Goal: Task Accomplishment & Management: Manage account settings

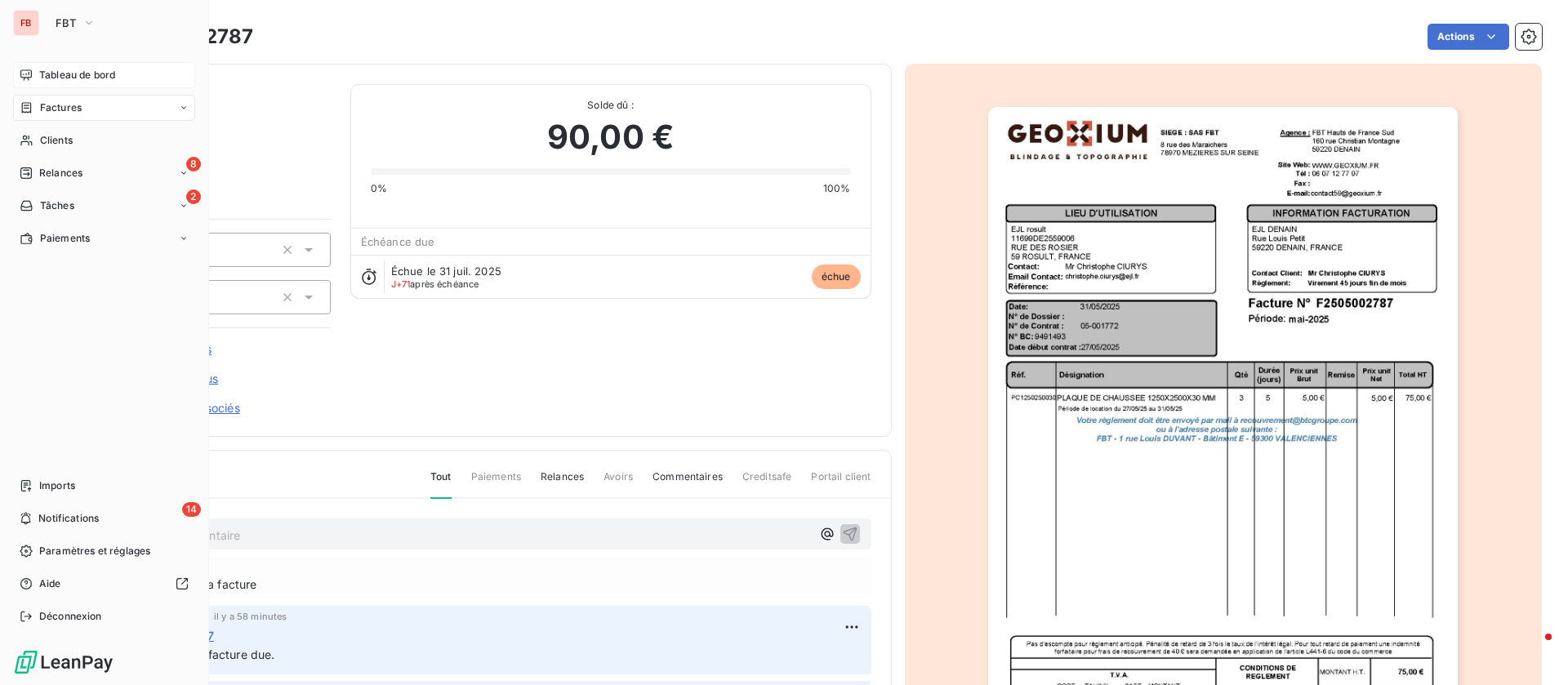
click at [29, 76] on icon at bounding box center [26, 75] width 13 height 13
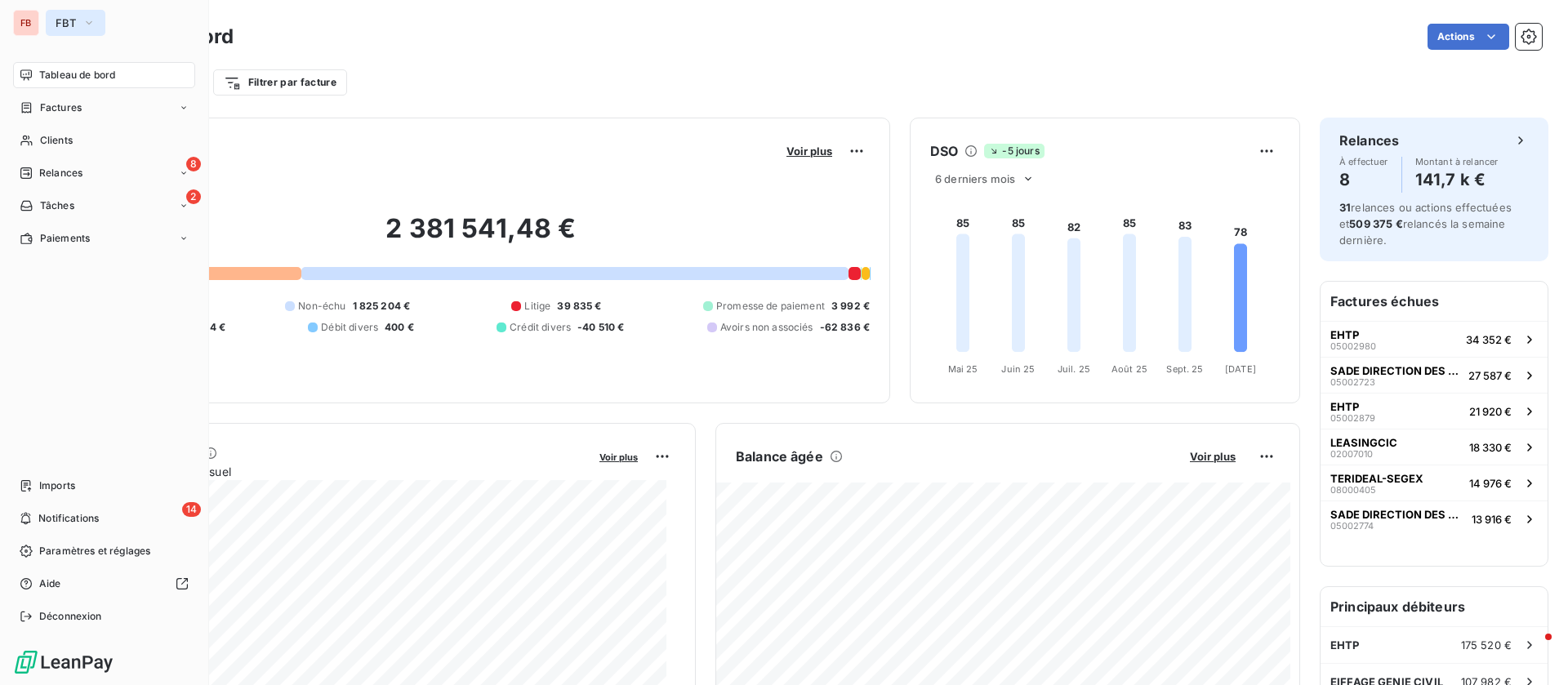
click at [84, 22] on icon "button" at bounding box center [89, 23] width 13 height 16
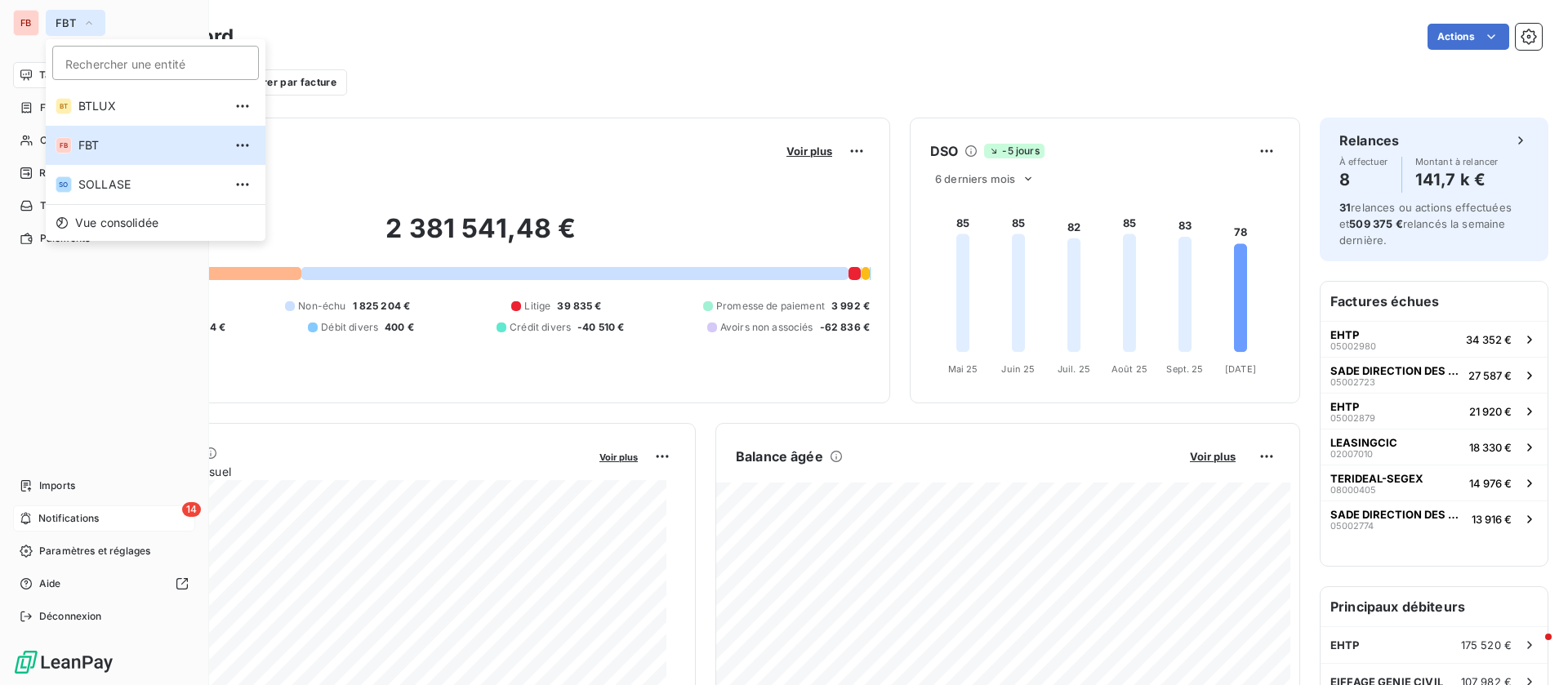
click at [95, 519] on span "Notifications" at bounding box center [68, 518] width 60 height 14
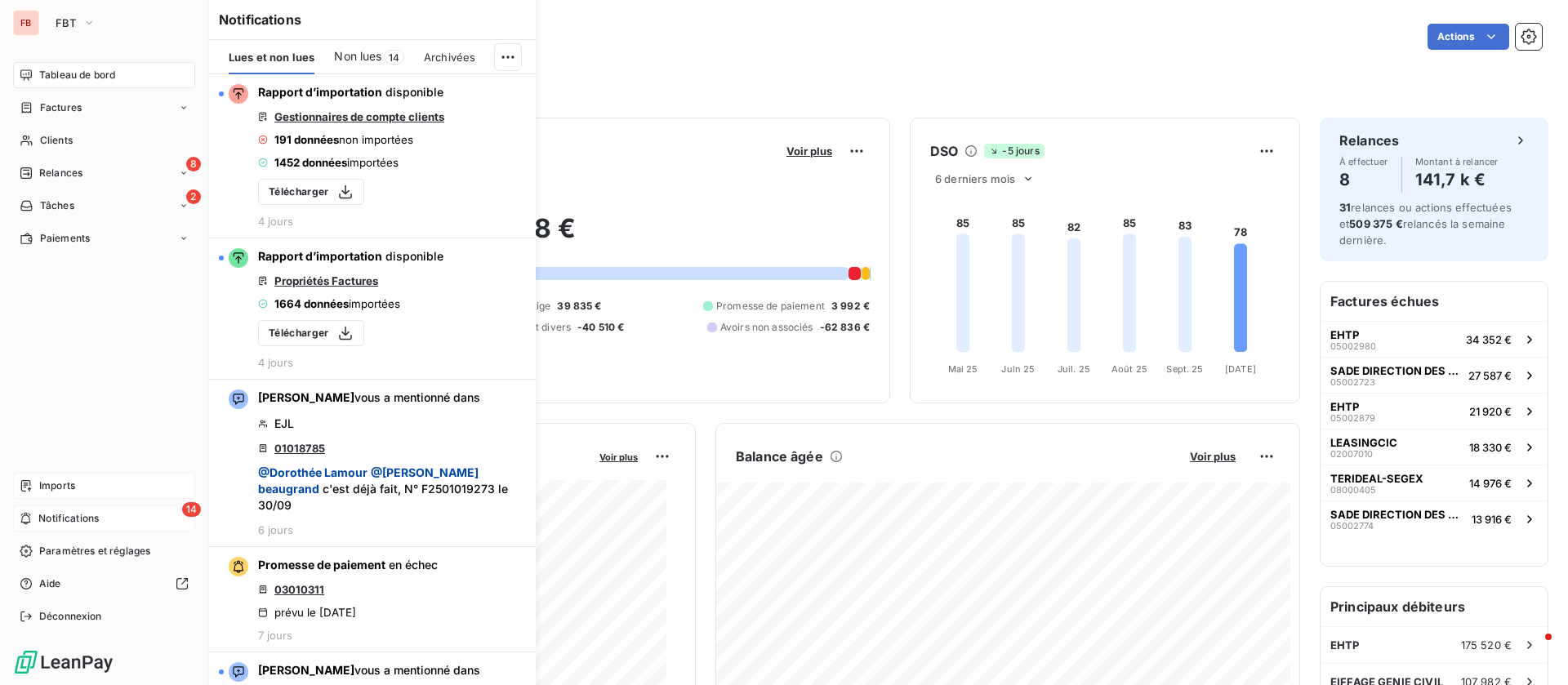
click at [37, 484] on div "Imports" at bounding box center [104, 486] width 182 height 26
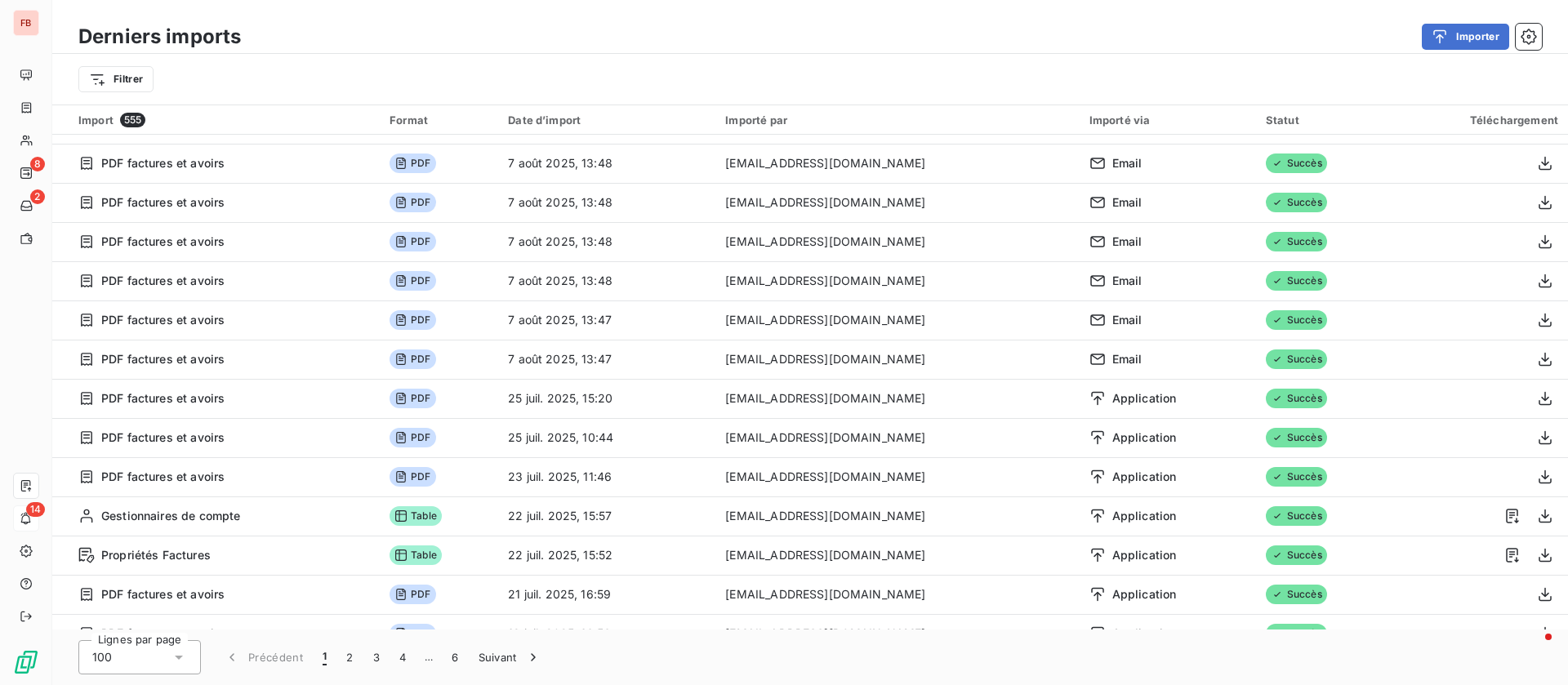
scroll to position [3426, 0]
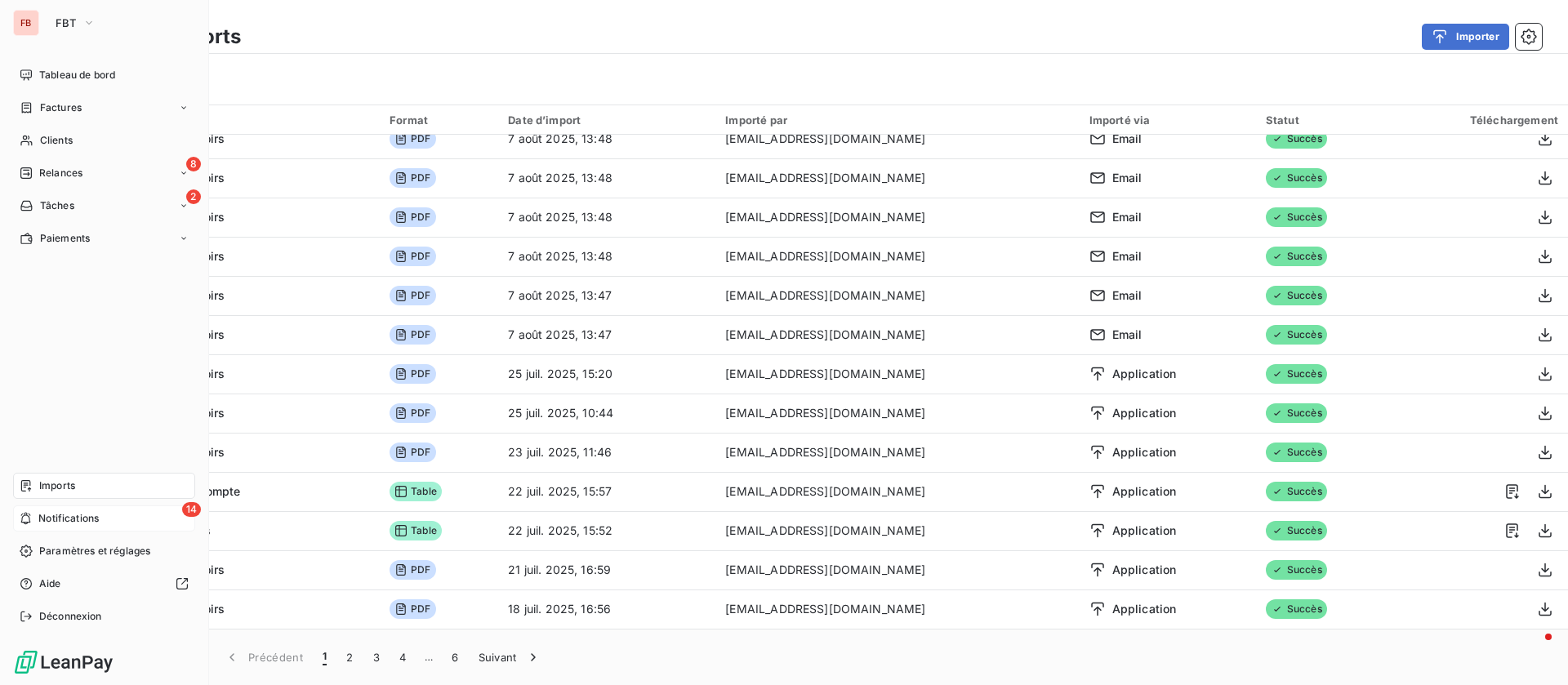
click at [34, 485] on div "Imports" at bounding box center [104, 486] width 182 height 26
click at [66, 547] on span "Paramètres et réglages" at bounding box center [94, 551] width 111 height 14
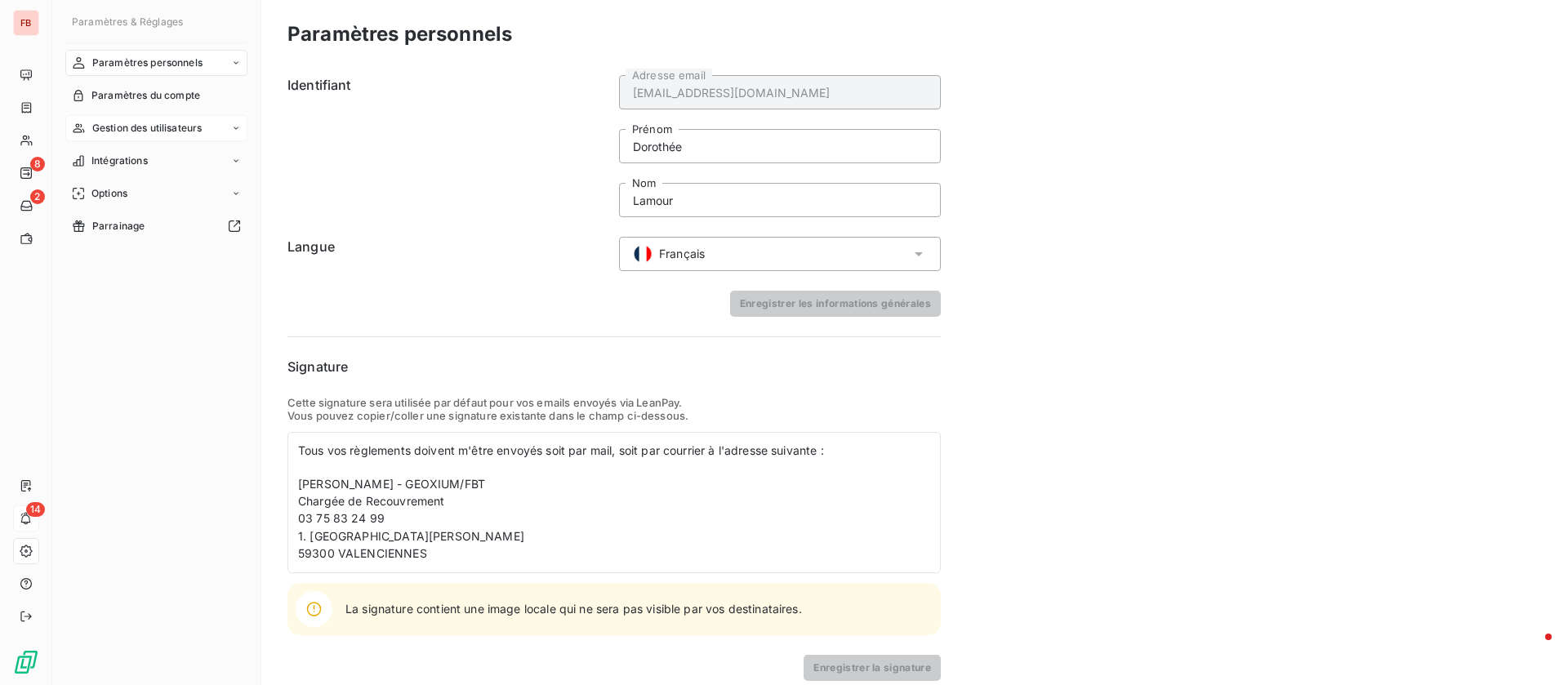
click at [130, 125] on span "Gestion des utilisateurs" at bounding box center [147, 128] width 110 height 14
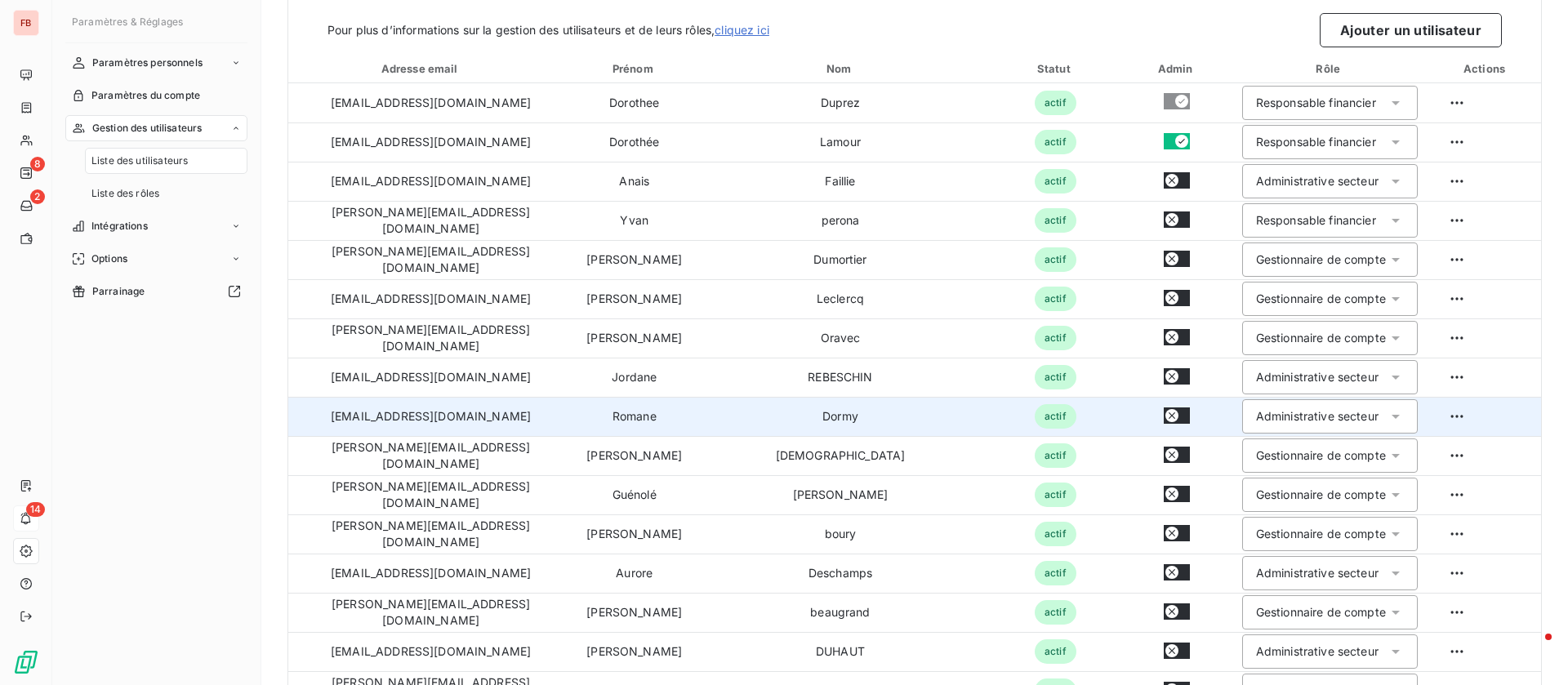
scroll to position [245, 0]
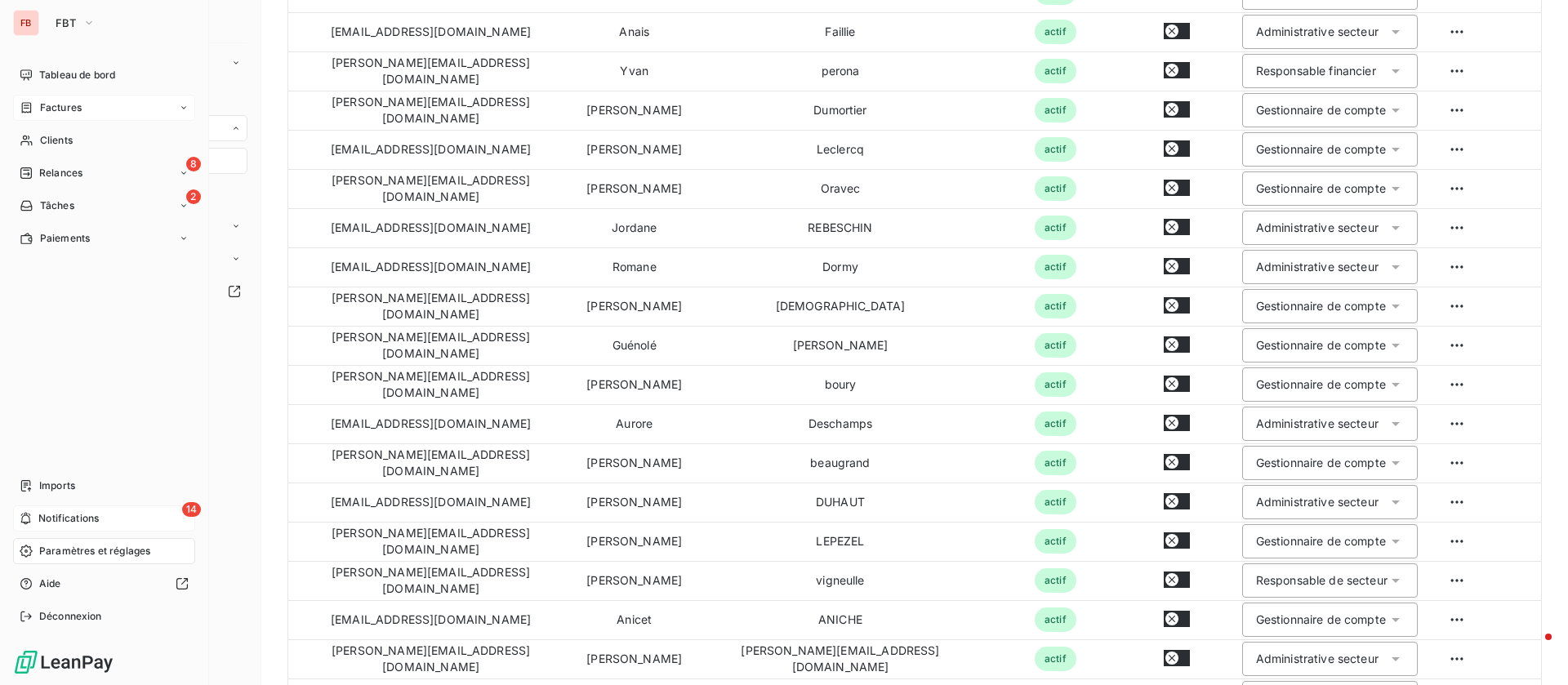
click at [50, 112] on span "Factures" at bounding box center [60, 107] width 41 height 14
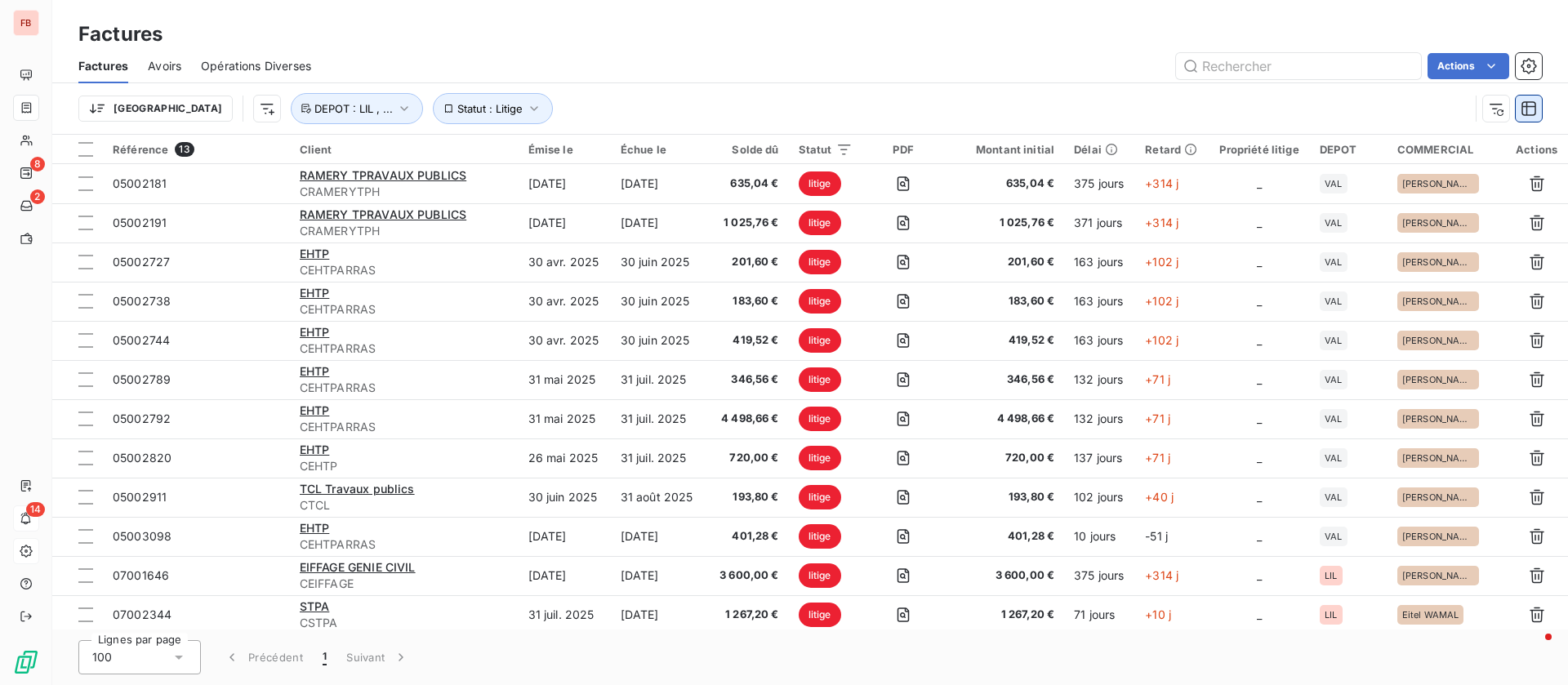
click at [1525, 110] on icon "button" at bounding box center [1528, 108] width 16 height 16
click at [1498, 110] on icon "button" at bounding box center [1496, 108] width 16 height 16
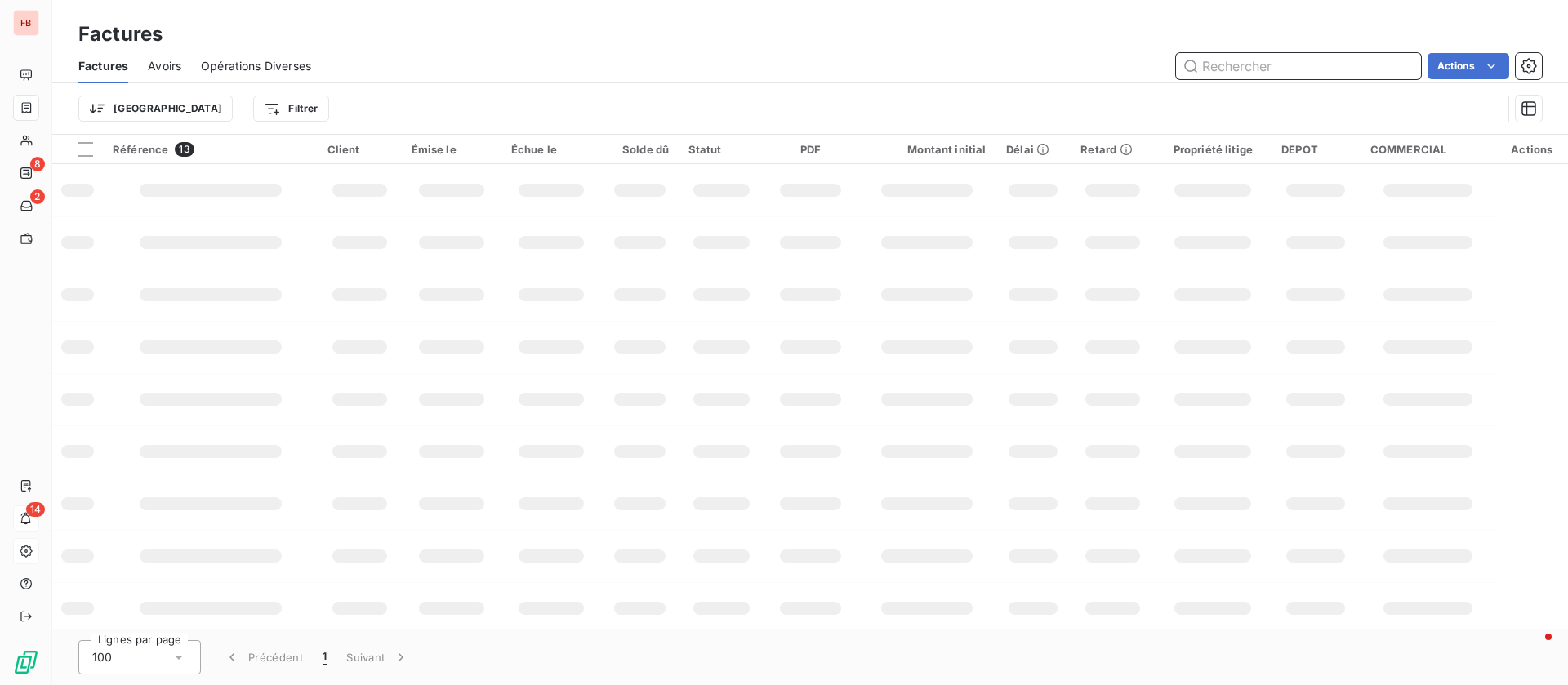
click at [1282, 66] on input "text" at bounding box center [1299, 66] width 245 height 26
type input "07002372"
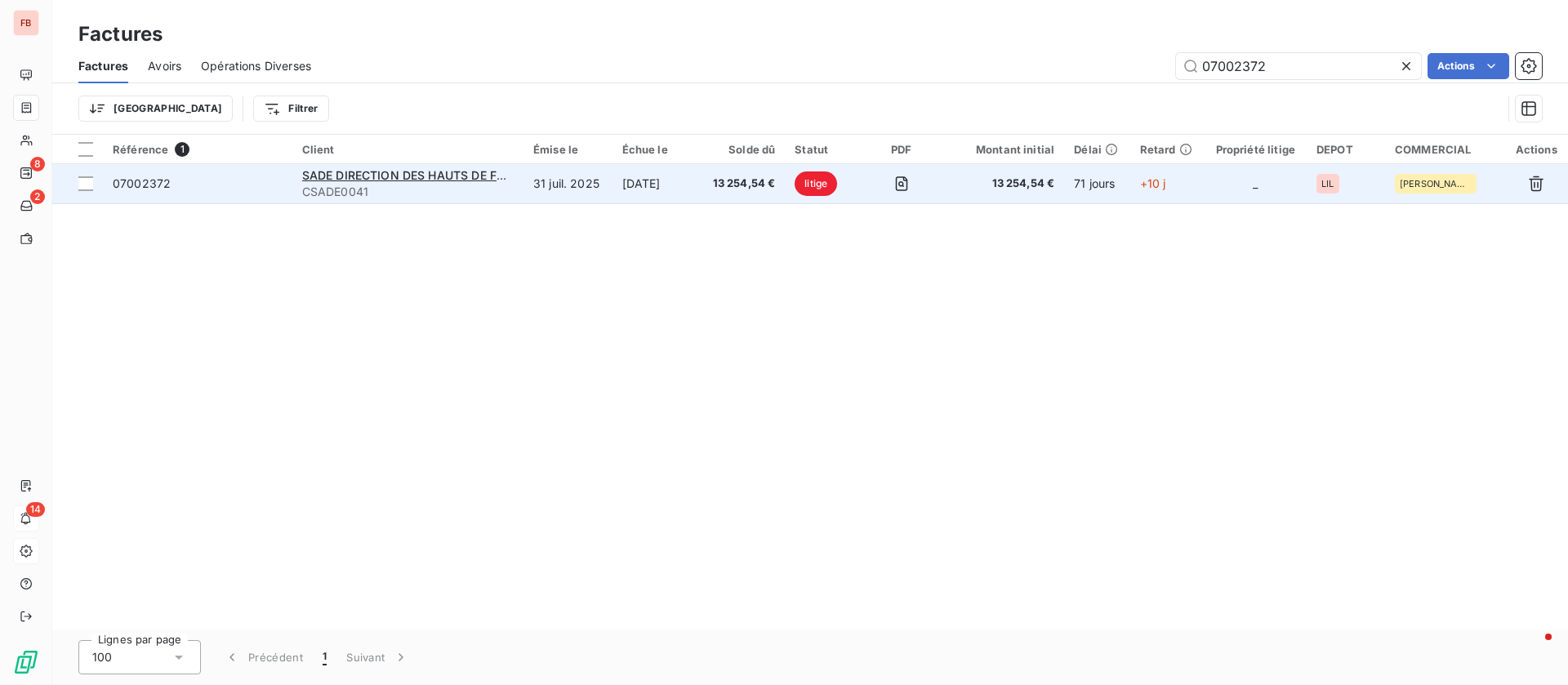
click at [557, 185] on td "31 juil. 2025" at bounding box center [568, 183] width 89 height 39
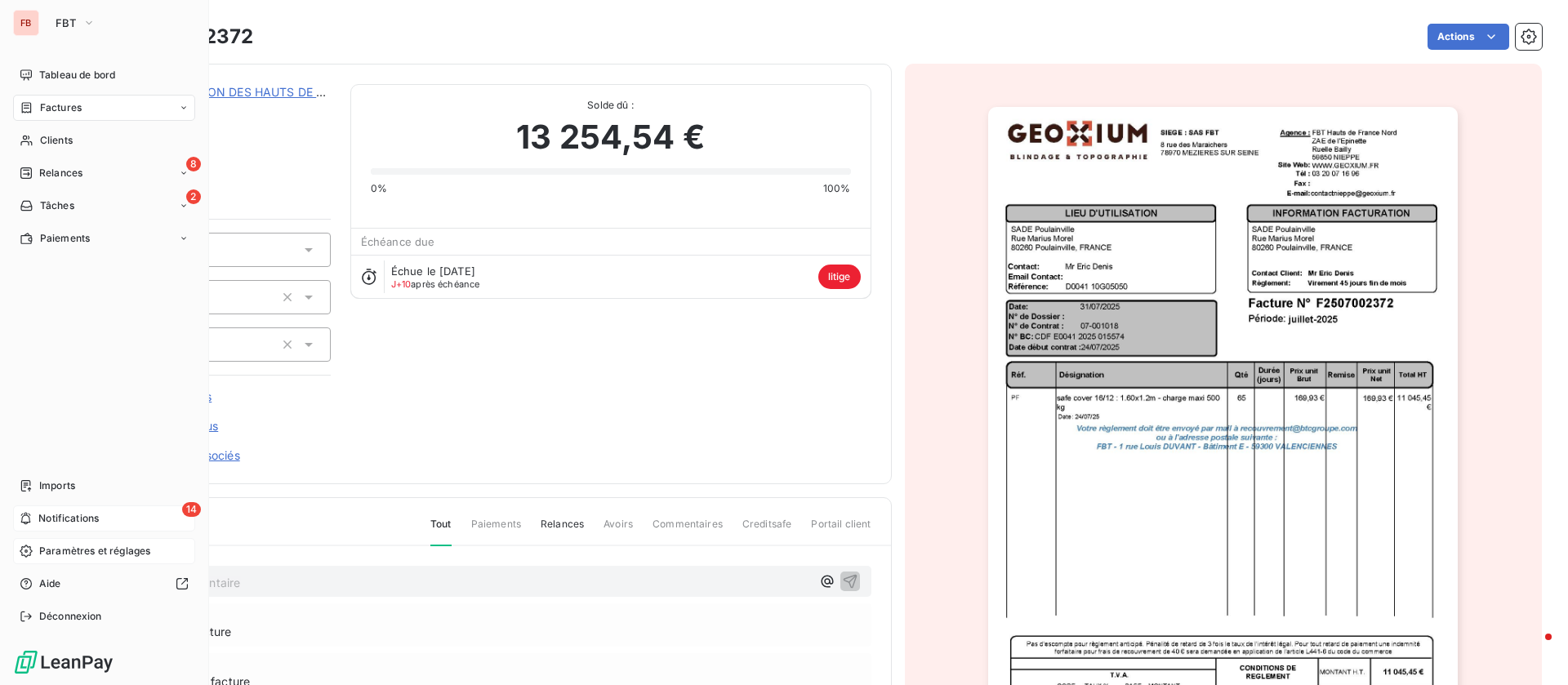
click at [60, 106] on span "Factures" at bounding box center [60, 107] width 41 height 14
click at [24, 101] on icon at bounding box center [26, 107] width 14 height 13
click at [59, 105] on span "Factures" at bounding box center [60, 107] width 41 height 14
click at [79, 105] on span "Factures" at bounding box center [60, 107] width 41 height 14
click at [80, 141] on span "Factures" at bounding box center [59, 141] width 41 height 14
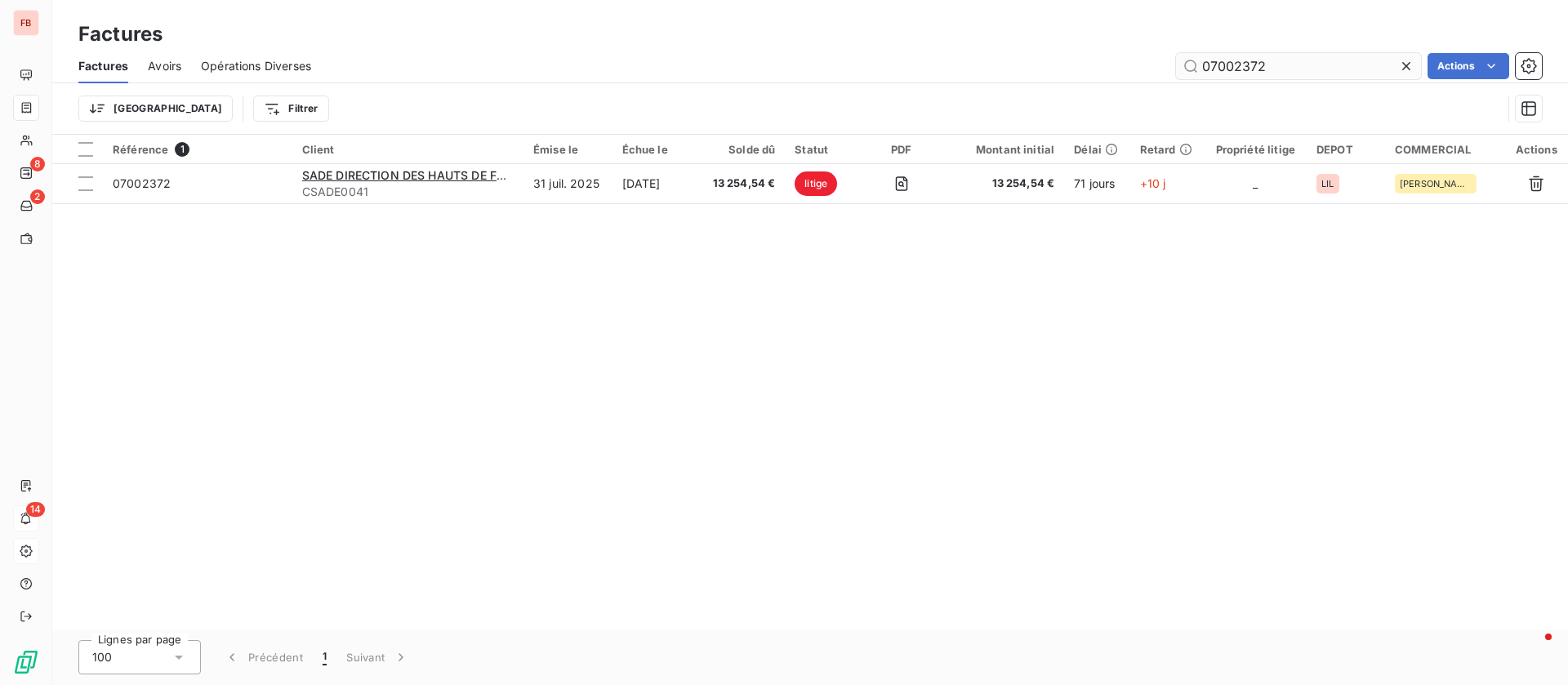
drag, startPoint x: 1278, startPoint y: 83, endPoint x: 1279, endPoint y: 73, distance: 10.0
click at [1276, 78] on div "Factures Avoirs Opérations Diverses 07002372 Actions Trier Filtrer" at bounding box center [810, 91] width 1516 height 85
drag, startPoint x: 1269, startPoint y: 68, endPoint x: 1340, endPoint y: 31, distance: 80.1
click at [1117, 56] on div "07002372 Actions" at bounding box center [936, 66] width 1211 height 26
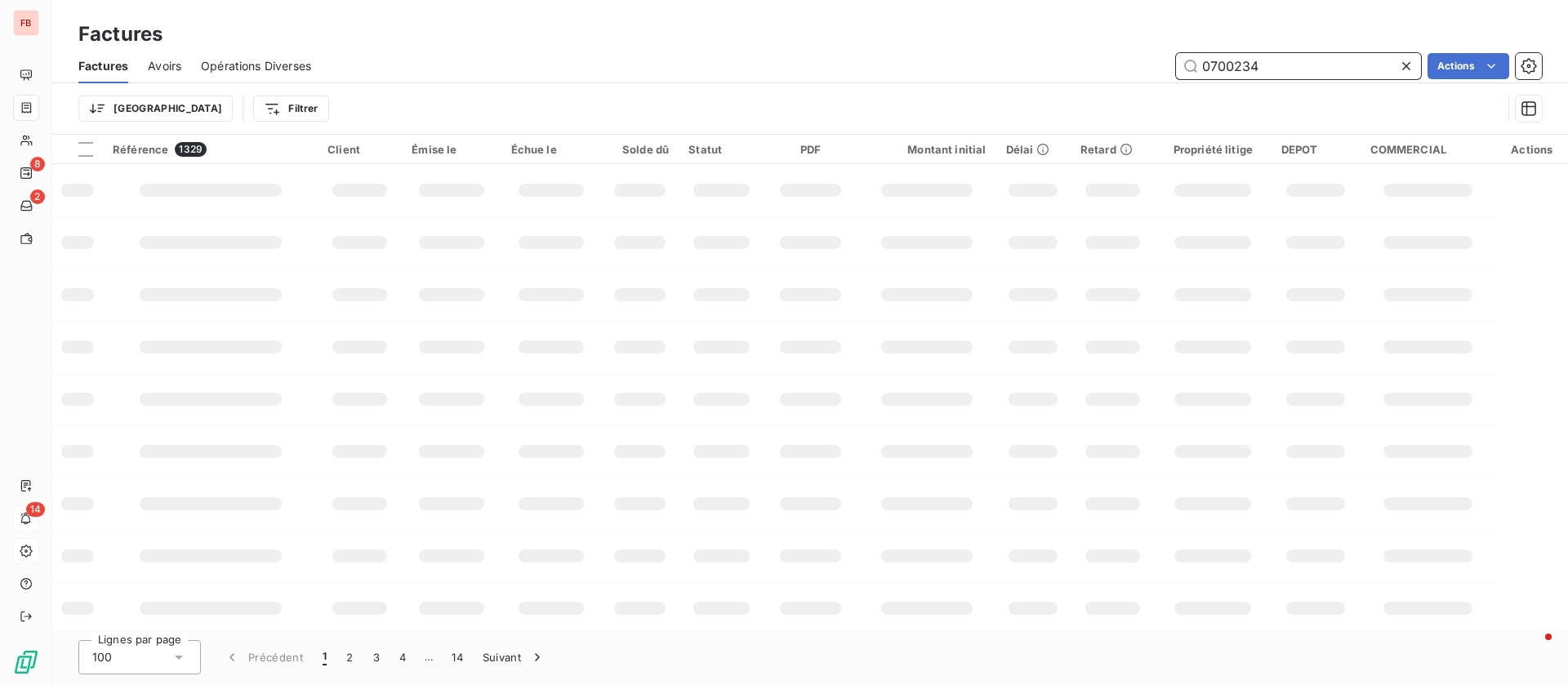
type input "07002344"
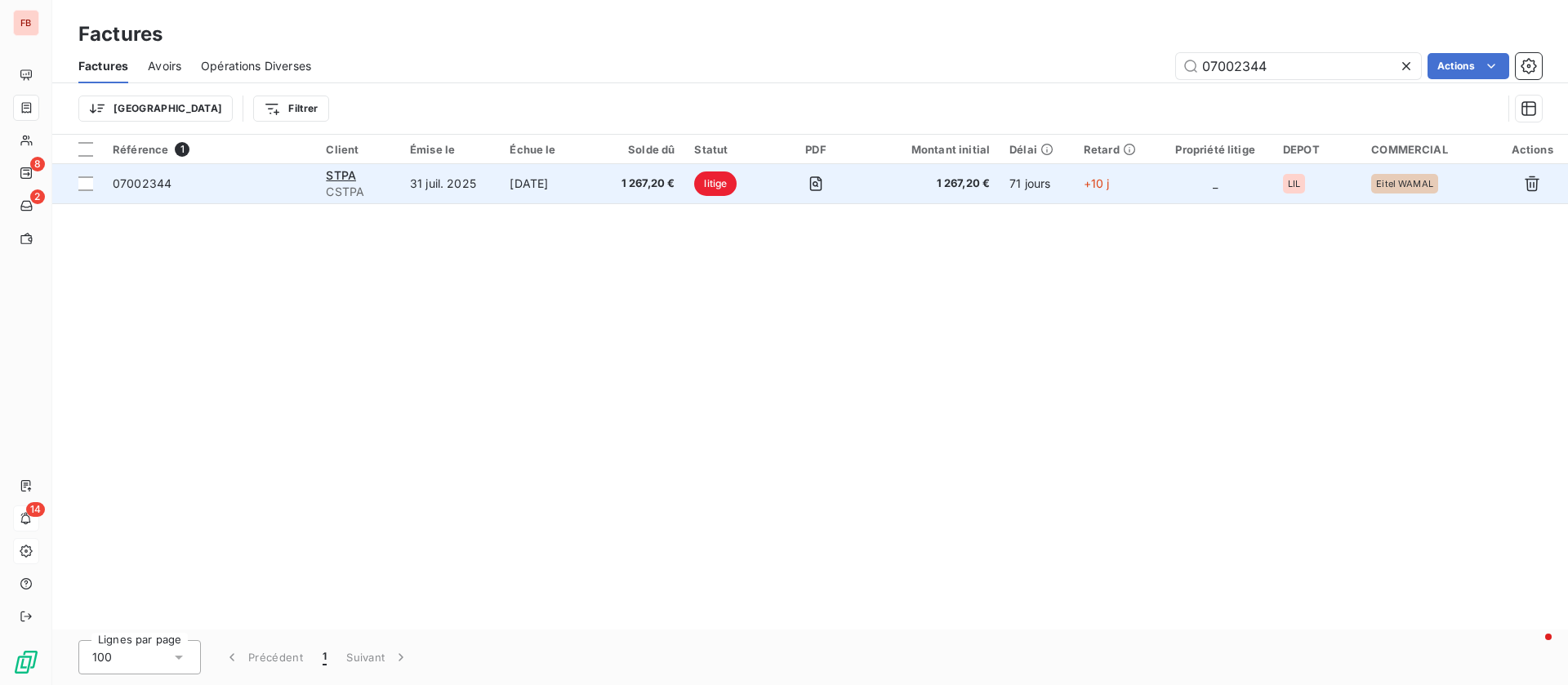
click at [363, 202] on td "STPA CSTPA" at bounding box center [358, 183] width 84 height 39
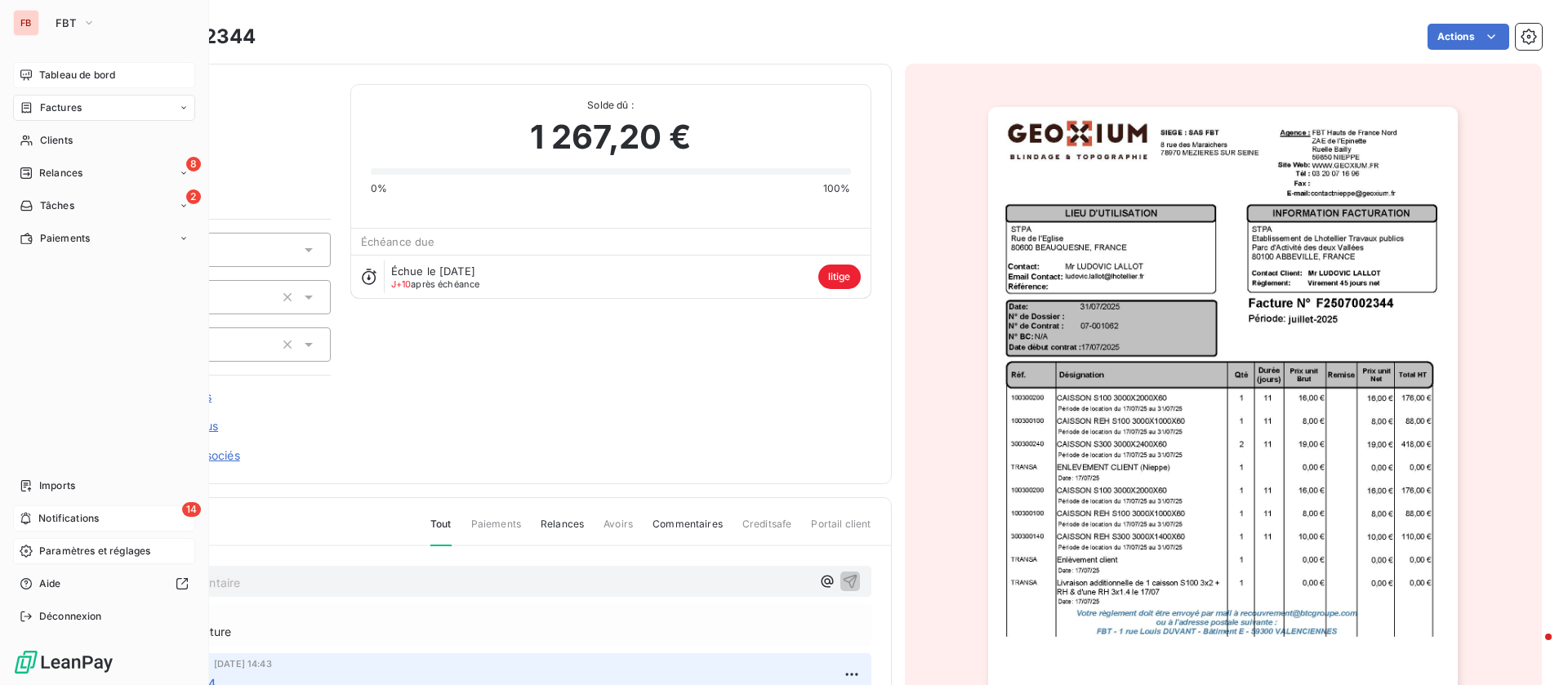
click at [66, 65] on div "Tableau de bord" at bounding box center [104, 75] width 182 height 26
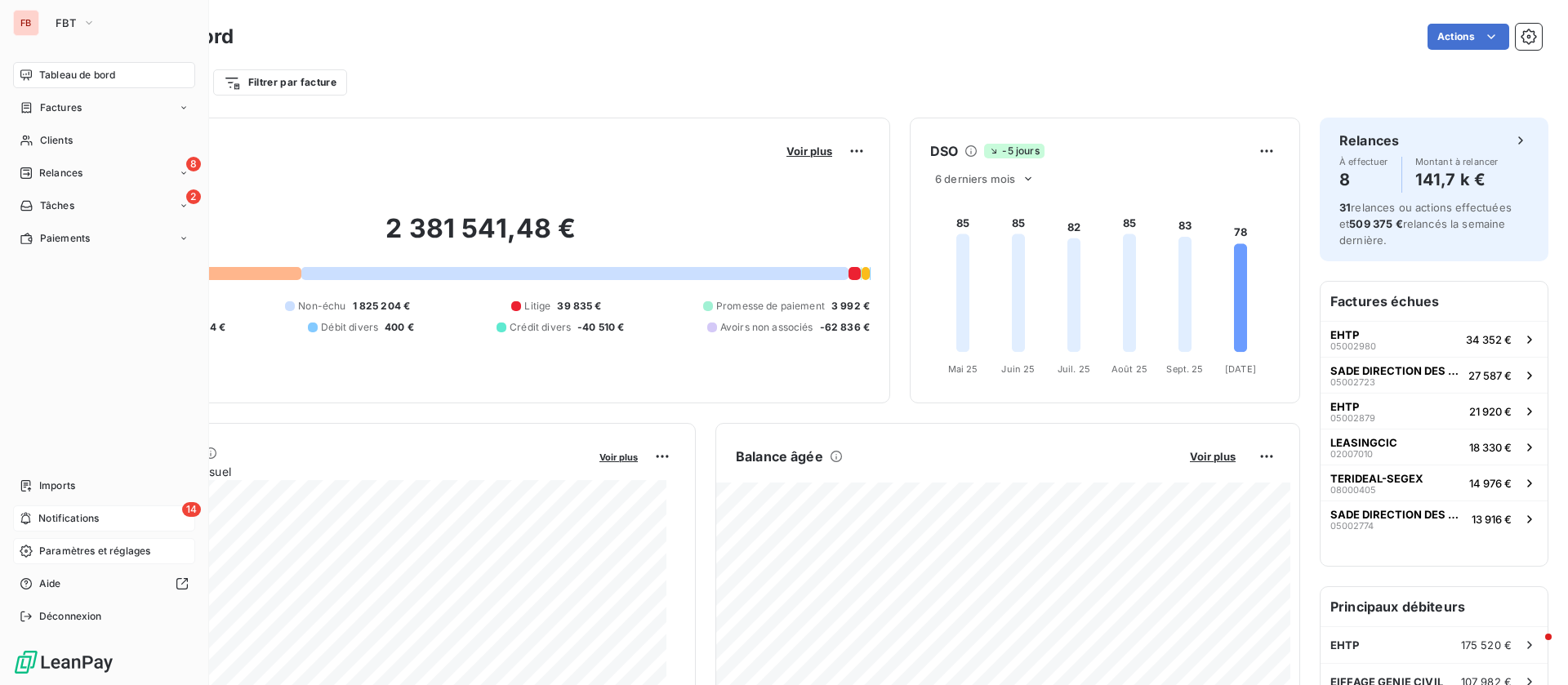
click at [134, 524] on div "14 Notifications" at bounding box center [104, 518] width 182 height 26
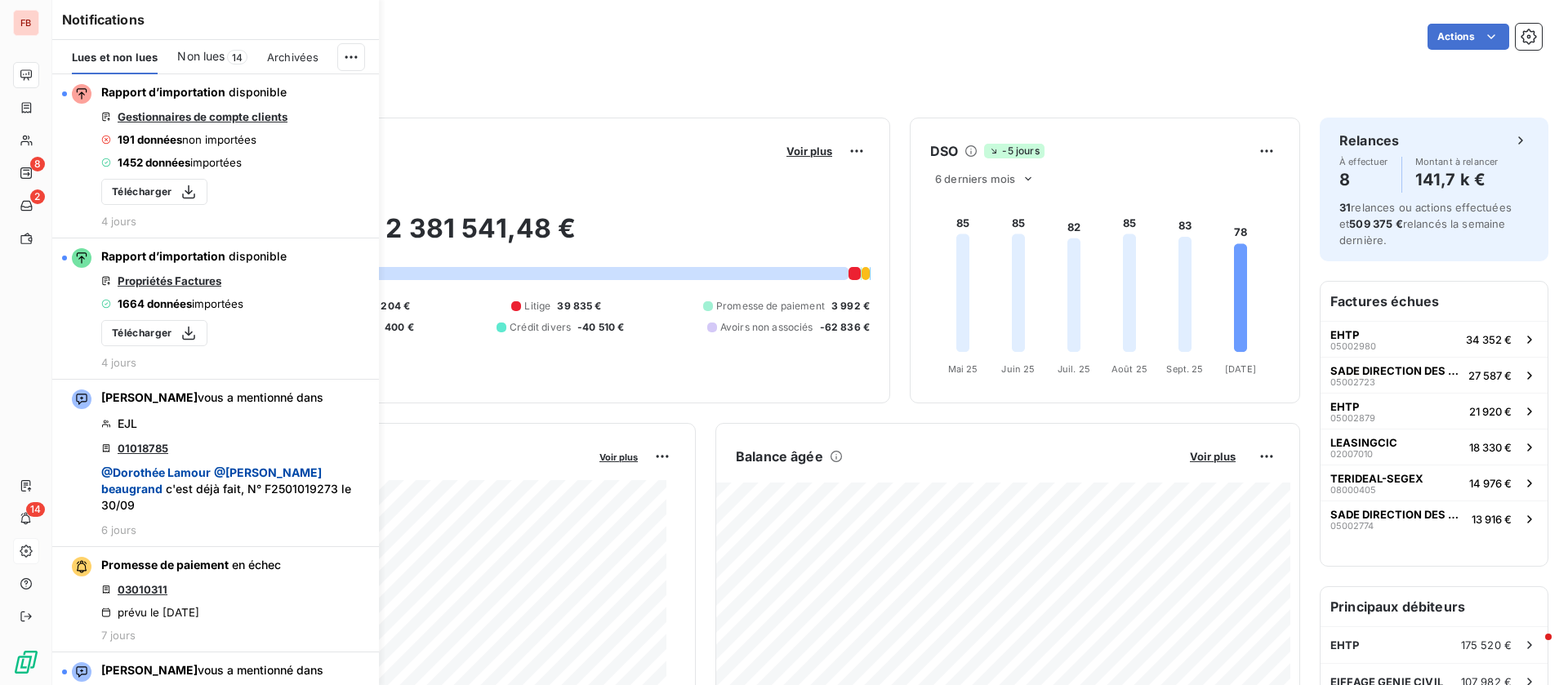
click at [687, 96] on div "Filtrer par client Filtrer par facture" at bounding box center [810, 82] width 1463 height 31
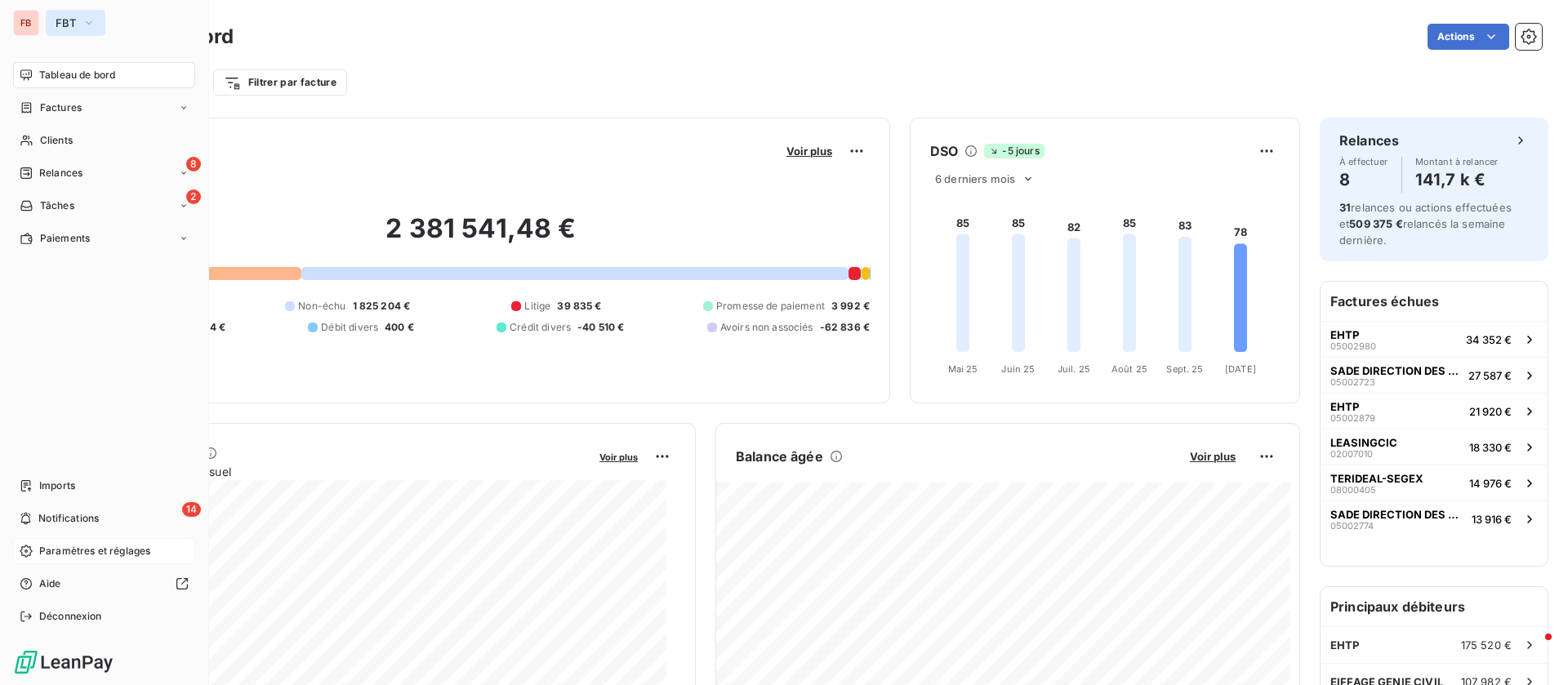
click at [90, 22] on icon "button" at bounding box center [89, 23] width 13 height 16
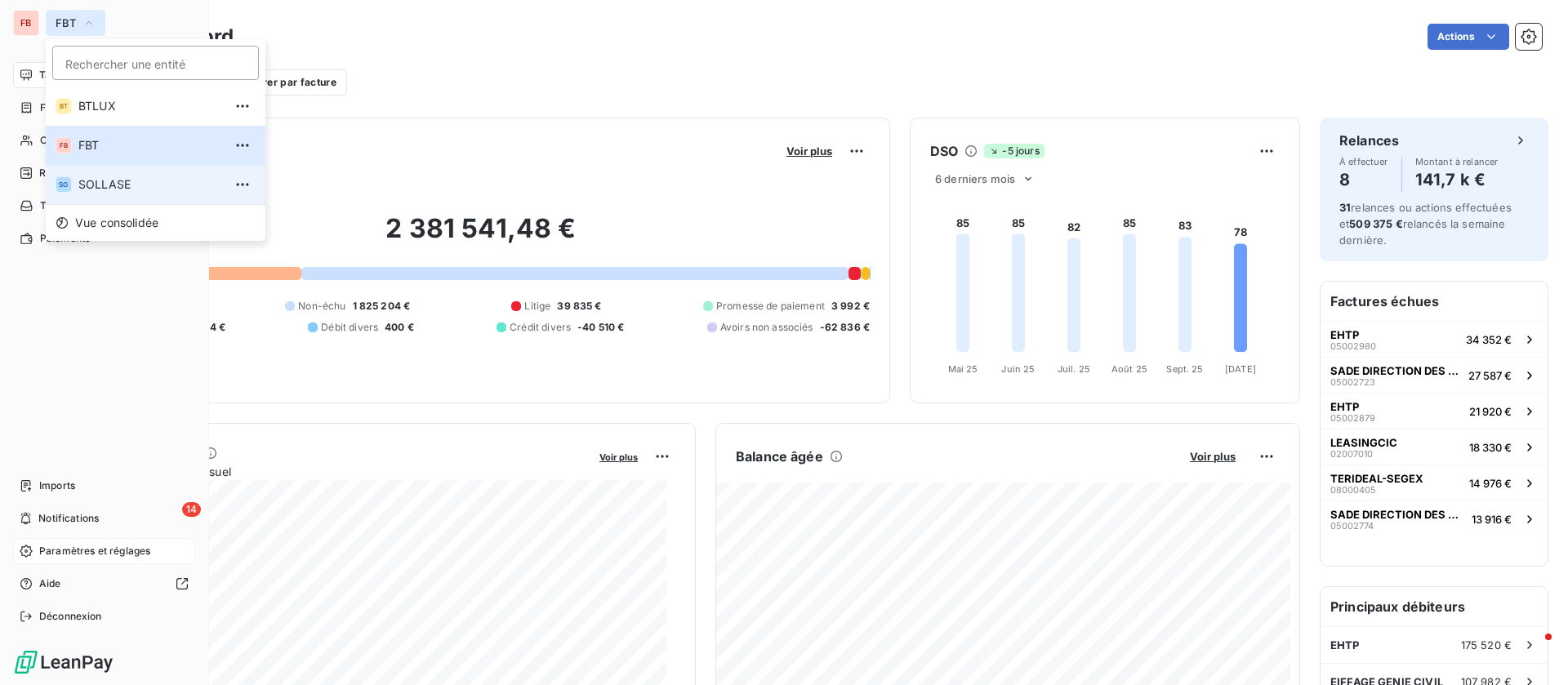
click at [108, 177] on span "SOLLASE" at bounding box center [150, 185] width 144 height 16
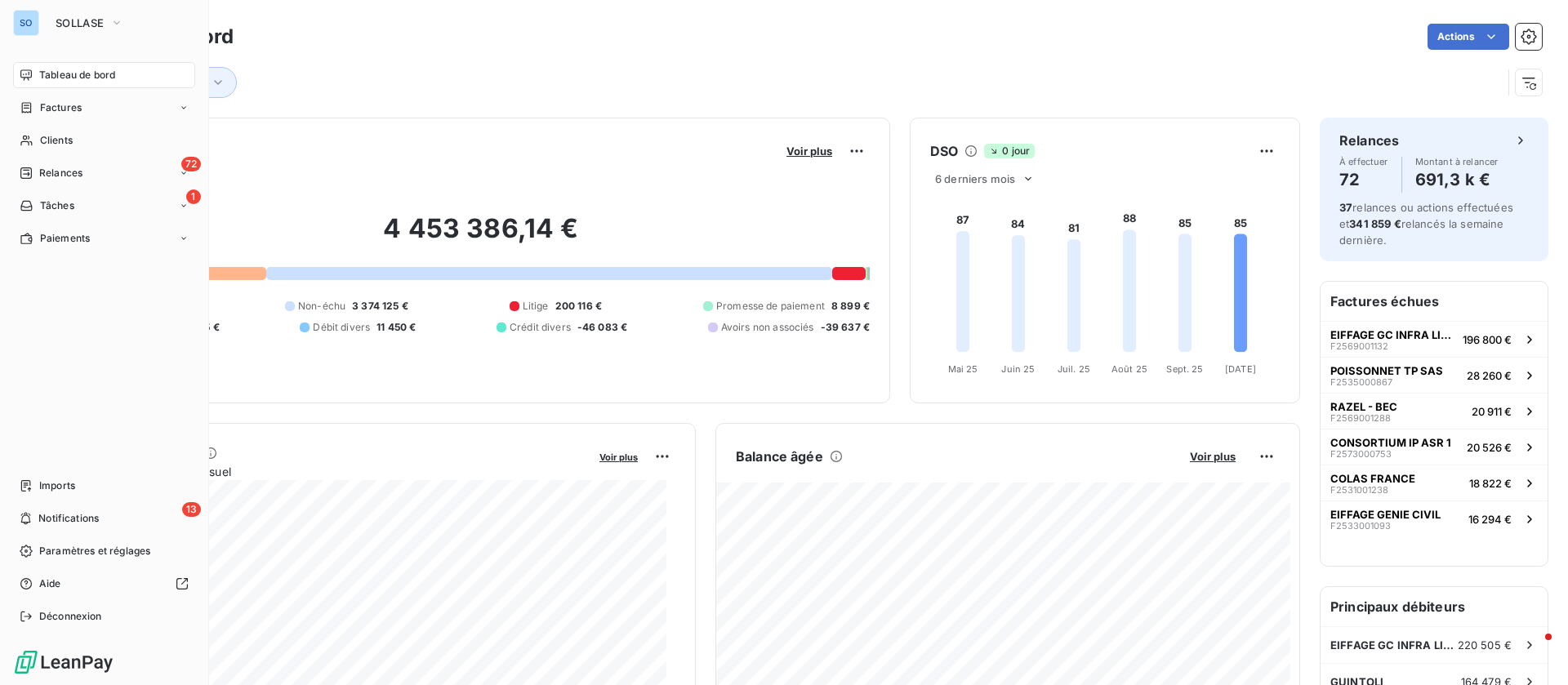
click at [630, 182] on div "4 453 386,14 € 0 Échu 942 271 € Non-échu 3 374 125 € Litige 200 116 € Promesse …" at bounding box center [480, 273] width 778 height 219
click at [805, 153] on span "Voir plus" at bounding box center [809, 151] width 46 height 13
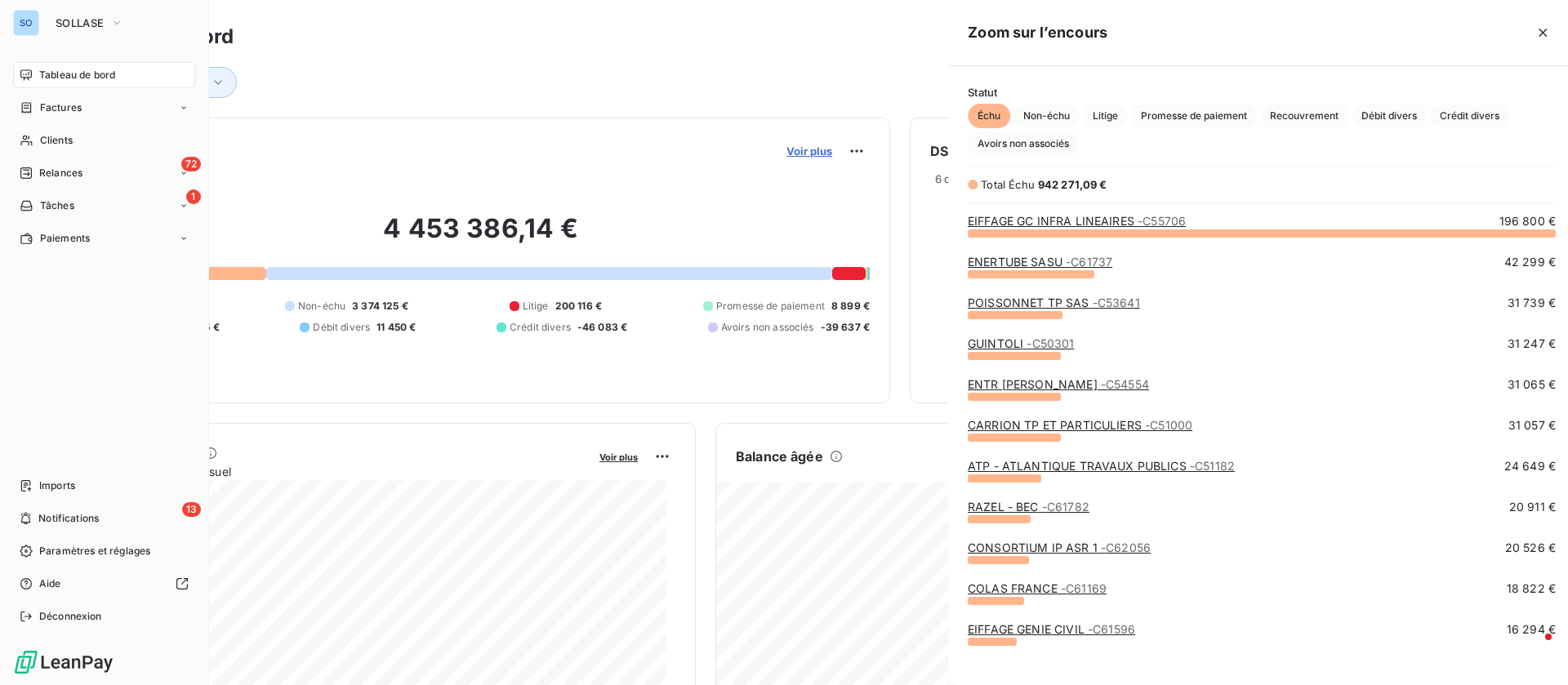
scroll to position [434, 608]
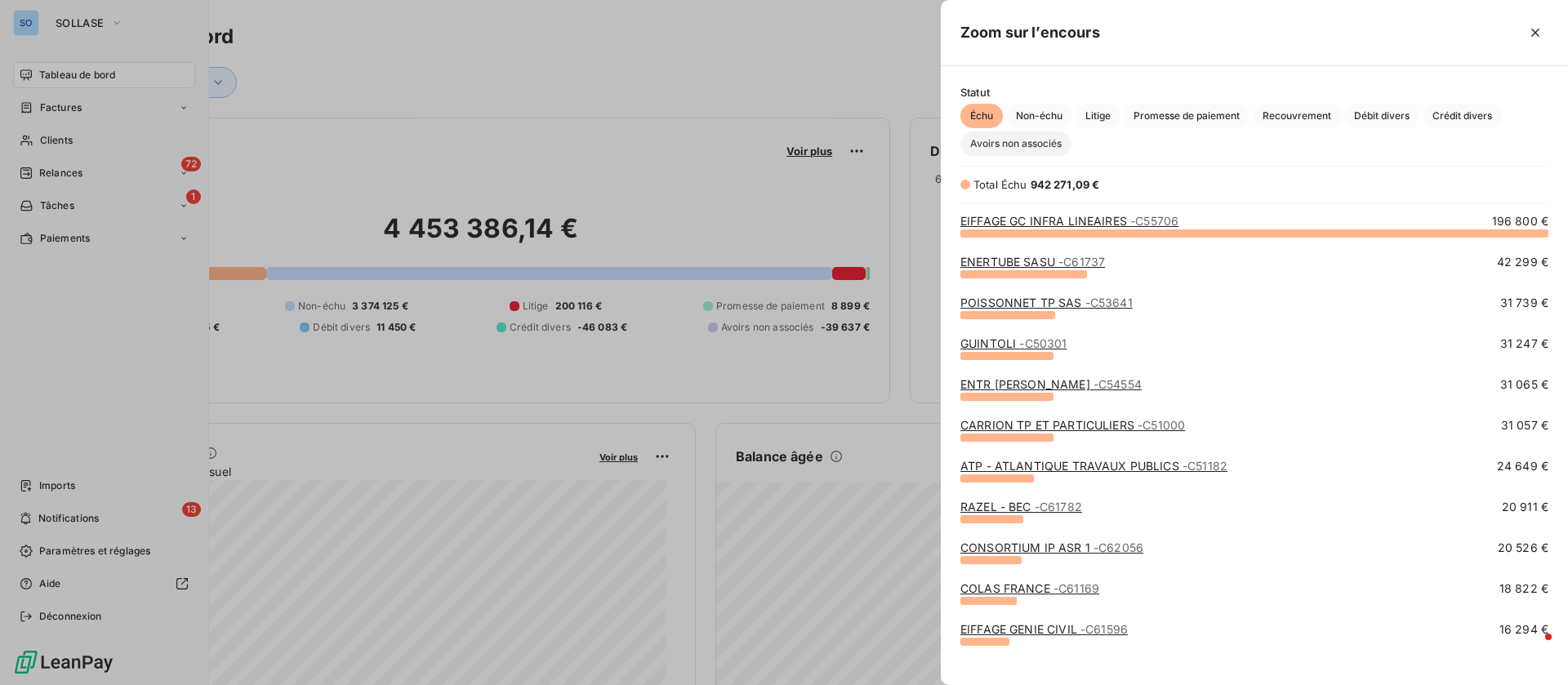
click at [1005, 149] on span "Avoirs non associés" at bounding box center [1016, 143] width 111 height 24
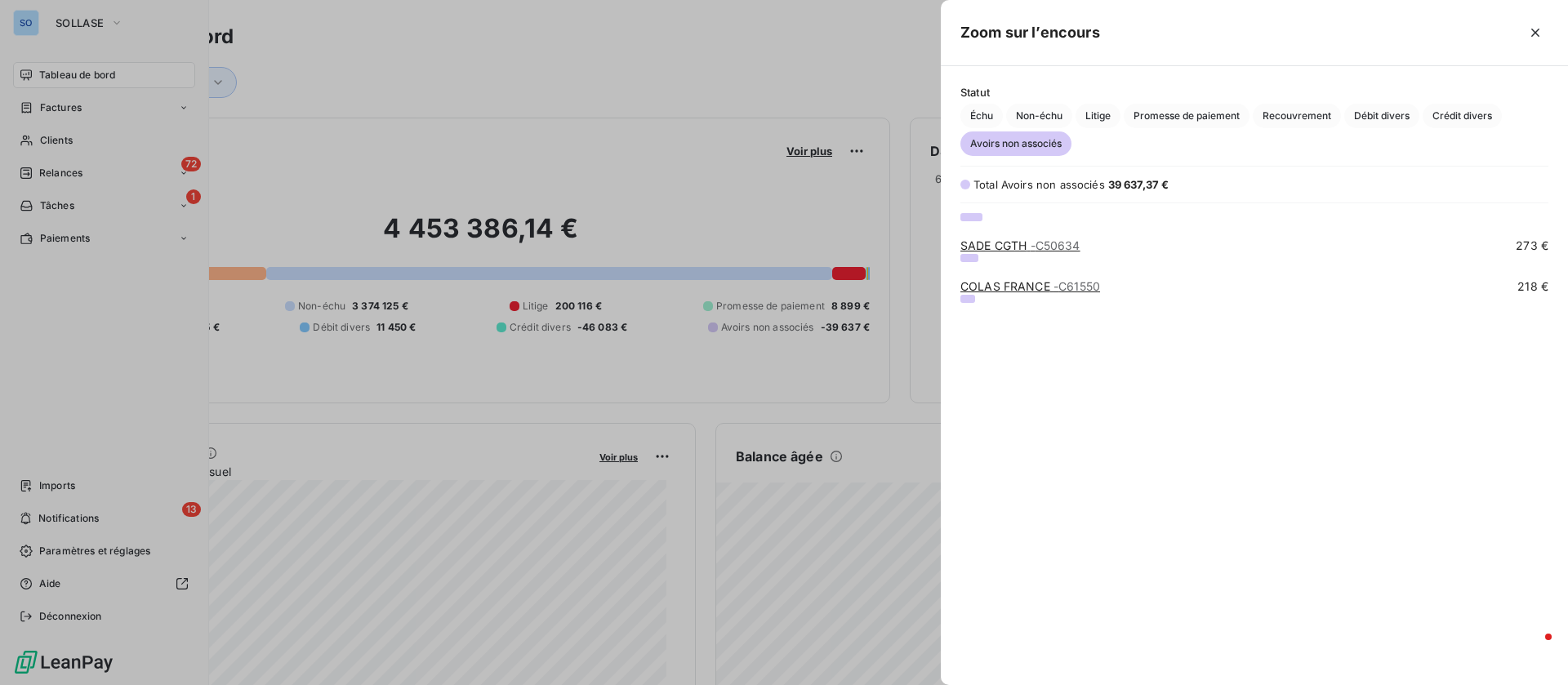
scroll to position [0, 0]
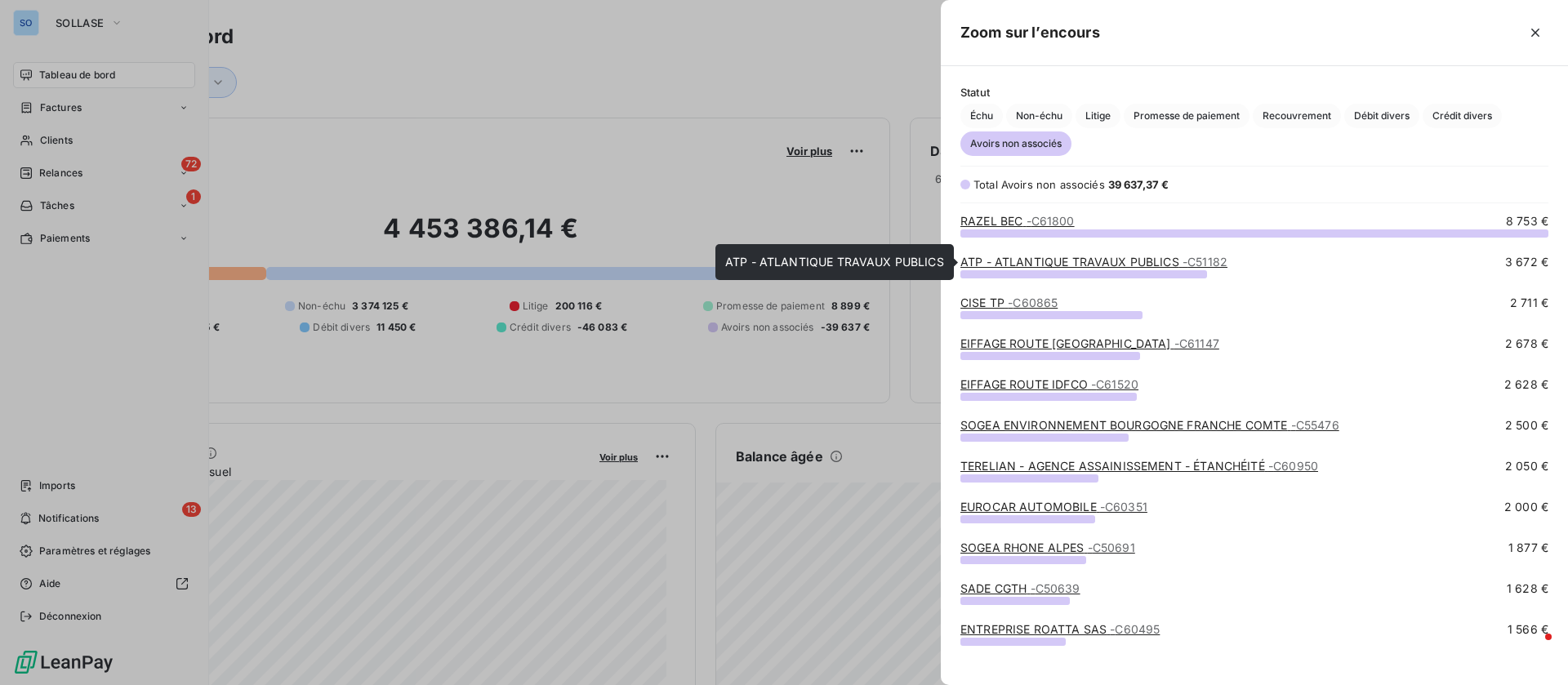
click at [1126, 258] on link "ATP - ATLANTIQUE TRAVAUX PUBLICS - C51182" at bounding box center [1094, 261] width 267 height 14
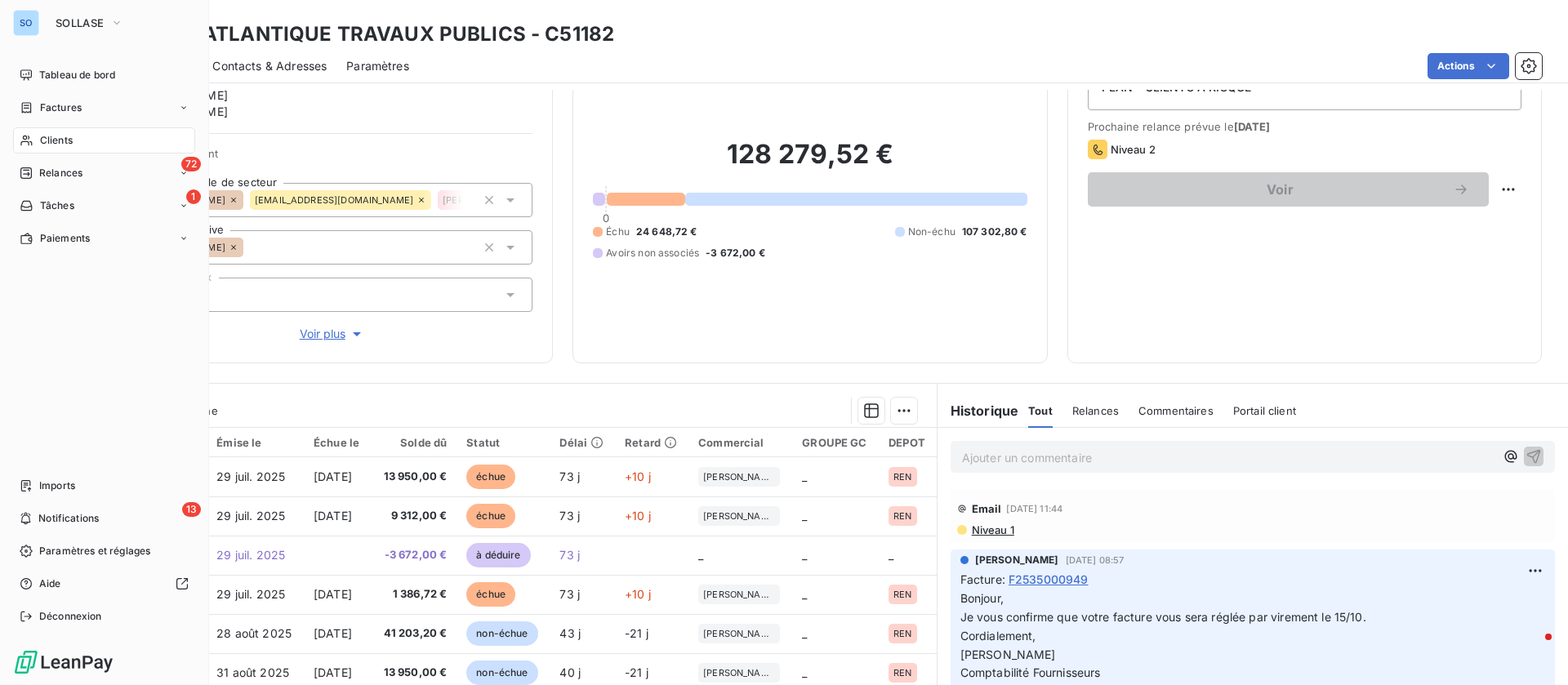
scroll to position [123, 0]
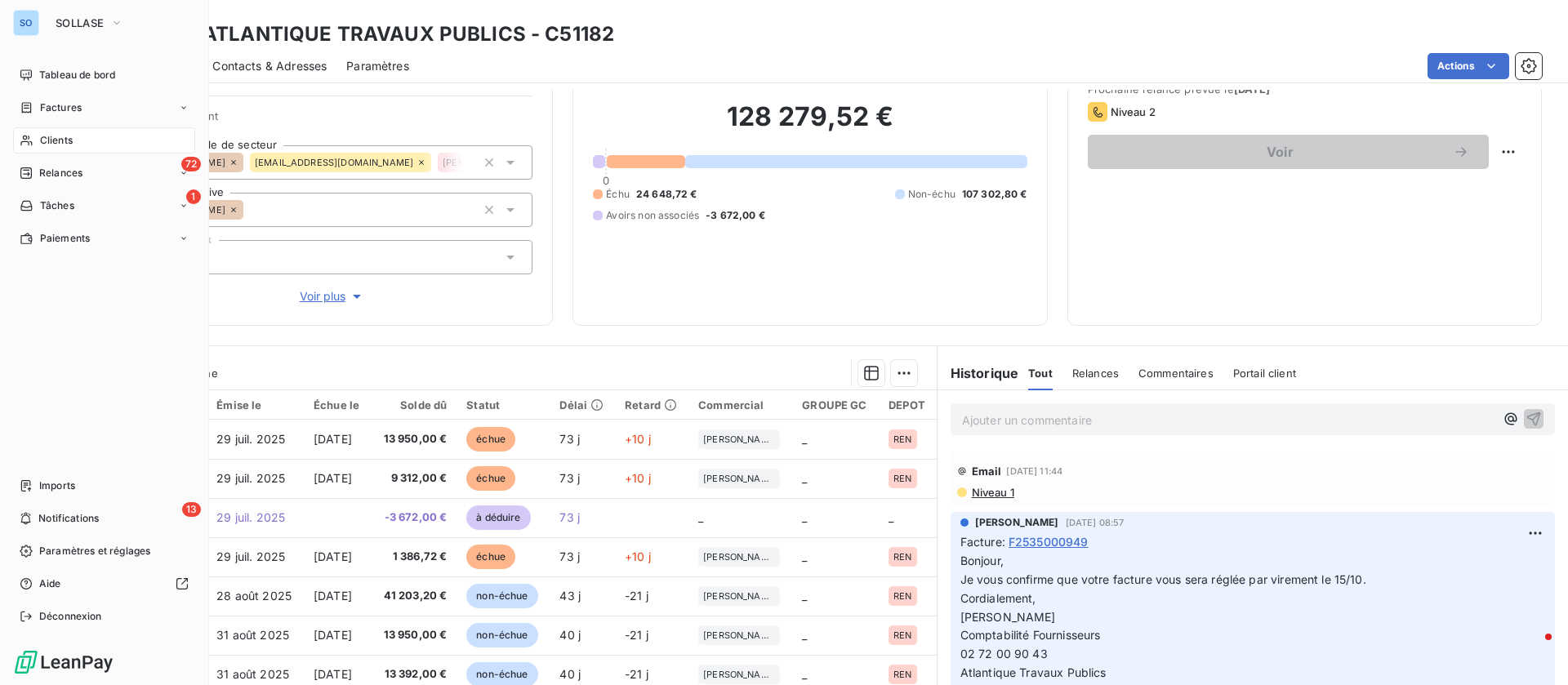
click at [593, 298] on div "128 279,52 € 0 Échu 24 648,72 € Non-échu 107 302,80 € Avoirs non associés -3 67…" at bounding box center [809, 161] width 433 height 288
click at [1197, 605] on p "Bonjour, Je vous confirme que votre facture vous sera réglée par virement le 15…" at bounding box center [1253, 627] width 585 height 150
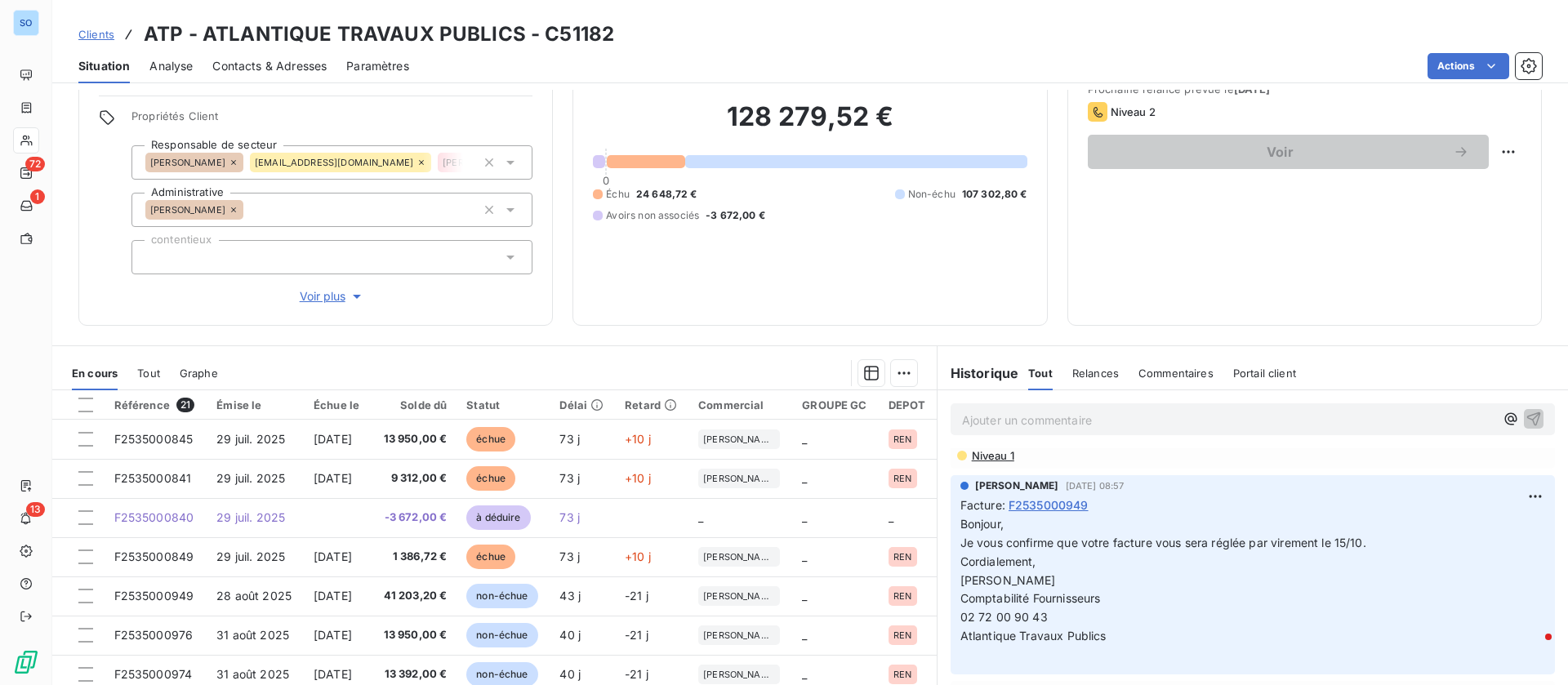
scroll to position [0, 0]
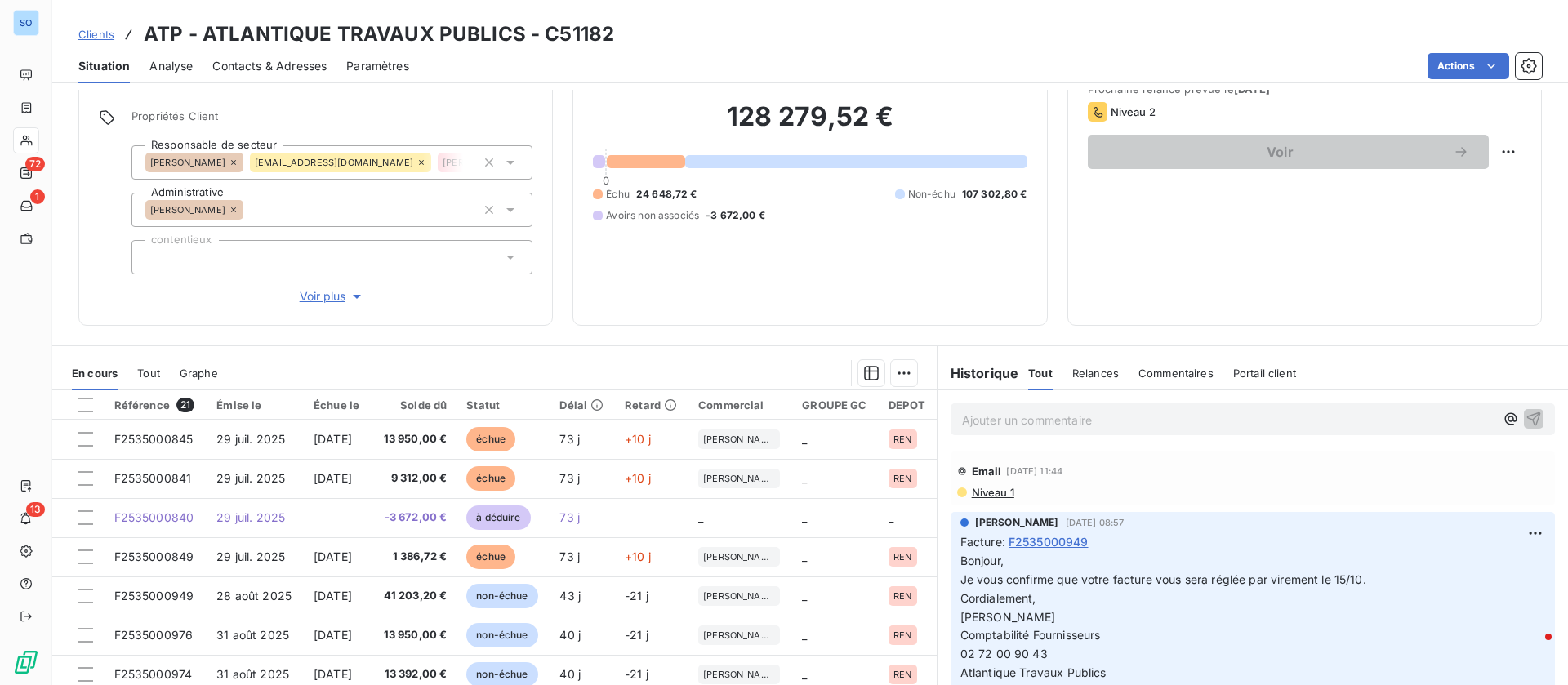
drag, startPoint x: 1226, startPoint y: 481, endPoint x: 1224, endPoint y: 472, distance: 9.2
drag, startPoint x: 1224, startPoint y: 472, endPoint x: 544, endPoint y: 301, distance: 701.2
click at [544, 301] on div "Informations client Gestionnaires Alain LE DOUARIN pascal Denis Propriétés Clie…" at bounding box center [315, 151] width 474 height 349
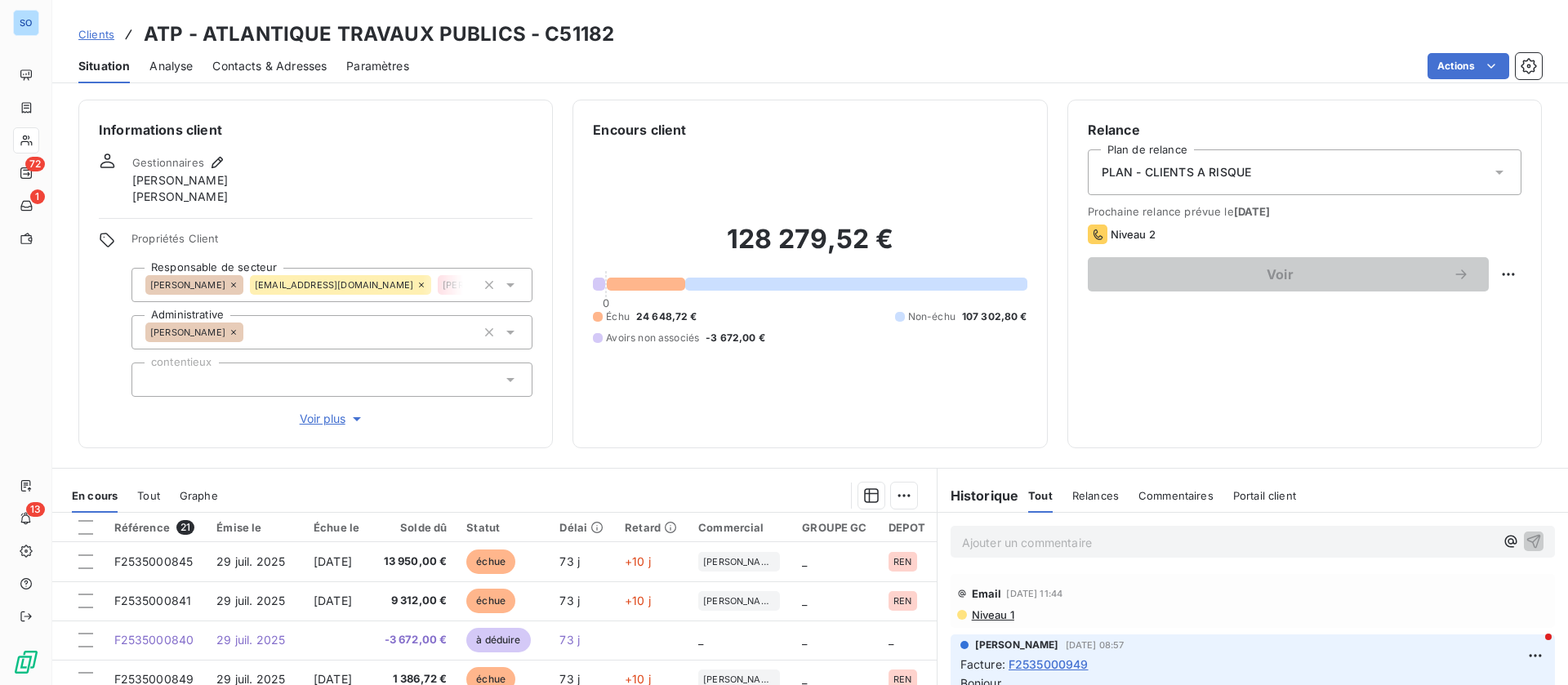
click at [277, 60] on span "Contacts & Adresses" at bounding box center [269, 66] width 114 height 16
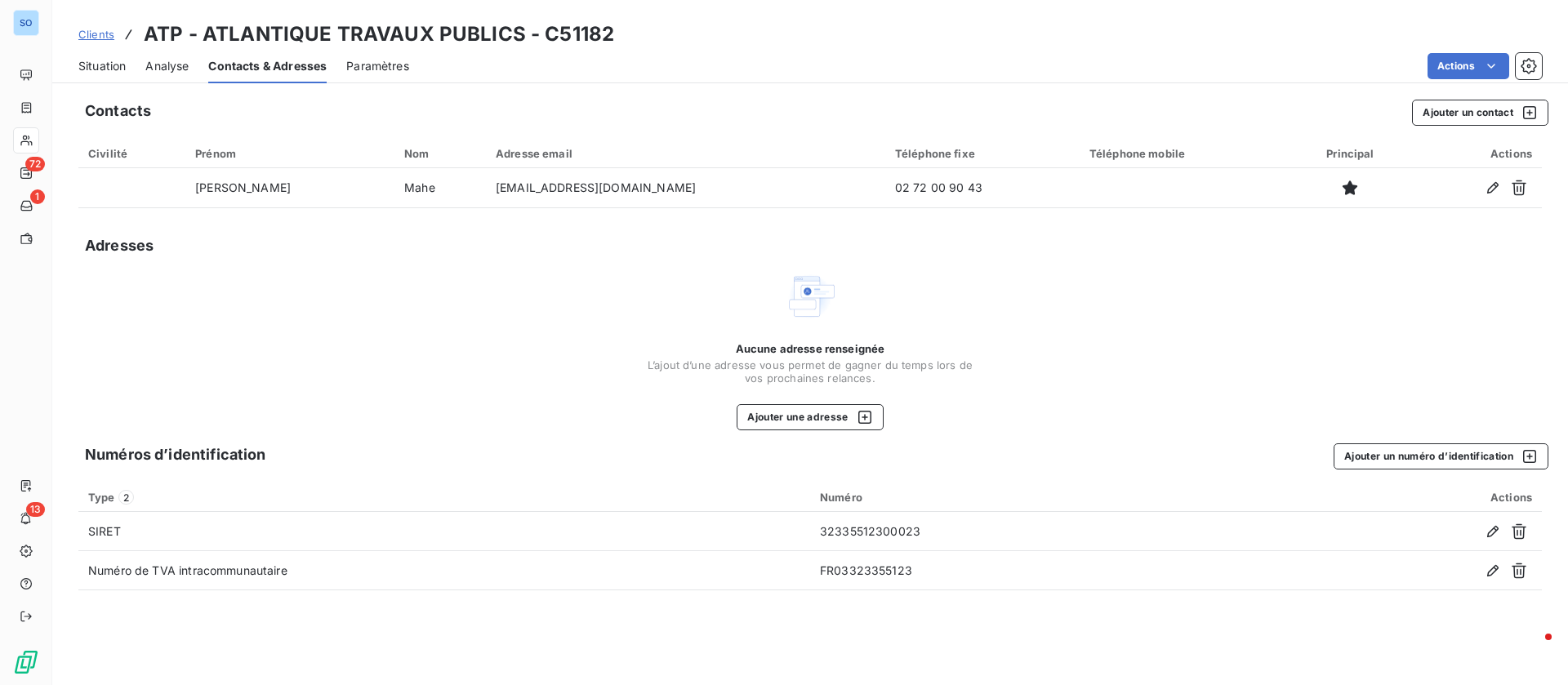
click at [93, 67] on span "Situation" at bounding box center [102, 66] width 48 height 16
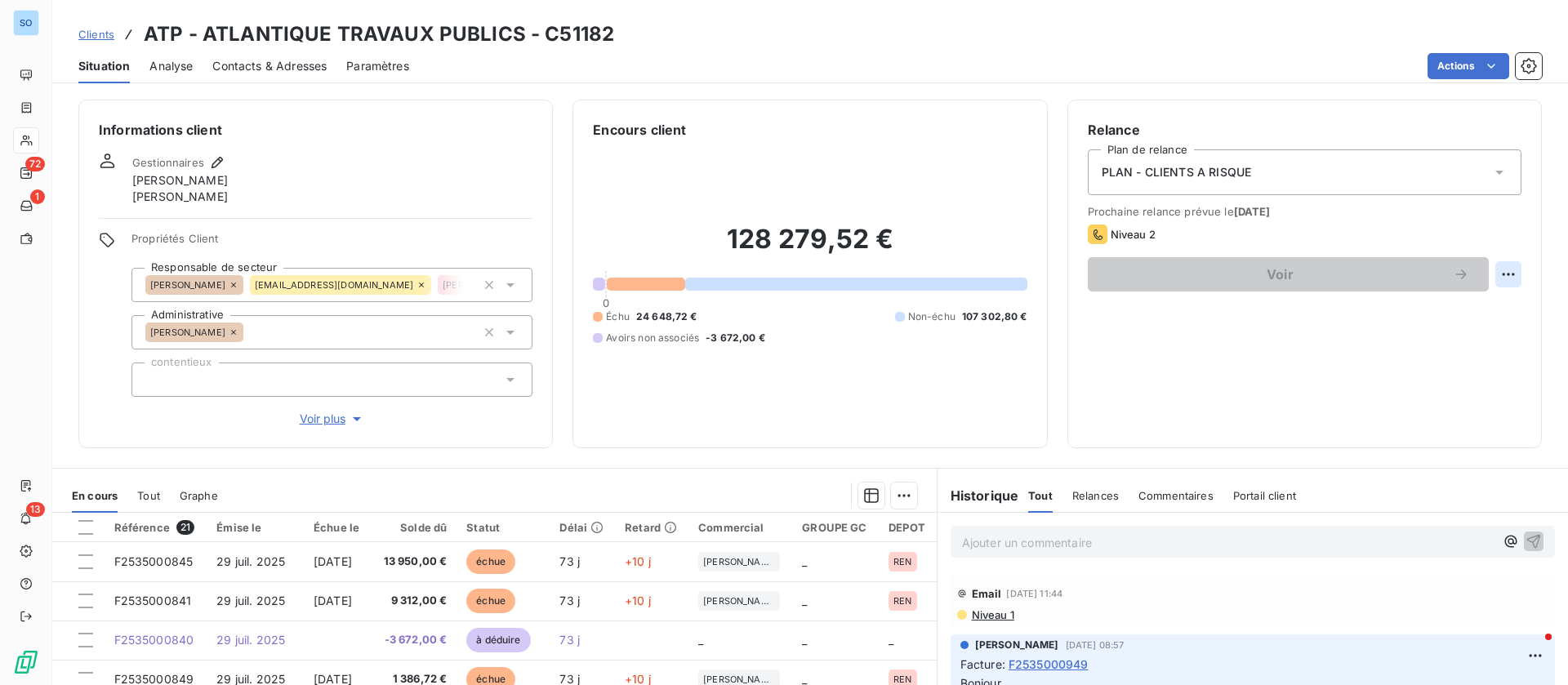
click at [1498, 262] on html "SO 72 1 13 Clients ATP - ATLANTIQUE TRAVAUX PUBLICS - C51182 Situation Analyse …" at bounding box center [784, 342] width 1568 height 685
click at [1419, 297] on div "Replanifier cette action" at bounding box center [1422, 310] width 146 height 26
select select "9"
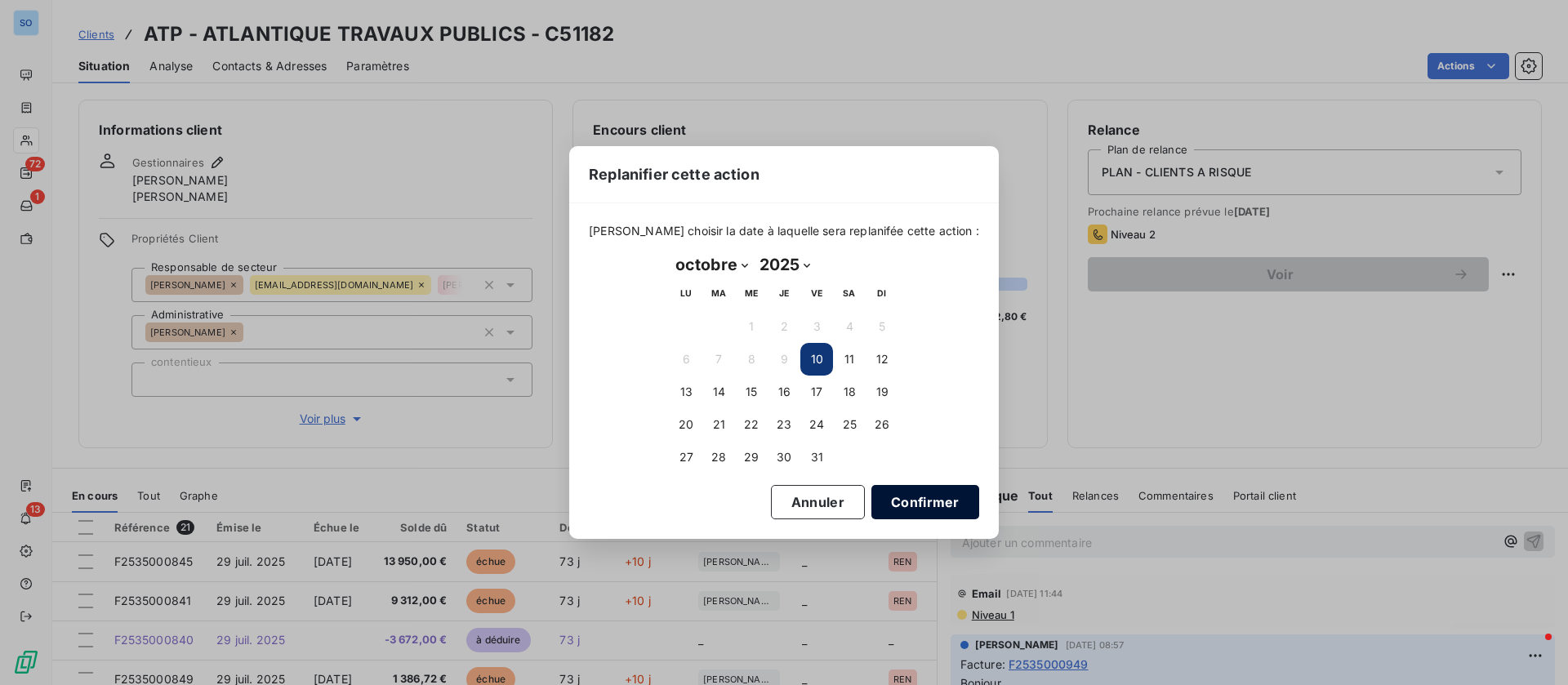
click at [903, 489] on button "Confirmer" at bounding box center [925, 502] width 108 height 34
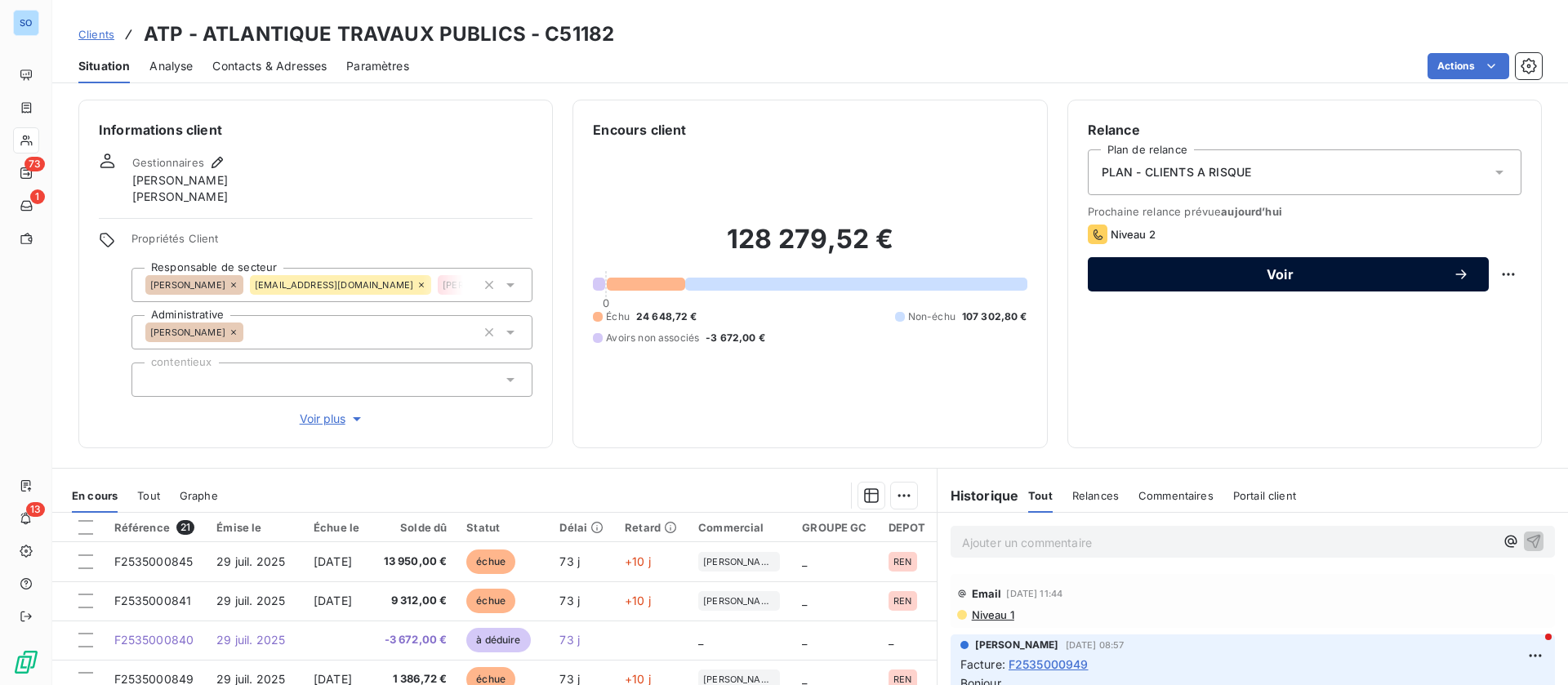
click at [1226, 271] on span "Voir" at bounding box center [1280, 274] width 345 height 13
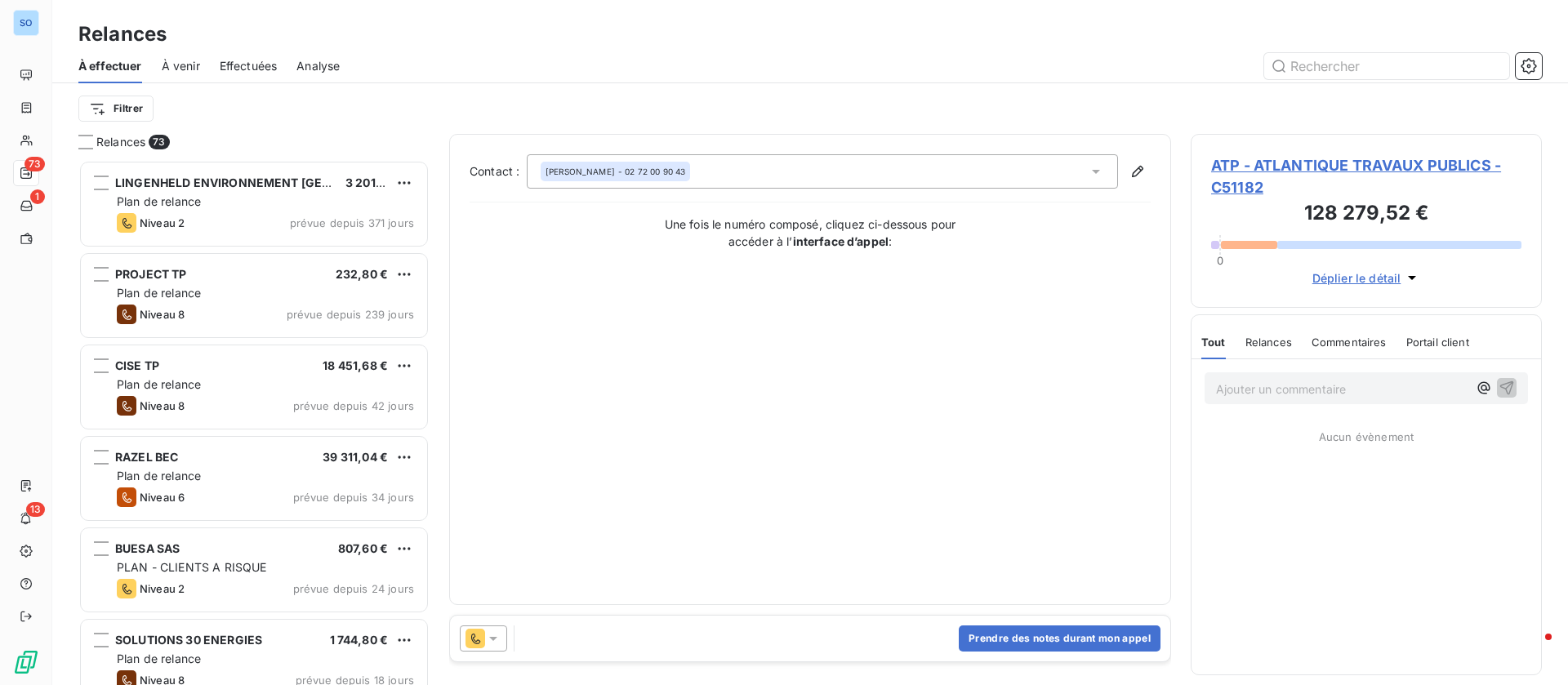
scroll to position [507, 333]
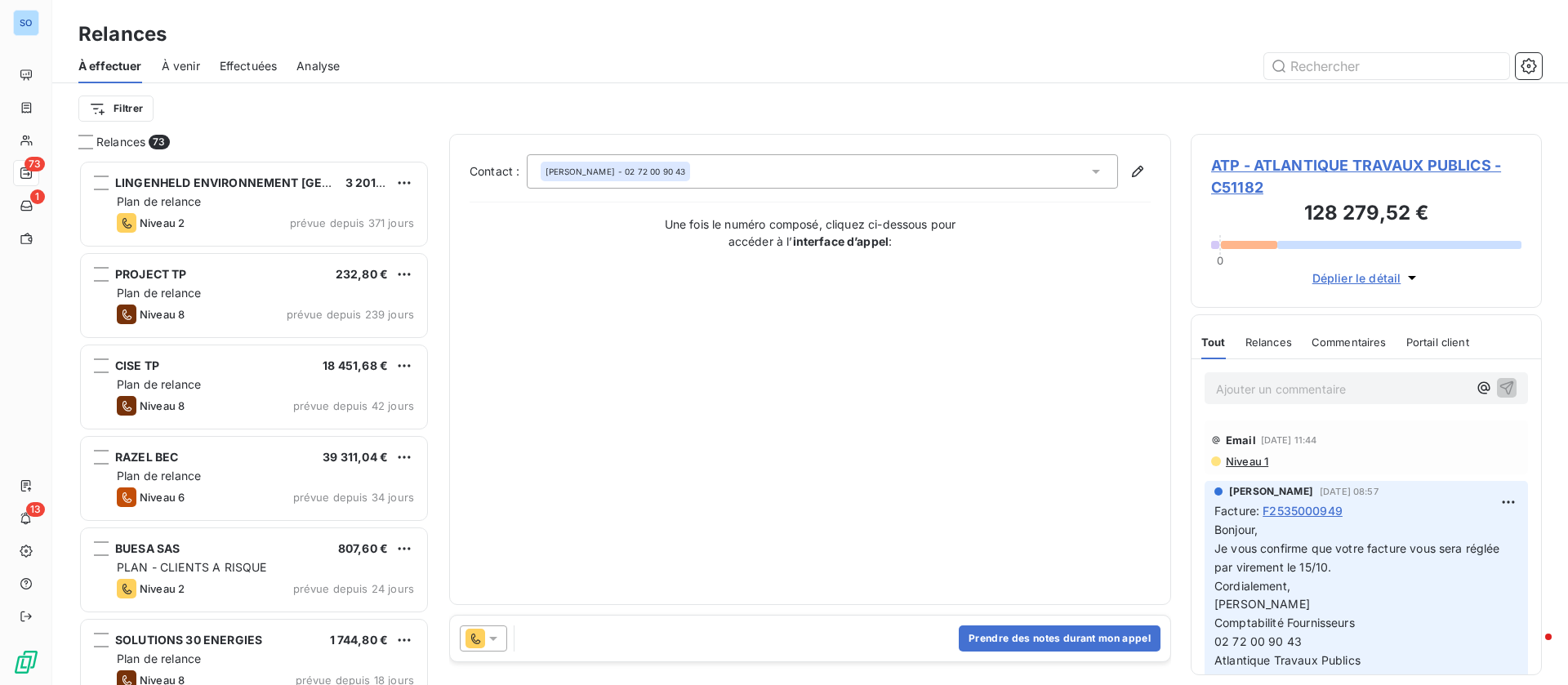
click at [1321, 390] on p "Ajouter un commentaire ﻿" at bounding box center [1341, 388] width 251 height 21
click at [1499, 383] on icon "button" at bounding box center [1507, 387] width 16 height 16
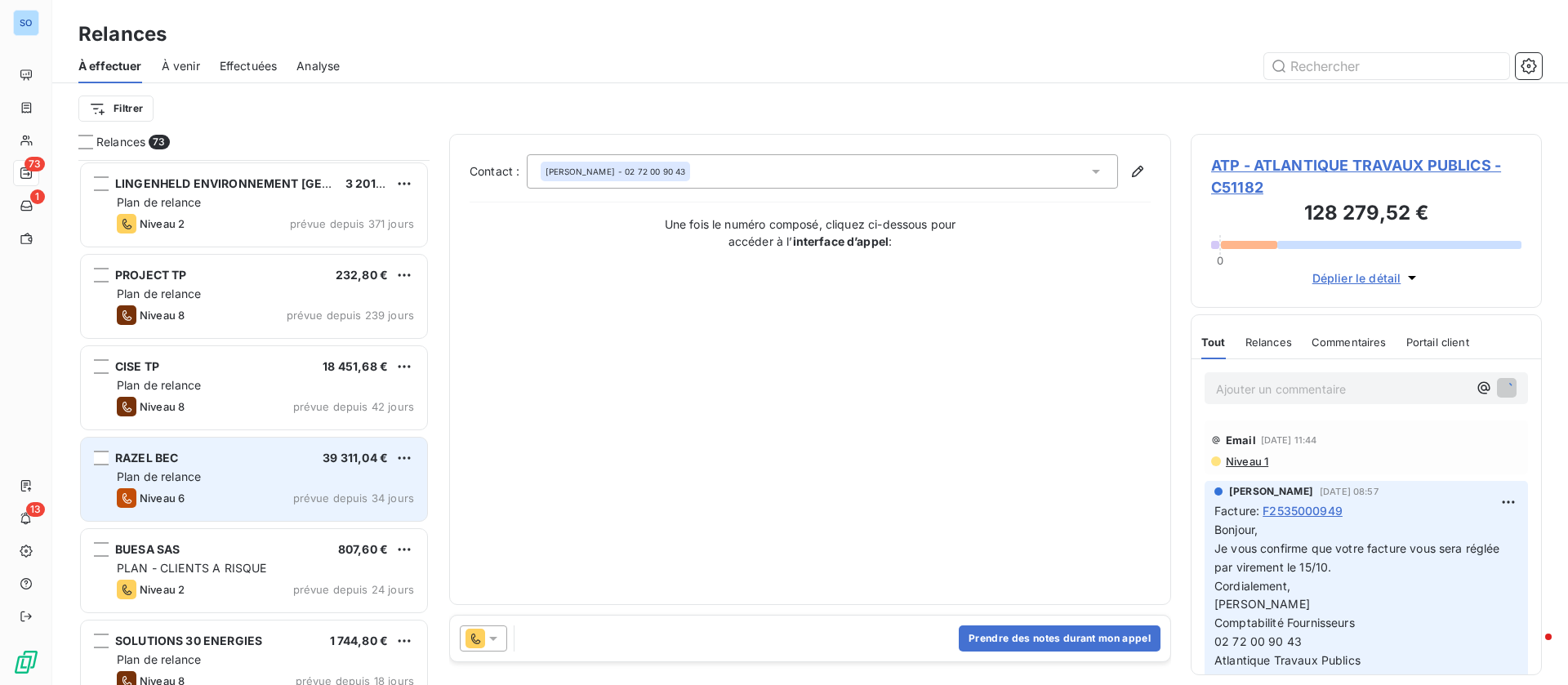
scroll to position [246, 0]
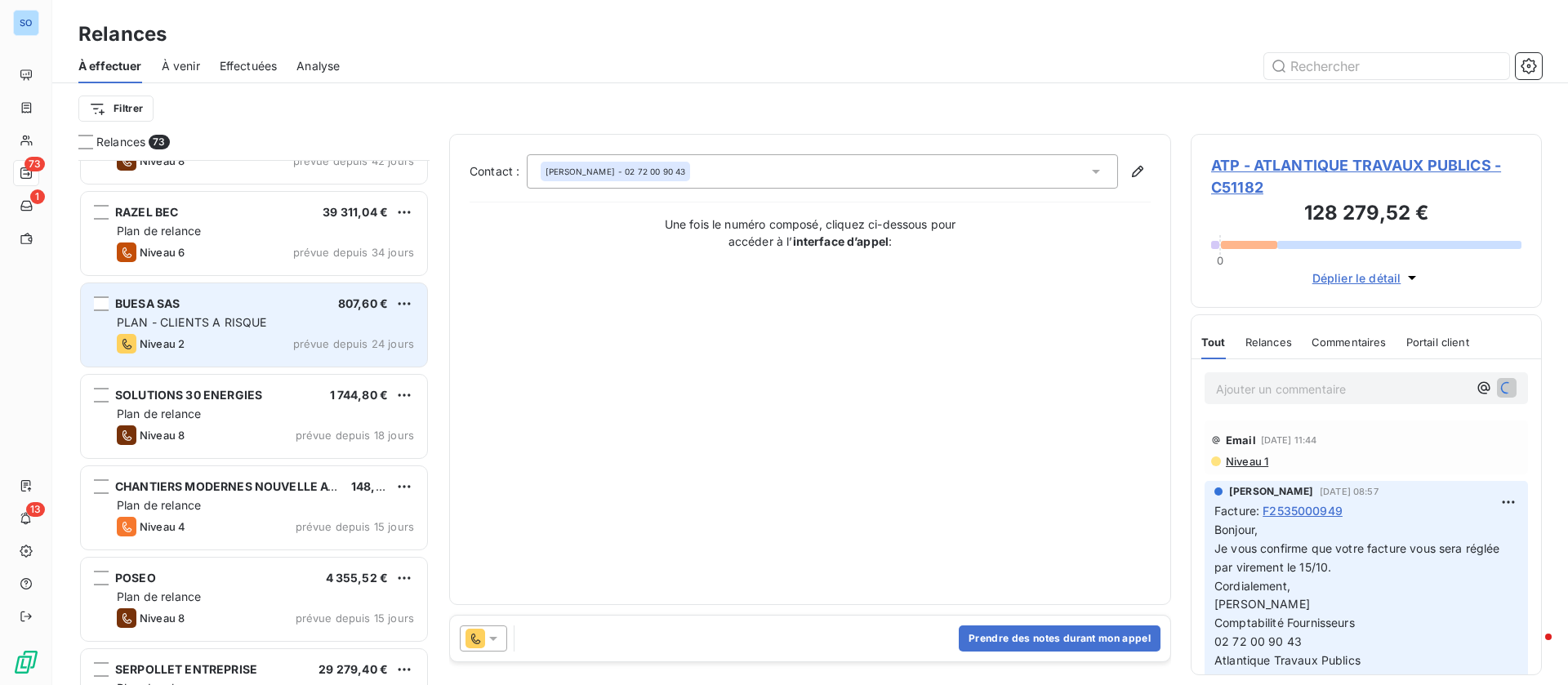
click at [220, 326] on span "PLAN - CLIENTS A RISQUE" at bounding box center [192, 322] width 150 height 14
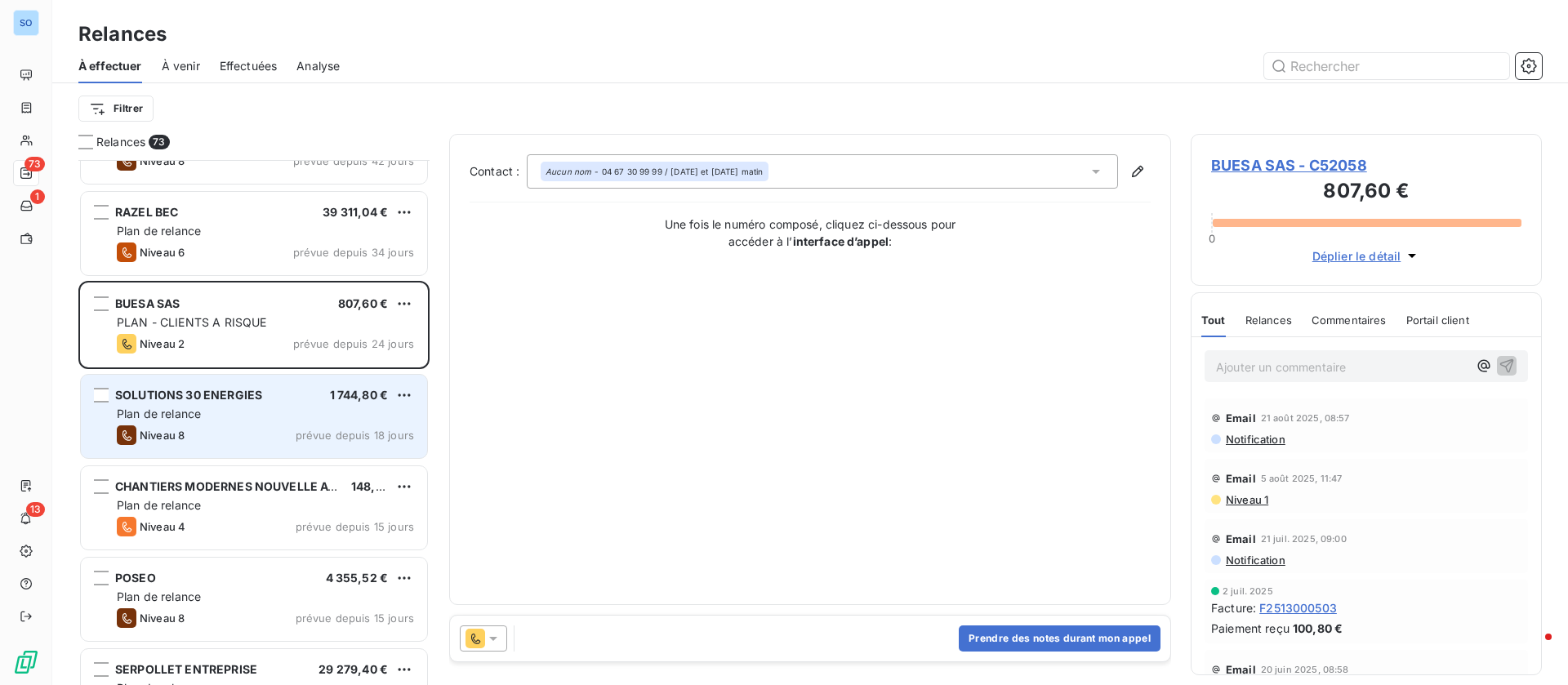
click at [266, 411] on div "Plan de relance" at bounding box center [266, 414] width 297 height 16
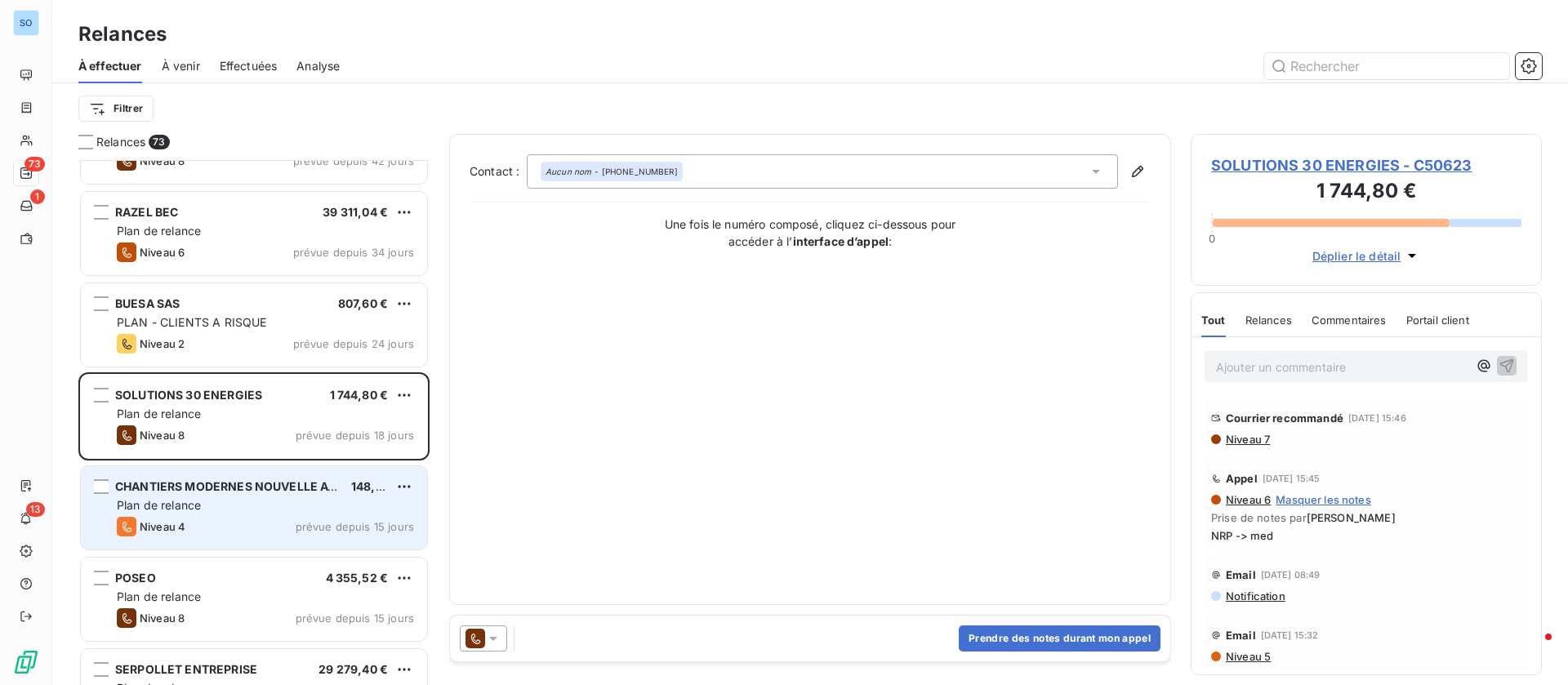
click at [257, 498] on div "Plan de relance" at bounding box center [266, 506] width 297 height 16
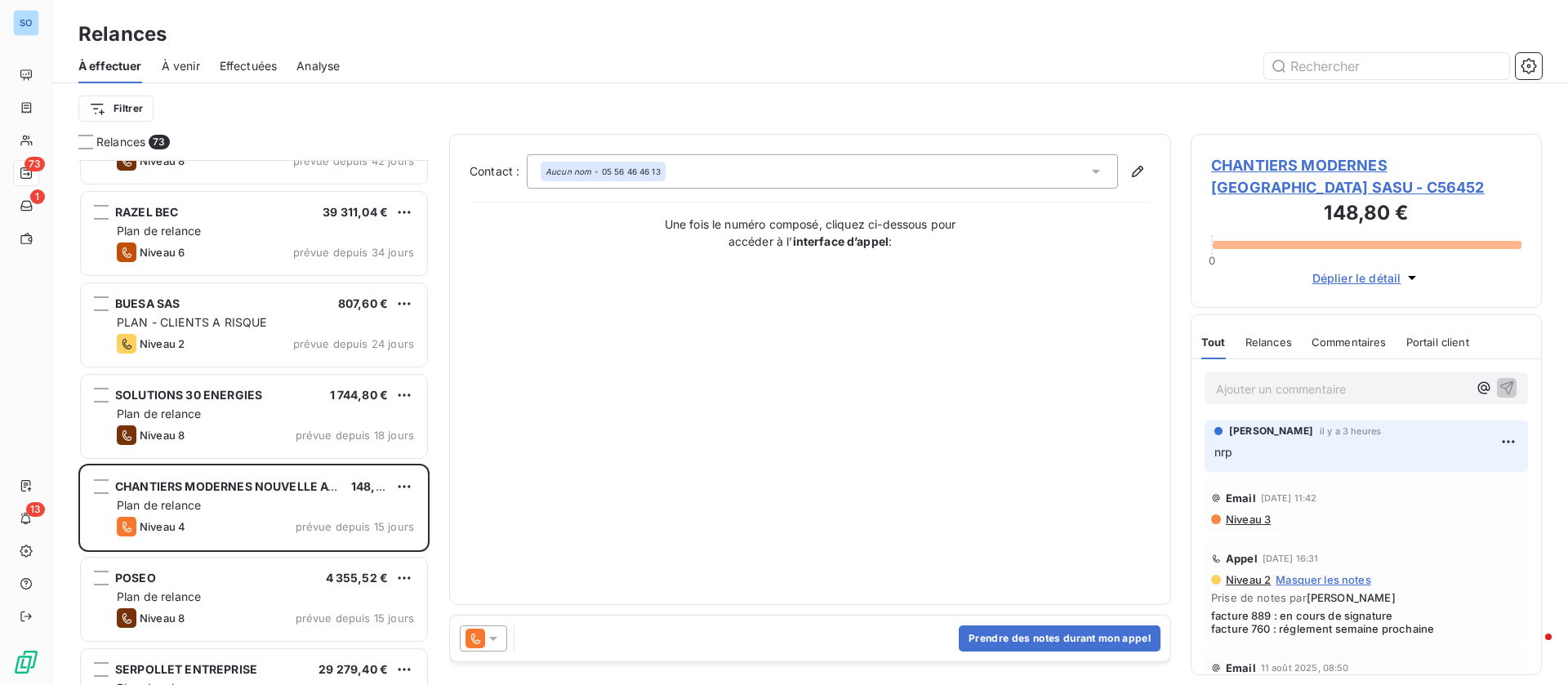
scroll to position [369, 0]
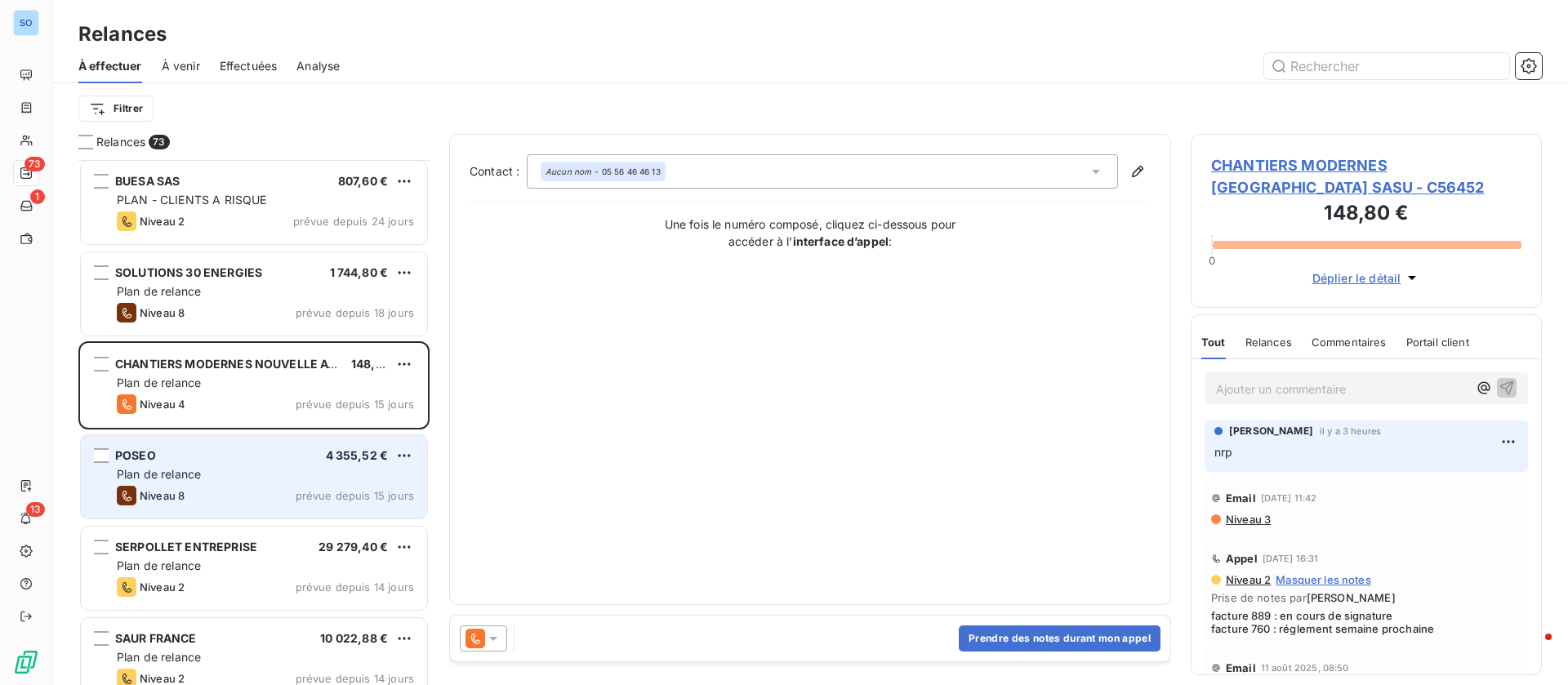
click at [251, 477] on div "Plan de relance" at bounding box center [266, 474] width 297 height 16
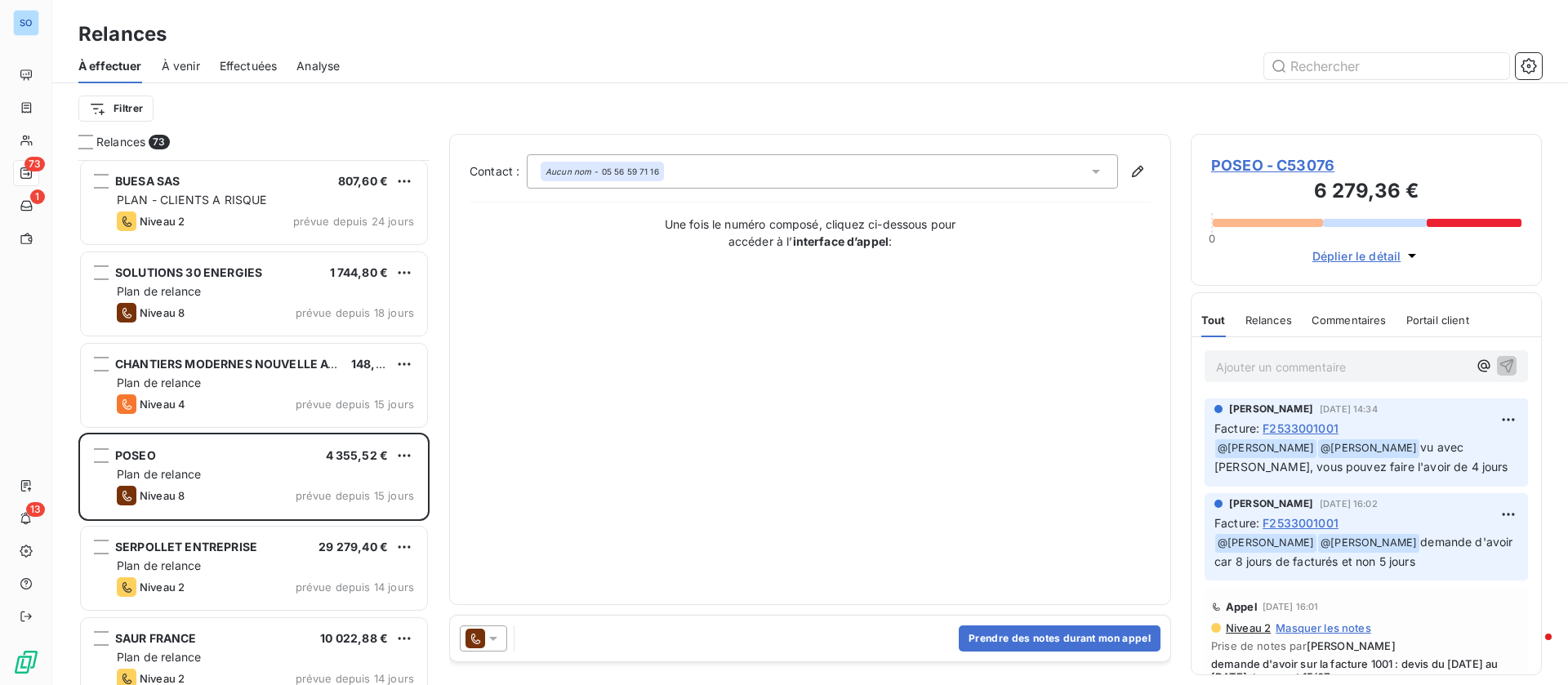
click at [1239, 159] on span "POSEO - C53076" at bounding box center [1366, 165] width 310 height 22
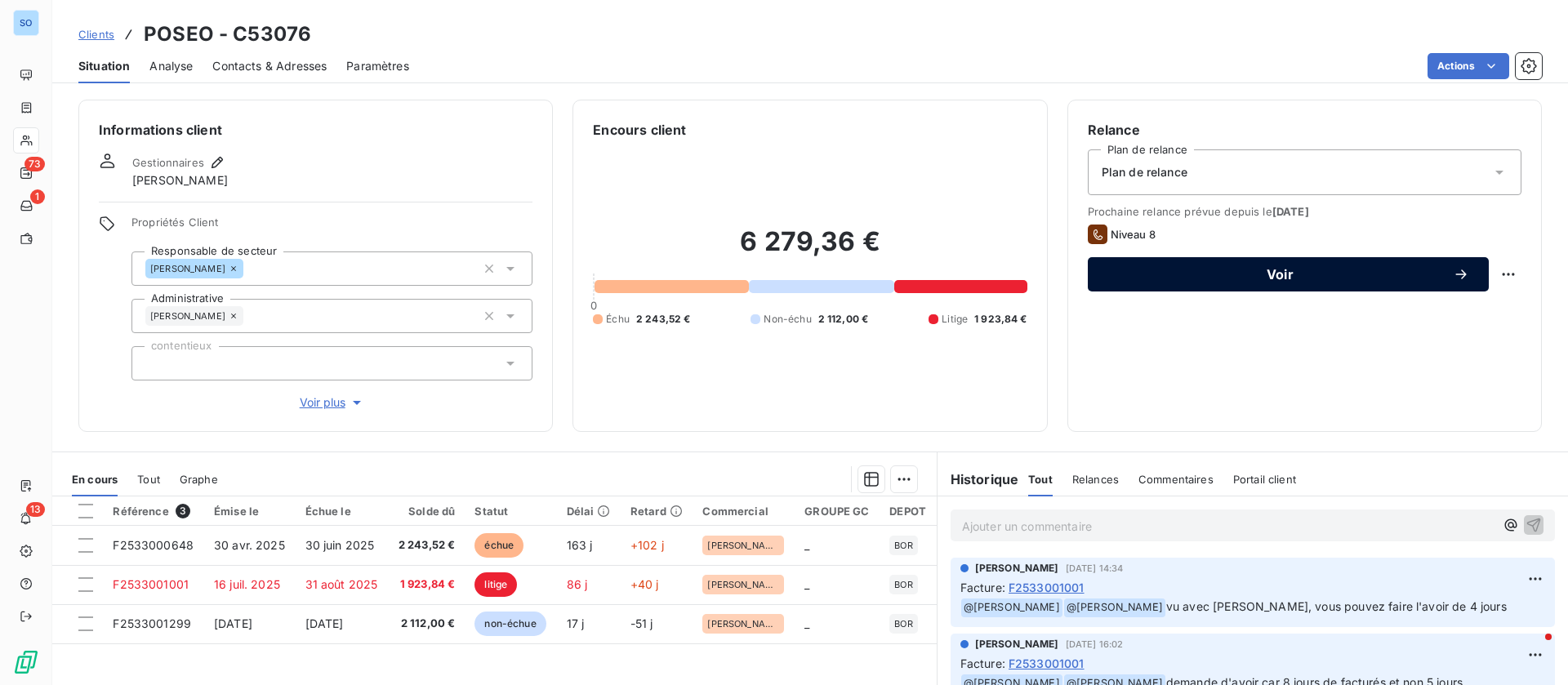
click at [1245, 264] on button "Voir" at bounding box center [1288, 274] width 401 height 34
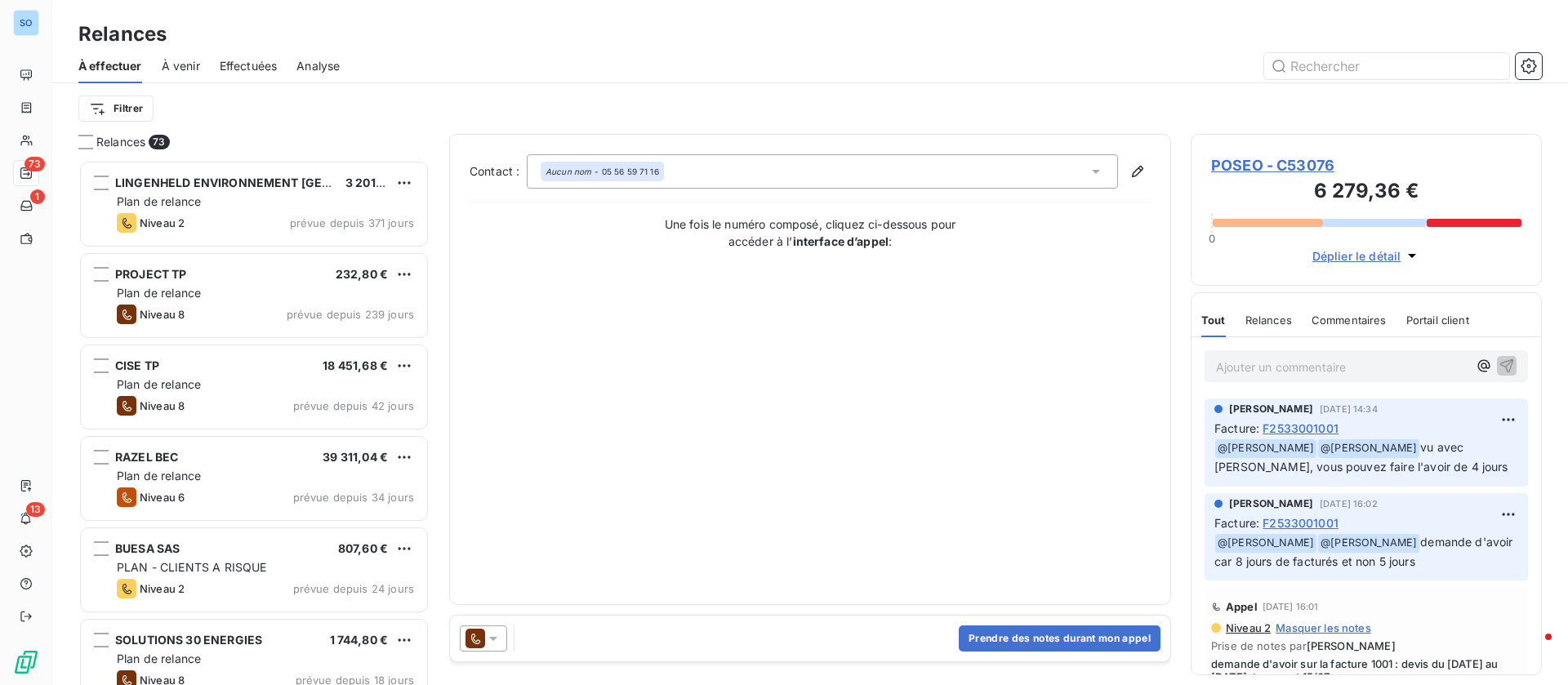
scroll to position [507, 333]
click at [1062, 630] on button "Prendre des notes durant mon appel" at bounding box center [1060, 638] width 202 height 26
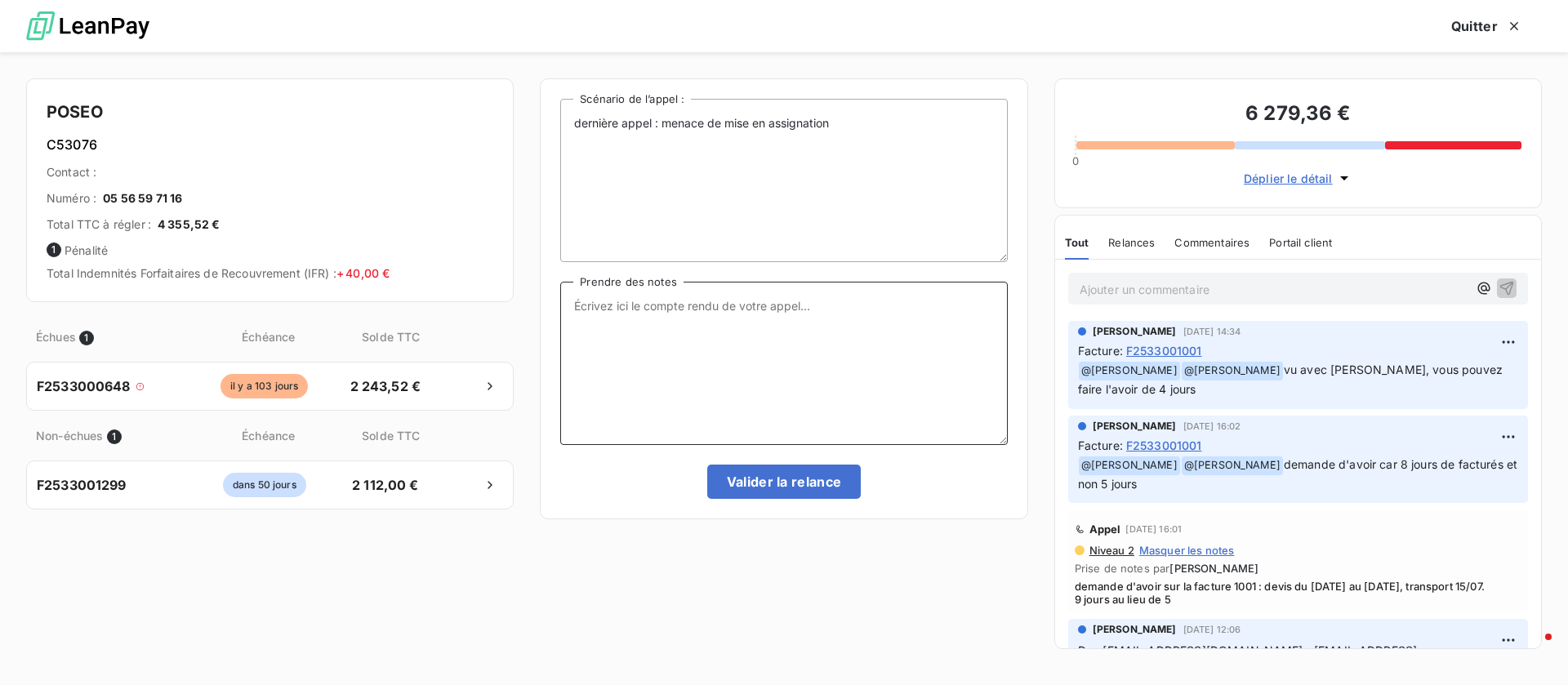
click at [744, 347] on textarea "Prendre des notes" at bounding box center [784, 363] width 447 height 163
click at [1445, 31] on button "Quitter" at bounding box center [1486, 26] width 110 height 34
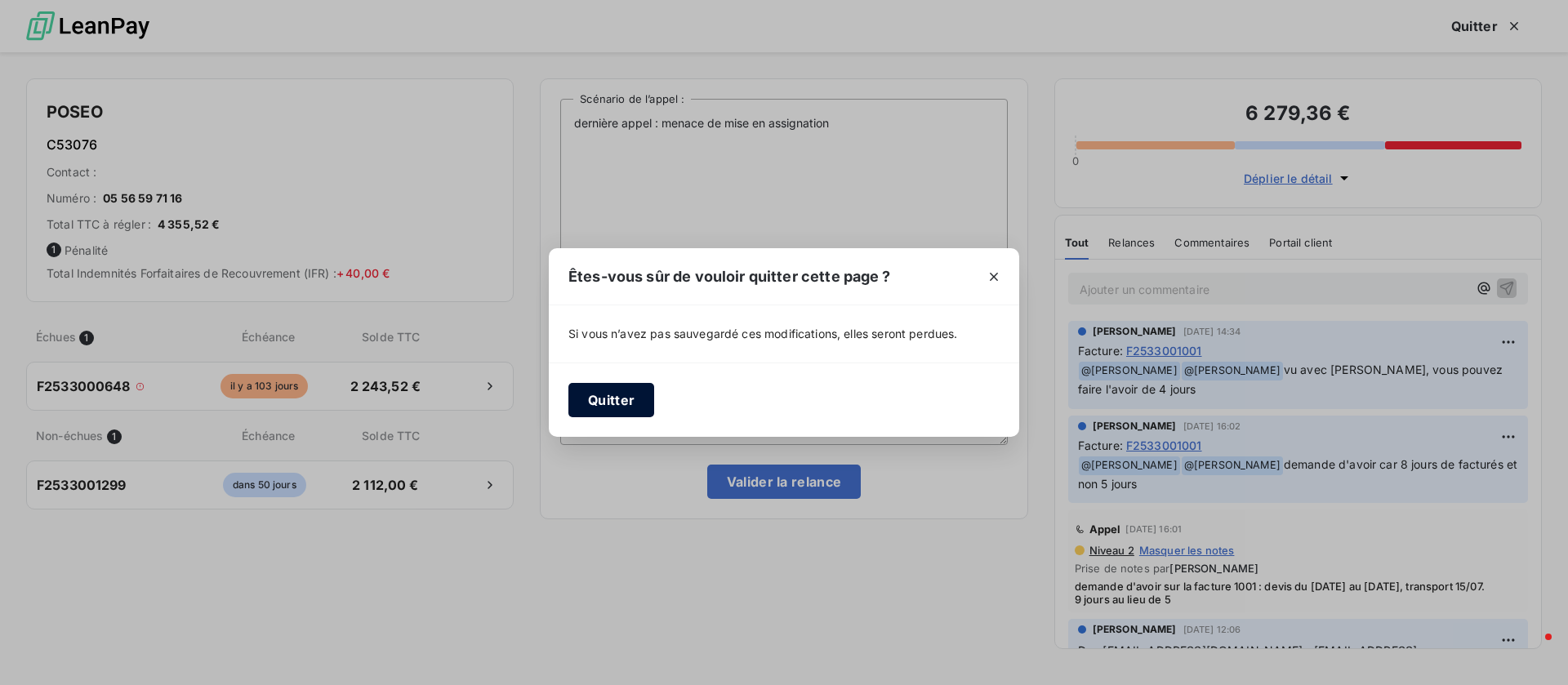
drag, startPoint x: 648, startPoint y: 410, endPoint x: 639, endPoint y: 411, distance: 9.1
click at [643, 410] on button "Quitter" at bounding box center [611, 400] width 86 height 34
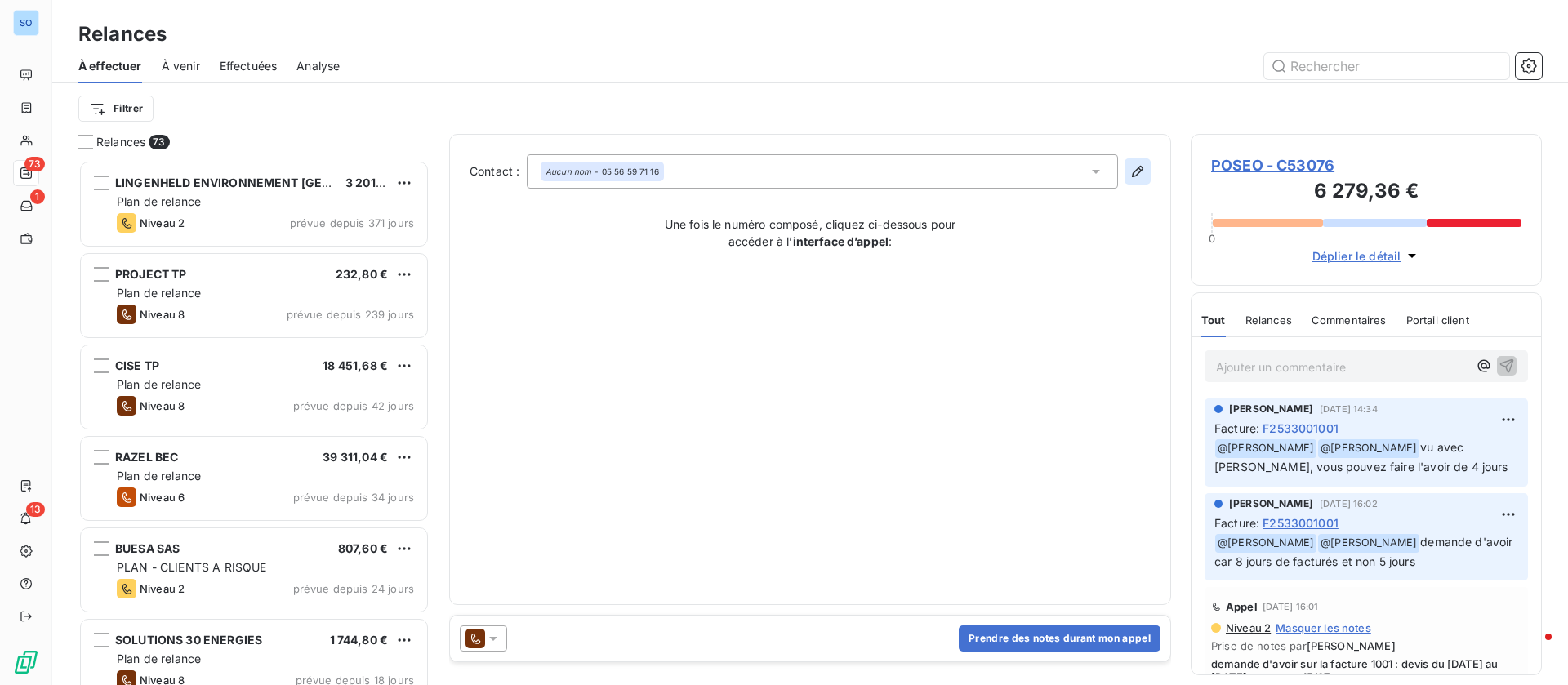
click at [1135, 169] on icon "button" at bounding box center [1137, 171] width 16 height 16
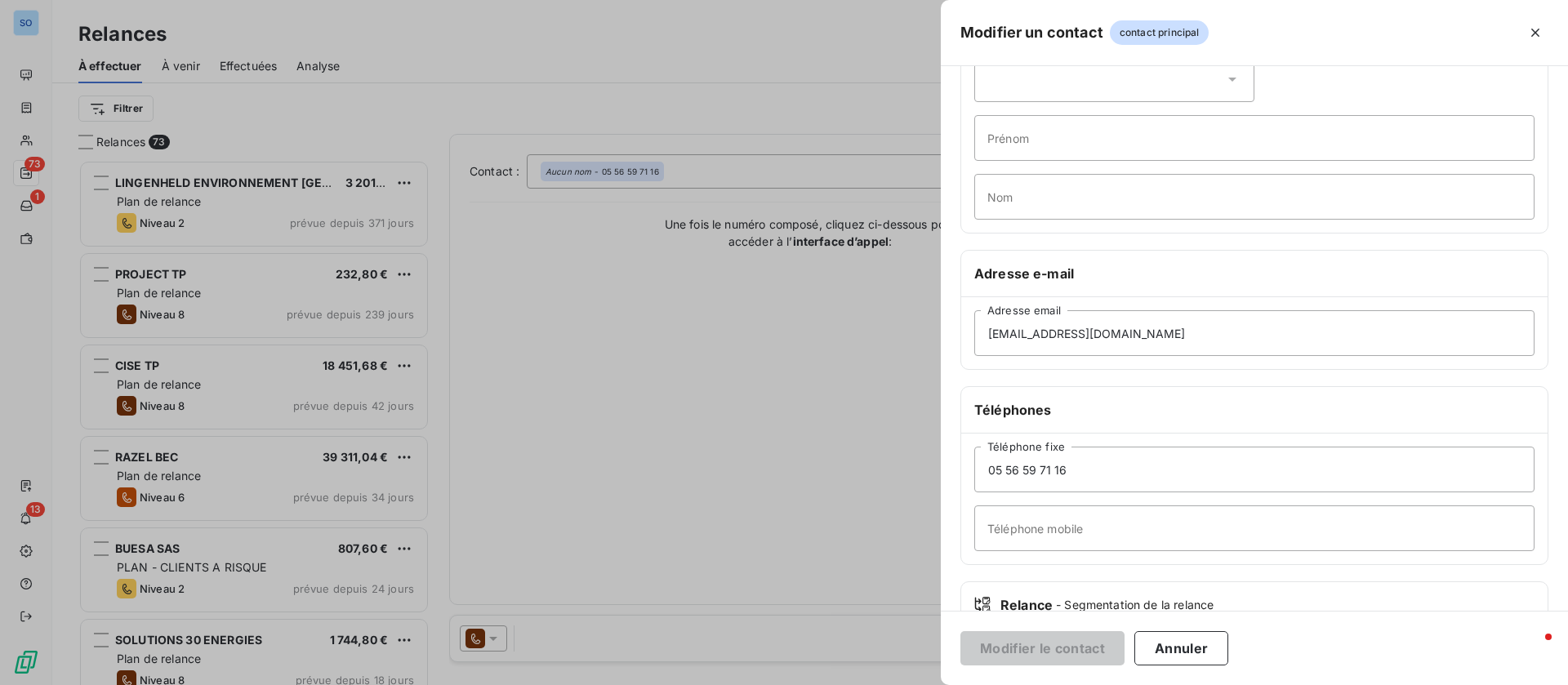
scroll to position [200, 0]
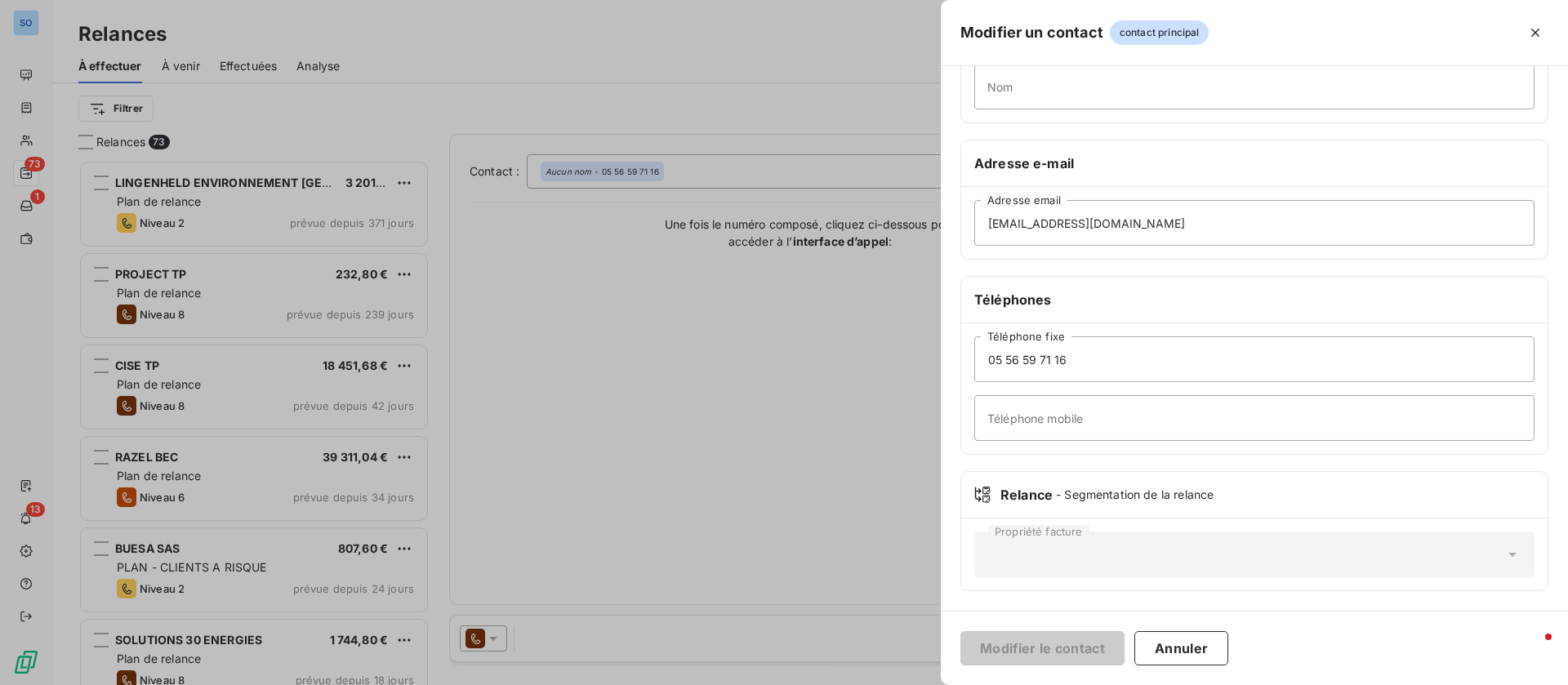
click at [1062, 547] on div "Propriété facture" at bounding box center [1254, 554] width 561 height 46
click at [1106, 427] on input "Téléphone mobile" at bounding box center [1254, 418] width 561 height 46
type input "pas le mercredi apm"
click at [1058, 649] on button "Modifier le contact" at bounding box center [1043, 648] width 164 height 34
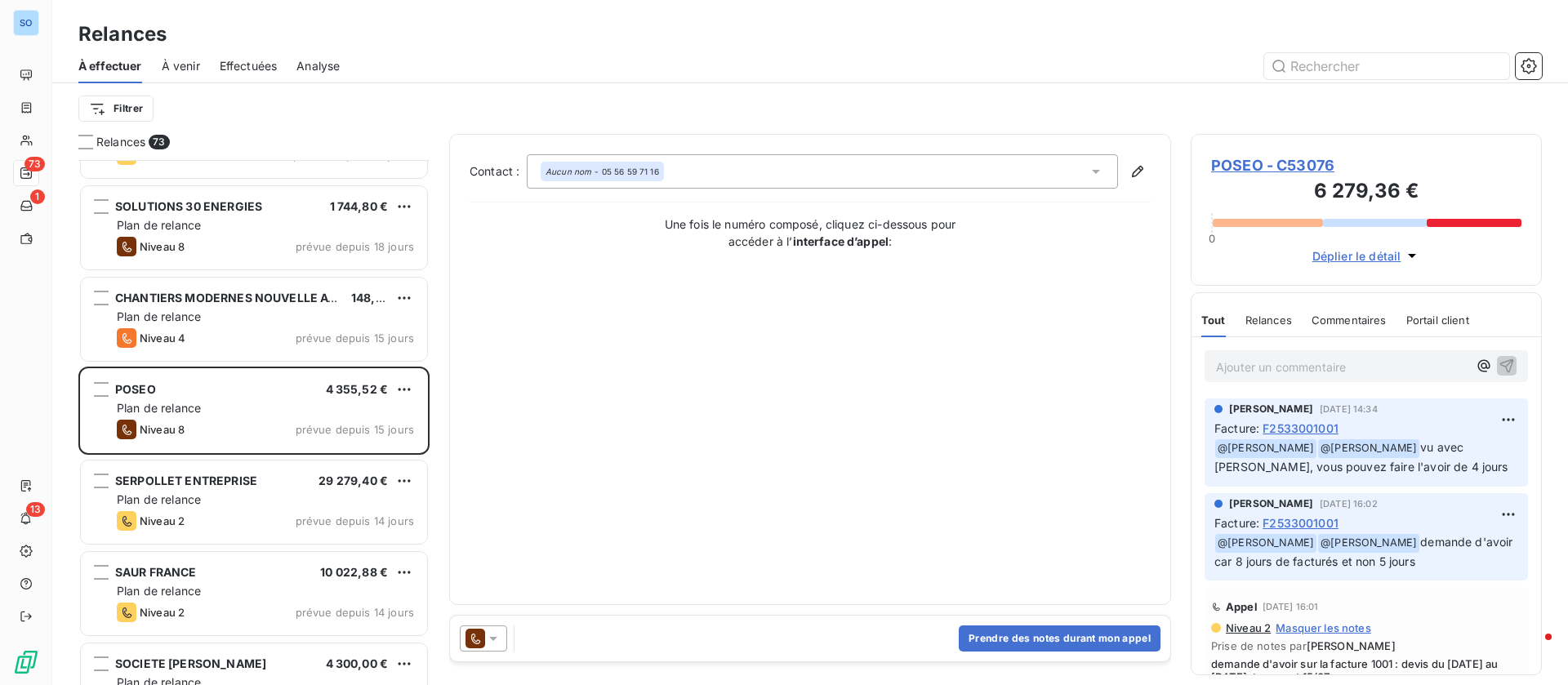
scroll to position [491, 0]
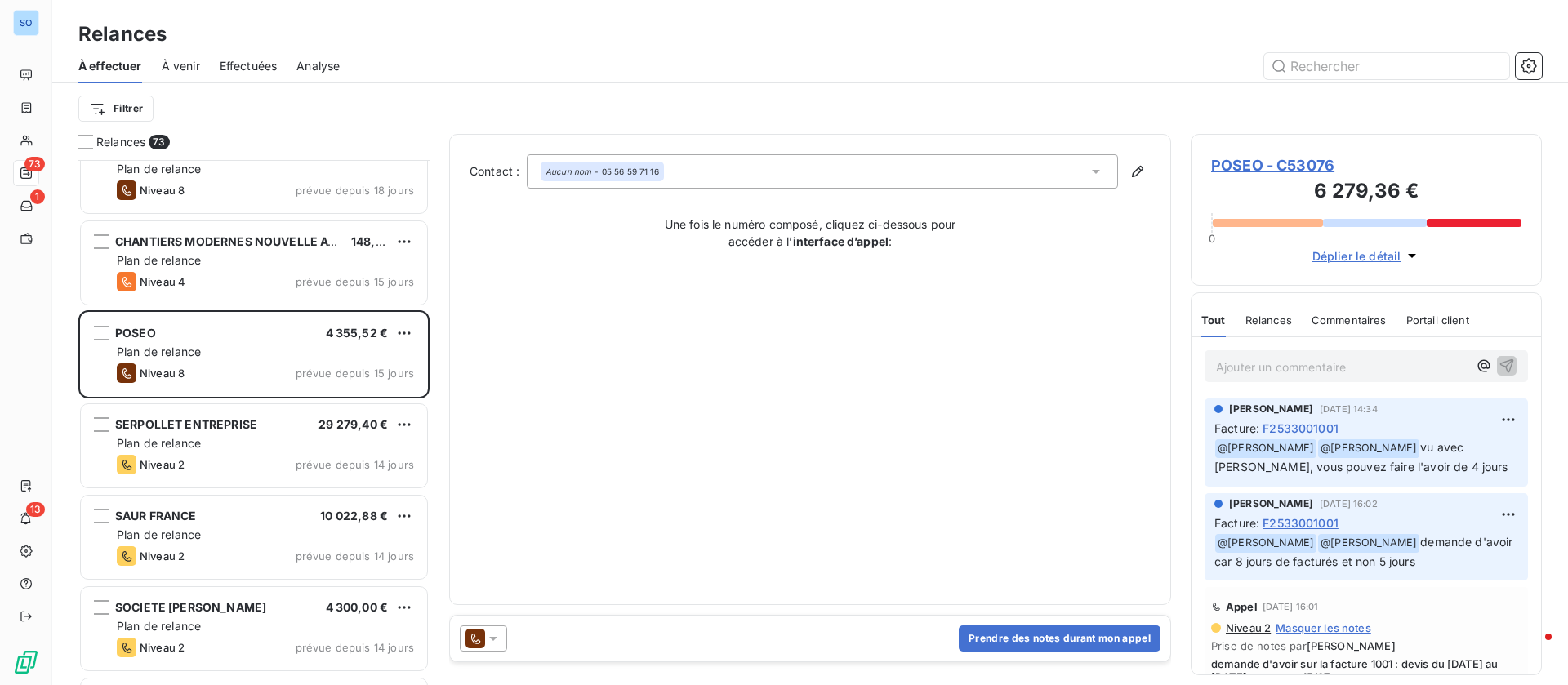
click at [1267, 161] on span "POSEO - C53076" at bounding box center [1366, 165] width 310 height 22
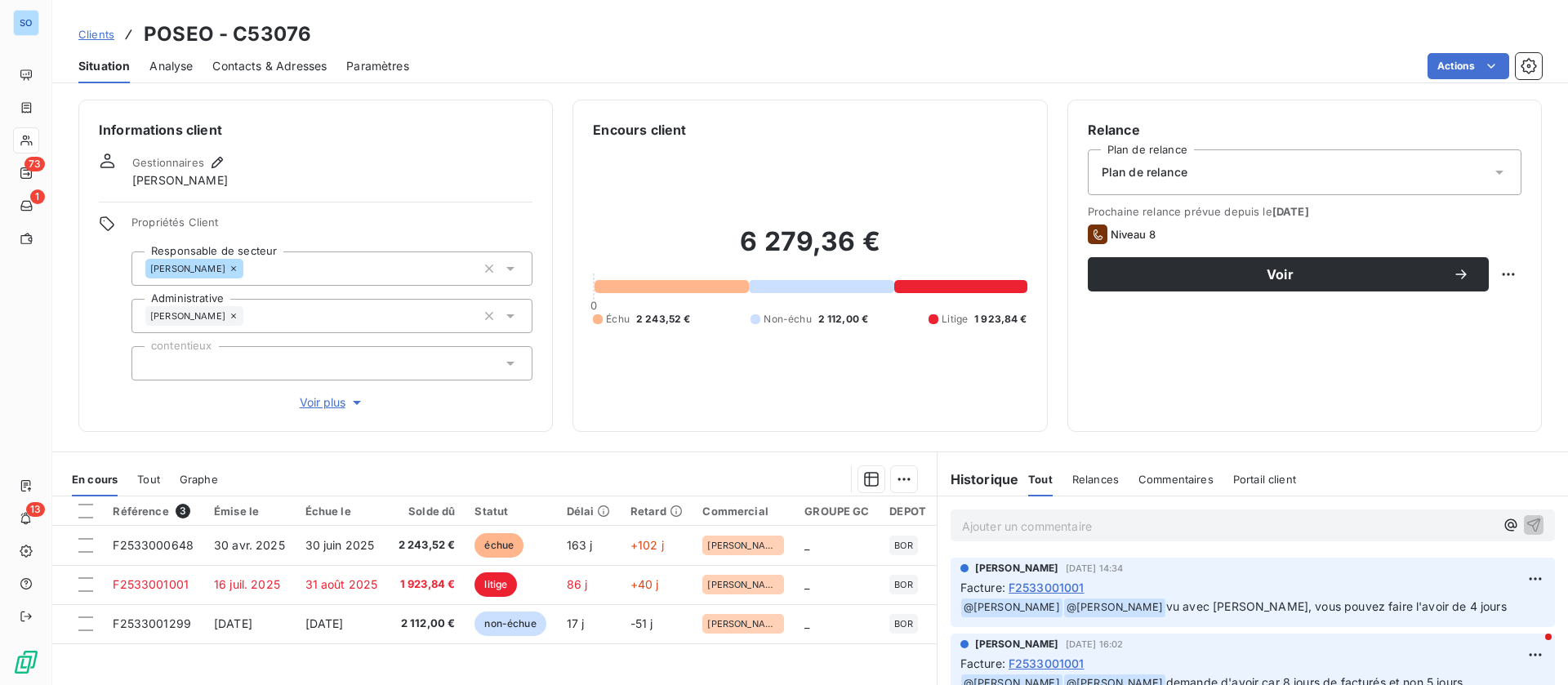
click at [1022, 526] on p "Ajouter un commentaire ﻿" at bounding box center [1227, 526] width 533 height 21
click at [1491, 270] on html "SO 73 1 13 Clients POSEO - C53076 Situation Analyse Contacts & Adresses Paramèt…" at bounding box center [784, 342] width 1568 height 685
click at [1450, 306] on div "Replanifier cette action" at bounding box center [1422, 310] width 146 height 26
select select "9"
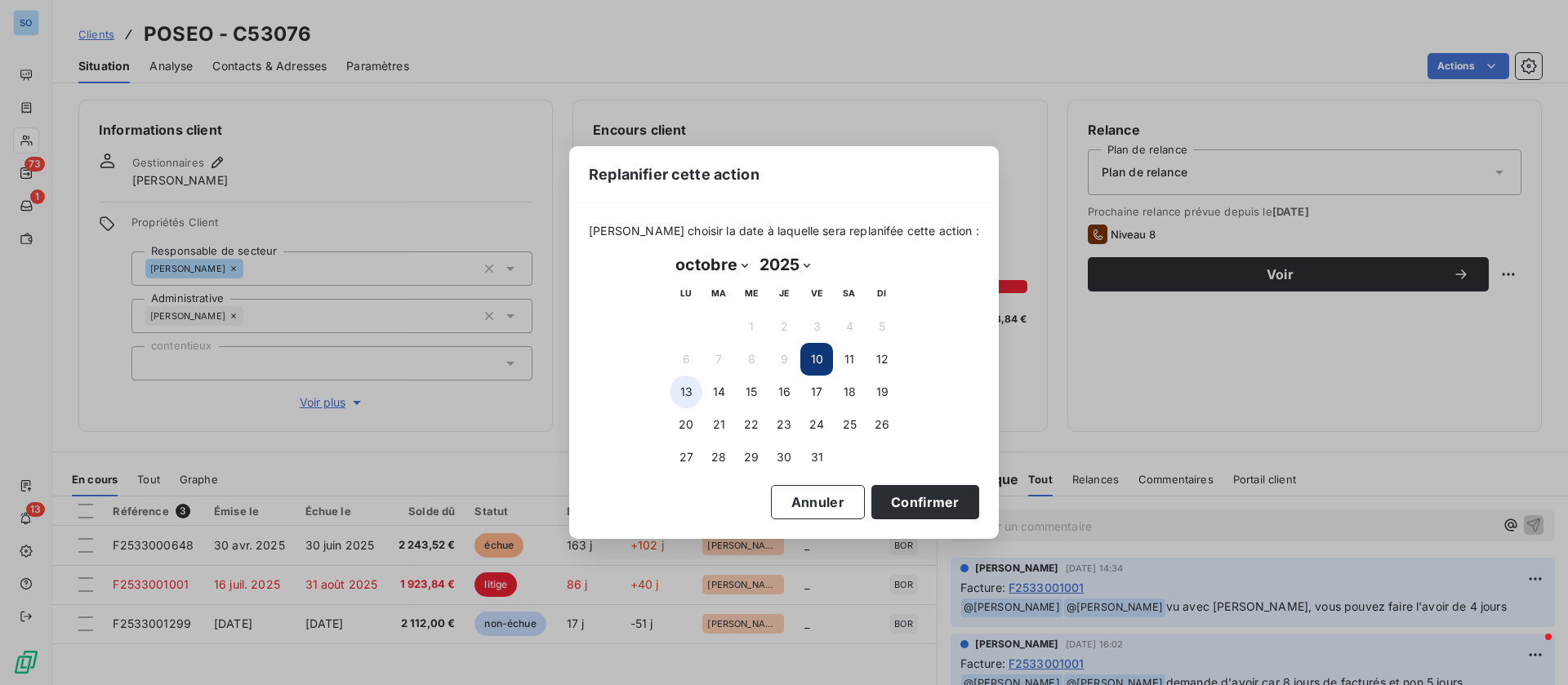
click at [684, 385] on button "13" at bounding box center [686, 392] width 32 height 32
click at [917, 499] on button "Confirmer" at bounding box center [925, 502] width 108 height 34
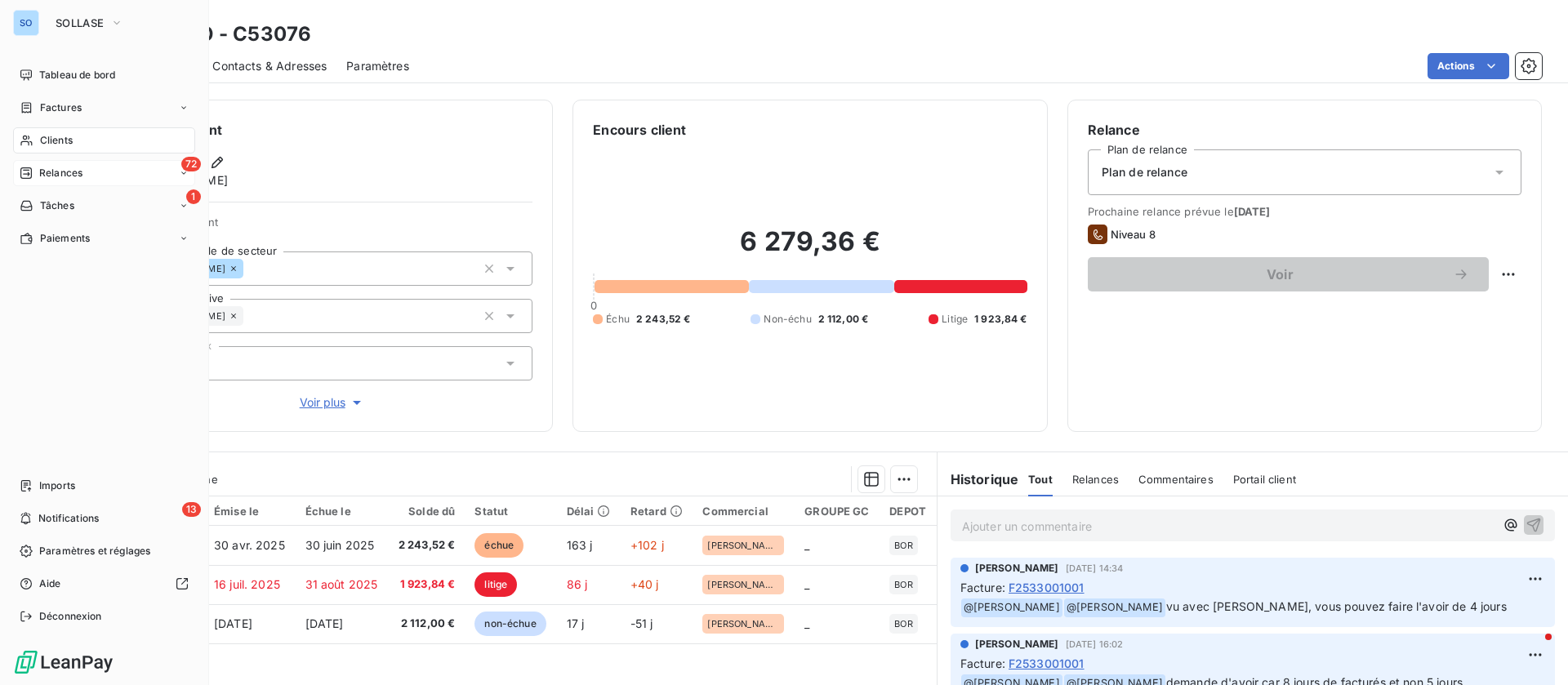
click at [32, 169] on icon at bounding box center [26, 173] width 13 height 13
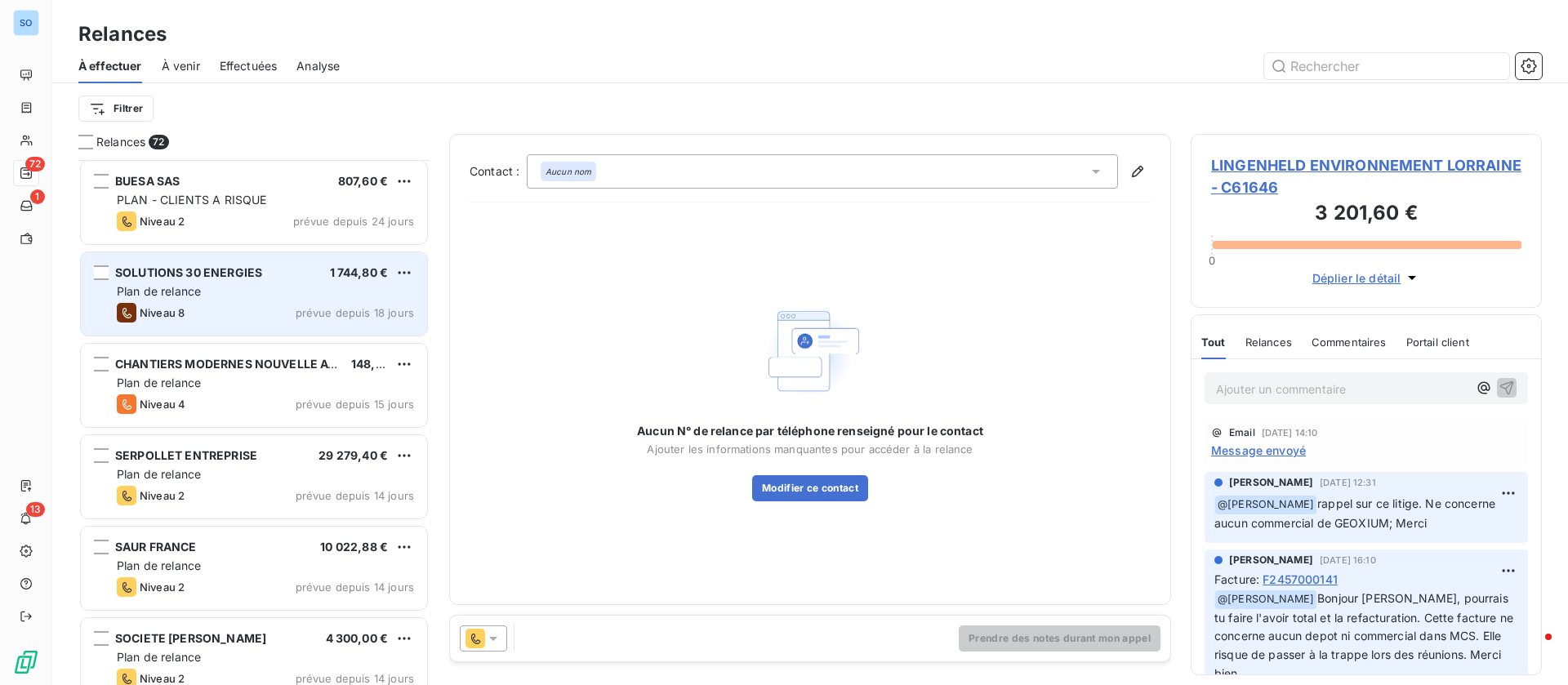
scroll to position [491, 0]
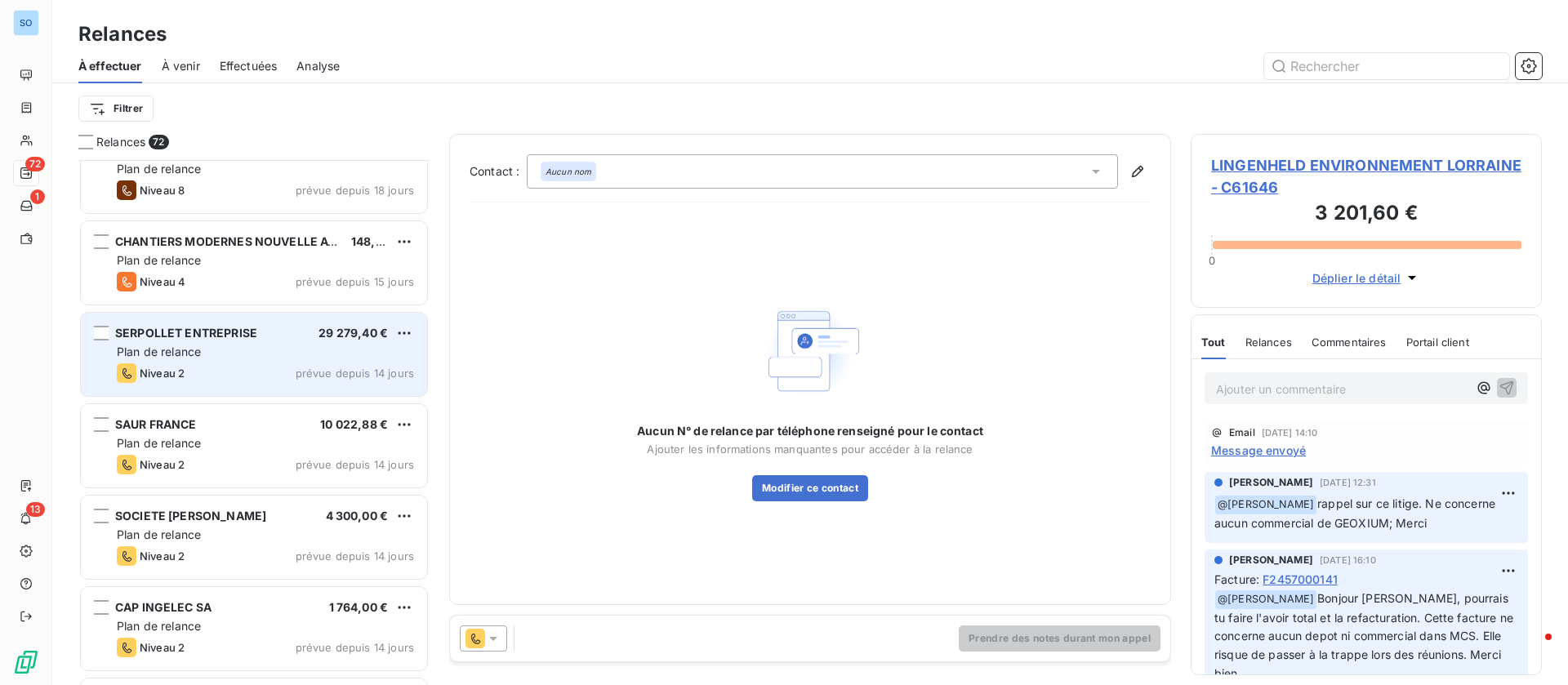
click at [255, 338] on span "SERPOLLET ENTREPRISE" at bounding box center [187, 333] width 142 height 14
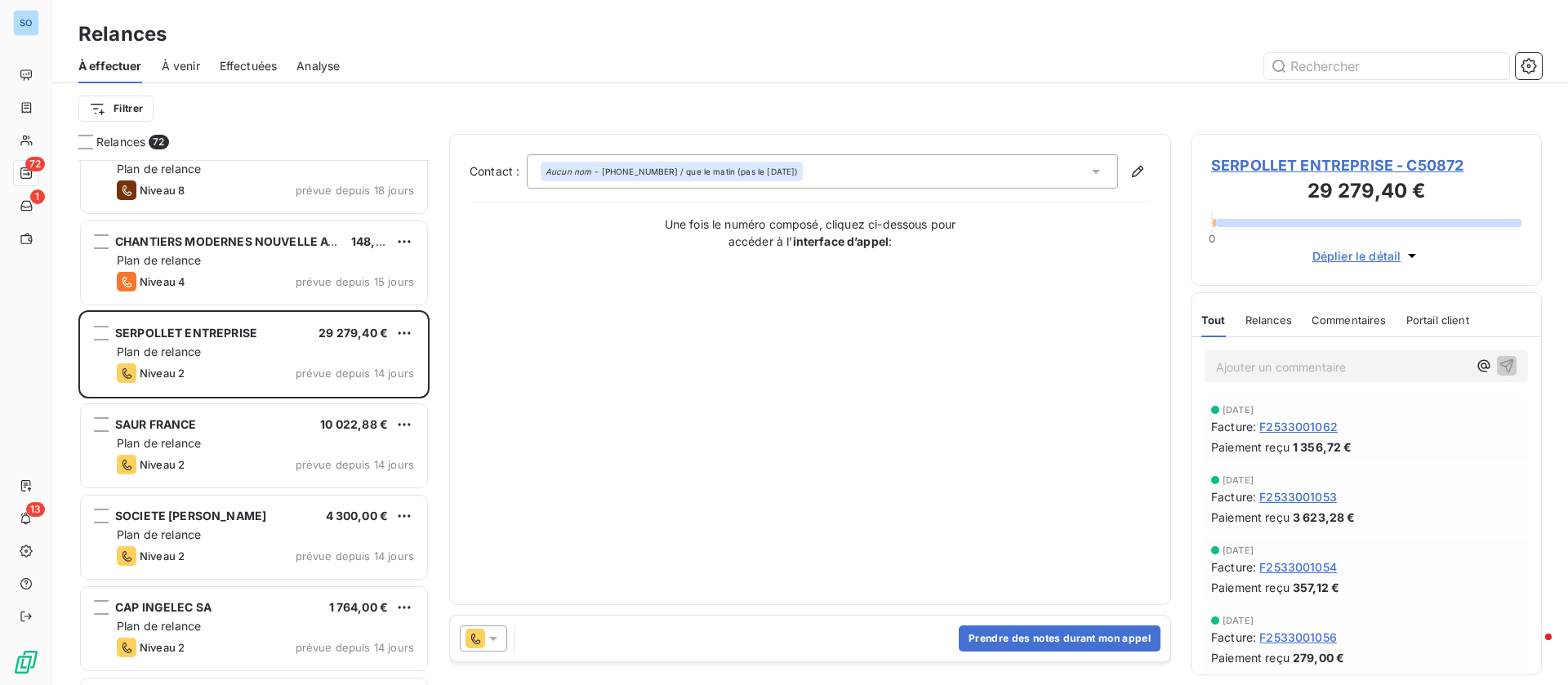
click at [1305, 161] on span "SERPOLLET ENTREPRISE - C50872" at bounding box center [1366, 165] width 310 height 22
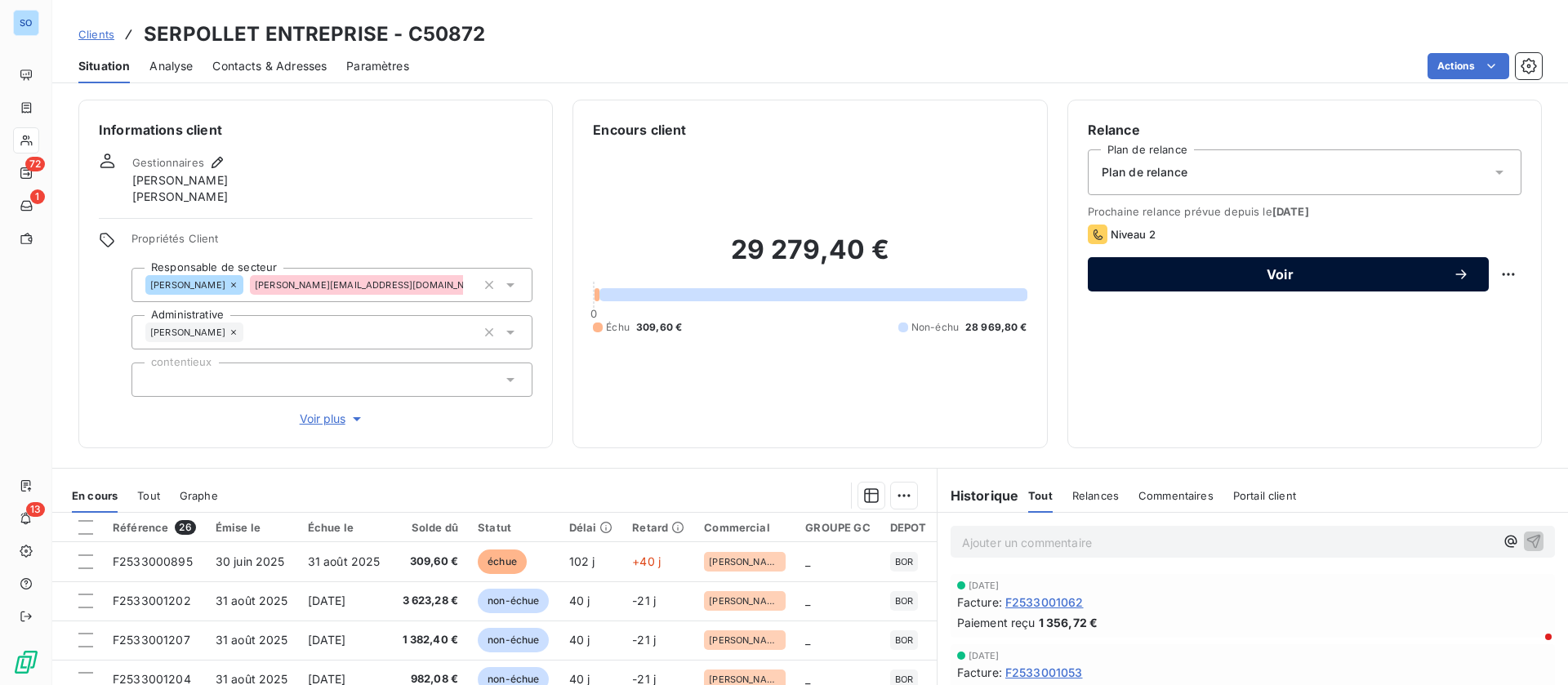
click at [1272, 274] on span "Voir" at bounding box center [1280, 274] width 345 height 13
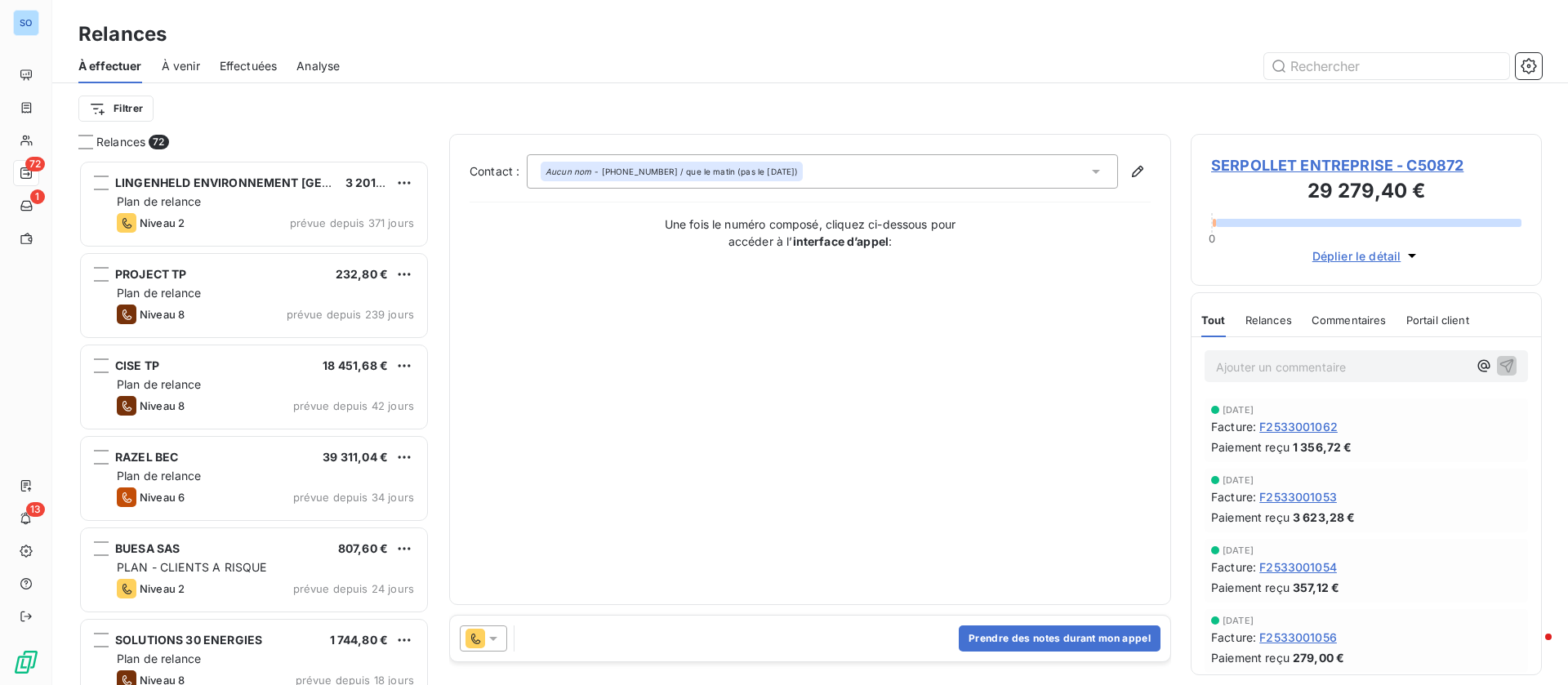
scroll to position [507, 333]
click at [487, 637] on icon at bounding box center [493, 639] width 16 height 16
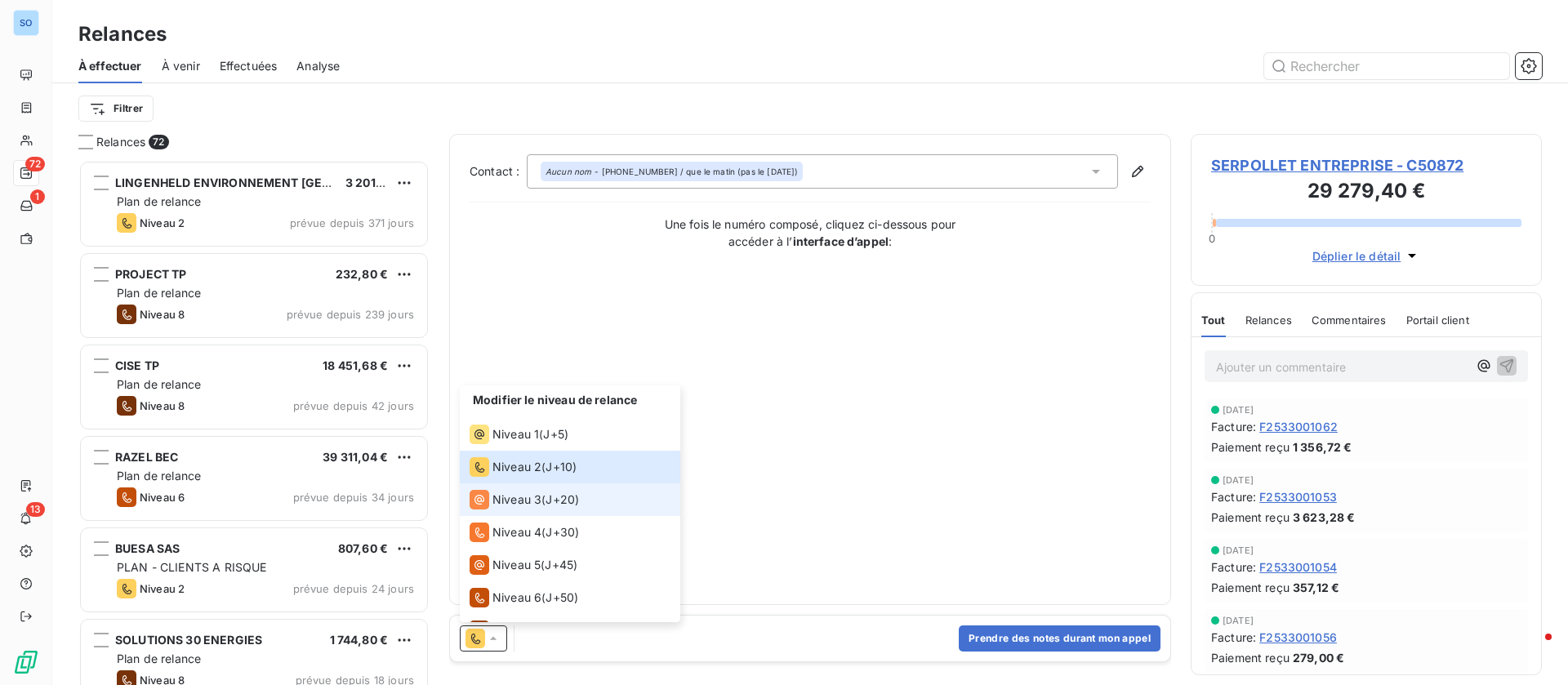
click at [496, 500] on span "Niveau 3" at bounding box center [516, 499] width 49 height 16
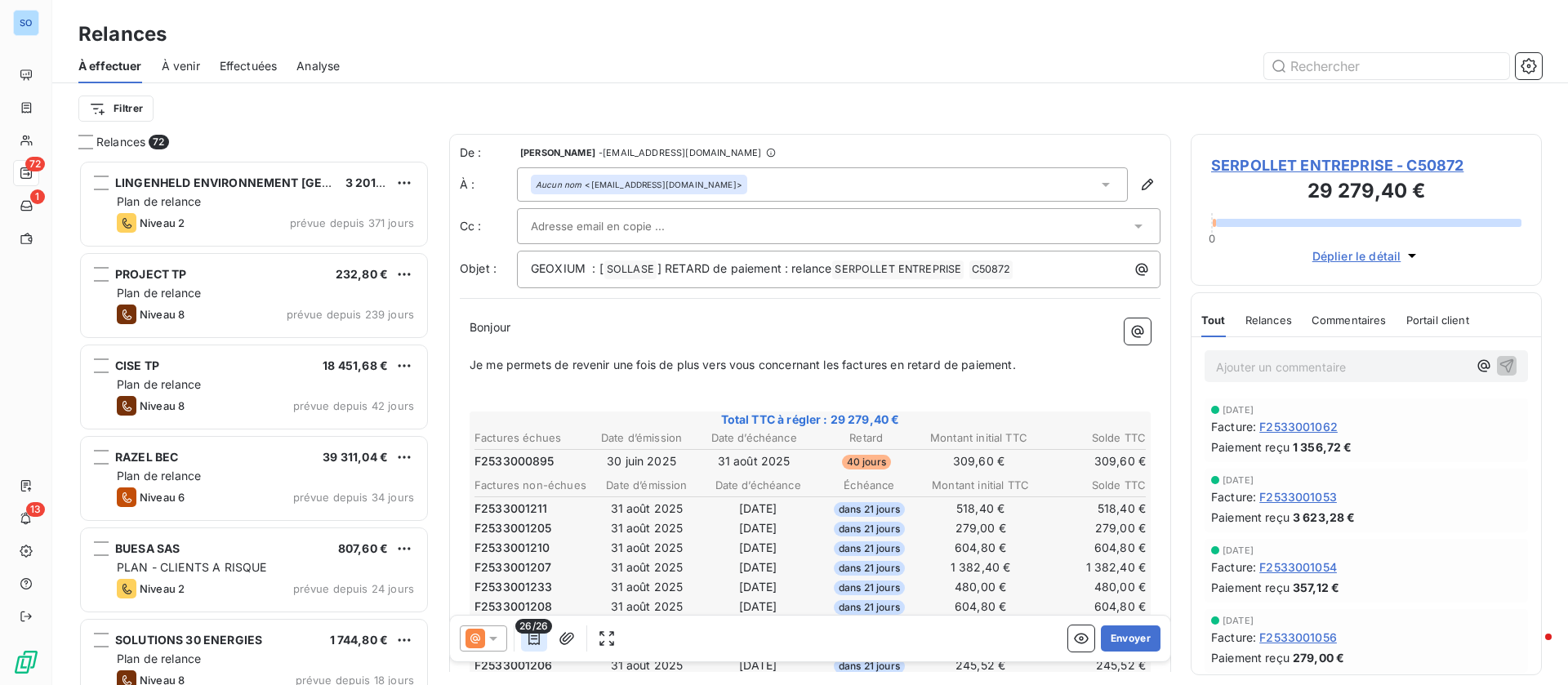
click at [530, 639] on icon "button" at bounding box center [534, 639] width 16 height 16
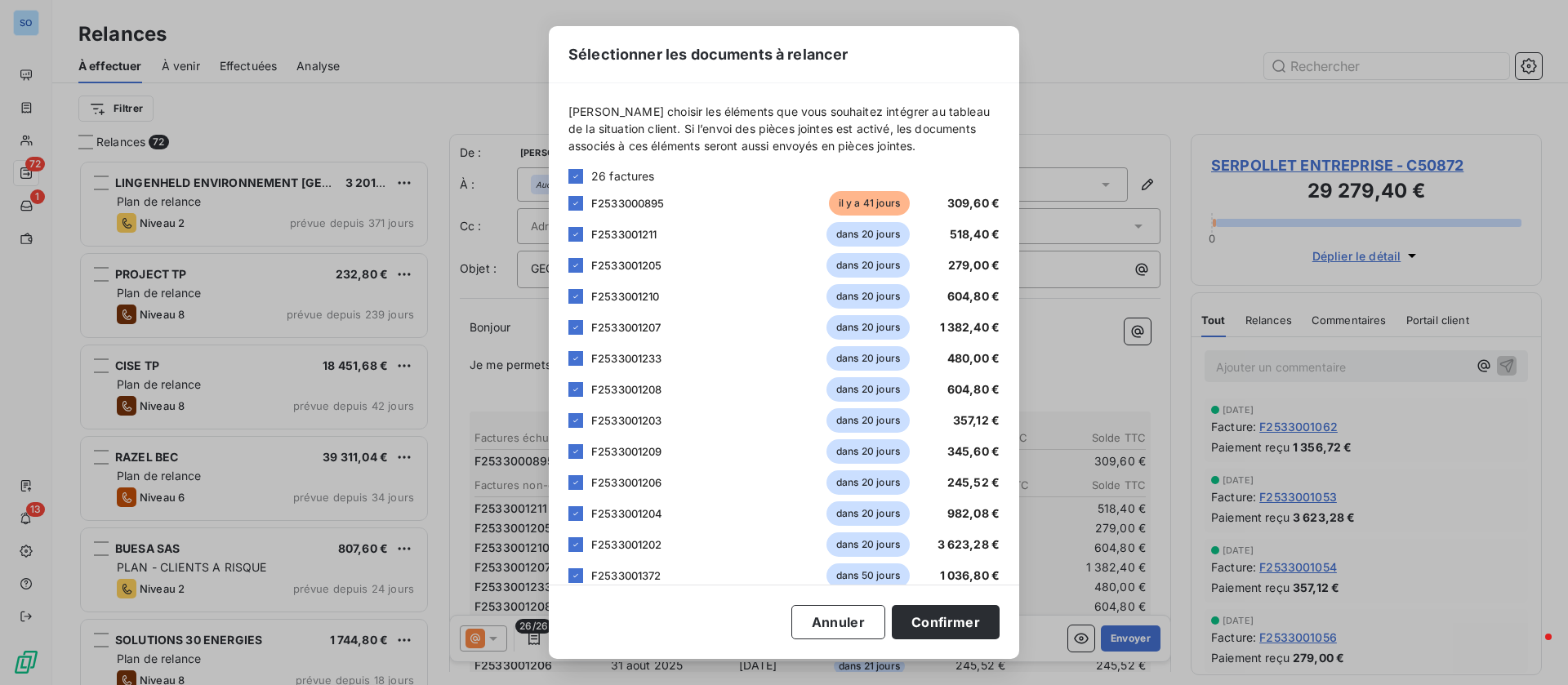
drag, startPoint x: 577, startPoint y: 171, endPoint x: 576, endPoint y: 183, distance: 12.0
click at [578, 174] on div at bounding box center [576, 177] width 14 height 14
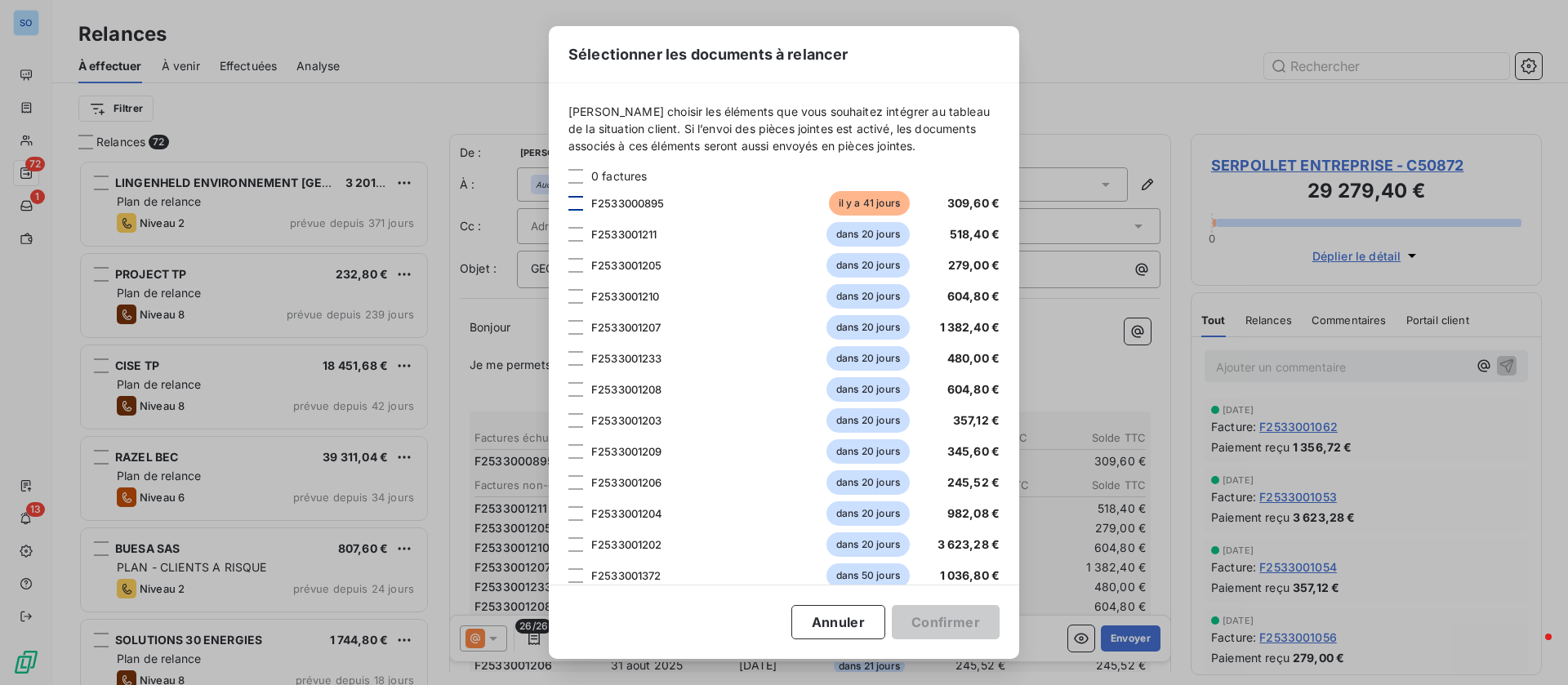
click at [573, 197] on div at bounding box center [576, 203] width 14 height 14
click at [926, 622] on button "Confirmer" at bounding box center [945, 622] width 108 height 34
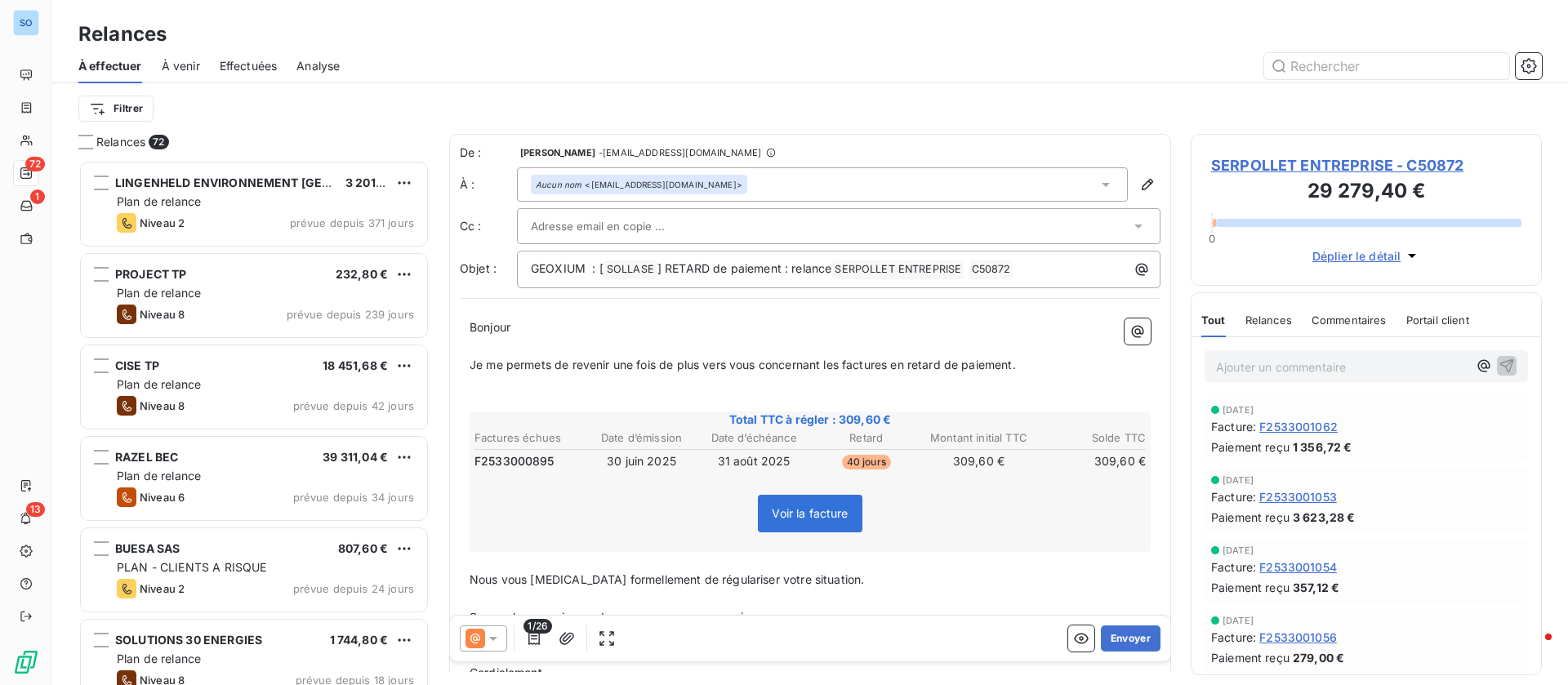
click at [1098, 182] on icon at bounding box center [1106, 185] width 16 height 16
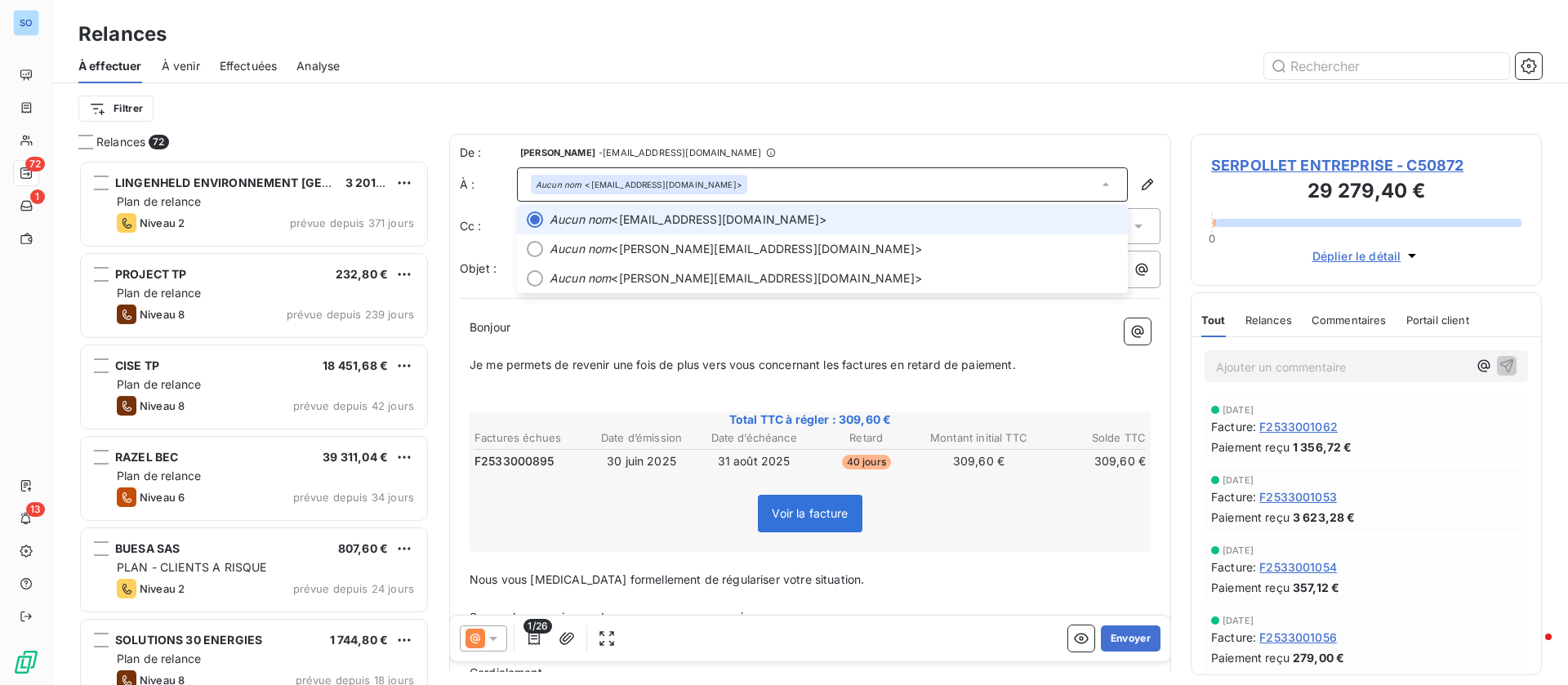
click at [1098, 182] on icon at bounding box center [1106, 185] width 16 height 16
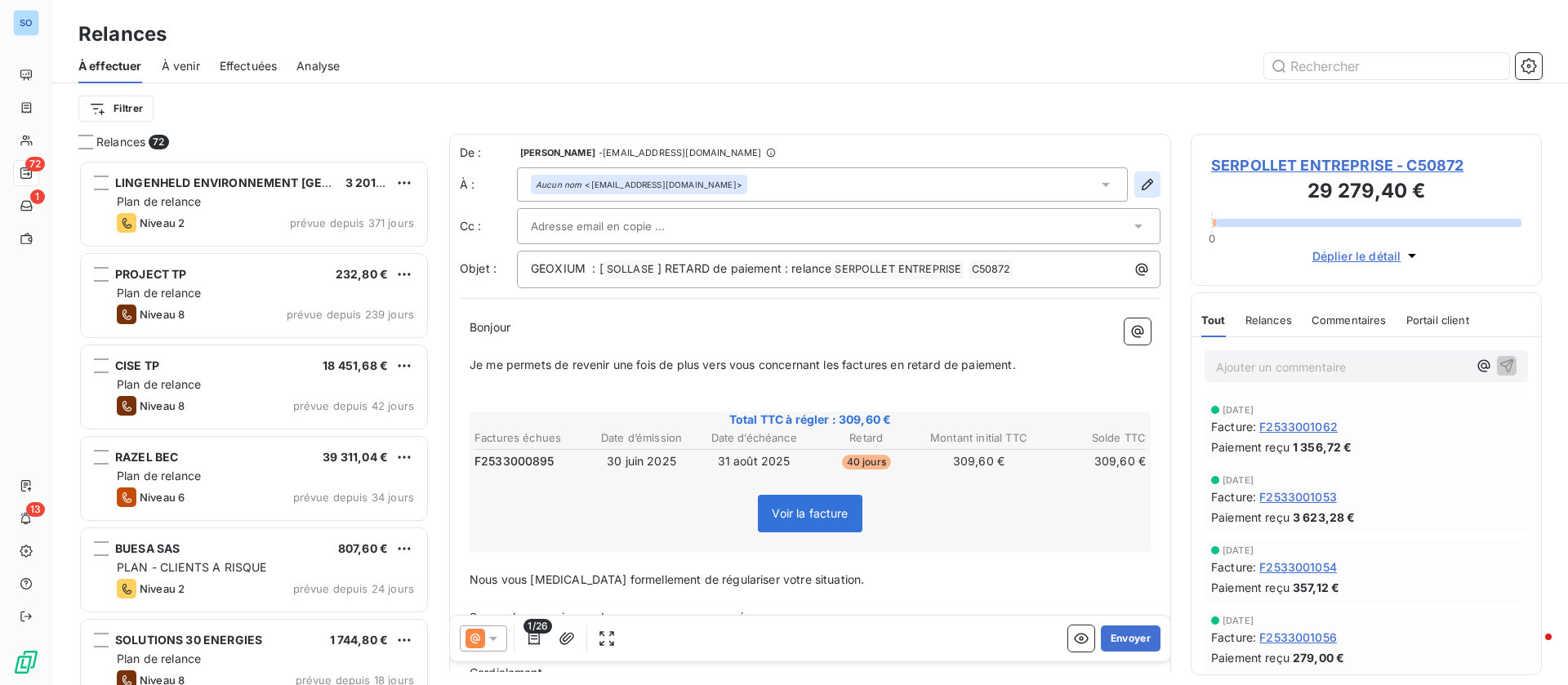
click at [1139, 178] on icon "button" at bounding box center [1147, 185] width 16 height 16
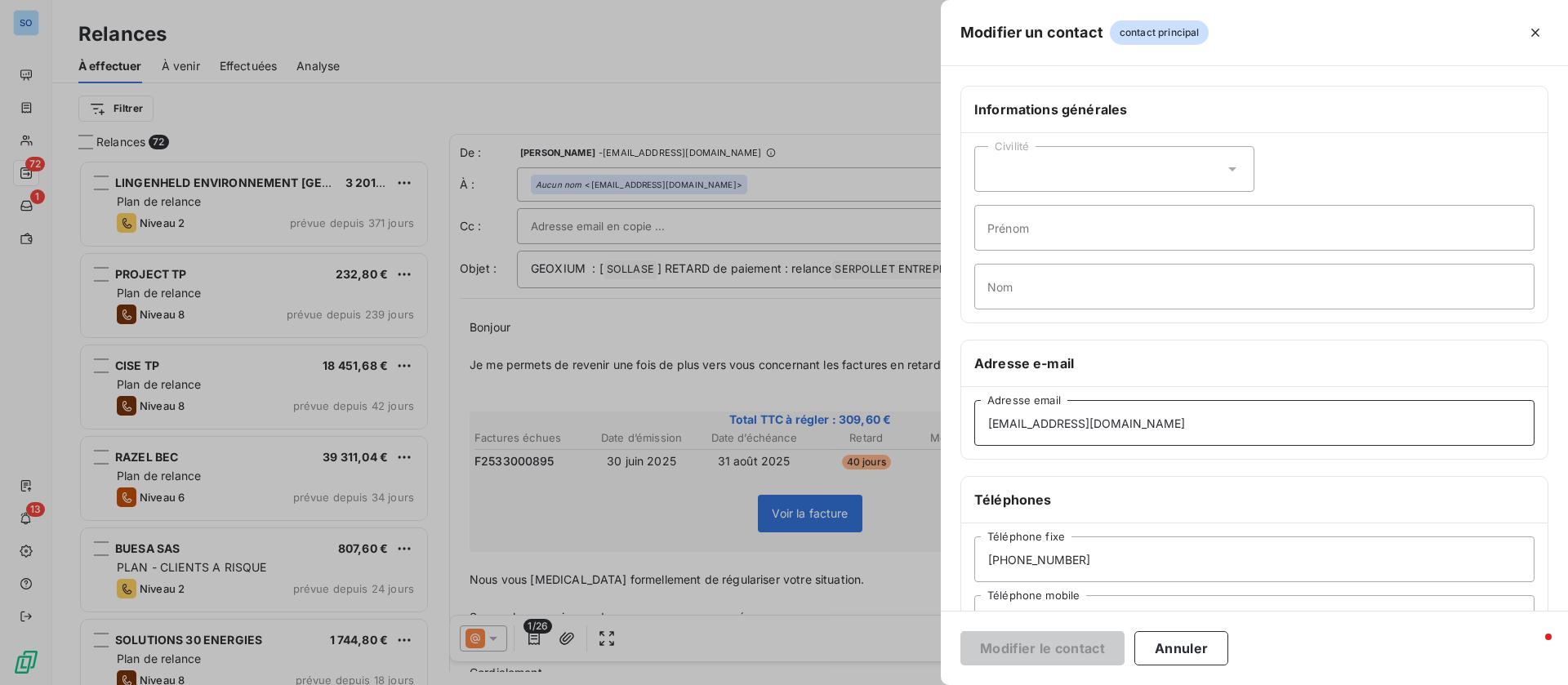
drag, startPoint x: 1144, startPoint y: 417, endPoint x: 875, endPoint y: 395, distance: 269.9
click at [871, 684] on div "Modifier un contact contact principal Informations générales Civilité Prénom No…" at bounding box center [784, 685] width 1568 height 0
paste input "COLINE.SAPOUN@SERPOLLET.COM"
type input "COLINE.SAPOUN@SERPOLLET.COM"
click at [1033, 648] on button "Modifier le contact" at bounding box center [1043, 648] width 164 height 34
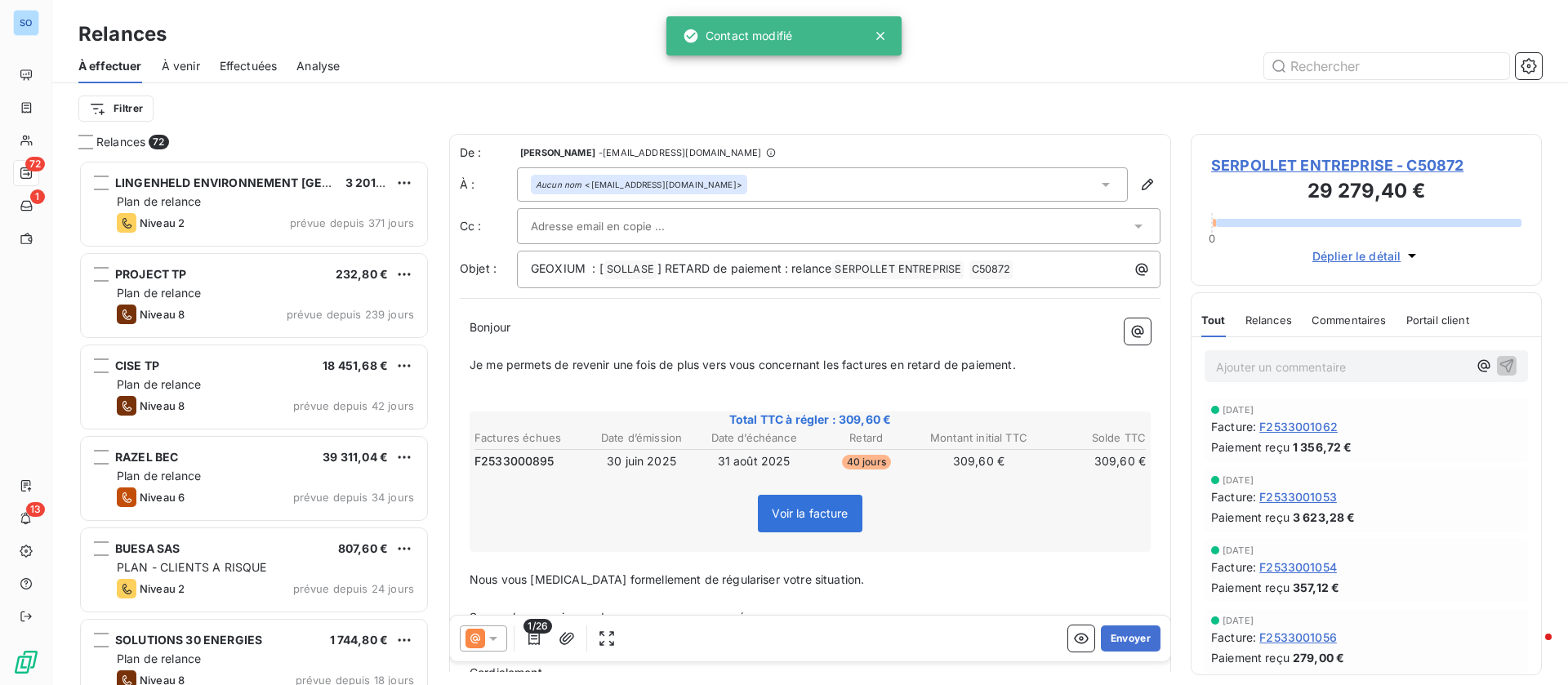
click at [1098, 178] on icon at bounding box center [1106, 185] width 16 height 16
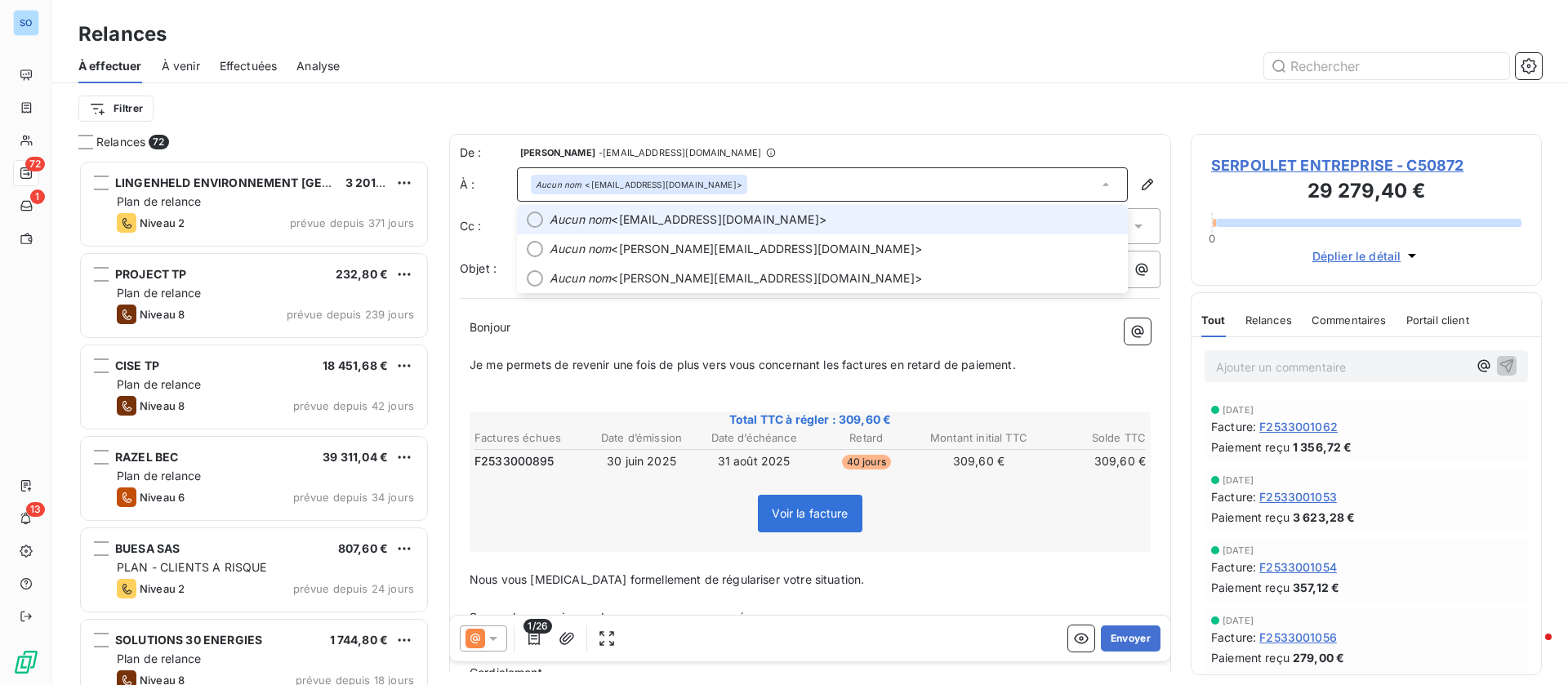
click at [729, 209] on li "Aucun nom <coline.sapoun@serpollet.com>" at bounding box center [823, 219] width 611 height 30
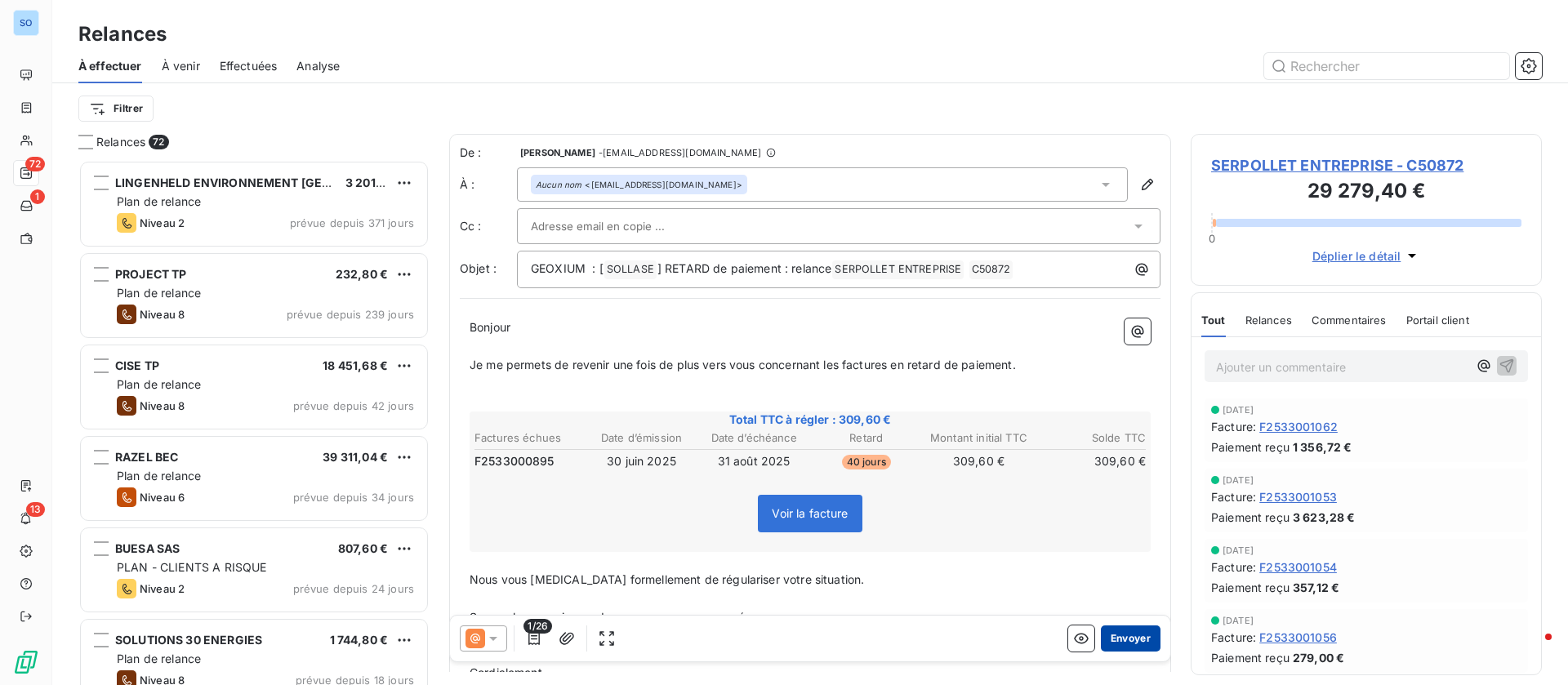
click at [1114, 642] on button "Envoyer" at bounding box center [1130, 638] width 59 height 26
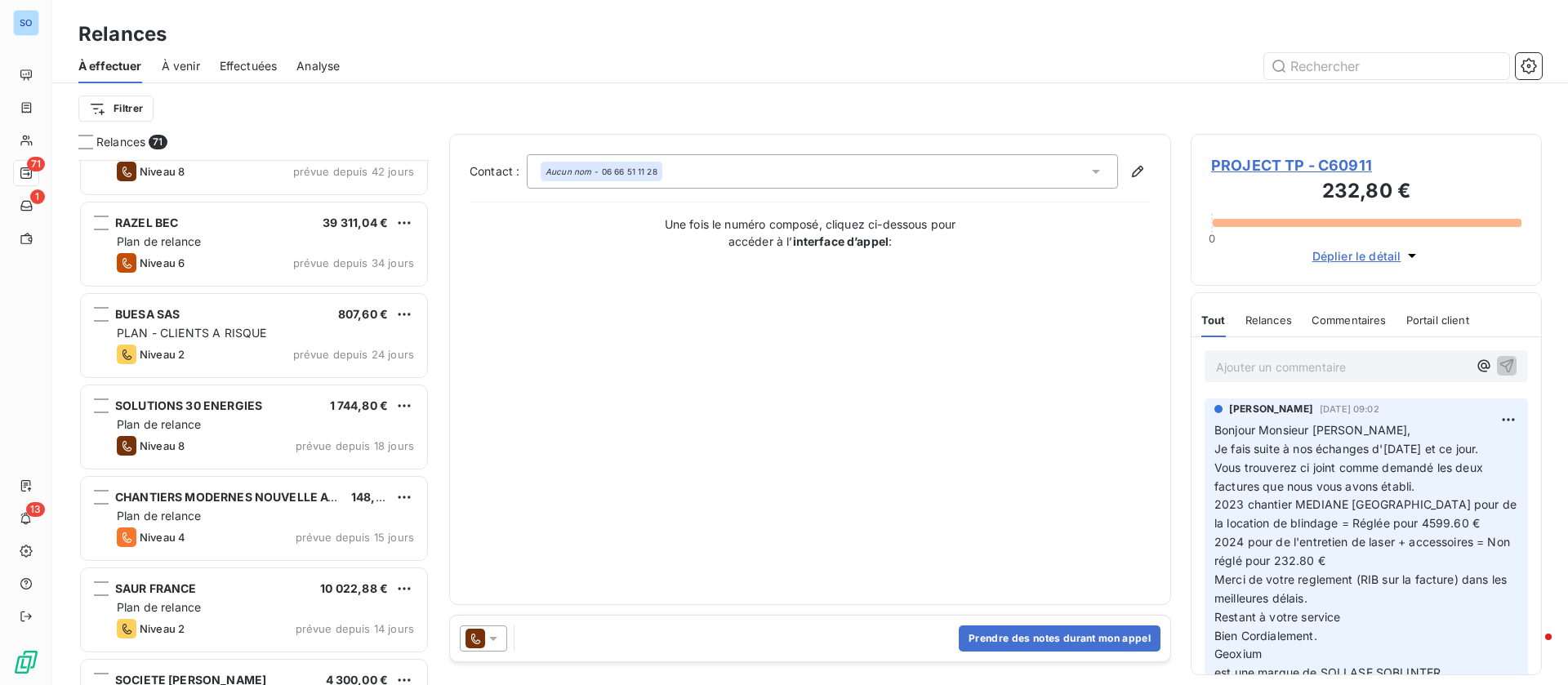
scroll to position [246, 0]
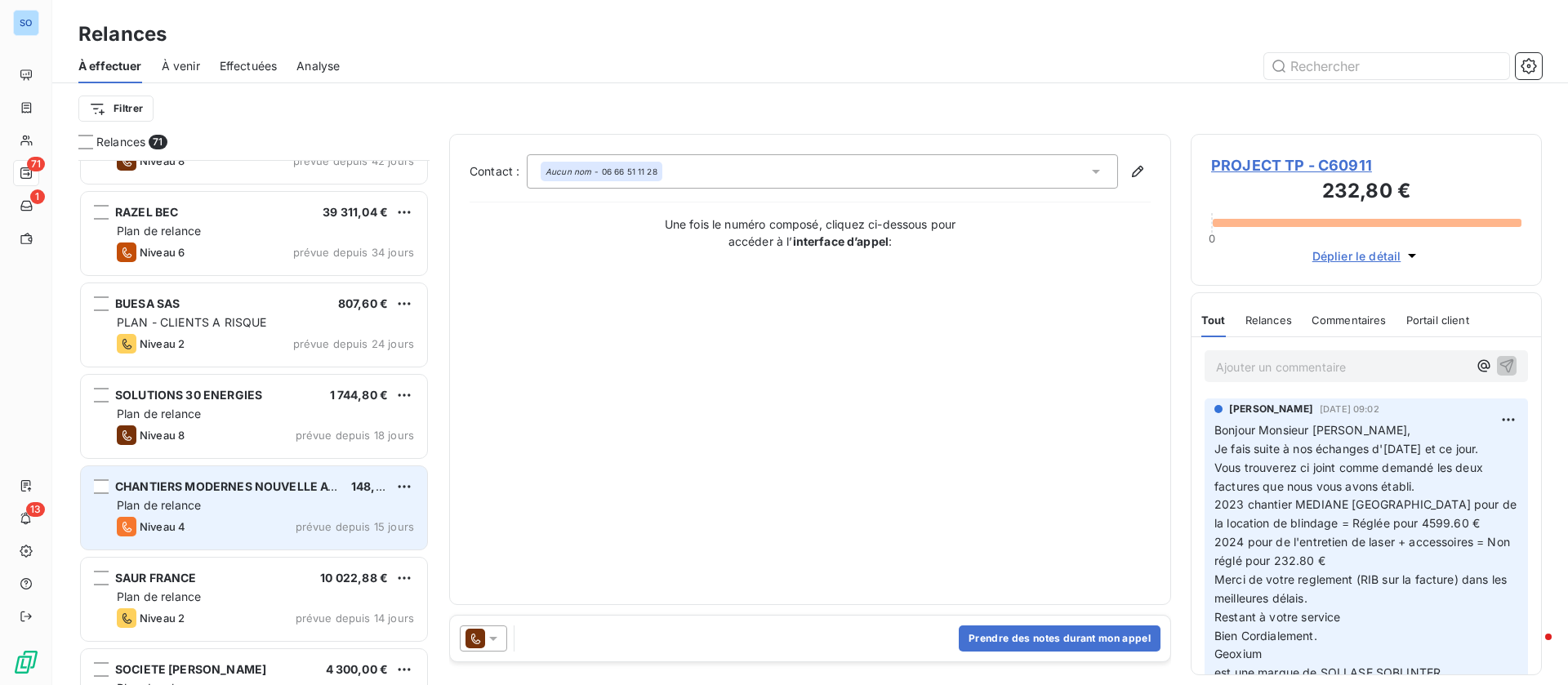
click at [295, 512] on div "Plan de relance" at bounding box center [266, 506] width 297 height 16
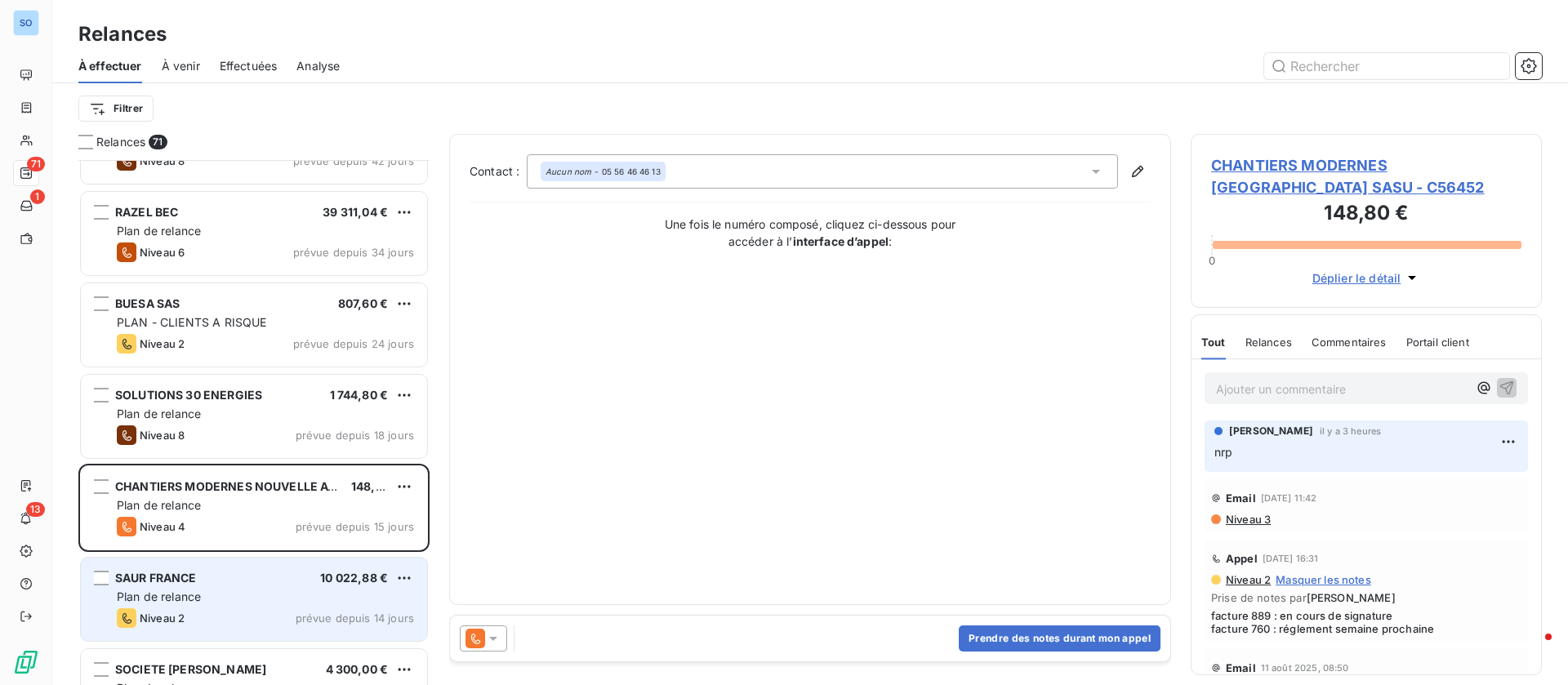
click at [247, 579] on div "SAUR FRANCE 10 022,88 €" at bounding box center [266, 578] width 297 height 14
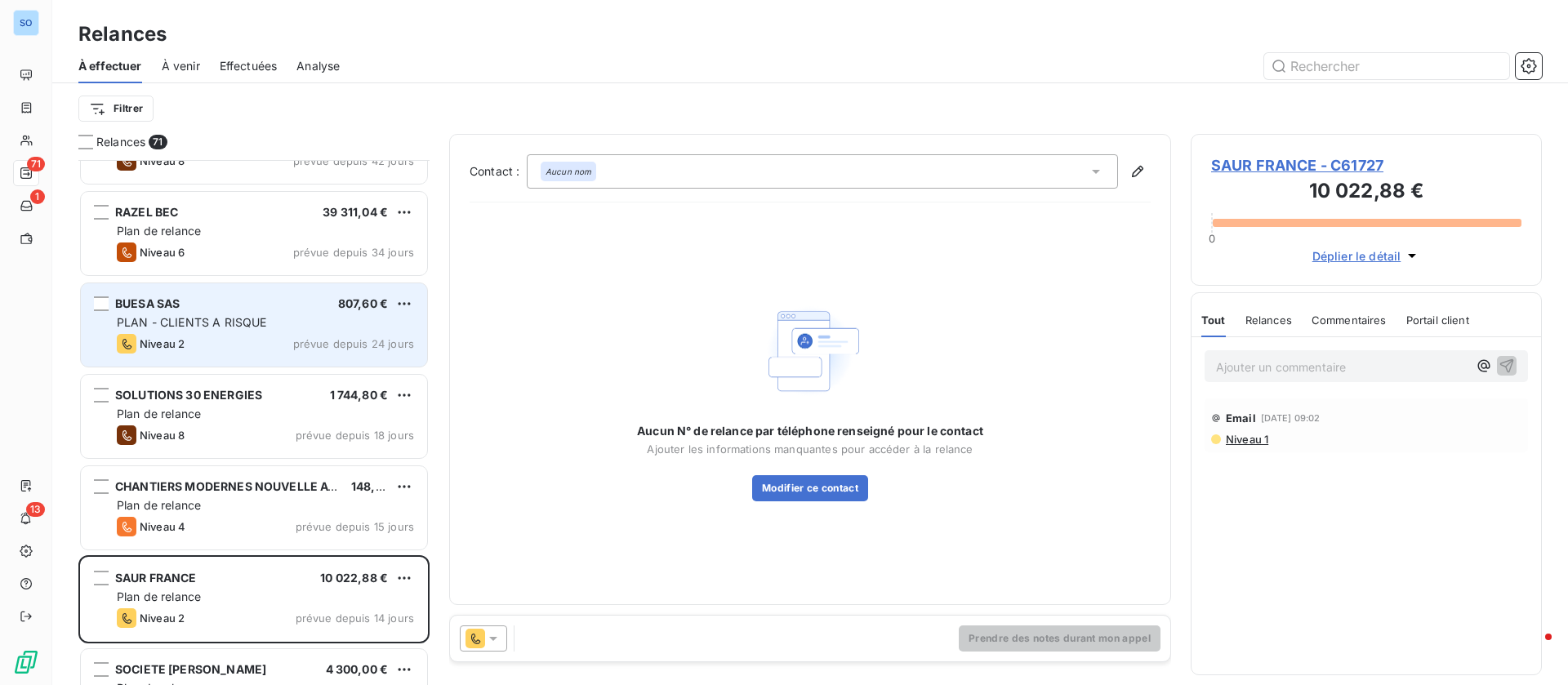
scroll to position [369, 0]
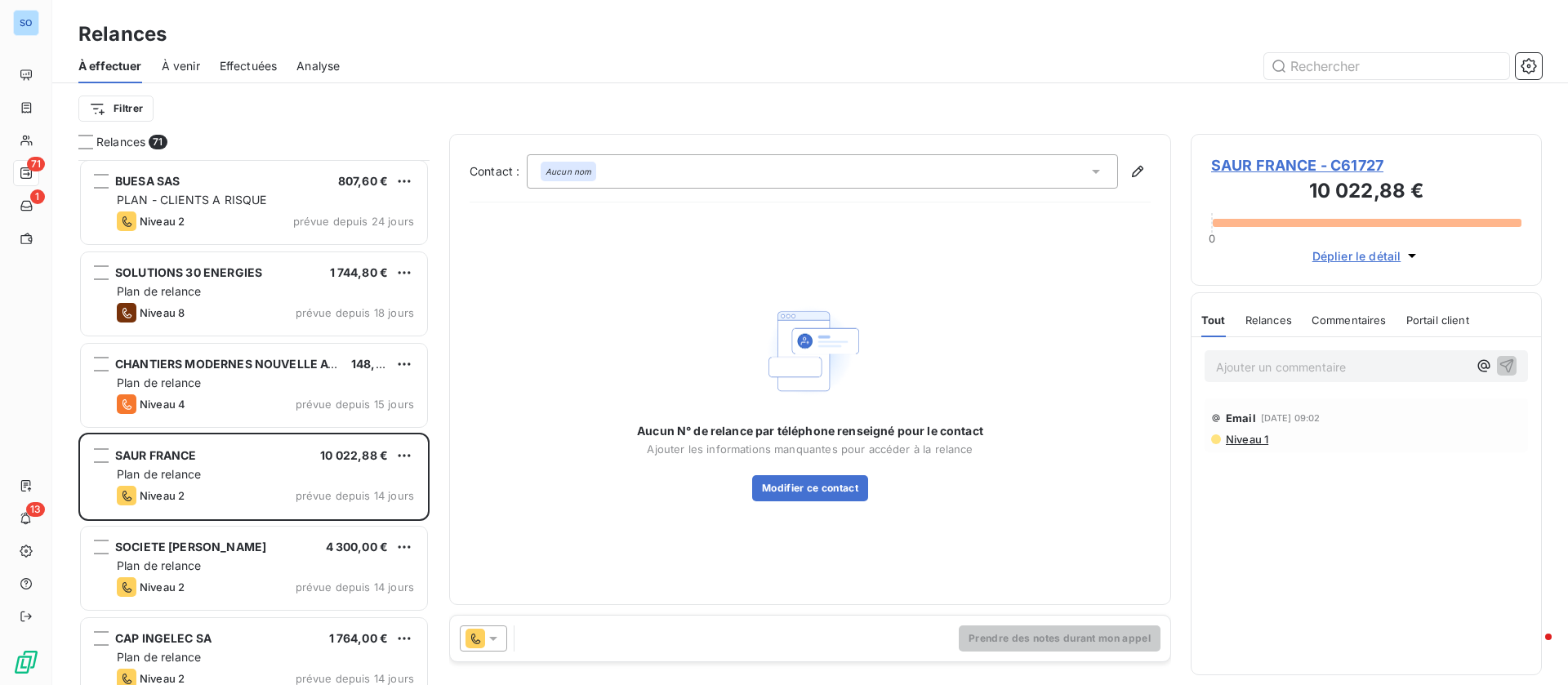
click at [1358, 160] on span "SAUR FRANCE - C61727" at bounding box center [1366, 165] width 310 height 22
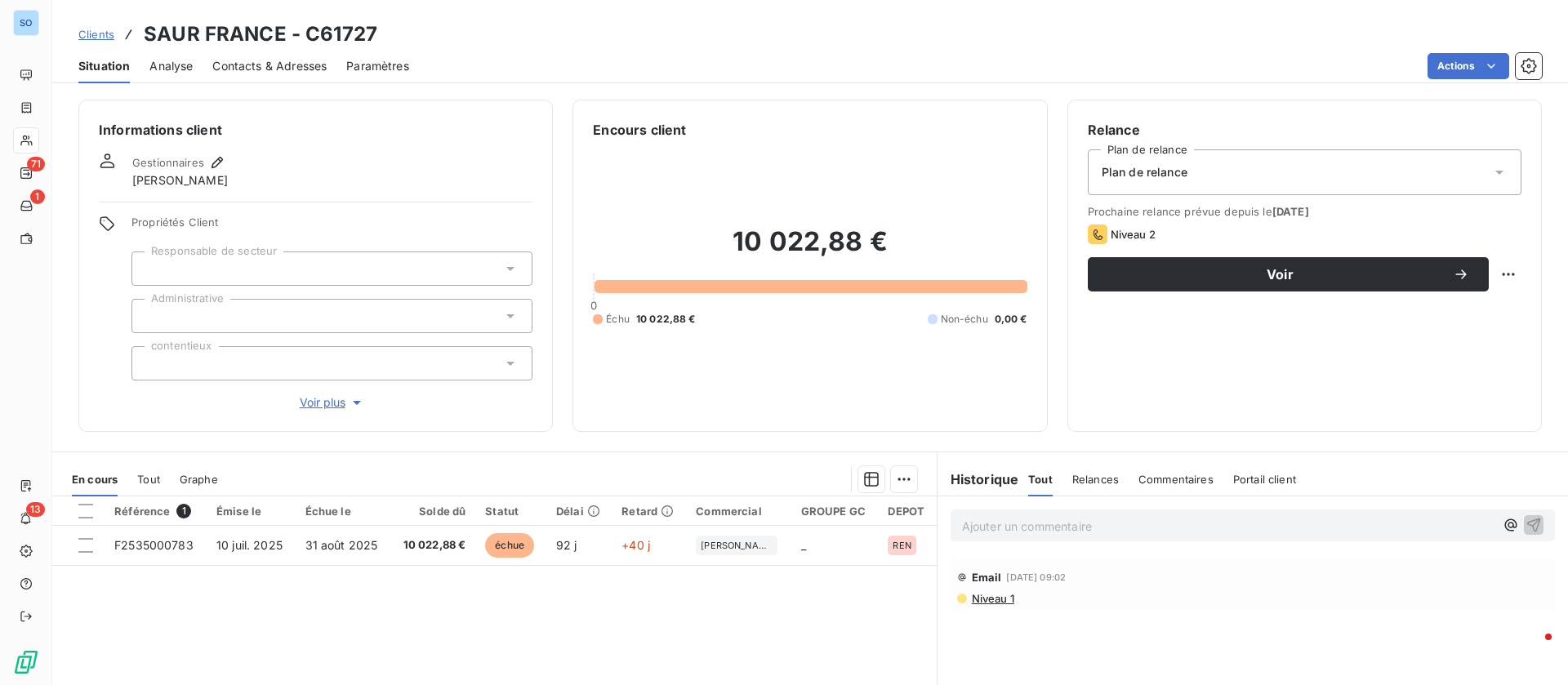
click at [293, 68] on span "Contacts & Adresses" at bounding box center [269, 66] width 114 height 16
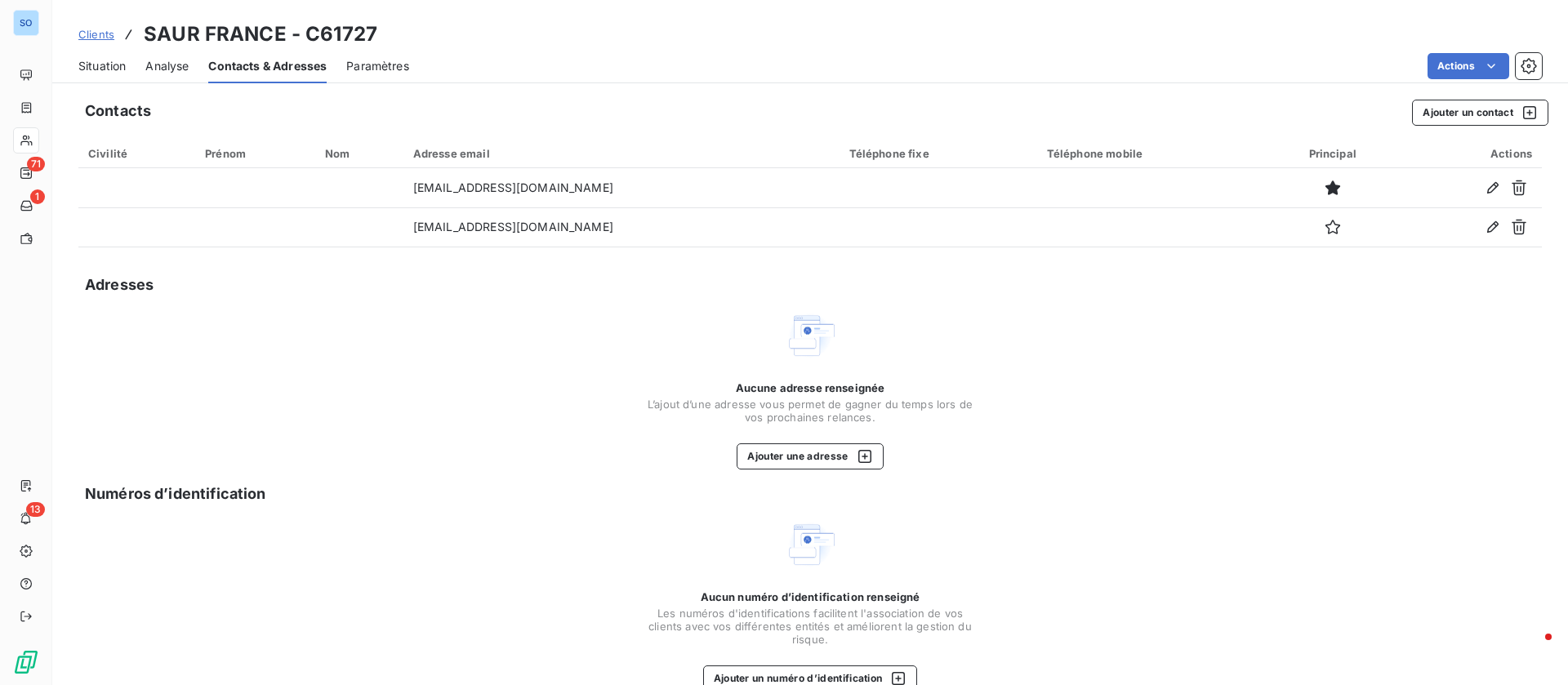
click at [99, 56] on div "Situation" at bounding box center [102, 66] width 48 height 34
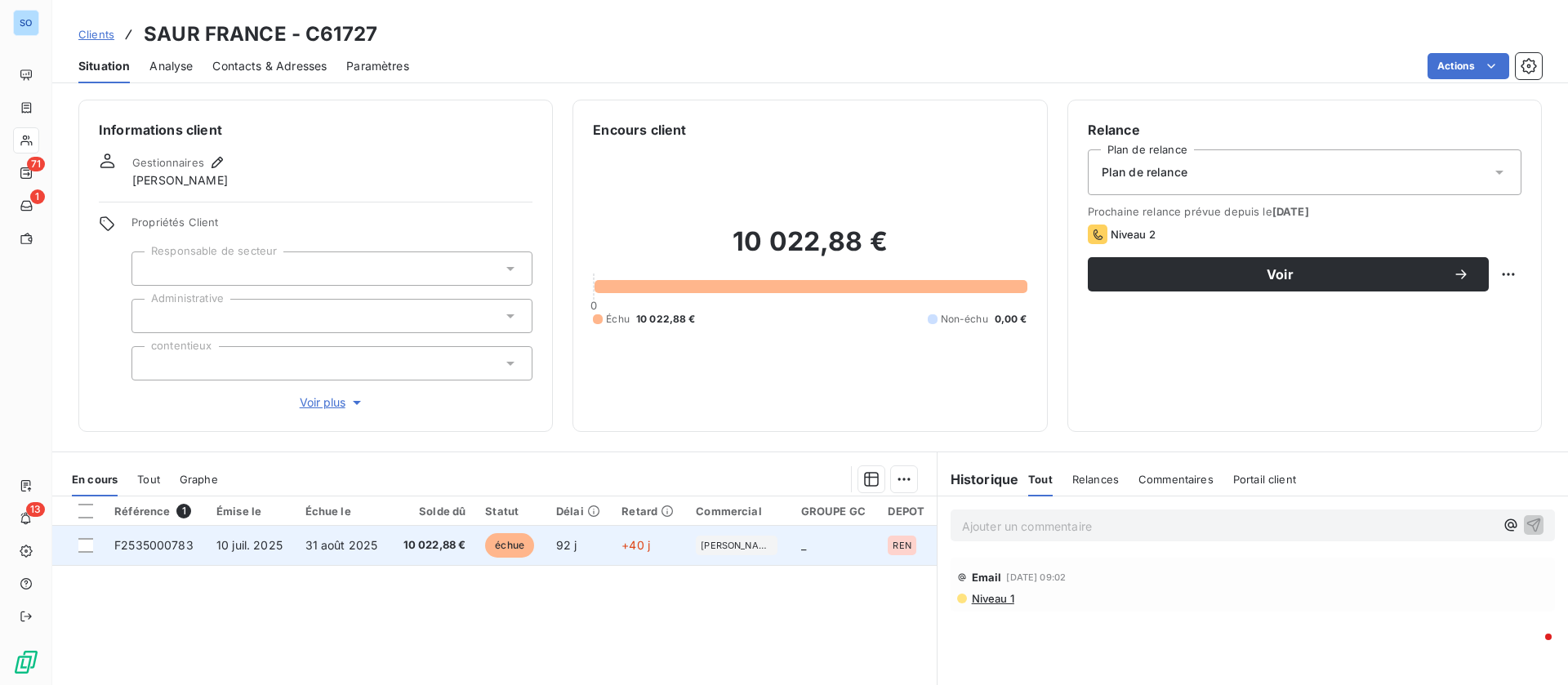
click at [358, 554] on td "31 août 2025" at bounding box center [343, 545] width 96 height 39
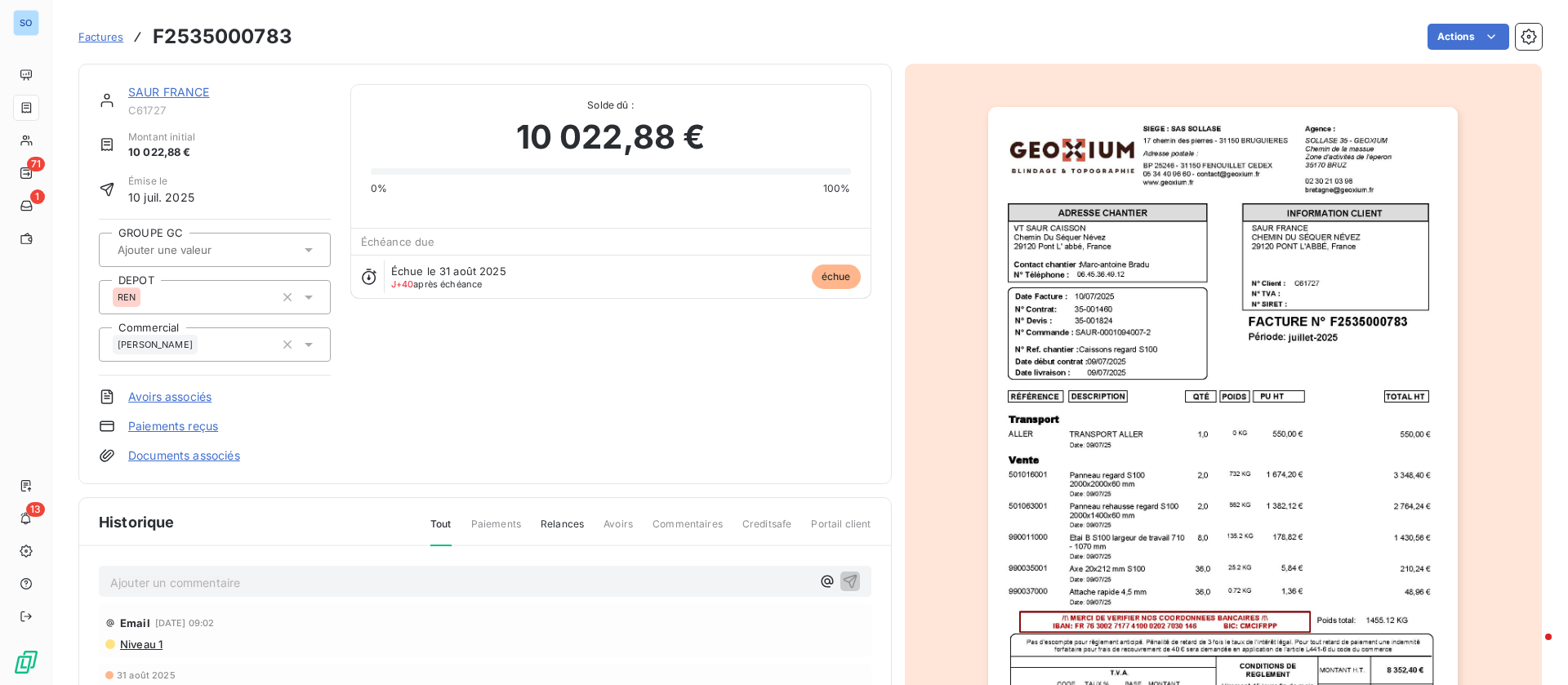
click at [169, 91] on link "SAUR FRANCE" at bounding box center [169, 91] width 82 height 14
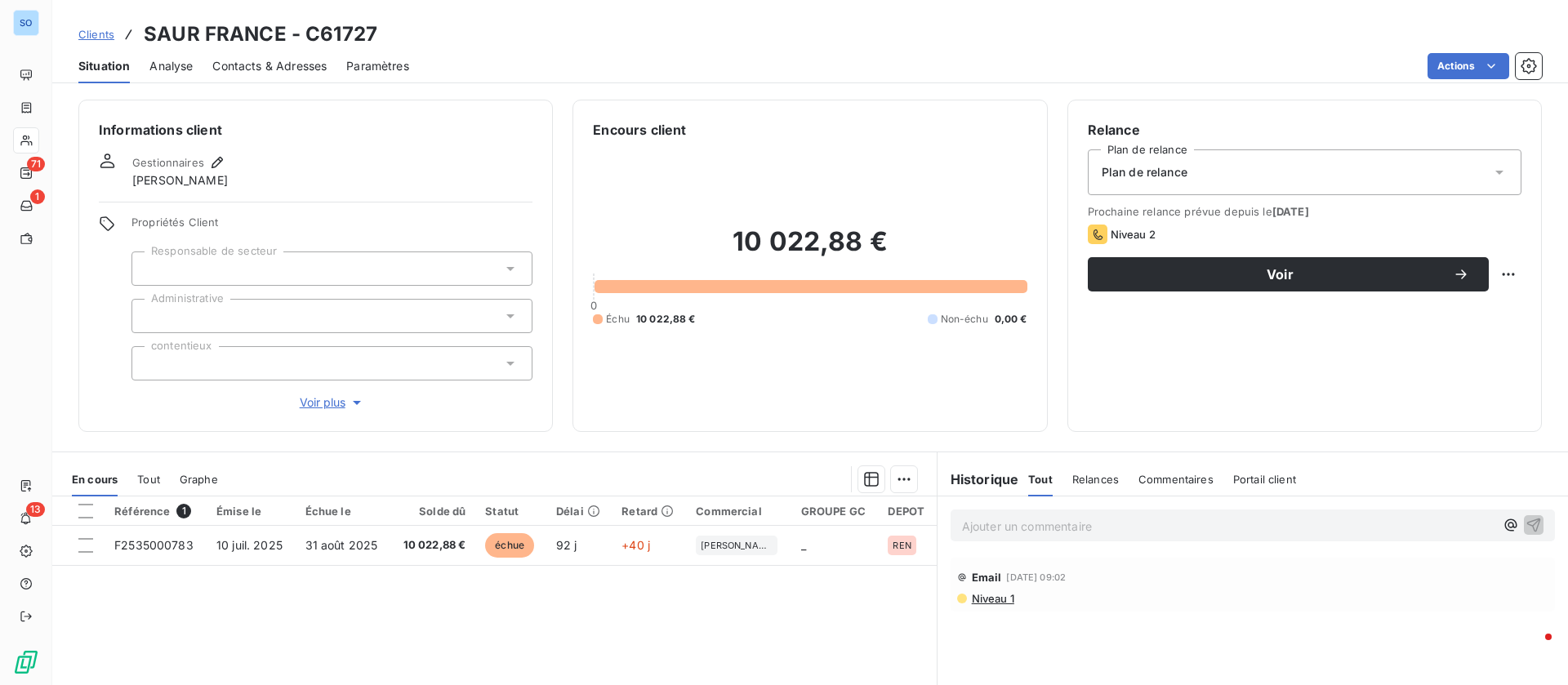
click at [970, 598] on span "Niveau 1" at bounding box center [991, 598] width 44 height 13
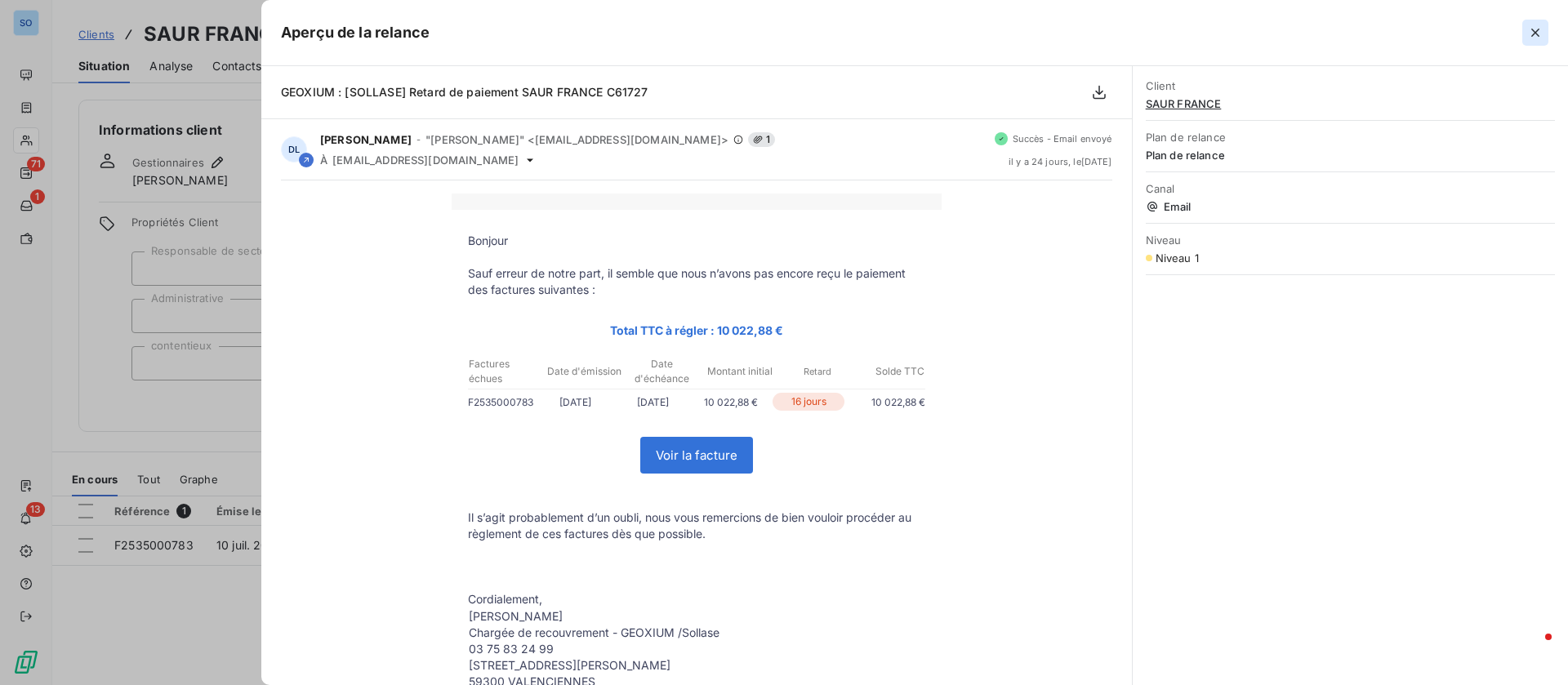
click at [1537, 30] on icon "button" at bounding box center [1535, 32] width 8 height 8
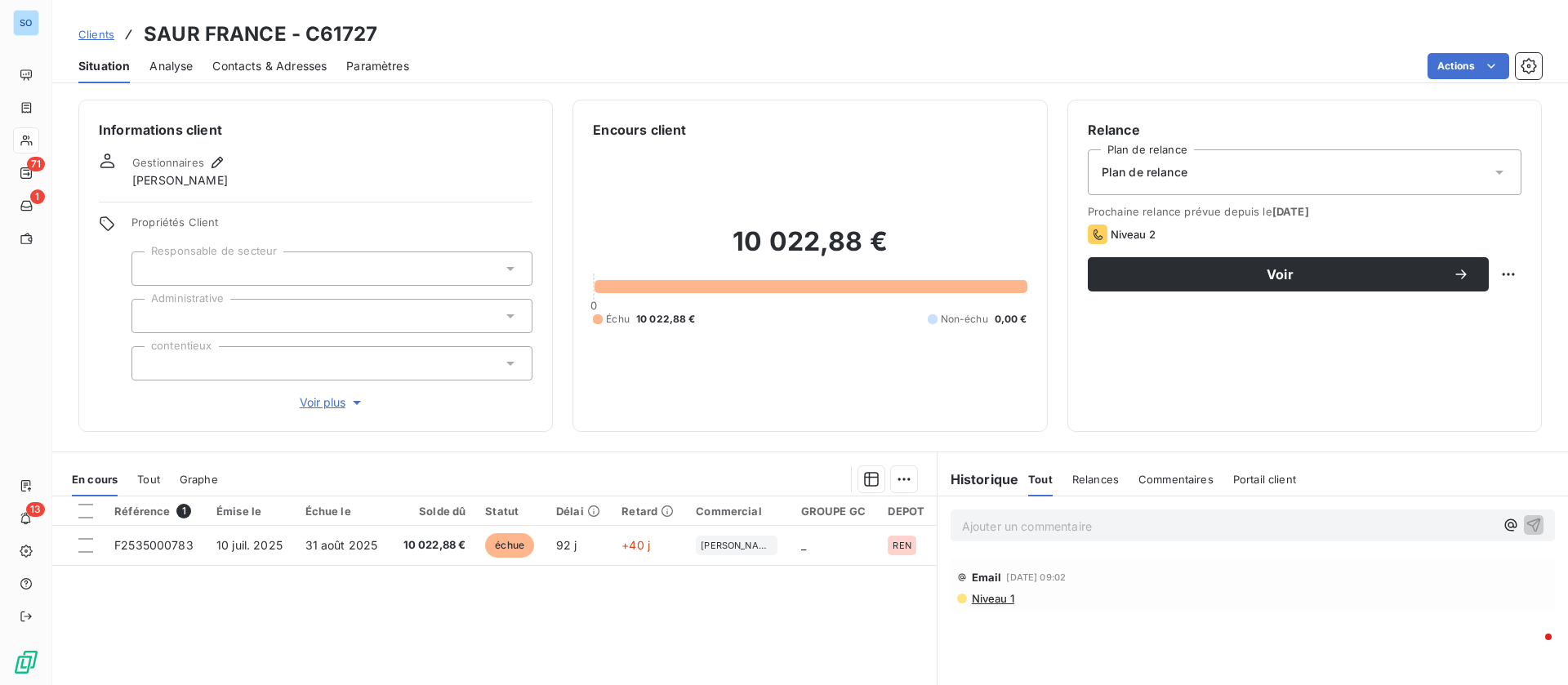
click at [266, 78] on div "Contacts & Adresses" at bounding box center [269, 66] width 114 height 34
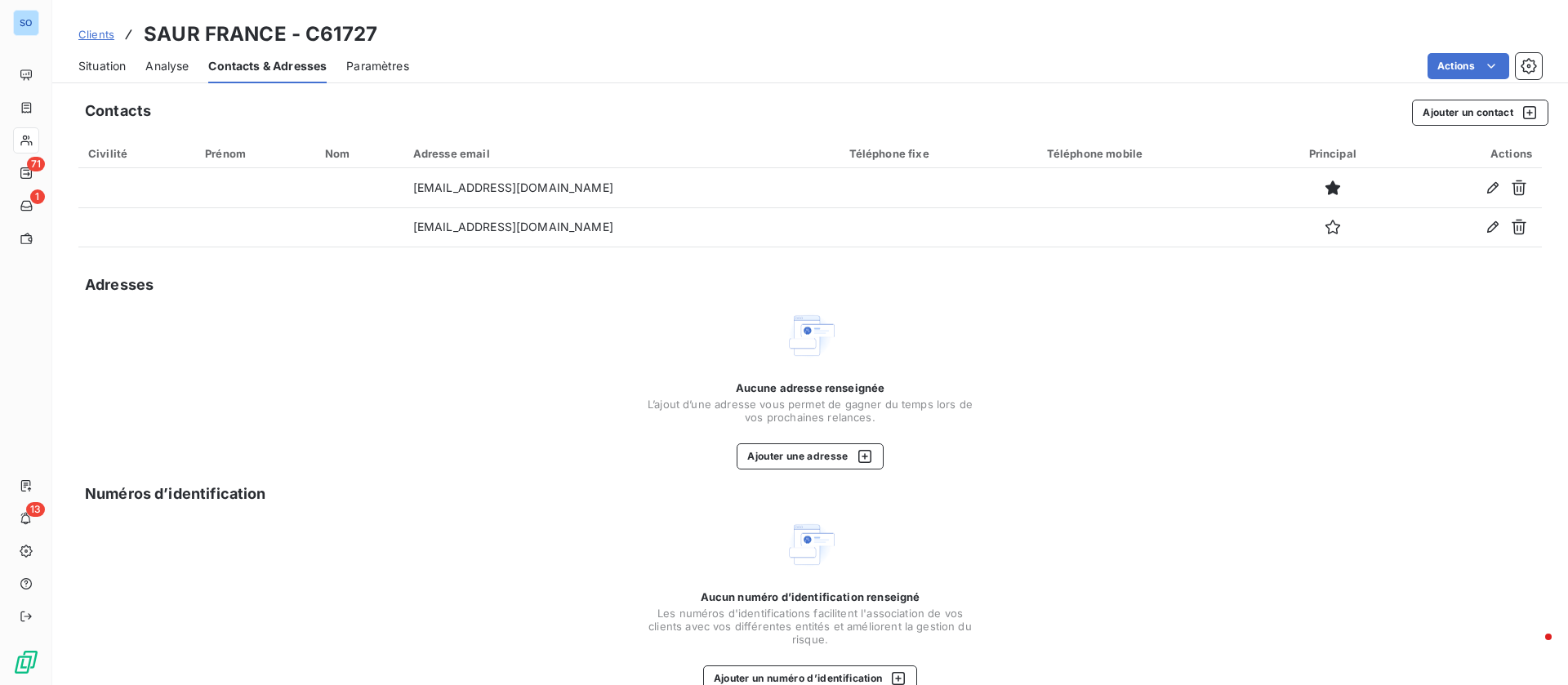
drag, startPoint x: 1307, startPoint y: 222, endPoint x: 1226, endPoint y: 300, distance: 112.4
click at [1325, 223] on icon "button" at bounding box center [1333, 227] width 16 height 16
click at [109, 71] on span "Situation" at bounding box center [102, 66] width 48 height 16
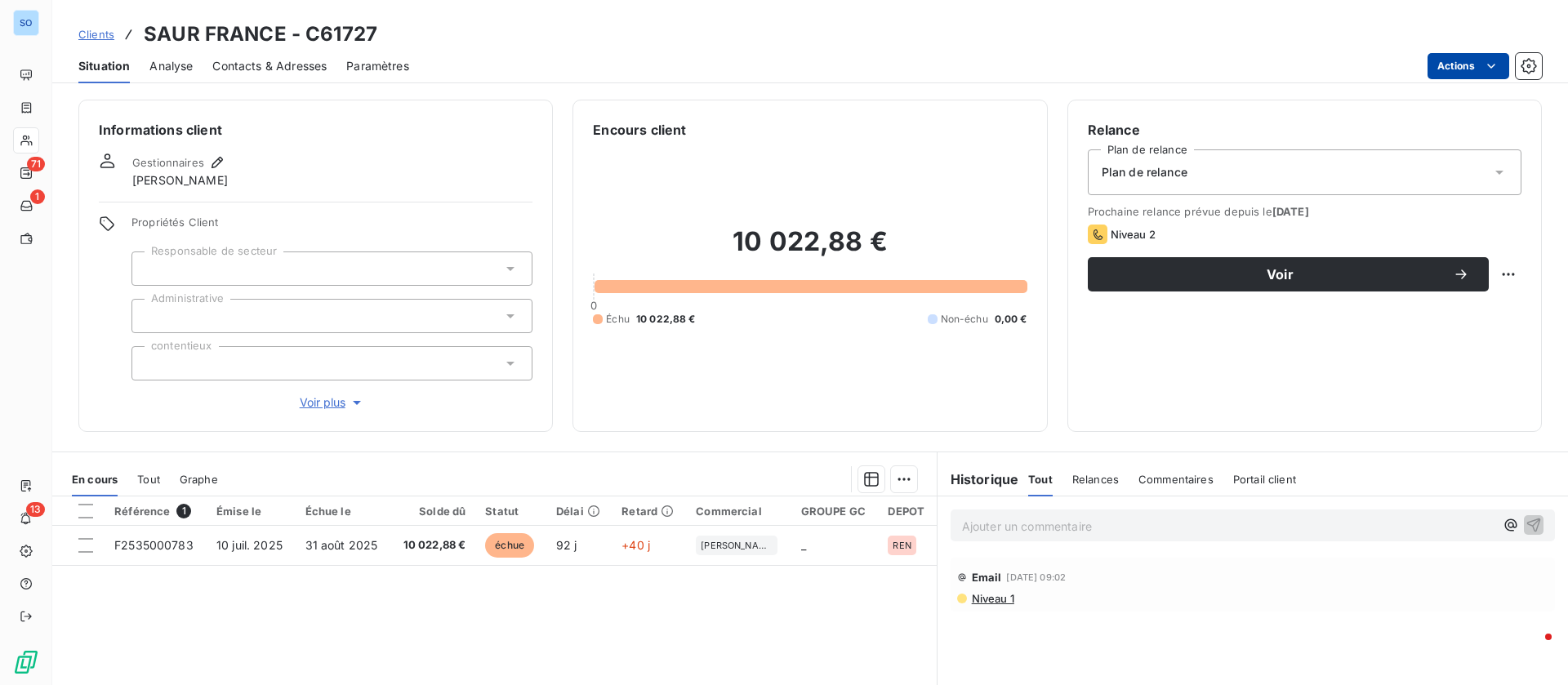
click at [1445, 64] on html "SO 71 1 13 Clients SAUR FRANCE - C61727 Situation Analyse Contacts & Adresses P…" at bounding box center [784, 342] width 1568 height 685
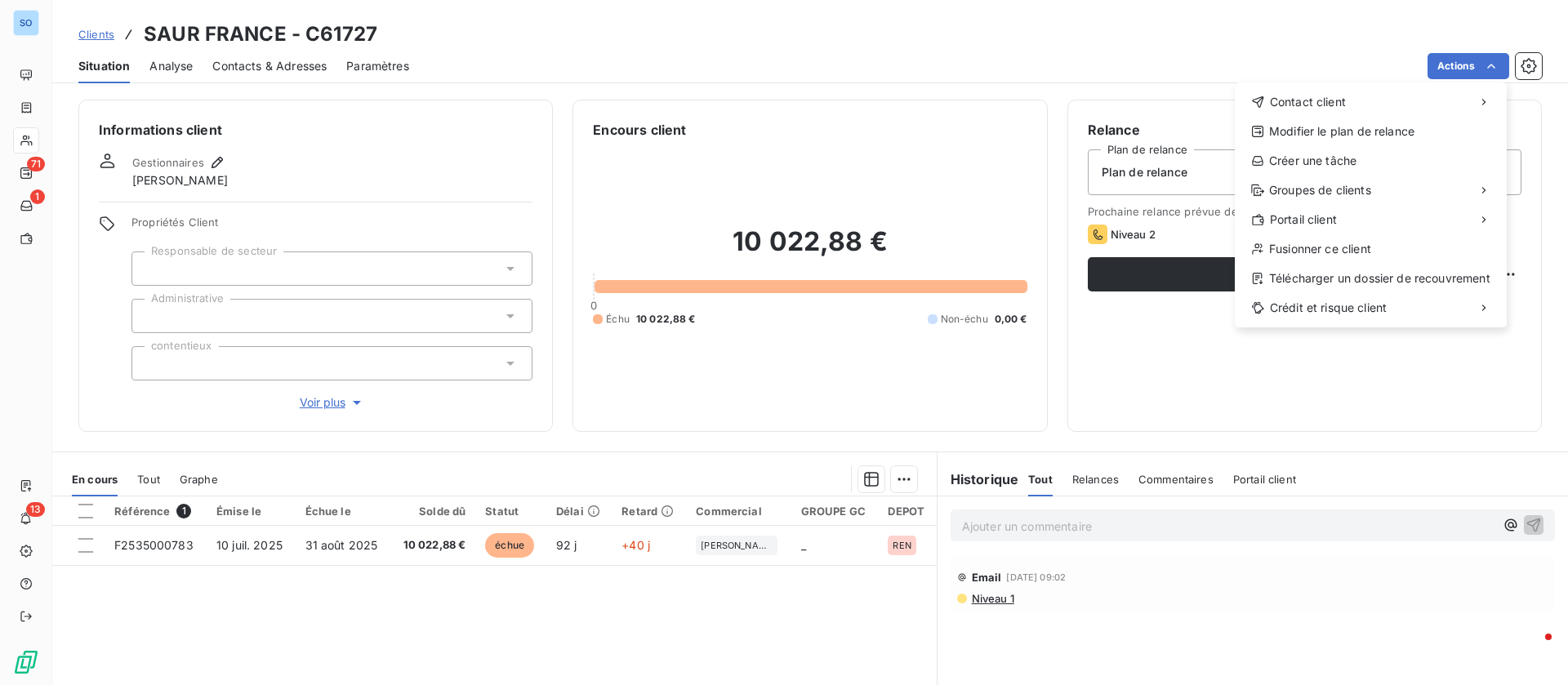
click at [1053, 437] on html "SO 71 1 13 Clients SAUR FRANCE - C61727 Situation Analyse Contacts & Adresses P…" at bounding box center [784, 342] width 1568 height 685
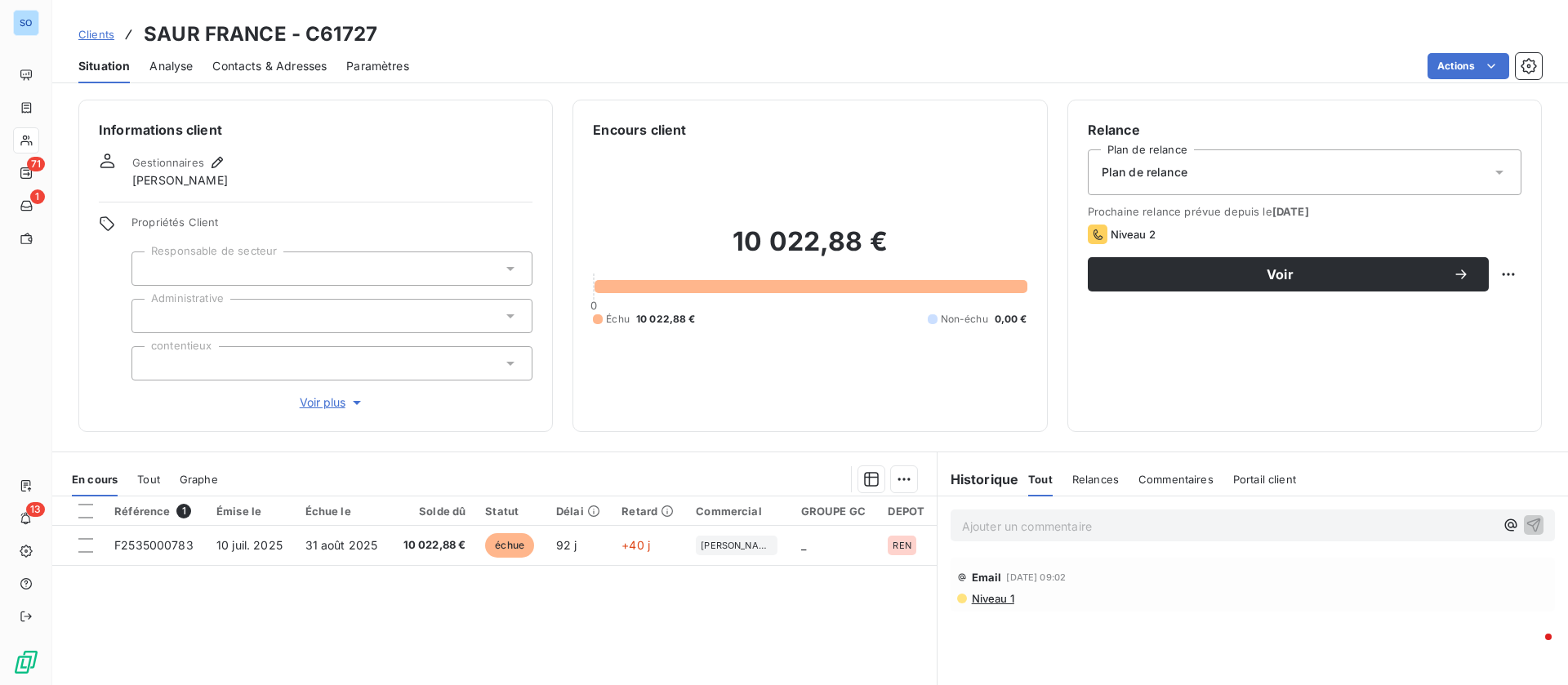
click at [1505, 265] on div "Relance Plan de relance Plan de relance Prochaine relance prévue depuis le 26 s…" at bounding box center [1304, 266] width 474 height 333
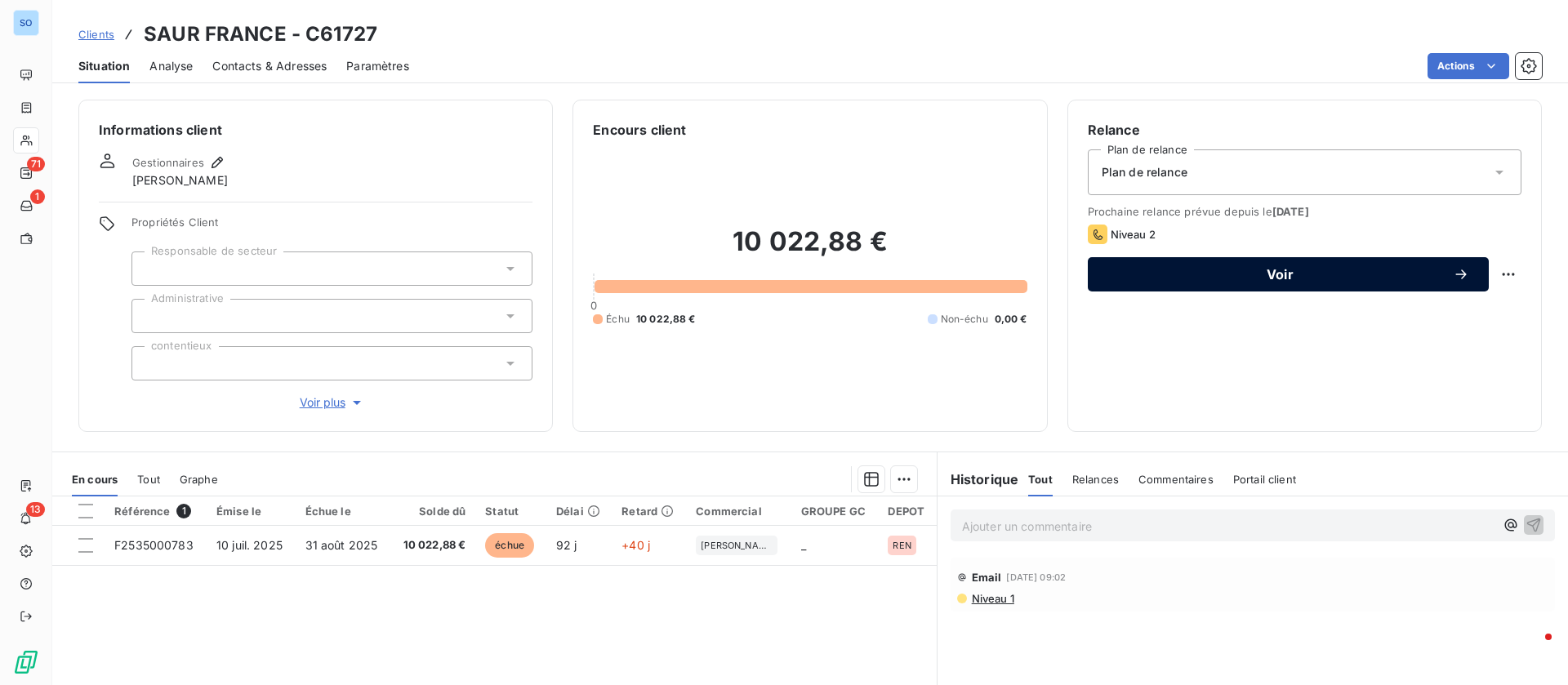
click at [1348, 284] on button "Voir" at bounding box center [1288, 274] width 401 height 34
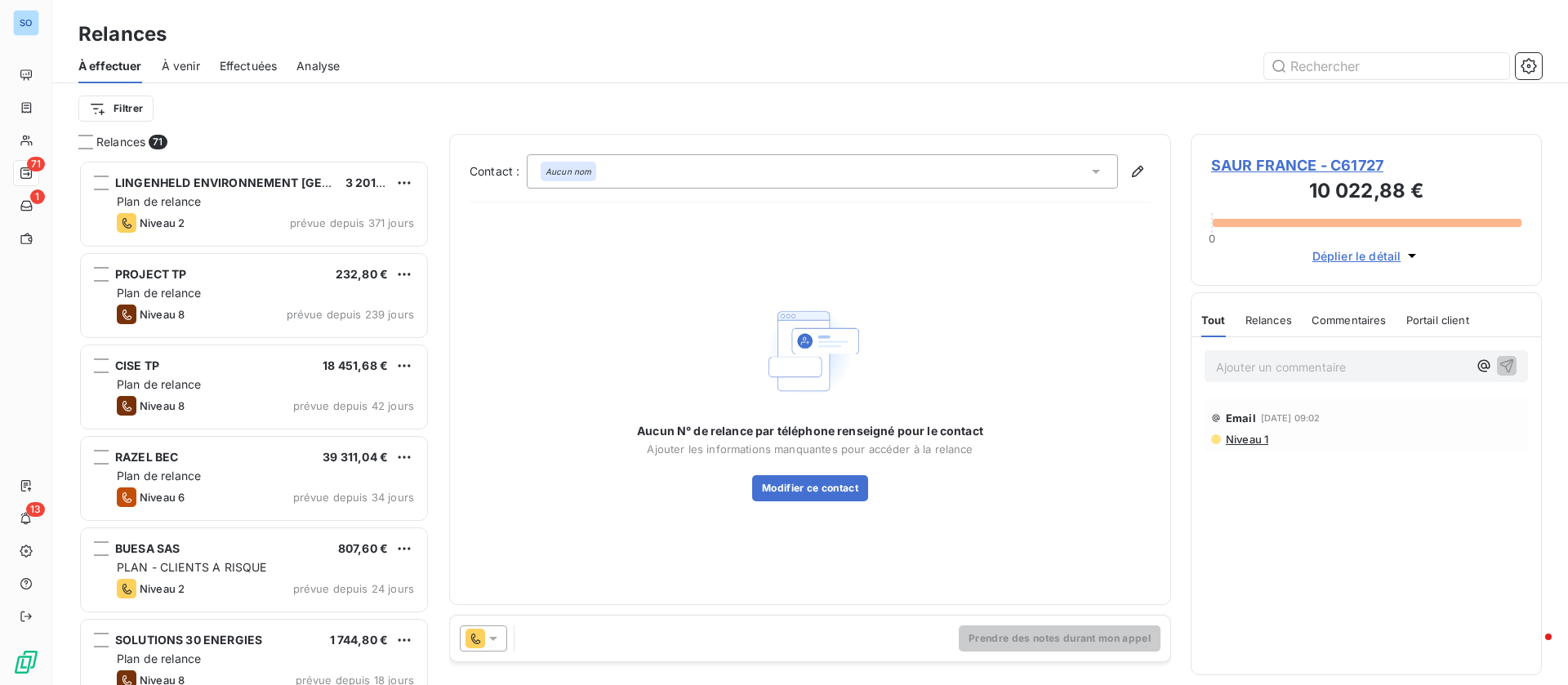
scroll to position [507, 333]
click at [502, 640] on div at bounding box center [483, 638] width 48 height 26
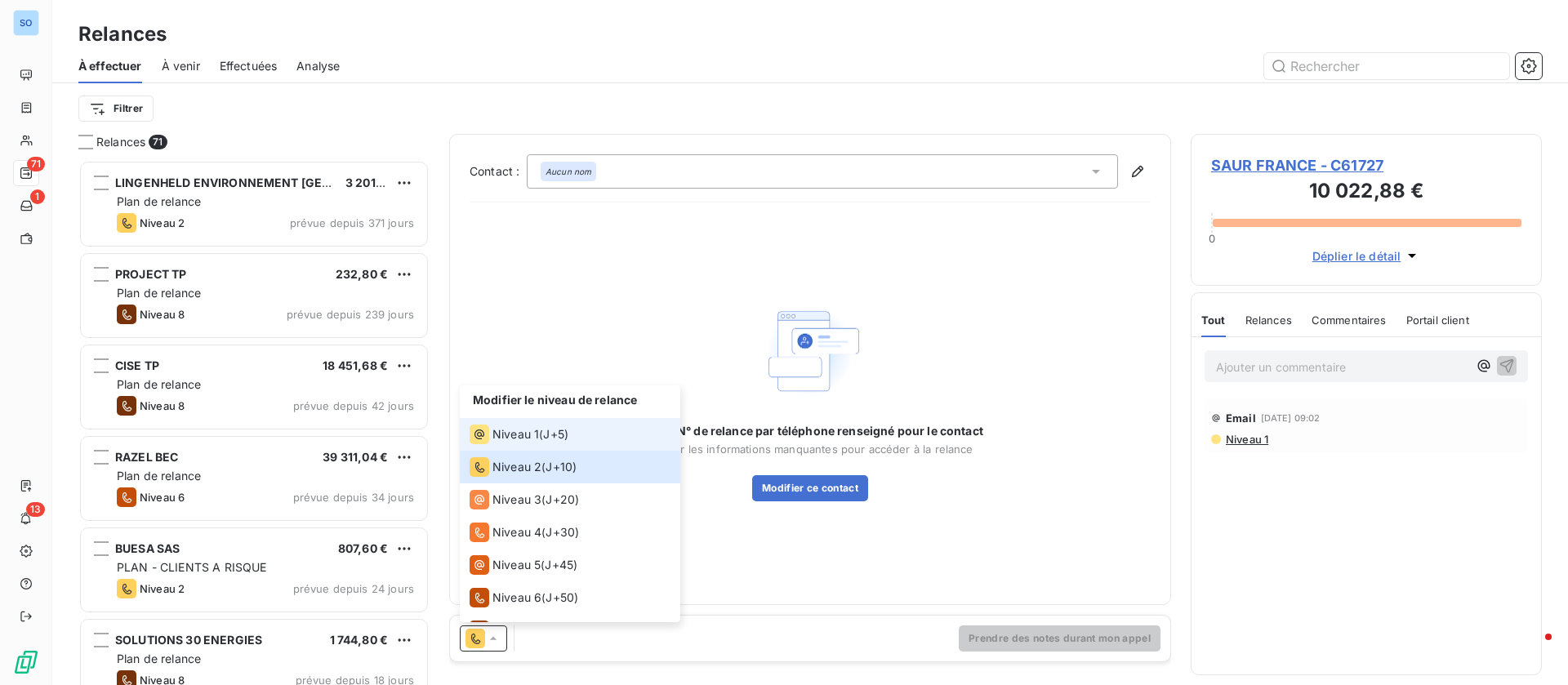
click at [521, 432] on span "Niveau 1" at bounding box center [515, 434] width 47 height 16
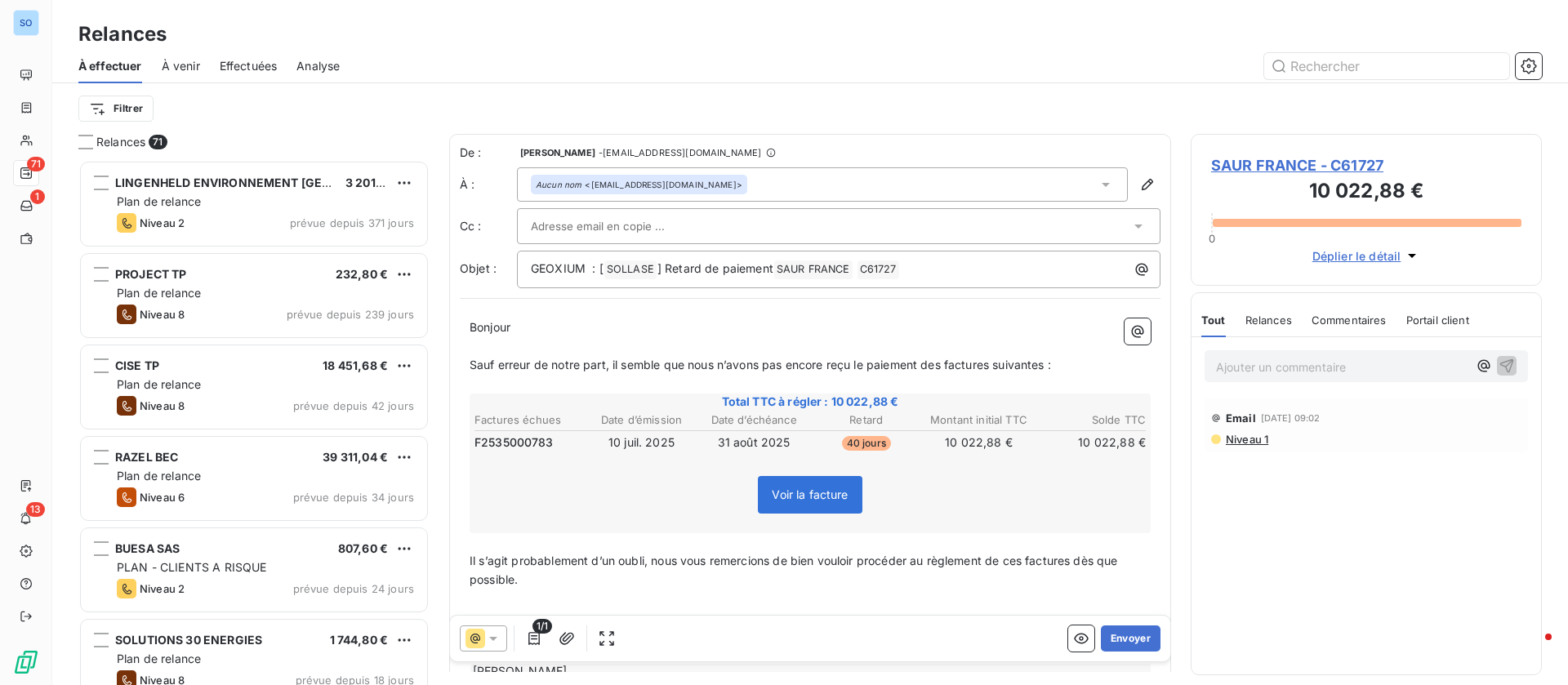
click at [1098, 185] on icon at bounding box center [1106, 185] width 16 height 16
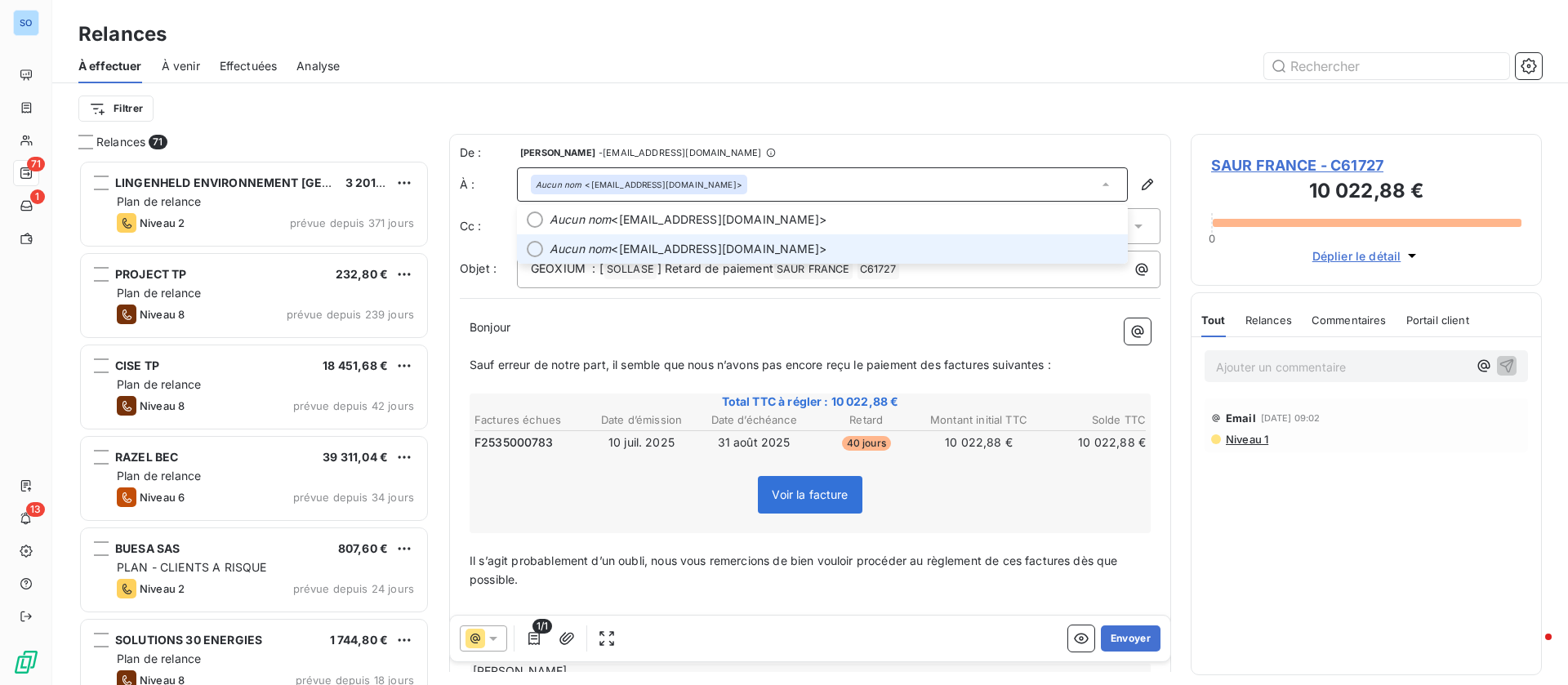
click at [874, 243] on span "Aucun nom <erwann.lambotin@saur.com>" at bounding box center [834, 249] width 569 height 16
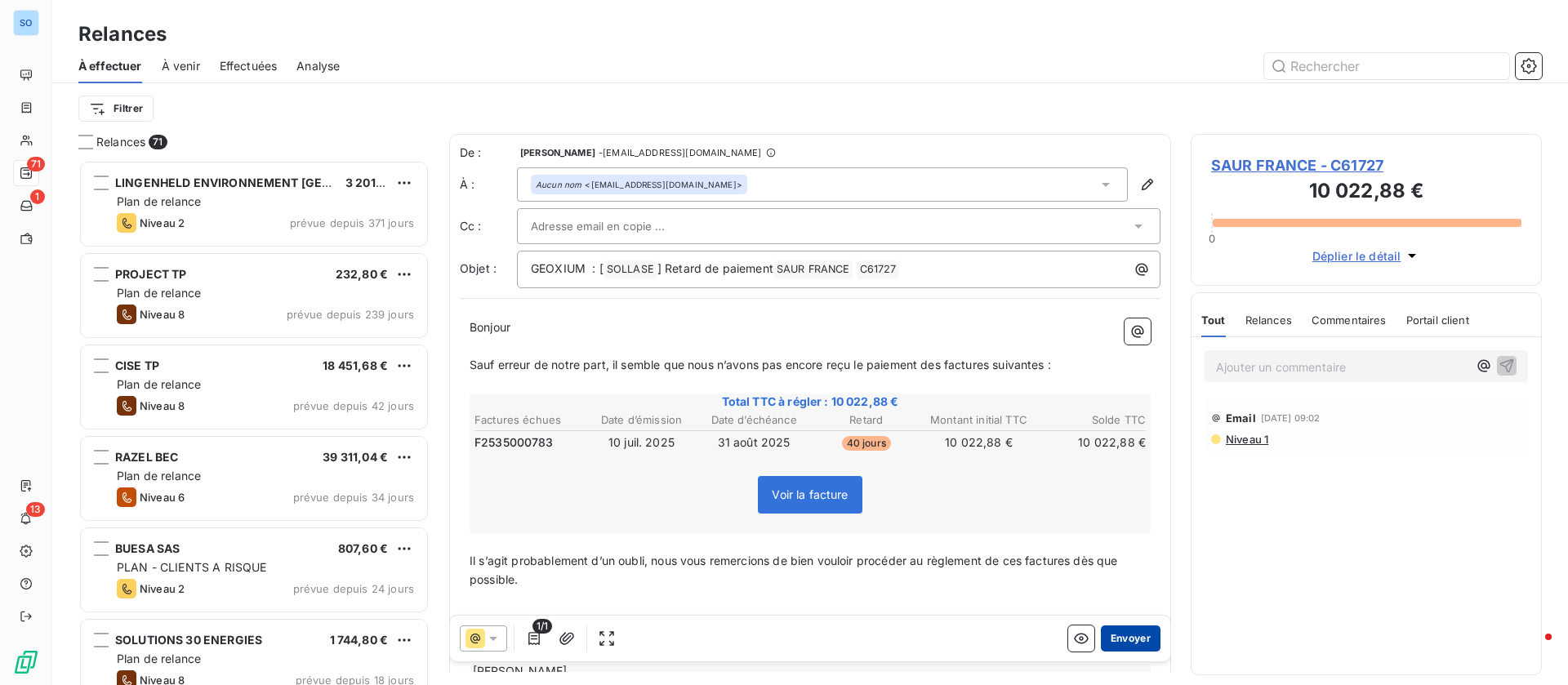
click at [1114, 629] on button "Envoyer" at bounding box center [1130, 638] width 59 height 26
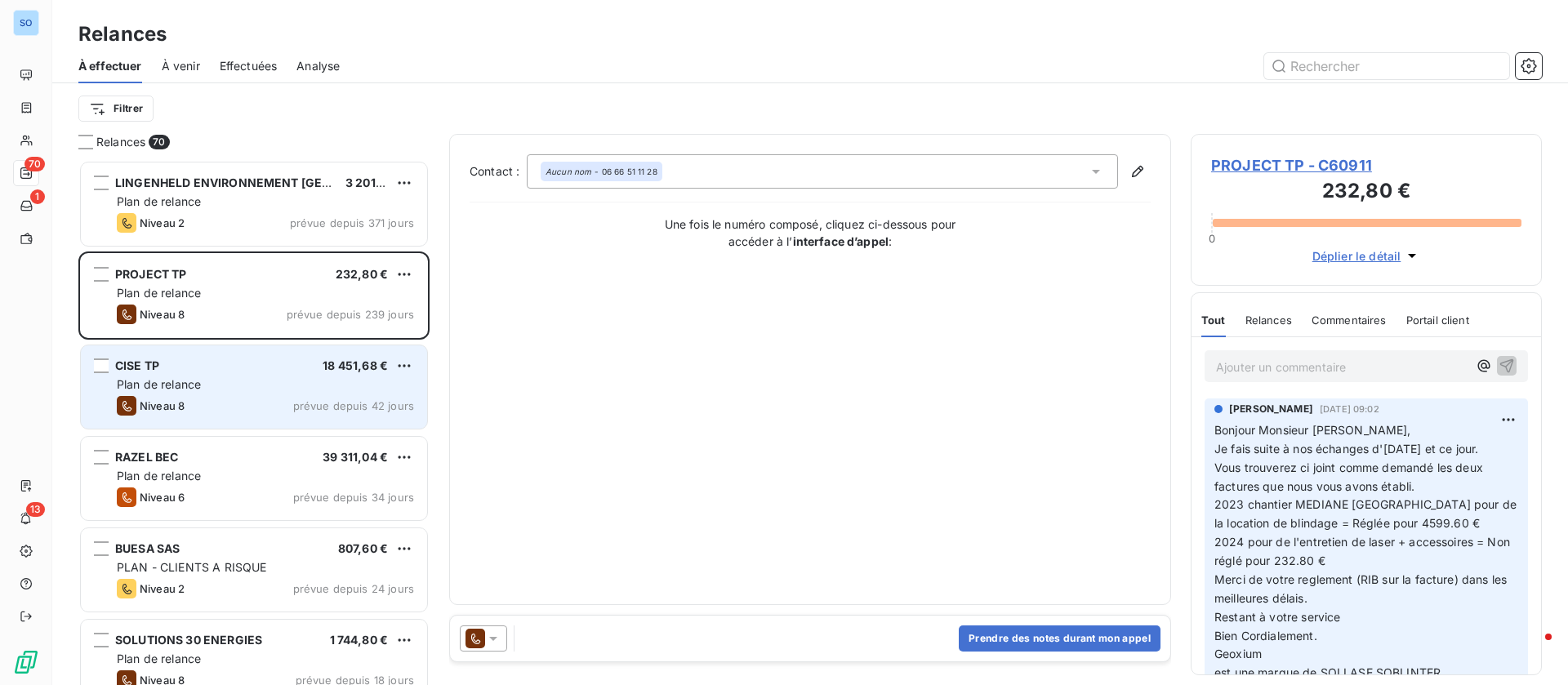
click at [259, 402] on div "Niveau 8 prévue depuis 42 jours" at bounding box center [266, 406] width 297 height 20
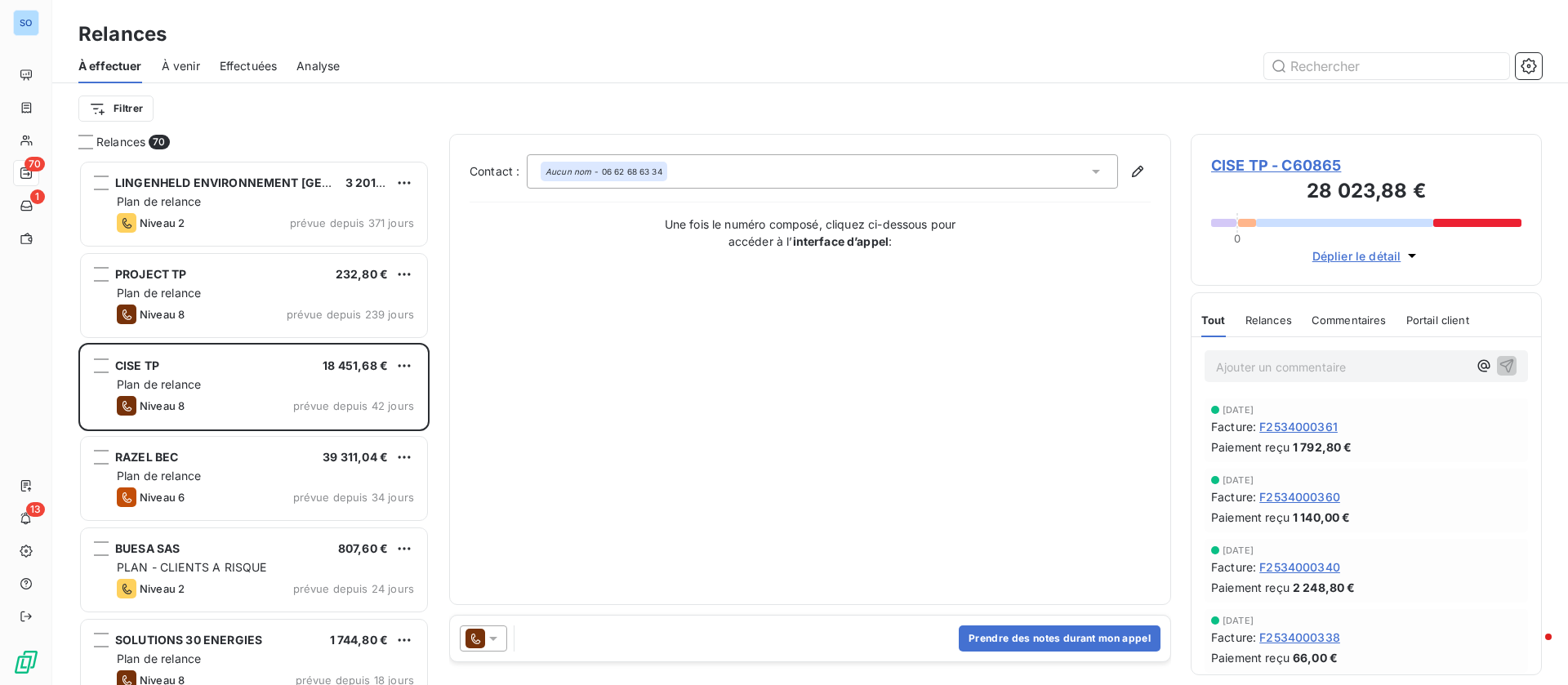
click at [1272, 160] on span "CISE TP - C60865" at bounding box center [1366, 165] width 310 height 22
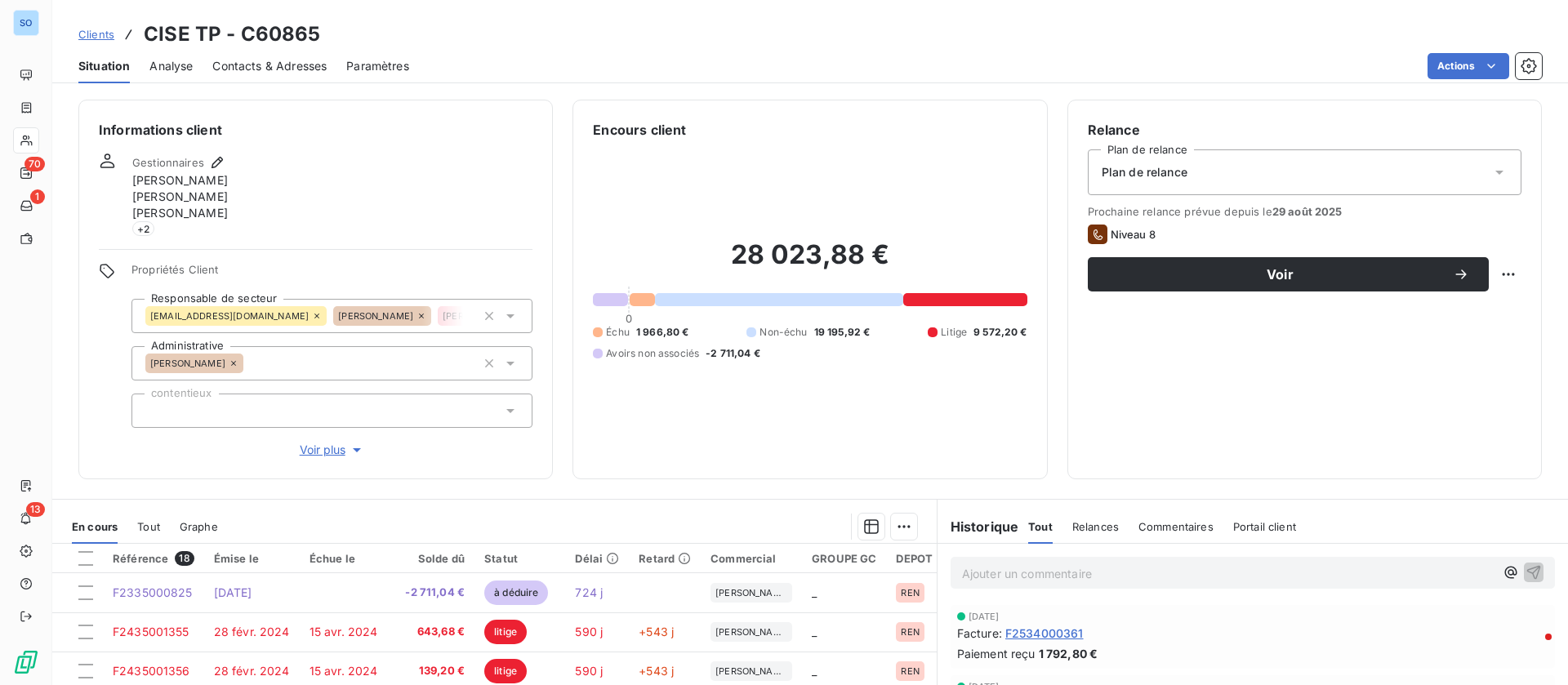
click at [248, 63] on span "Contacts & Adresses" at bounding box center [269, 66] width 114 height 16
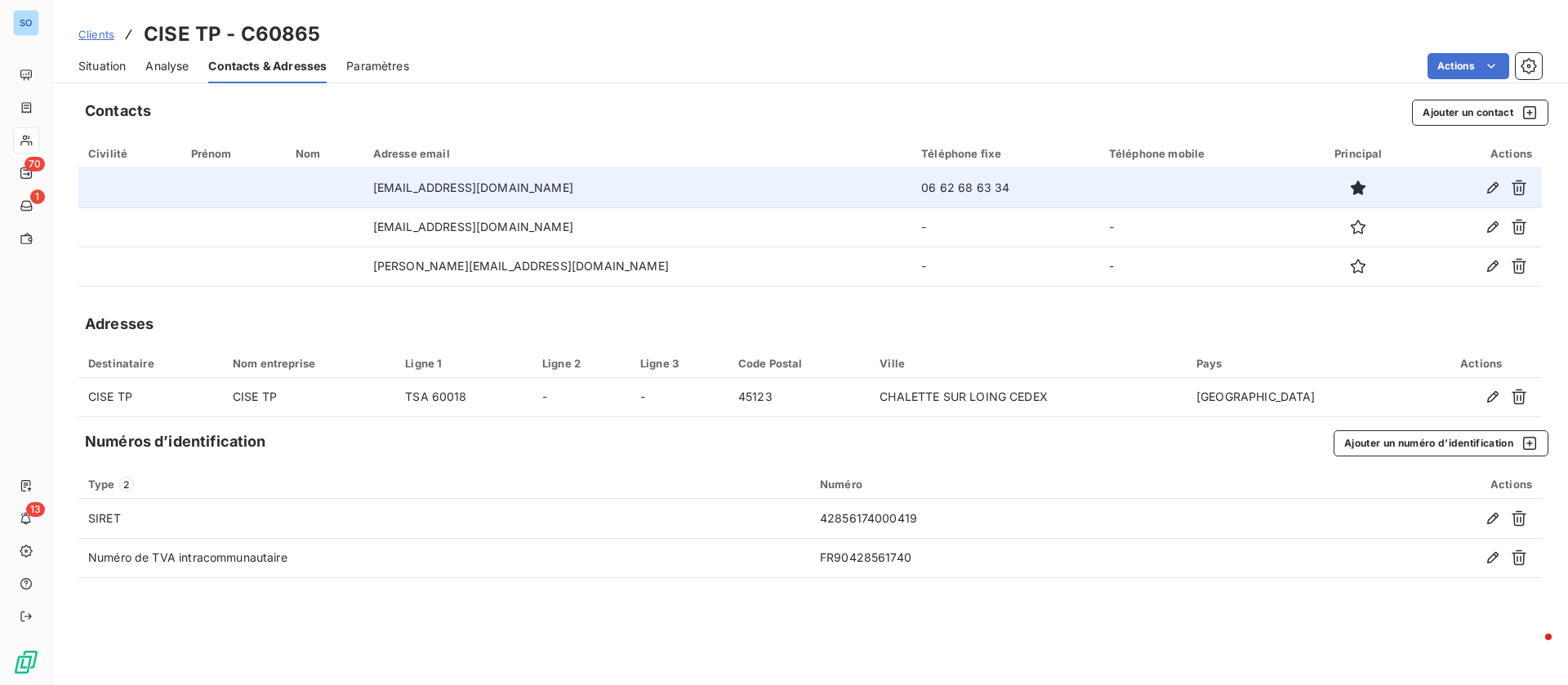
drag, startPoint x: 594, startPoint y: 187, endPoint x: 384, endPoint y: 191, distance: 210.0
click at [384, 191] on tr "saur-nin.fournisseurs@saur.com 06 62 68 63 34" at bounding box center [810, 187] width 1463 height 39
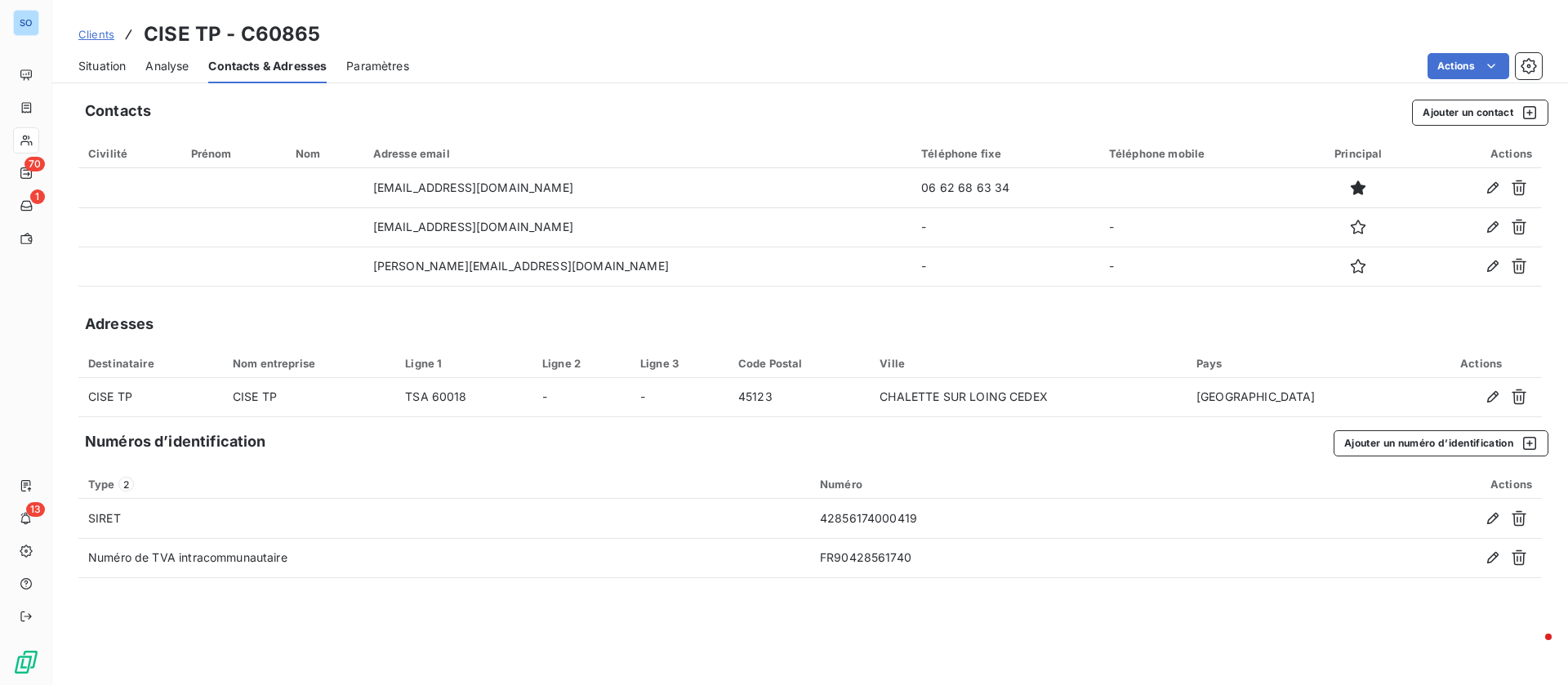
copy tr "saur-nin.fournisseurs@saur.com"
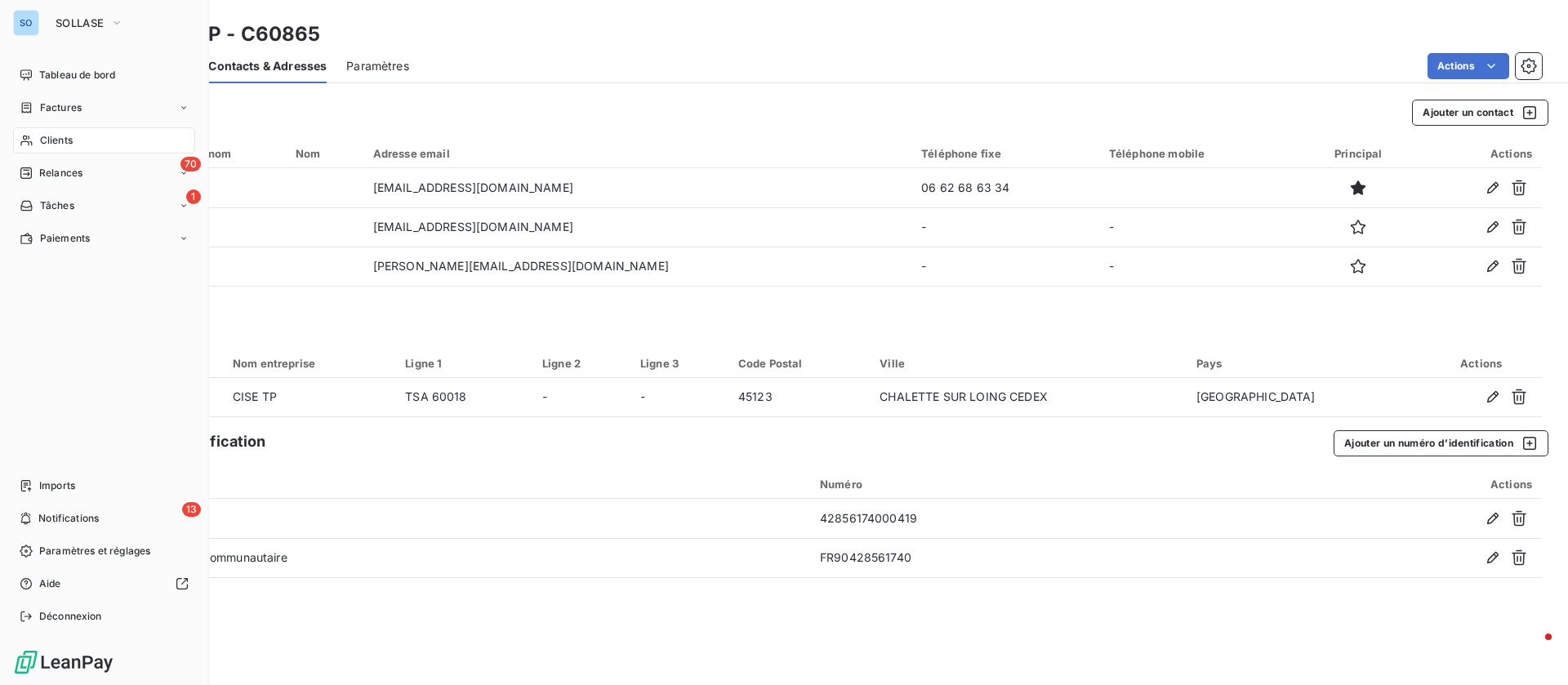
click at [25, 137] on icon at bounding box center [26, 141] width 14 height 13
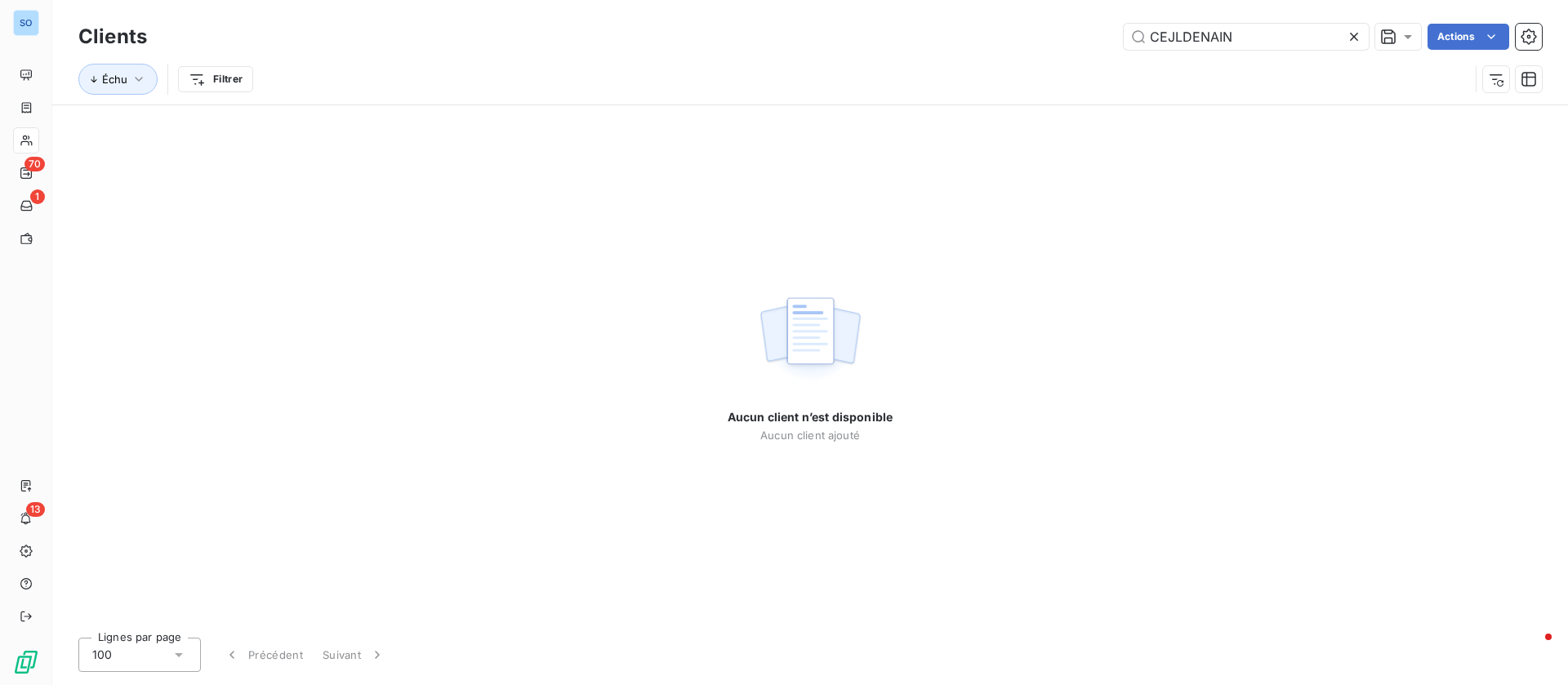
drag, startPoint x: 1242, startPoint y: 31, endPoint x: 994, endPoint y: 31, distance: 248.0
click at [994, 31] on div "CEJLDENAIN Actions" at bounding box center [854, 36] width 1375 height 26
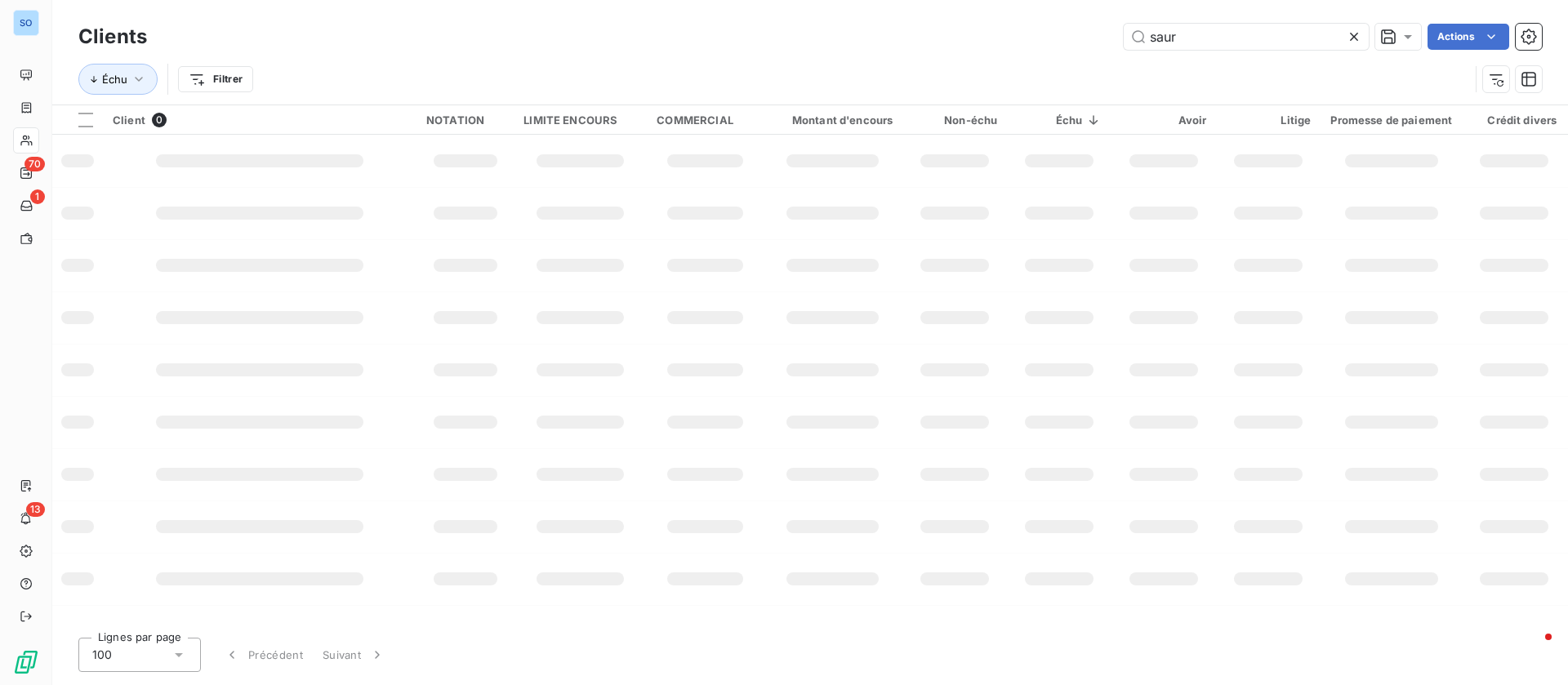
type input "saur"
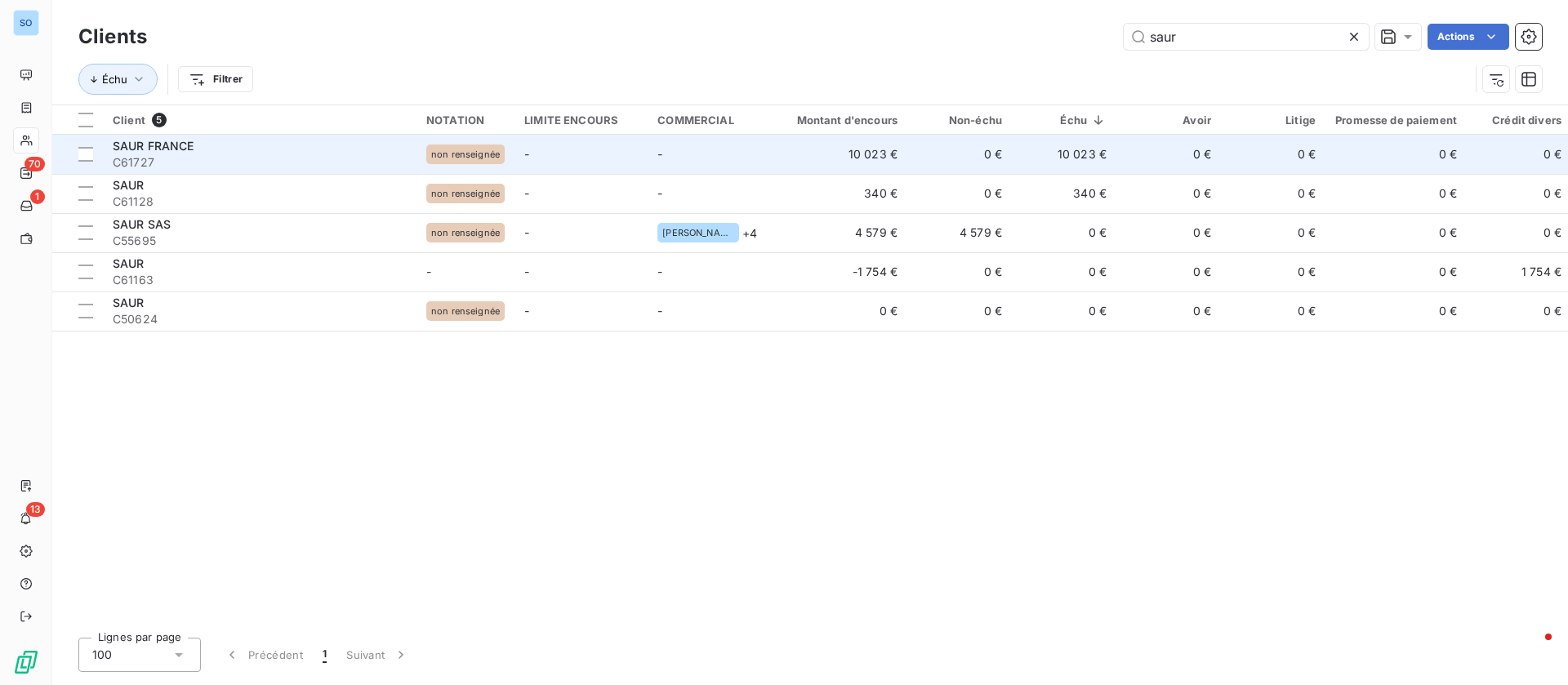
click at [777, 161] on td "10 023 €" at bounding box center [838, 154] width 141 height 39
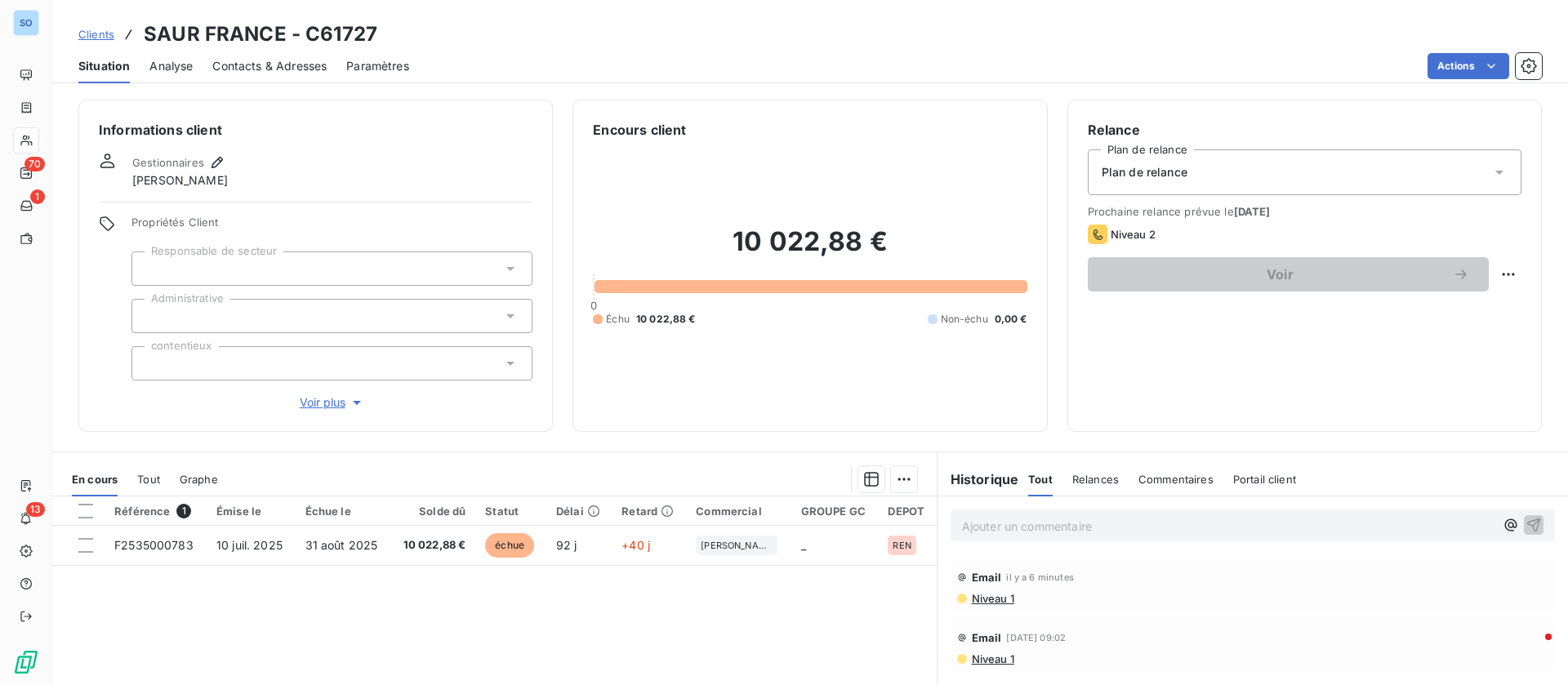
click at [282, 58] on span "Contacts & Adresses" at bounding box center [269, 66] width 114 height 16
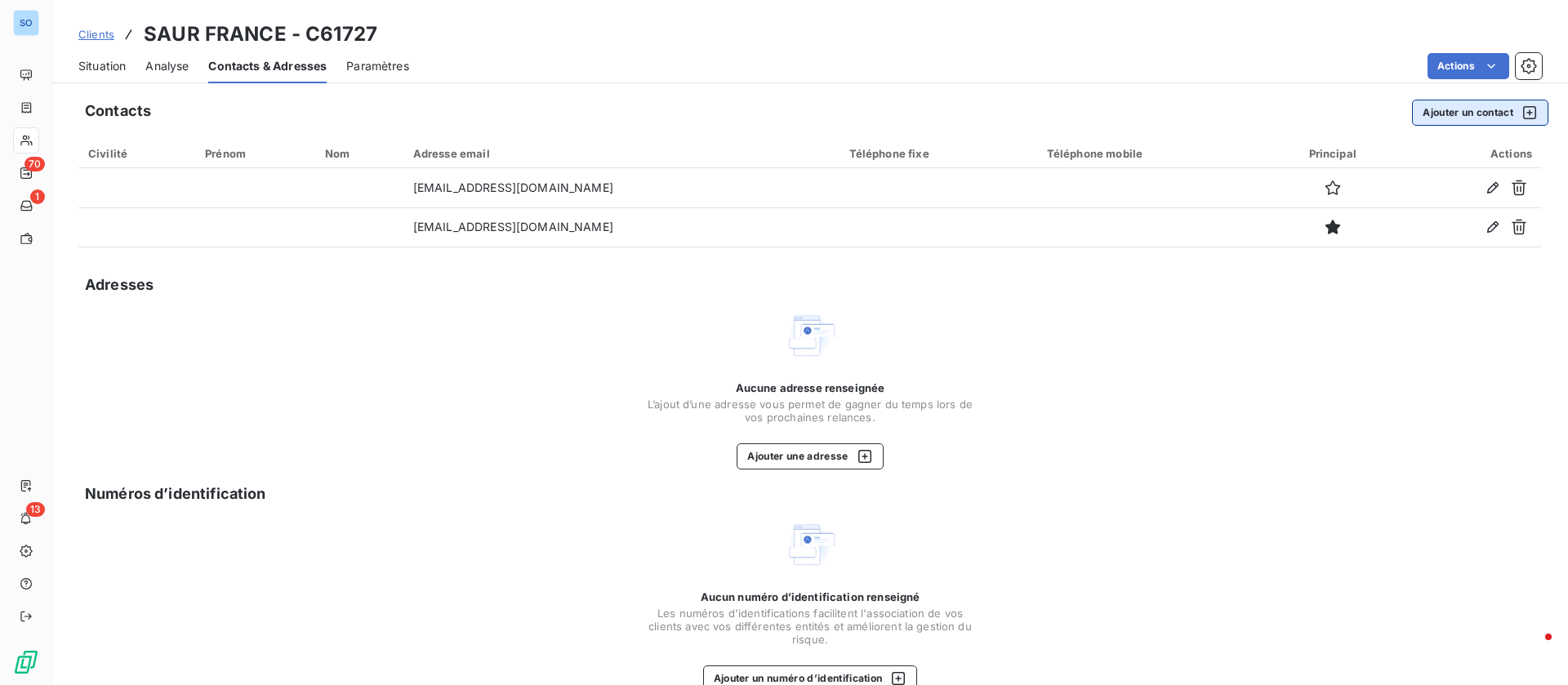
click at [1456, 116] on button "Ajouter un contact" at bounding box center [1480, 113] width 136 height 26
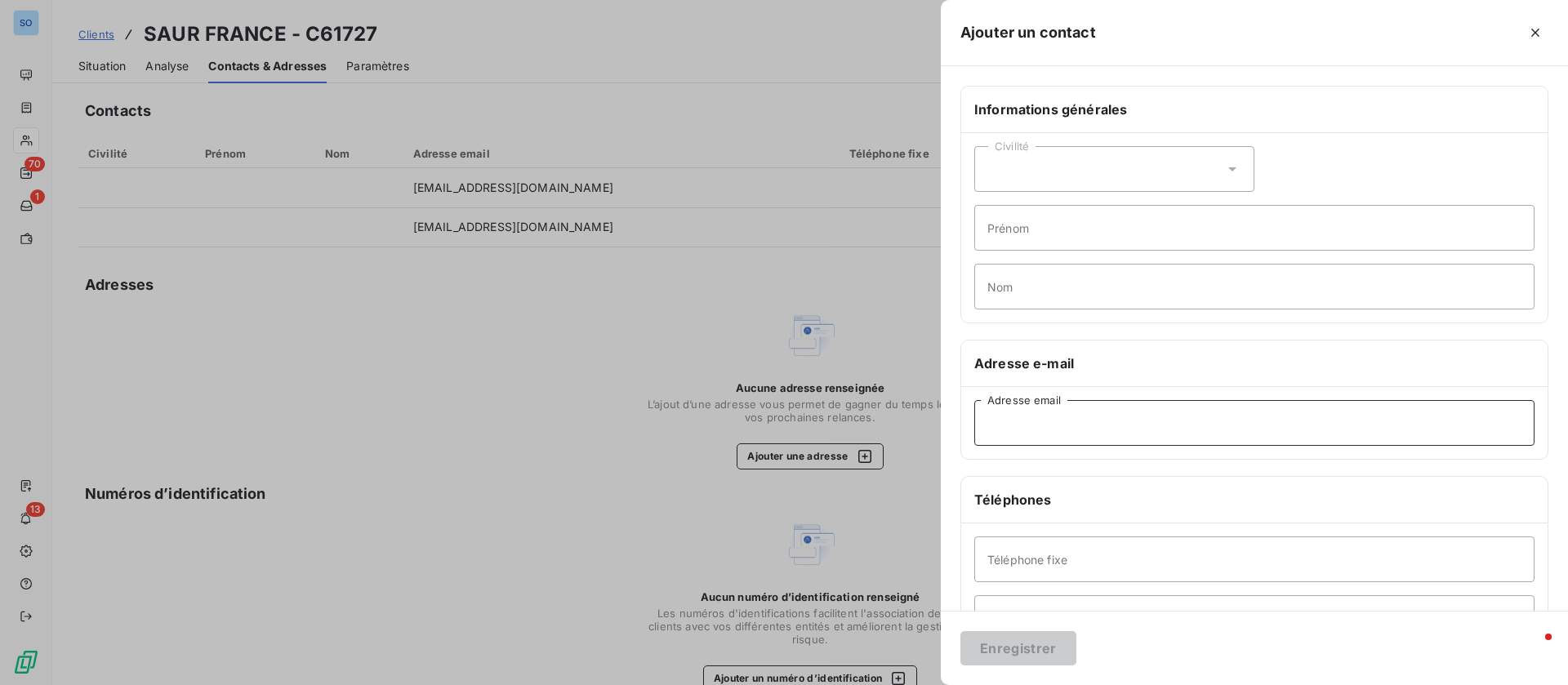
click at [1042, 422] on input "Adresse email" at bounding box center [1254, 423] width 561 height 46
paste input "saur-nin.fournisseurs@saur.com"
drag, startPoint x: 1015, startPoint y: 423, endPoint x: 890, endPoint y: 420, distance: 125.0
click at [890, 684] on div "Ajouter un contact Informations générales Civilité Prénom Nom Adresse e-mail sa…" at bounding box center [784, 685] width 1568 height 0
type input "saur-nin.fournisseurs@saur.com"
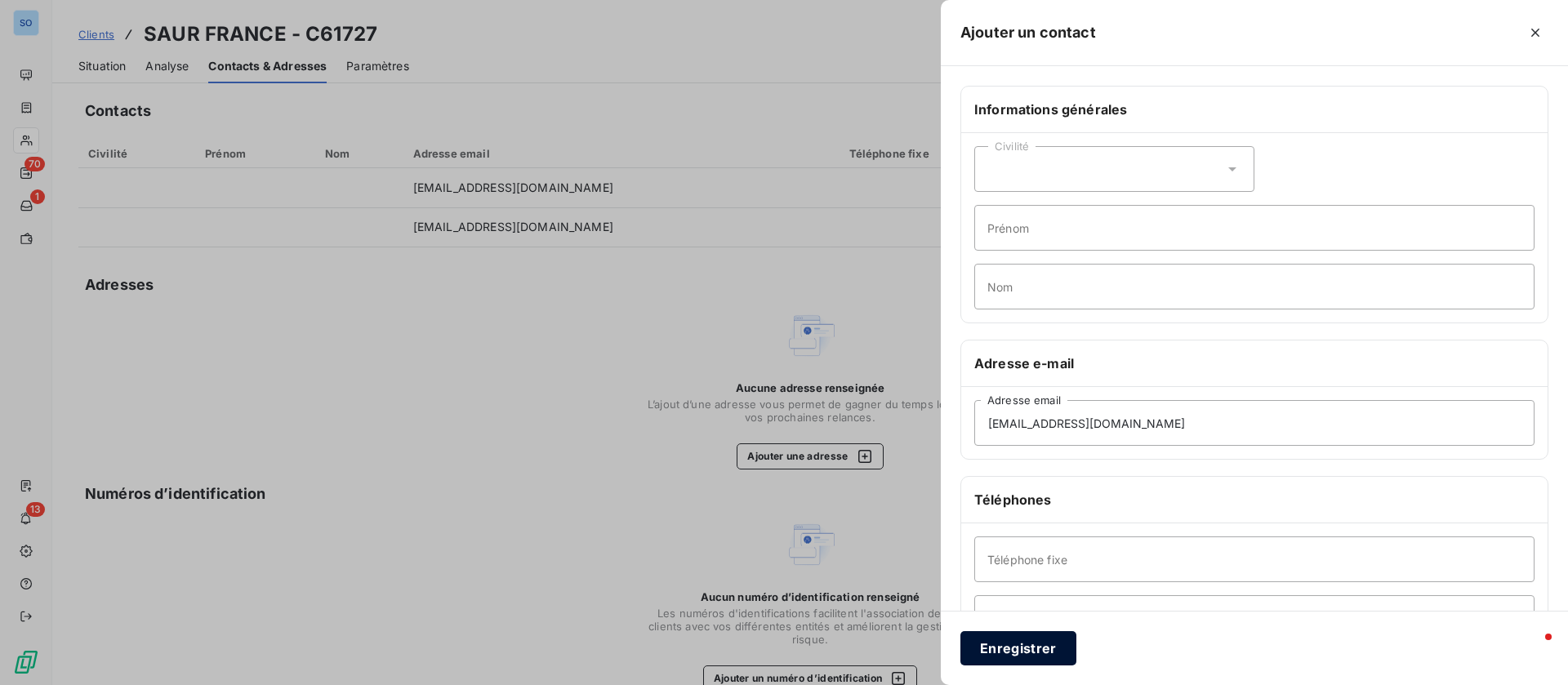
click at [1018, 648] on button "Enregistrer" at bounding box center [1018, 648] width 116 height 34
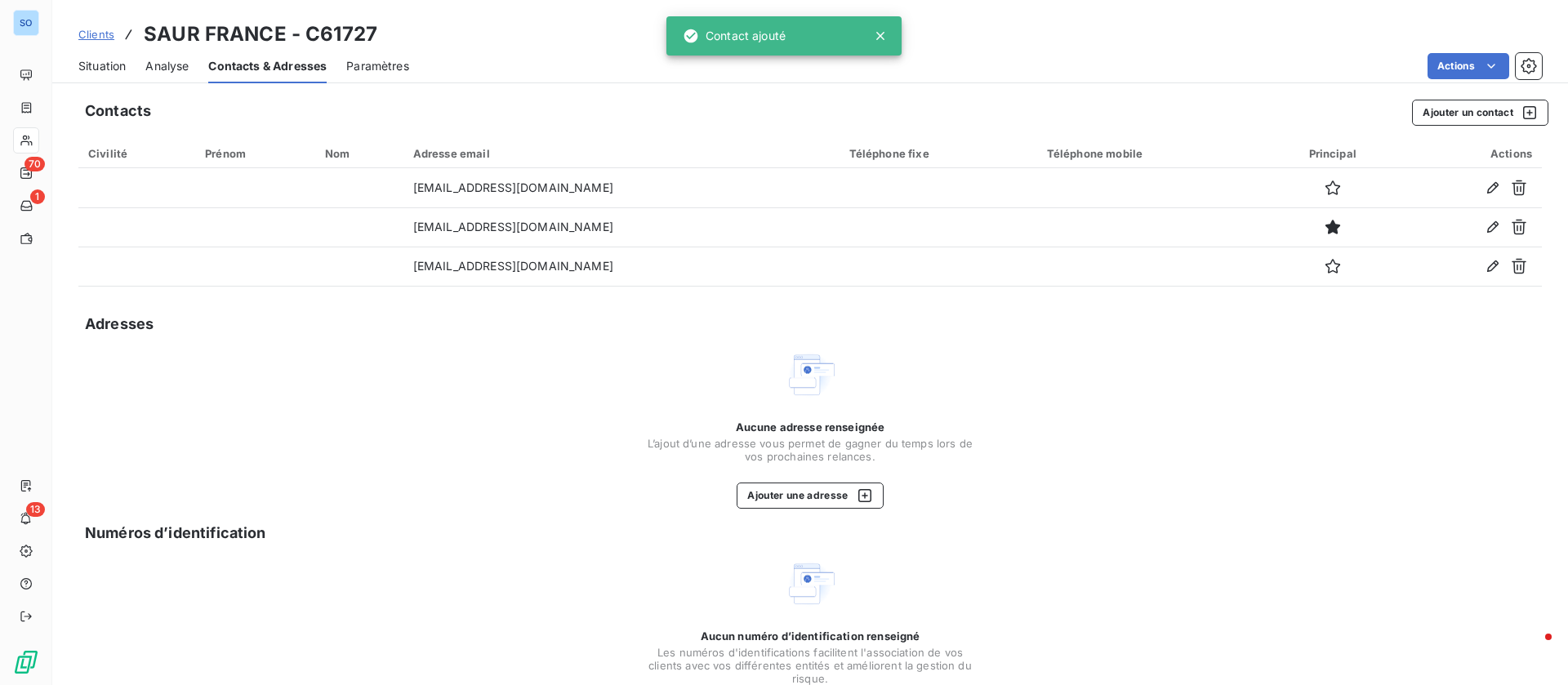
click at [101, 69] on span "Situation" at bounding box center [102, 66] width 48 height 16
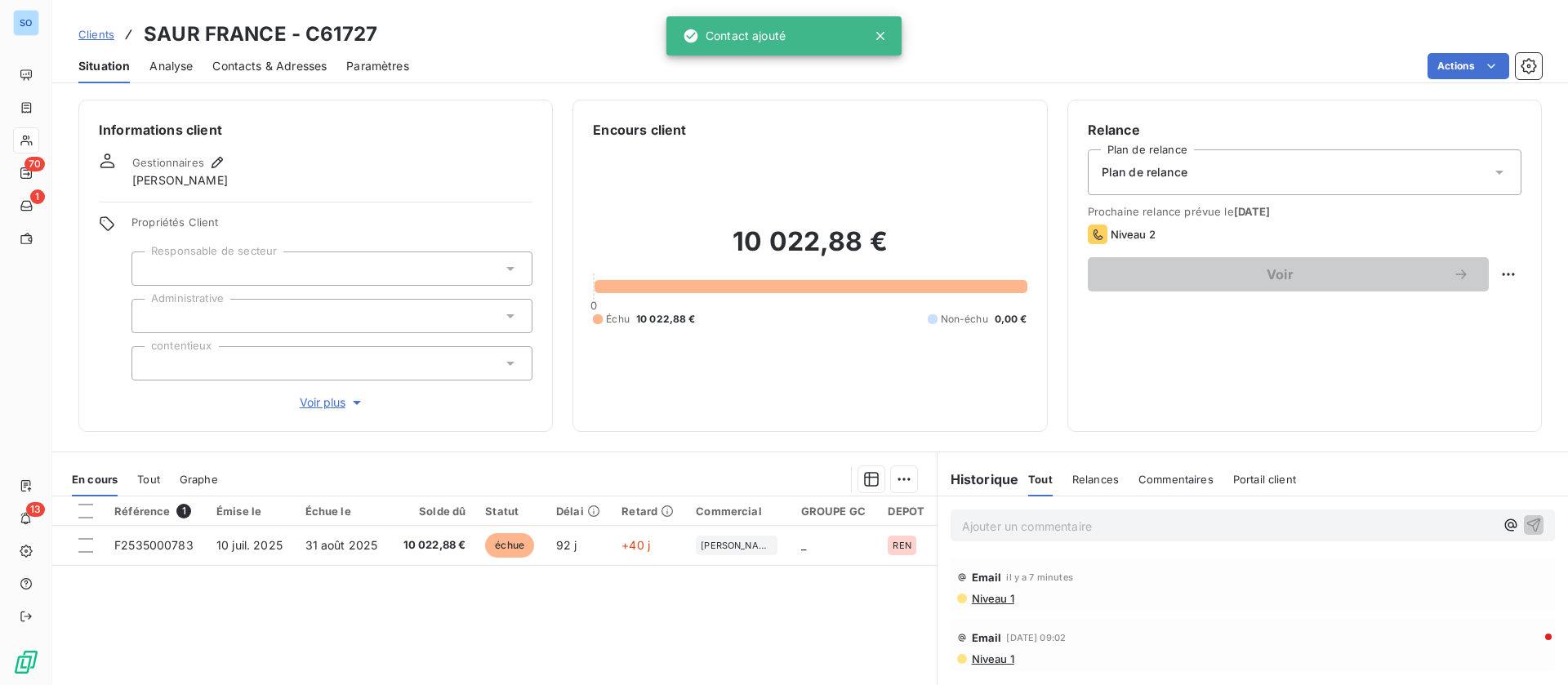
click at [1459, 79] on div "Situation Analyse Contacts & Adresses Paramètres Actions" at bounding box center [810, 66] width 1516 height 34
click at [1460, 59] on html "SO 70 1 13 Clients SAUR FRANCE - C61727 Situation Analyse Contacts & Adresses P…" at bounding box center [784, 342] width 1568 height 685
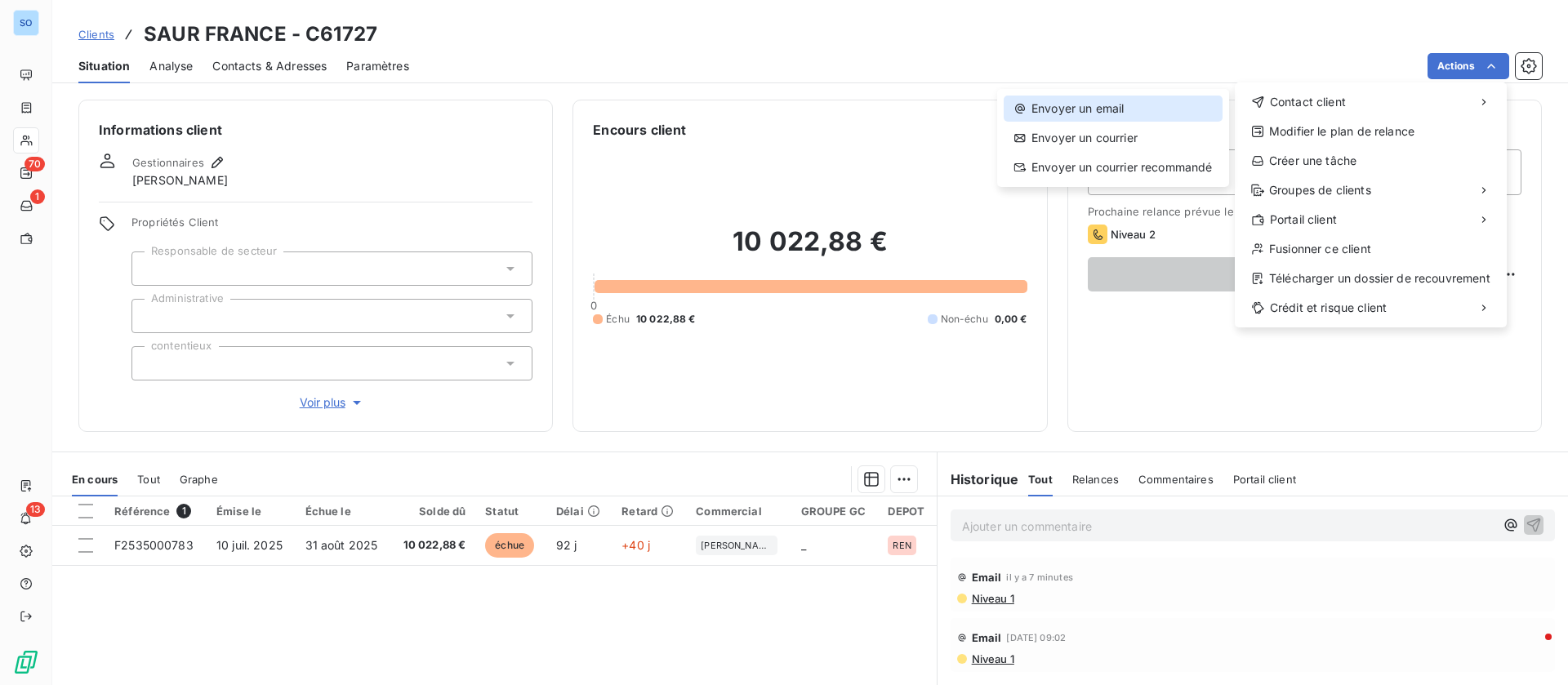
click at [1091, 100] on div "Envoyer un email" at bounding box center [1113, 108] width 219 height 26
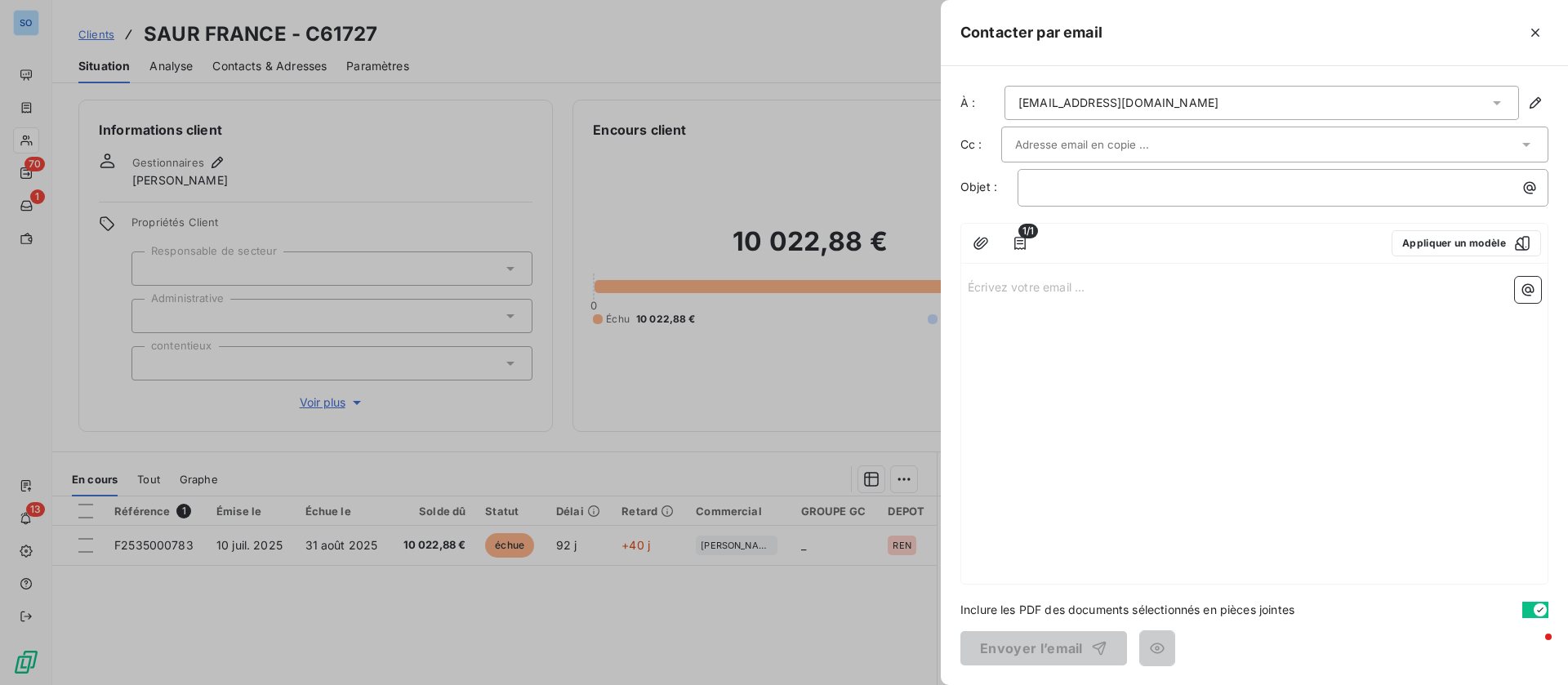
click at [1186, 100] on div "erwann.lambotin@saur.com" at bounding box center [1262, 103] width 515 height 34
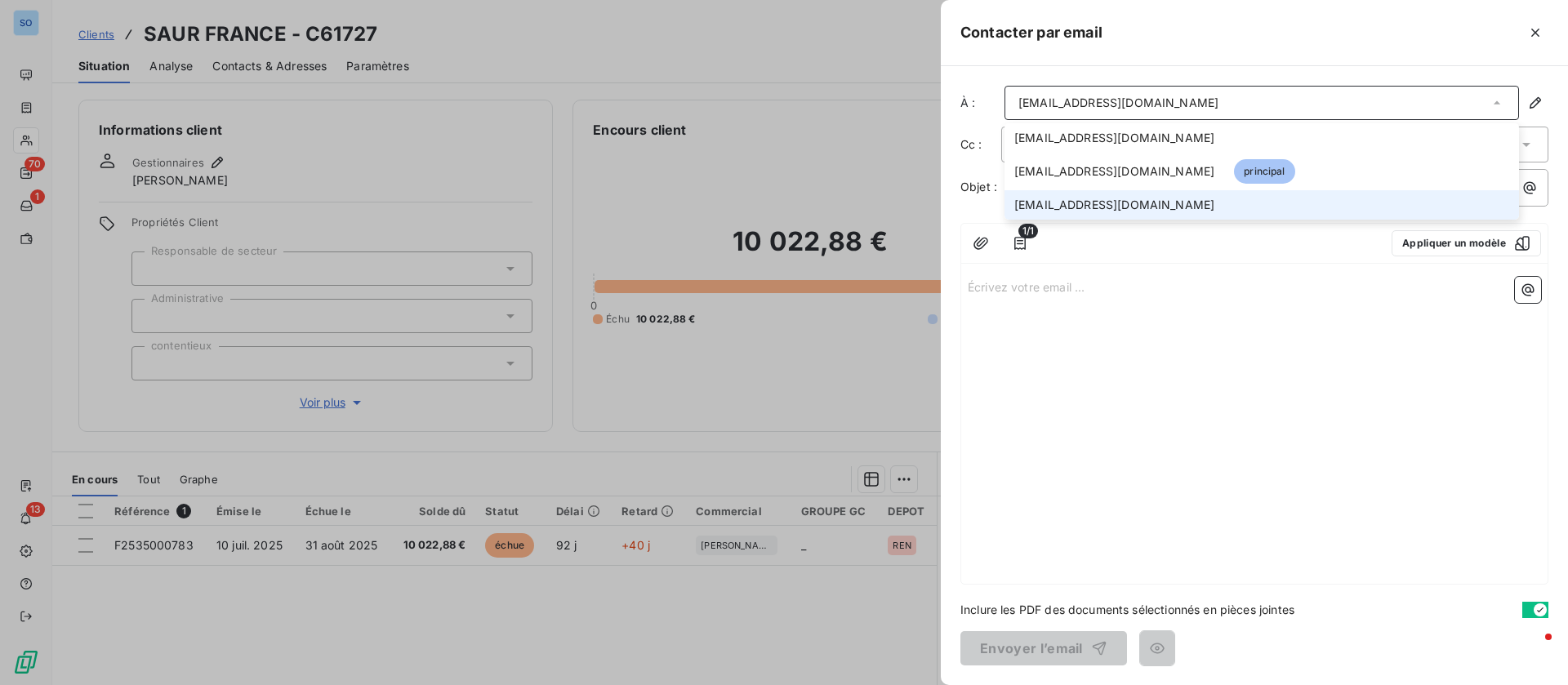
click at [1100, 198] on span "saur-nin.fournisseurs@saur.com" at bounding box center [1114, 205] width 200 height 16
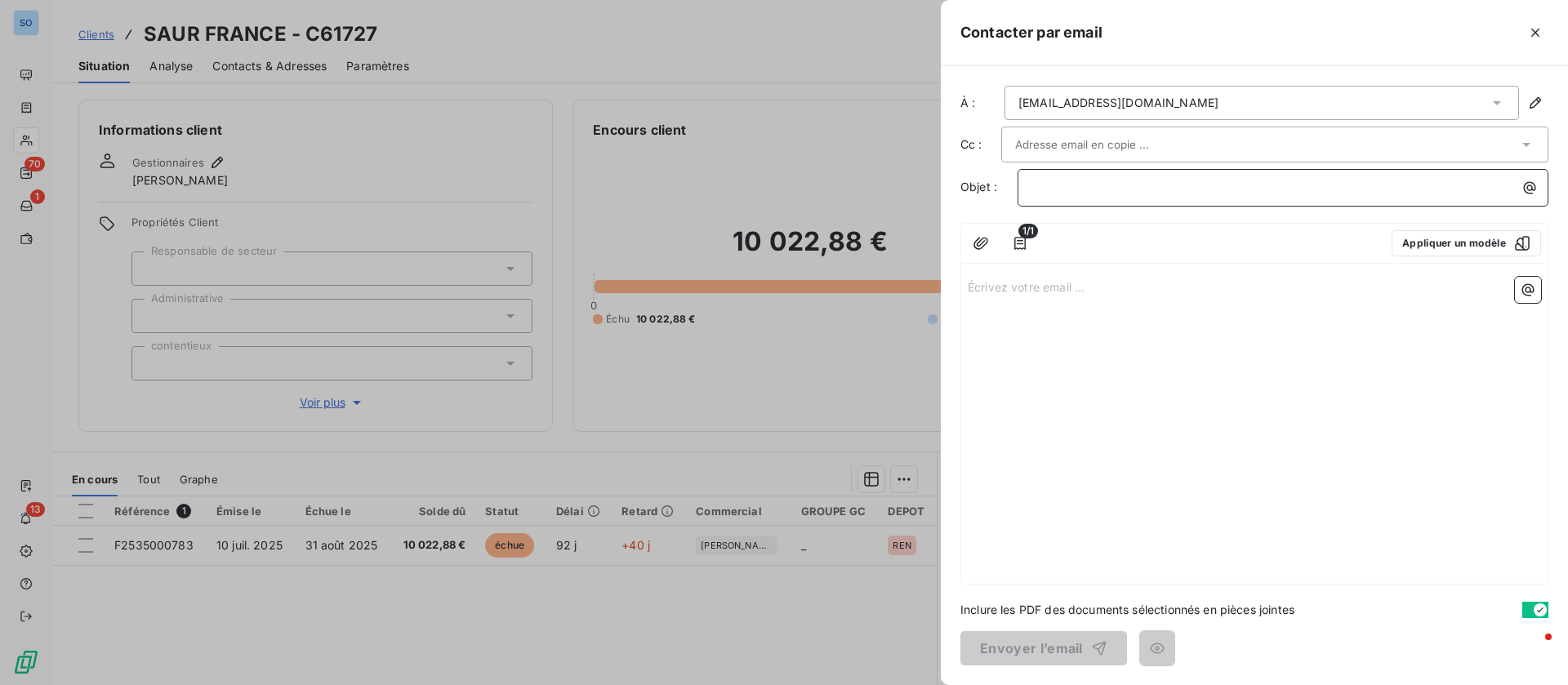
click at [1180, 193] on p "﻿" at bounding box center [1286, 187] width 511 height 19
click at [1457, 242] on button "Appliquer un modèle" at bounding box center [1466, 243] width 150 height 26
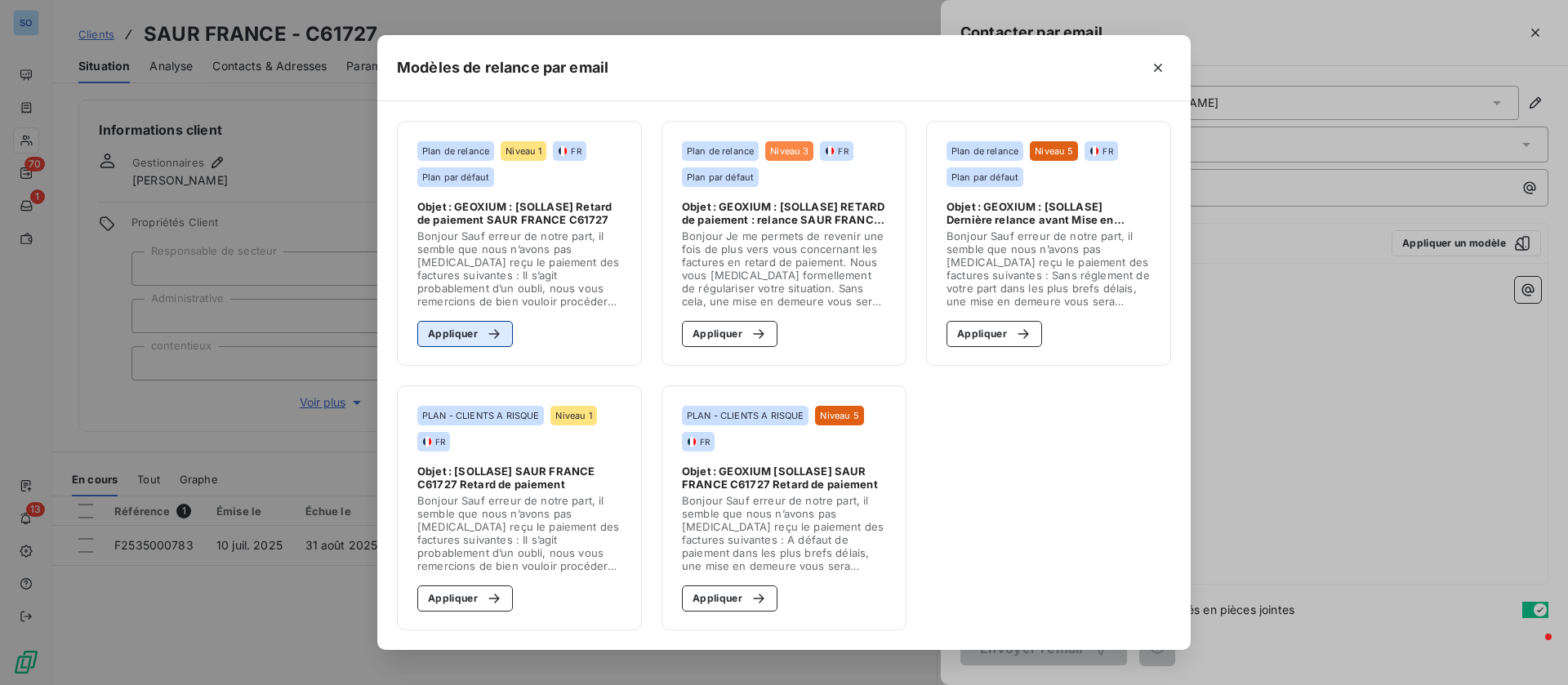
click at [471, 324] on button "Appliquer" at bounding box center [465, 333] width 96 height 26
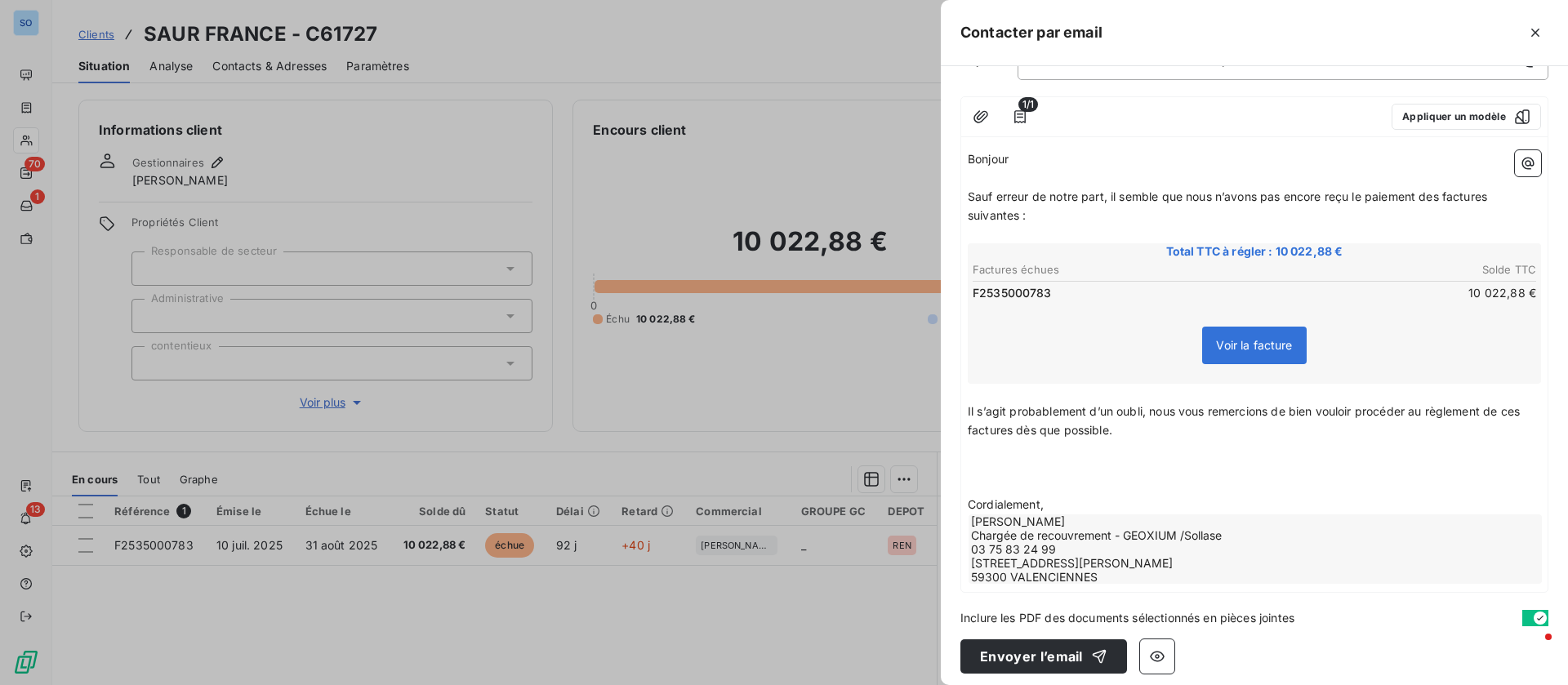
scroll to position [135, 0]
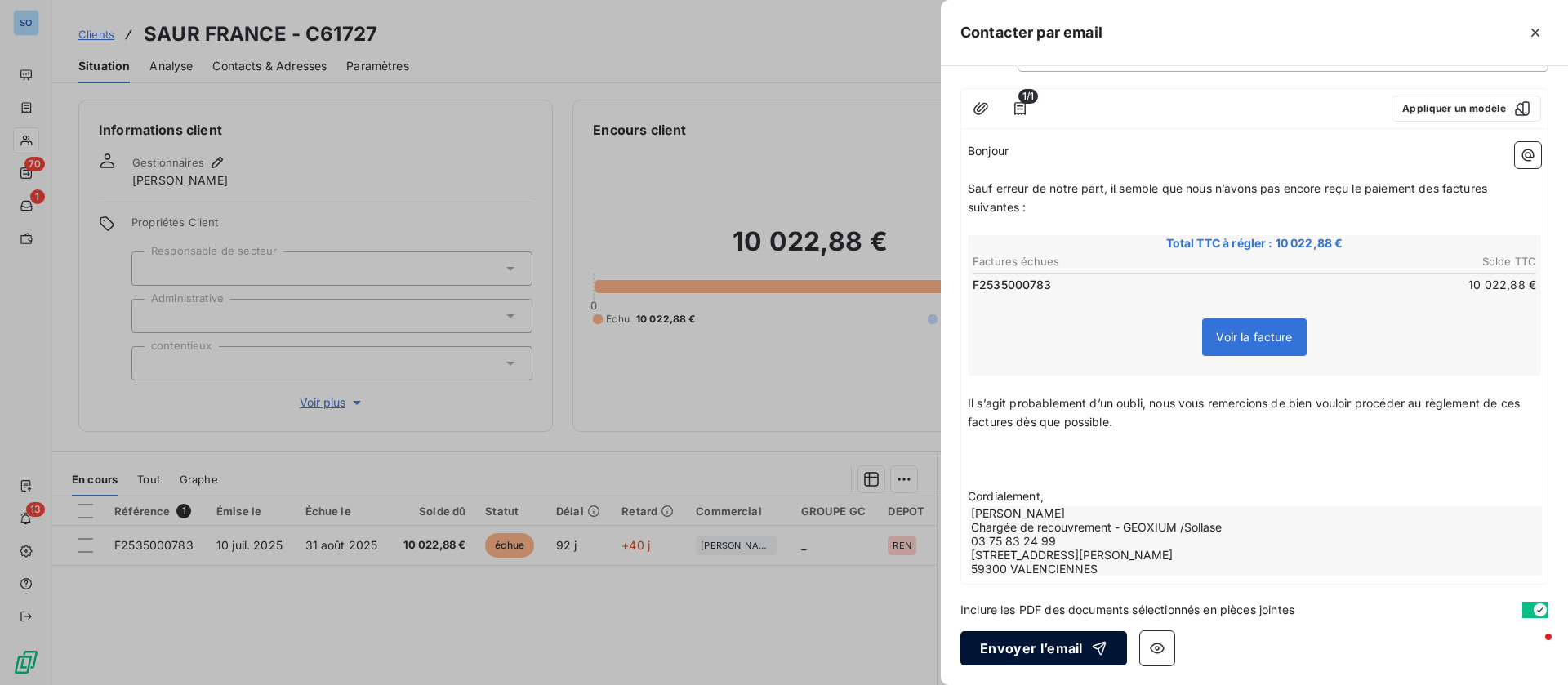
click at [1047, 648] on button "Envoyer l’email" at bounding box center [1044, 648] width 167 height 34
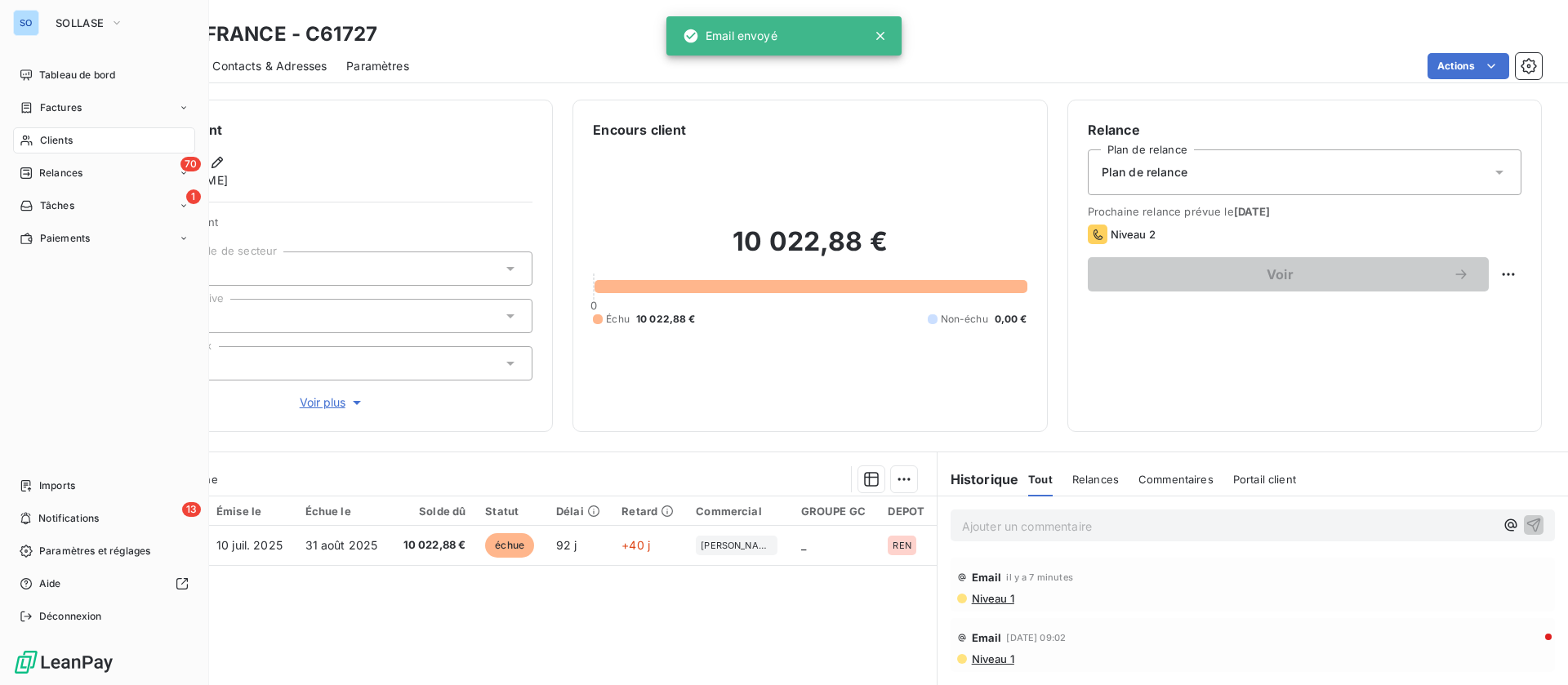
click at [41, 142] on span "Clients" at bounding box center [56, 141] width 32 height 14
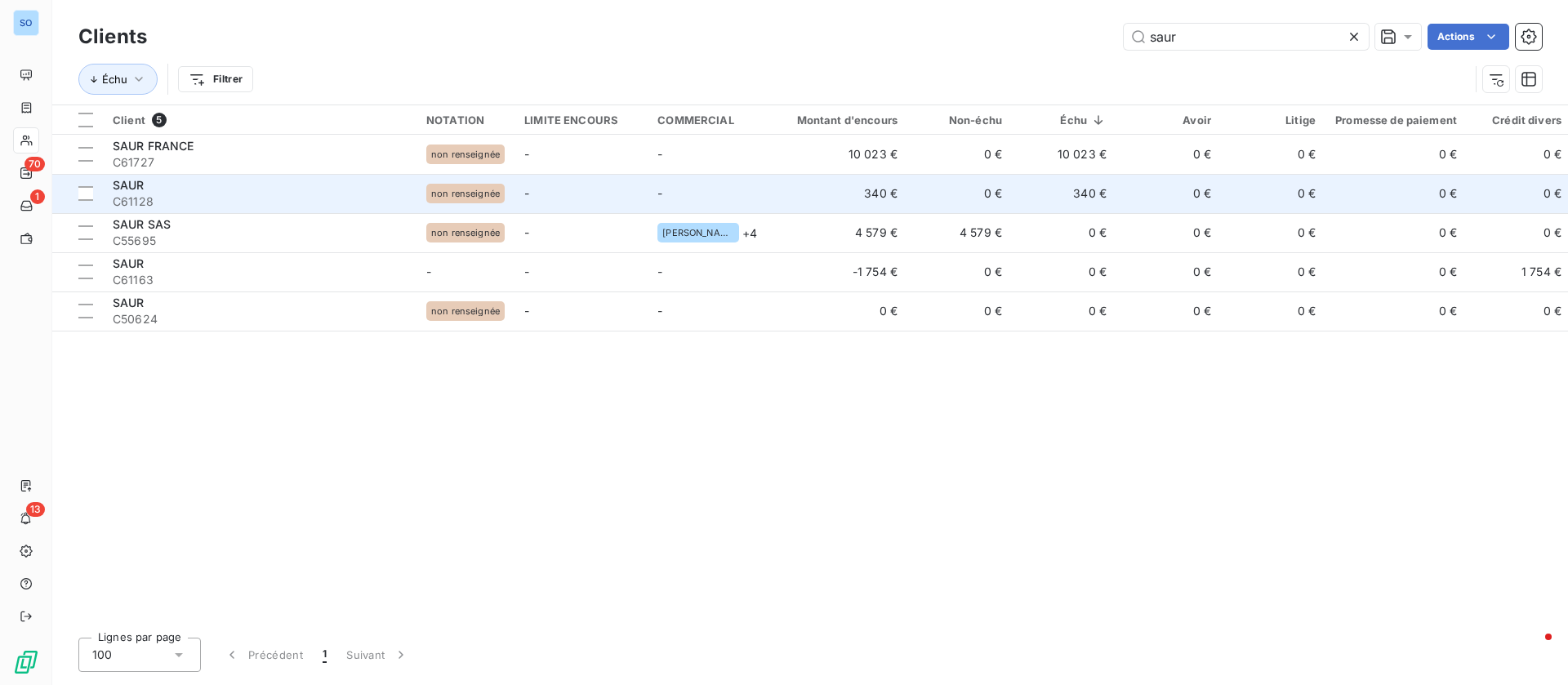
click at [1068, 196] on td "340 €" at bounding box center [1064, 193] width 105 height 39
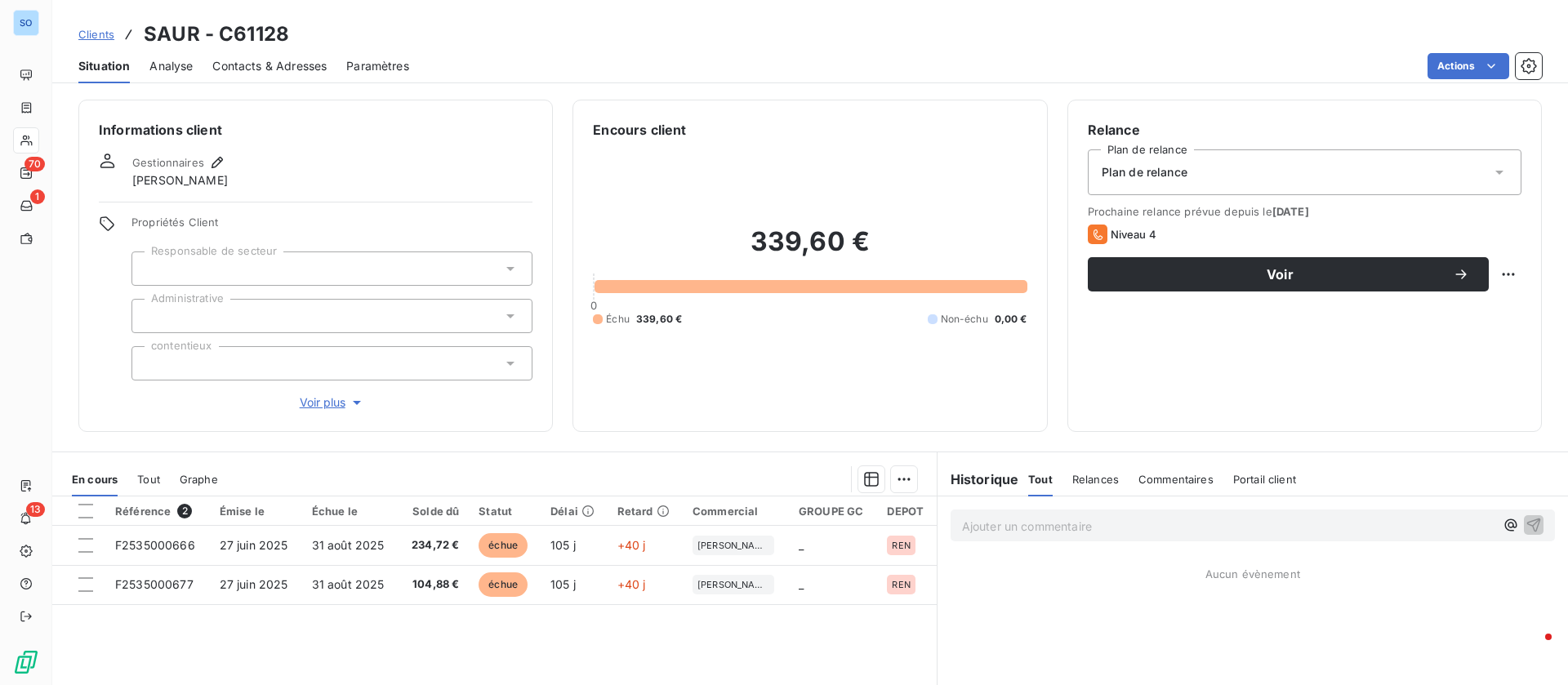
click at [222, 58] on span "Contacts & Adresses" at bounding box center [269, 66] width 114 height 16
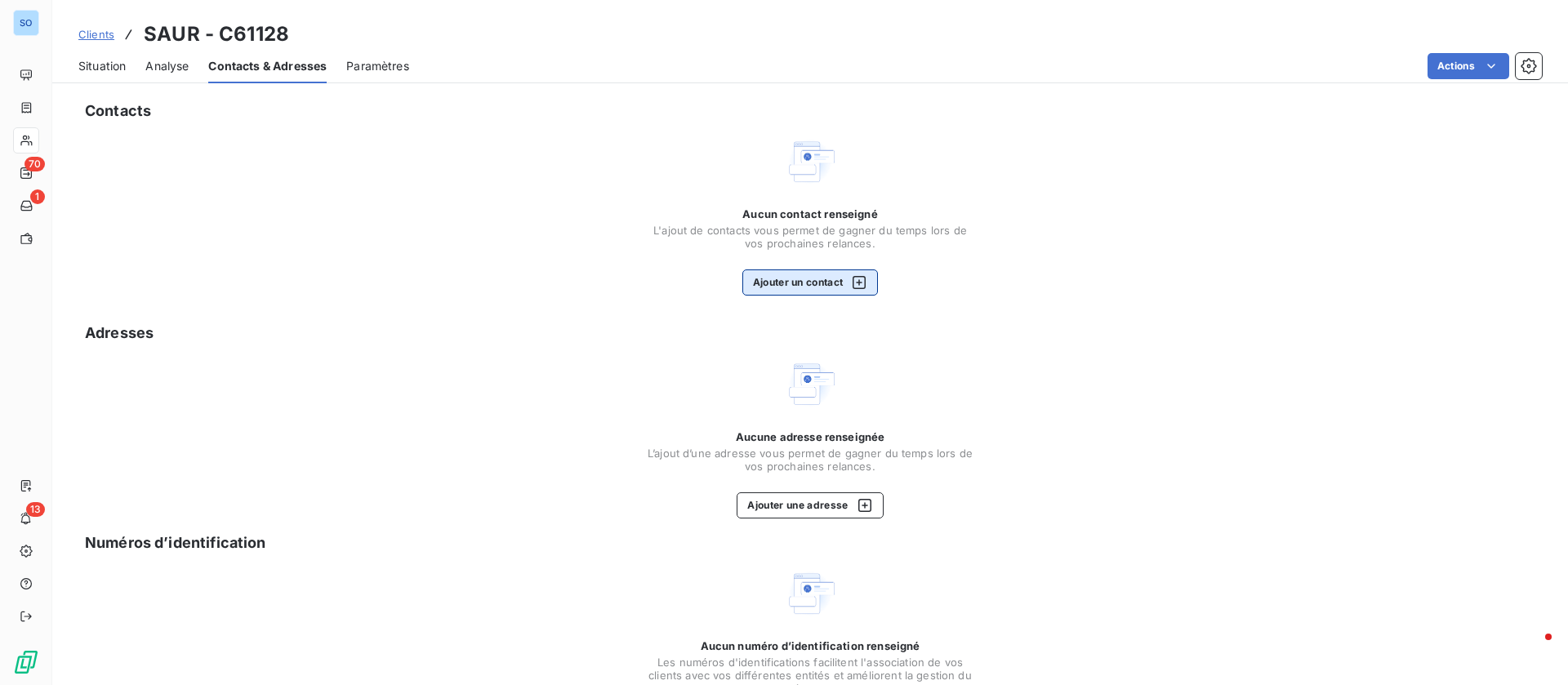
click at [774, 280] on button "Ajouter un contact" at bounding box center [810, 282] width 136 height 26
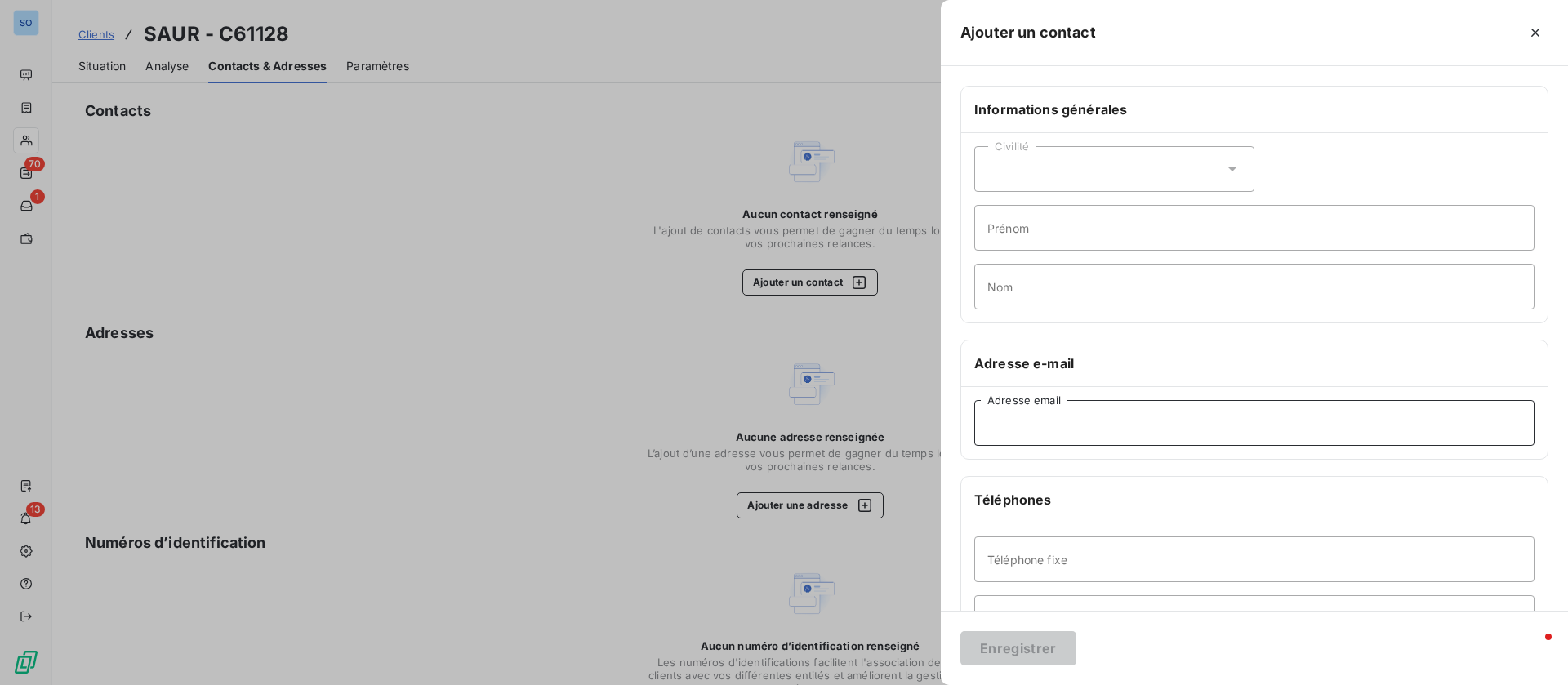
click at [1075, 435] on input "Adresse email" at bounding box center [1254, 423] width 561 height 46
paste input "saur-nin.fournisseurs@saur.com"
drag, startPoint x: 1015, startPoint y: 422, endPoint x: 865, endPoint y: 414, distance: 150.2
click at [865, 684] on div "Ajouter un contact Informations générales Civilité Prénom Nom Adresse e-mail sa…" at bounding box center [784, 685] width 1568 height 0
type input "saur-nin.fournisseurs@saur.com"
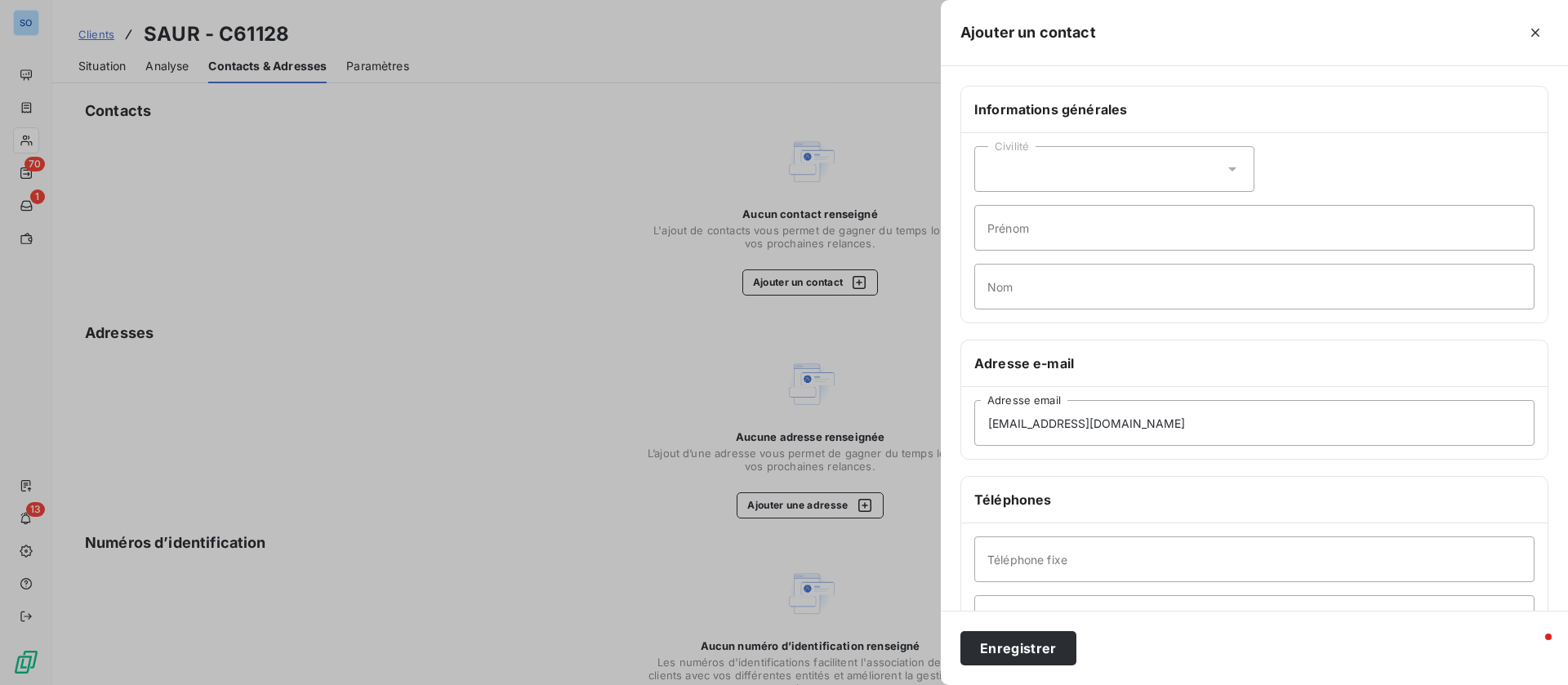
drag, startPoint x: 992, startPoint y: 648, endPoint x: 960, endPoint y: 640, distance: 33.0
click at [991, 648] on button "Enregistrer" at bounding box center [1018, 648] width 116 height 34
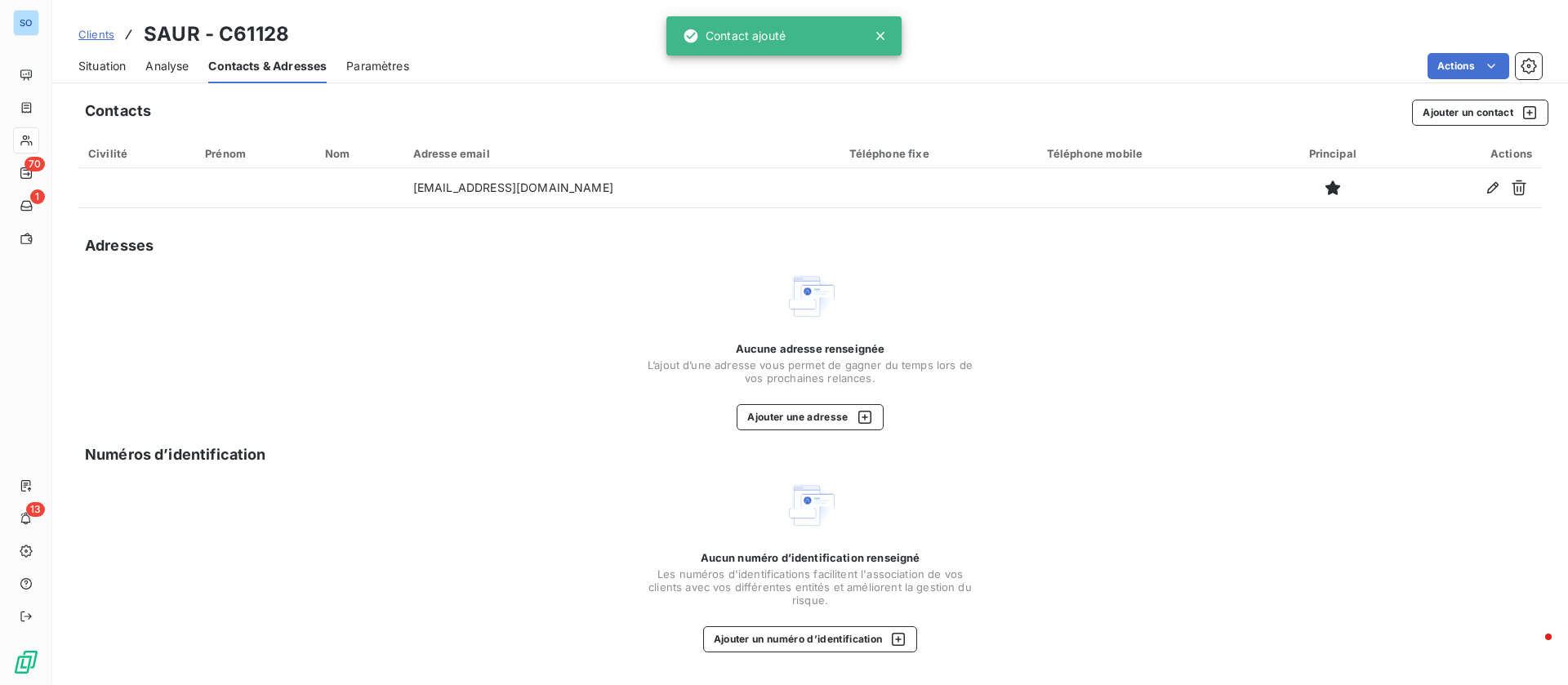
click at [107, 66] on span "Situation" at bounding box center [102, 66] width 48 height 16
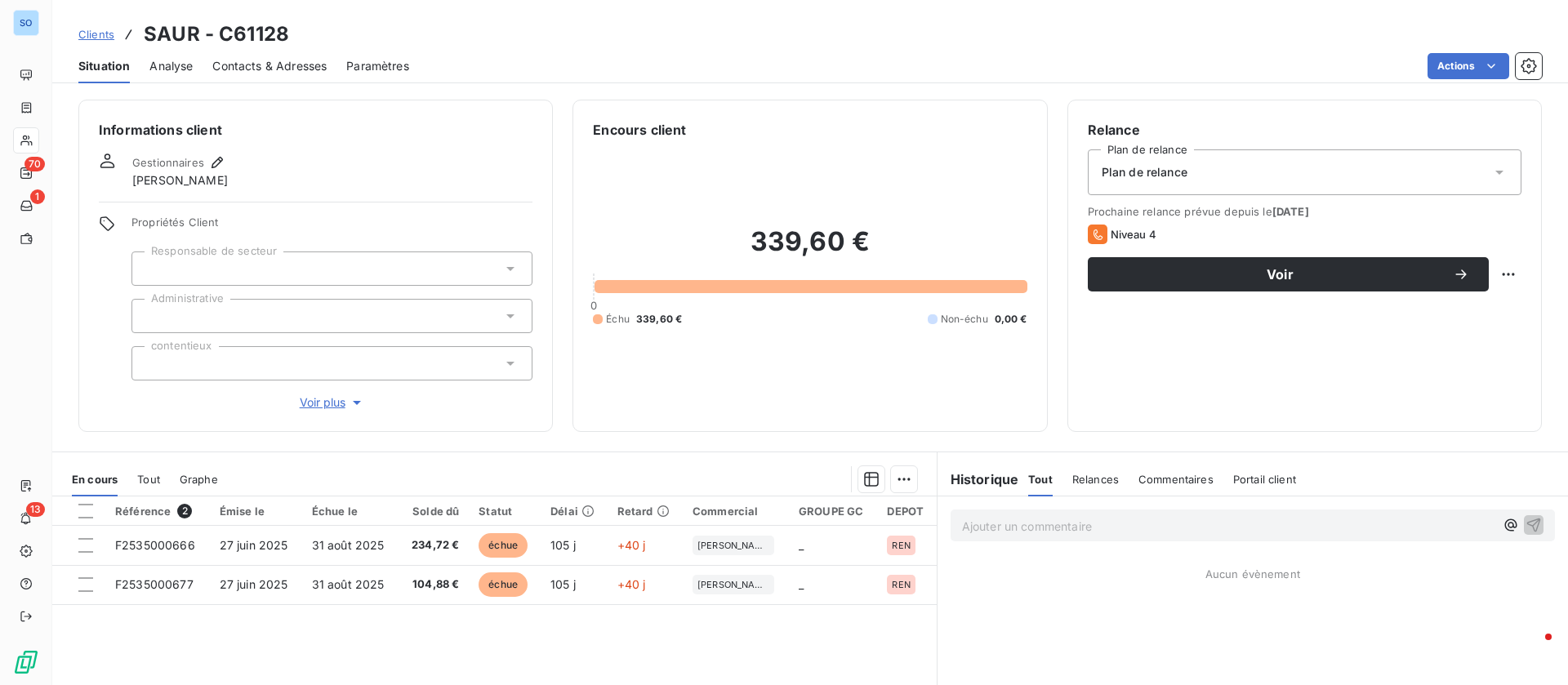
click at [284, 65] on span "Contacts & Adresses" at bounding box center [269, 66] width 114 height 16
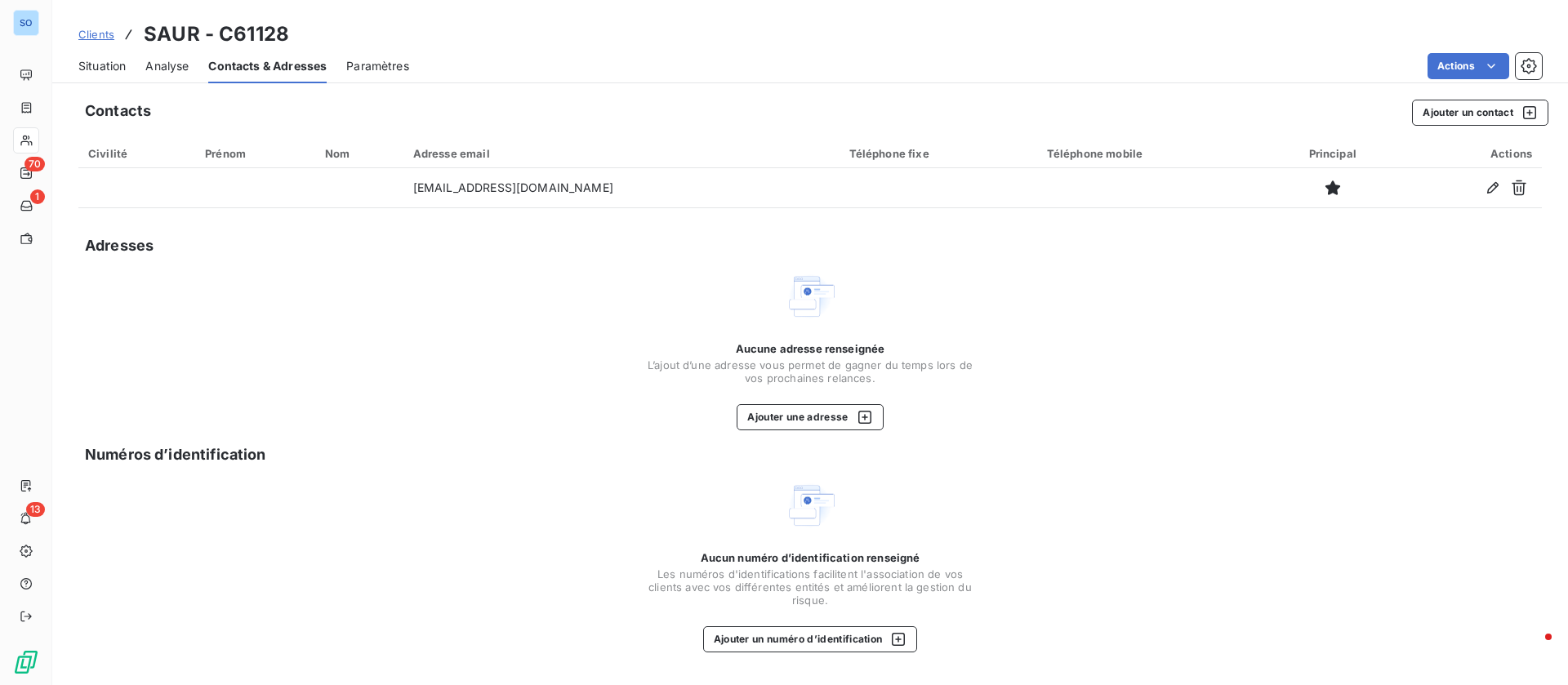
click at [107, 60] on span "Situation" at bounding box center [102, 66] width 48 height 16
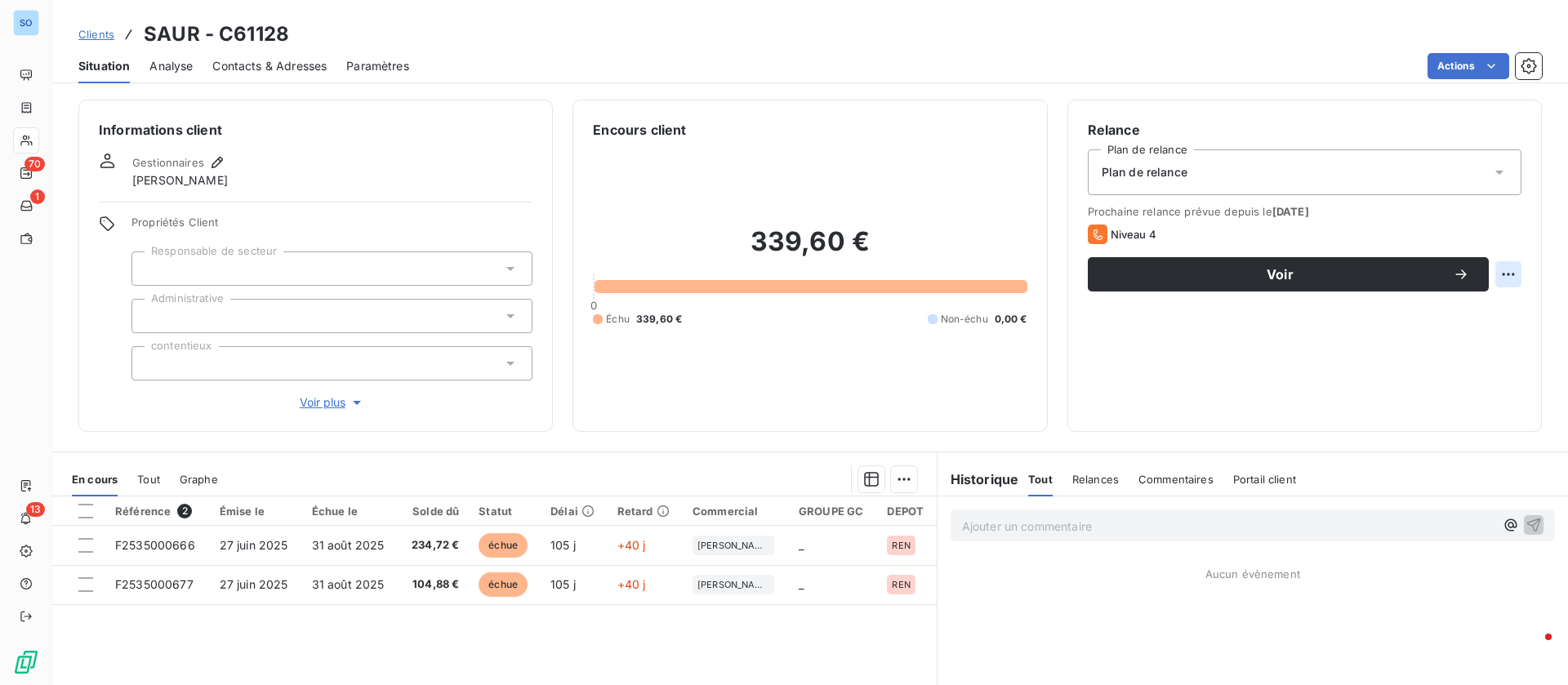
click at [1482, 274] on html "SO 70 1 13 Clients SAUR - C61128 Situation Analyse Contacts & Adresses Paramètr…" at bounding box center [784, 342] width 1568 height 685
click at [1421, 317] on div "Replanifier cette action" at bounding box center [1422, 310] width 146 height 26
select select "9"
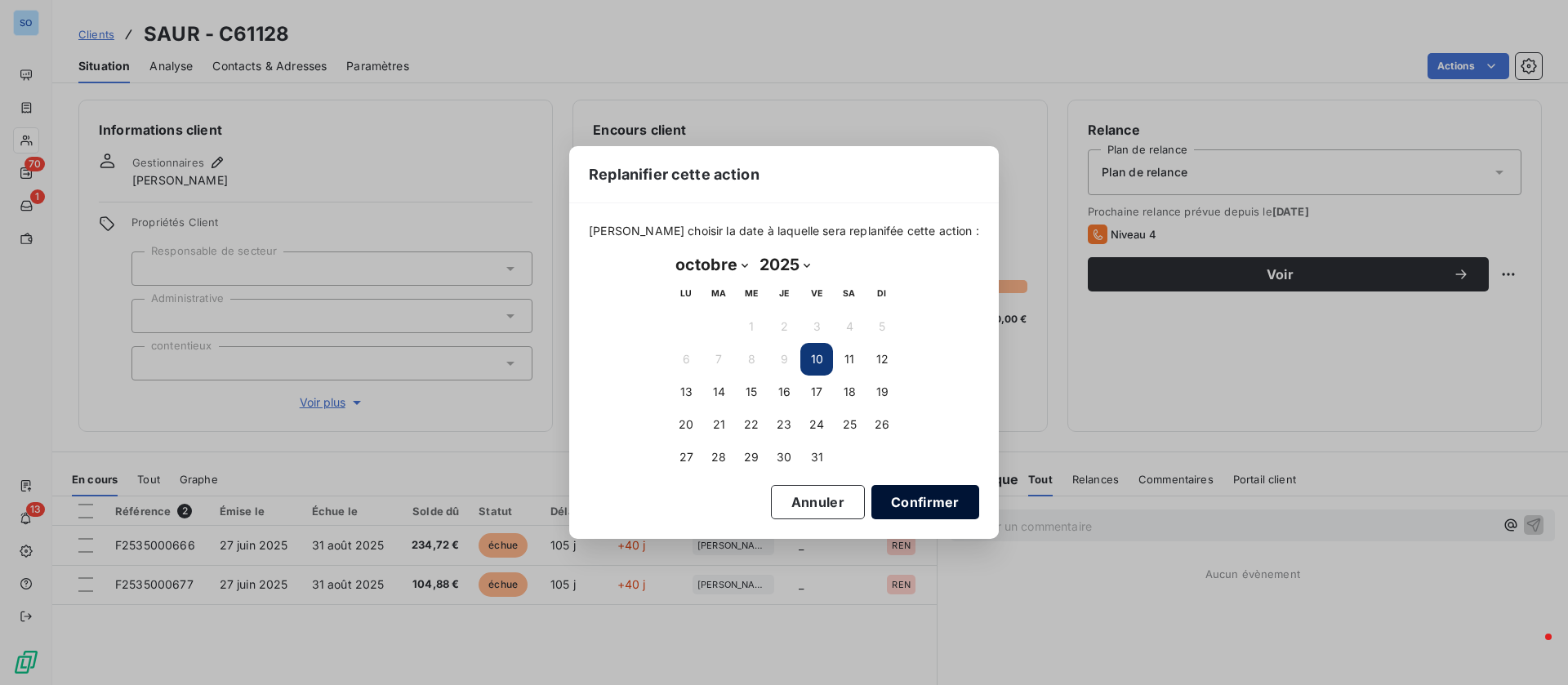
click at [915, 492] on button "Confirmer" at bounding box center [925, 502] width 108 height 34
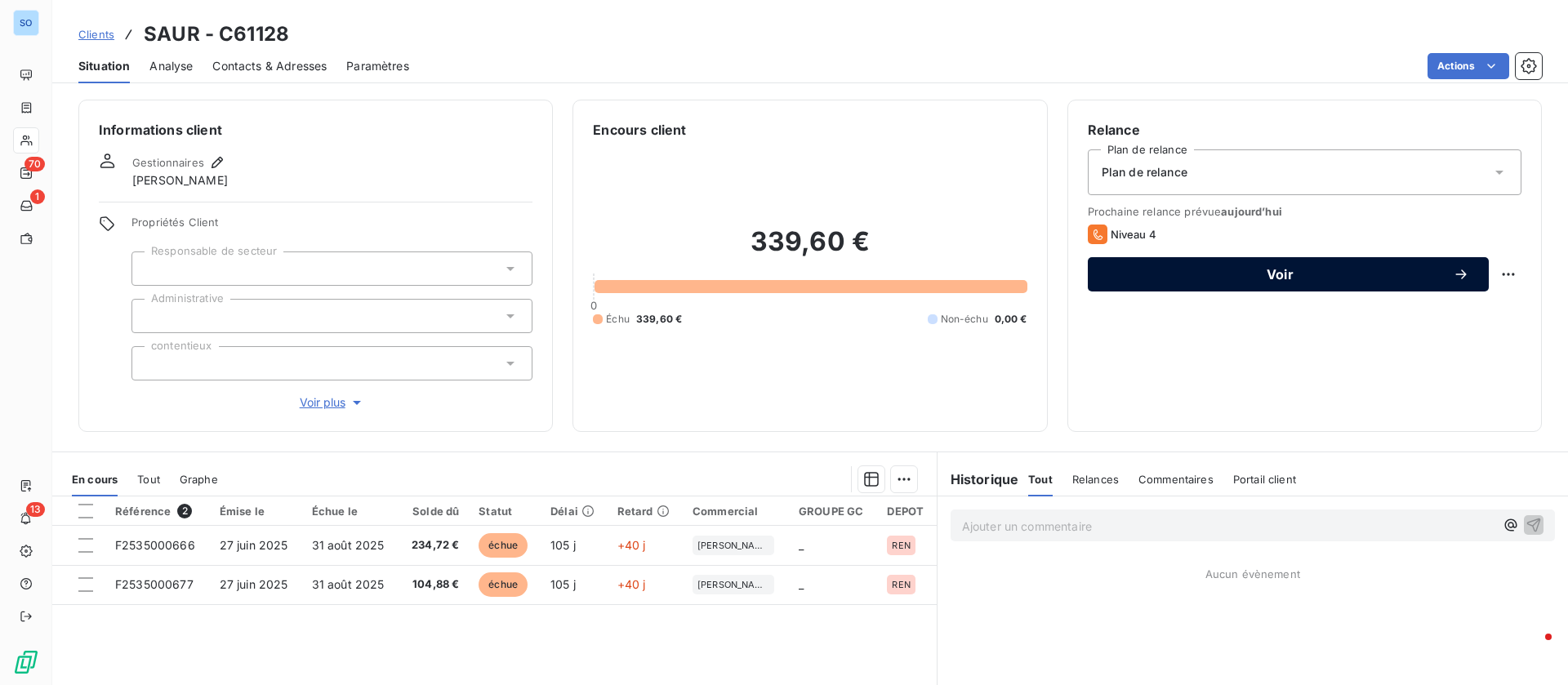
click at [1240, 279] on span "Voir" at bounding box center [1280, 274] width 345 height 13
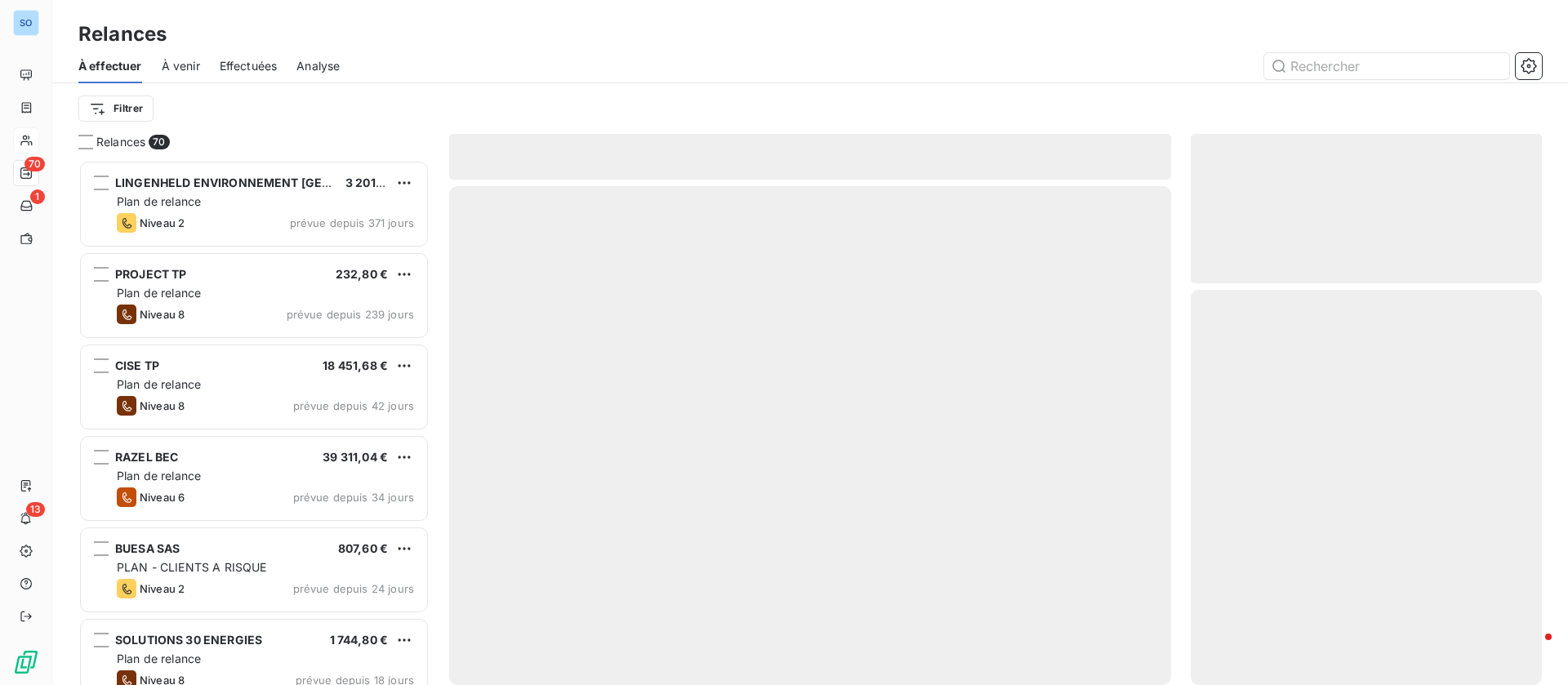
scroll to position [507, 333]
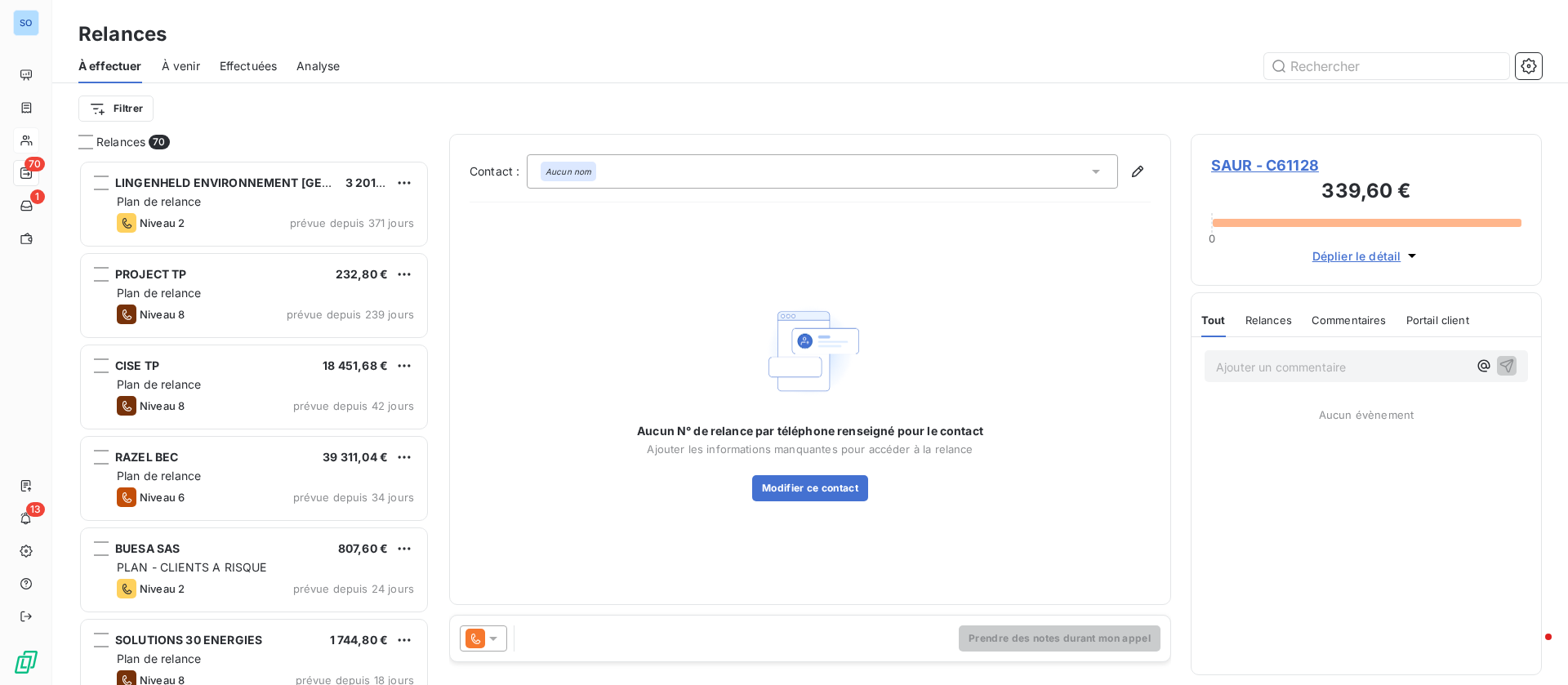
click at [482, 635] on icon at bounding box center [475, 639] width 20 height 20
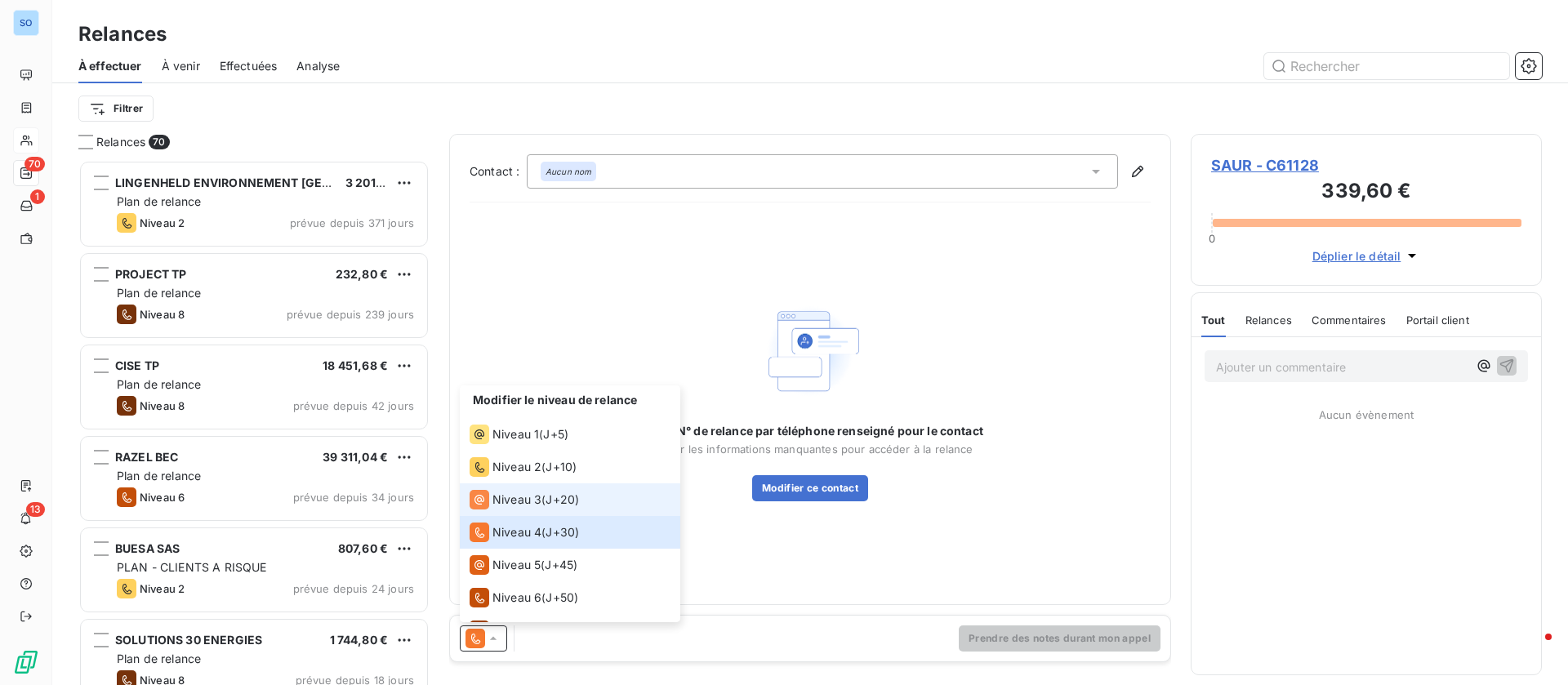
click at [537, 509] on div "Niveau 3" at bounding box center [506, 500] width 72 height 20
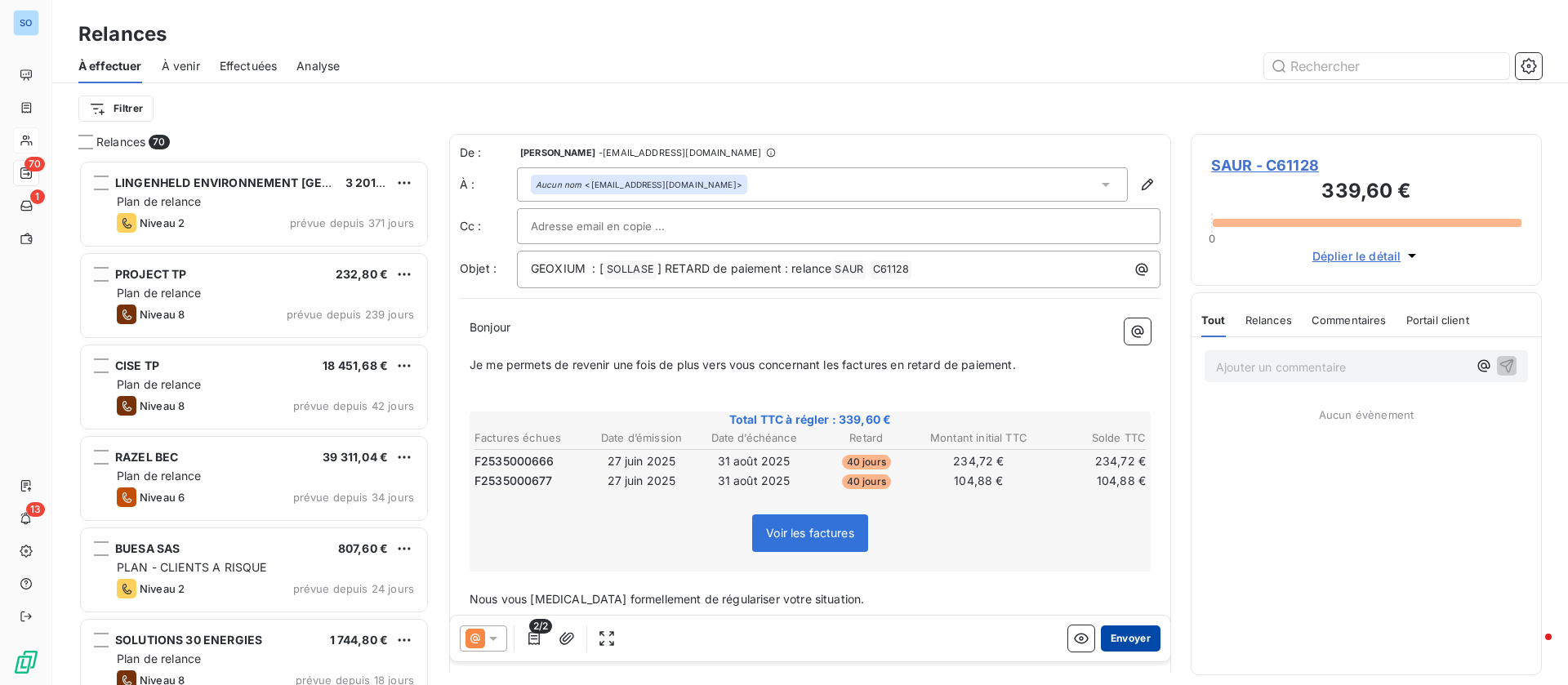
click at [1115, 633] on button "Envoyer" at bounding box center [1130, 638] width 59 height 26
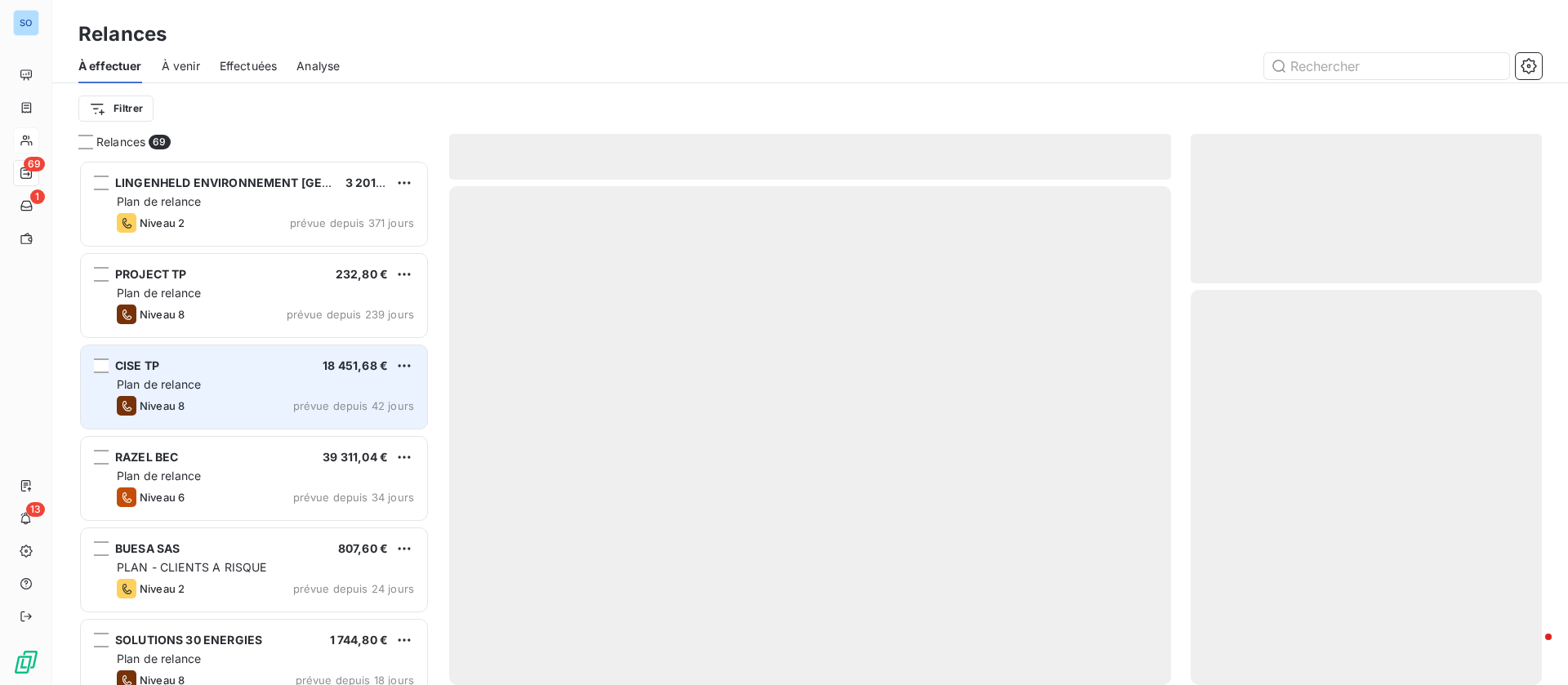
click at [216, 390] on div "Plan de relance" at bounding box center [266, 385] width 297 height 16
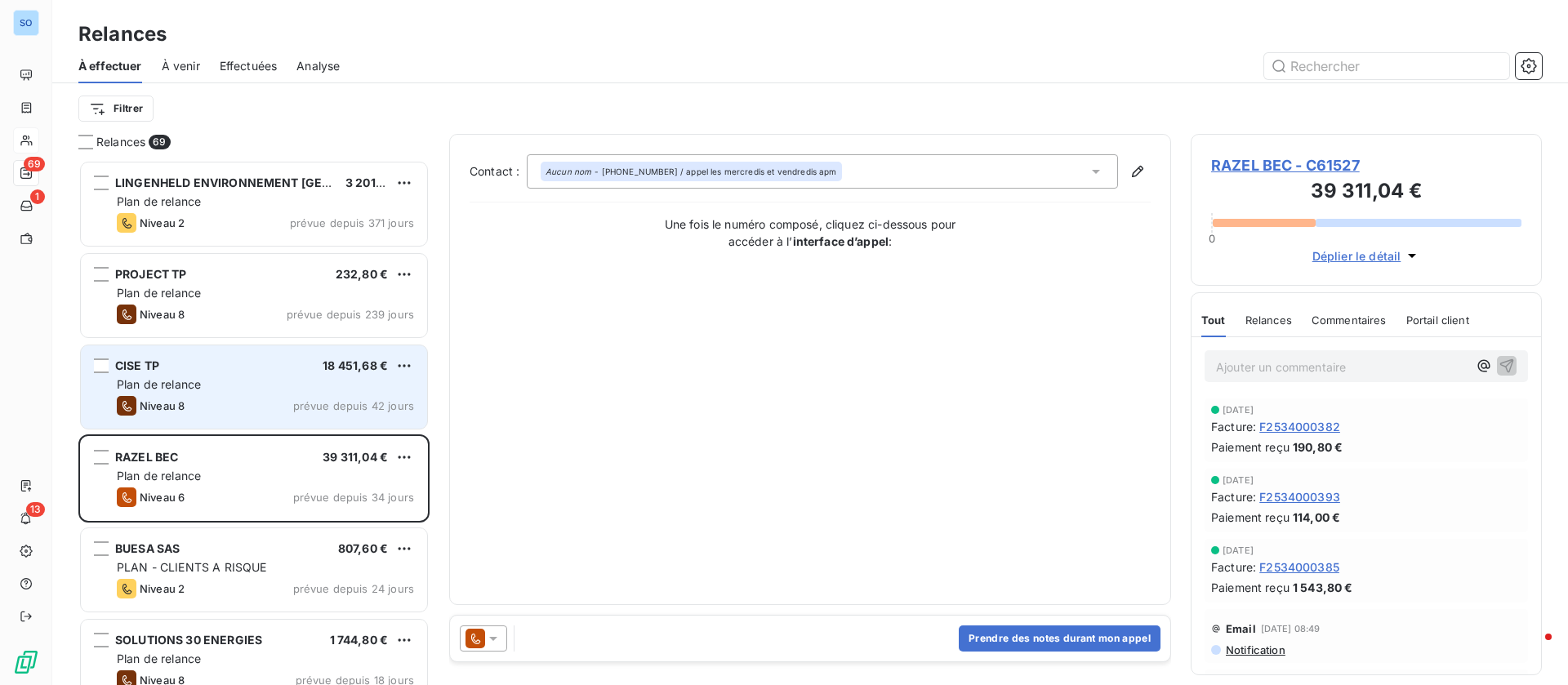
click at [232, 401] on div "Niveau 8 prévue depuis 42 jours" at bounding box center [266, 406] width 297 height 20
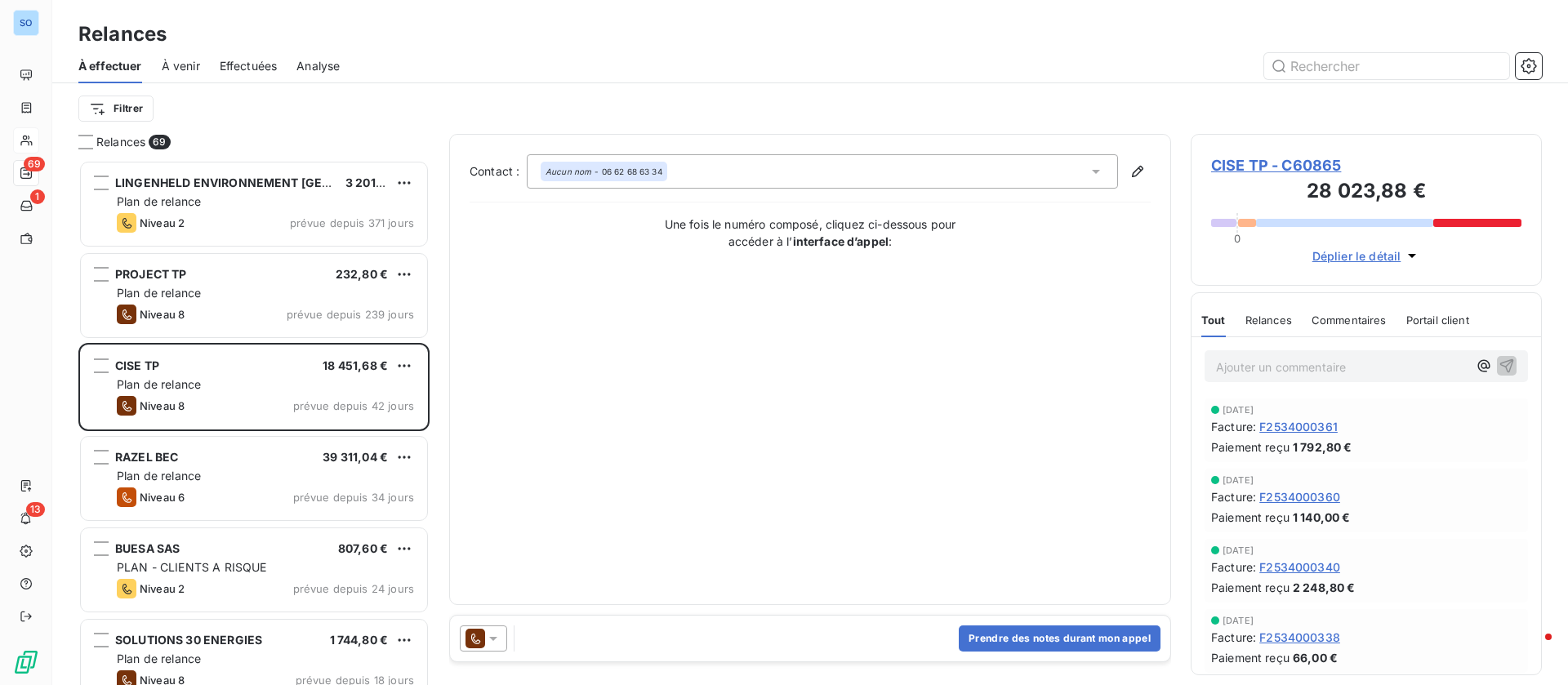
click at [1266, 308] on div "Relances" at bounding box center [1269, 320] width 47 height 34
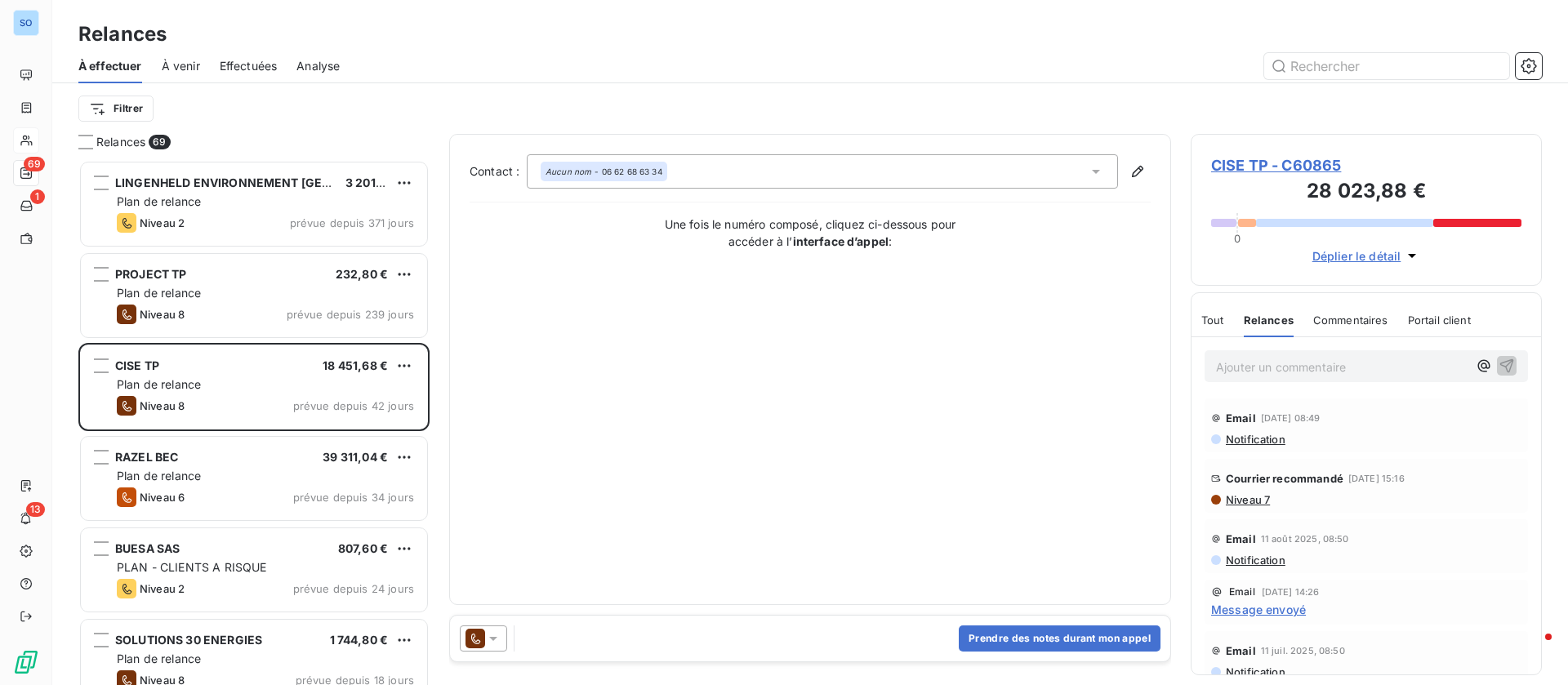
click at [482, 637] on icon at bounding box center [475, 639] width 20 height 20
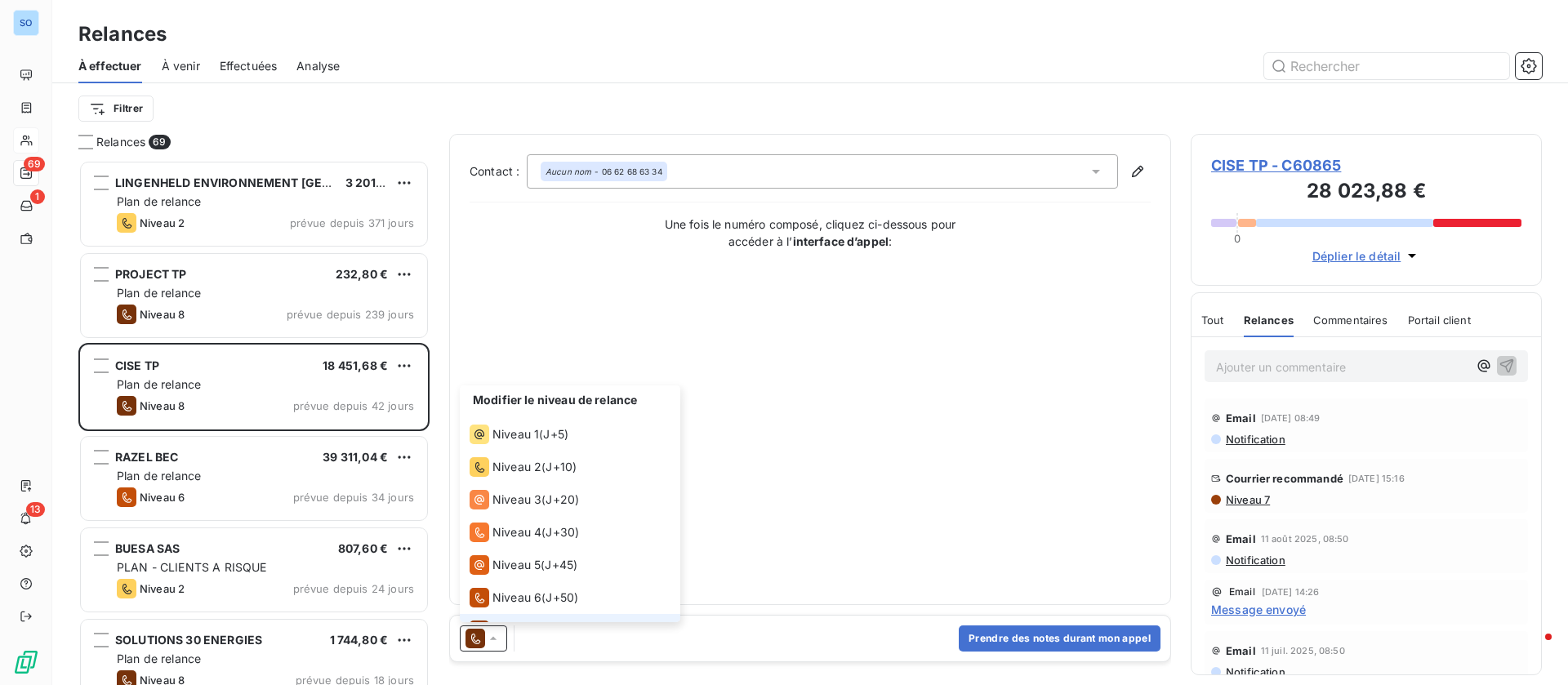
scroll to position [57, 0]
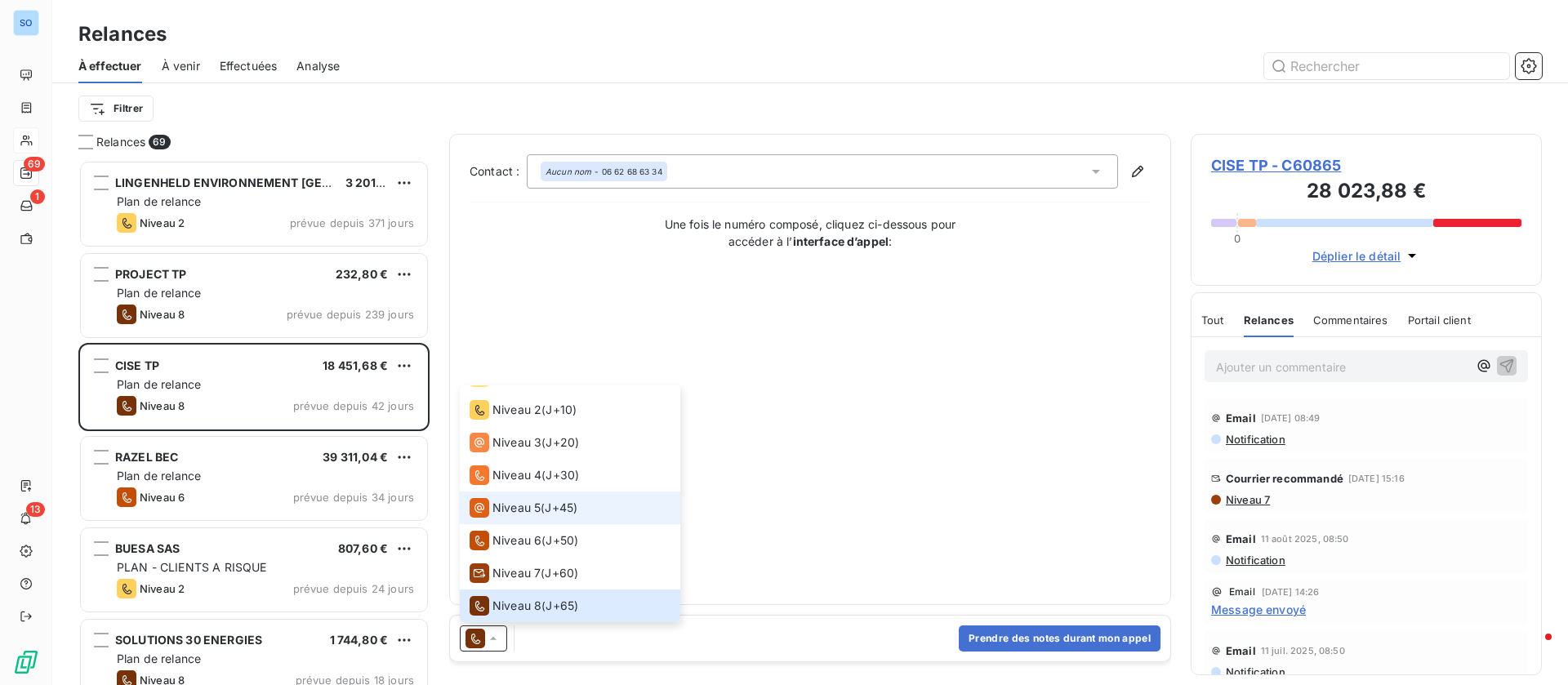
click at [519, 513] on span "Niveau 5" at bounding box center [515, 508] width 48 height 16
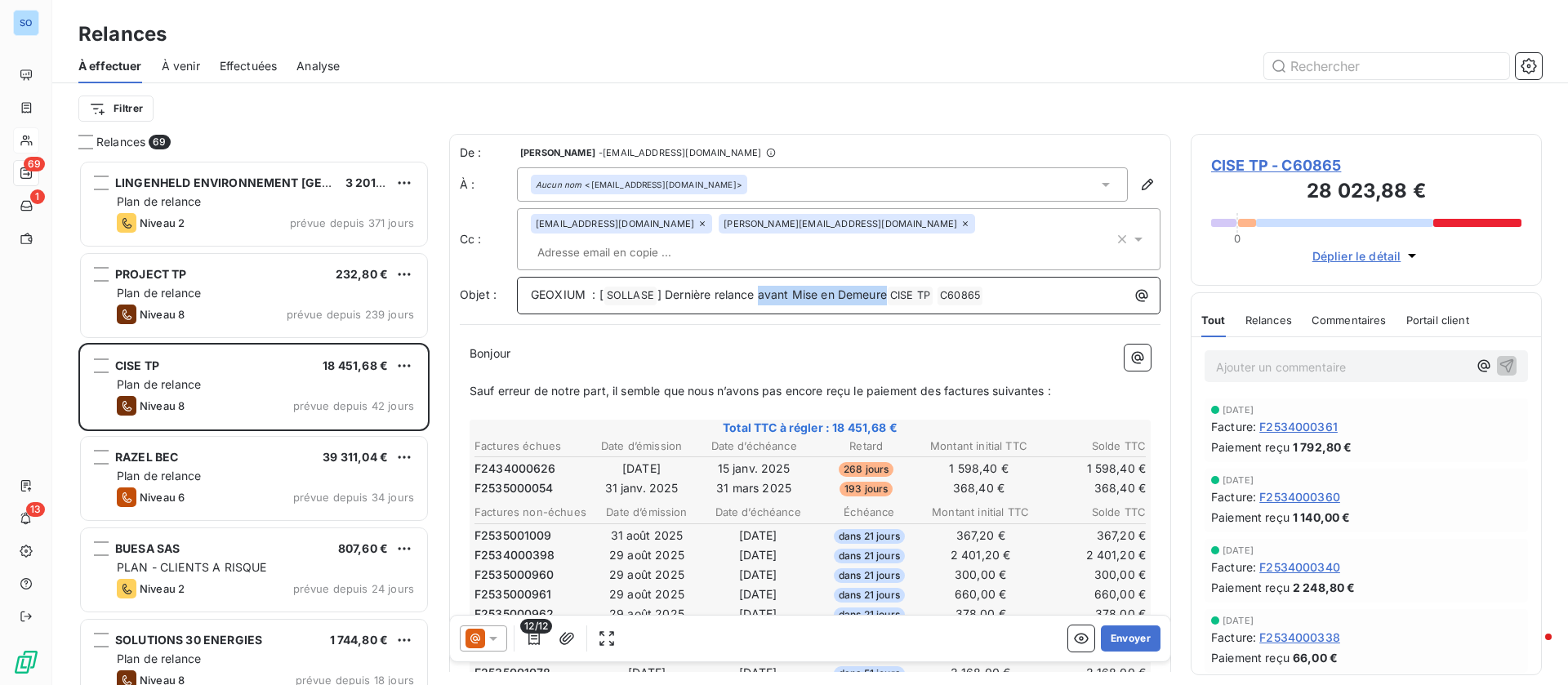
drag, startPoint x: 758, startPoint y: 269, endPoint x: 890, endPoint y: 264, distance: 132.1
click at [887, 288] on span "] Dernière relance avant Mise en Demeure" at bounding box center [771, 294] width 230 height 14
click at [541, 639] on icon "button" at bounding box center [534, 639] width 16 height 16
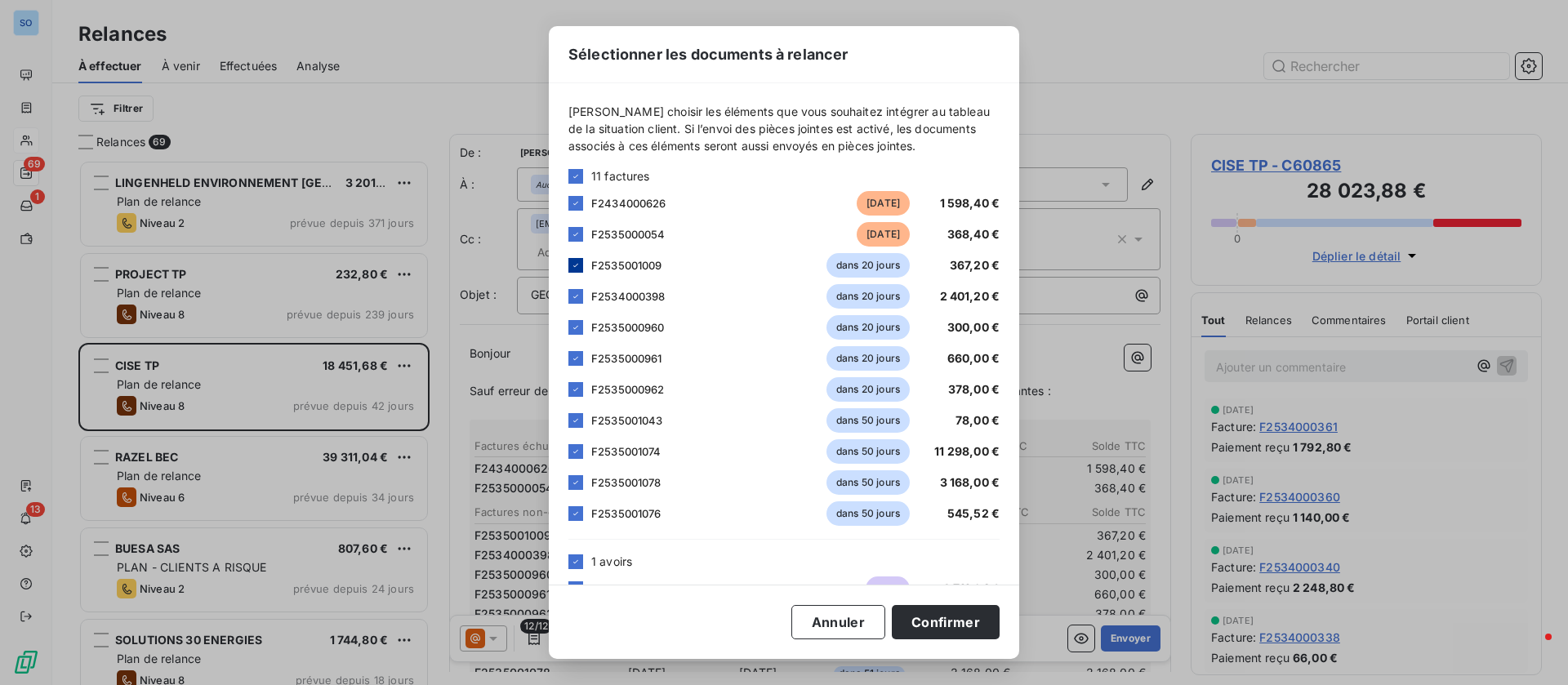
click at [569, 265] on div at bounding box center [576, 265] width 14 height 14
click at [579, 294] on icon at bounding box center [575, 296] width 10 height 10
click at [576, 331] on icon at bounding box center [575, 327] width 10 height 10
click at [576, 365] on div at bounding box center [576, 359] width 14 height 14
click at [576, 394] on icon at bounding box center [575, 389] width 10 height 10
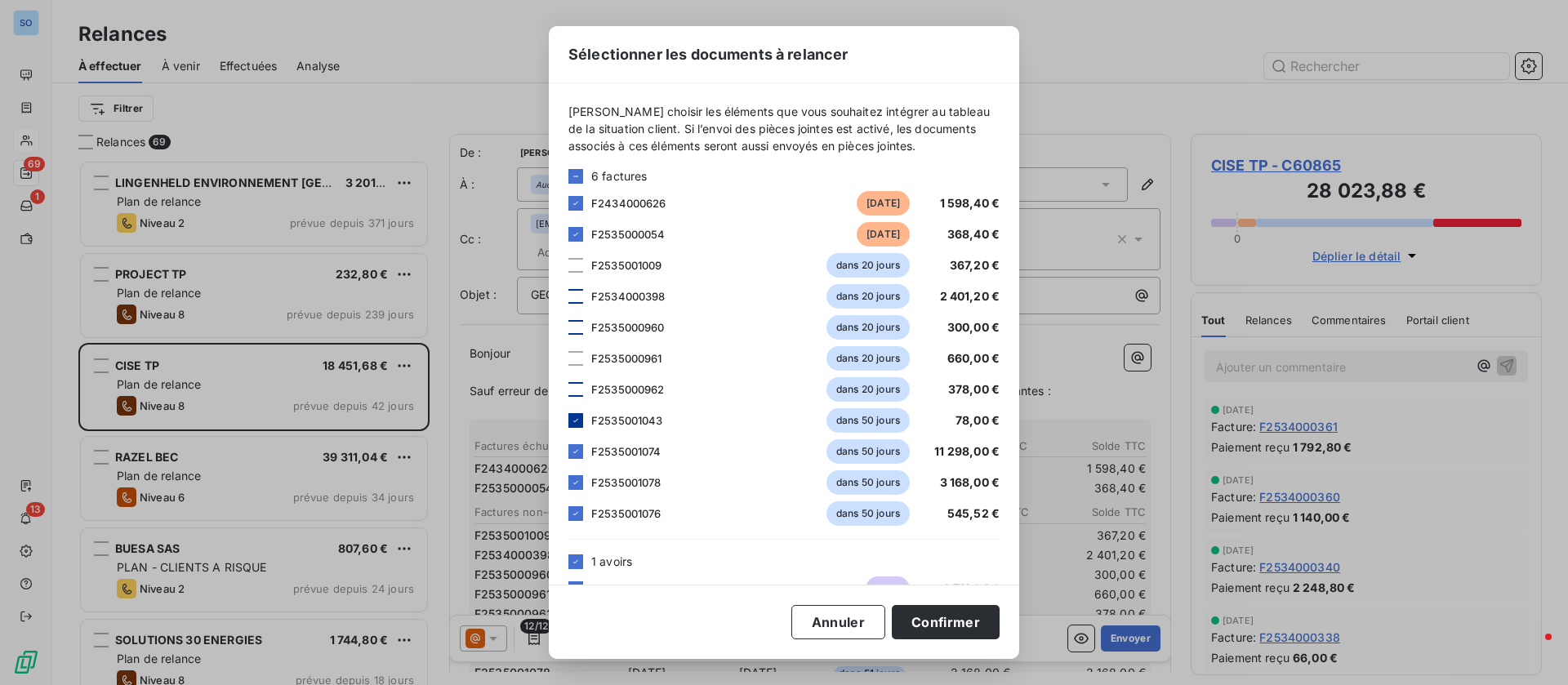
click at [576, 418] on icon at bounding box center [575, 420] width 10 height 10
click at [576, 447] on icon at bounding box center [575, 452] width 10 height 10
click at [577, 482] on icon at bounding box center [575, 483] width 5 height 4
click at [581, 518] on div at bounding box center [576, 514] width 14 height 14
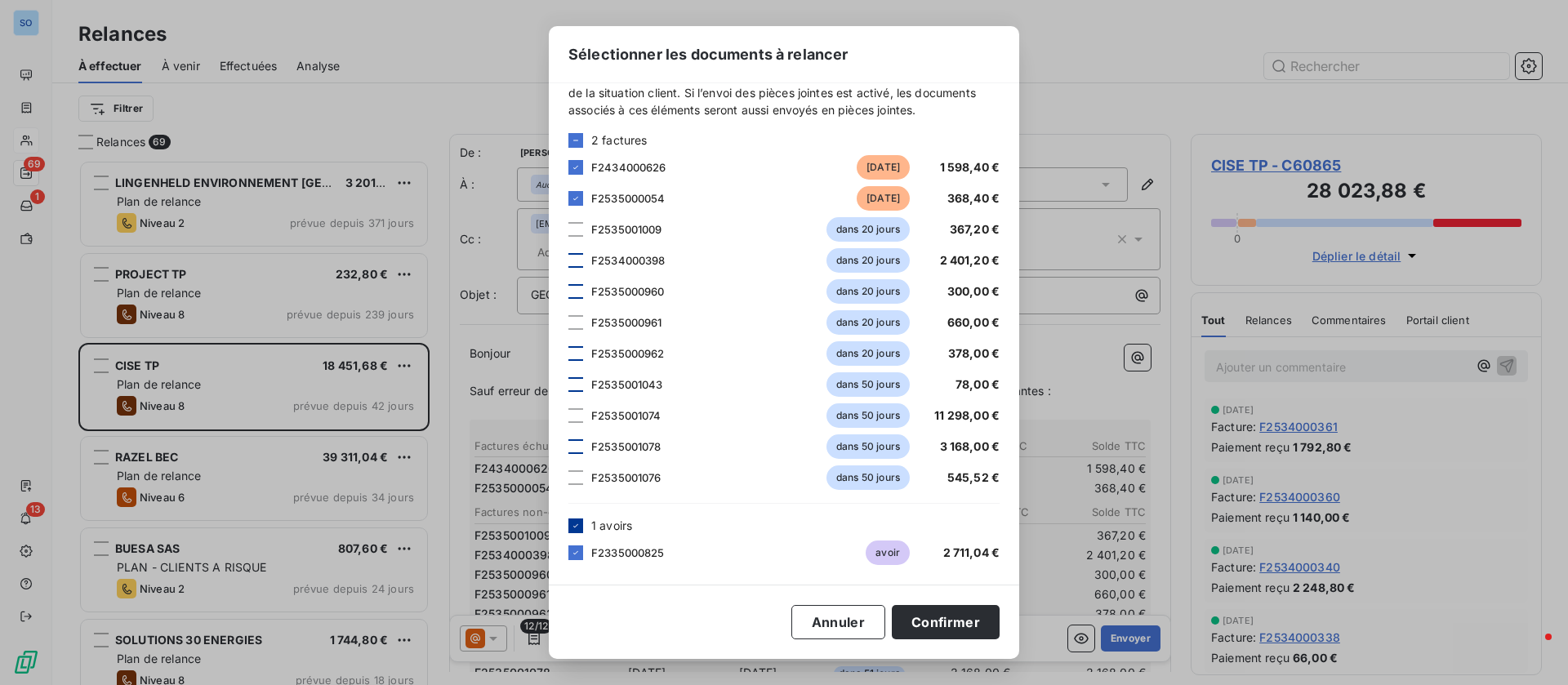
click at [570, 529] on div at bounding box center [576, 525] width 14 height 14
click at [948, 614] on button "Confirmer" at bounding box center [945, 622] width 108 height 34
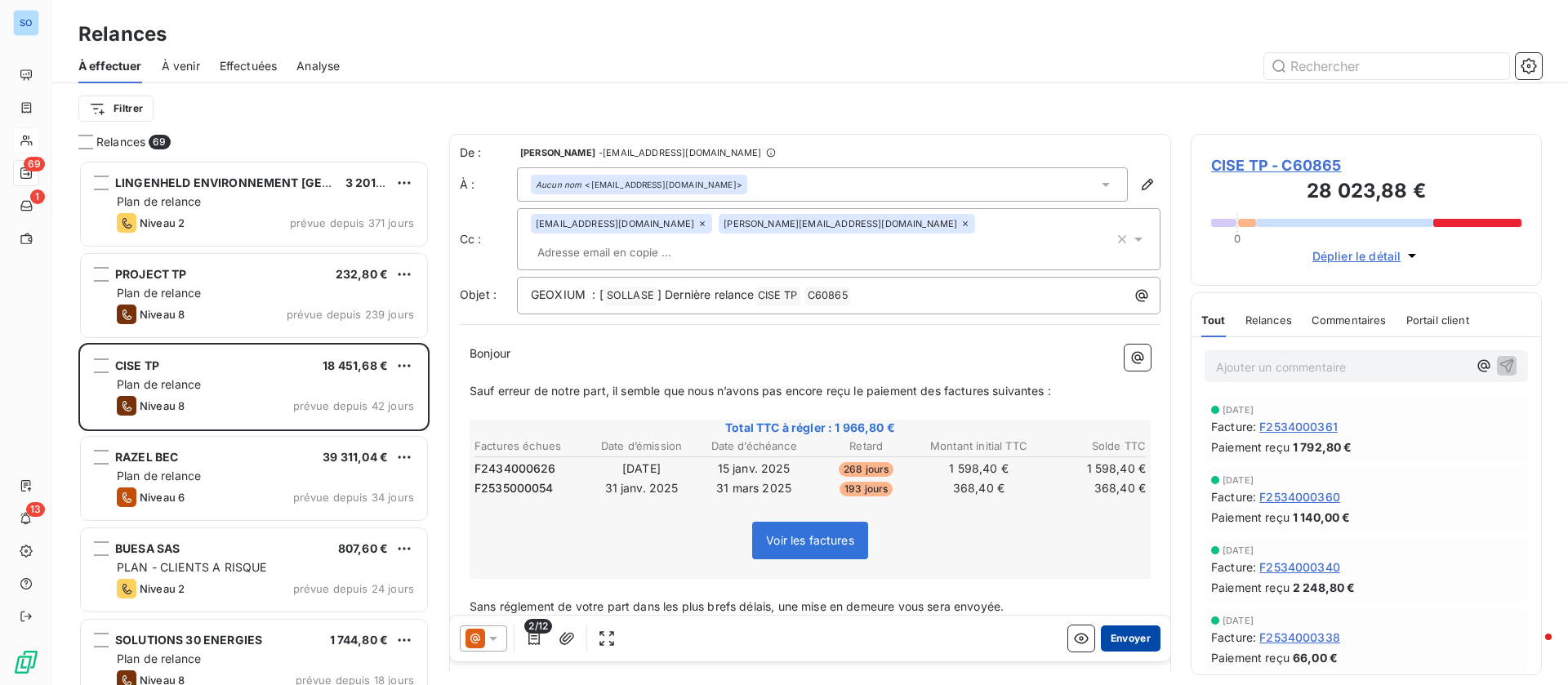
click at [1116, 632] on button "Envoyer" at bounding box center [1130, 638] width 59 height 26
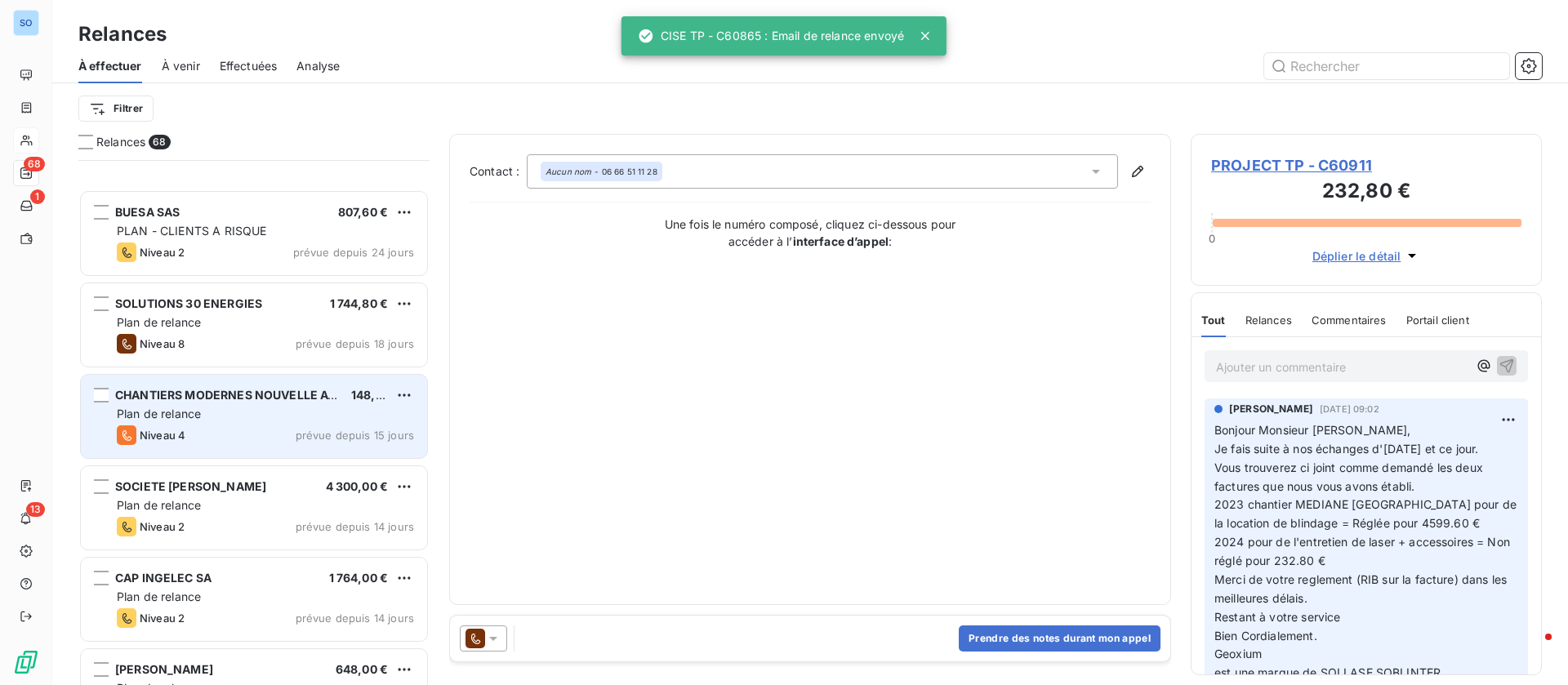
scroll to position [369, 0]
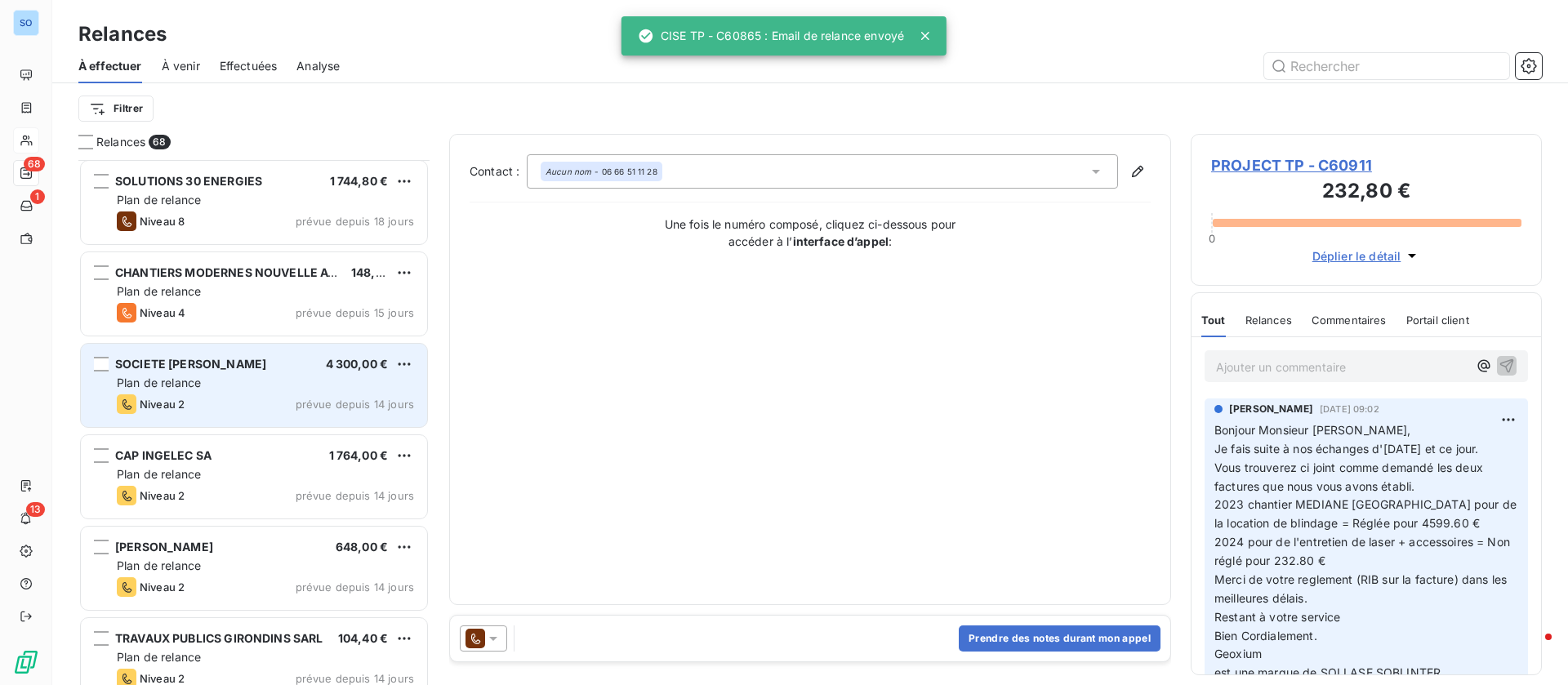
click at [248, 414] on div "SOCIETE GERMAIN HENRI 4 300,00 € Plan de relance Niveau 2 prévue depuis 14 jours" at bounding box center [254, 385] width 346 height 83
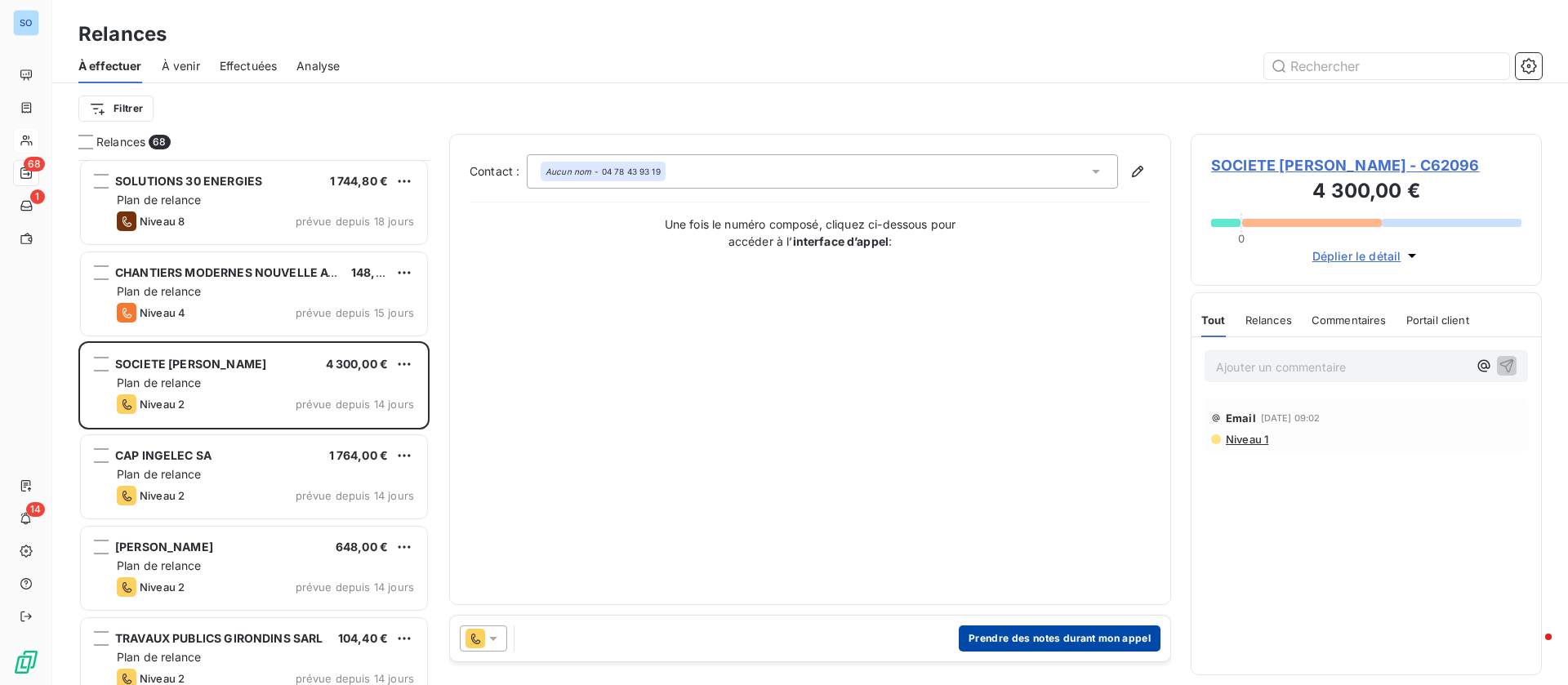
click at [1031, 636] on button "Prendre des notes durant mon appel" at bounding box center [1060, 638] width 202 height 26
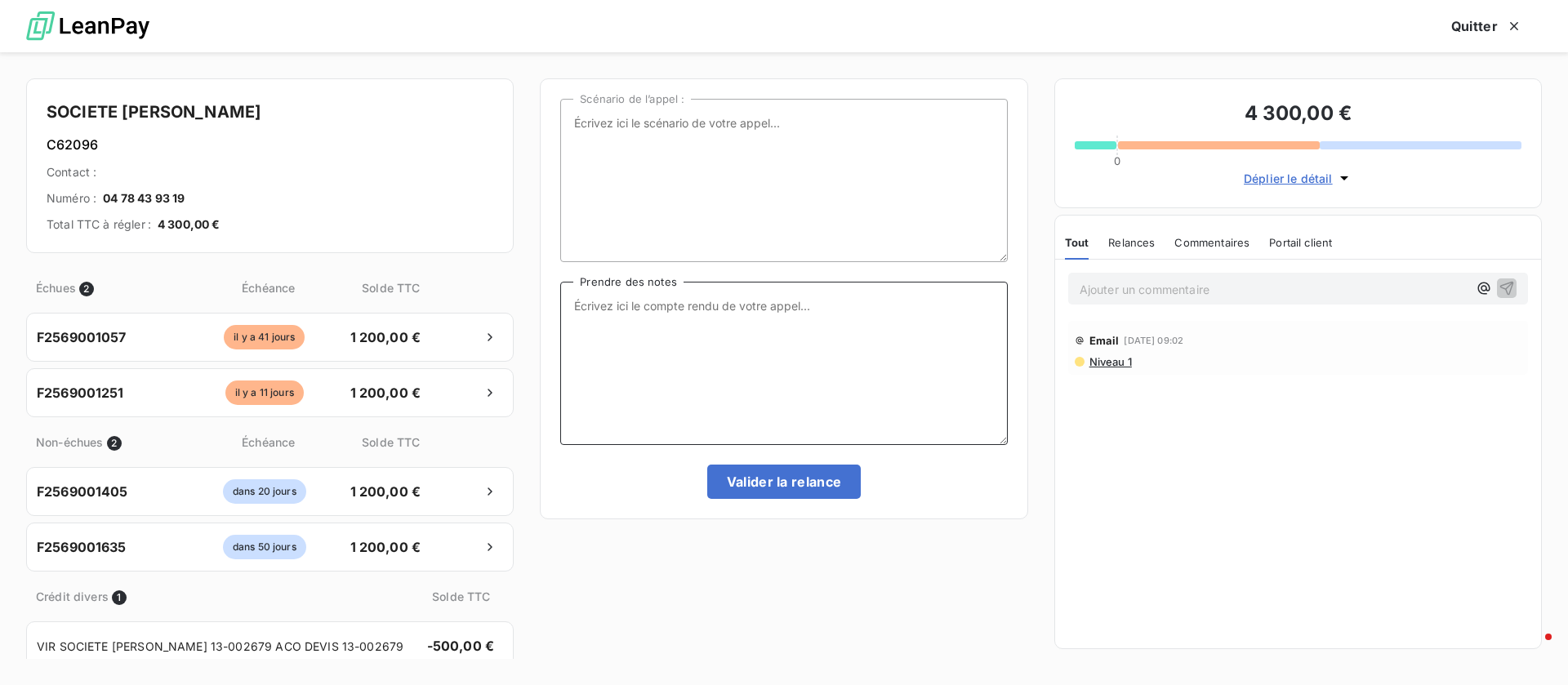
click at [758, 359] on textarea "Prendre des notes" at bounding box center [784, 363] width 447 height 163
click at [667, 382] on textarea "Prendre des notes" at bounding box center [784, 363] width 447 height 163
type textarea "transmis à la direction pour virement la semaine prochaine"
click at [789, 491] on button "Valider la relance" at bounding box center [784, 482] width 154 height 34
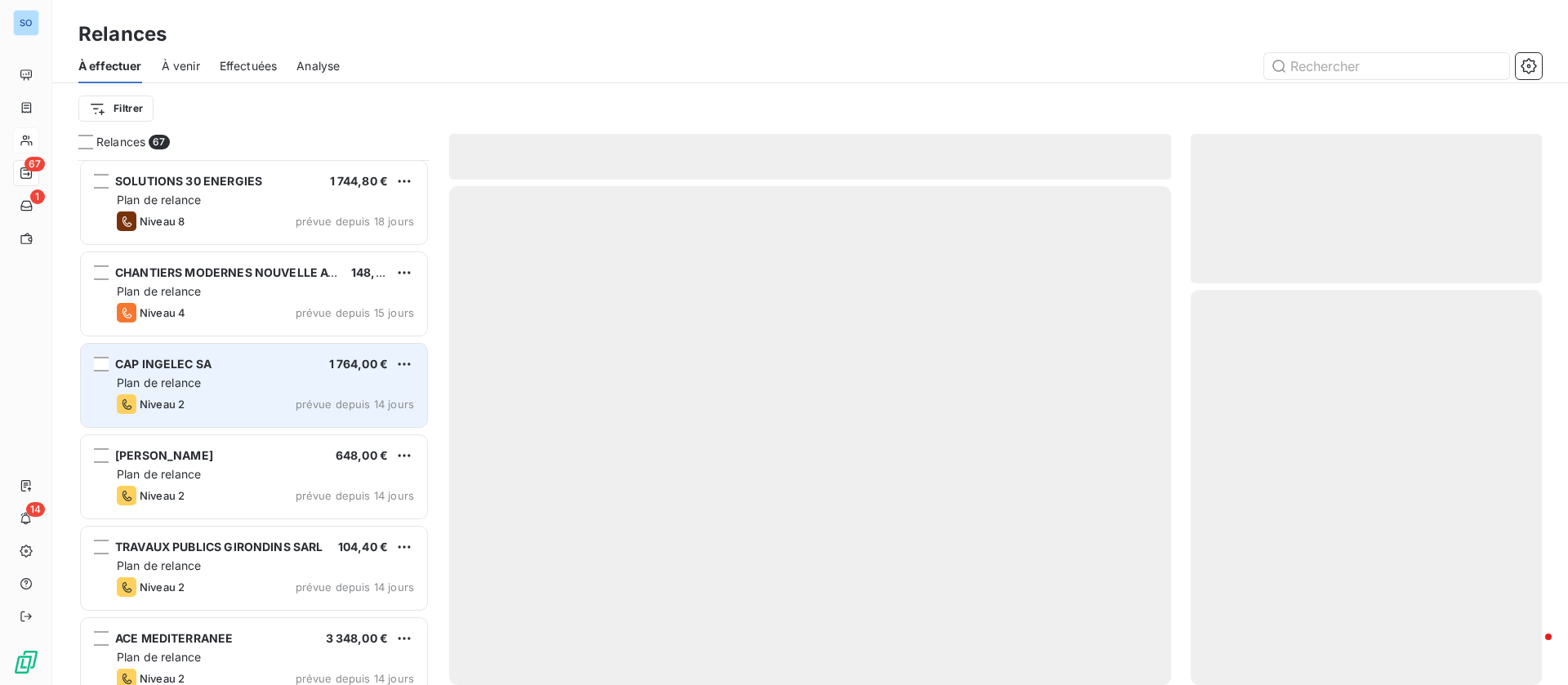
click at [279, 396] on div "Niveau 2 prévue depuis 14 jours" at bounding box center [266, 405] width 297 height 20
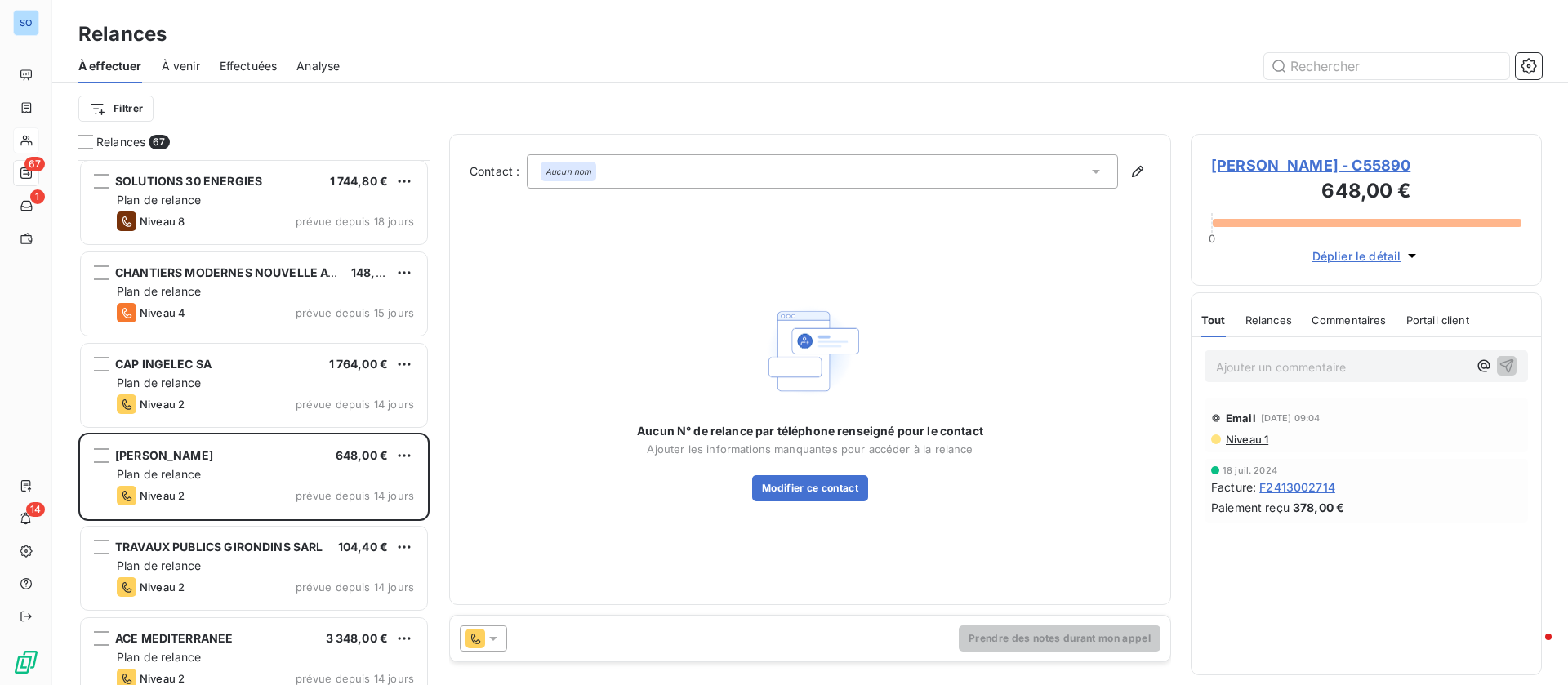
click at [1262, 161] on span "ARBOUX PASCALE - C55890" at bounding box center [1366, 165] width 310 height 22
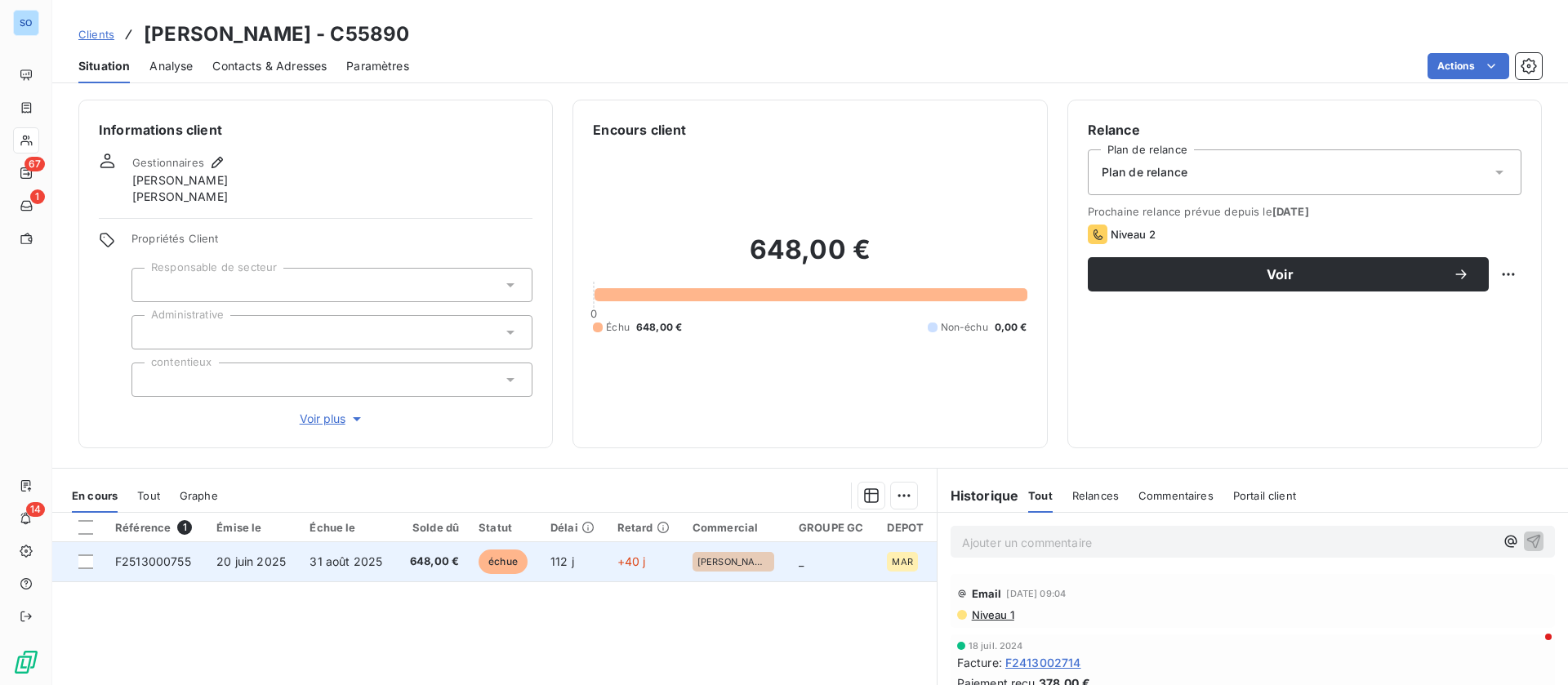
click at [317, 565] on span "31 août 2025" at bounding box center [345, 561] width 73 height 14
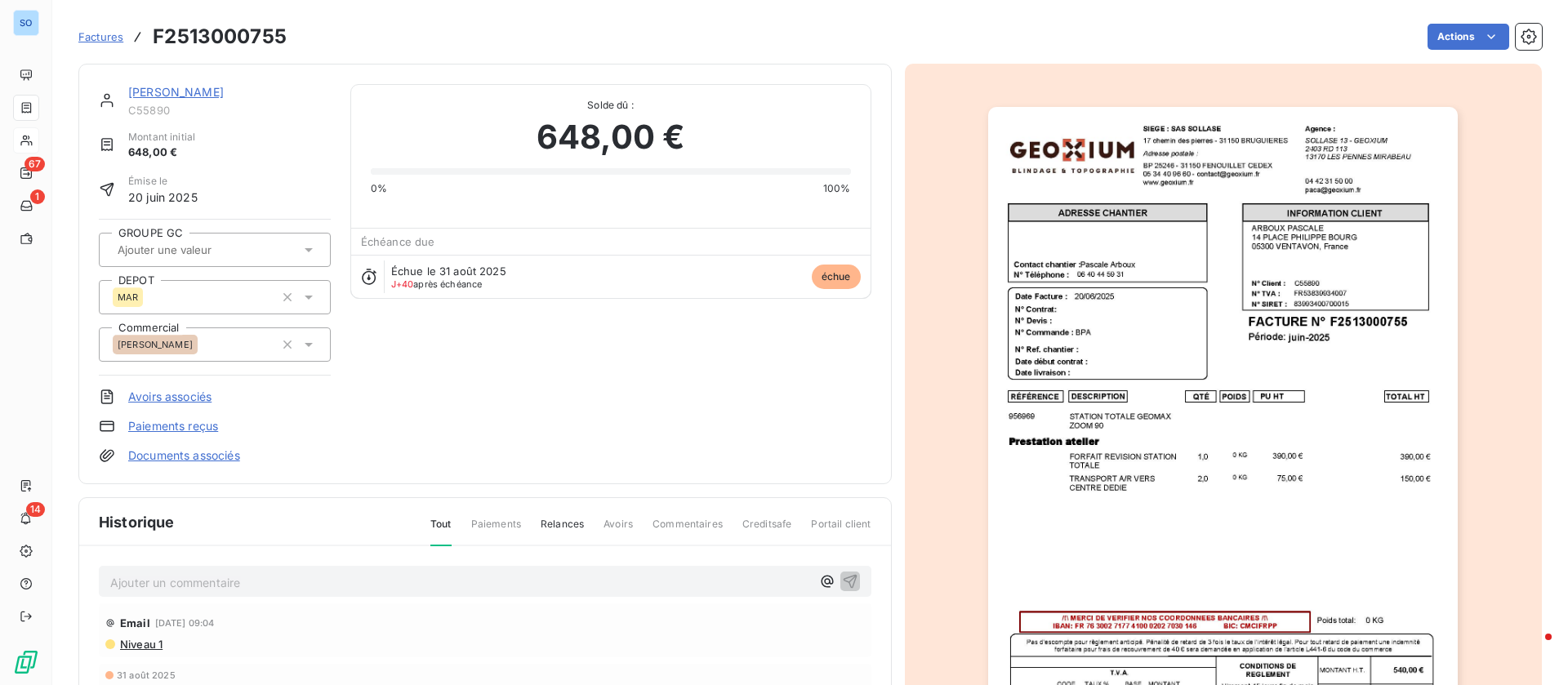
click at [178, 87] on link "[PERSON_NAME]" at bounding box center [176, 91] width 96 height 14
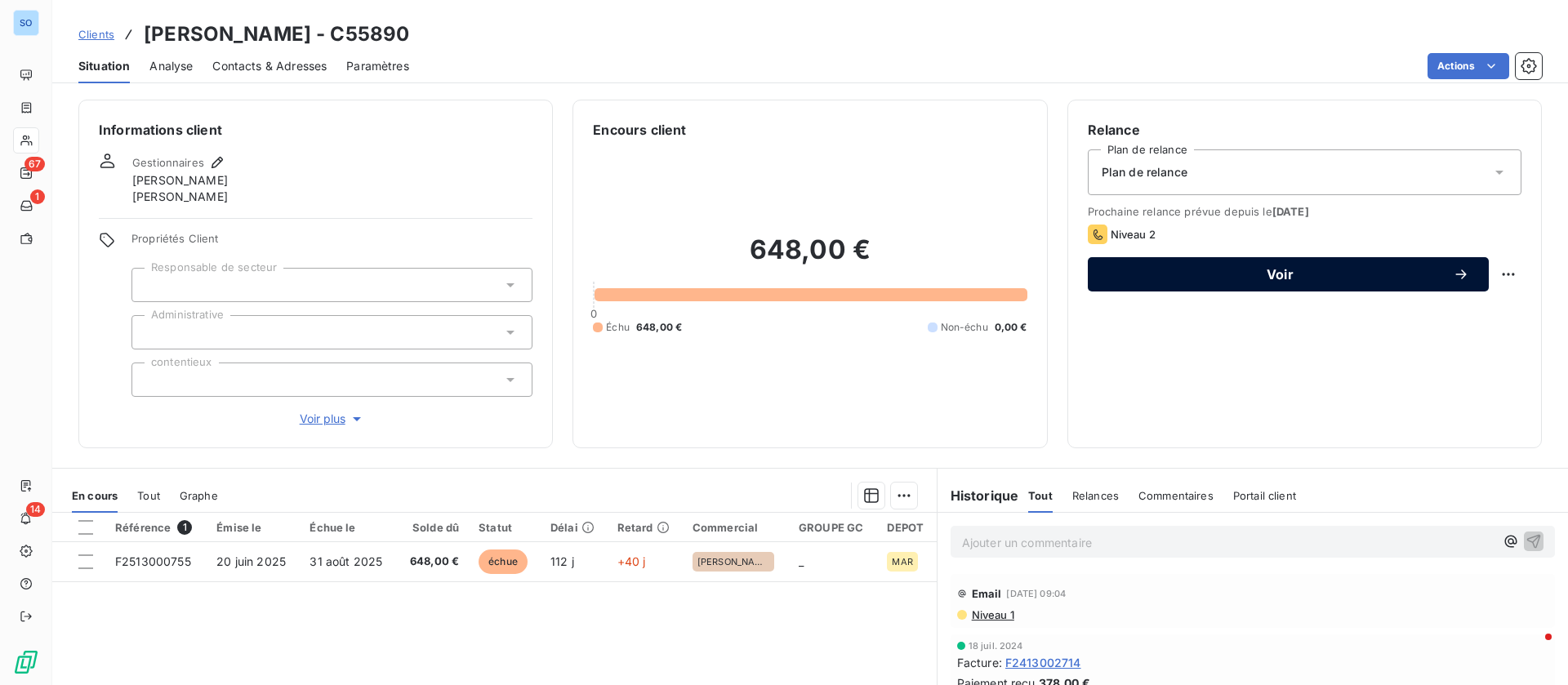
click at [1250, 278] on span "Voir" at bounding box center [1280, 274] width 345 height 13
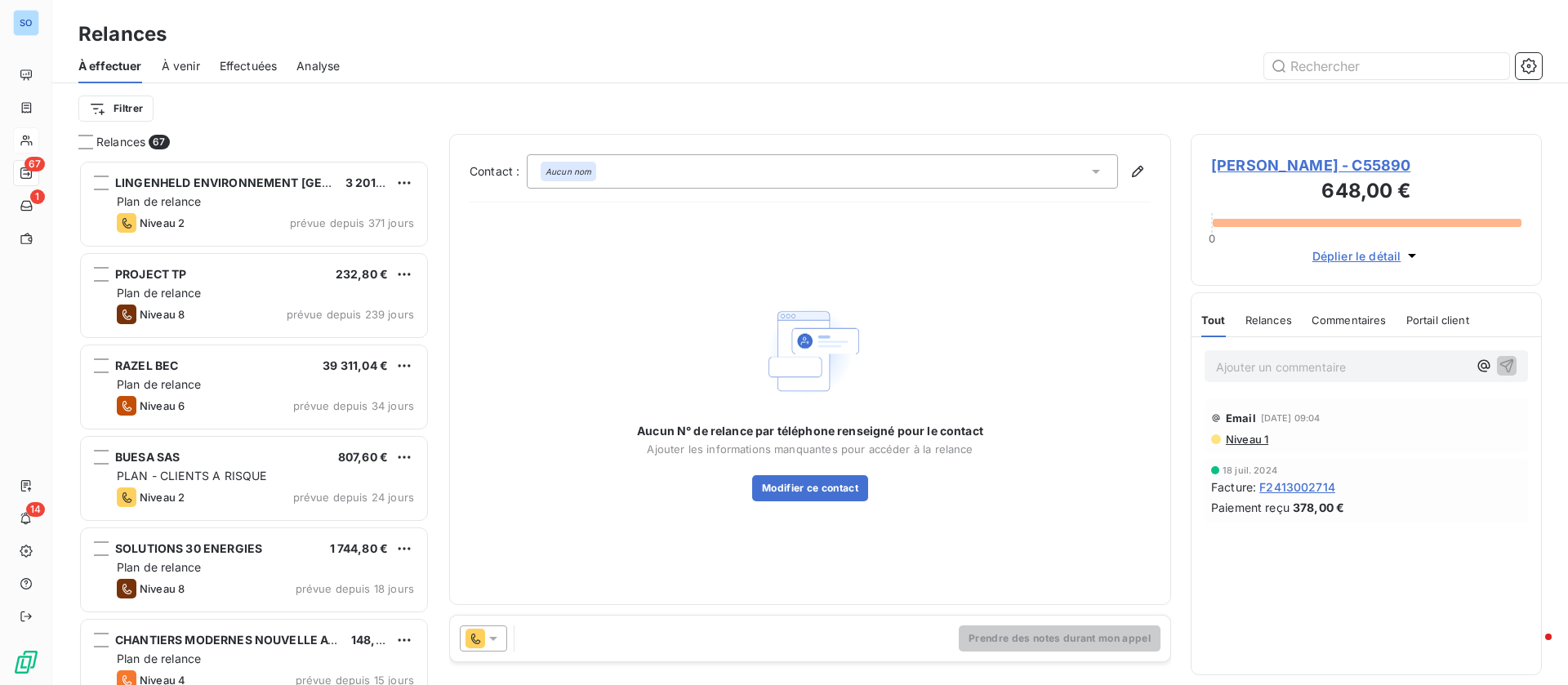
scroll to position [507, 333]
click at [1132, 163] on icon "button" at bounding box center [1137, 171] width 16 height 16
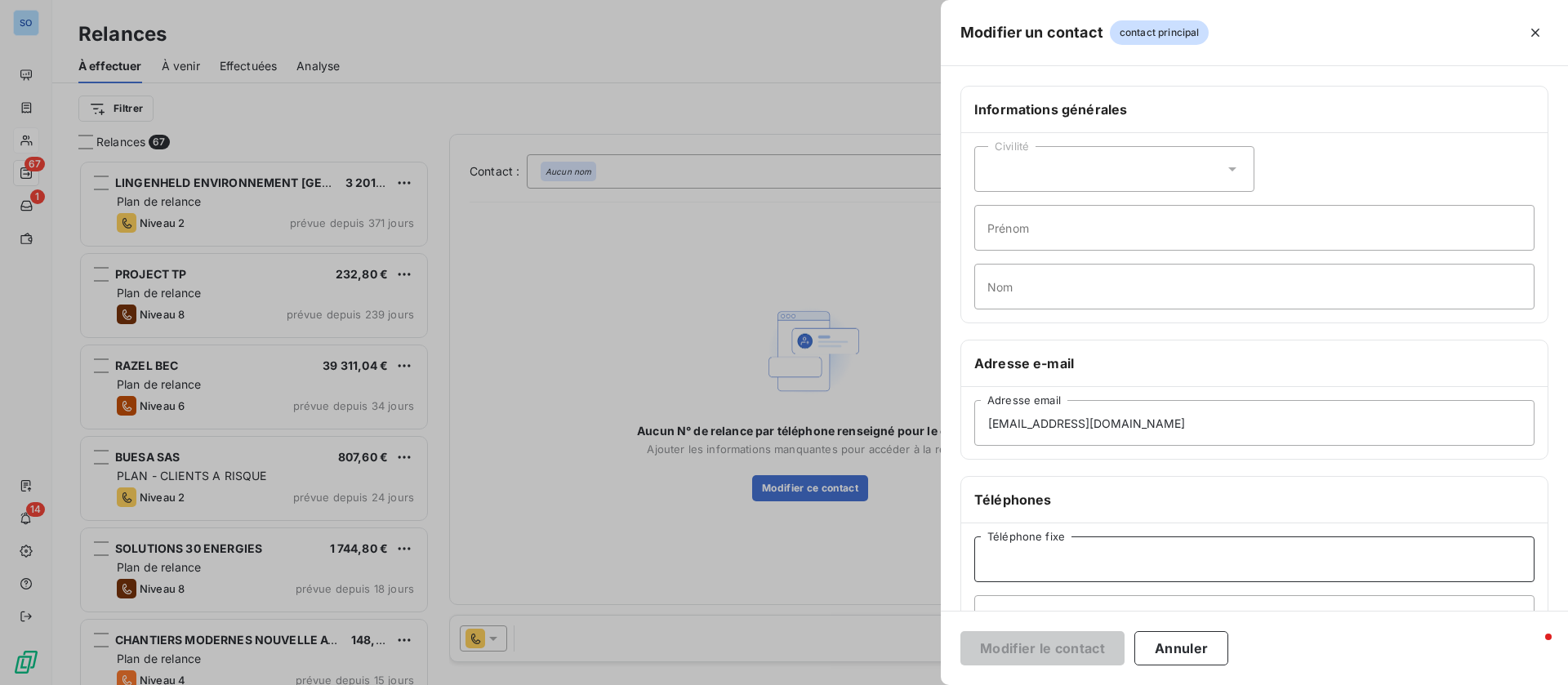
click at [1062, 557] on input "Téléphone fixe" at bounding box center [1254, 559] width 561 height 46
type input "06 40 44 59 31"
click at [979, 639] on button "Modifier le contact" at bounding box center [1043, 648] width 164 height 34
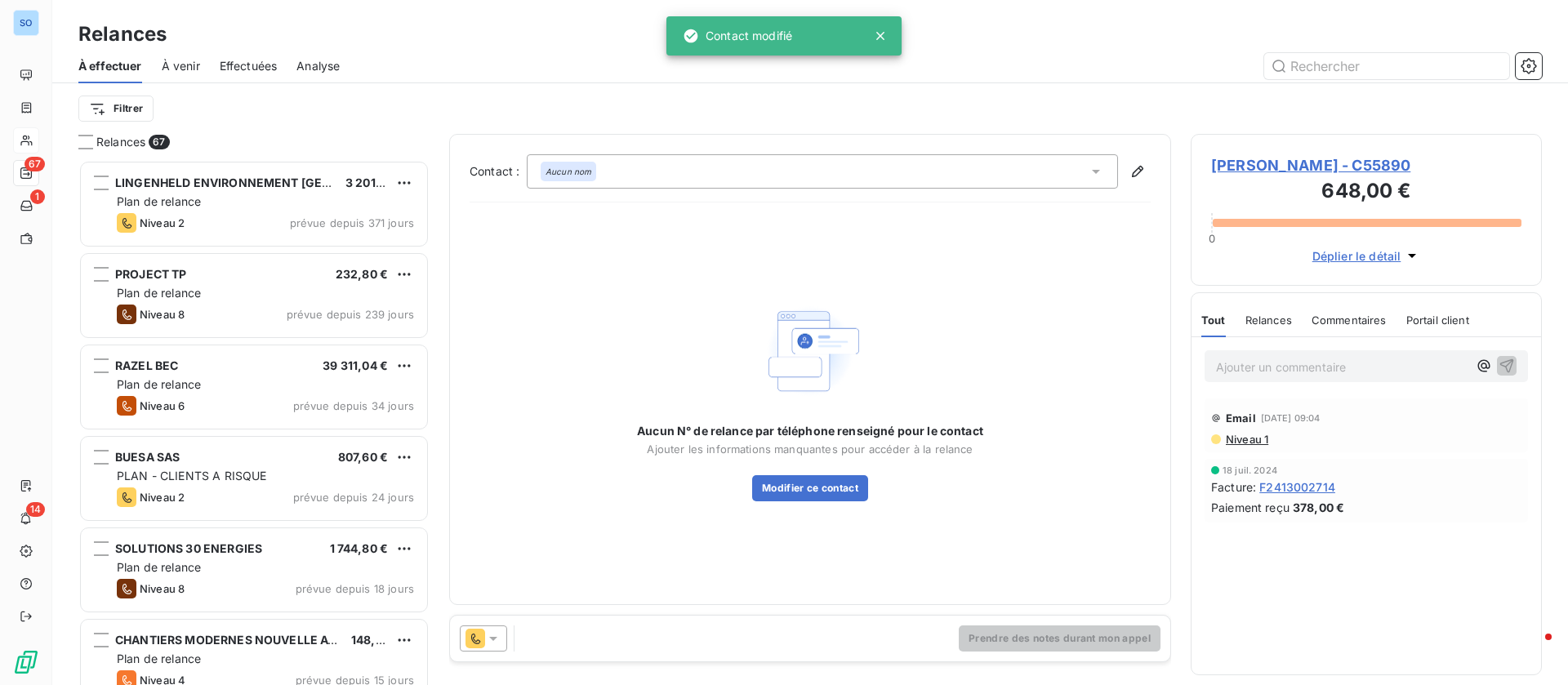
click at [1100, 178] on icon at bounding box center [1096, 171] width 16 height 16
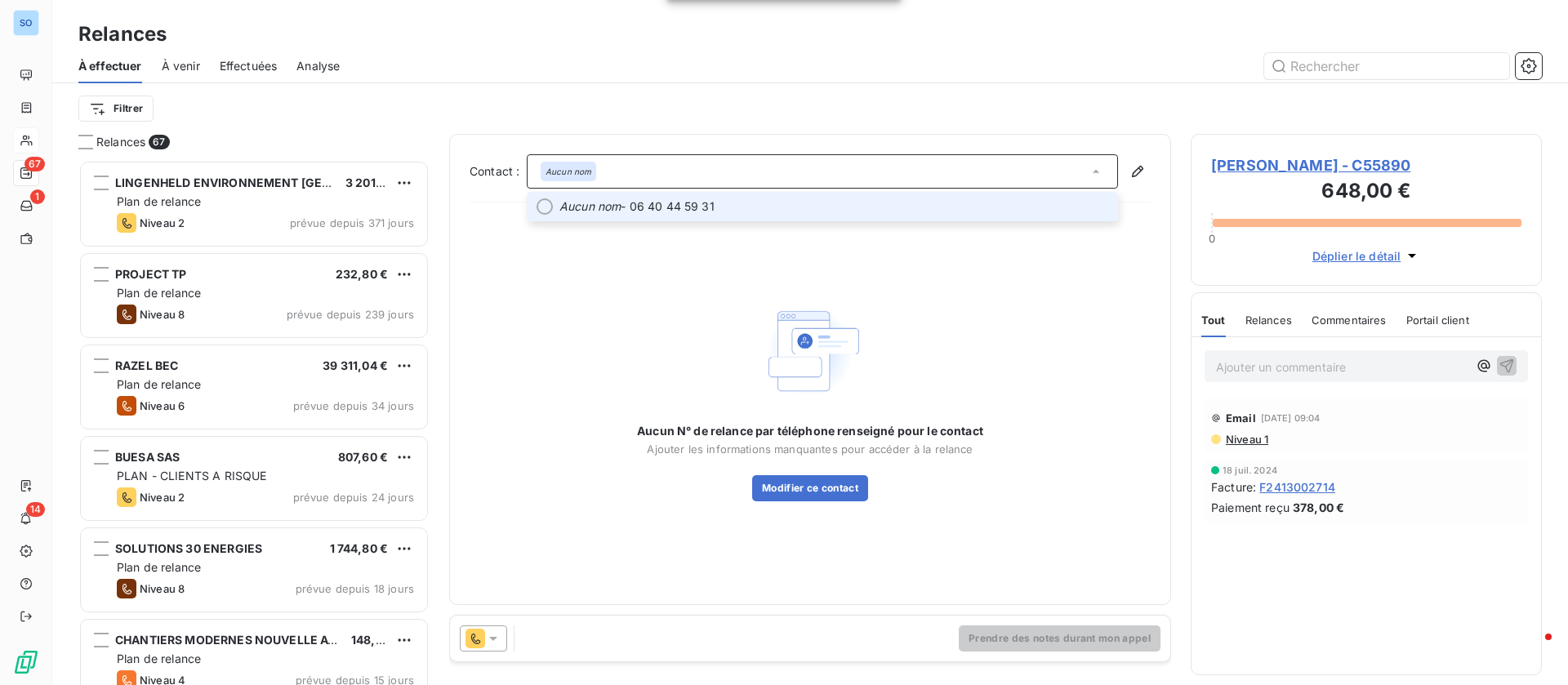
click at [1037, 203] on span "Aucun nom - 06 40 44 59 31" at bounding box center [834, 206] width 549 height 16
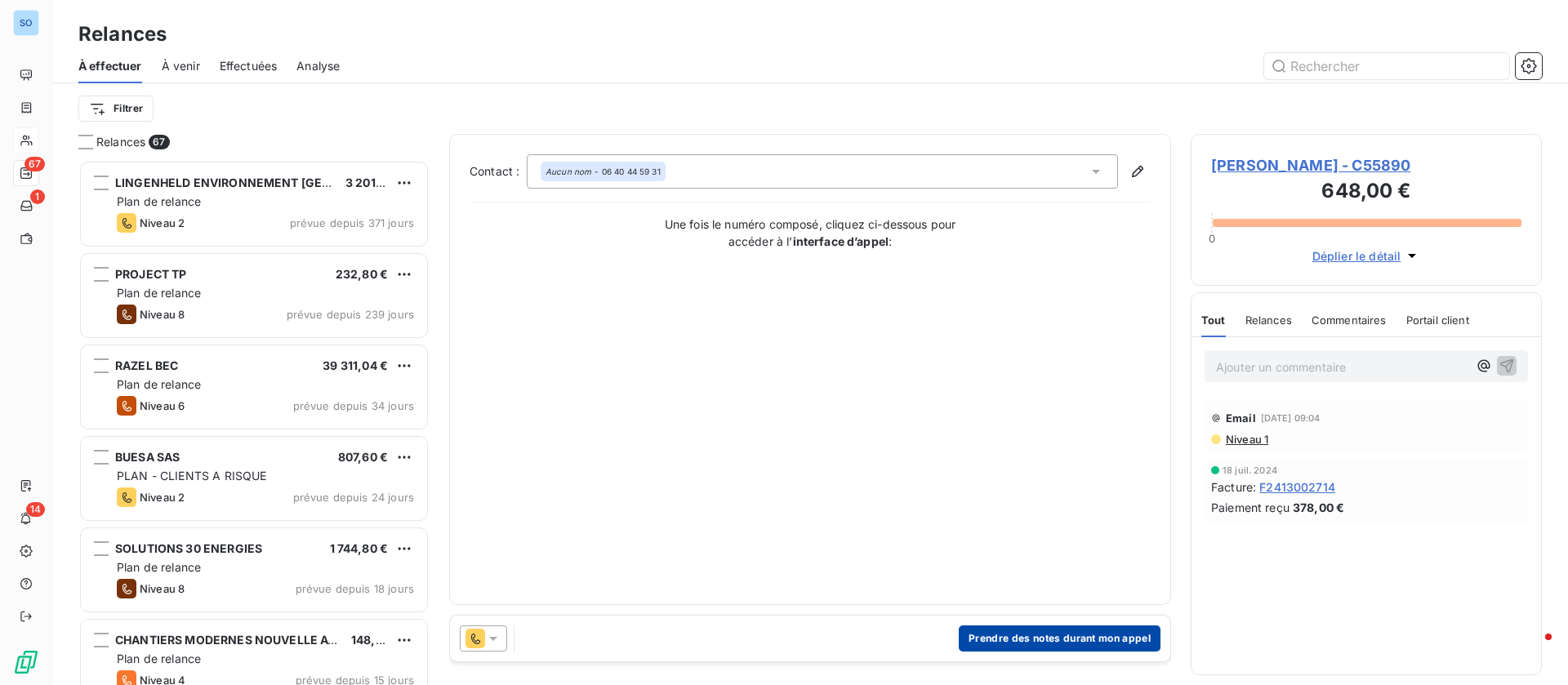
click at [1036, 637] on button "Prendre des notes durant mon appel" at bounding box center [1060, 638] width 202 height 26
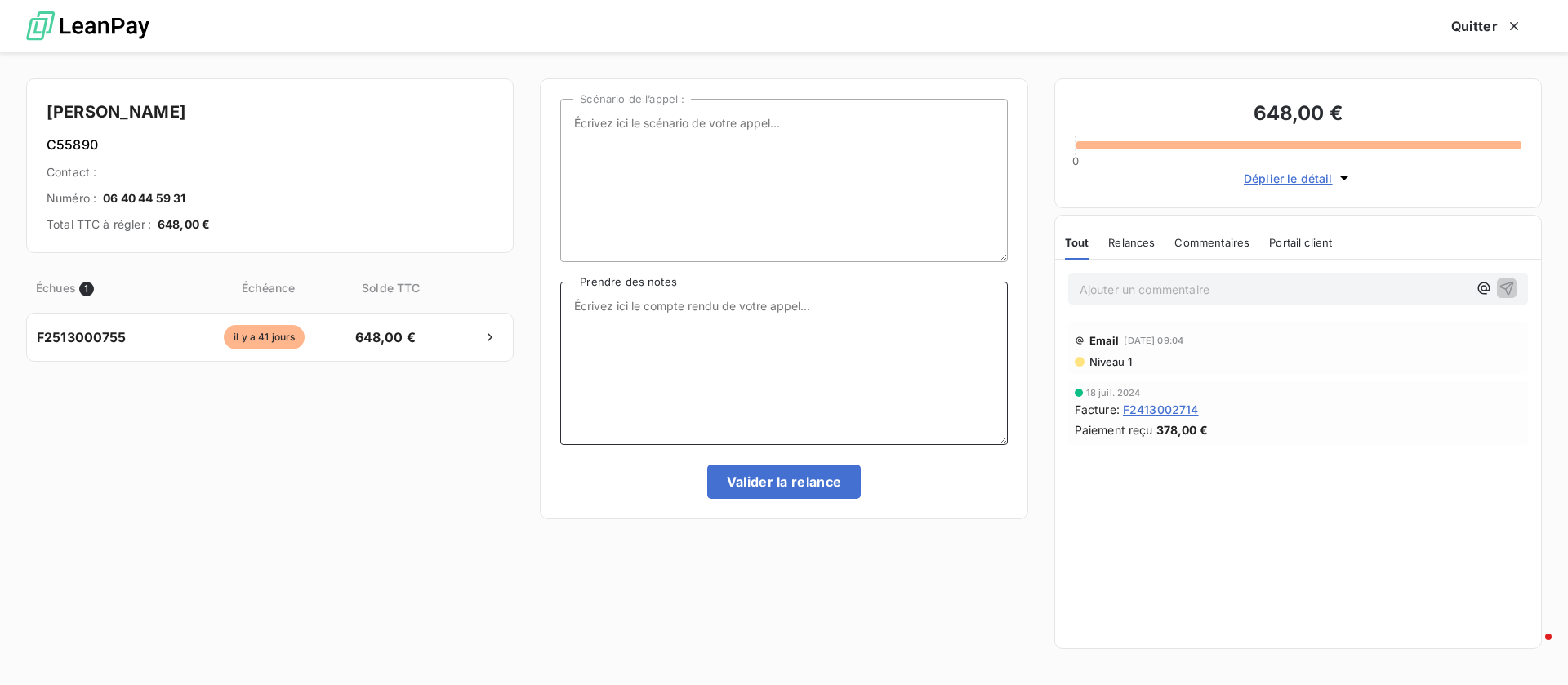
click at [833, 354] on textarea "Prendre des notes" at bounding box center [784, 363] width 447 height 163
type textarea "répondeur Mme Arboux"
click at [804, 486] on button "Valider la relance" at bounding box center [784, 482] width 154 height 34
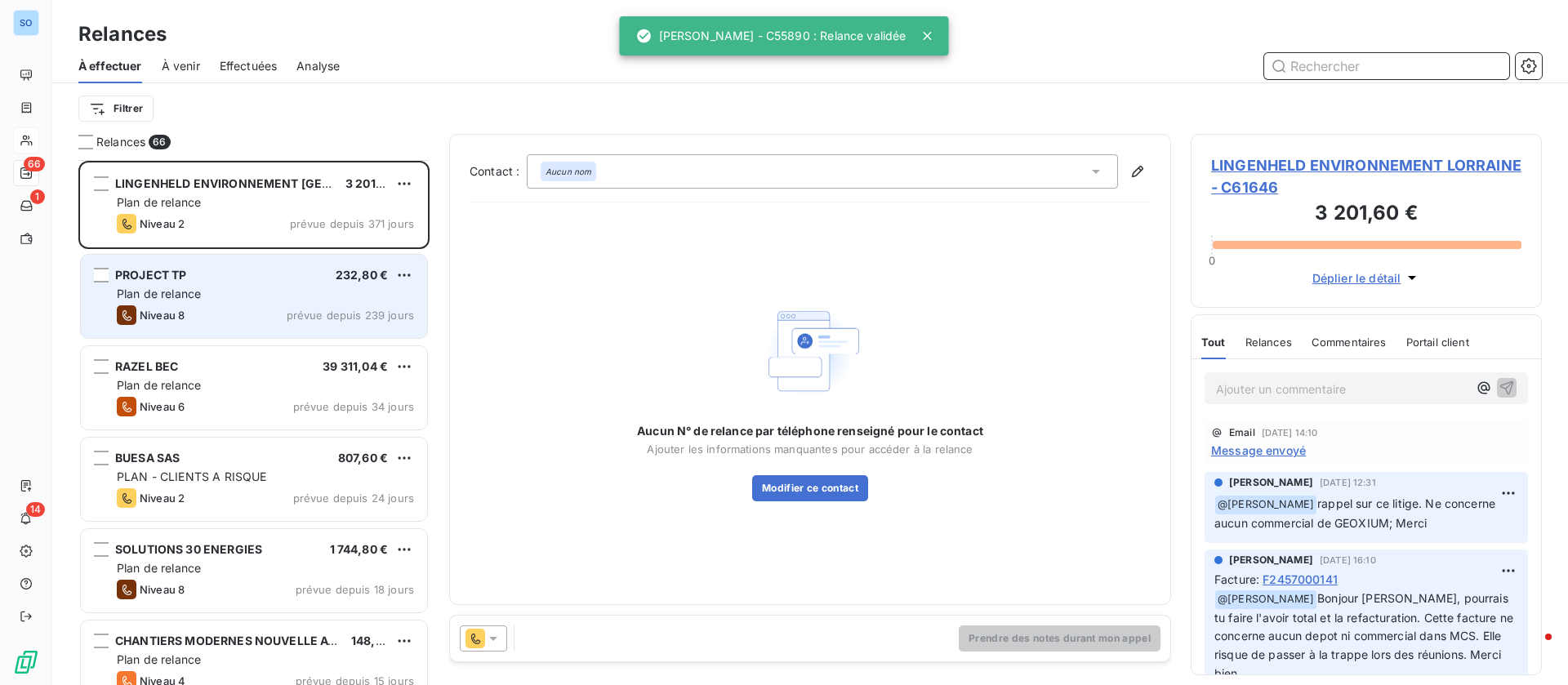
scroll to position [246, 0]
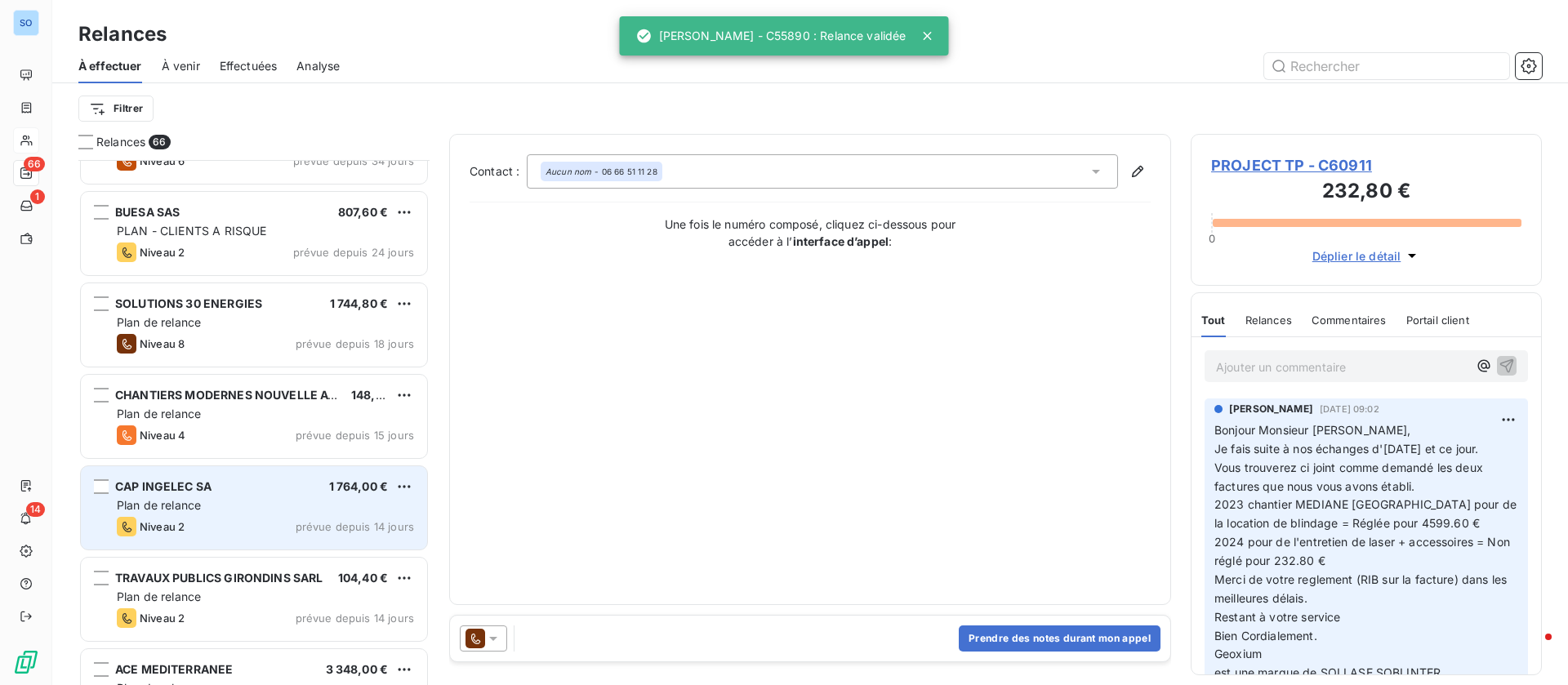
click at [257, 491] on div "CAP INGELEC SA 1 764,00 €" at bounding box center [266, 487] width 297 height 14
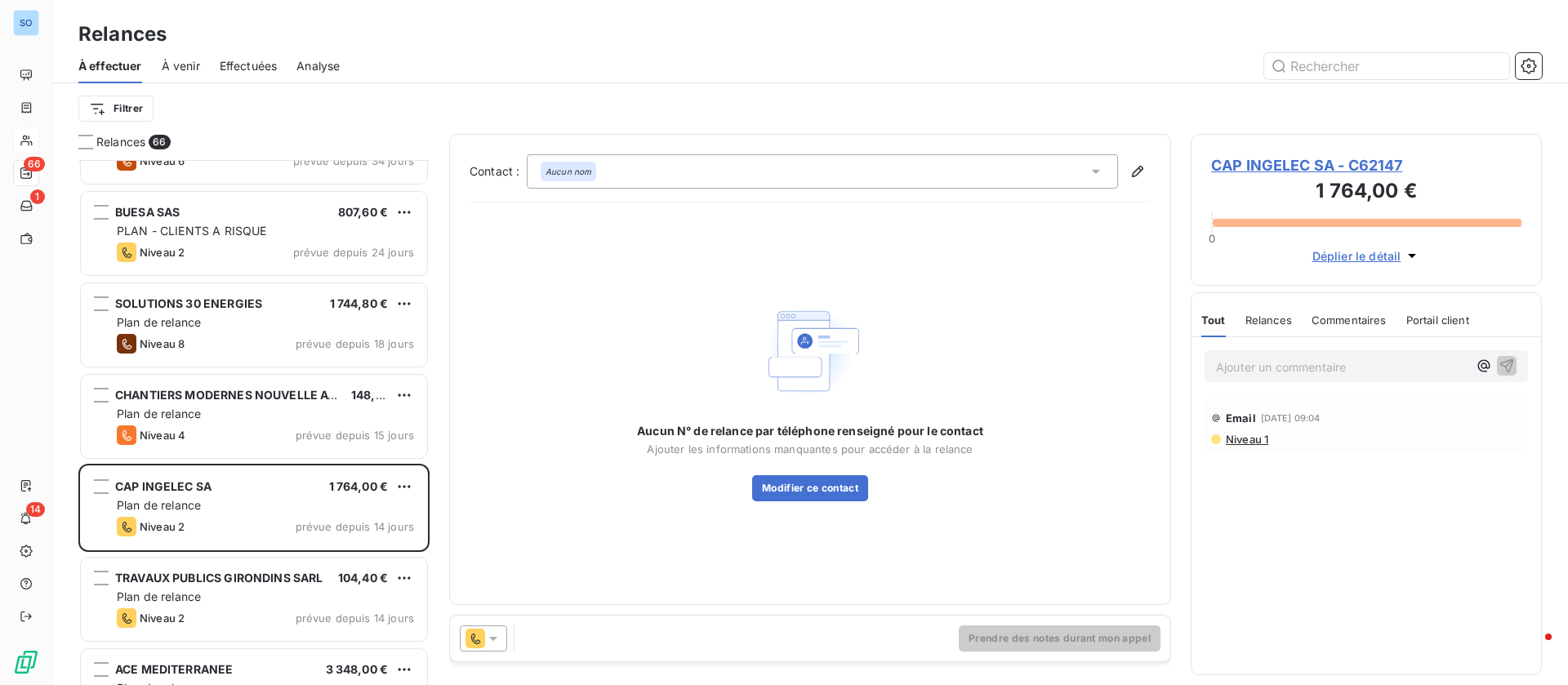
click at [1092, 163] on icon at bounding box center [1096, 171] width 16 height 16
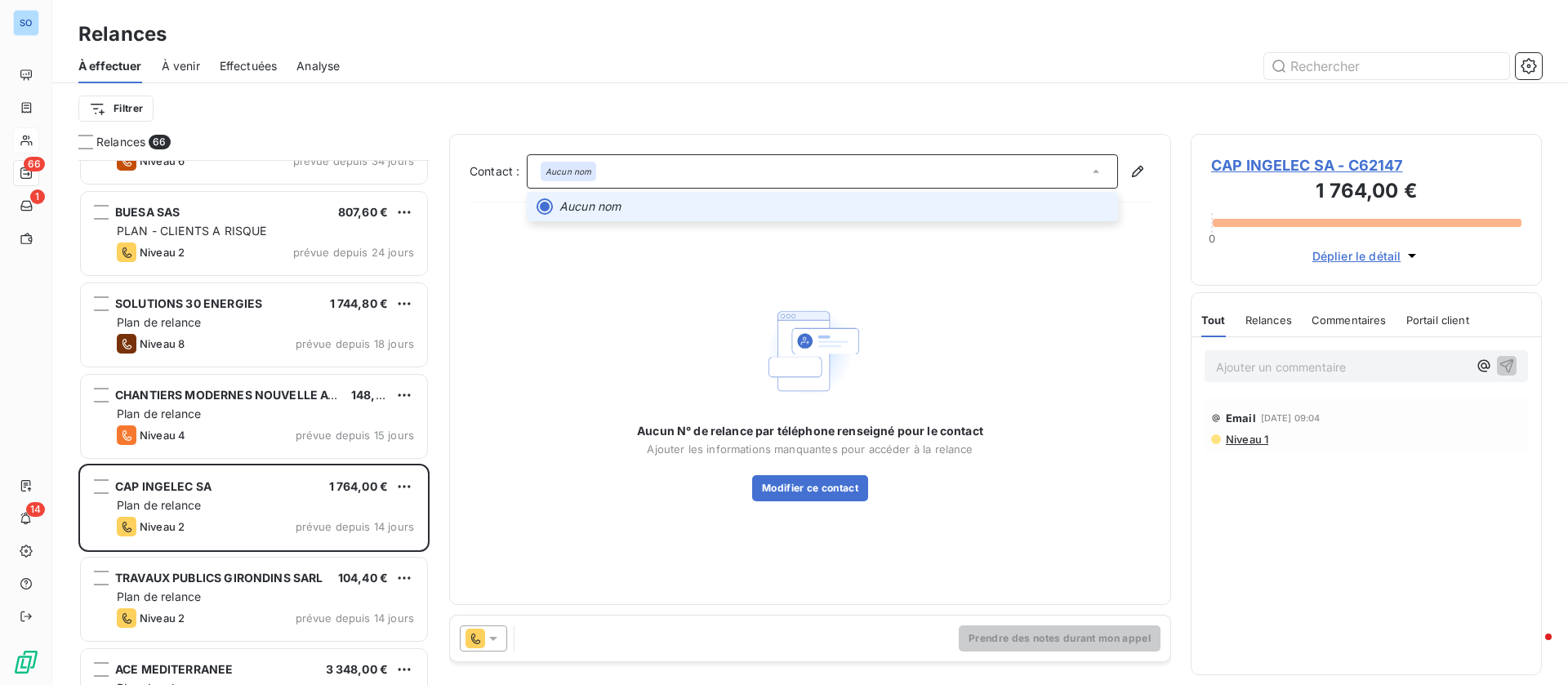
click at [1092, 163] on icon at bounding box center [1096, 171] width 16 height 16
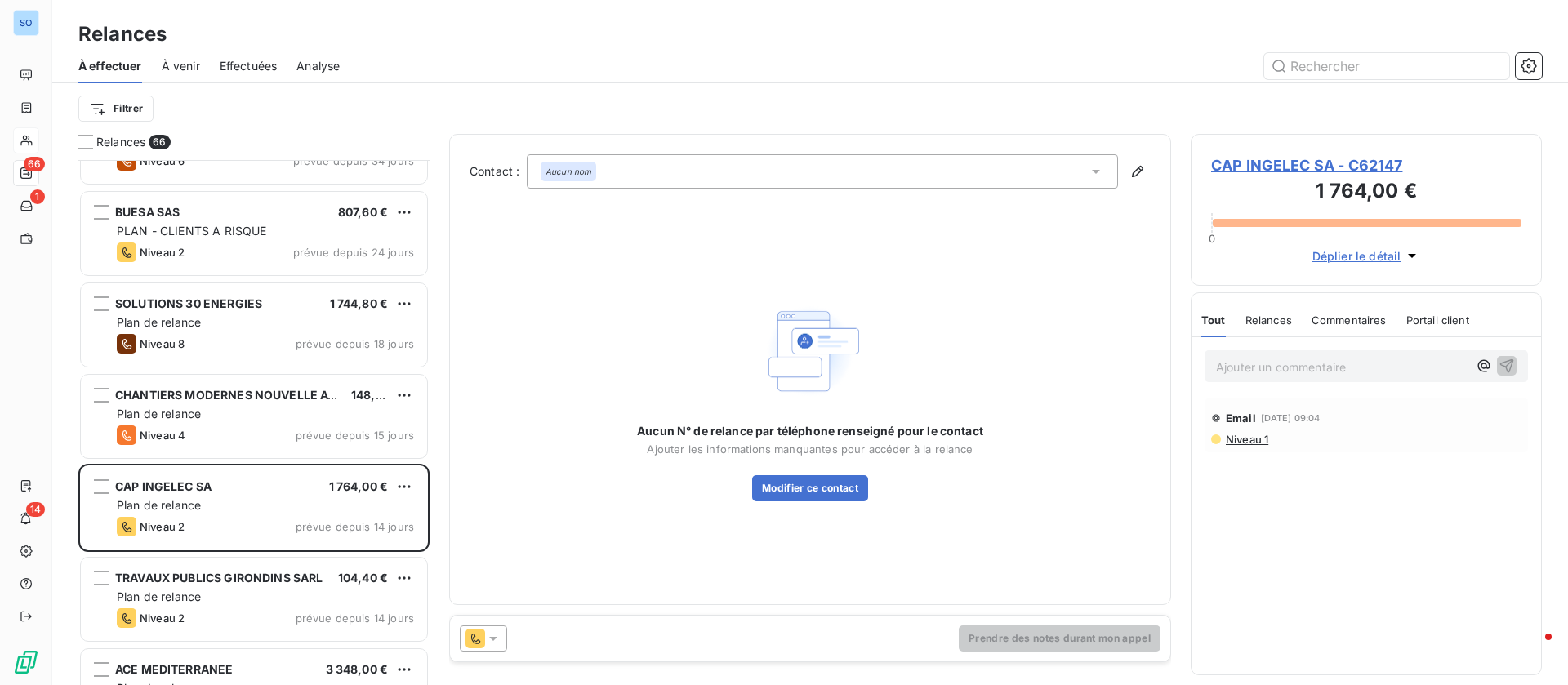
click at [1098, 169] on icon at bounding box center [1095, 171] width 8 height 5
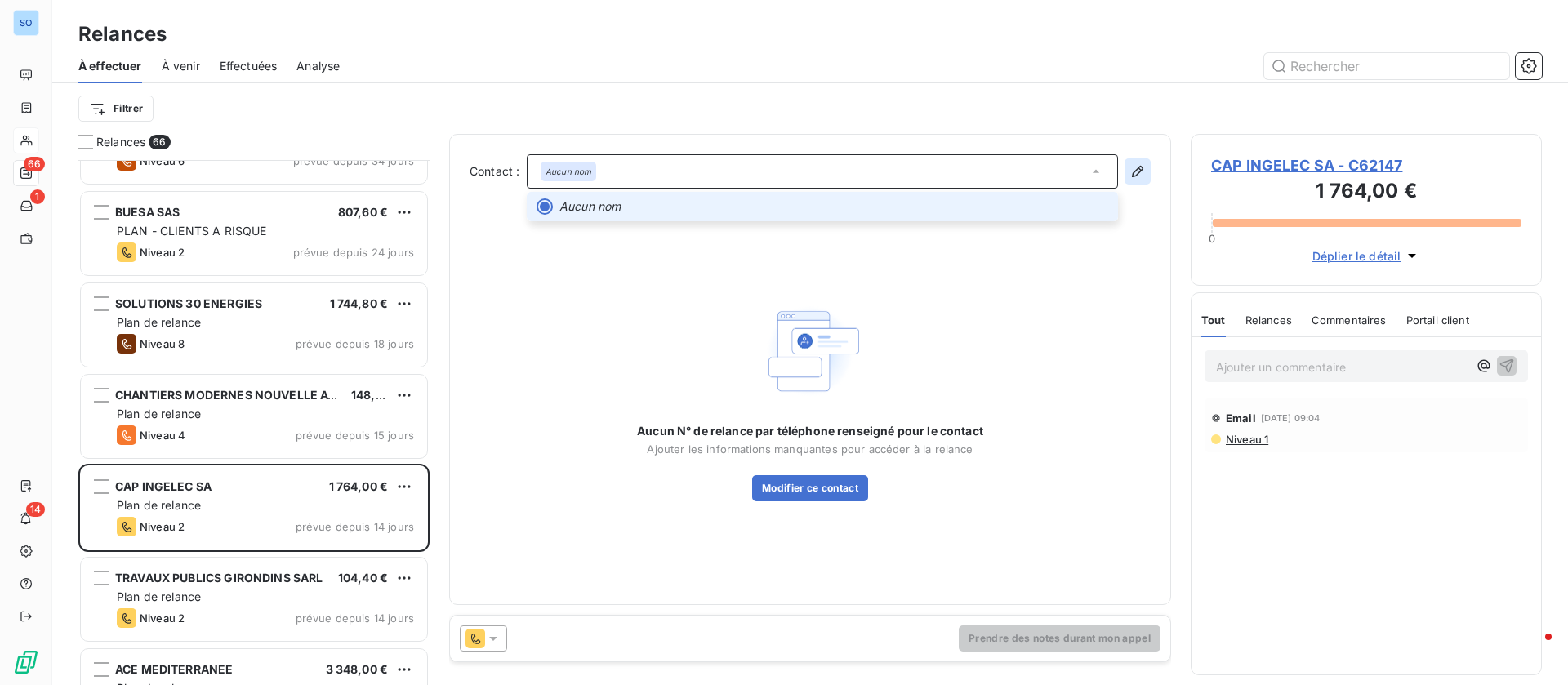
click at [1139, 173] on icon "button" at bounding box center [1137, 171] width 16 height 16
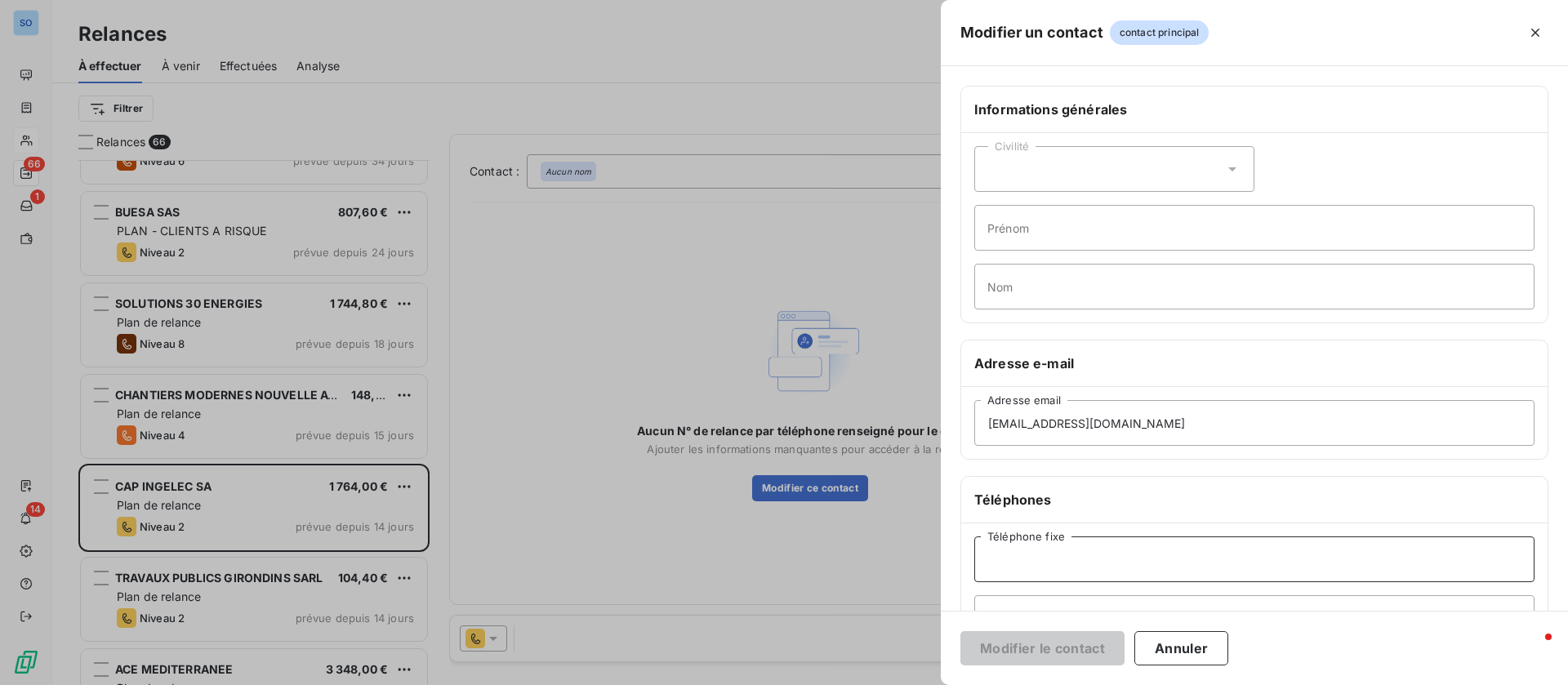
click at [1063, 553] on input "Téléphone fixe" at bounding box center [1254, 559] width 561 height 46
paste input "05 56 68 83 20"
type input "05 56 68 83 20"
click at [1026, 638] on button "Modifier le contact" at bounding box center [1043, 648] width 164 height 34
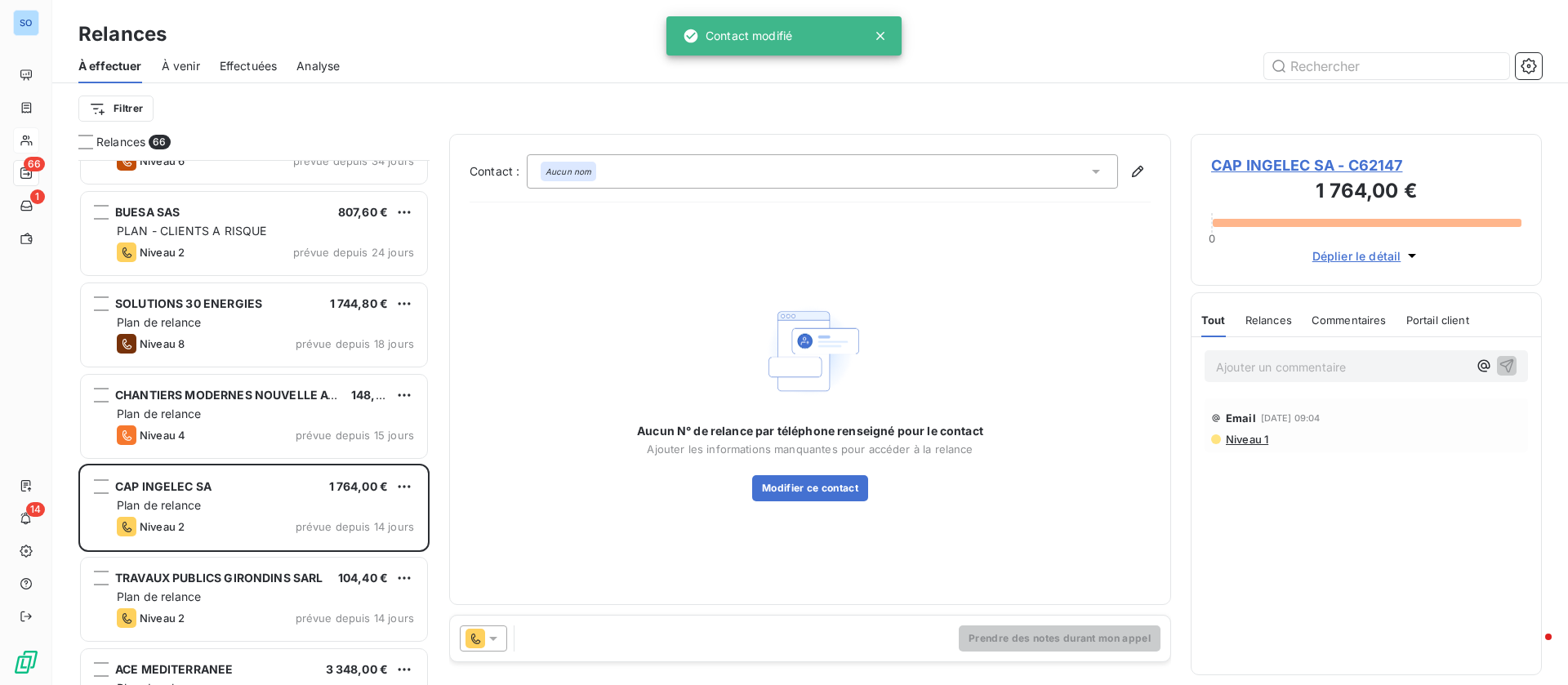
click at [1089, 169] on icon at bounding box center [1096, 171] width 16 height 16
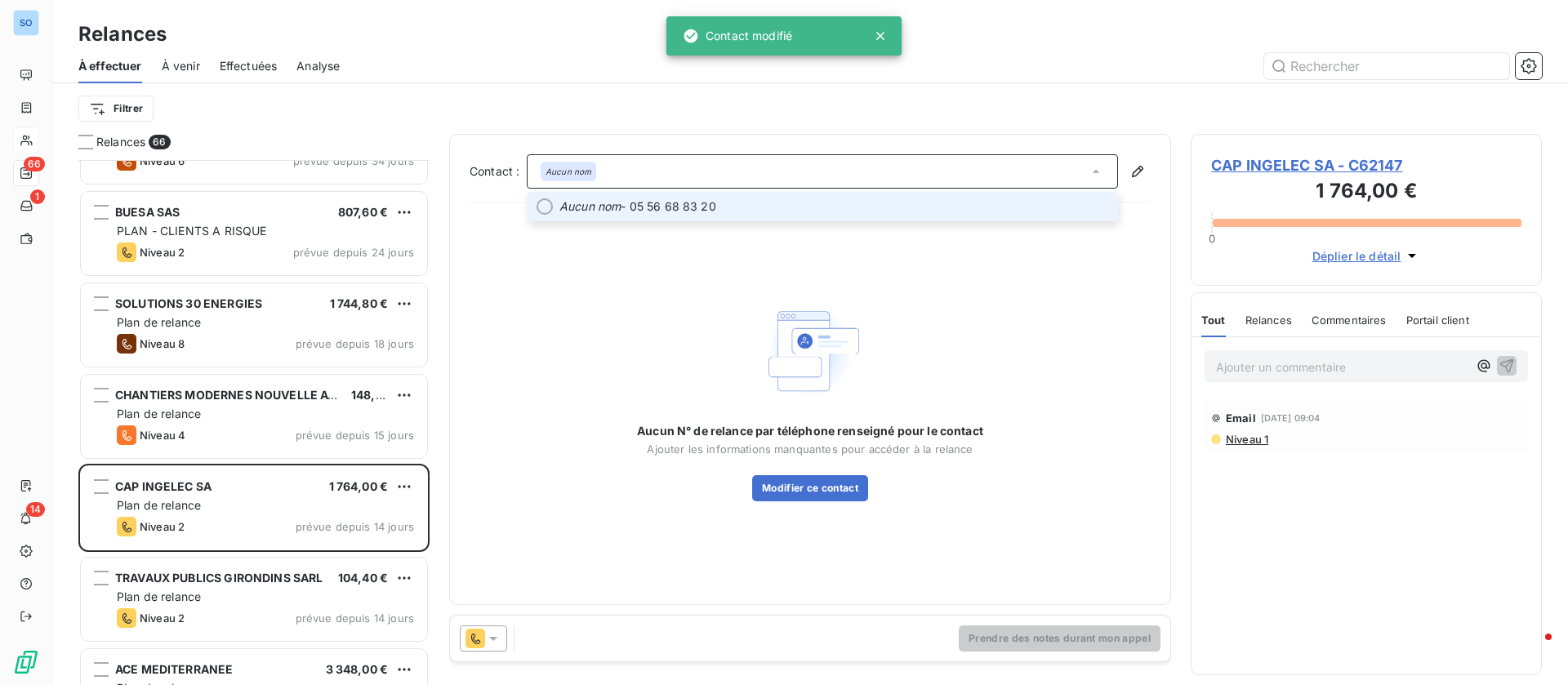
click at [906, 205] on span "Aucun nom - 05 56 68 83 20" at bounding box center [834, 206] width 549 height 16
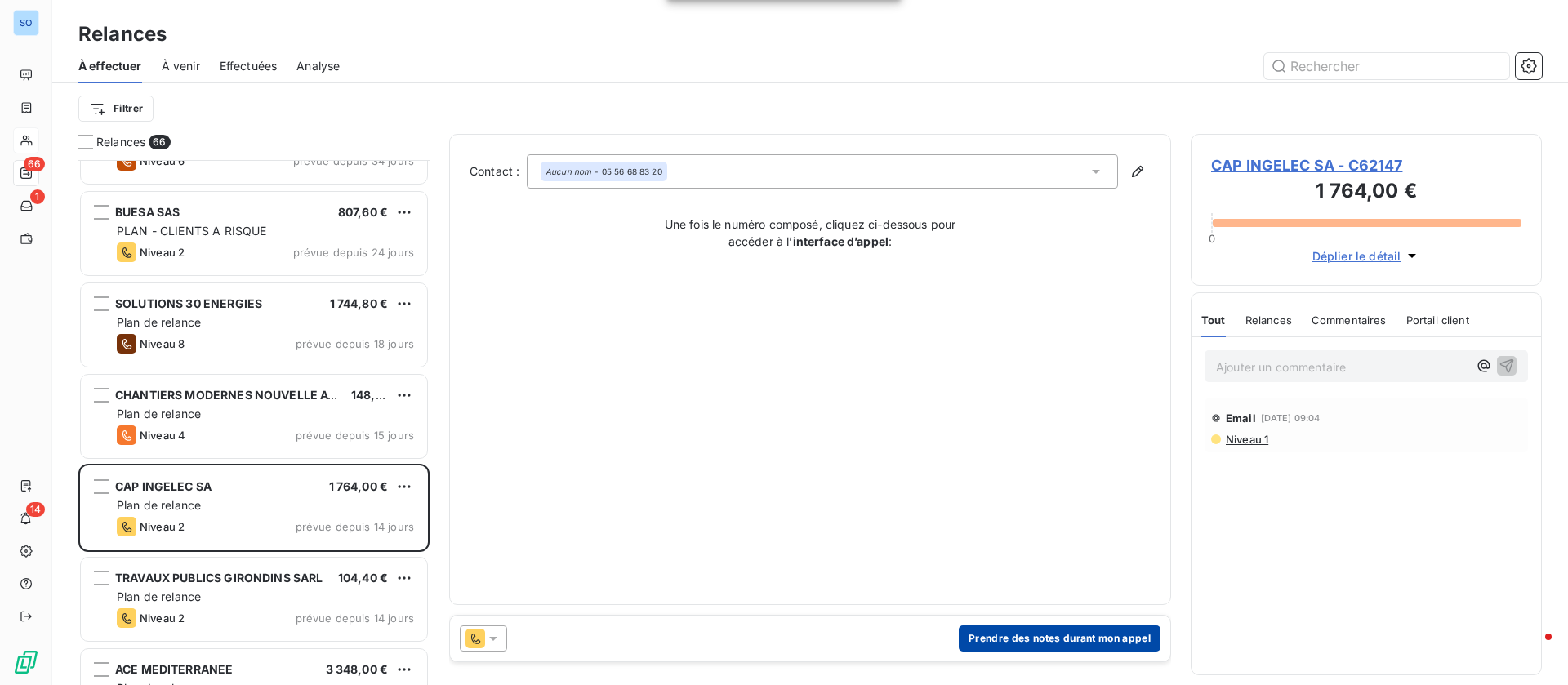
click at [1069, 630] on button "Prendre des notes durant mon appel" at bounding box center [1060, 638] width 202 height 26
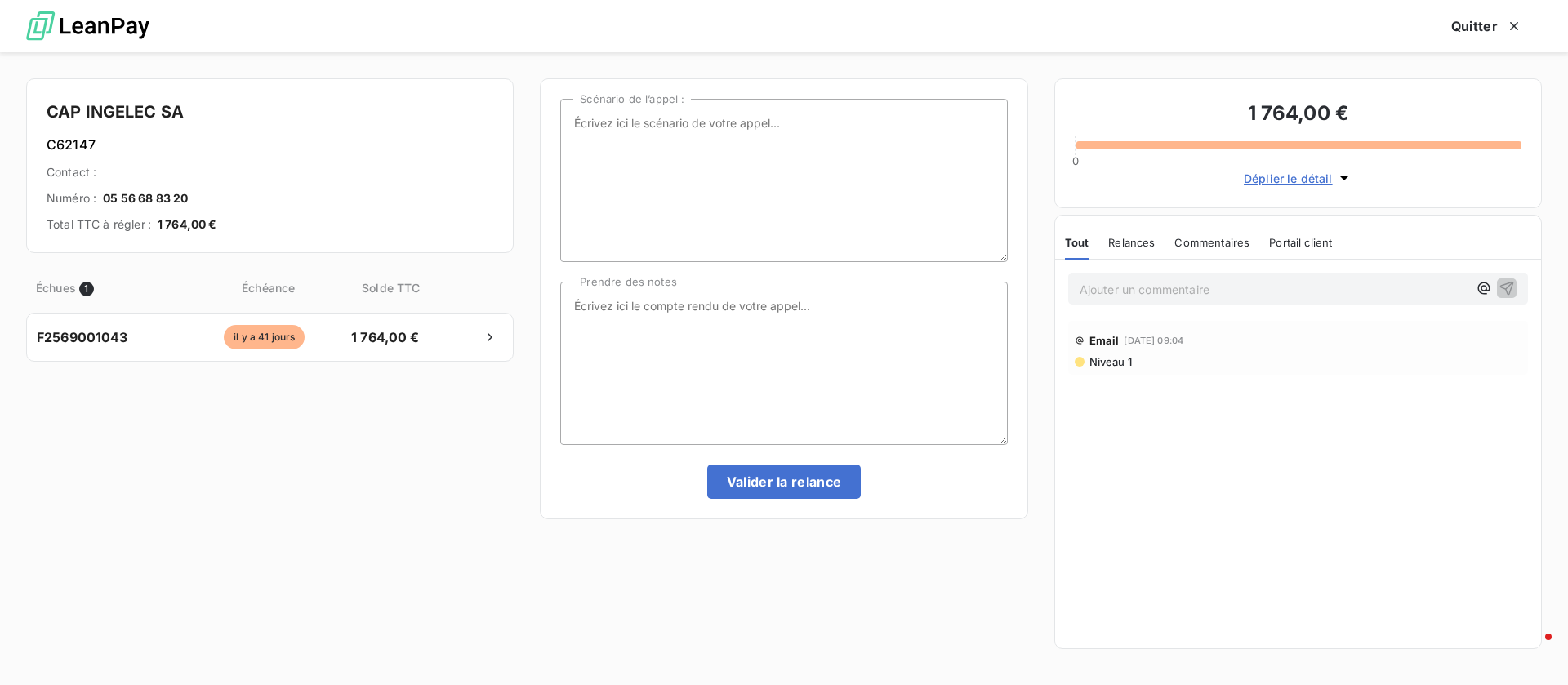
click at [1120, 365] on span "Niveau 1" at bounding box center [1109, 361] width 44 height 13
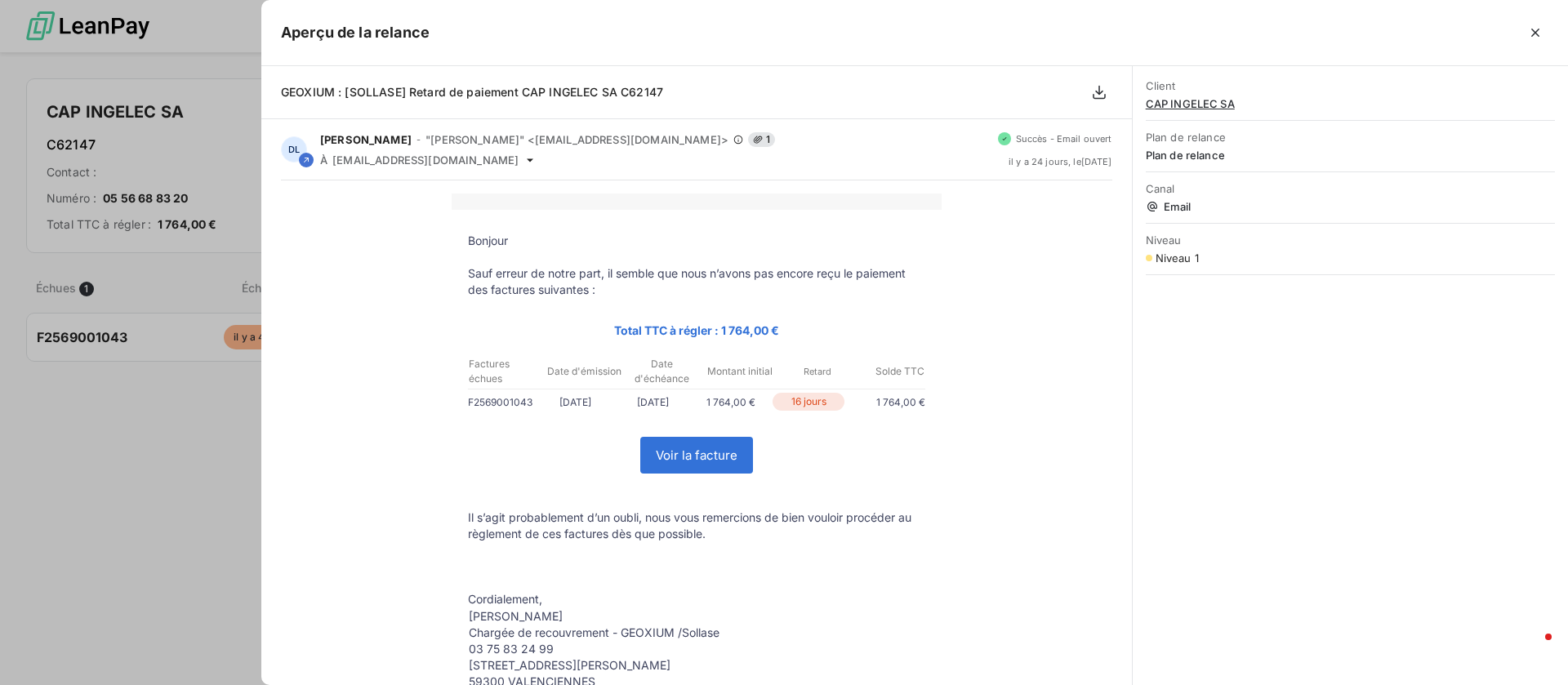
scroll to position [507, 333]
click at [184, 503] on div at bounding box center [784, 342] width 1568 height 685
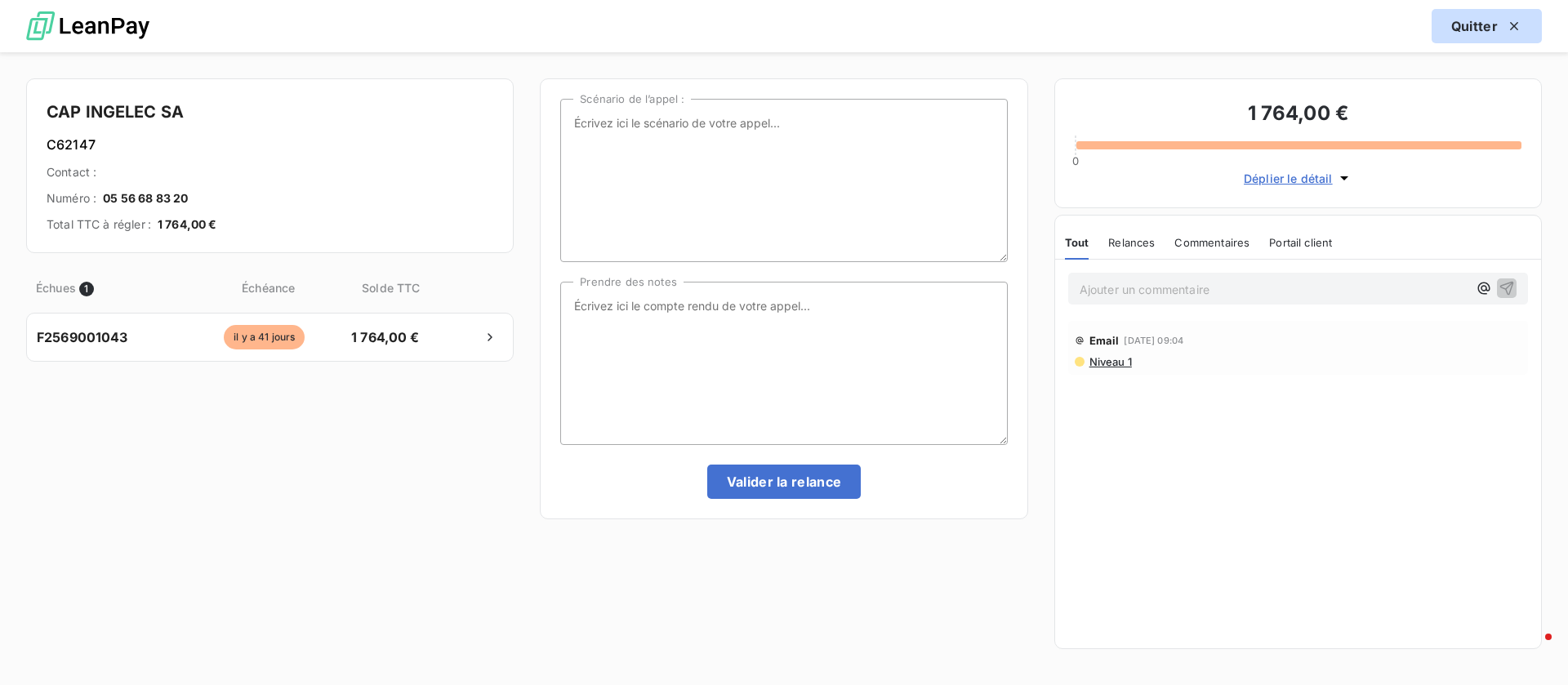
click at [1447, 17] on button "Quitter" at bounding box center [1486, 26] width 110 height 34
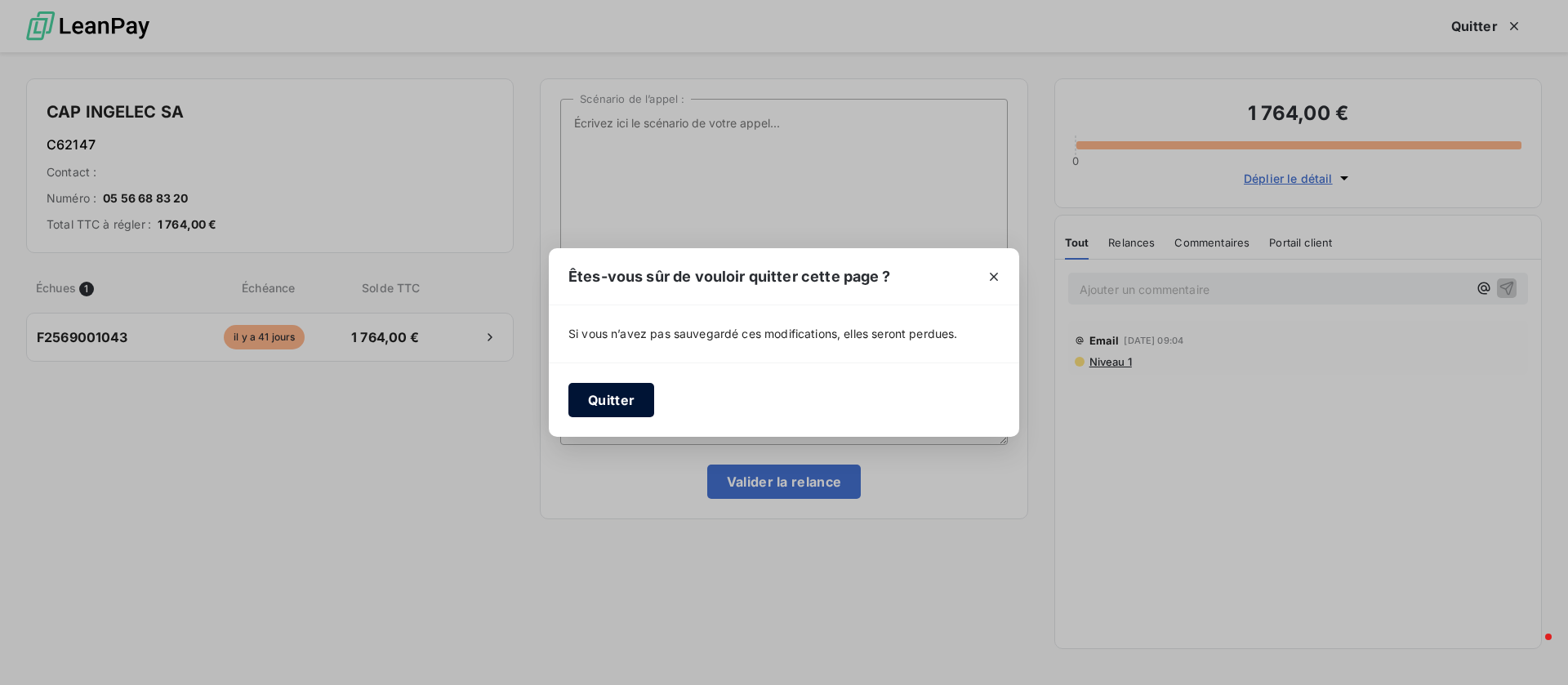
click at [597, 400] on button "Quitter" at bounding box center [611, 400] width 86 height 34
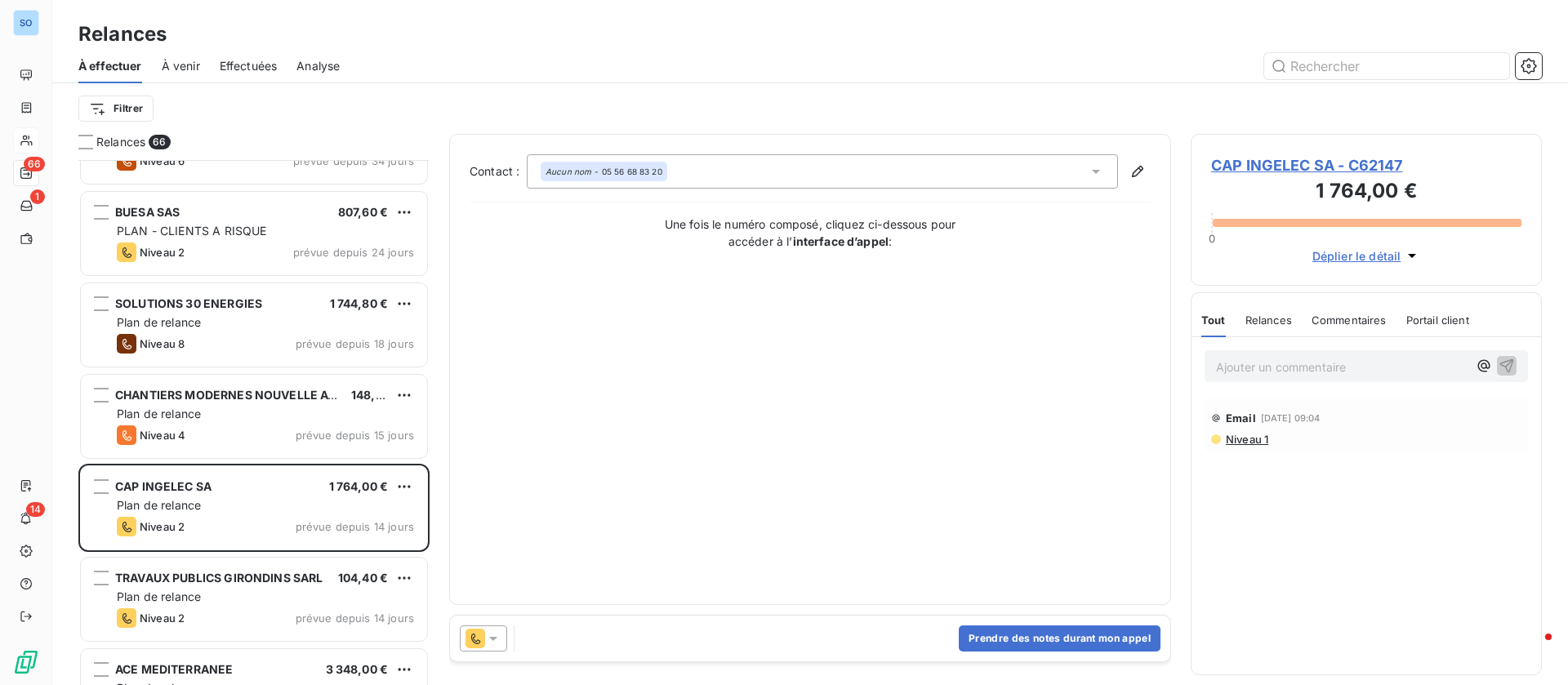
click at [1288, 160] on span "CAP INGELEC SA - C62147" at bounding box center [1366, 165] width 310 height 22
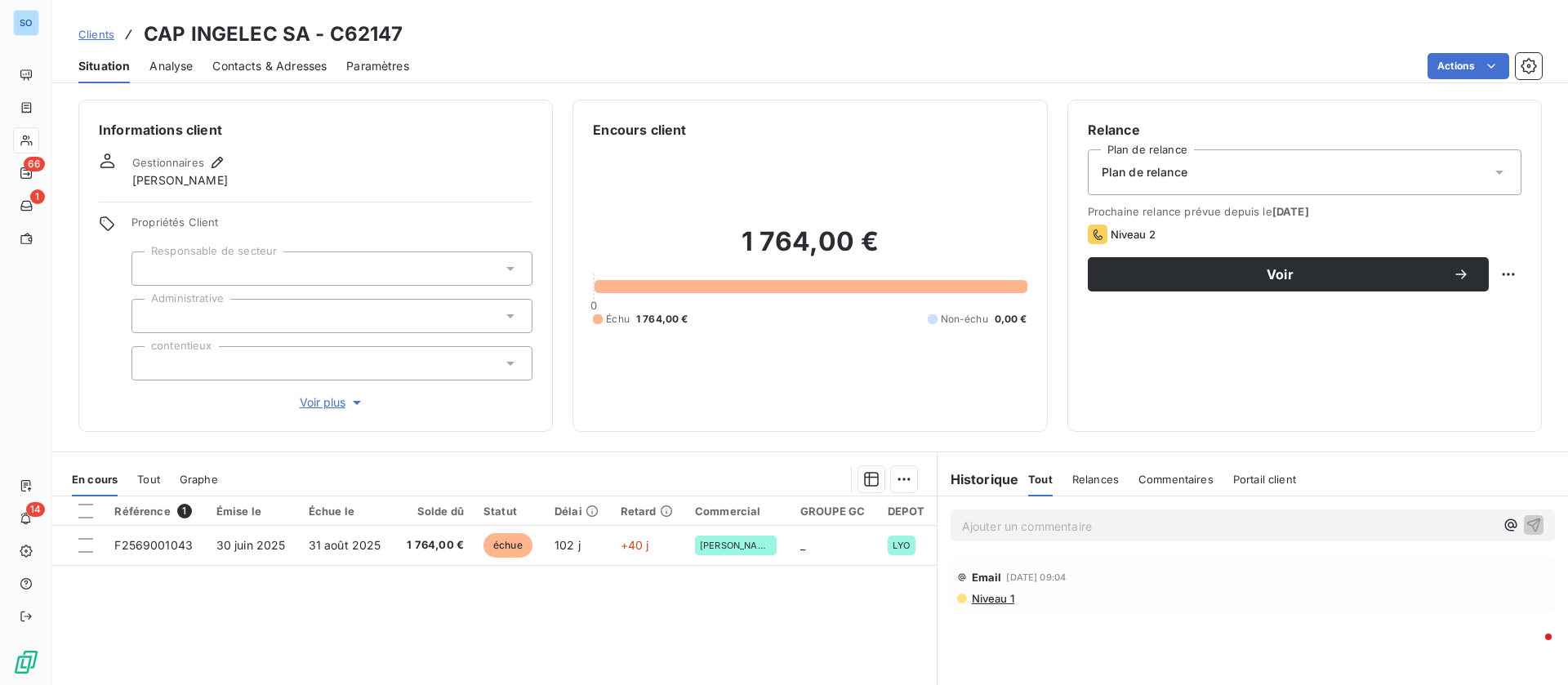
click at [1002, 522] on p "Ajouter un commentaire ﻿" at bounding box center [1227, 526] width 533 height 21
click at [1526, 522] on icon "button" at bounding box center [1534, 525] width 16 height 16
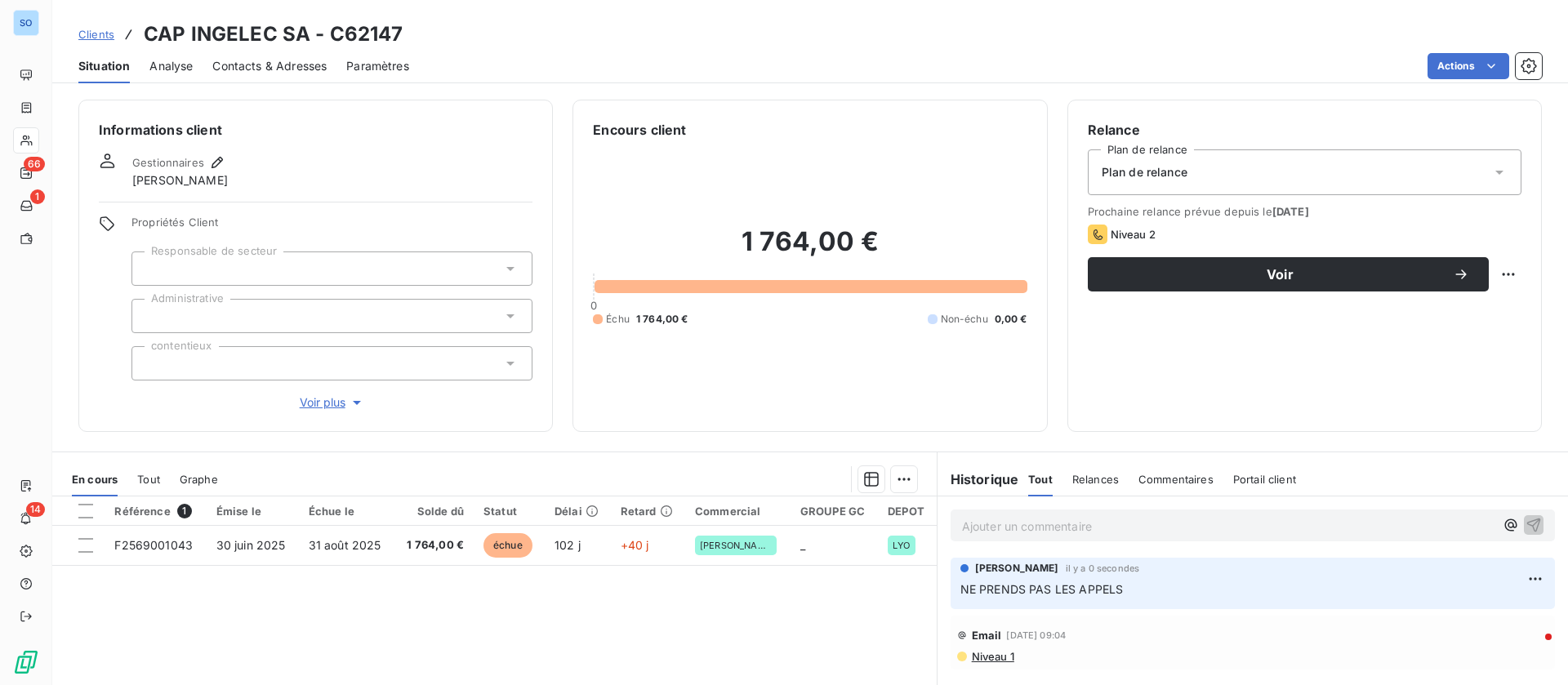
click at [259, 63] on span "Contacts & Adresses" at bounding box center [269, 66] width 114 height 16
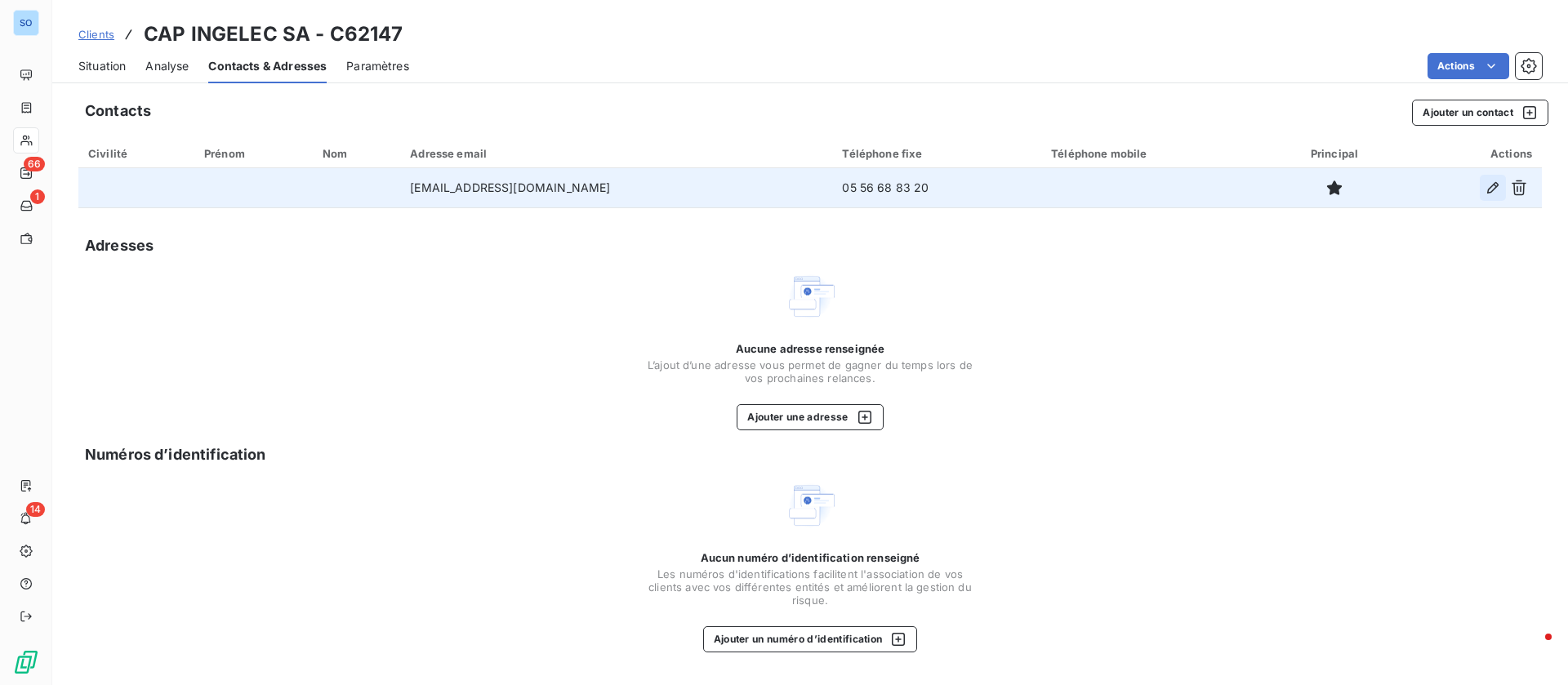
click at [1492, 189] on icon "button" at bounding box center [1492, 187] width 12 height 12
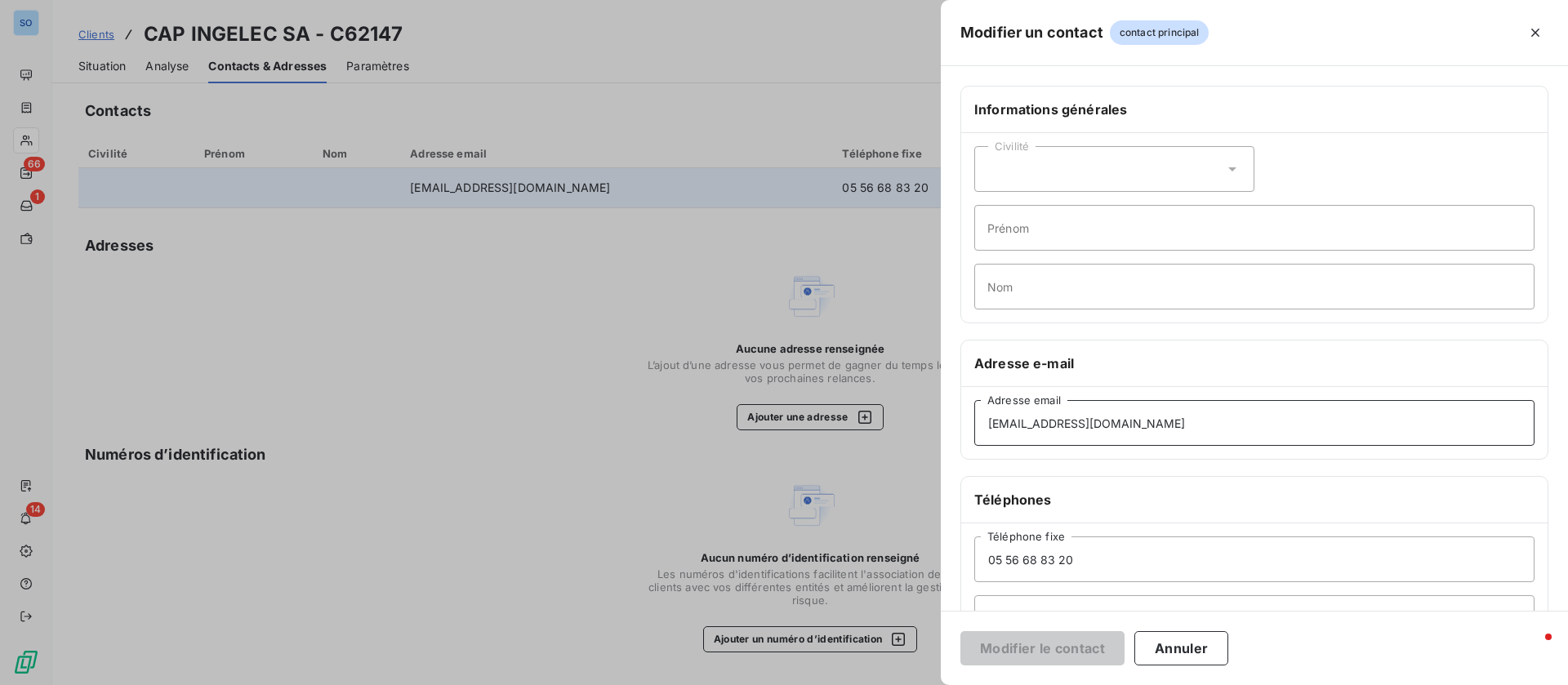
drag, startPoint x: 1024, startPoint y: 424, endPoint x: 878, endPoint y: 414, distance: 146.3
click at [878, 684] on div "Modifier un contact contact principal Informations générales Civilité Prénom No…" at bounding box center [784, 685] width 1568 height 0
type input "relance@capingelec.com"
click at [1096, 653] on button "Modifier le contact" at bounding box center [1043, 648] width 164 height 34
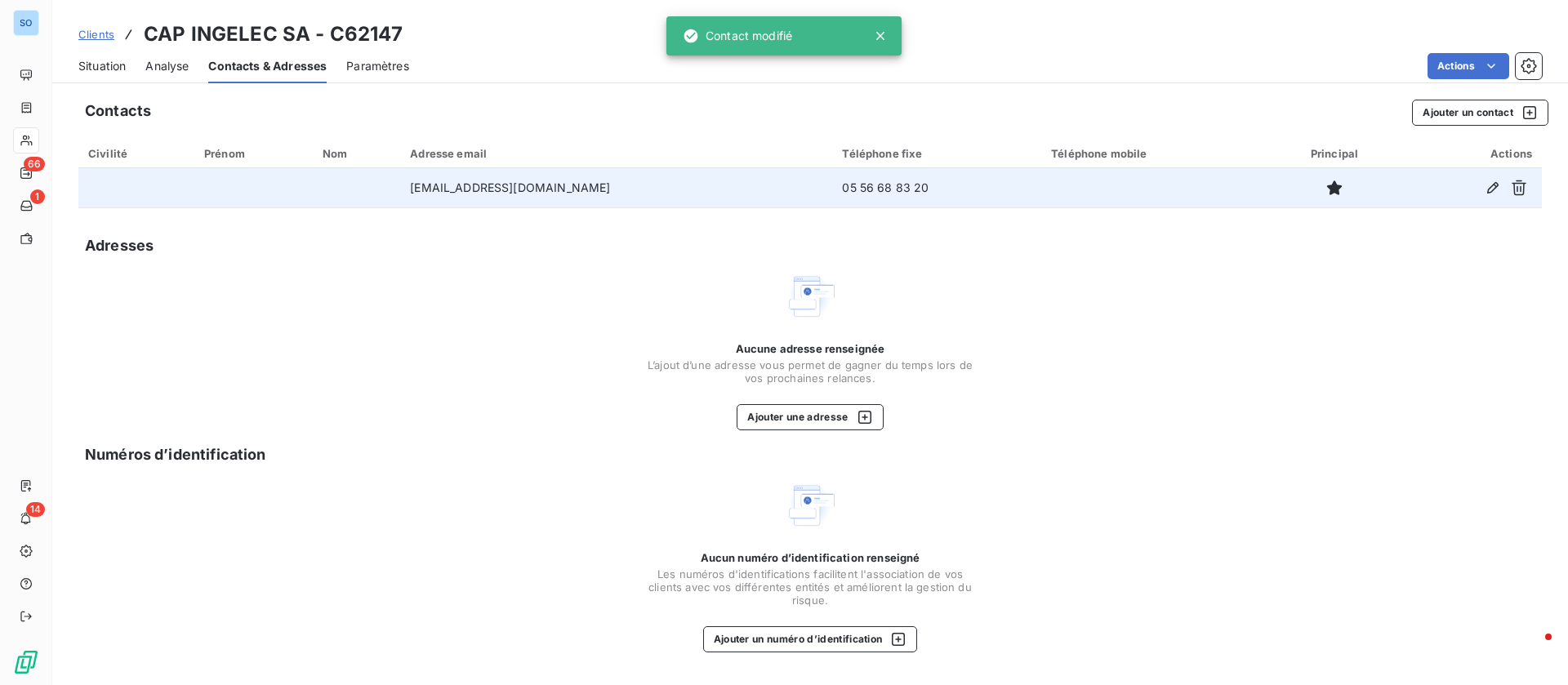
click at [111, 71] on span "Situation" at bounding box center [102, 66] width 48 height 16
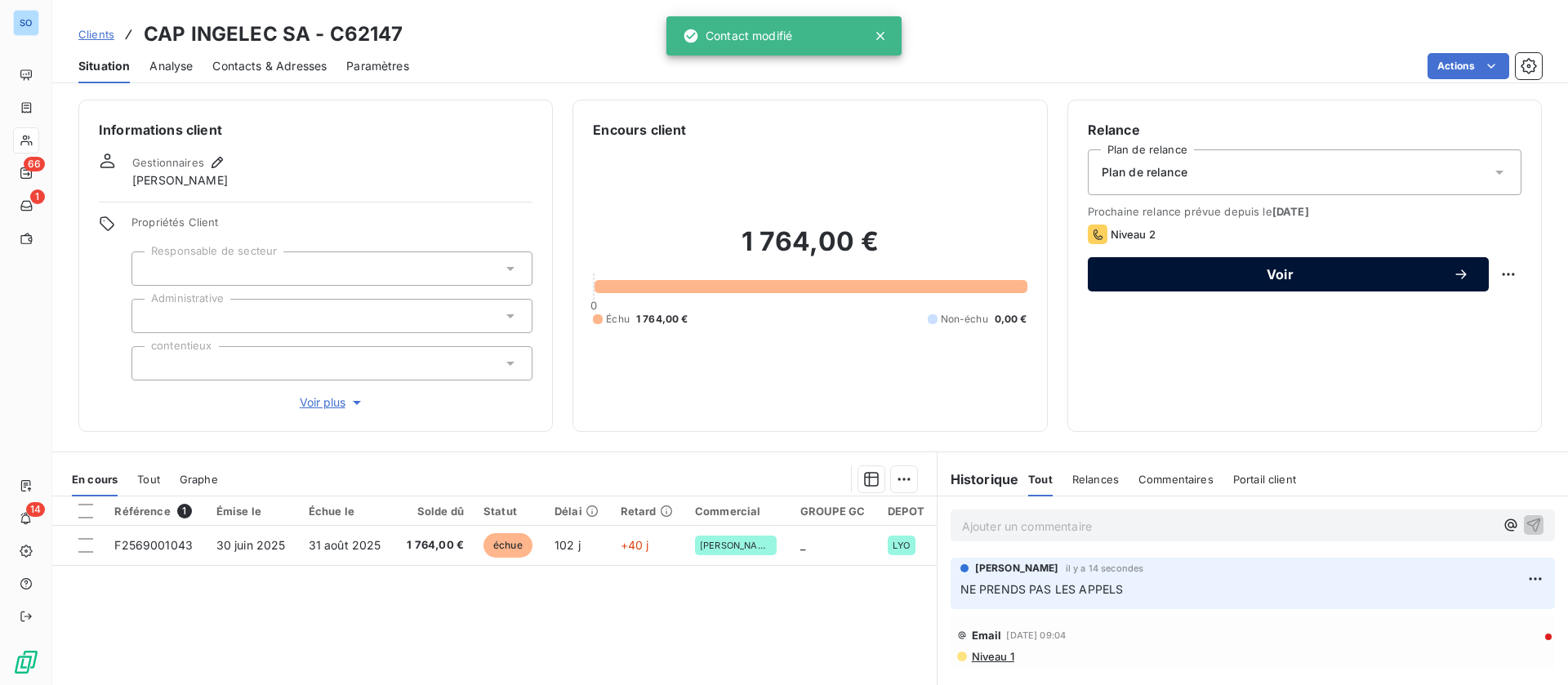
click at [1396, 281] on div "Voir" at bounding box center [1288, 274] width 361 height 16
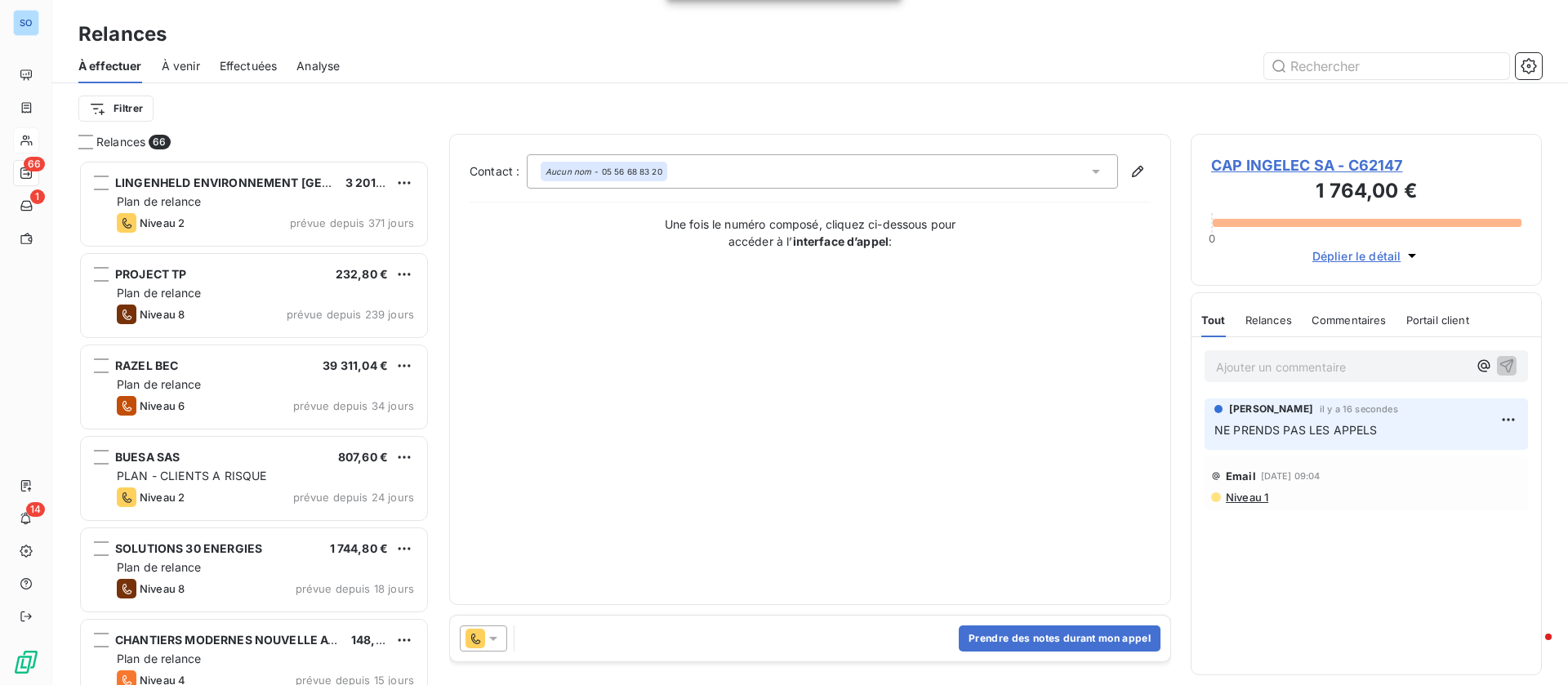
scroll to position [507, 333]
click at [470, 631] on icon at bounding box center [475, 639] width 20 height 20
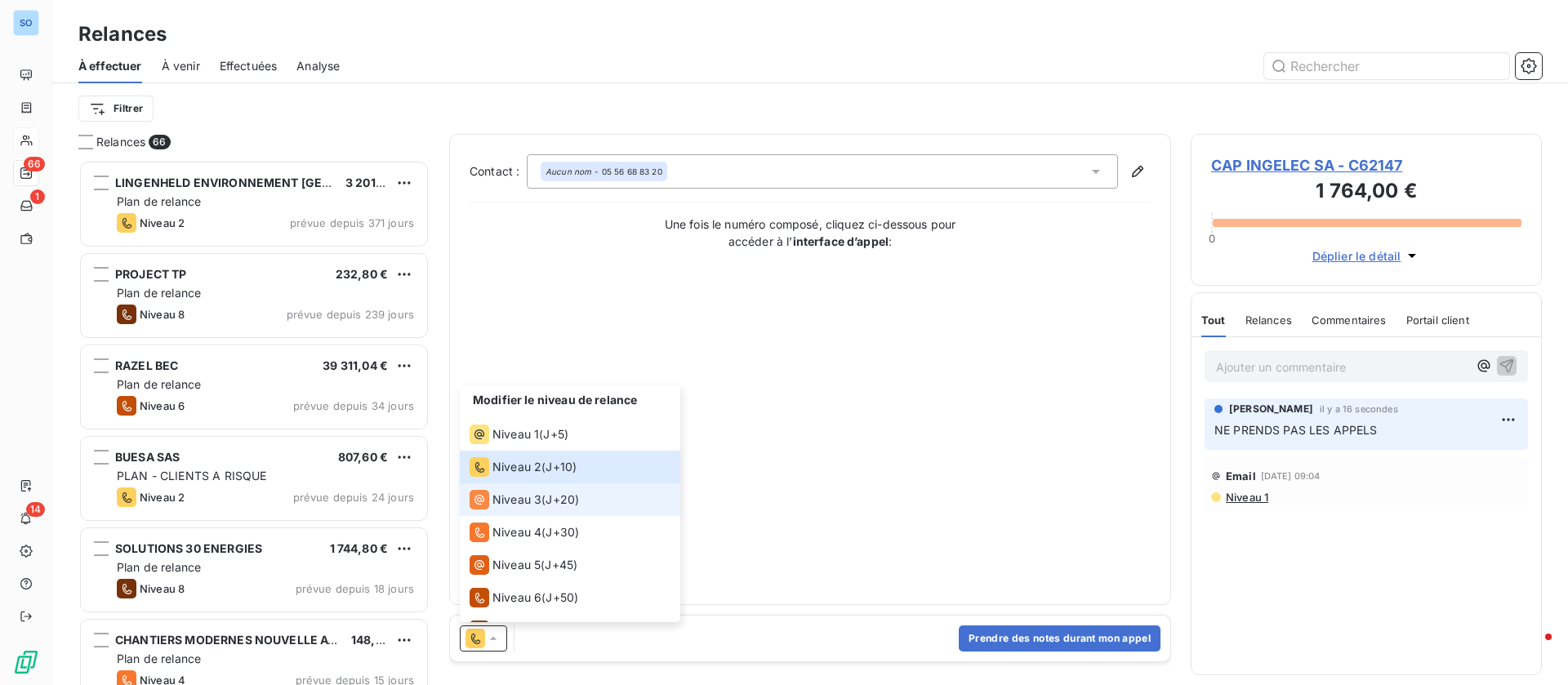
click at [519, 497] on span "Niveau 3" at bounding box center [516, 499] width 49 height 16
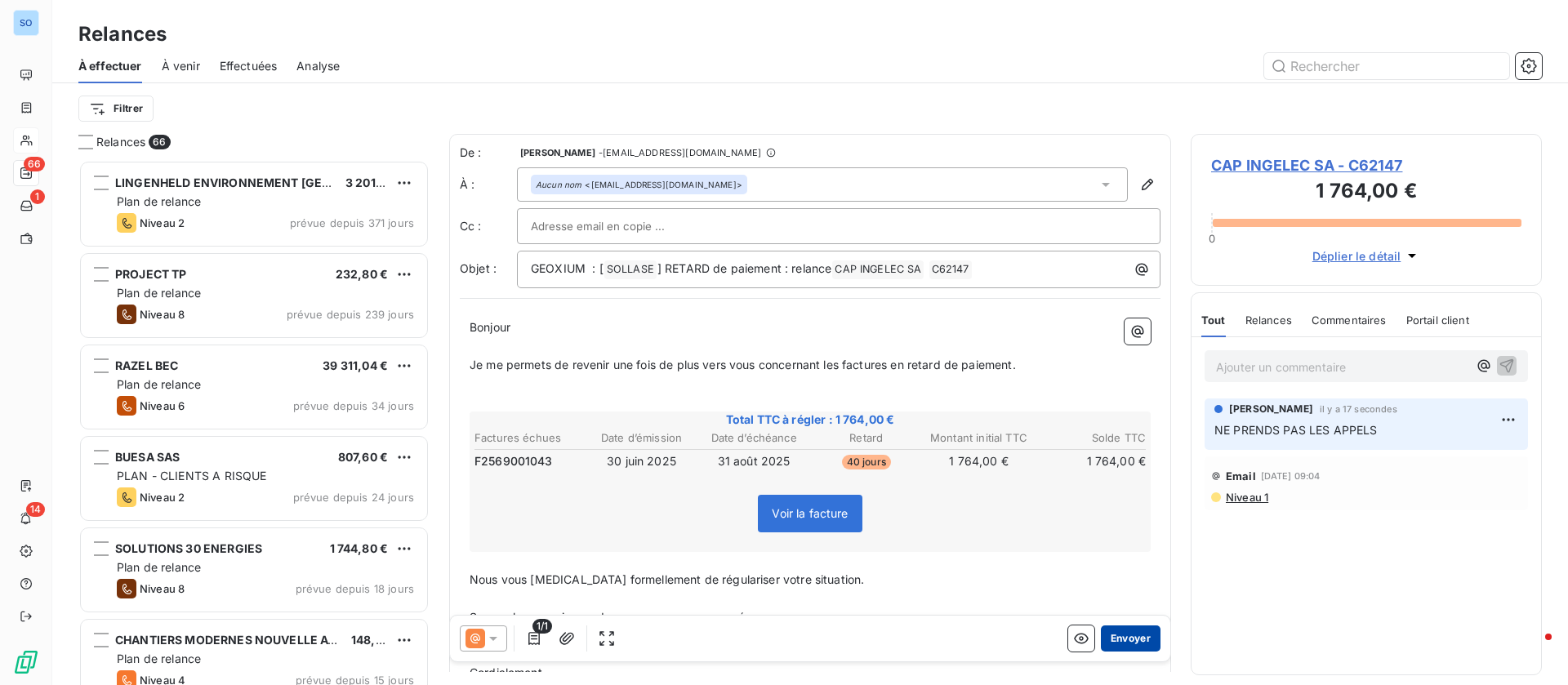
click at [1126, 645] on button "Envoyer" at bounding box center [1130, 638] width 59 height 26
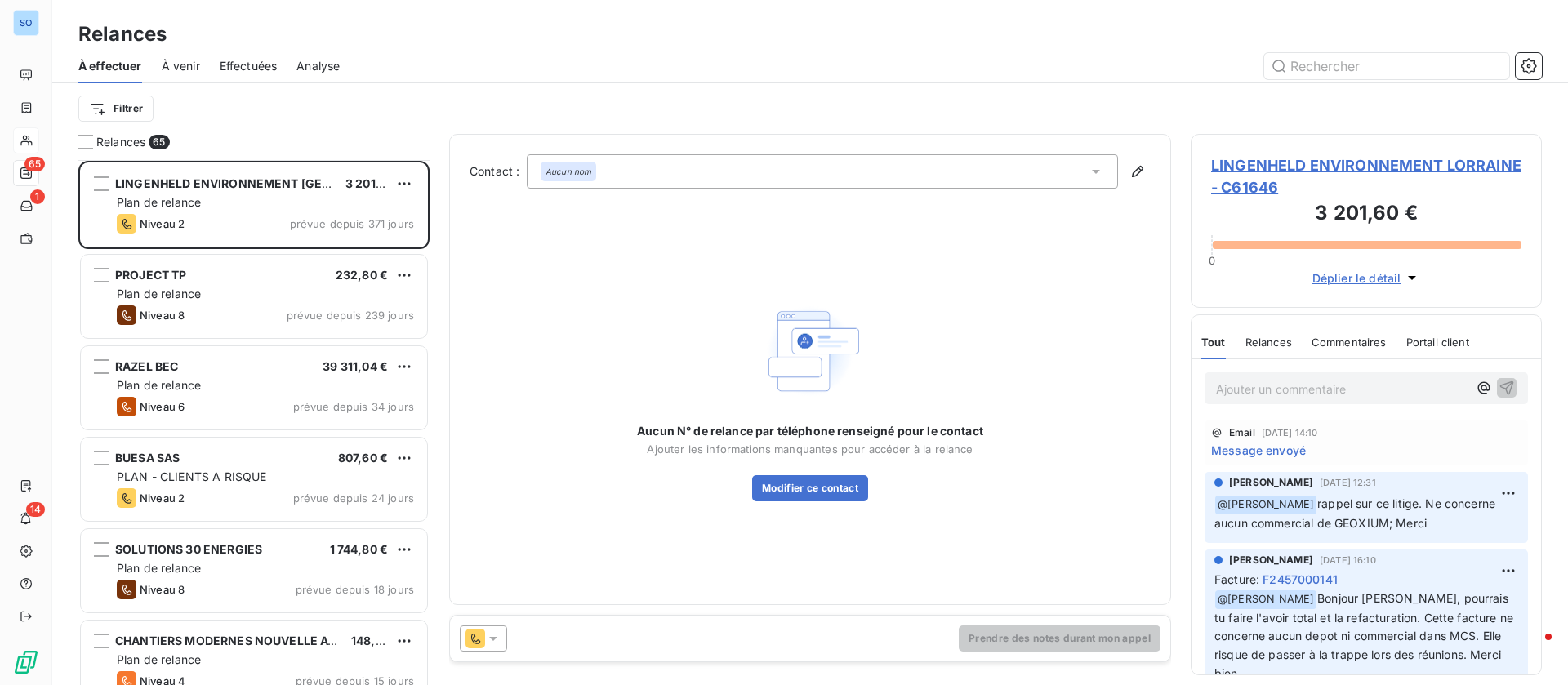
scroll to position [246, 0]
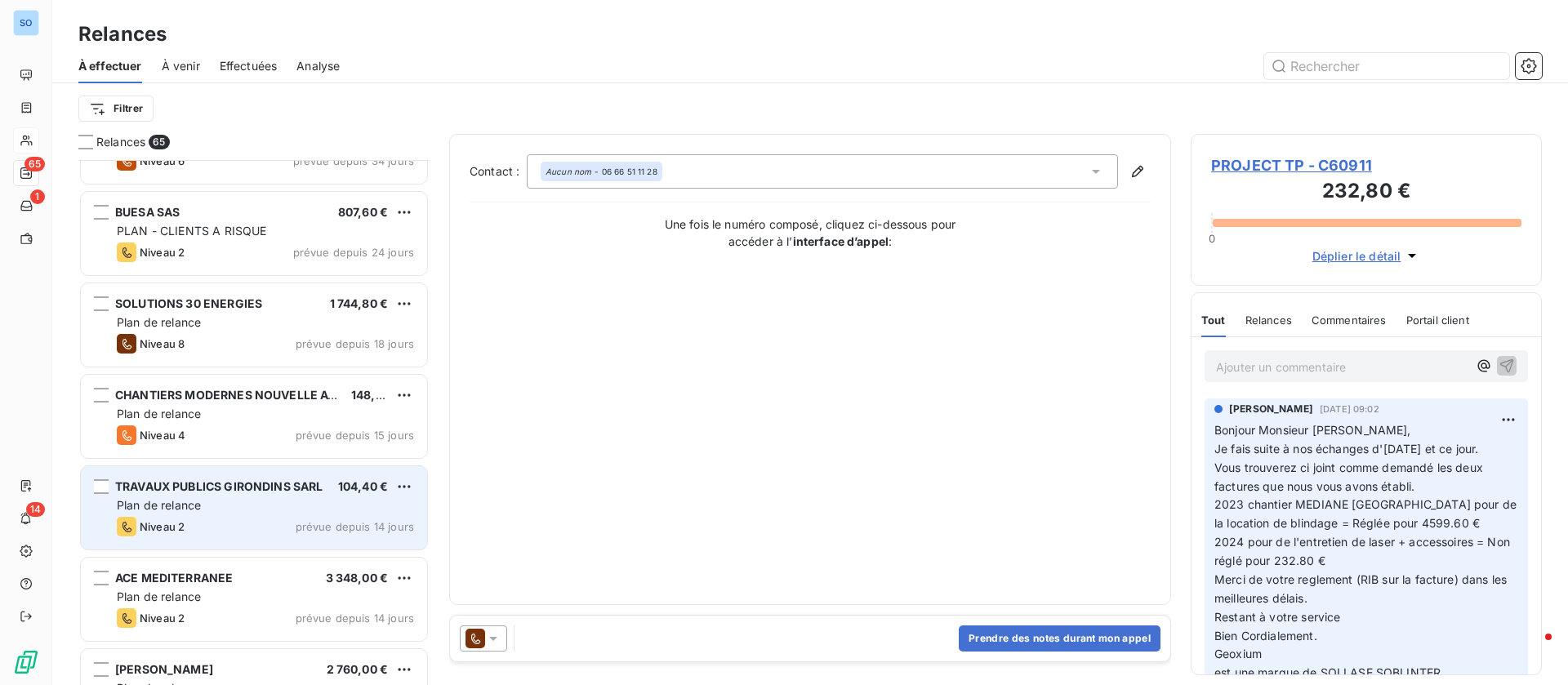
click at [188, 517] on div "Niveau 2 prévue depuis 14 jours" at bounding box center [266, 527] width 297 height 20
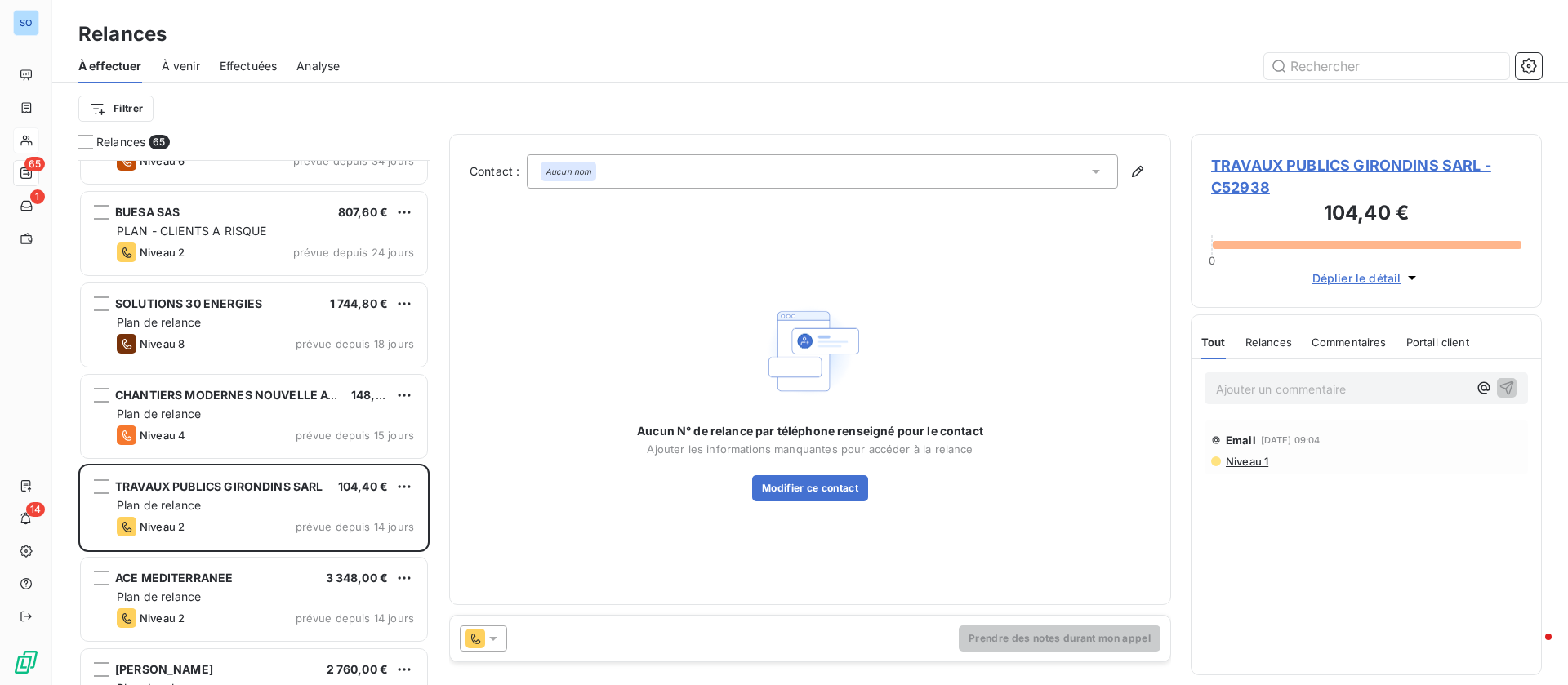
click at [1092, 177] on icon at bounding box center [1096, 171] width 16 height 16
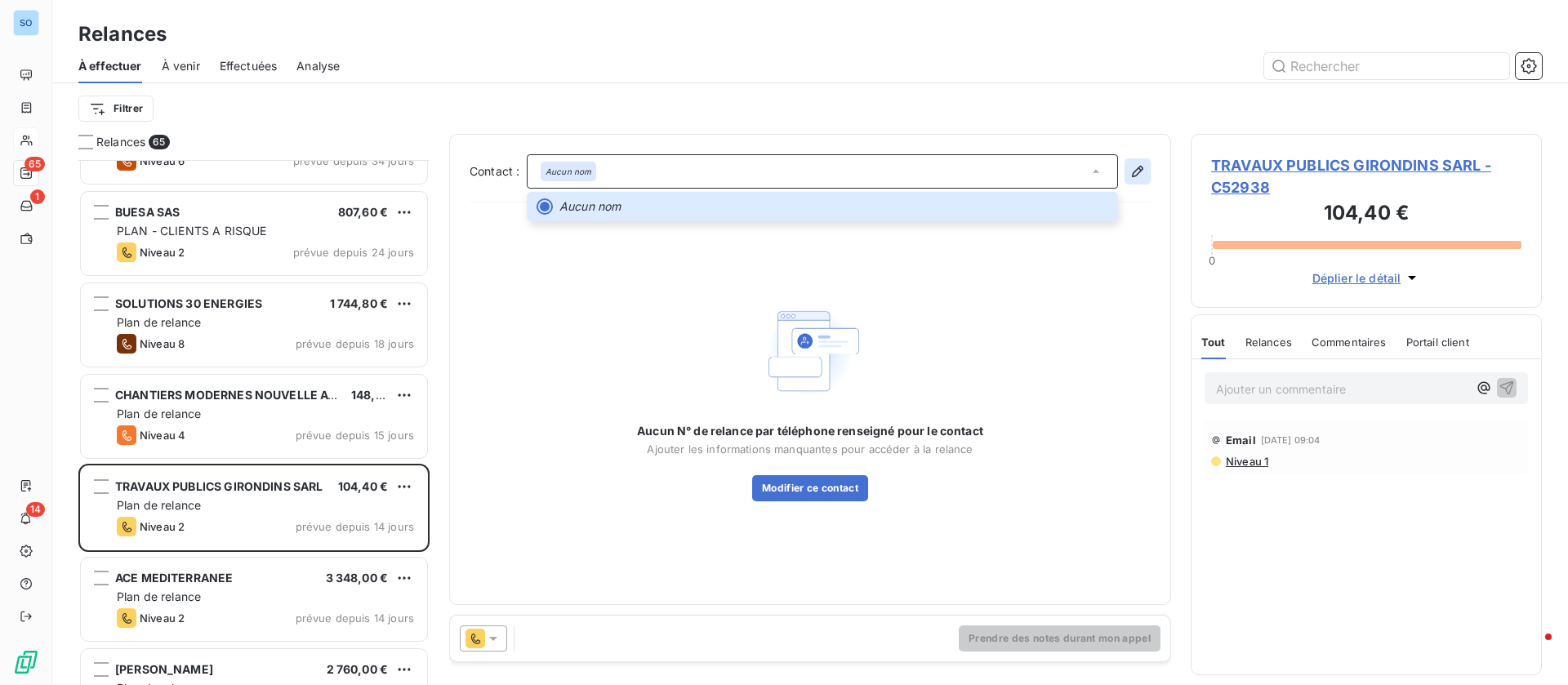
click at [1129, 170] on icon "button" at bounding box center [1137, 171] width 16 height 16
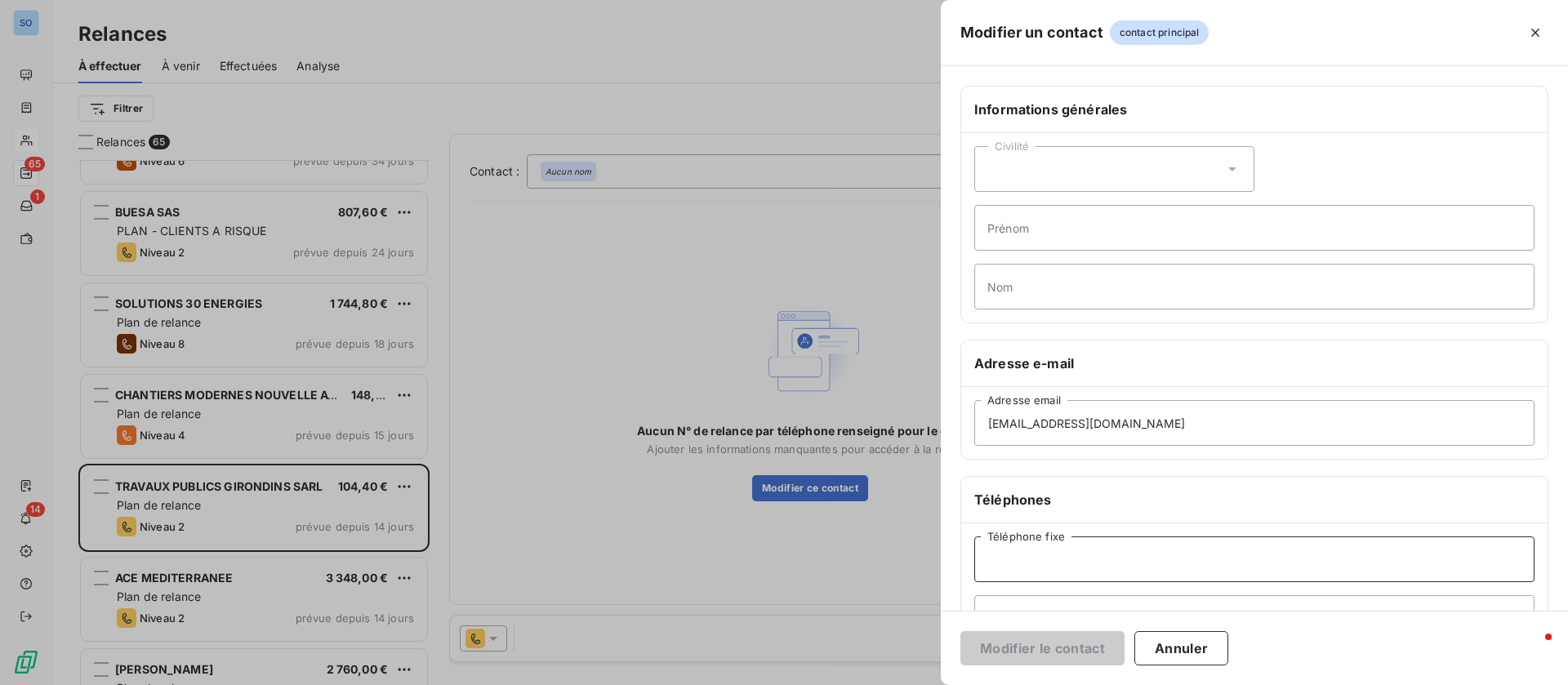
click at [1085, 544] on input "Téléphone fixe" at bounding box center [1254, 559] width 561 height 46
paste input "05 56 58 73 59"
type input "05 56 58 73 59"
click at [1048, 635] on button "Modifier le contact" at bounding box center [1043, 648] width 164 height 34
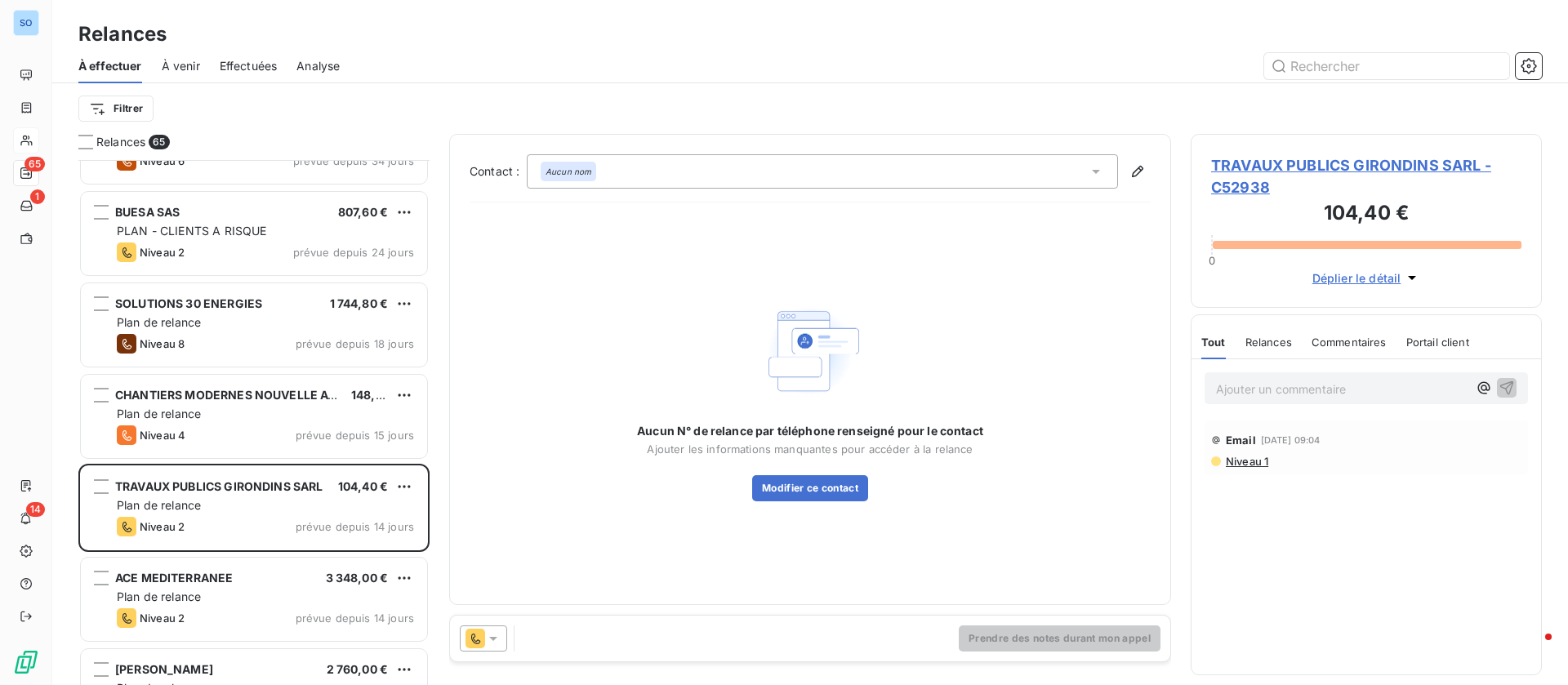
click at [1297, 166] on span "TRAVAUX PUBLICS GIRONDINS SARL - C52938" at bounding box center [1366, 176] width 310 height 44
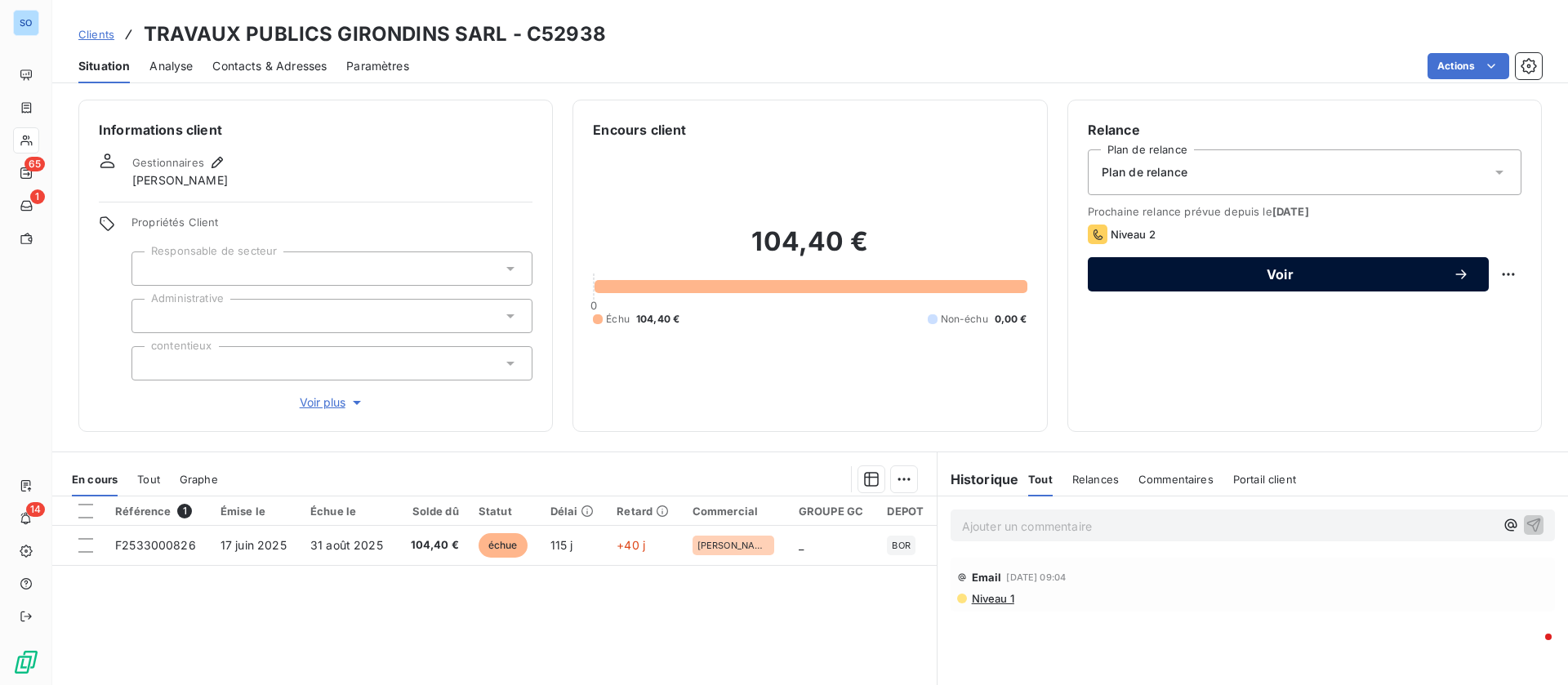
click at [1221, 261] on button "Voir" at bounding box center [1288, 274] width 401 height 34
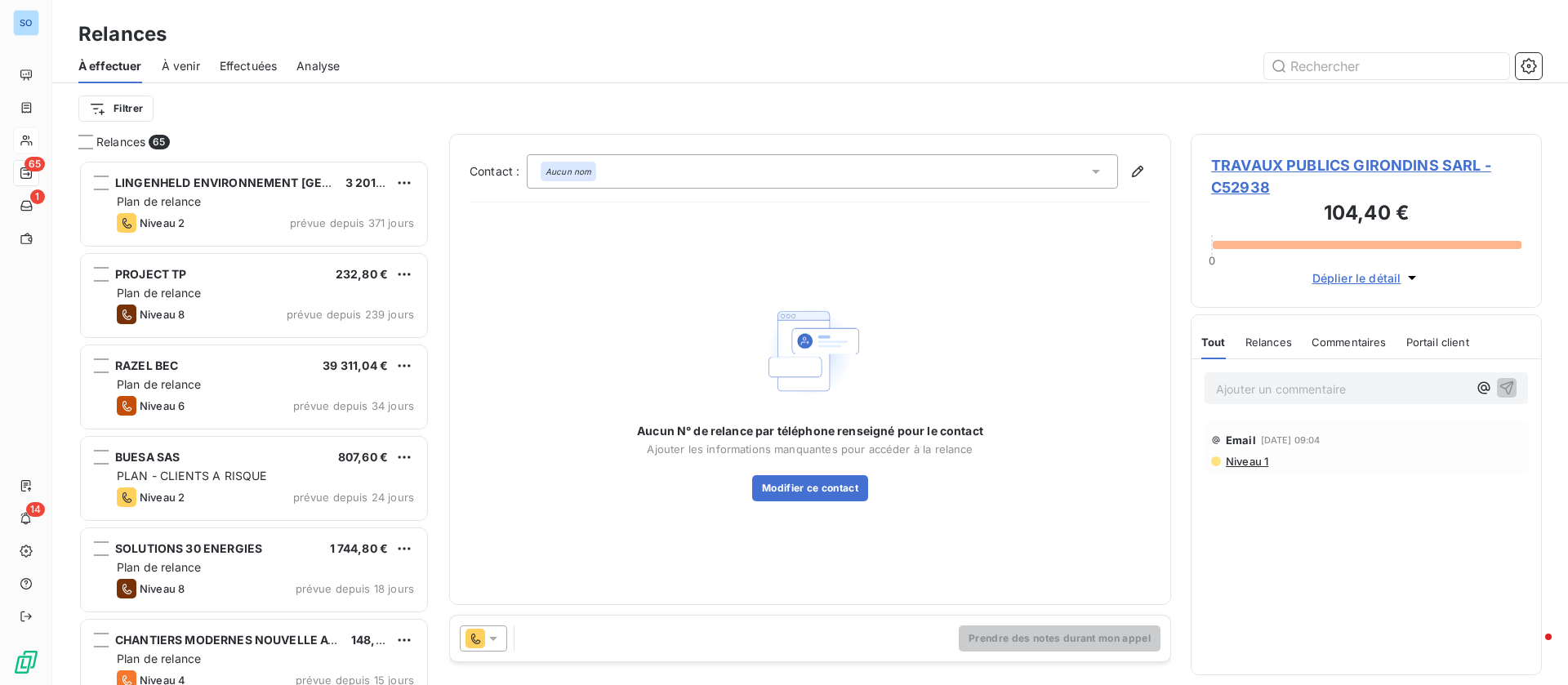
scroll to position [507, 333]
click at [1103, 167] on icon at bounding box center [1096, 171] width 16 height 16
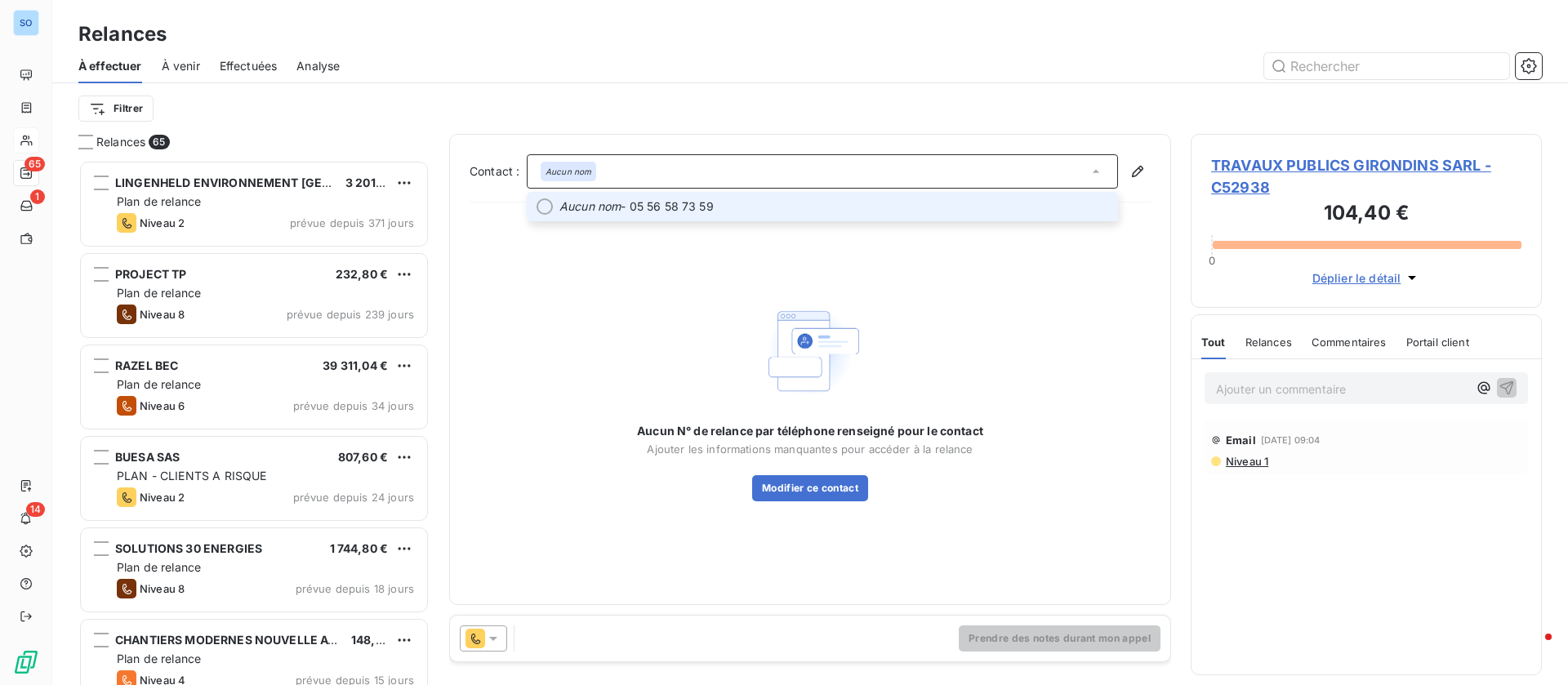
click at [956, 198] on span "Aucun nom - 05 56 58 73 59" at bounding box center [834, 206] width 549 height 16
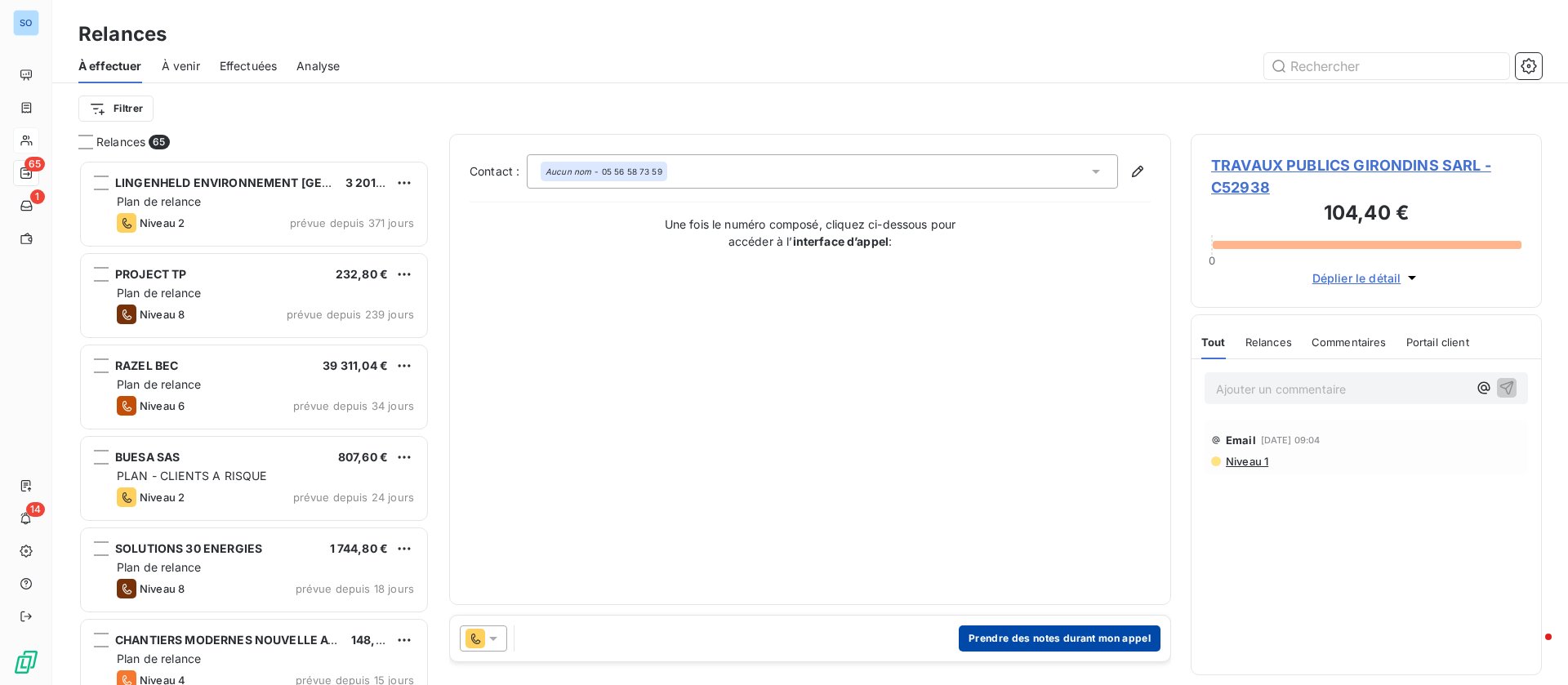
click at [1068, 634] on button "Prendre des notes durant mon appel" at bounding box center [1060, 638] width 202 height 26
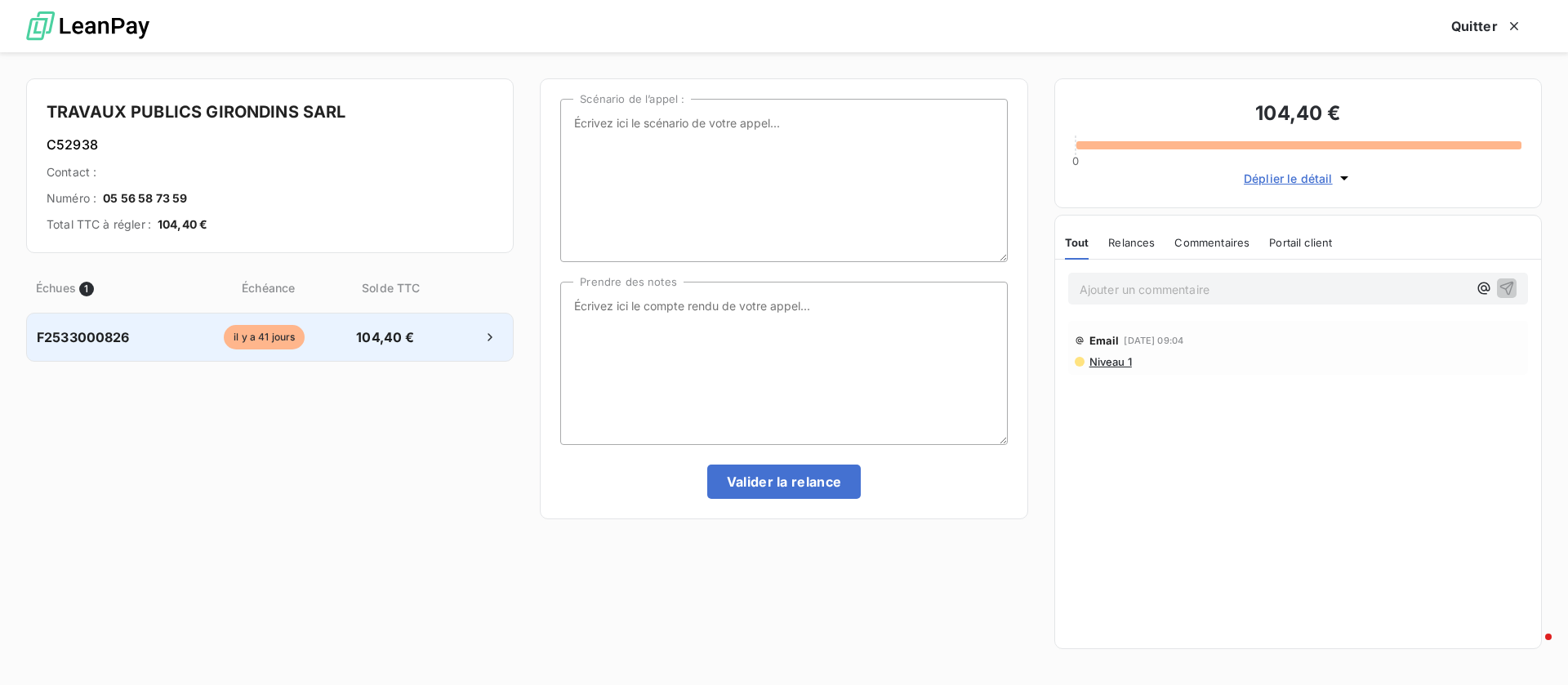
click at [123, 342] on span "F2533000826" at bounding box center [83, 337] width 93 height 20
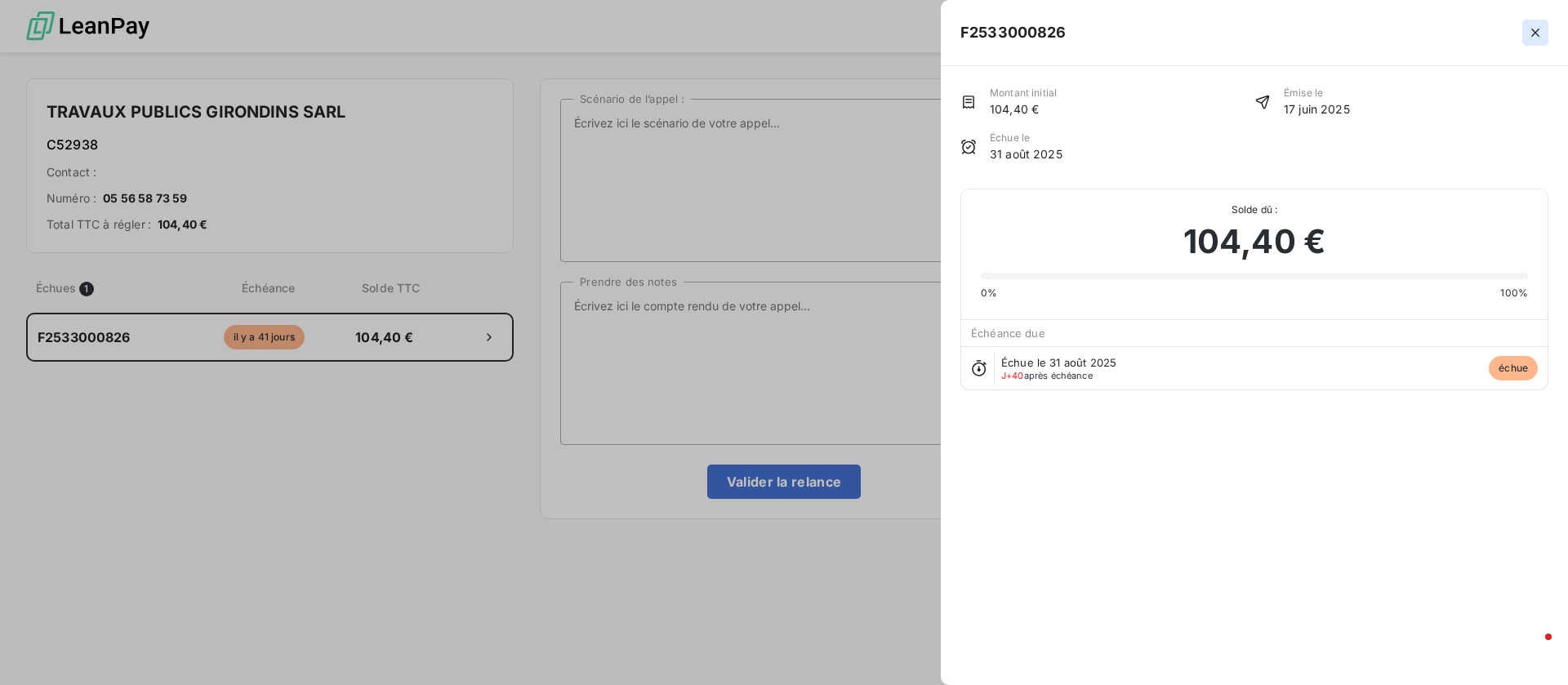
click at [1539, 25] on icon "button" at bounding box center [1535, 32] width 16 height 16
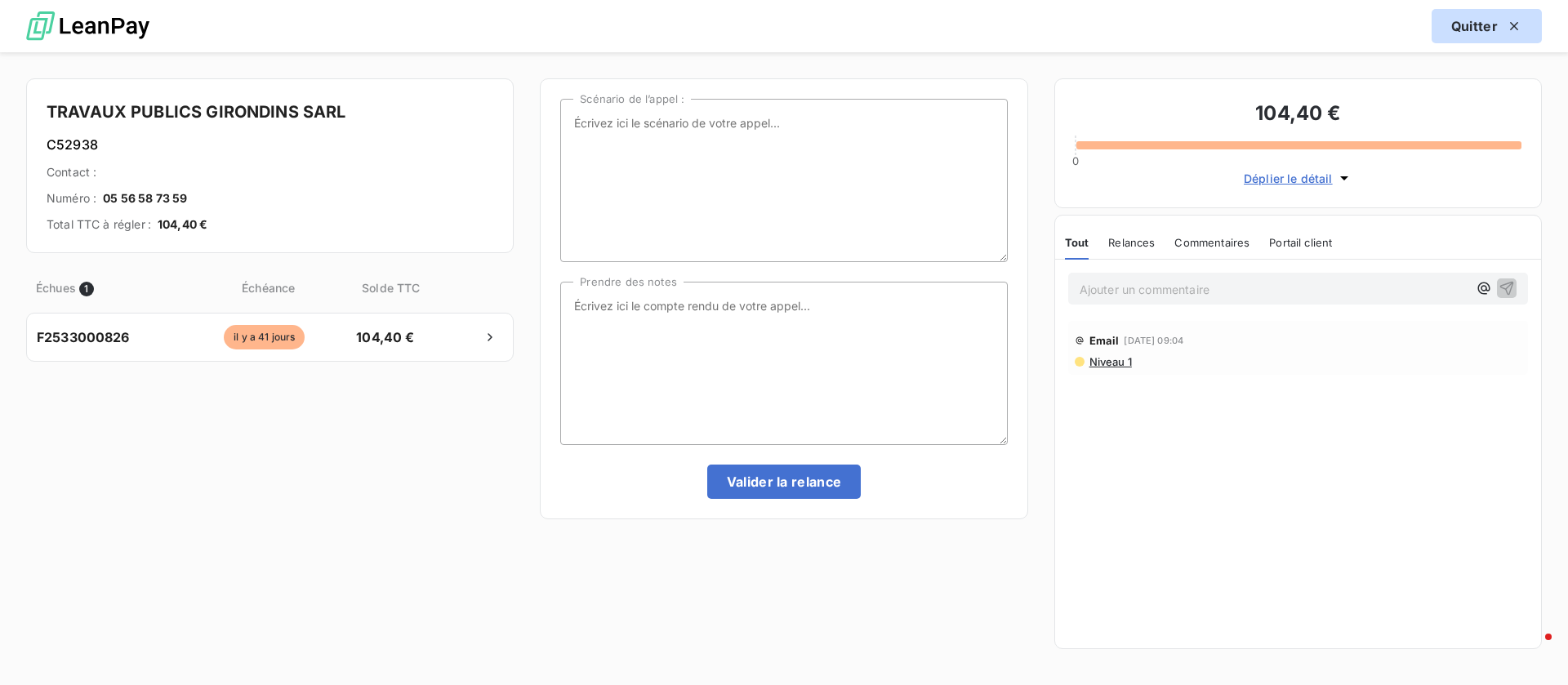
click at [1493, 21] on button "Quitter" at bounding box center [1486, 26] width 110 height 34
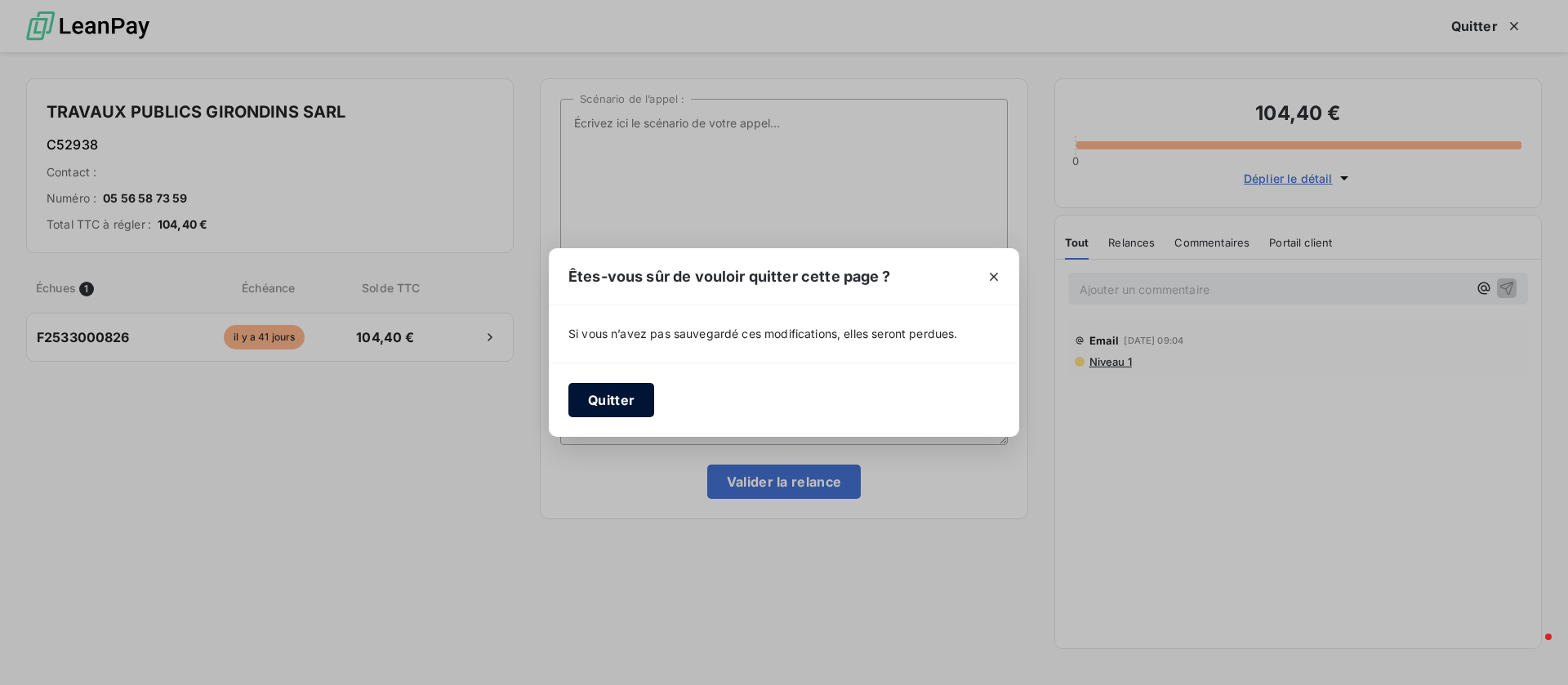
click at [621, 401] on button "Quitter" at bounding box center [611, 400] width 86 height 34
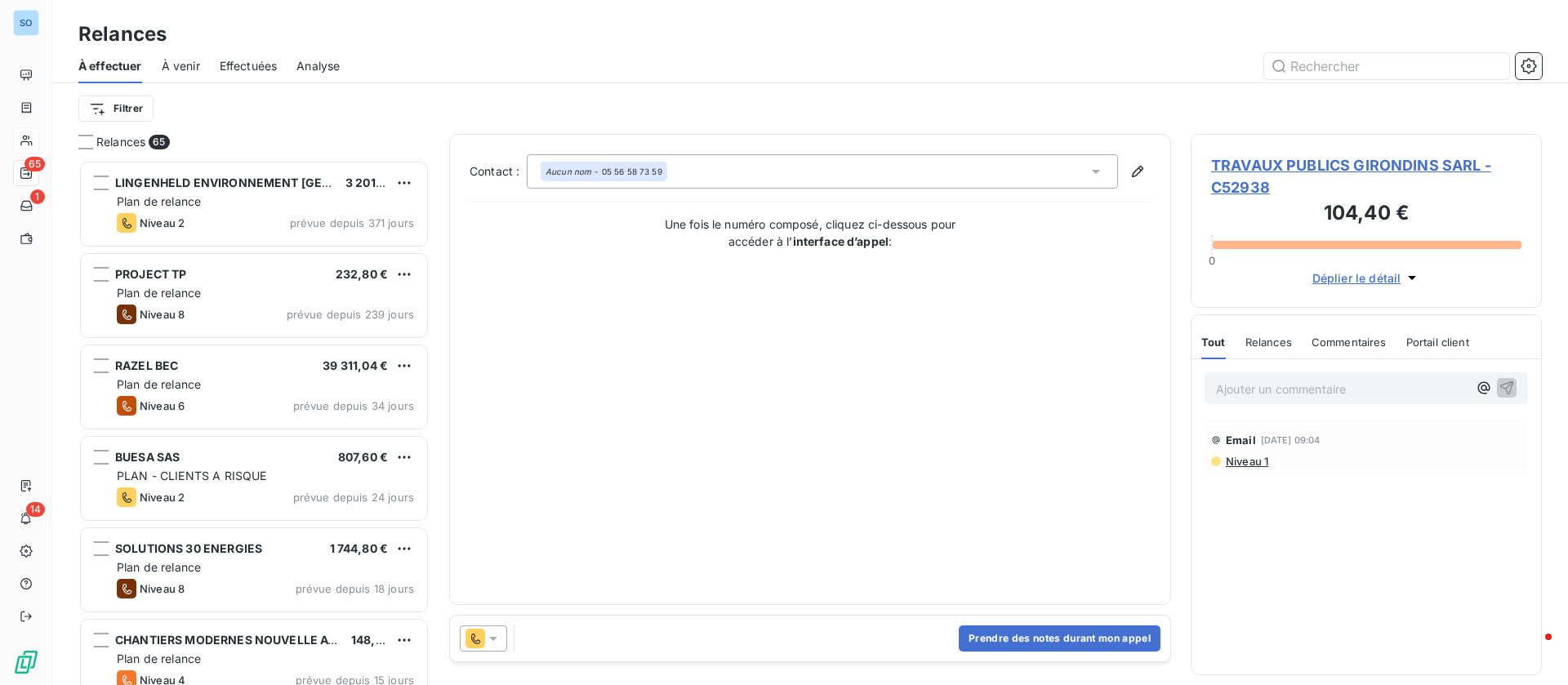
drag, startPoint x: 1292, startPoint y: 154, endPoint x: 1248, endPoint y: 169, distance: 46.5
click at [1290, 154] on span "TRAVAUX PUBLICS GIRONDINS SARL - C52938" at bounding box center [1366, 176] width 310 height 44
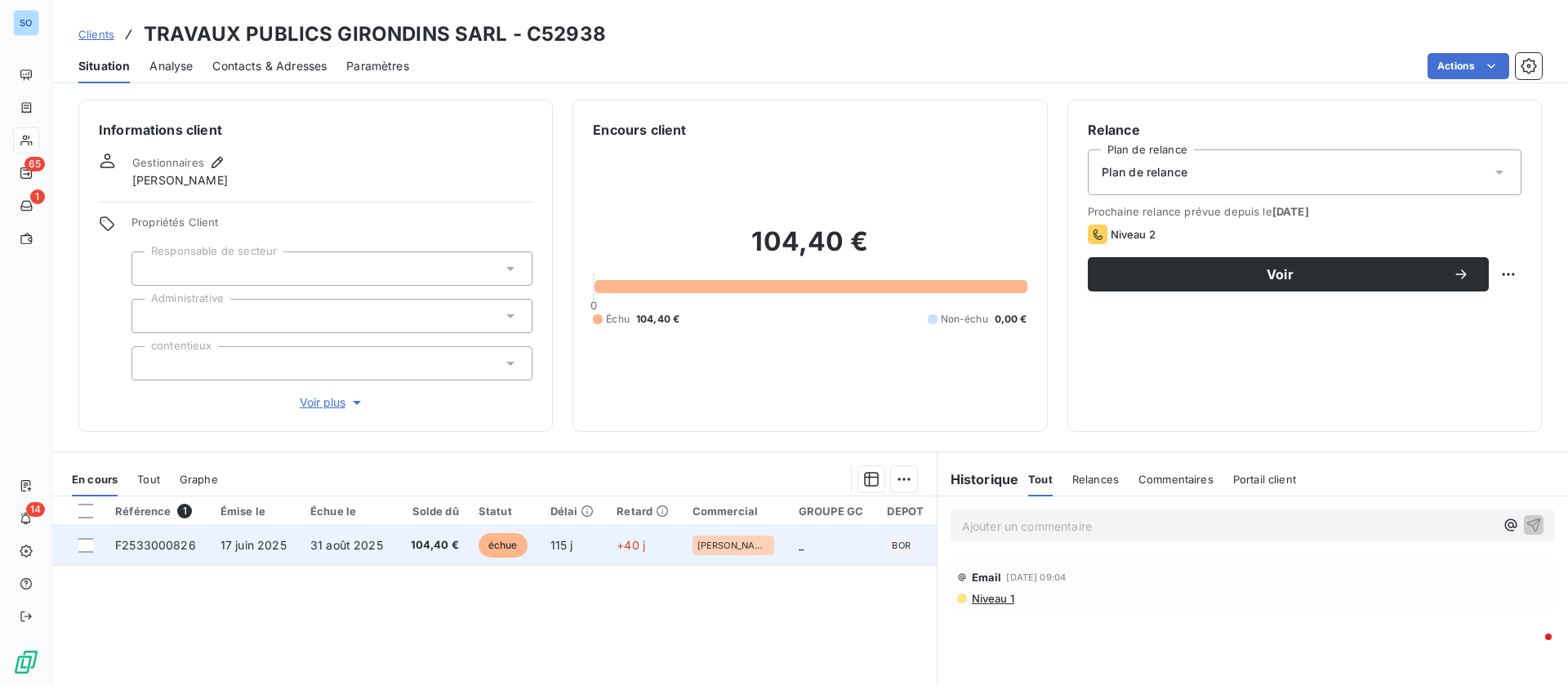
click at [333, 550] on span "31 août 2025" at bounding box center [346, 544] width 73 height 14
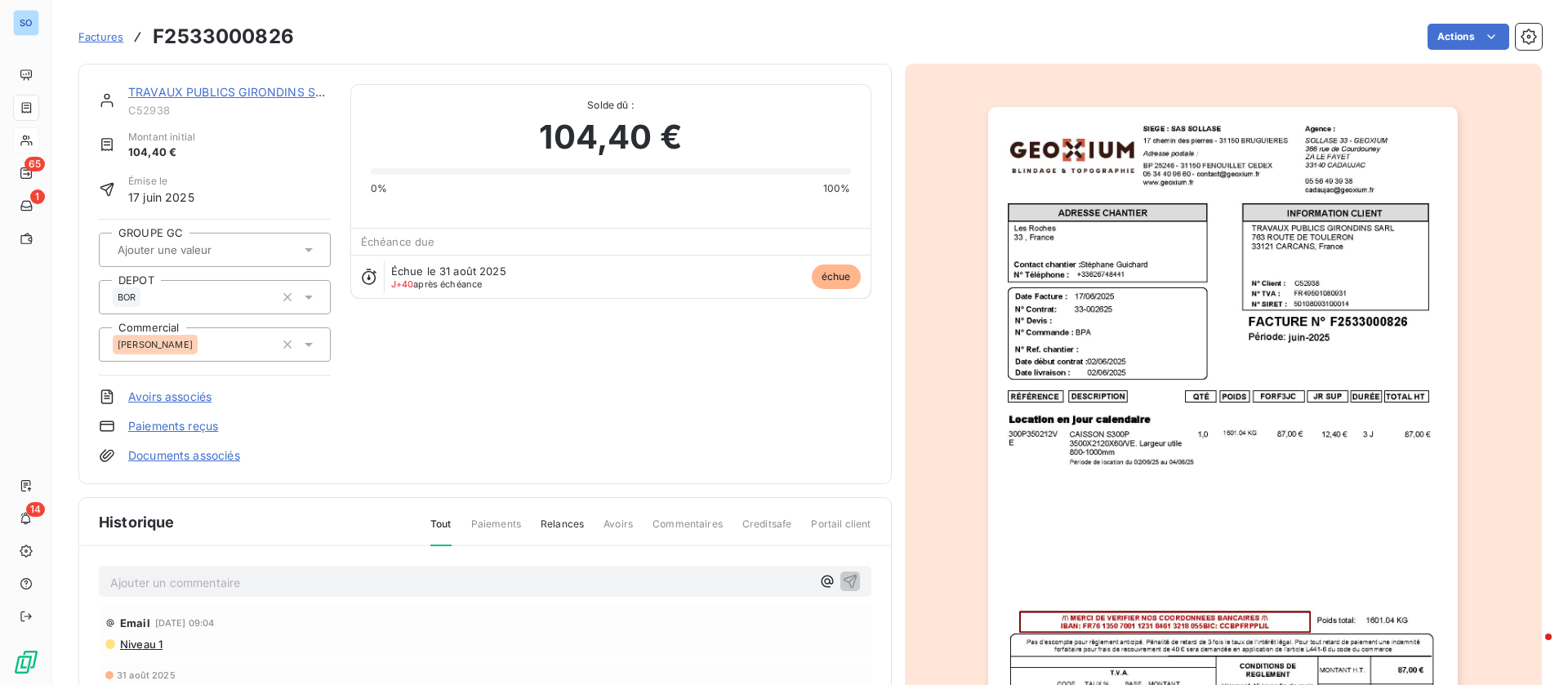
click at [213, 100] on div "TRAVAUX PUBLICS GIRONDINS SARL C52938" at bounding box center [229, 100] width 203 height 32
click at [208, 85] on link "TRAVAUX PUBLICS GIRONDINS SARL" at bounding box center [232, 91] width 210 height 14
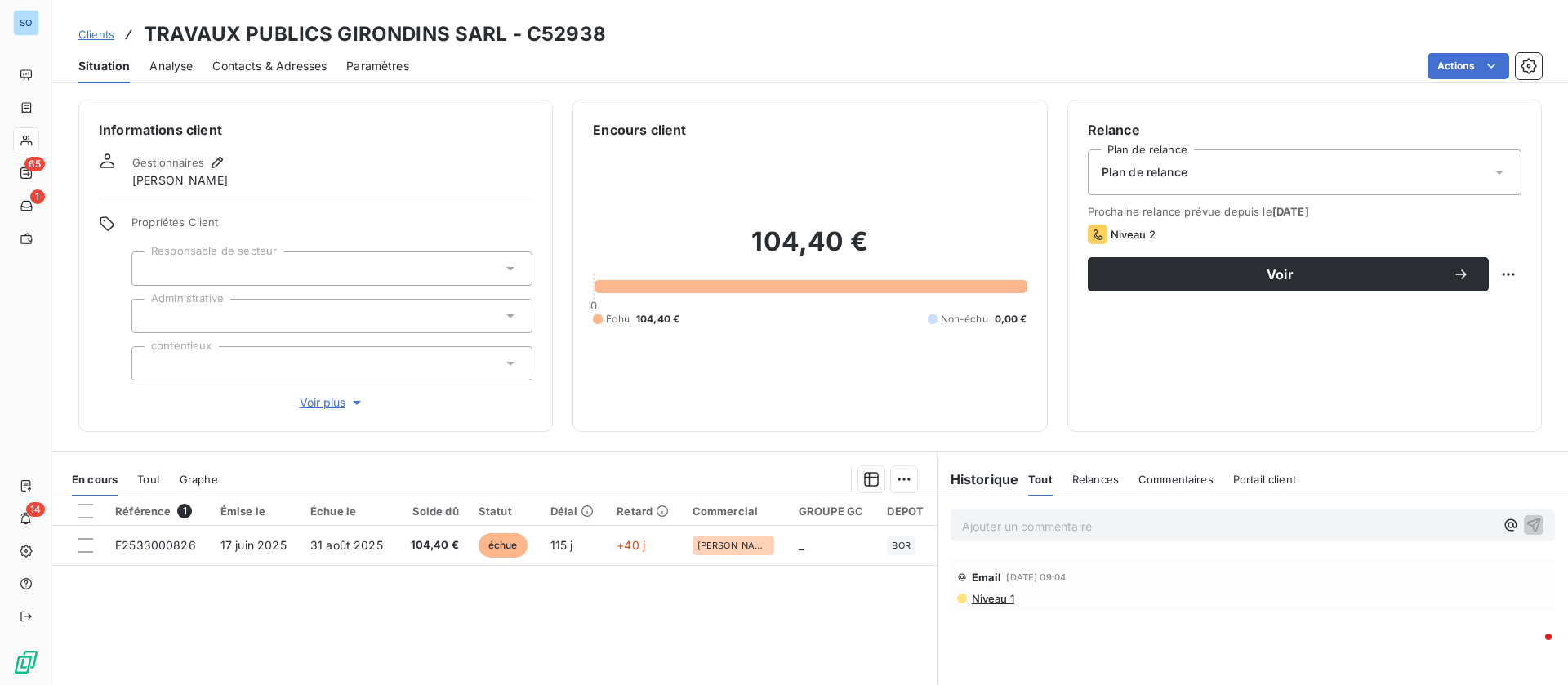
click at [1022, 534] on p "Ajouter un commentaire ﻿" at bounding box center [1227, 526] width 533 height 21
click at [1526, 527] on icon "button" at bounding box center [1534, 525] width 16 height 16
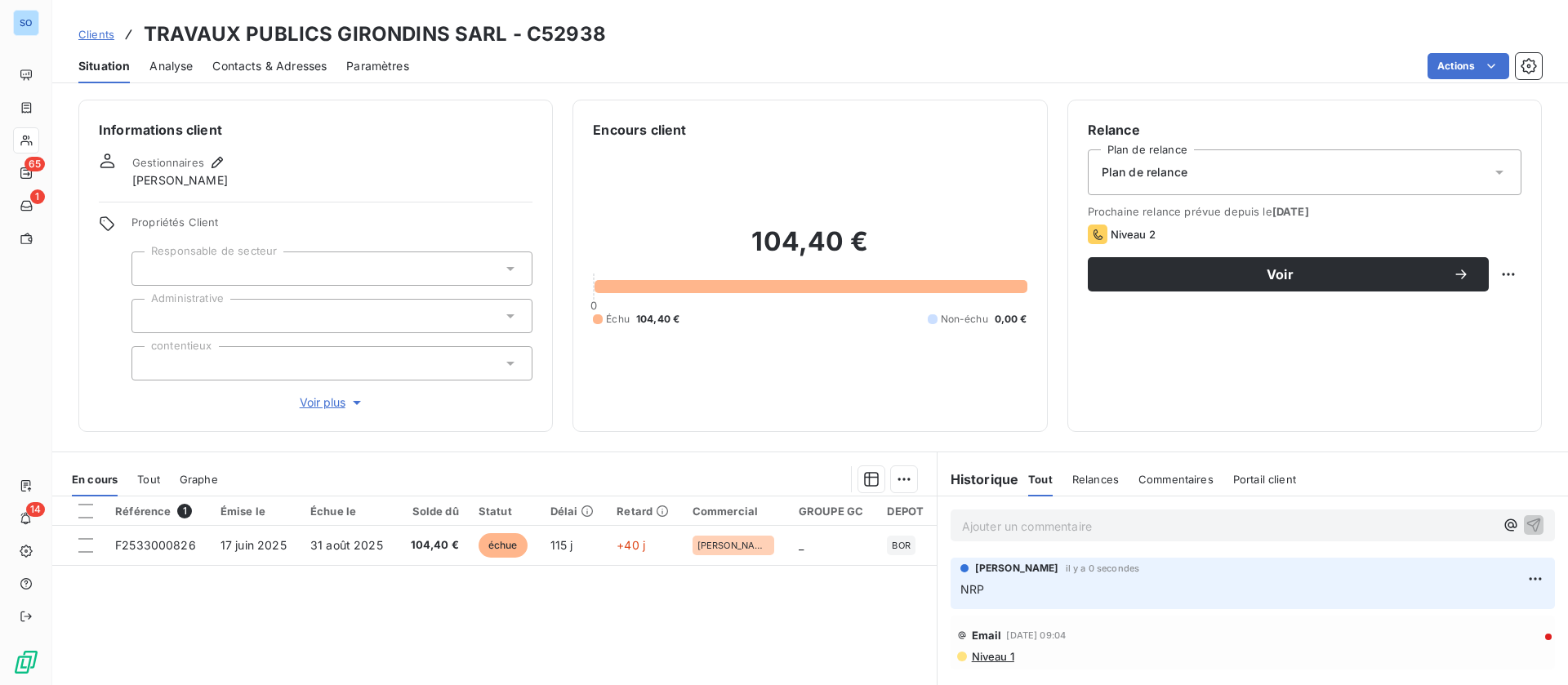
click at [258, 71] on span "Contacts & Adresses" at bounding box center [269, 66] width 114 height 16
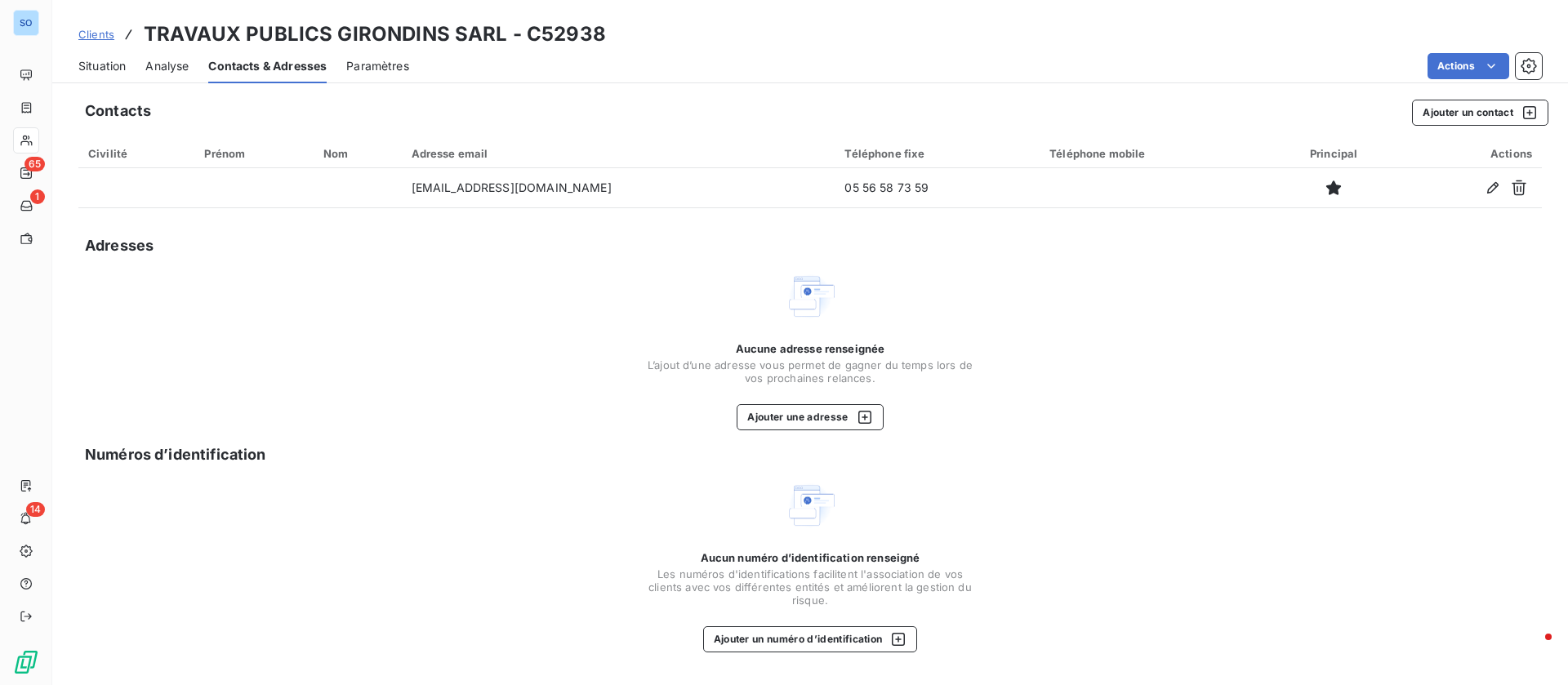
click at [114, 65] on span "Situation" at bounding box center [102, 66] width 48 height 16
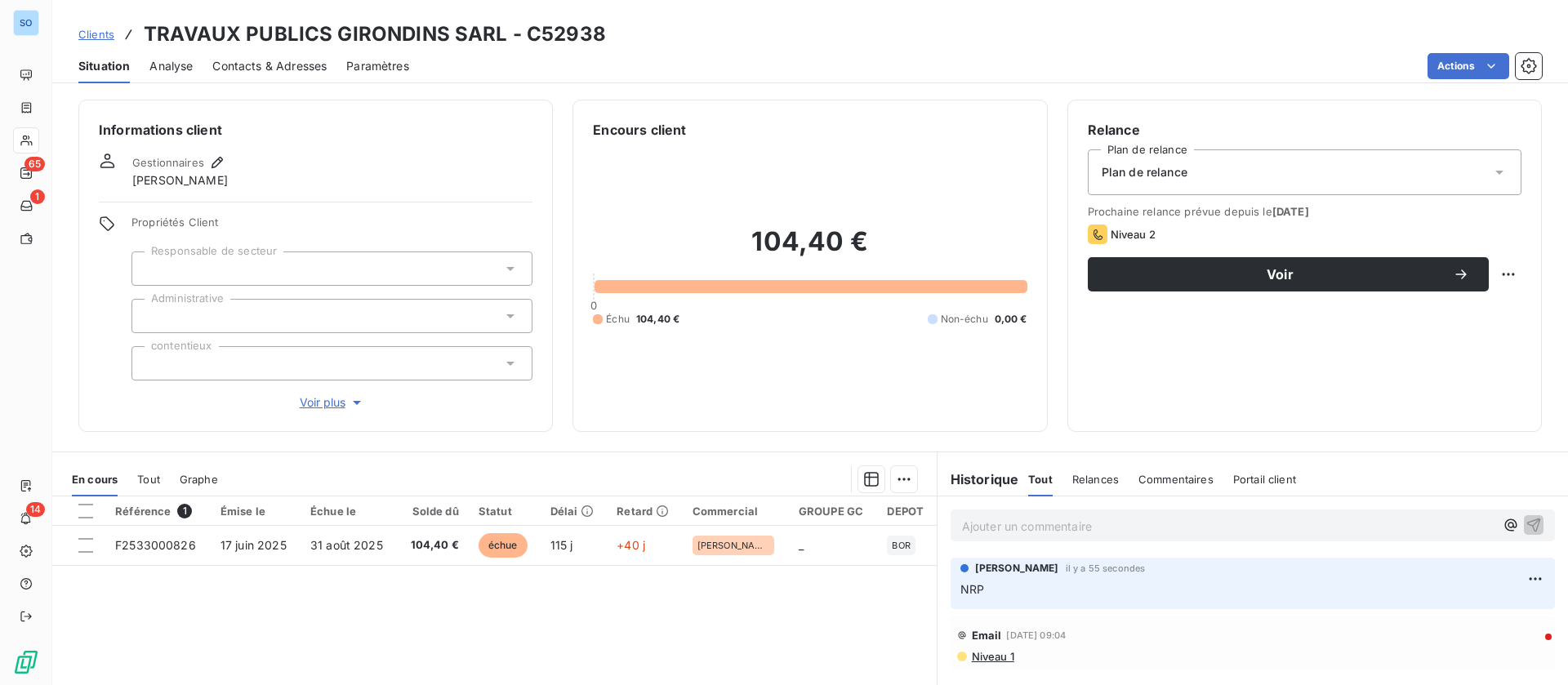
click at [256, 54] on div "Contacts & Adresses" at bounding box center [269, 66] width 114 height 34
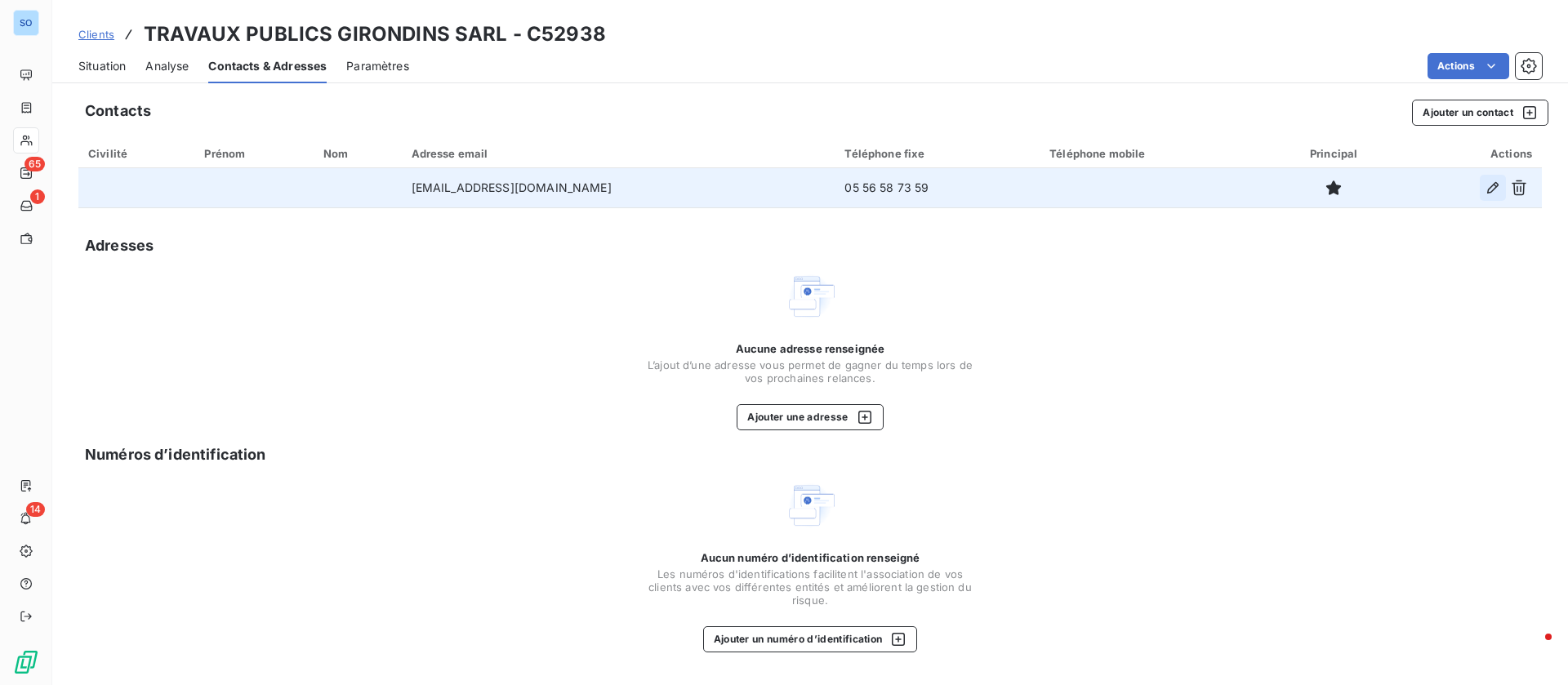
click at [1490, 186] on icon "button" at bounding box center [1492, 187] width 16 height 16
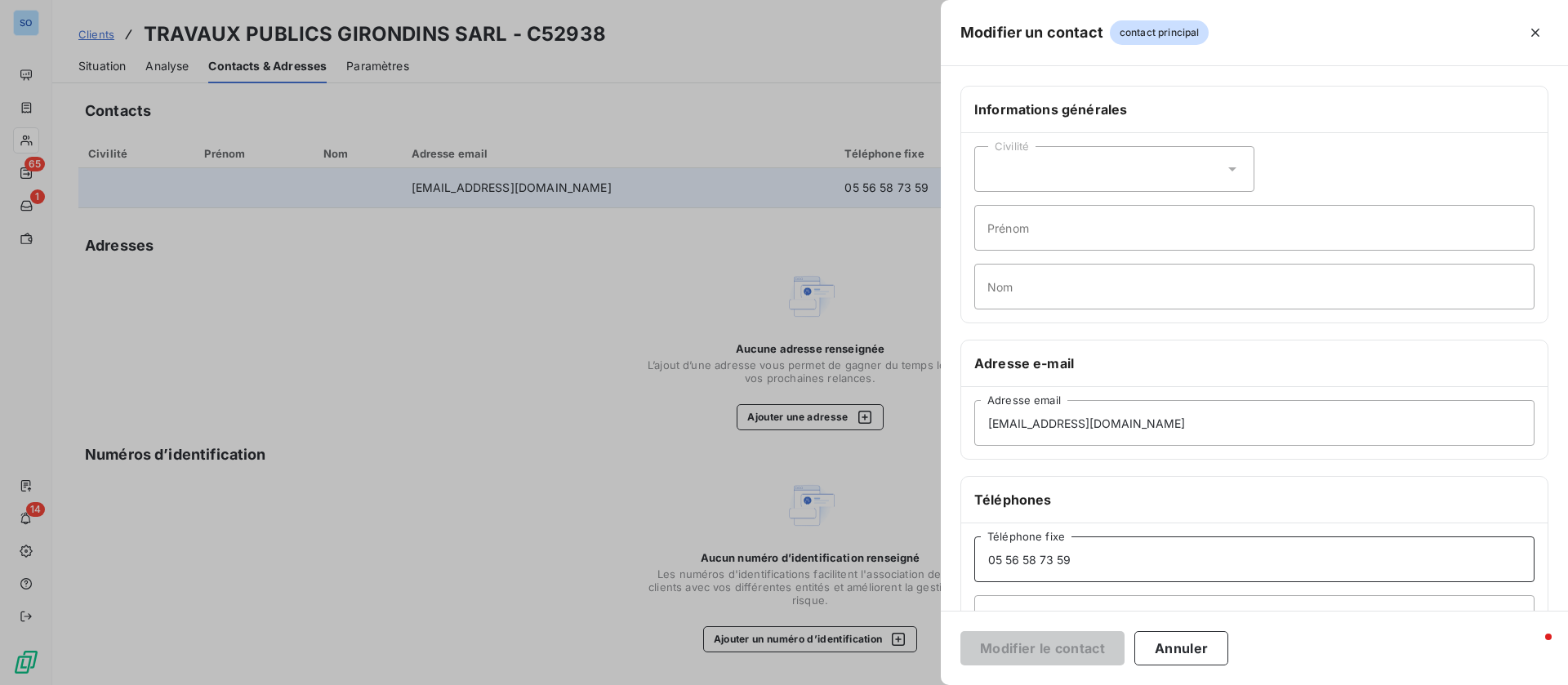
drag, startPoint x: 969, startPoint y: 556, endPoint x: 871, endPoint y: 549, distance: 98.2
click at [869, 684] on div "Modifier un contact contact principal Informations générales Civilité Prénom No…" at bounding box center [784, 685] width 1568 height 0
type input "06 26 74 84 41"
click at [1068, 652] on button "Modifier le contact" at bounding box center [1043, 648] width 164 height 34
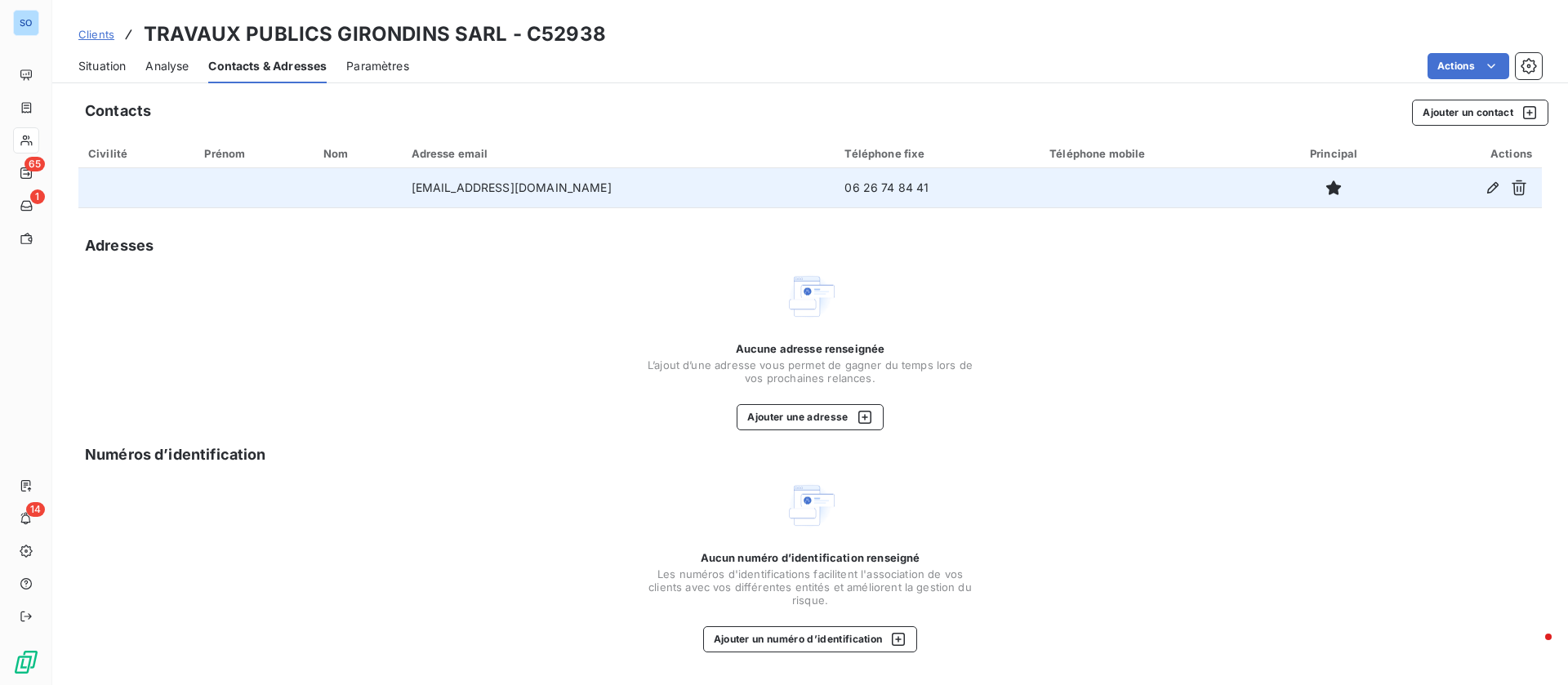
click at [102, 51] on div "Situation" at bounding box center [102, 66] width 48 height 34
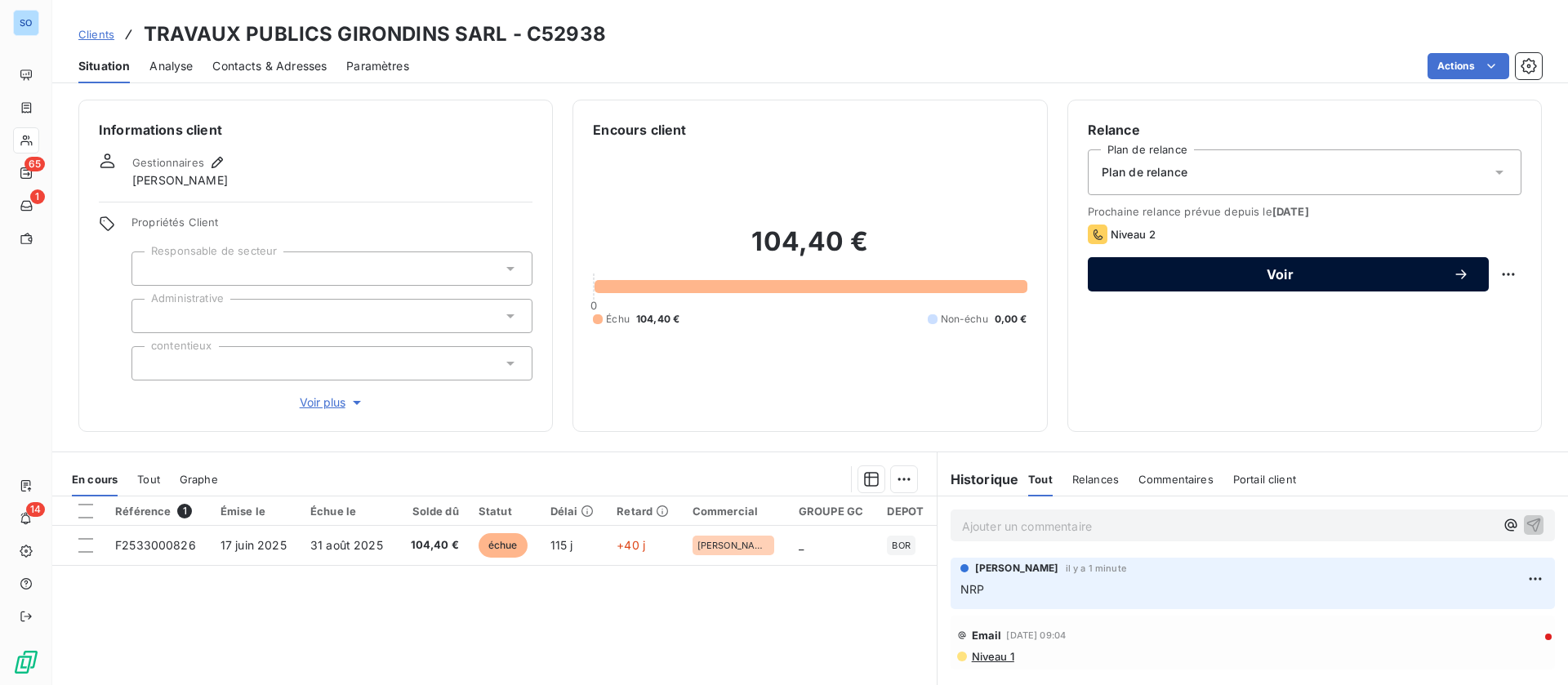
click at [1272, 274] on span "Voir" at bounding box center [1280, 274] width 345 height 13
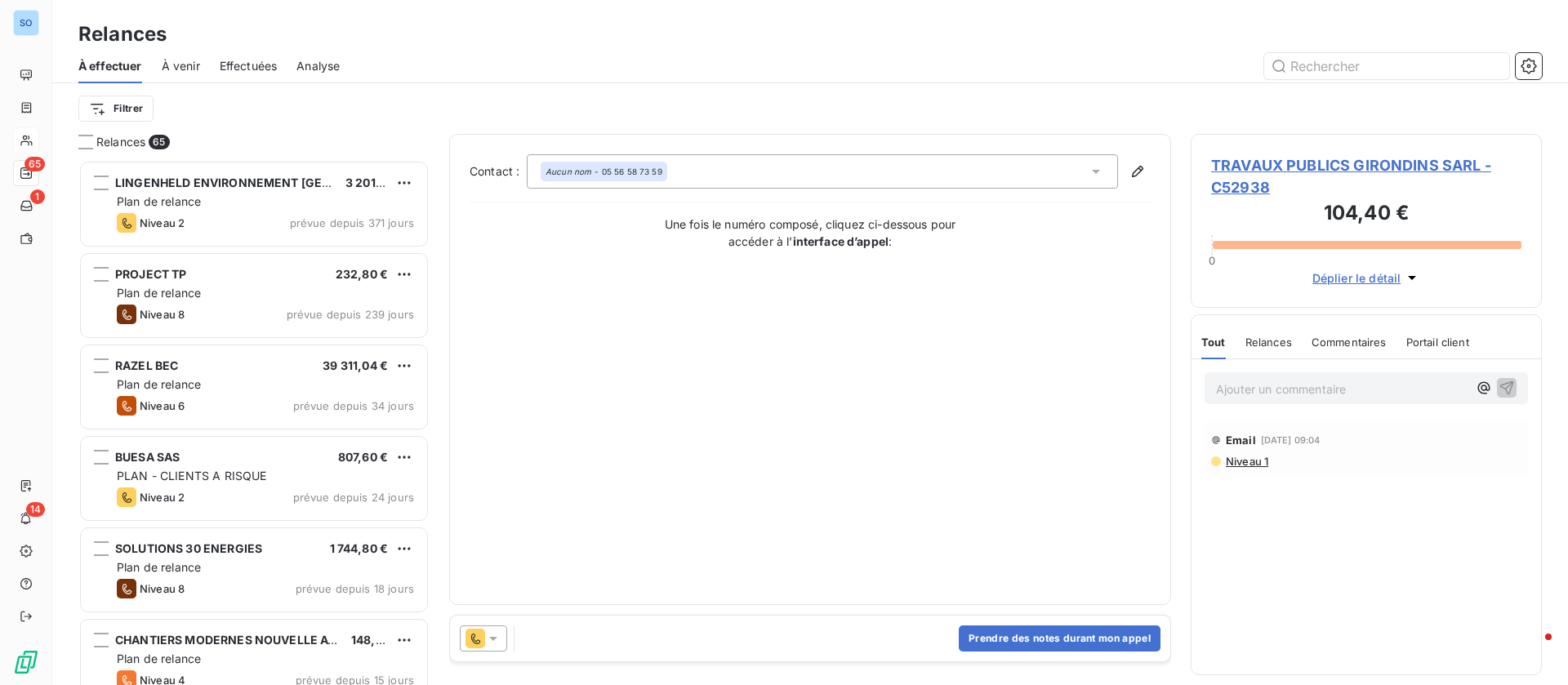
scroll to position [507, 333]
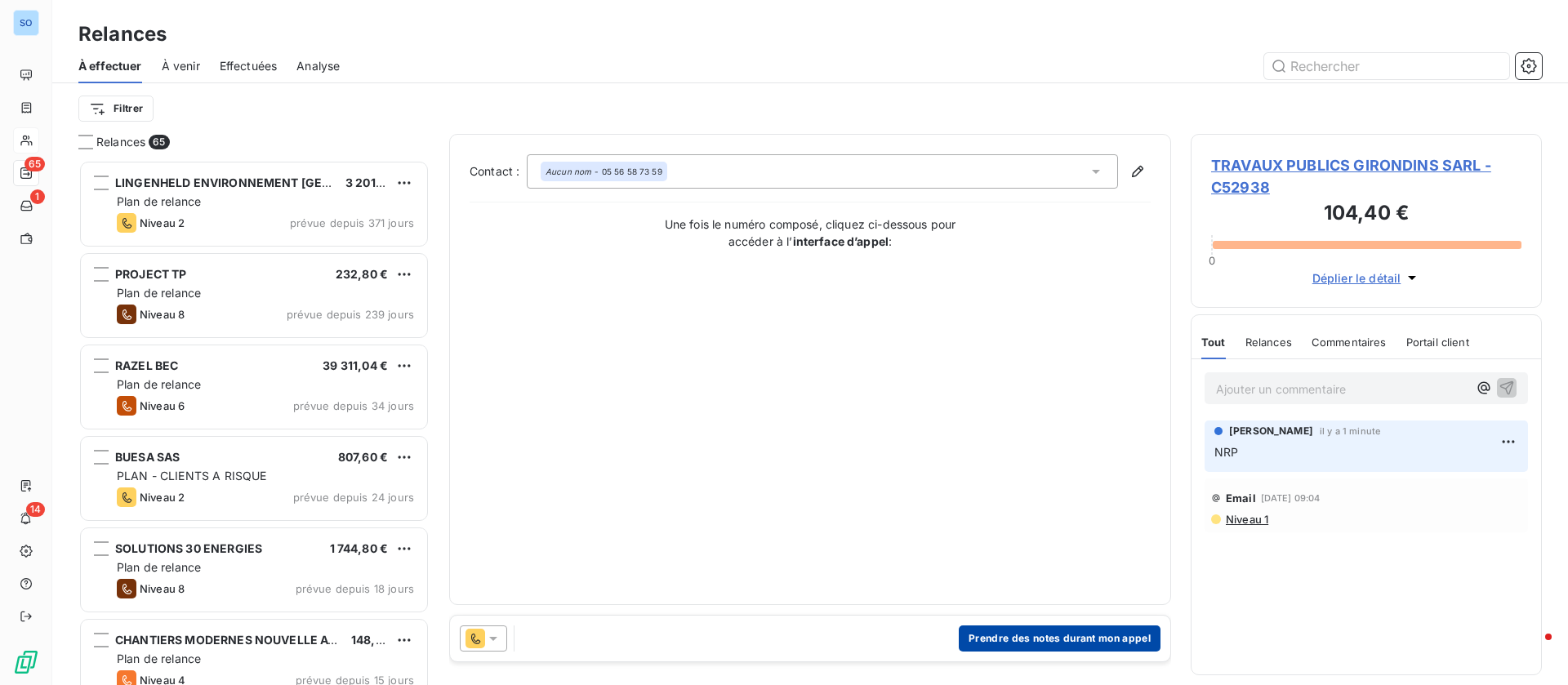
click at [1053, 635] on button "Prendre des notes durant mon appel" at bounding box center [1060, 638] width 202 height 26
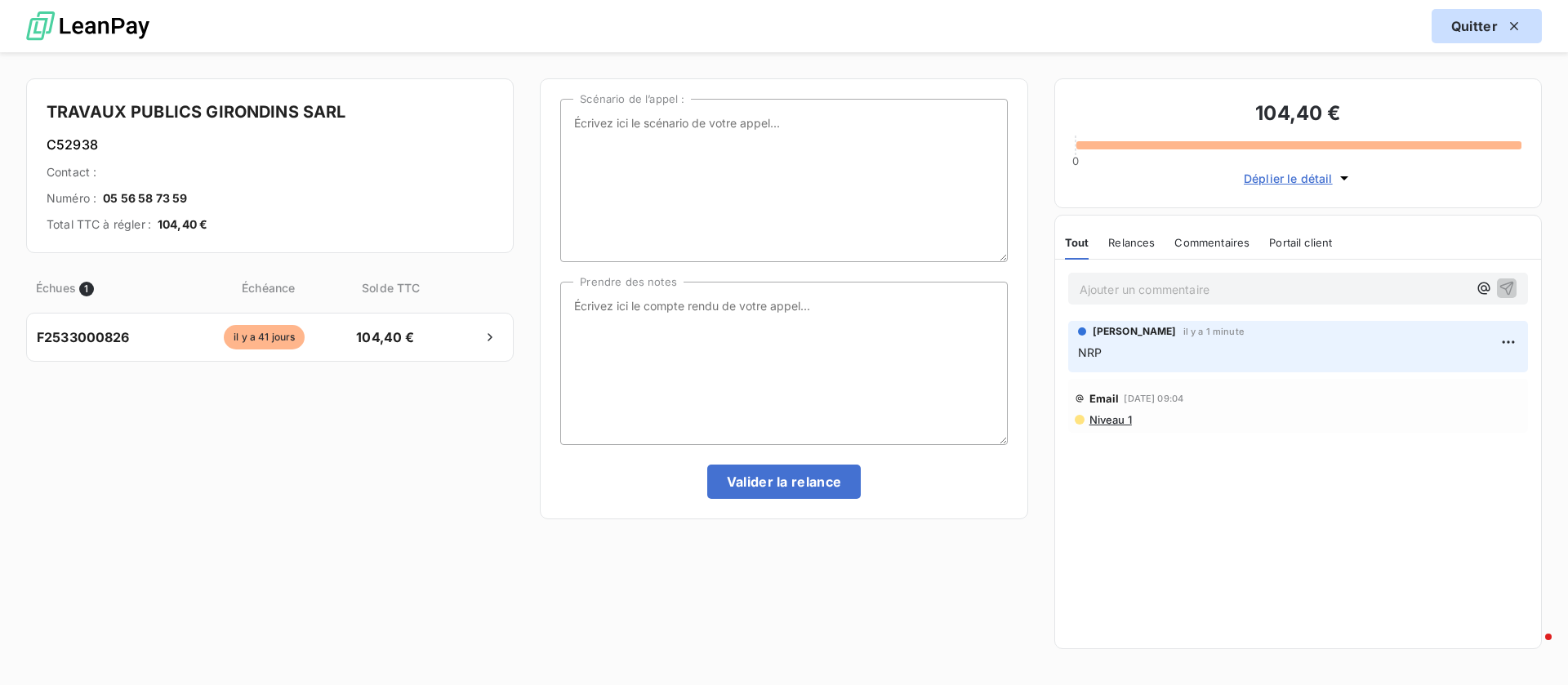
click at [1479, 35] on button "Quitter" at bounding box center [1486, 26] width 110 height 34
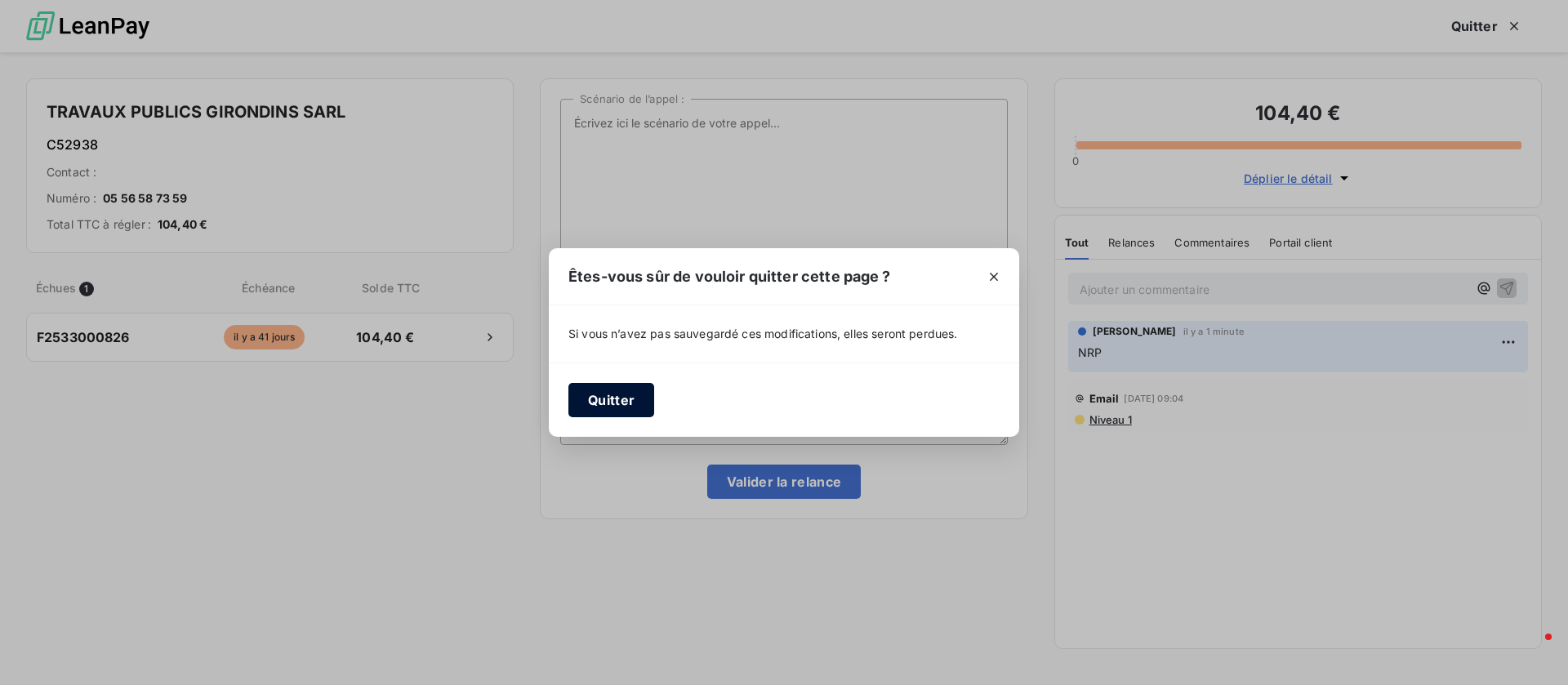
drag, startPoint x: 610, startPoint y: 389, endPoint x: 432, endPoint y: 333, distance: 186.6
click at [609, 391] on button "Quitter" at bounding box center [611, 400] width 86 height 34
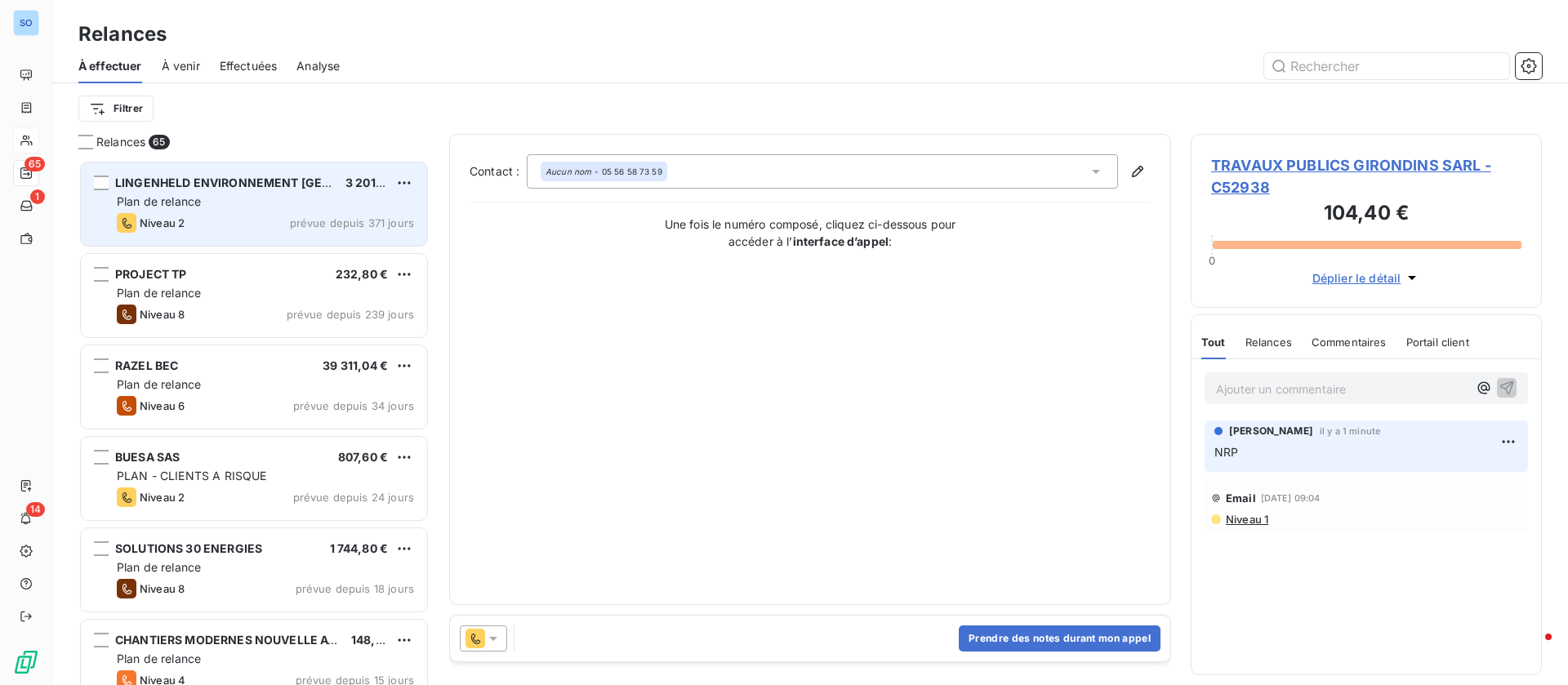
click at [221, 182] on span "LINGENHELD ENVIRONNEMENT [GEOGRAPHIC_DATA]" at bounding box center [269, 182] width 307 height 14
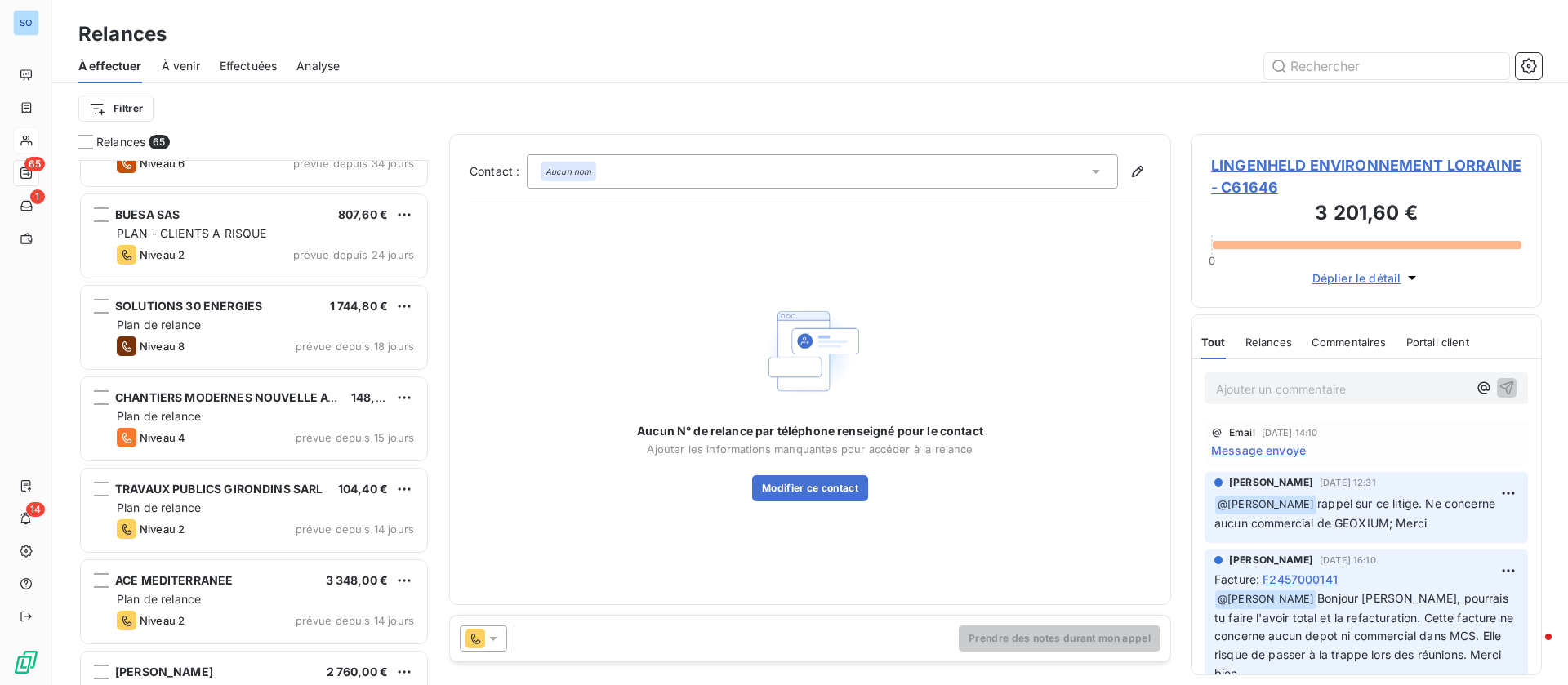
scroll to position [246, 0]
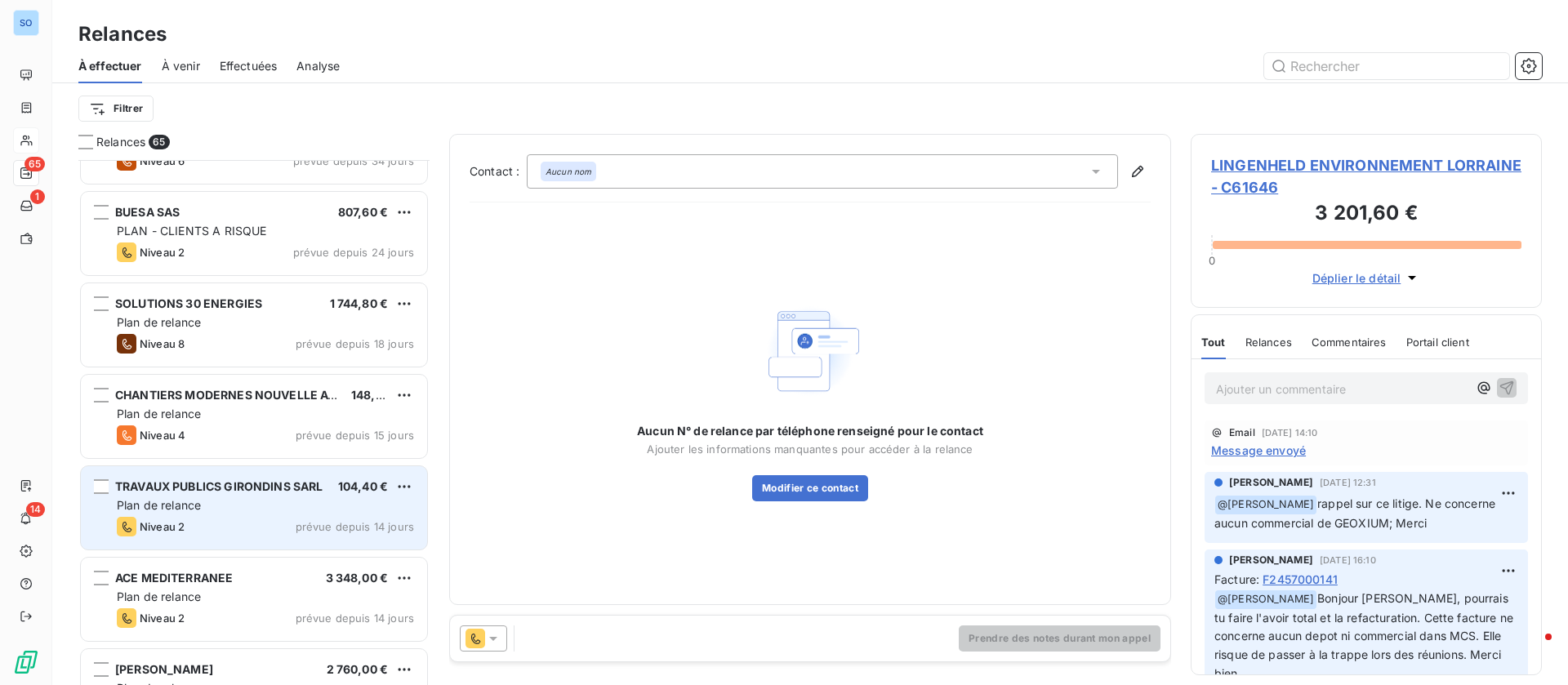
click at [184, 509] on span "Plan de relance" at bounding box center [159, 505] width 84 height 14
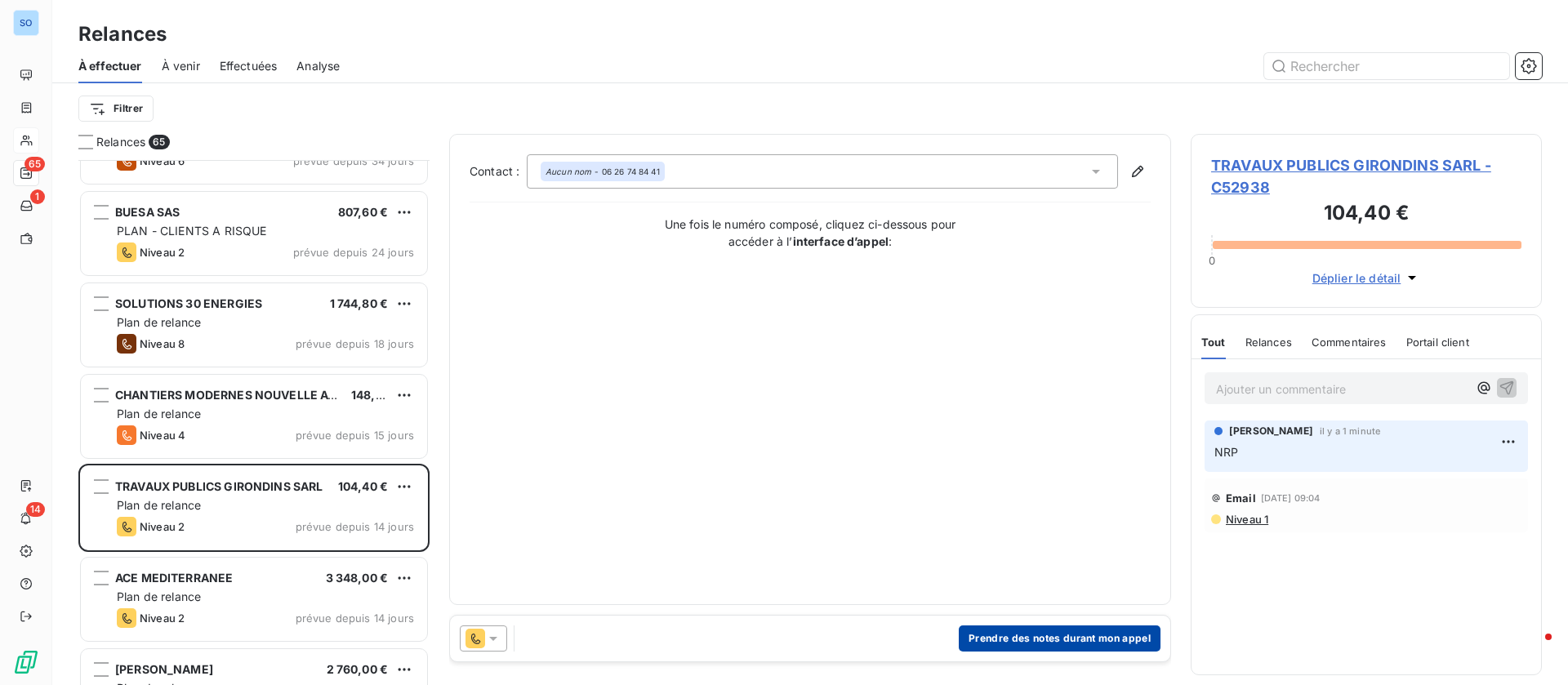
click at [1006, 642] on button "Prendre des notes durant mon appel" at bounding box center [1060, 638] width 202 height 26
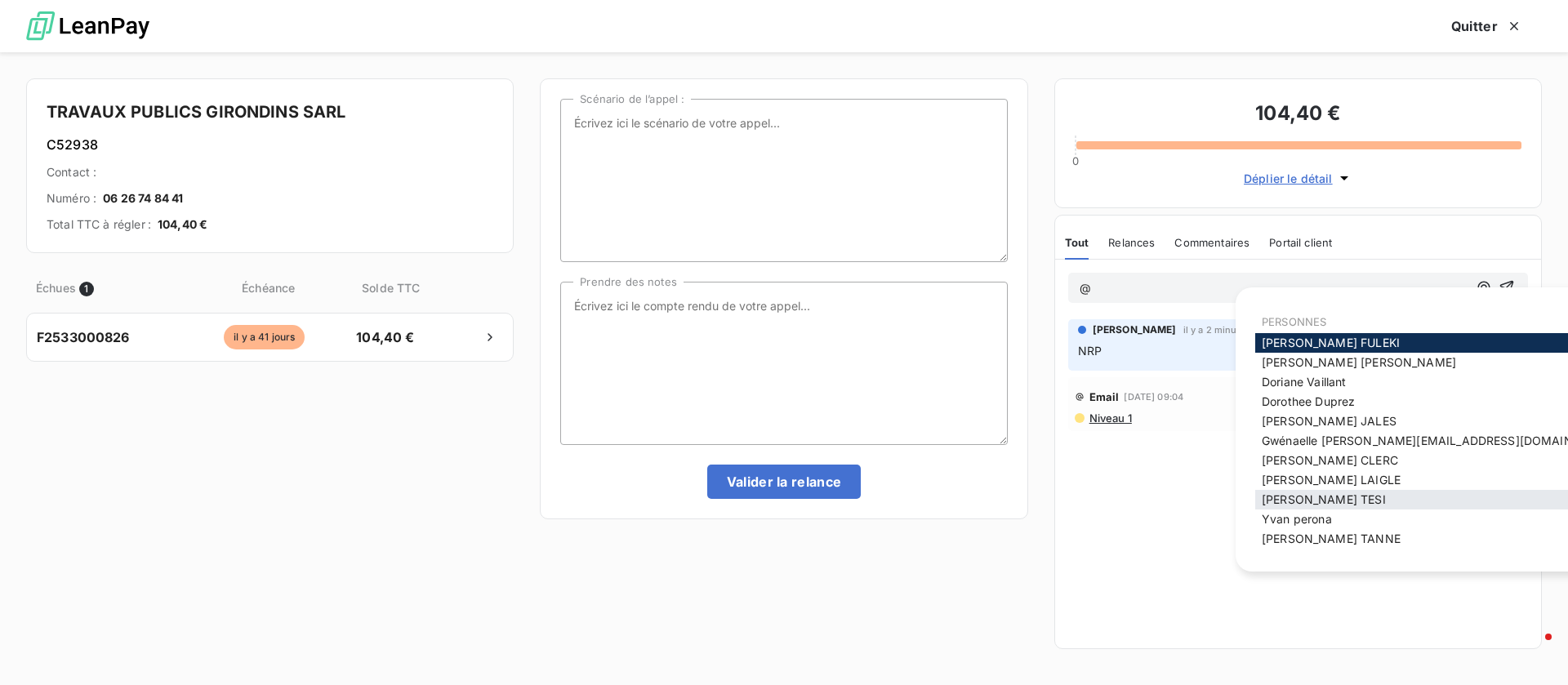
click at [1350, 501] on div "Stéphane TESI" at bounding box center [1439, 500] width 369 height 20
click at [1350, 498] on div "Stéphane TESI" at bounding box center [1439, 500] width 369 height 20
click at [1308, 500] on span "Stéphane TESI" at bounding box center [1324, 498] width 124 height 14
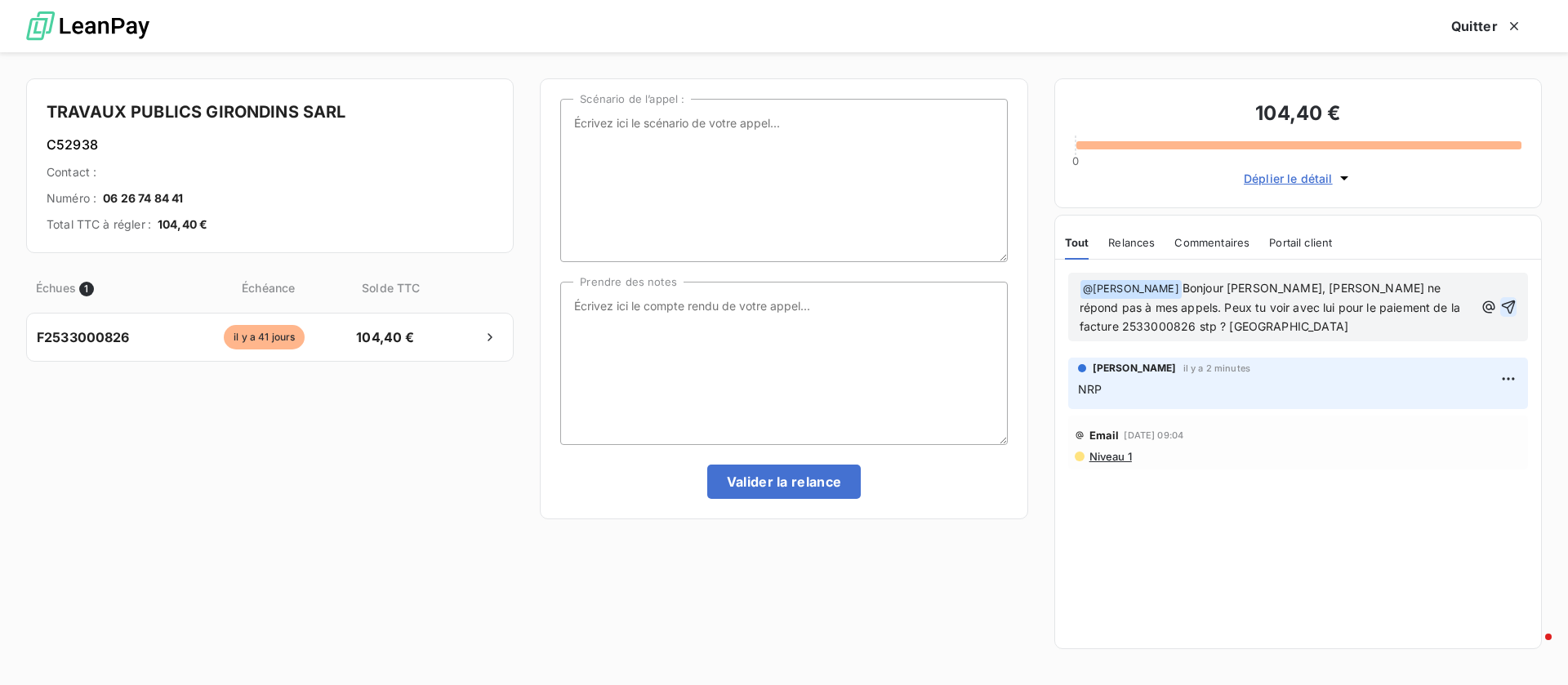
click at [1509, 307] on icon "button" at bounding box center [1509, 307] width 16 height 16
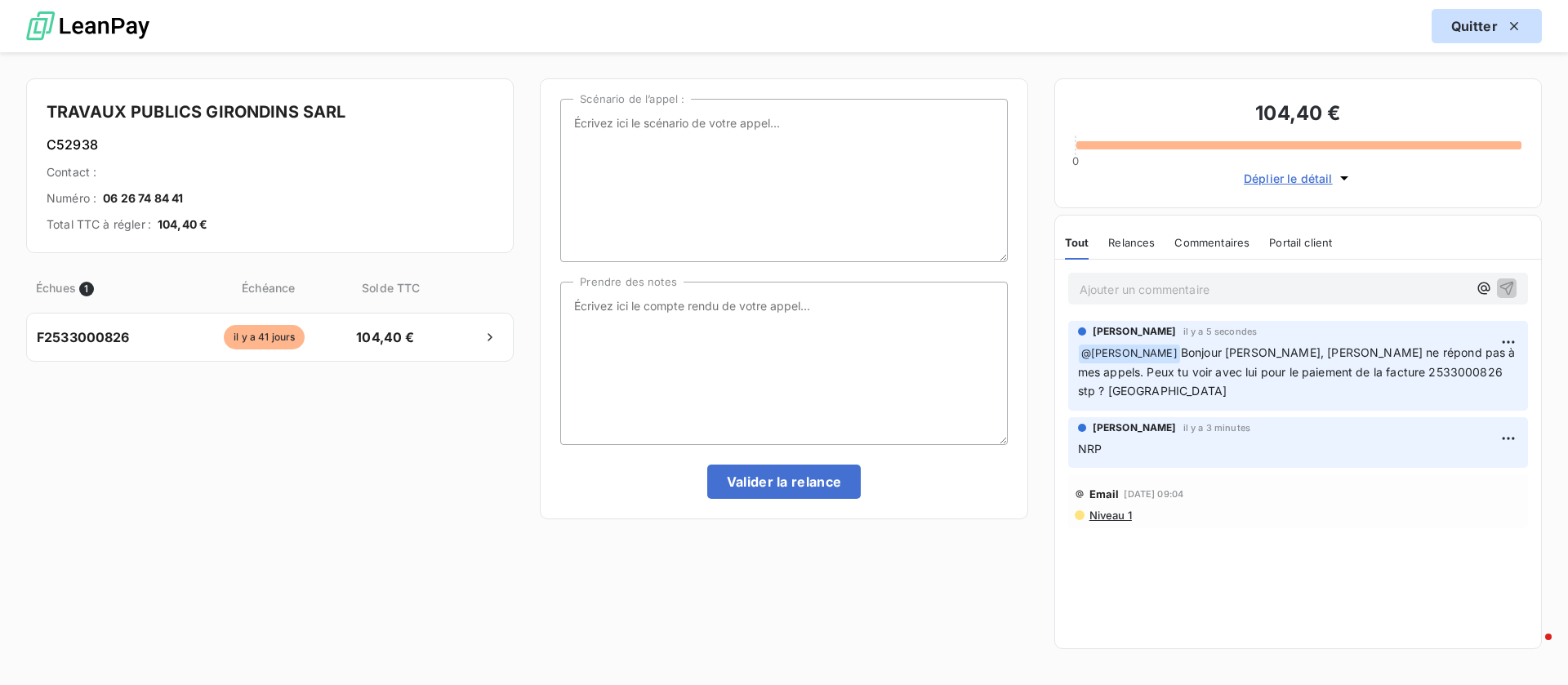
click at [1498, 29] on div "button" at bounding box center [1509, 26] width 24 height 16
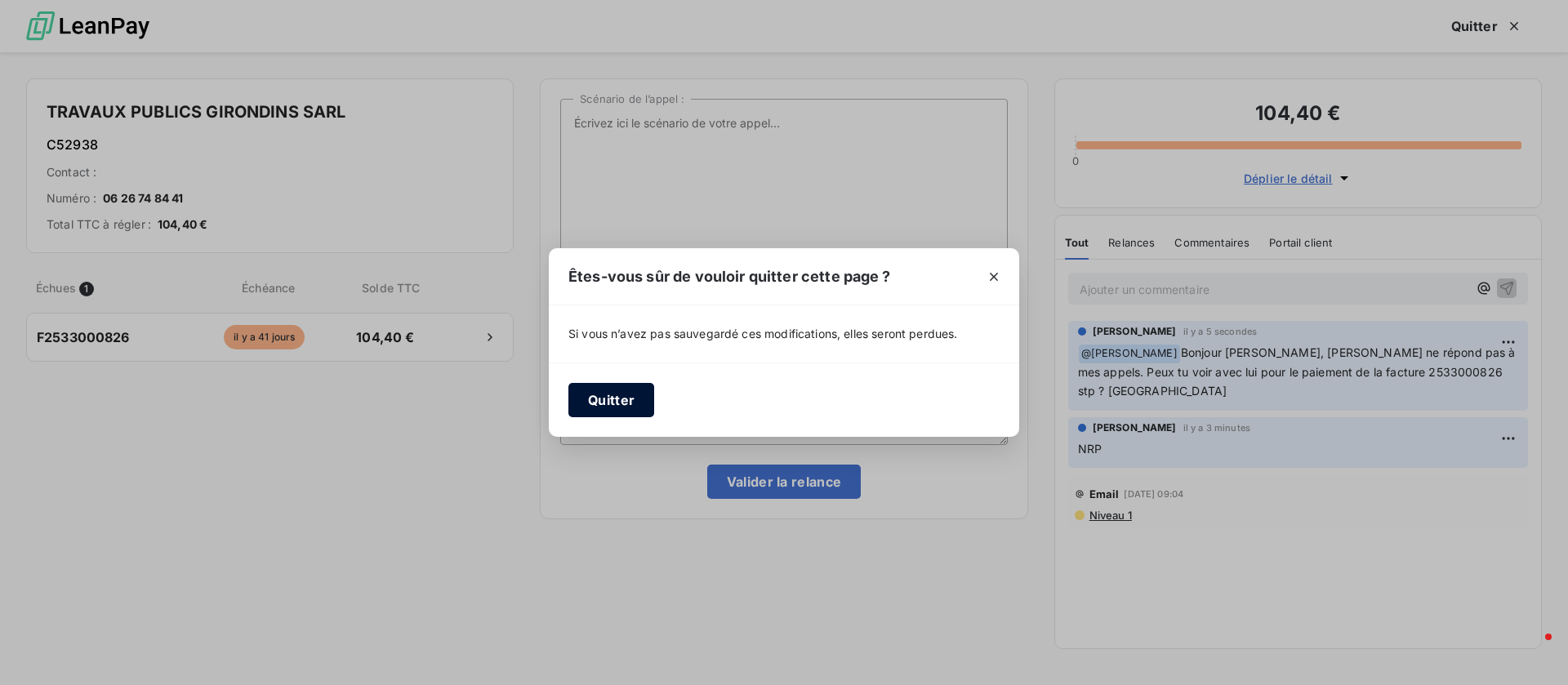
click at [616, 402] on button "Quitter" at bounding box center [611, 400] width 86 height 34
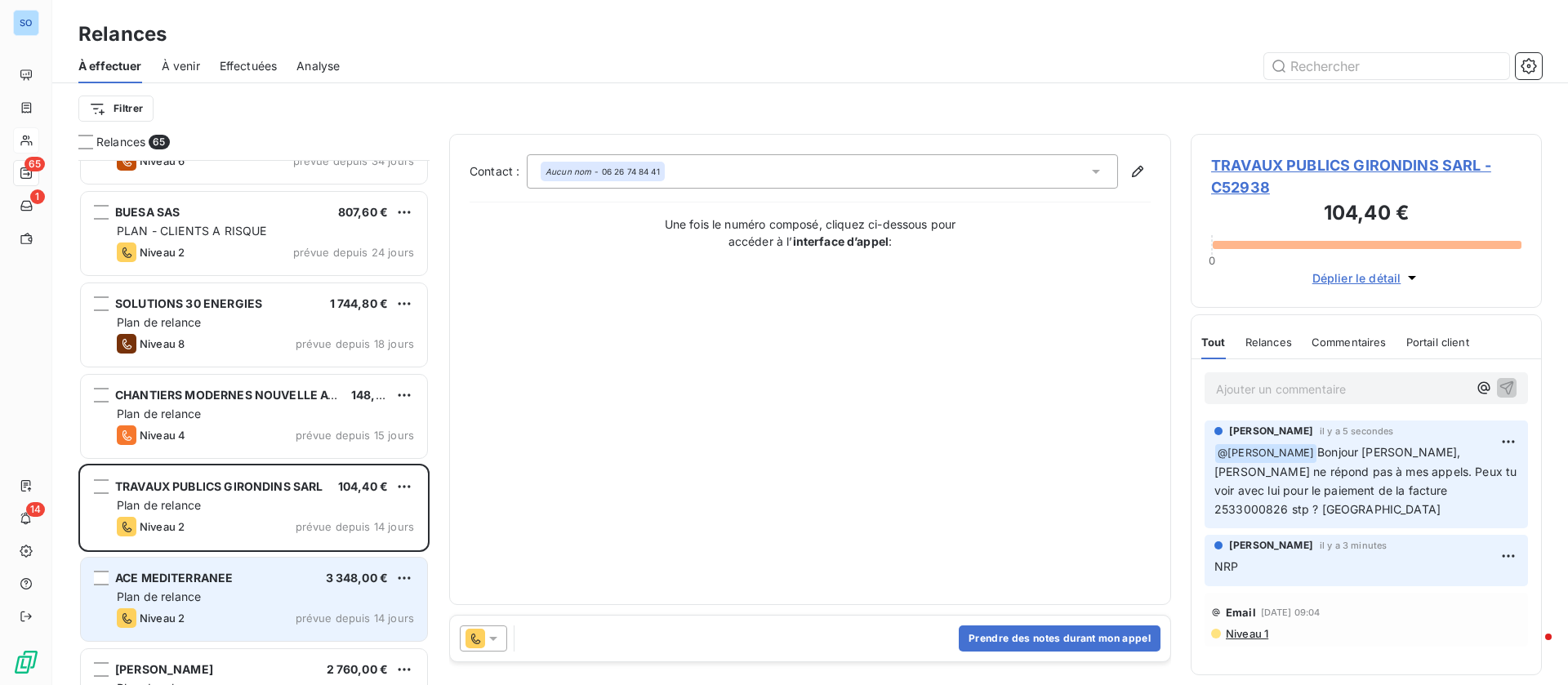
click at [279, 592] on div "Plan de relance" at bounding box center [266, 597] width 297 height 16
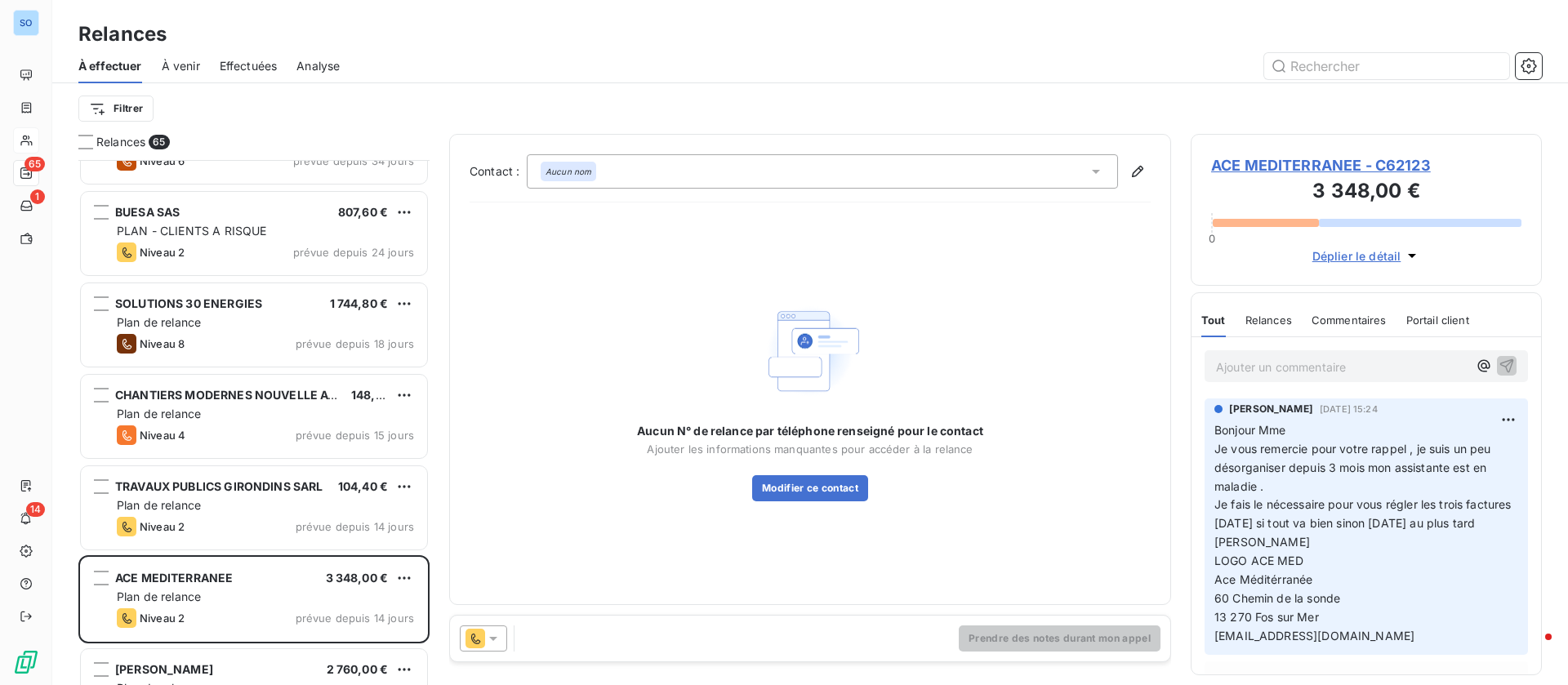
scroll to position [63, 0]
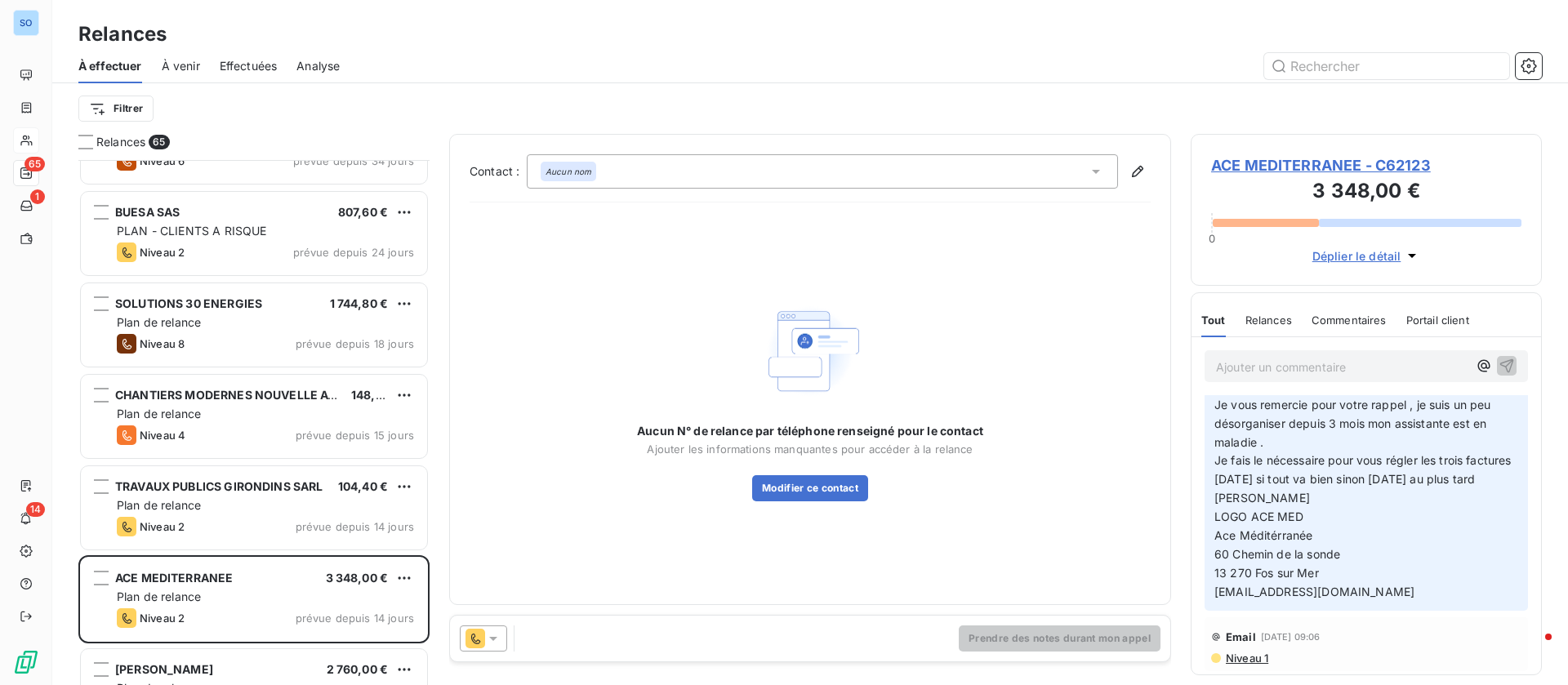
click at [1095, 173] on icon at bounding box center [1096, 171] width 16 height 16
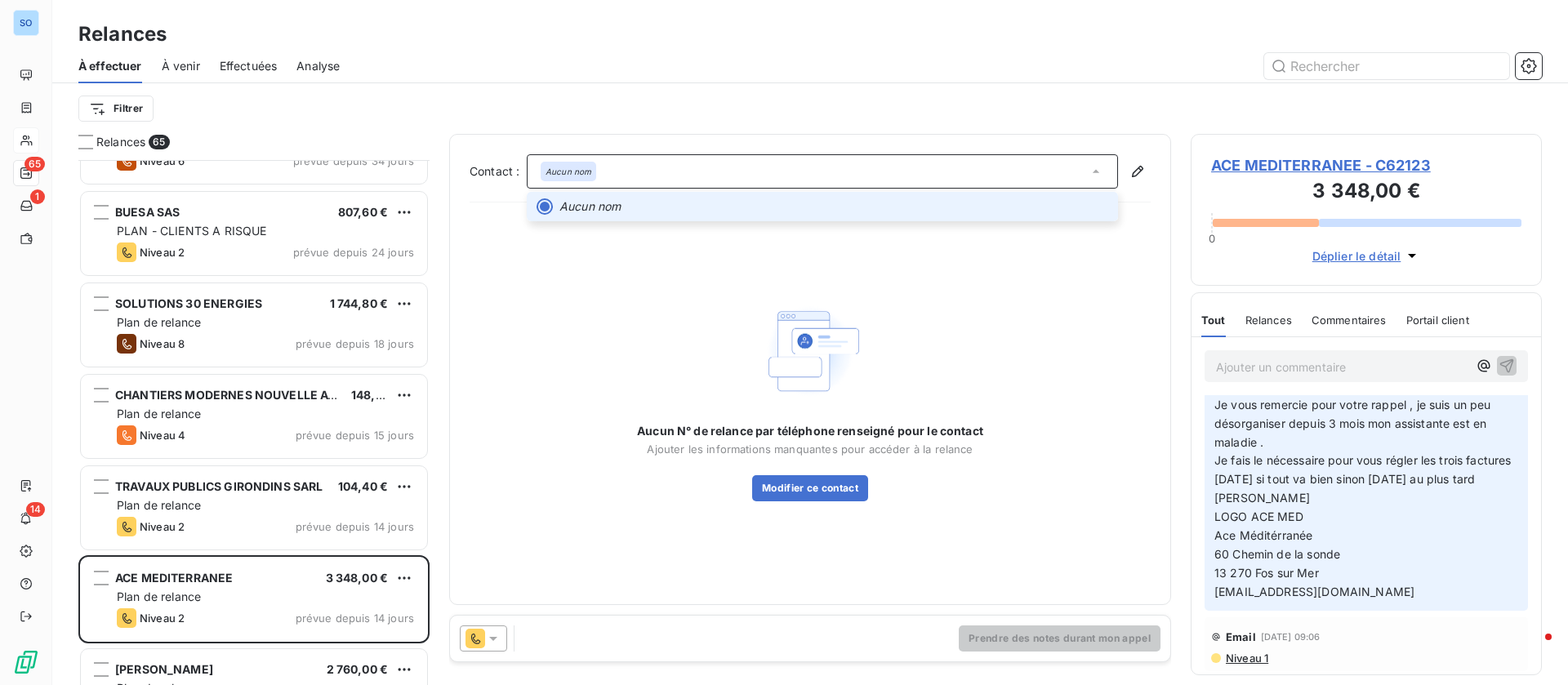
click at [1095, 173] on icon at bounding box center [1096, 171] width 16 height 16
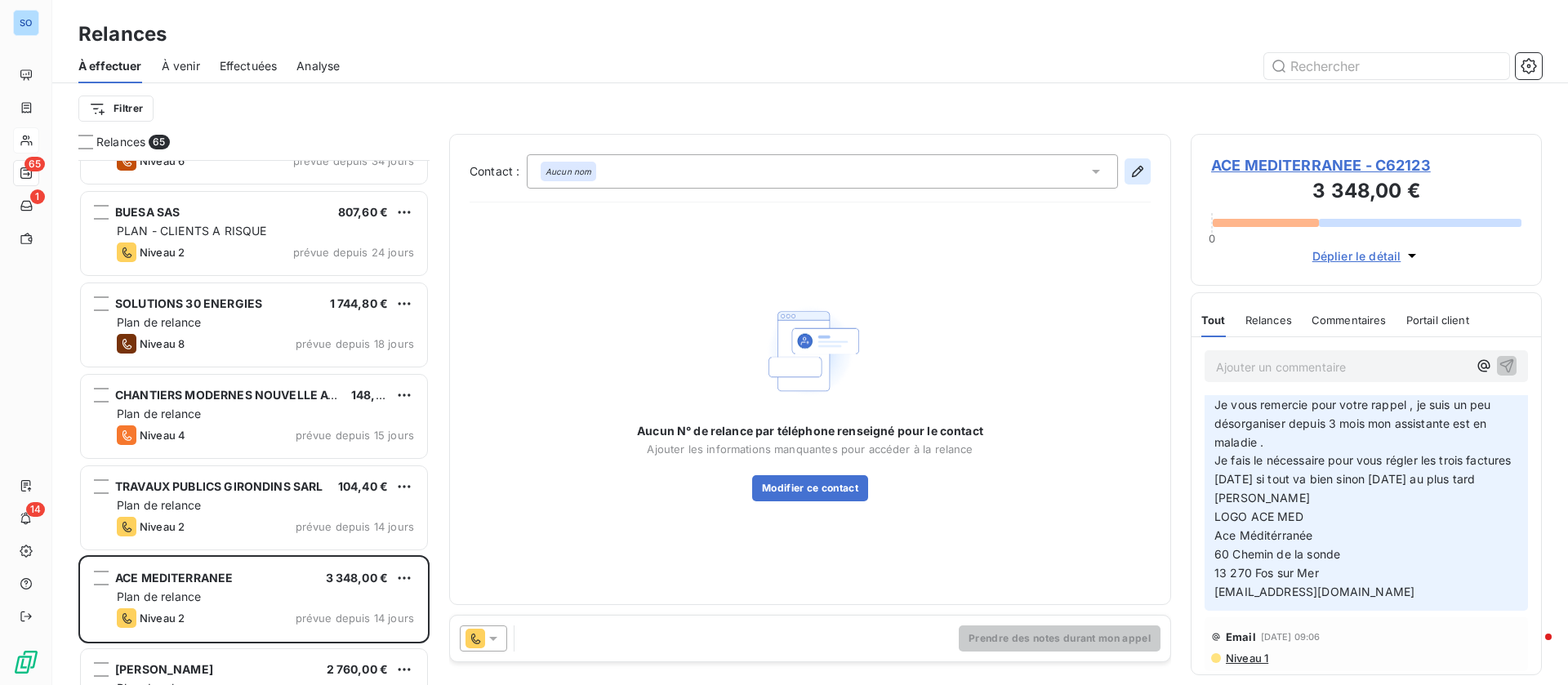
click at [1136, 169] on icon "button" at bounding box center [1137, 171] width 12 height 12
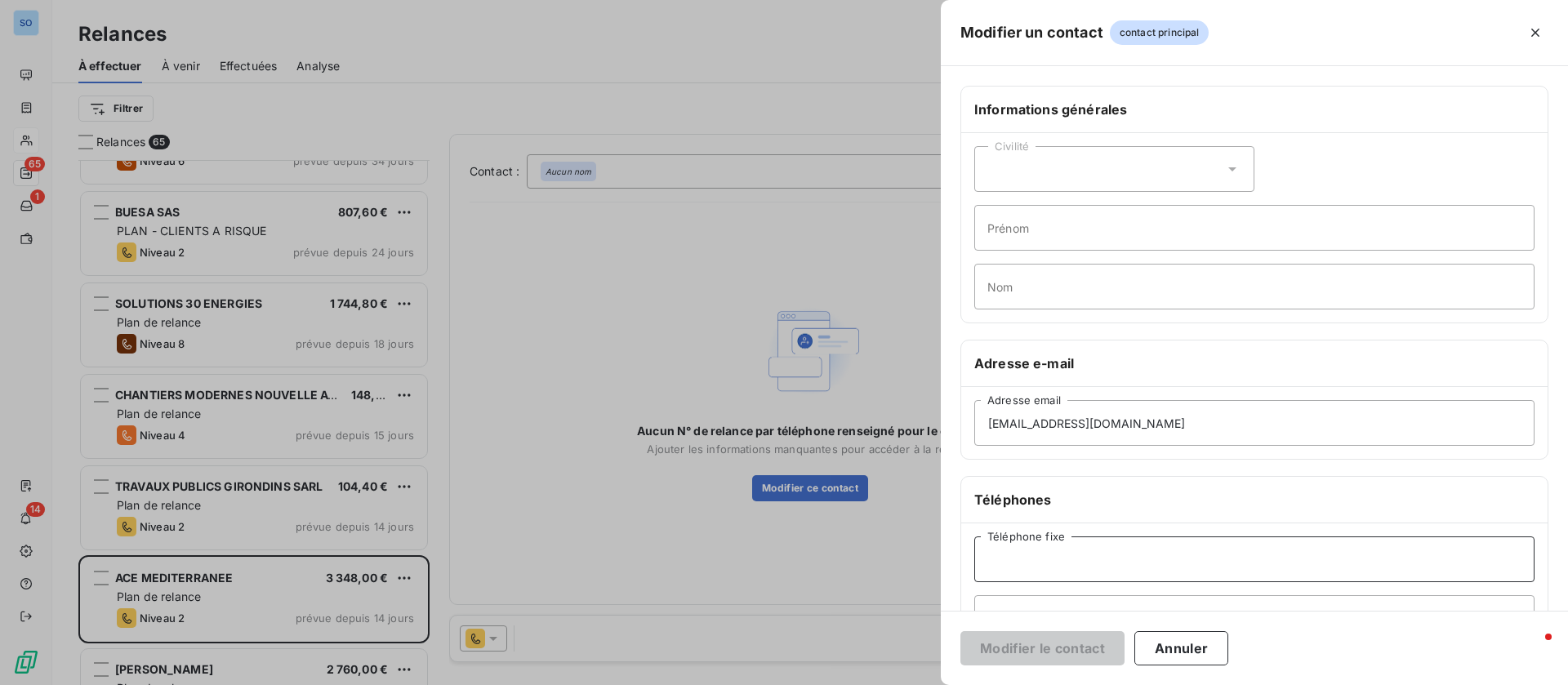
click at [1156, 558] on input "Téléphone fixe" at bounding box center [1254, 559] width 561 height 46
click at [1138, 551] on input "Téléphone fixe" at bounding box center [1254, 559] width 561 height 46
paste input "06 98 30 12 34"
type input "06 98 30 12 34"
click at [1040, 652] on button "Modifier le contact" at bounding box center [1043, 648] width 164 height 34
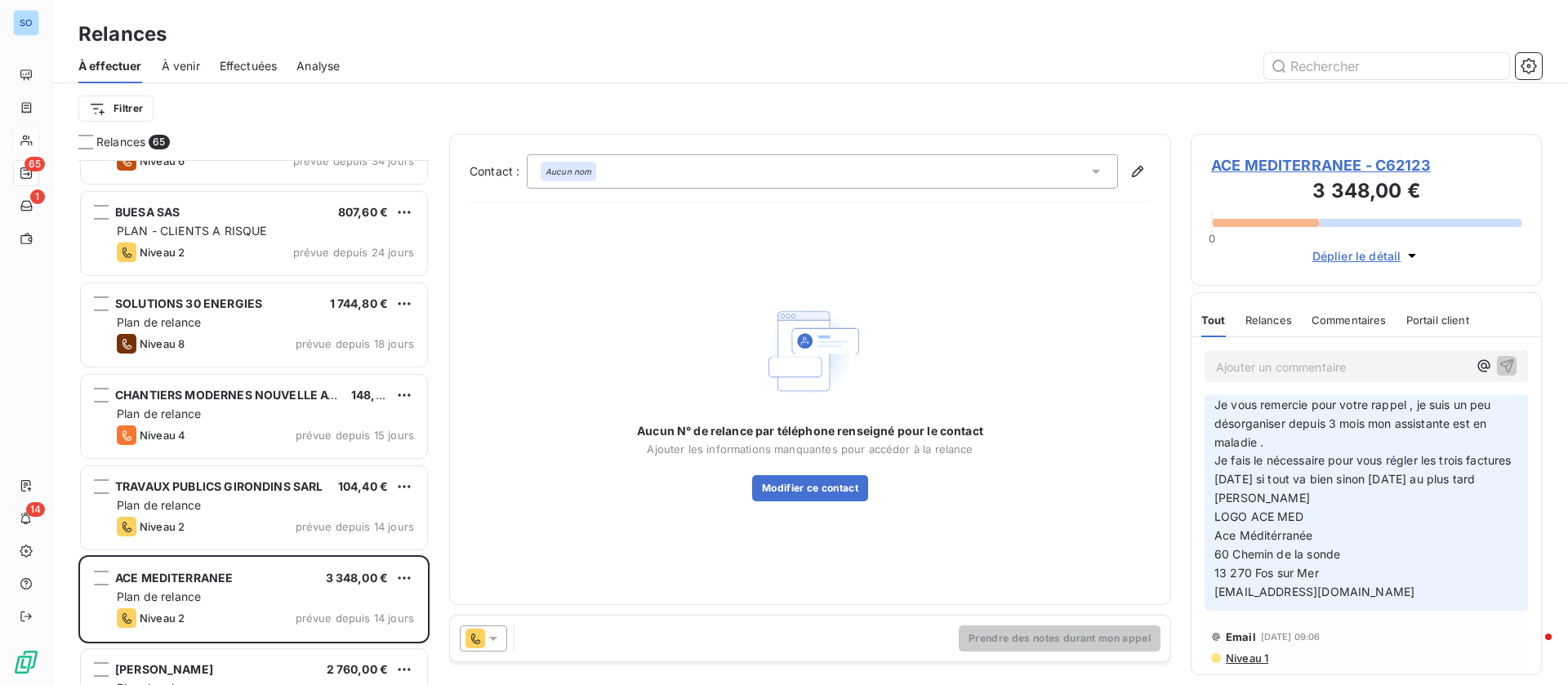
click at [1083, 169] on div "Aucun nom" at bounding box center [822, 171] width 591 height 34
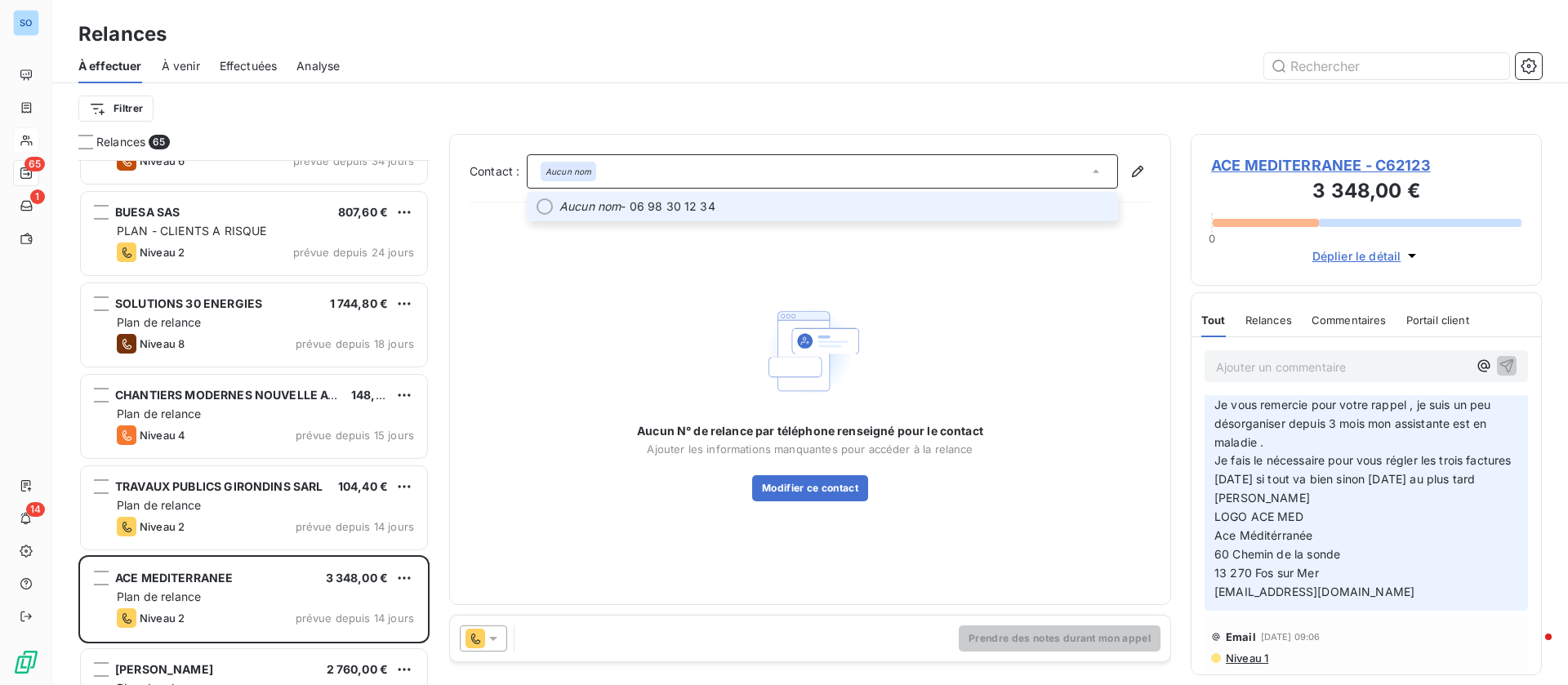
click at [806, 200] on span "Aucun nom - 06 98 30 12 34" at bounding box center [834, 206] width 549 height 16
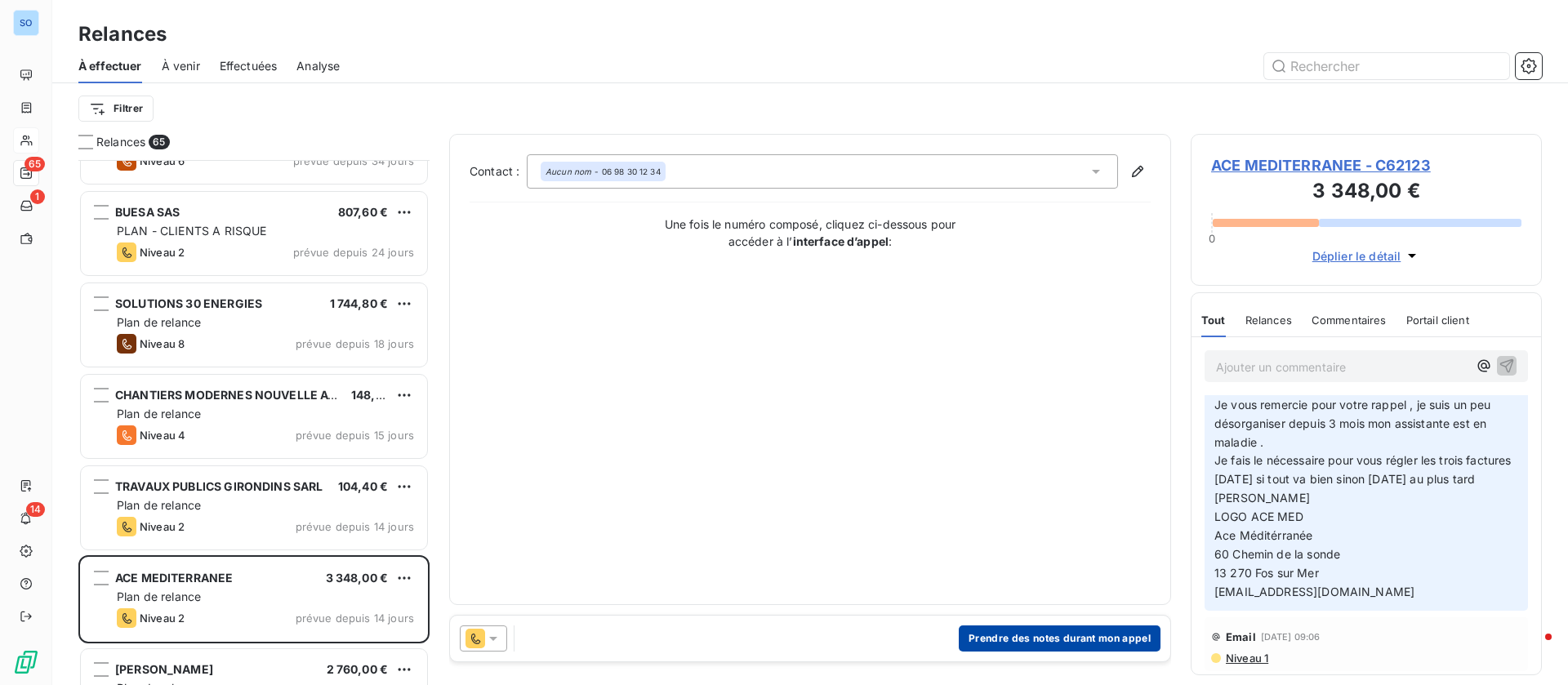
click at [1016, 640] on button "Prendre des notes durant mon appel" at bounding box center [1060, 638] width 202 height 26
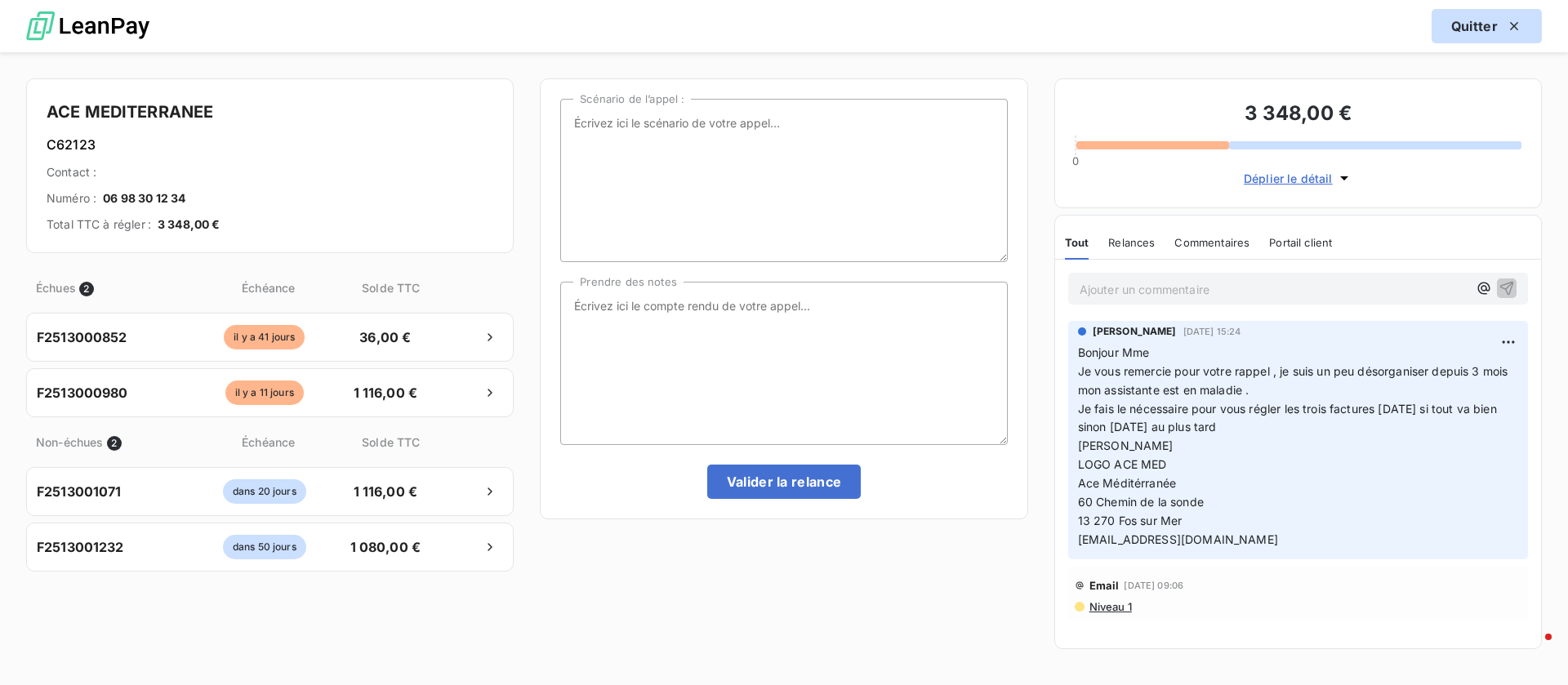
click at [1463, 32] on button "Quitter" at bounding box center [1486, 26] width 110 height 34
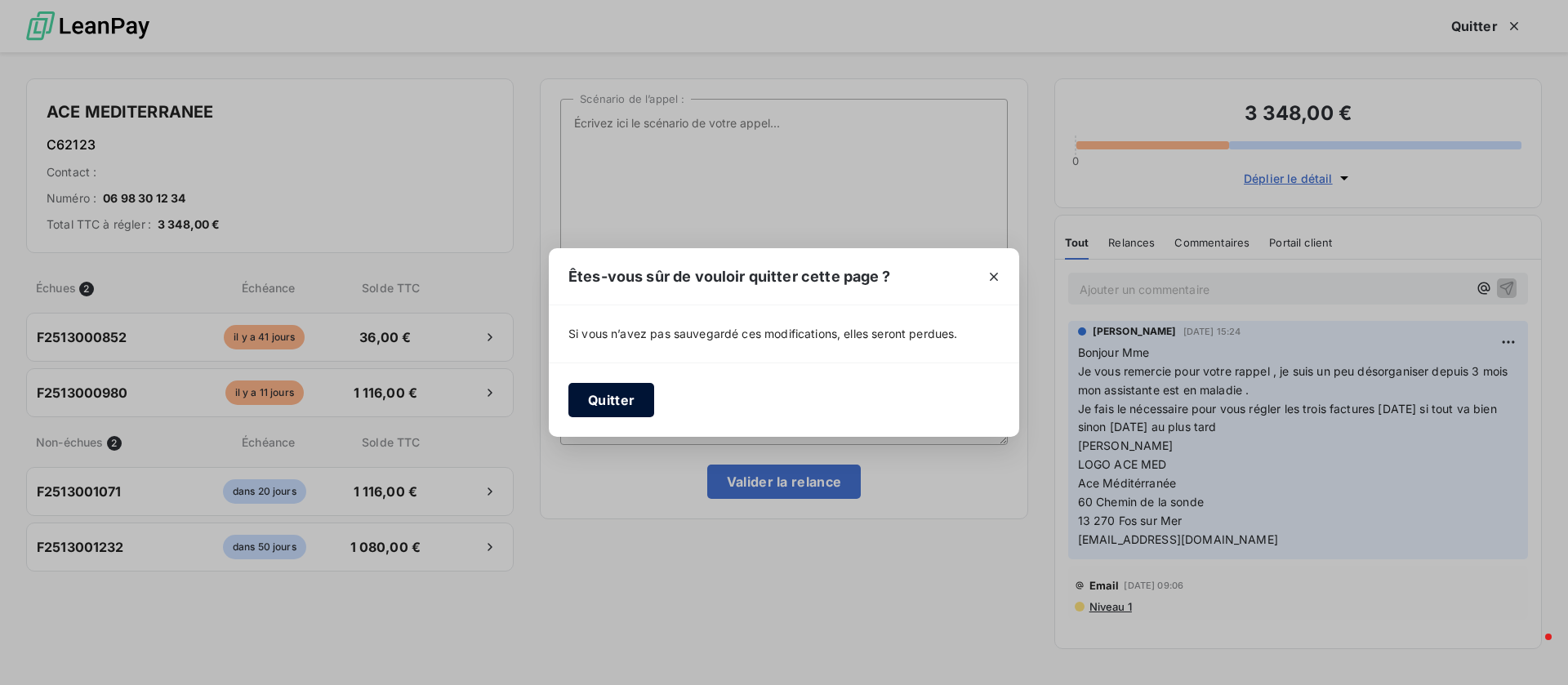
click at [626, 389] on button "Quitter" at bounding box center [611, 400] width 86 height 34
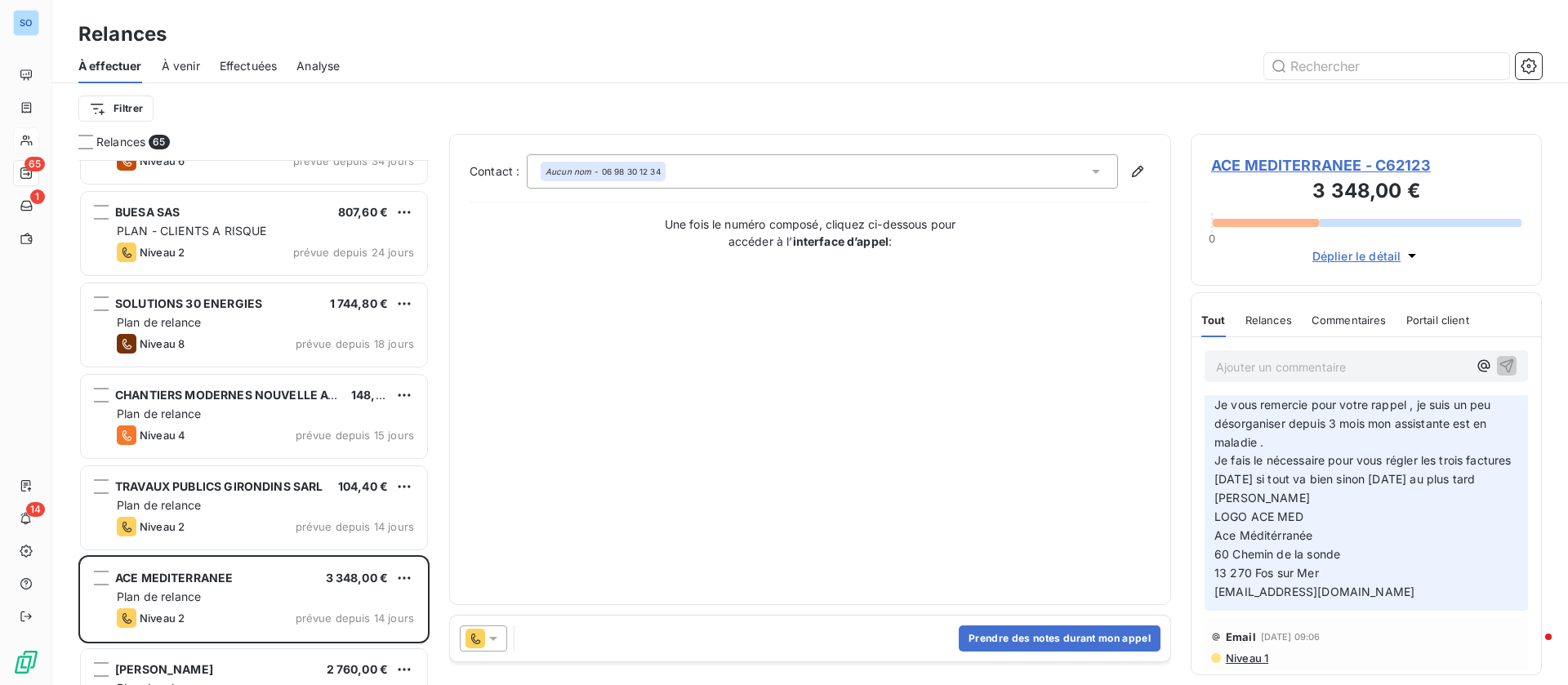
click at [1235, 366] on p "Ajouter un commentaire ﻿" at bounding box center [1341, 367] width 251 height 21
click at [1499, 359] on icon "button" at bounding box center [1507, 365] width 16 height 16
click at [483, 636] on icon at bounding box center [475, 639] width 20 height 20
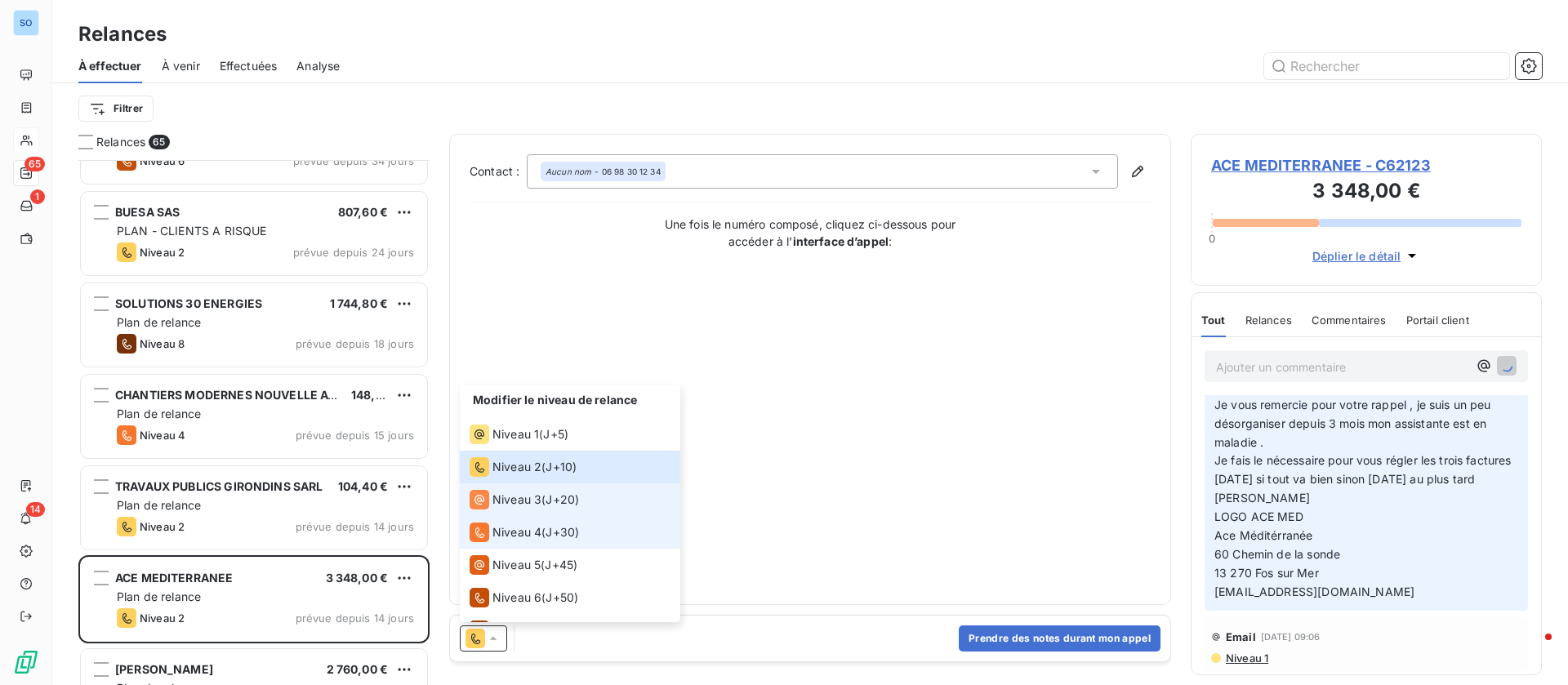
click at [540, 497] on span "Niveau 3" at bounding box center [516, 499] width 49 height 16
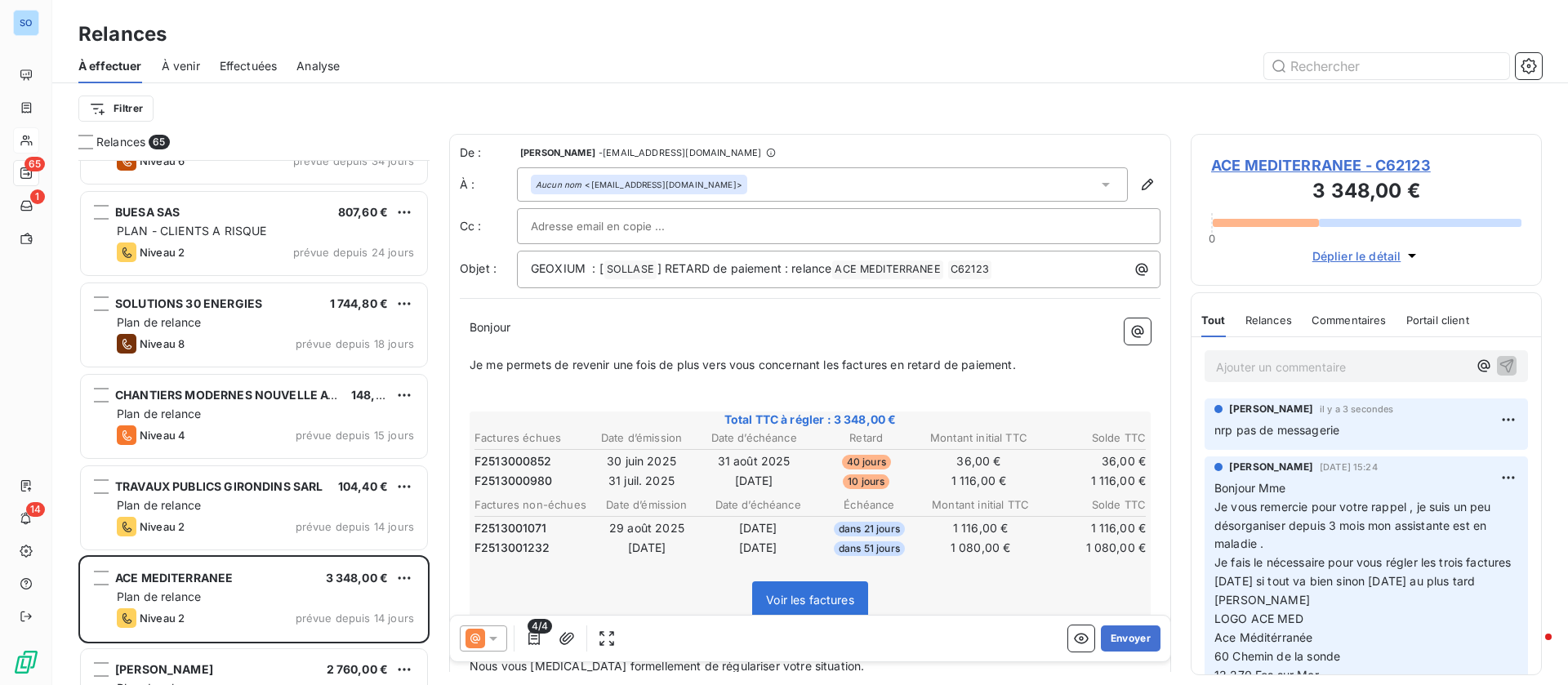
click at [1058, 364] on p "Je me permets de revenir une fois de plus vers vous concernant les factures en …" at bounding box center [810, 365] width 681 height 19
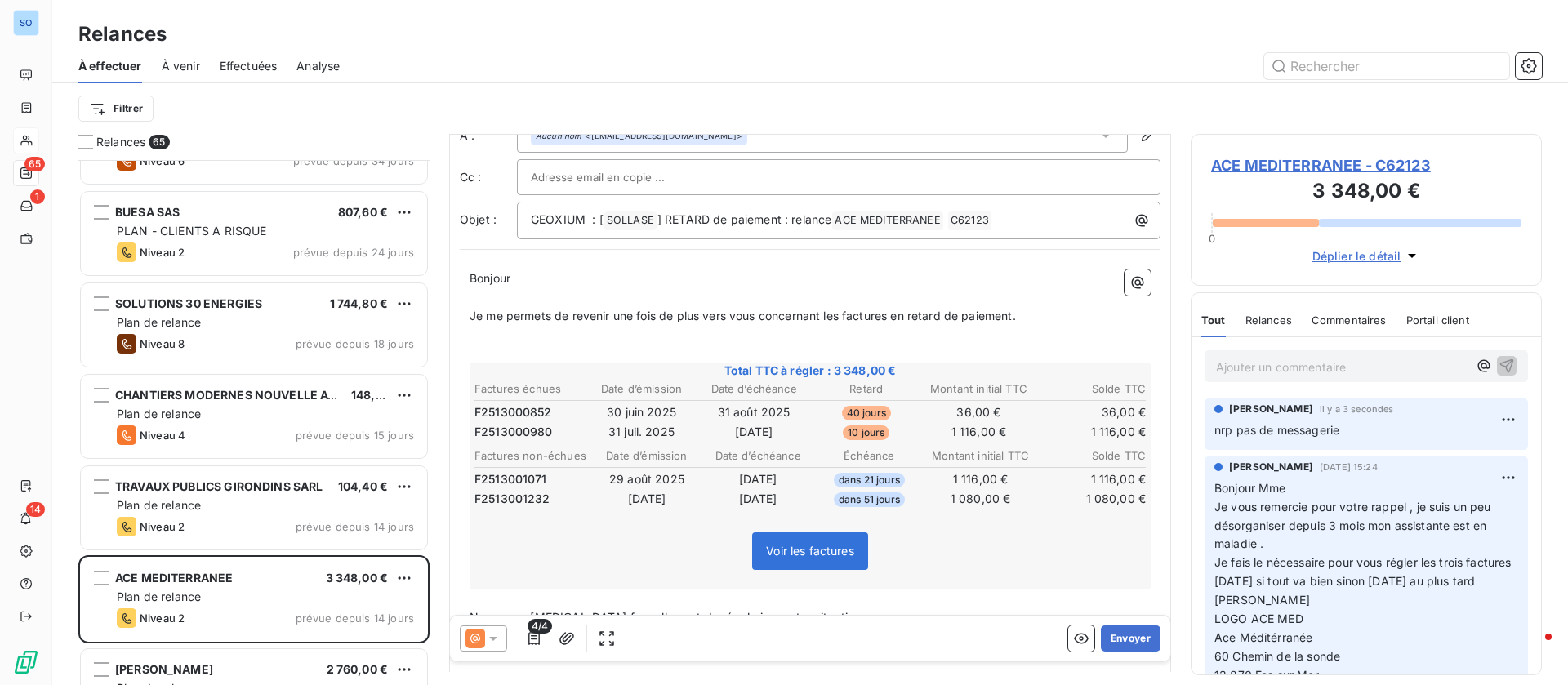
scroll to position [123, 0]
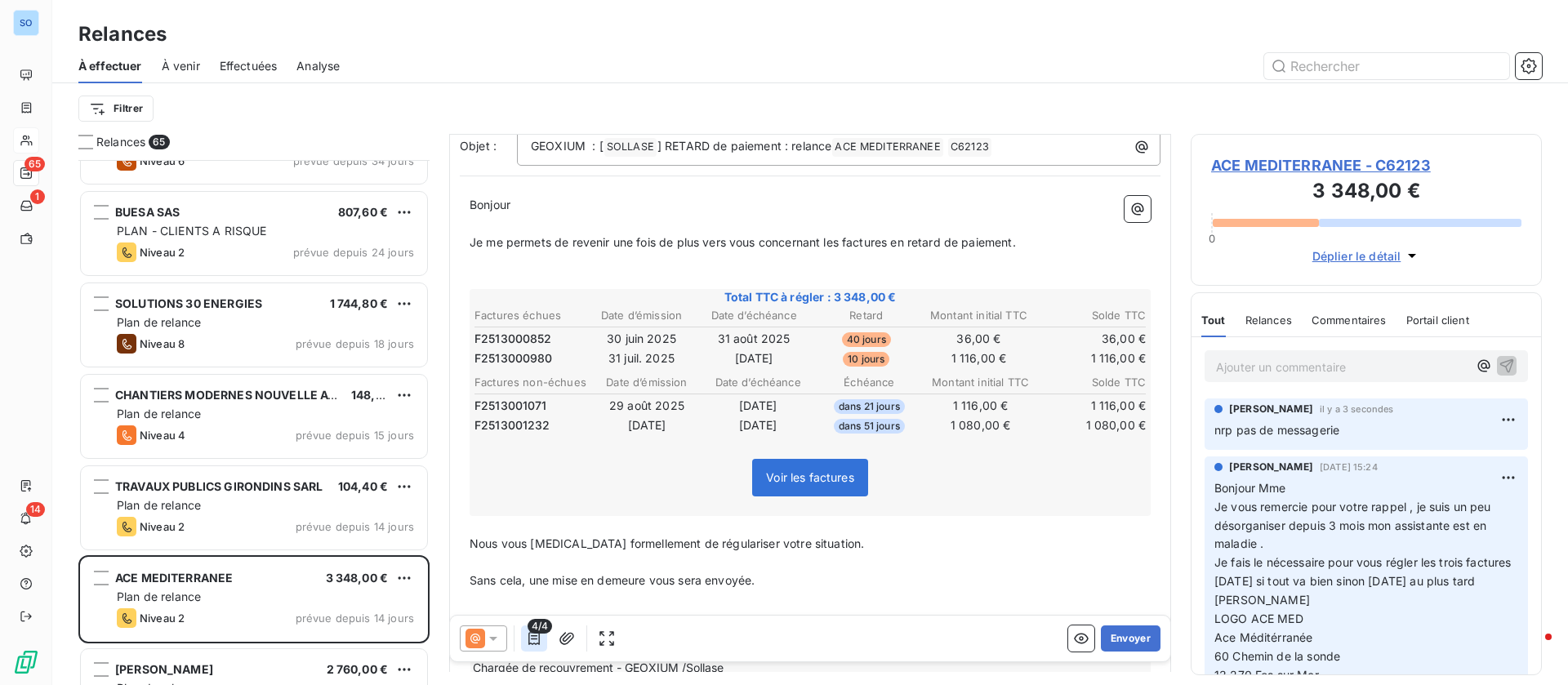
click at [531, 644] on icon "button" at bounding box center [533, 638] width 12 height 13
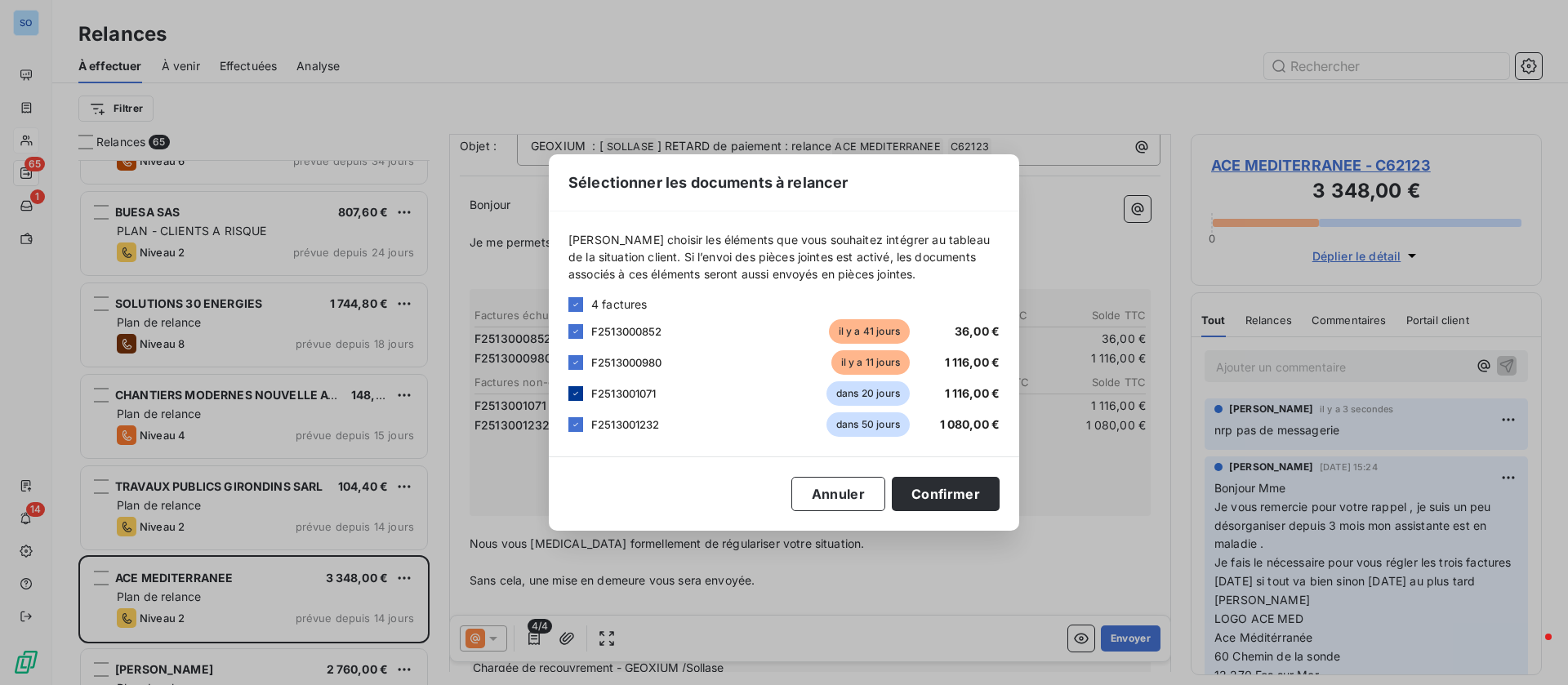
click at [573, 397] on icon at bounding box center [575, 393] width 10 height 10
click at [574, 425] on icon at bounding box center [575, 425] width 5 height 4
click at [946, 476] on div "Sélectionner les documents à relancer Veuillez choisir les éléments que vous so…" at bounding box center [784, 342] width 470 height 377
drag, startPoint x: 947, startPoint y: 483, endPoint x: 933, endPoint y: 513, distance: 33.1
click at [947, 484] on button "Confirmer" at bounding box center [945, 494] width 108 height 34
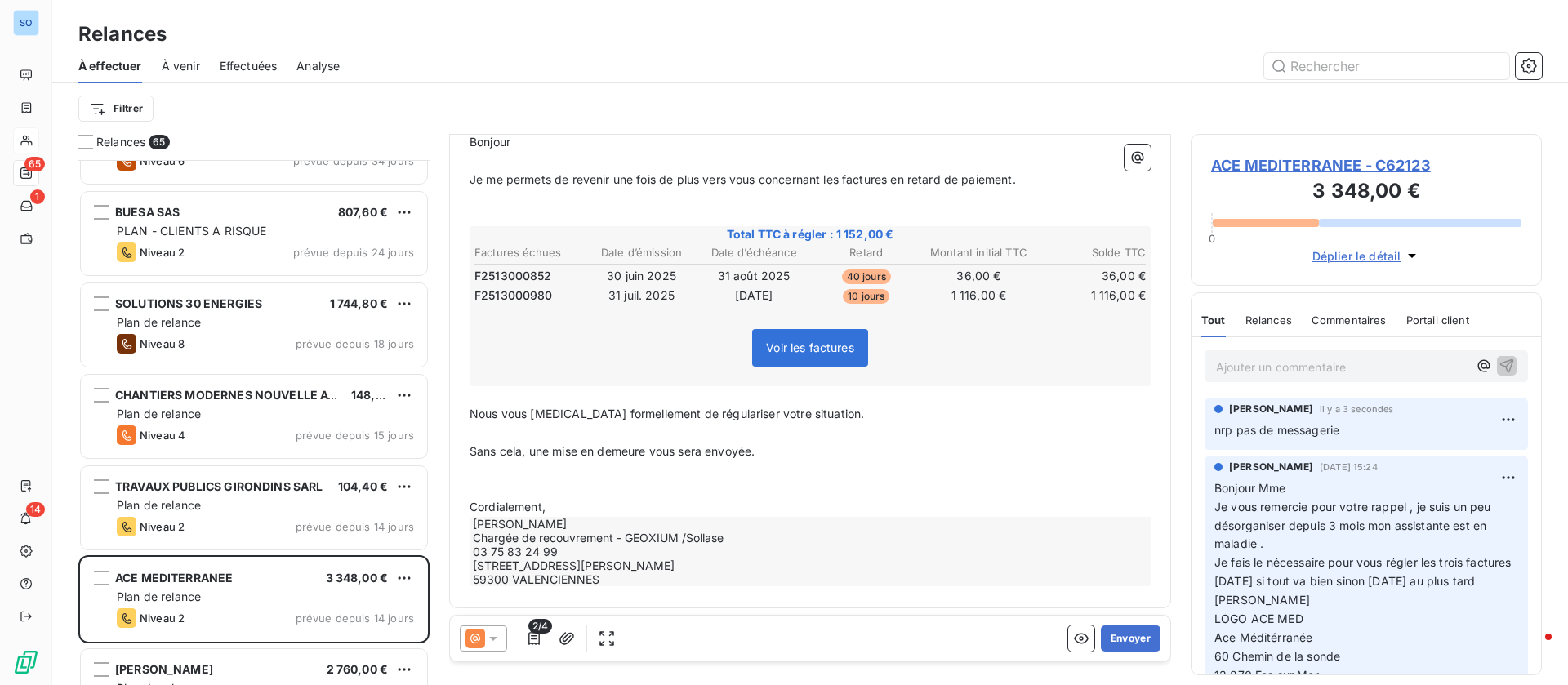
scroll to position [189, 0]
click at [1104, 635] on button "Envoyer" at bounding box center [1130, 638] width 59 height 26
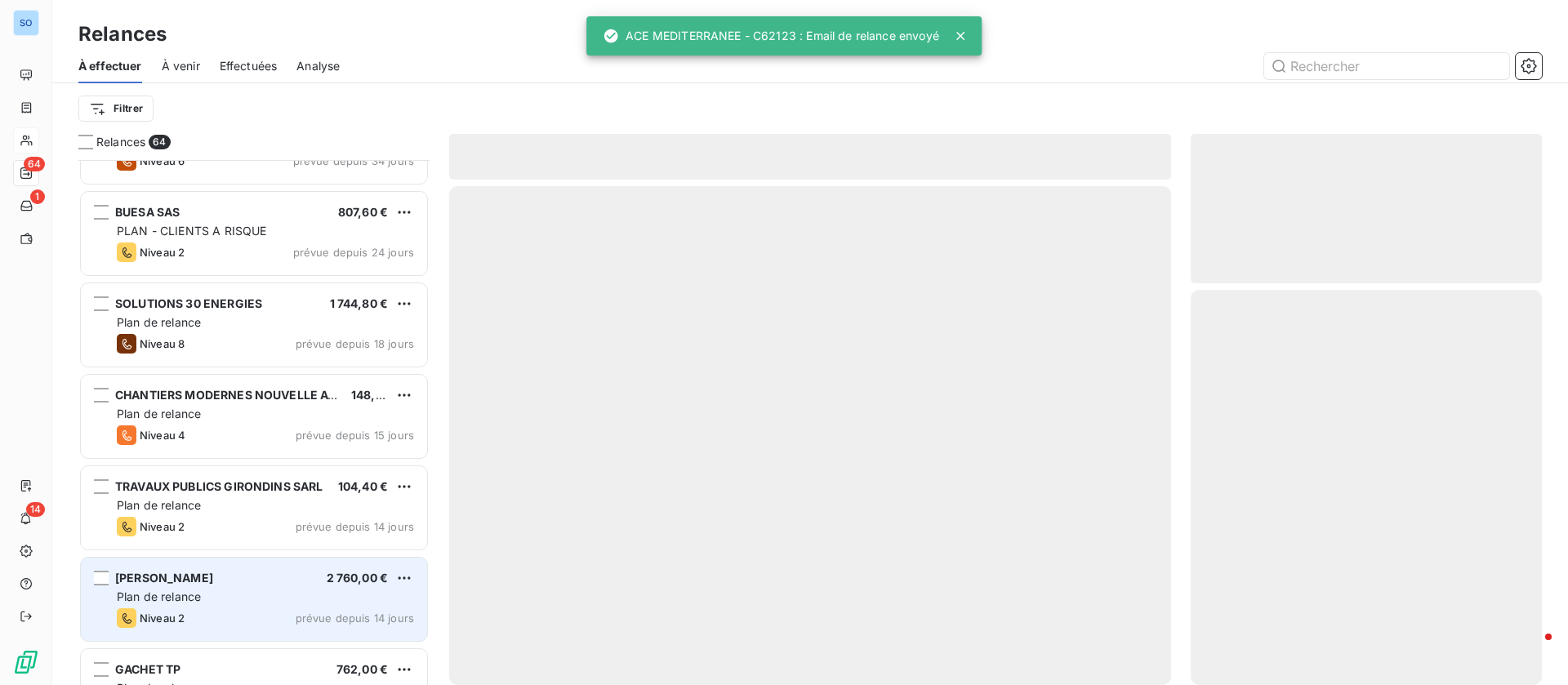
click at [216, 599] on div "Plan de relance" at bounding box center [266, 597] width 297 height 16
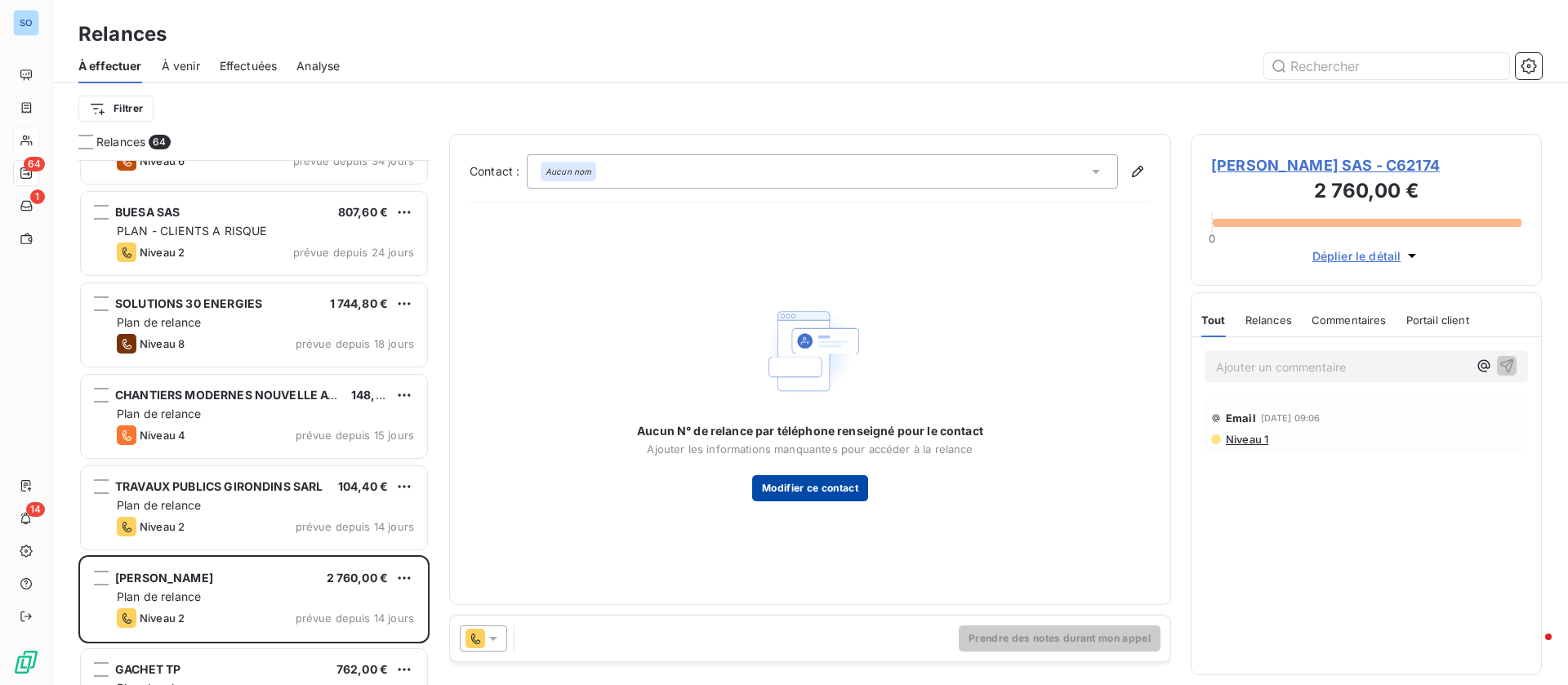
click at [792, 483] on button "Modifier ce contact" at bounding box center [810, 488] width 116 height 26
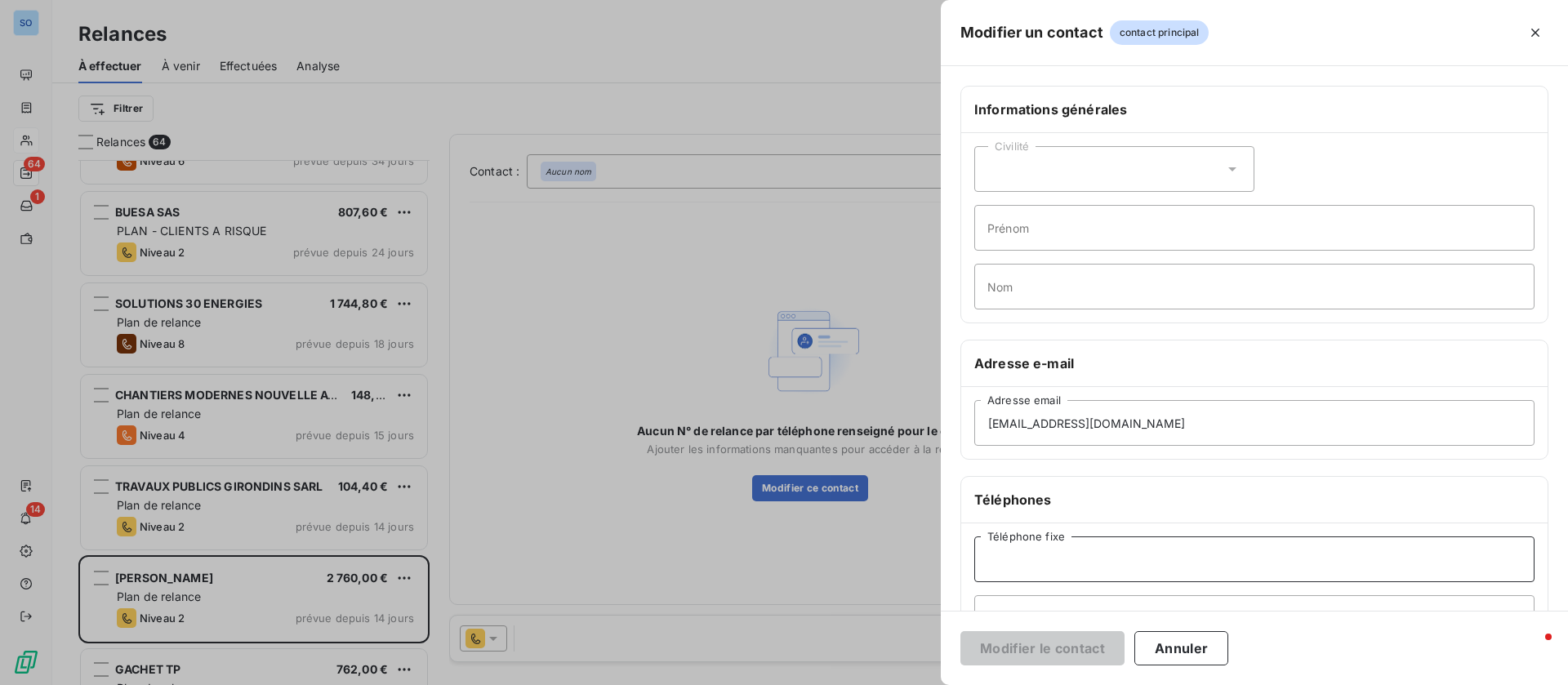
click at [1063, 540] on input "Téléphone fixe" at bounding box center [1254, 559] width 561 height 46
paste input "03 86 28 84 14"
type input "03 86 28 84 14"
click at [1024, 645] on button "Modifier le contact" at bounding box center [1043, 648] width 164 height 34
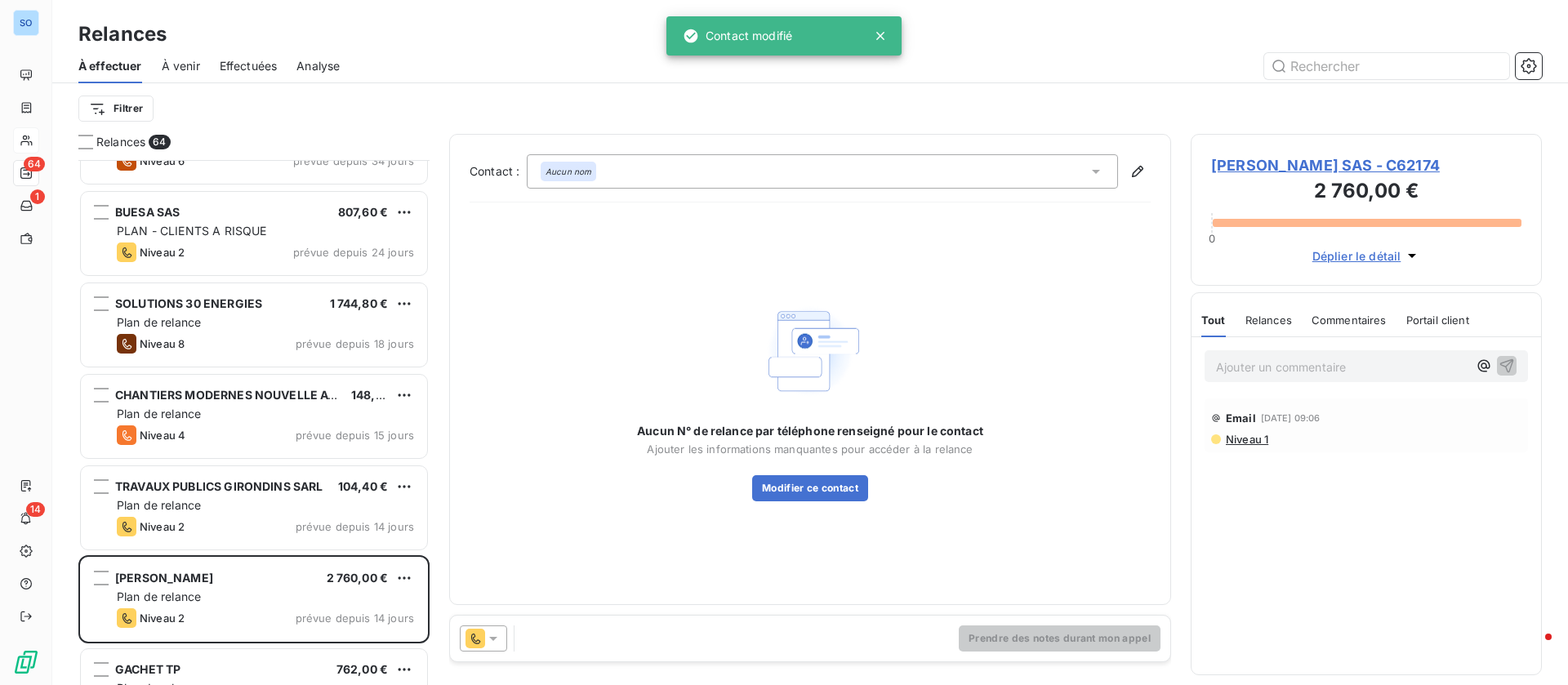
click at [1100, 169] on icon at bounding box center [1096, 171] width 16 height 16
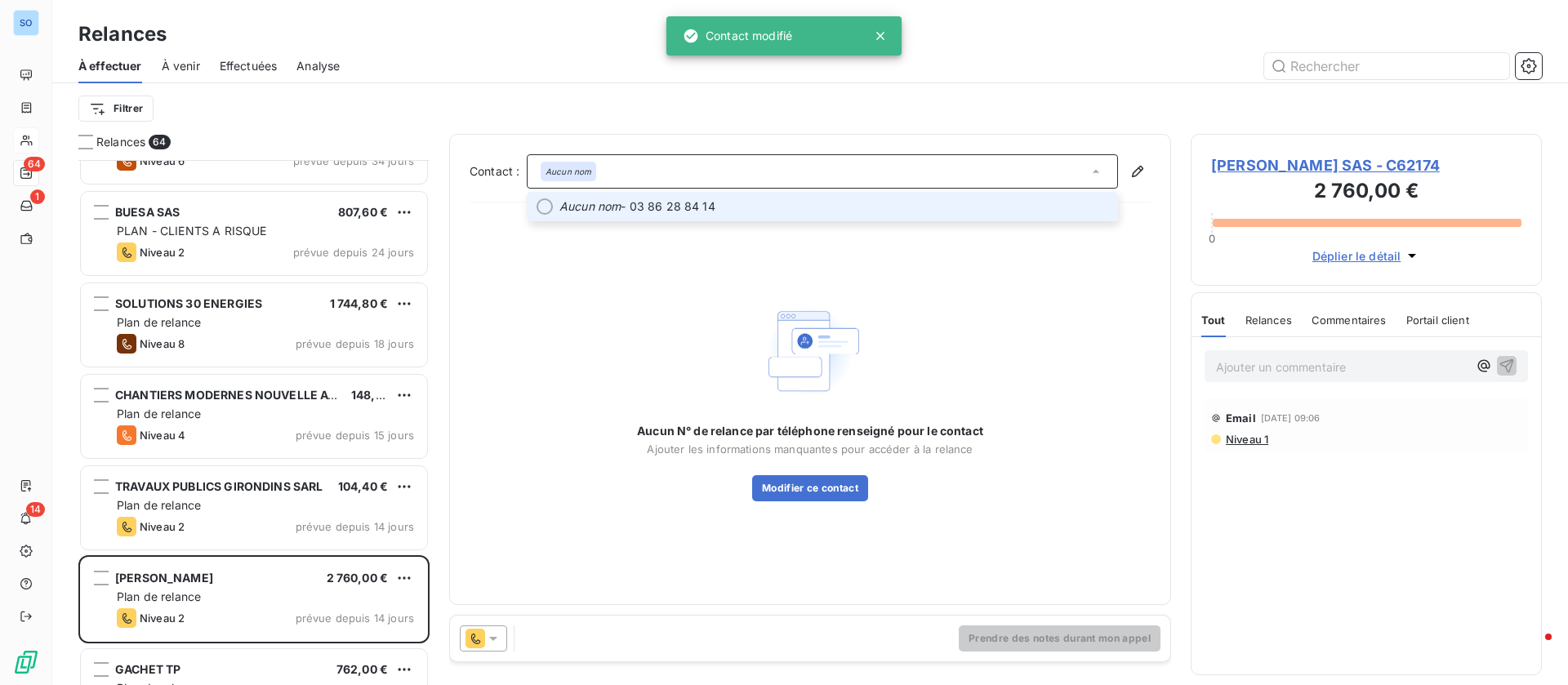
click at [981, 198] on span "Aucun nom - 03 86 28 84 14" at bounding box center [834, 206] width 549 height 16
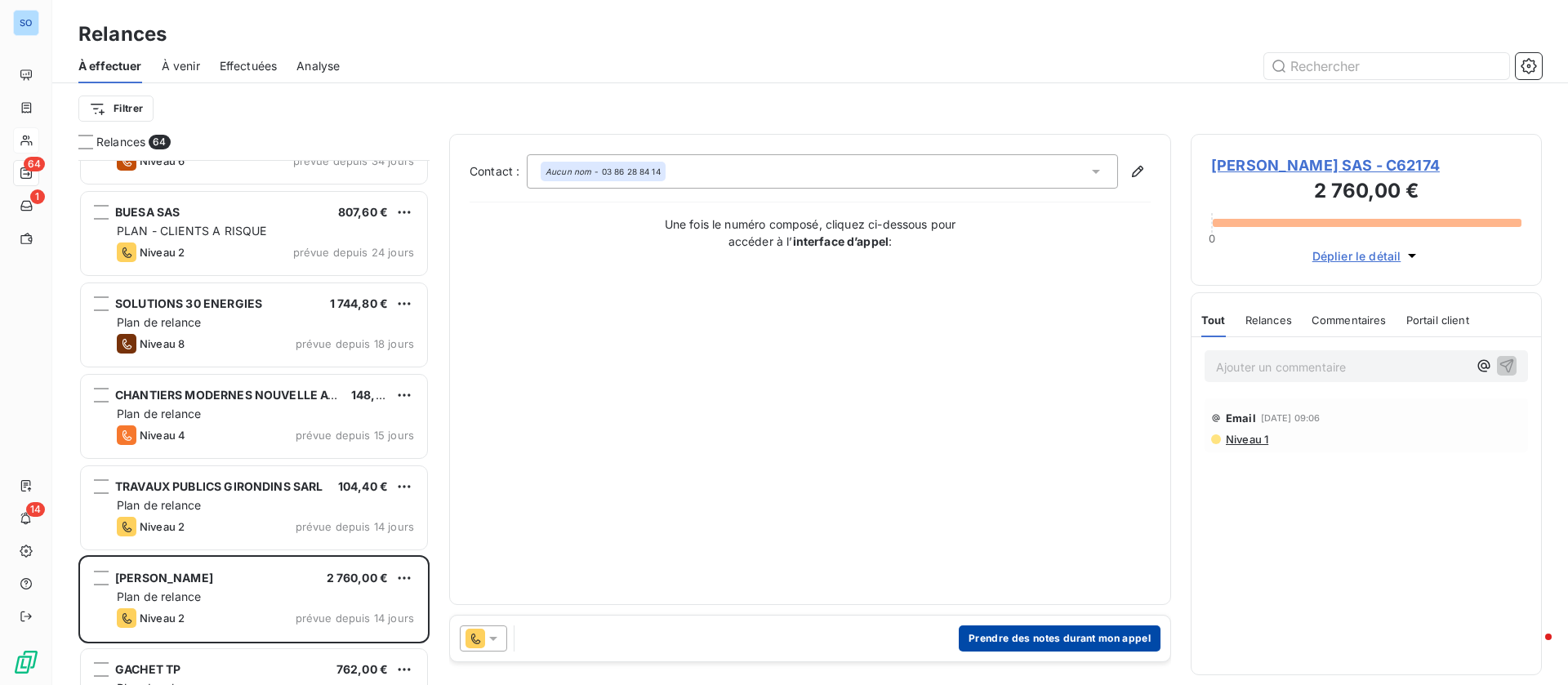
click at [1026, 641] on button "Prendre des notes durant mon appel" at bounding box center [1060, 638] width 202 height 26
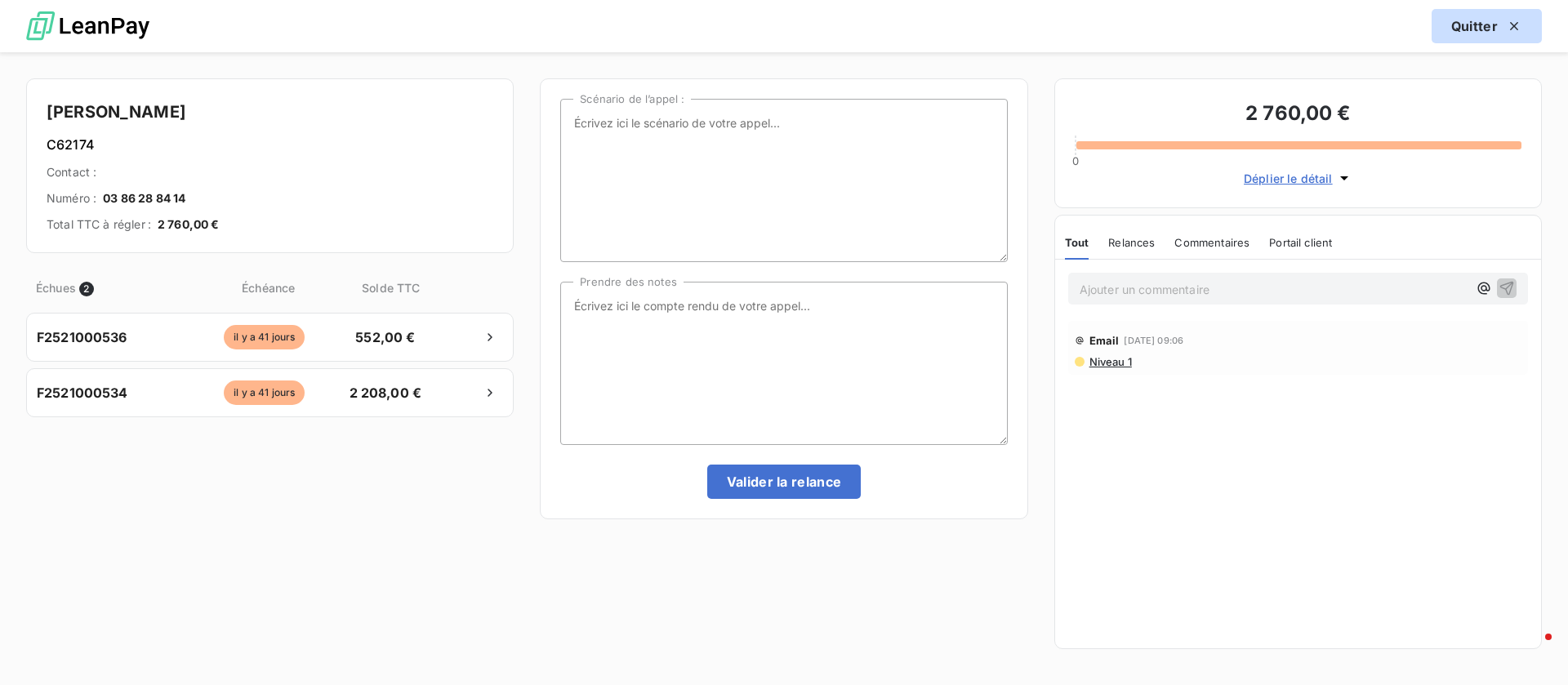
click at [1470, 26] on button "Quitter" at bounding box center [1486, 26] width 110 height 34
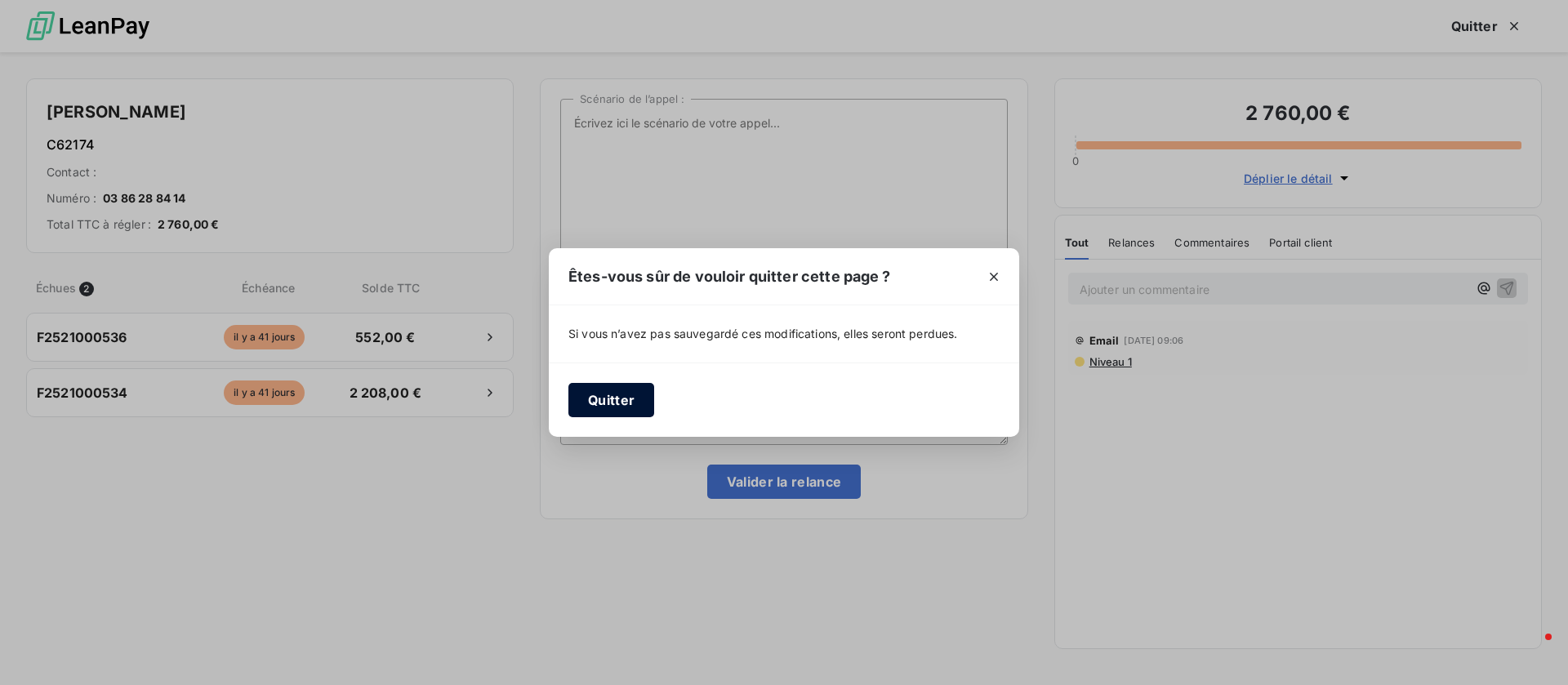
click at [603, 400] on button "Quitter" at bounding box center [611, 400] width 86 height 34
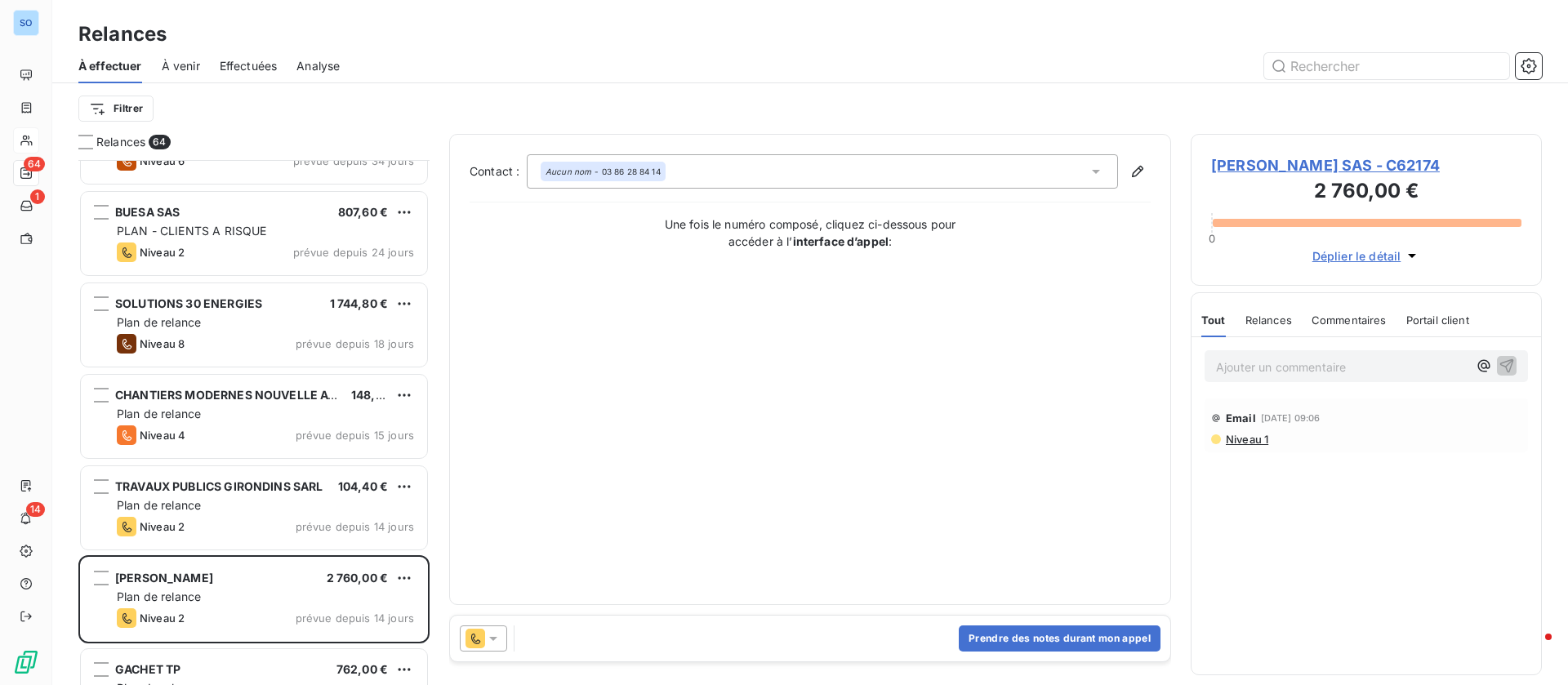
click at [1093, 171] on icon at bounding box center [1096, 171] width 16 height 16
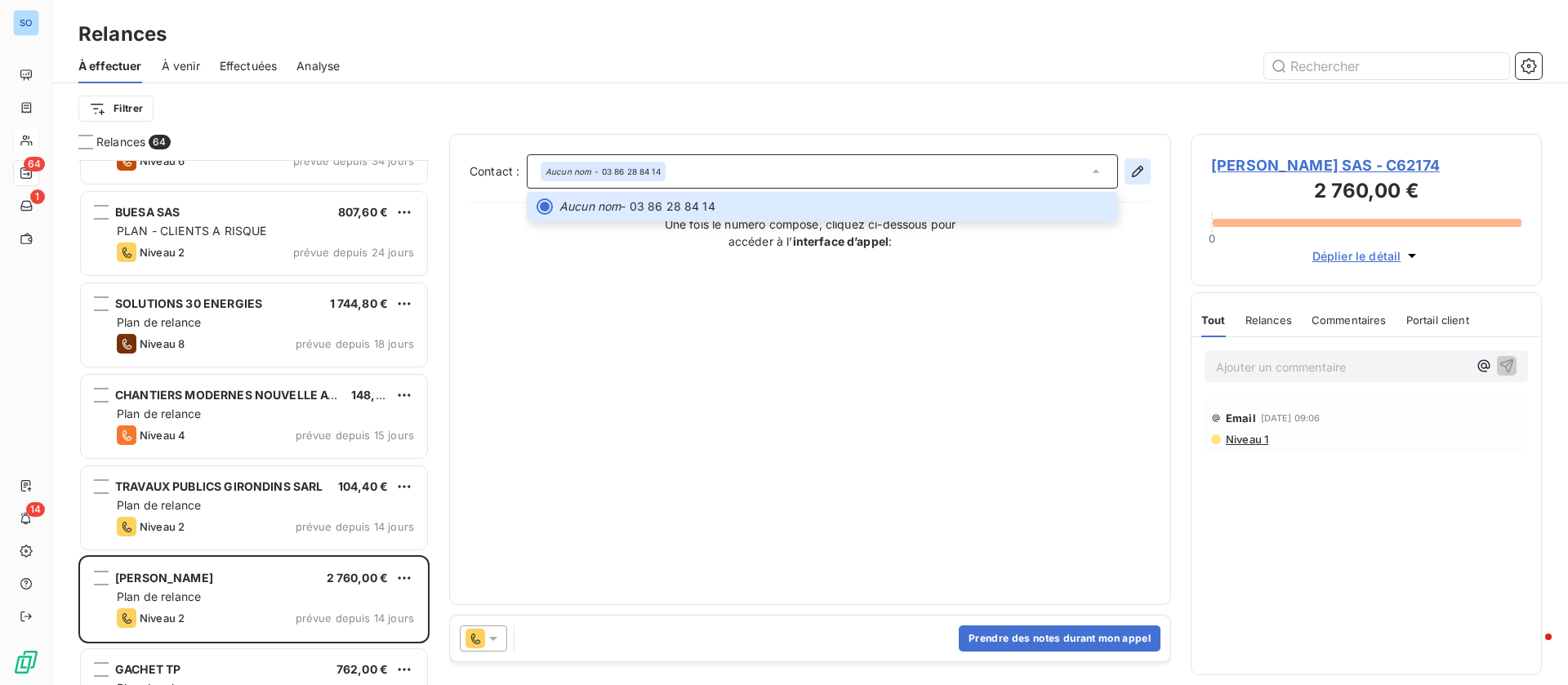
click at [1139, 165] on icon "button" at bounding box center [1137, 171] width 16 height 16
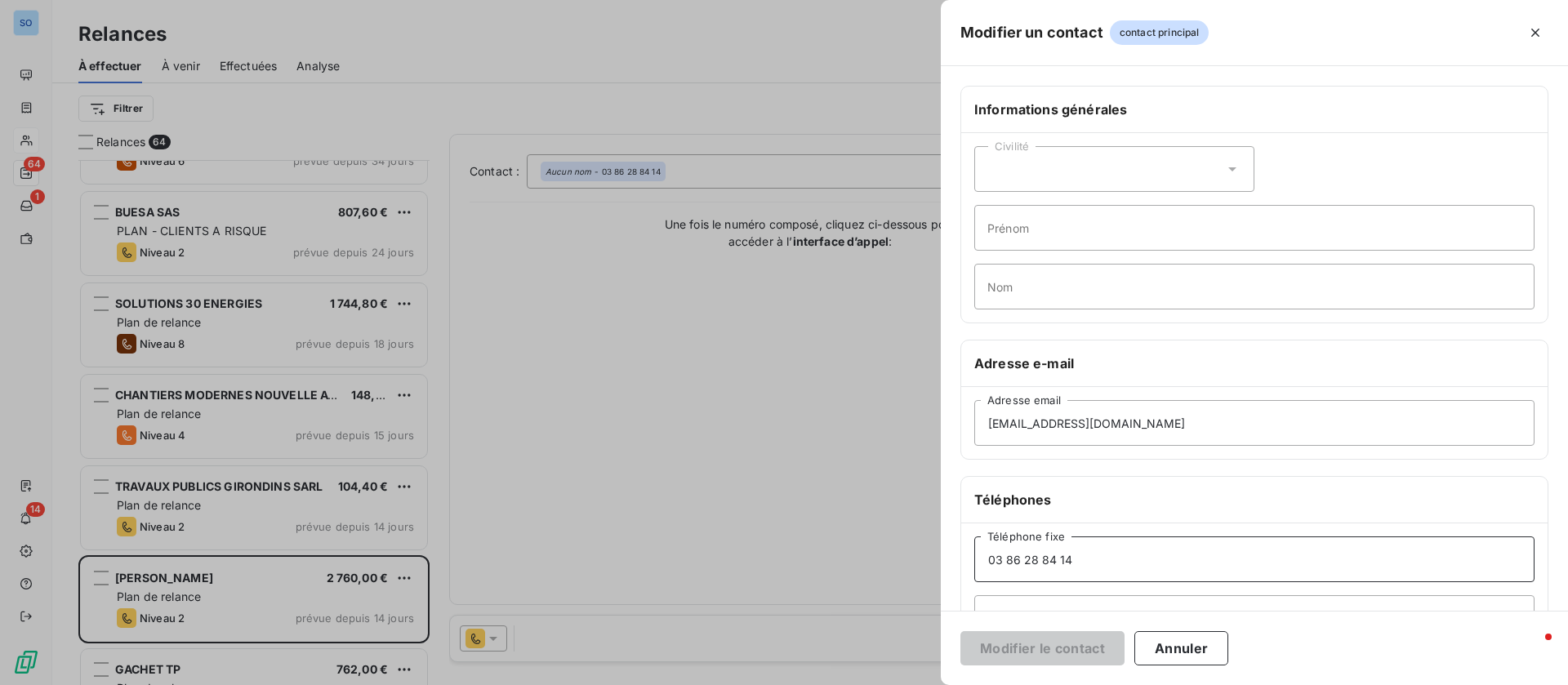
click at [1120, 553] on input "03 86 28 84 14" at bounding box center [1254, 559] width 561 height 46
type input "03 86 28 84 10"
click at [1011, 646] on button "Modifier le contact" at bounding box center [1043, 648] width 164 height 34
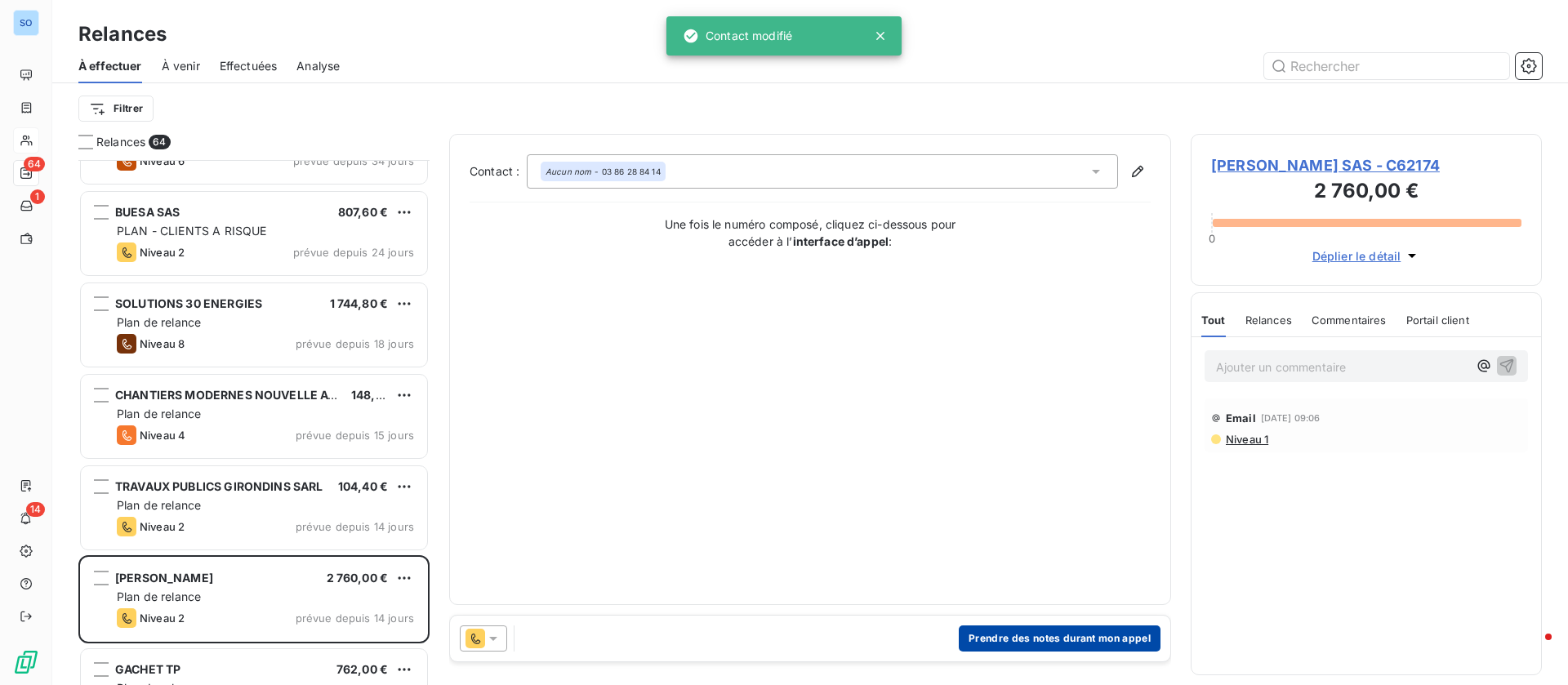
click at [996, 648] on button "Prendre des notes durant mon appel" at bounding box center [1060, 638] width 202 height 26
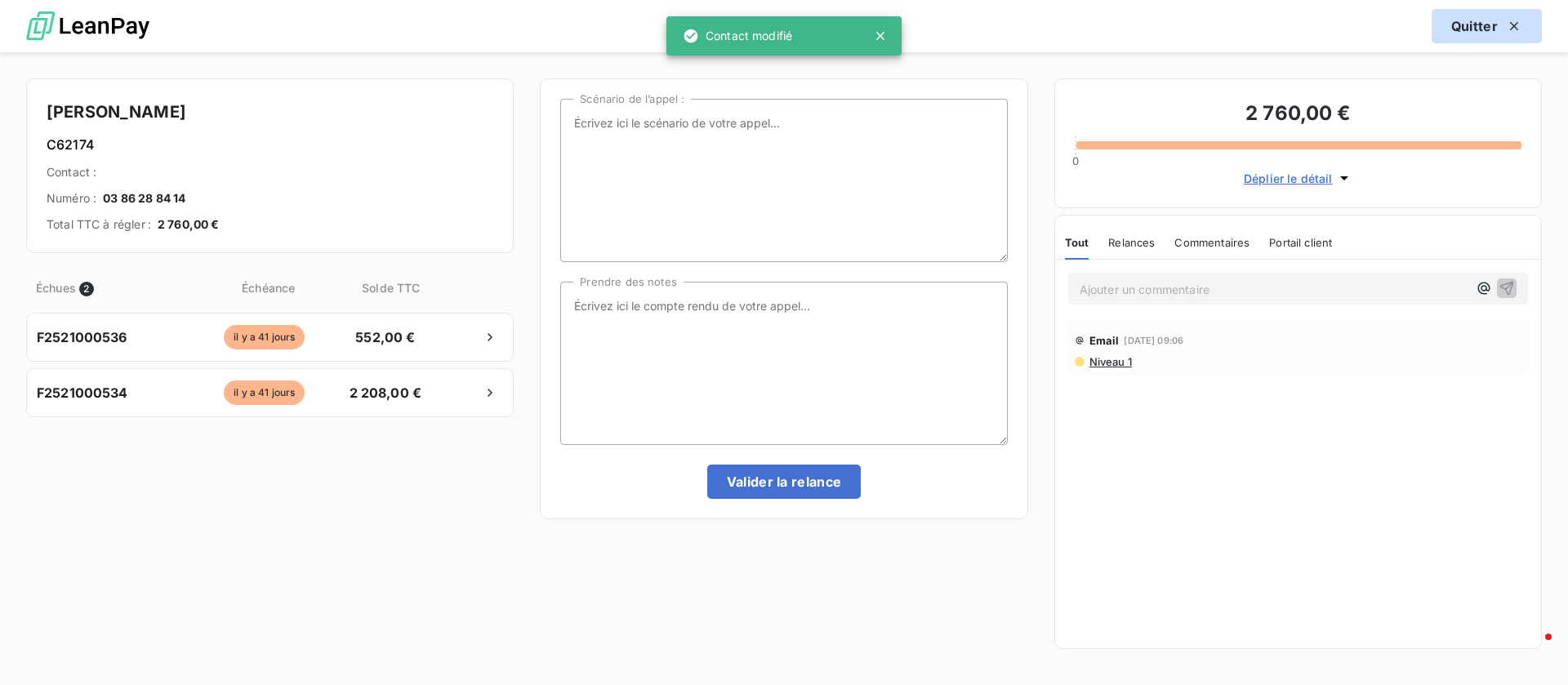
click at [1461, 37] on button "Quitter" at bounding box center [1486, 26] width 110 height 34
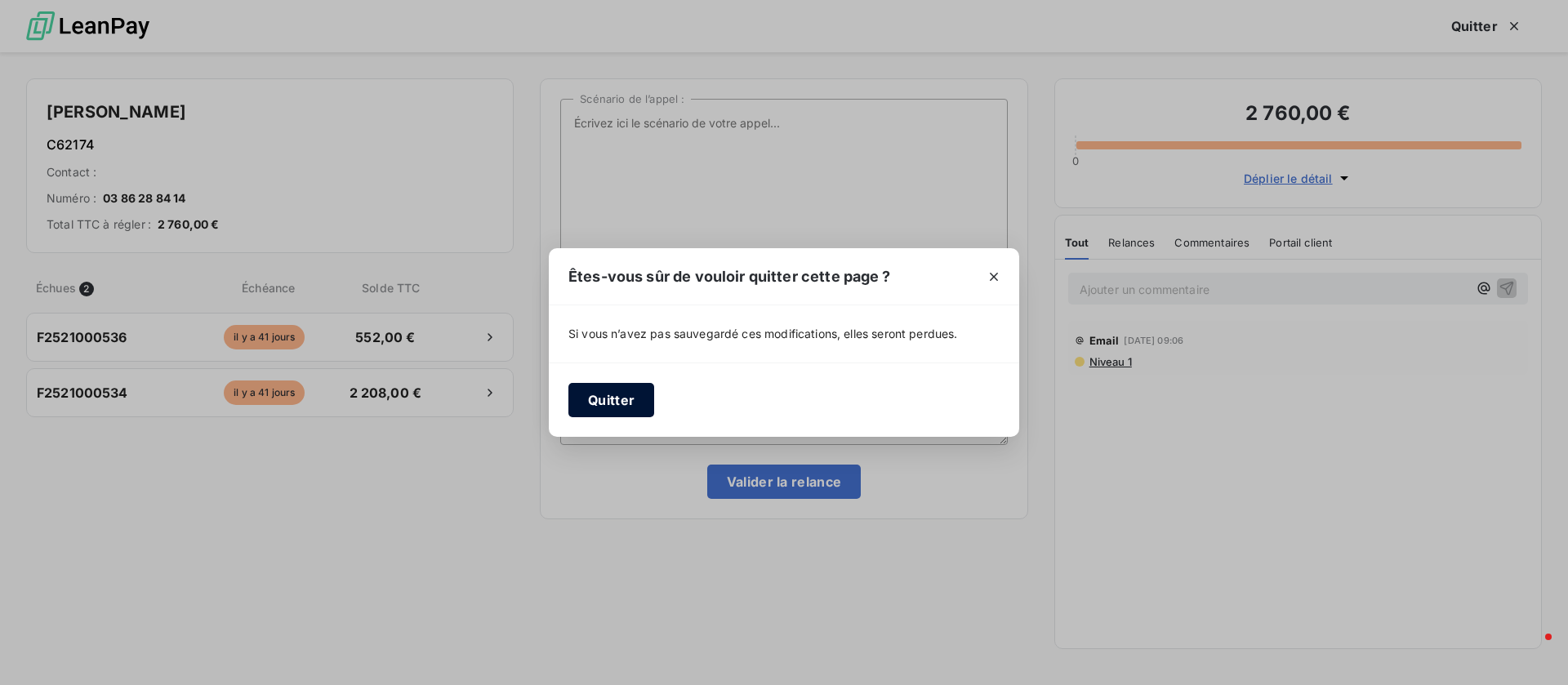
click at [625, 397] on button "Quitter" at bounding box center [611, 400] width 86 height 34
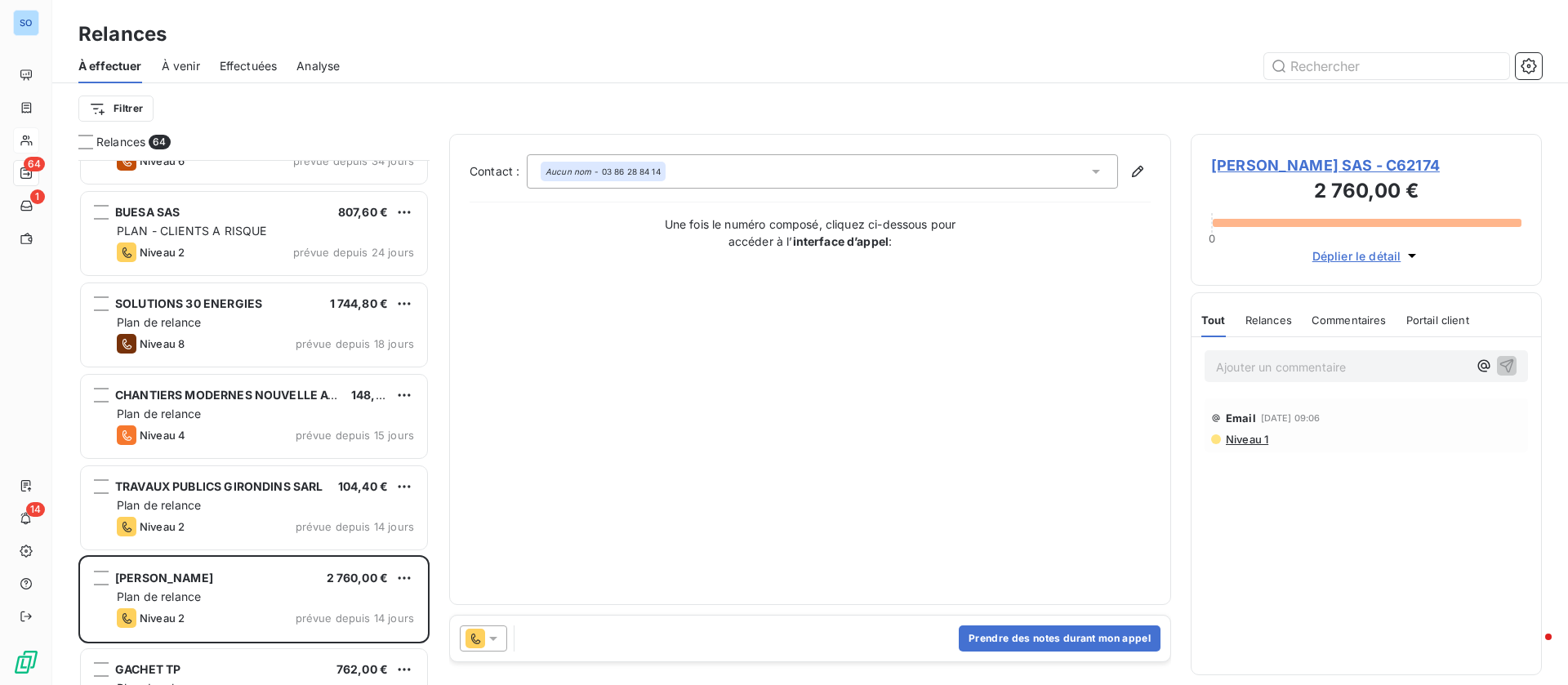
click at [1092, 169] on icon at bounding box center [1095, 171] width 8 height 5
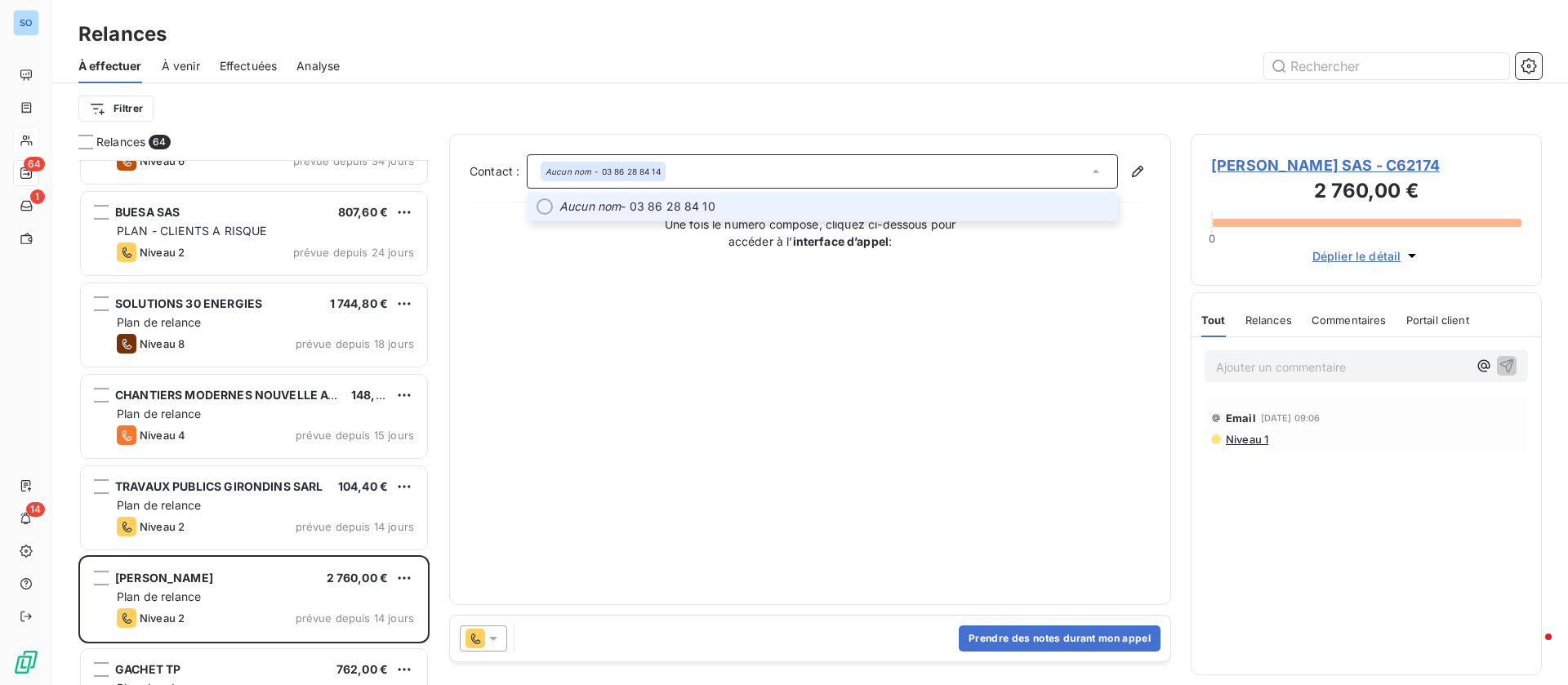
click at [734, 194] on li "Aucun nom - 03 86 28 84 10" at bounding box center [822, 206] width 591 height 30
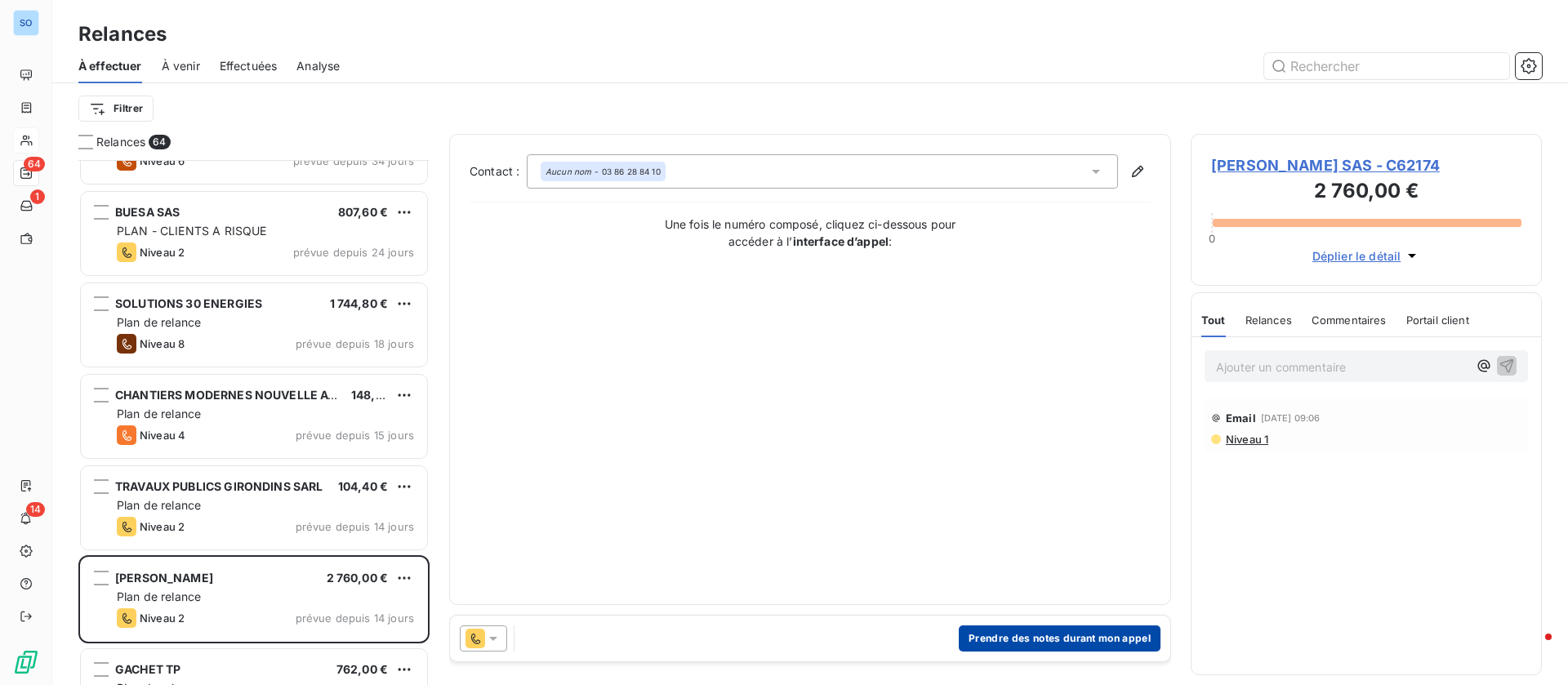
click at [1004, 635] on button "Prendre des notes durant mon appel" at bounding box center [1060, 638] width 202 height 26
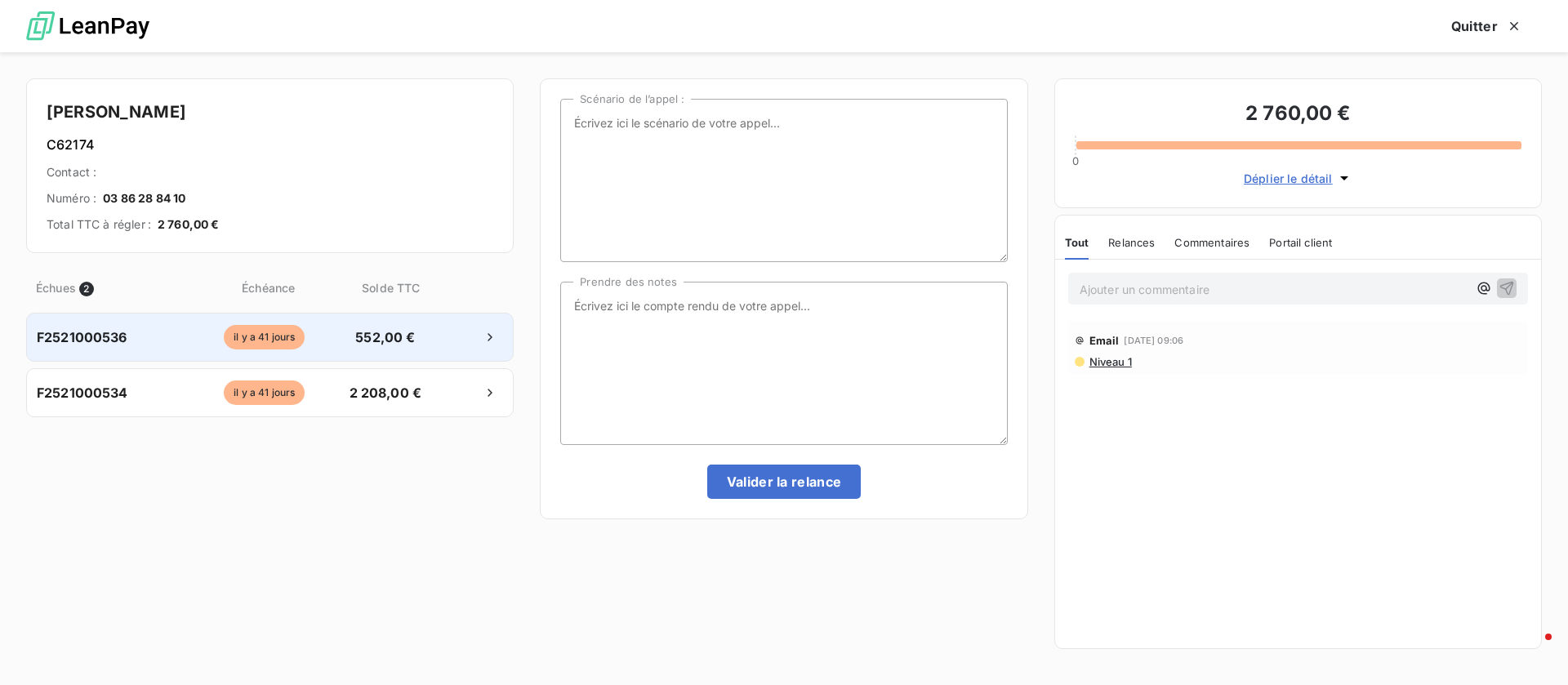
click at [412, 347] on div "F2521000536 il y a 41 jours 552,00 €" at bounding box center [269, 337] width 488 height 49
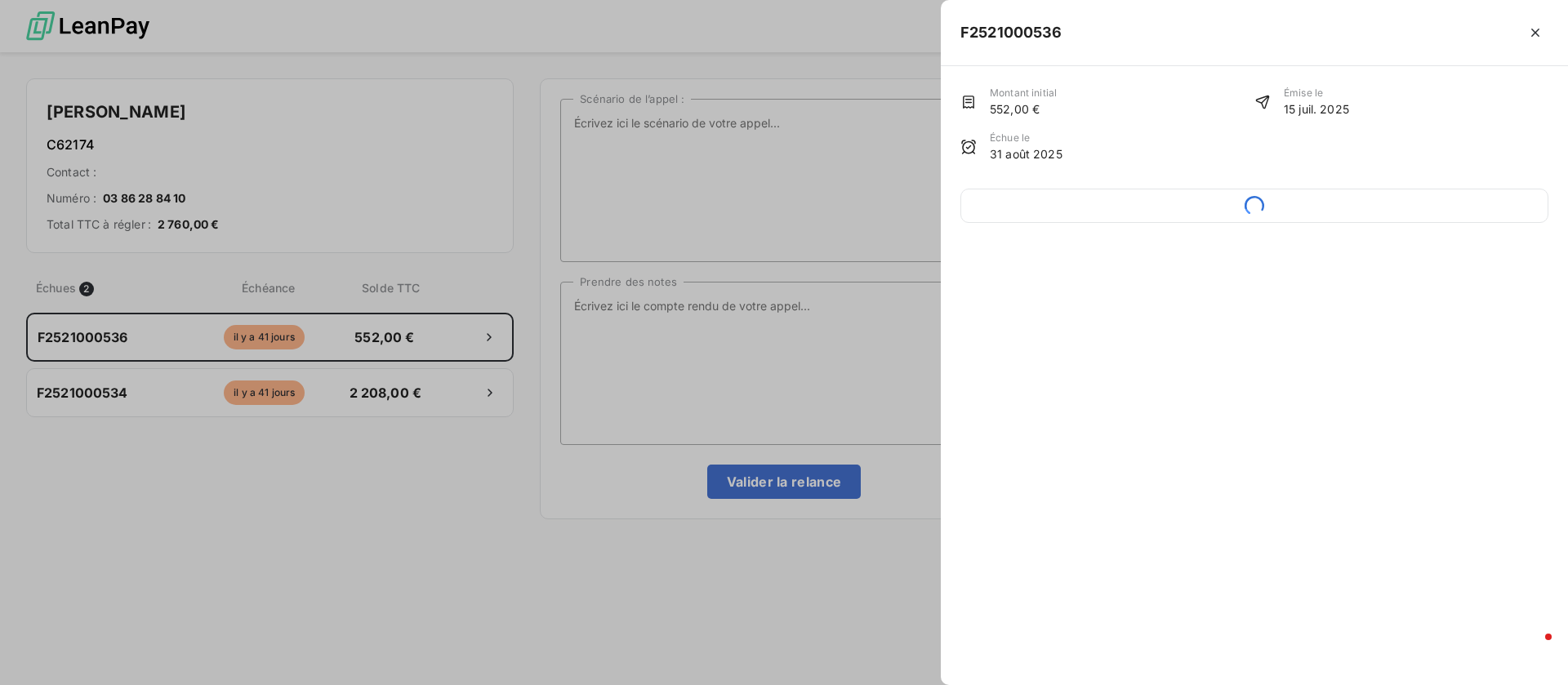
click at [850, 369] on div at bounding box center [784, 342] width 1568 height 685
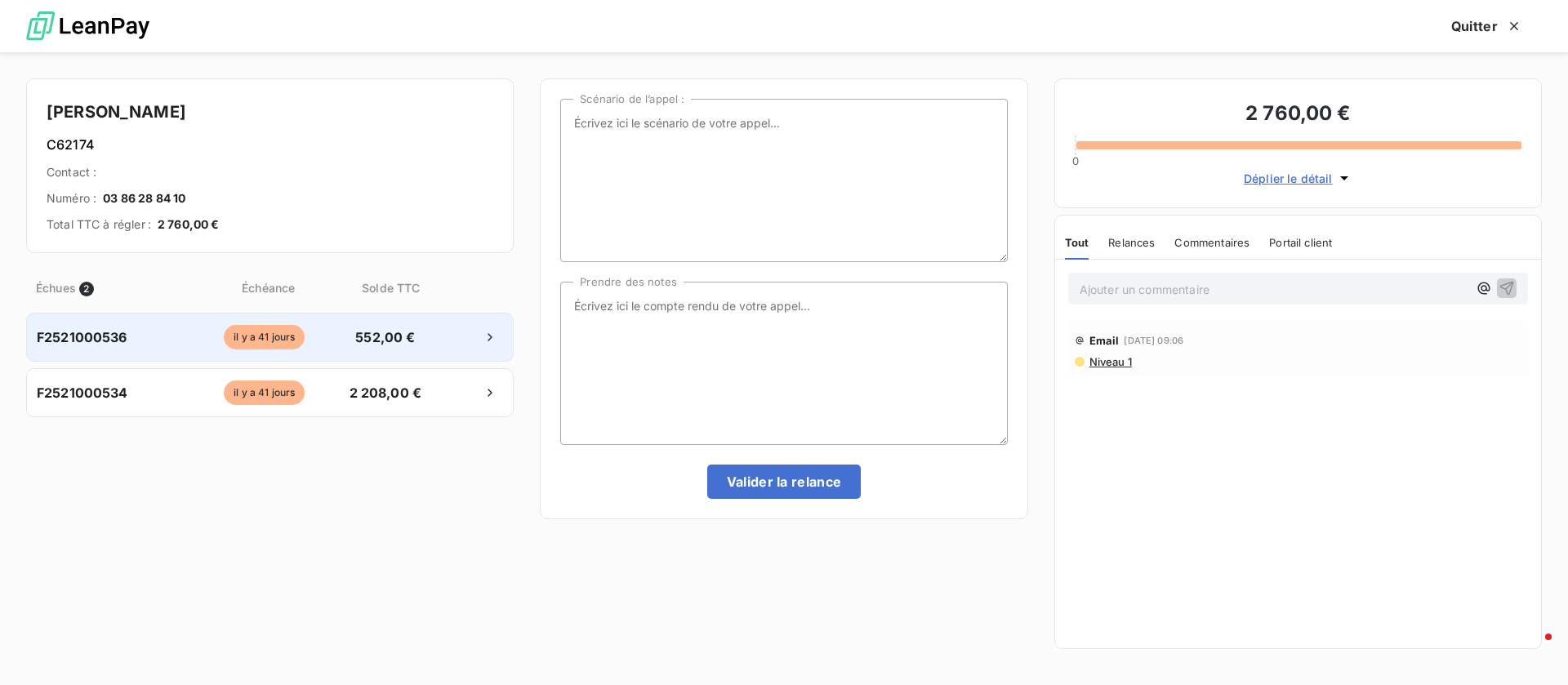
click at [387, 352] on div "F2521000536 il y a 41 jours 552,00 €" at bounding box center [269, 337] width 488 height 49
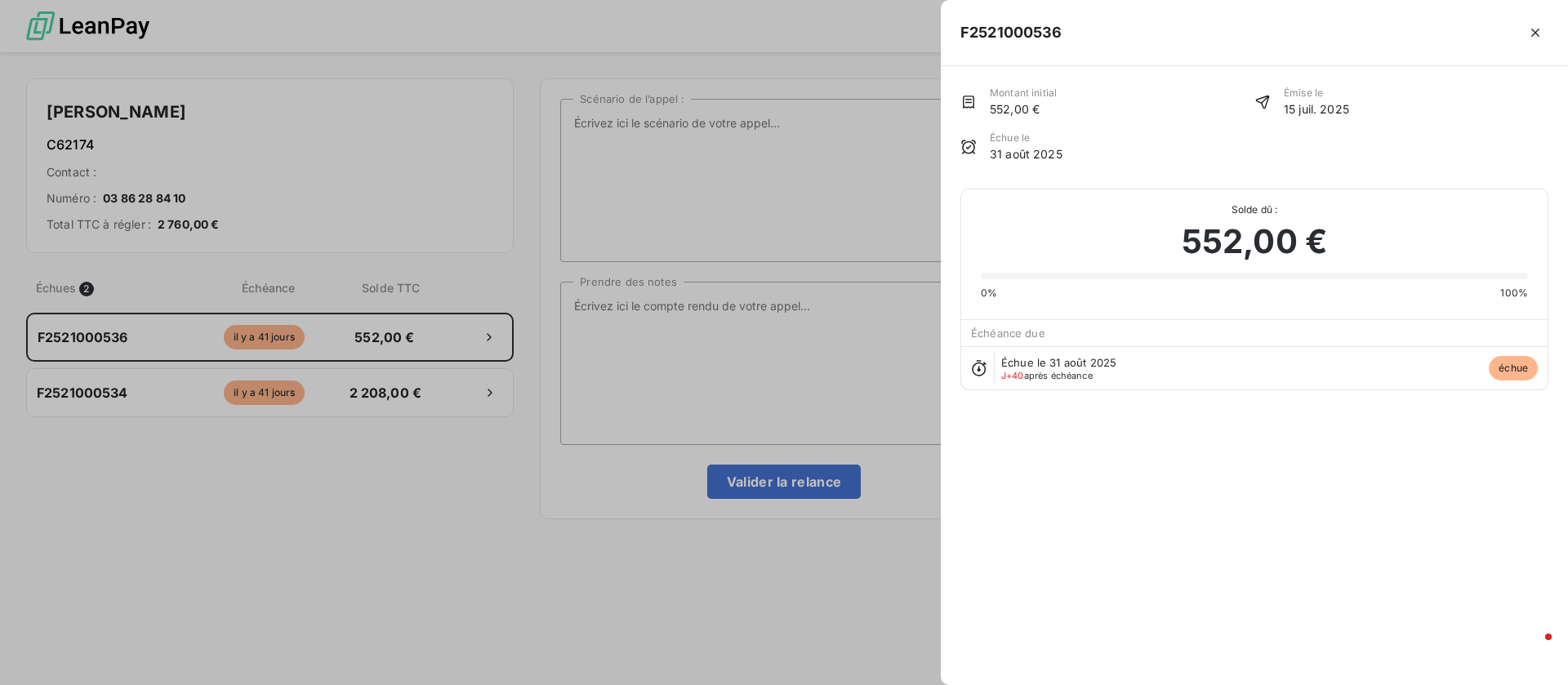
click at [415, 398] on div at bounding box center [784, 342] width 1568 height 685
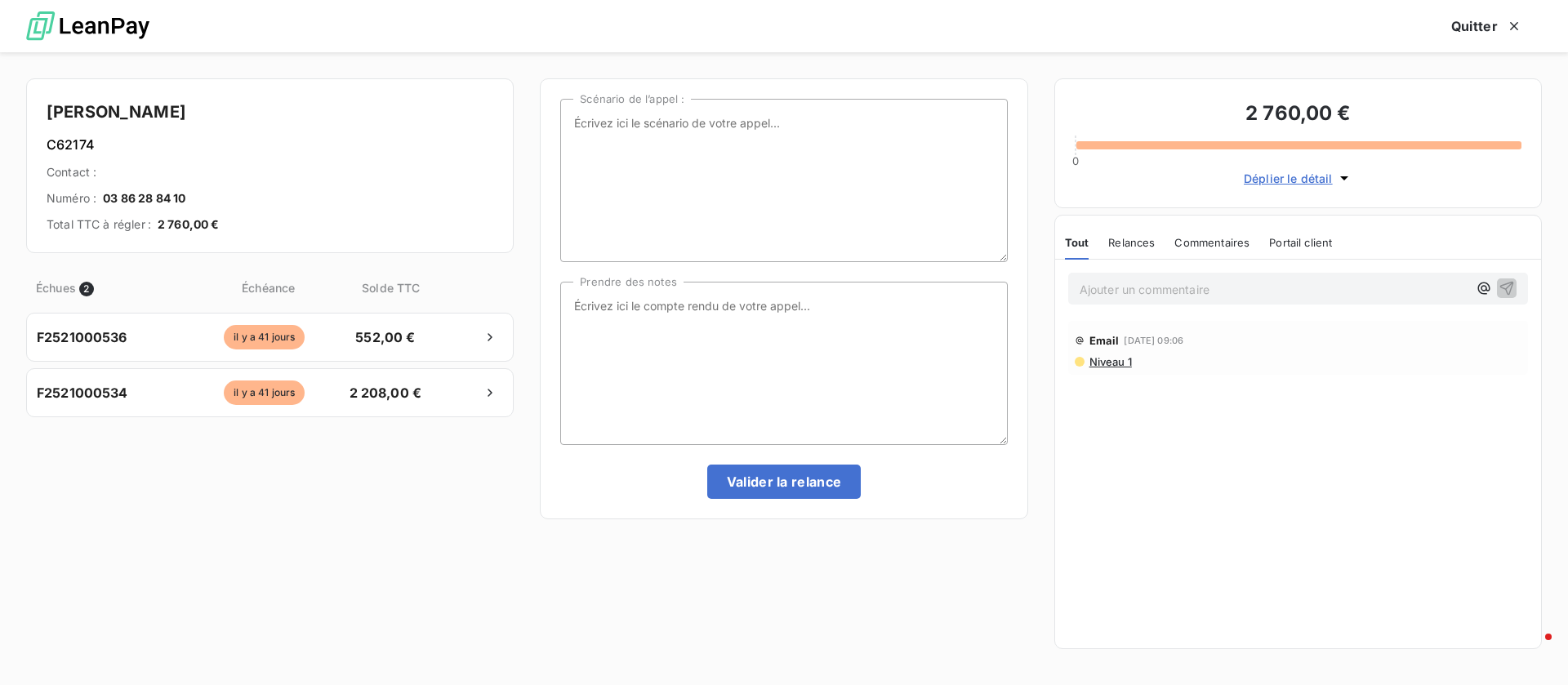
click at [417, 396] on span "2 208,00 €" at bounding box center [385, 393] width 86 height 20
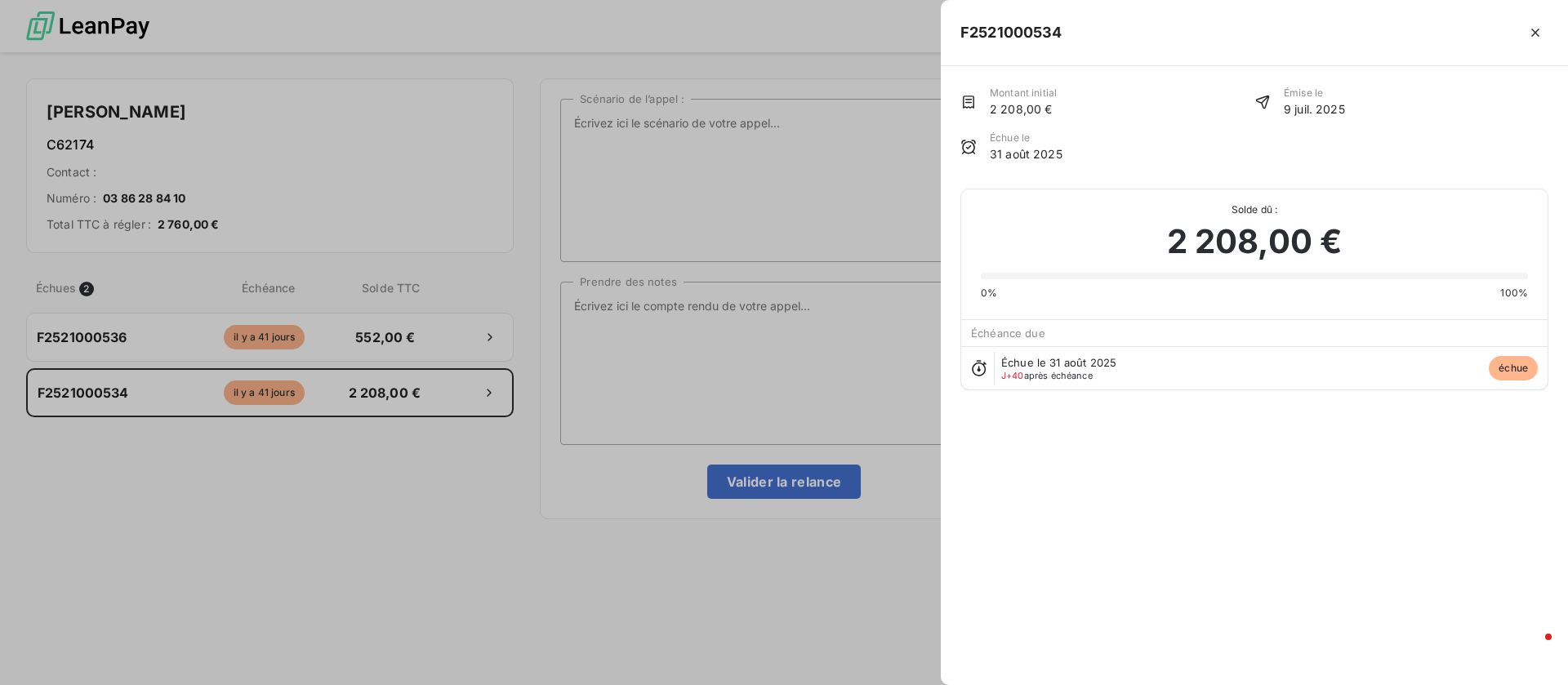
click at [669, 336] on div at bounding box center [784, 342] width 1568 height 685
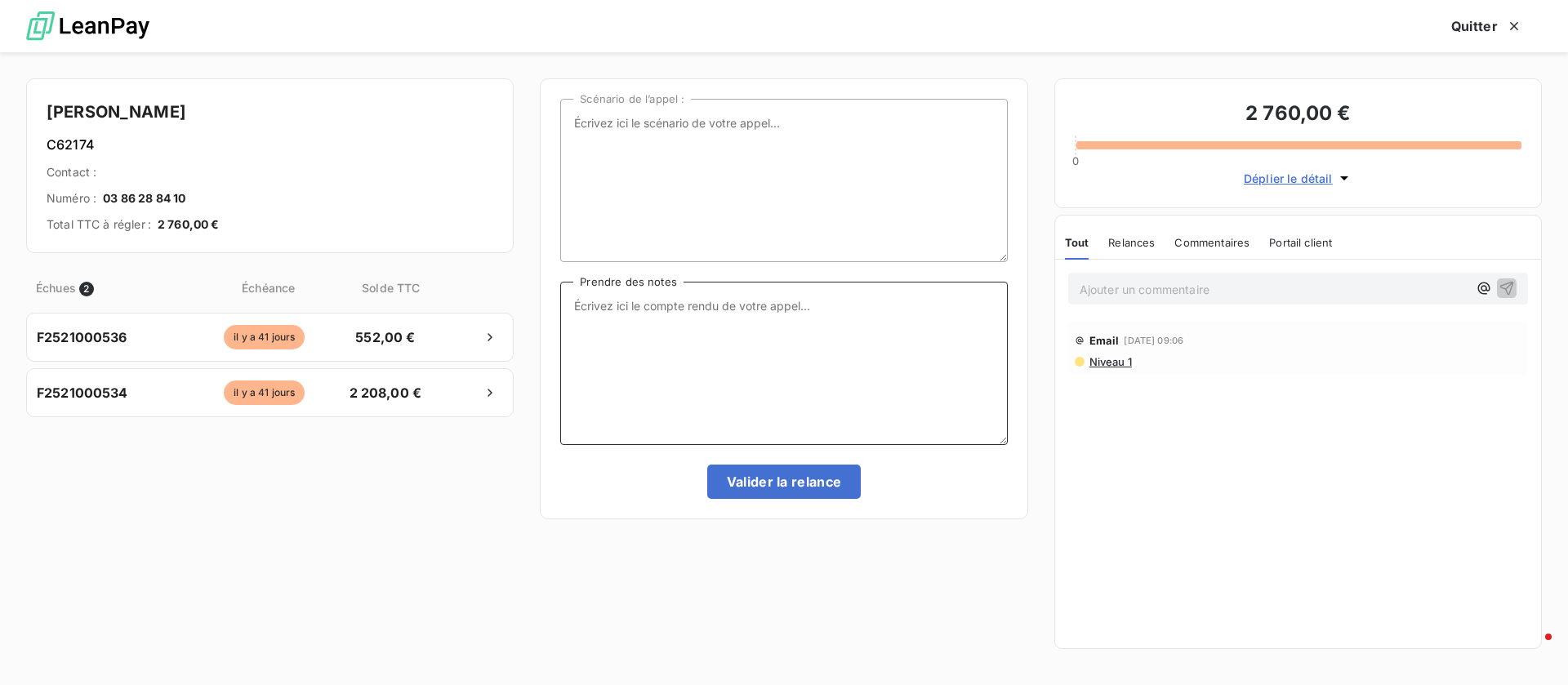
click at [717, 324] on textarea "Prendre des notes" at bounding box center [784, 363] width 447 height 163
click at [1113, 354] on div "Email 16 sept. 2025, 09:06 Niveau 1" at bounding box center [1298, 347] width 447 height 41
click at [1116, 361] on span "Niveau 1" at bounding box center [1109, 361] width 44 height 13
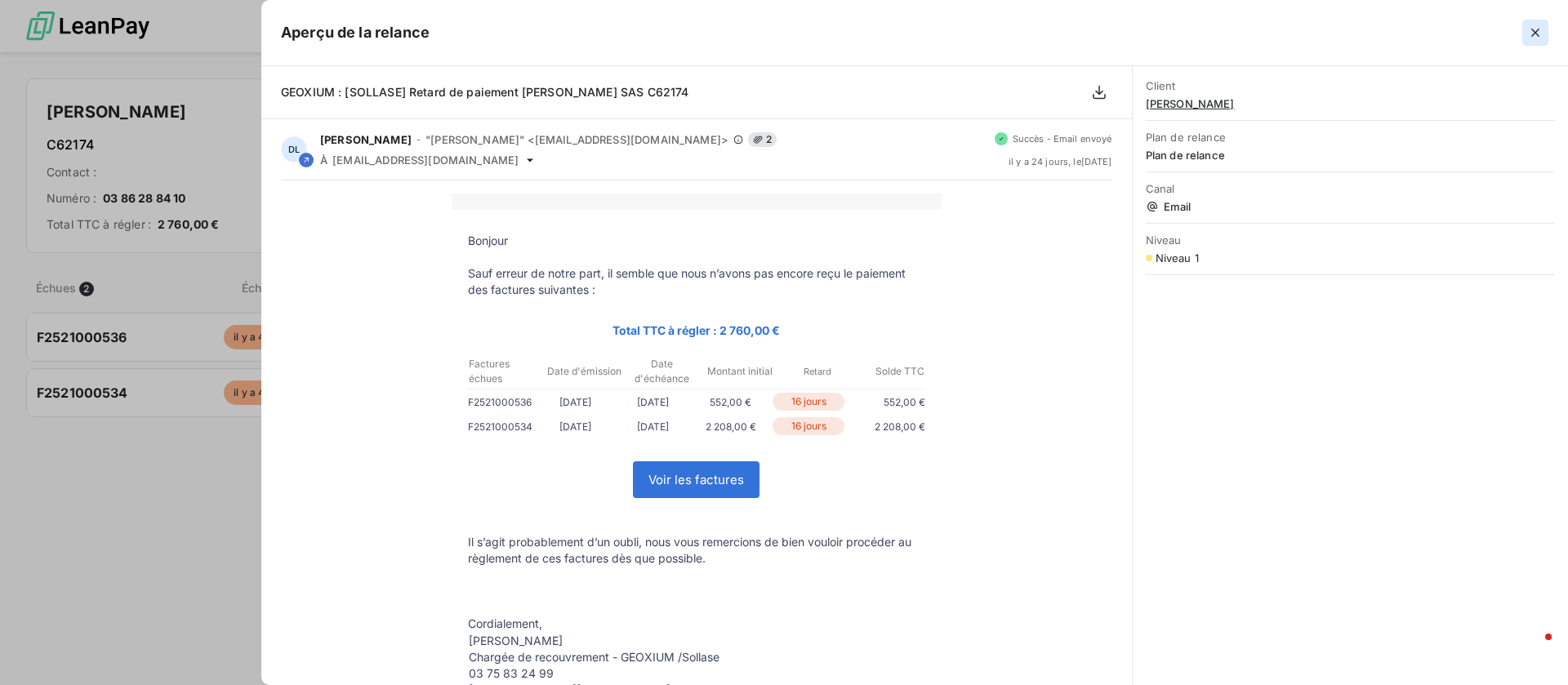
click at [1536, 31] on icon "button" at bounding box center [1535, 32] width 16 height 16
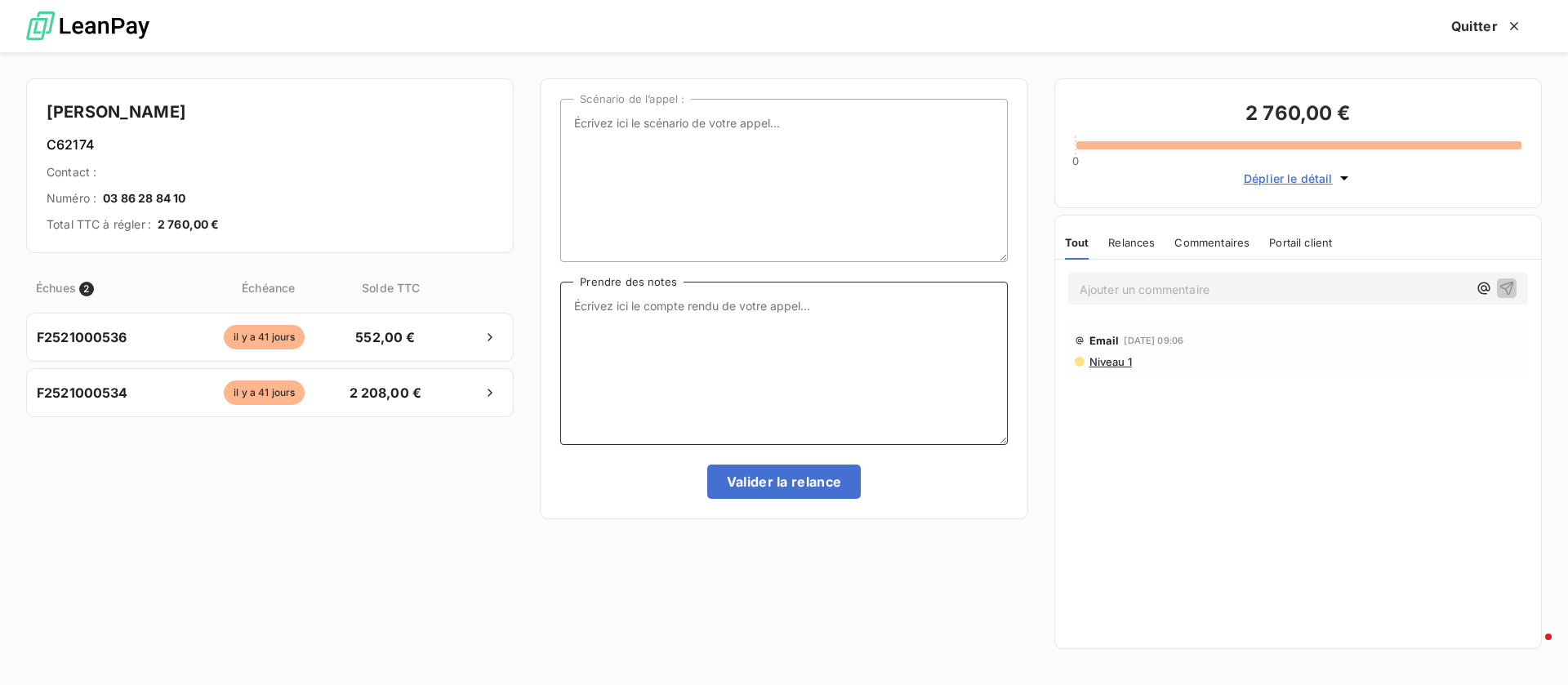
click at [806, 332] on textarea "Prendre des notes" at bounding box center [784, 363] width 447 height 163
type textarea "doit me rappeler"
click at [821, 486] on button "Valider la relance" at bounding box center [784, 482] width 154 height 34
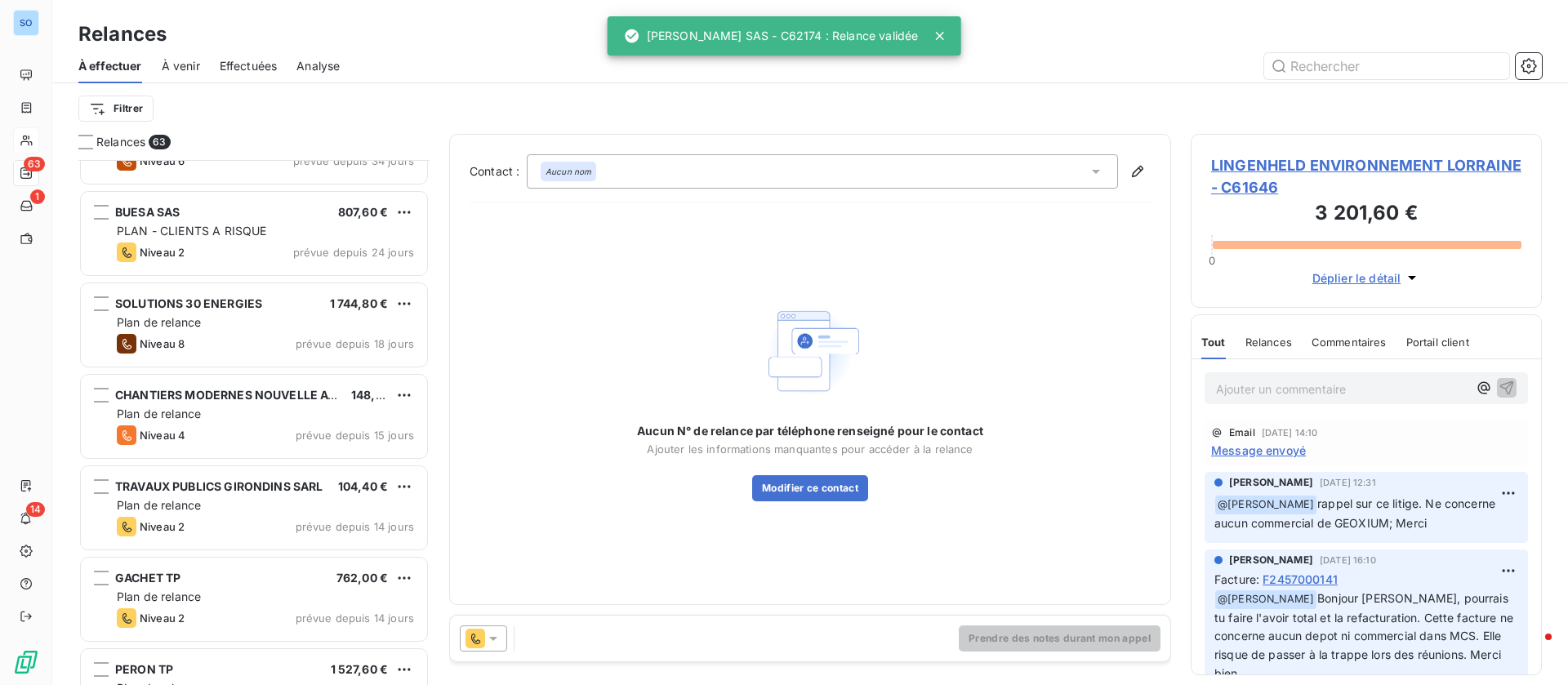
click at [249, 71] on span "Effectuées" at bounding box center [249, 66] width 58 height 16
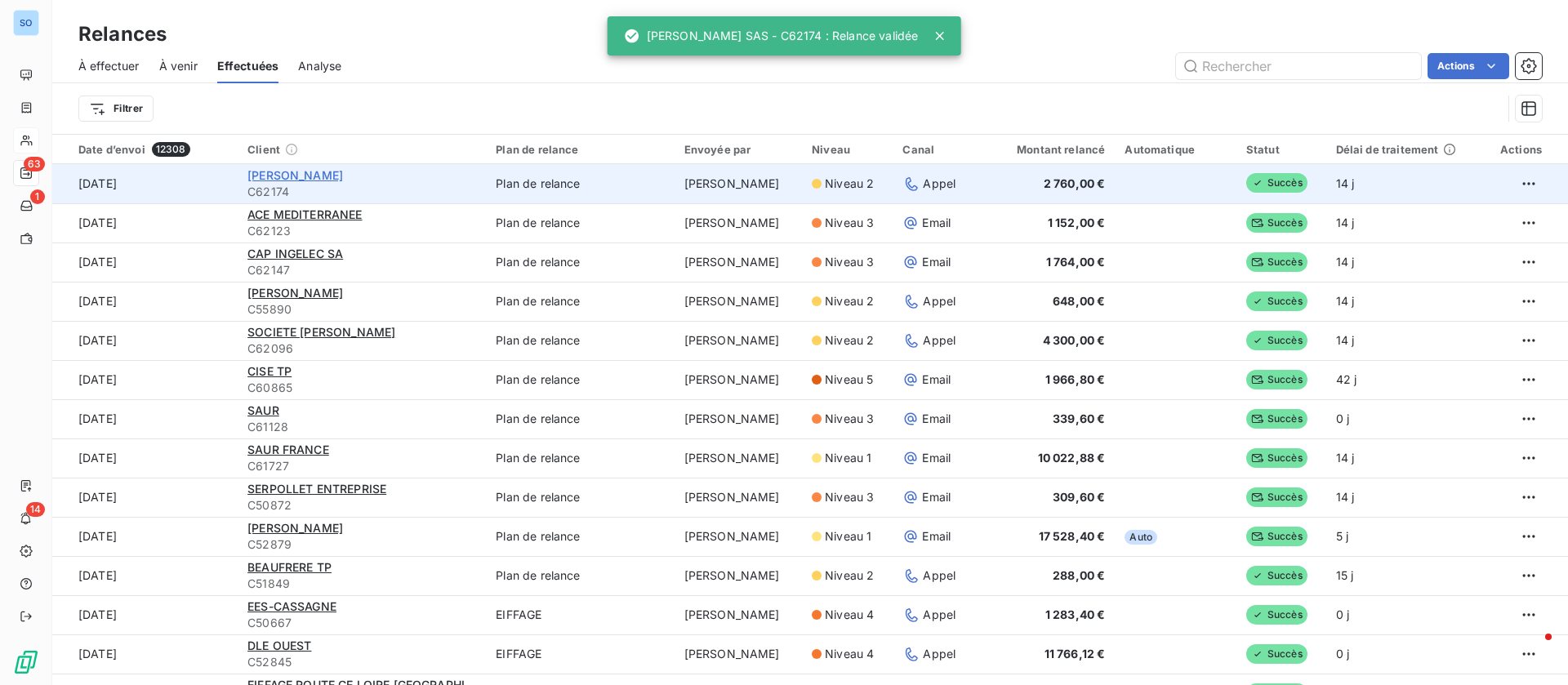
click at [300, 178] on span "[PERSON_NAME]" at bounding box center [296, 175] width 96 height 14
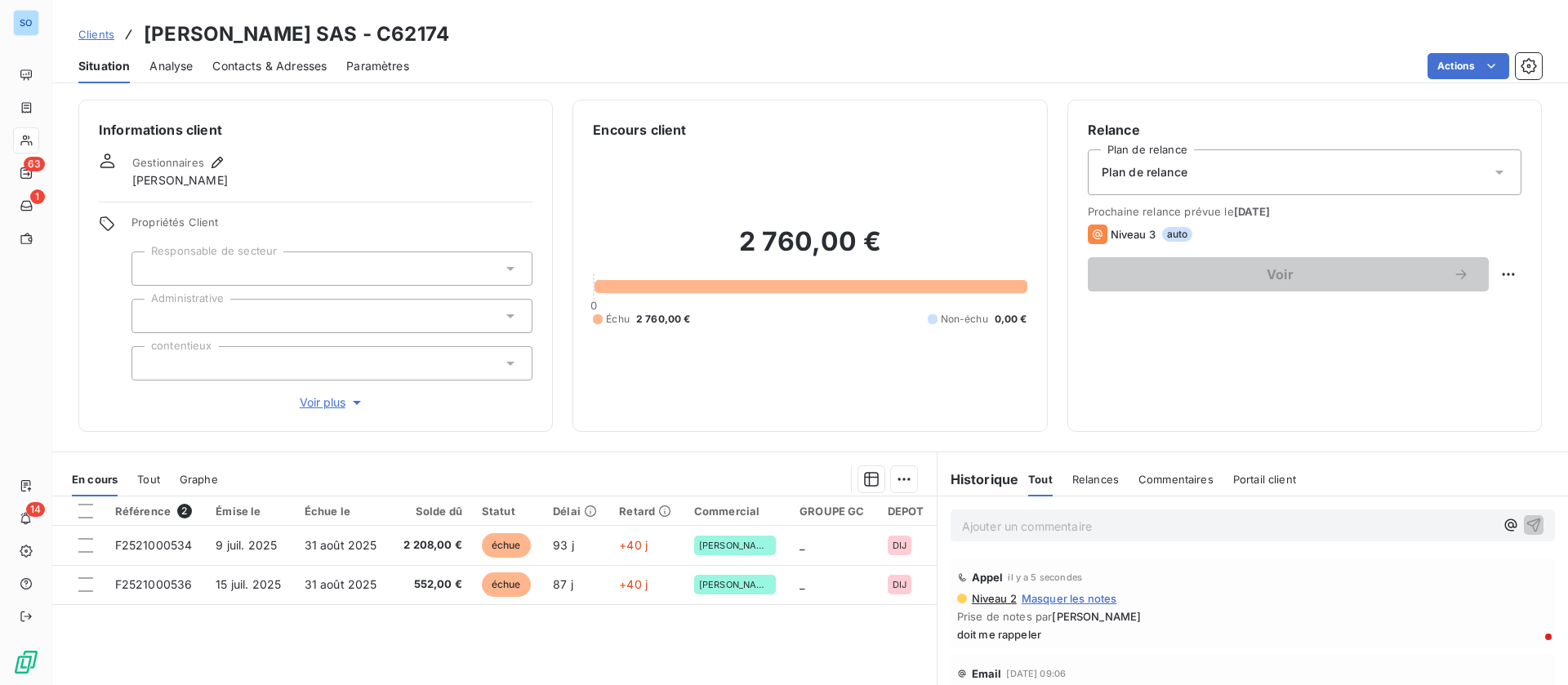
click at [271, 70] on span "Contacts & Adresses" at bounding box center [269, 66] width 114 height 16
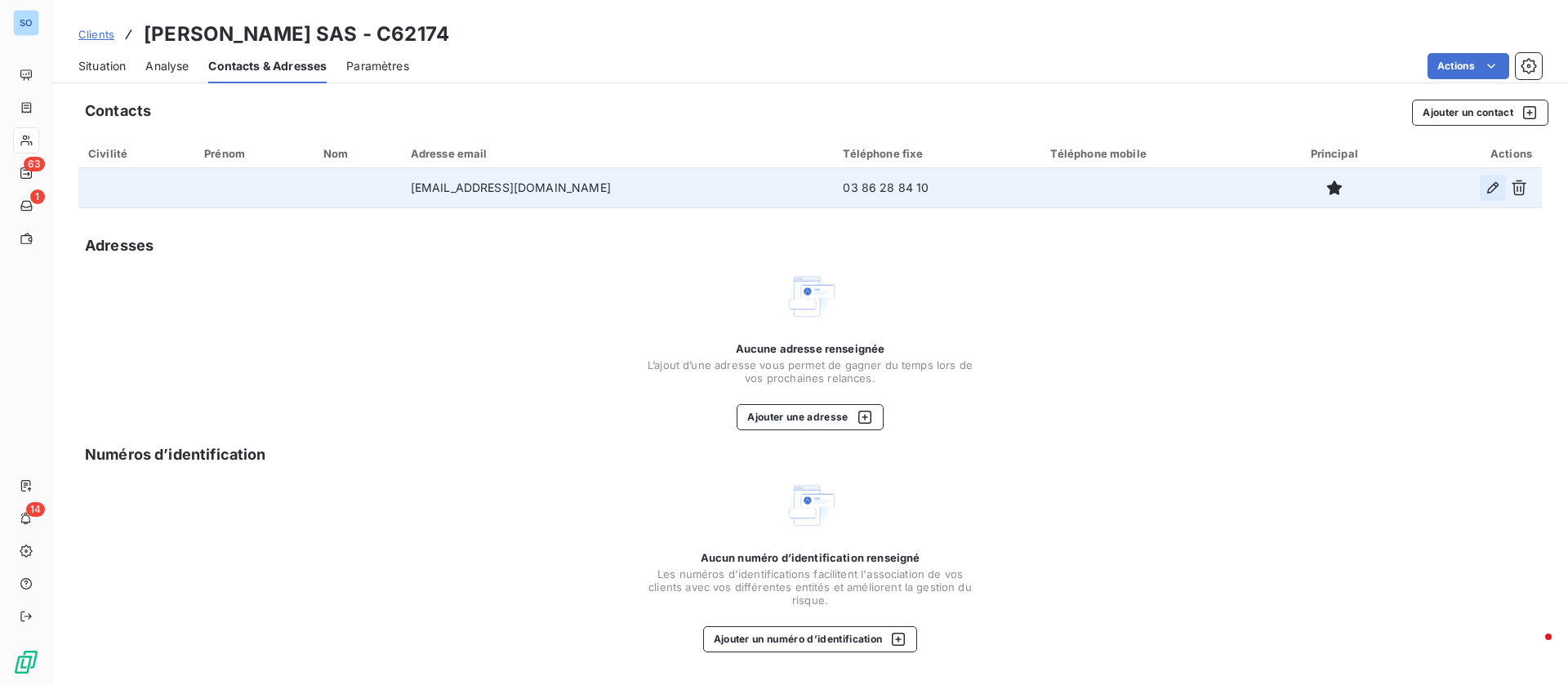
click at [1489, 187] on icon "button" at bounding box center [1492, 187] width 16 height 16
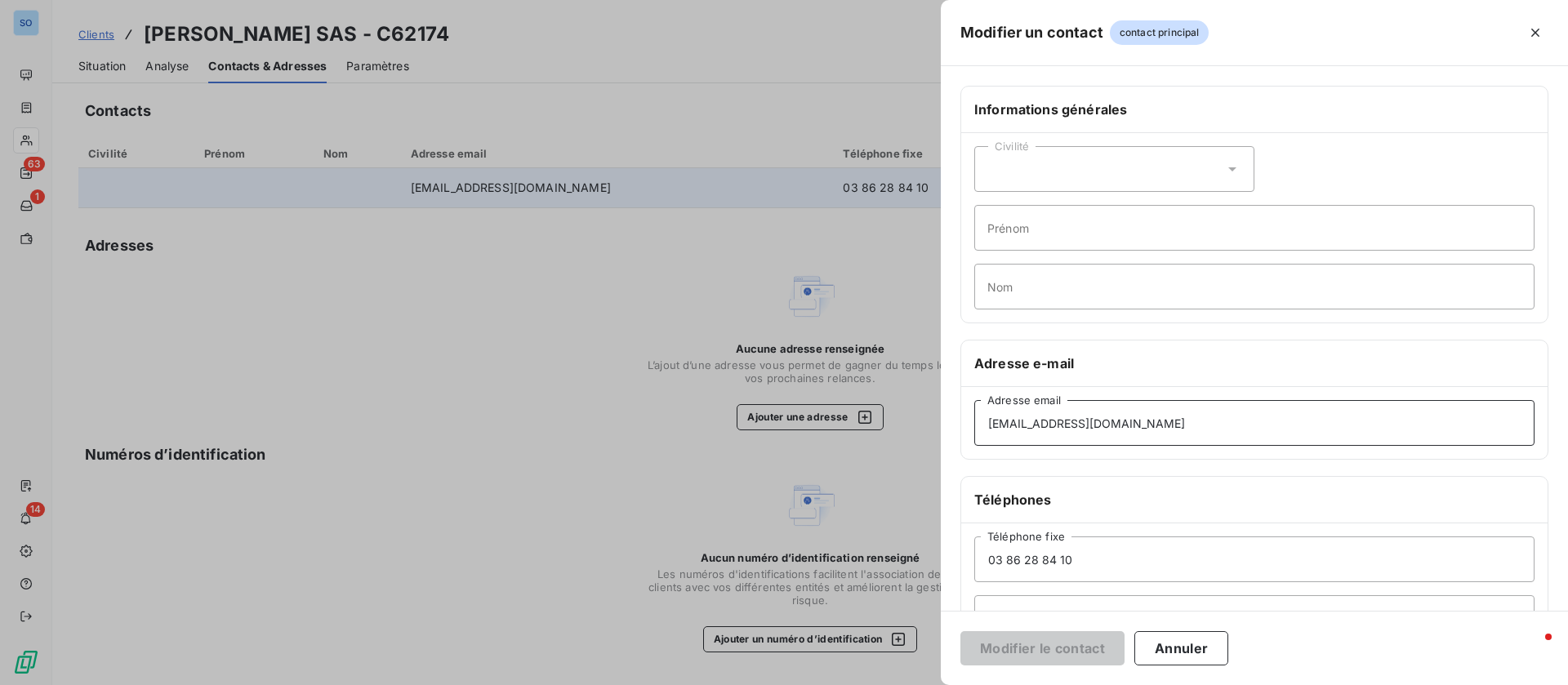
drag, startPoint x: 1065, startPoint y: 422, endPoint x: 847, endPoint y: 390, distance: 220.3
click at [853, 684] on div "Modifier un contact contact principal Informations générales Civilité Prénom No…" at bounding box center [784, 685] width 1568 height 0
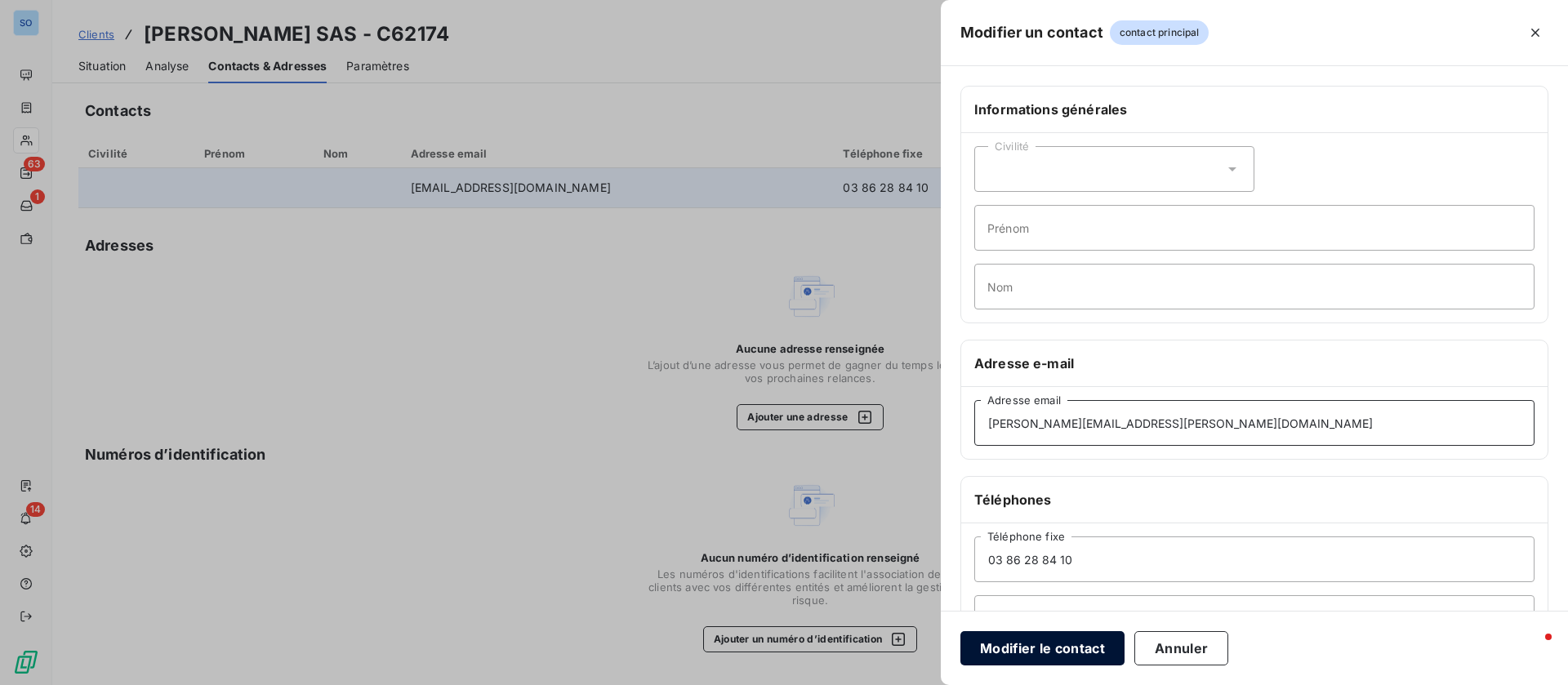
type input "elodie.trepka@cee-infras.fr"
click at [1031, 648] on button "Modifier le contact" at bounding box center [1043, 648] width 164 height 34
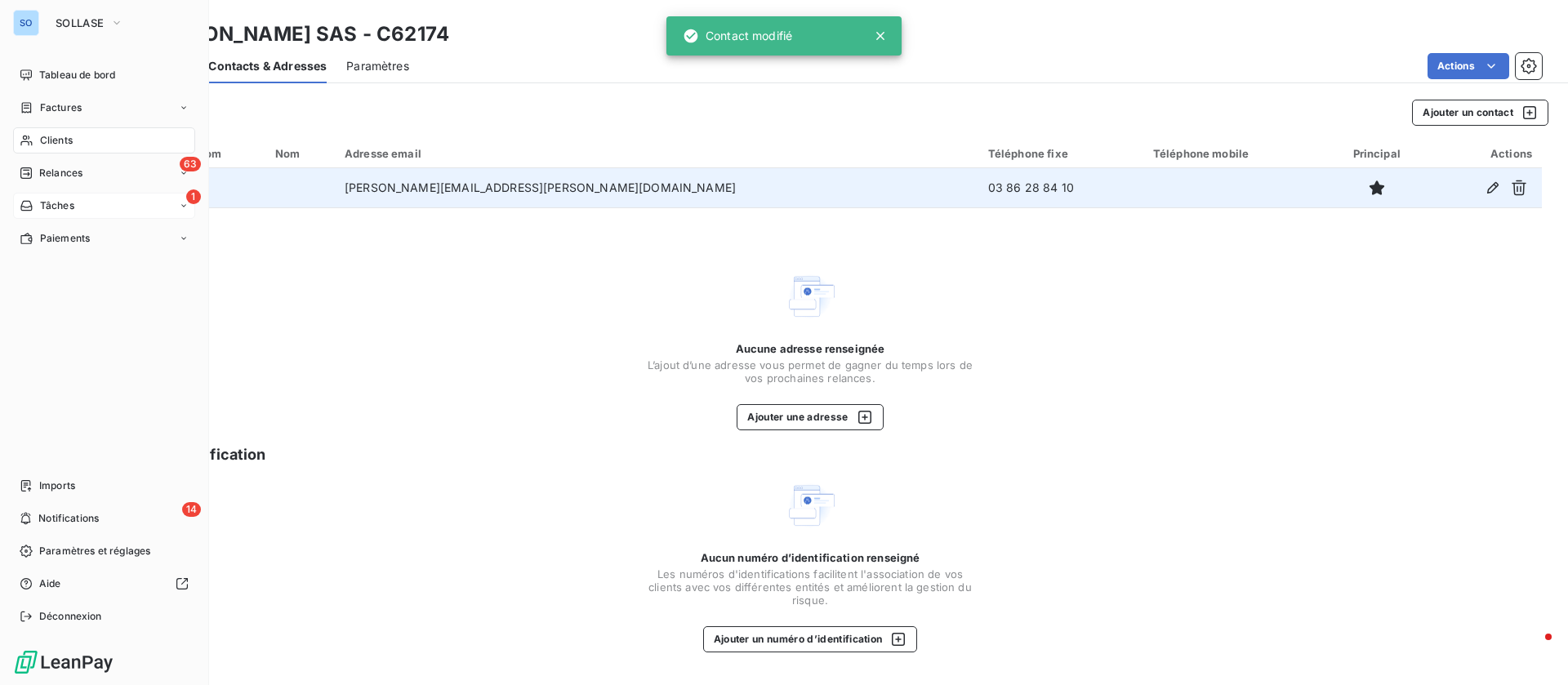
drag, startPoint x: 53, startPoint y: 169, endPoint x: 117, endPoint y: 196, distance: 69.5
click at [54, 169] on span "Relances" at bounding box center [60, 173] width 43 height 14
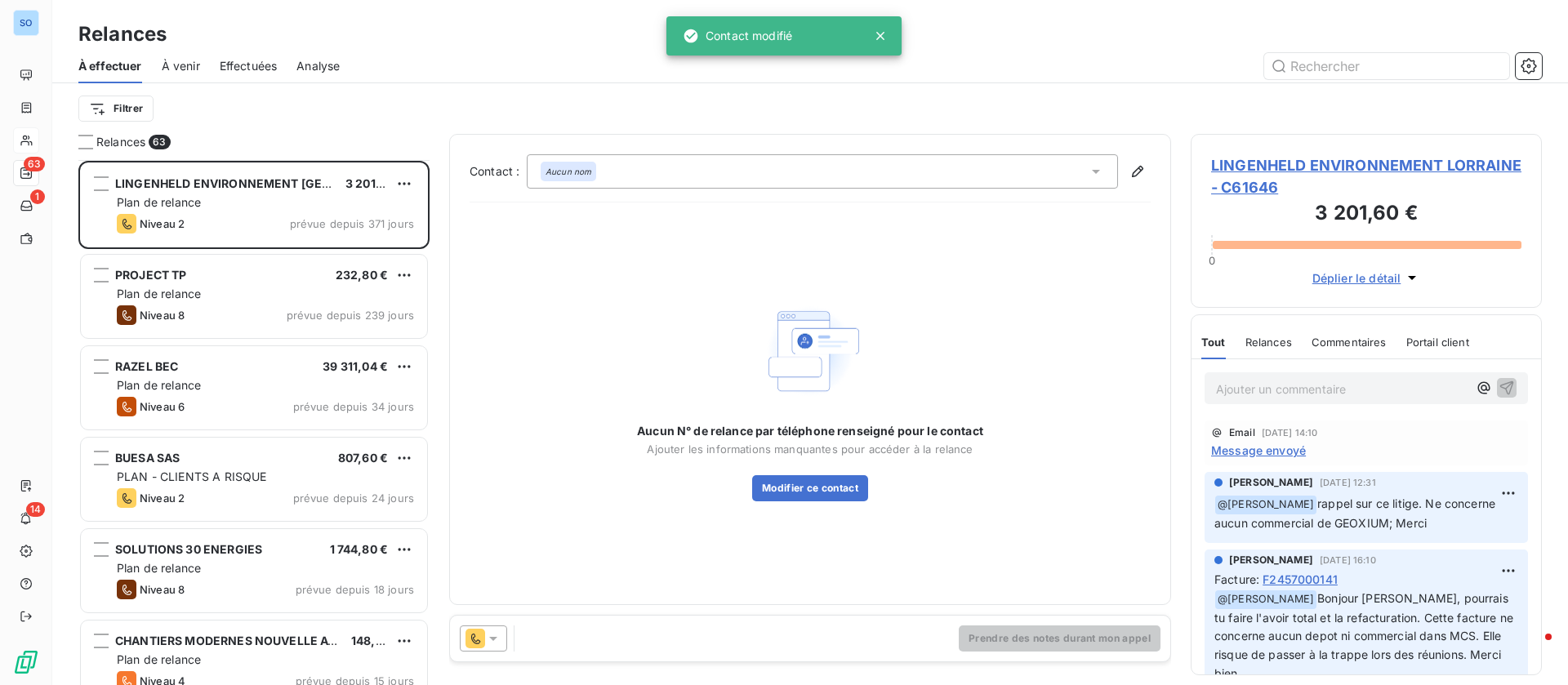
scroll to position [246, 0]
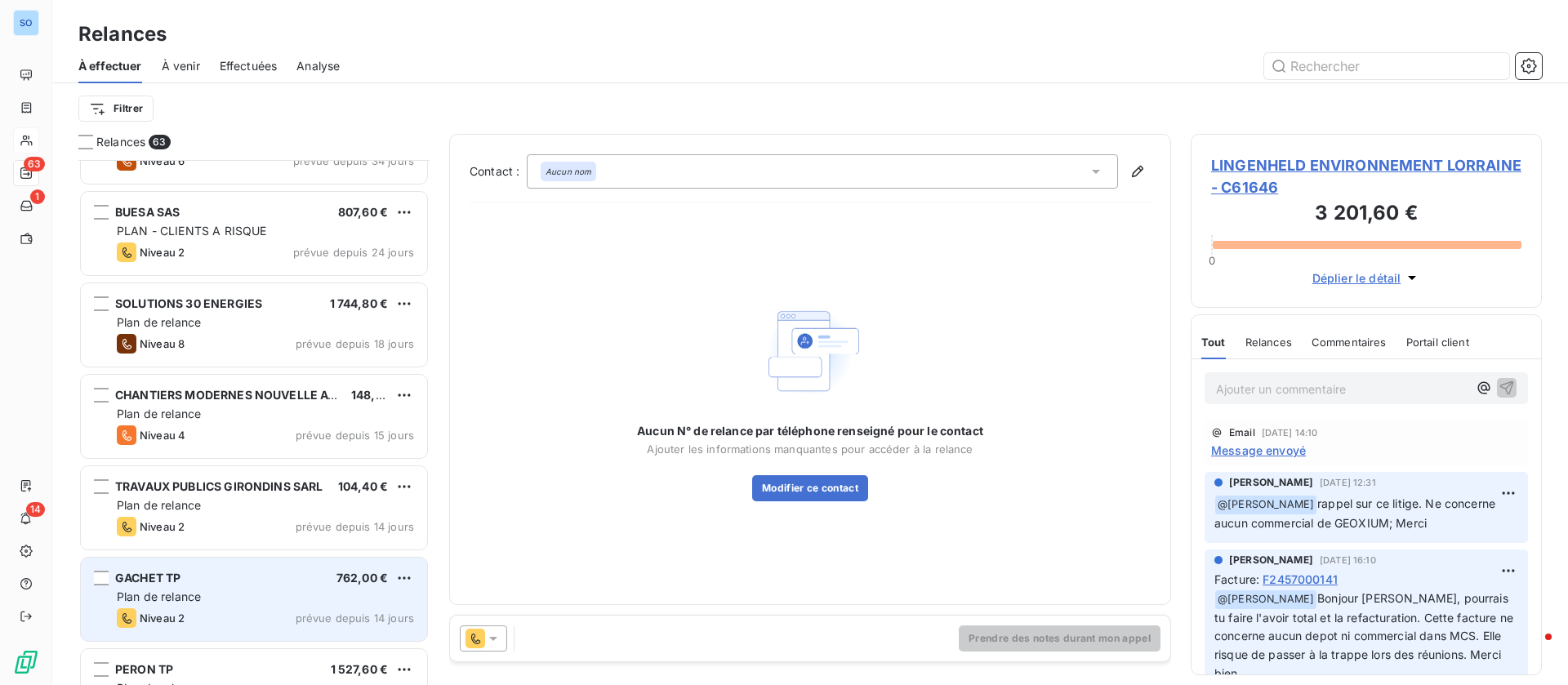
click at [232, 596] on div "Plan de relance" at bounding box center [266, 597] width 297 height 16
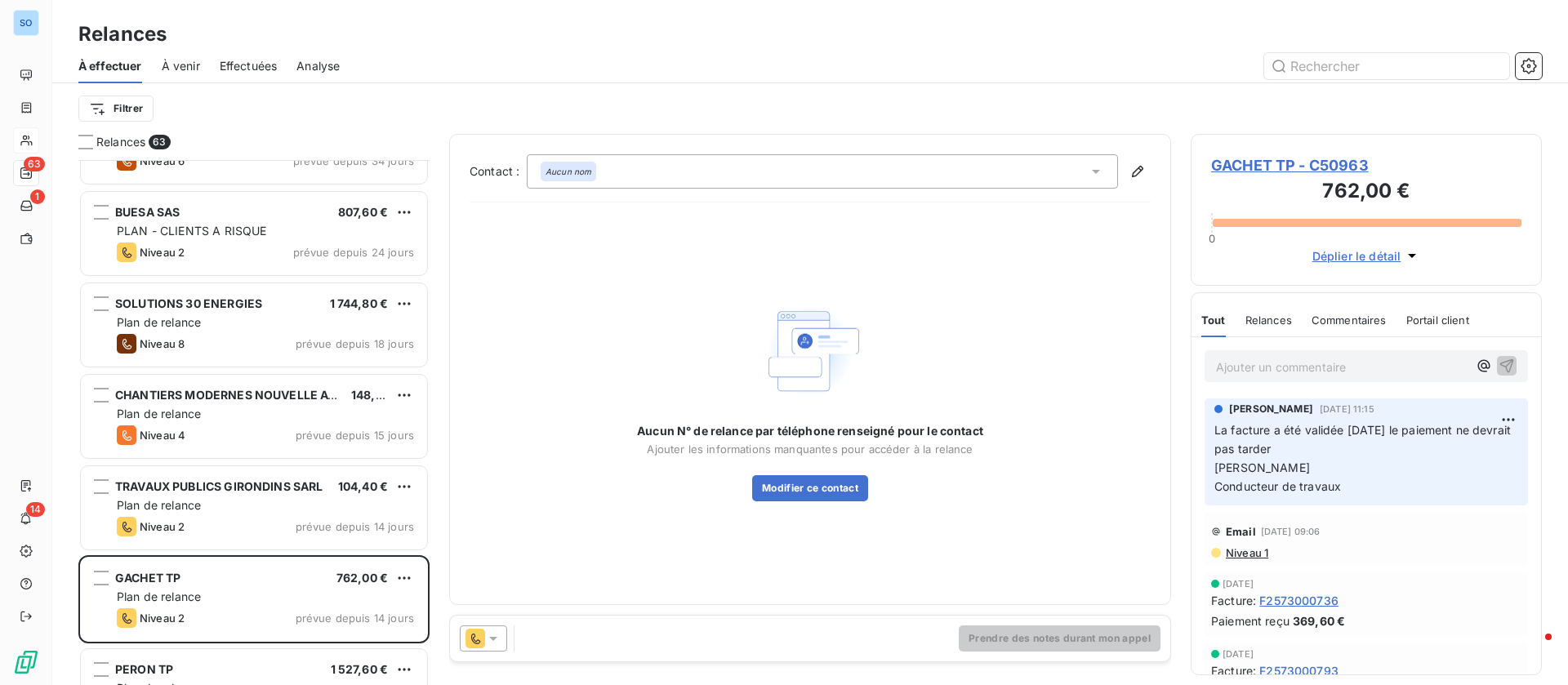
click at [1085, 177] on div "Aucun nom" at bounding box center [822, 171] width 591 height 34
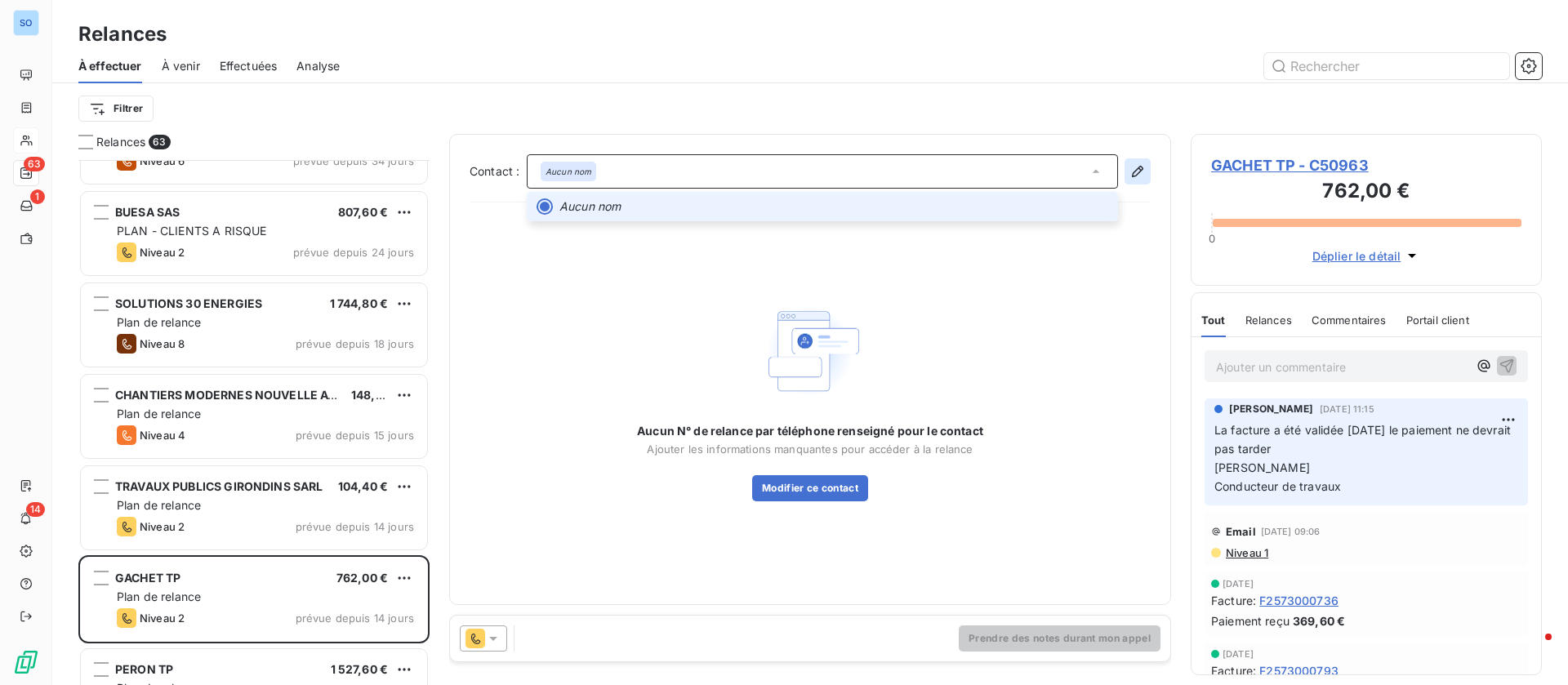
click at [1131, 169] on icon "button" at bounding box center [1137, 171] width 16 height 16
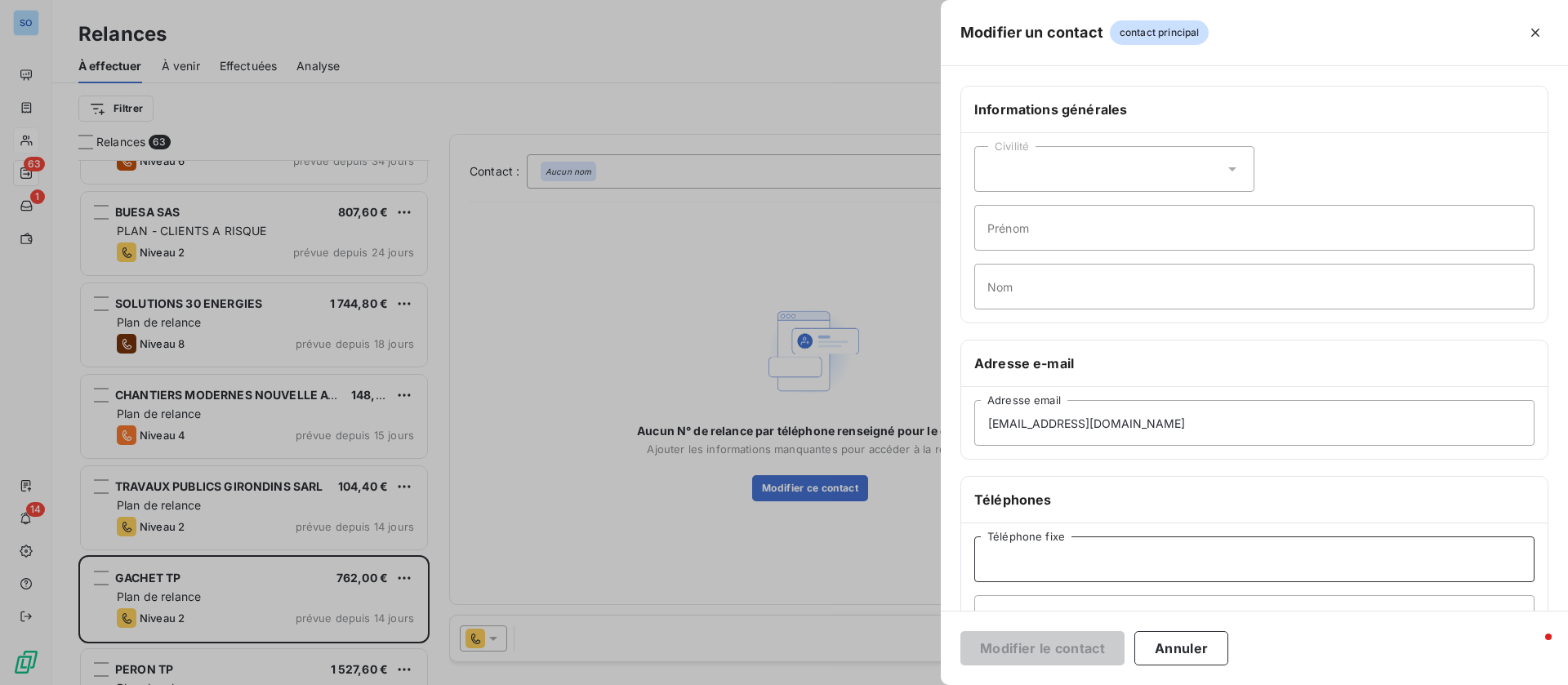
click at [1107, 556] on input "Téléphone fixe" at bounding box center [1254, 559] width 561 height 46
paste input "04.74.54.44.85"
type input "04.74.54.44.85"
click at [1044, 648] on button "Modifier le contact" at bounding box center [1043, 648] width 164 height 34
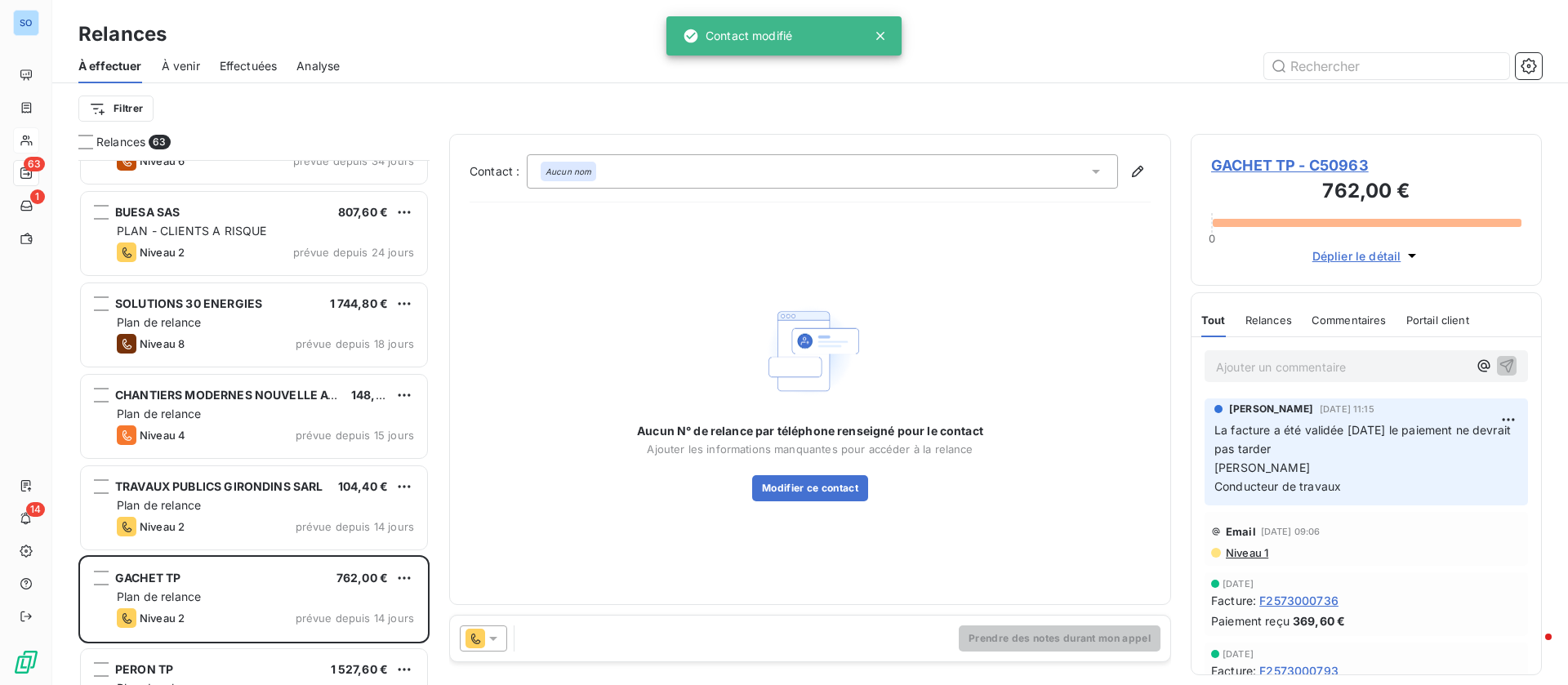
click at [1089, 172] on icon at bounding box center [1096, 171] width 16 height 16
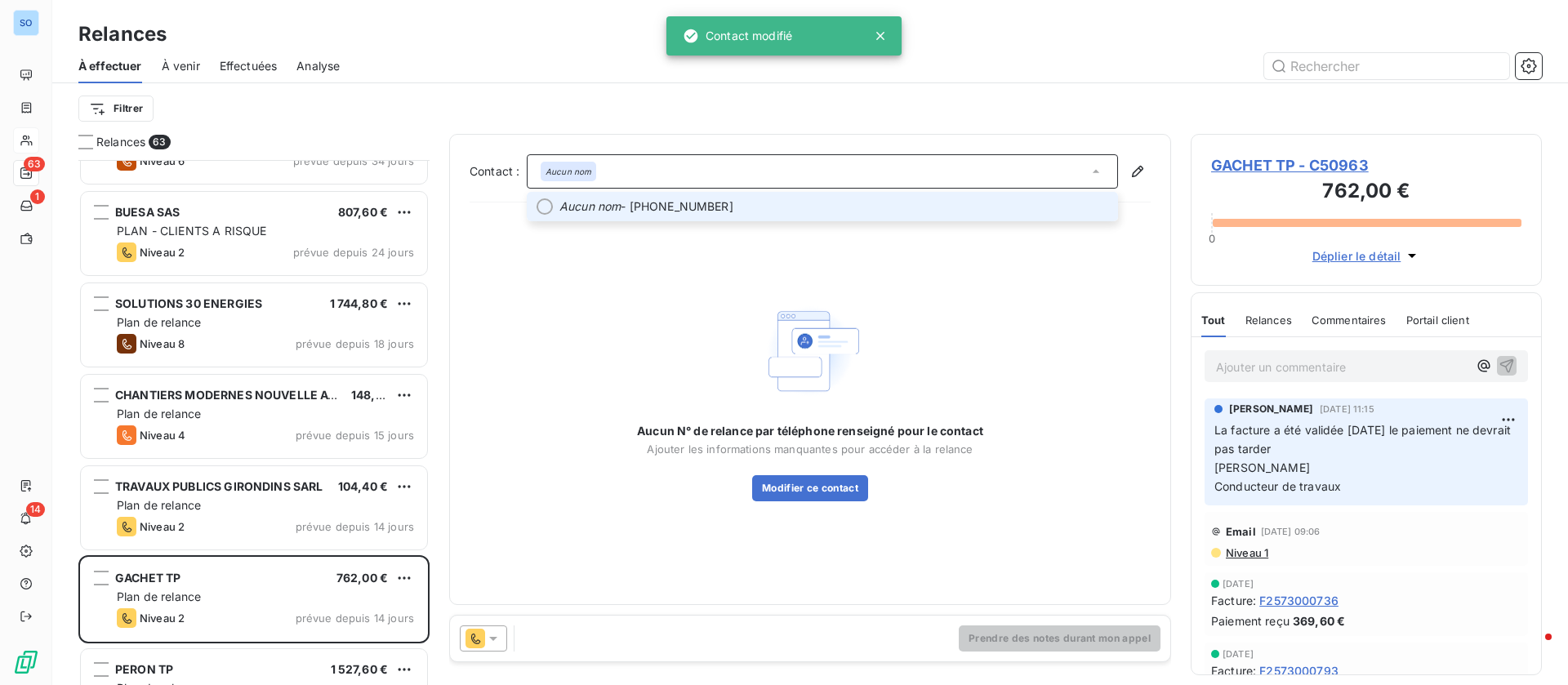
click at [743, 214] on span "Aucun nom - 04.74.54.44.85" at bounding box center [834, 206] width 549 height 16
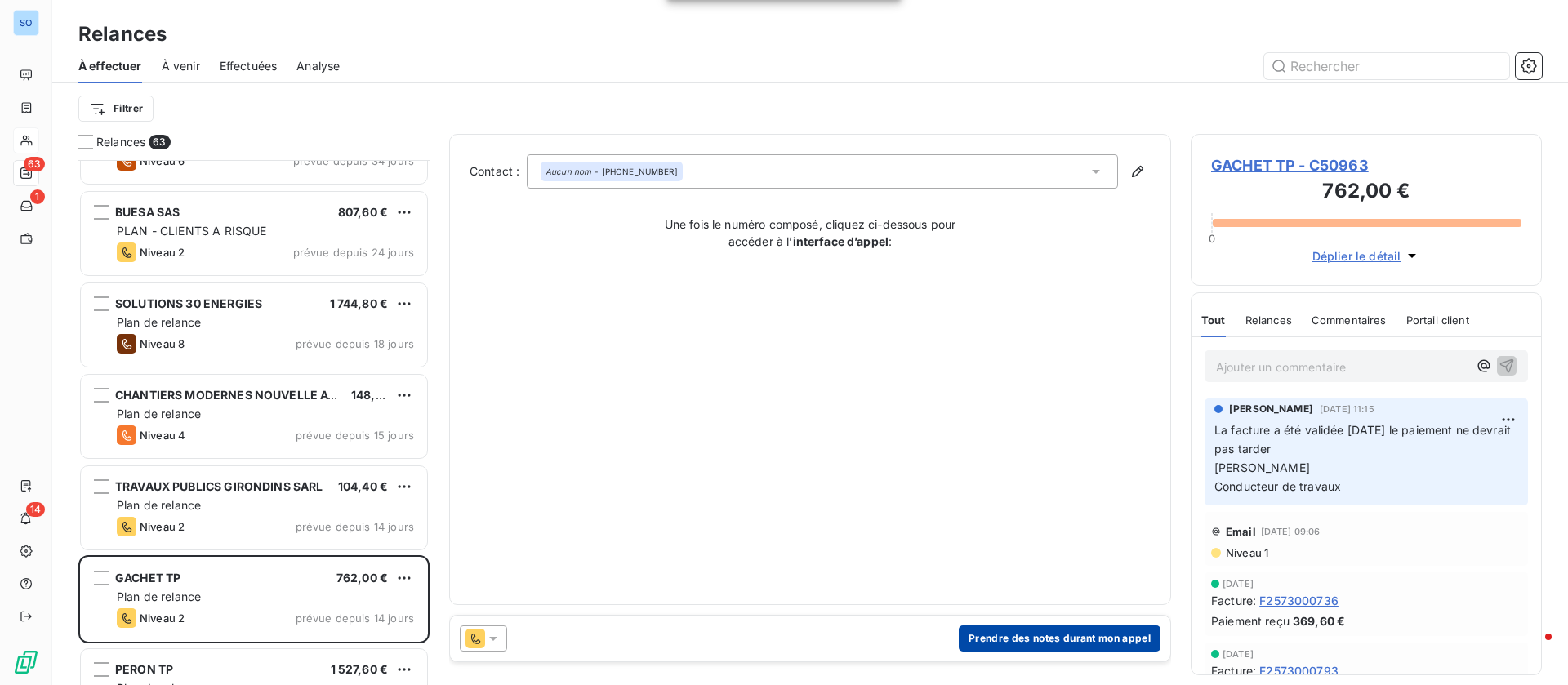
click at [1016, 634] on button "Prendre des notes durant mon appel" at bounding box center [1060, 638] width 202 height 26
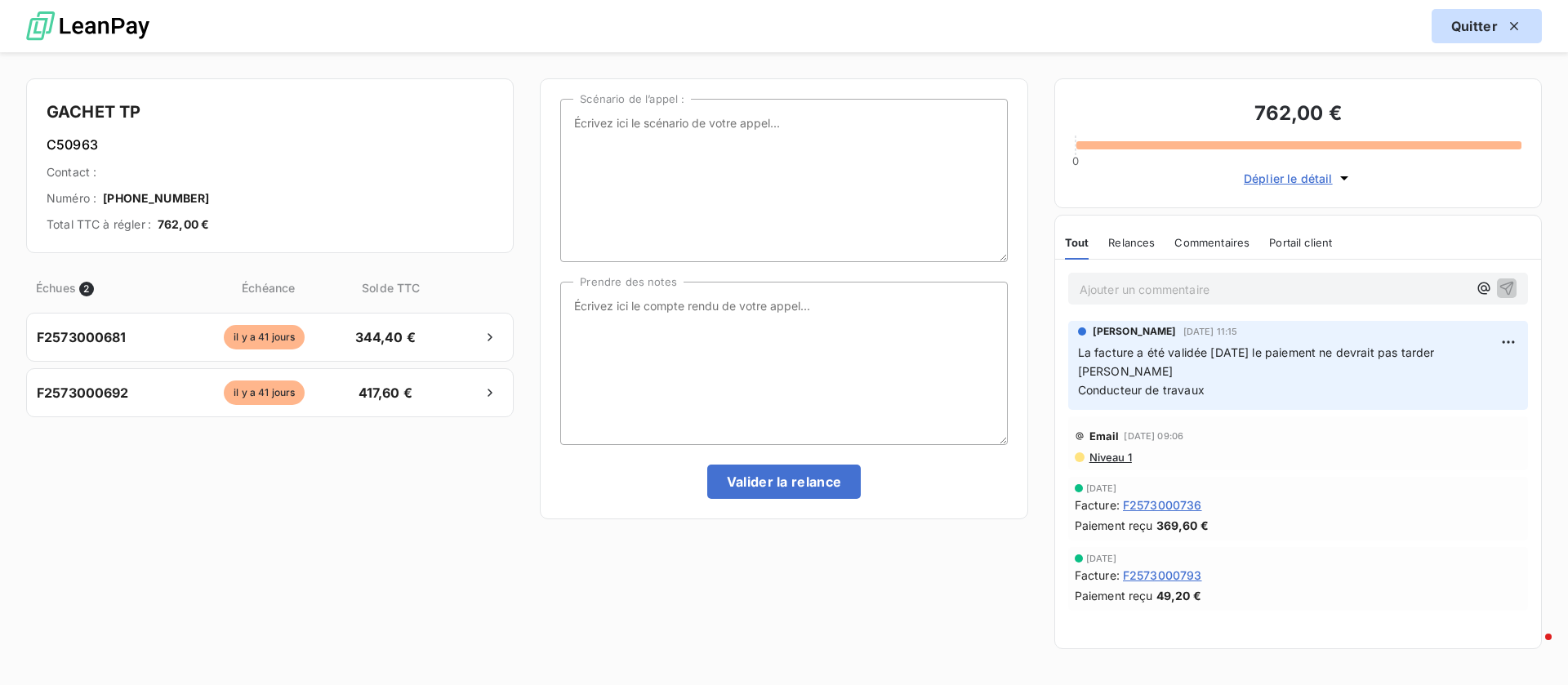
click at [1489, 34] on button "Quitter" at bounding box center [1486, 26] width 110 height 34
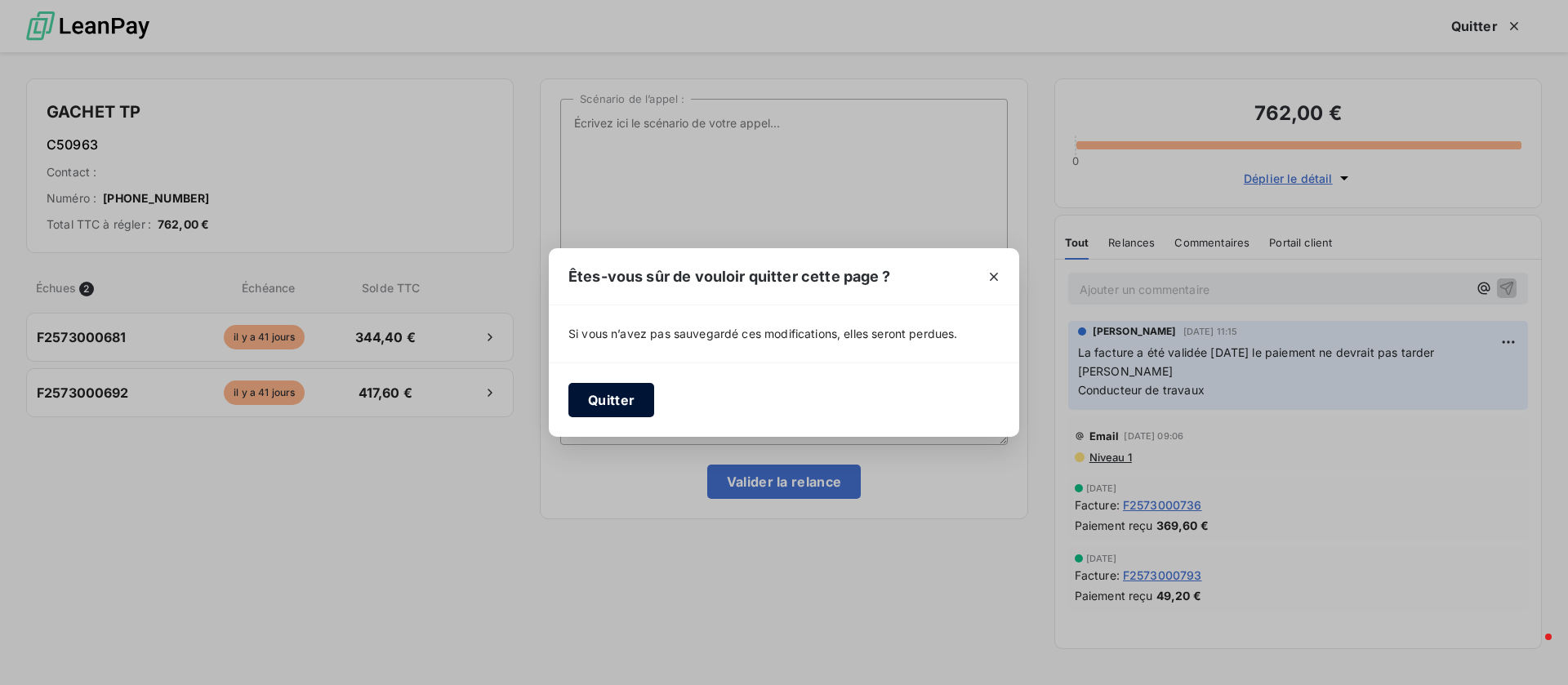
click at [617, 395] on button "Quitter" at bounding box center [611, 400] width 86 height 34
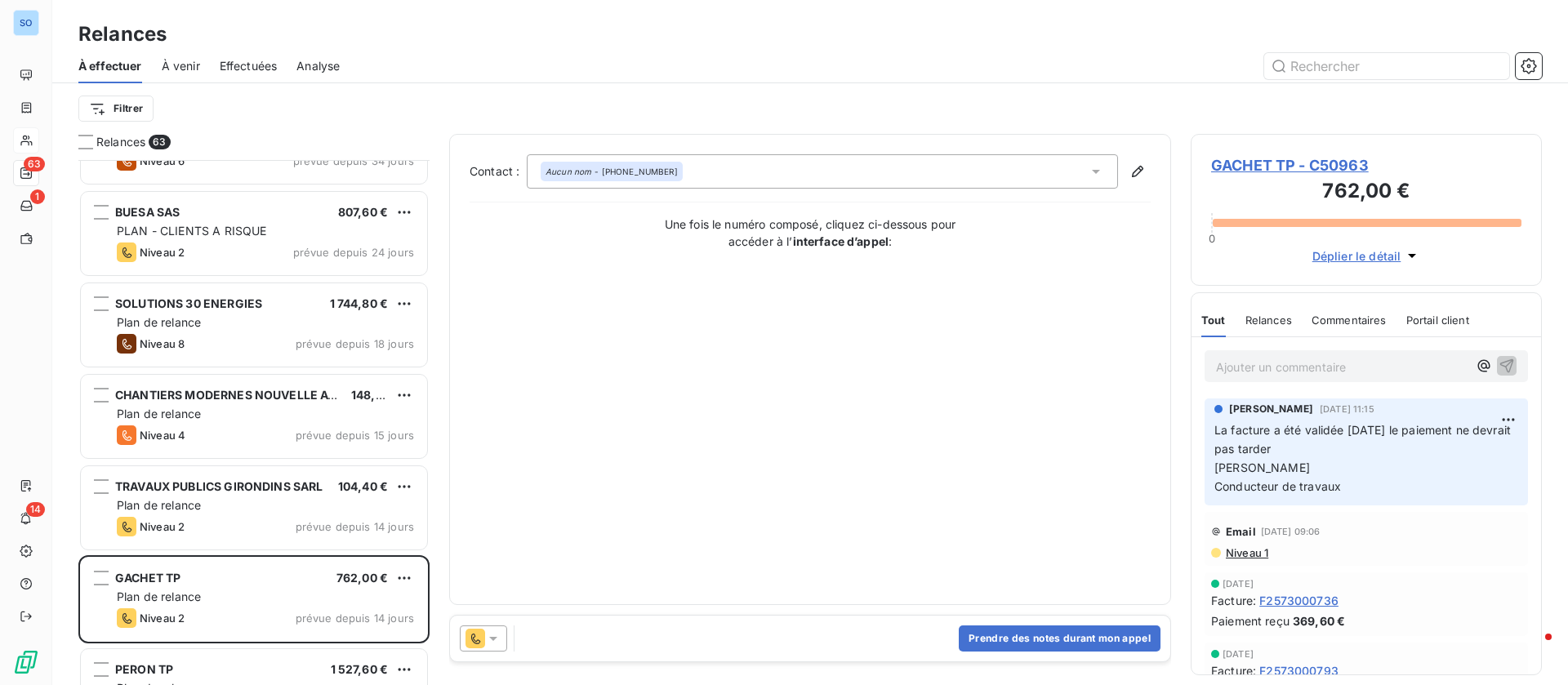
click at [1092, 178] on icon at bounding box center [1096, 171] width 16 height 16
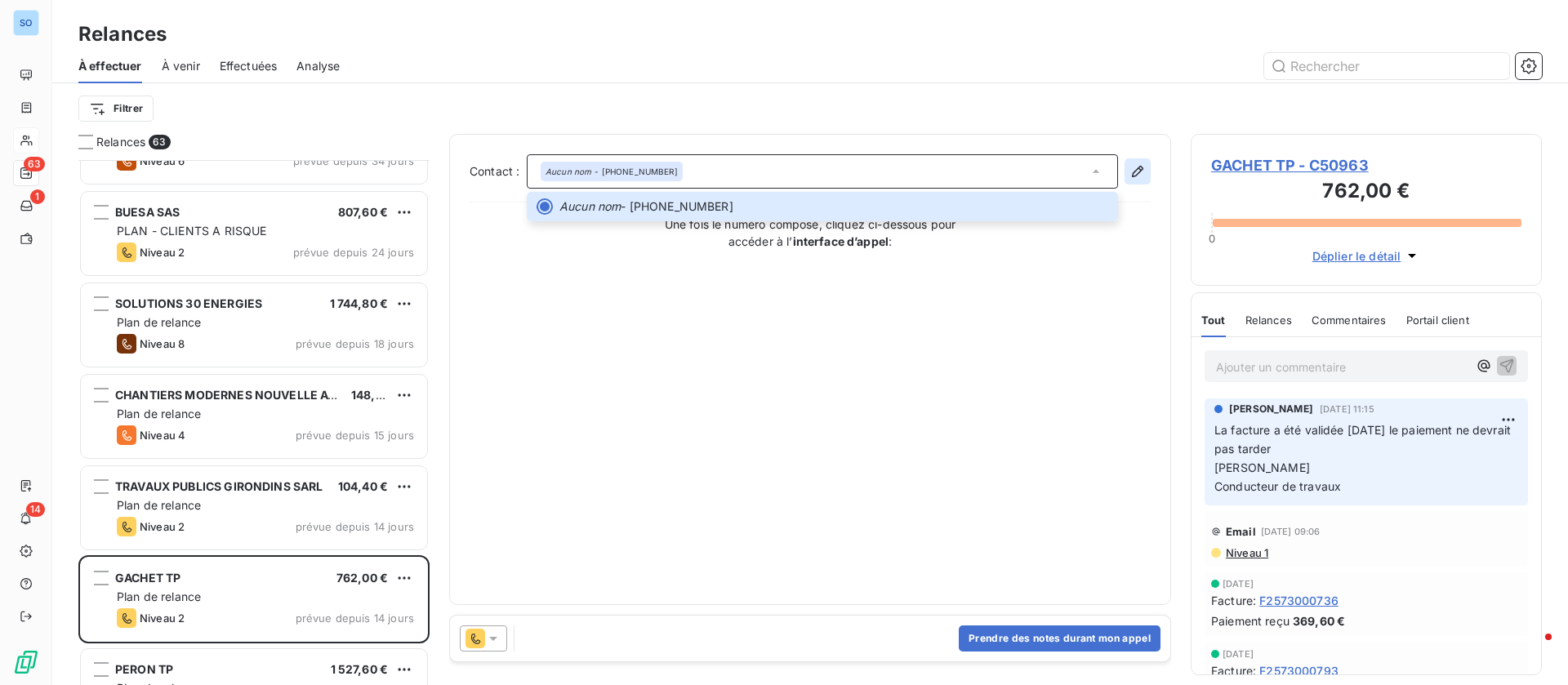
click at [1140, 170] on icon "button" at bounding box center [1137, 171] width 16 height 16
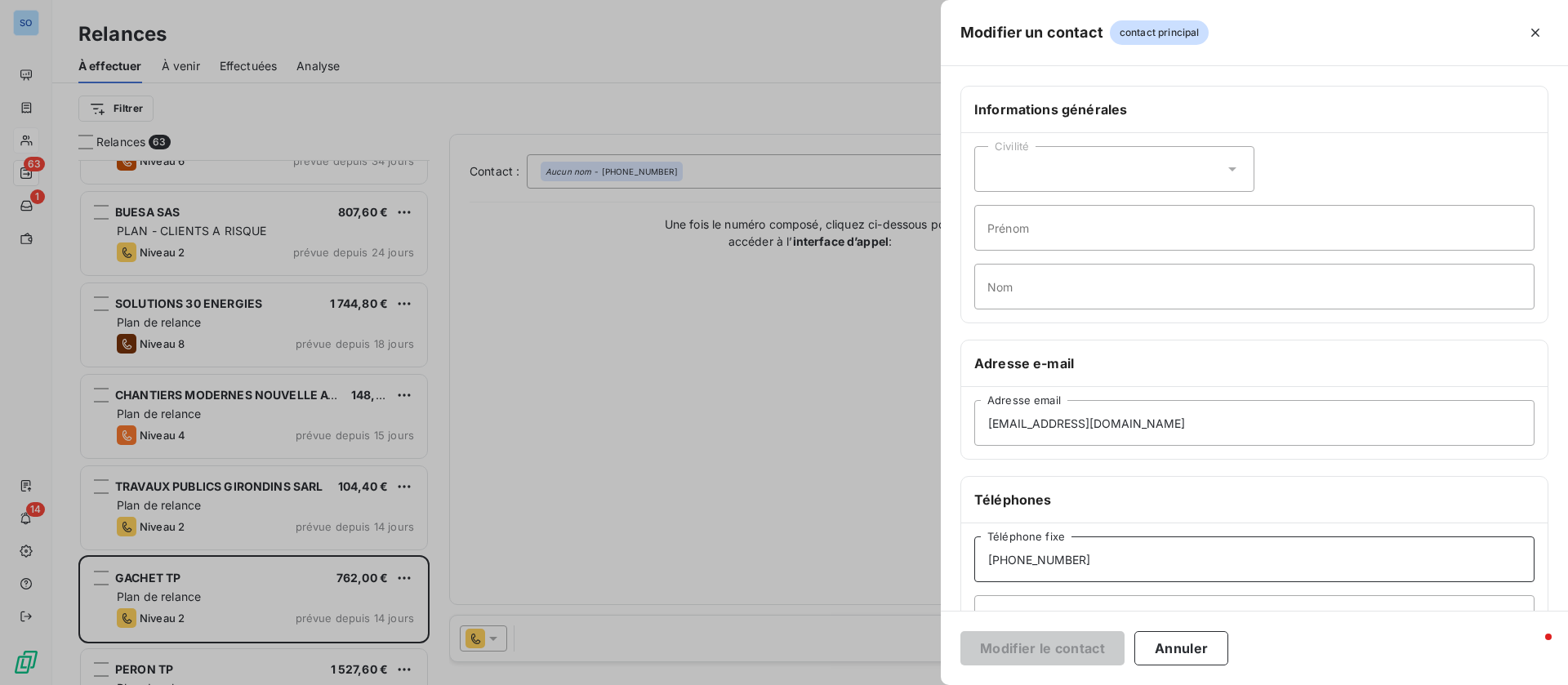
click at [1130, 562] on input "04.74.54.44.85" at bounding box center [1254, 559] width 561 height 46
type input "04.74.20.31.97"
click at [1046, 637] on button "Modifier le contact" at bounding box center [1043, 648] width 164 height 34
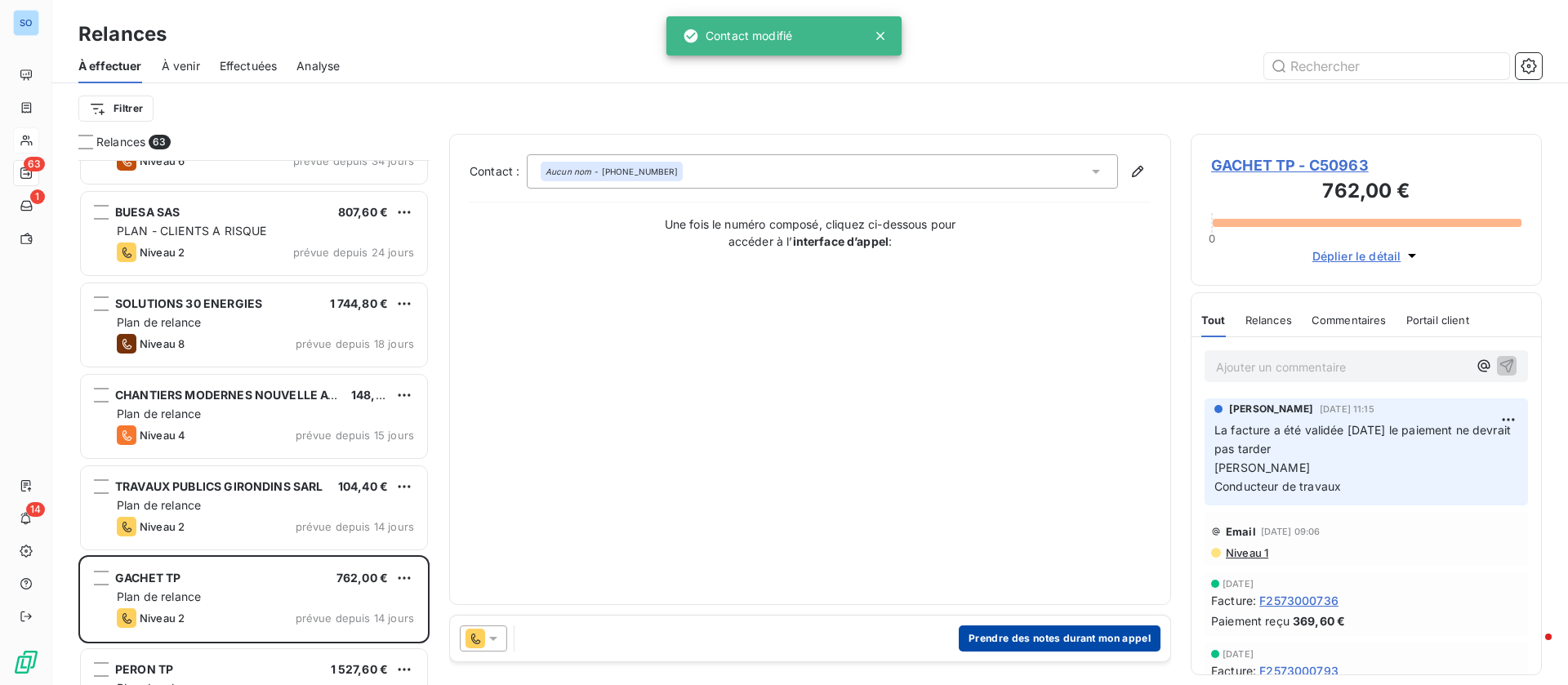
click at [1010, 642] on button "Prendre des notes durant mon appel" at bounding box center [1060, 638] width 202 height 26
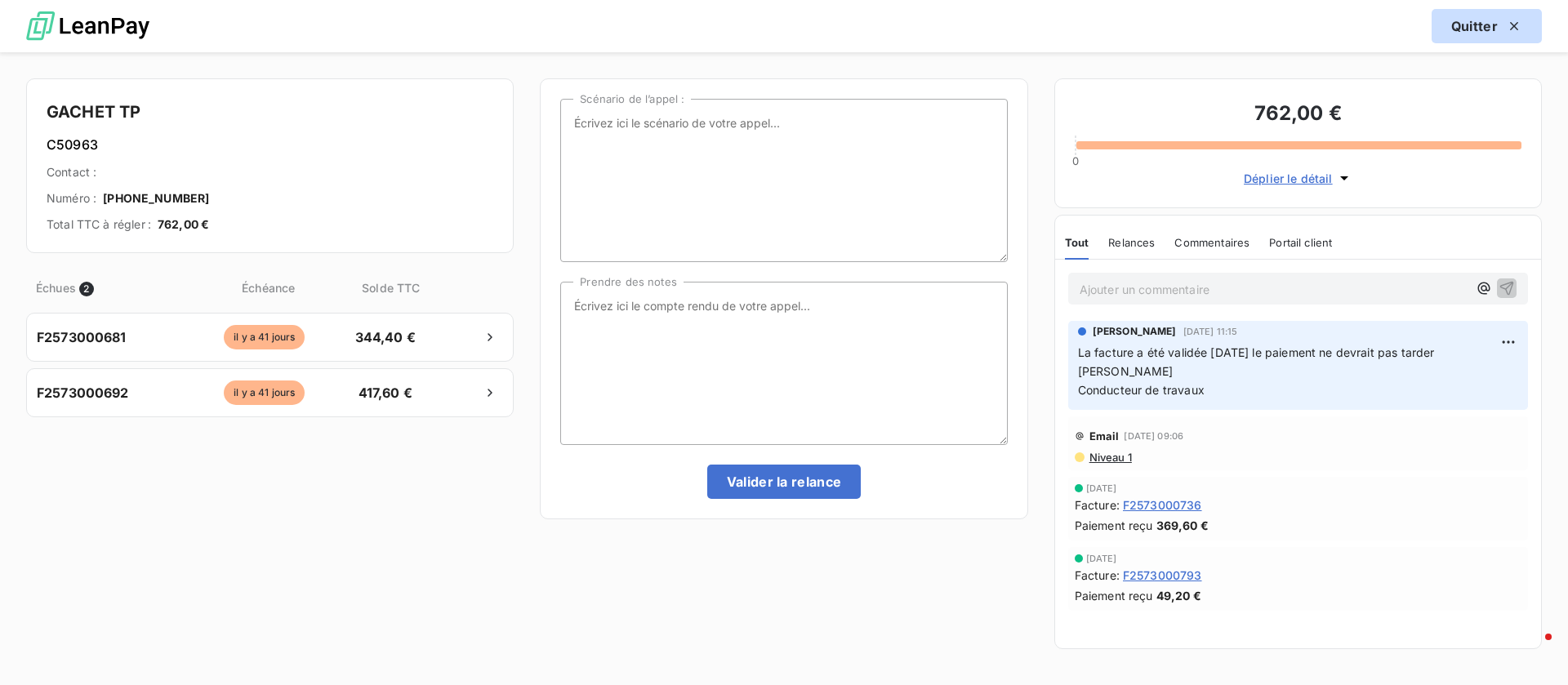
click at [1453, 34] on button "Quitter" at bounding box center [1486, 26] width 110 height 34
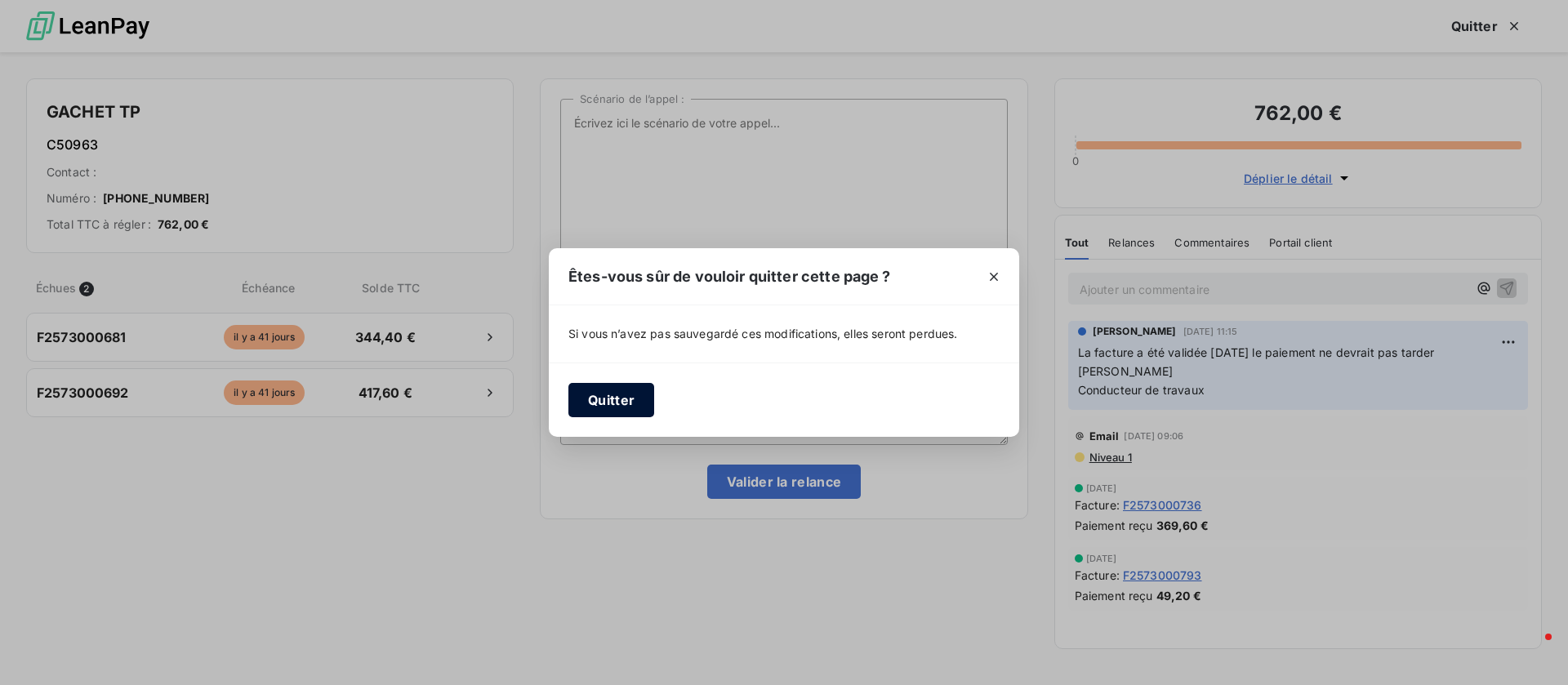
click at [612, 397] on button "Quitter" at bounding box center [611, 400] width 86 height 34
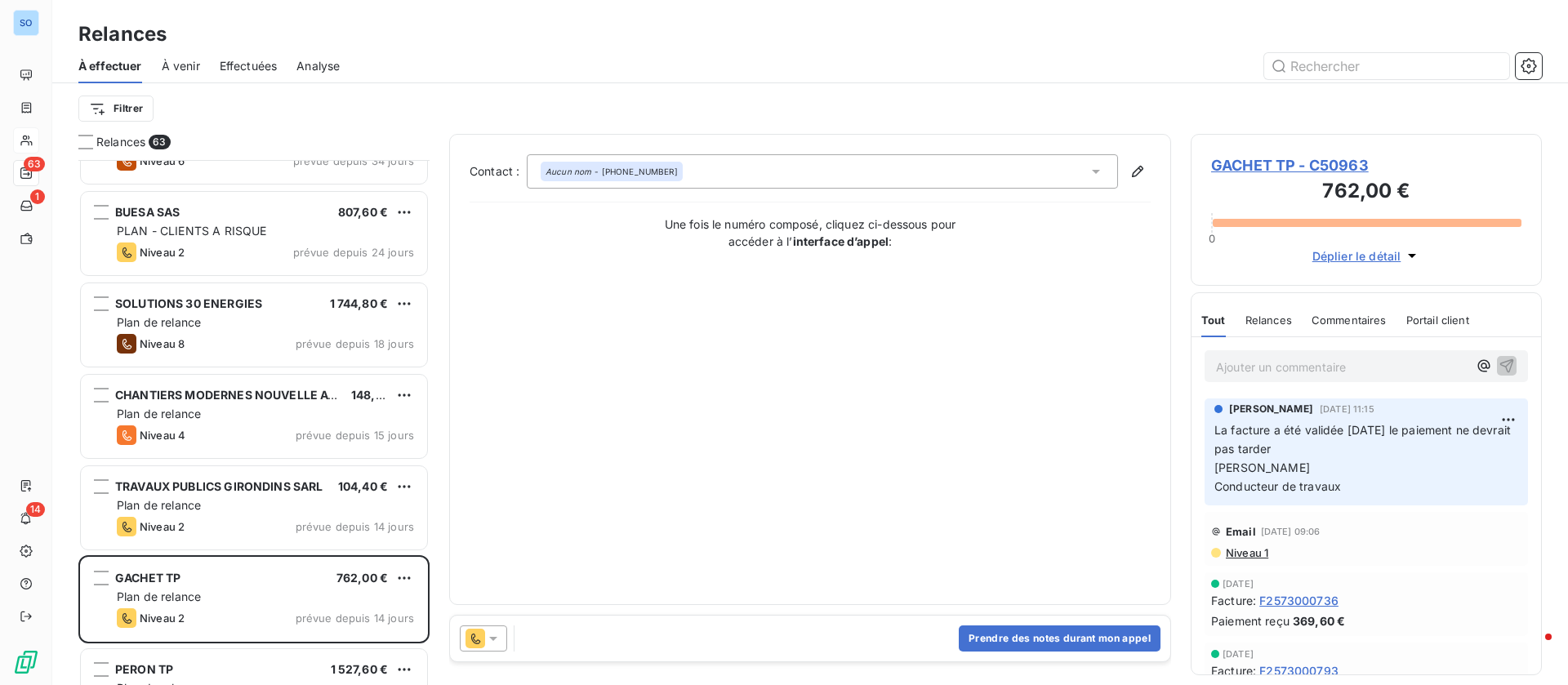
click at [1095, 170] on icon at bounding box center [1095, 171] width 8 height 5
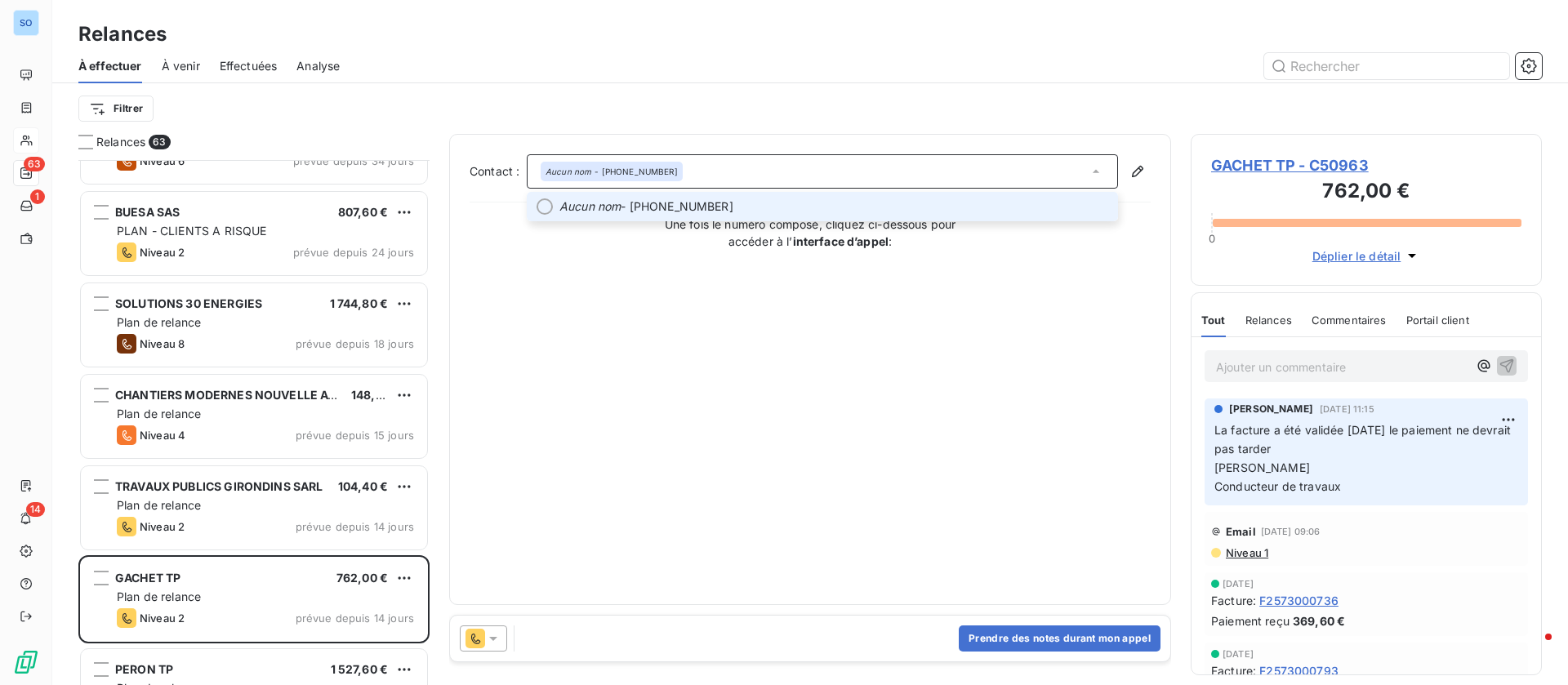
click at [851, 198] on span "Aucun nom - 04.74.20.31.97" at bounding box center [834, 206] width 549 height 16
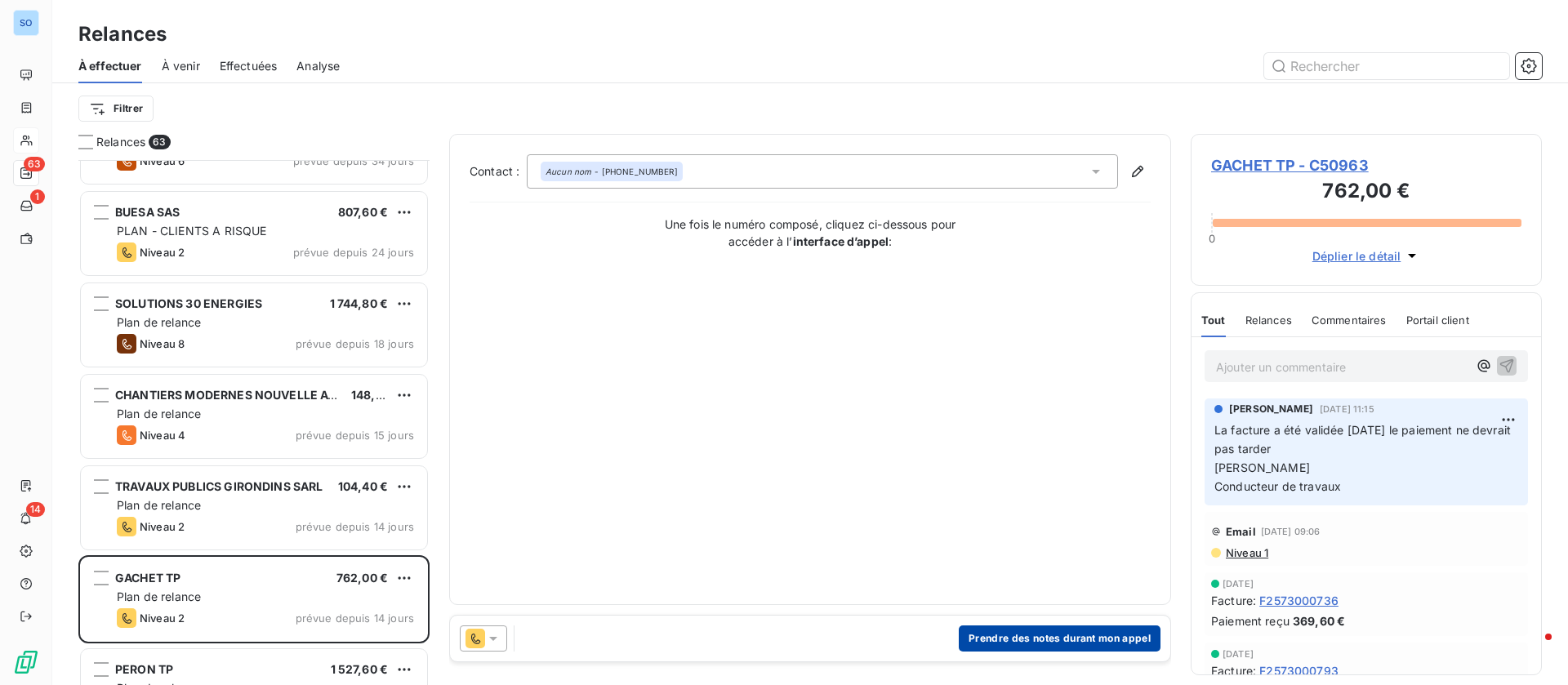
click at [1061, 635] on button "Prendre des notes durant mon appel" at bounding box center [1060, 638] width 202 height 26
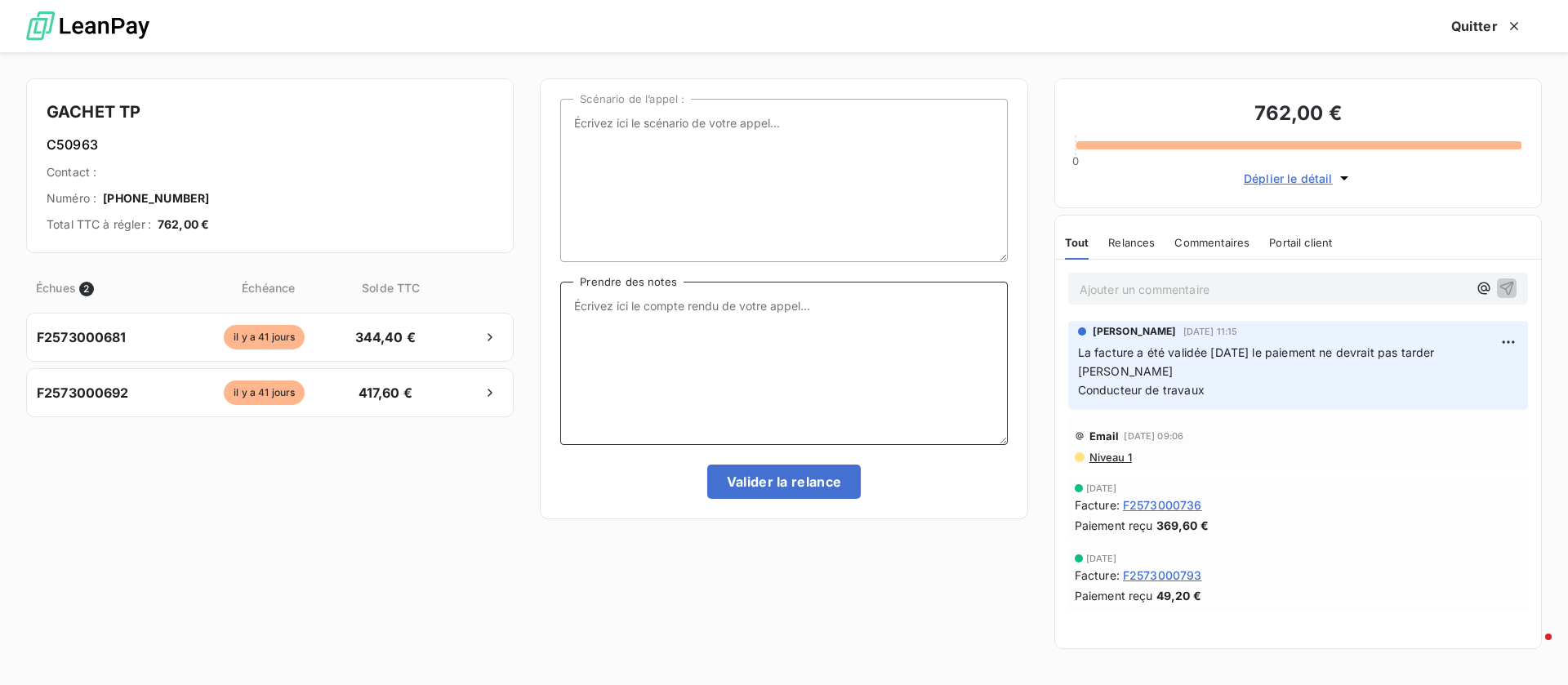
click at [680, 376] on textarea "Prendre des notes" at bounding box center [784, 363] width 447 height 163
click at [598, 396] on textarea "Prendre des notes" at bounding box center [784, 363] width 447 height 163
click at [1234, 299] on p "Ajouter un commentaire ﻿" at bounding box center [1273, 289] width 387 height 21
click at [1505, 284] on icon "button" at bounding box center [1507, 288] width 16 height 16
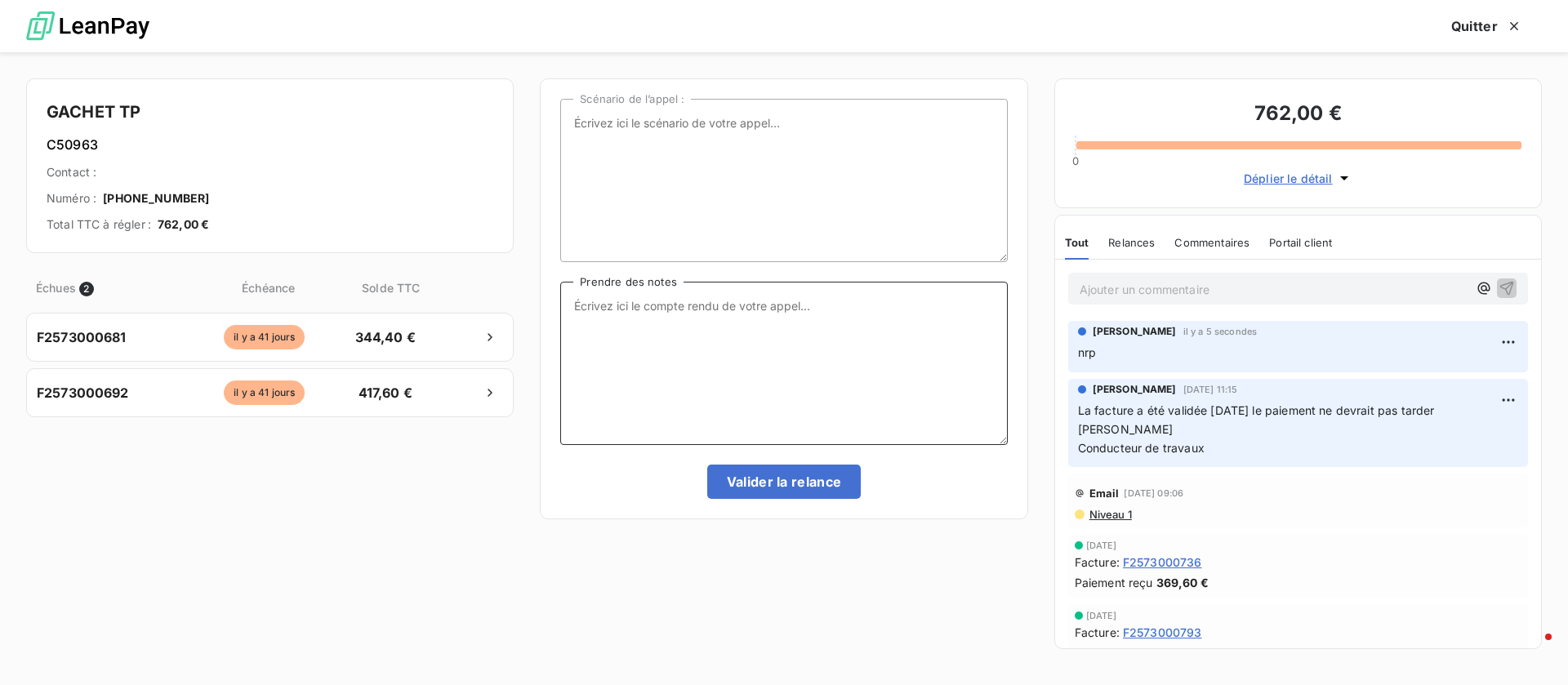
click at [691, 400] on textarea "Prendre des notes" at bounding box center [784, 363] width 447 height 163
click at [1450, 30] on button "Quitter" at bounding box center [1486, 26] width 110 height 34
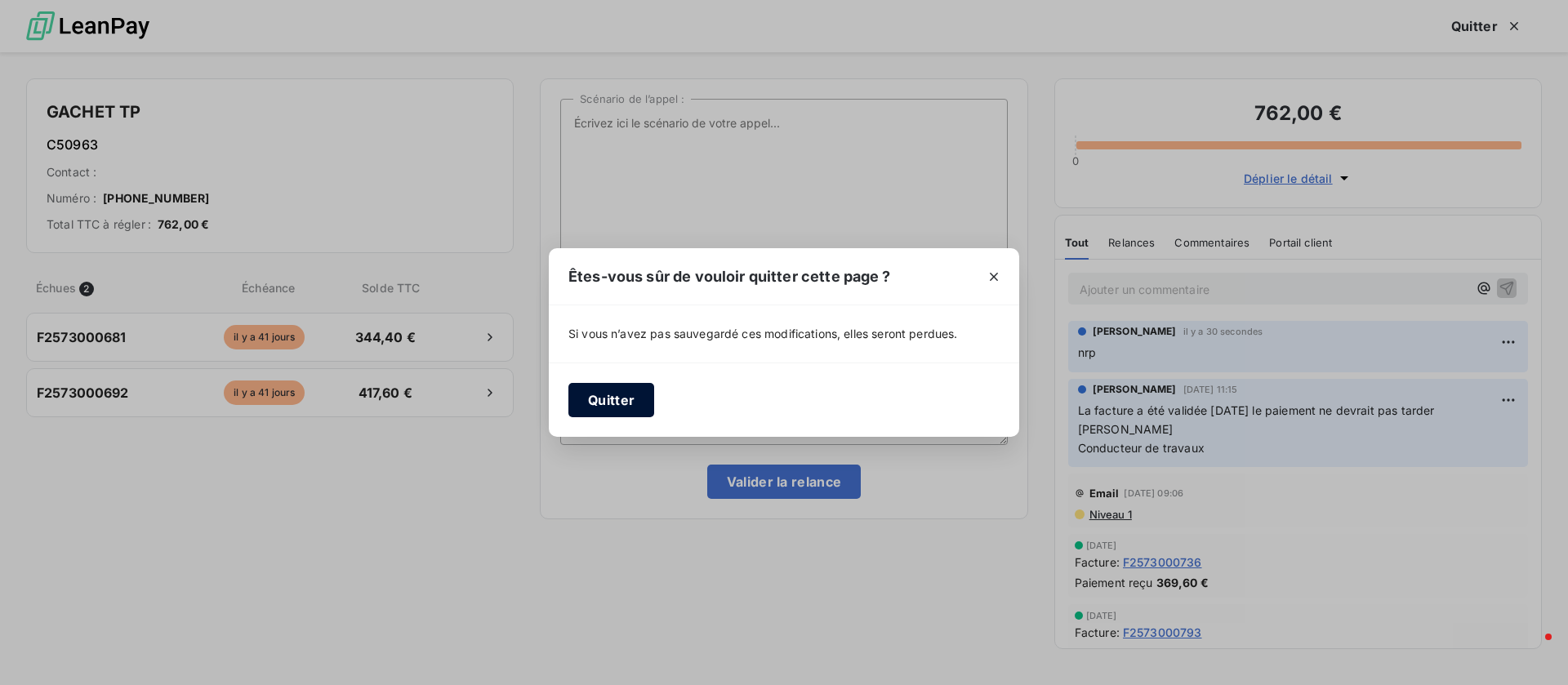
click at [583, 408] on button "Quitter" at bounding box center [611, 400] width 86 height 34
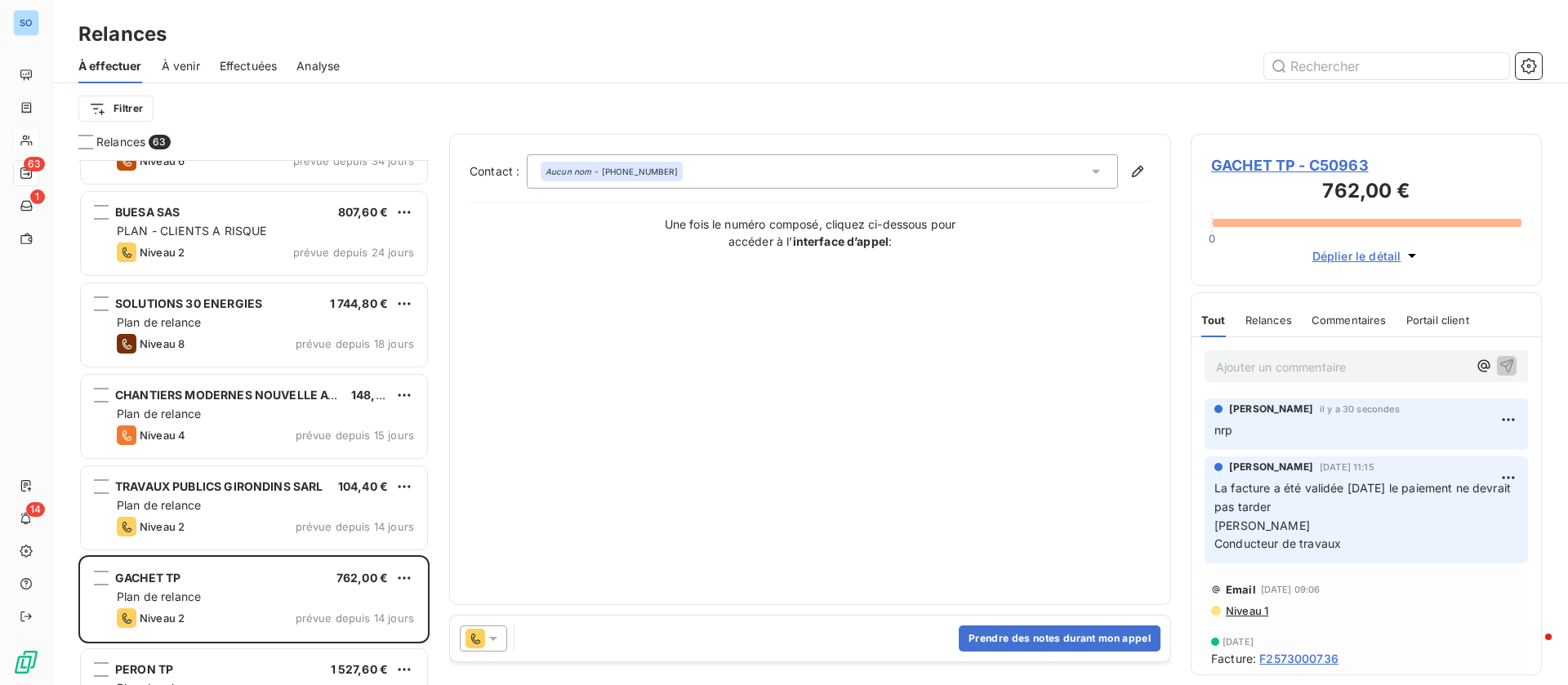
click at [1295, 158] on span "GACHET TP - C50963" at bounding box center [1366, 165] width 310 height 22
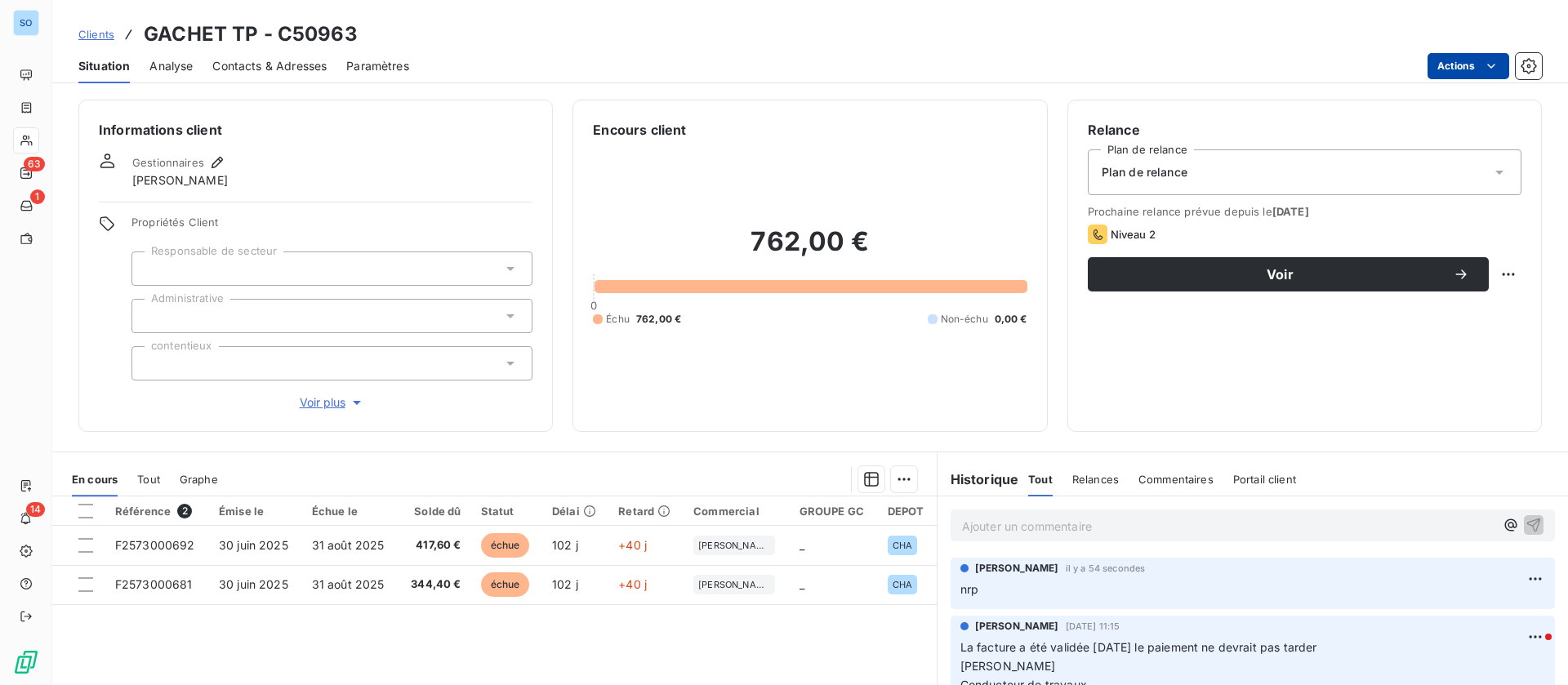
click at [1480, 71] on html "SO 63 1 14 Clients GACHET TP - C50963 Situation Analyse Contacts & Adresses Par…" at bounding box center [784, 342] width 1568 height 685
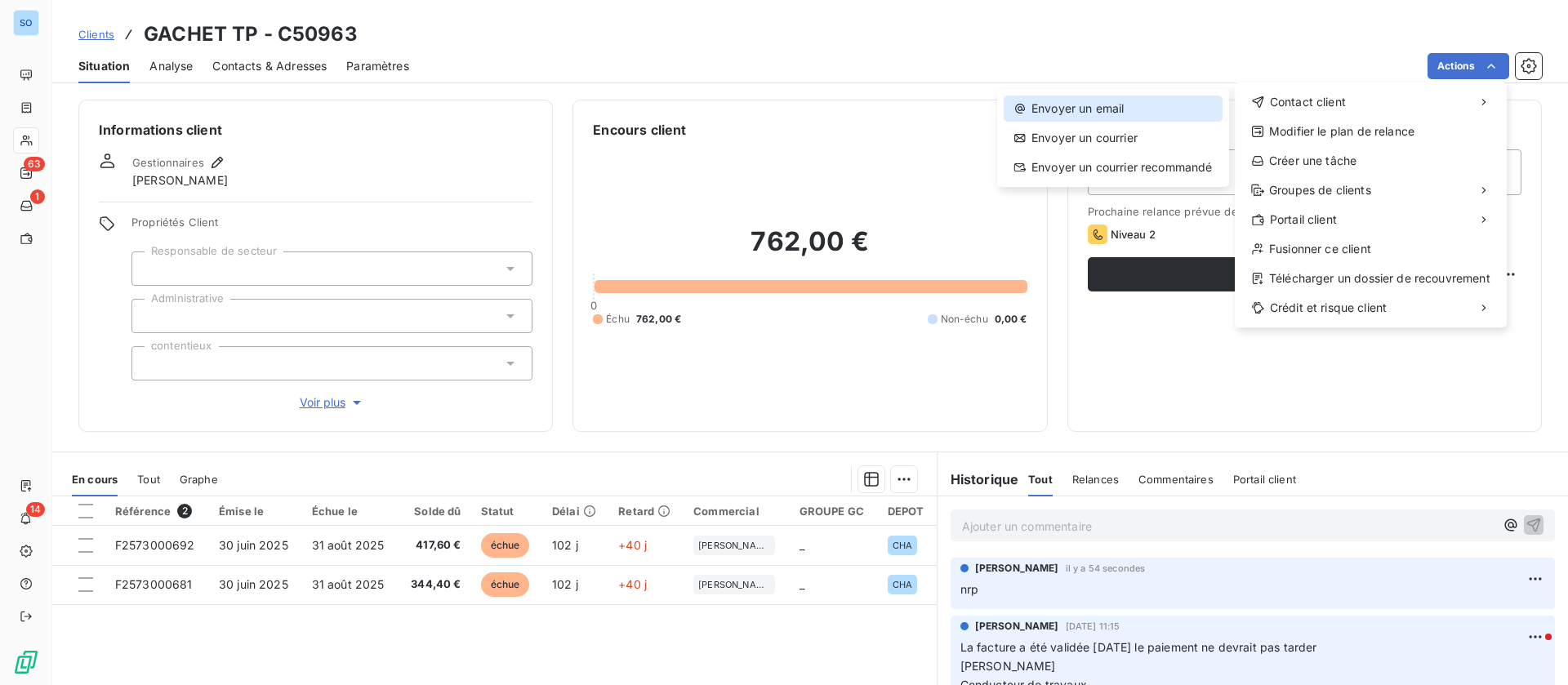
click at [1144, 104] on div "Envoyer un email" at bounding box center [1113, 108] width 219 height 26
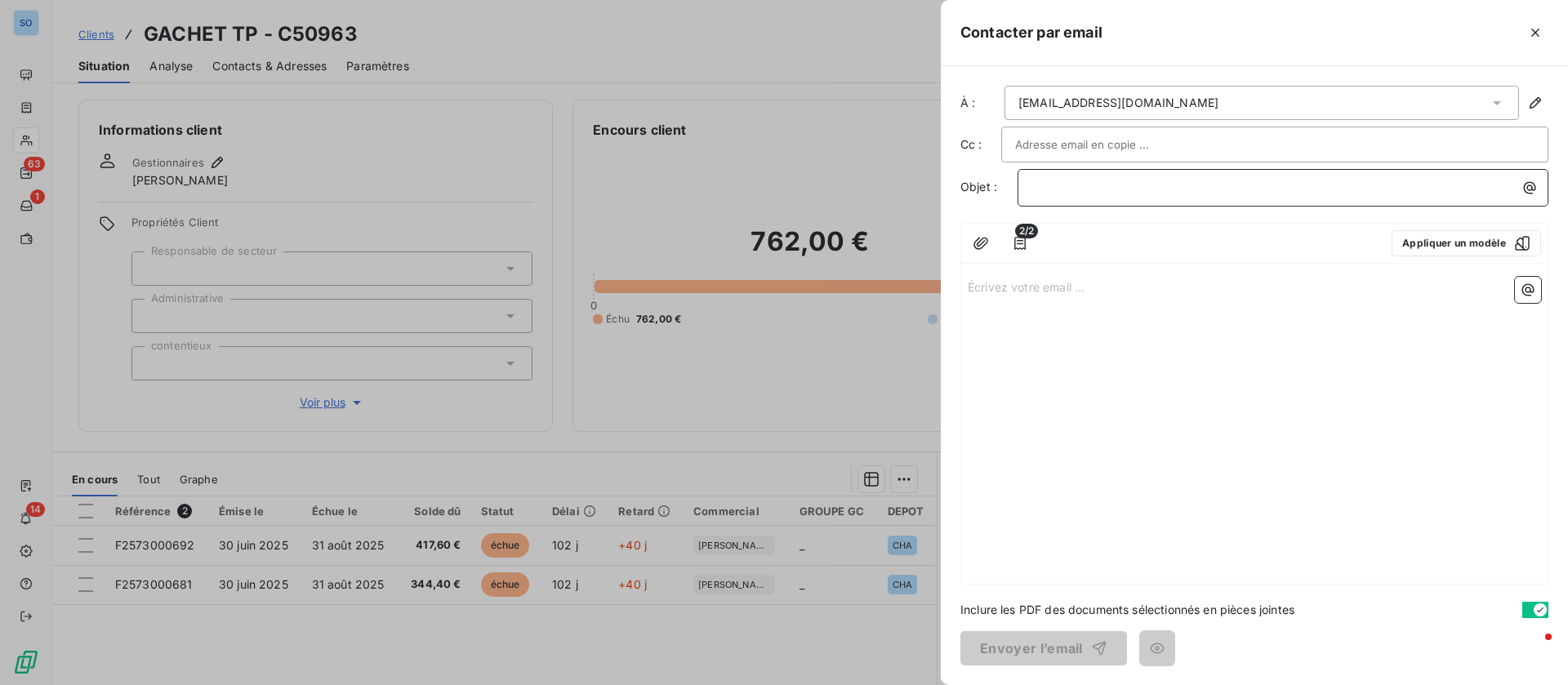
click at [1130, 184] on p "﻿" at bounding box center [1286, 187] width 511 height 19
click at [1005, 286] on p "Écrivez votre email ... ﻿" at bounding box center [1254, 286] width 573 height 19
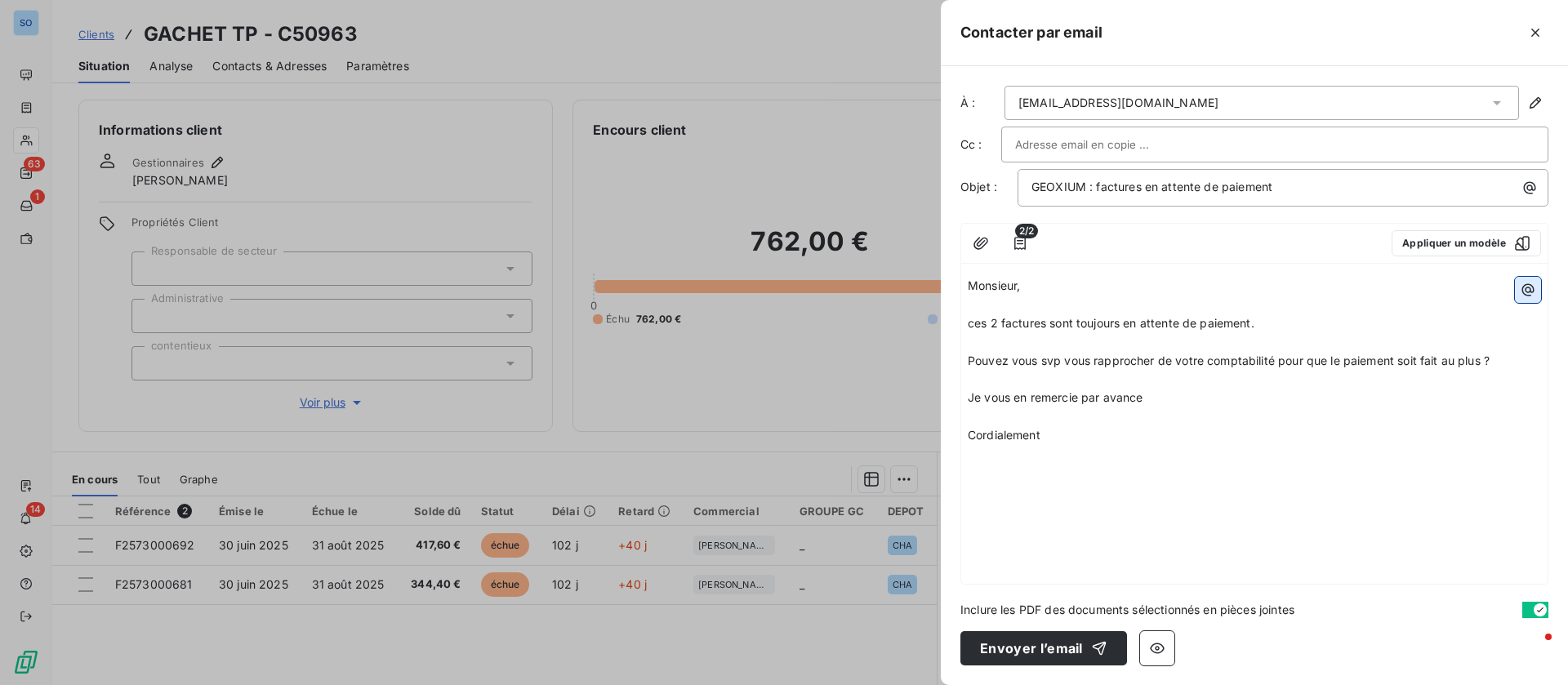
click at [1529, 295] on icon "button" at bounding box center [1528, 290] width 13 height 13
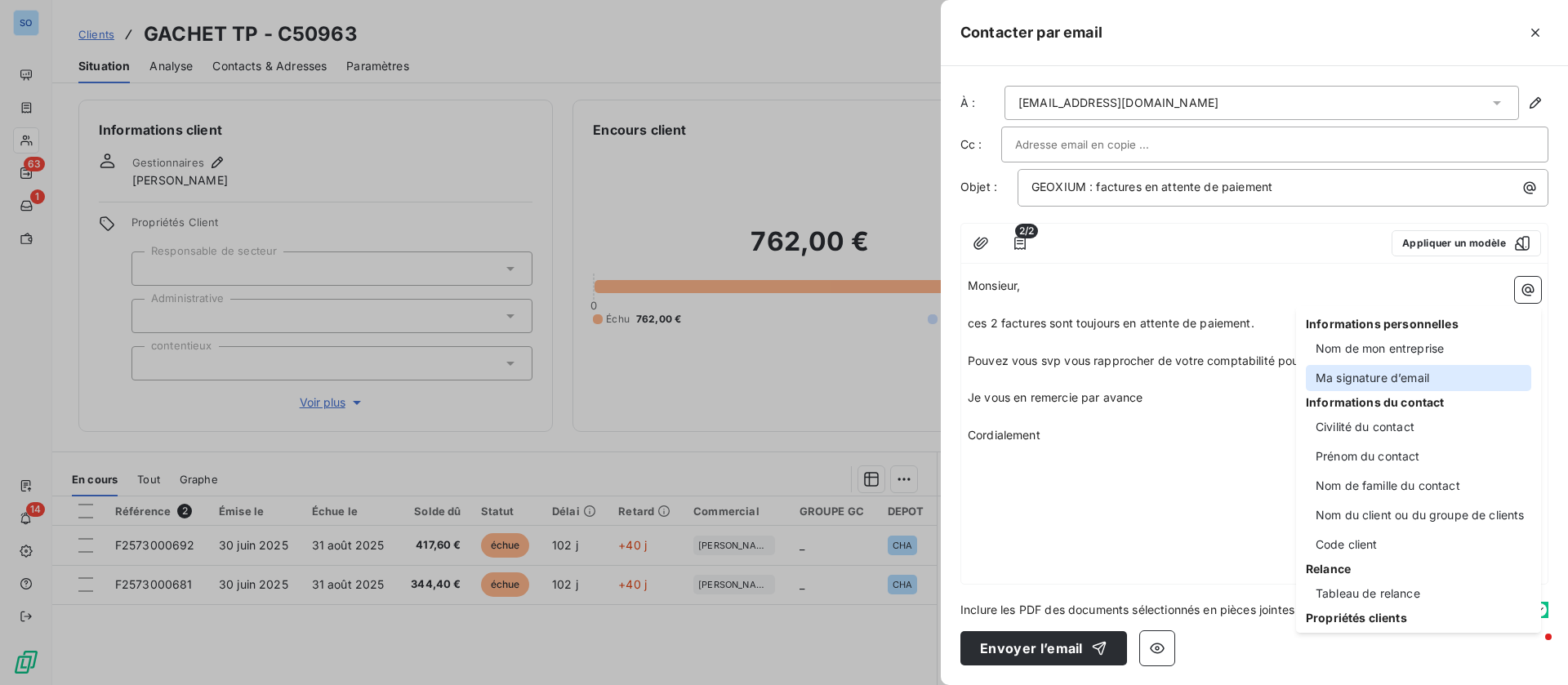
click at [1443, 377] on div "Ma signature d’email" at bounding box center [1418, 378] width 225 height 26
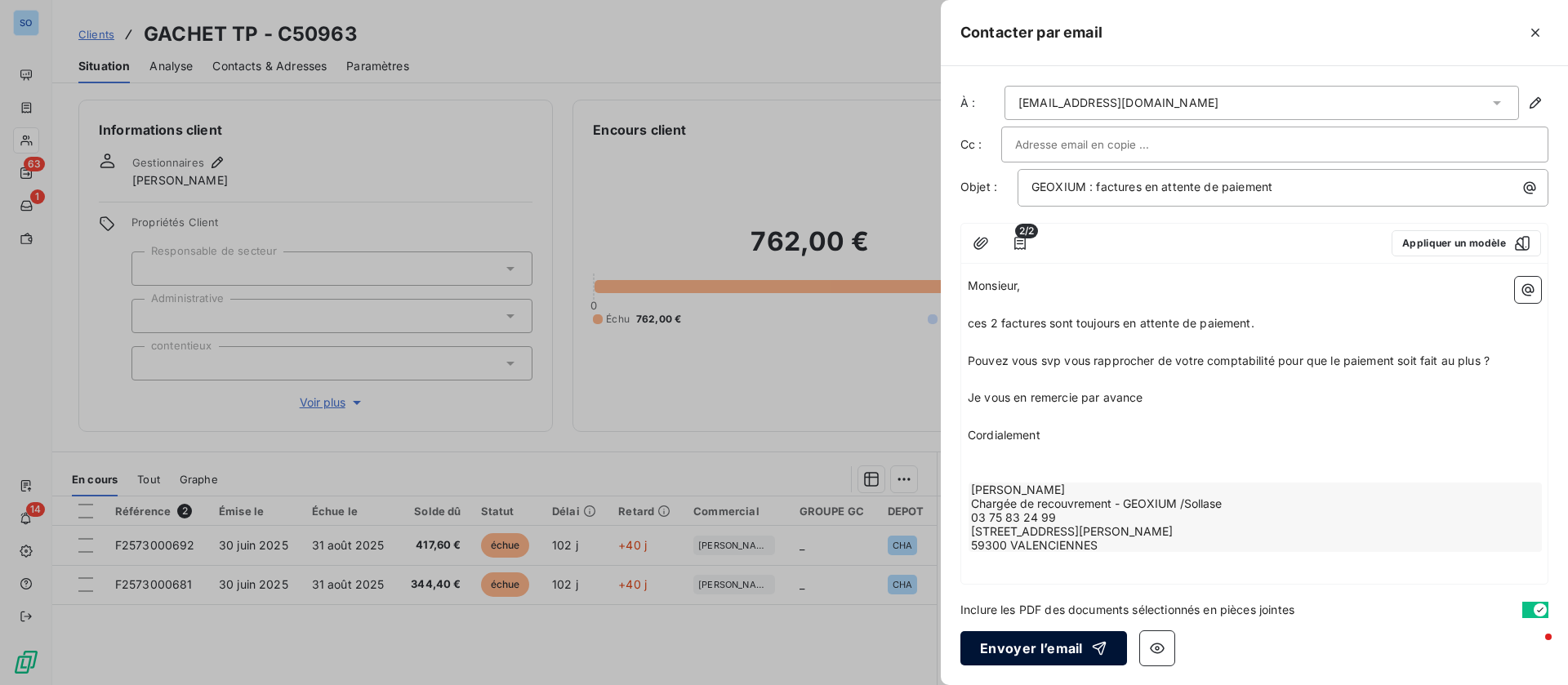
click at [1070, 657] on button "Envoyer l’email" at bounding box center [1044, 648] width 167 height 34
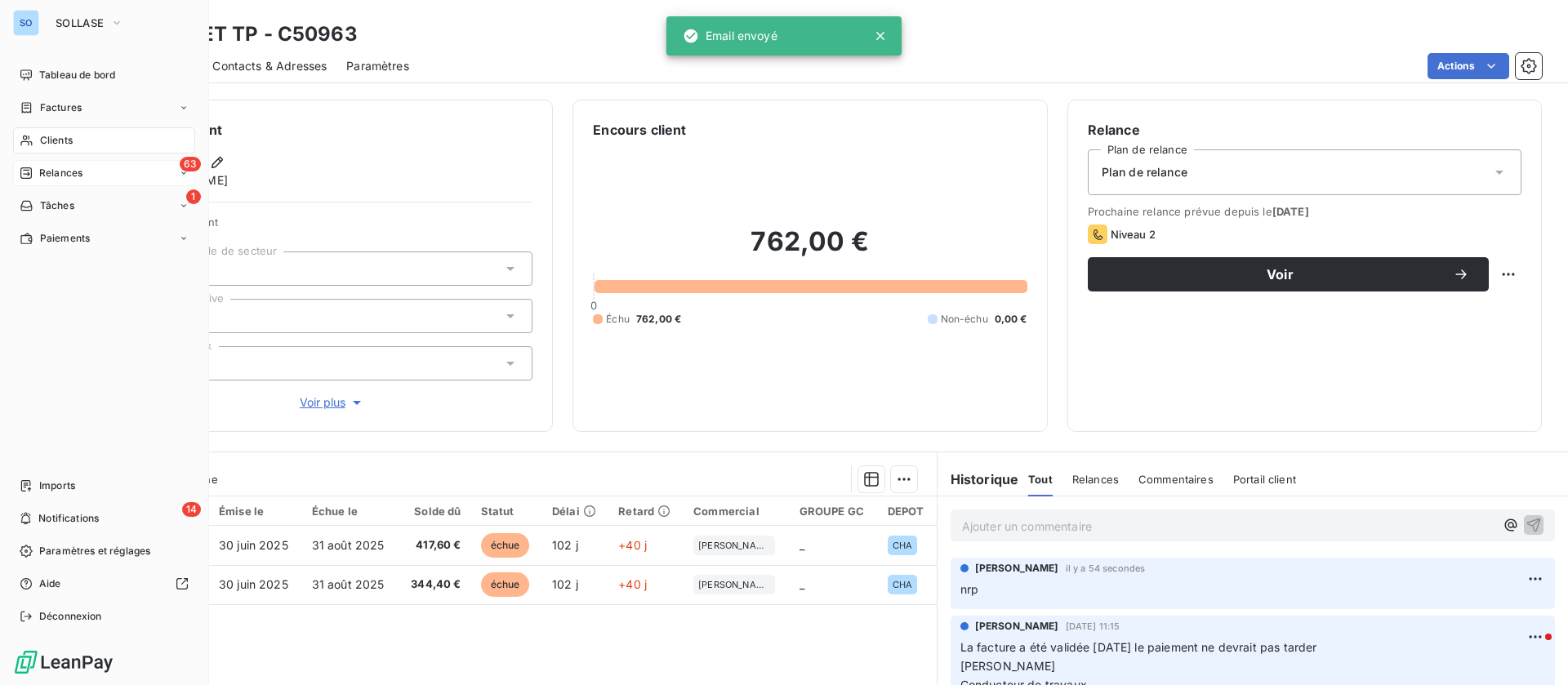
click at [43, 168] on span "Relances" at bounding box center [60, 173] width 43 height 14
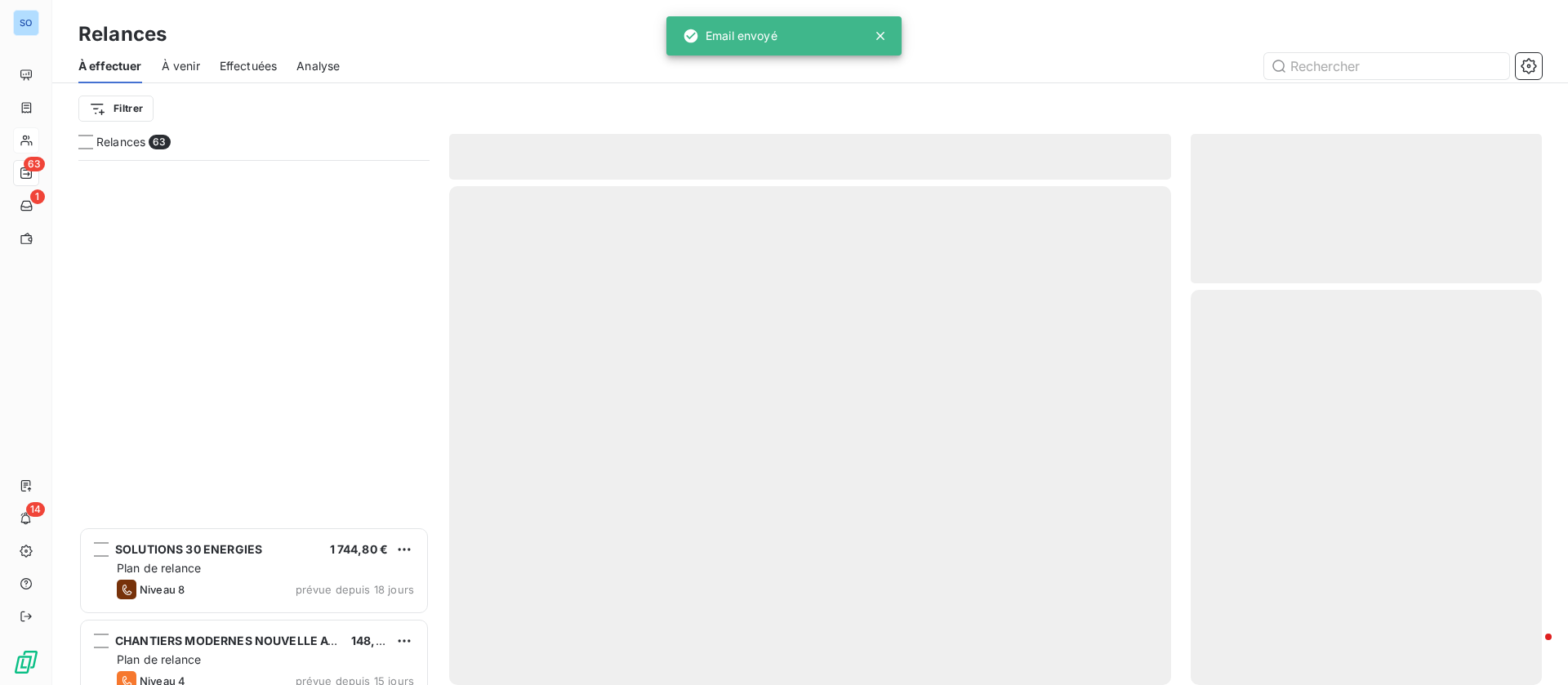
scroll to position [614, 0]
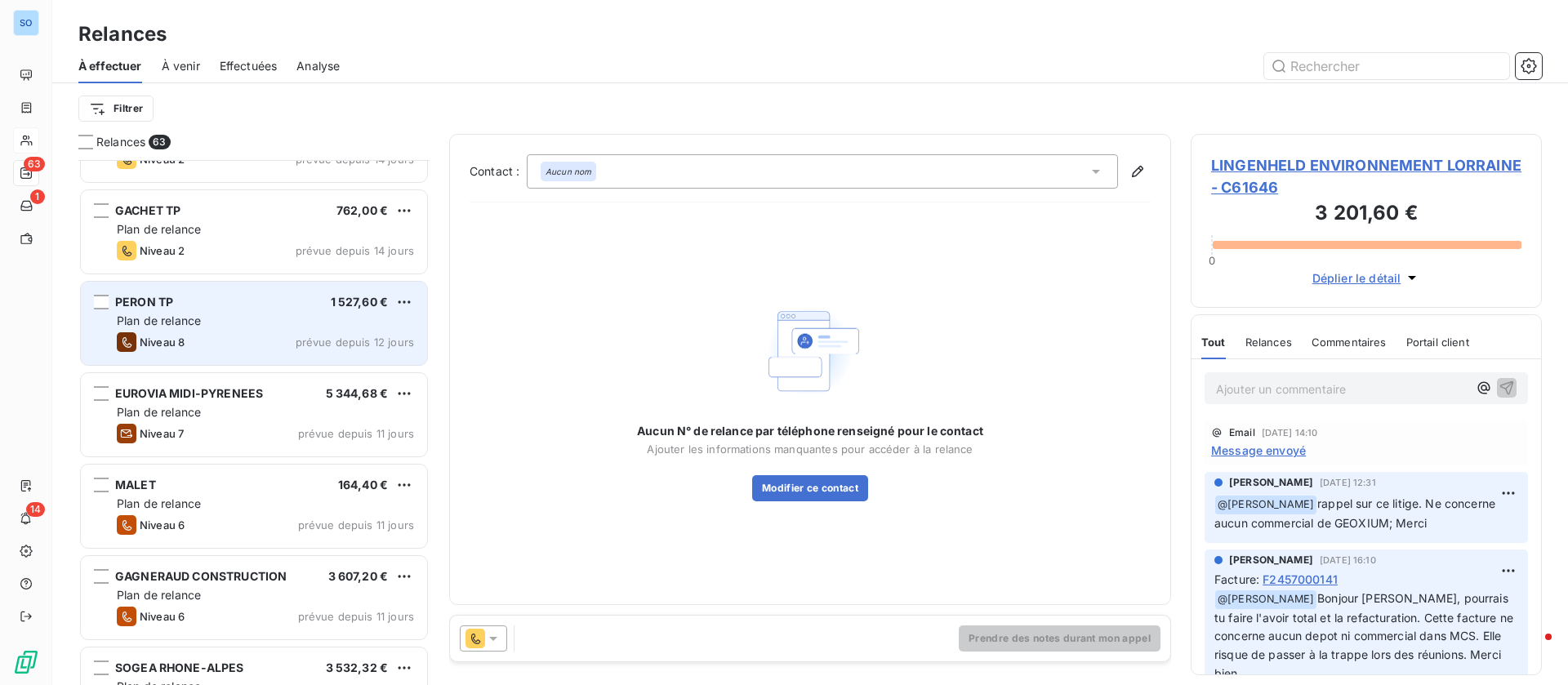
click at [245, 321] on div "Plan de relance" at bounding box center [266, 321] width 297 height 16
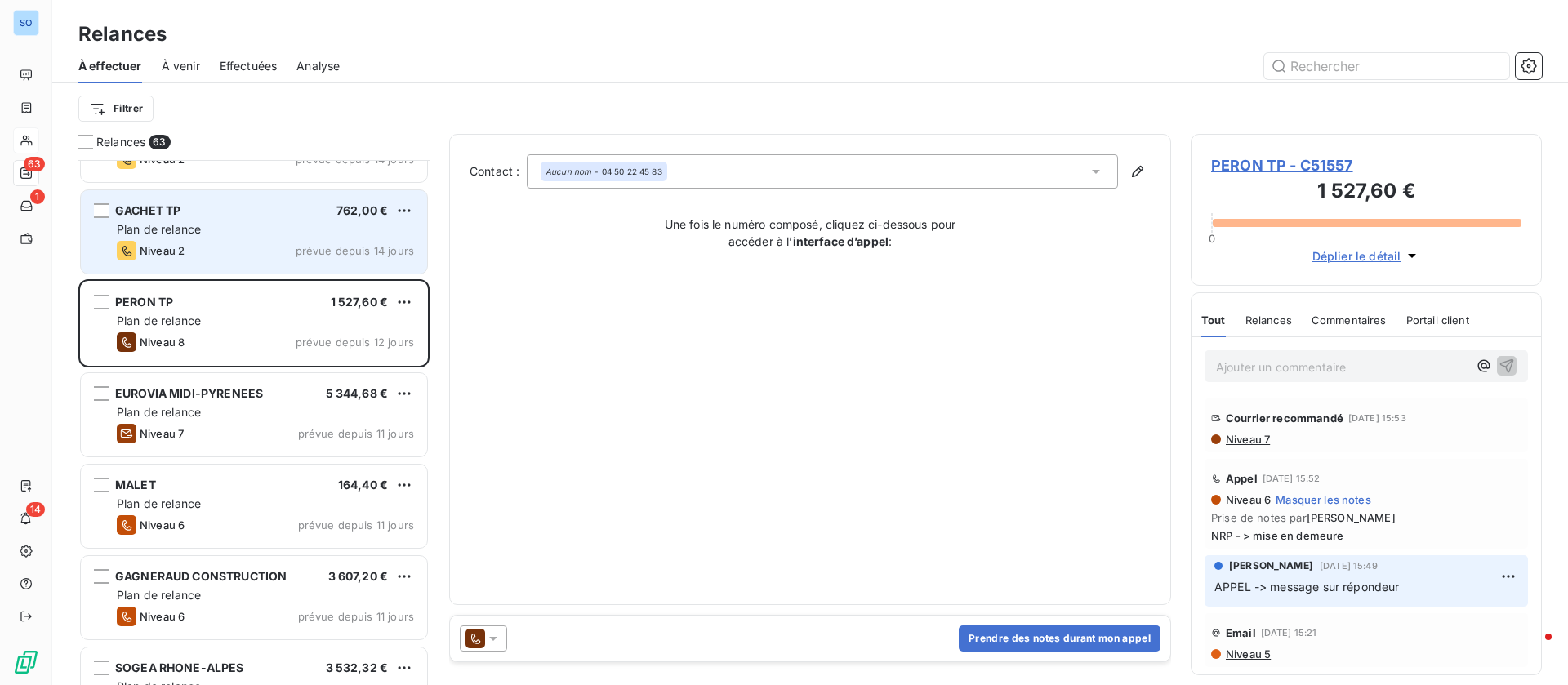
click at [243, 251] on div "Niveau 2 prévue depuis 14 jours" at bounding box center [266, 251] width 297 height 20
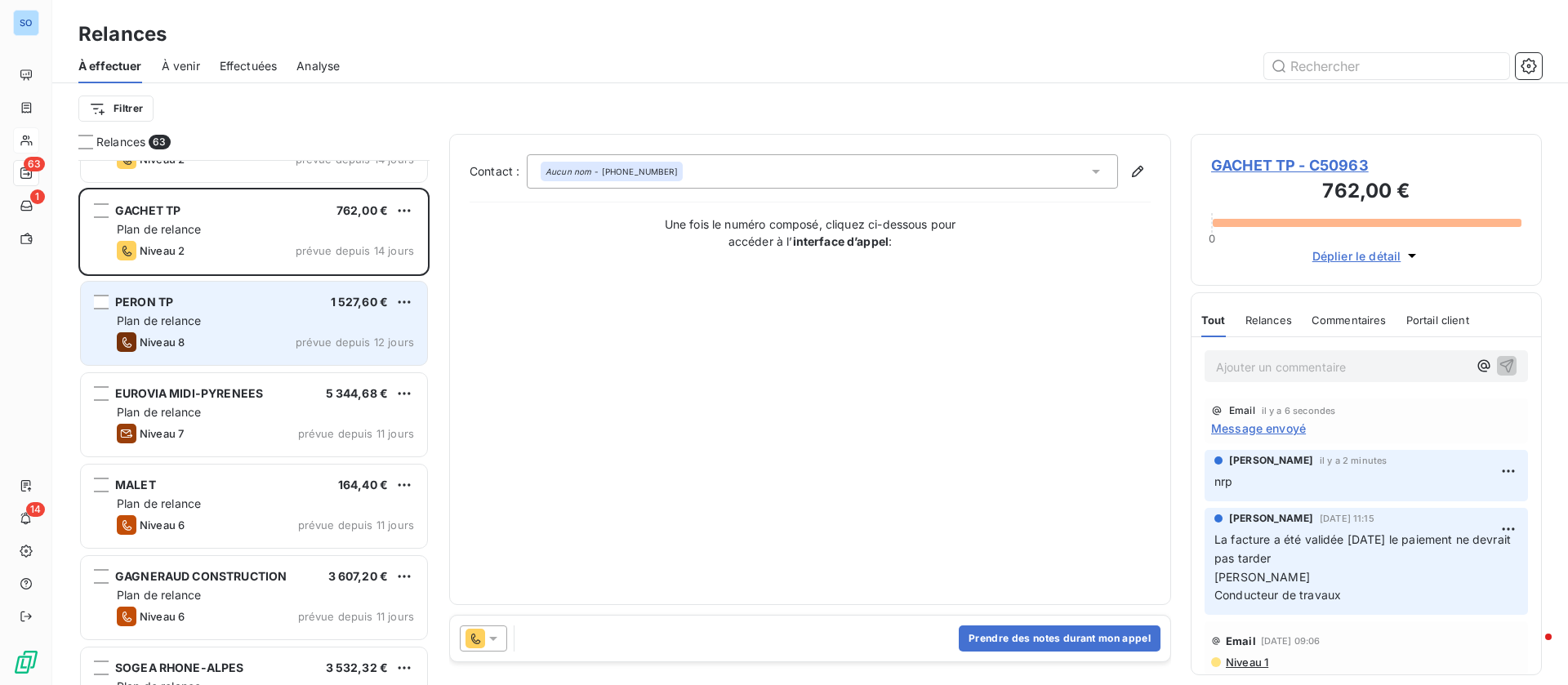
click at [223, 309] on div "PERON TP 1 527,60 €" at bounding box center [266, 302] width 297 height 14
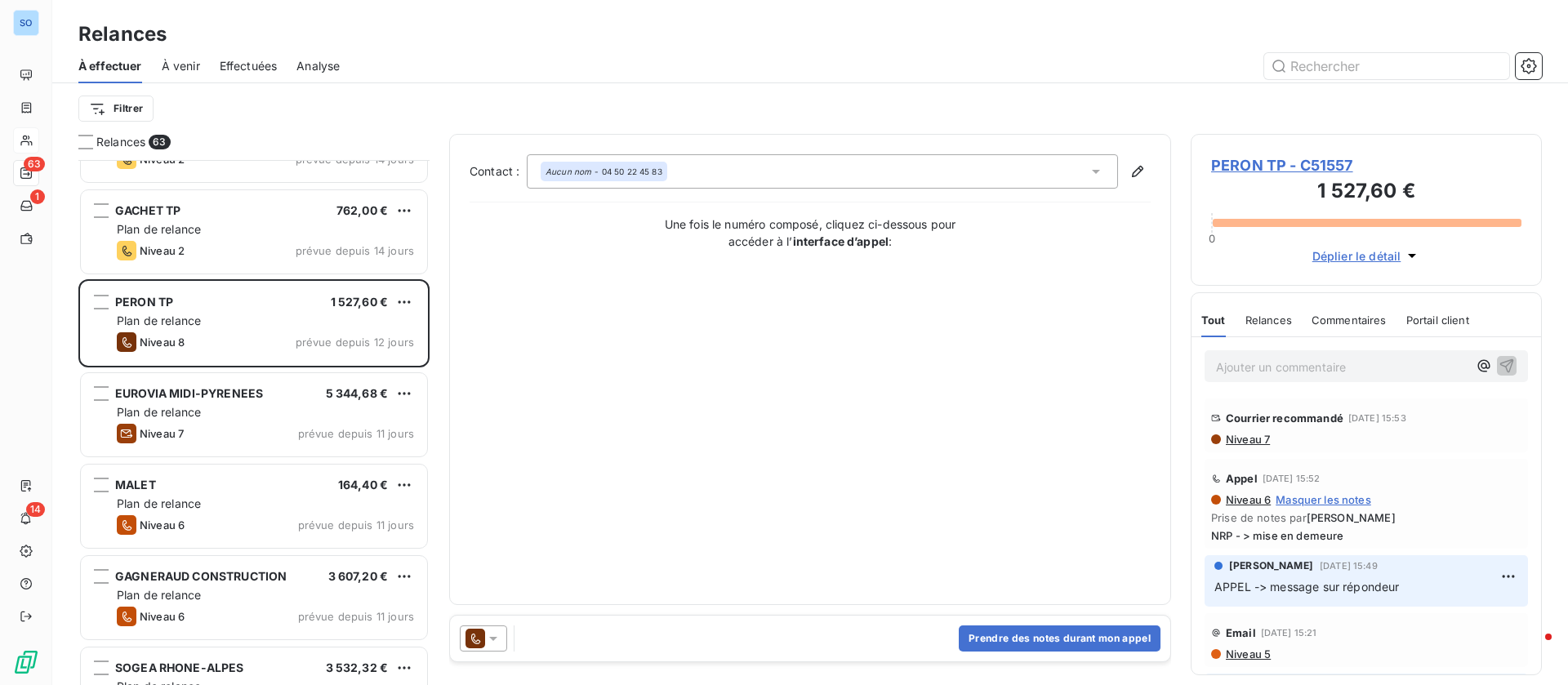
scroll to position [735, 0]
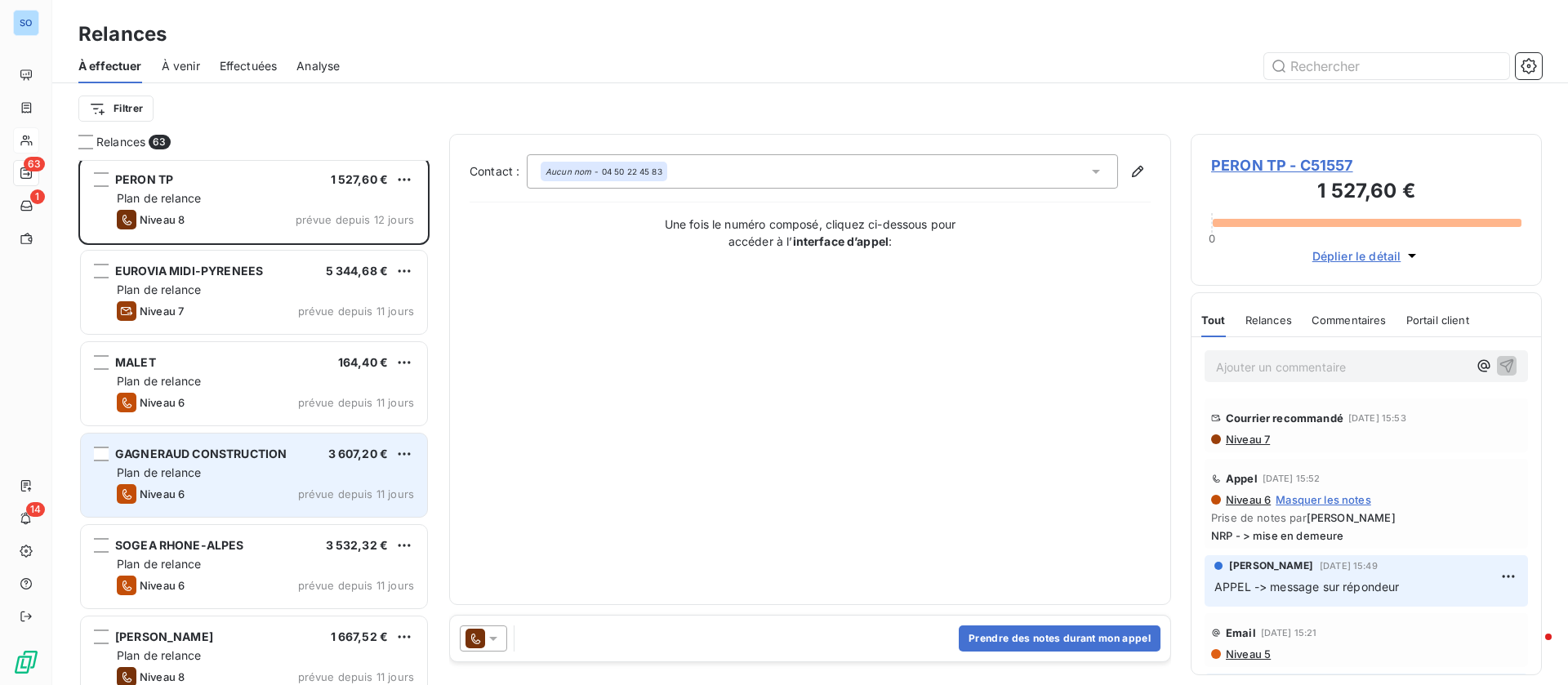
click at [290, 495] on div "Niveau 6 prévue depuis 11 jours" at bounding box center [266, 494] width 297 height 20
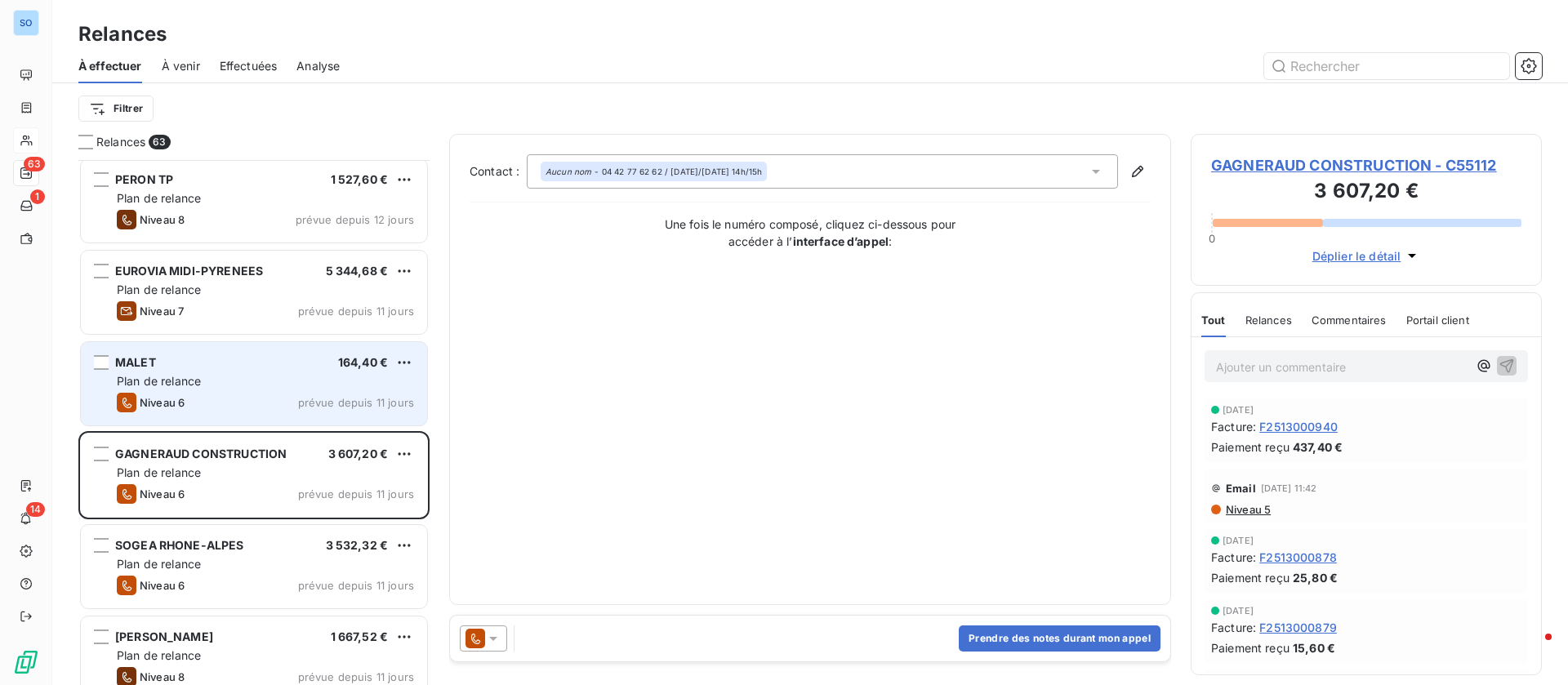
click at [280, 411] on div "Niveau 6 prévue depuis 11 jours" at bounding box center [266, 403] width 297 height 20
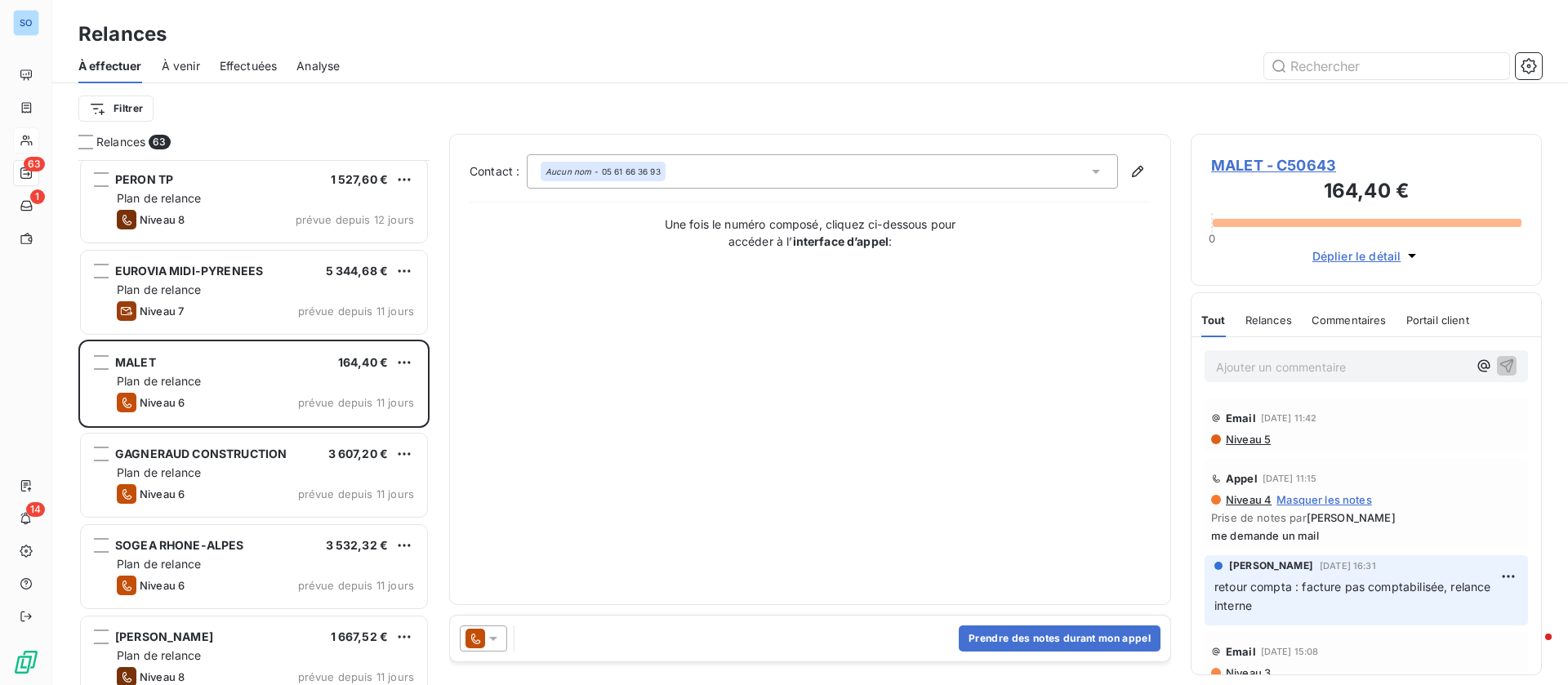
scroll to position [614, 0]
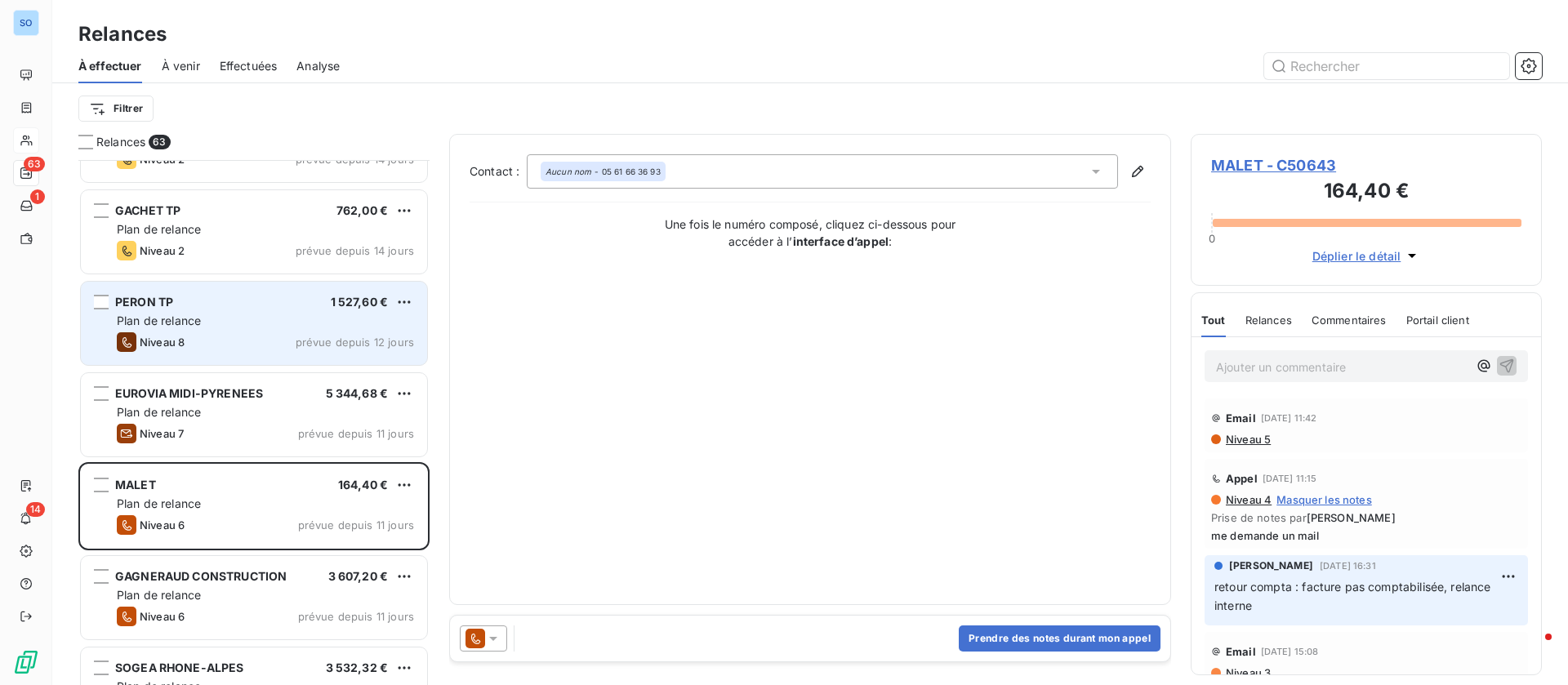
click at [208, 311] on div "PERON TP 1 527,60 € Plan de relance Niveau 8 prévue depuis 12 jours" at bounding box center [254, 324] width 346 height 83
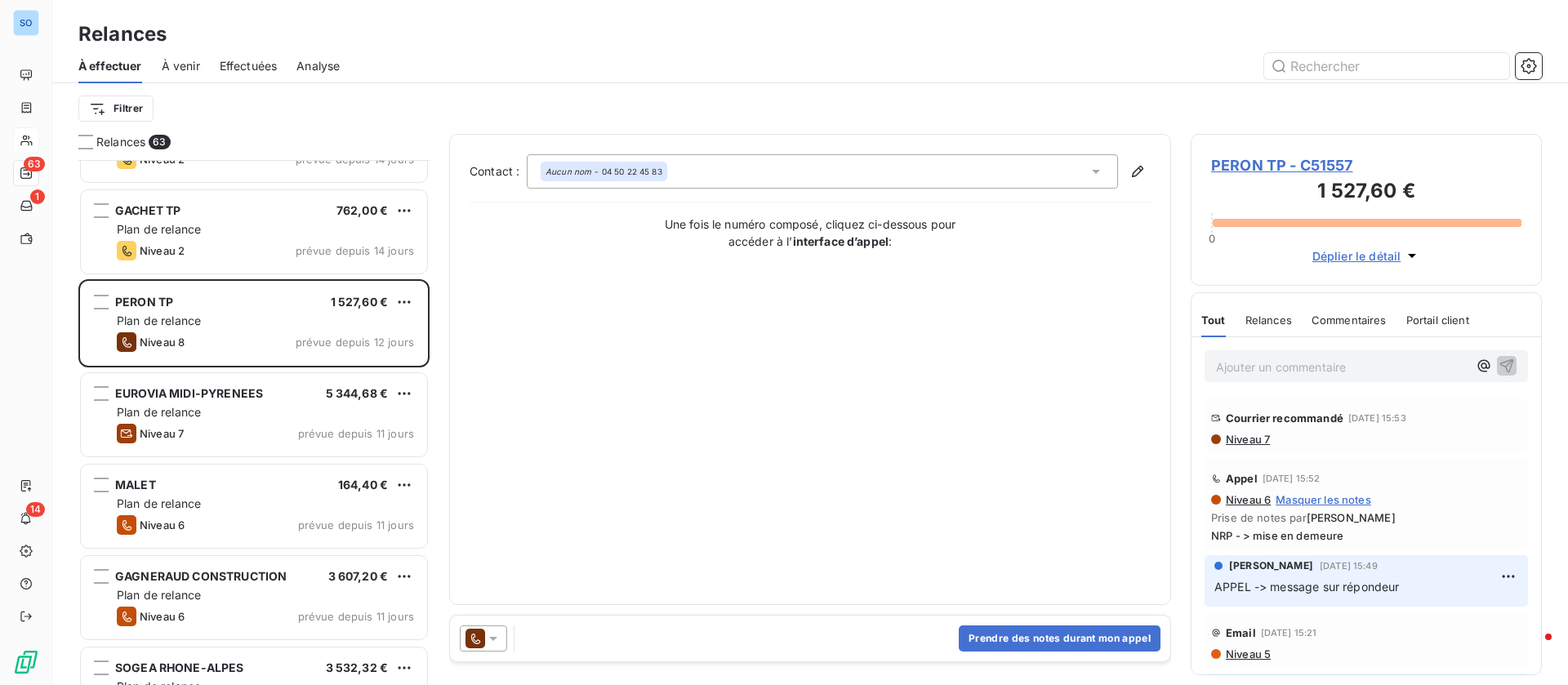
click at [1248, 434] on span "Niveau 7" at bounding box center [1246, 439] width 46 height 13
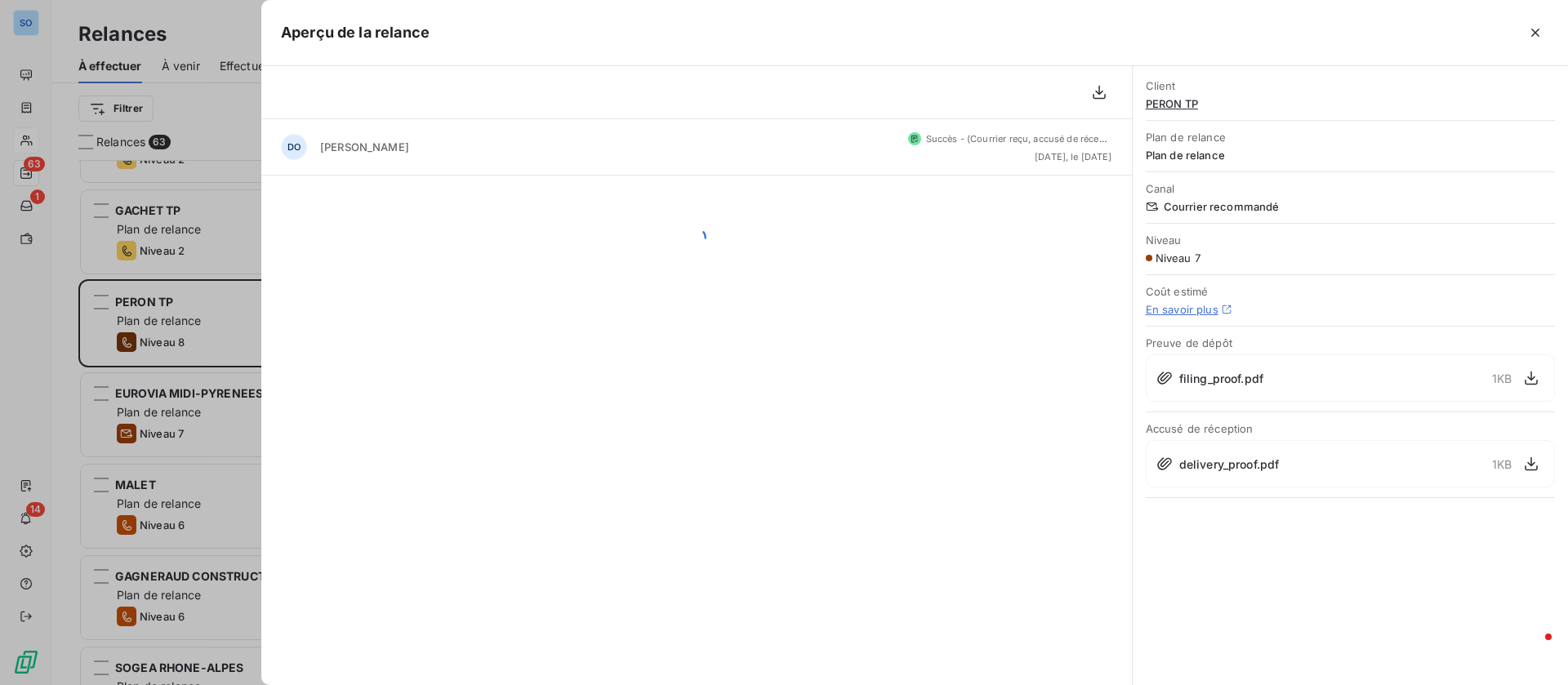
scroll to position [507, 333]
click at [1535, 39] on icon "button" at bounding box center [1535, 32] width 16 height 16
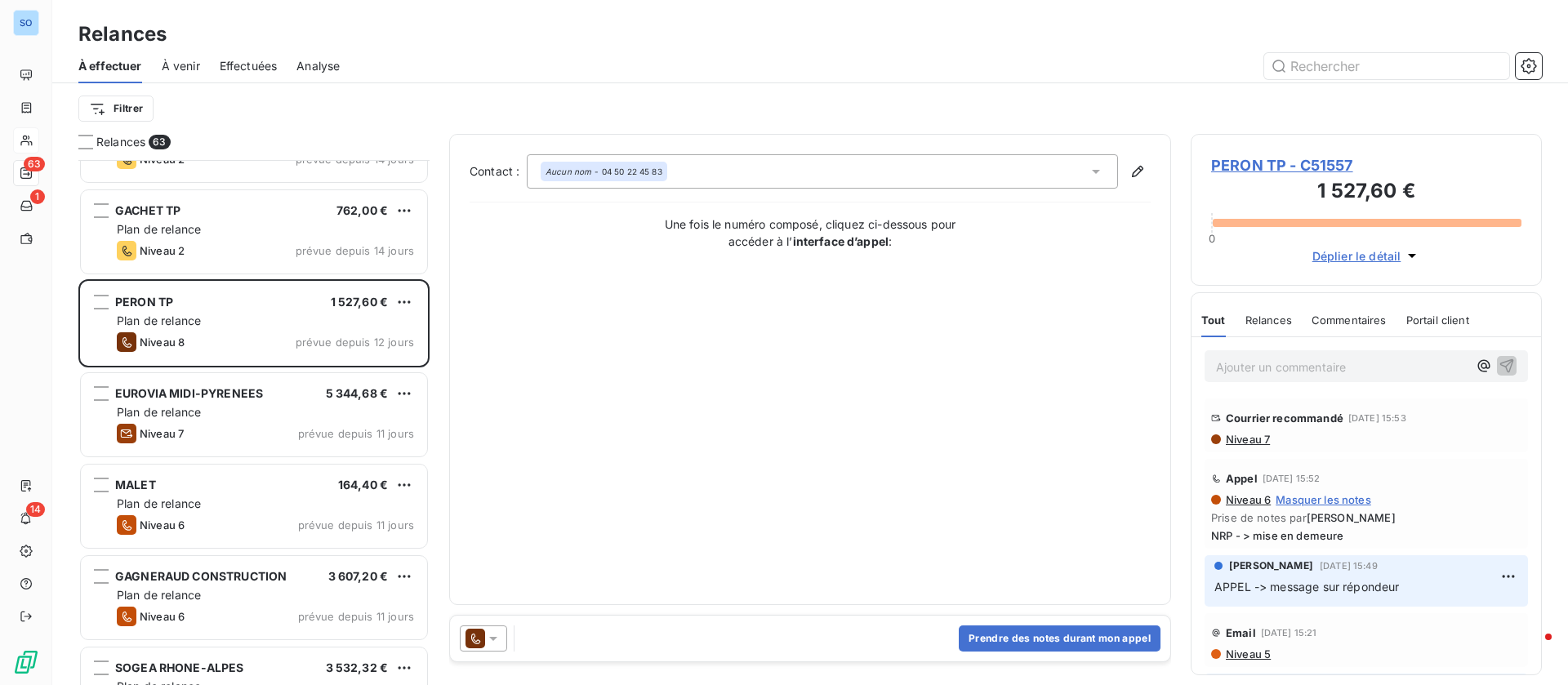
click at [1244, 168] on span "PERON TP - C51557" at bounding box center [1366, 165] width 310 height 22
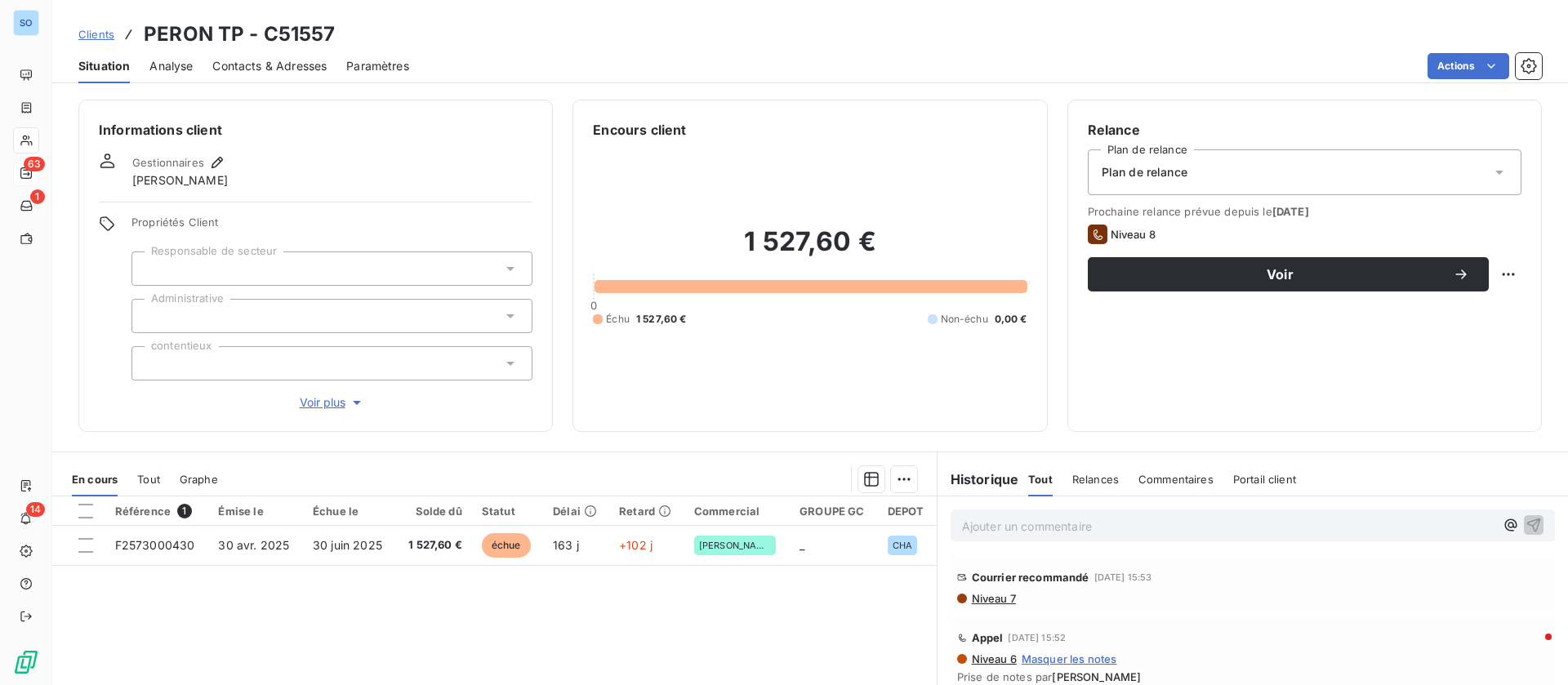
click at [270, 68] on span "Contacts & Adresses" at bounding box center [269, 66] width 114 height 16
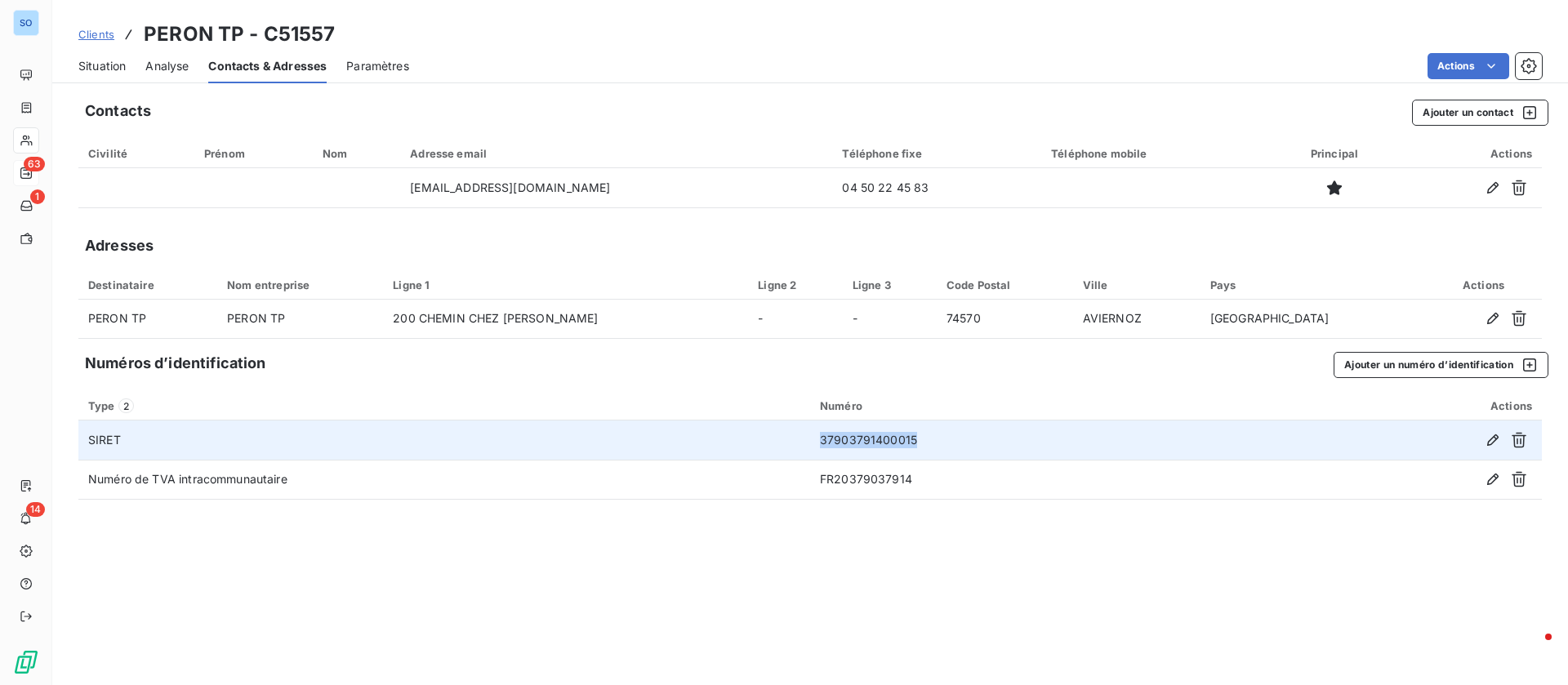
drag, startPoint x: 914, startPoint y: 441, endPoint x: 716, endPoint y: 431, distance: 198.3
click at [716, 431] on tr "SIRET 37903791400015" at bounding box center [810, 440] width 1463 height 39
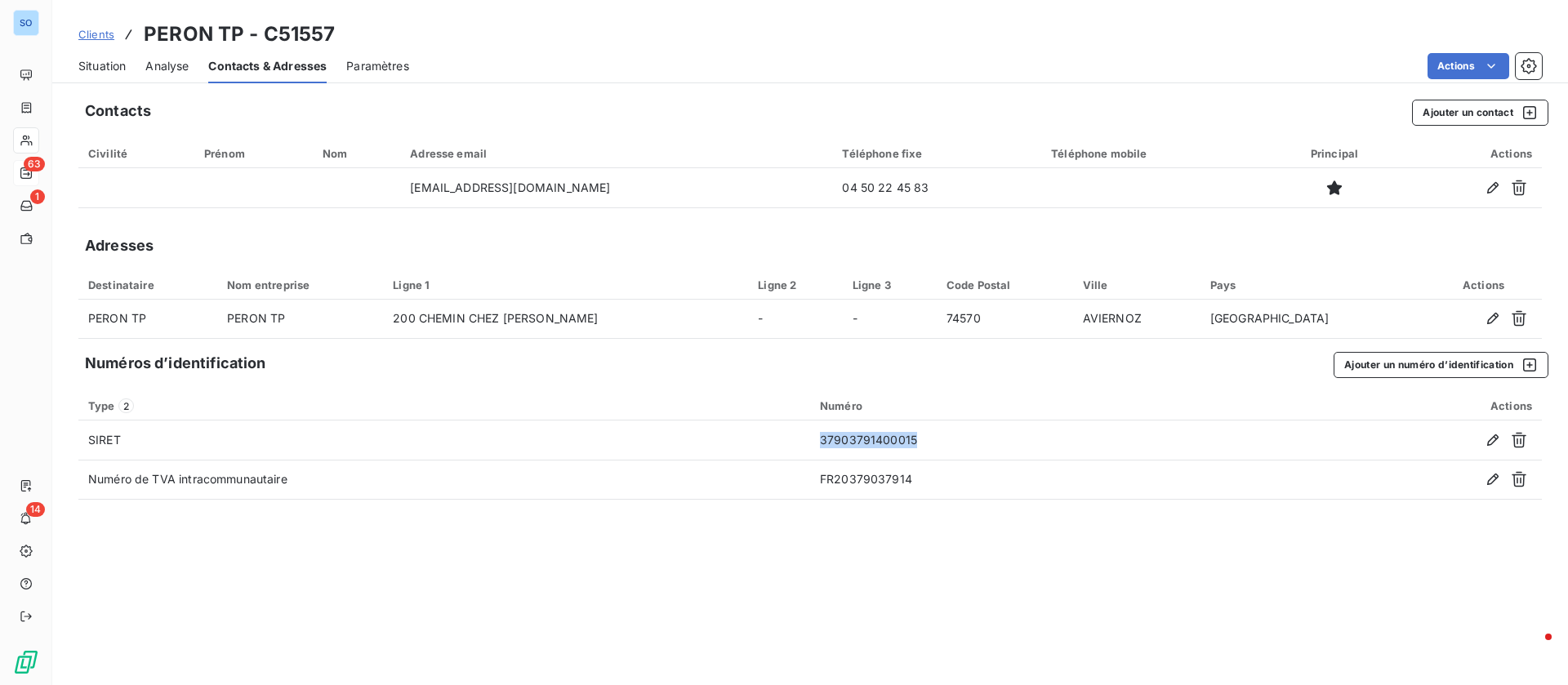
copy tr "37903791400015"
click at [107, 66] on span "Situation" at bounding box center [102, 66] width 48 height 16
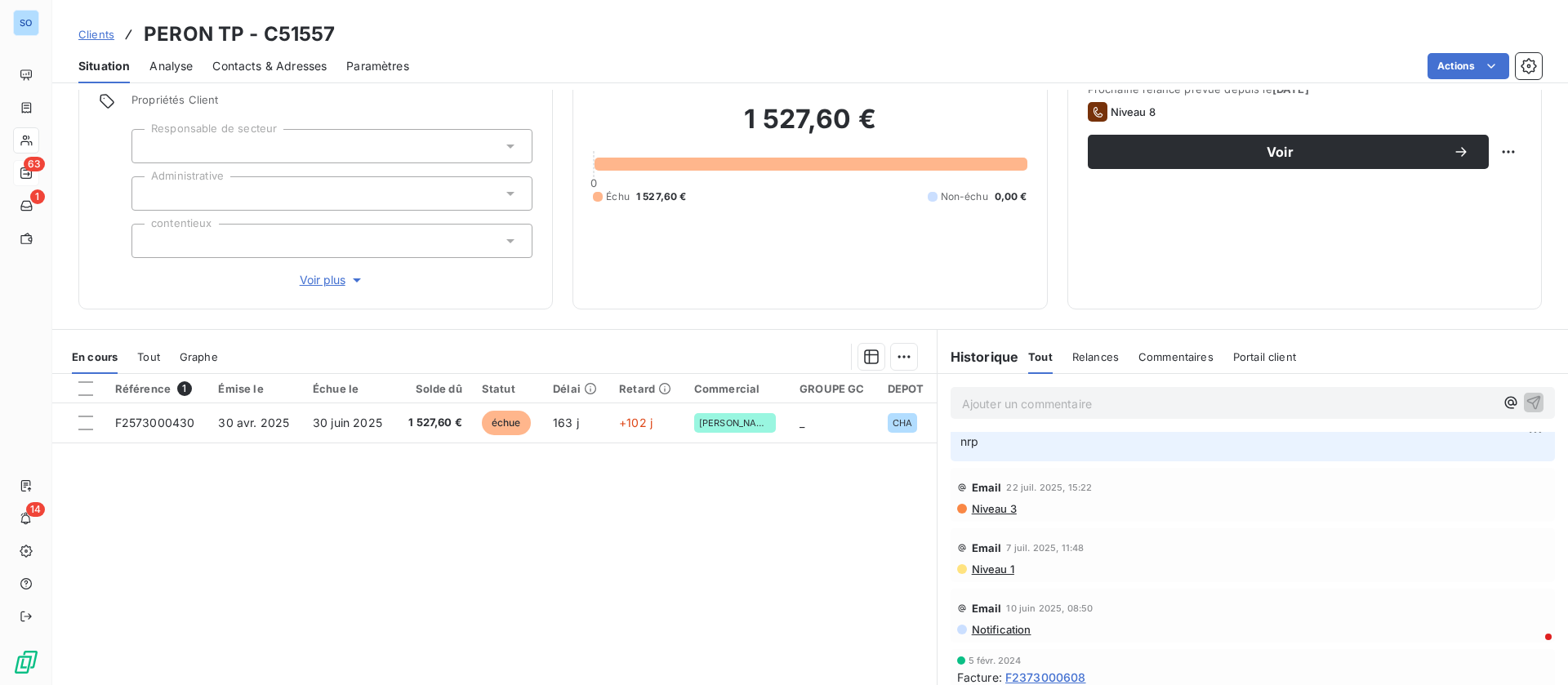
scroll to position [227, 0]
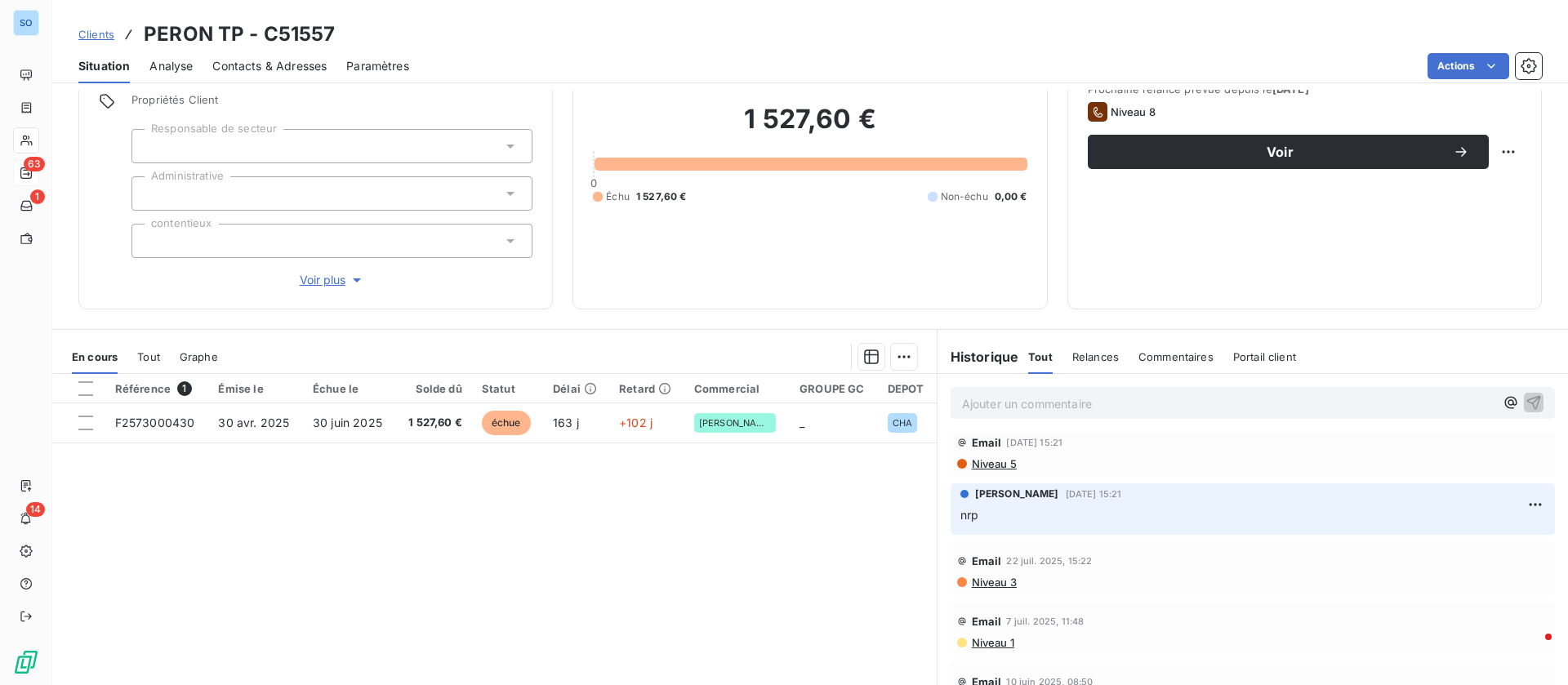
click at [1022, 394] on p "Ajouter un commentaire ﻿" at bounding box center [1227, 404] width 533 height 21
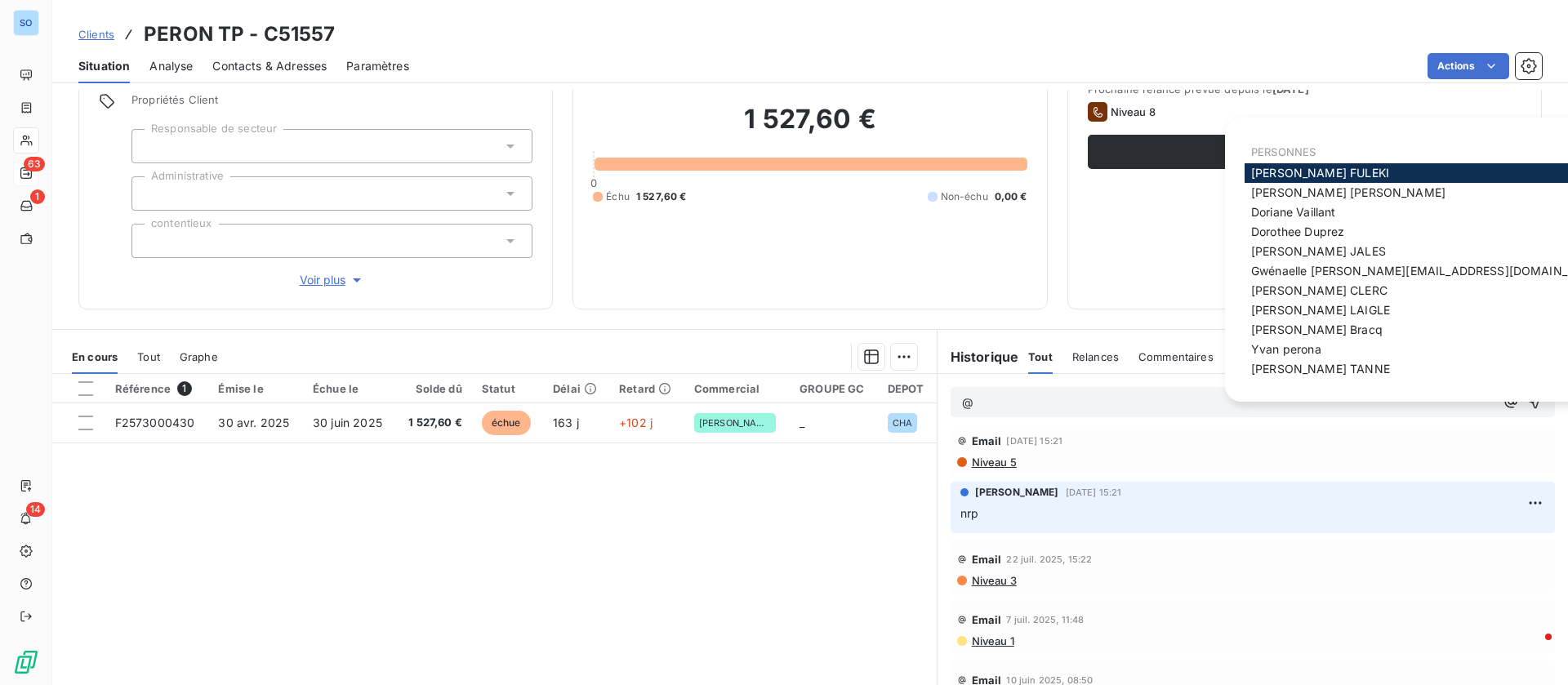
scroll to position [225, 0]
click at [1278, 335] on span "Olivier Bracq" at bounding box center [1317, 329] width 132 height 14
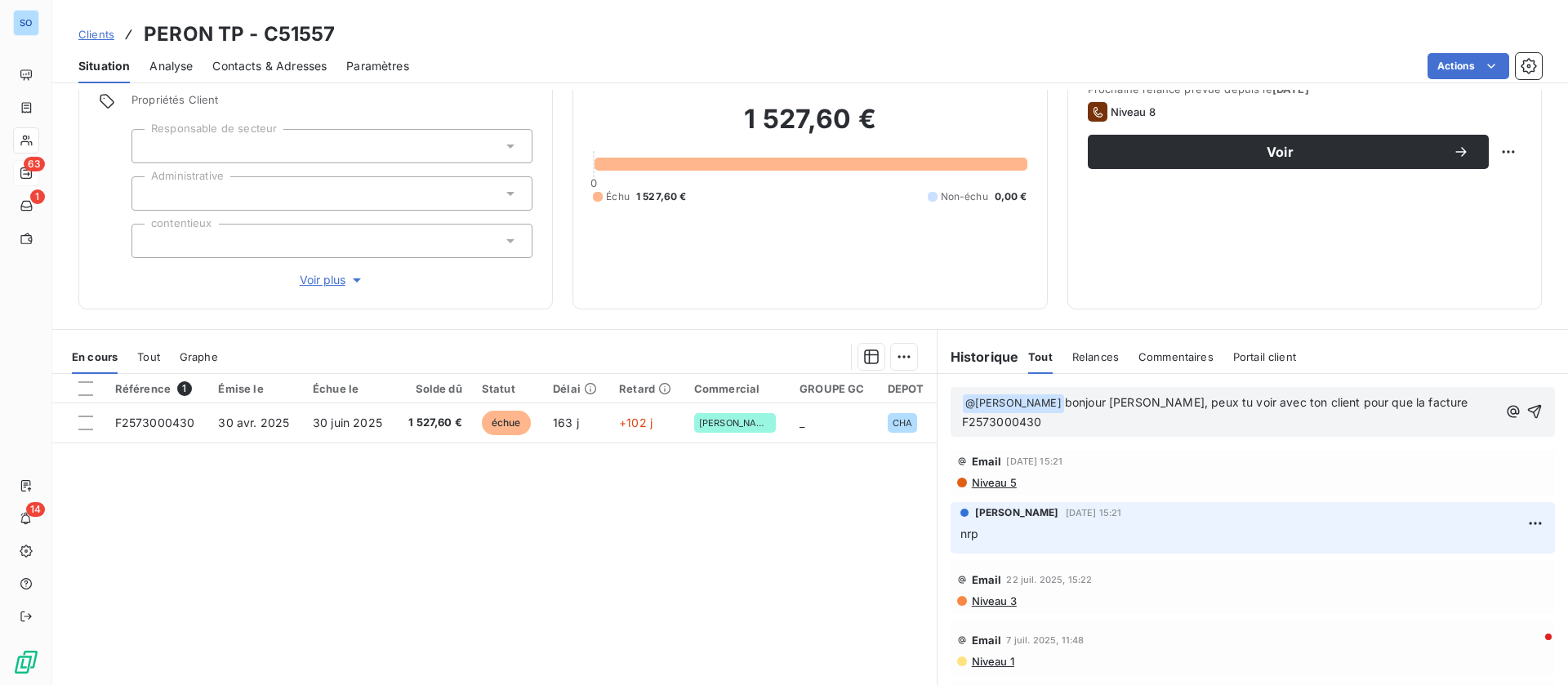
scroll to position [245, 0]
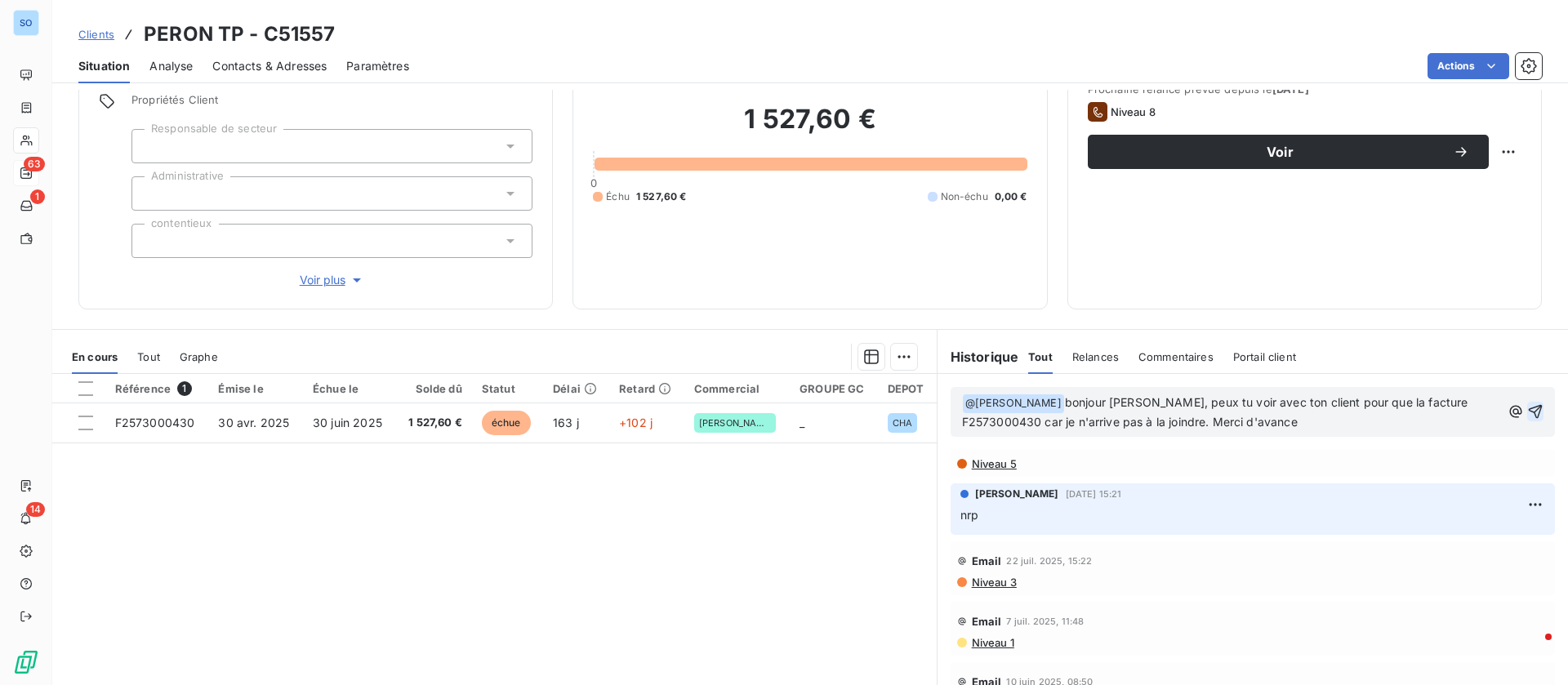
click at [1528, 406] on icon "button" at bounding box center [1535, 411] width 14 height 14
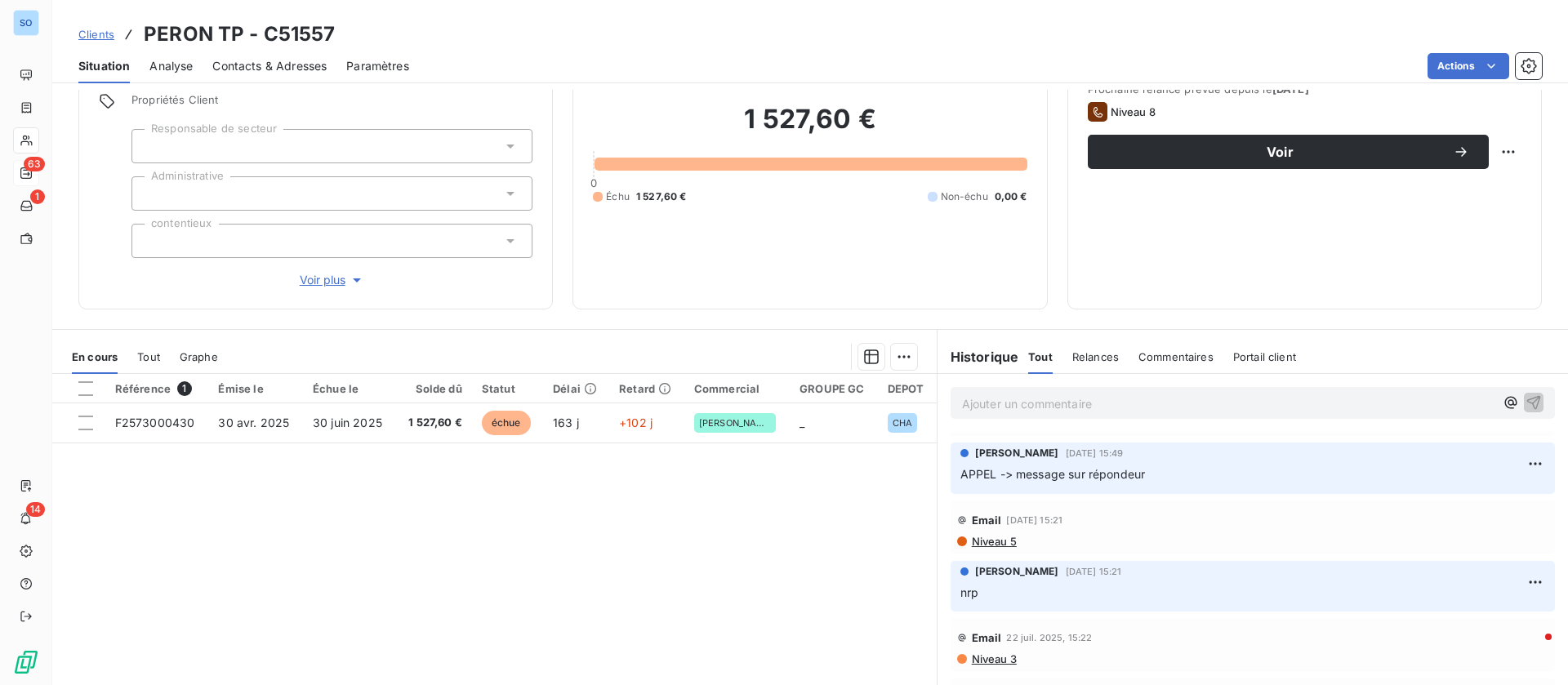
scroll to position [305, 0]
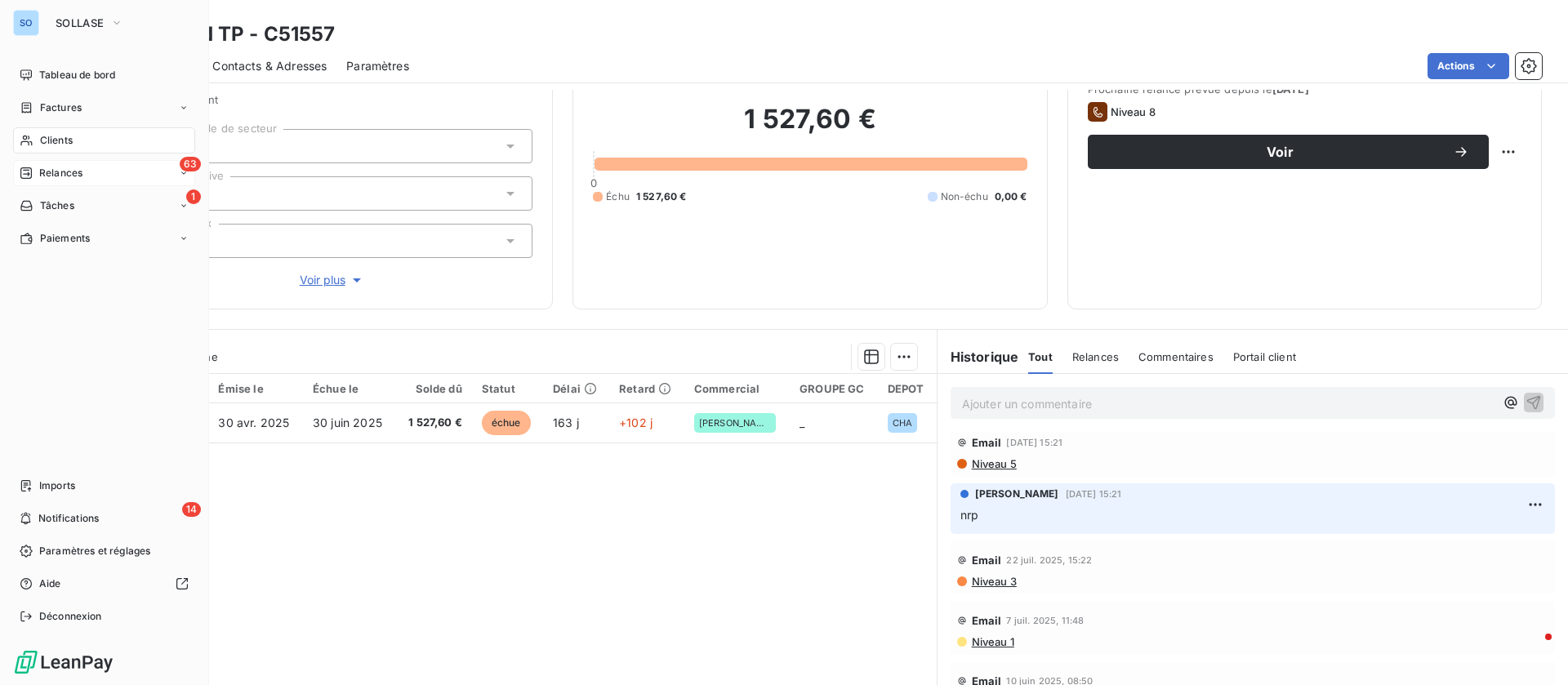
click at [74, 134] on div "Clients" at bounding box center [104, 140] width 182 height 26
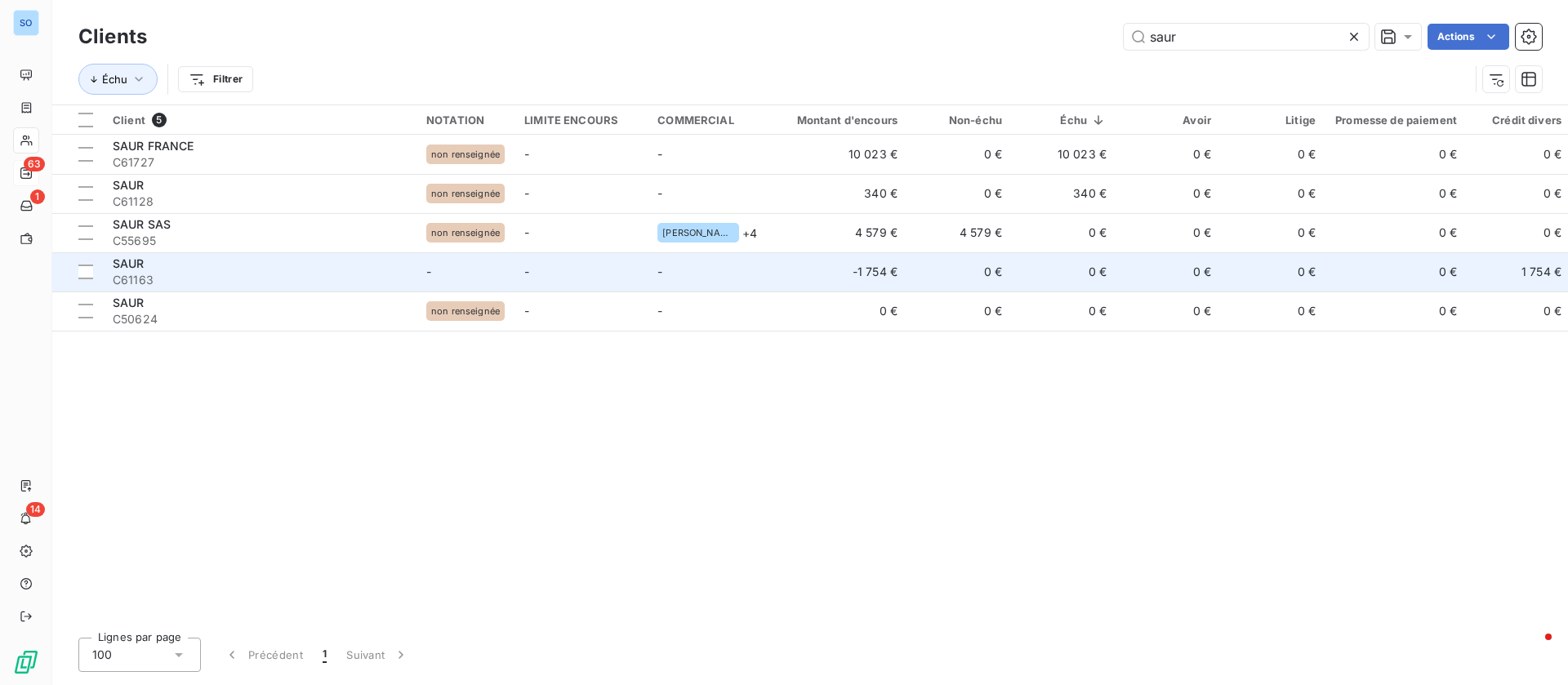
click at [648, 269] on td "-" at bounding box center [707, 271] width 119 height 39
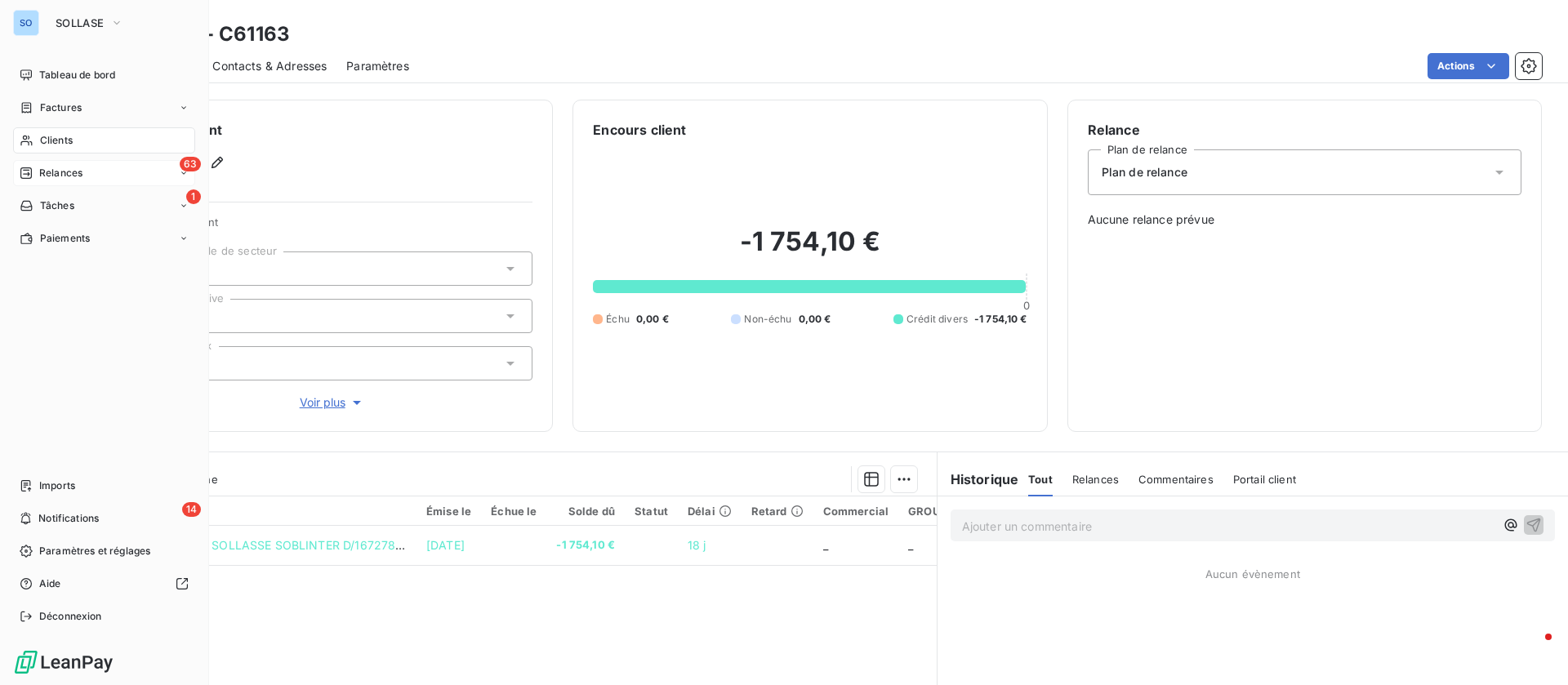
click at [65, 143] on span "Clients" at bounding box center [56, 141] width 32 height 14
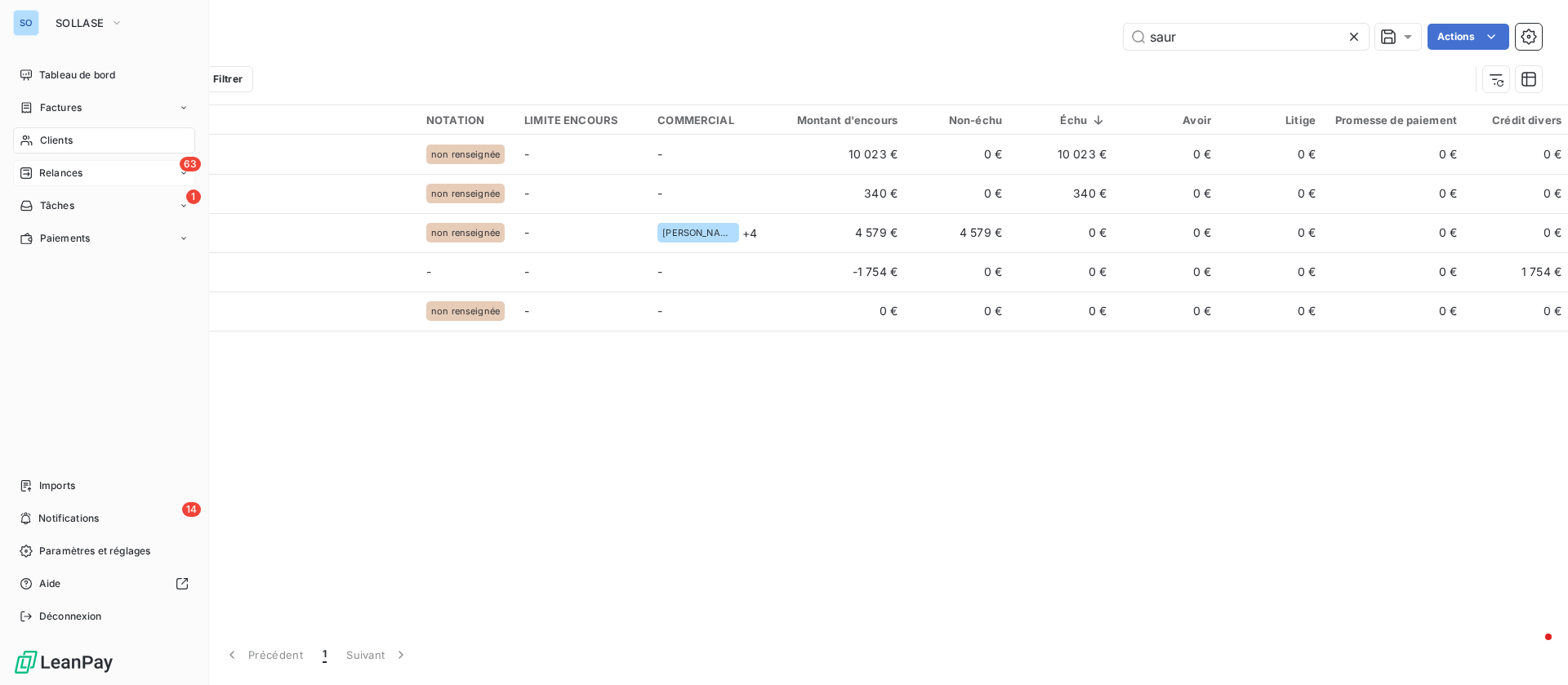
click at [80, 169] on span "Relances" at bounding box center [60, 173] width 43 height 14
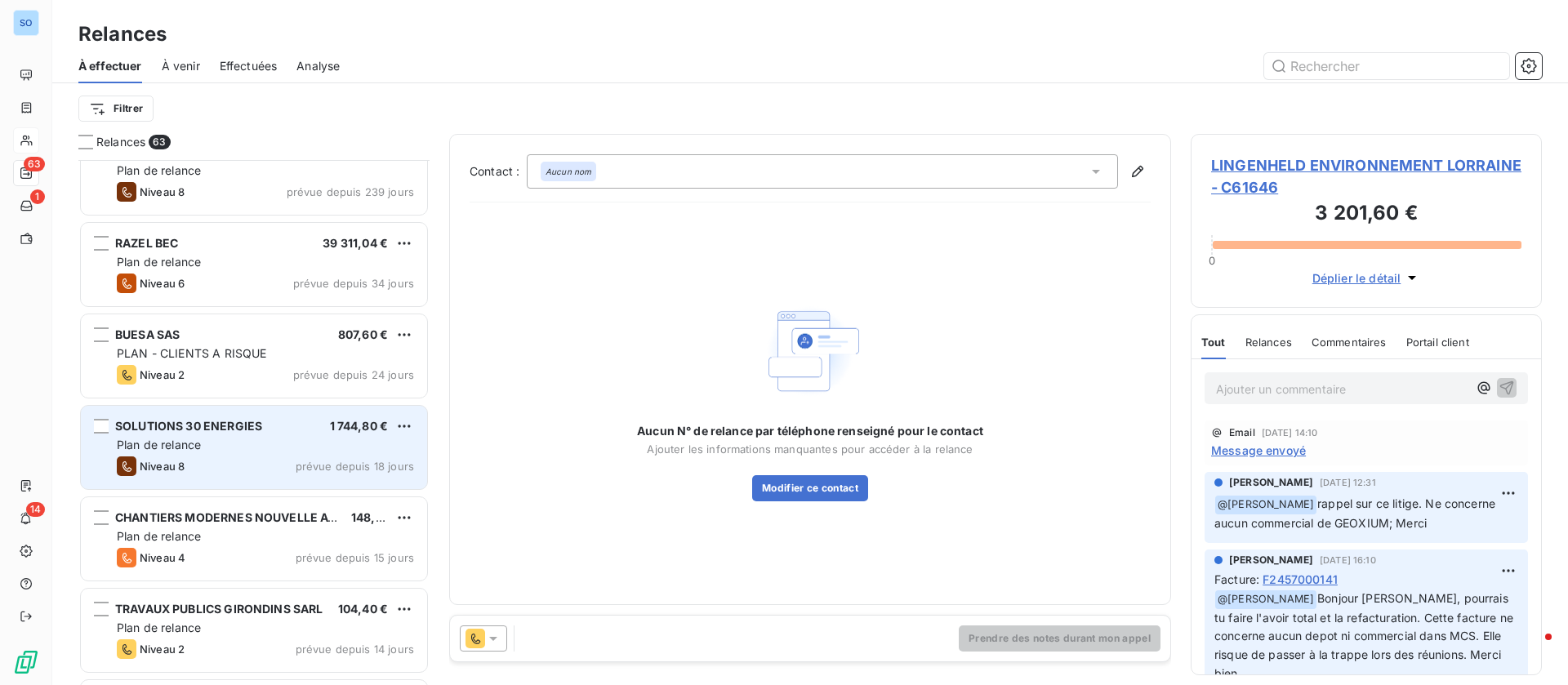
scroll to position [246, 0]
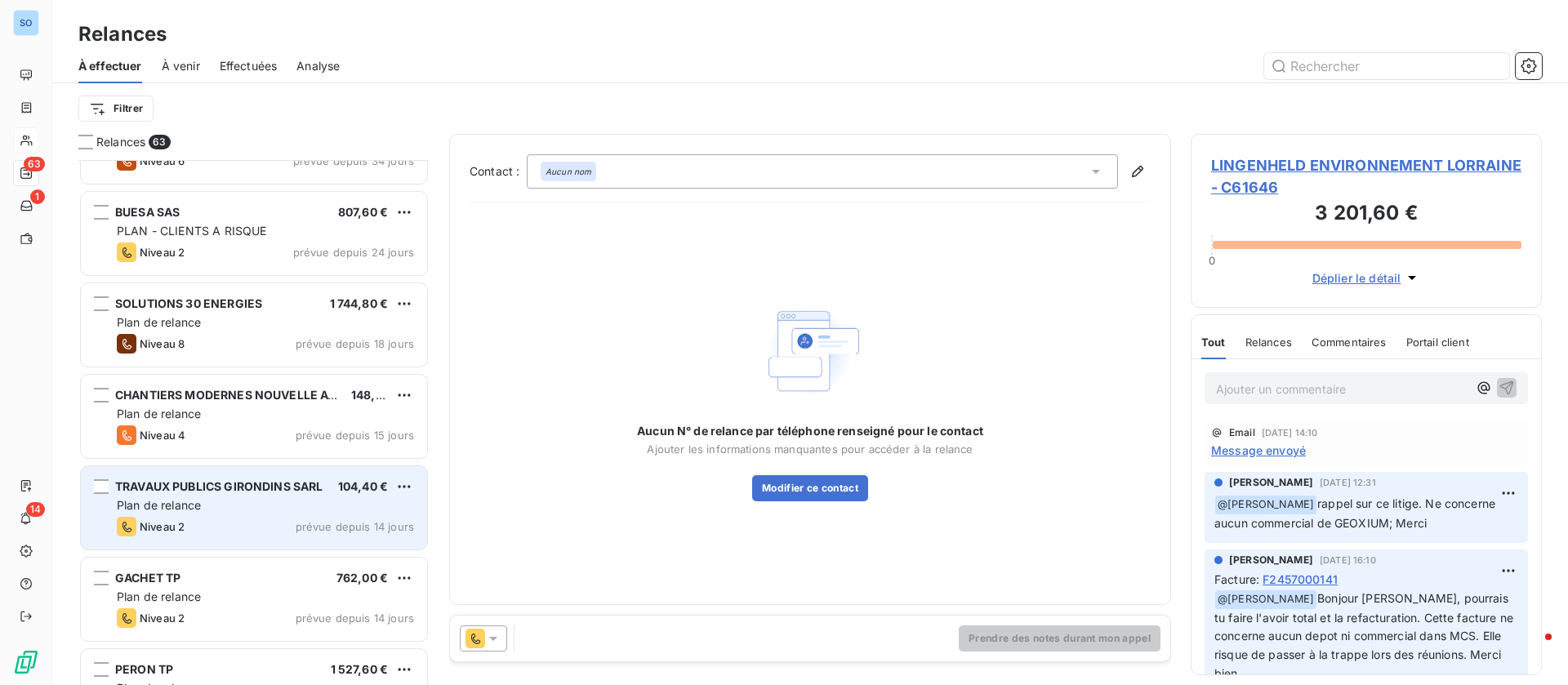
click at [198, 501] on span "Plan de relance" at bounding box center [159, 505] width 84 height 14
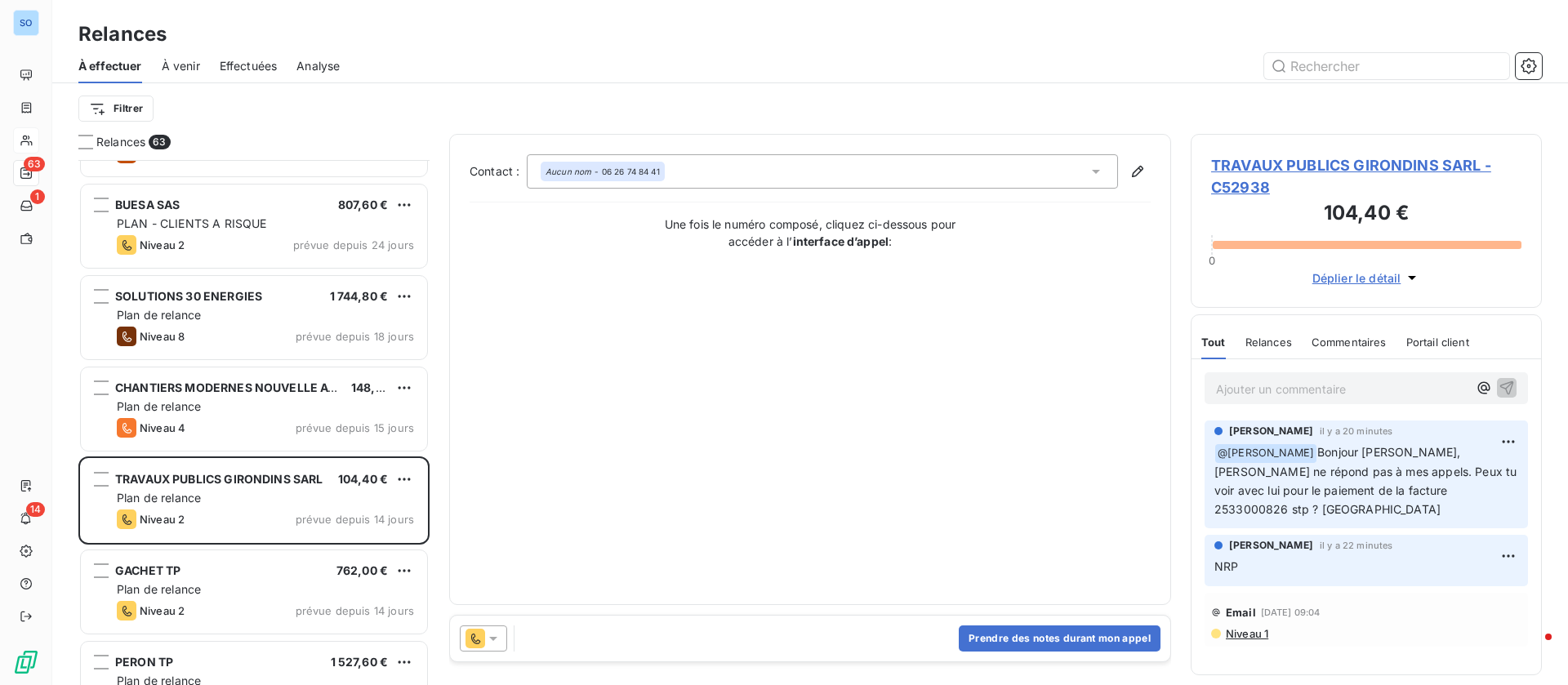
scroll to position [491, 0]
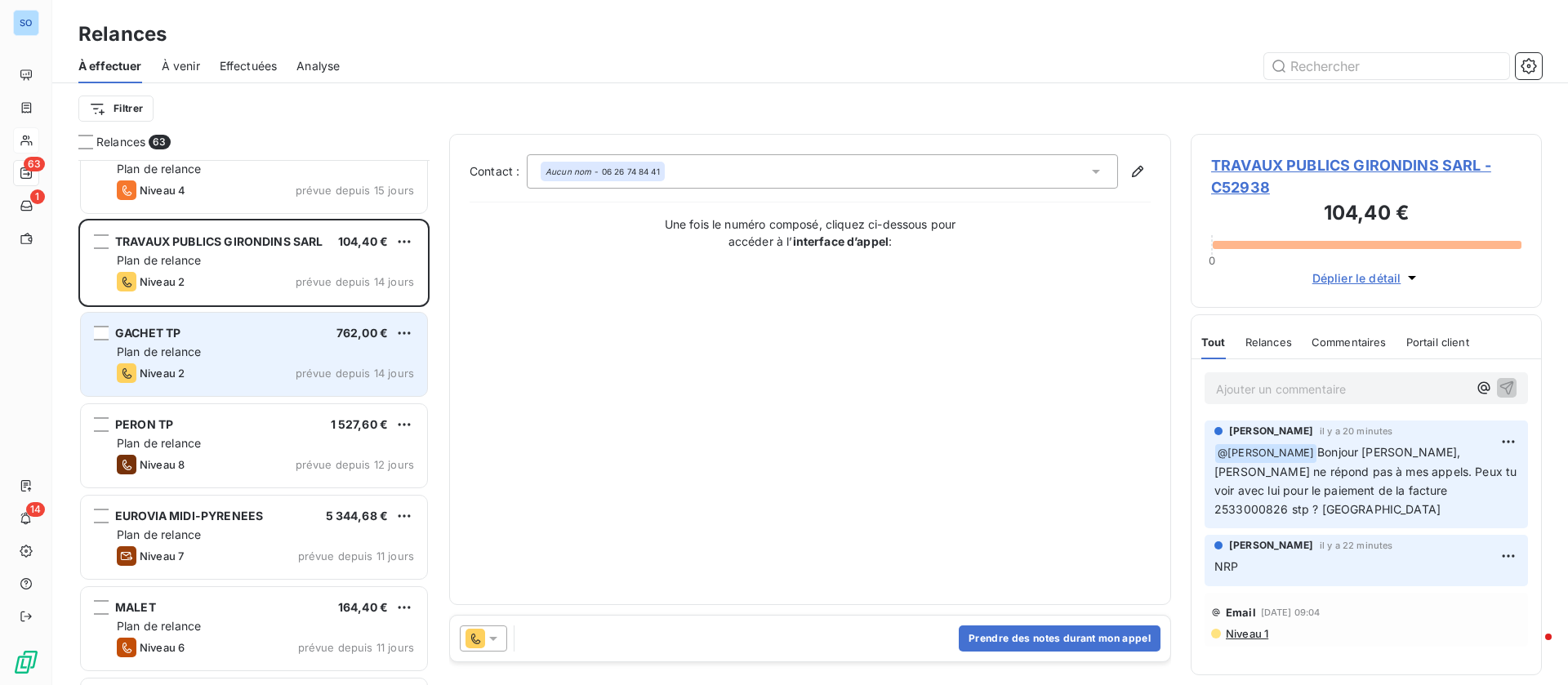
click at [232, 363] on div "Niveau 2 prévue depuis 14 jours" at bounding box center [266, 373] width 297 height 20
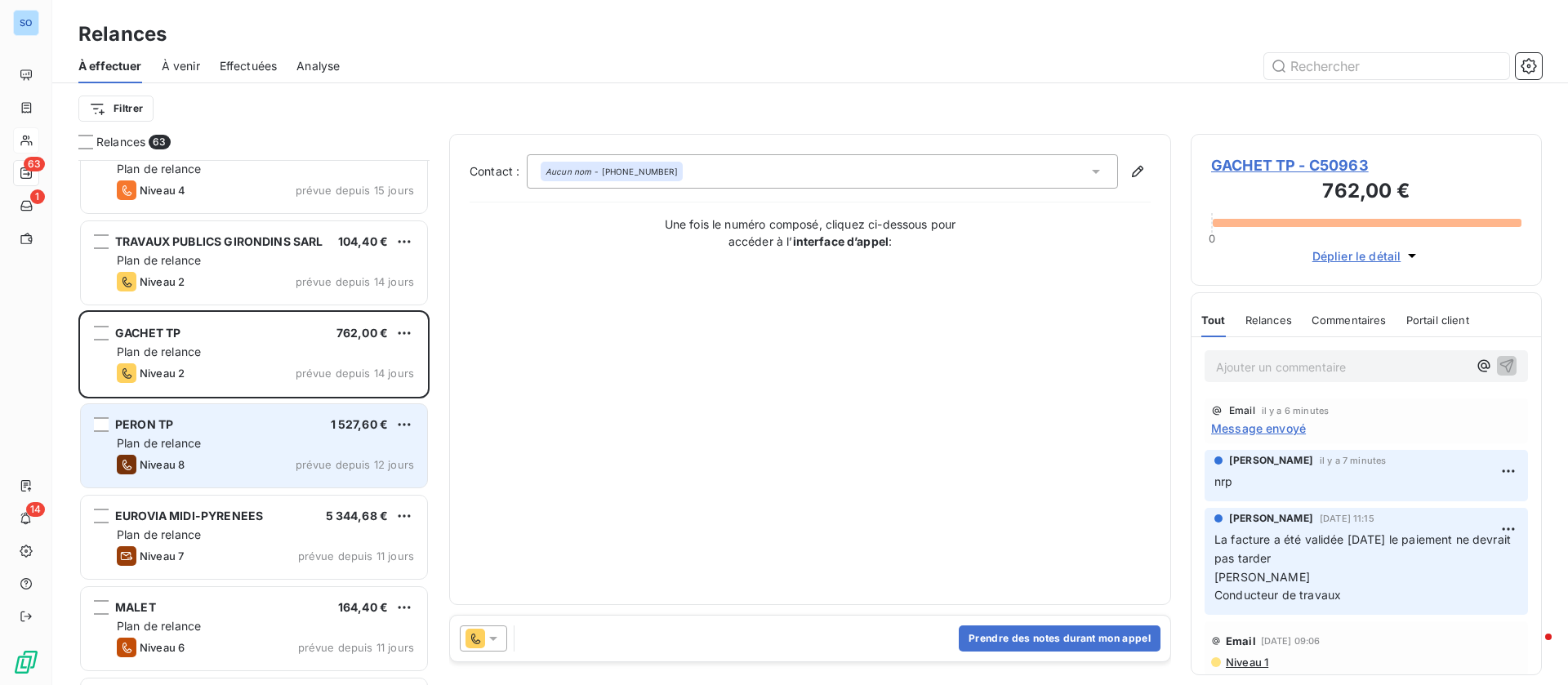
click at [258, 451] on div "Plan de relance" at bounding box center [266, 443] width 297 height 16
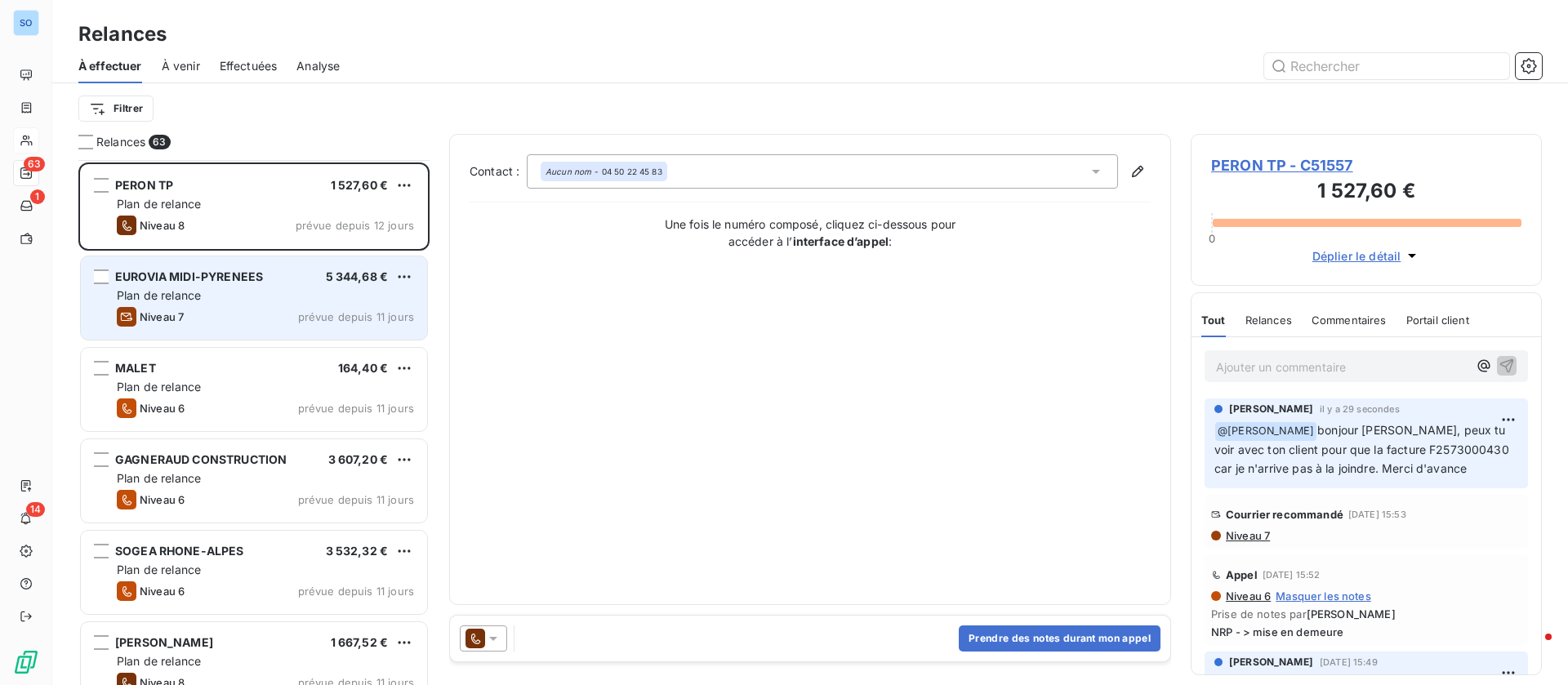
scroll to position [735, 0]
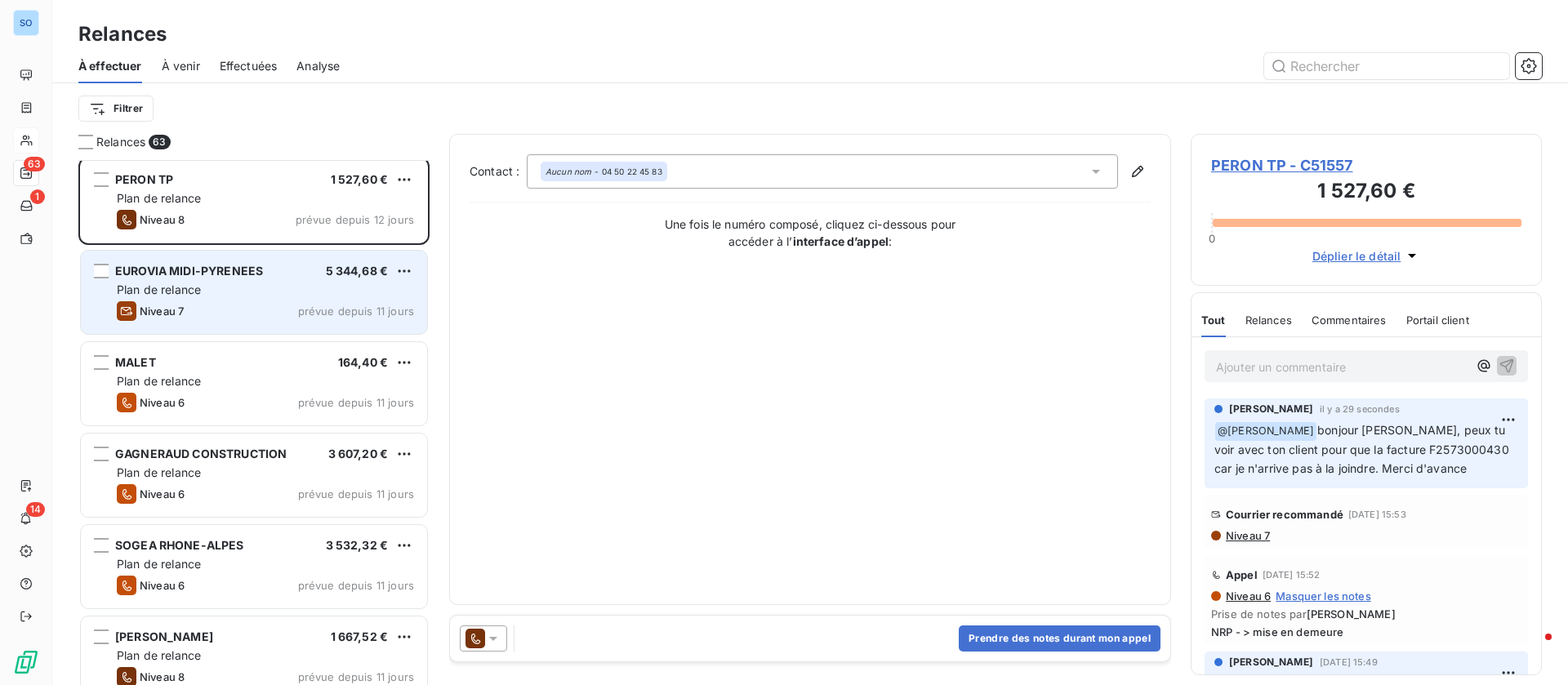
click at [225, 293] on div "Plan de relance" at bounding box center [266, 290] width 297 height 16
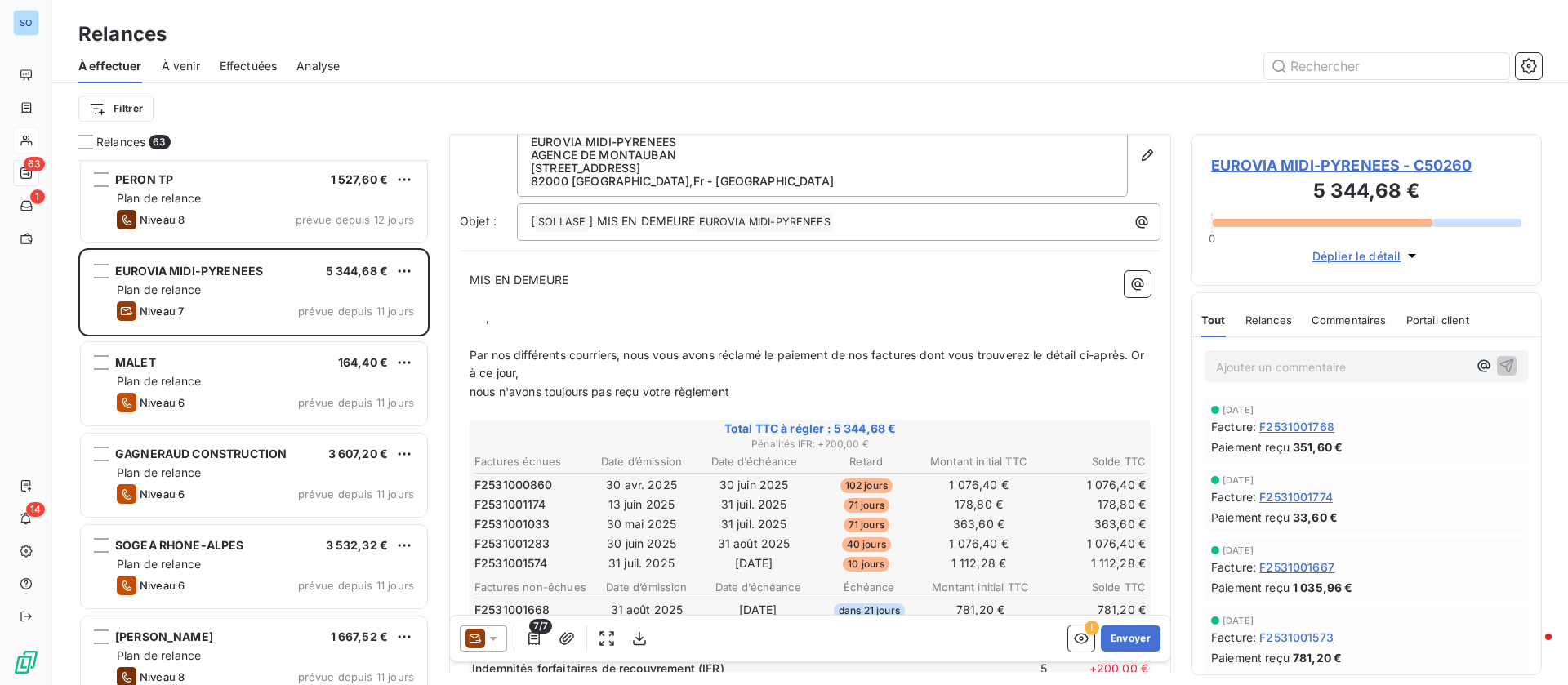
scroll to position [123, 0]
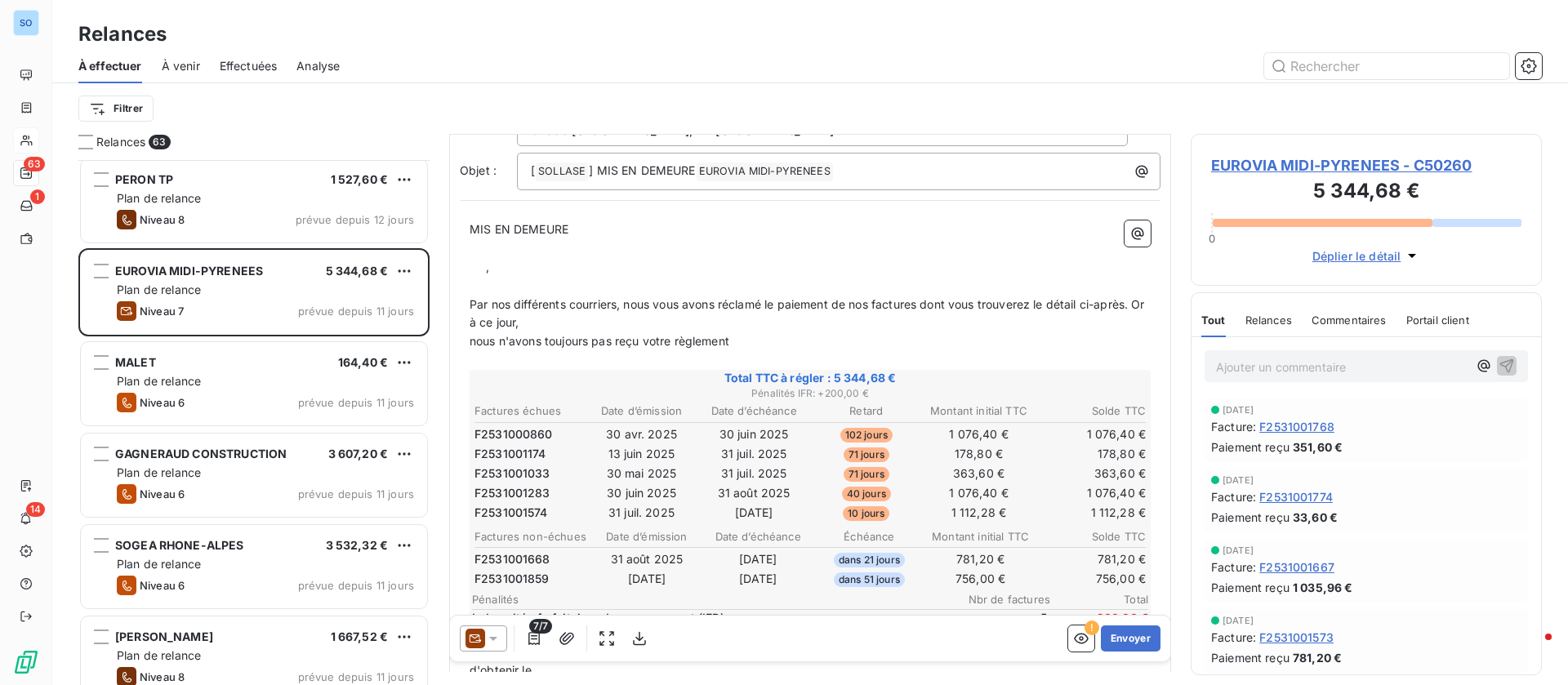
click at [1273, 323] on span "Relances" at bounding box center [1269, 320] width 47 height 13
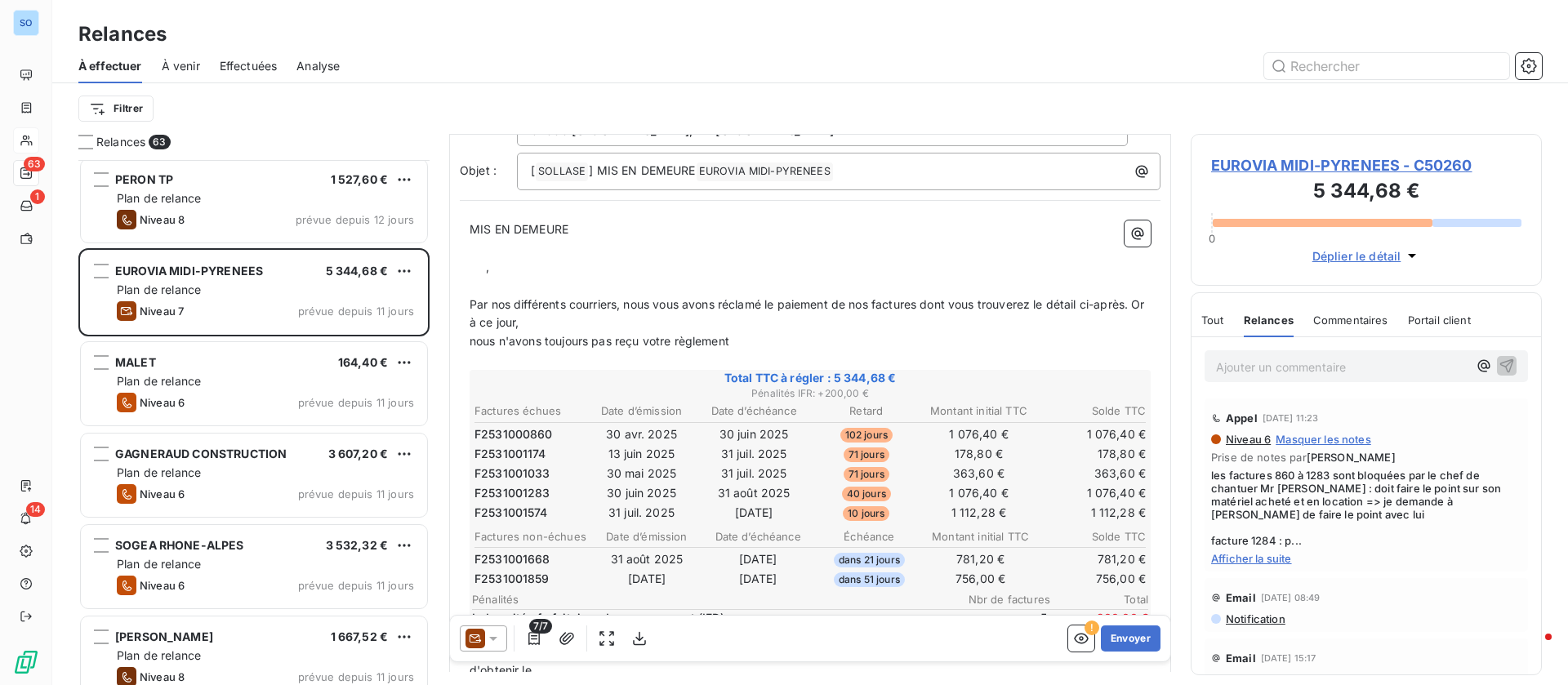
click at [1261, 561] on span "Afficher la suite" at bounding box center [1366, 559] width 310 height 13
click at [1319, 167] on span "EUROVIA MIDI-PYRENEES - C50260" at bounding box center [1366, 165] width 310 height 22
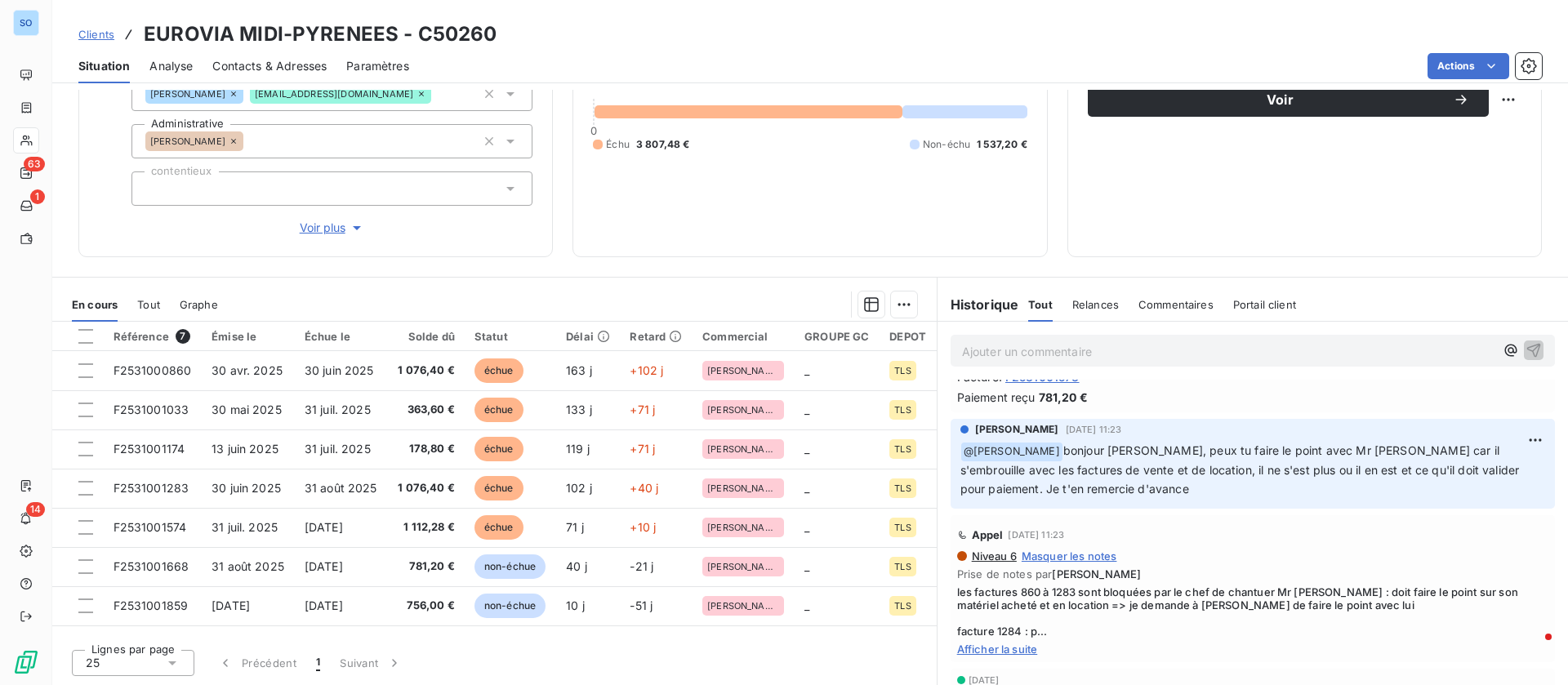
scroll to position [368, 0]
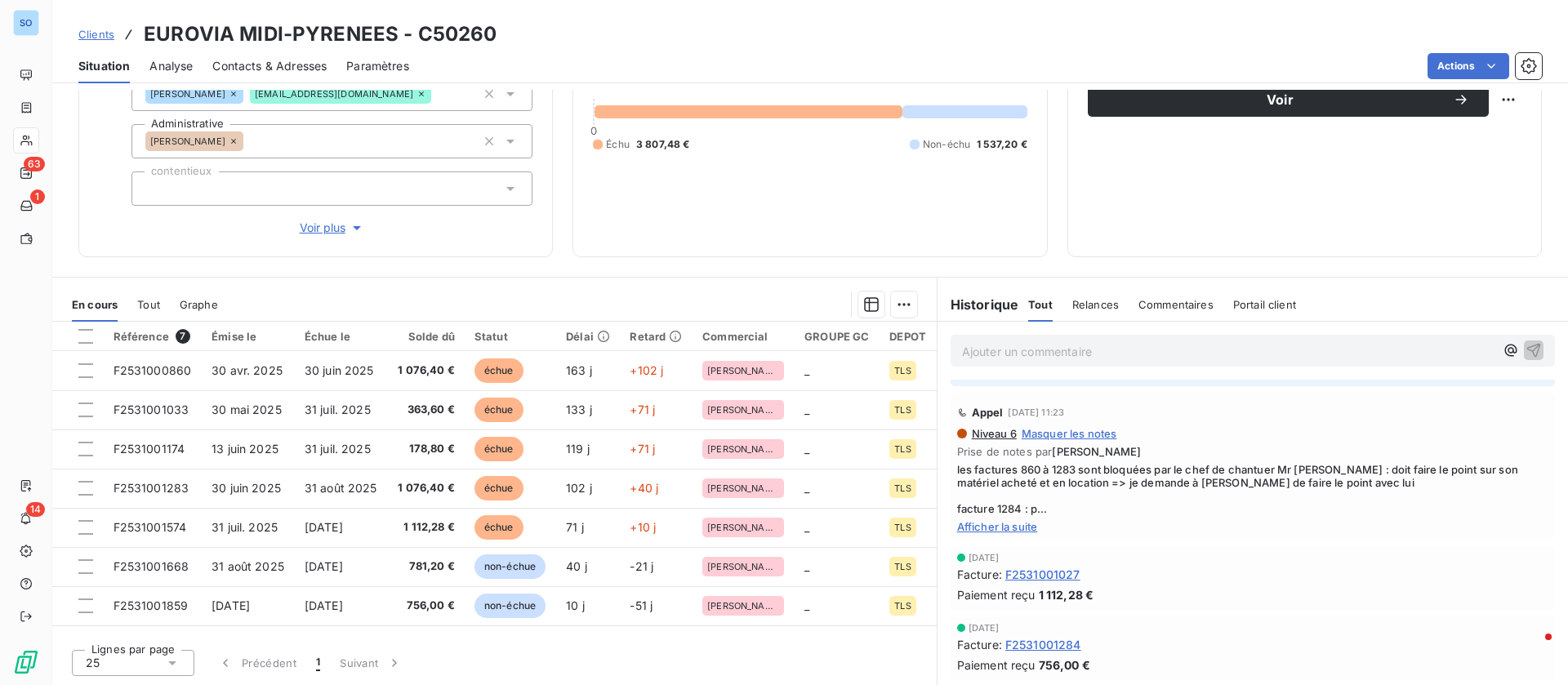
click at [998, 526] on span "Afficher la suite" at bounding box center [1253, 526] width 591 height 13
click at [990, 526] on span "Afficher moins" at bounding box center [1253, 526] width 591 height 13
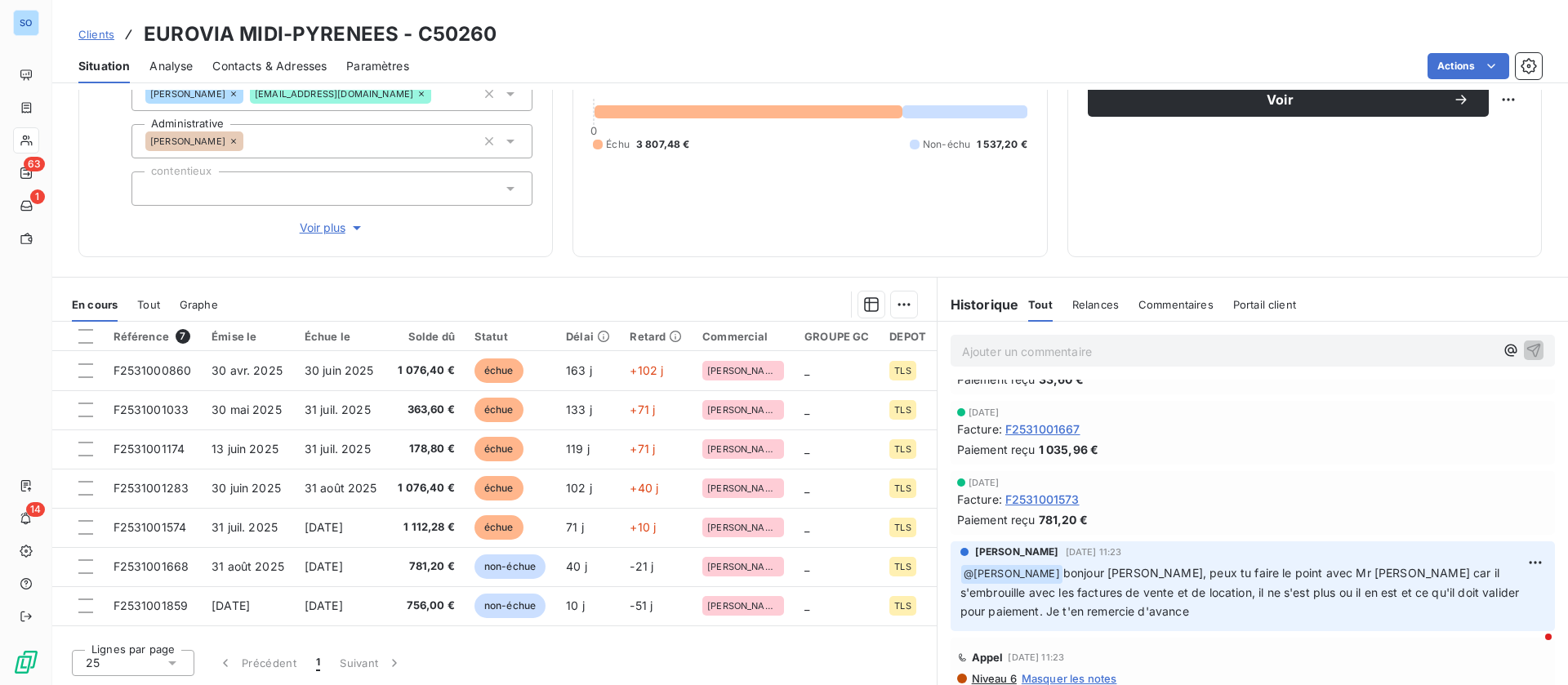
scroll to position [0, 0]
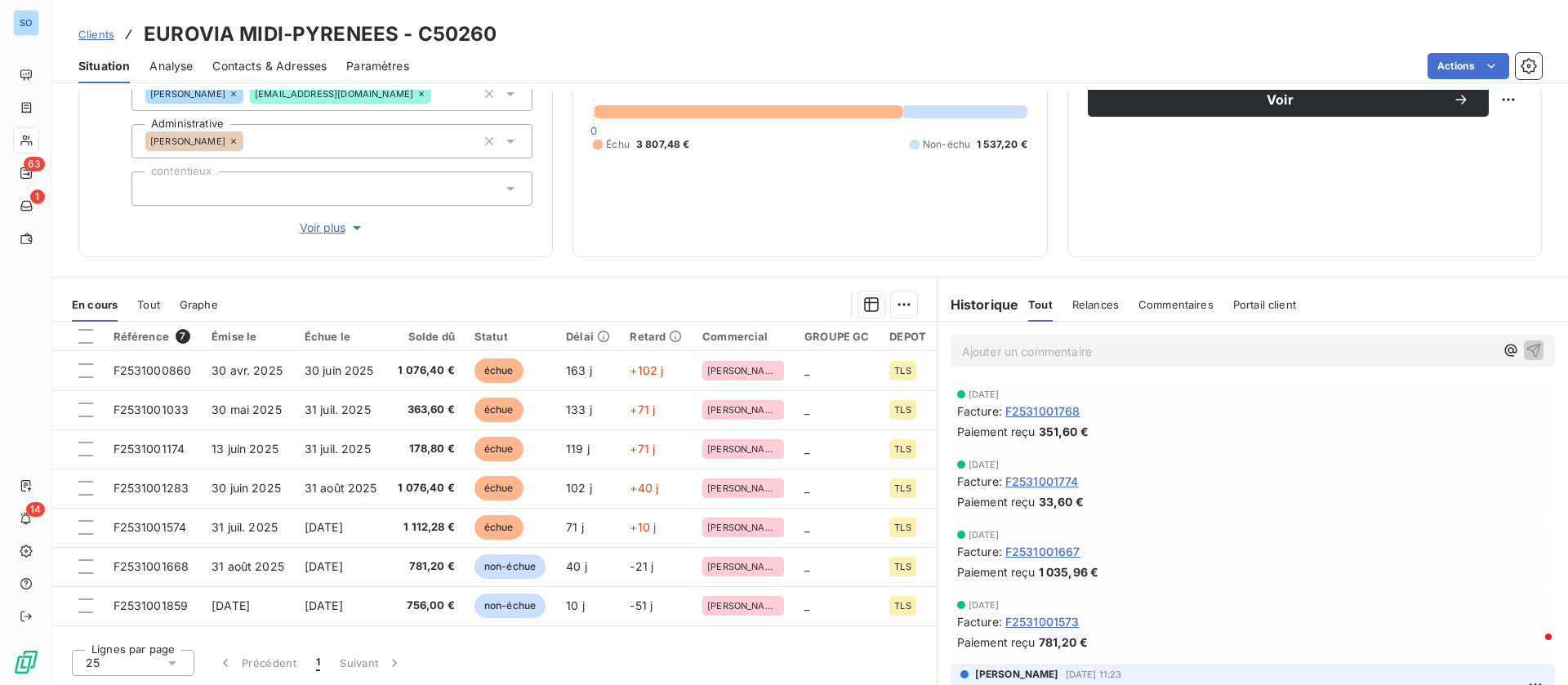
click at [1063, 355] on p "Ajouter un commentaire ﻿" at bounding box center [1227, 352] width 533 height 21
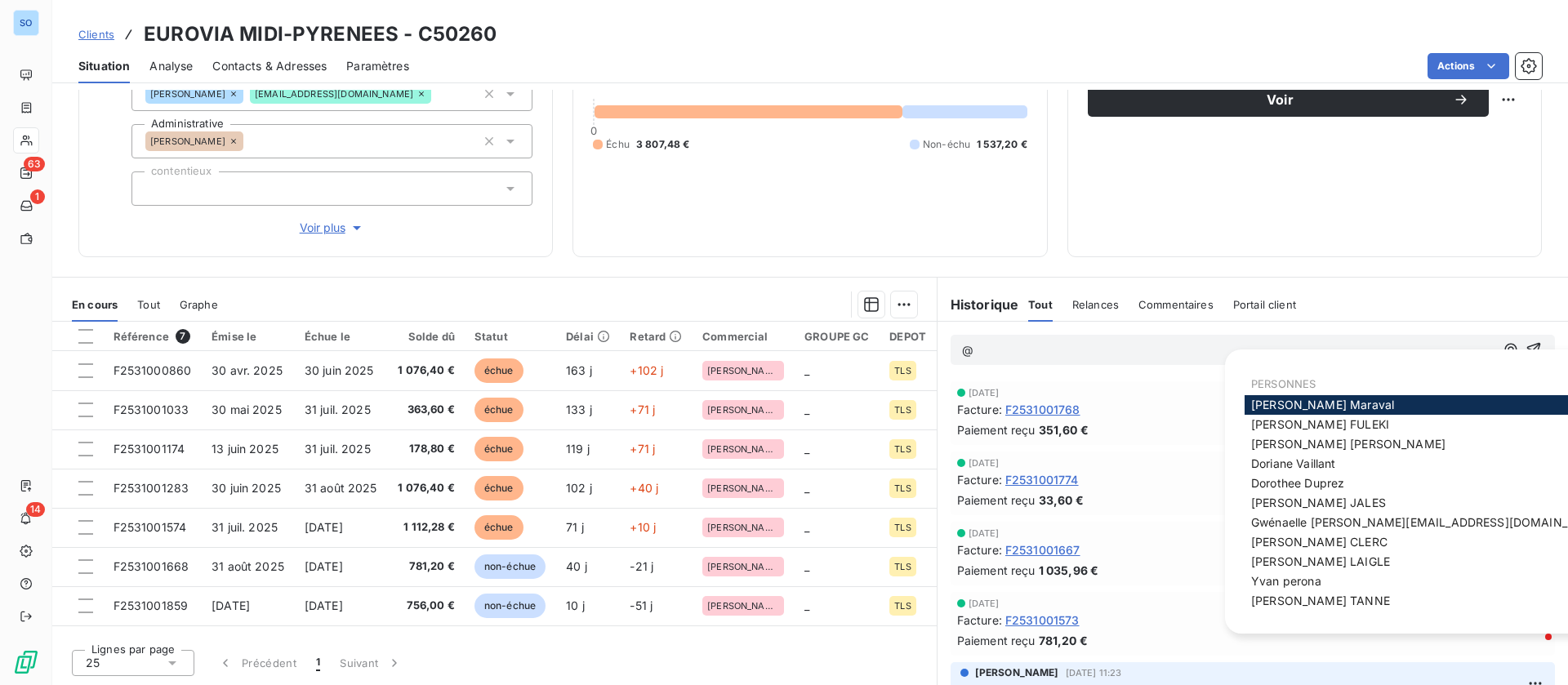
click at [1311, 401] on span "Antoine Maraval" at bounding box center [1322, 404] width 143 height 14
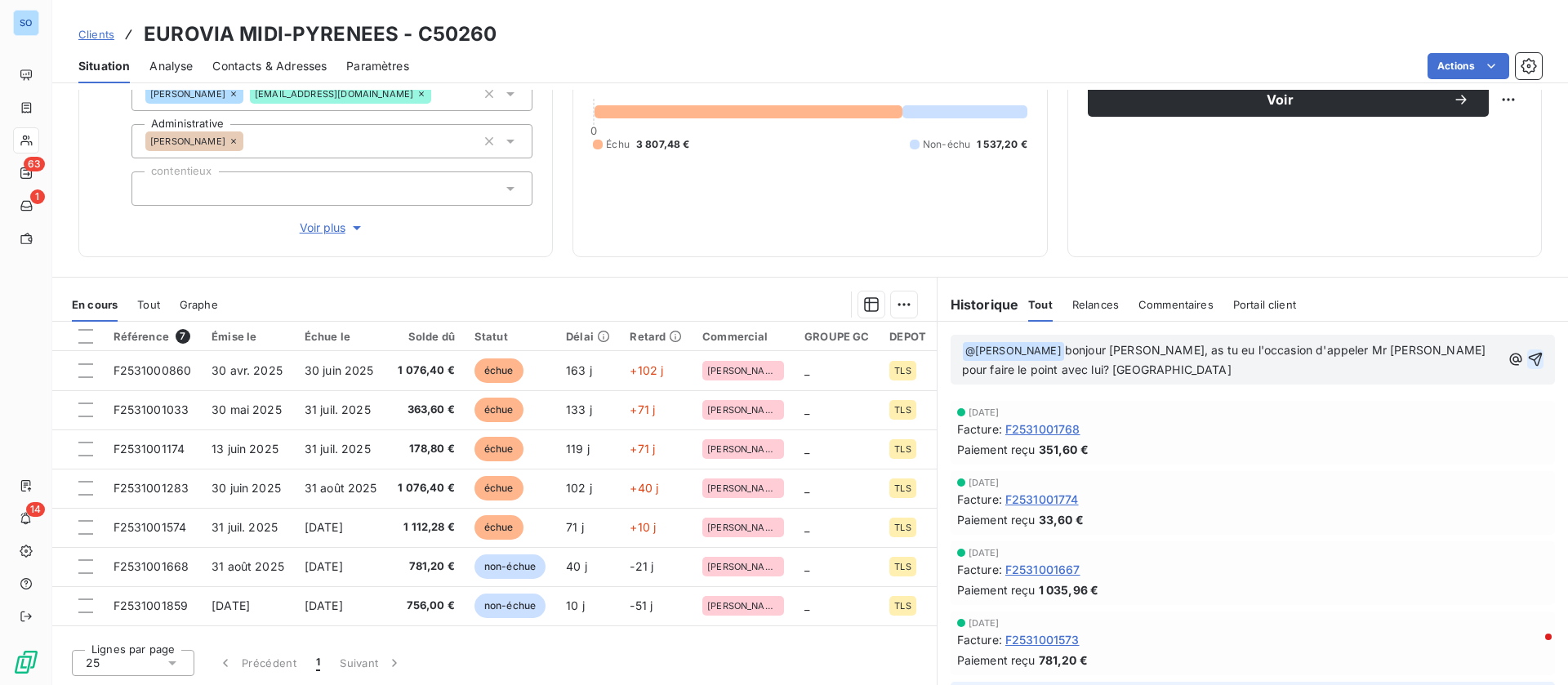
click at [1528, 356] on icon "button" at bounding box center [1535, 359] width 14 height 14
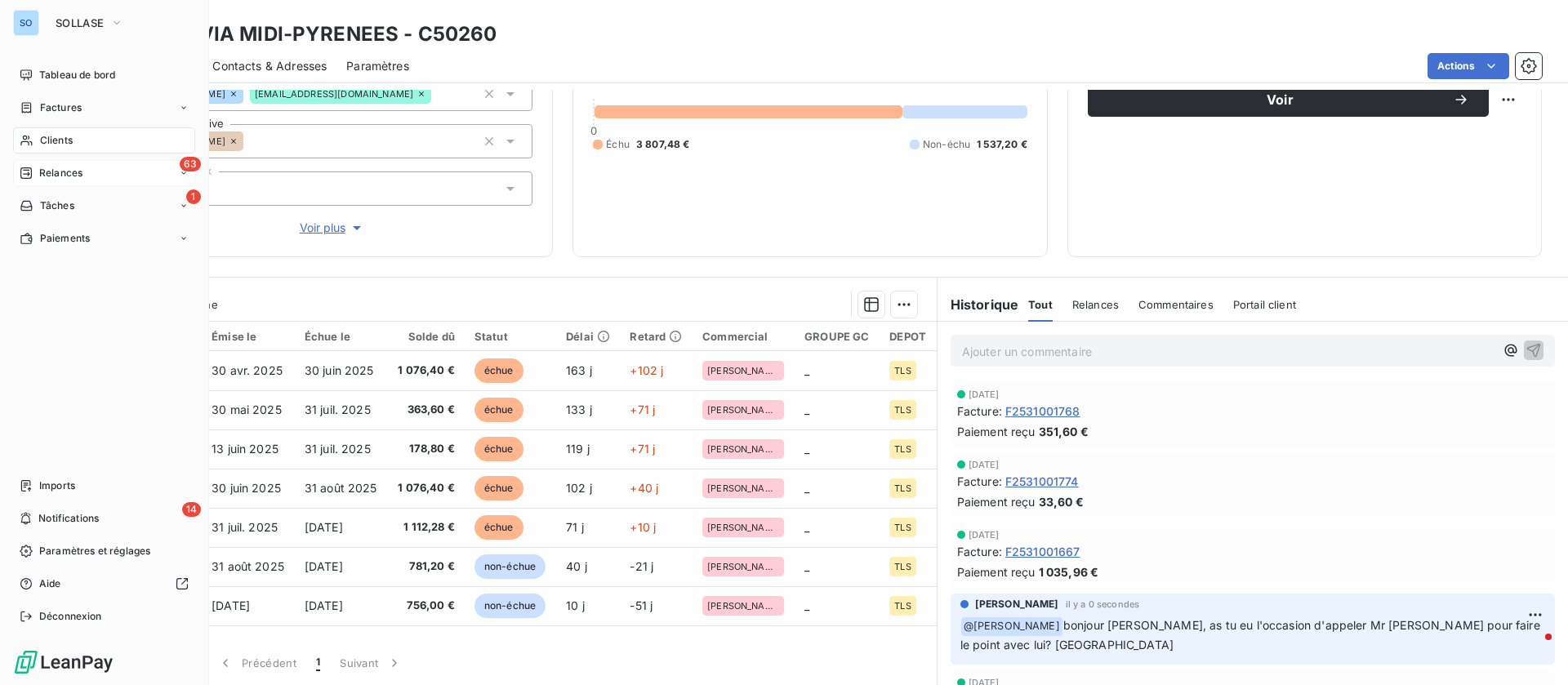
click at [53, 173] on span "Relances" at bounding box center [60, 173] width 43 height 14
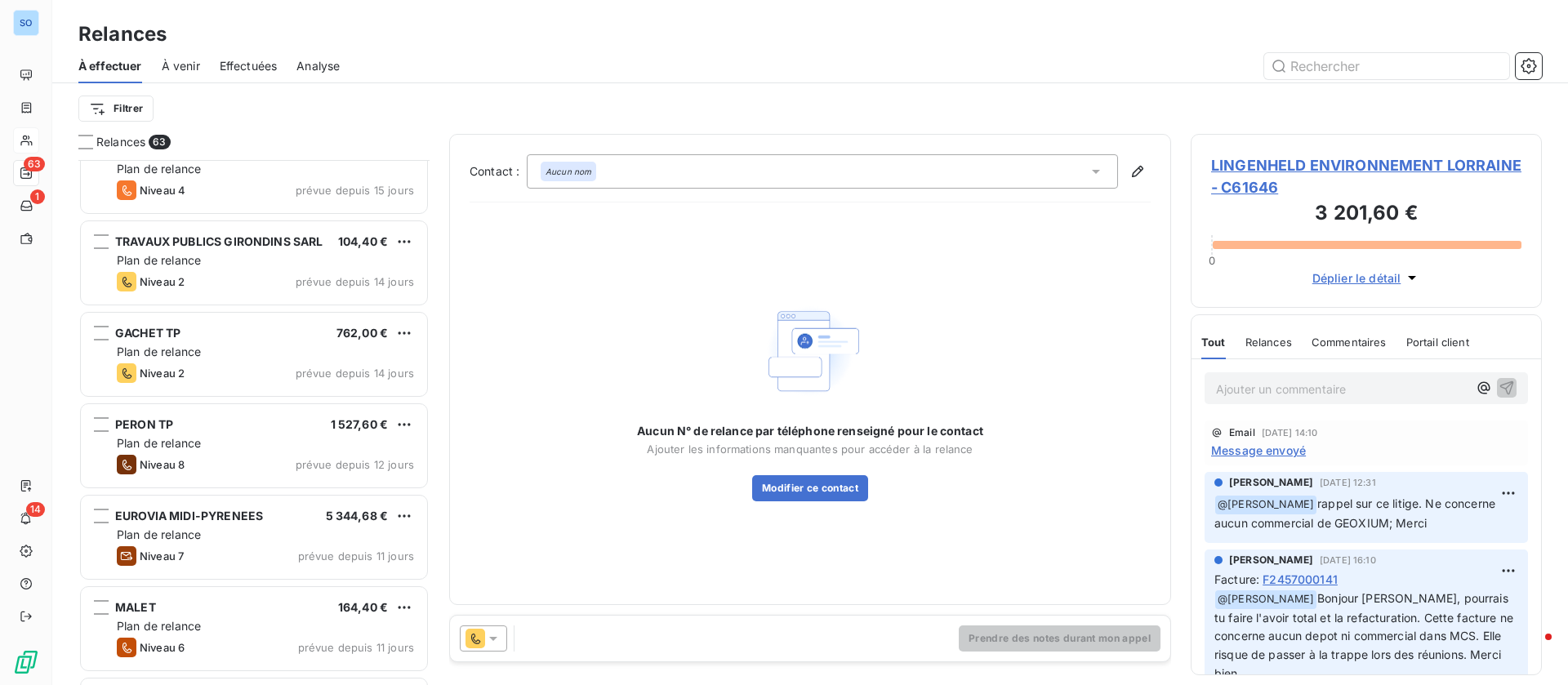
scroll to position [614, 0]
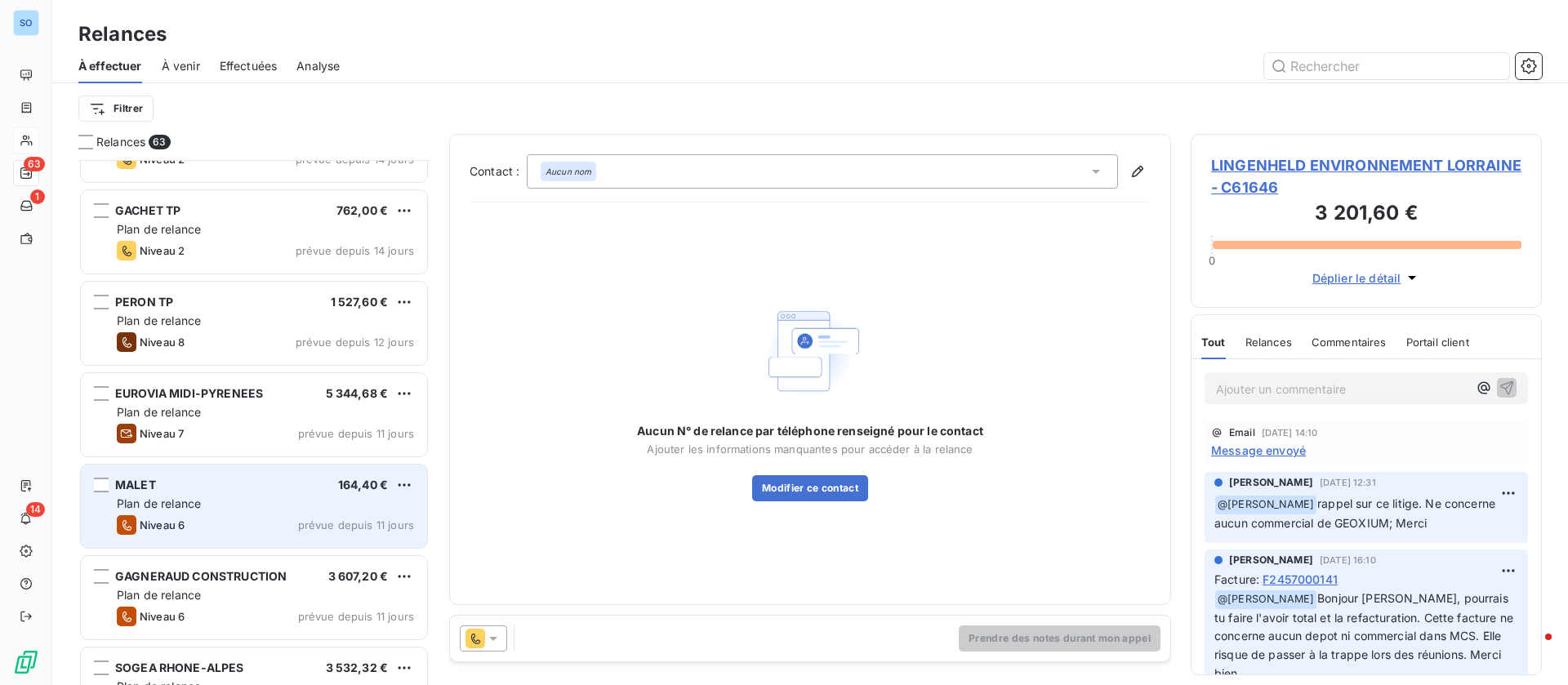
click at [216, 499] on div "Plan de relance" at bounding box center [266, 504] width 297 height 16
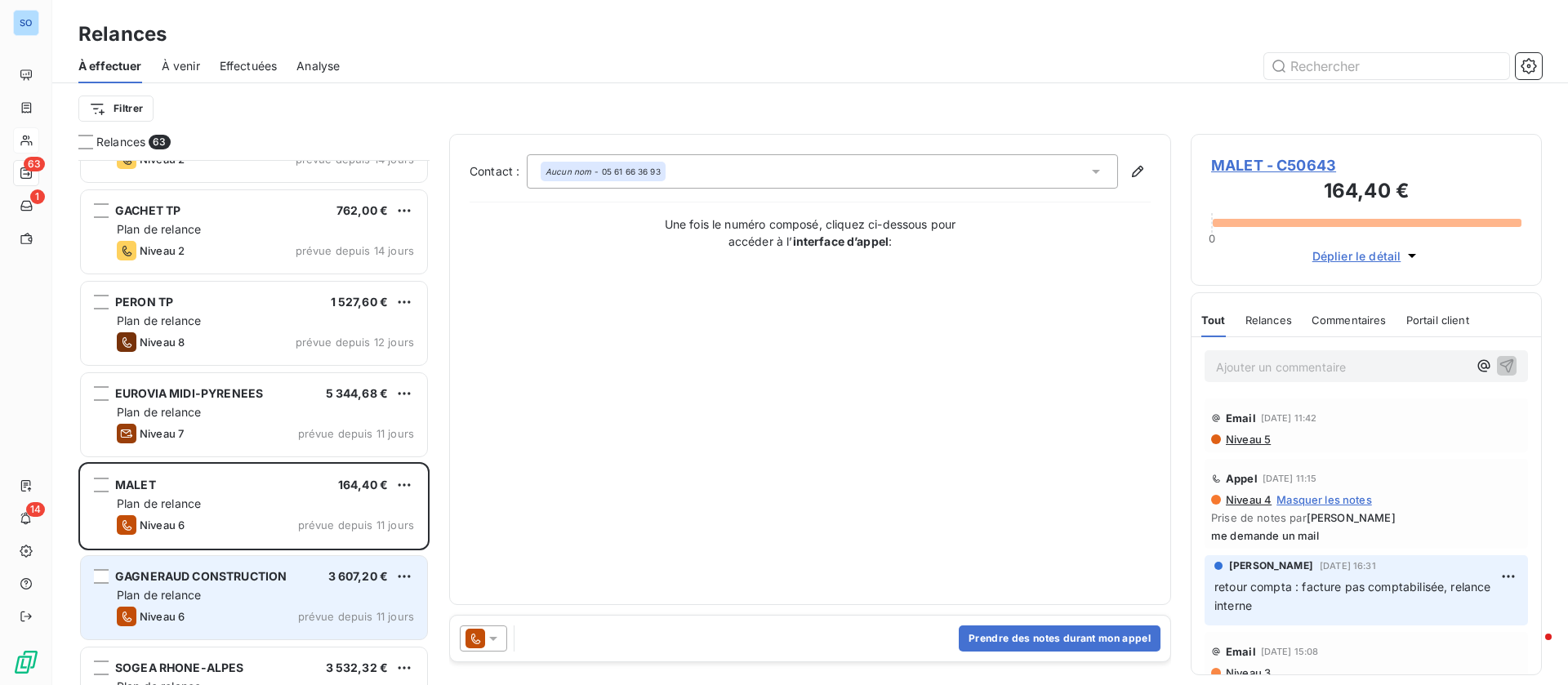
click at [227, 588] on div "Plan de relance" at bounding box center [266, 596] width 297 height 16
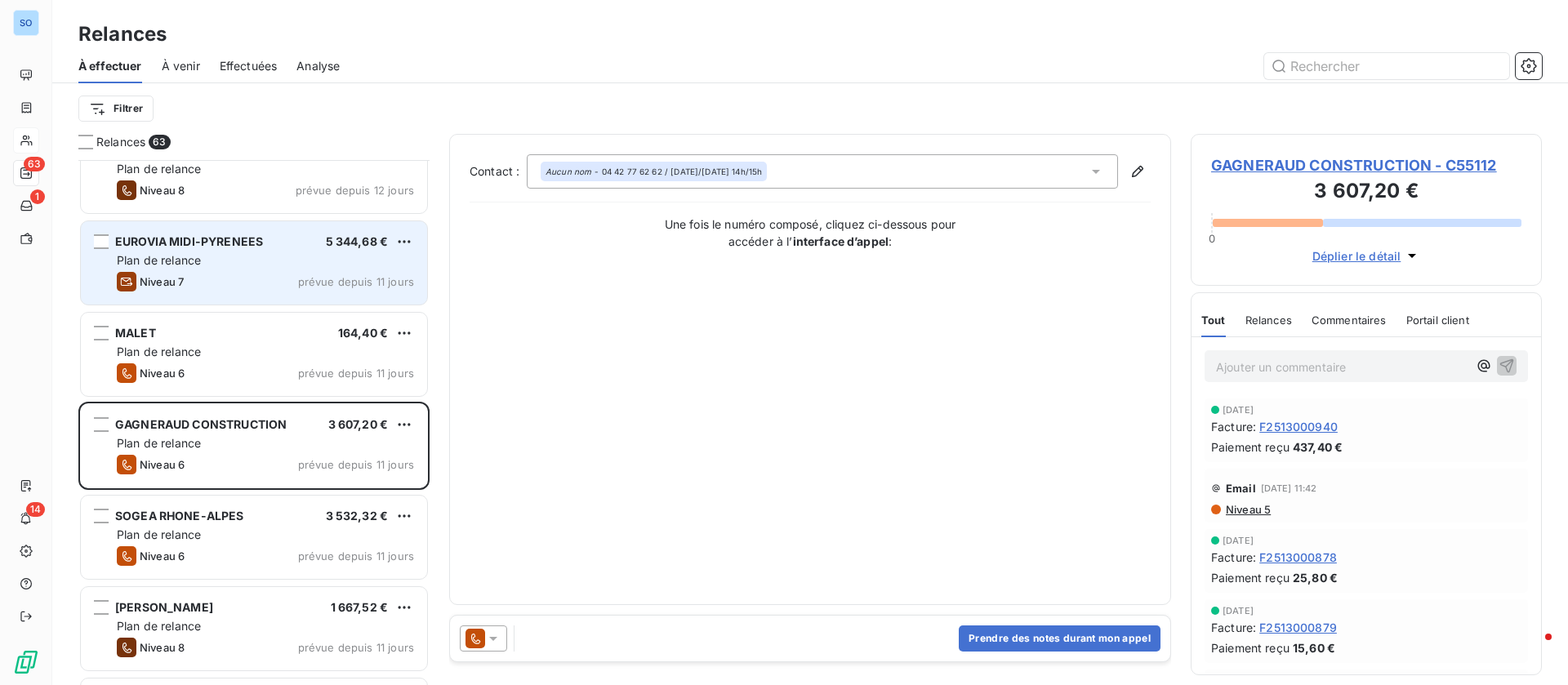
scroll to position [858, 0]
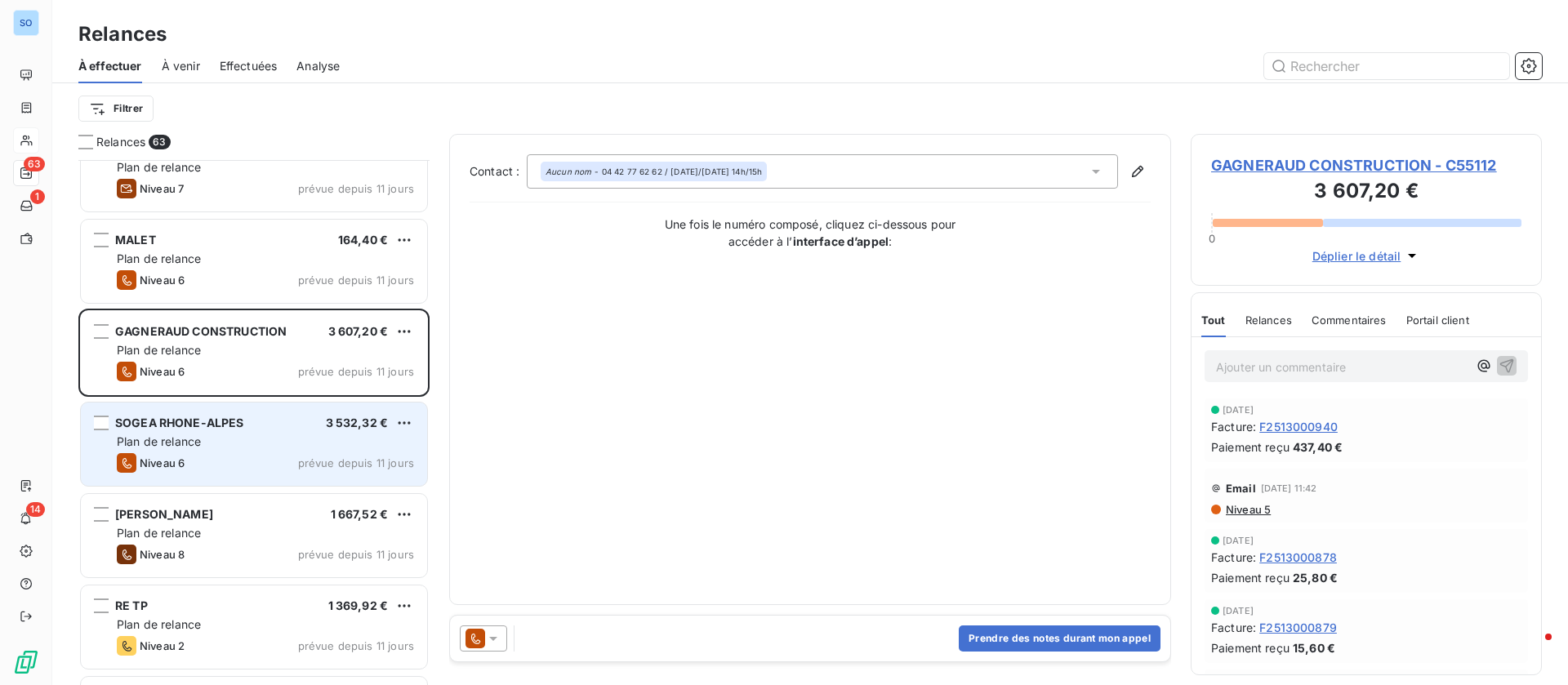
click at [160, 434] on span "Plan de relance" at bounding box center [159, 441] width 84 height 14
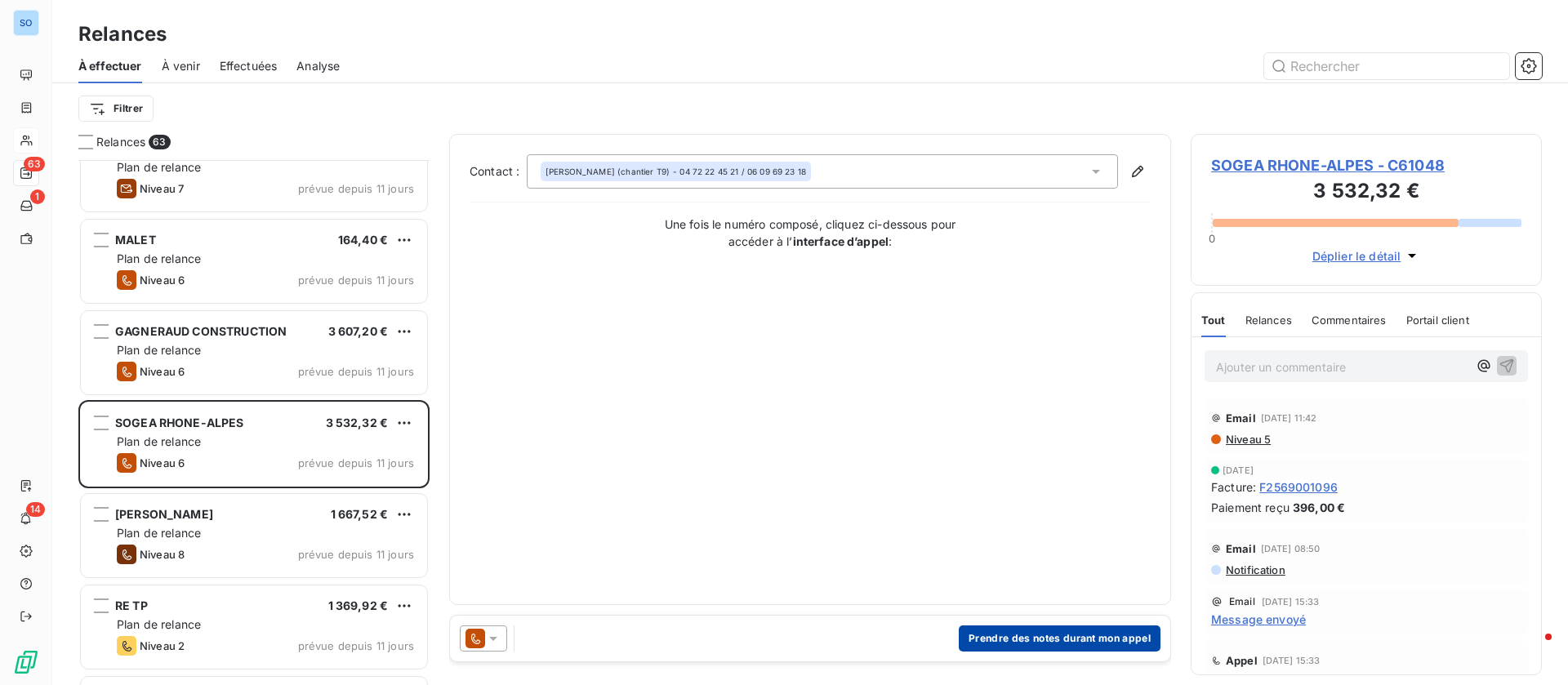
click at [1054, 631] on button "Prendre des notes durant mon appel" at bounding box center [1060, 638] width 202 height 26
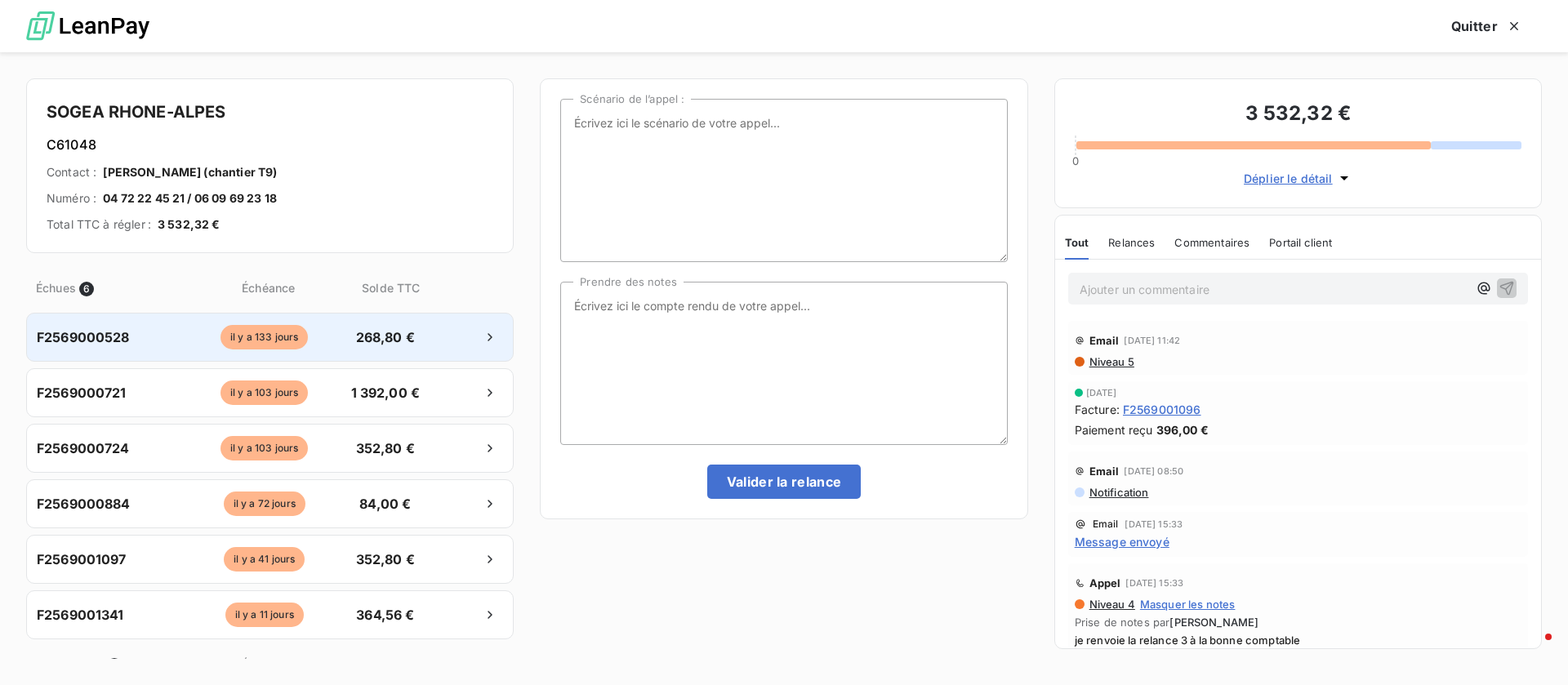
click at [354, 337] on span "268,80 €" at bounding box center [385, 337] width 86 height 20
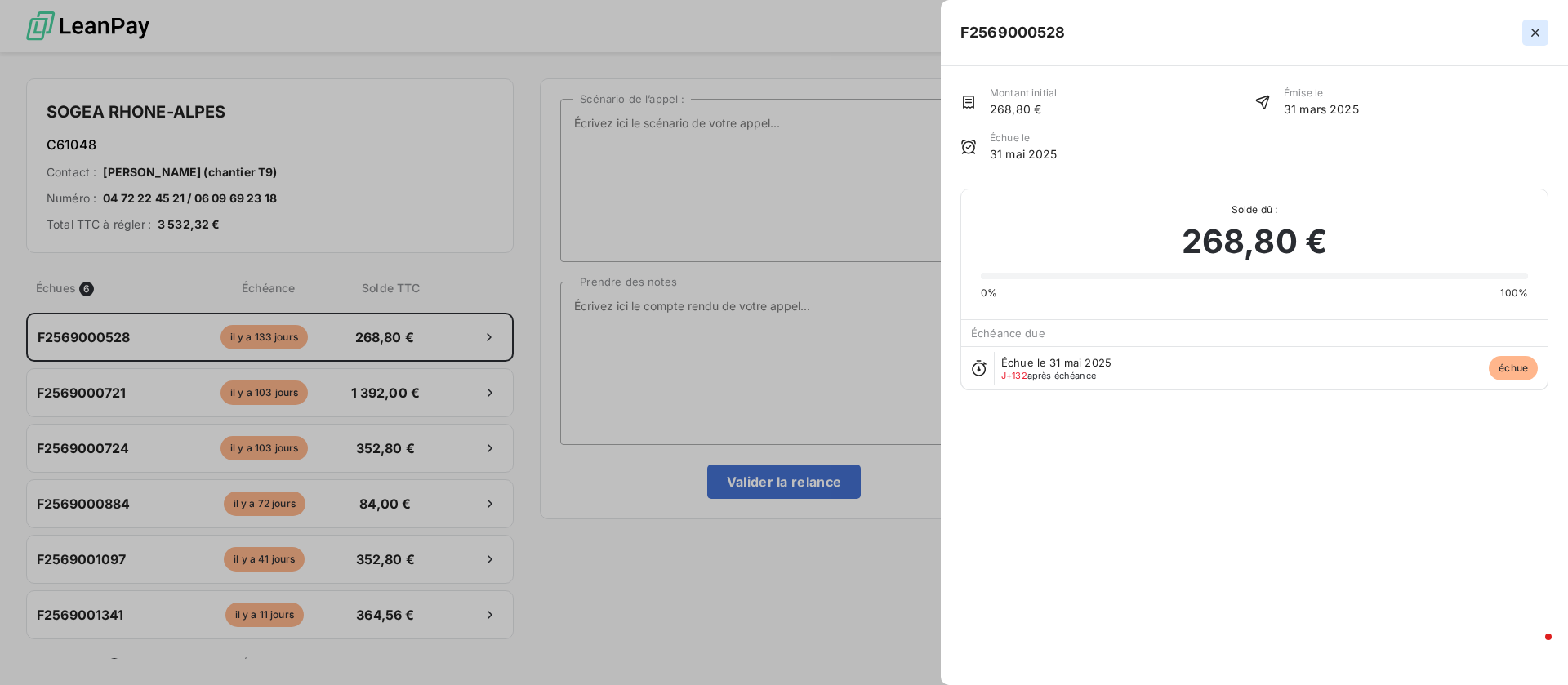
click at [1536, 29] on icon "button" at bounding box center [1535, 32] width 16 height 16
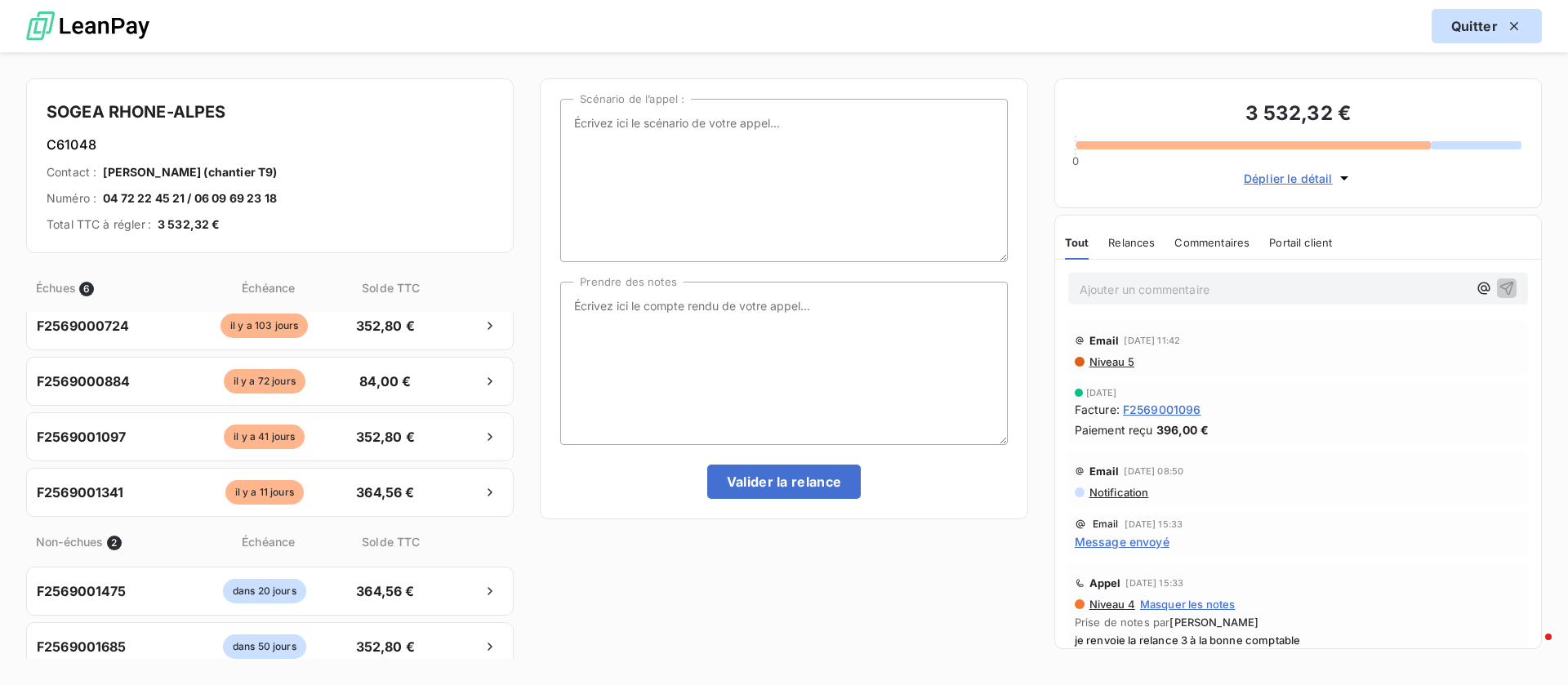
click at [1457, 23] on button "Quitter" at bounding box center [1486, 26] width 110 height 34
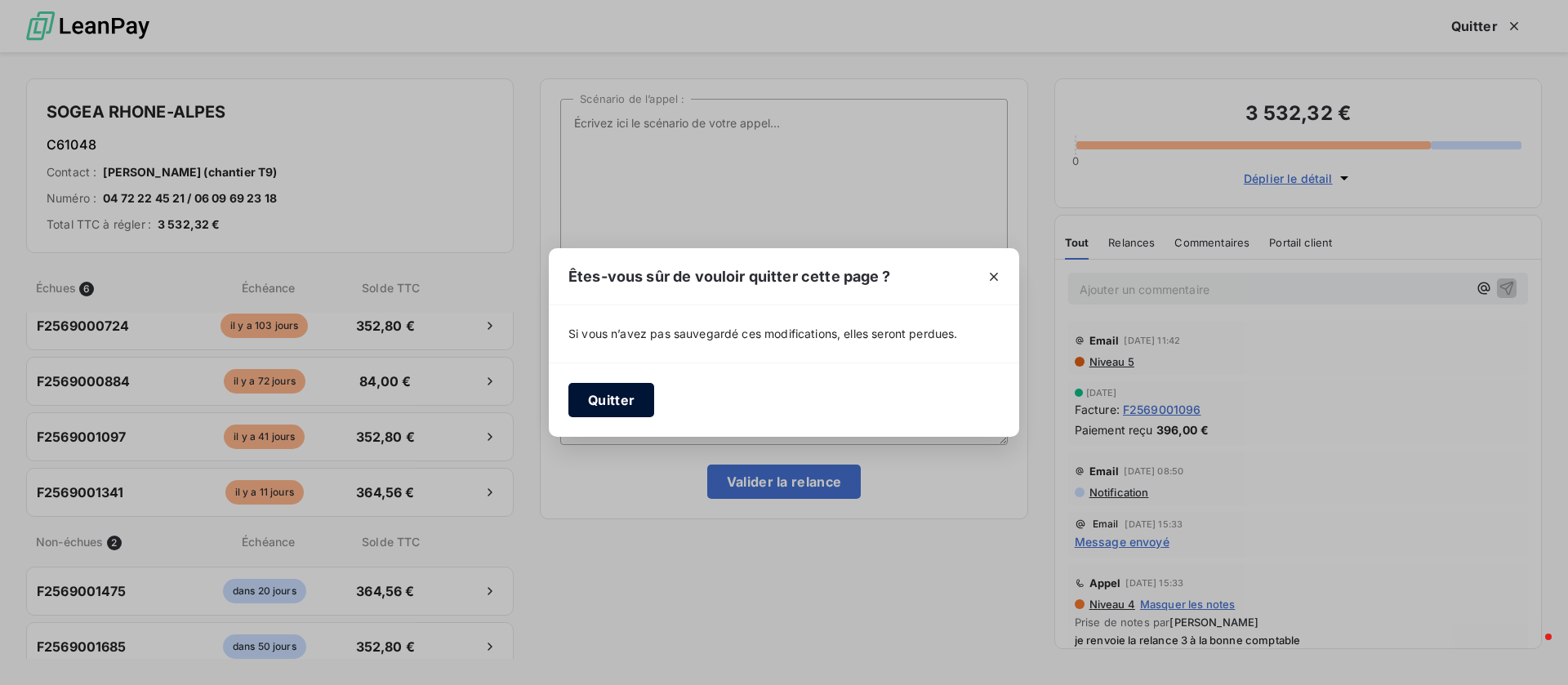
click at [623, 397] on button "Quitter" at bounding box center [611, 400] width 86 height 34
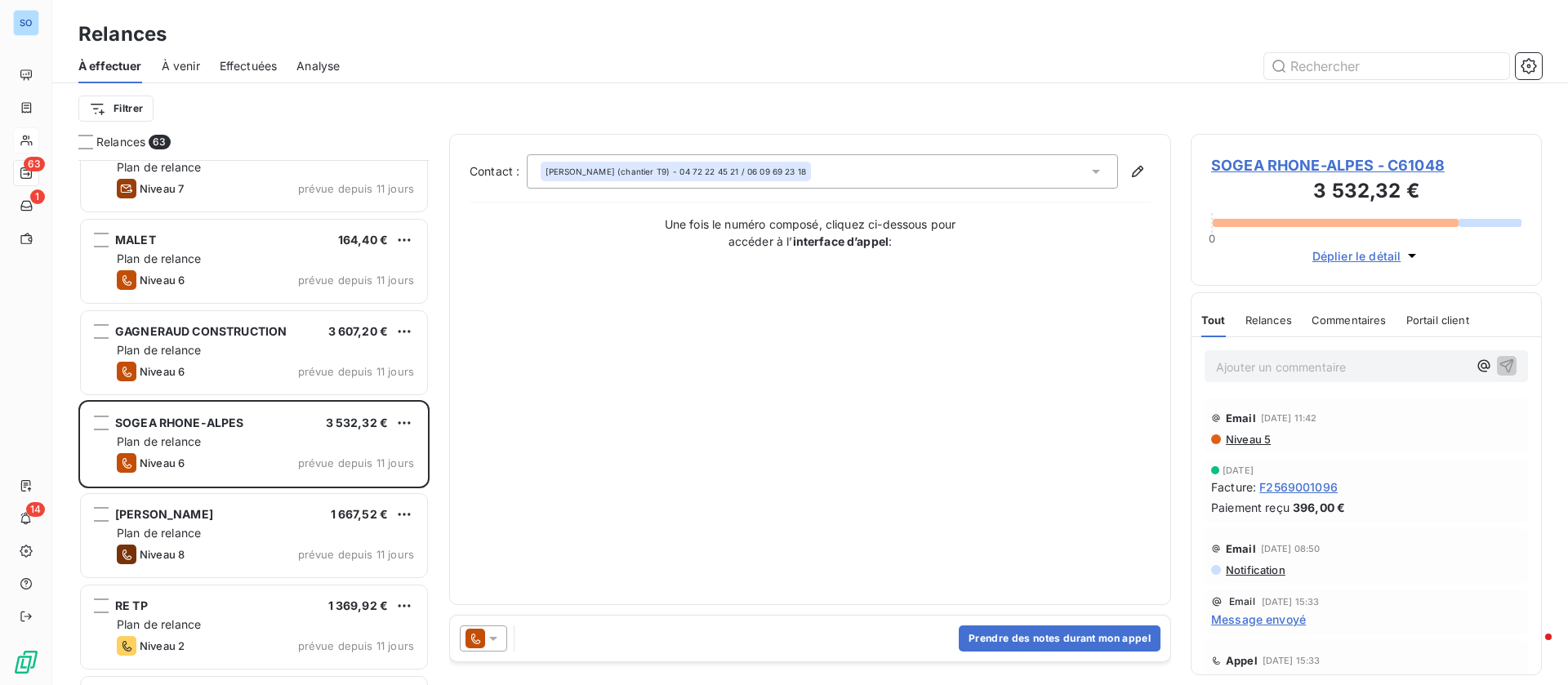
click at [1226, 160] on span "SOGEA RHONE-ALPES - C61048" at bounding box center [1366, 165] width 310 height 22
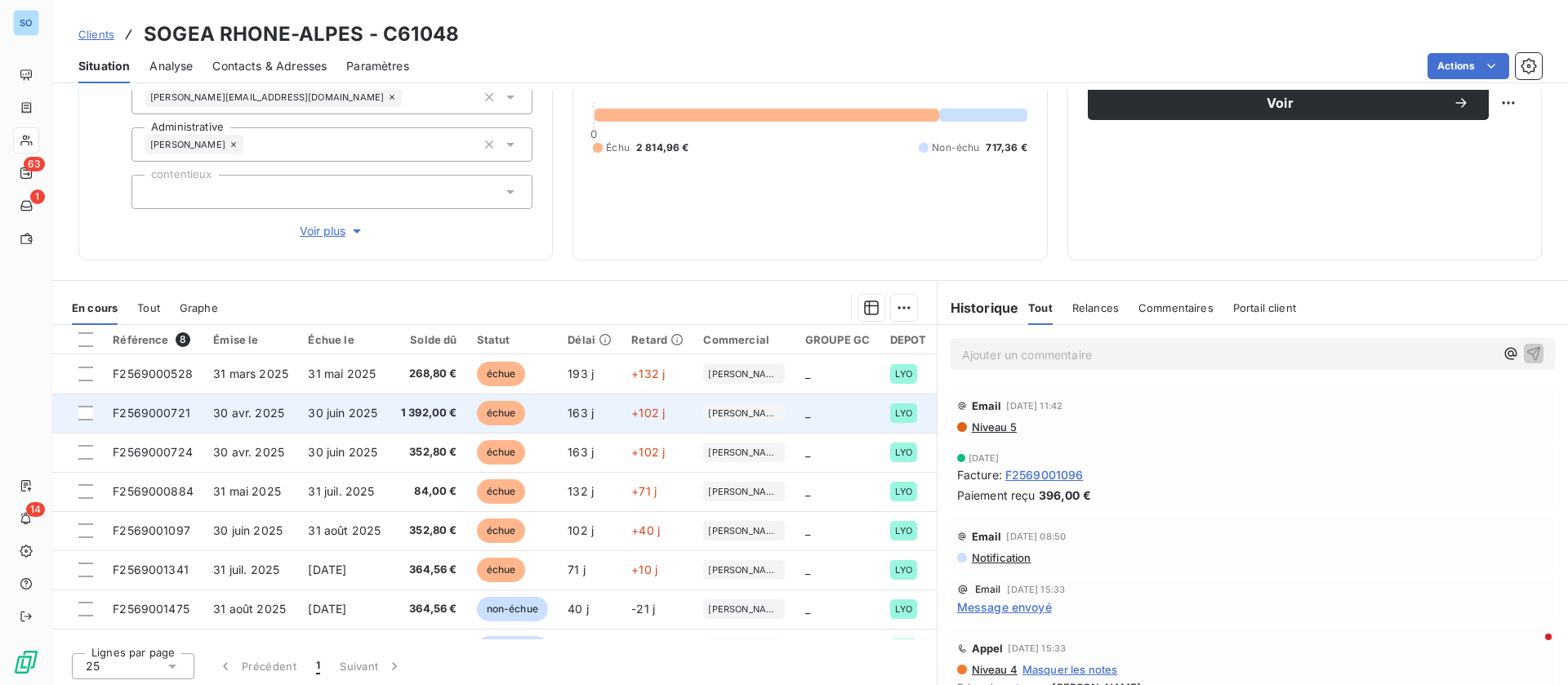
scroll to position [175, 0]
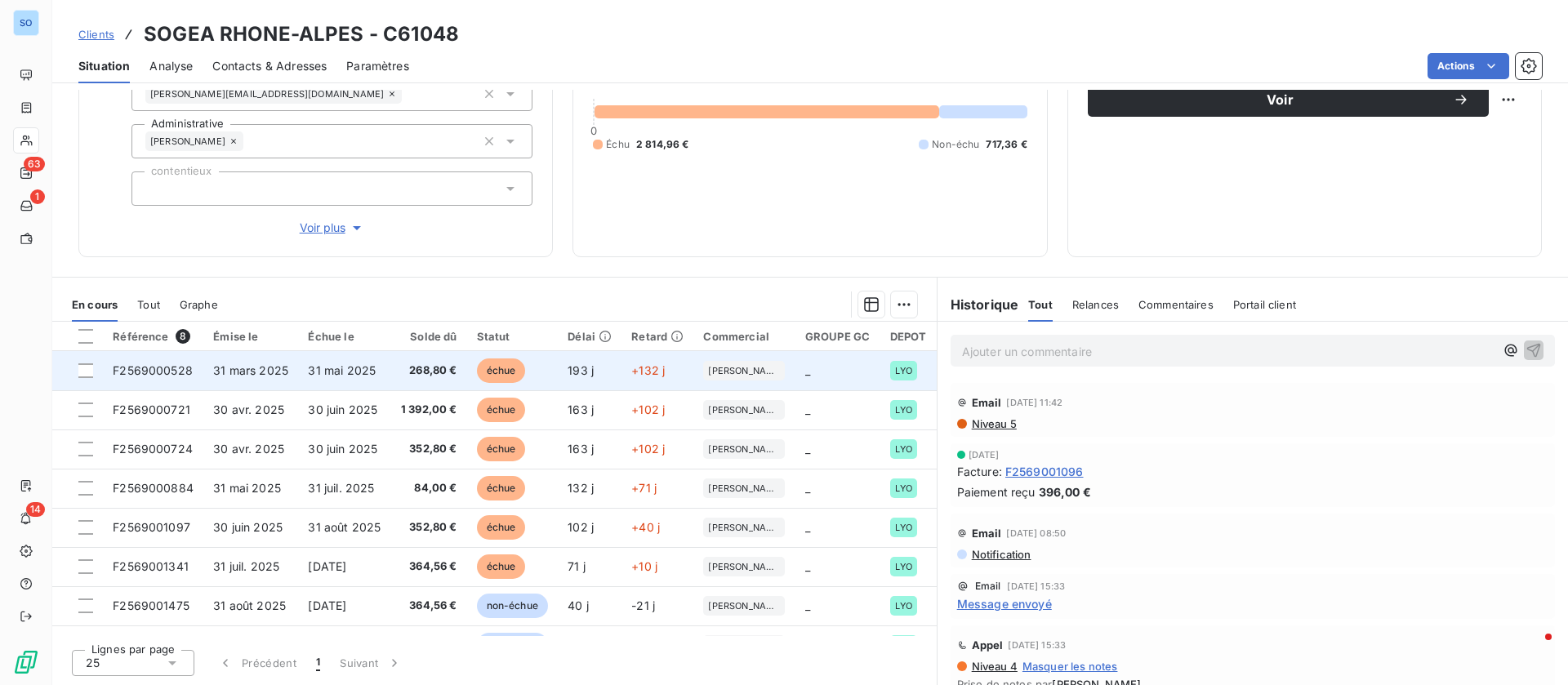
click at [405, 370] on span "268,80 €" at bounding box center [429, 370] width 57 height 16
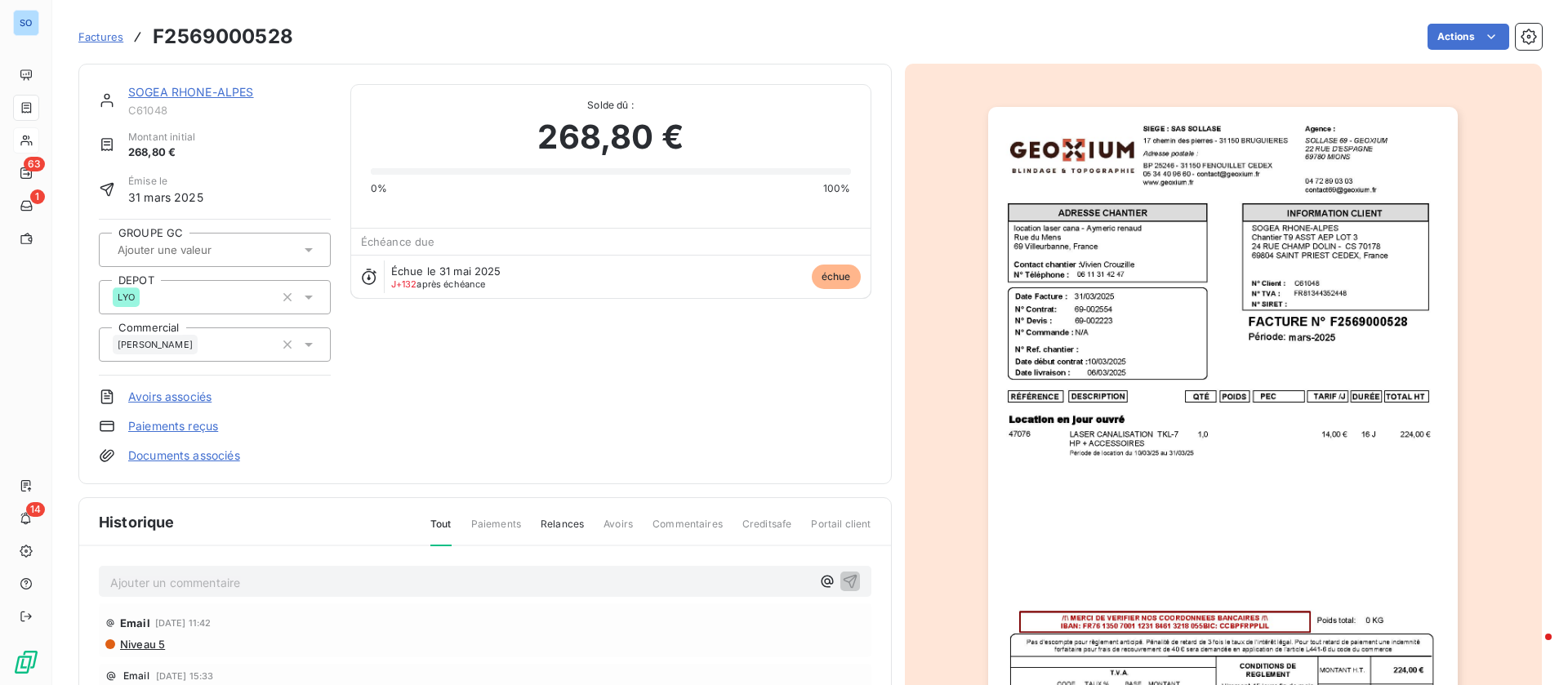
click at [215, 89] on link "SOGEA RHONE-ALPES" at bounding box center [191, 91] width 126 height 14
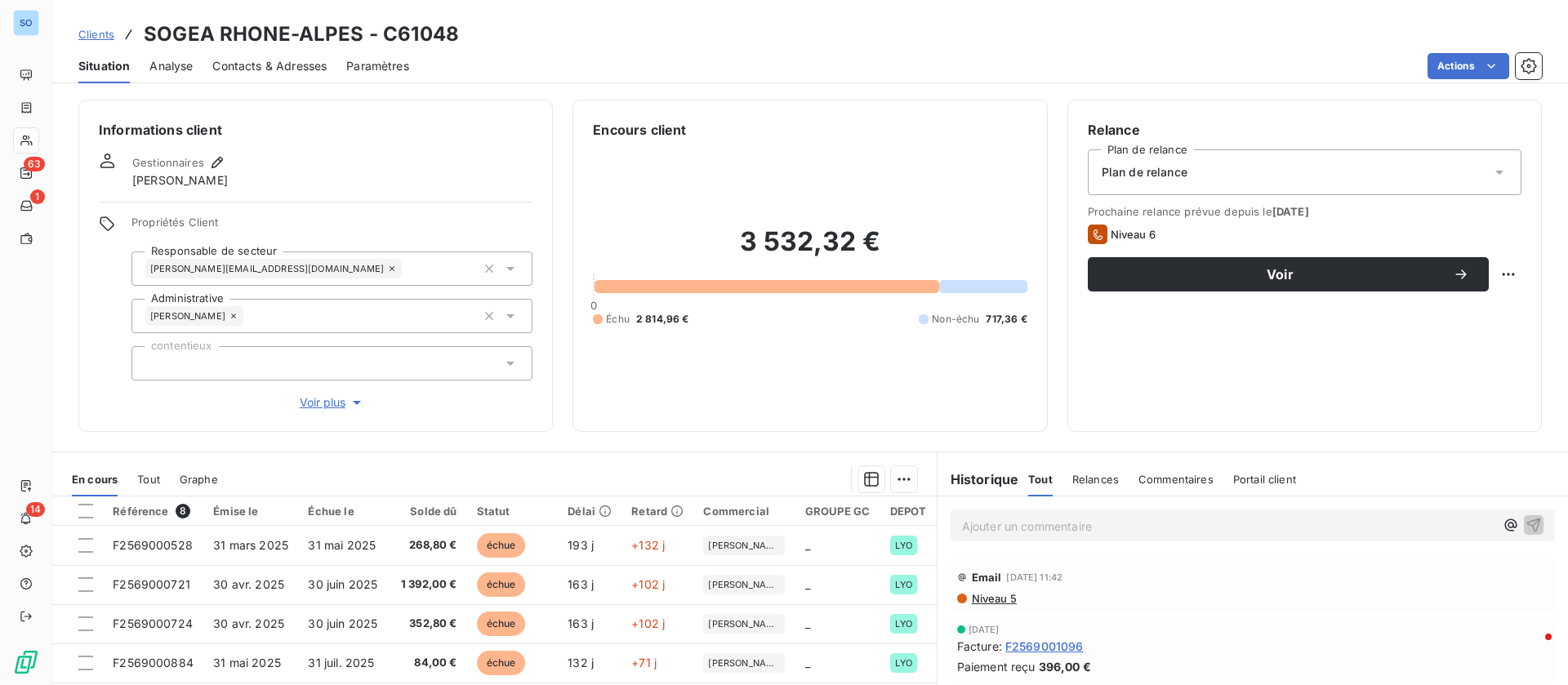
click at [270, 65] on span "Contacts & Adresses" at bounding box center [269, 66] width 114 height 16
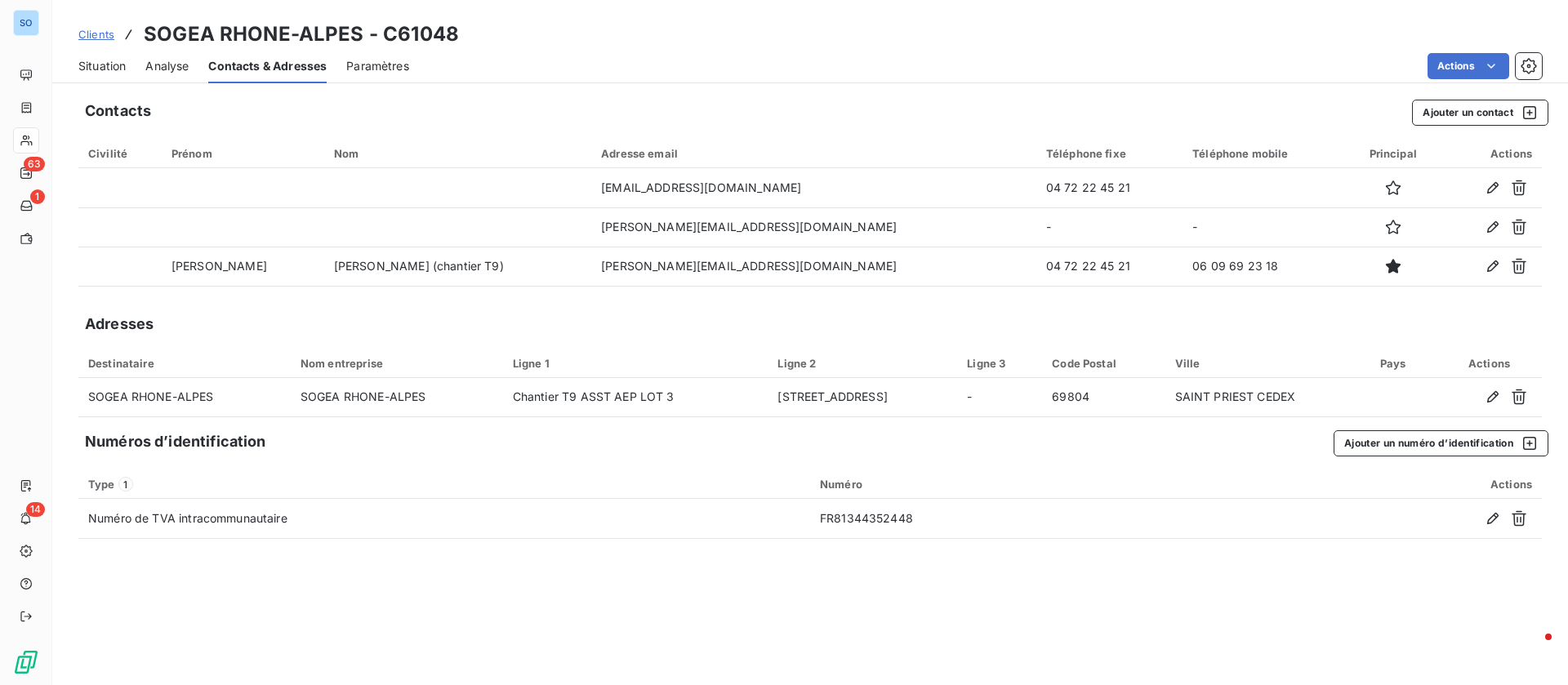
click at [100, 61] on span "Situation" at bounding box center [102, 66] width 48 height 16
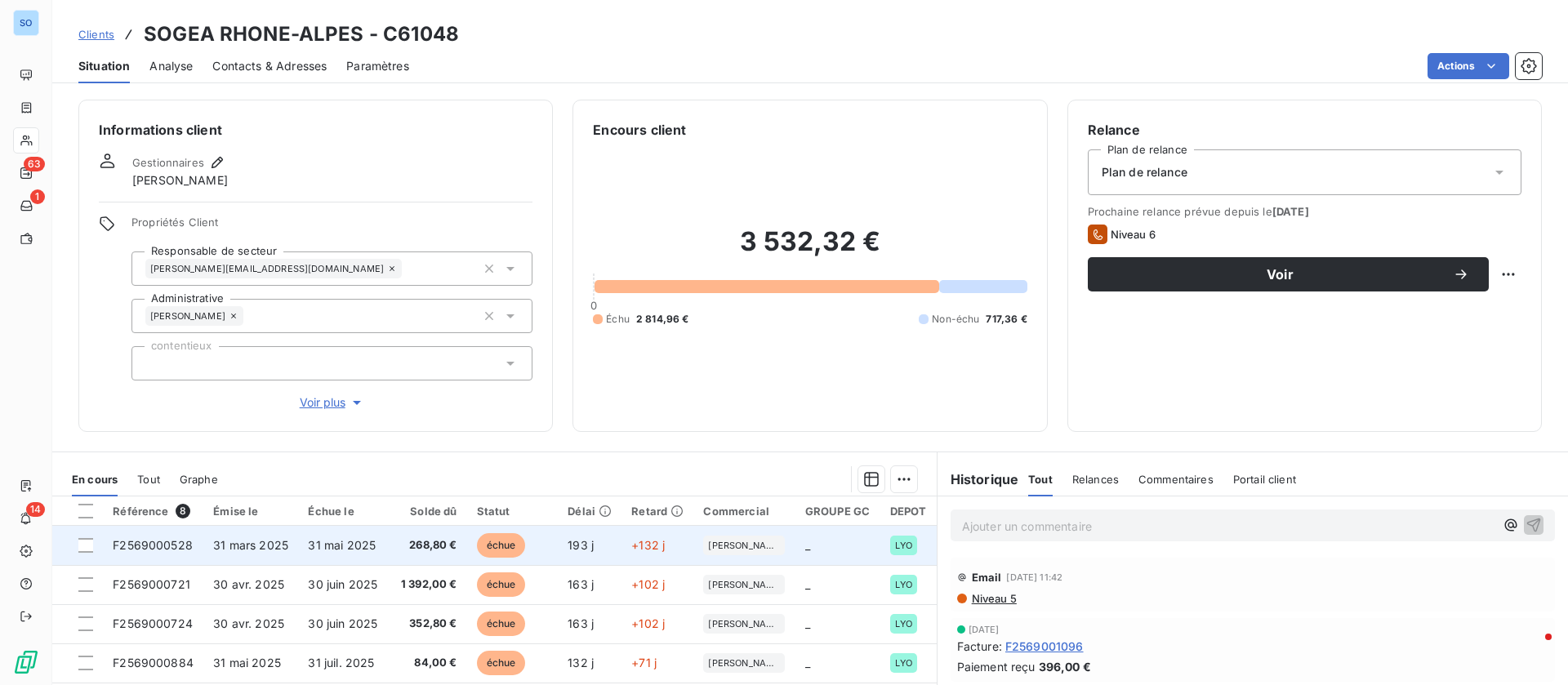
click at [387, 556] on td "31 mai 2025" at bounding box center [344, 545] width 92 height 39
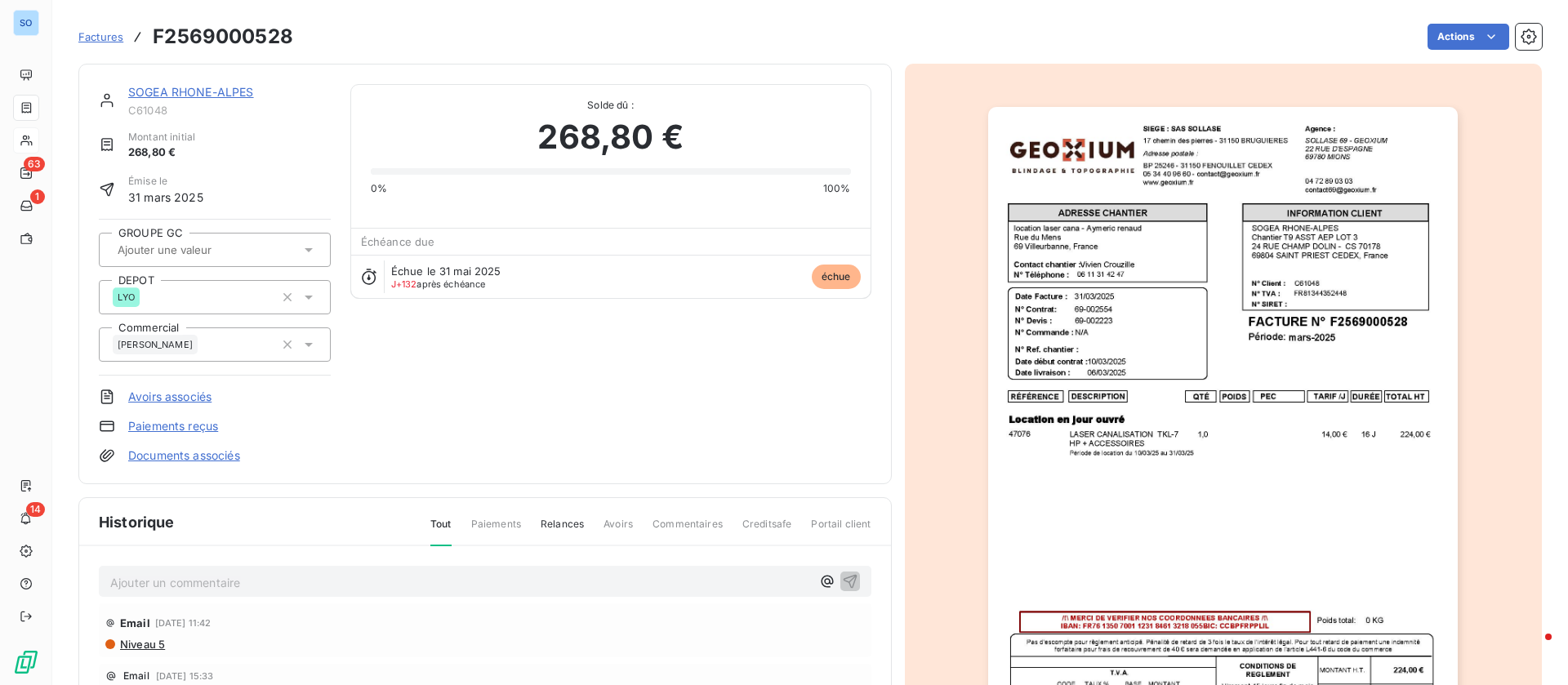
click at [205, 91] on link "SOGEA RHONE-ALPES" at bounding box center [191, 91] width 126 height 14
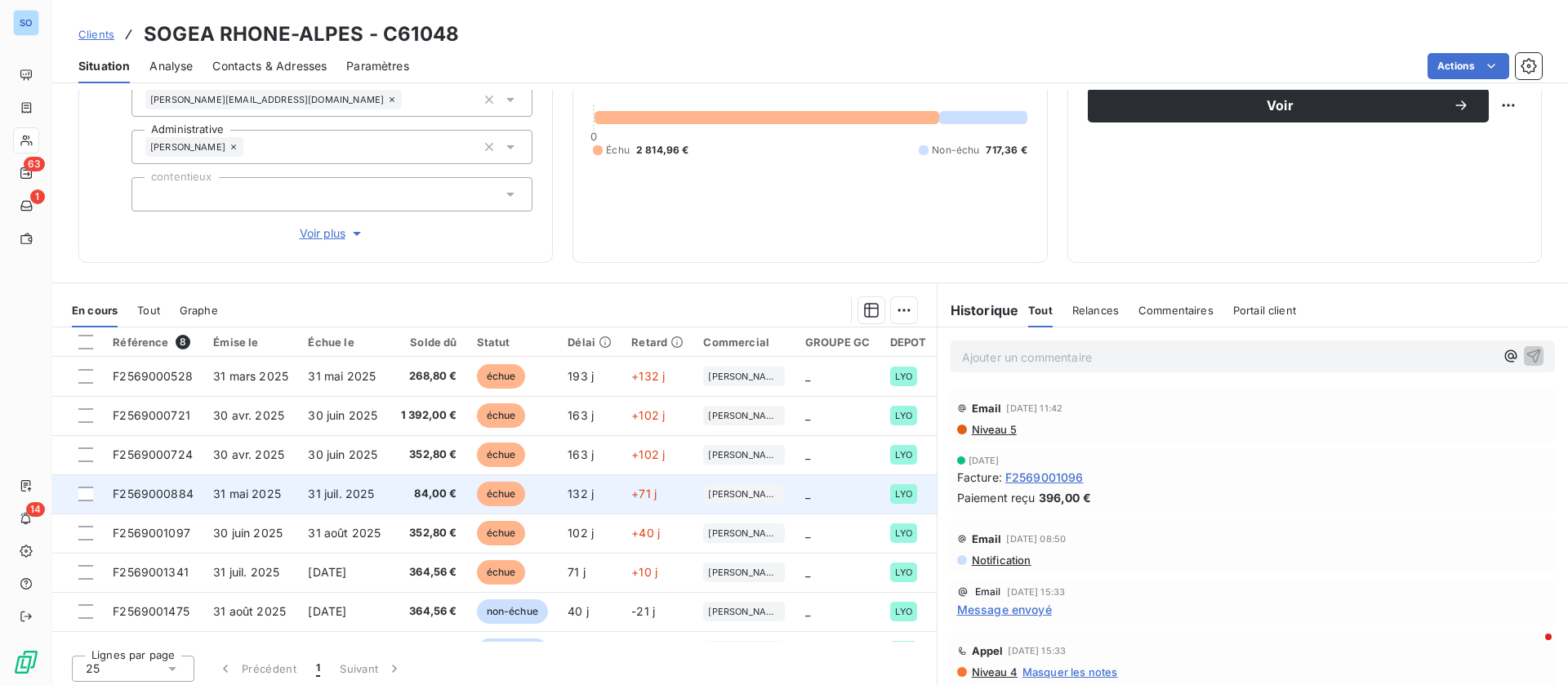
scroll to position [175, 0]
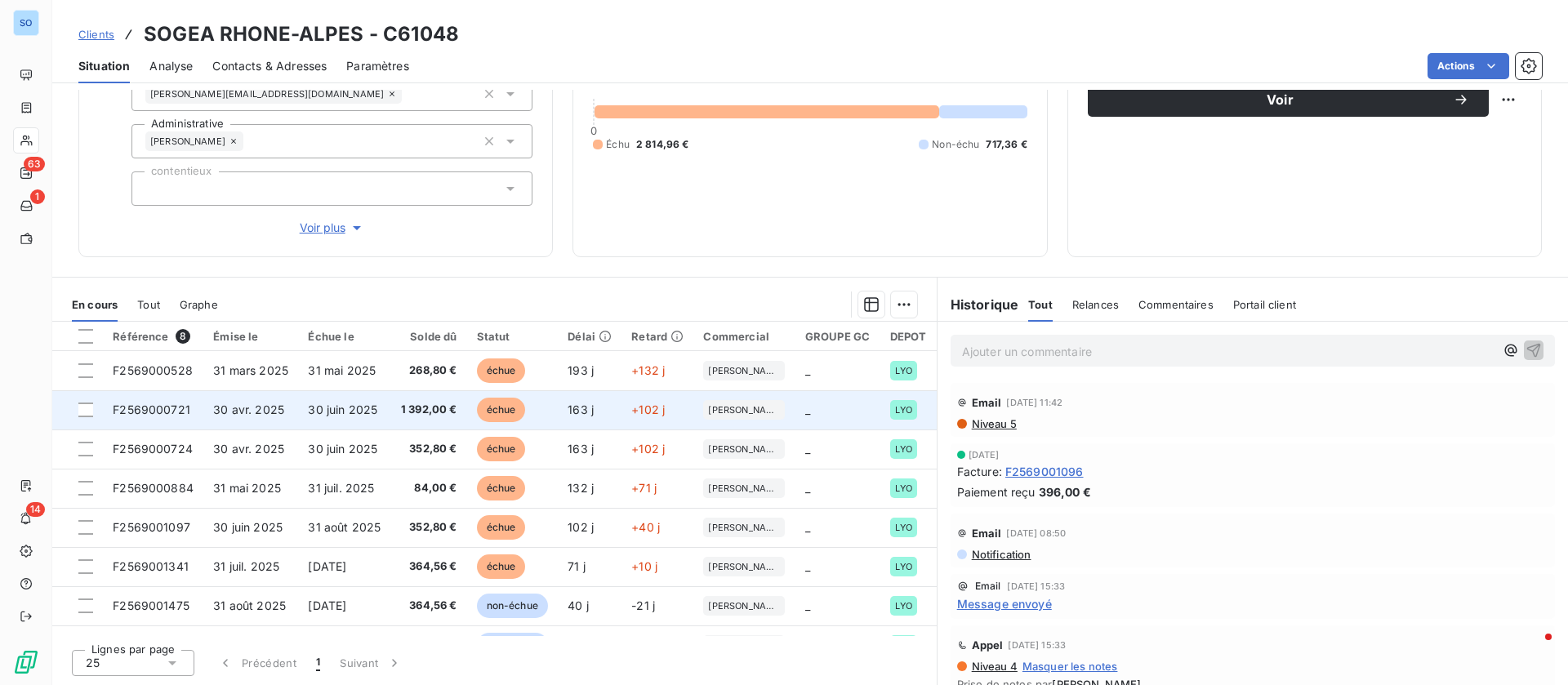
click at [404, 423] on td "1 392,00 €" at bounding box center [429, 409] width 76 height 39
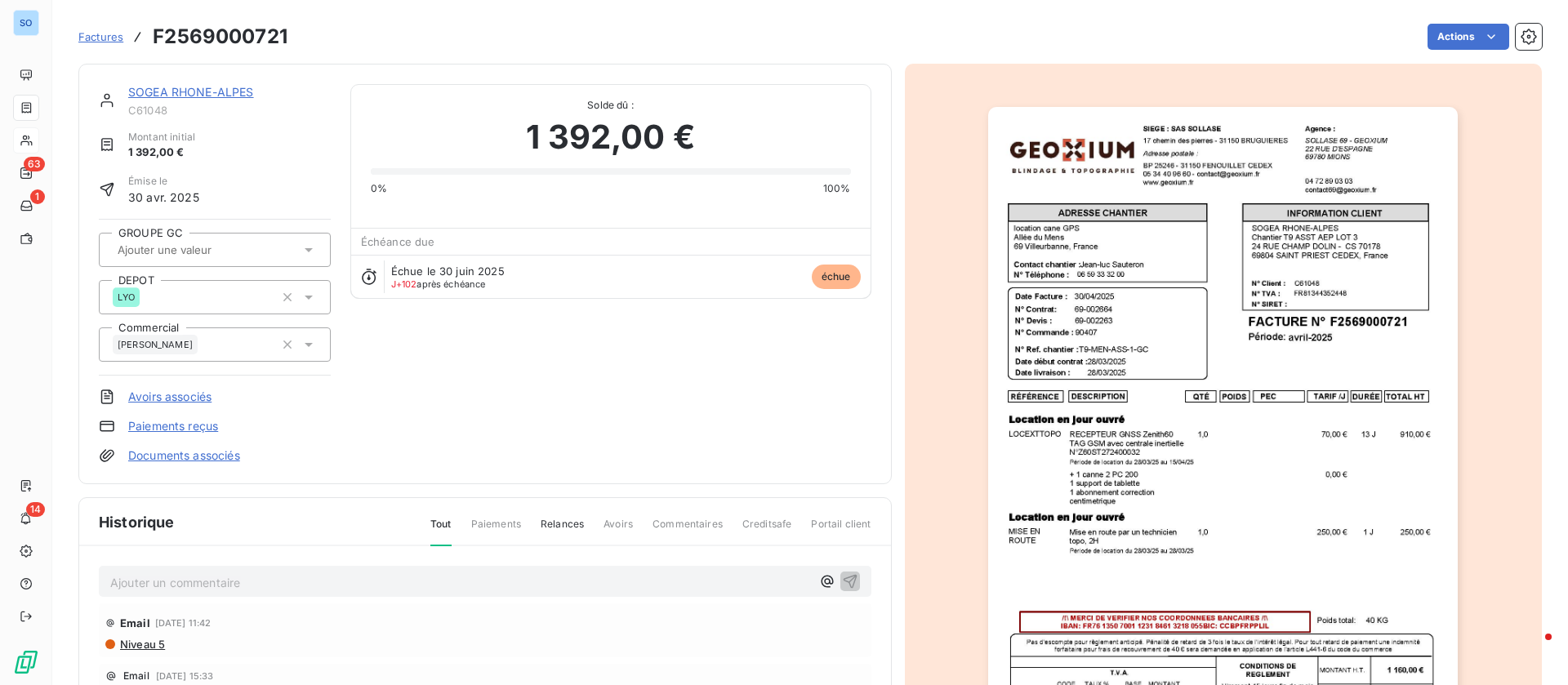
click at [214, 92] on link "SOGEA RHONE-ALPES" at bounding box center [191, 91] width 126 height 14
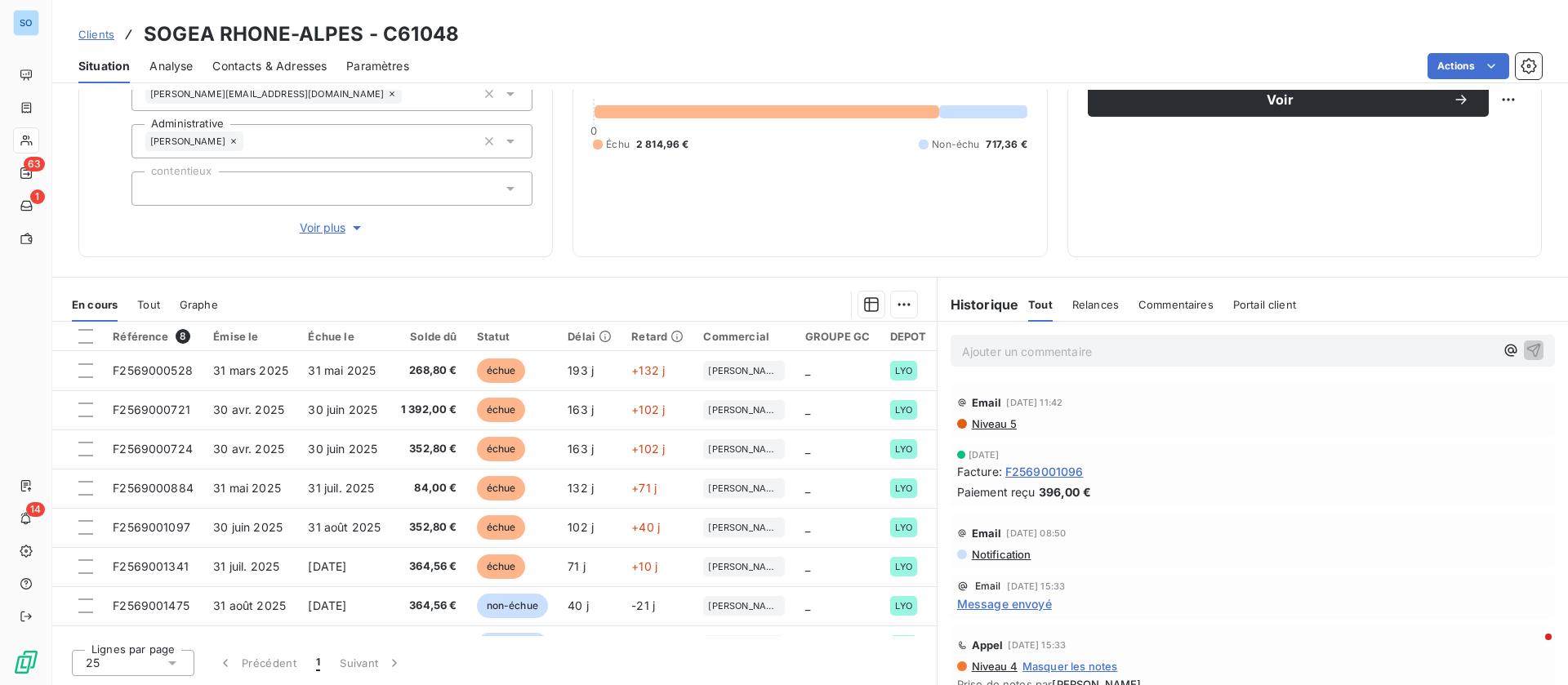
click at [298, 72] on span "Contacts & Adresses" at bounding box center [269, 66] width 114 height 16
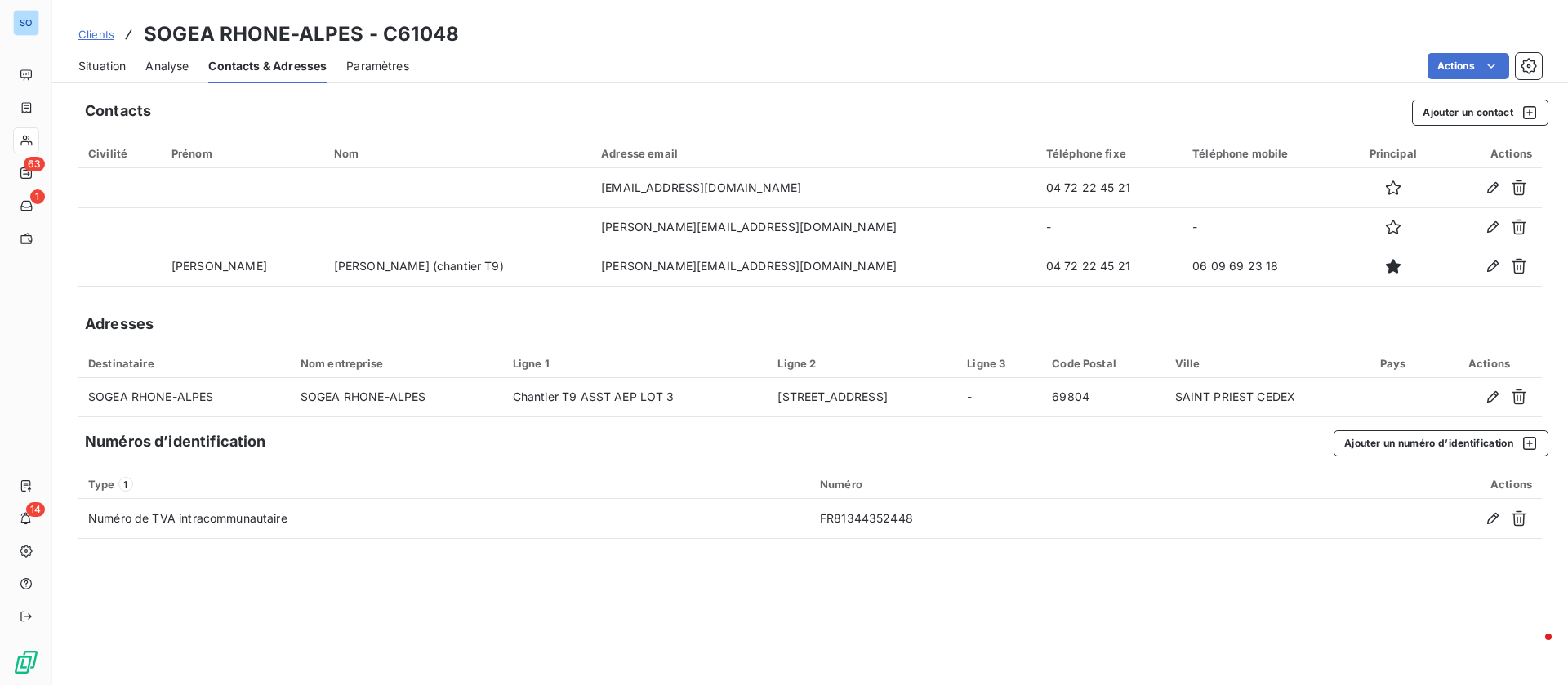
click at [101, 76] on div "Situation" at bounding box center [102, 66] width 48 height 34
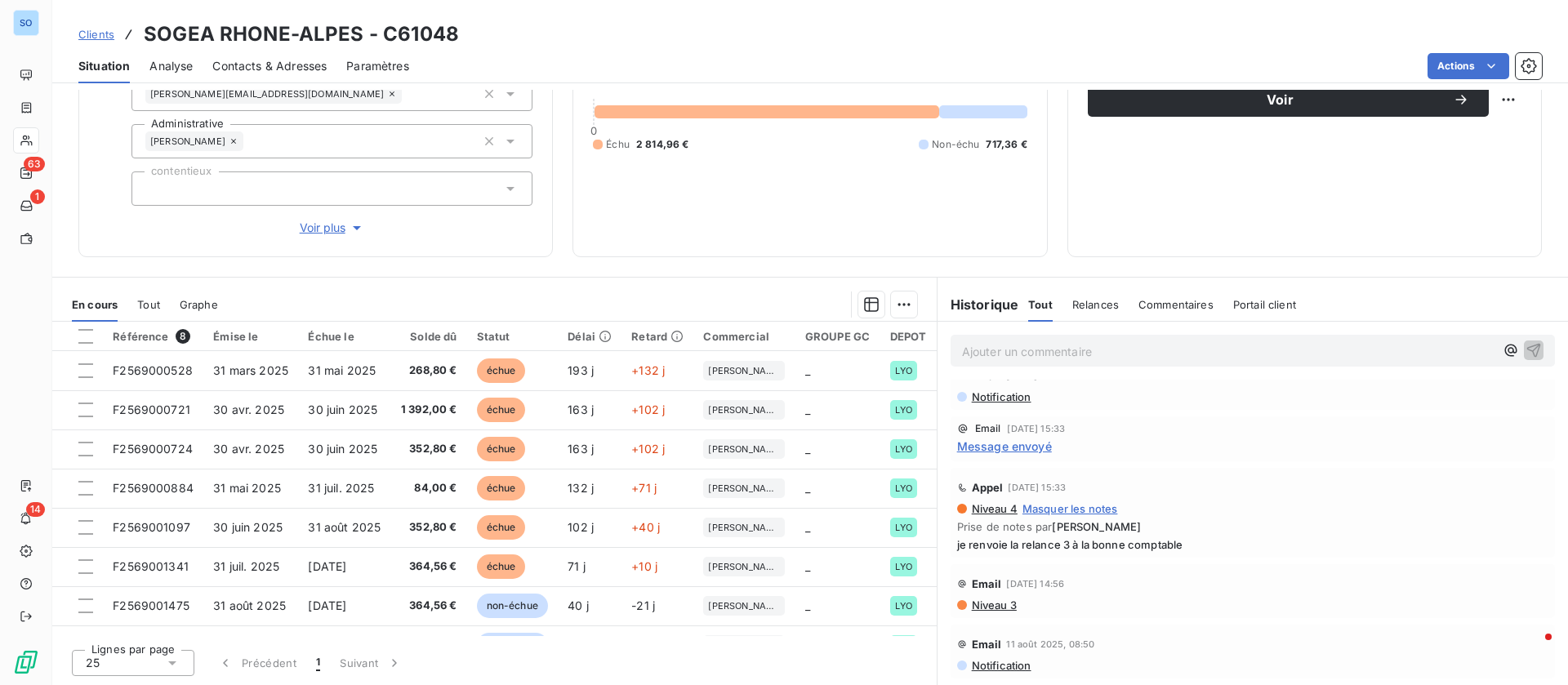
scroll to position [123, 0]
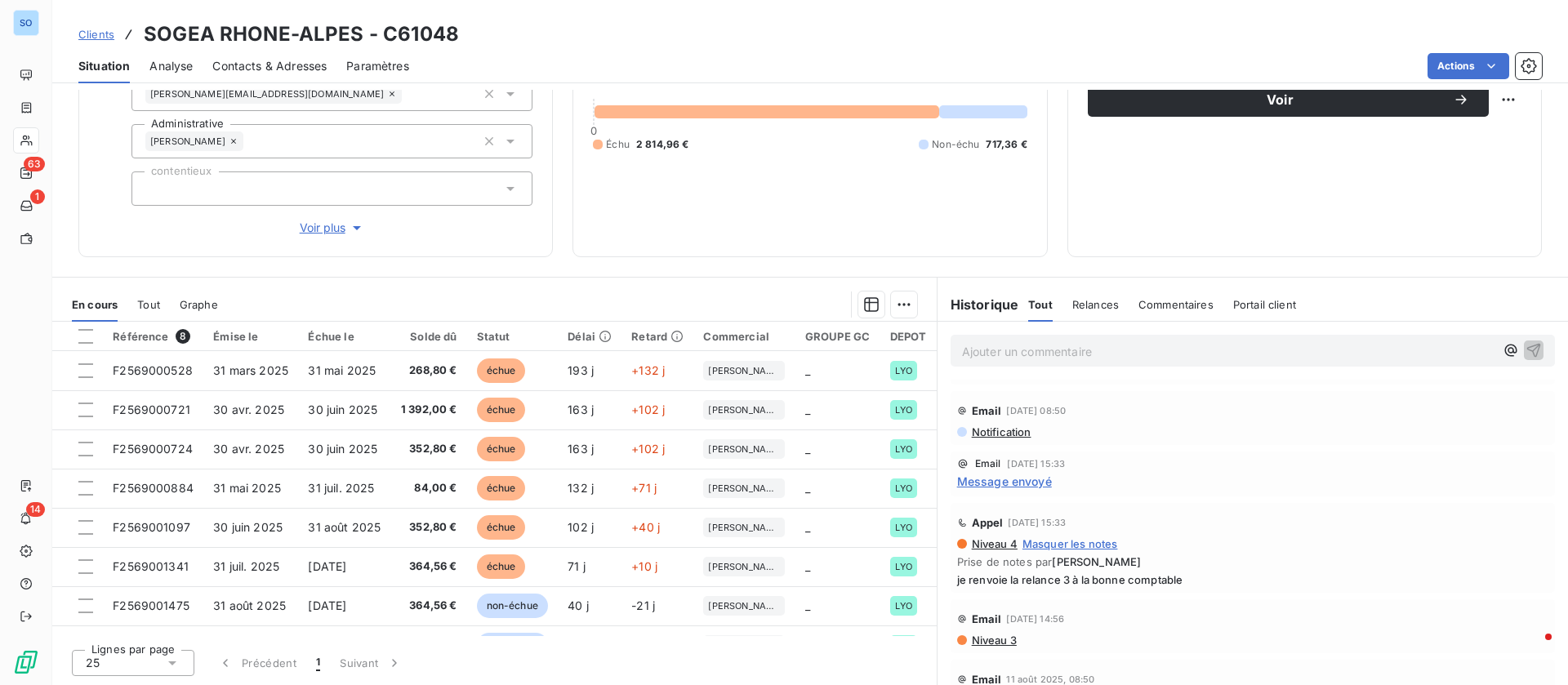
click at [996, 480] on span "Message envoyé" at bounding box center [1004, 481] width 95 height 17
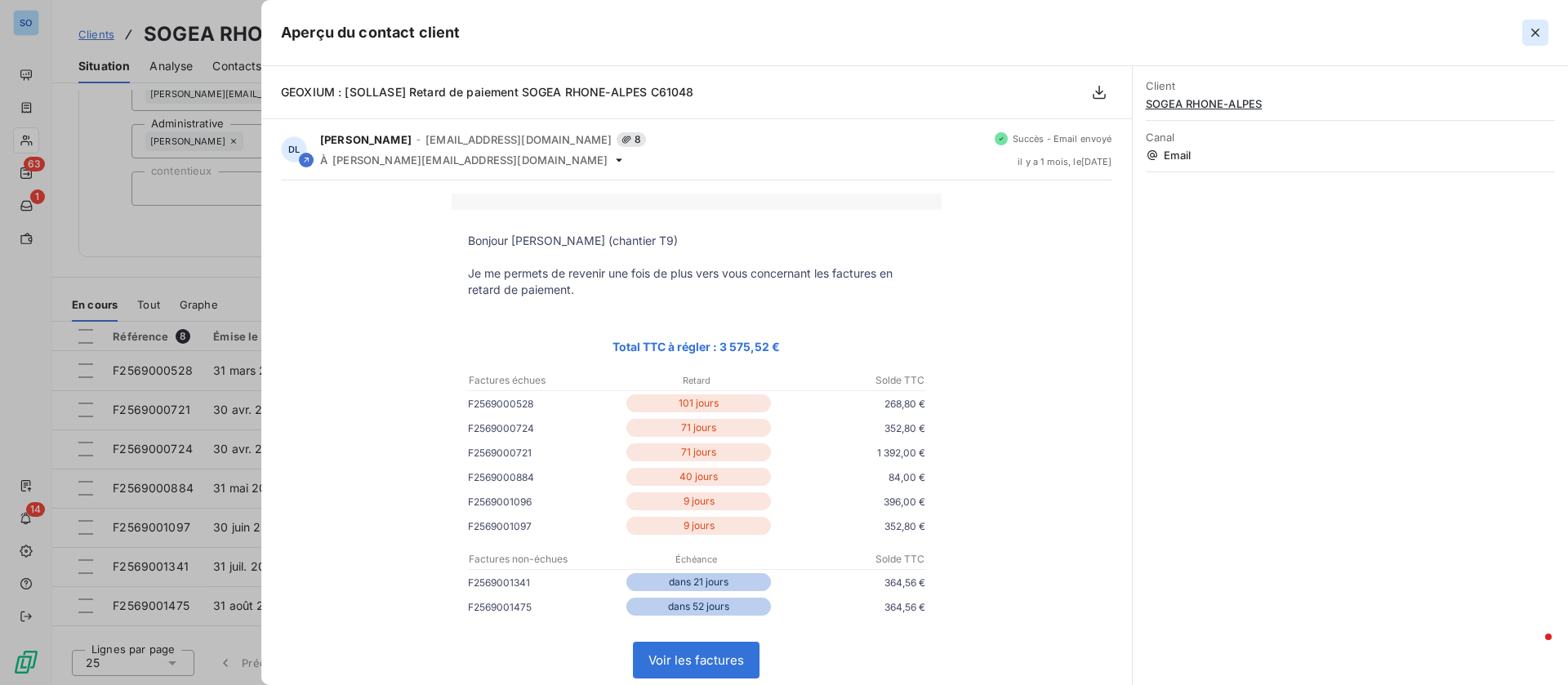
click at [1543, 32] on icon "button" at bounding box center [1535, 32] width 16 height 16
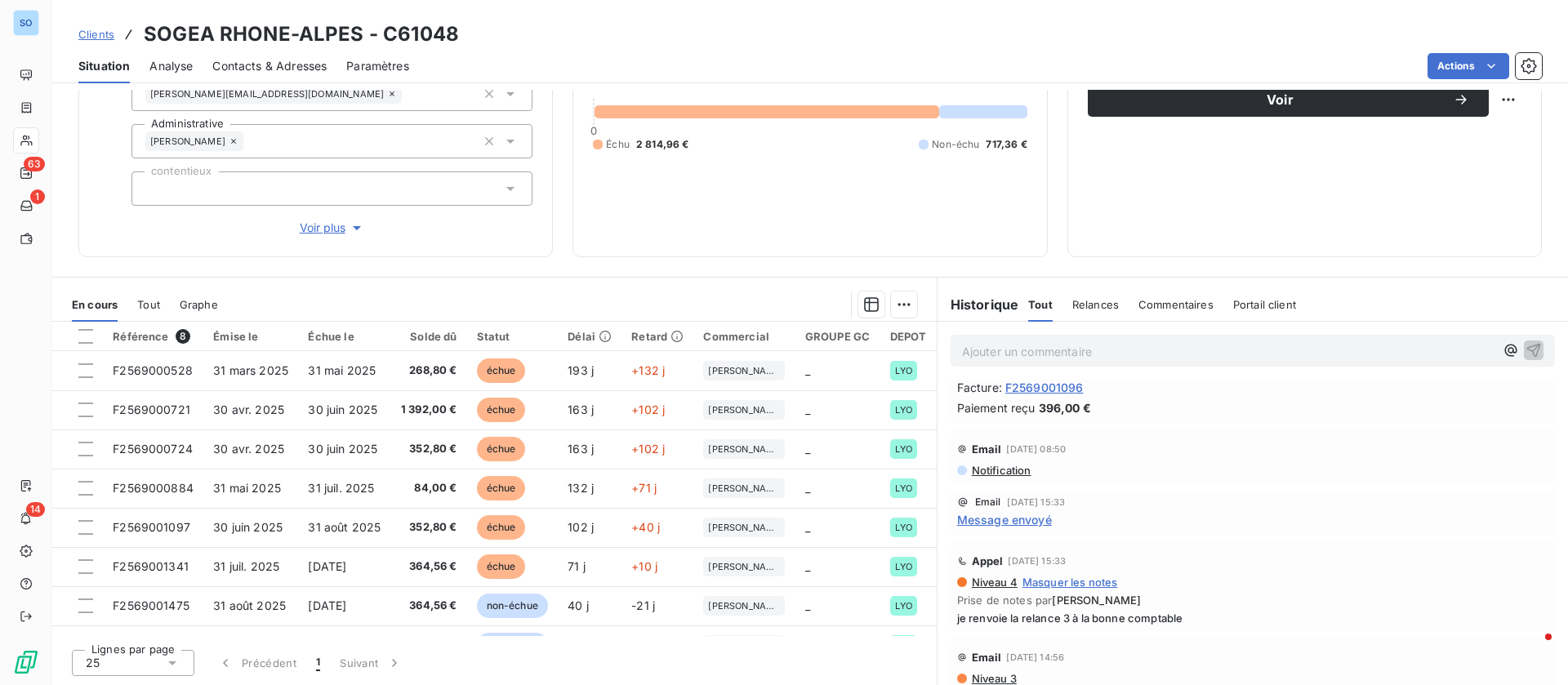
scroll to position [0, 0]
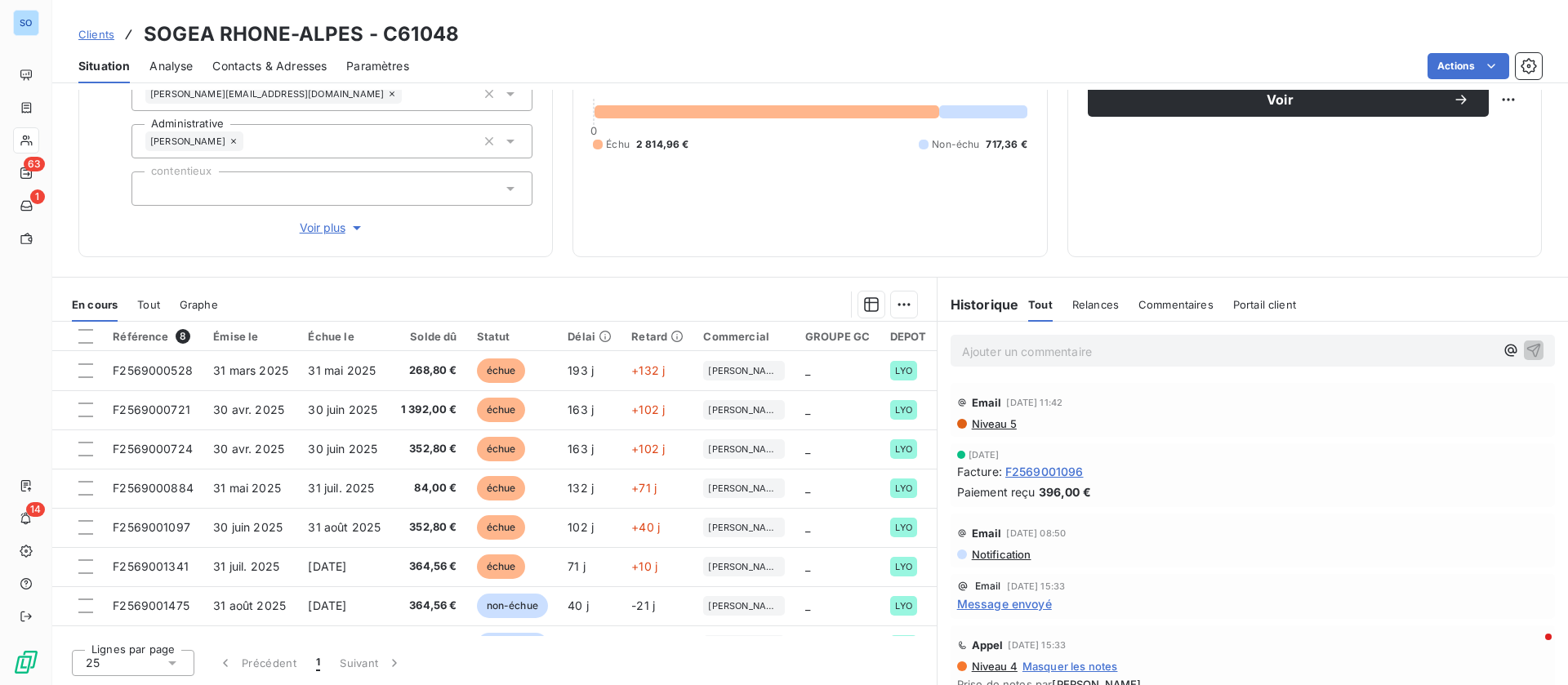
click at [301, 67] on span "Contacts & Adresses" at bounding box center [269, 66] width 114 height 16
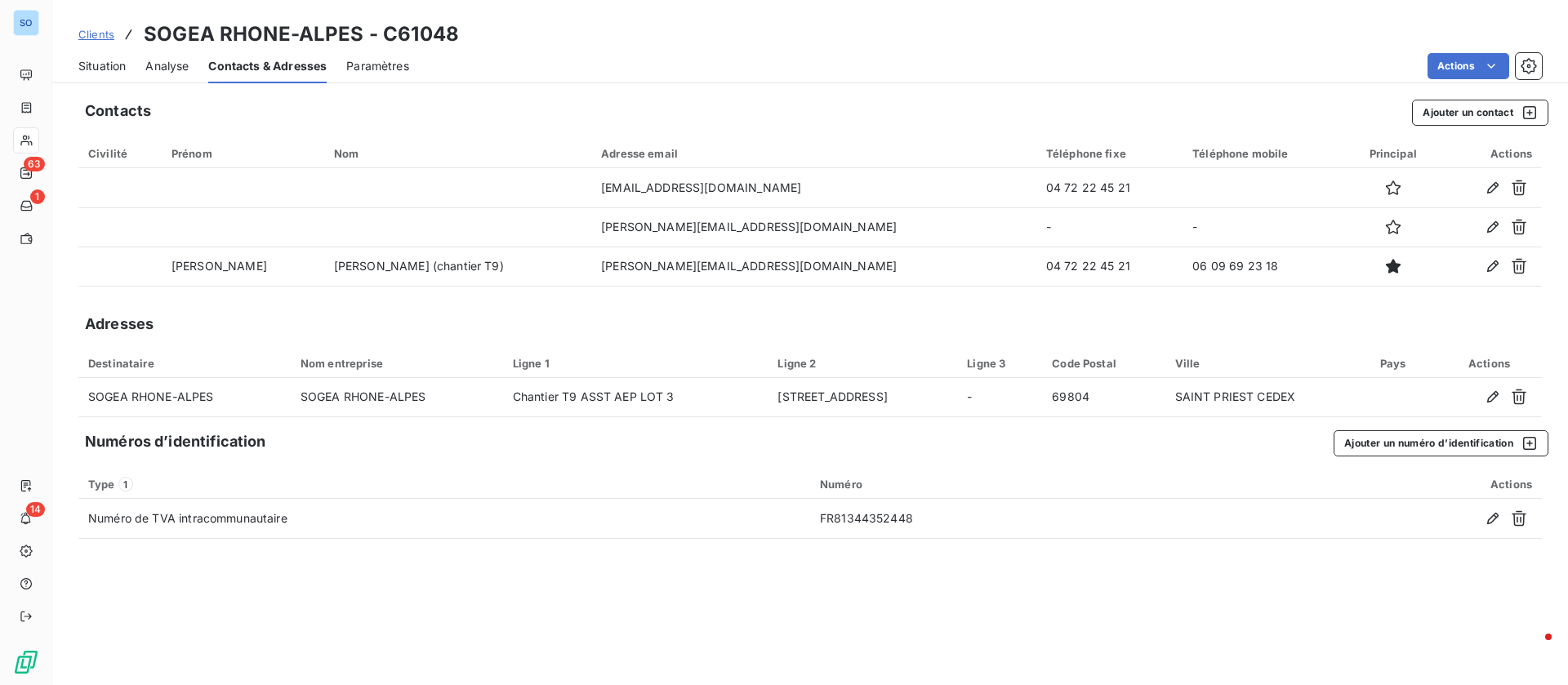
click at [120, 69] on span "Situation" at bounding box center [102, 66] width 48 height 16
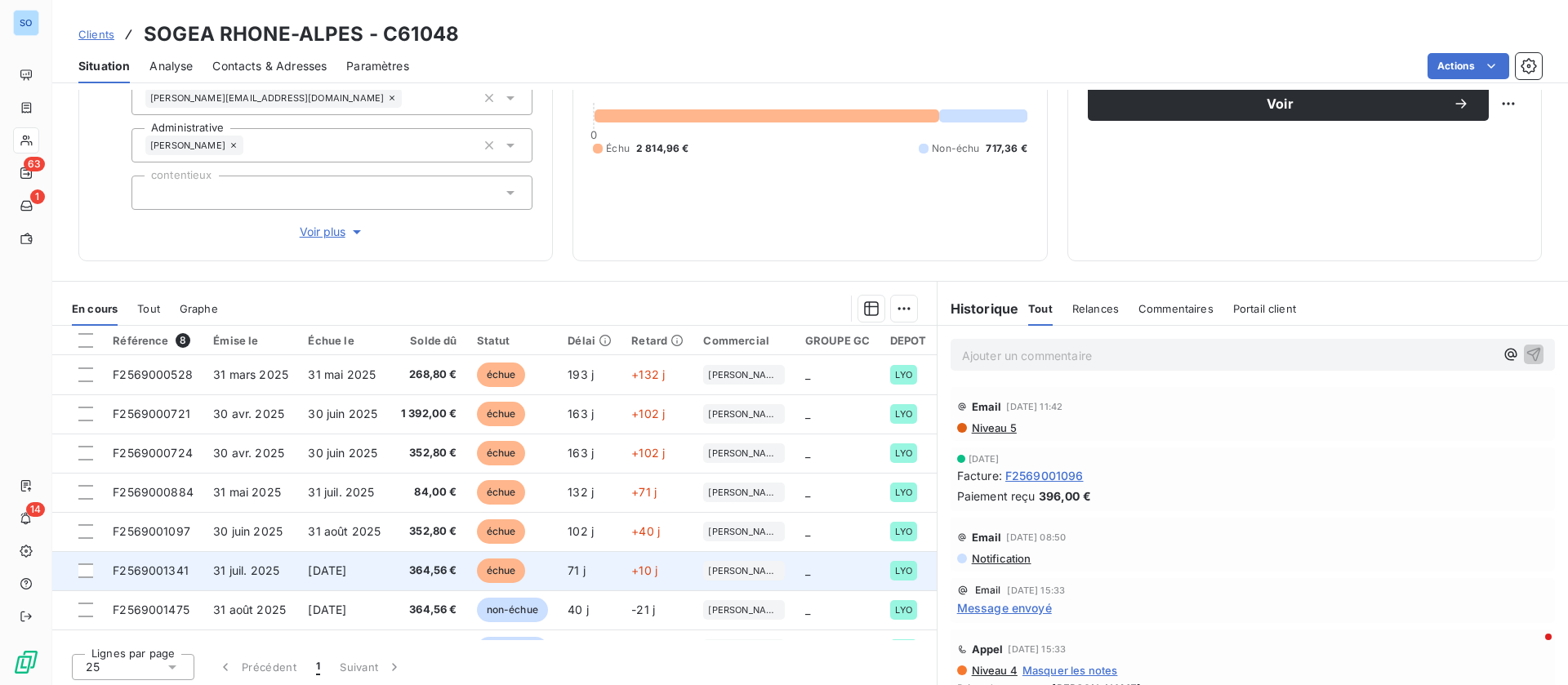
scroll to position [175, 0]
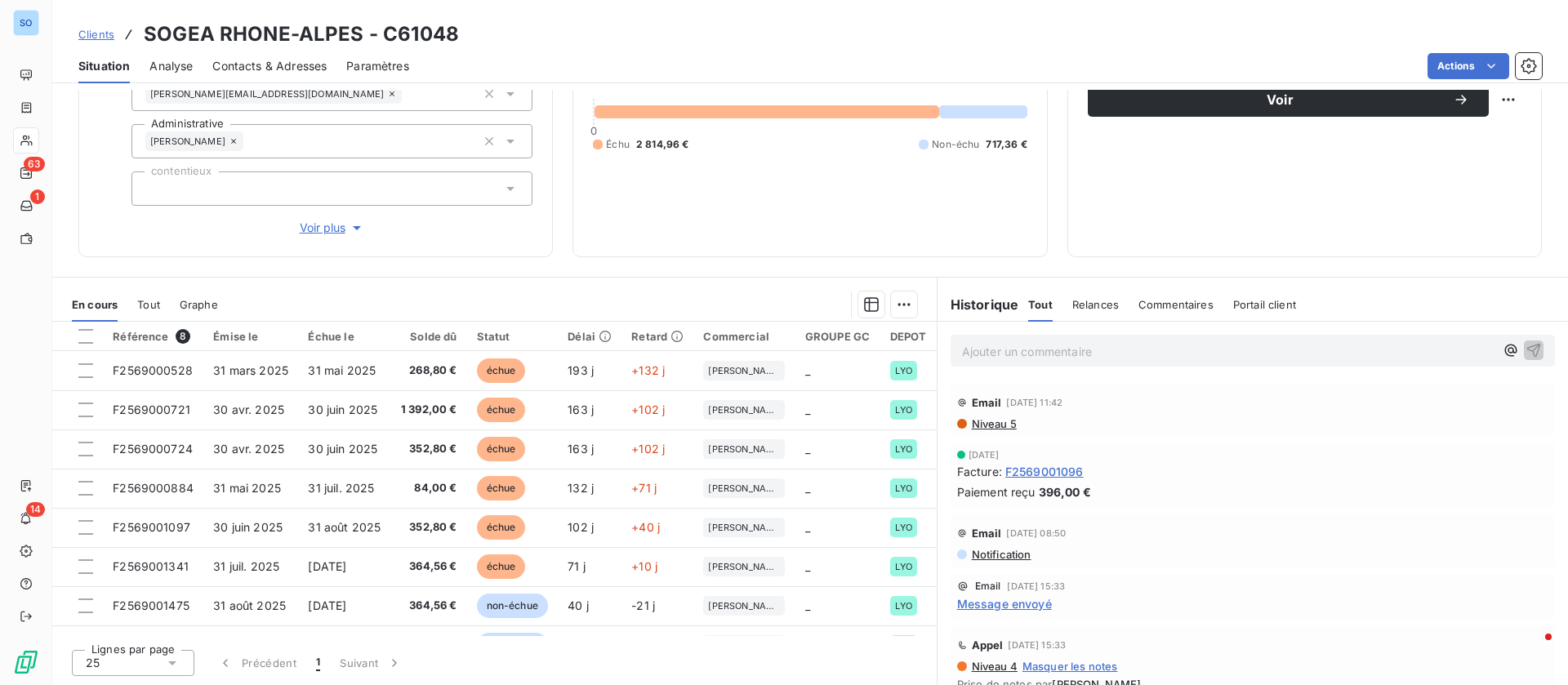
click at [281, 68] on span "Contacts & Adresses" at bounding box center [269, 66] width 114 height 16
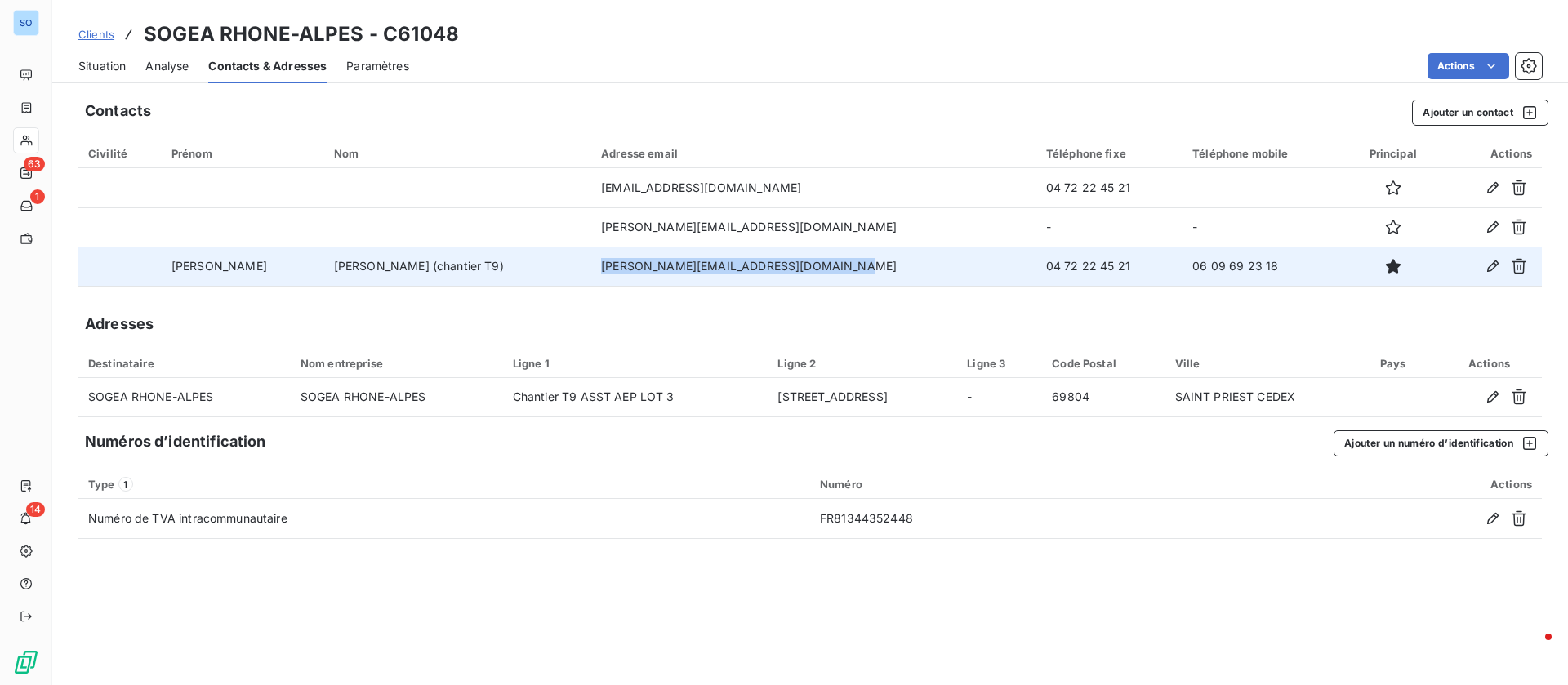
drag, startPoint x: 792, startPoint y: 274, endPoint x: 551, endPoint y: 279, distance: 241.1
click at [591, 279] on td "catherine.arnaud@vinci-construction.fr" at bounding box center [814, 266] width 445 height 39
copy td "catherine.arnaud@vinci-construction.fr"
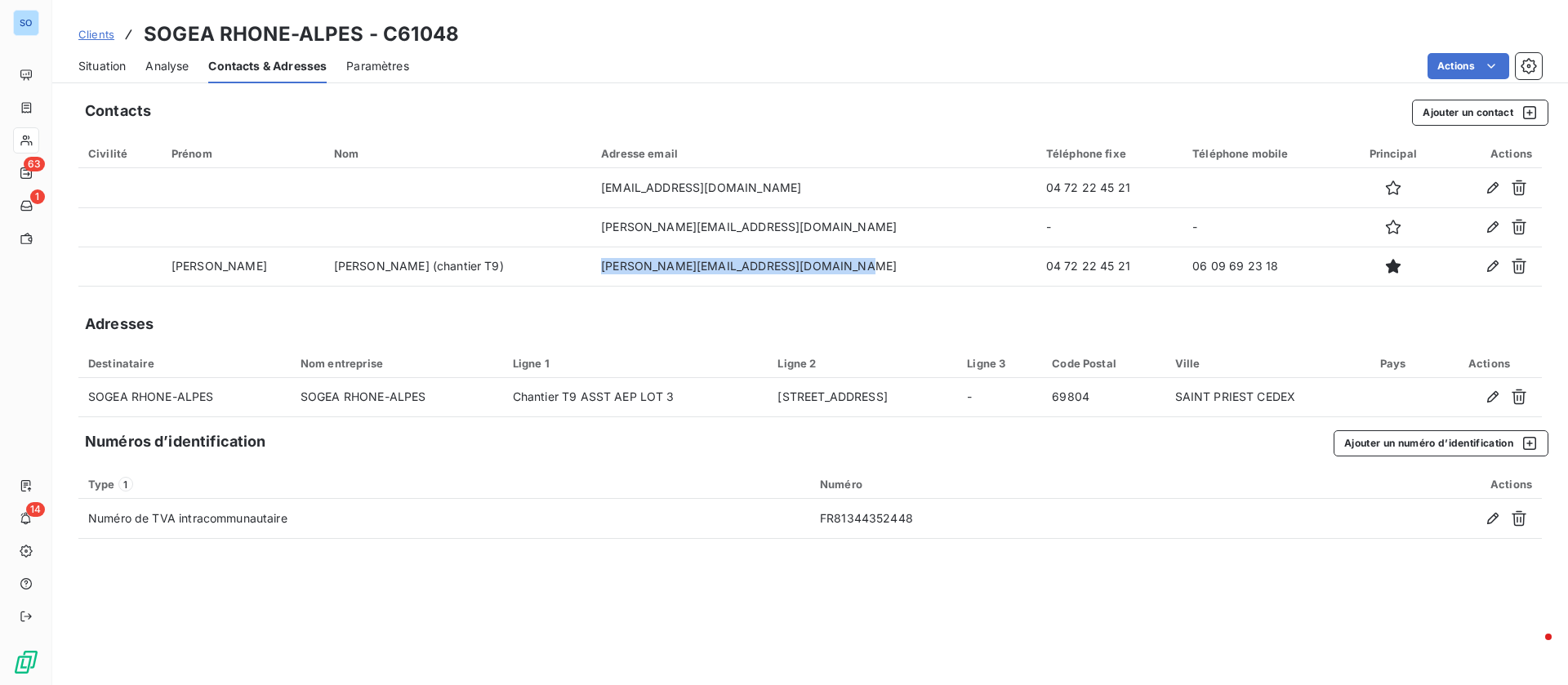
click at [93, 72] on span "Situation" at bounding box center [102, 66] width 48 height 16
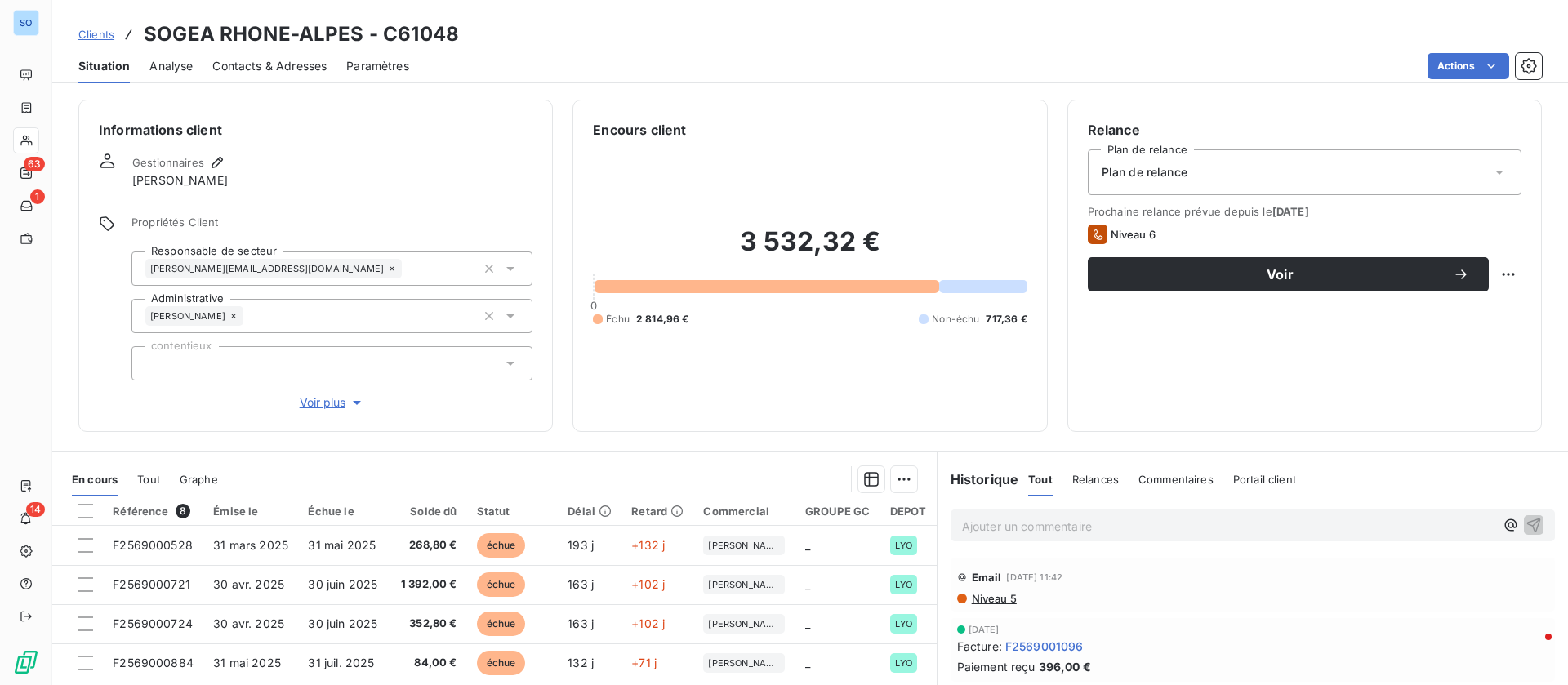
click at [265, 57] on div "Contacts & Adresses" at bounding box center [269, 66] width 114 height 34
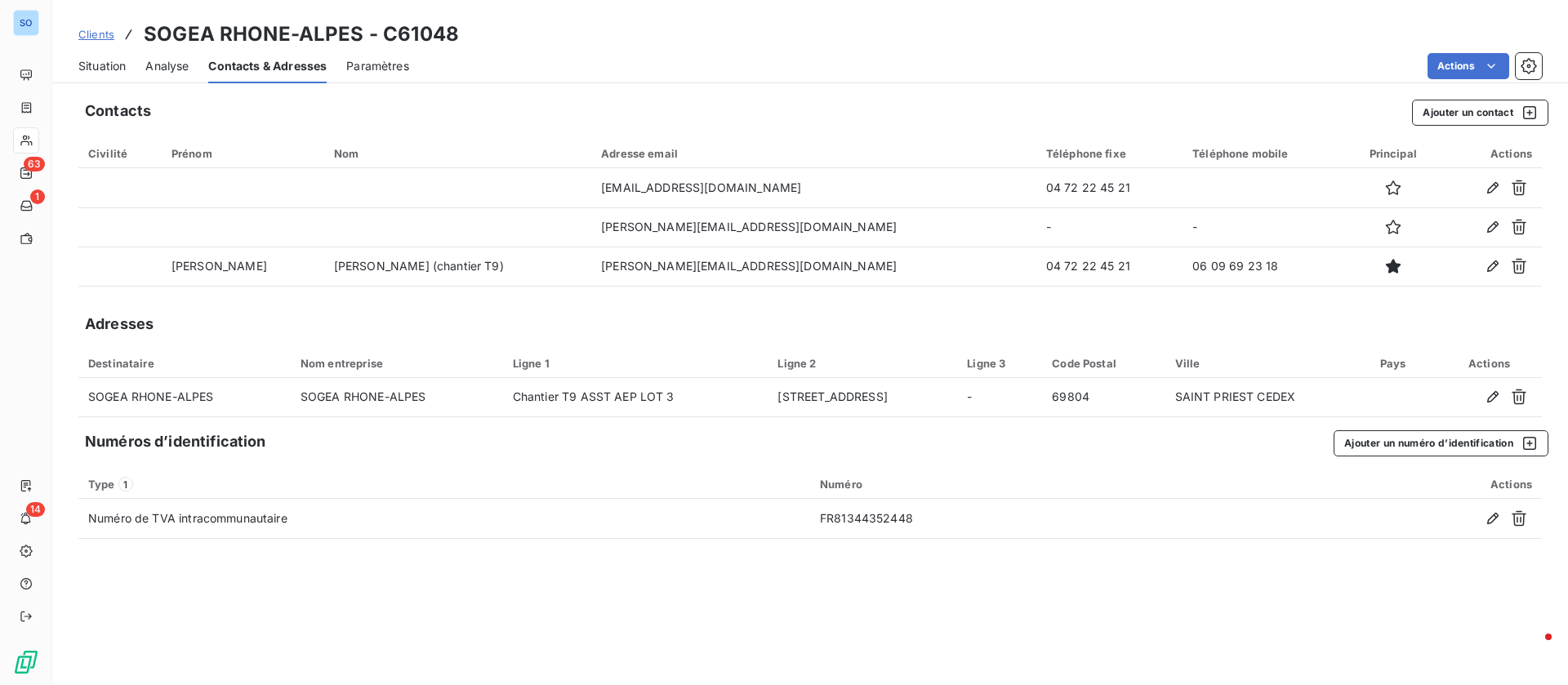
click at [114, 53] on div "Situation" at bounding box center [102, 66] width 48 height 34
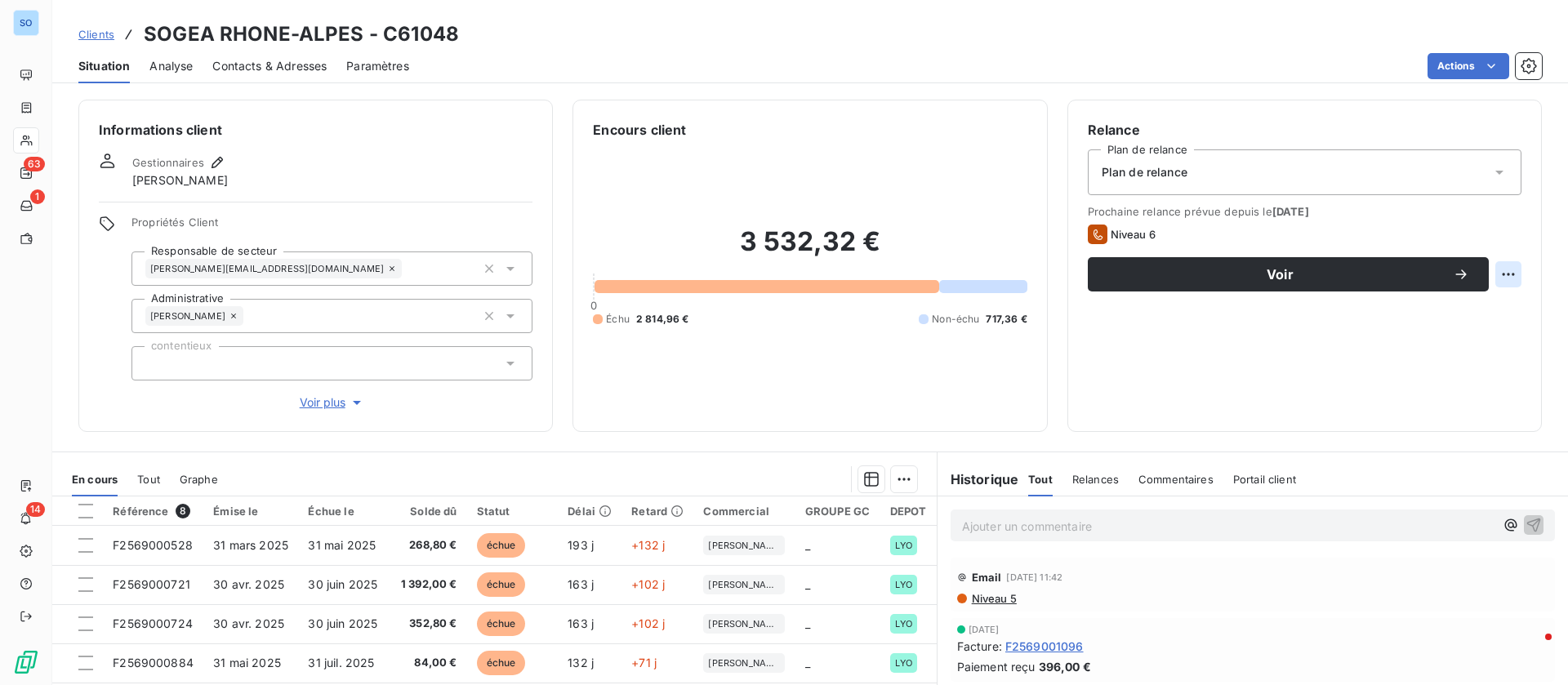
click at [1483, 268] on html "SO 63 1 14 Clients SOGEA RHONE-ALPES - C61048 Situation Analyse Contacts & Adre…" at bounding box center [784, 342] width 1568 height 685
click at [1300, 276] on html "SO 63 1 14 Clients SOGEA RHONE-ALPES - C61048 Situation Analyse Contacts & Adre…" at bounding box center [784, 342] width 1568 height 685
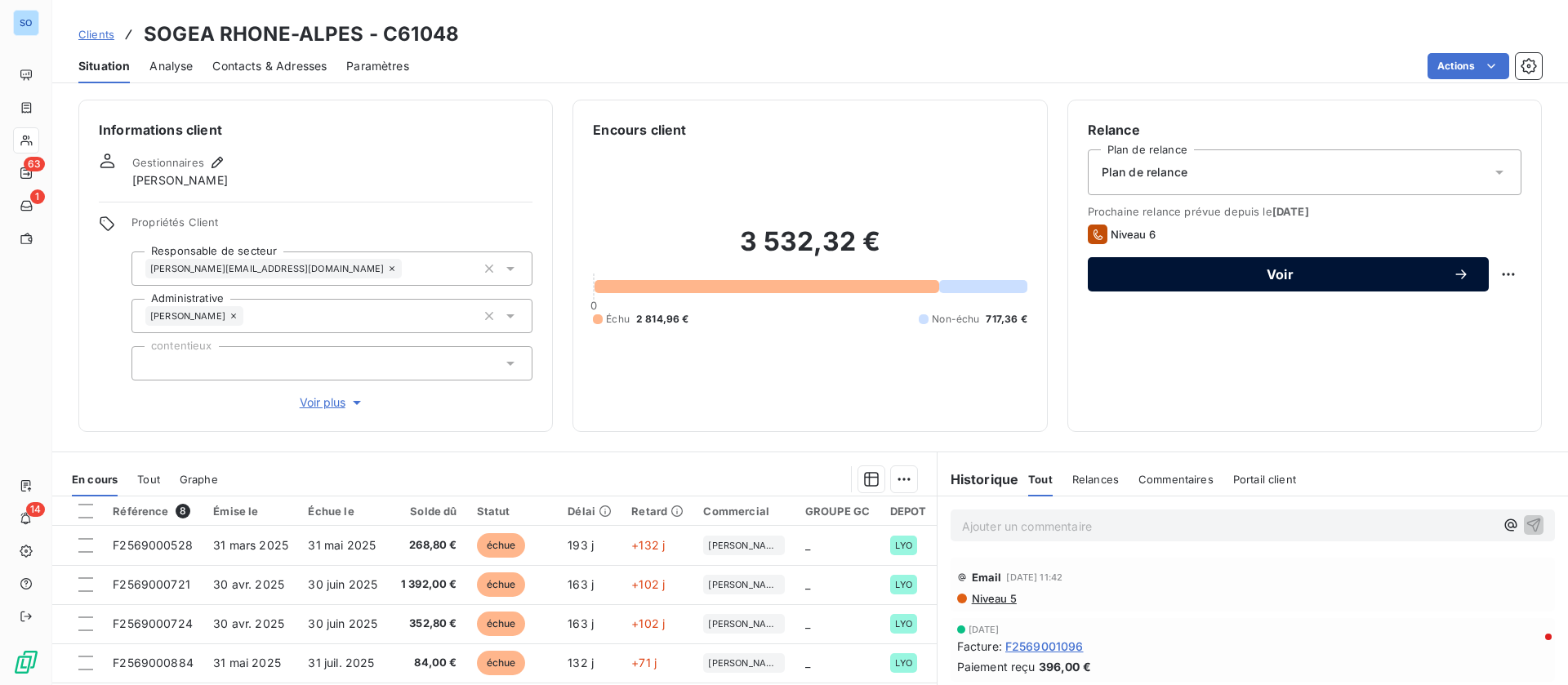
click at [1261, 275] on span "Voir" at bounding box center [1280, 274] width 345 height 13
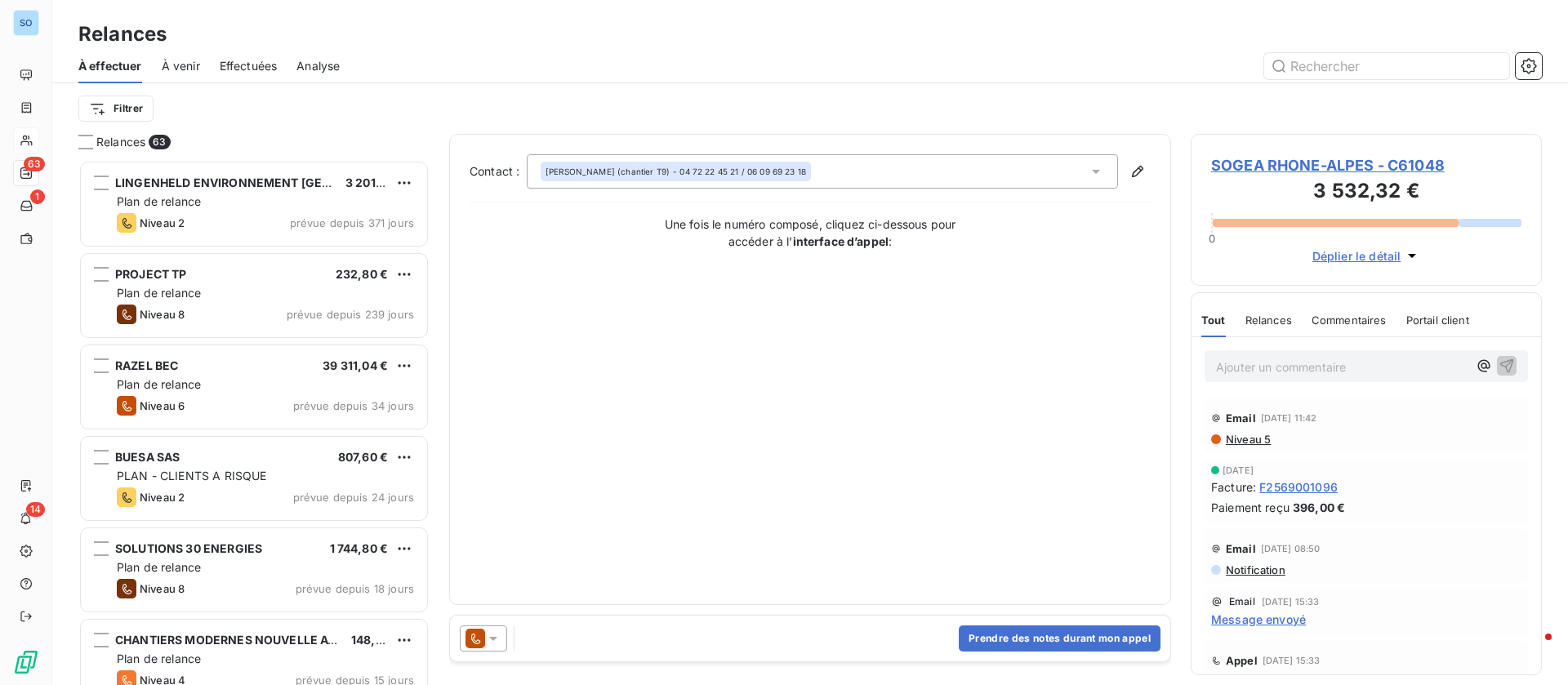
scroll to position [507, 333]
click at [488, 646] on icon at bounding box center [493, 639] width 16 height 16
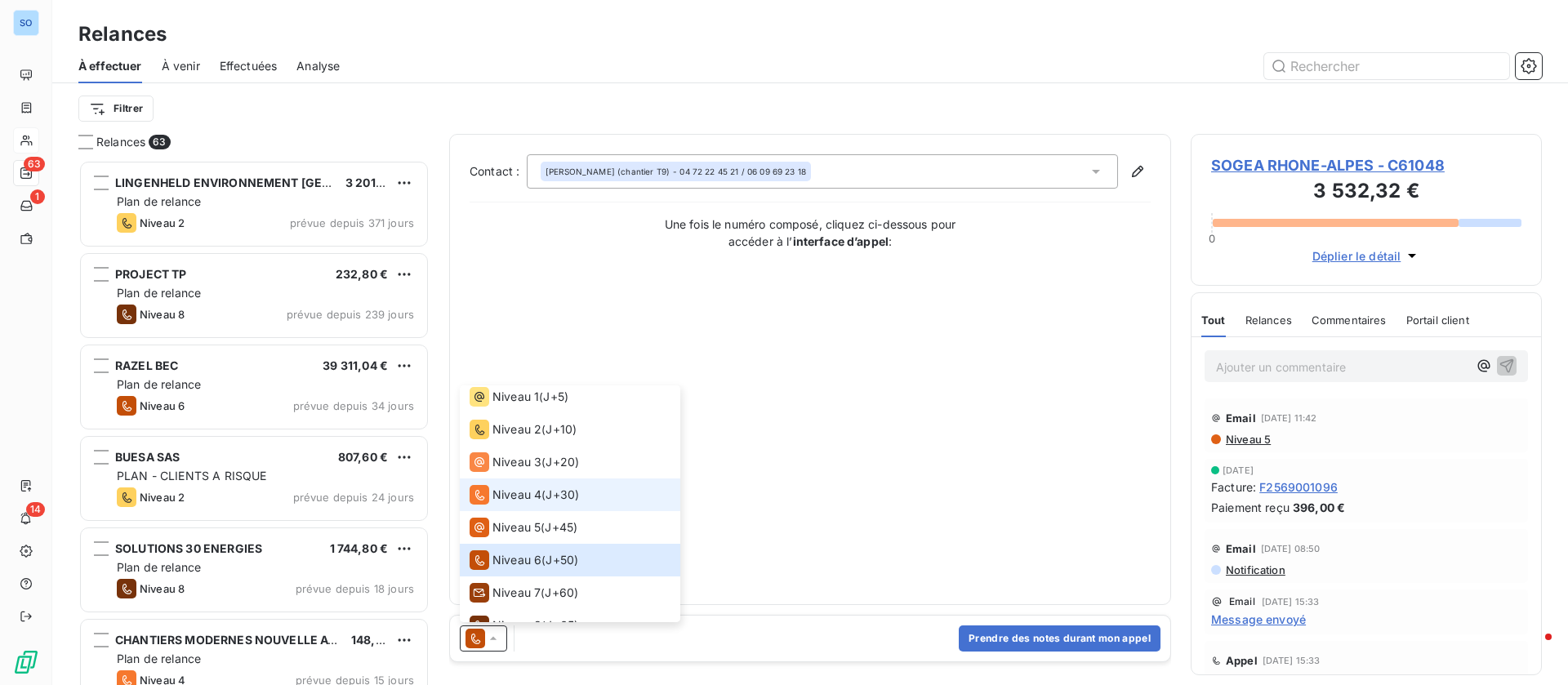
scroll to position [57, 0]
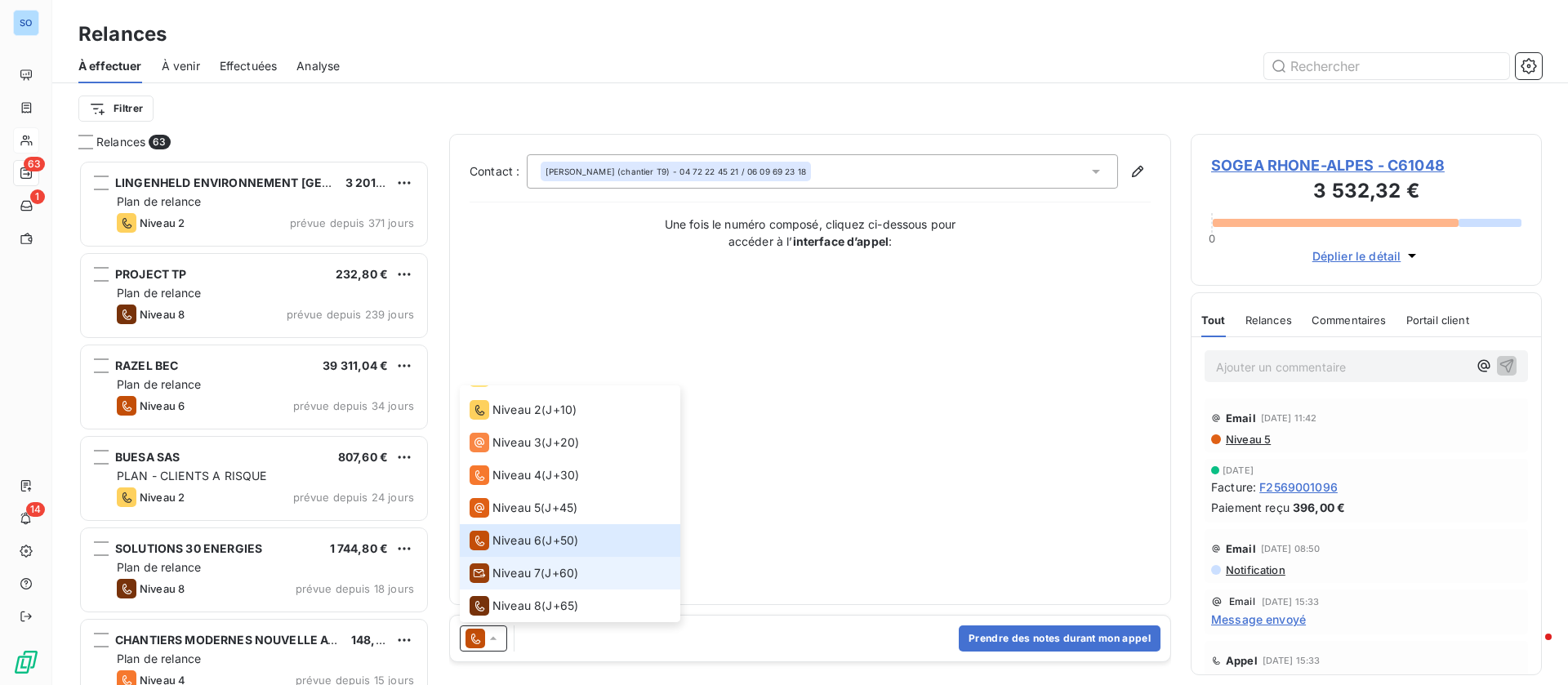
click at [514, 565] on span "Niveau 7" at bounding box center [515, 573] width 48 height 16
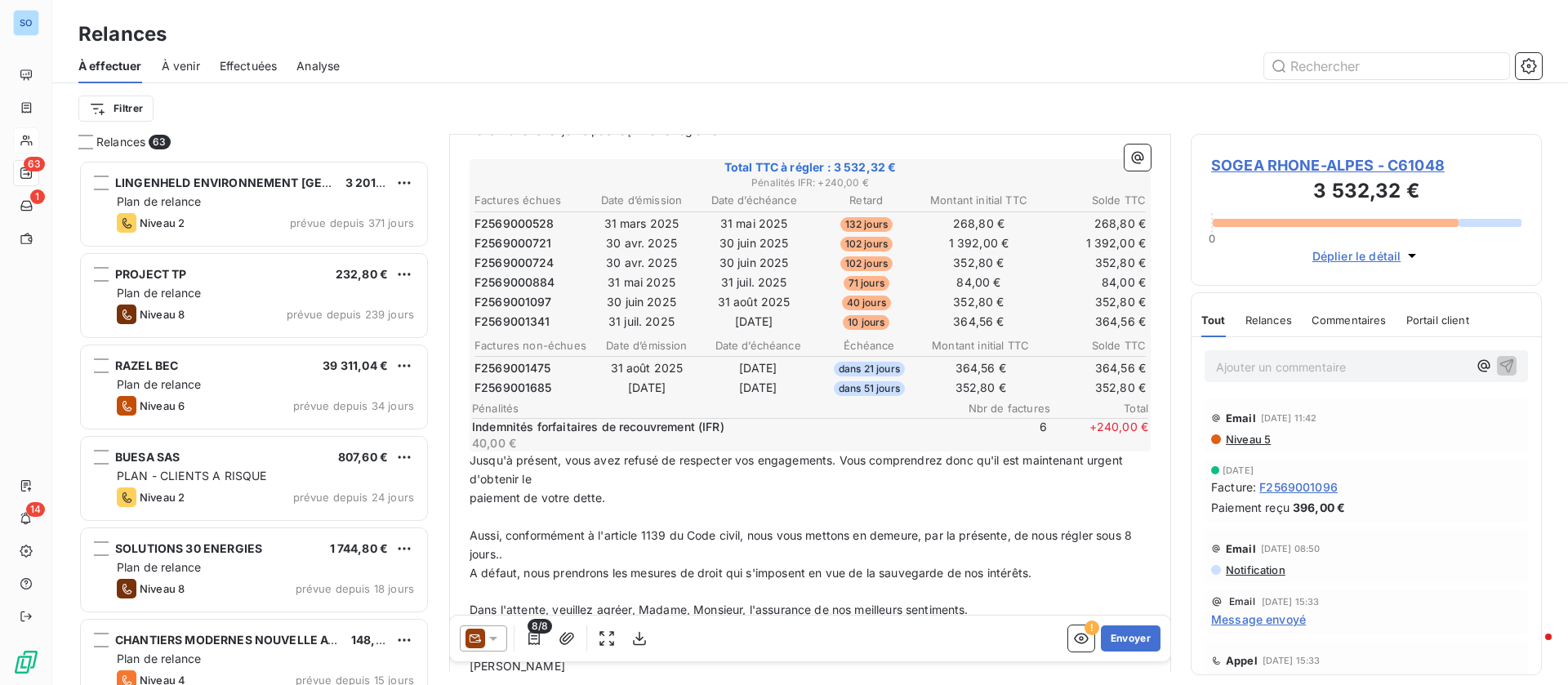
scroll to position [369, 0]
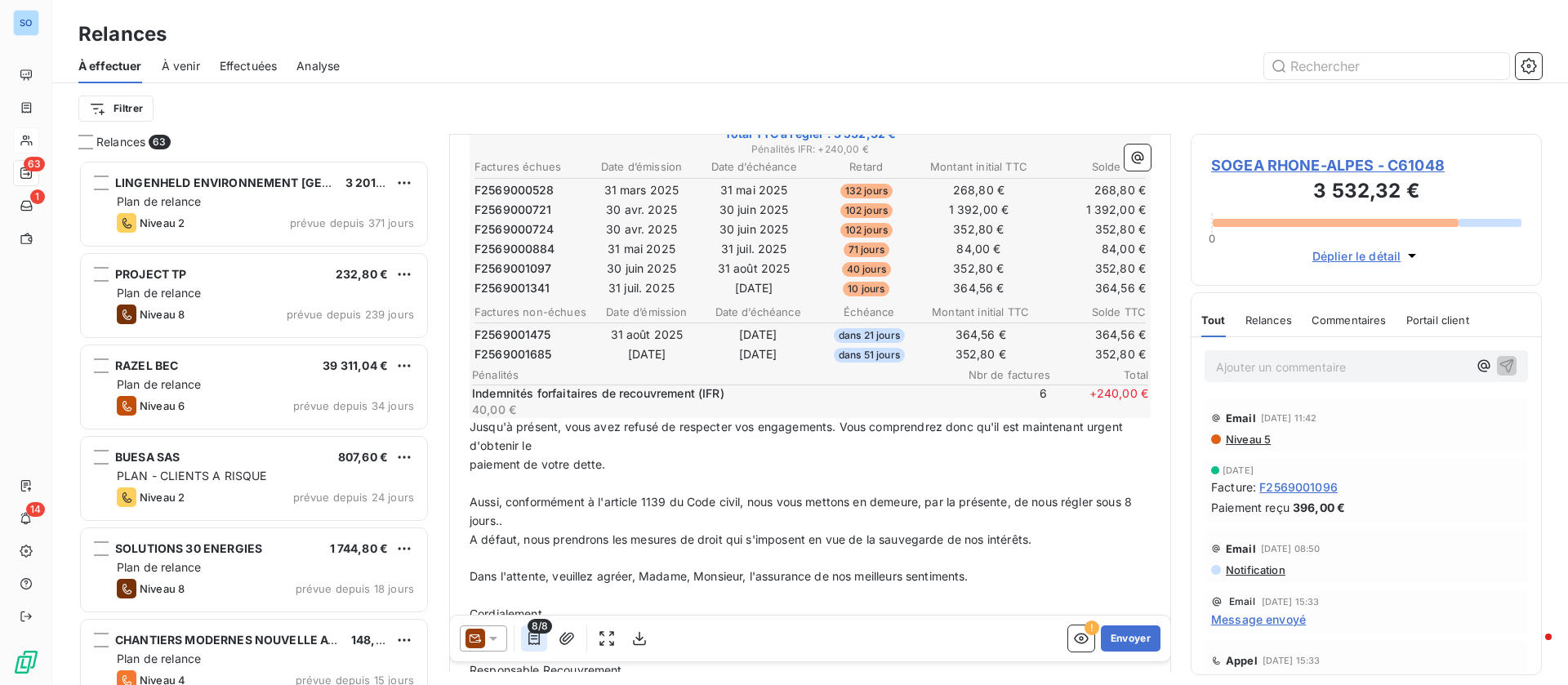
click at [544, 639] on button "button" at bounding box center [533, 638] width 26 height 26
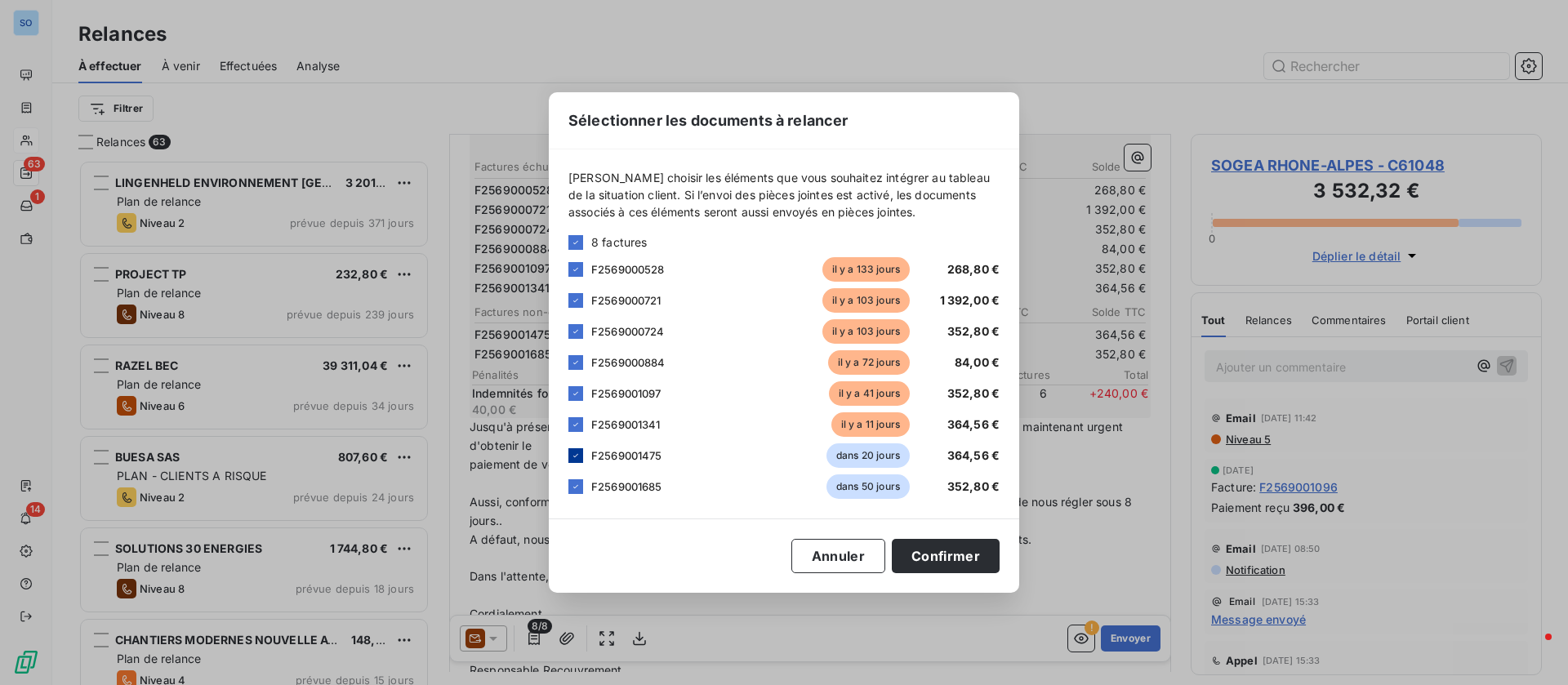
drag, startPoint x: 576, startPoint y: 451, endPoint x: 569, endPoint y: 464, distance: 14.8
click at [576, 452] on icon at bounding box center [575, 455] width 10 height 10
drag, startPoint x: 570, startPoint y: 483, endPoint x: 594, endPoint y: 489, distance: 24.7
click at [570, 484] on div at bounding box center [576, 487] width 14 height 14
click at [973, 564] on button "Confirmer" at bounding box center [945, 556] width 108 height 34
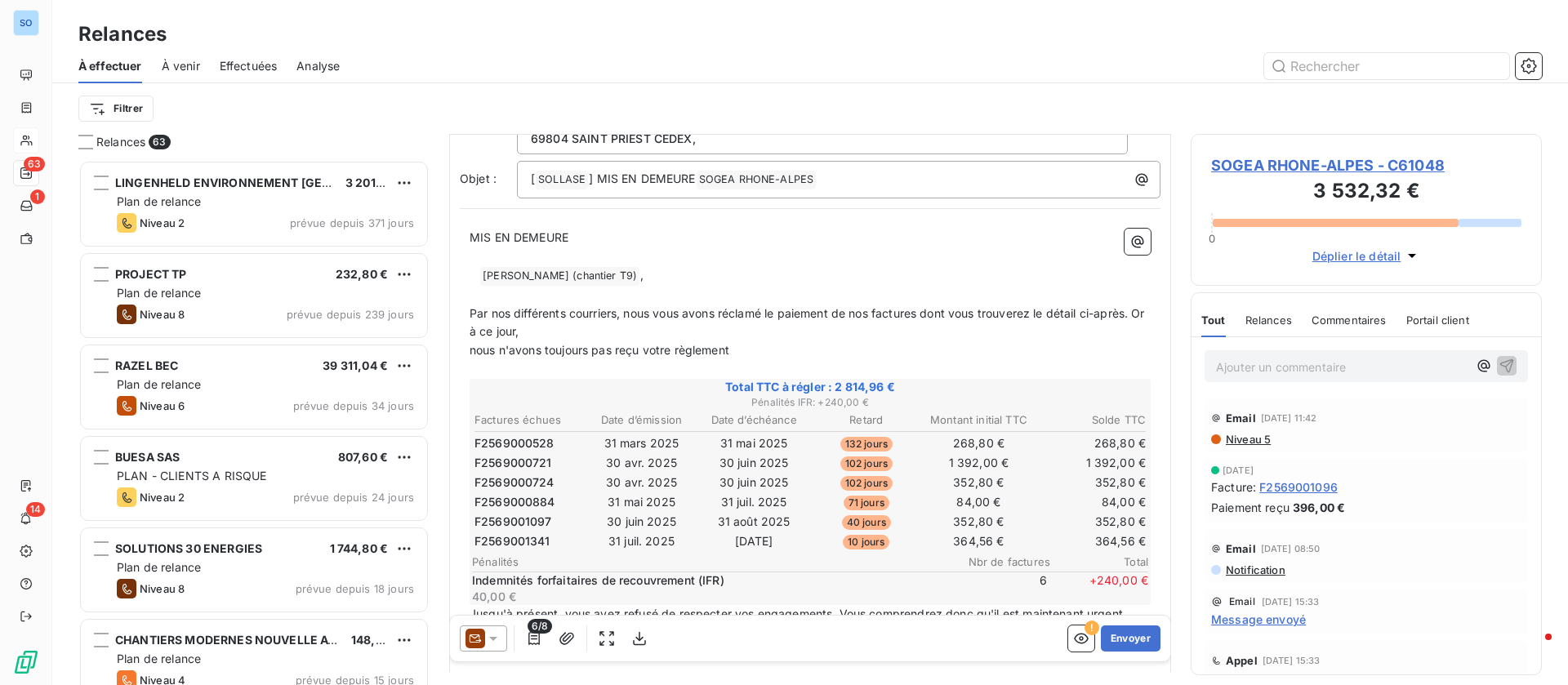
scroll to position [1, 0]
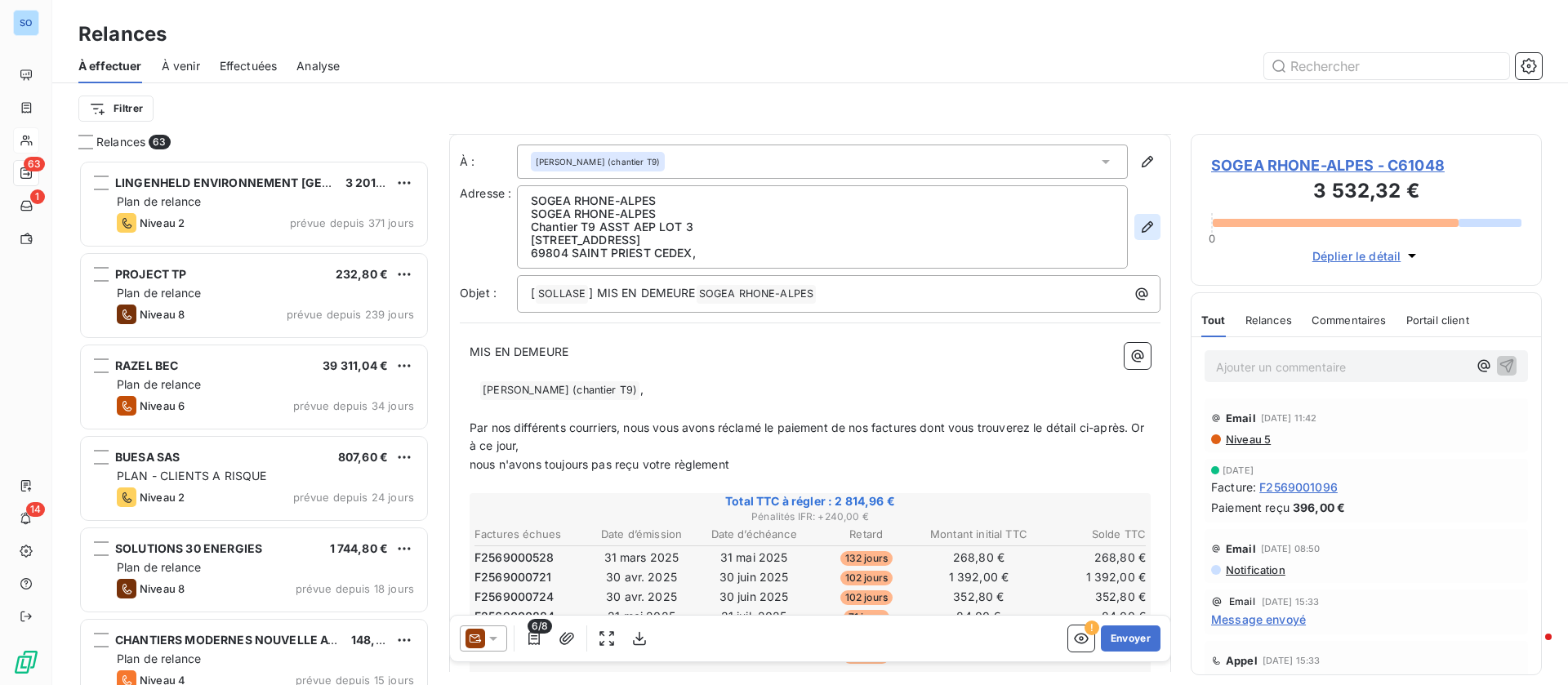
click at [1142, 223] on icon "button" at bounding box center [1147, 227] width 12 height 12
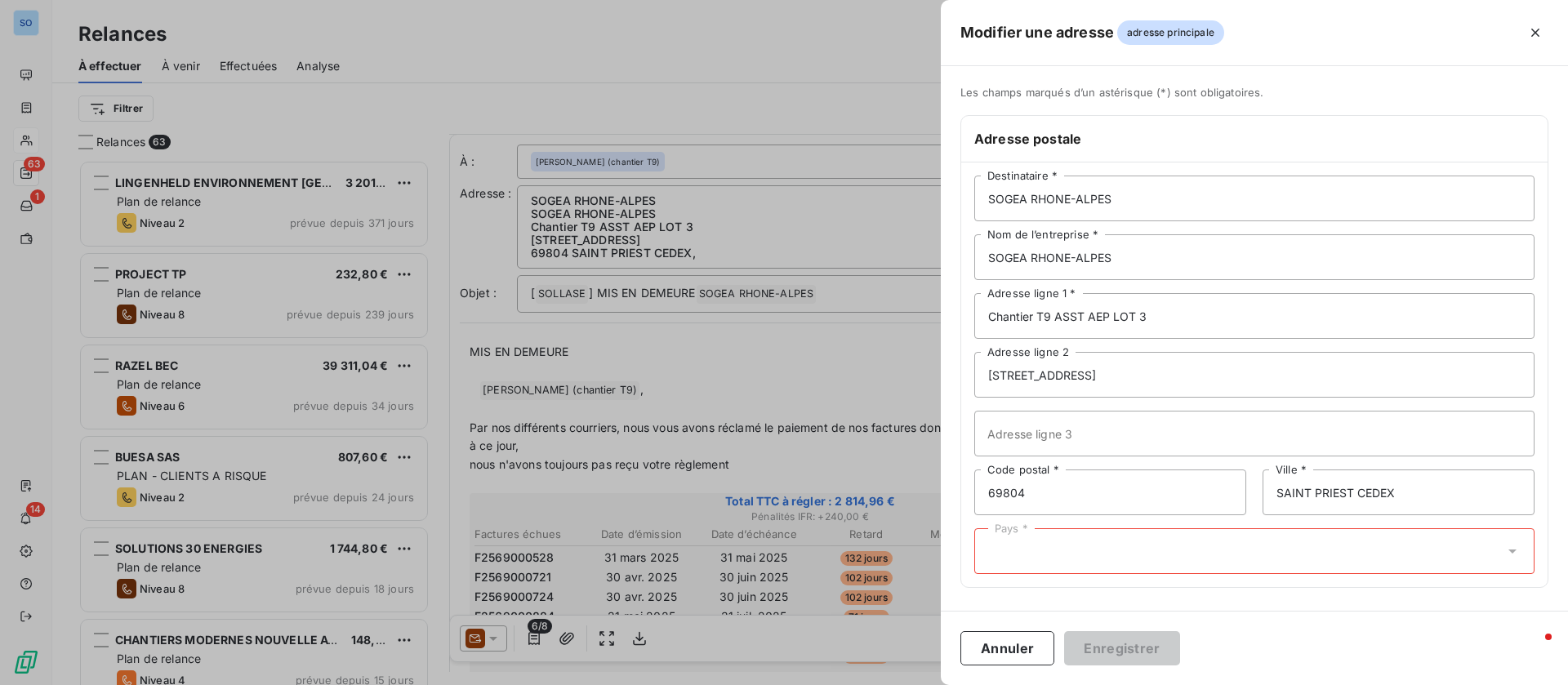
click at [1065, 564] on div "Pays *" at bounding box center [1254, 551] width 561 height 46
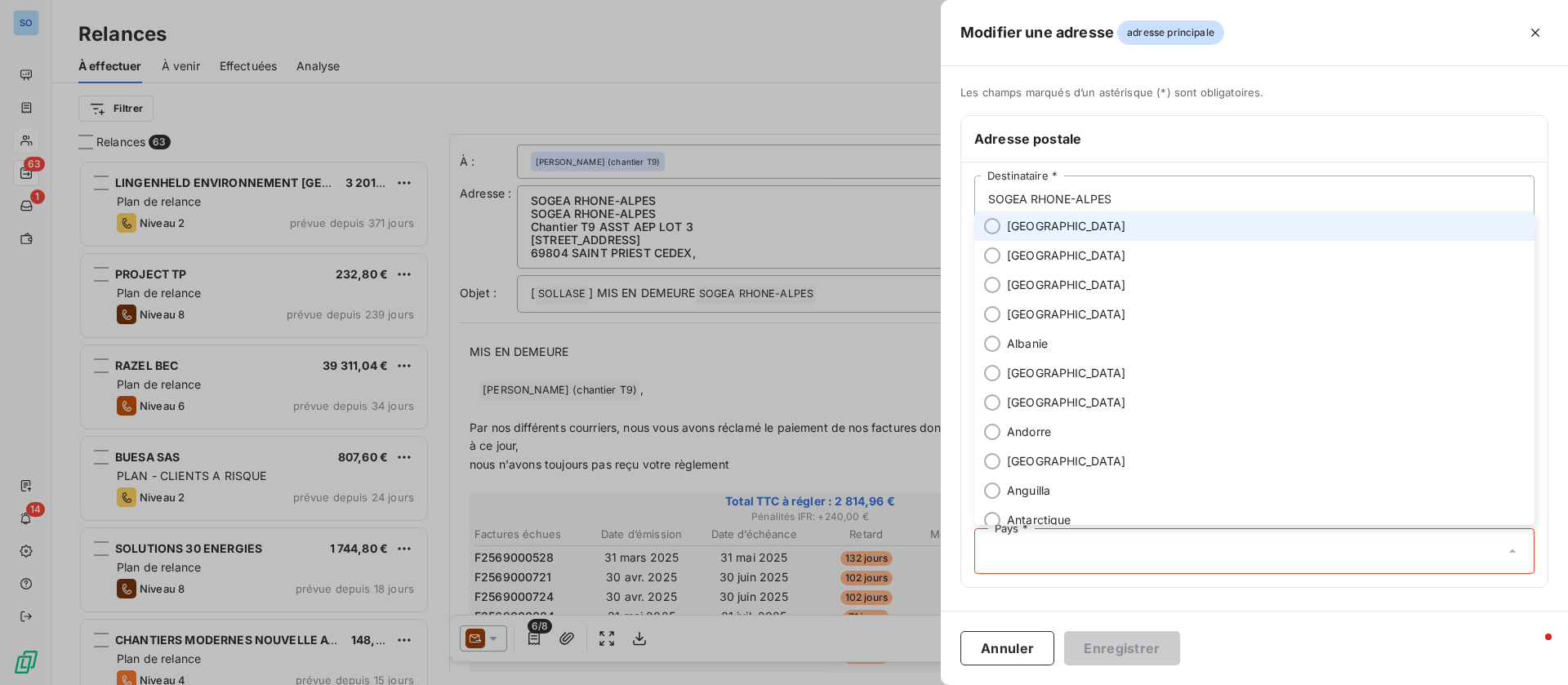
click at [1013, 235] on li "[GEOGRAPHIC_DATA]" at bounding box center [1254, 226] width 561 height 30
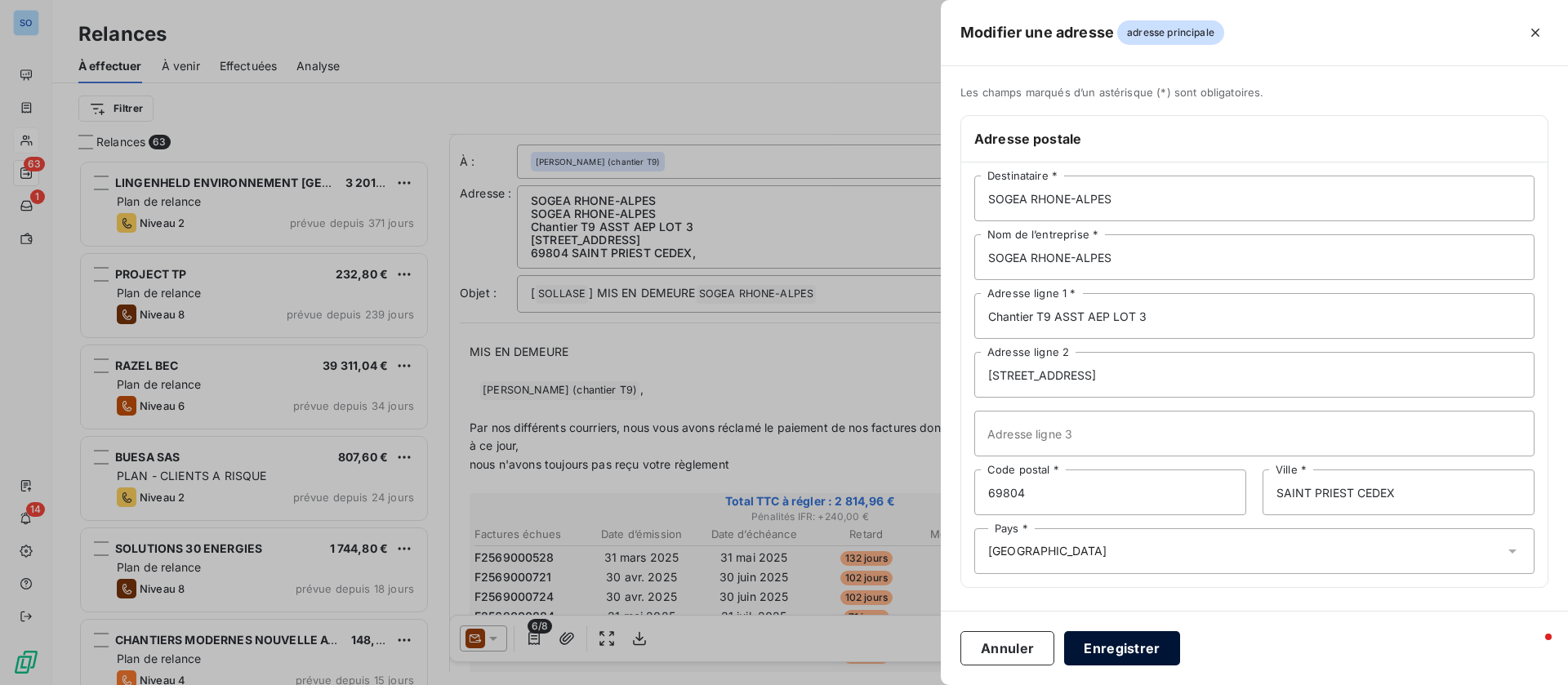
click at [1126, 640] on button "Enregistrer" at bounding box center [1122, 648] width 116 height 34
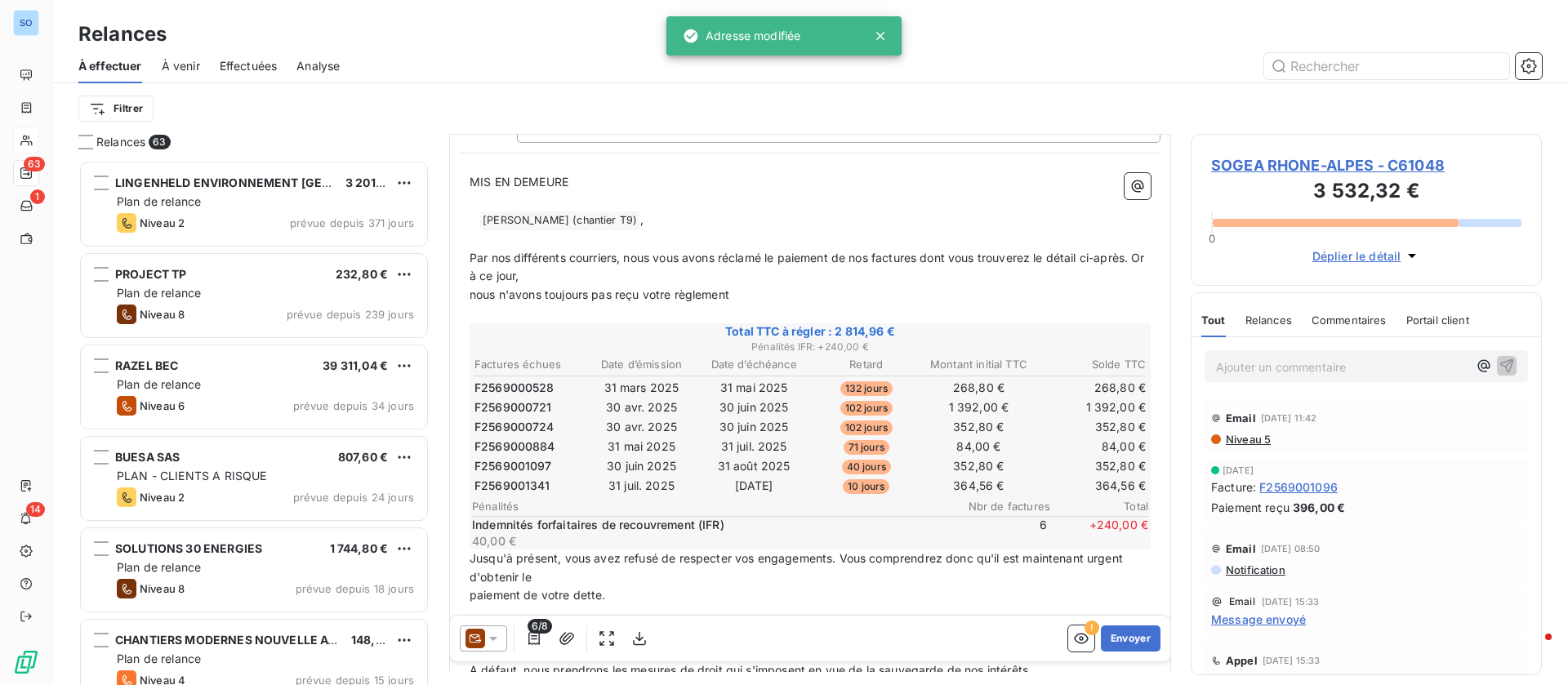
scroll to position [246, 0]
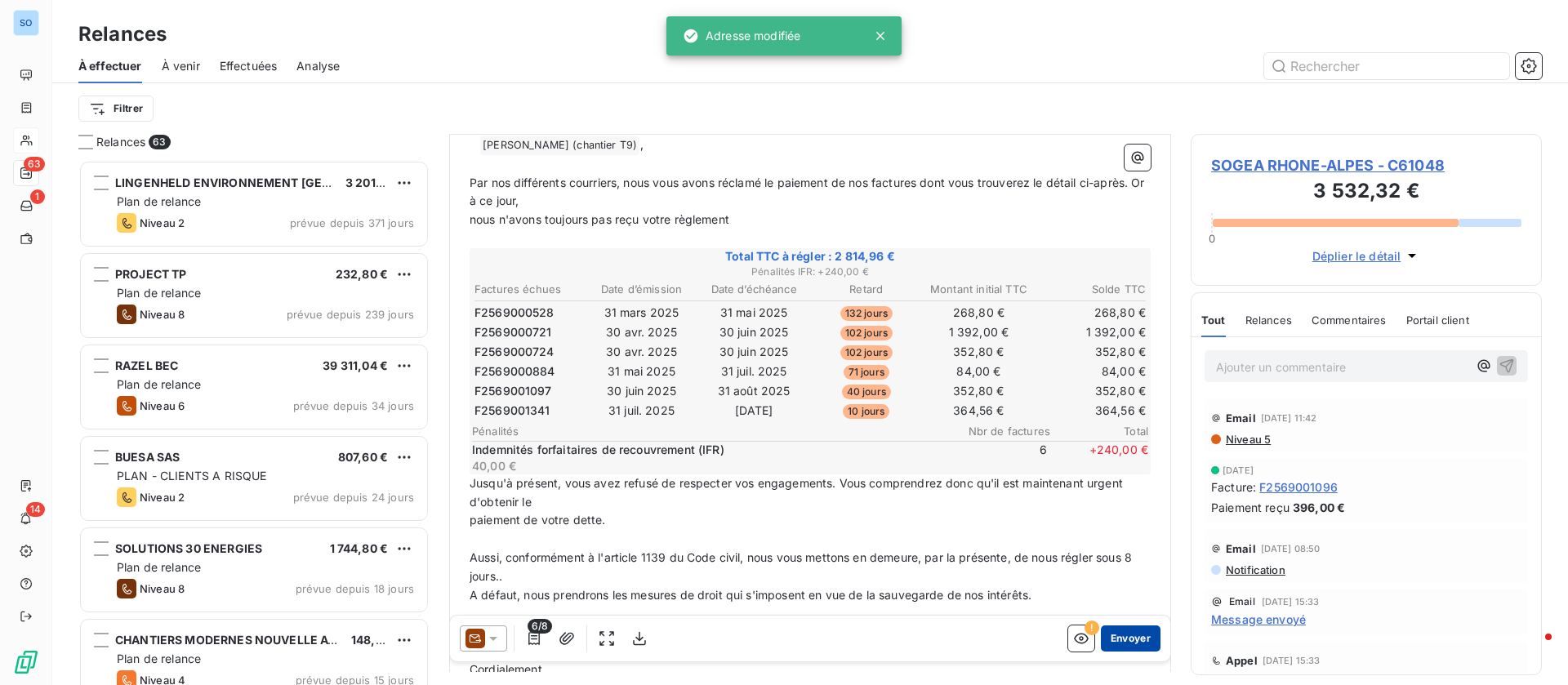
click at [1112, 637] on button "Envoyer" at bounding box center [1130, 638] width 59 height 26
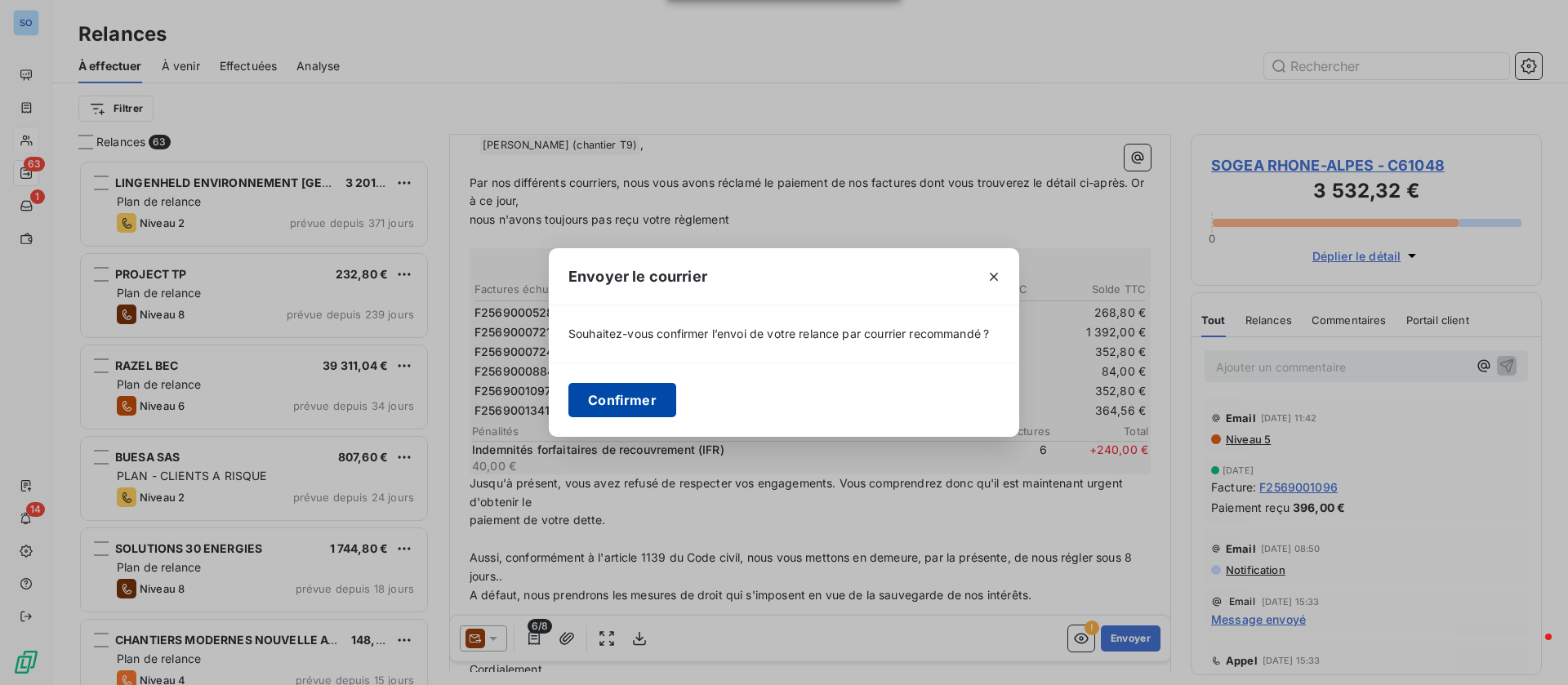
click at [618, 405] on button "Confirmer" at bounding box center [623, 400] width 108 height 34
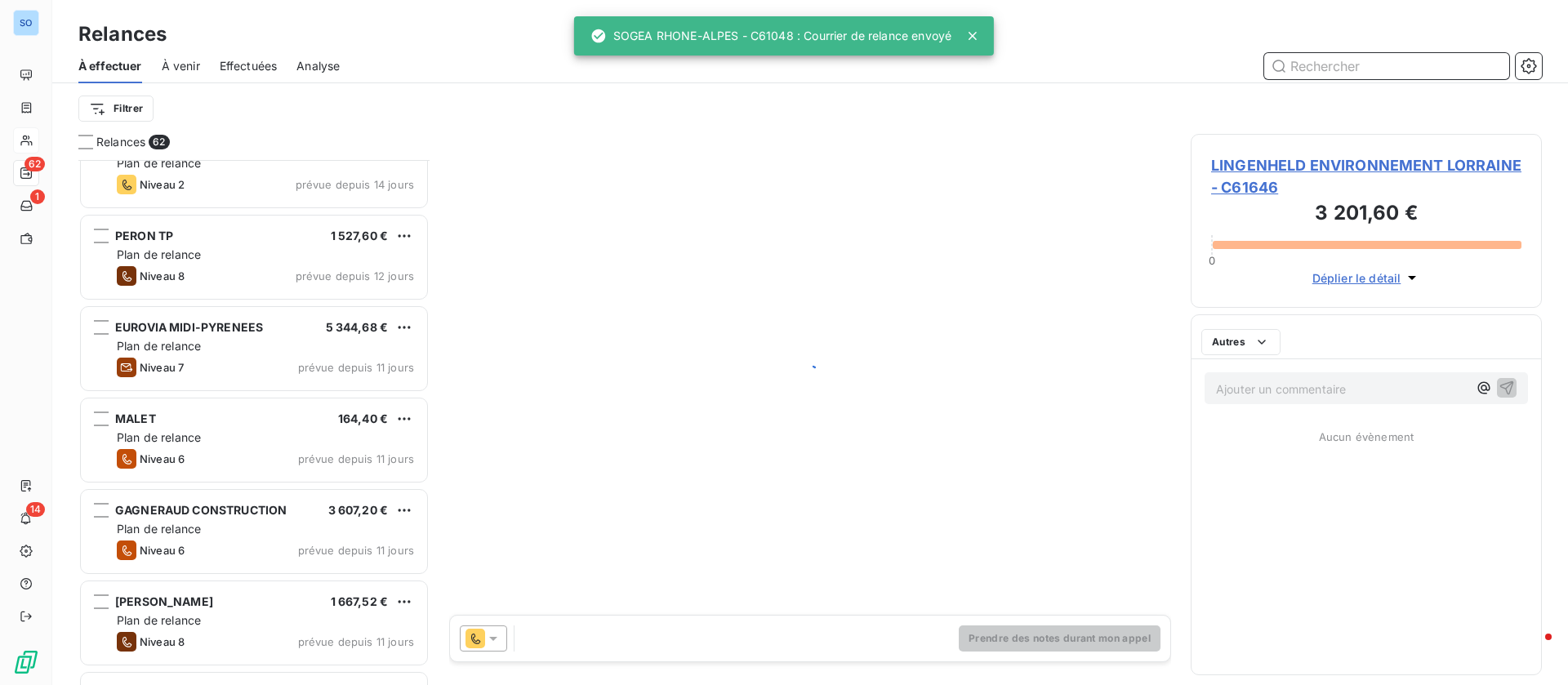
scroll to position [735, 0]
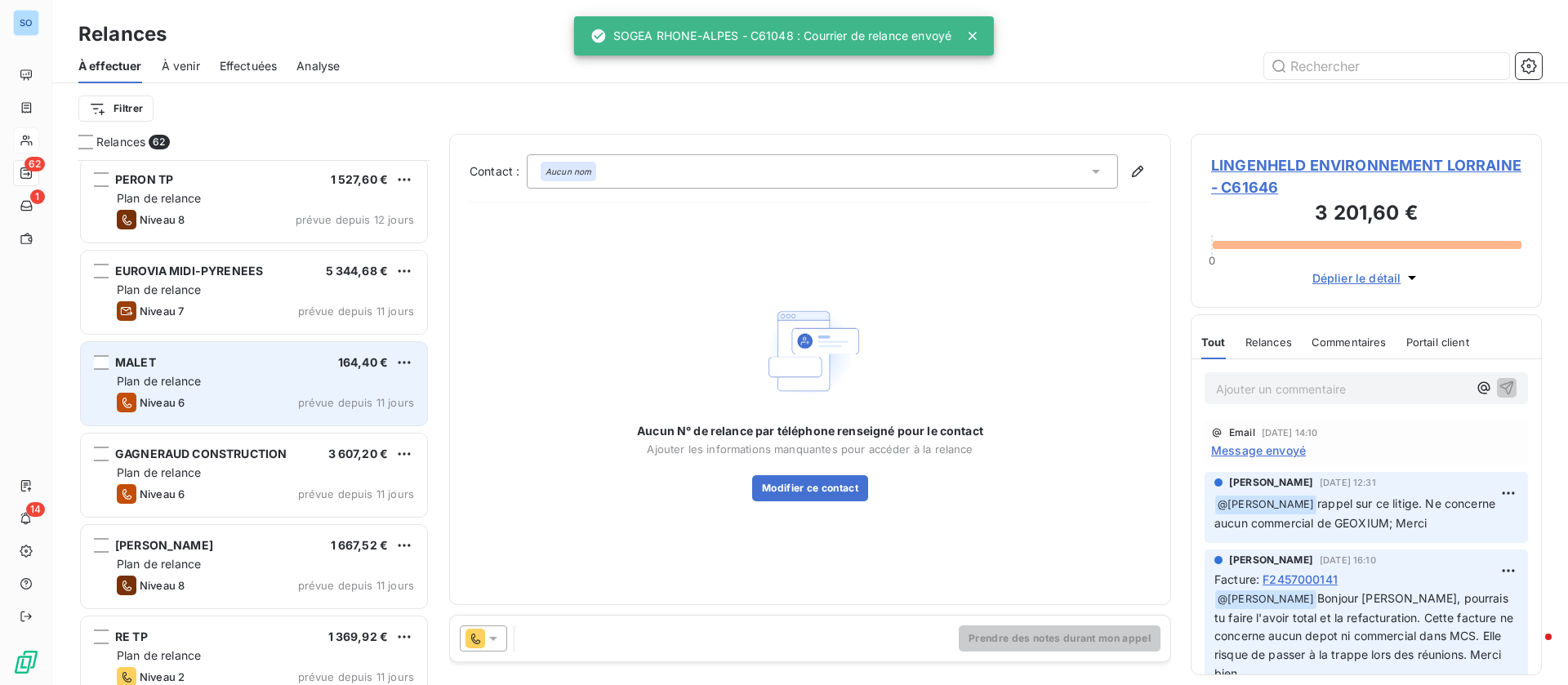
click at [196, 388] on div "Plan de relance" at bounding box center [266, 381] width 297 height 16
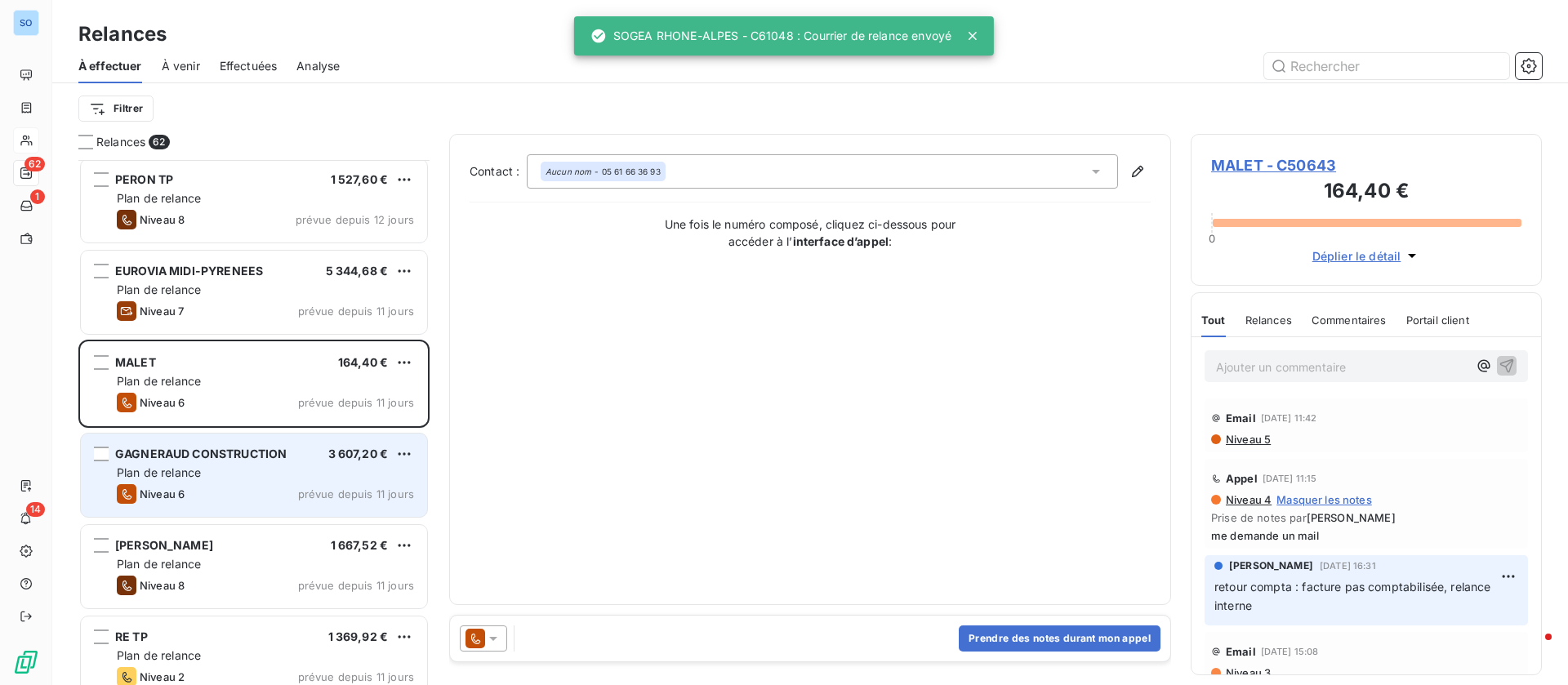
click at [200, 491] on div "Niveau 6 prévue depuis 11 jours" at bounding box center [266, 494] width 297 height 20
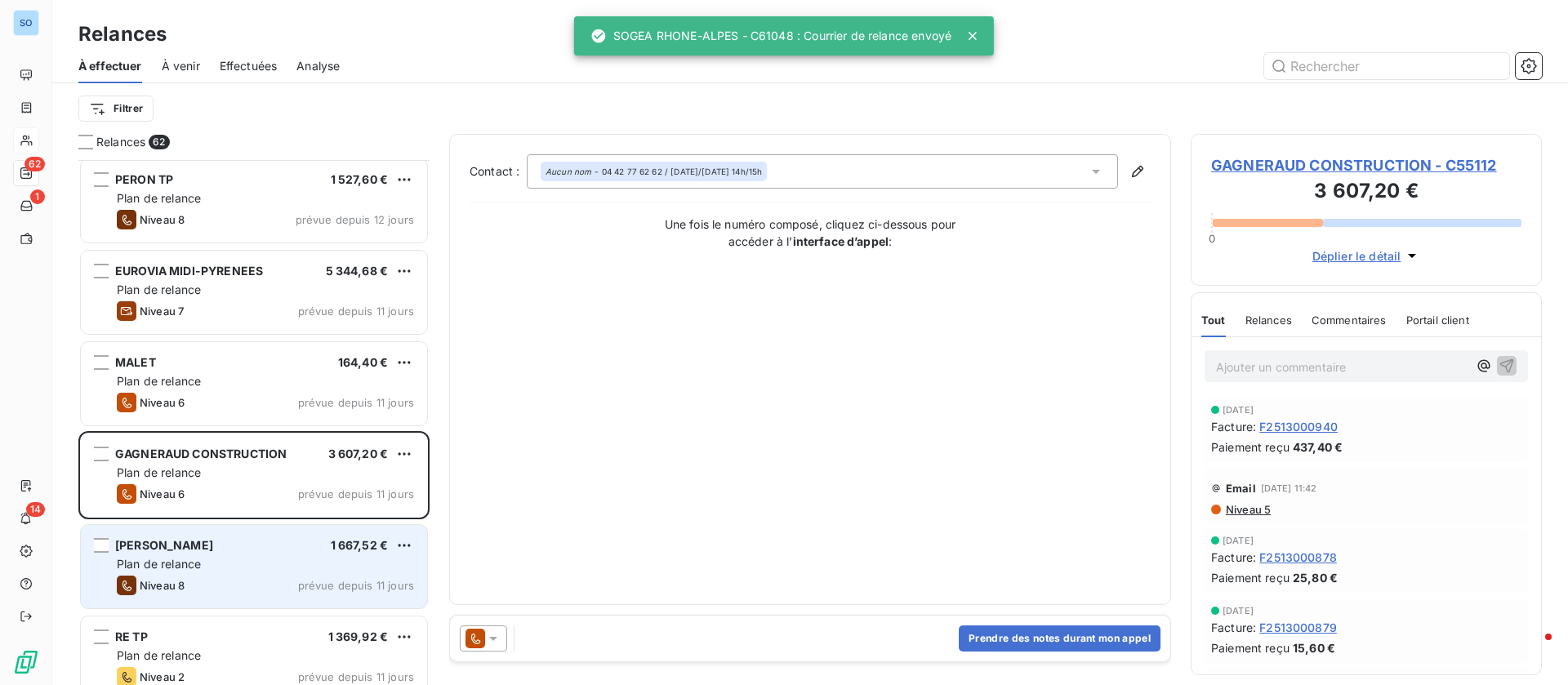
click at [257, 548] on div "DALLAGE MONTEIRO 1 667,52 €" at bounding box center [266, 545] width 297 height 14
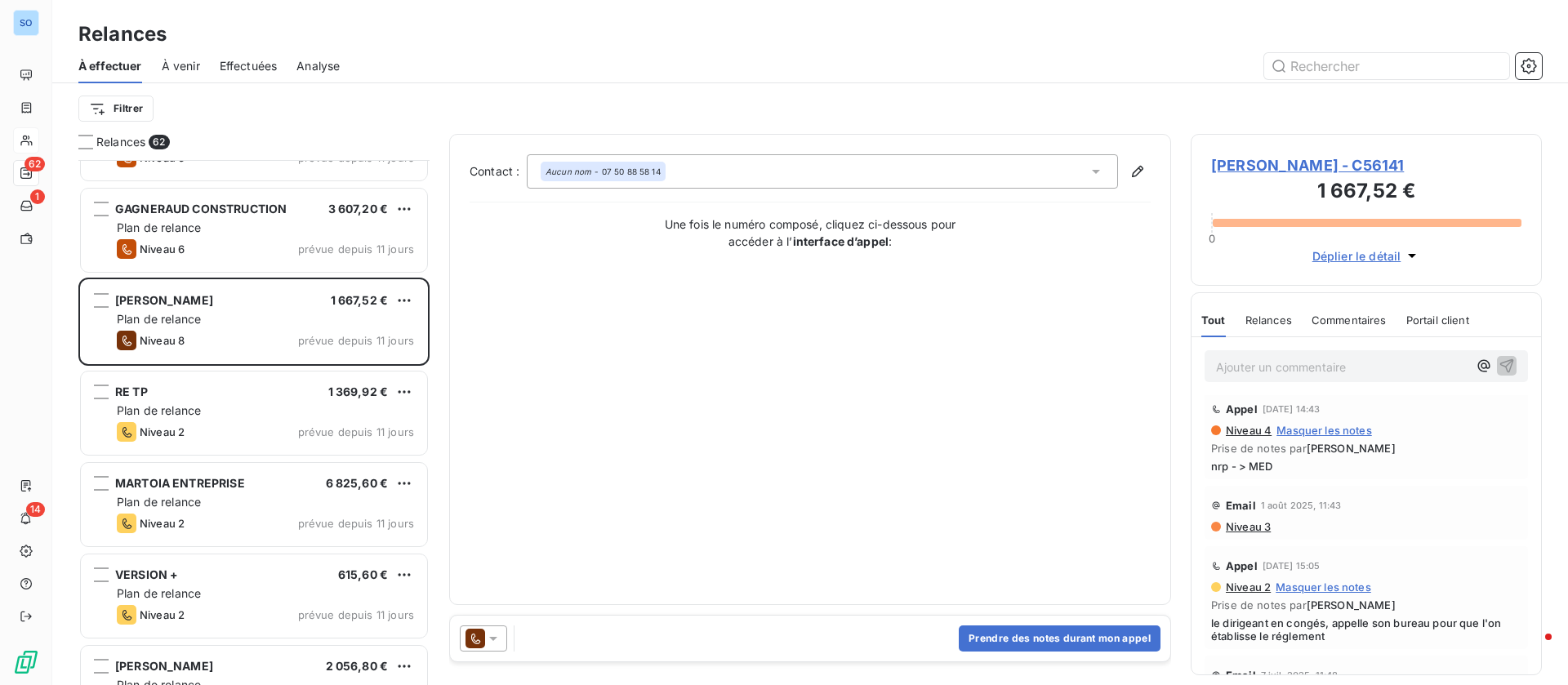
scroll to position [245, 0]
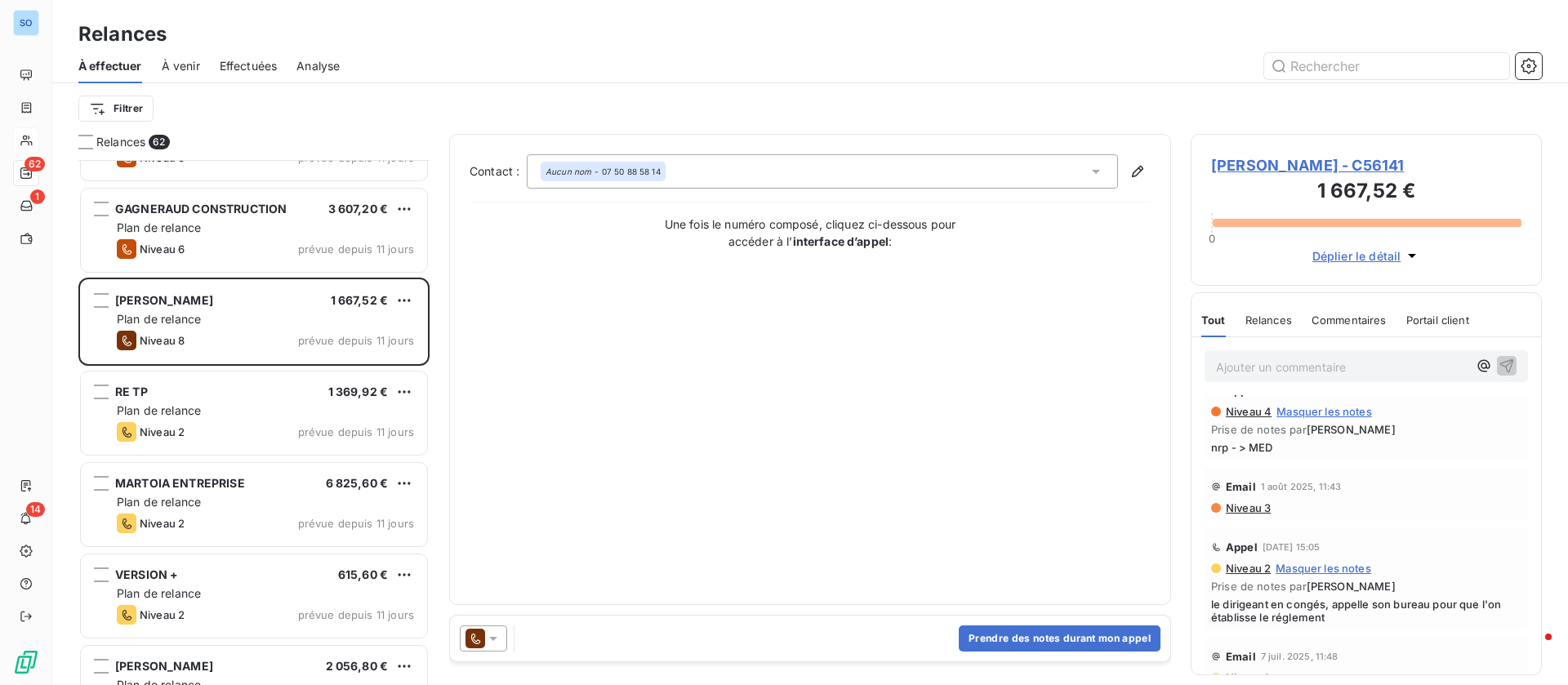
click at [1316, 165] on span "DALLAGE MONTEIRO - C56141" at bounding box center [1366, 165] width 310 height 22
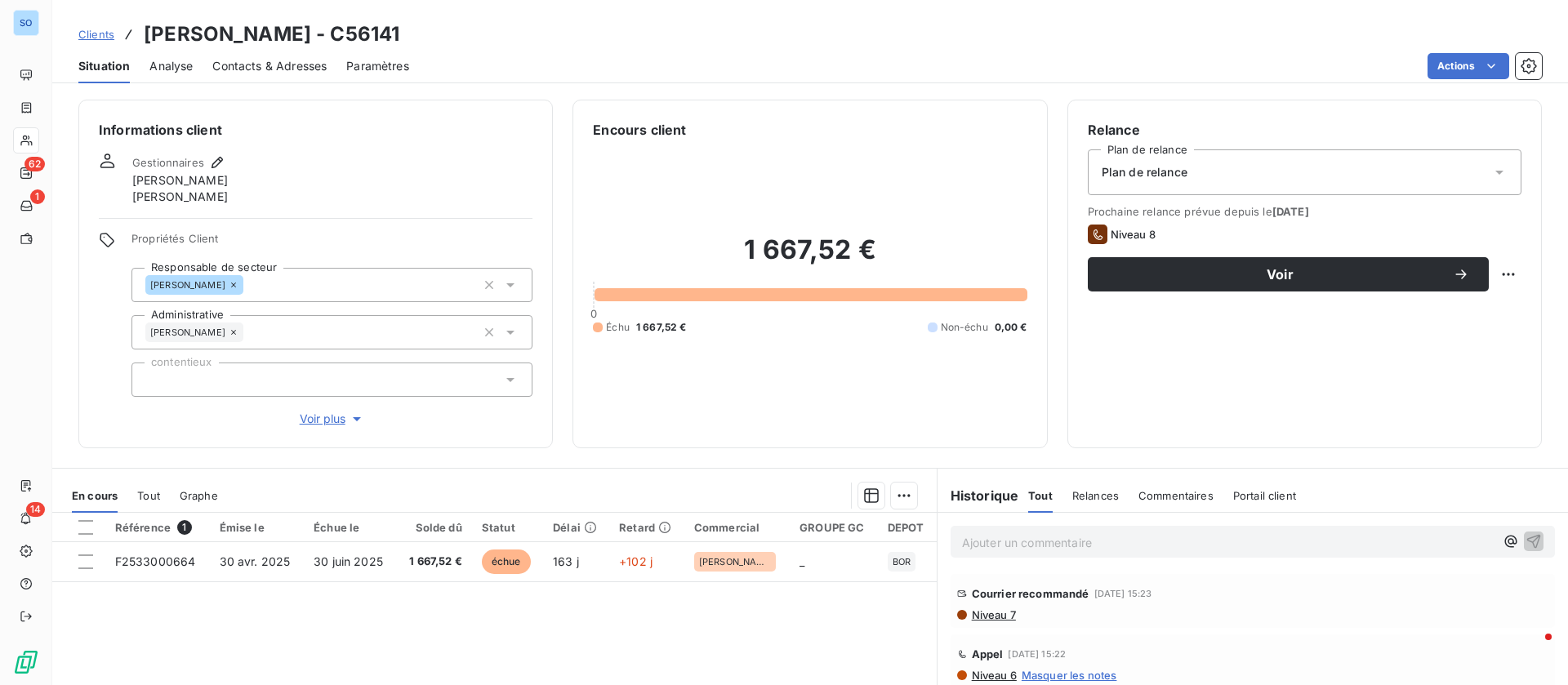
click at [1153, 548] on p "Ajouter un commentaire ﻿" at bounding box center [1227, 543] width 533 height 21
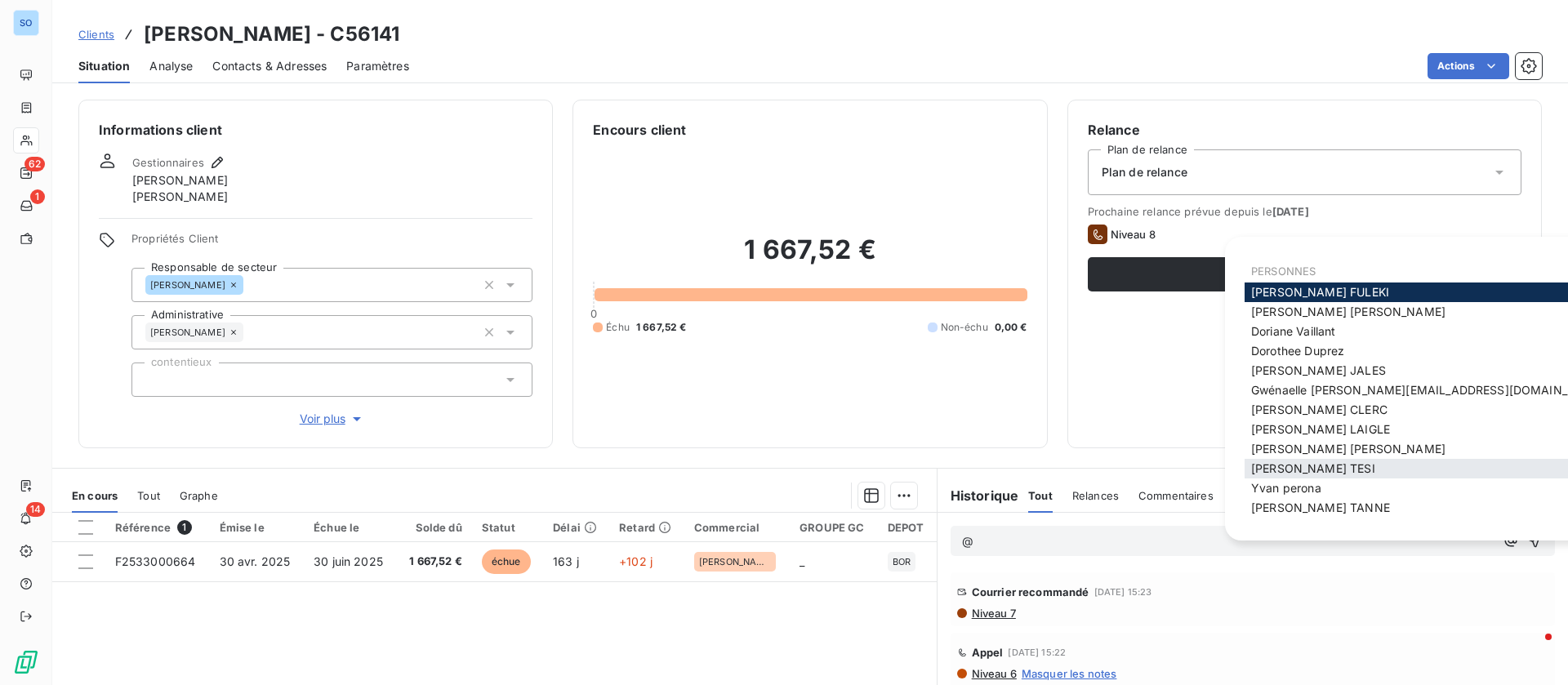
click at [1293, 470] on span "Stéphane TESI" at bounding box center [1313, 468] width 124 height 14
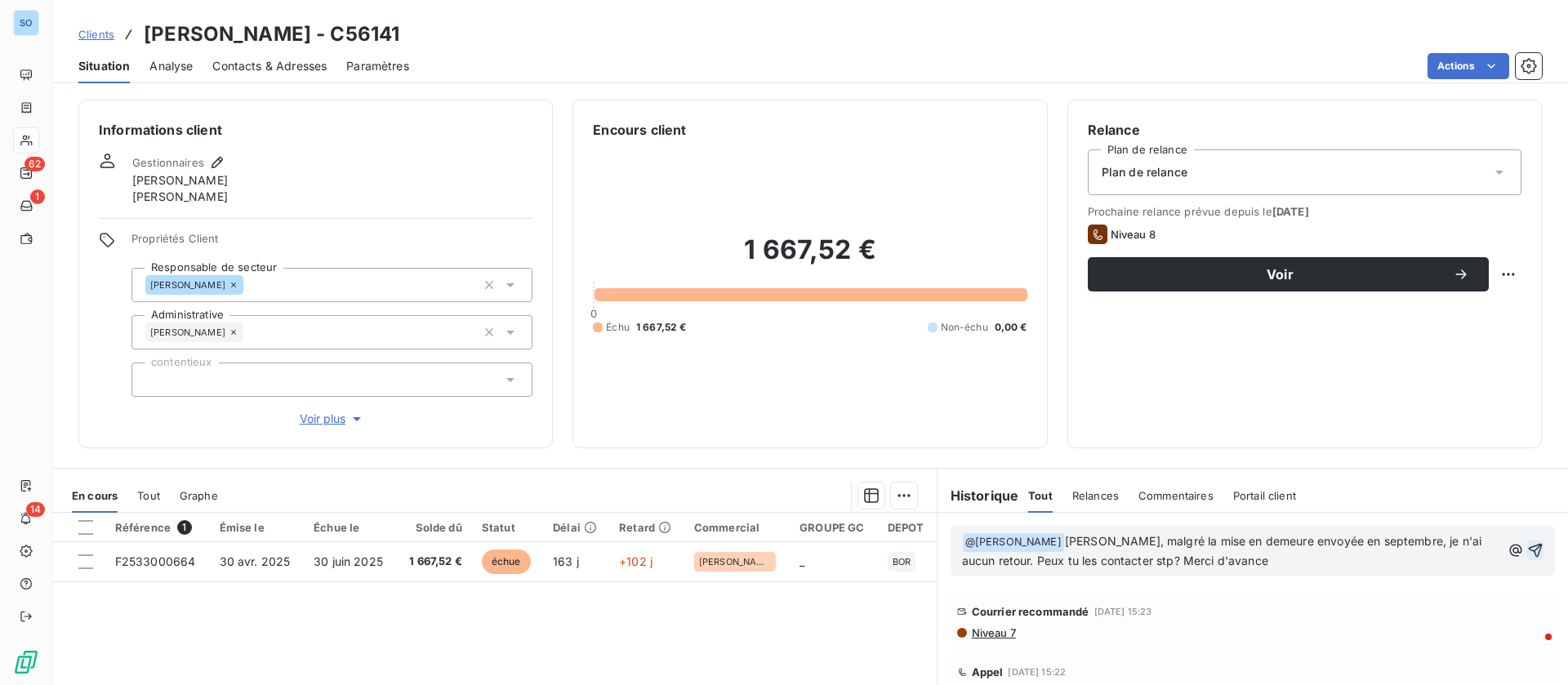
click at [1528, 550] on icon "button" at bounding box center [1535, 550] width 14 height 14
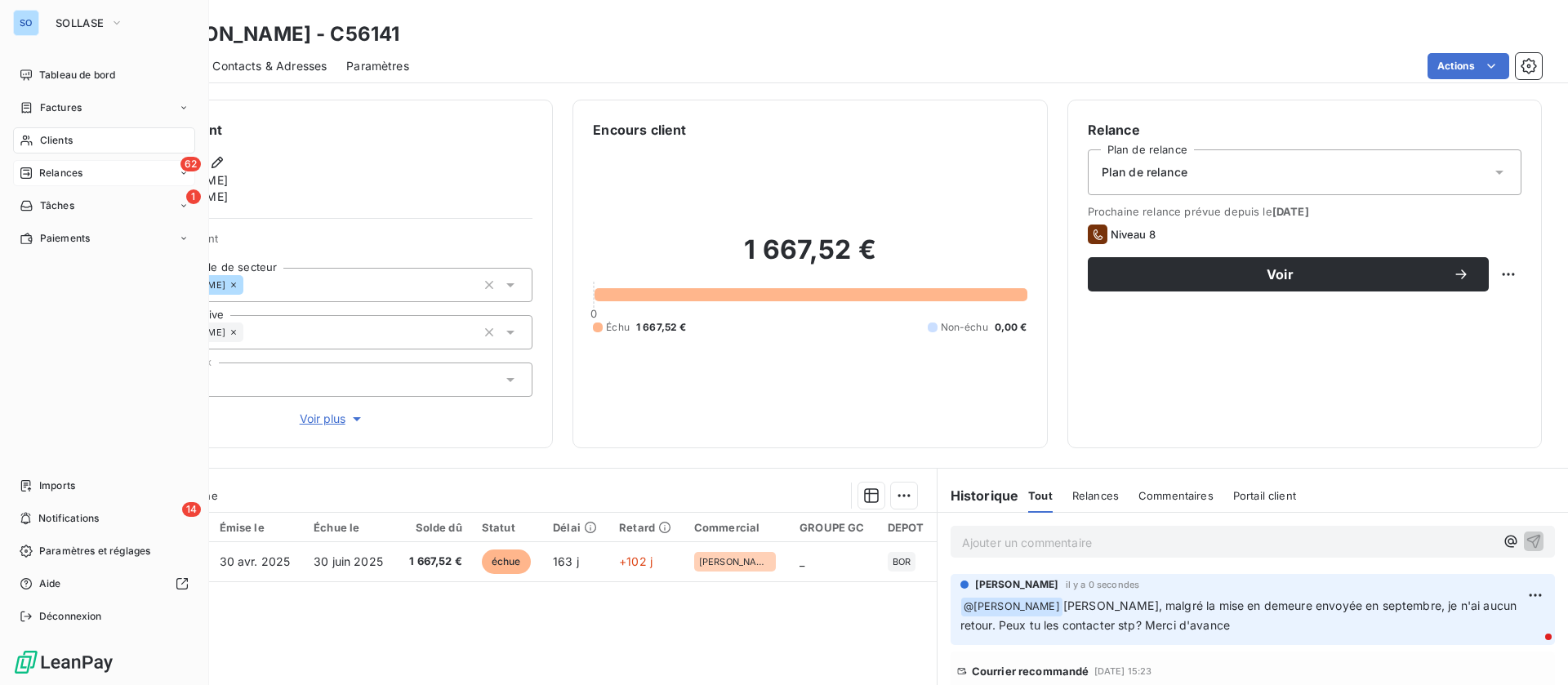
click at [72, 177] on span "Relances" at bounding box center [60, 173] width 43 height 14
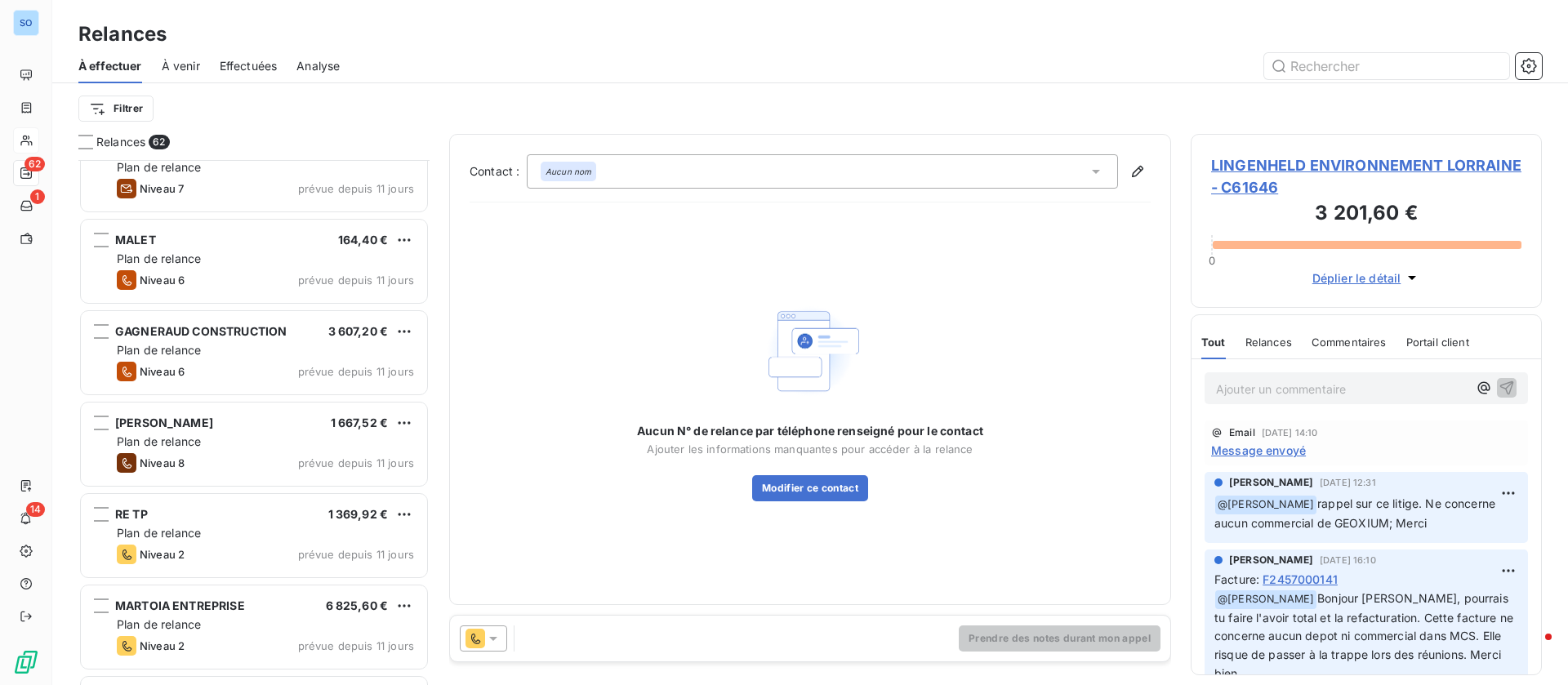
scroll to position [981, 0]
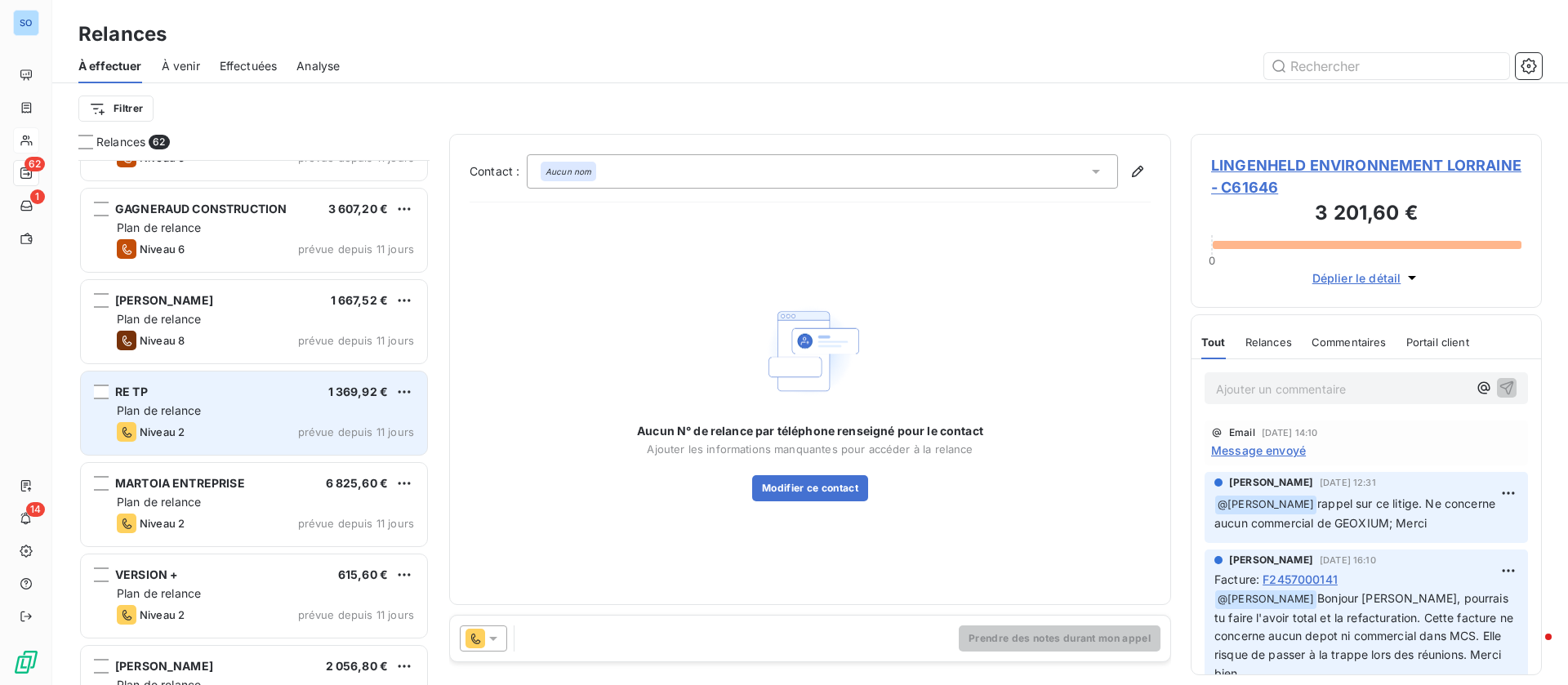
click at [206, 403] on div "Plan de relance" at bounding box center [266, 411] width 297 height 16
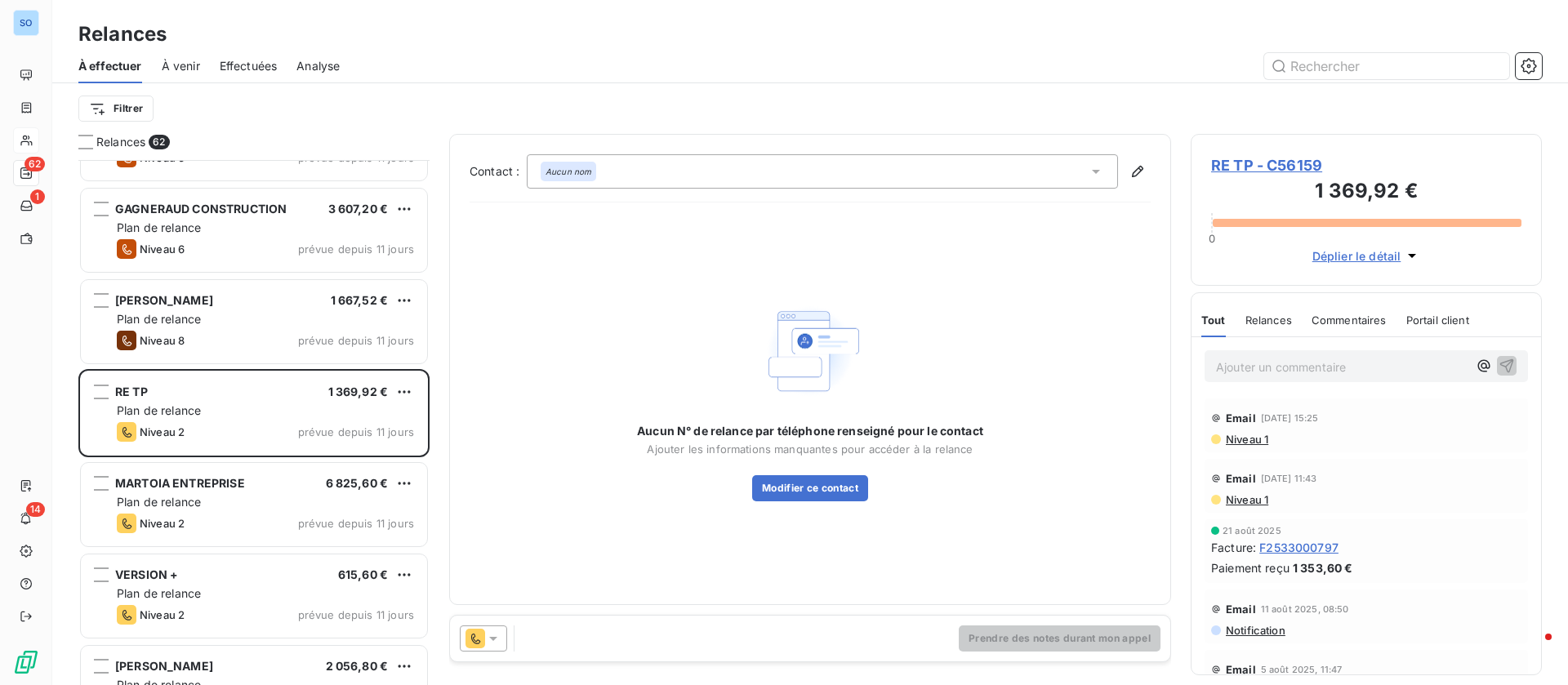
click at [1099, 170] on icon at bounding box center [1096, 171] width 16 height 16
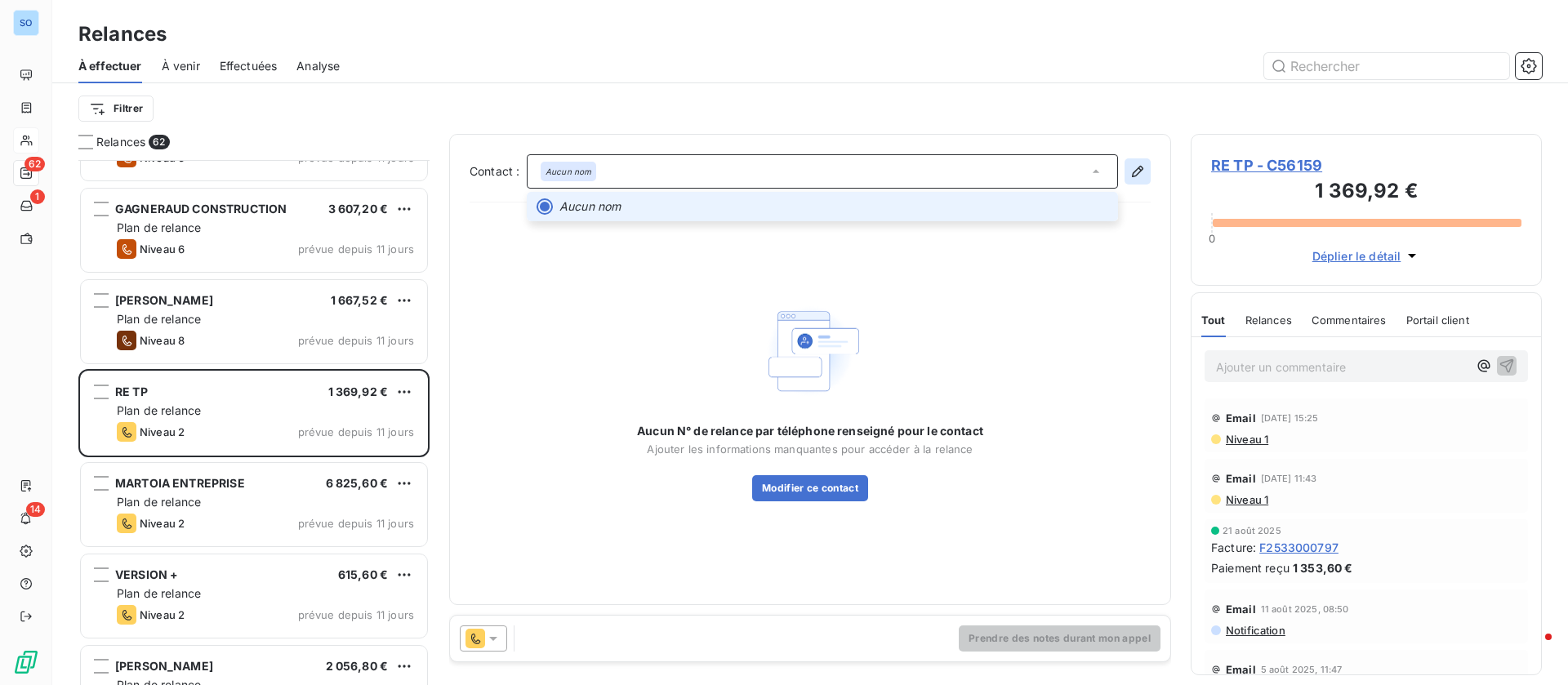
click at [1135, 171] on icon "button" at bounding box center [1137, 171] width 12 height 12
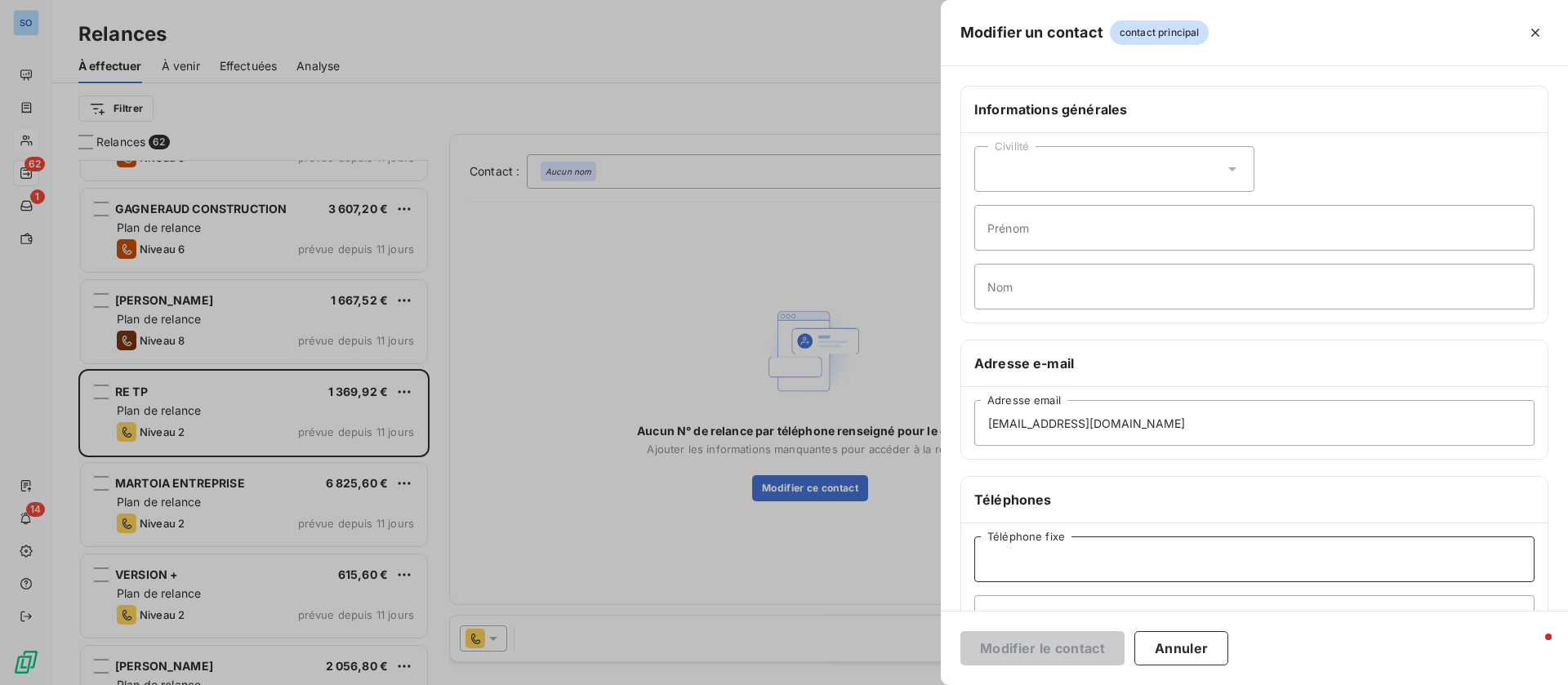
click at [1143, 547] on input "Téléphone fixe" at bounding box center [1254, 559] width 561 height 46
paste input "05.46.30.17.14"
type input "05.46.30.17.14"
click at [1032, 644] on button "Modifier le contact" at bounding box center [1043, 648] width 164 height 34
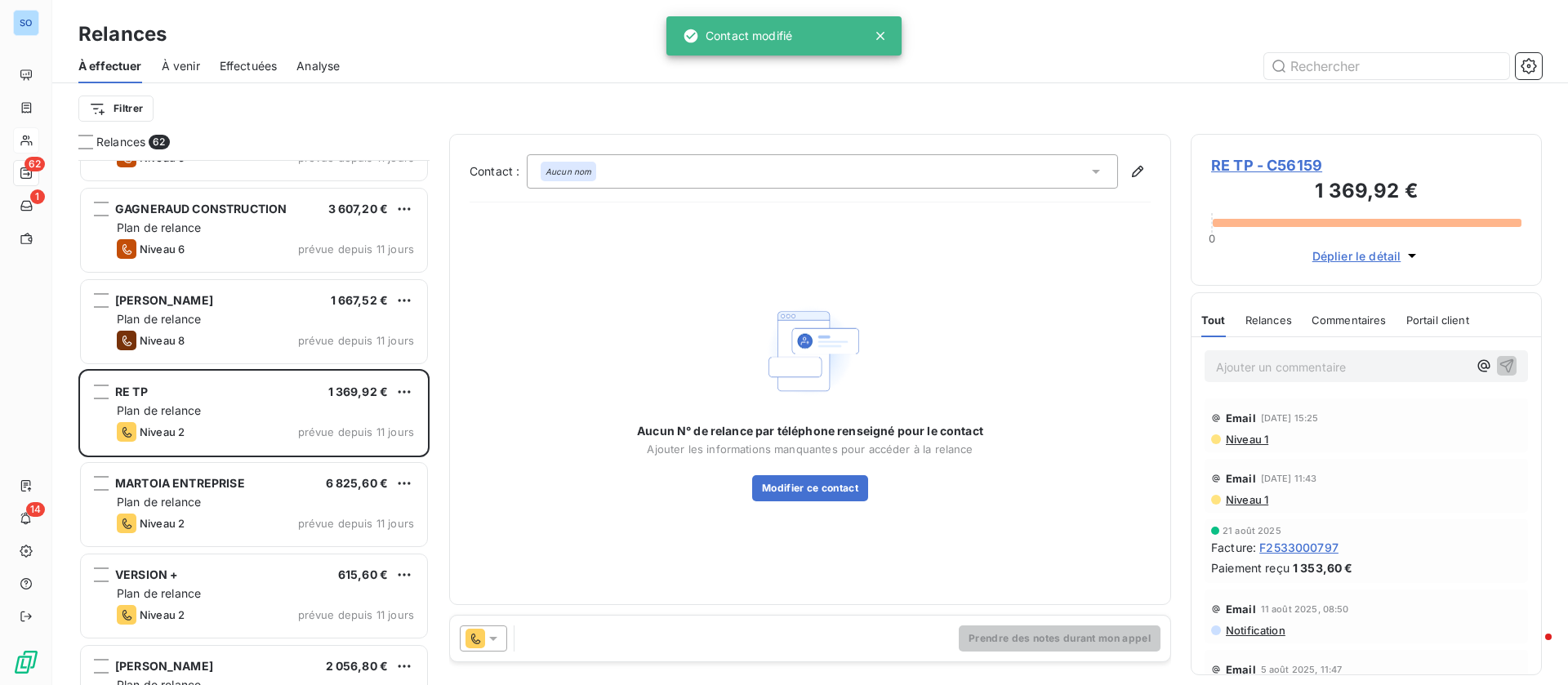
click at [1099, 161] on div "Aucun nom" at bounding box center [822, 171] width 591 height 34
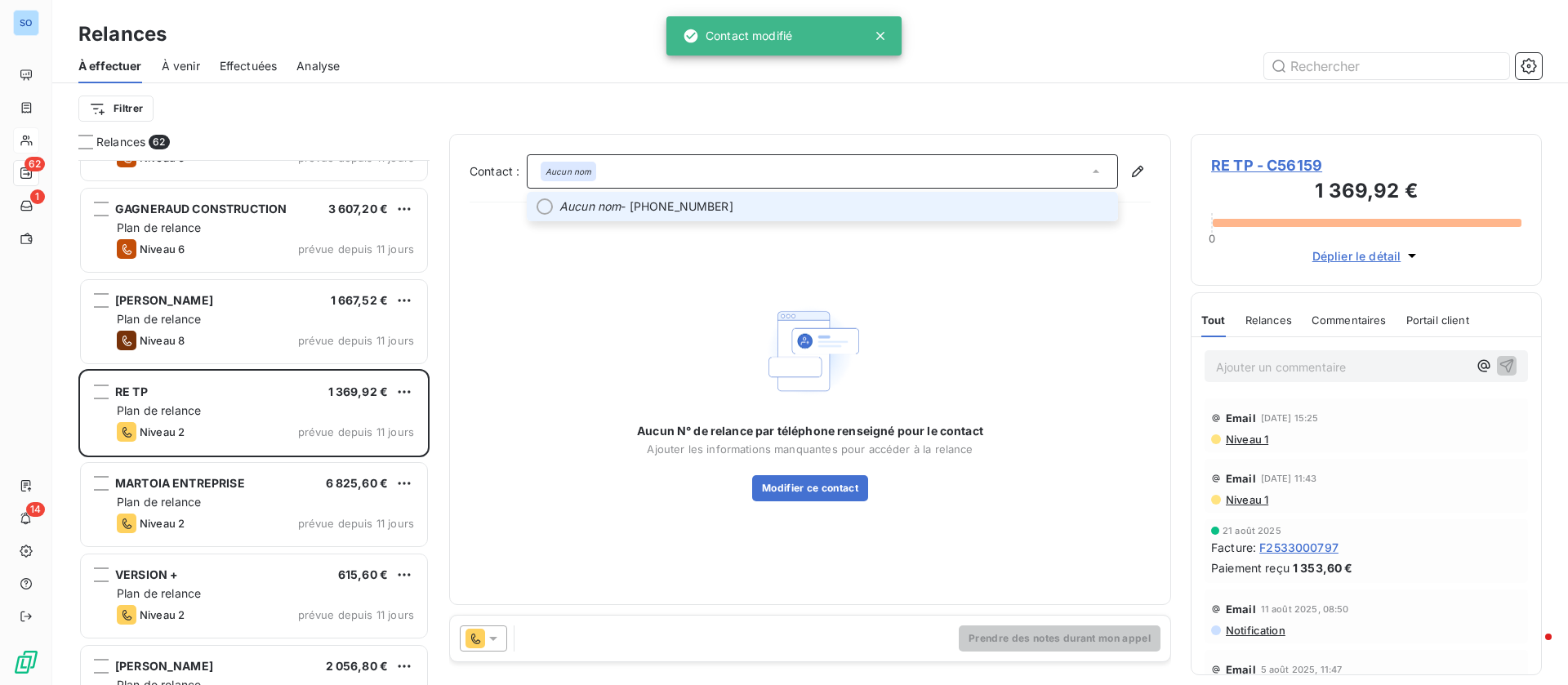
click at [902, 187] on div "Aucun nom" at bounding box center [822, 171] width 591 height 34
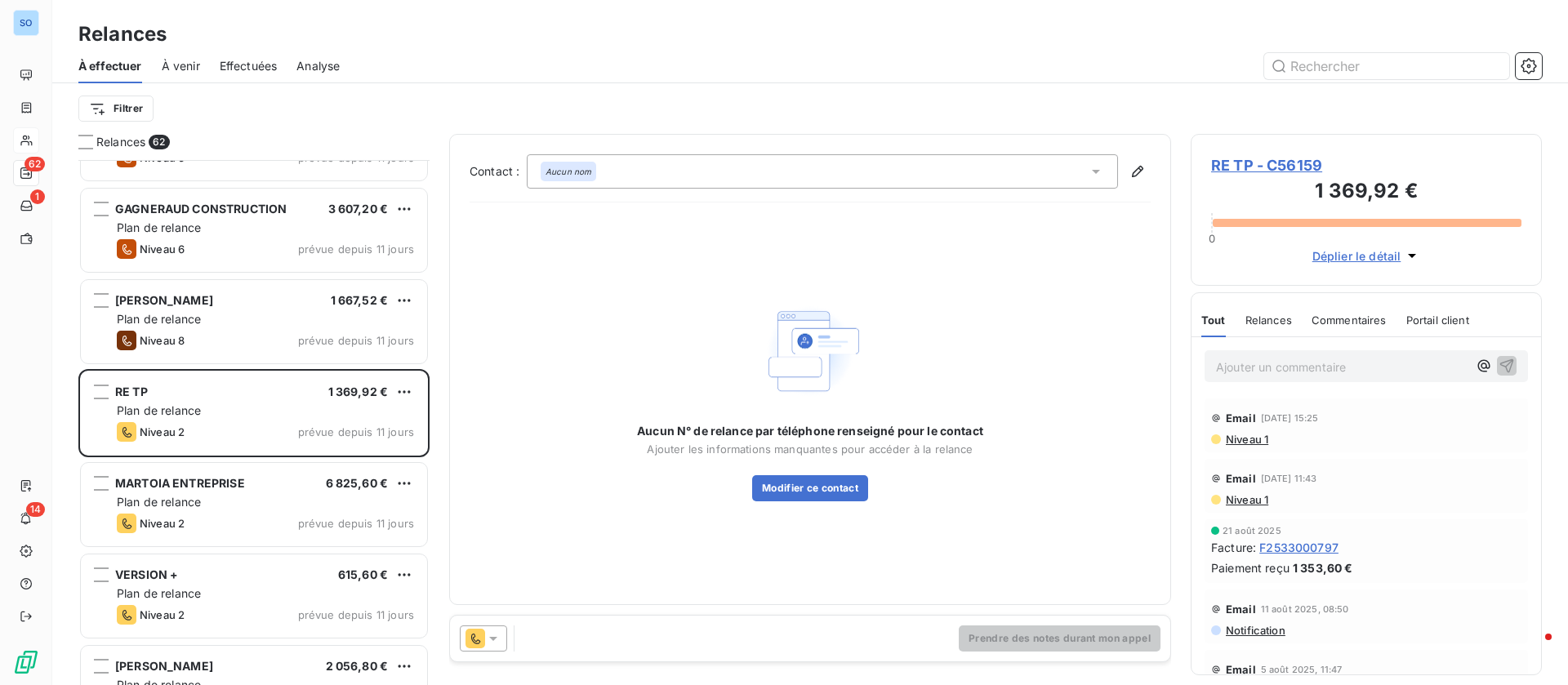
click at [1088, 170] on icon at bounding box center [1096, 171] width 16 height 16
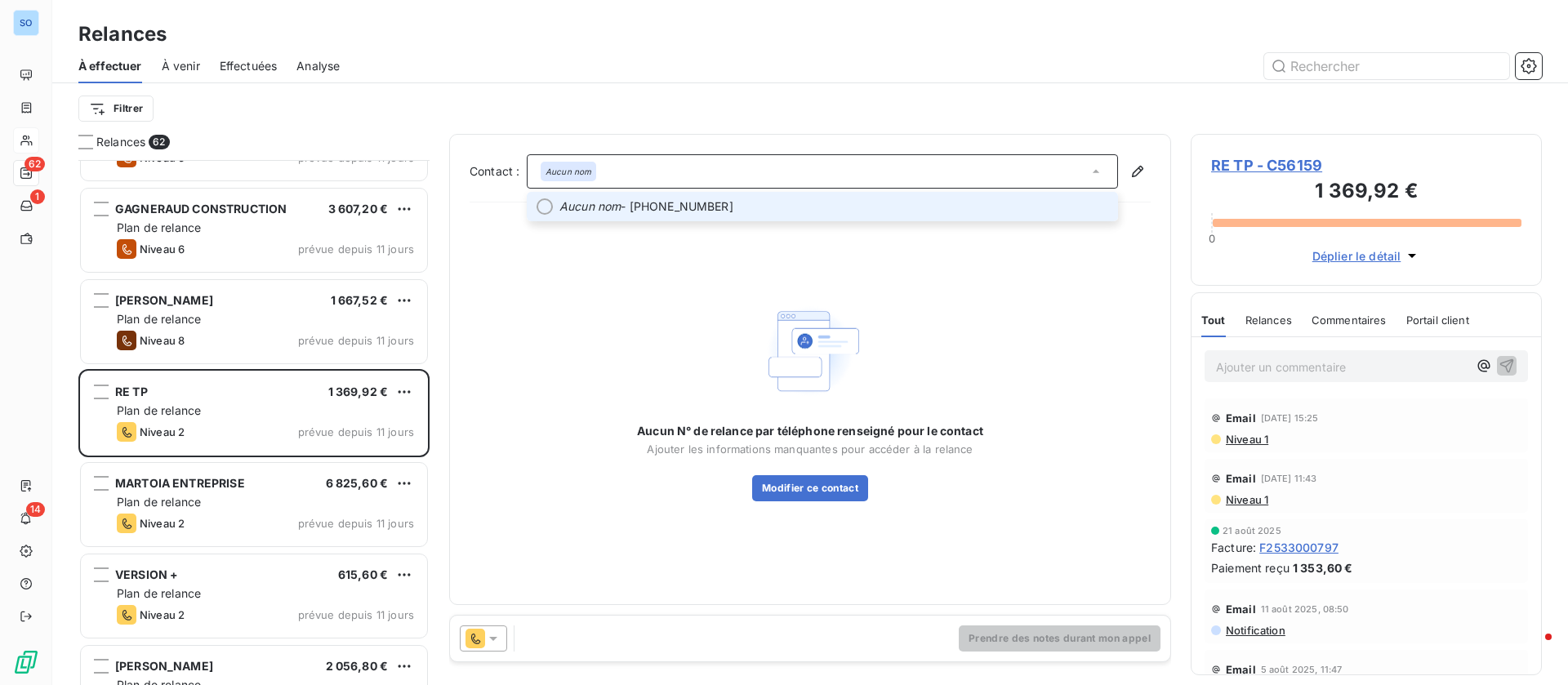
click at [849, 219] on li "Aucun nom - 05.46.30.17.14" at bounding box center [822, 206] width 591 height 30
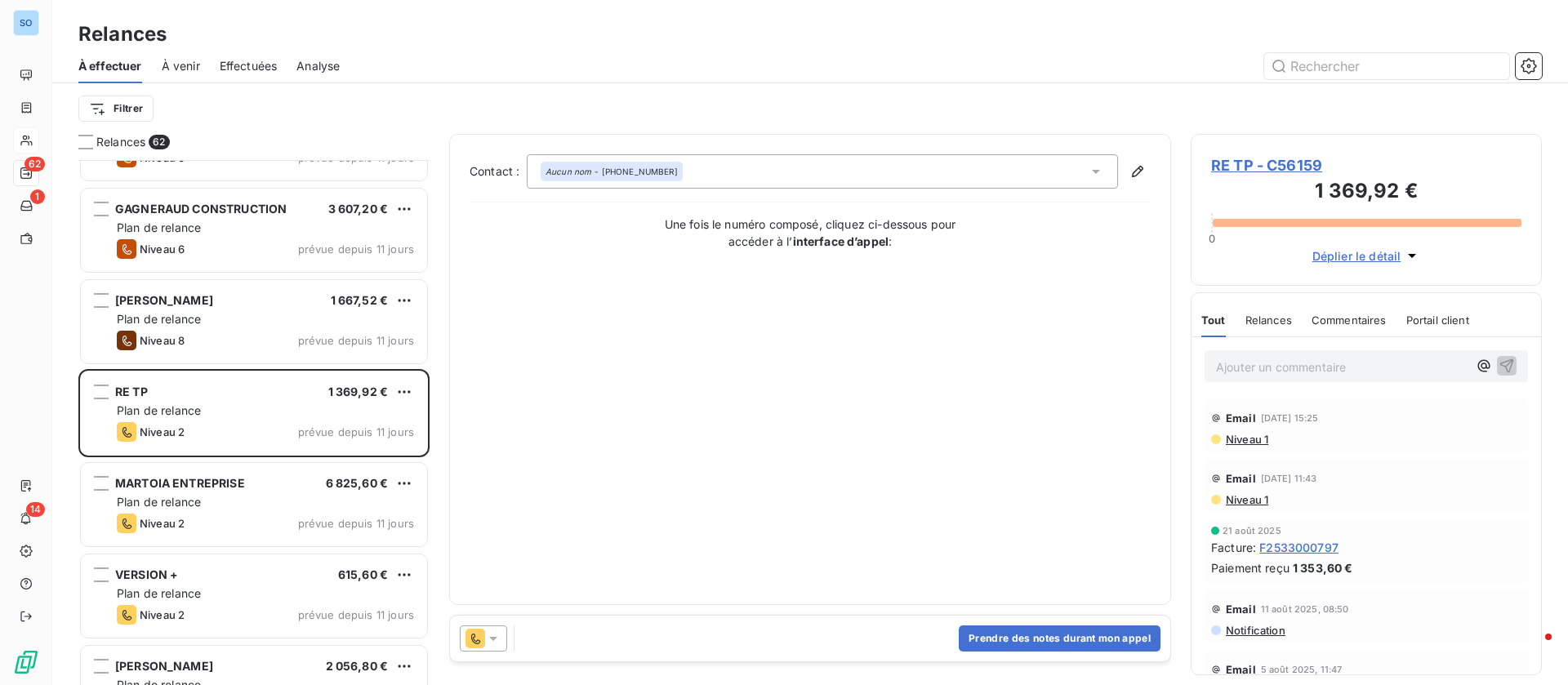
drag, startPoint x: 1047, startPoint y: 624, endPoint x: 900, endPoint y: 598, distance: 149.3
click at [1046, 626] on div "Prendre des notes durant mon appel" at bounding box center [809, 638] width 720 height 46
click at [1104, 632] on button "Prendre des notes durant mon appel" at bounding box center [1060, 638] width 202 height 26
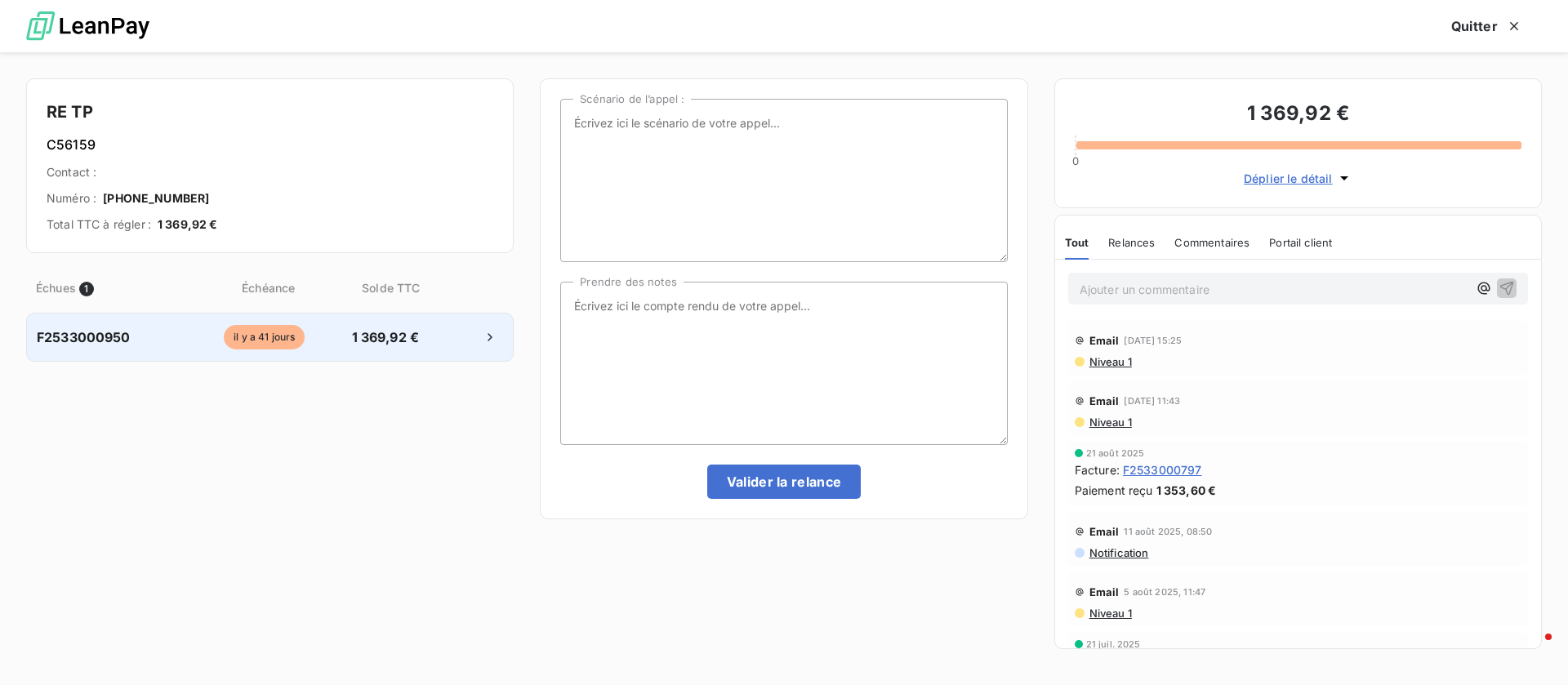
click at [416, 347] on div "F2533000950 il y a 41 jours 1 369,92 €" at bounding box center [269, 337] width 488 height 49
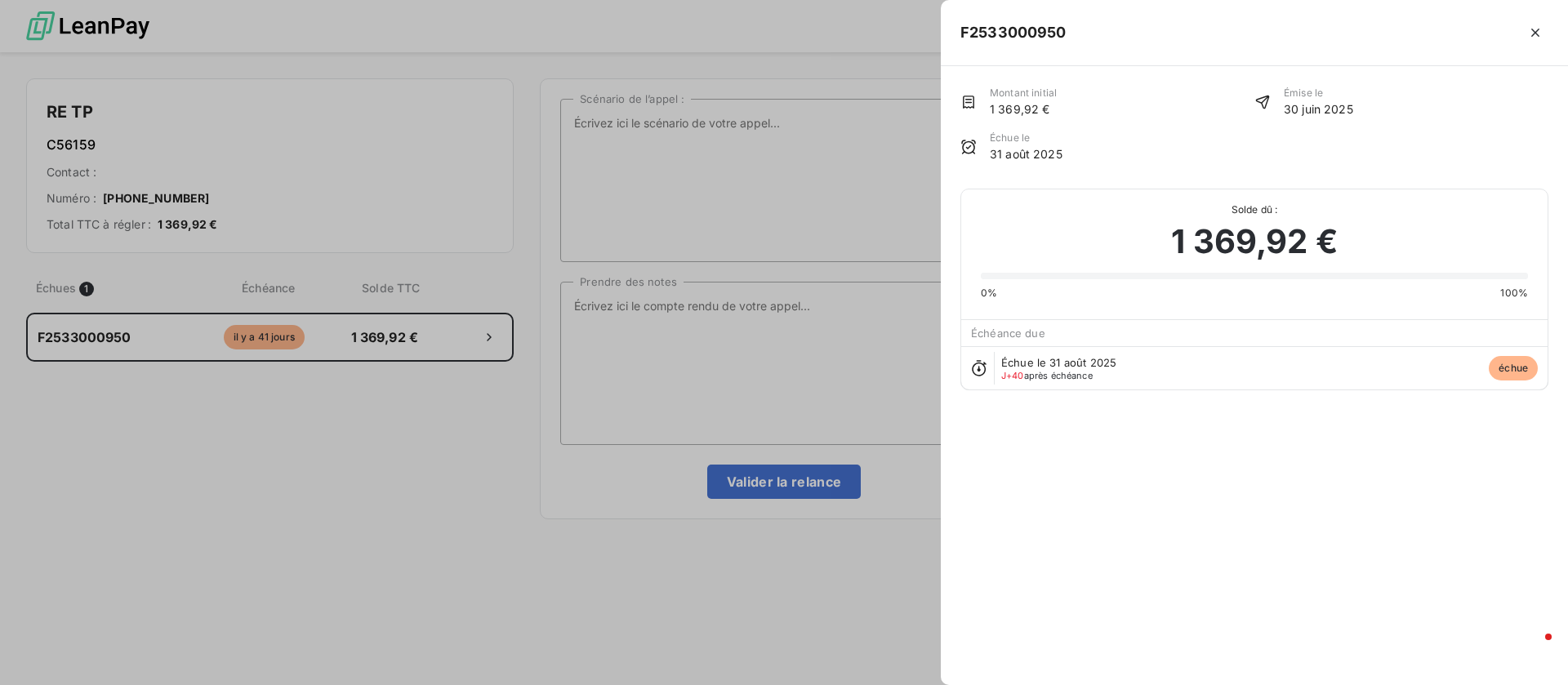
click at [729, 350] on div at bounding box center [784, 342] width 1568 height 685
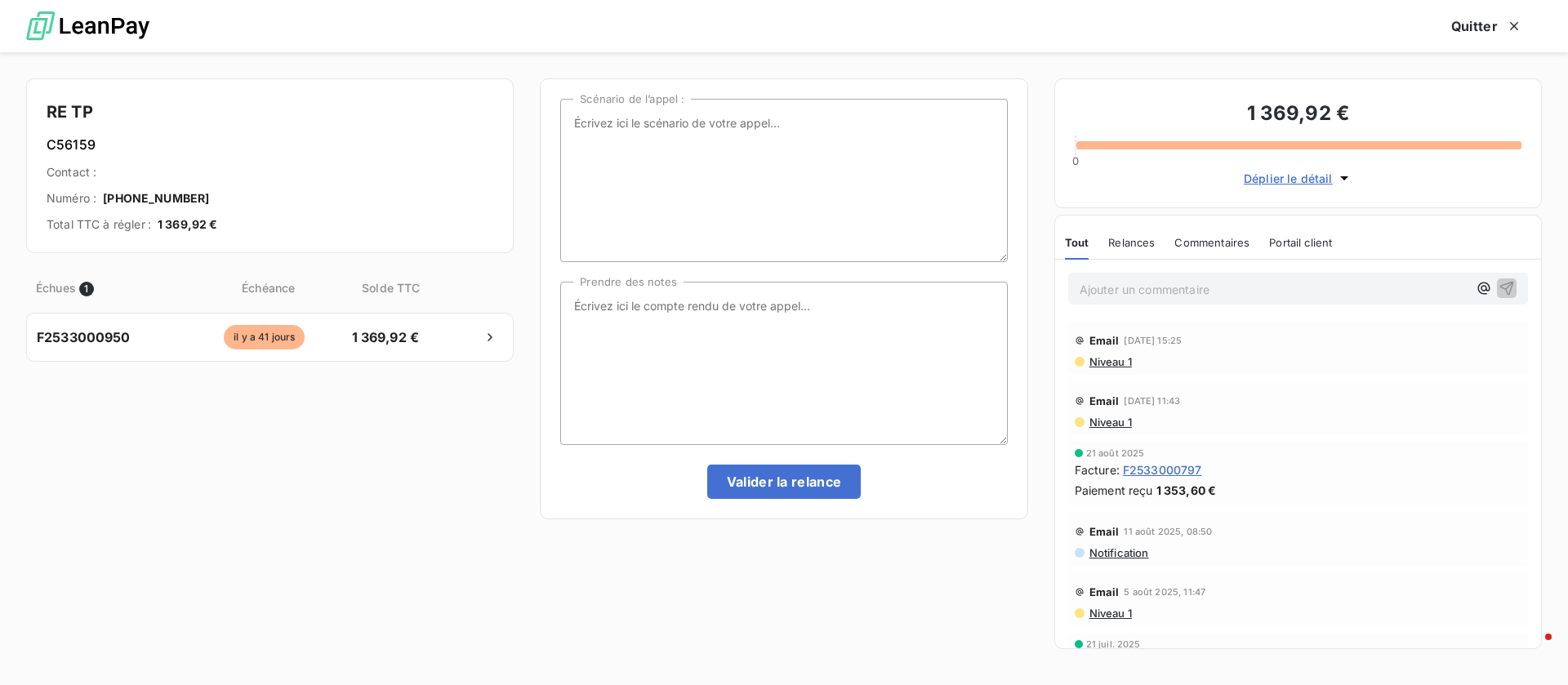
click at [1128, 361] on span "Niveau 1" at bounding box center [1109, 361] width 44 height 13
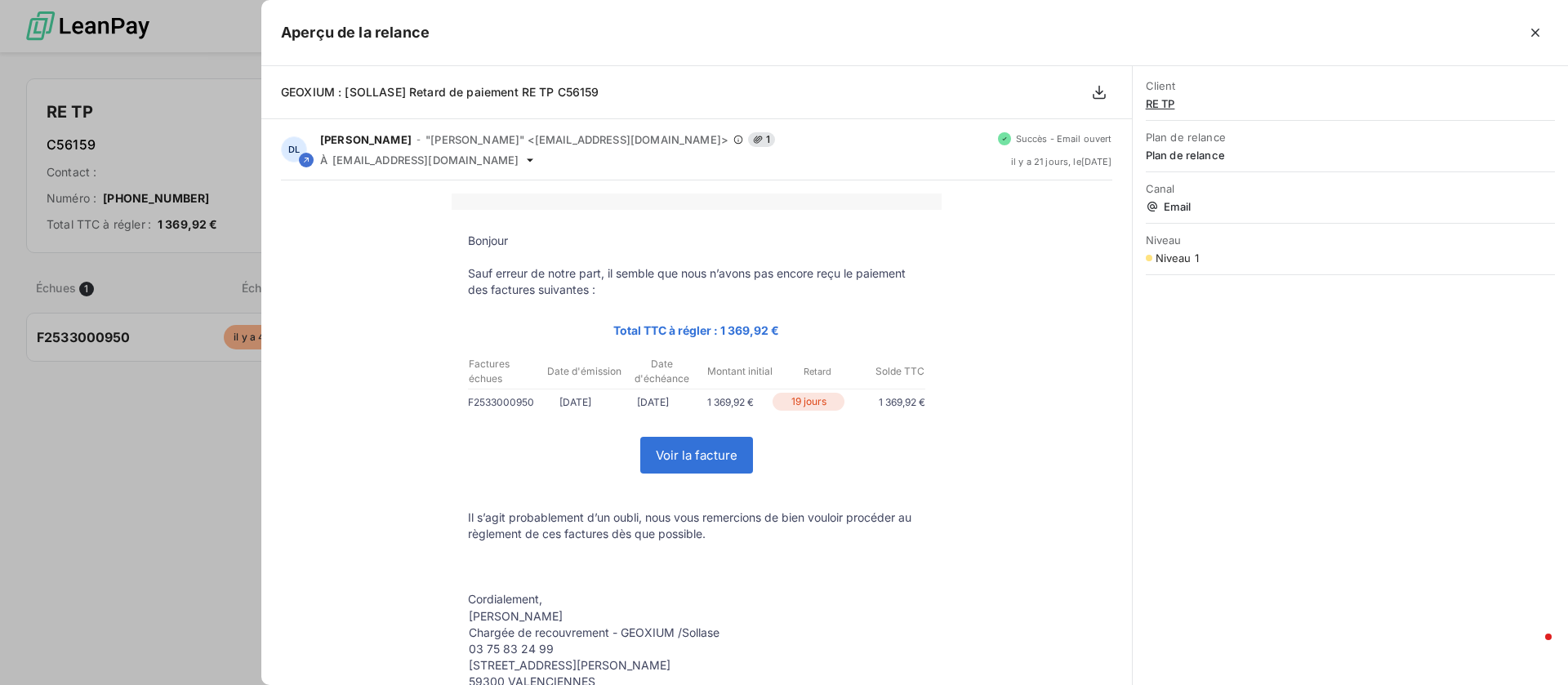
scroll to position [507, 333]
click at [114, 461] on div at bounding box center [784, 342] width 1568 height 685
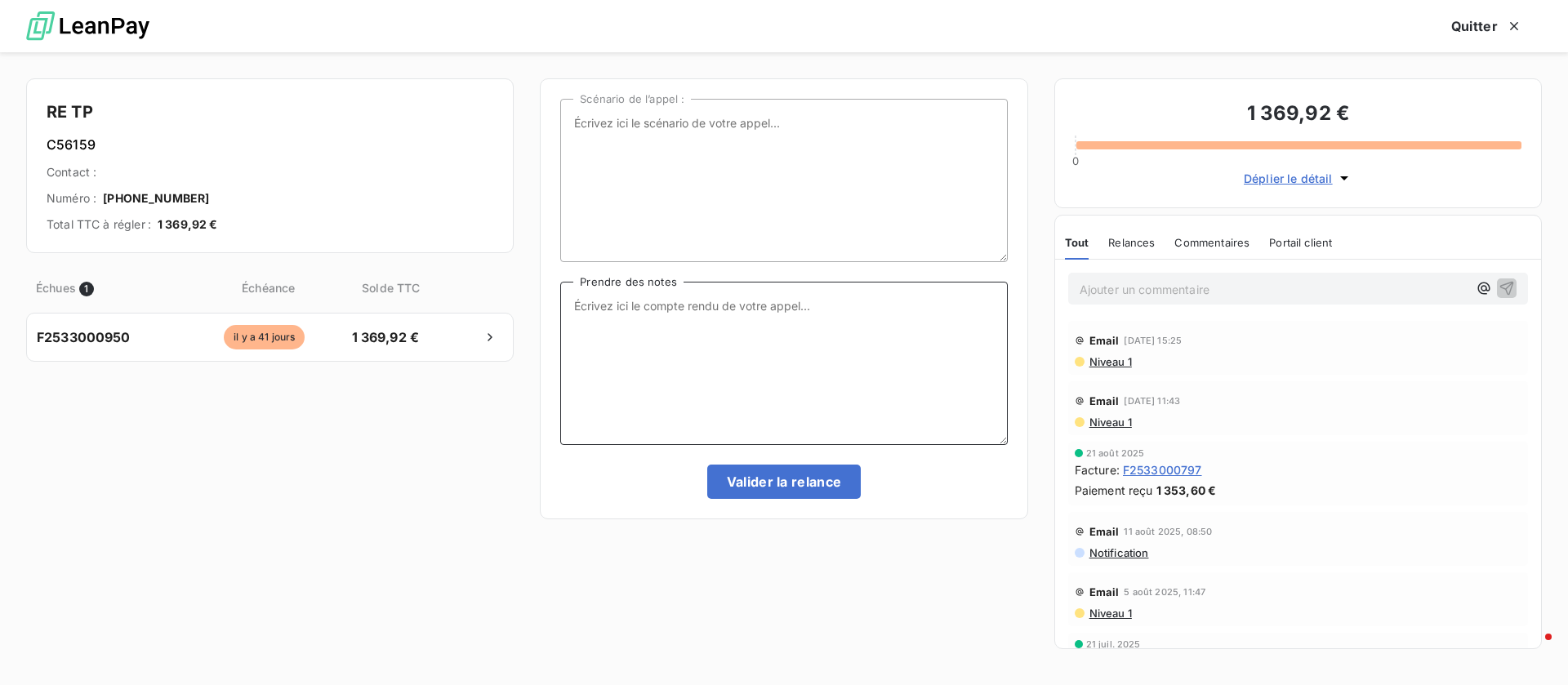
click at [671, 367] on textarea "Prendre des notes" at bounding box center [784, 363] width 447 height 163
type textarea "vient d'être validée, virement prévu pour le 14/10"
click at [788, 477] on button "Valider la relance" at bounding box center [784, 482] width 154 height 34
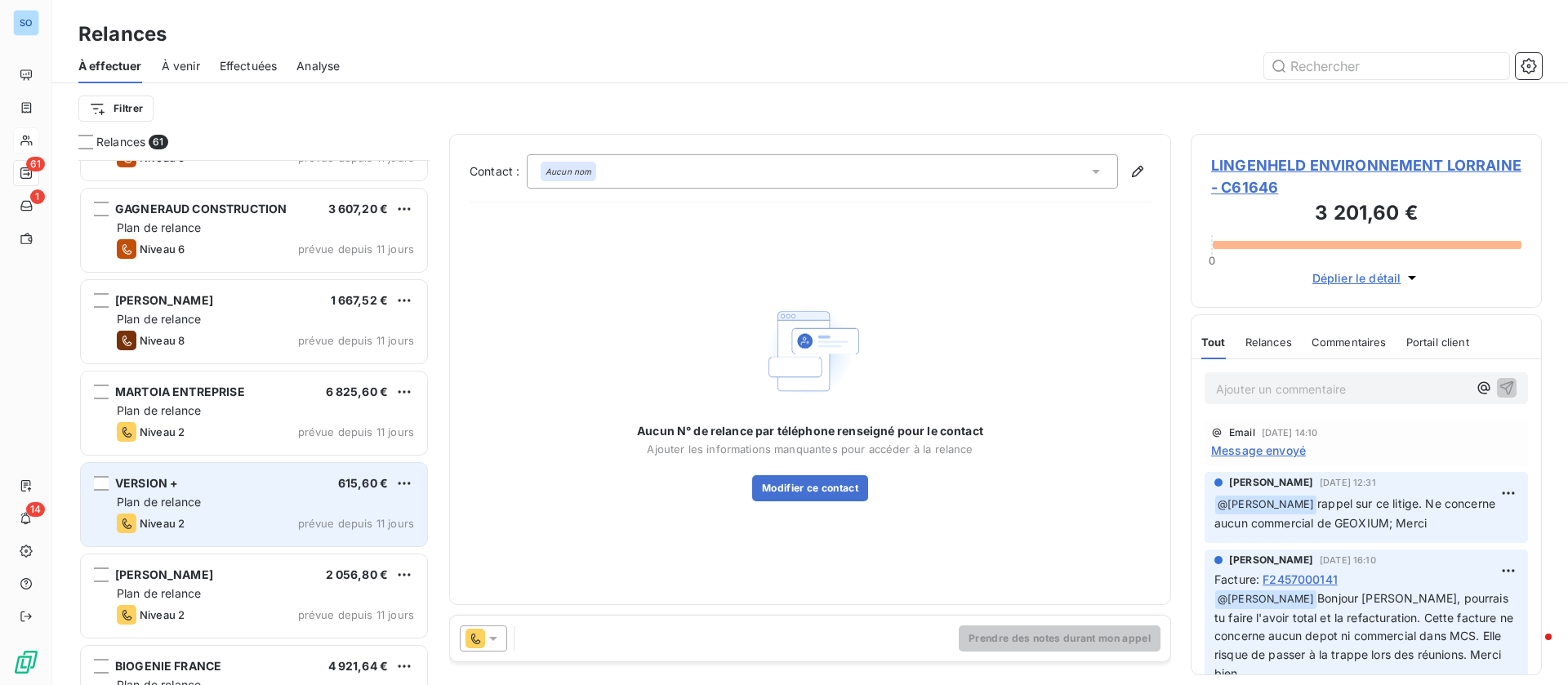
click at [277, 517] on div "Niveau 2 prévue depuis 11 jours" at bounding box center [266, 524] width 297 height 20
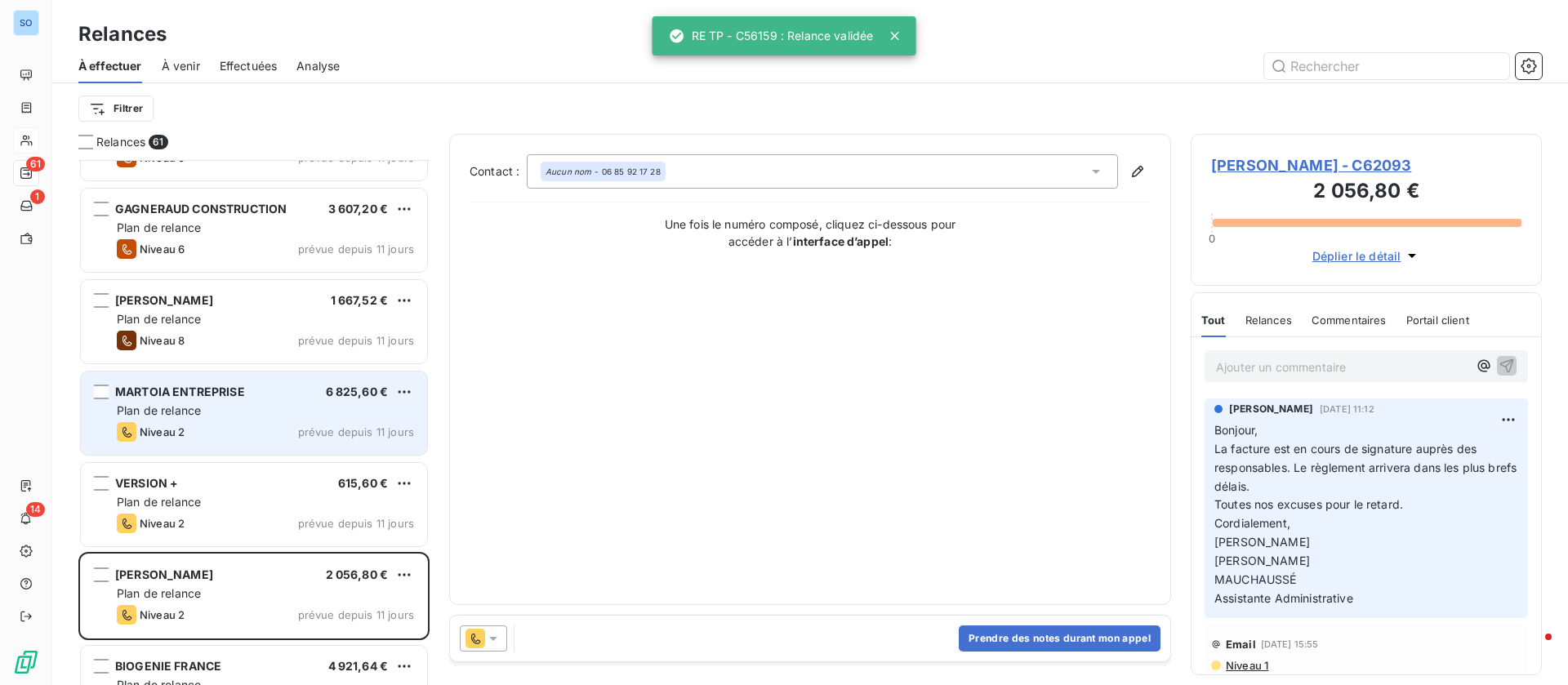
click at [275, 431] on div "Niveau 2 prévue depuis 11 jours" at bounding box center [266, 432] width 297 height 20
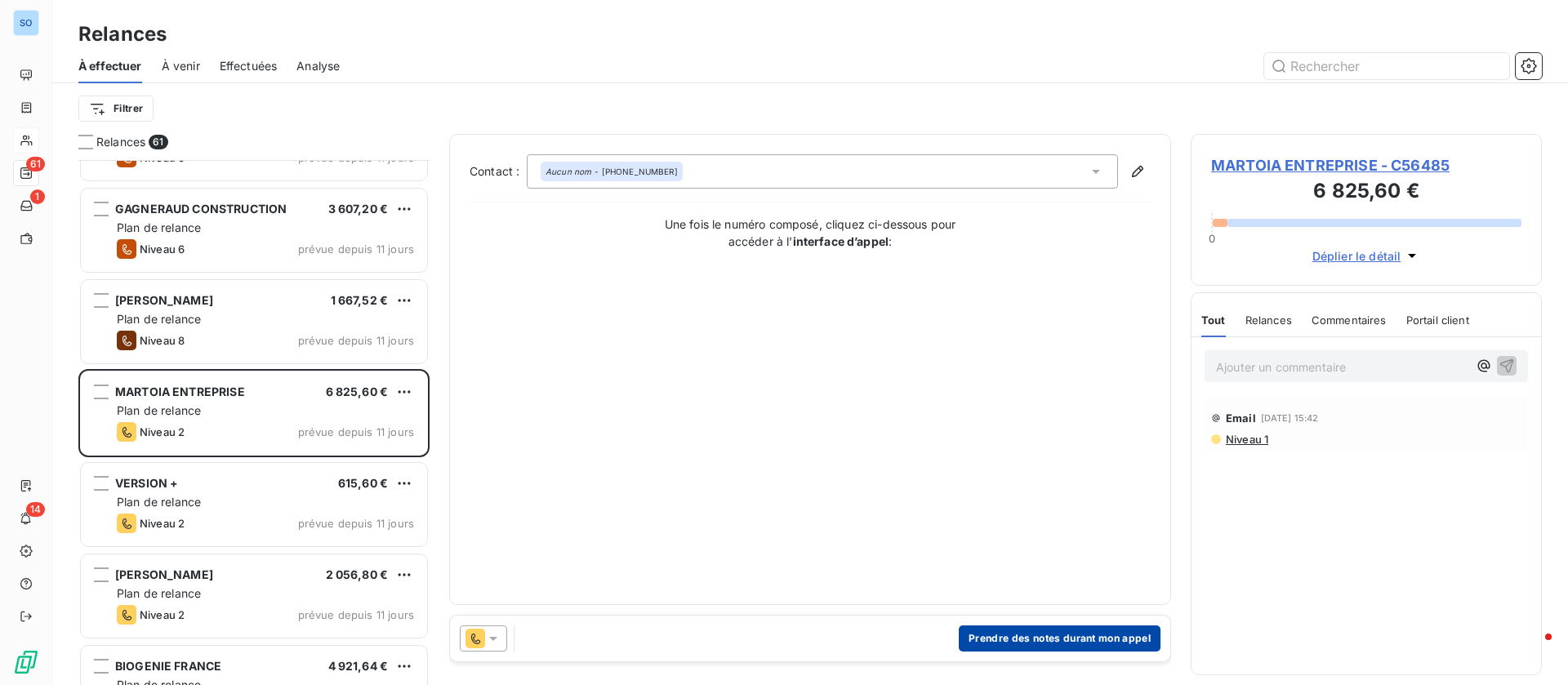
click at [1037, 632] on button "Prendre des notes durant mon appel" at bounding box center [1060, 638] width 202 height 26
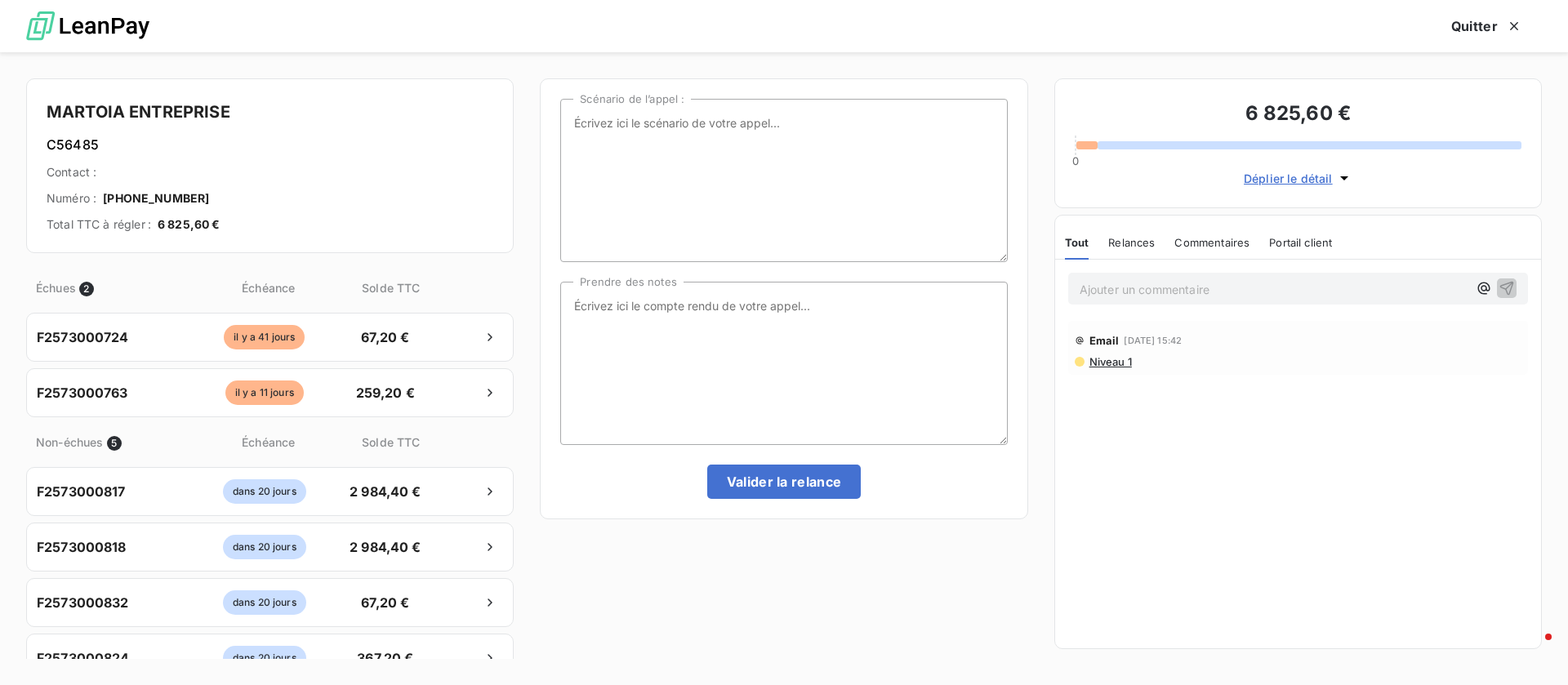
click at [1101, 352] on div "Email 19 sept. 2025, 15:42" at bounding box center [1298, 340] width 447 height 26
click at [1106, 363] on span "Niveau 1" at bounding box center [1109, 361] width 44 height 13
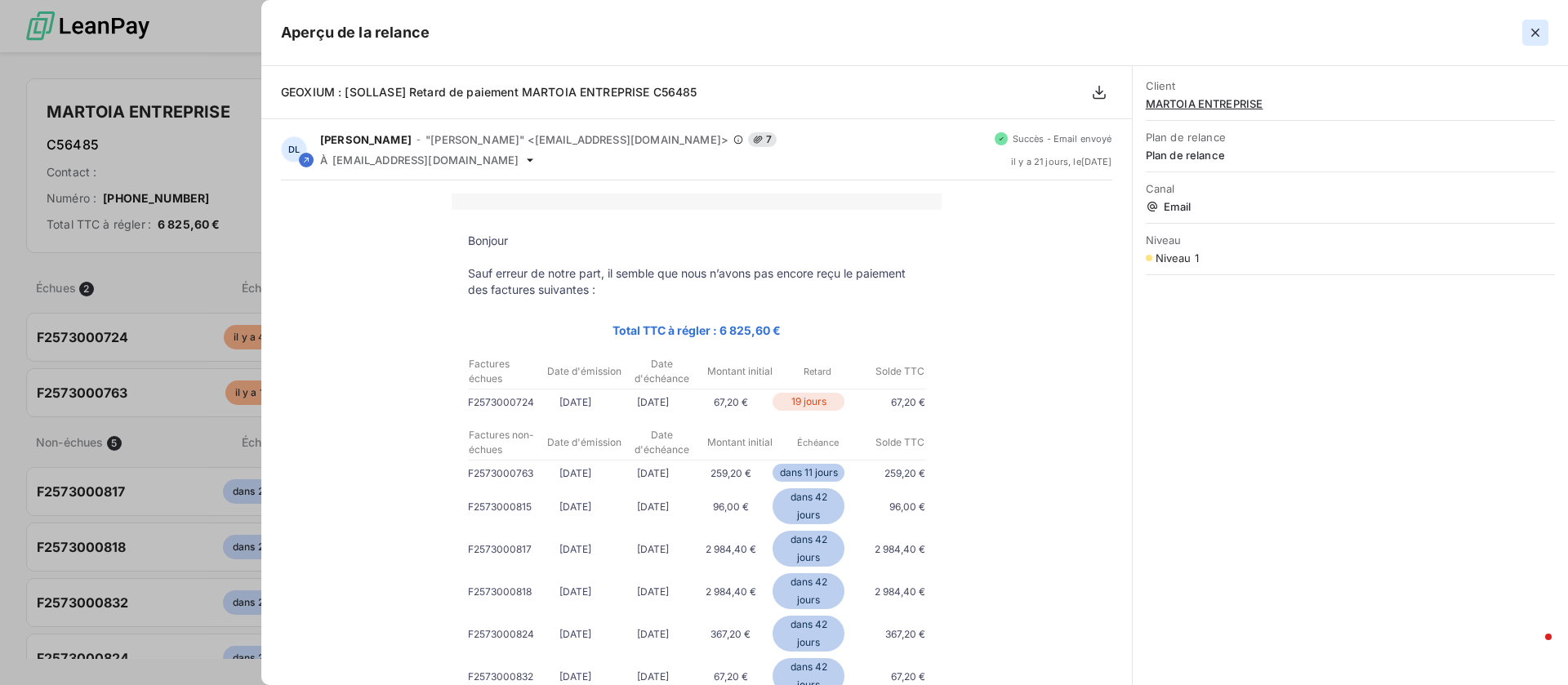
click at [1539, 26] on icon "button" at bounding box center [1535, 32] width 16 height 16
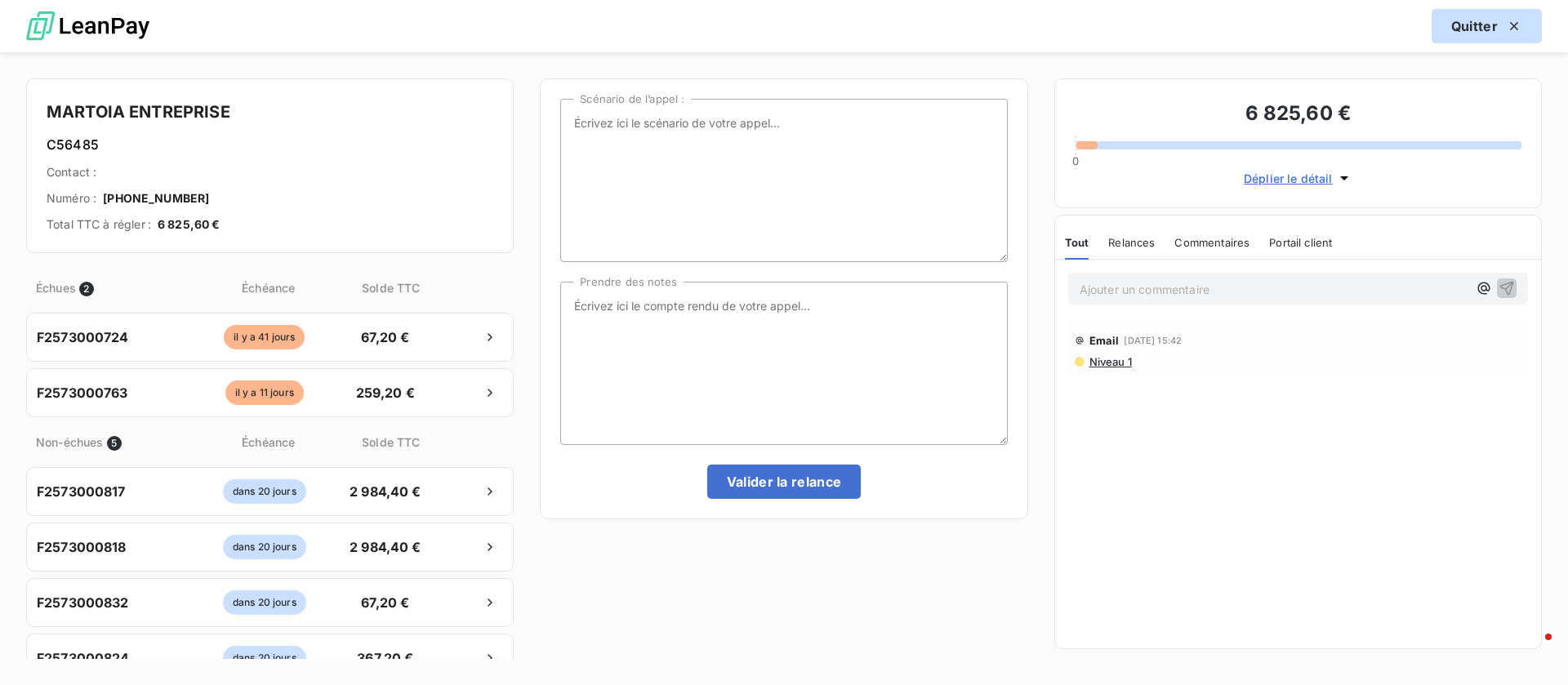
click at [1488, 34] on button "Quitter" at bounding box center [1486, 26] width 110 height 34
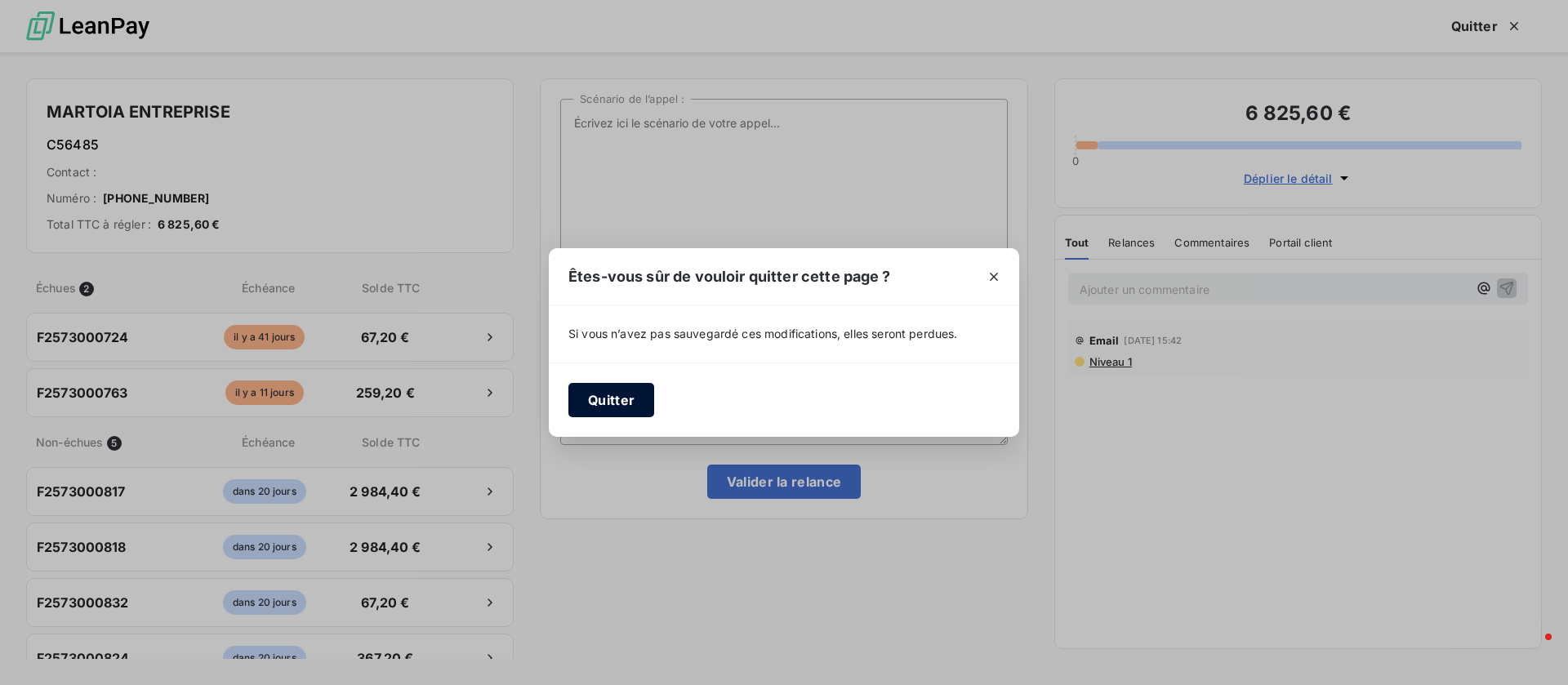
click at [597, 390] on button "Quitter" at bounding box center [611, 400] width 86 height 34
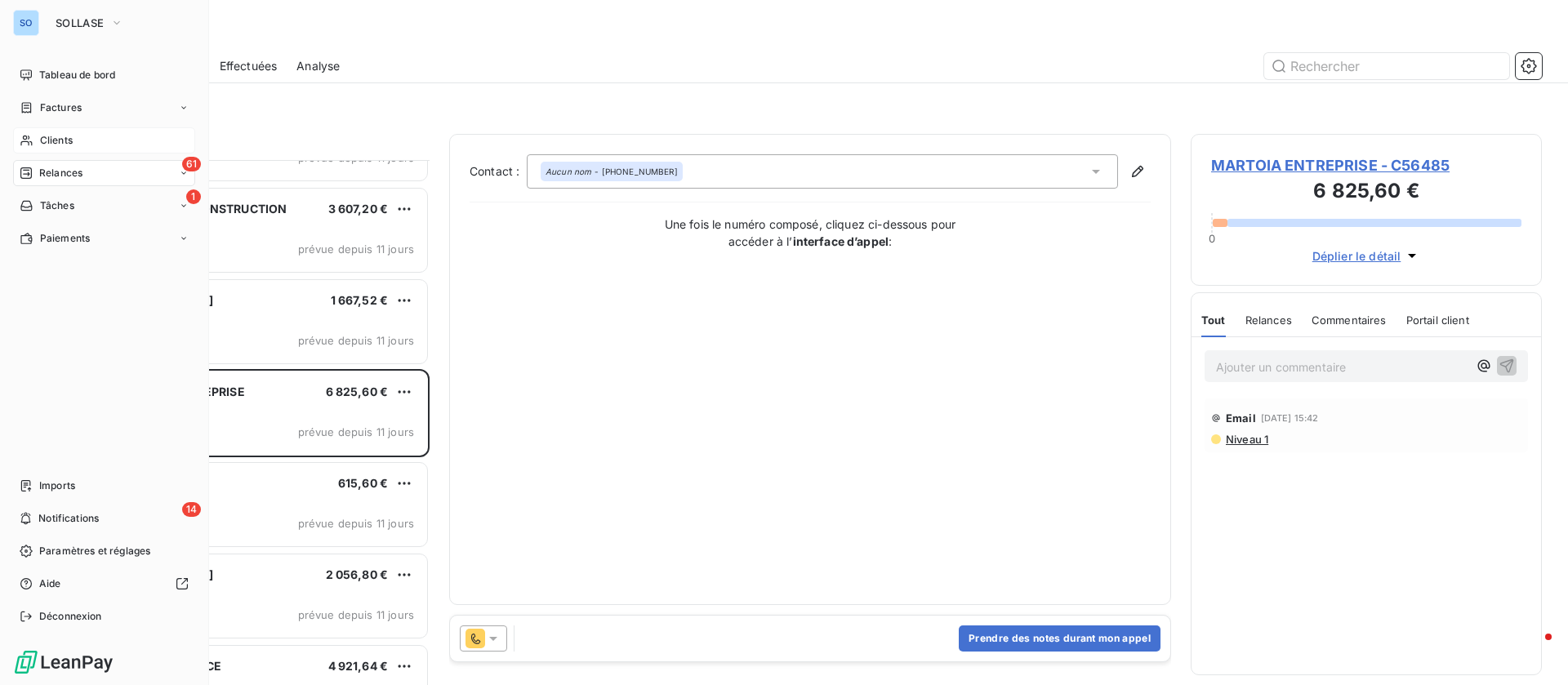
click at [57, 133] on span "Clients" at bounding box center [56, 141] width 32 height 14
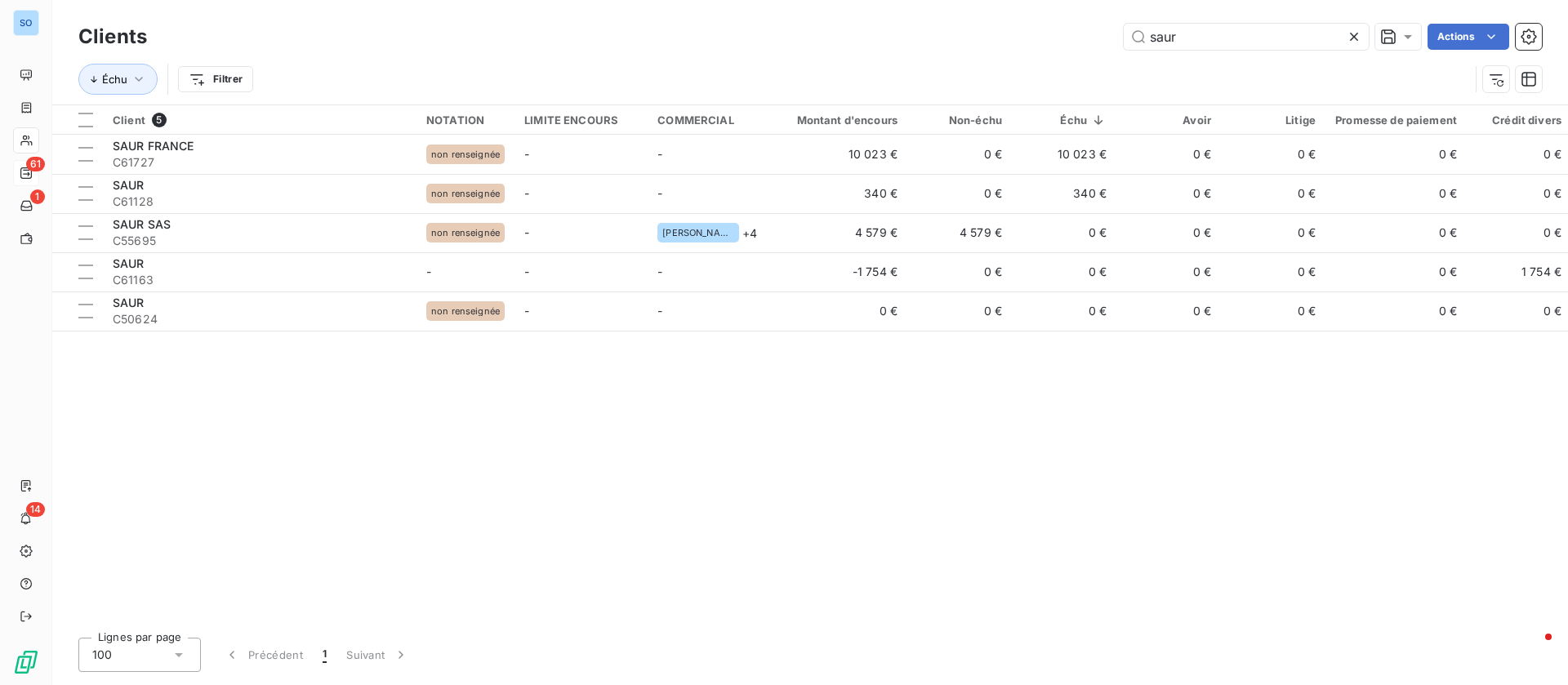
drag, startPoint x: 1214, startPoint y: 39, endPoint x: 973, endPoint y: 39, distance: 241.0
click at [973, 39] on div "saur Actions" at bounding box center [854, 36] width 1375 height 26
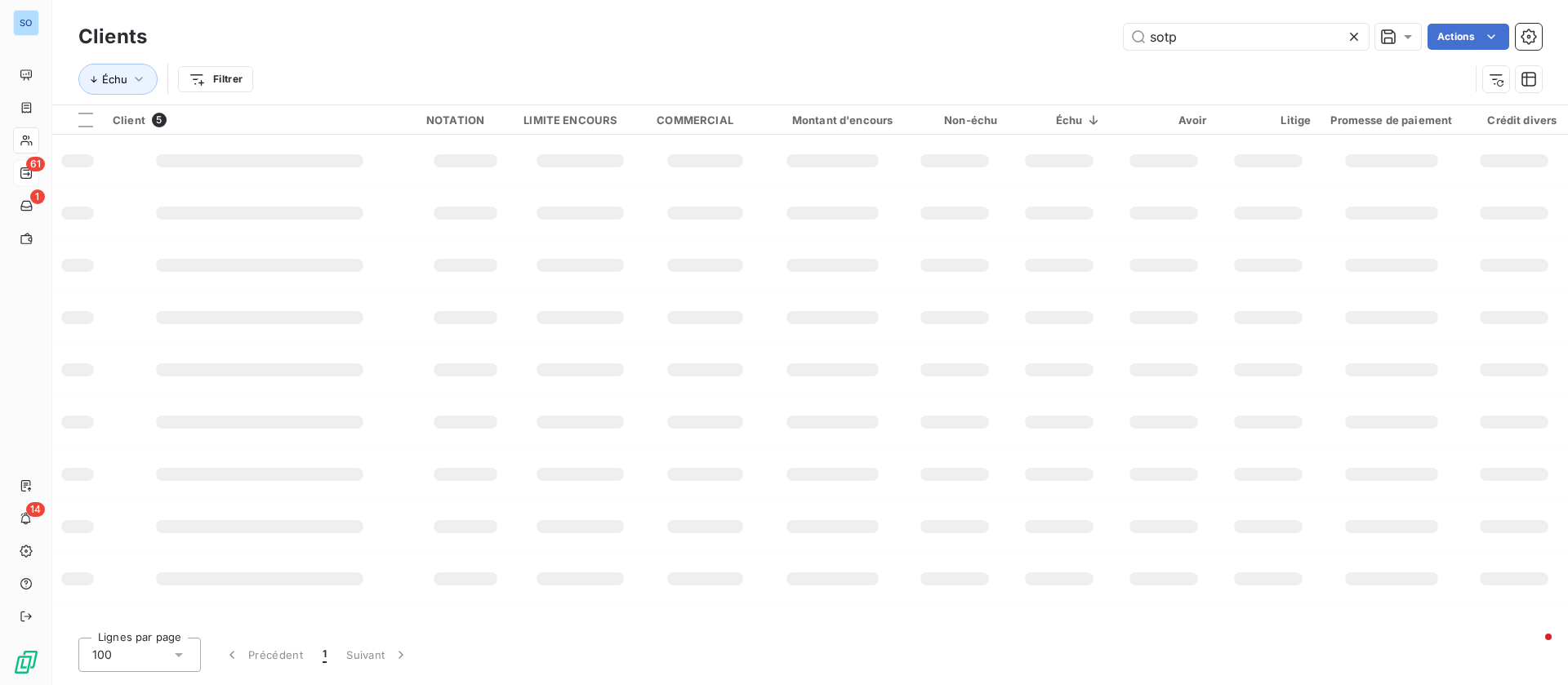
type input "sotp"
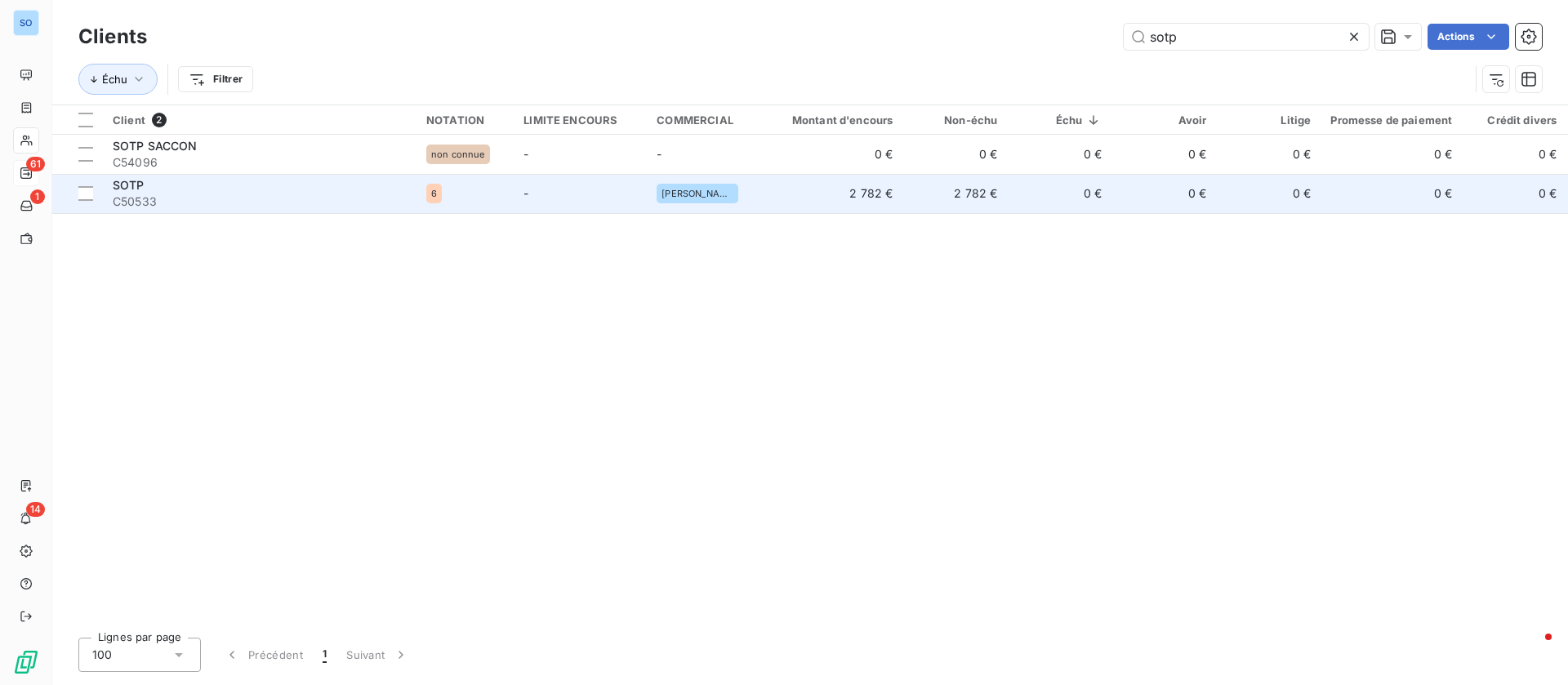
click at [200, 189] on div "SOTP" at bounding box center [260, 186] width 294 height 16
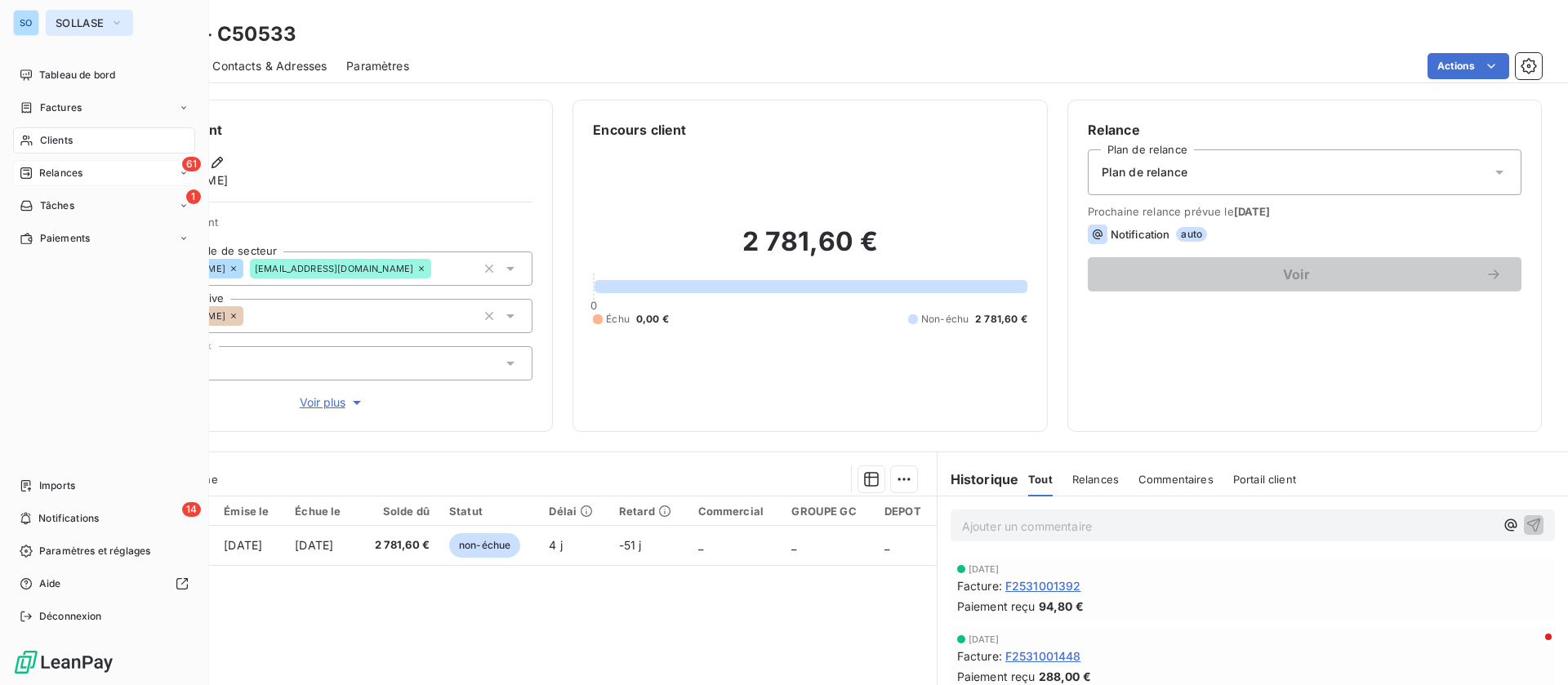
click at [85, 32] on button "SOLLASE" at bounding box center [89, 23] width 87 height 26
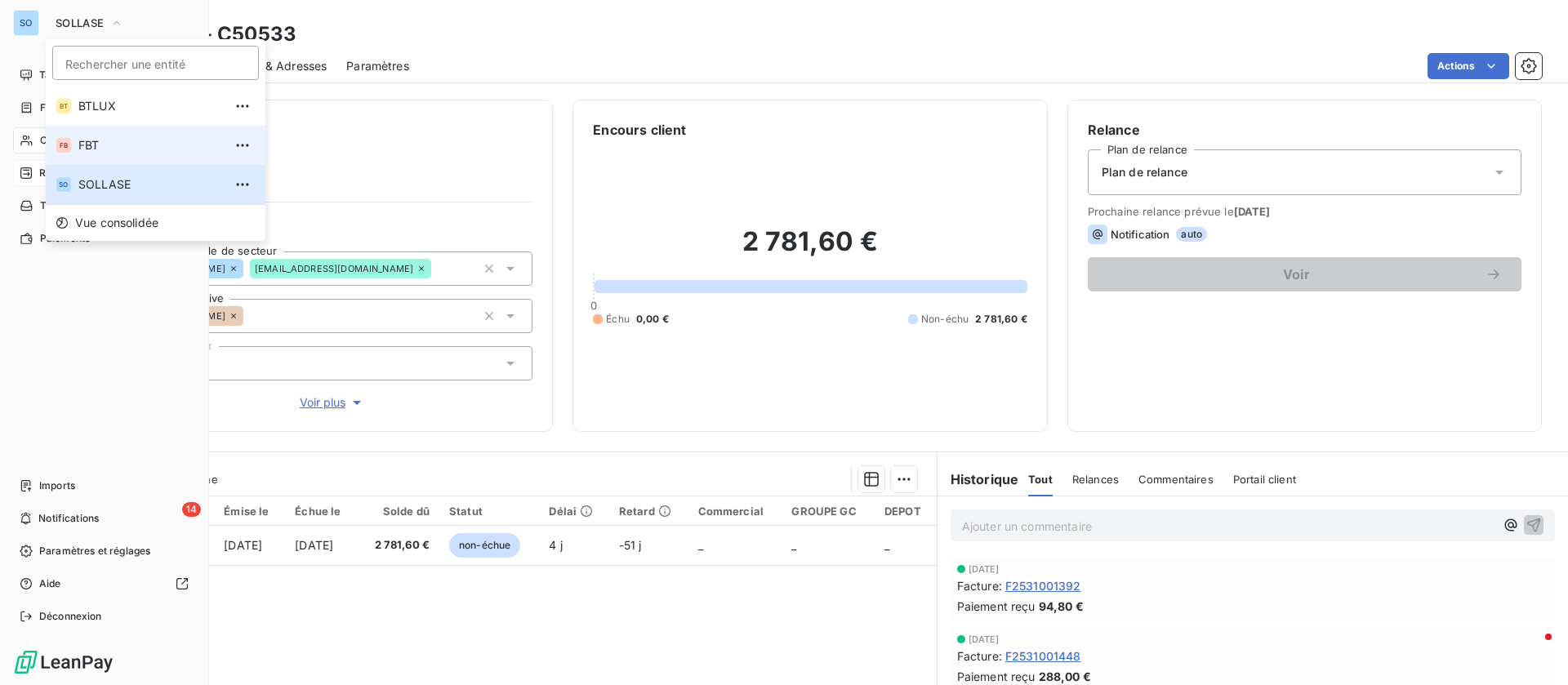
click at [109, 135] on li "FB FBT" at bounding box center [156, 145] width 220 height 39
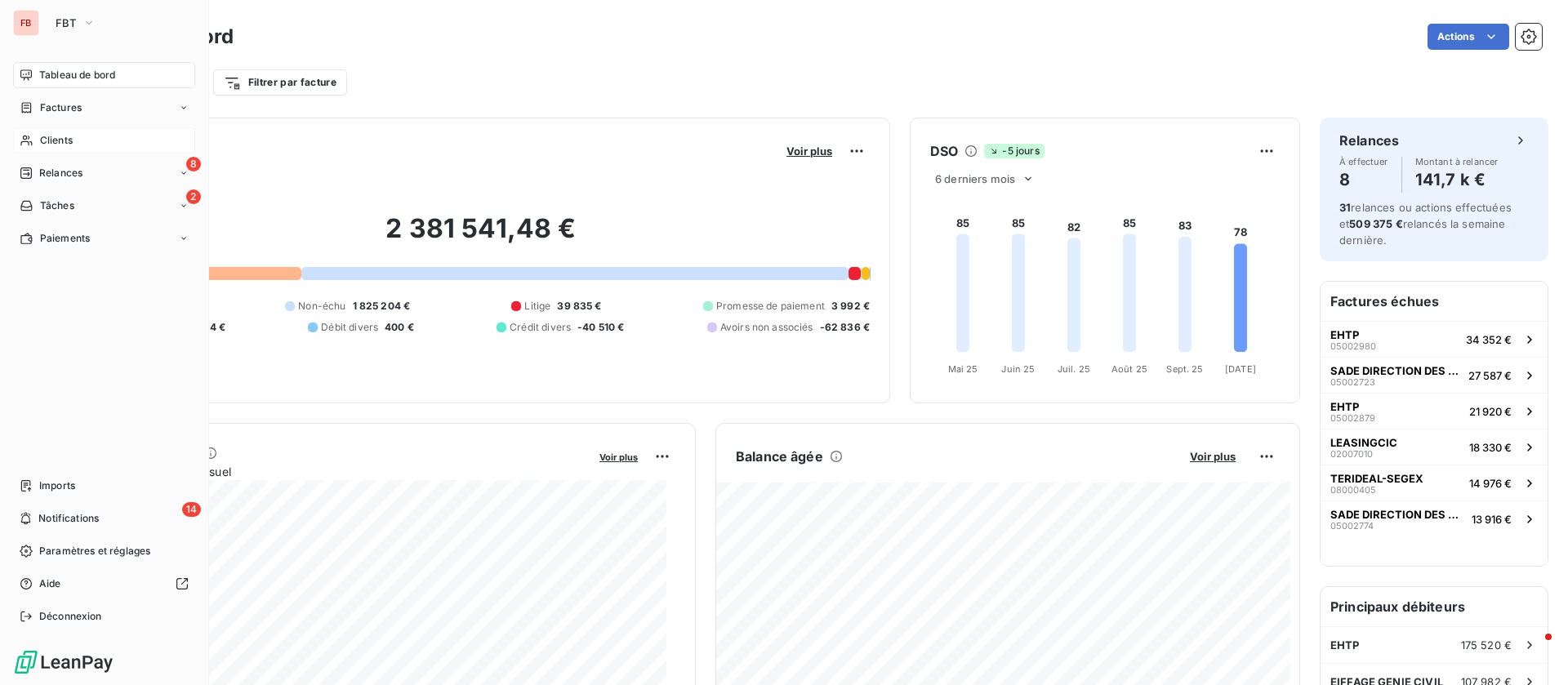
click at [34, 138] on div "Clients" at bounding box center [104, 140] width 182 height 26
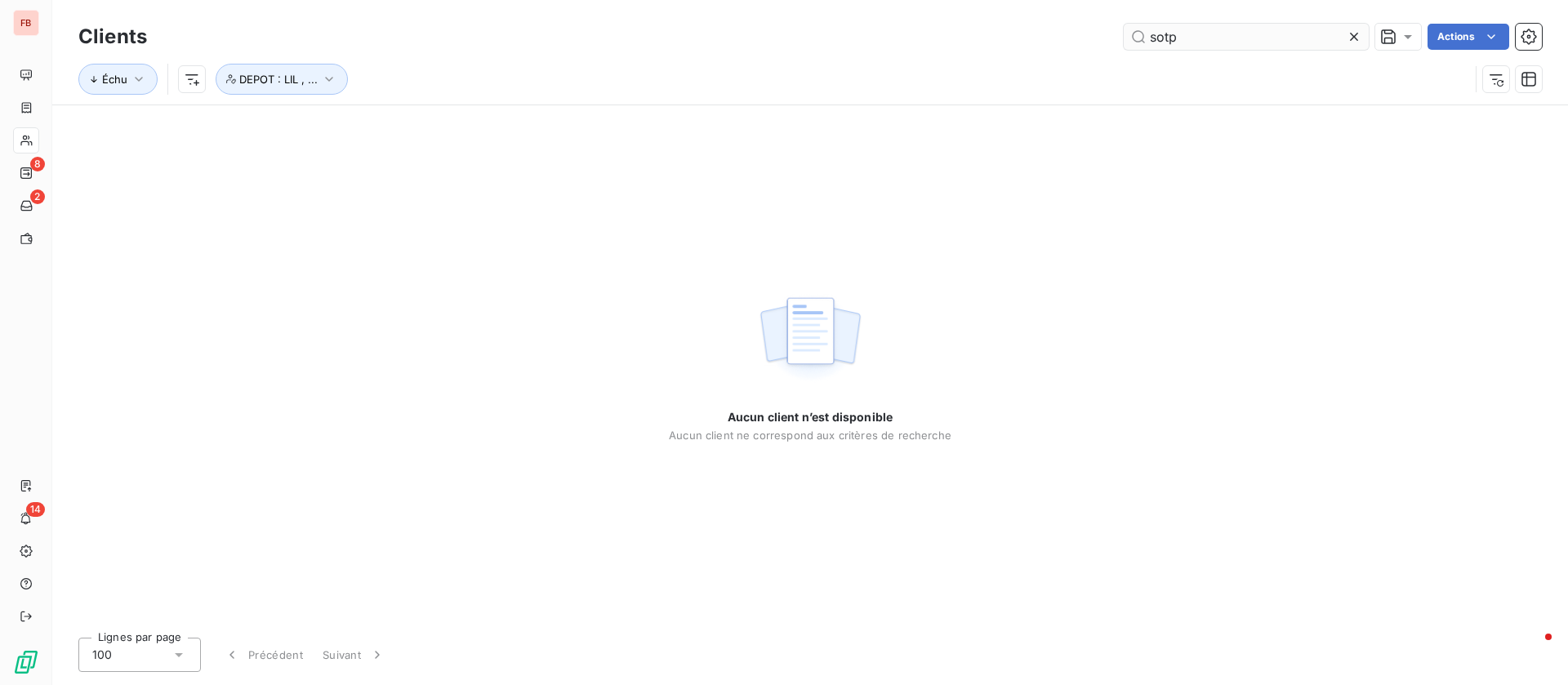
click at [1195, 41] on input "sotp" at bounding box center [1246, 36] width 245 height 26
click at [321, 74] on icon "button" at bounding box center [329, 79] width 16 height 16
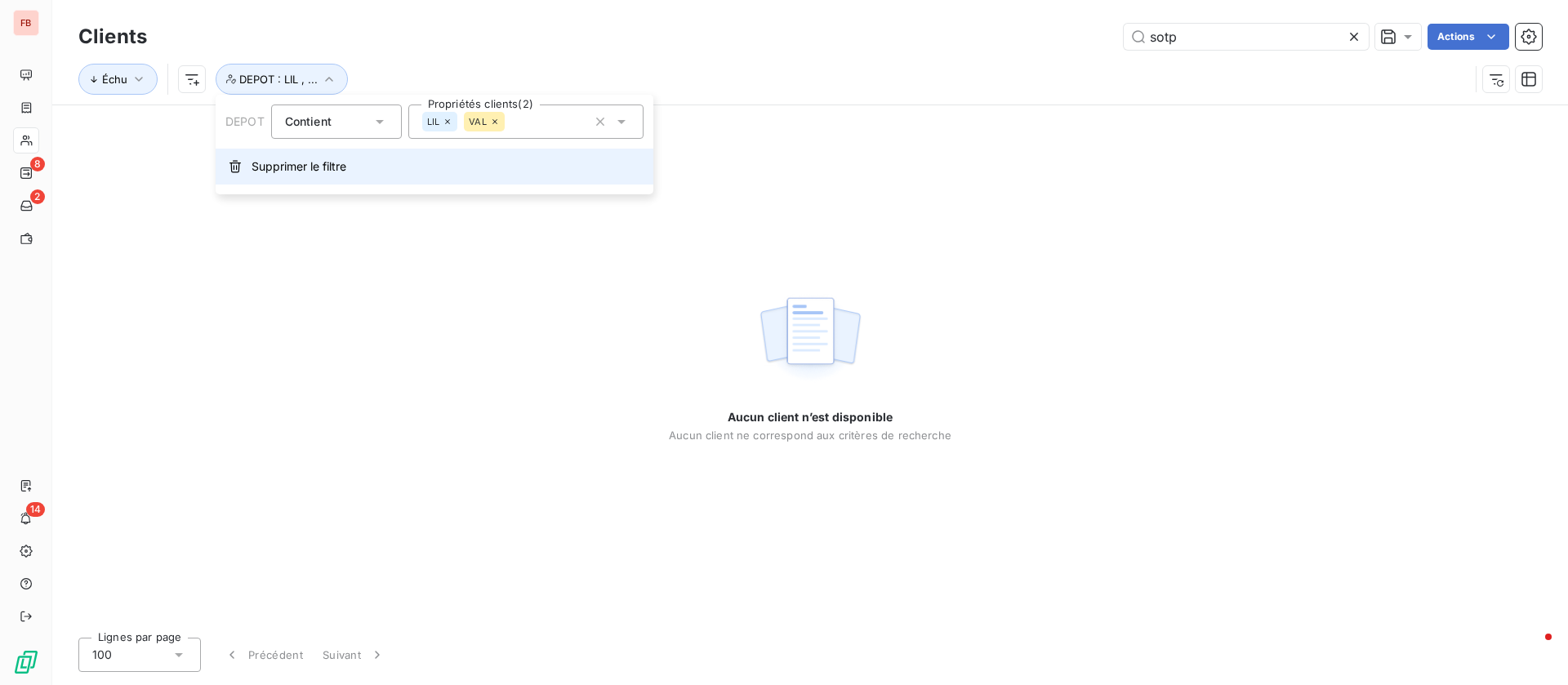
click at [262, 155] on button "Supprimer le filtre" at bounding box center [434, 167] width 438 height 36
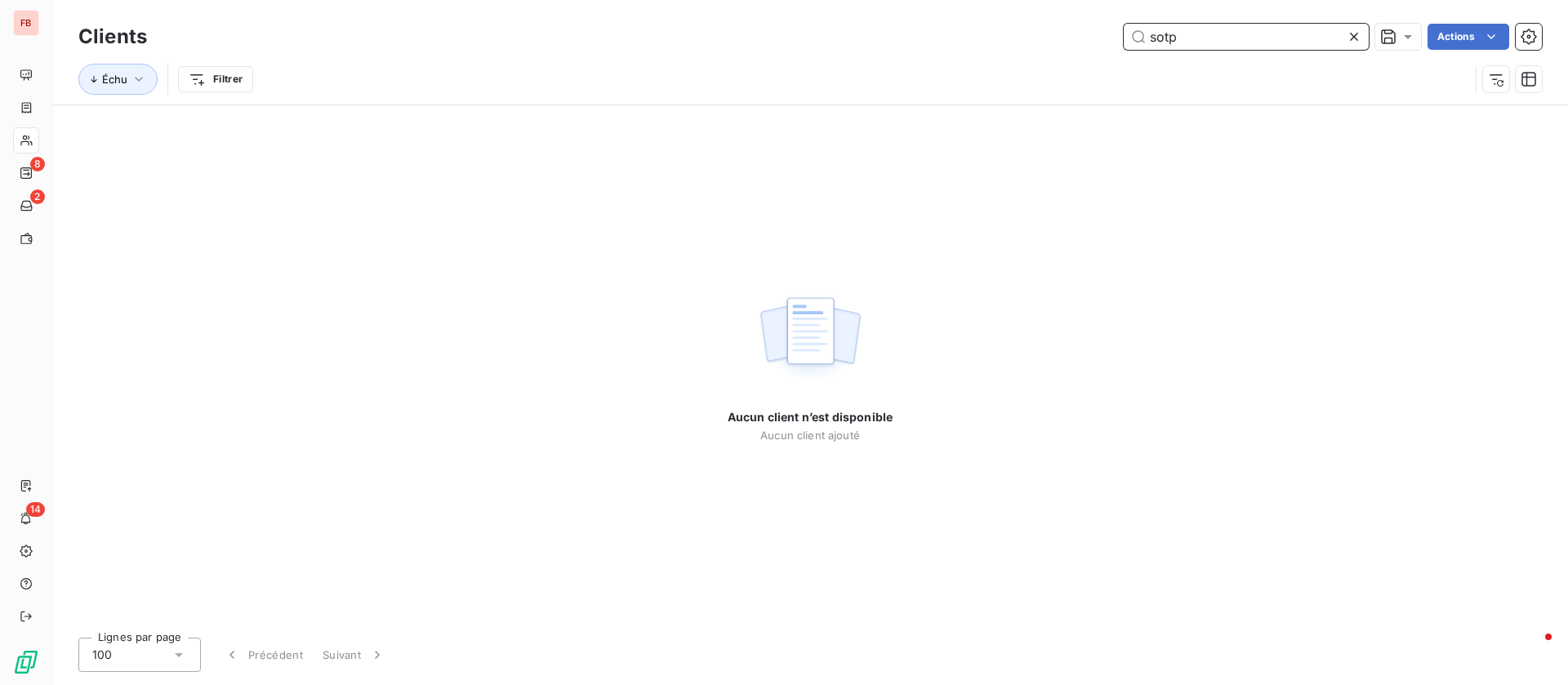
click at [1180, 27] on input "sotp" at bounding box center [1246, 36] width 245 height 26
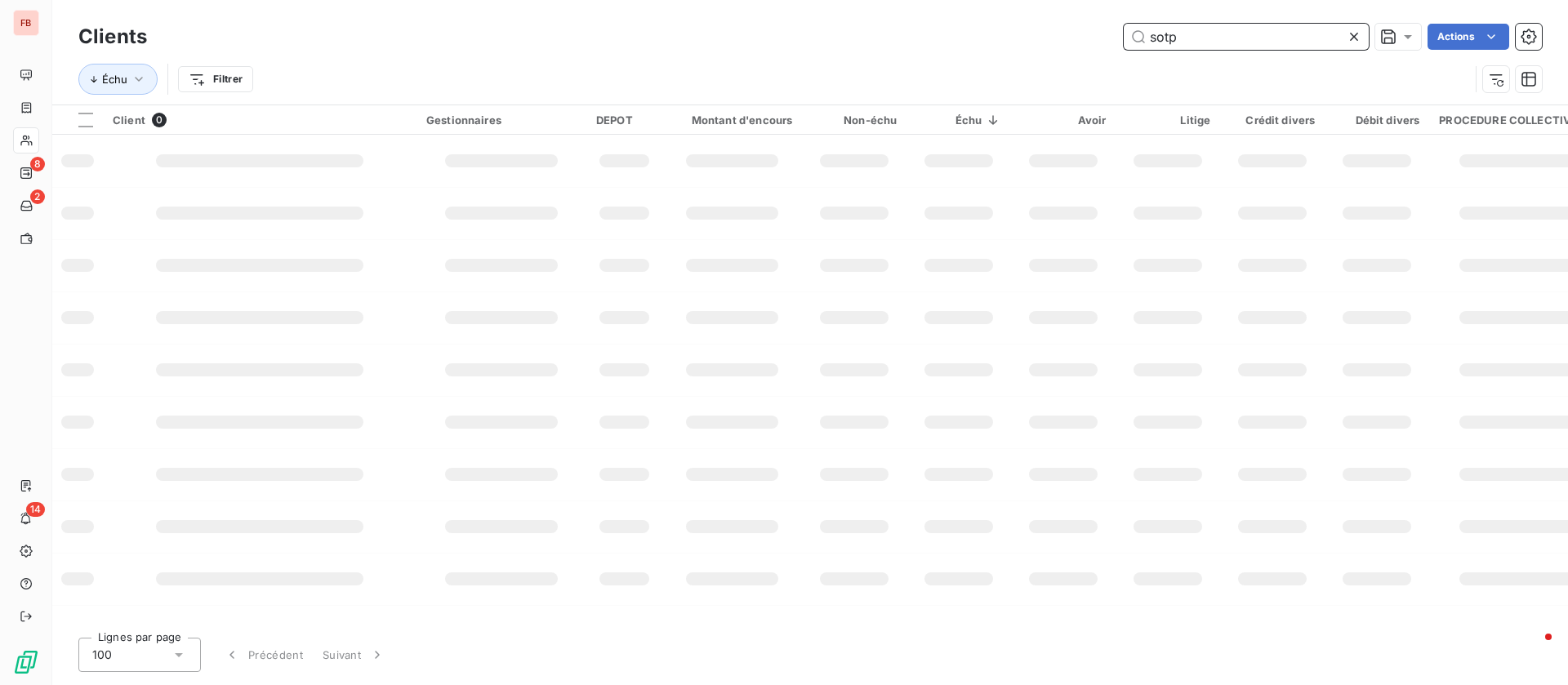
type input "sotp"
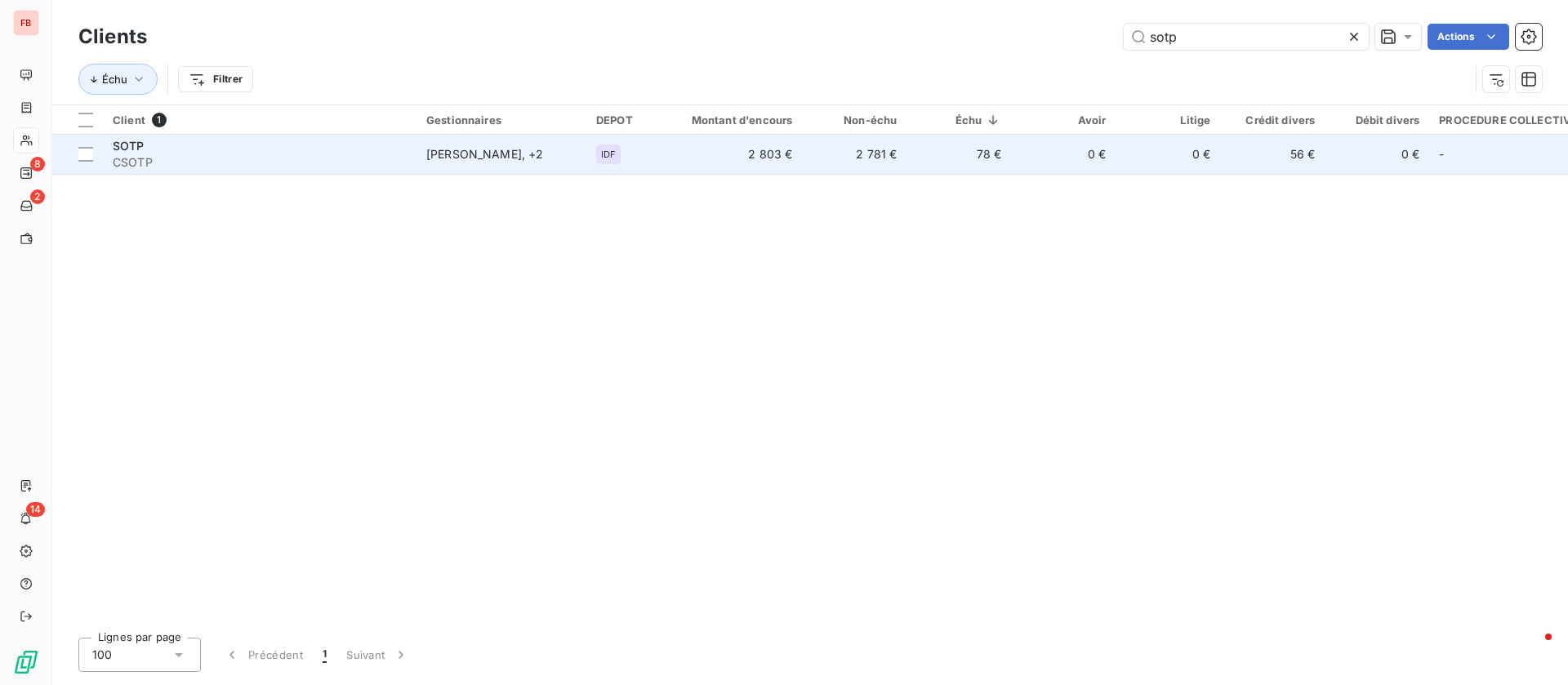
click at [429, 157] on div "Anicet ANICHE , + 2" at bounding box center [501, 154] width 150 height 16
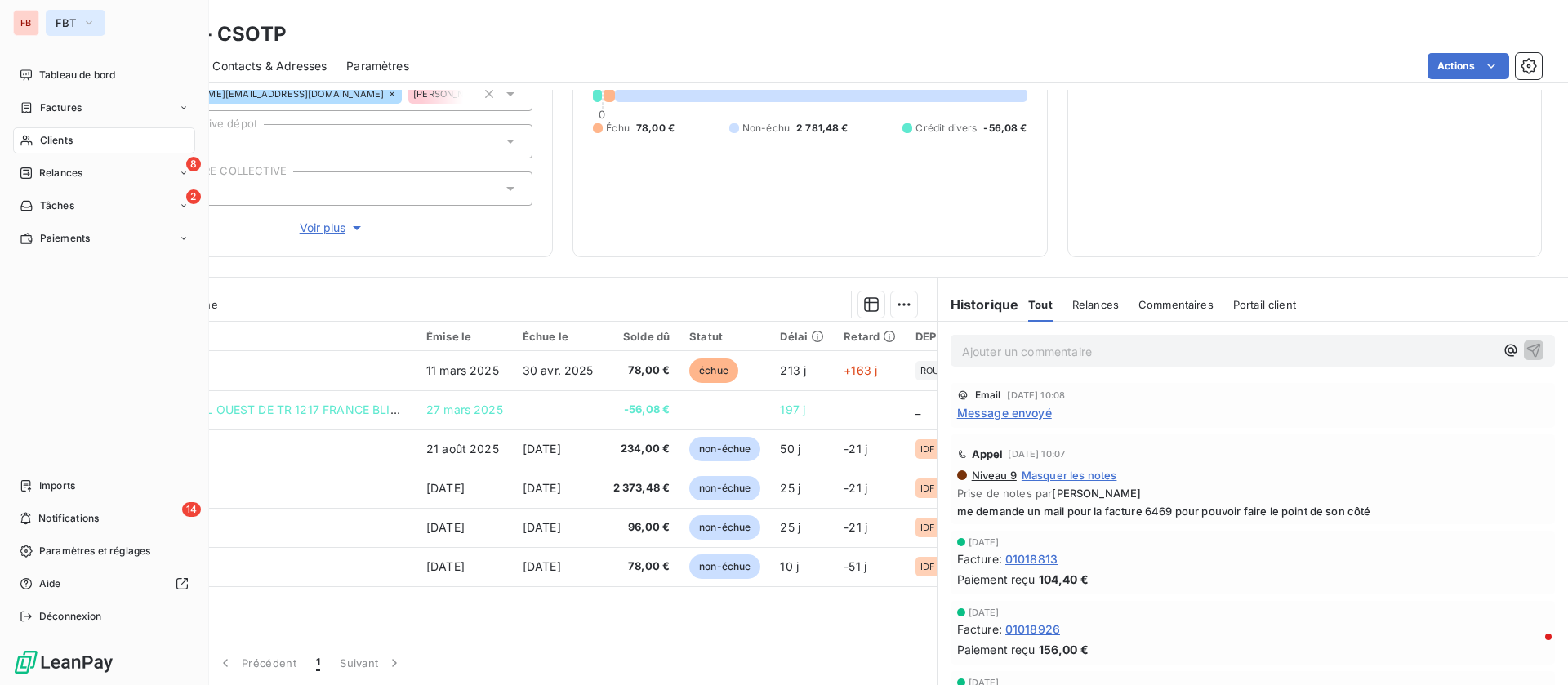
click at [60, 22] on span "FBT" at bounding box center [66, 23] width 21 height 13
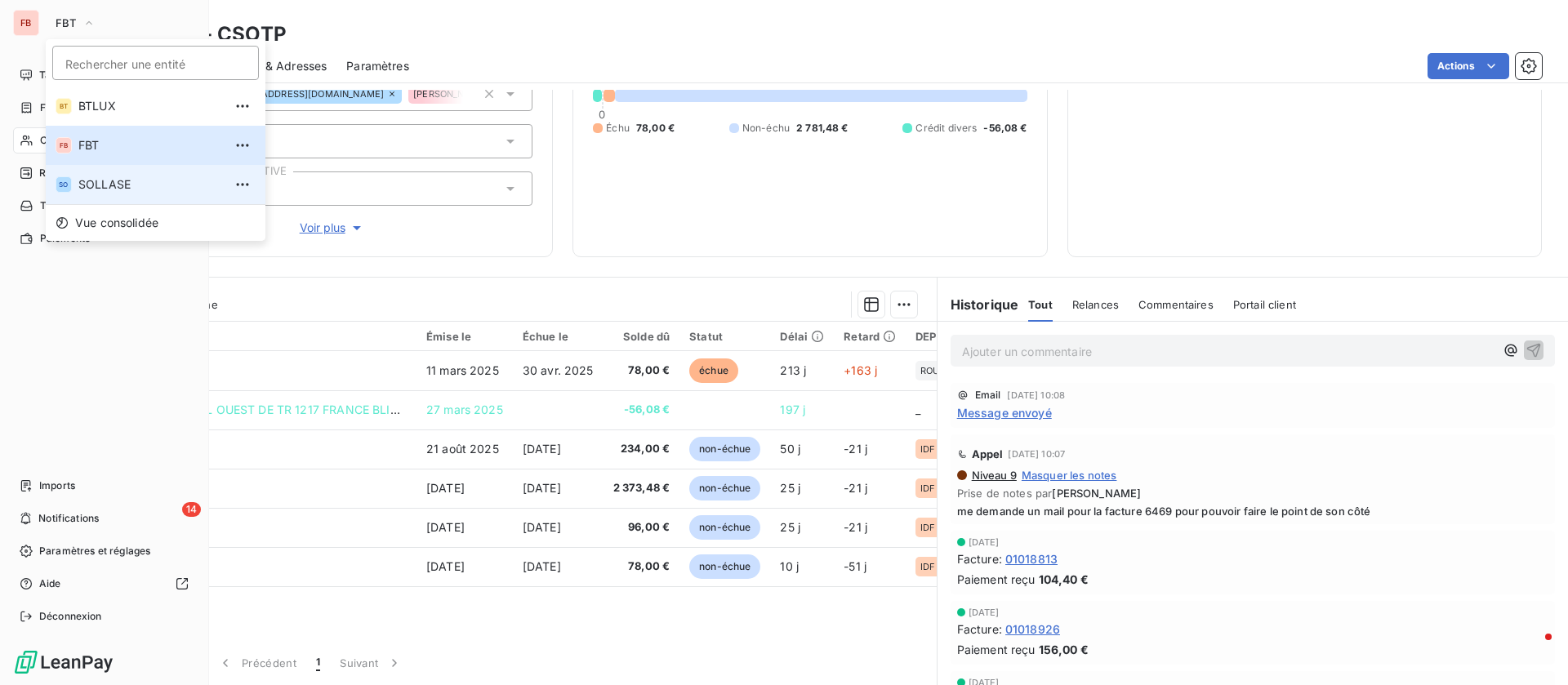
click at [127, 179] on span "SOLLASE" at bounding box center [150, 185] width 144 height 16
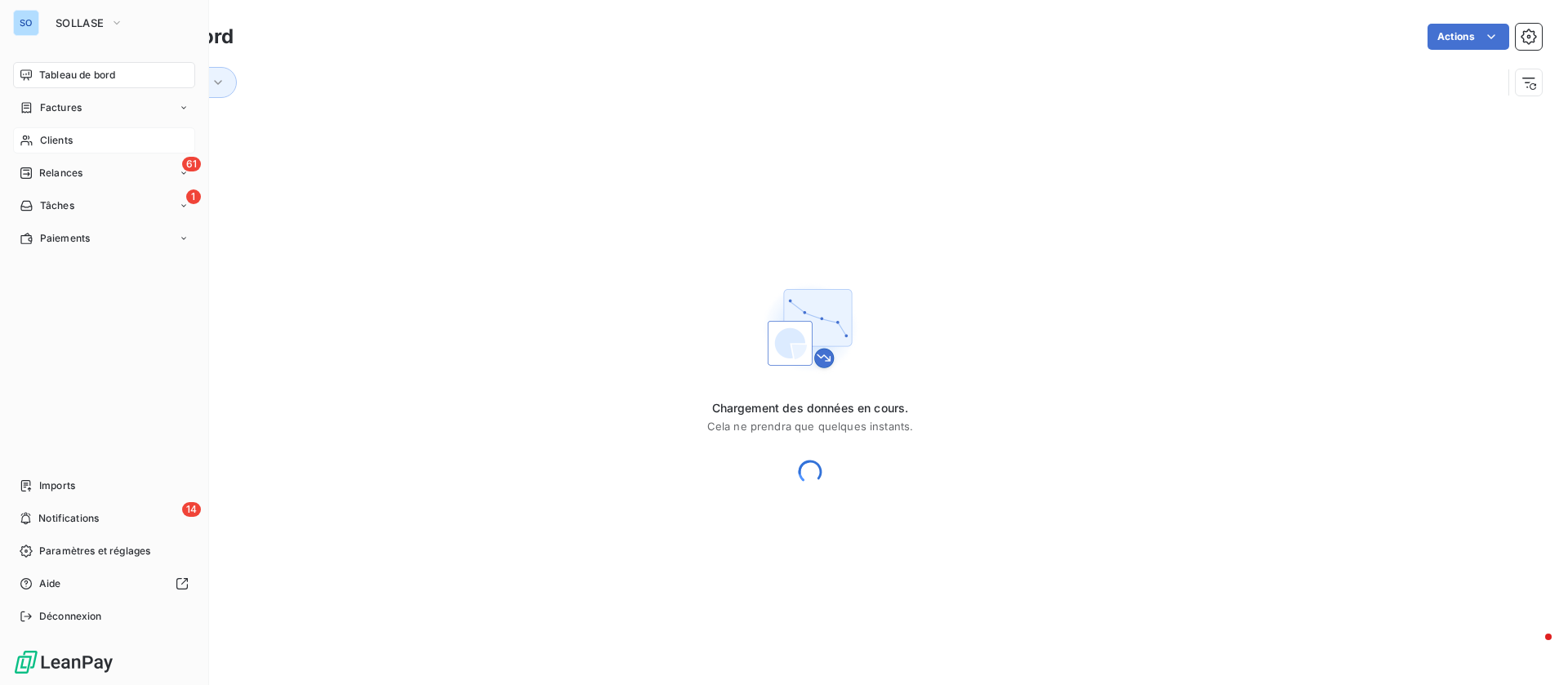
click at [100, 141] on div "Clients" at bounding box center [104, 140] width 182 height 26
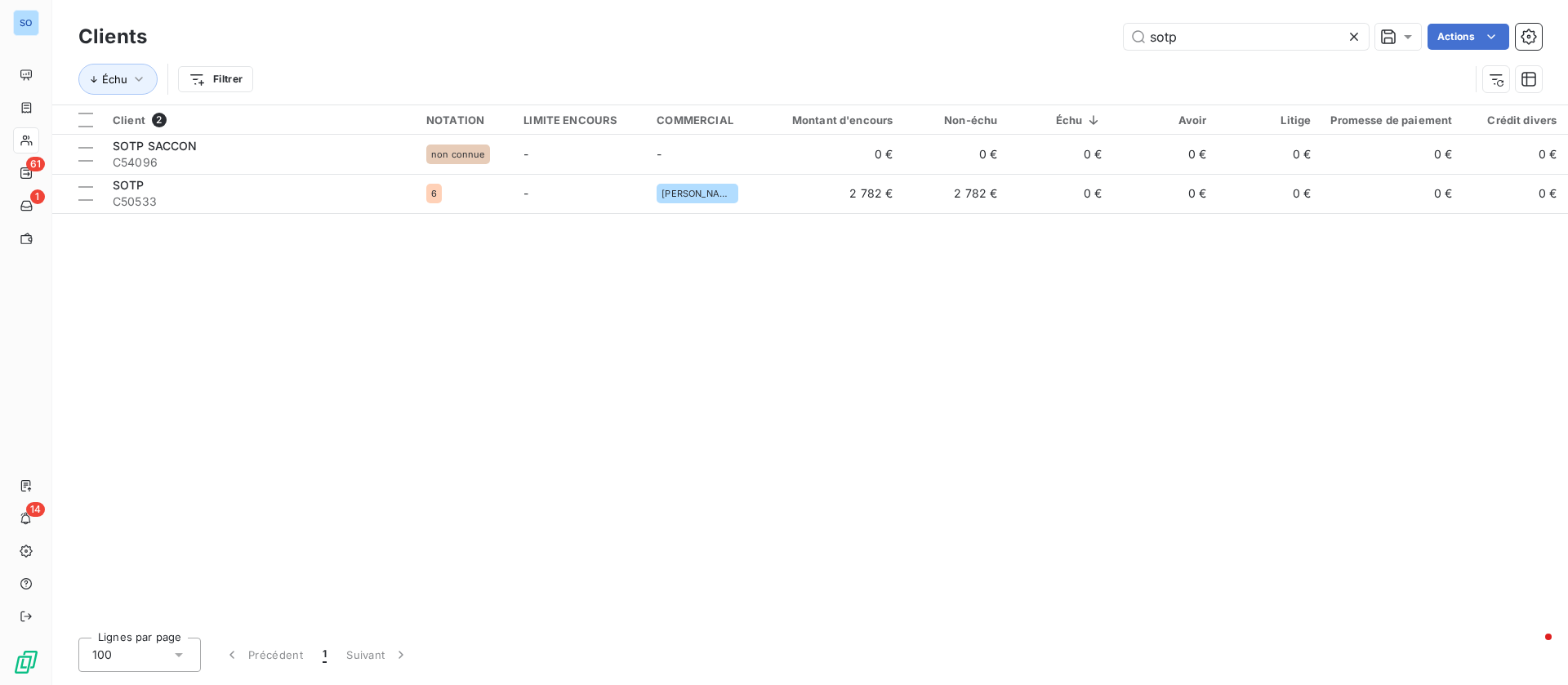
drag, startPoint x: 1214, startPoint y: 44, endPoint x: 1035, endPoint y: 40, distance: 179.0
click at [1035, 40] on div "sotp Actions" at bounding box center [854, 36] width 1375 height 26
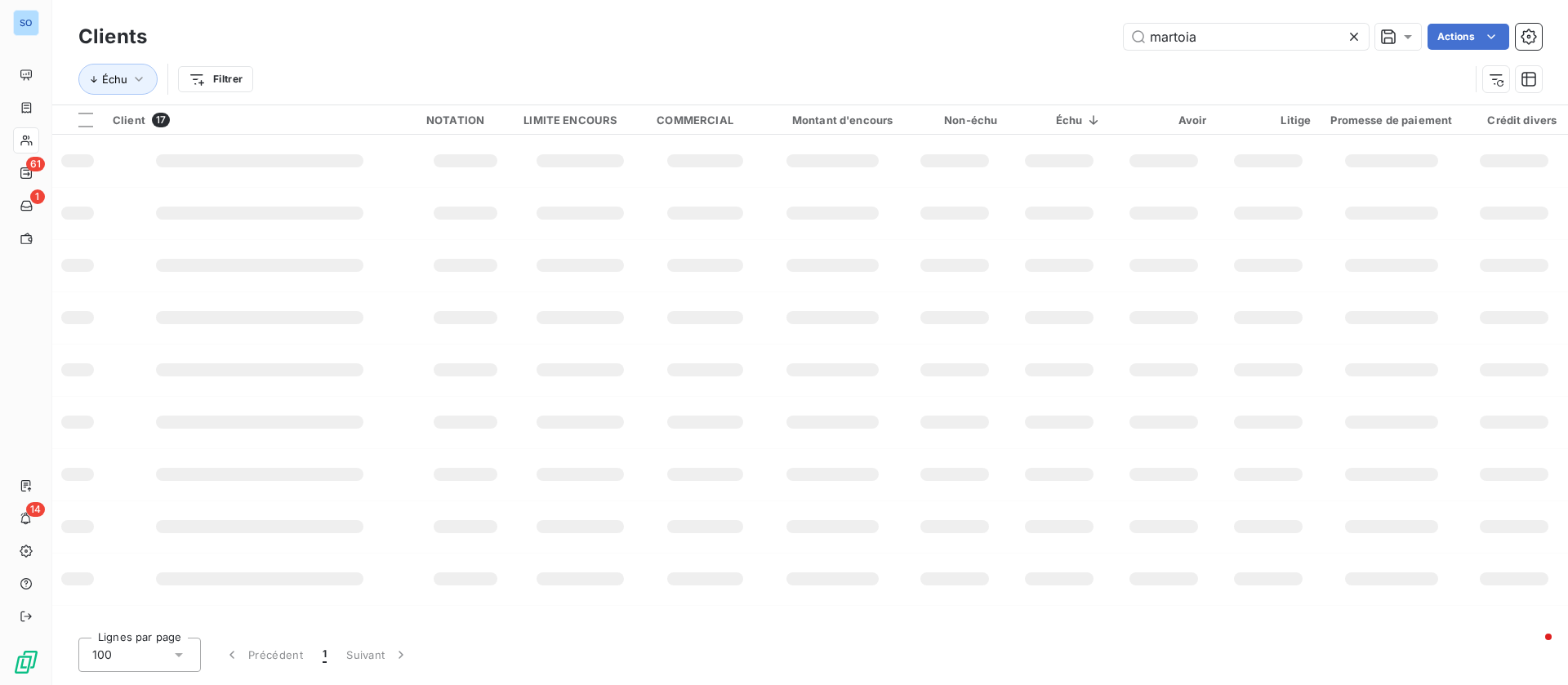
type input "martoia"
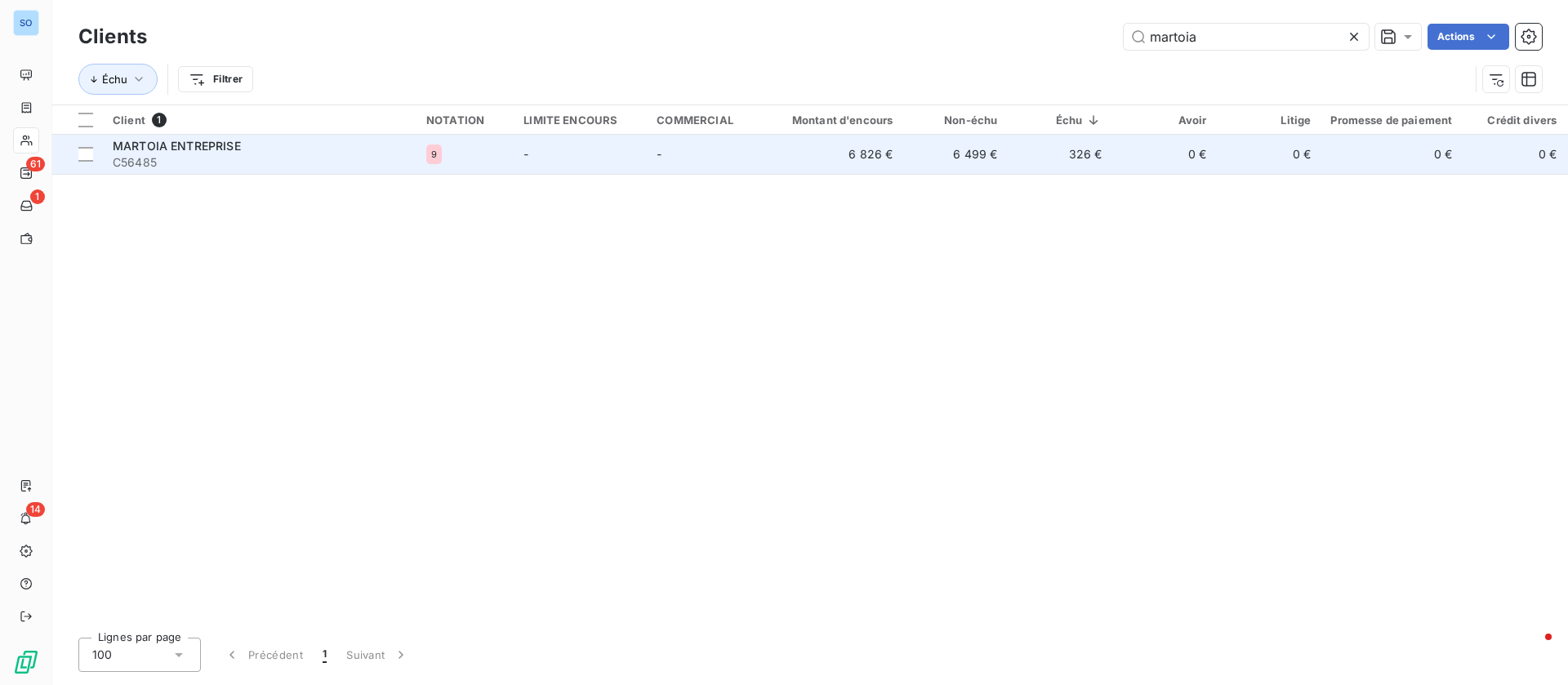
click at [317, 138] on div "MARTOIA ENTREPRISE" at bounding box center [260, 146] width 294 height 16
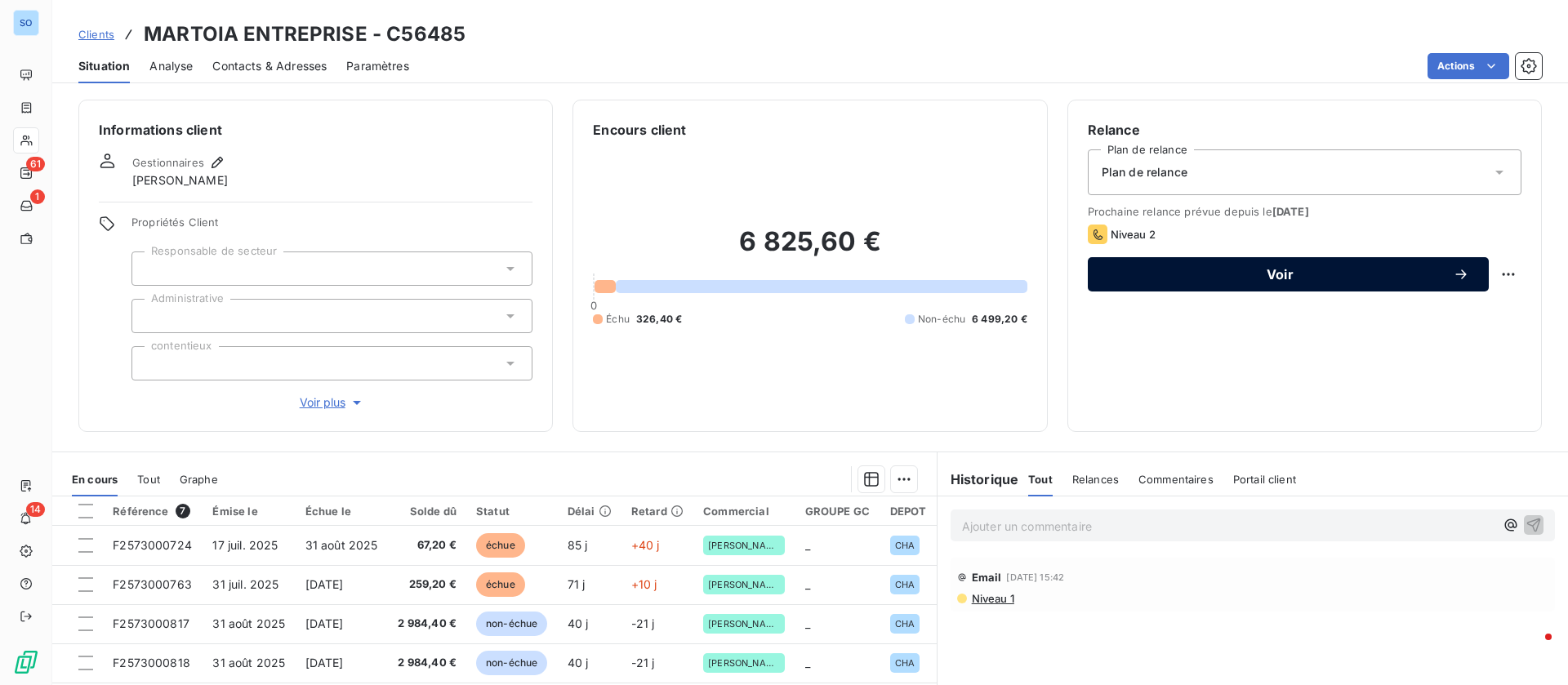
click at [1274, 274] on span "Voir" at bounding box center [1280, 274] width 345 height 13
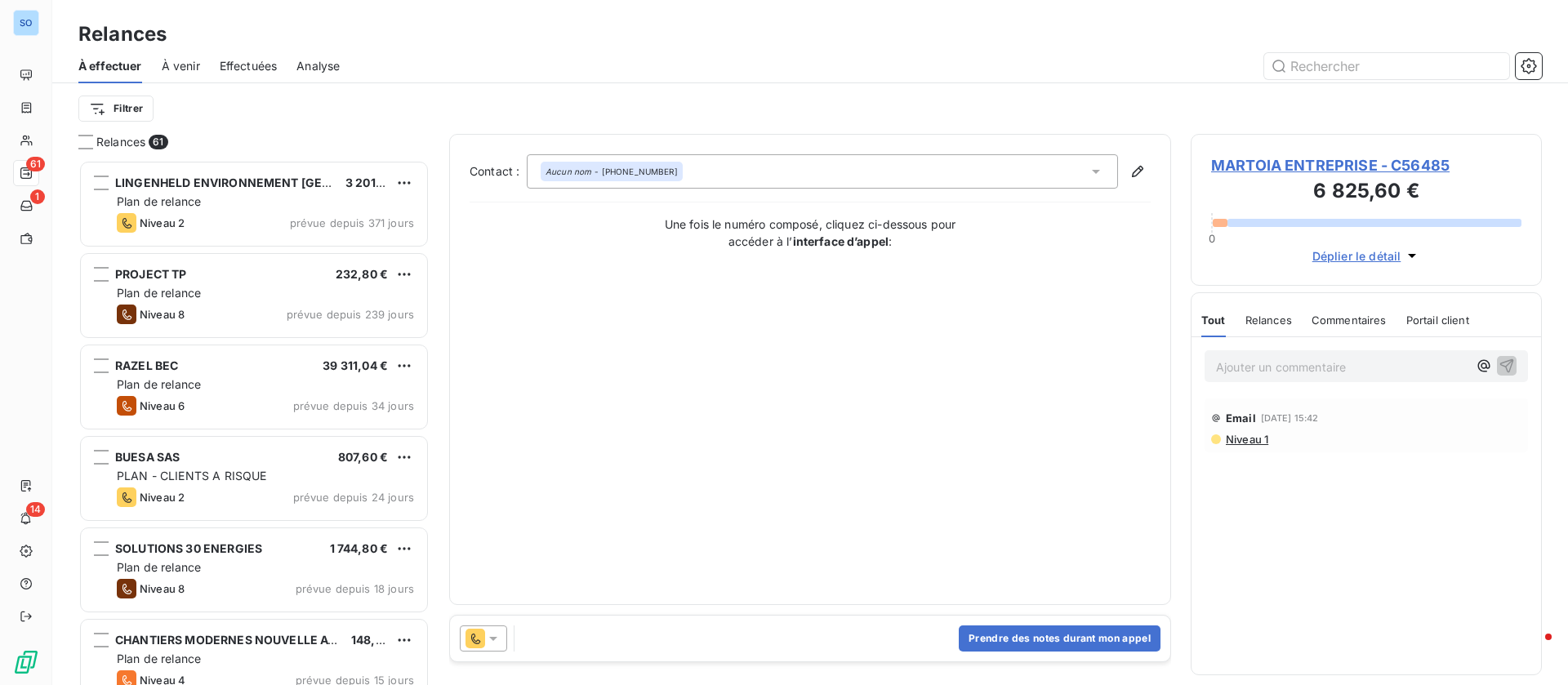
scroll to position [507, 333]
click at [1014, 635] on button "Prendre des notes durant mon appel" at bounding box center [1060, 638] width 202 height 26
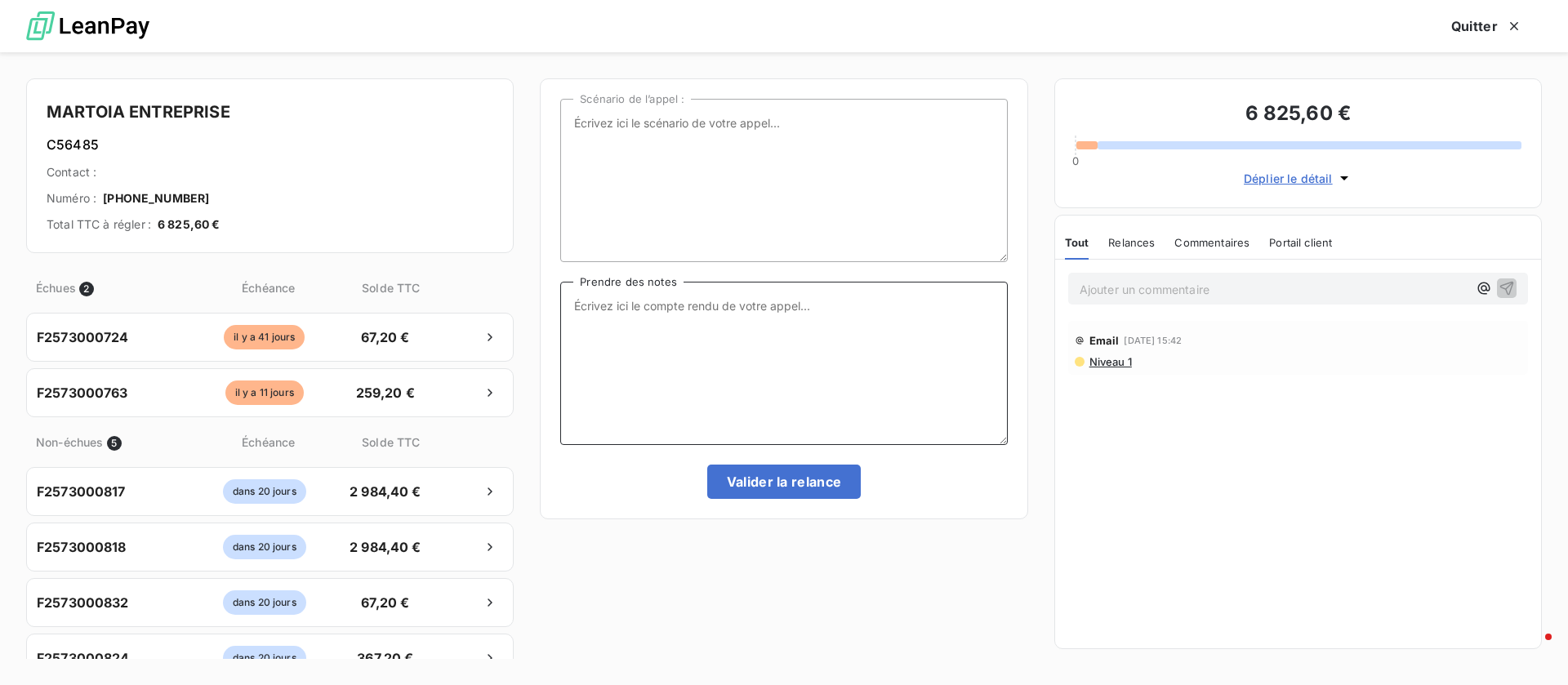
click at [741, 352] on textarea "Prendre des notes" at bounding box center [784, 363] width 447 height 163
type textarea "compta pas dispo, lui faire un mail"
click at [770, 483] on button "Valider la relance" at bounding box center [784, 482] width 154 height 34
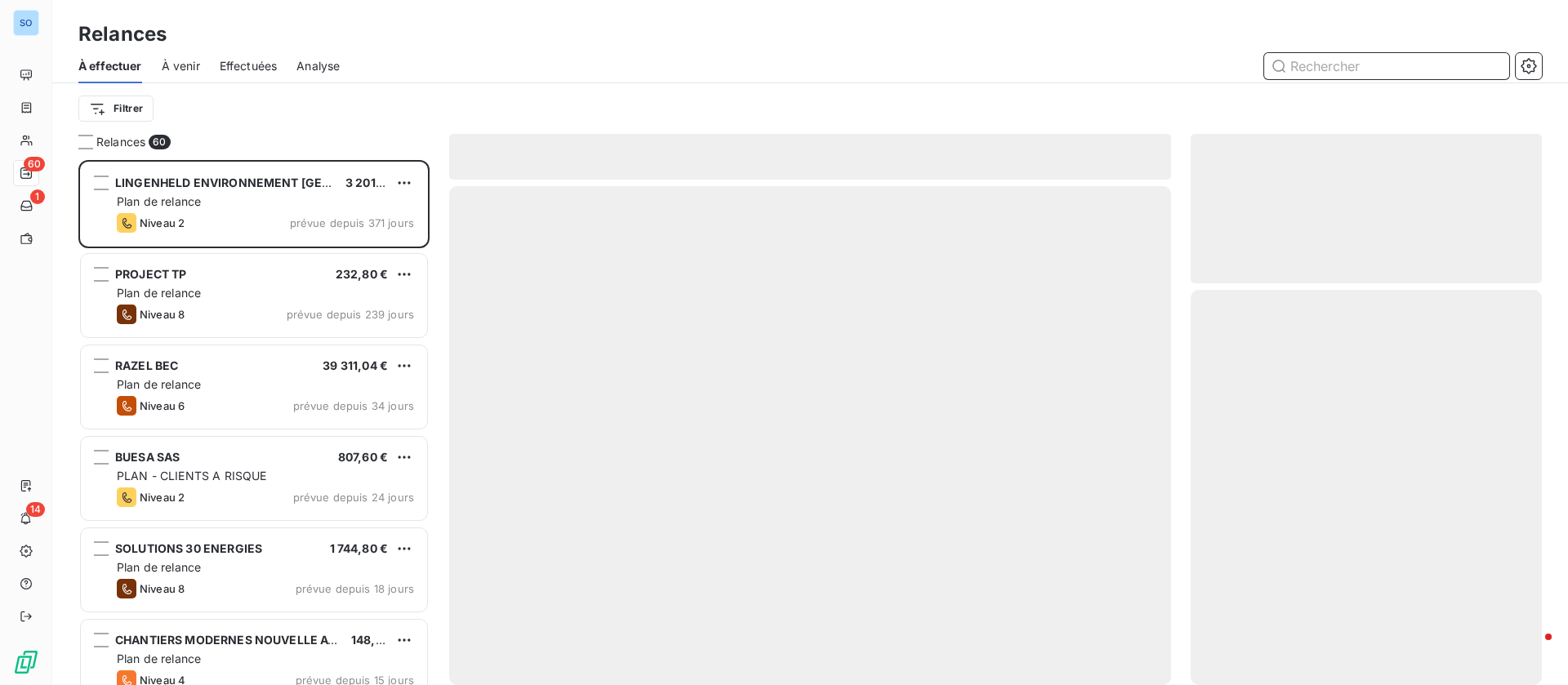
click at [251, 60] on span "Effectuées" at bounding box center [249, 66] width 58 height 16
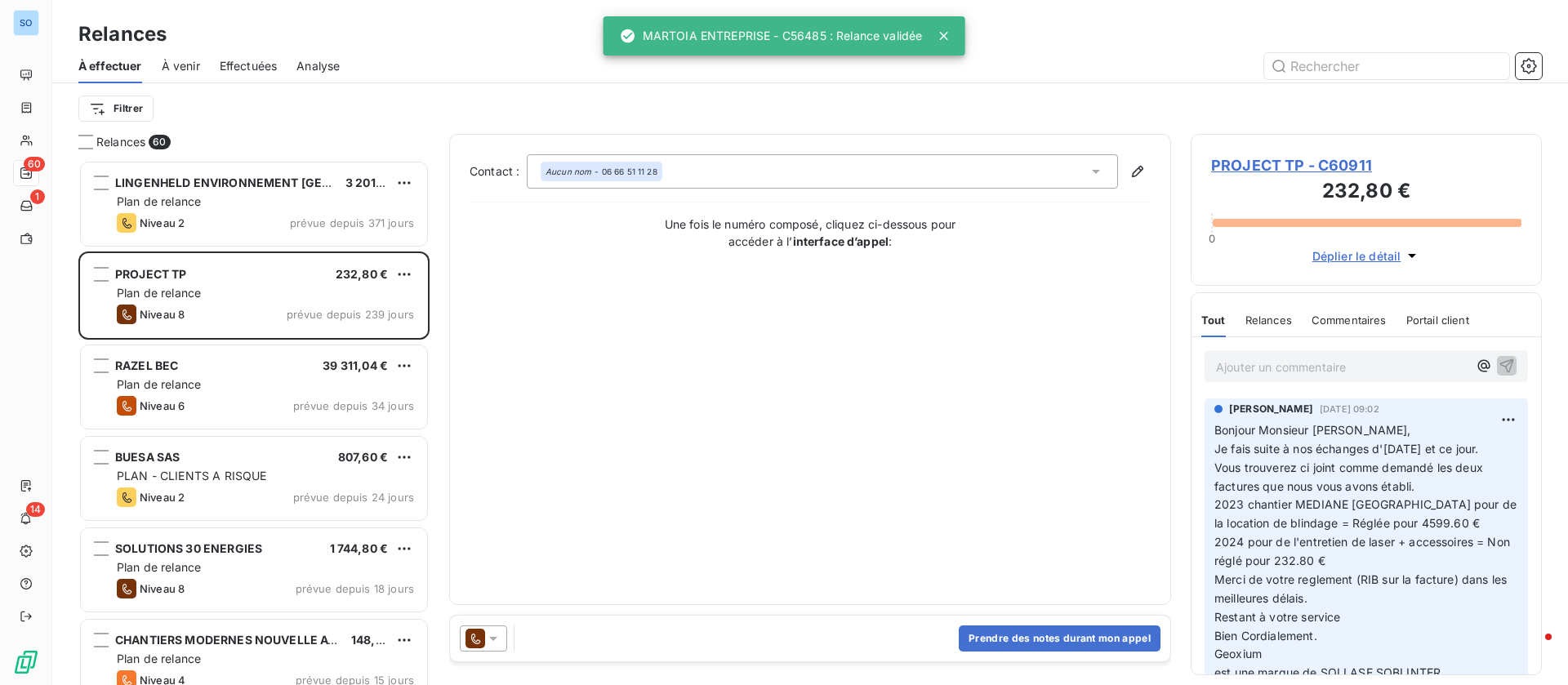
click at [260, 68] on span "Effectuées" at bounding box center [249, 66] width 58 height 16
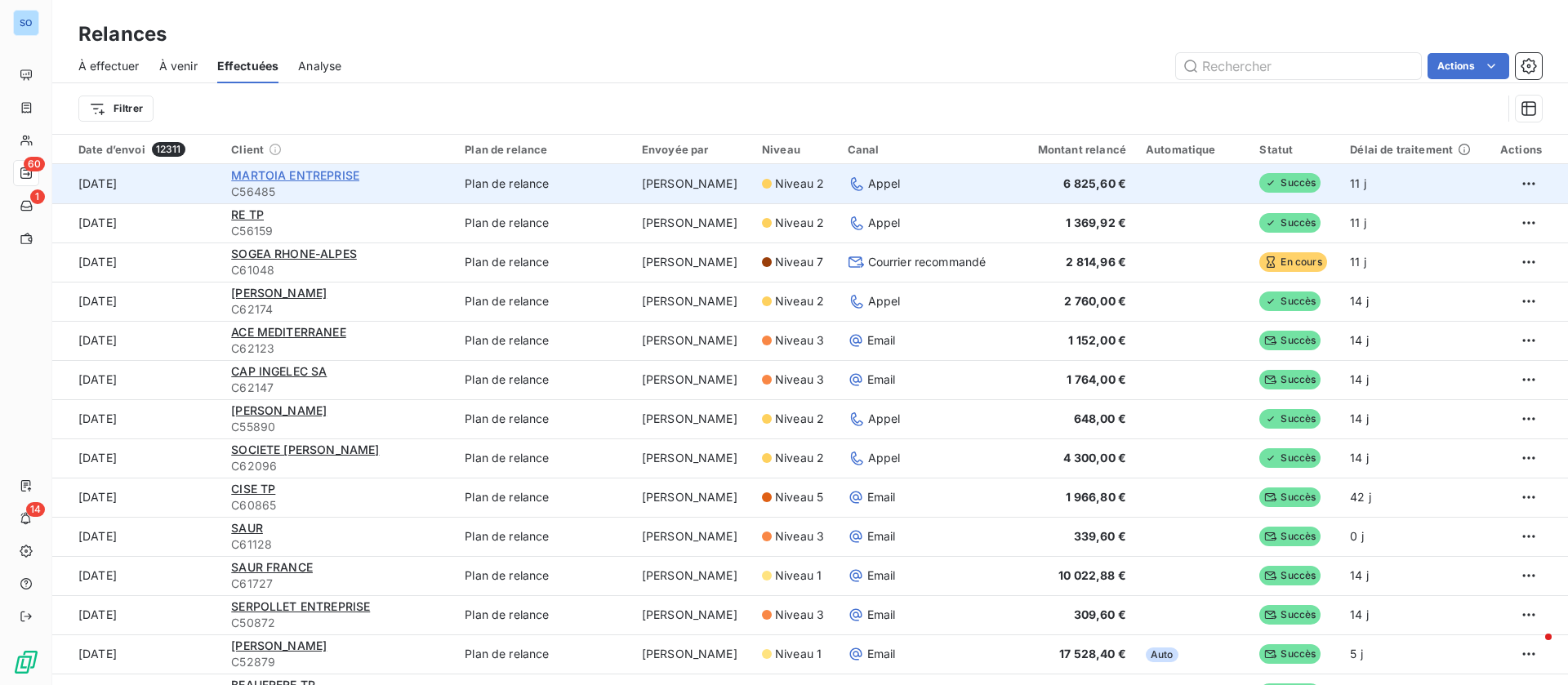
click at [300, 173] on span "MARTOIA ENTREPRISE" at bounding box center [295, 175] width 128 height 14
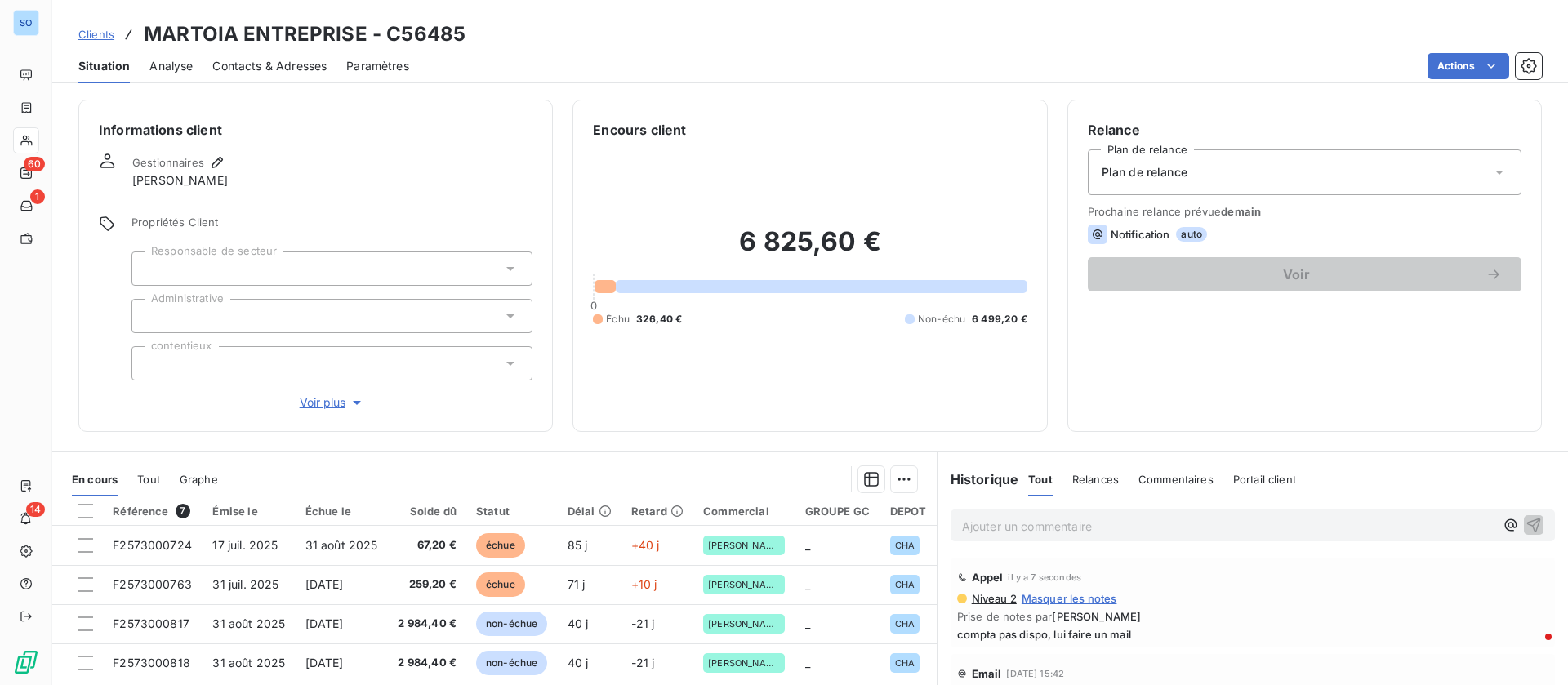
click at [1479, 63] on html "SO 60 1 14 Clients MARTOIA ENTREPRISE - C56485 Situation Analyse Contacts & Adr…" at bounding box center [784, 342] width 1568 height 685
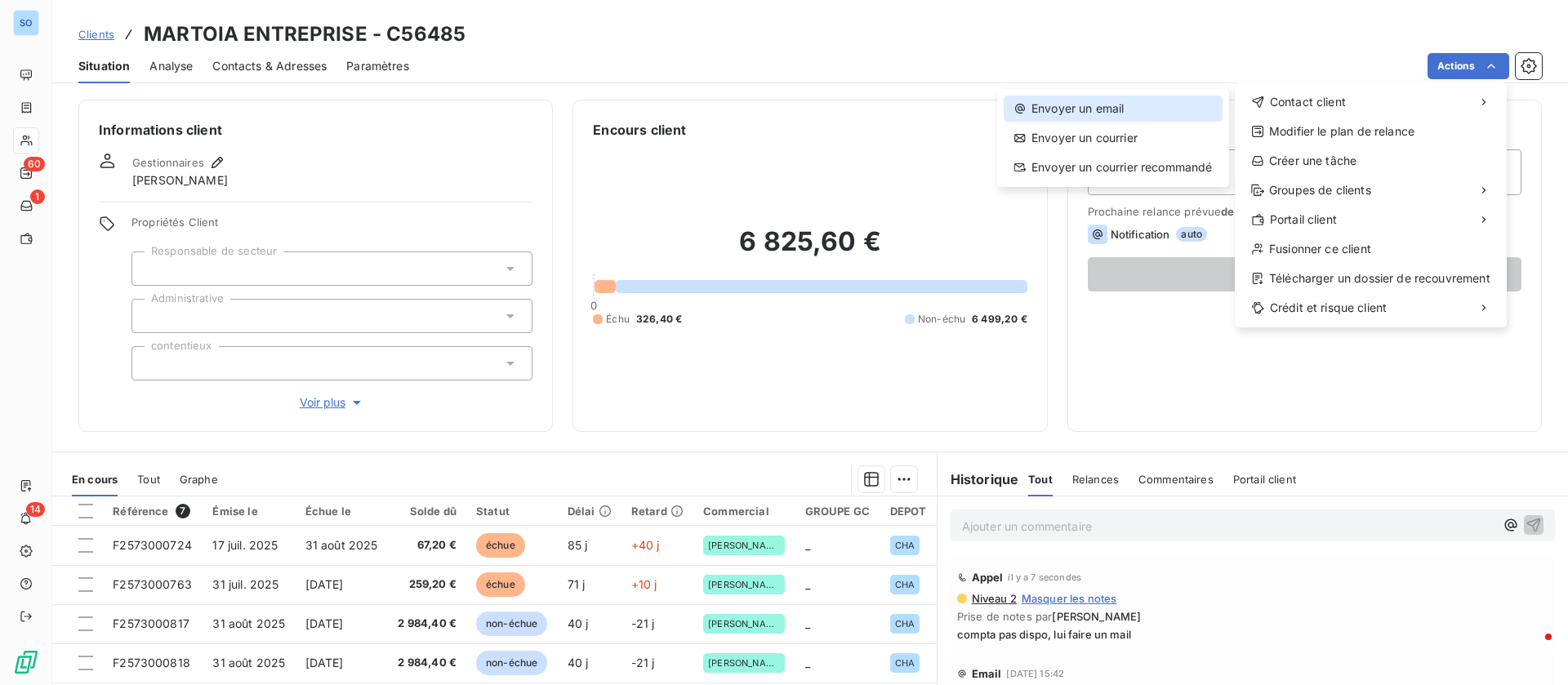
click at [1094, 100] on div "Envoyer un email" at bounding box center [1113, 108] width 219 height 26
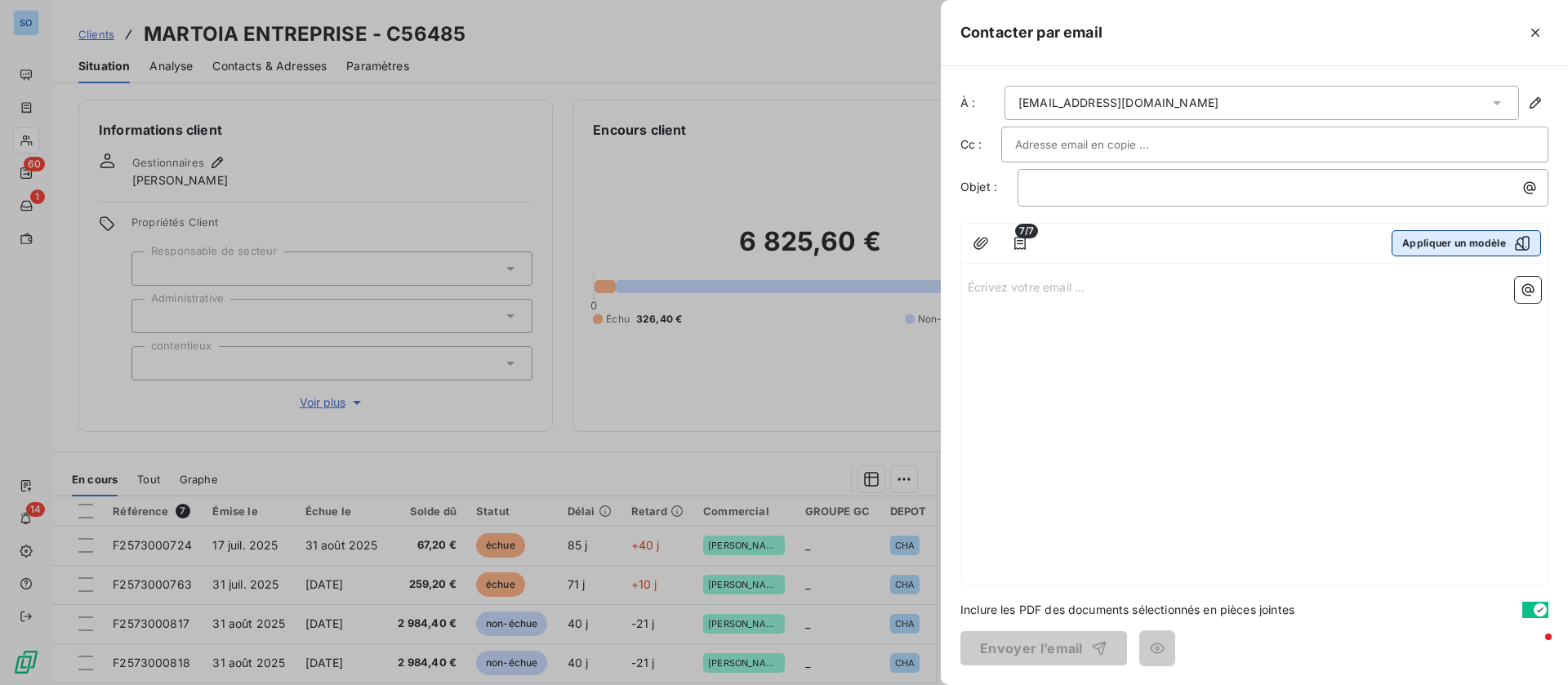
click at [1468, 237] on button "Appliquer un modèle" at bounding box center [1466, 243] width 150 height 26
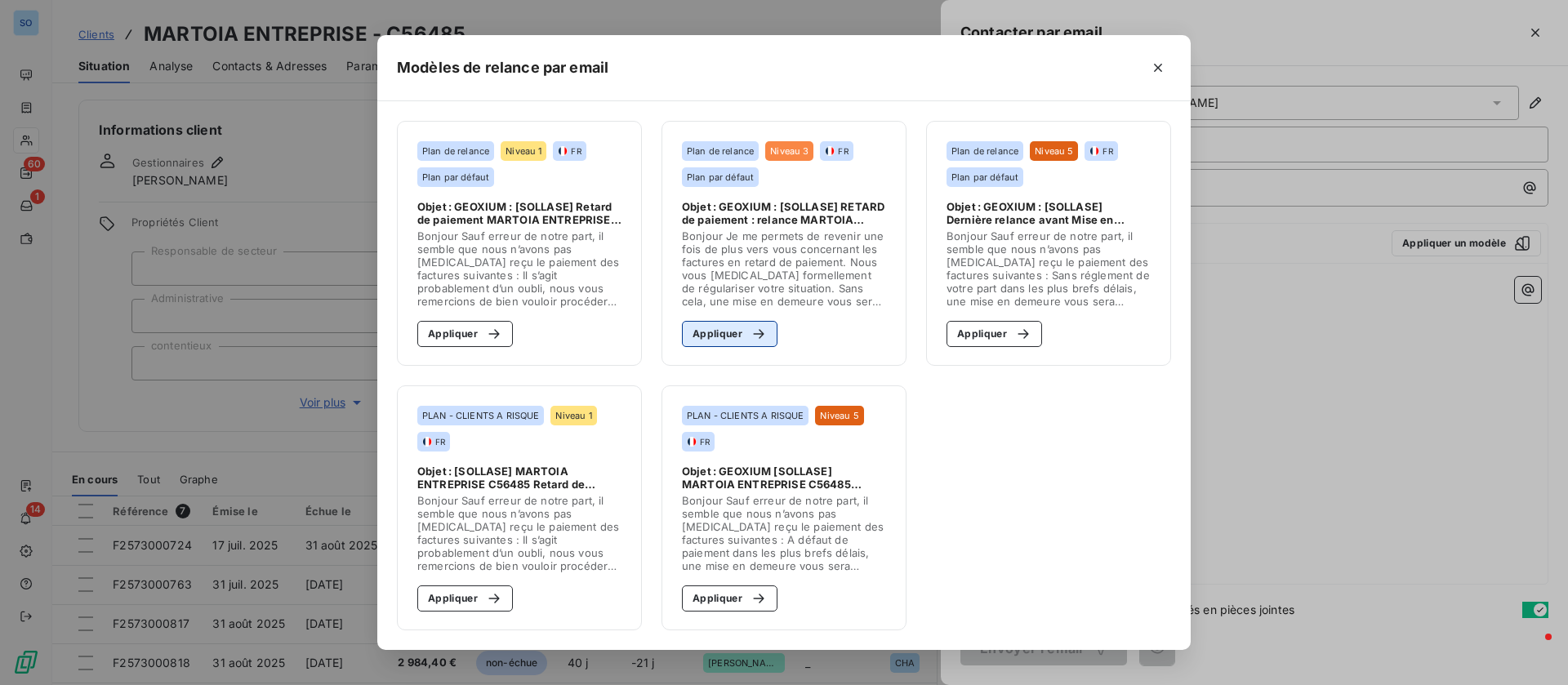
click at [713, 328] on button "Appliquer" at bounding box center [730, 333] width 96 height 26
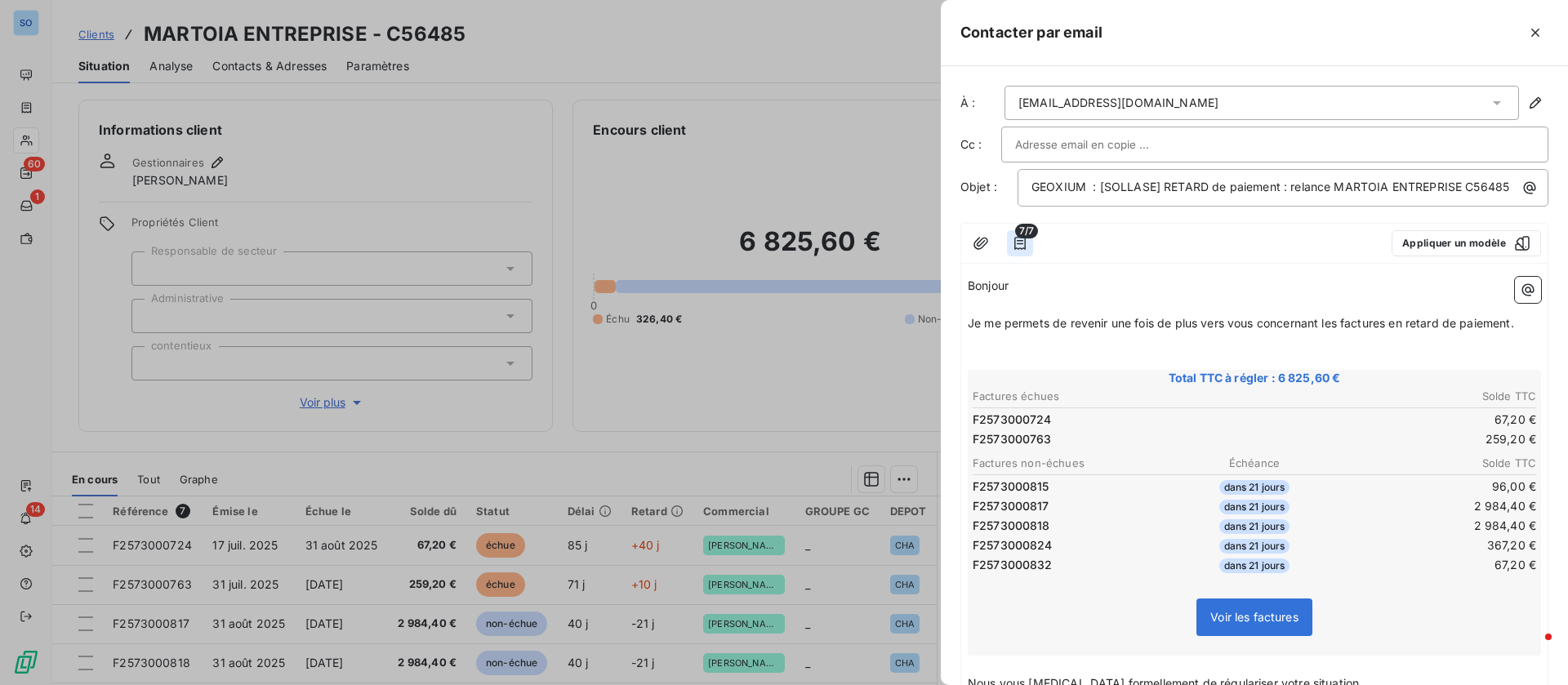
click at [1027, 251] on icon "button" at bounding box center [1020, 243] width 16 height 16
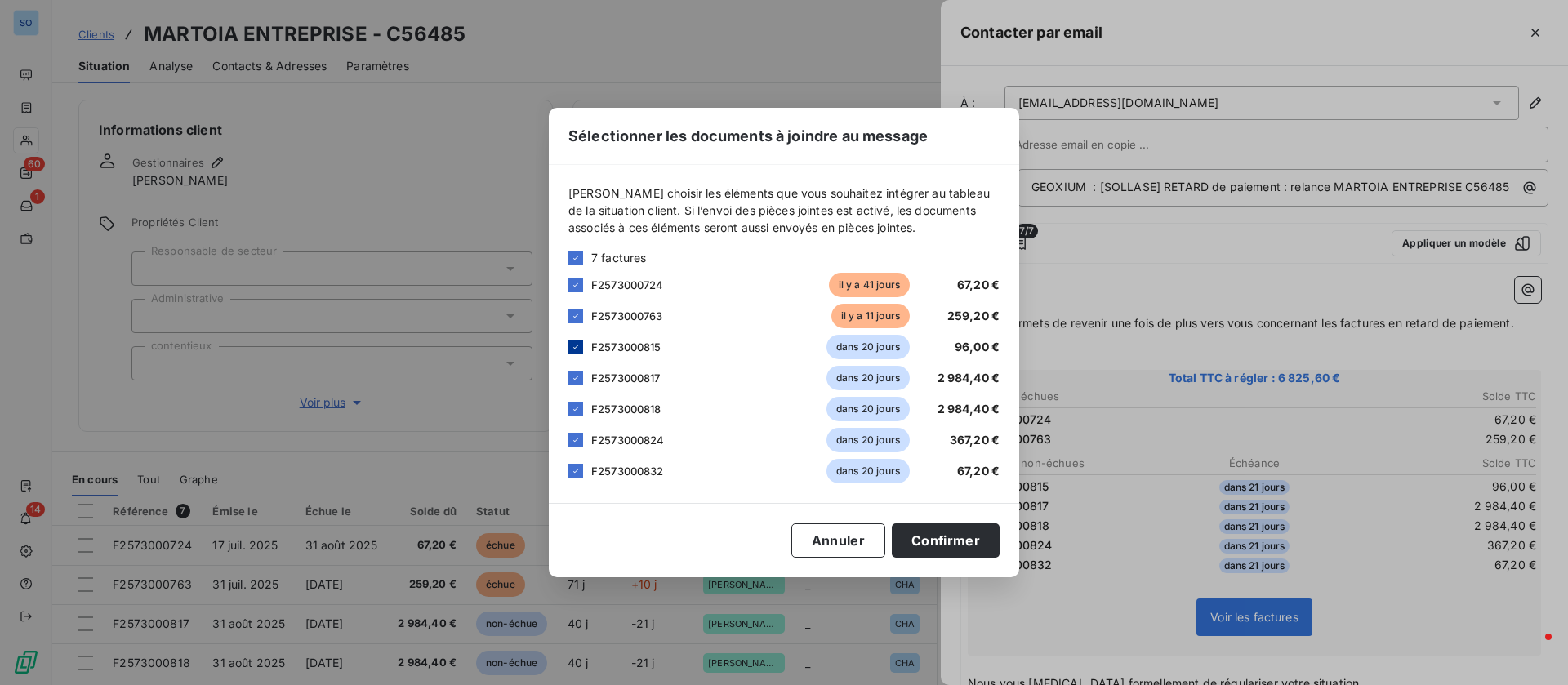
click at [581, 348] on div at bounding box center [576, 347] width 14 height 14
drag, startPoint x: 578, startPoint y: 379, endPoint x: 578, endPoint y: 399, distance: 20.0
click at [578, 379] on icon at bounding box center [575, 378] width 10 height 10
drag, startPoint x: 579, startPoint y: 406, endPoint x: 577, endPoint y: 431, distance: 25.1
click at [579, 407] on icon at bounding box center [575, 409] width 10 height 10
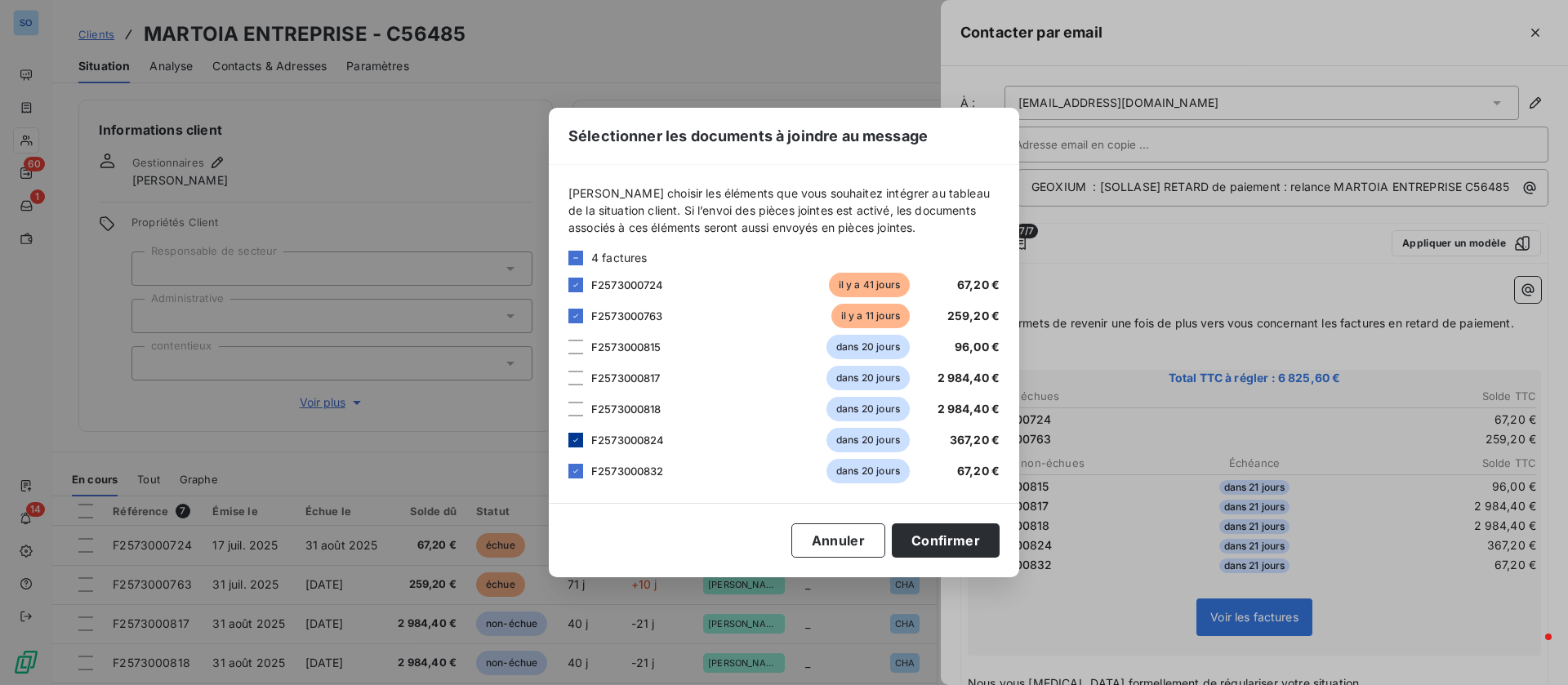
click at [577, 435] on icon at bounding box center [575, 440] width 10 height 10
click at [577, 470] on icon at bounding box center [575, 470] width 10 height 10
click at [953, 536] on button "Confirmer" at bounding box center [945, 541] width 108 height 34
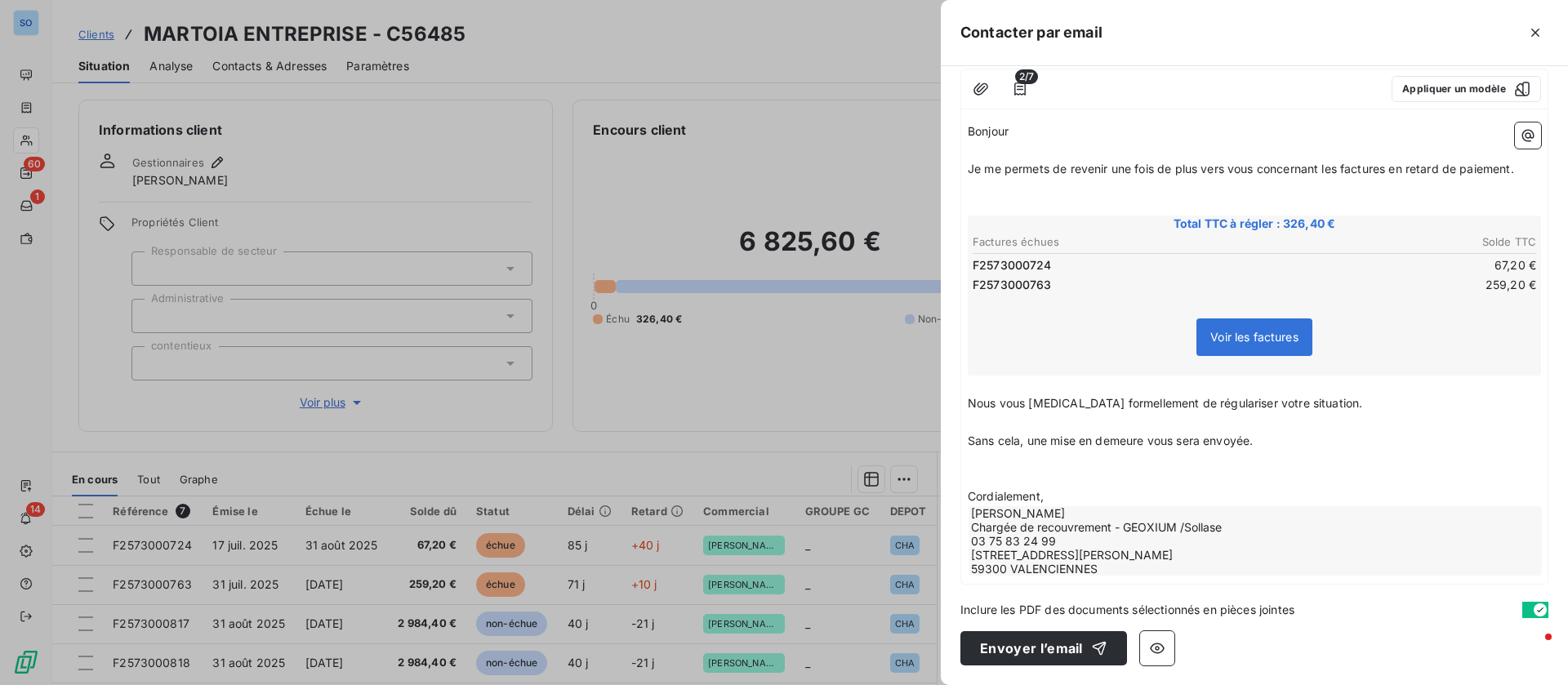
scroll to position [169, 0]
click at [1034, 644] on button "Envoyer l’email" at bounding box center [1044, 648] width 167 height 34
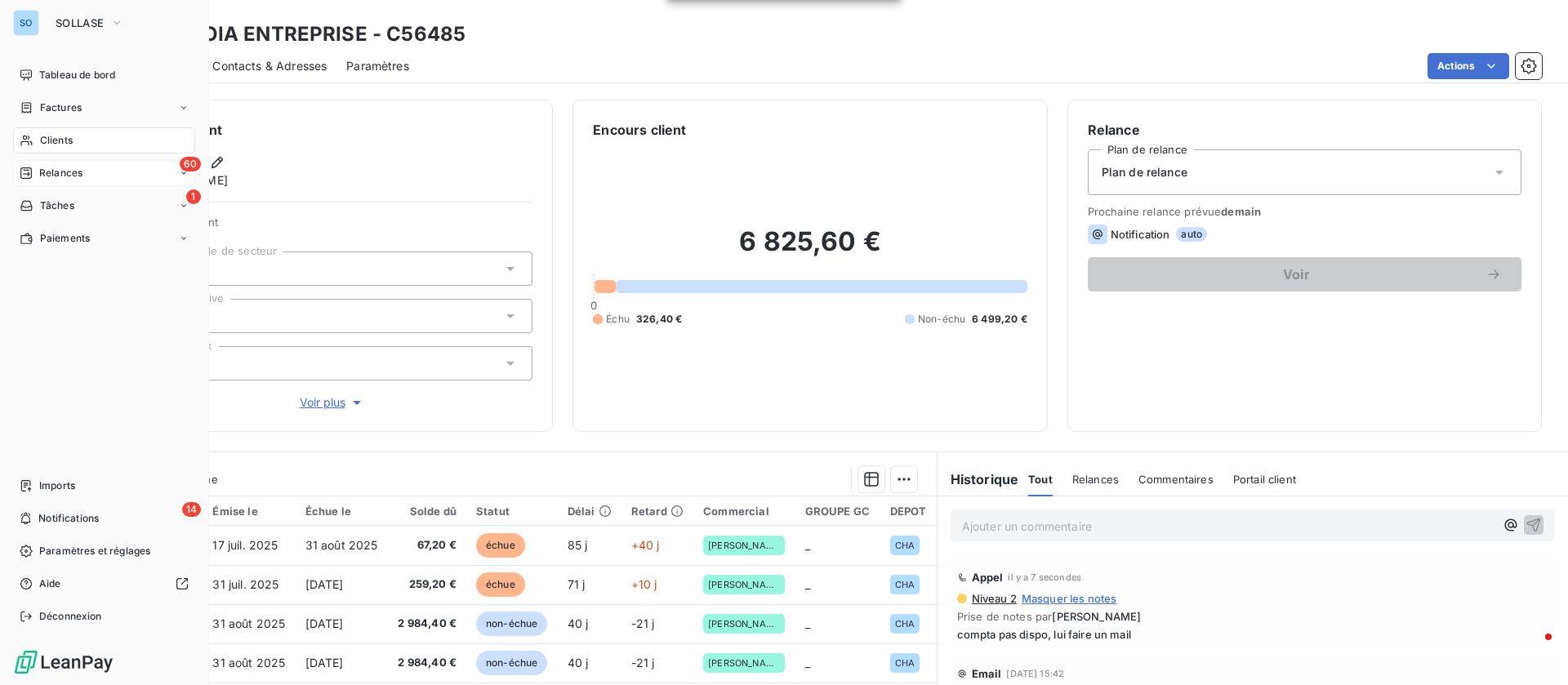
click at [38, 167] on div "Relances" at bounding box center [51, 173] width 63 height 14
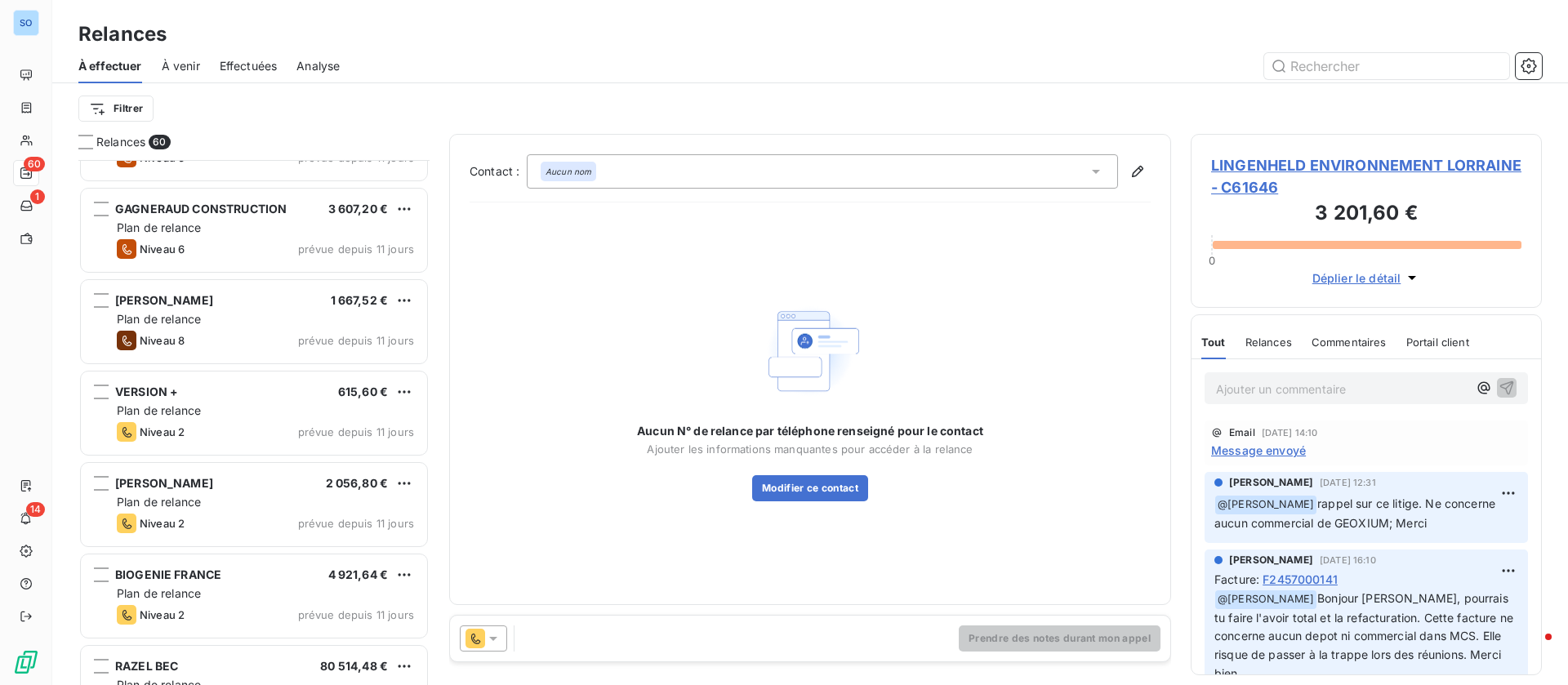
scroll to position [1103, 0]
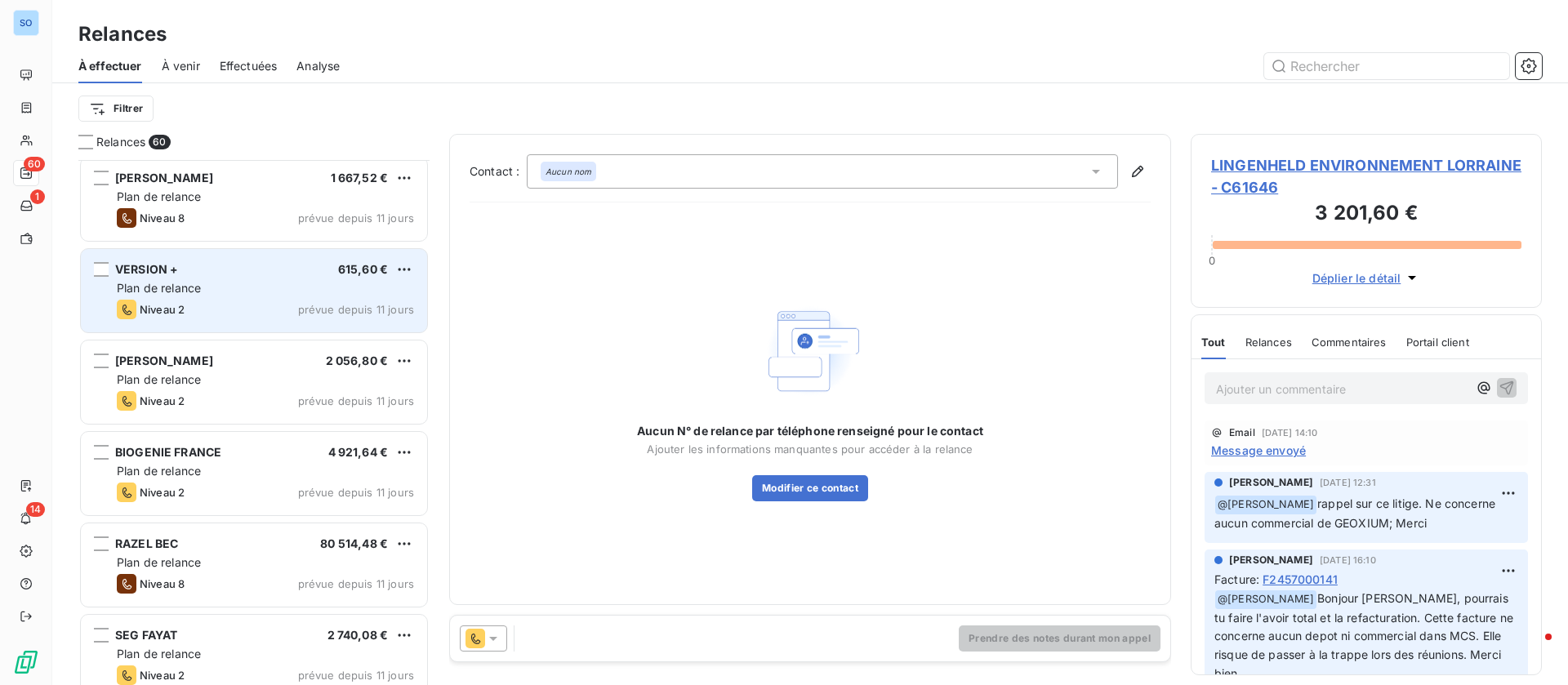
click at [226, 300] on div "Niveau 2 prévue depuis 11 jours" at bounding box center [266, 310] width 297 height 20
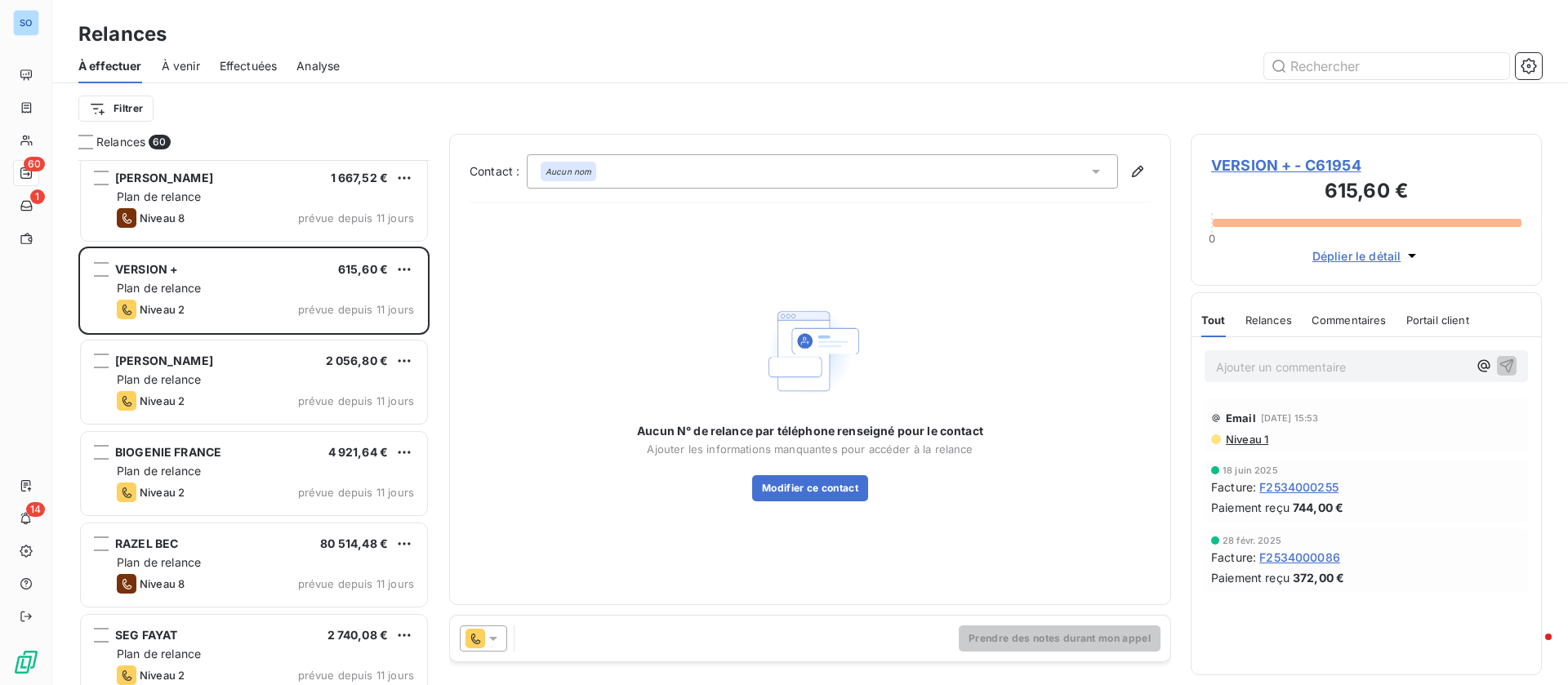
click at [1106, 168] on div "Aucun nom" at bounding box center [822, 171] width 591 height 34
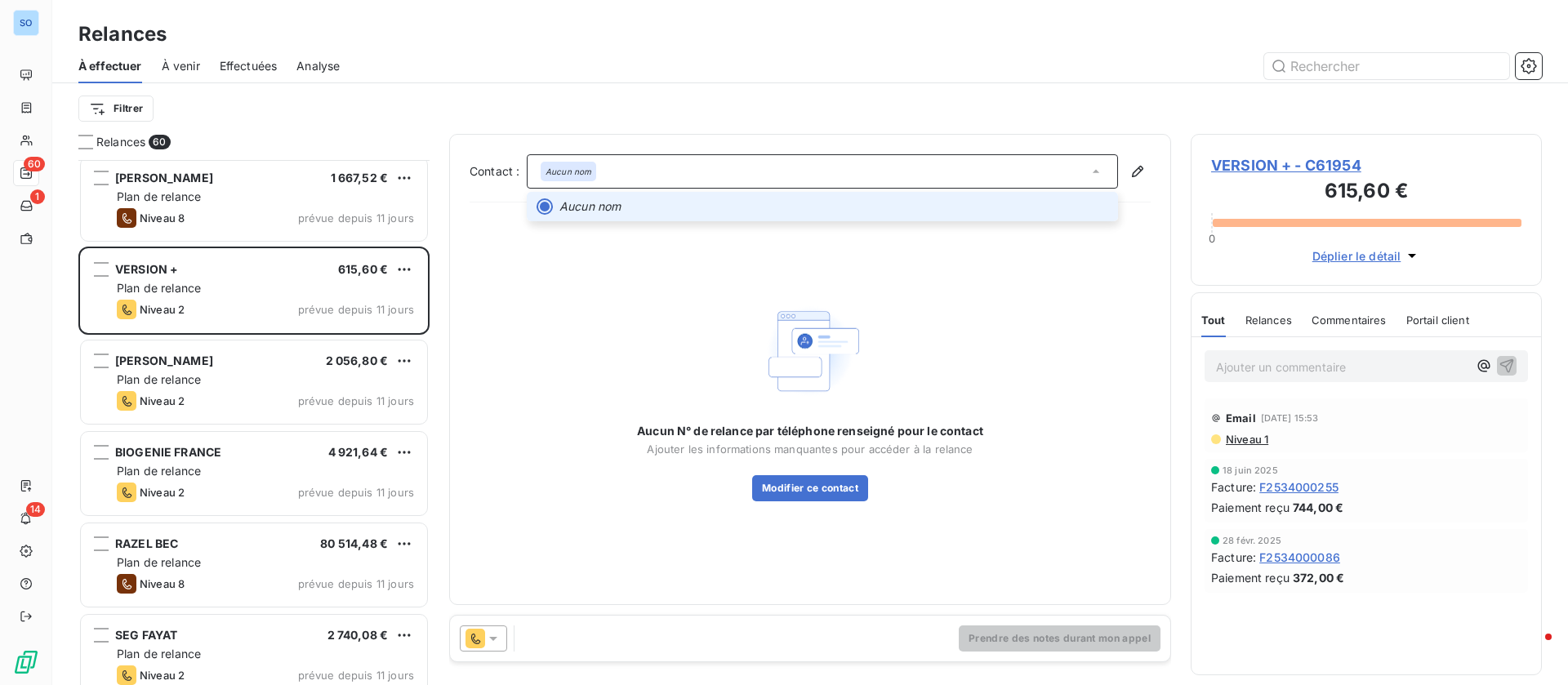
click at [1105, 168] on div "Aucun nom" at bounding box center [822, 171] width 591 height 34
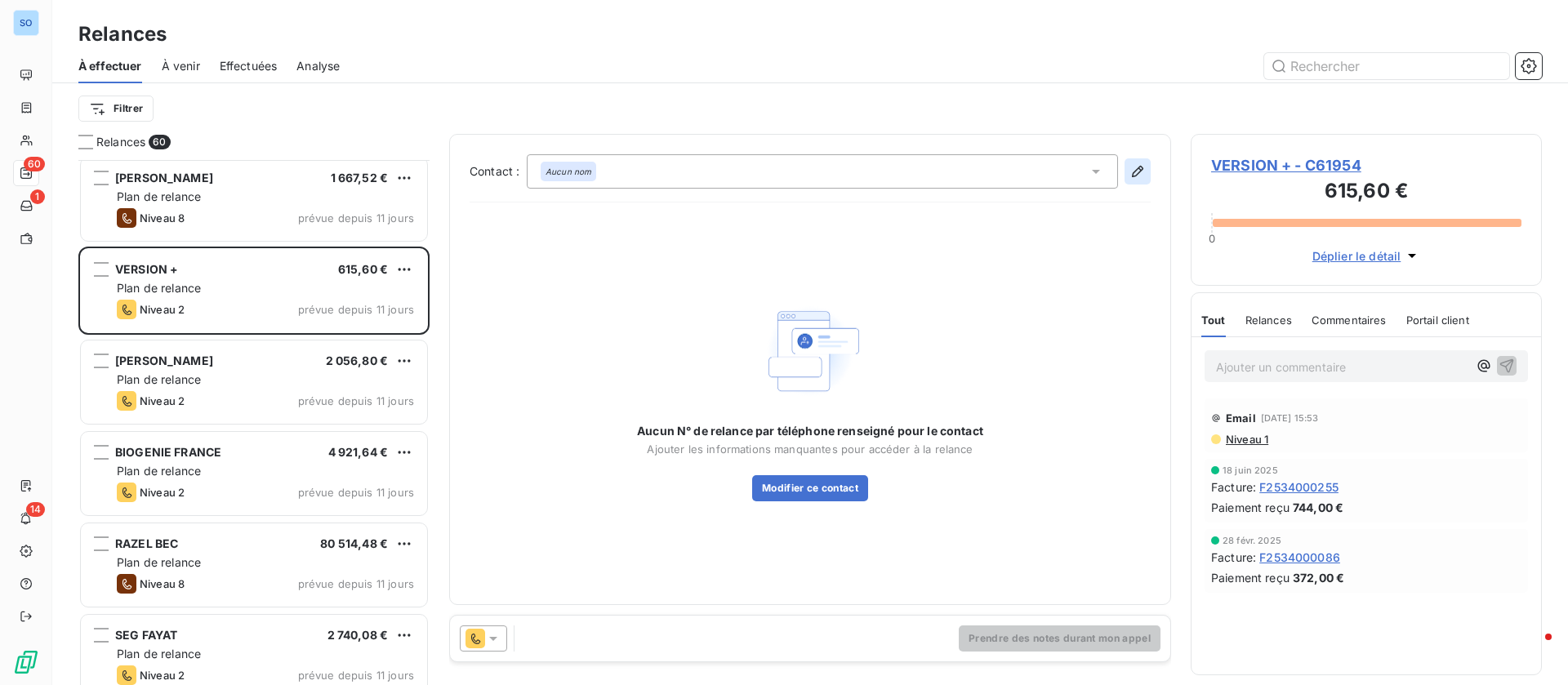
click at [1131, 169] on icon "button" at bounding box center [1137, 171] width 16 height 16
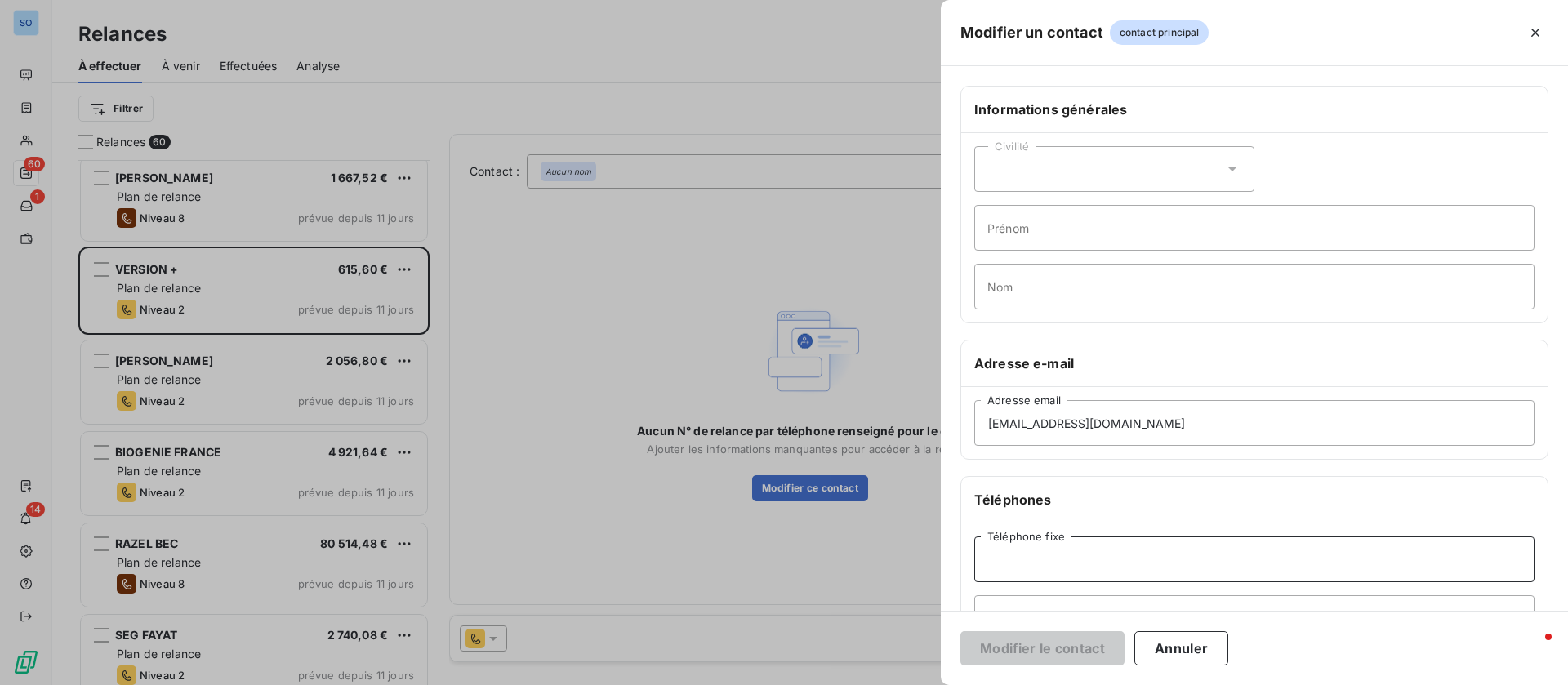
click at [1079, 567] on input "Téléphone fixe" at bounding box center [1254, 559] width 561 height 46
type input "06 58 48 59 66"
click at [1024, 644] on button "Modifier le contact" at bounding box center [1043, 648] width 164 height 34
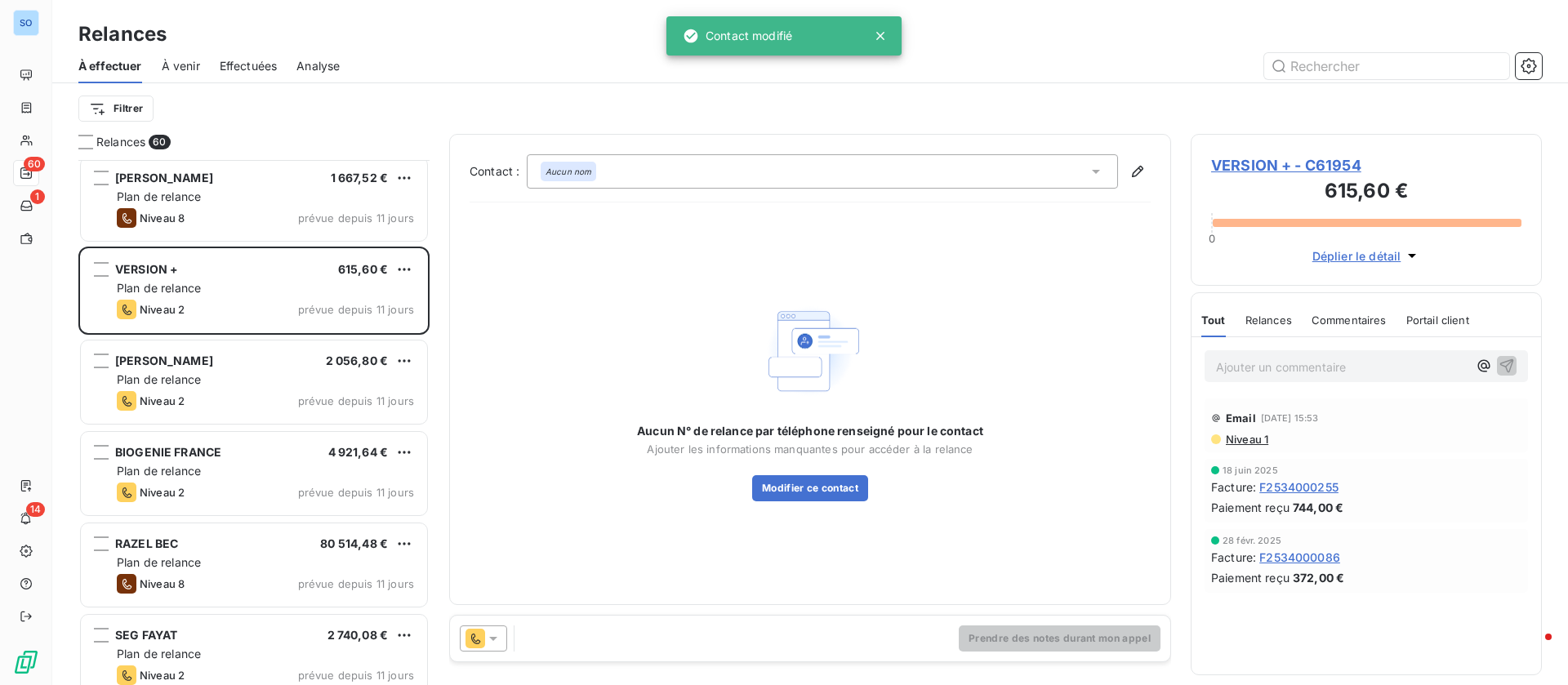
click at [1096, 171] on icon at bounding box center [1095, 171] width 8 height 5
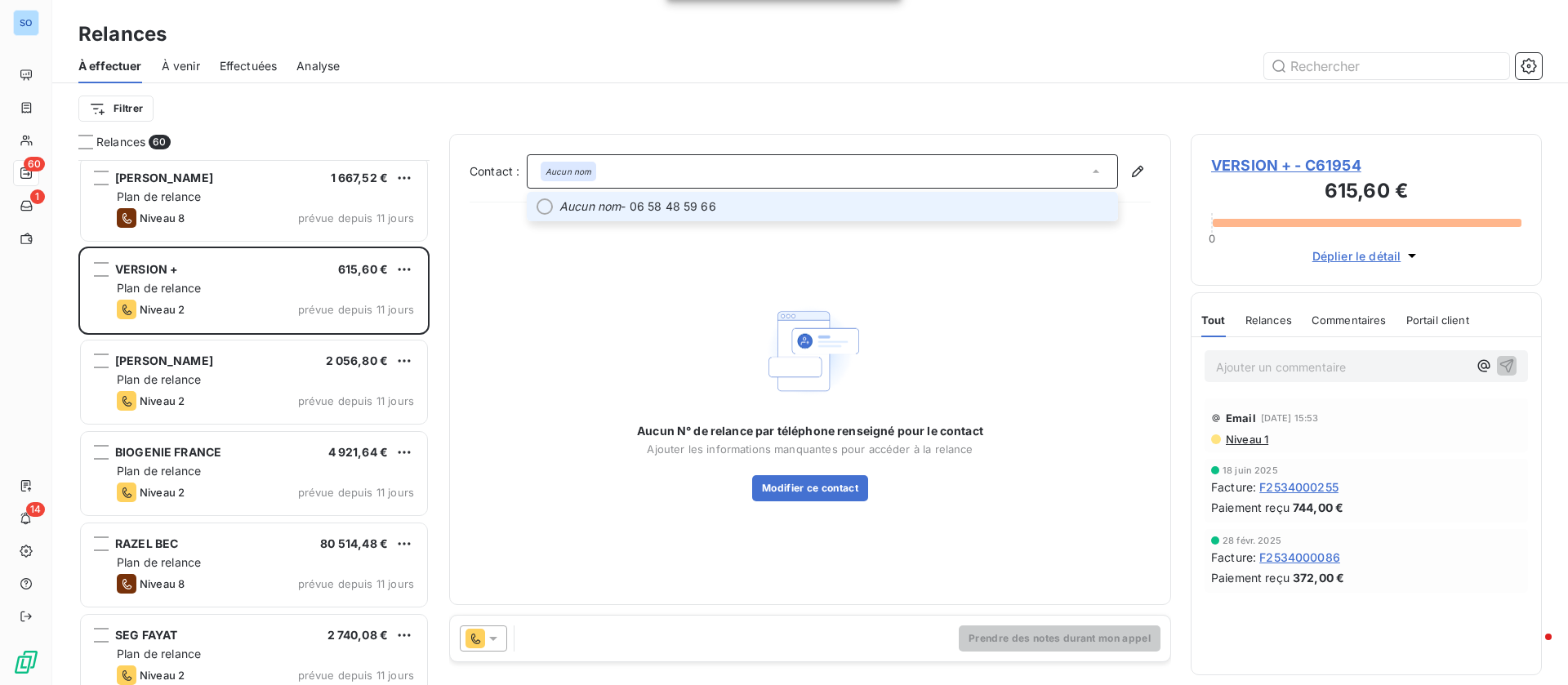
click at [1018, 208] on span "Aucun nom - 06 58 48 59 66" at bounding box center [834, 206] width 549 height 16
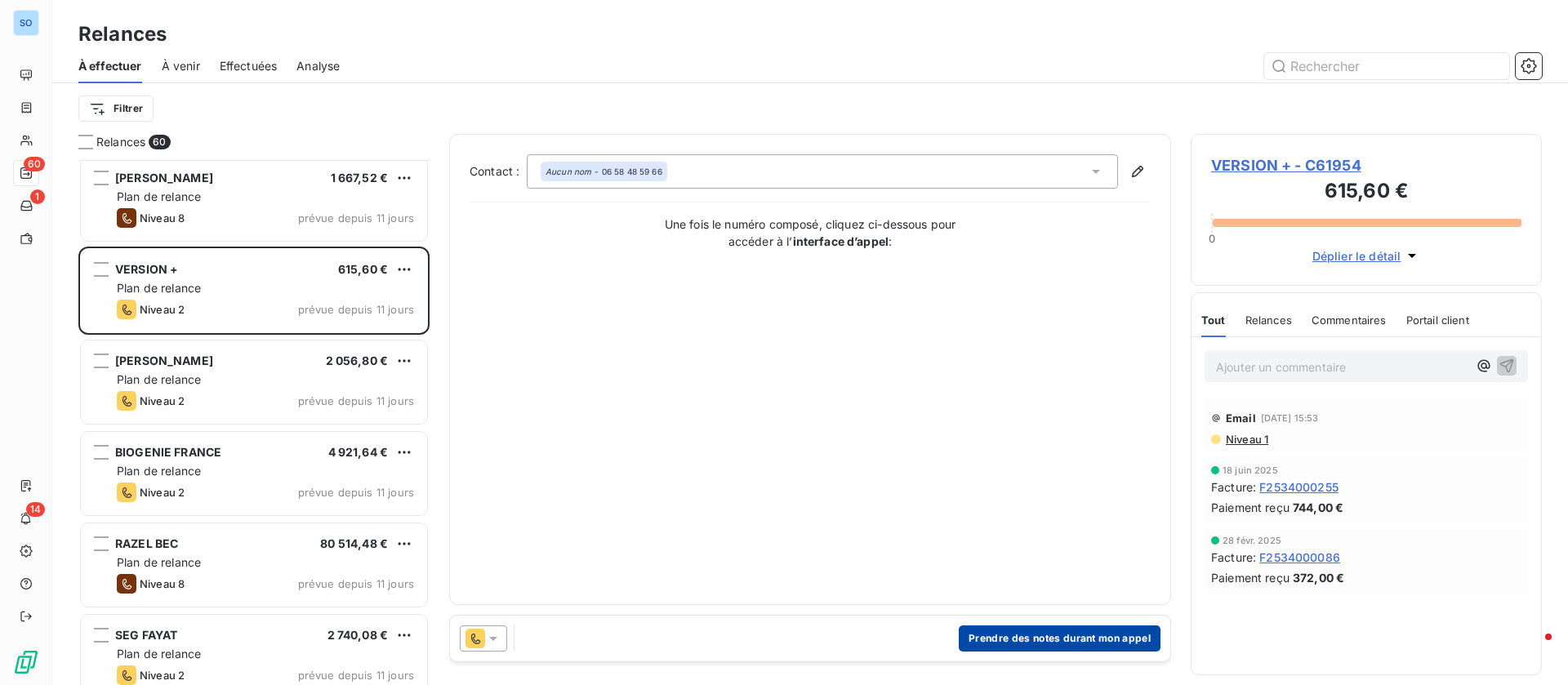
click at [1084, 635] on button "Prendre des notes durant mon appel" at bounding box center [1060, 638] width 202 height 26
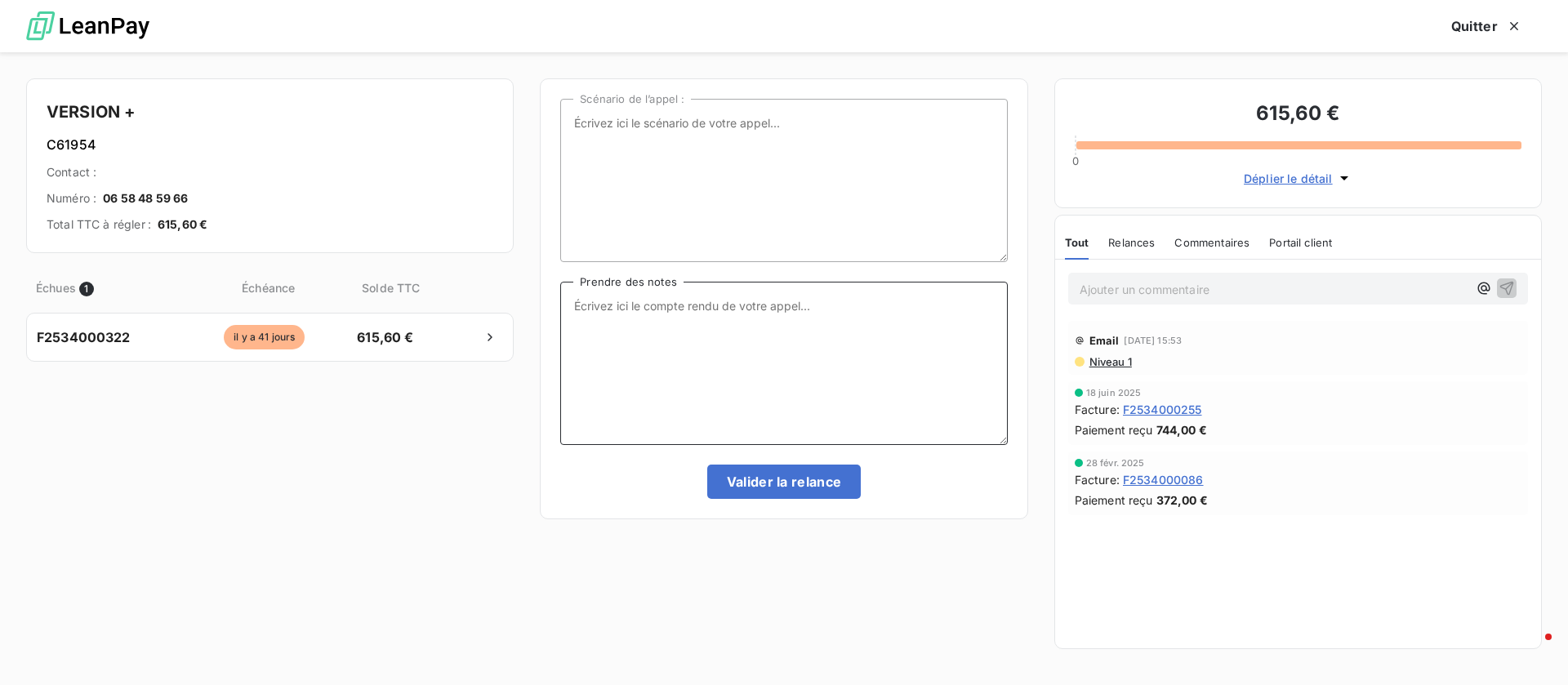
click at [798, 352] on textarea "Prendre des notes" at bounding box center [784, 363] width 447 height 163
drag, startPoint x: 570, startPoint y: 308, endPoint x: 872, endPoint y: 199, distance: 321.1
click at [573, 308] on textarea "répondeur gérant" at bounding box center [784, 363] width 447 height 163
type textarea "message répondeur gérant"
drag, startPoint x: 770, startPoint y: 468, endPoint x: 770, endPoint y: 476, distance: 8.0
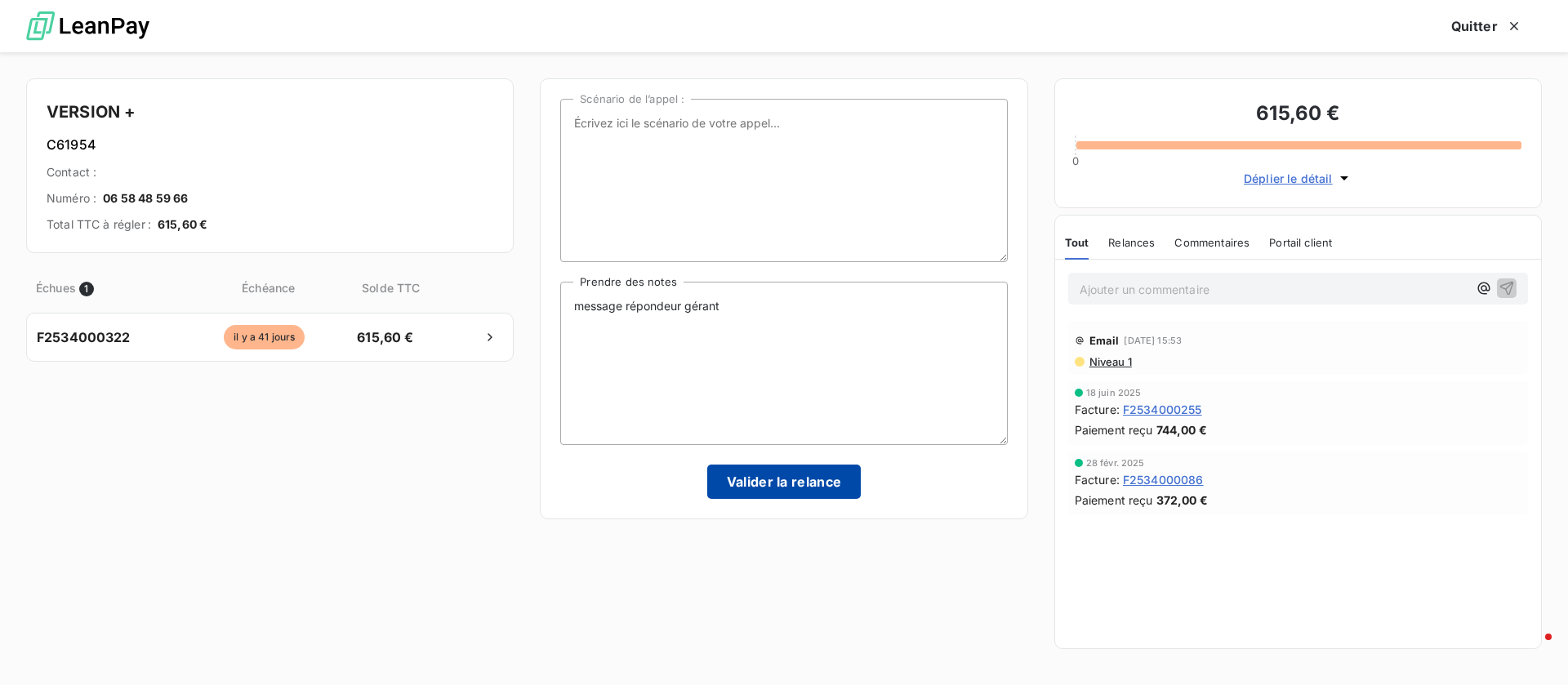
click at [770, 476] on button "Valider la relance" at bounding box center [784, 482] width 154 height 34
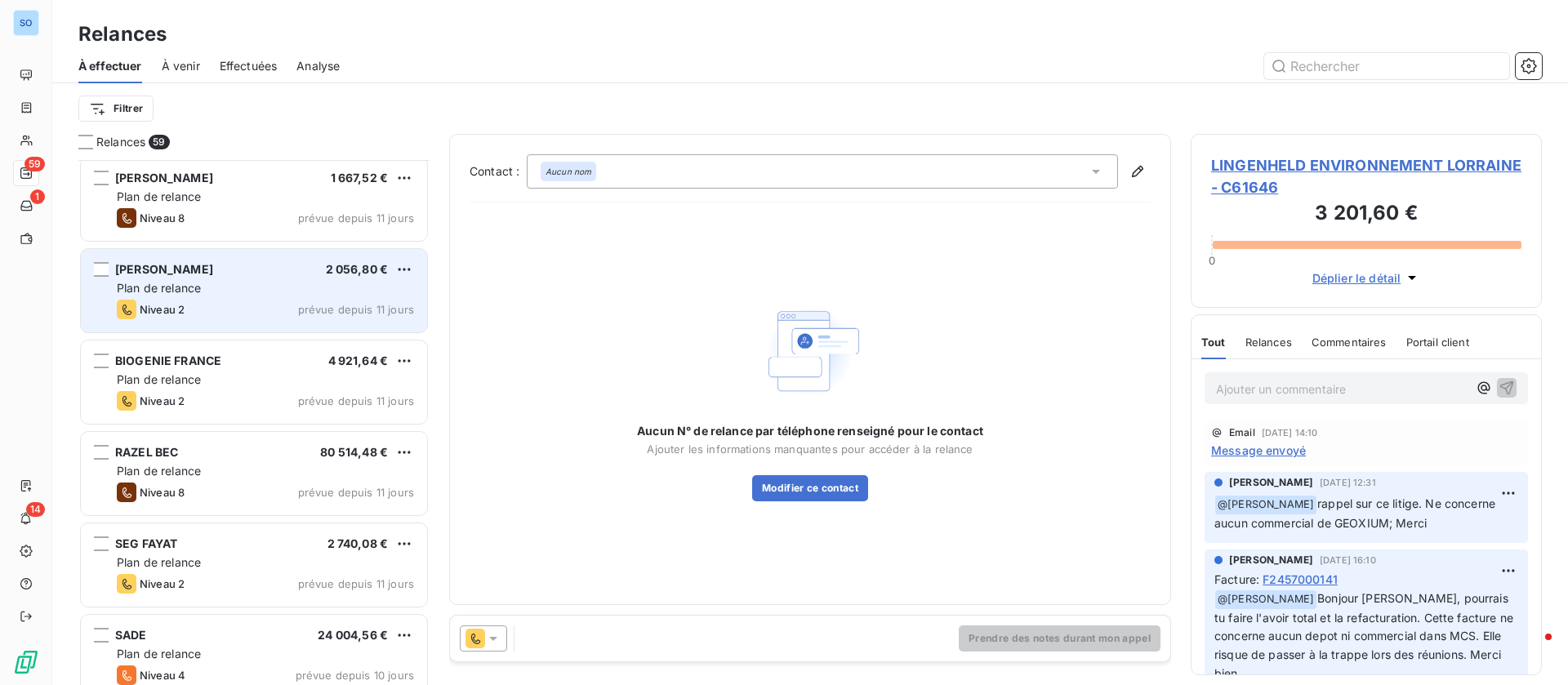
click at [231, 294] on div "Plan de relance" at bounding box center [266, 288] width 297 height 16
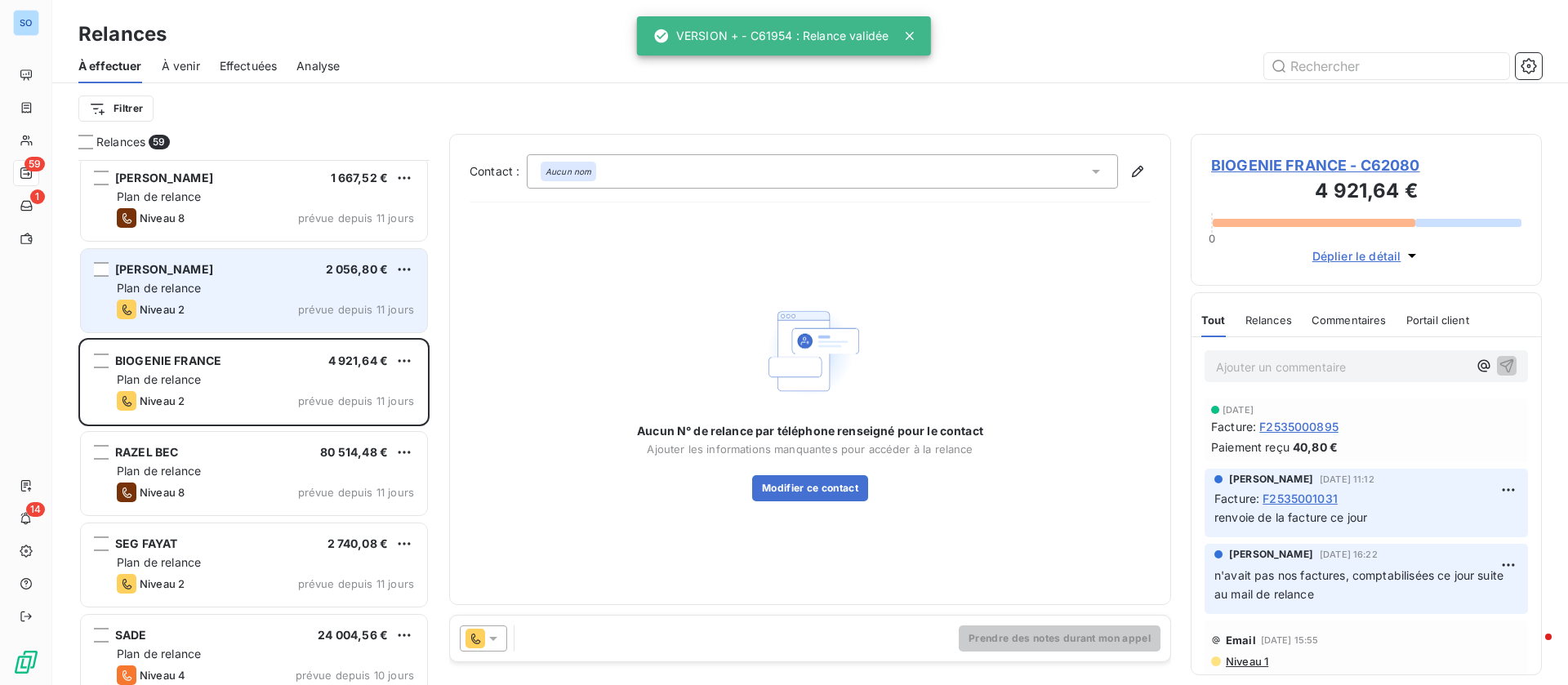
click at [244, 280] on div "Plan de relance" at bounding box center [266, 288] width 297 height 16
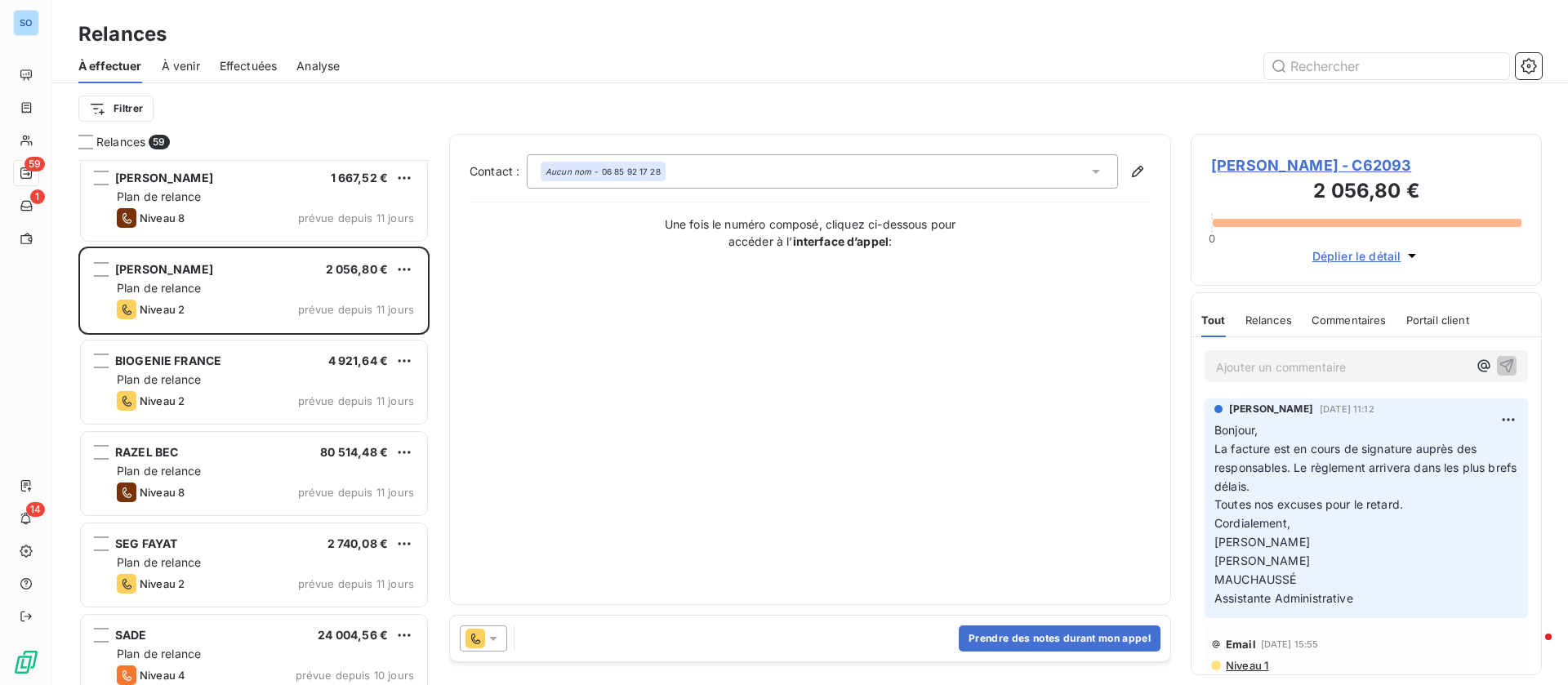
click at [1092, 176] on icon at bounding box center [1096, 171] width 16 height 16
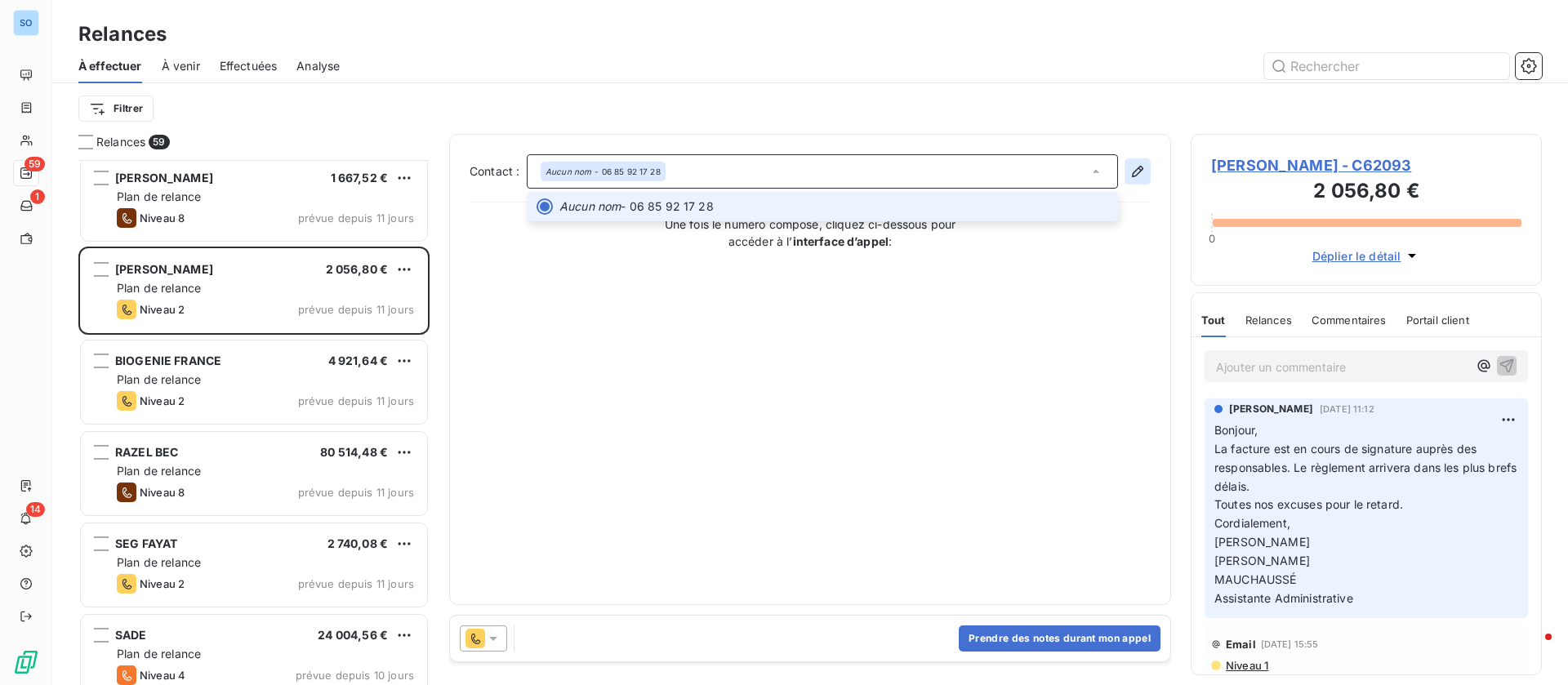
click at [1137, 173] on icon "button" at bounding box center [1137, 171] width 16 height 16
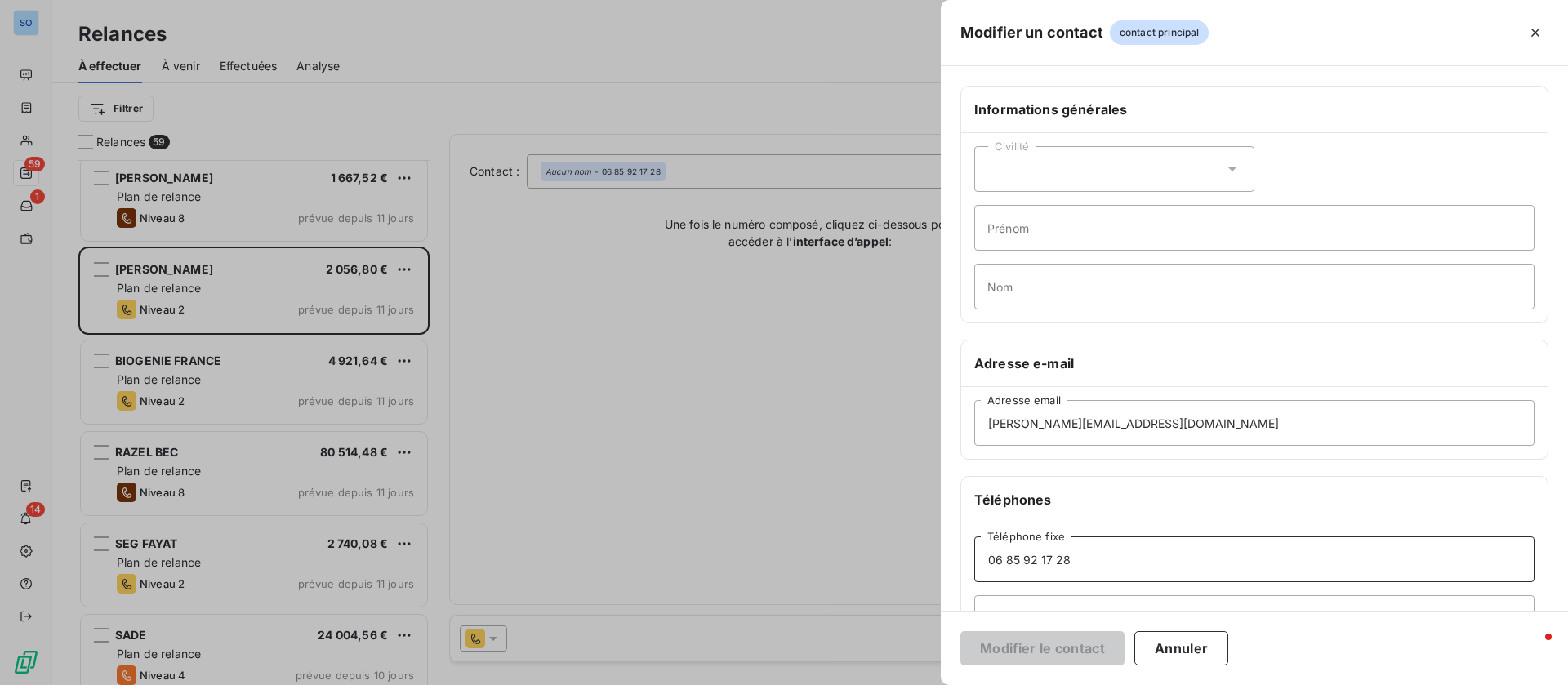
drag, startPoint x: 1041, startPoint y: 550, endPoint x: 898, endPoint y: 524, distance: 145.3
click at [913, 684] on div "Modifier un contact contact principal Informations générales Civilité Prénom No…" at bounding box center [784, 685] width 1568 height 0
paste input "3.80.78.45.74"
type input "03.80.78.45.74"
click at [995, 655] on button "Modifier le contact" at bounding box center [1043, 648] width 164 height 34
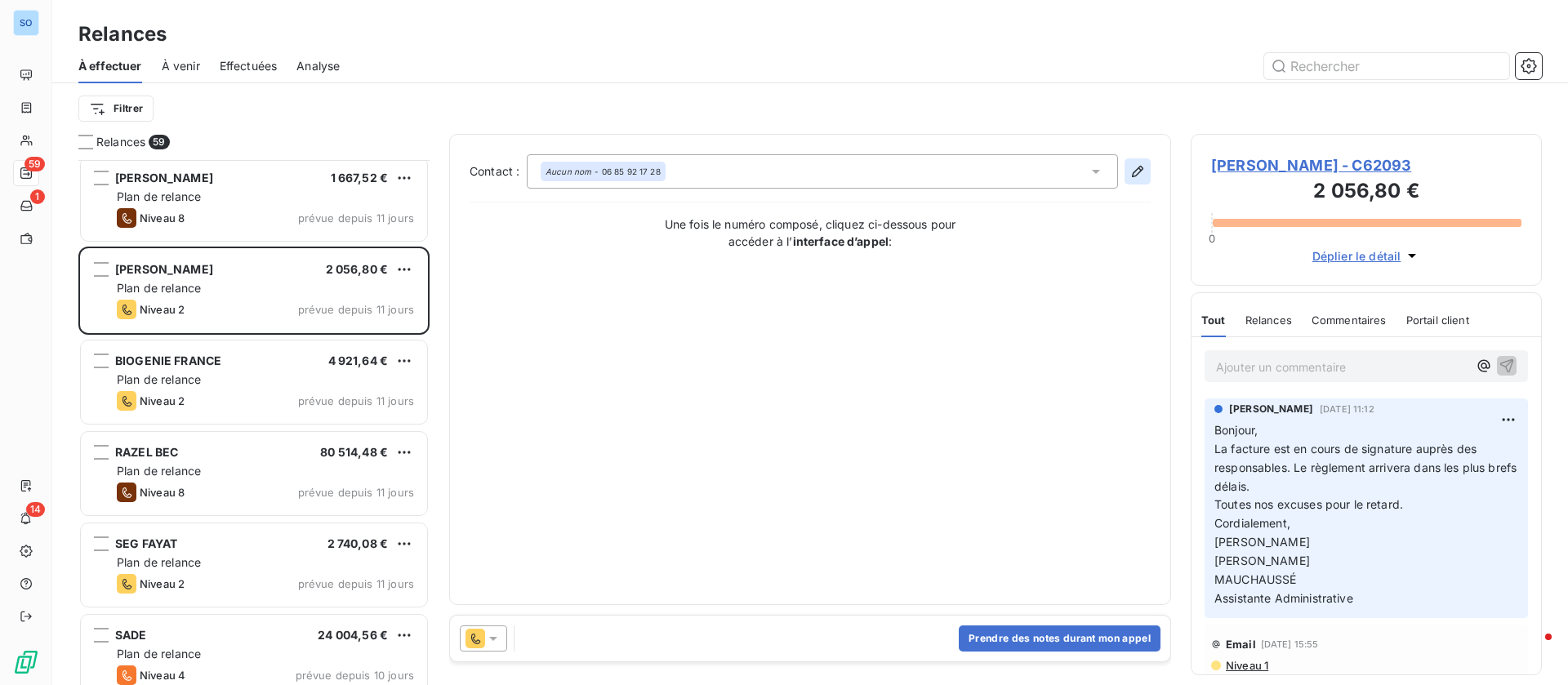
click at [1134, 171] on icon "button" at bounding box center [1137, 171] width 16 height 16
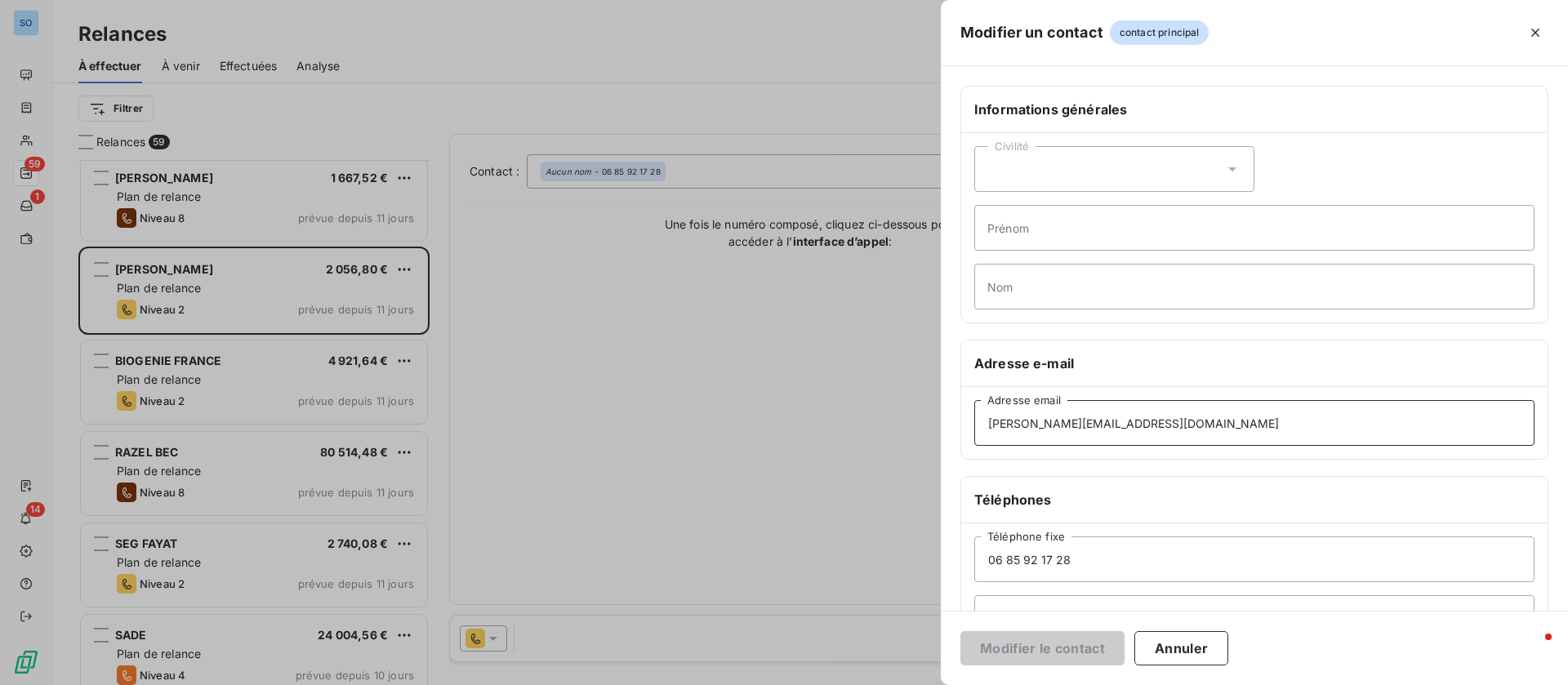
drag, startPoint x: 1192, startPoint y: 427, endPoint x: 925, endPoint y: 402, distance: 268.2
click at [925, 684] on div "Modifier un contact contact principal Informations générales Civilité Prénom No…" at bounding box center [784, 685] width 1568 height 0
paste input "jane.mauchausse"
type input "jane.mauchausse@rogermartin.fr"
click at [1036, 645] on button "Modifier le contact" at bounding box center [1043, 648] width 164 height 34
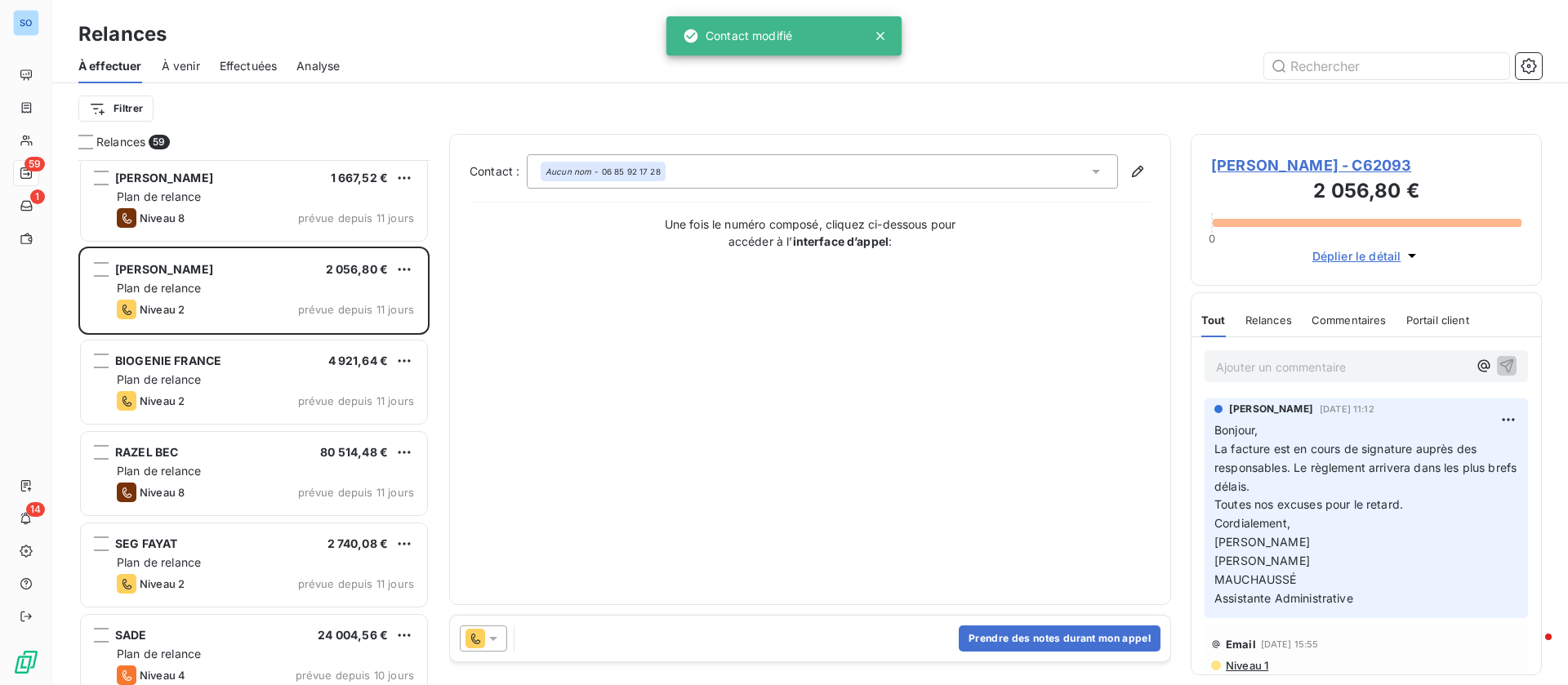
click at [1100, 169] on icon at bounding box center [1096, 171] width 16 height 16
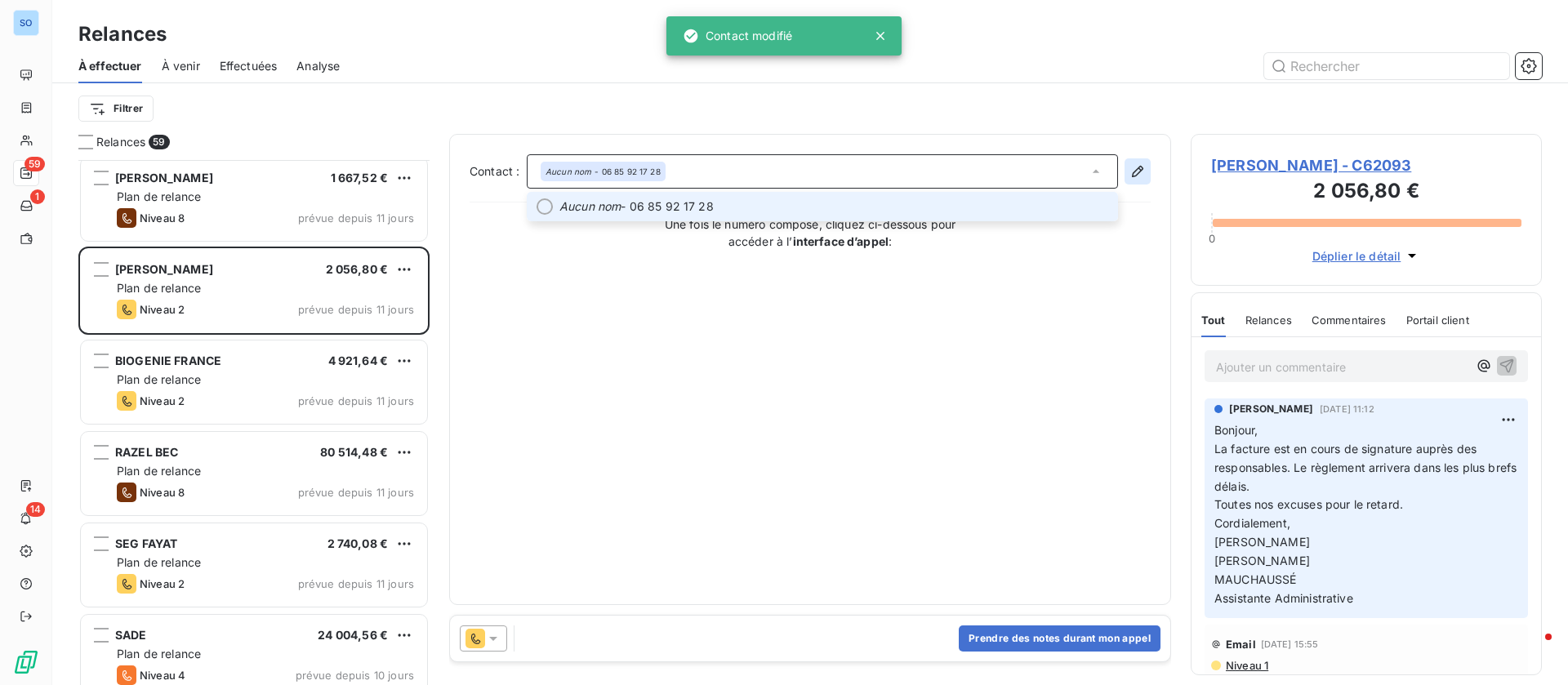
click at [1137, 168] on icon "button" at bounding box center [1137, 171] width 16 height 16
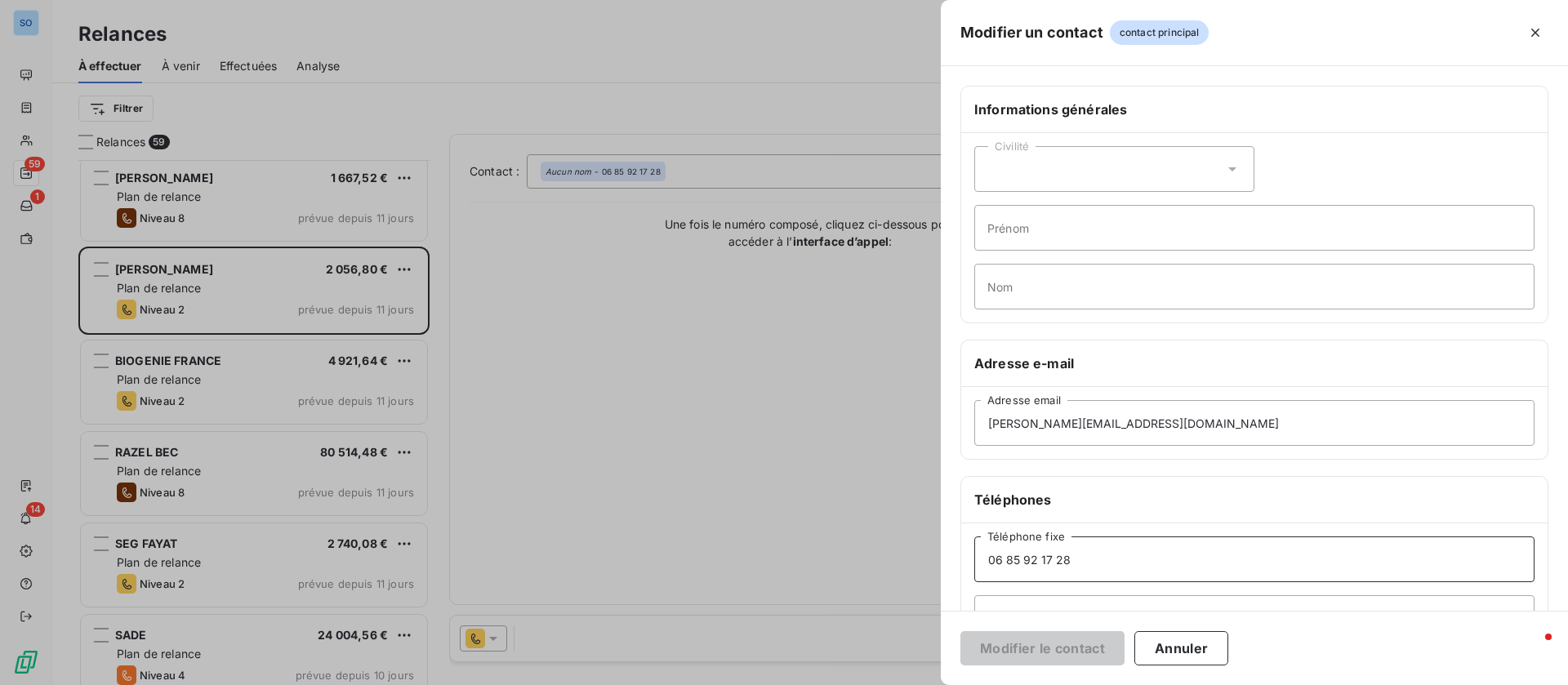
click at [1085, 580] on input "06 85 92 17 28" at bounding box center [1254, 559] width 561 height 46
drag, startPoint x: 1084, startPoint y: 562, endPoint x: 914, endPoint y: 553, distance: 170.2
click at [914, 684] on div "Modifier un contact contact principal Informations générales Civilité Prénom No…" at bounding box center [784, 685] width 1568 height 0
paste input "03.80.78.45.74"
drag, startPoint x: 1016, startPoint y: 559, endPoint x: 856, endPoint y: 543, distance: 160.8
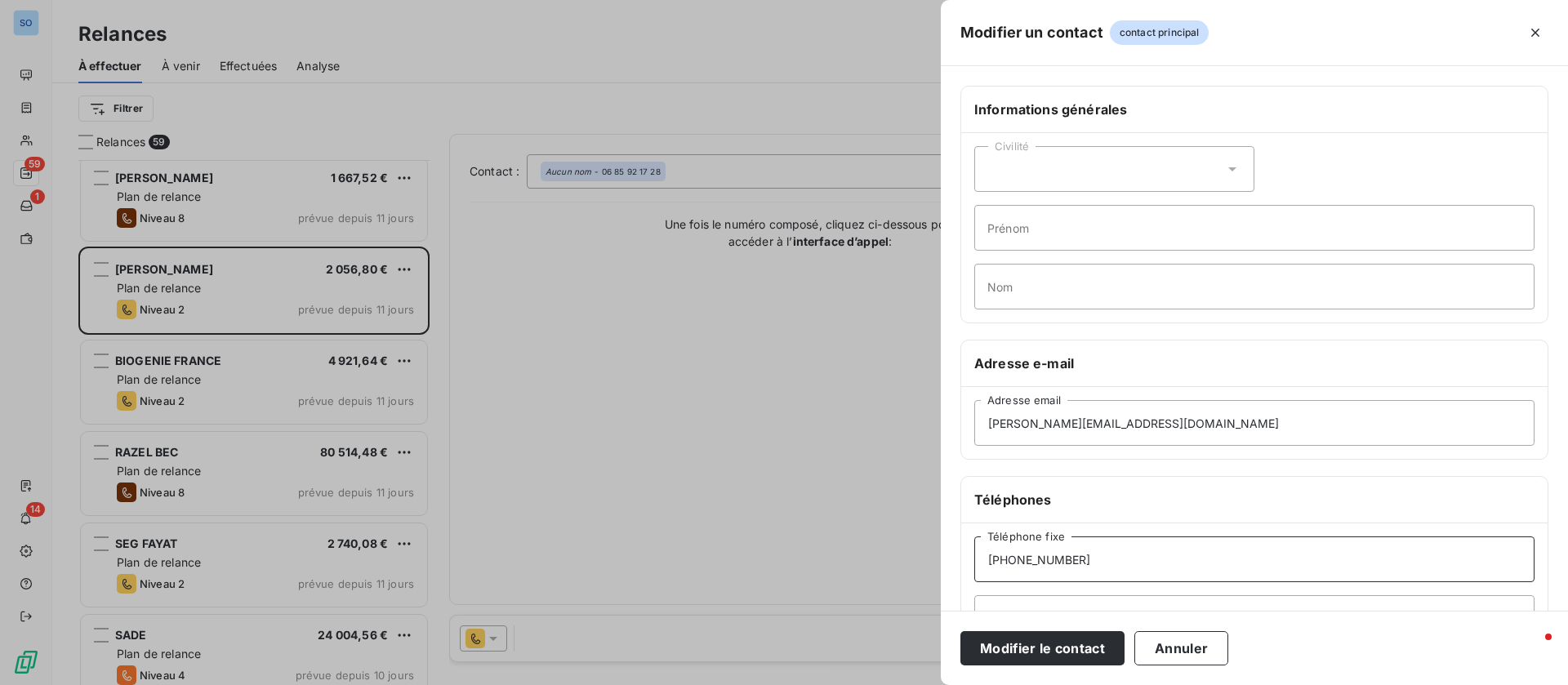
click at [856, 684] on div "Modifier un contact contact principal Informations générales Civilité Prénom No…" at bounding box center [784, 685] width 1568 height 0
type input "03.80.78.45.74"
drag, startPoint x: 1201, startPoint y: 434, endPoint x: 839, endPoint y: 419, distance: 362.3
click at [839, 684] on div "Modifier un contact contact principal Informations générales Civilité Prénom No…" at bounding box center [784, 685] width 1568 height 0
click at [1086, 435] on input "Adresse email" at bounding box center [1254, 423] width 561 height 46
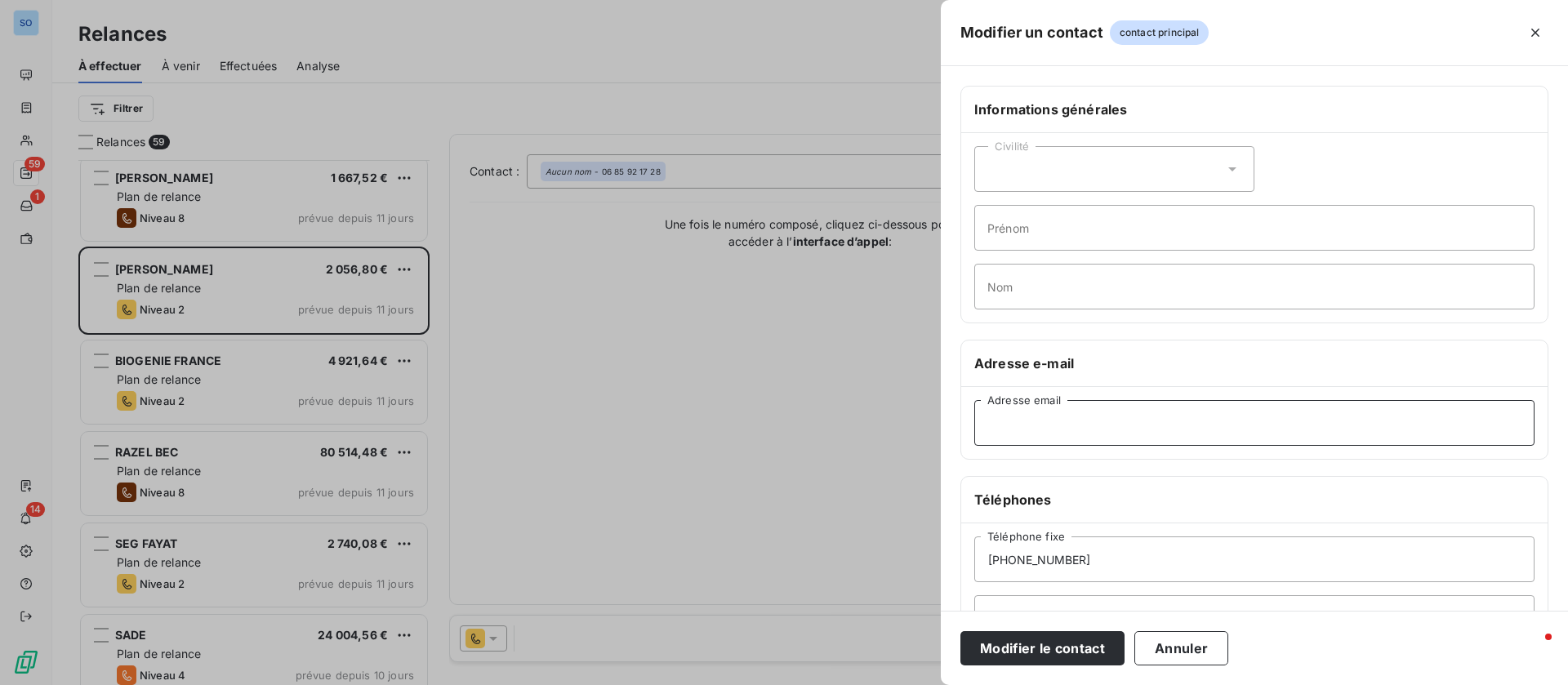
paste input "jane.mauchausse@rogermartin.fr"
type input "jane.mauchausse@rogermartin.fr"
click at [1133, 570] on input "03.80.78.45.74" at bounding box center [1254, 559] width 561 height 46
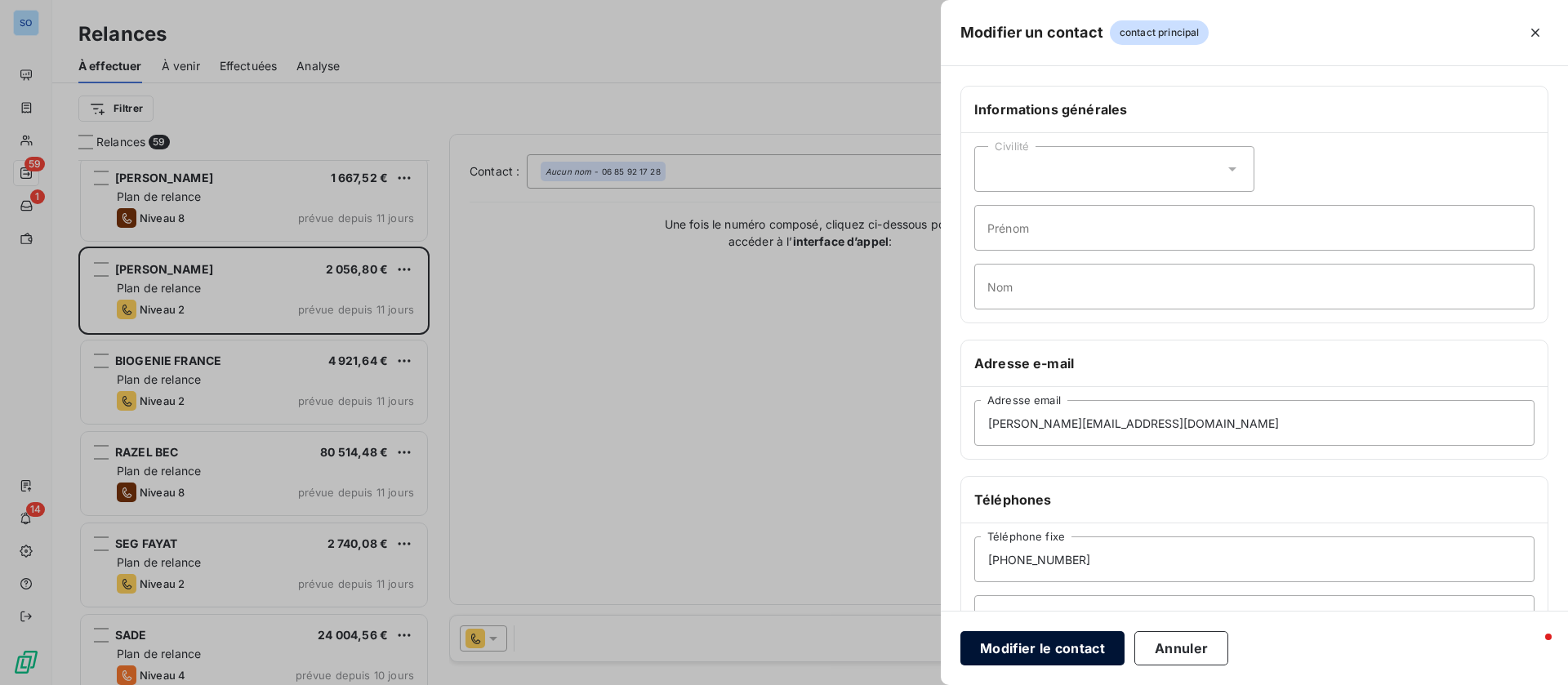
click at [1037, 646] on button "Modifier le contact" at bounding box center [1043, 648] width 164 height 34
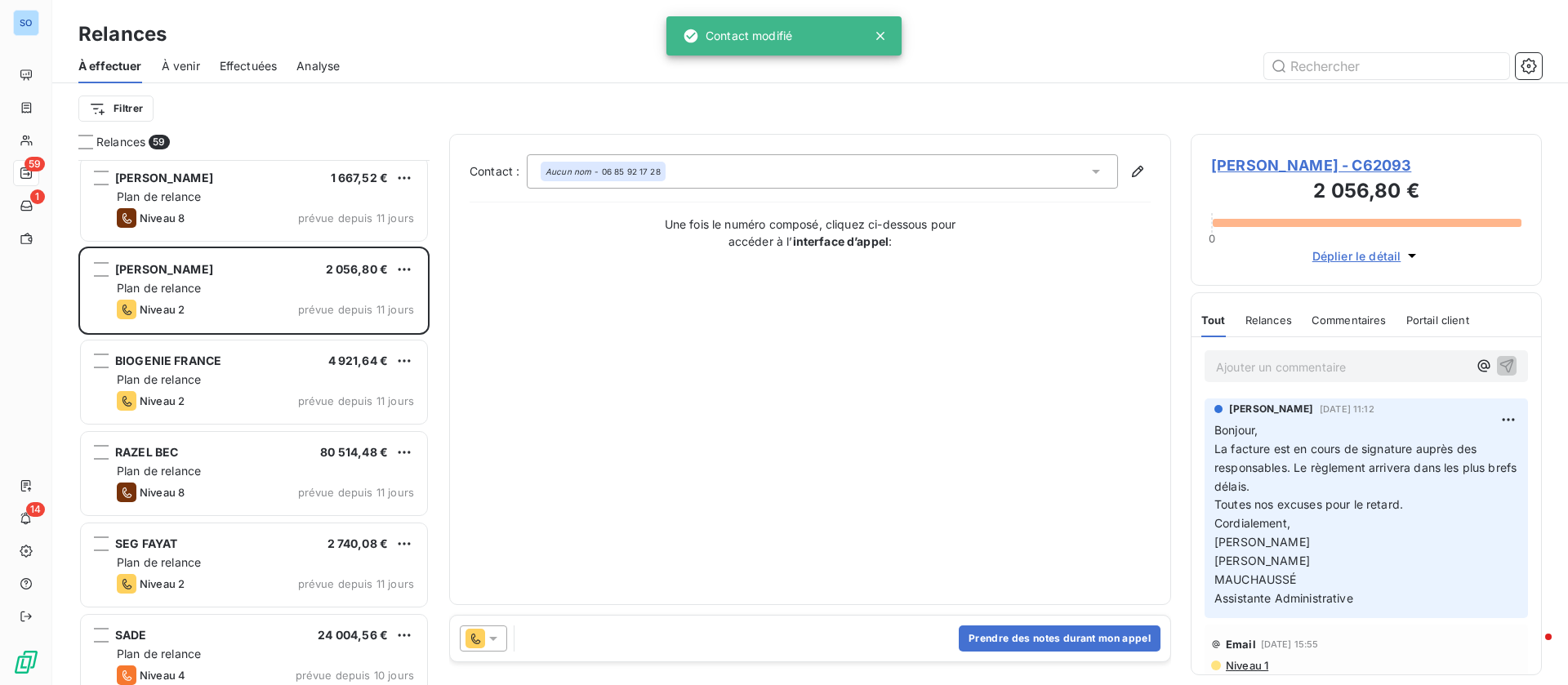
click at [1329, 164] on span "ROGER MARTIN - C62093" at bounding box center [1366, 165] width 310 height 22
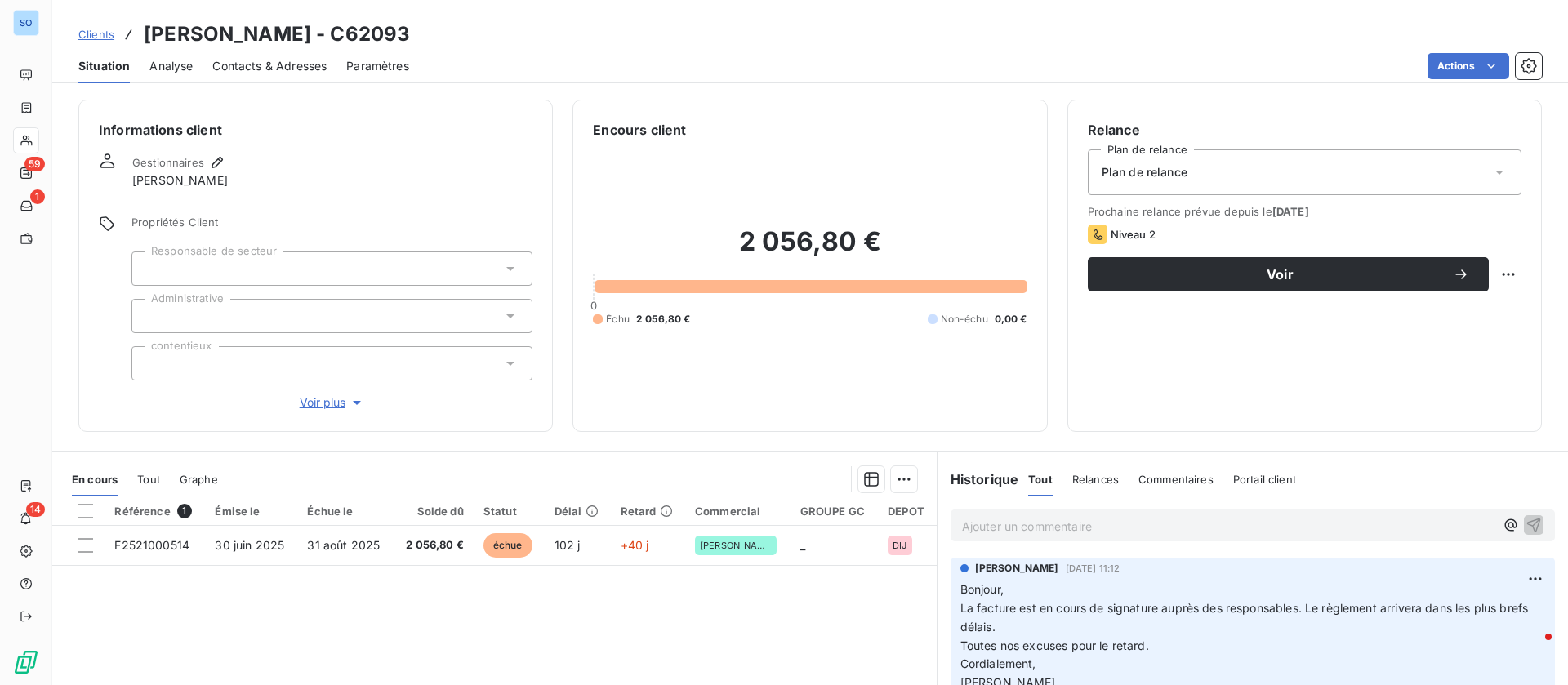
click at [291, 64] on span "Contacts & Adresses" at bounding box center [269, 66] width 114 height 16
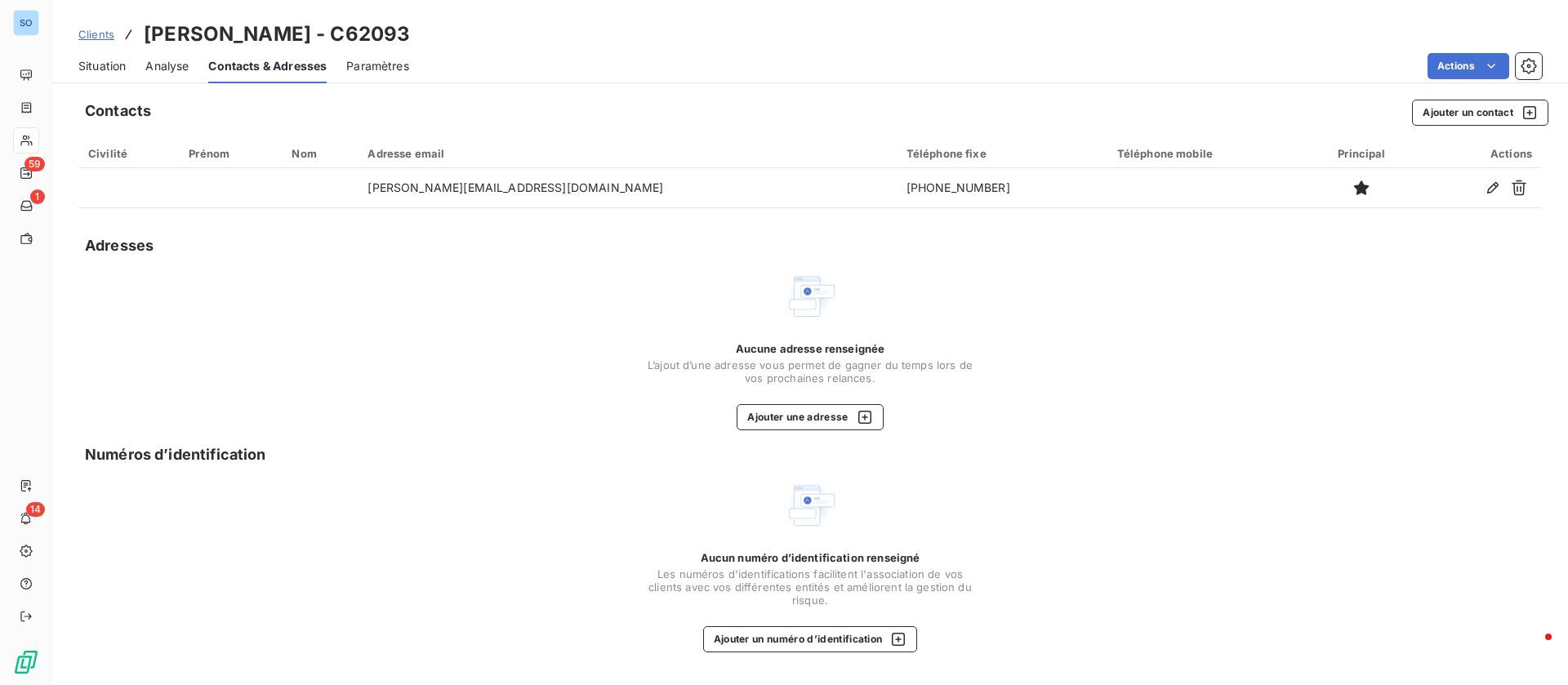
click at [99, 60] on span "Situation" at bounding box center [102, 66] width 48 height 16
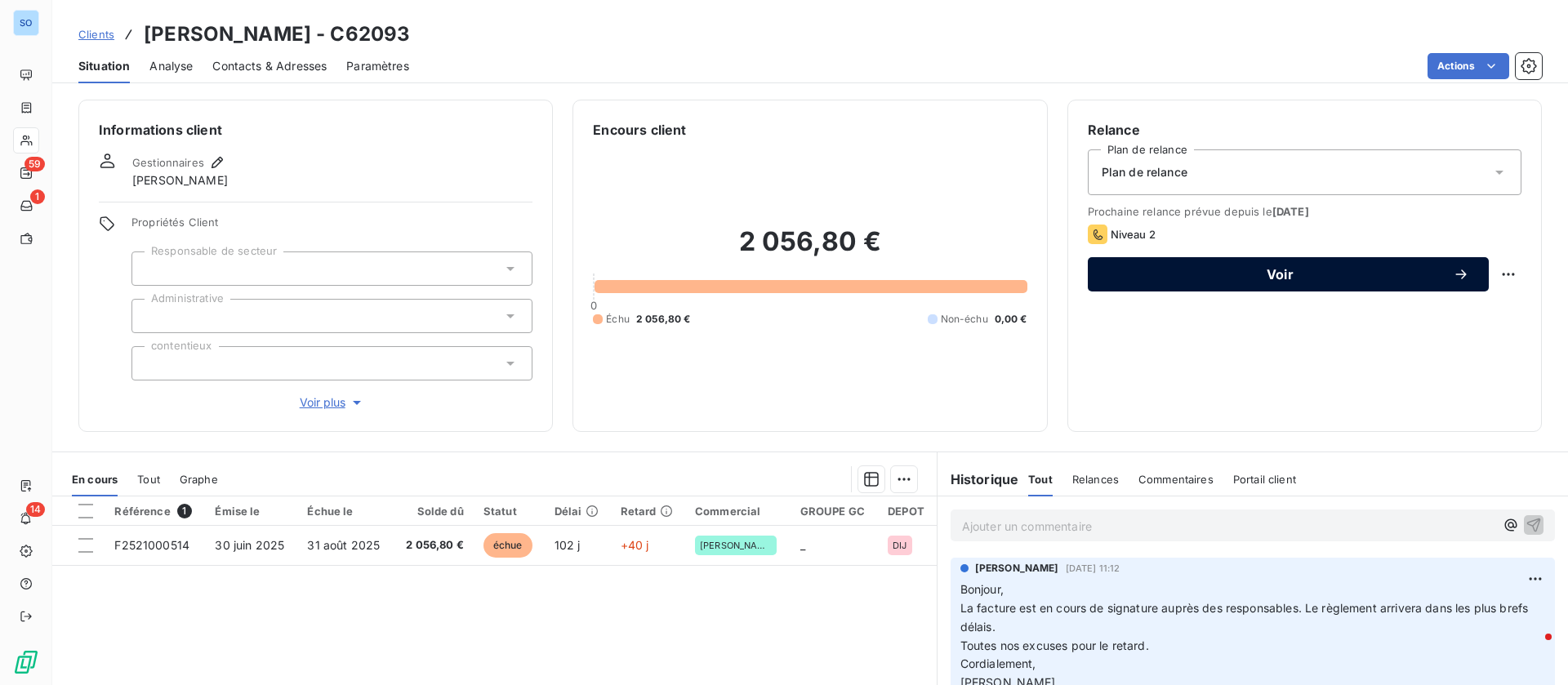
click at [1243, 275] on span "Voir" at bounding box center [1280, 274] width 345 height 13
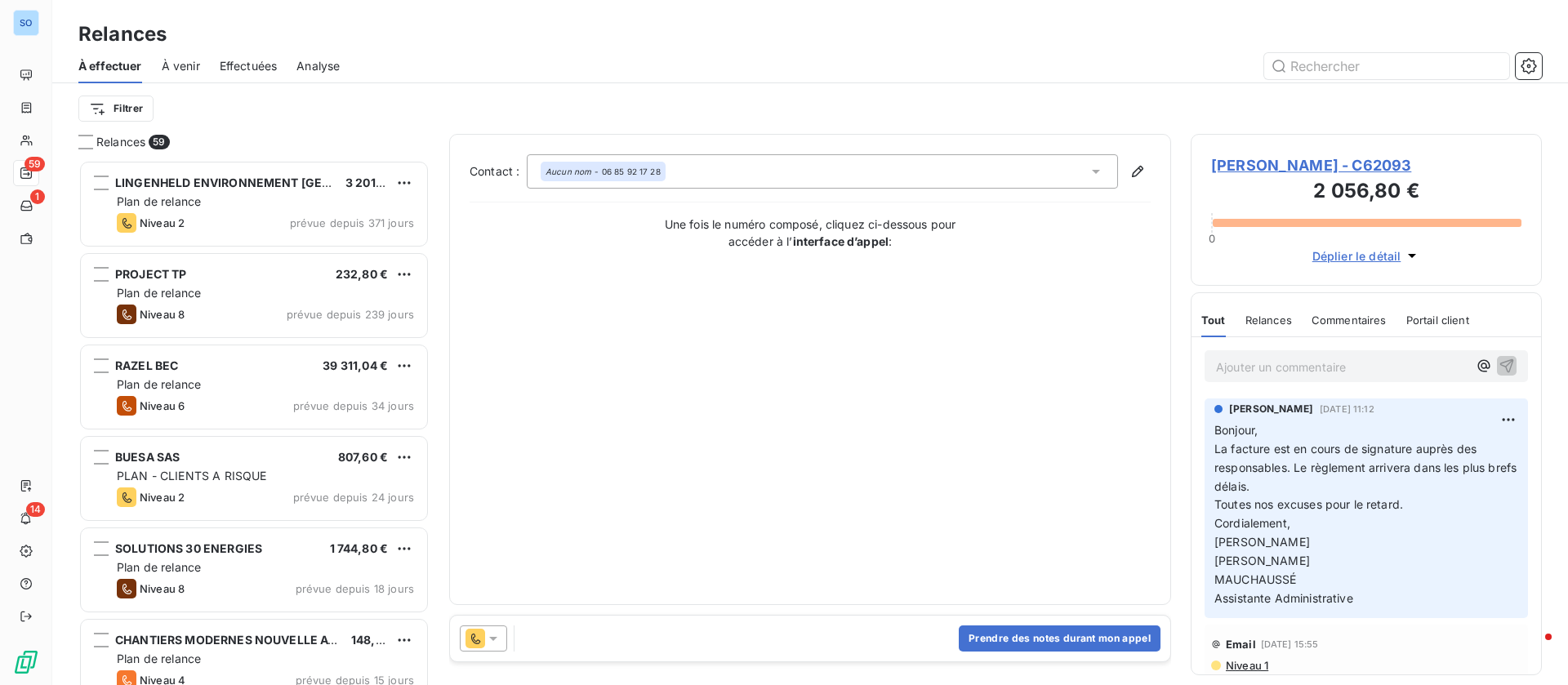
scroll to position [507, 333]
click at [1008, 631] on button "Prendre des notes durant mon appel" at bounding box center [1060, 638] width 202 height 26
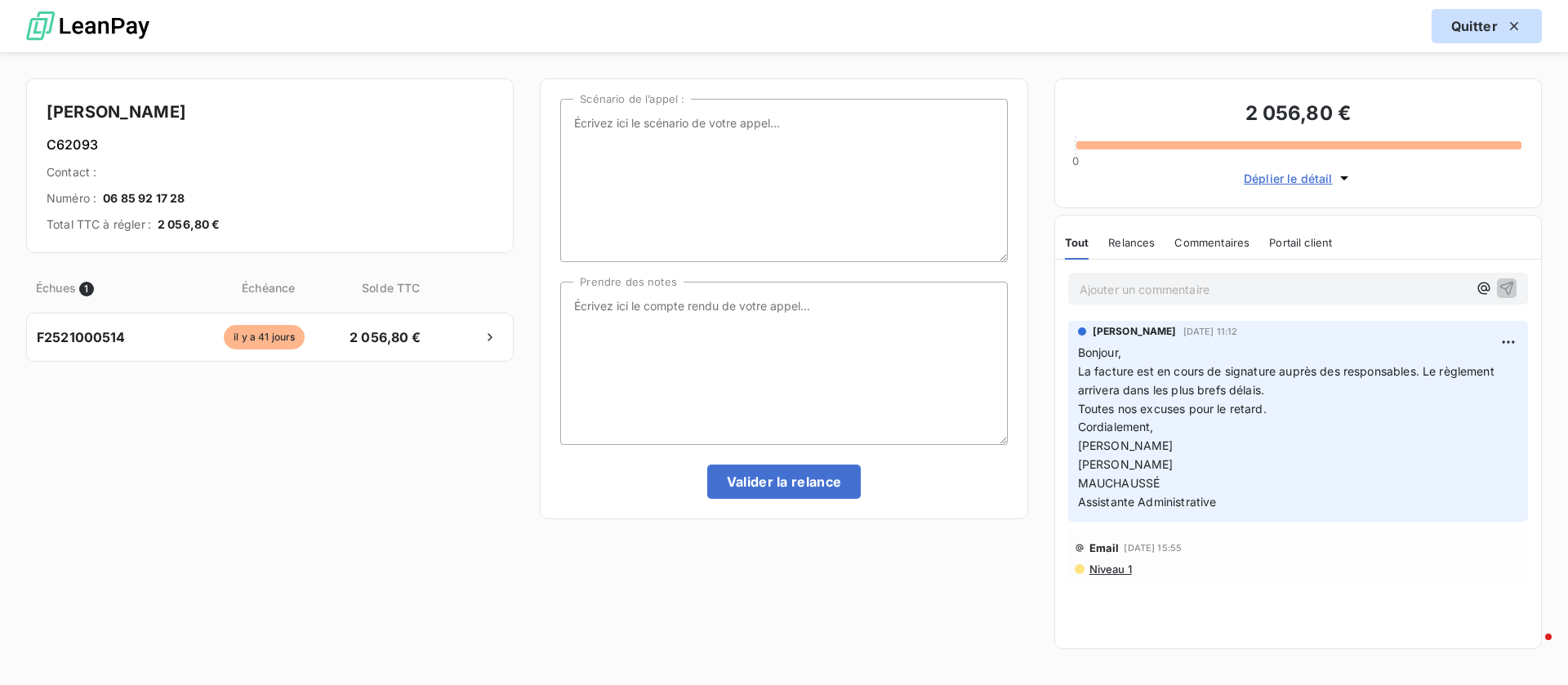
click at [1479, 17] on button "Quitter" at bounding box center [1486, 26] width 110 height 34
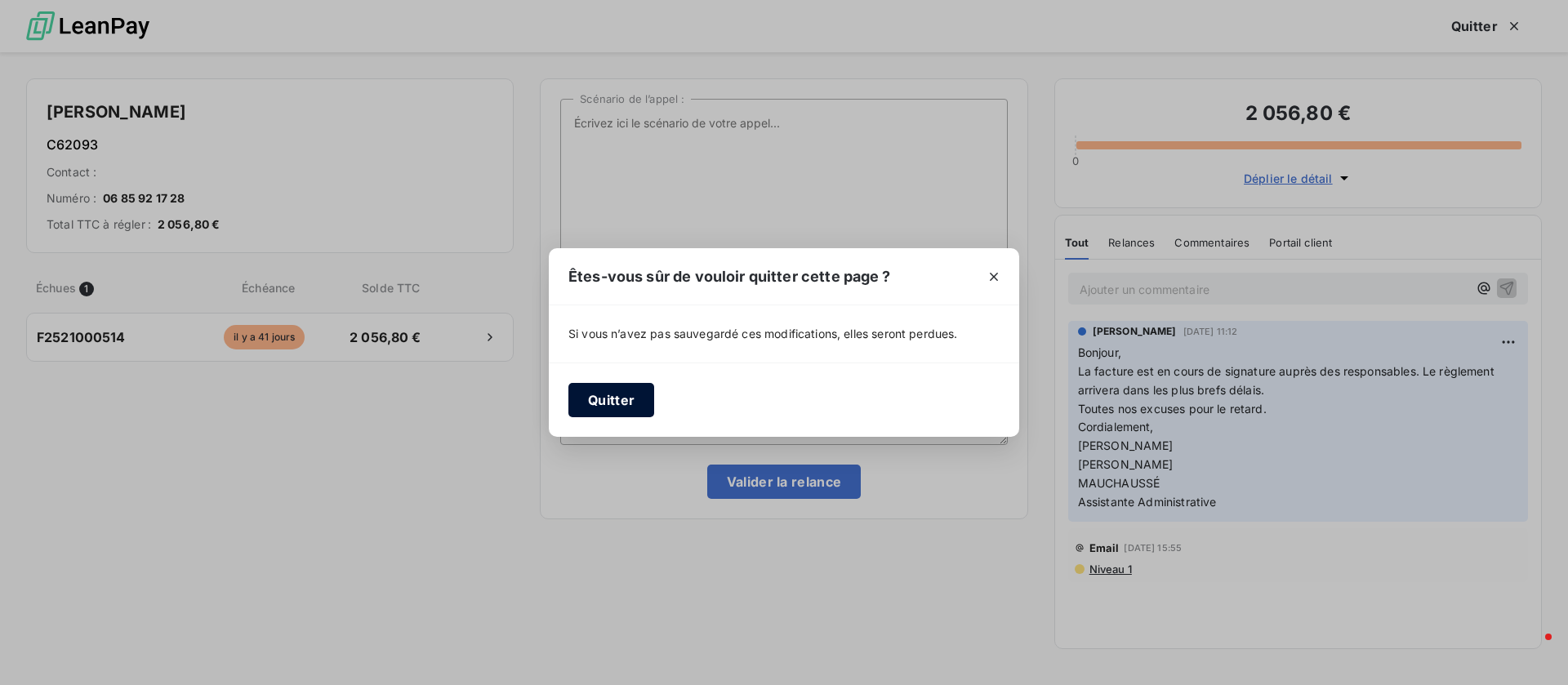
click at [613, 402] on button "Quitter" at bounding box center [611, 400] width 86 height 34
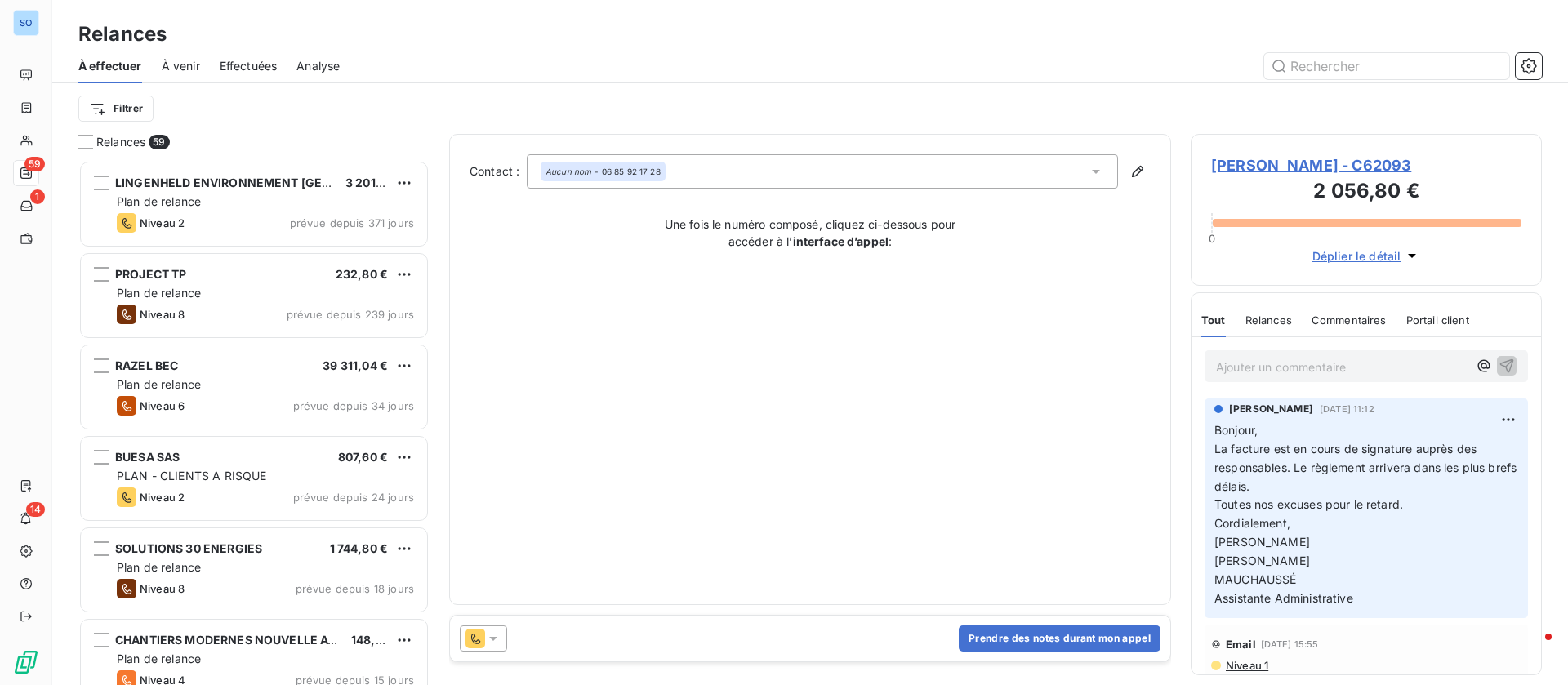
click at [1099, 168] on icon at bounding box center [1096, 171] width 16 height 16
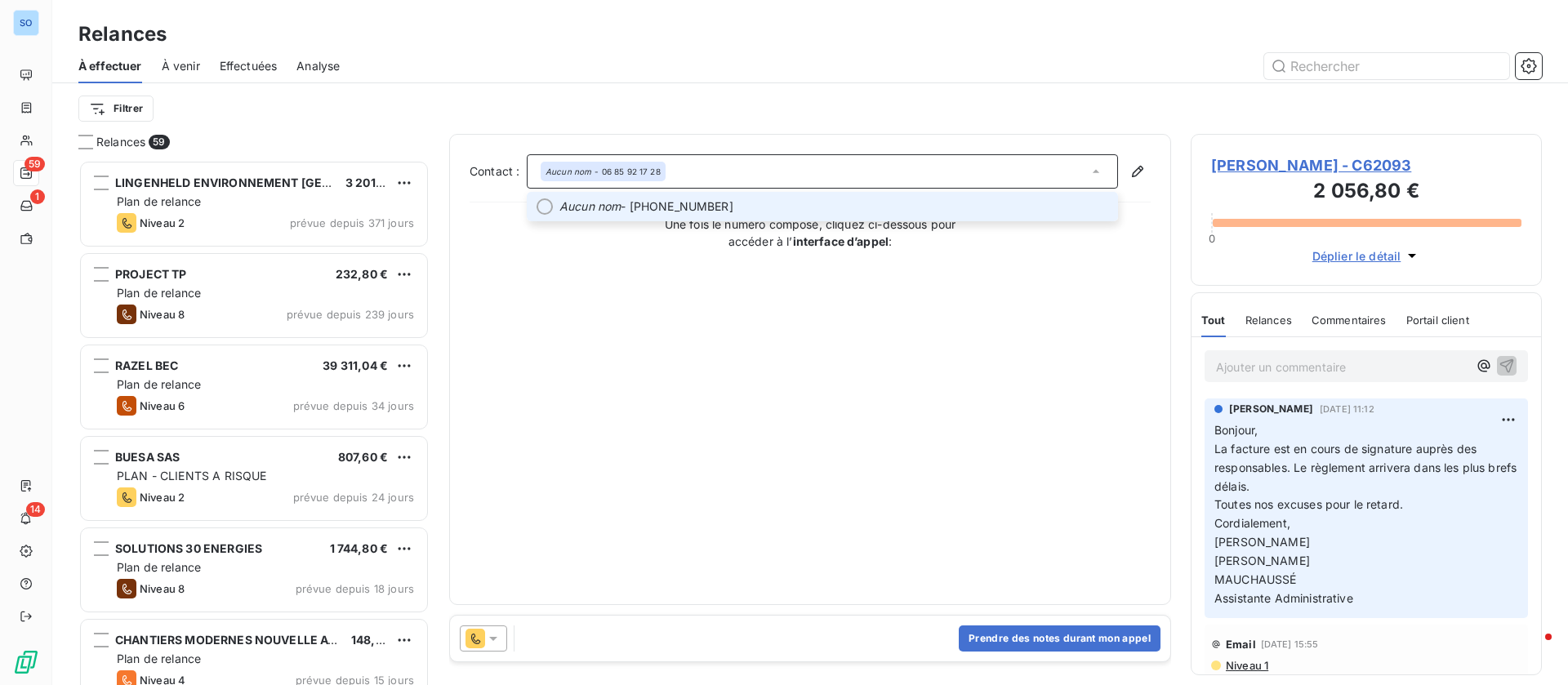
click at [1097, 168] on icon at bounding box center [1096, 171] width 16 height 16
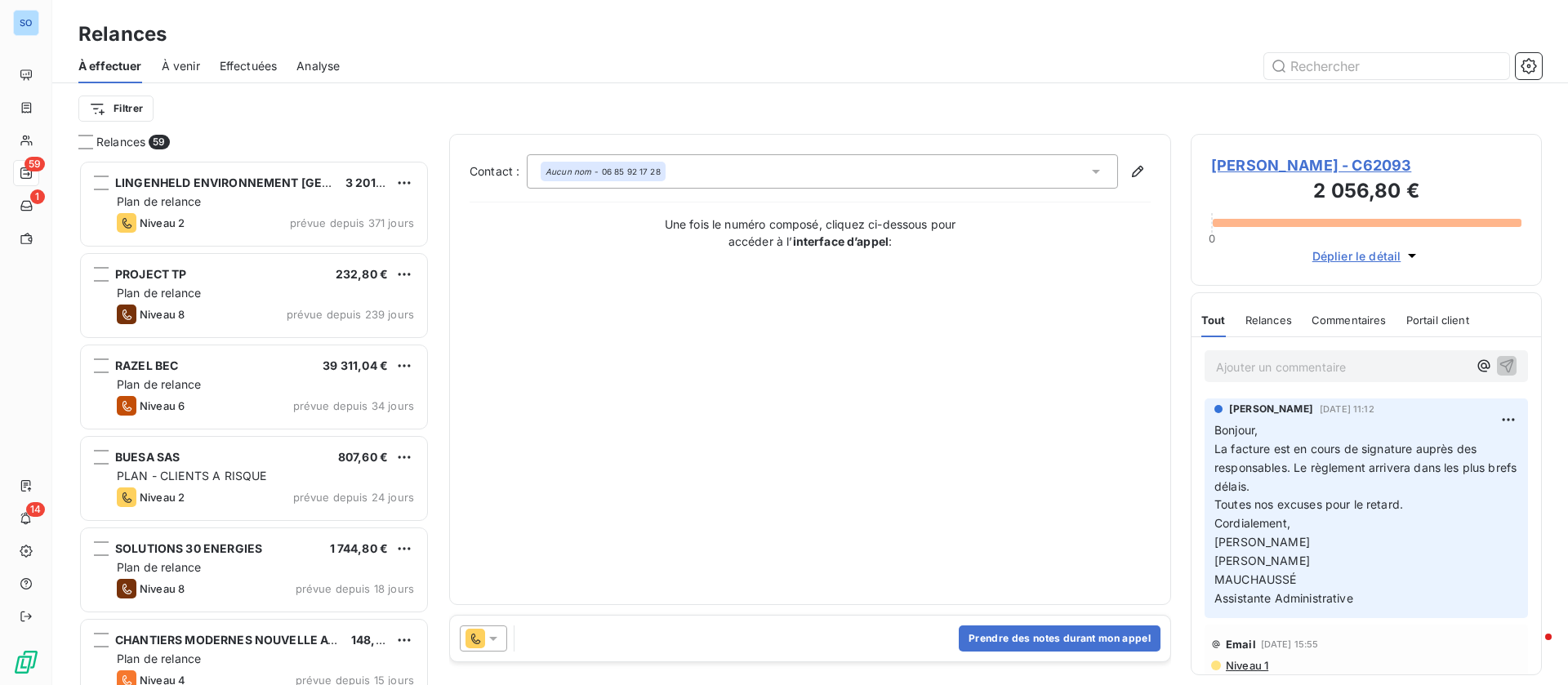
click at [1097, 168] on icon at bounding box center [1096, 171] width 16 height 16
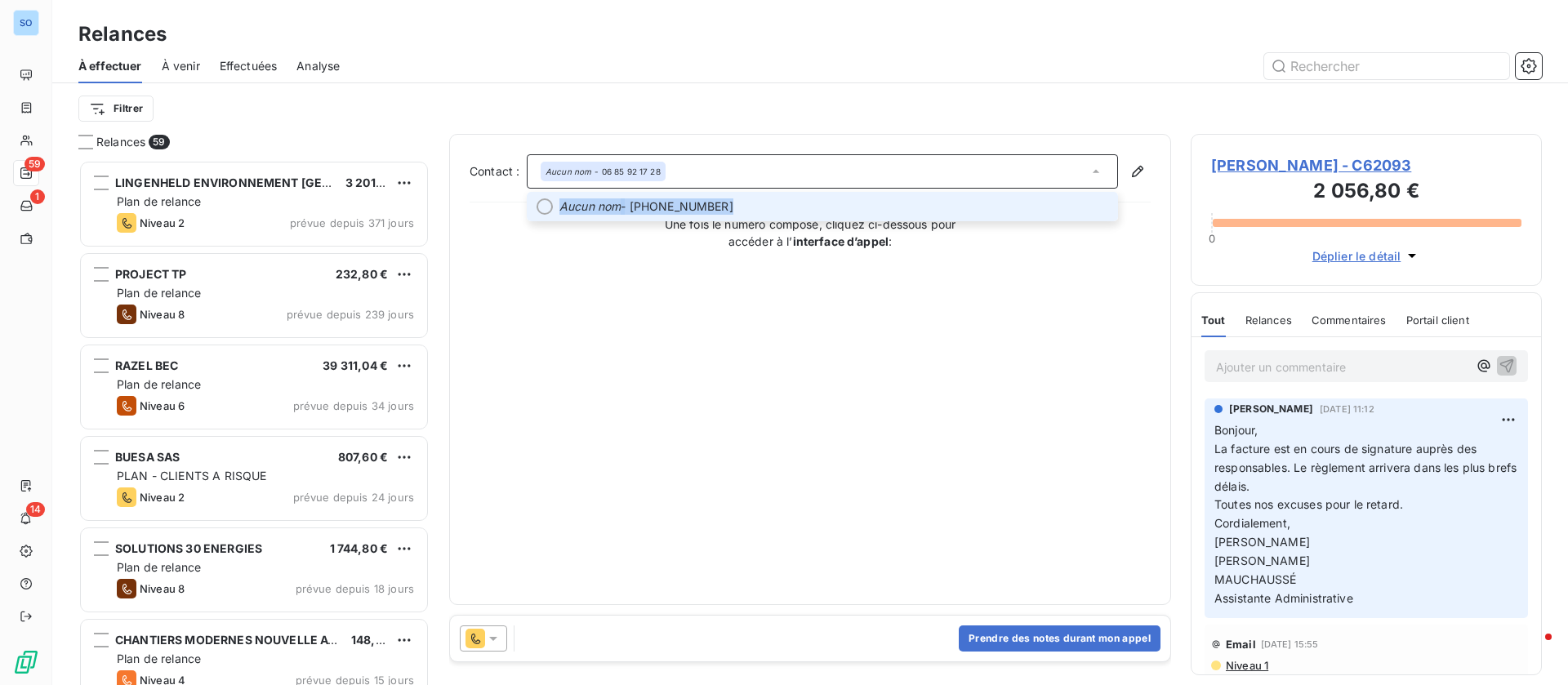
click at [855, 192] on li "Aucun nom - 03.80.78.45.74" at bounding box center [822, 206] width 591 height 30
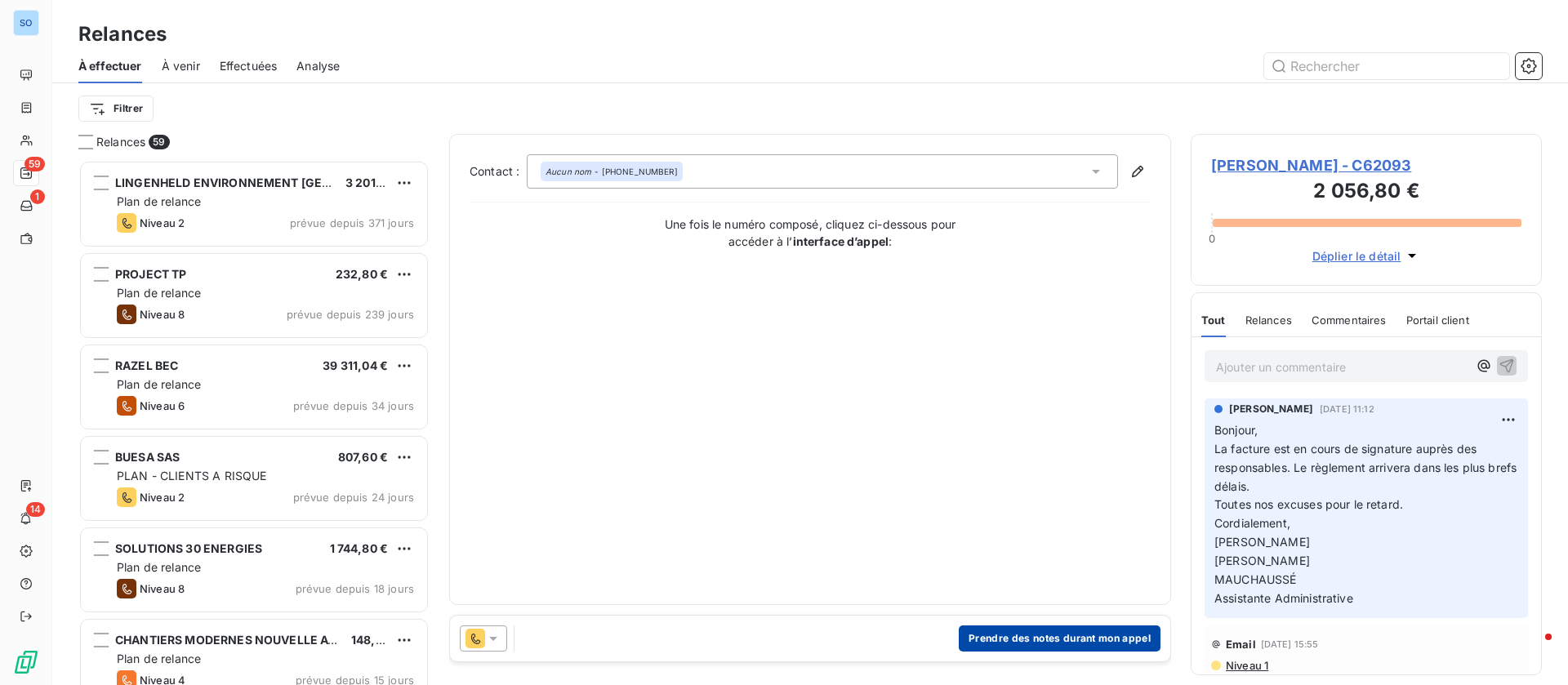
click at [1074, 633] on button "Prendre des notes durant mon appel" at bounding box center [1060, 638] width 202 height 26
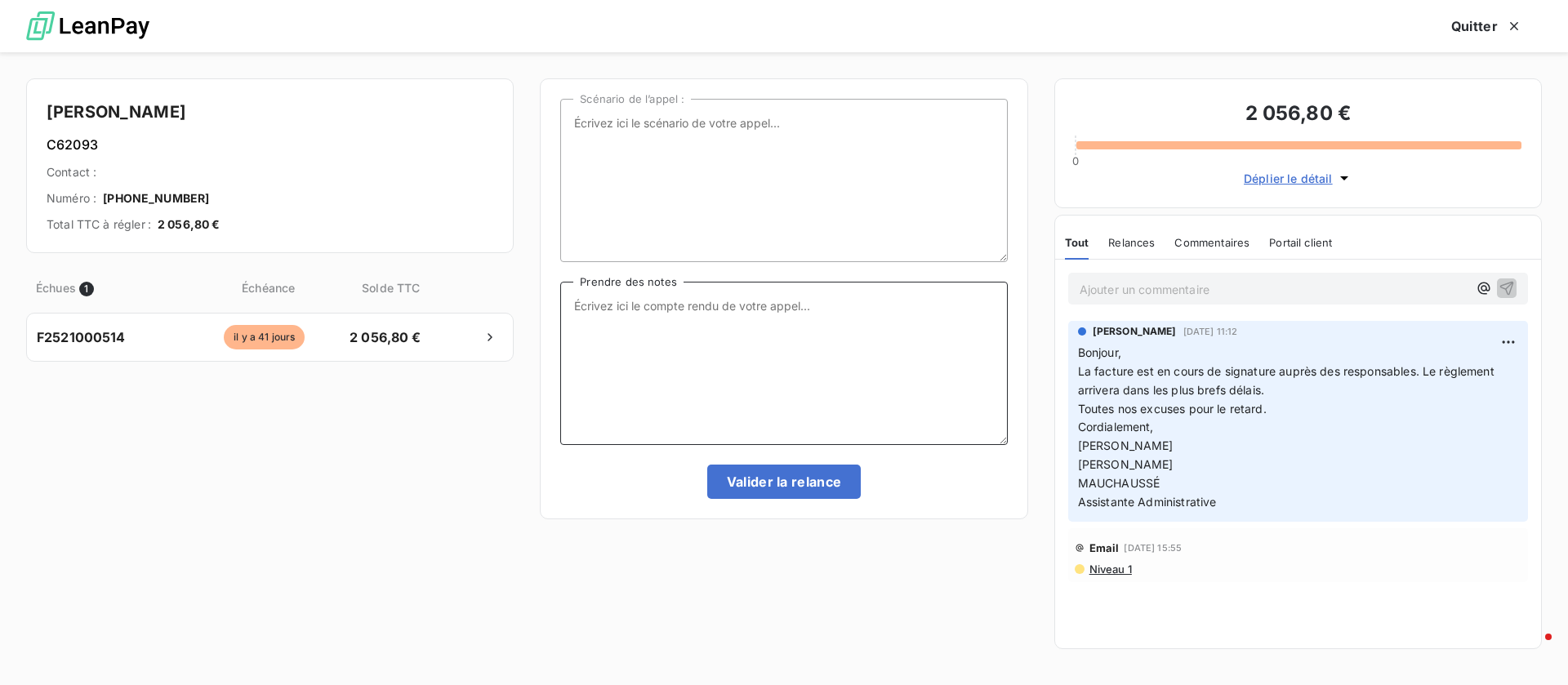
click at [688, 364] on textarea "Prendre des notes" at bounding box center [784, 363] width 447 height 163
type textarea "paiement pour le 15/10"
click at [750, 473] on button "Valider la relance" at bounding box center [784, 482] width 154 height 34
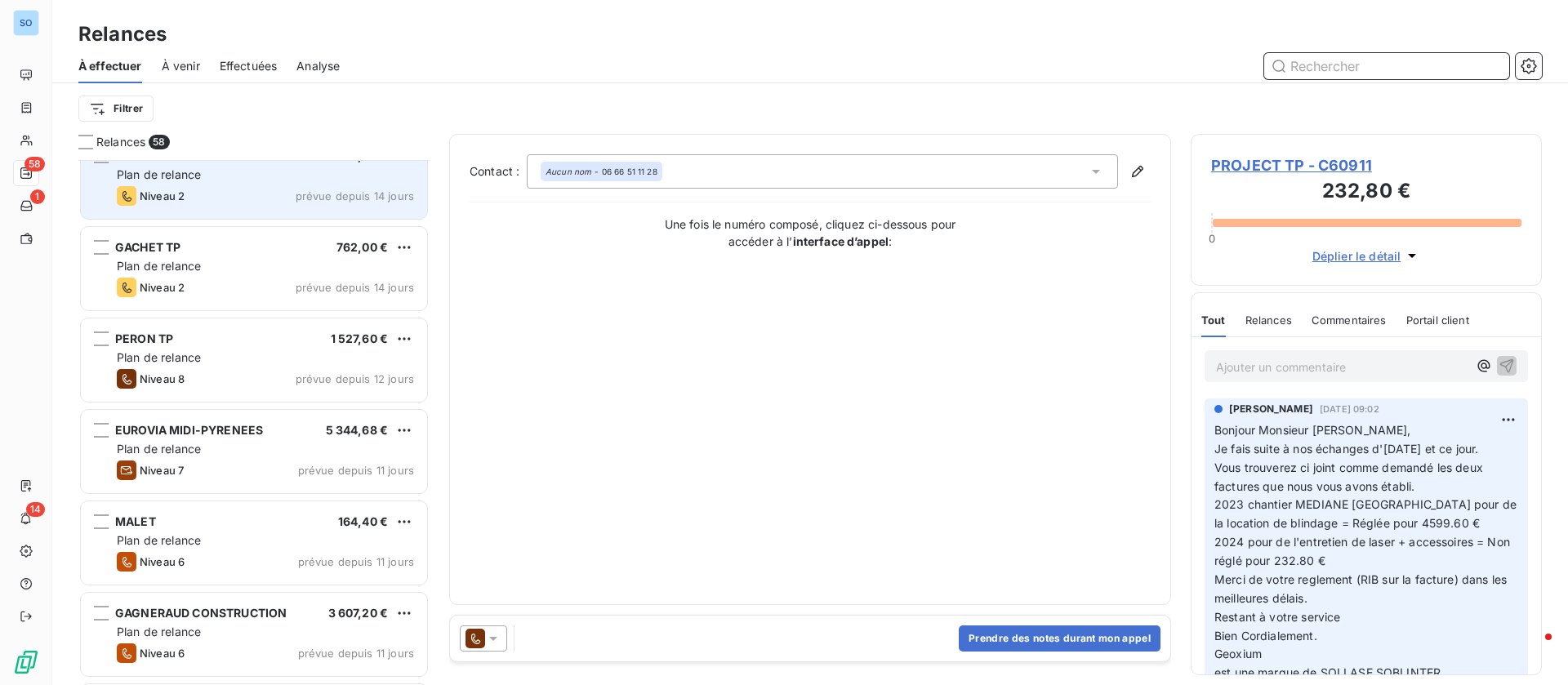
scroll to position [614, 0]
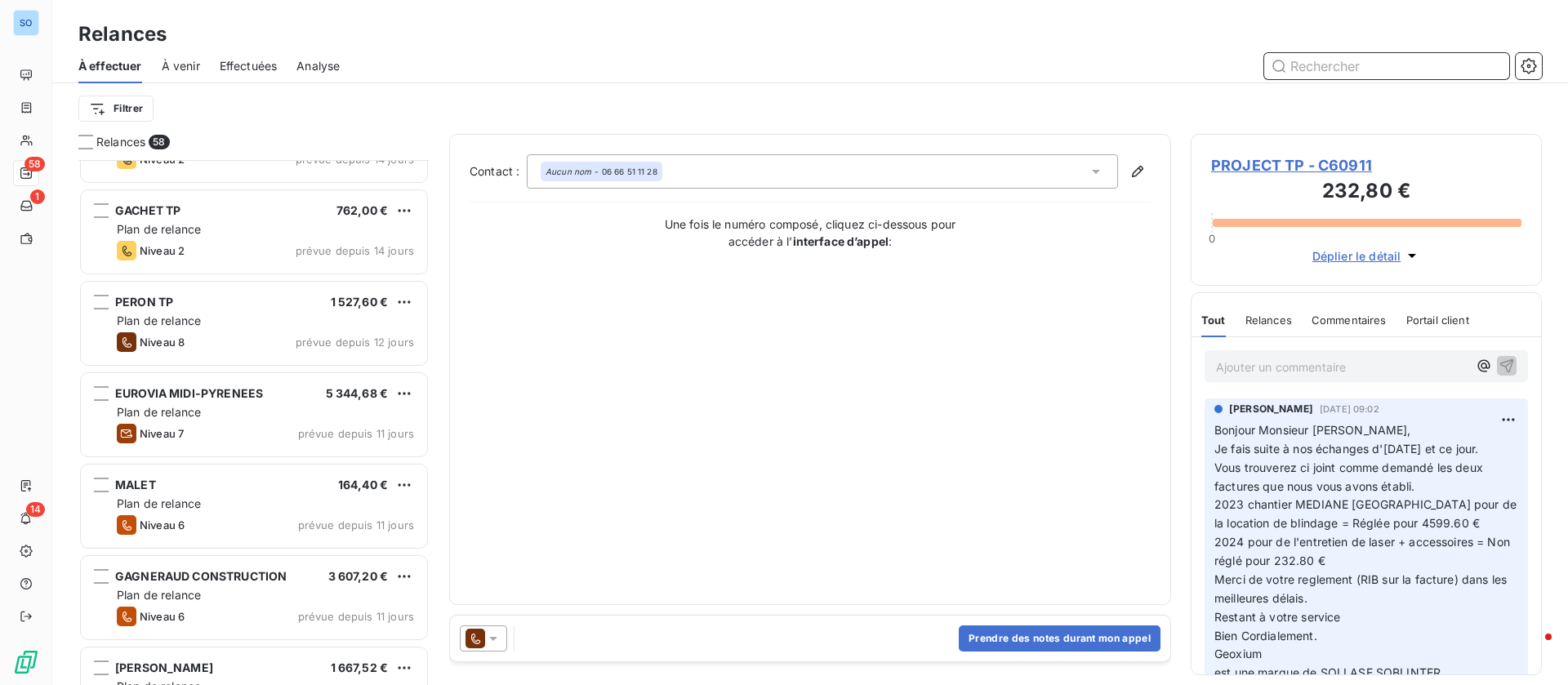
click at [244, 75] on div "Effectuées" at bounding box center [249, 66] width 58 height 34
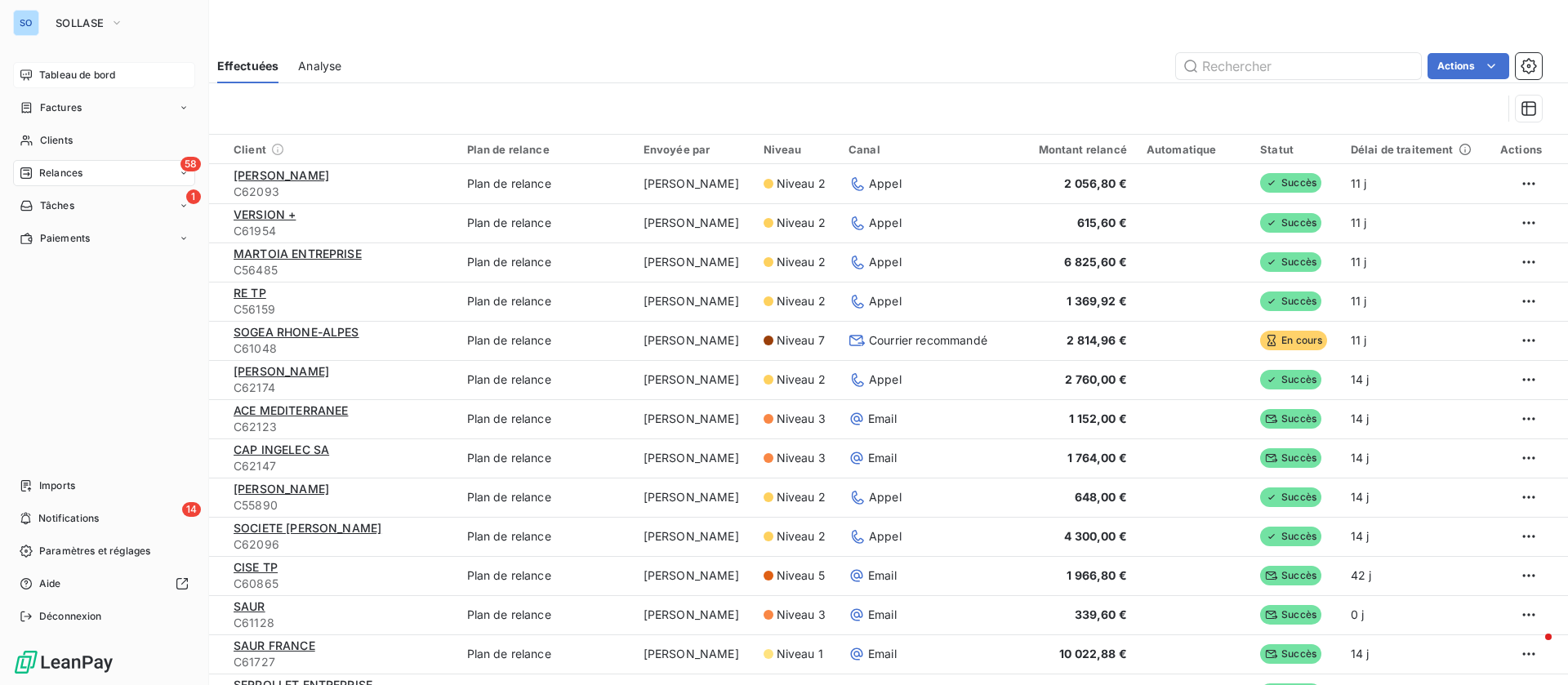
click at [86, 78] on span "Tableau de bord" at bounding box center [77, 75] width 76 height 14
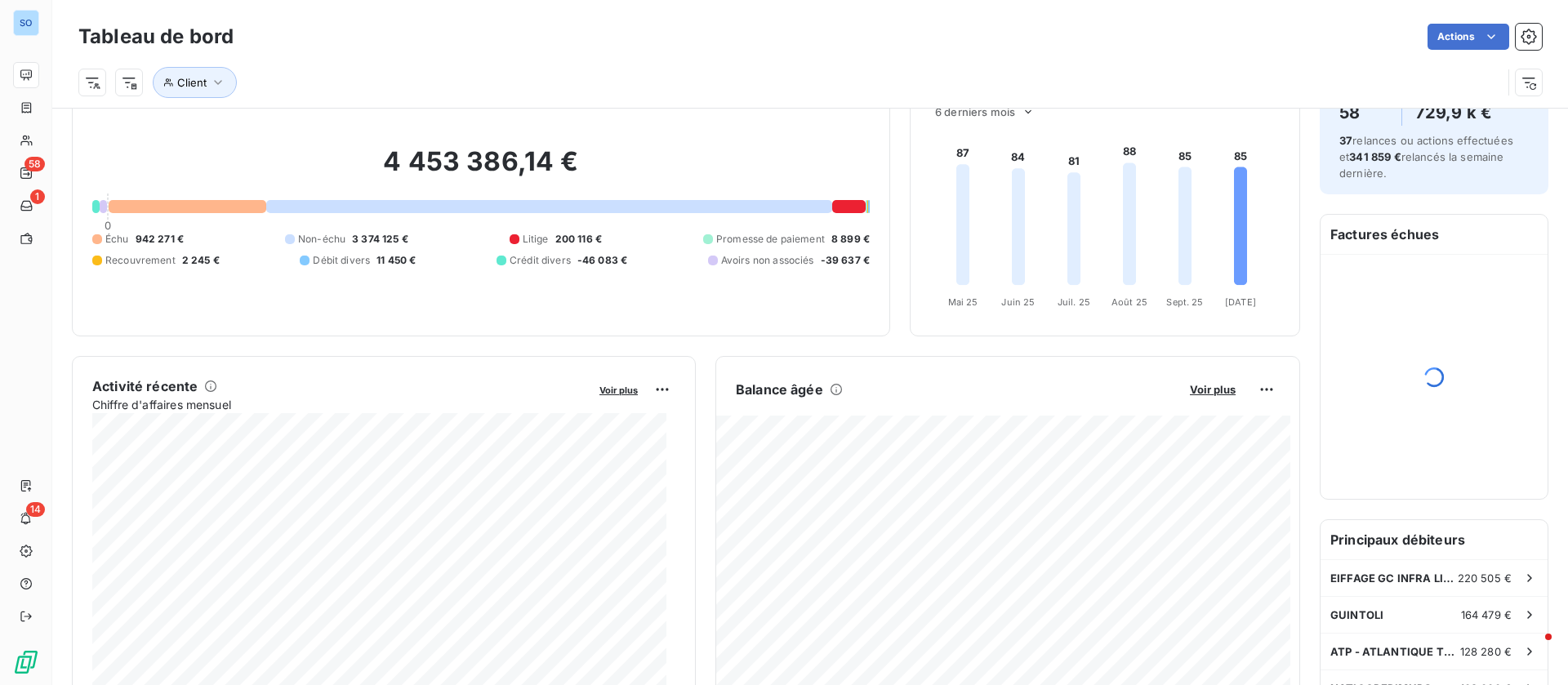
scroll to position [123, 0]
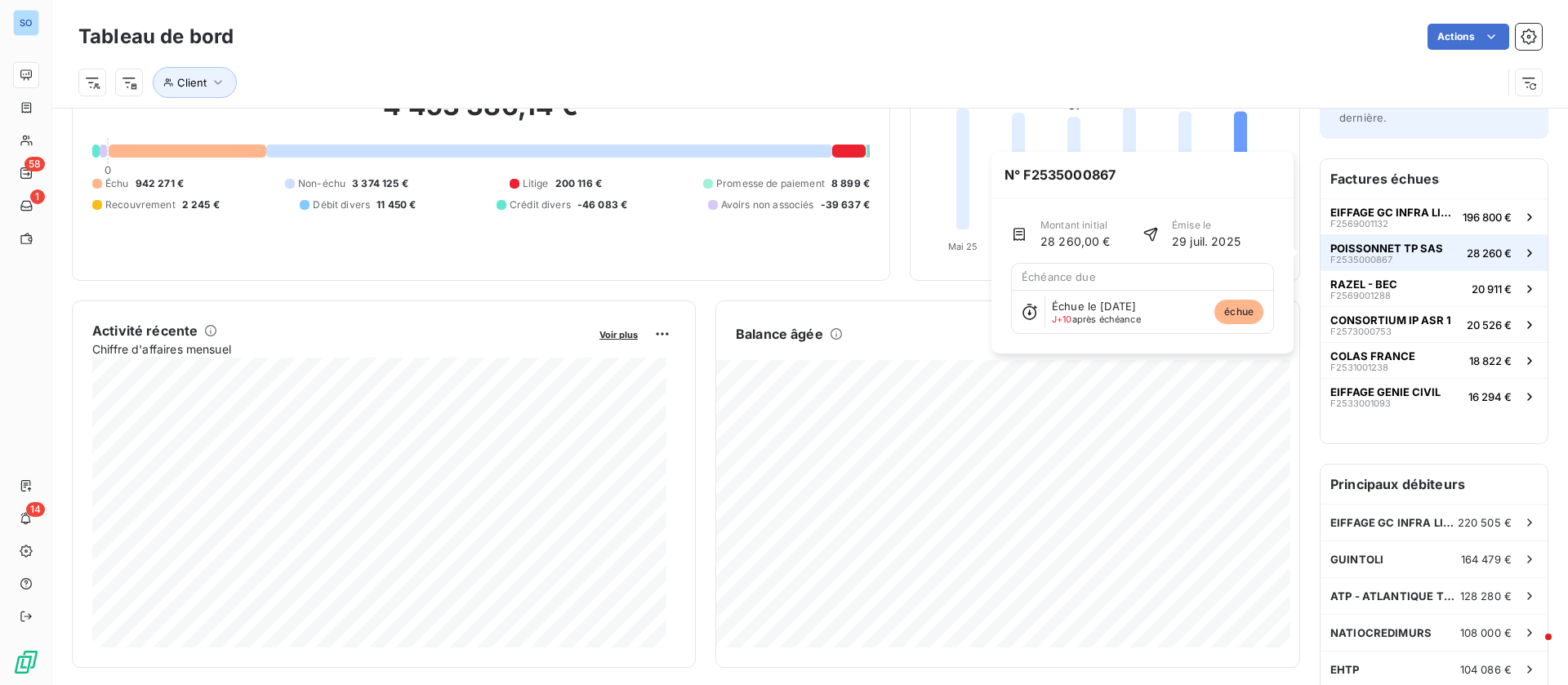
click at [1405, 251] on span "POISSONNET TP SAS" at bounding box center [1386, 248] width 113 height 13
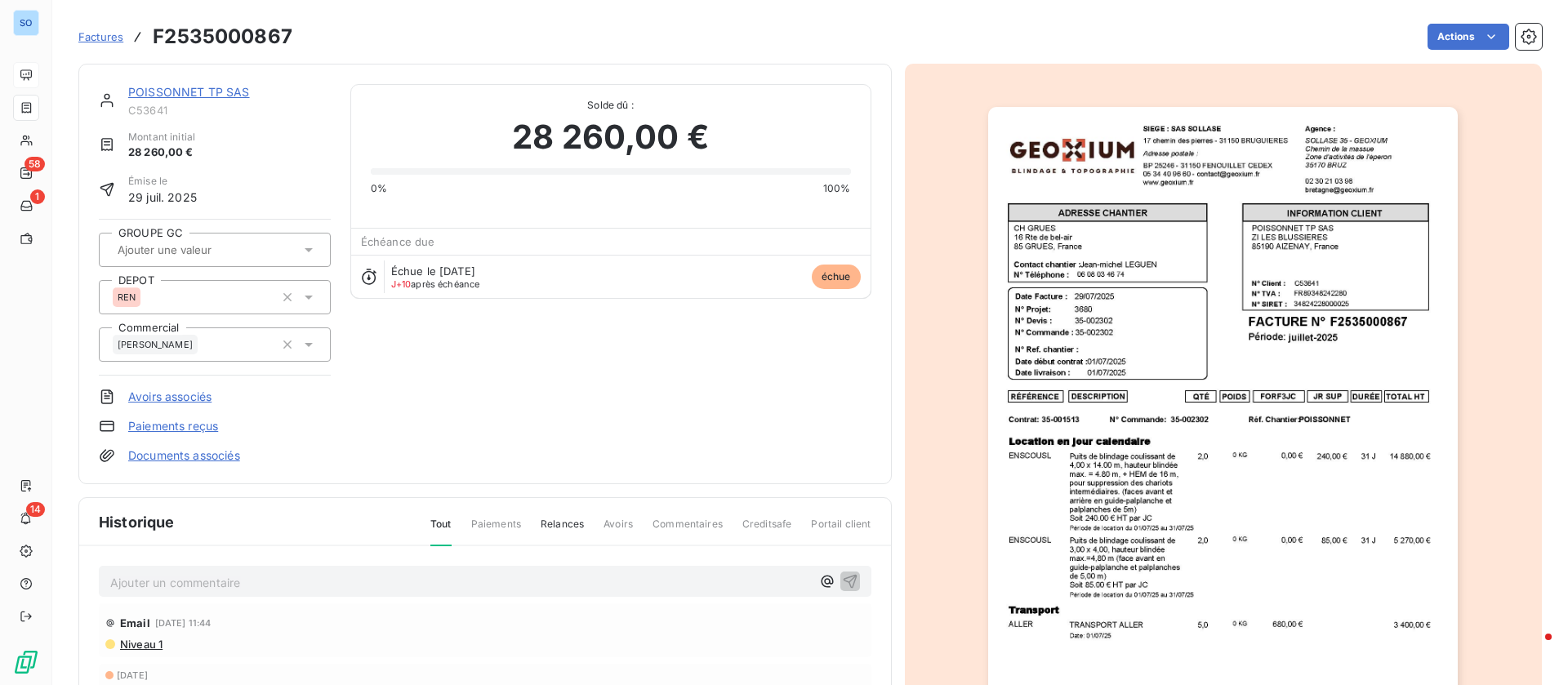
click at [187, 92] on link "POISSONNET TP SAS" at bounding box center [188, 91] width 122 height 14
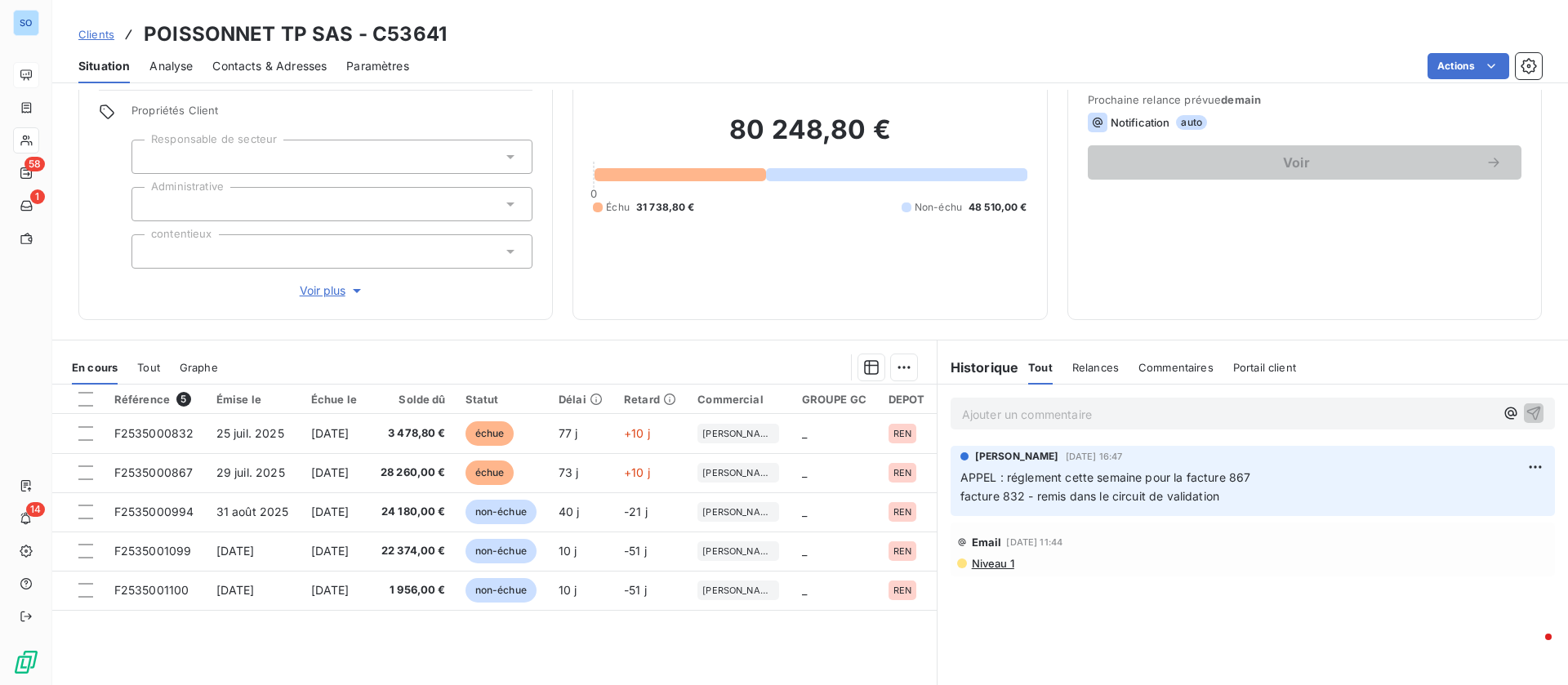
scroll to position [123, 0]
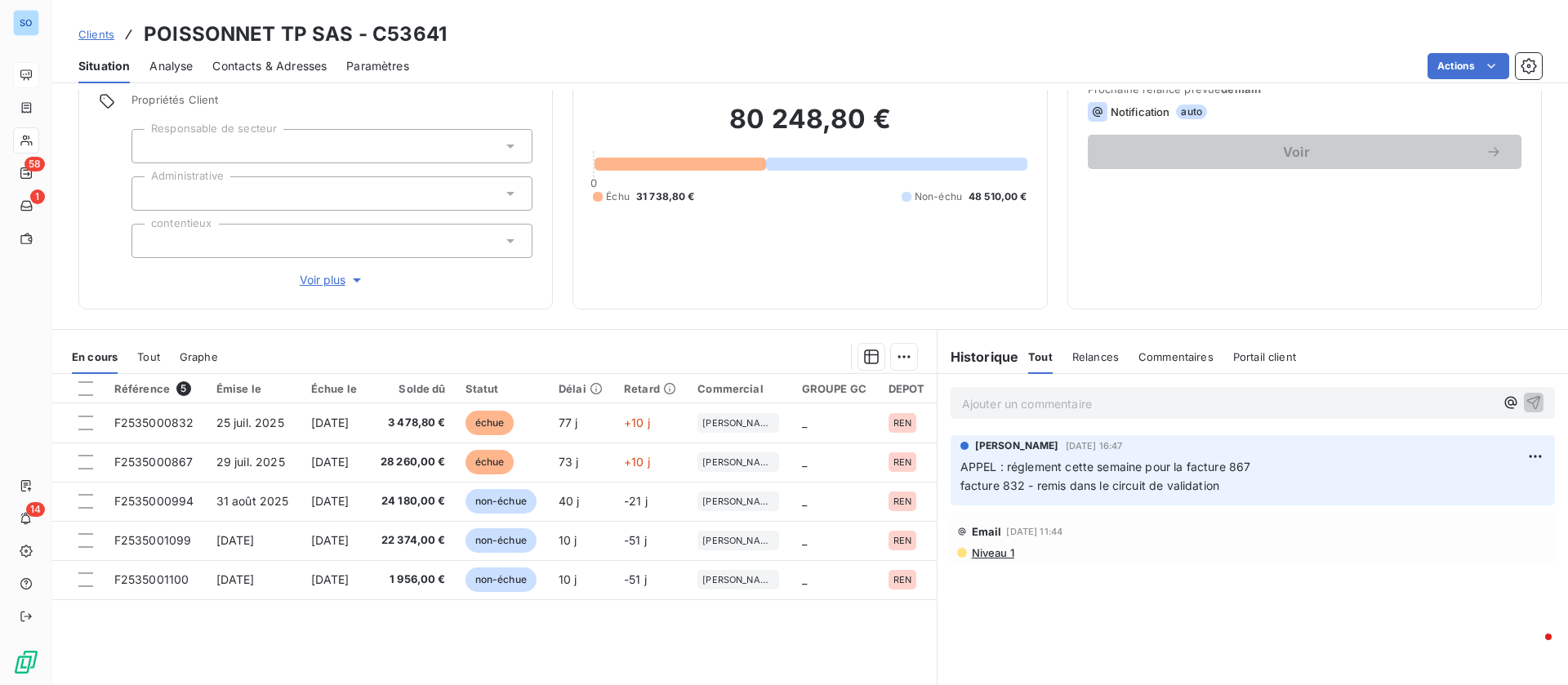
click at [746, 279] on div "80 248,80 € 0 Échu 31 738,80 € Non-échu 48 510,00 €" at bounding box center [809, 153] width 433 height 272
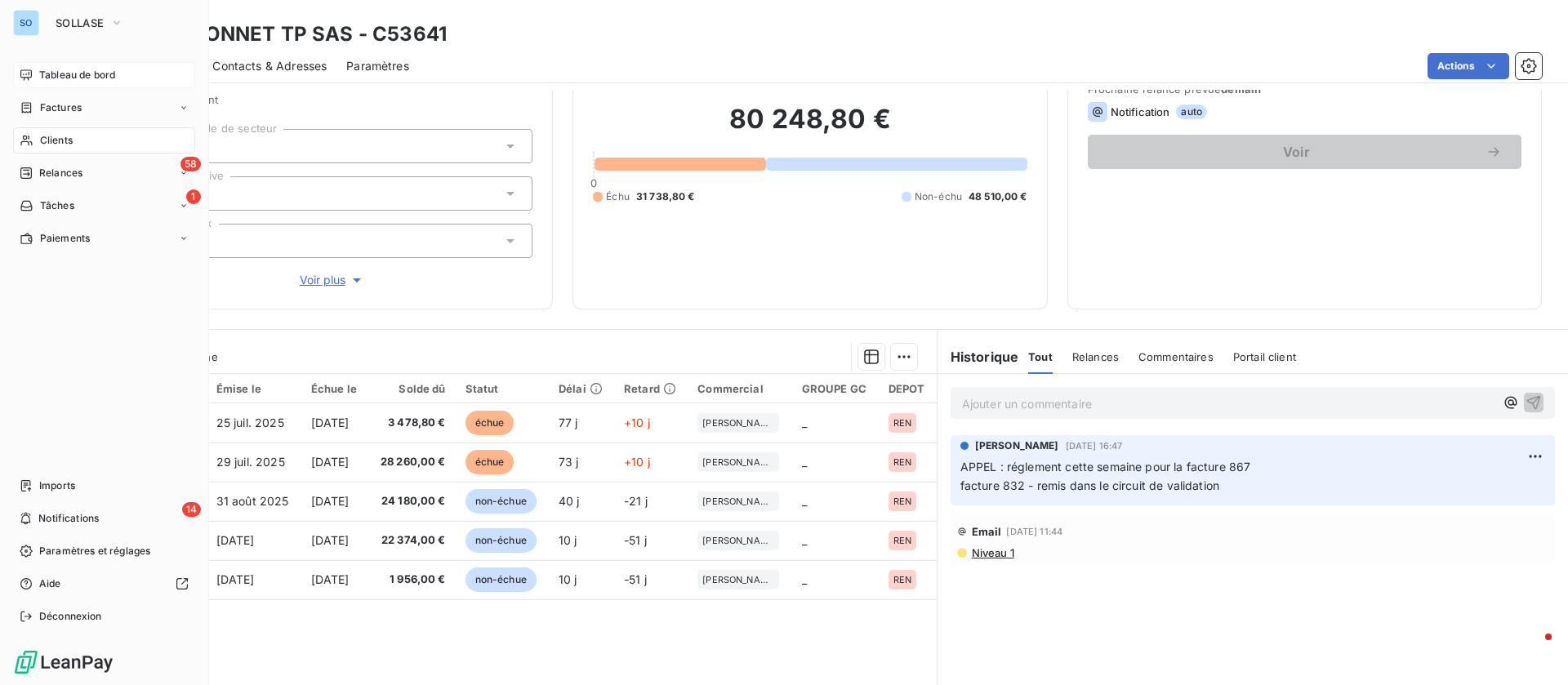
click at [61, 143] on span "Clients" at bounding box center [56, 141] width 32 height 14
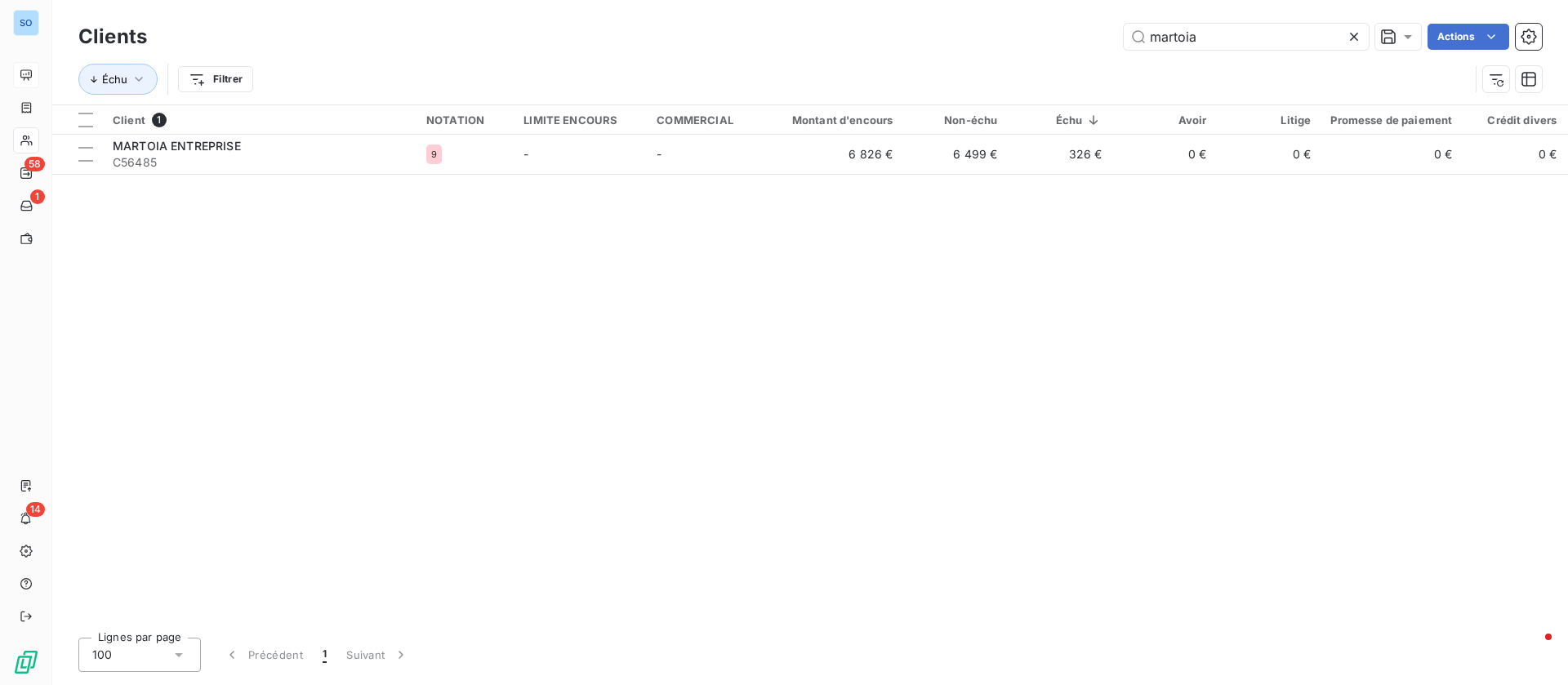
drag, startPoint x: 1123, startPoint y: 31, endPoint x: 1100, endPoint y: 28, distance: 23.2
click at [1100, 28] on div "martoia Actions" at bounding box center [854, 36] width 1375 height 26
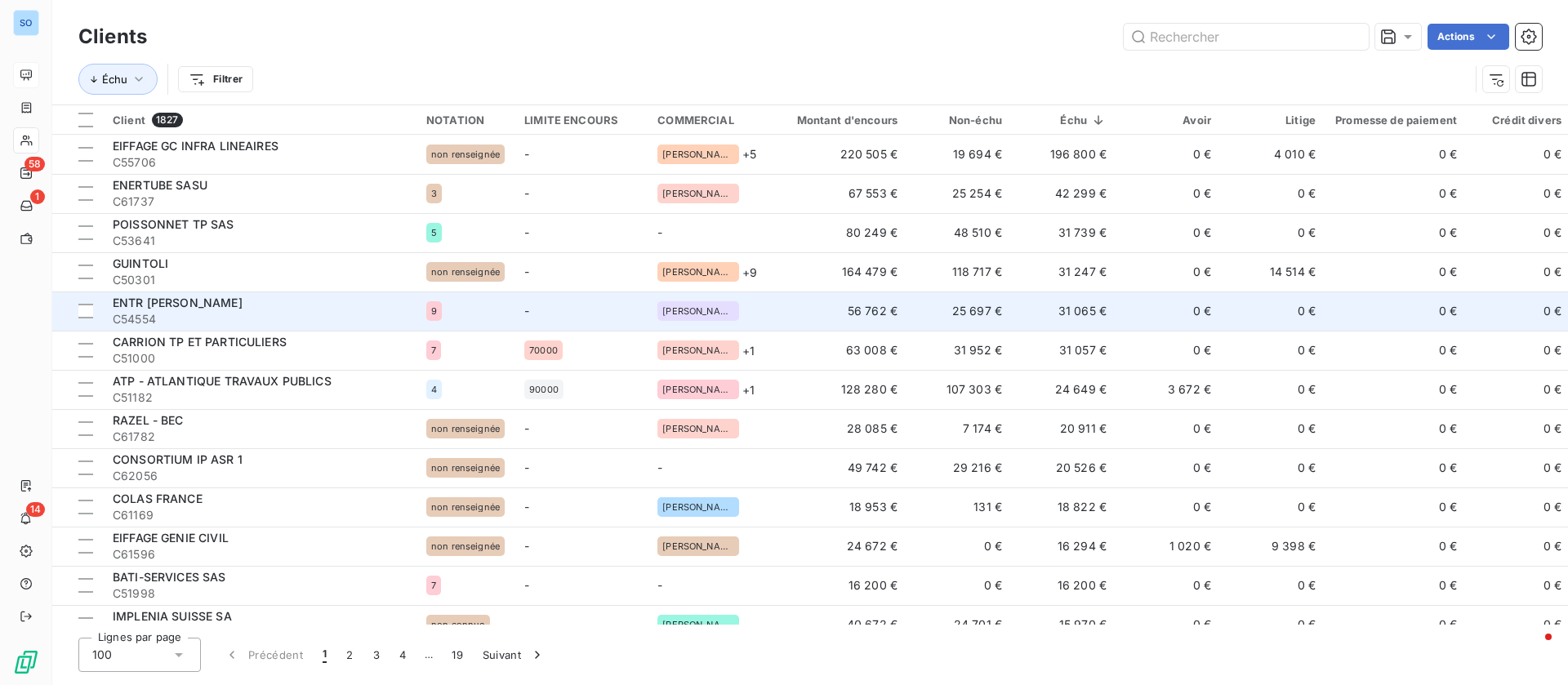
click at [1117, 300] on td "0 €" at bounding box center [1169, 310] width 105 height 39
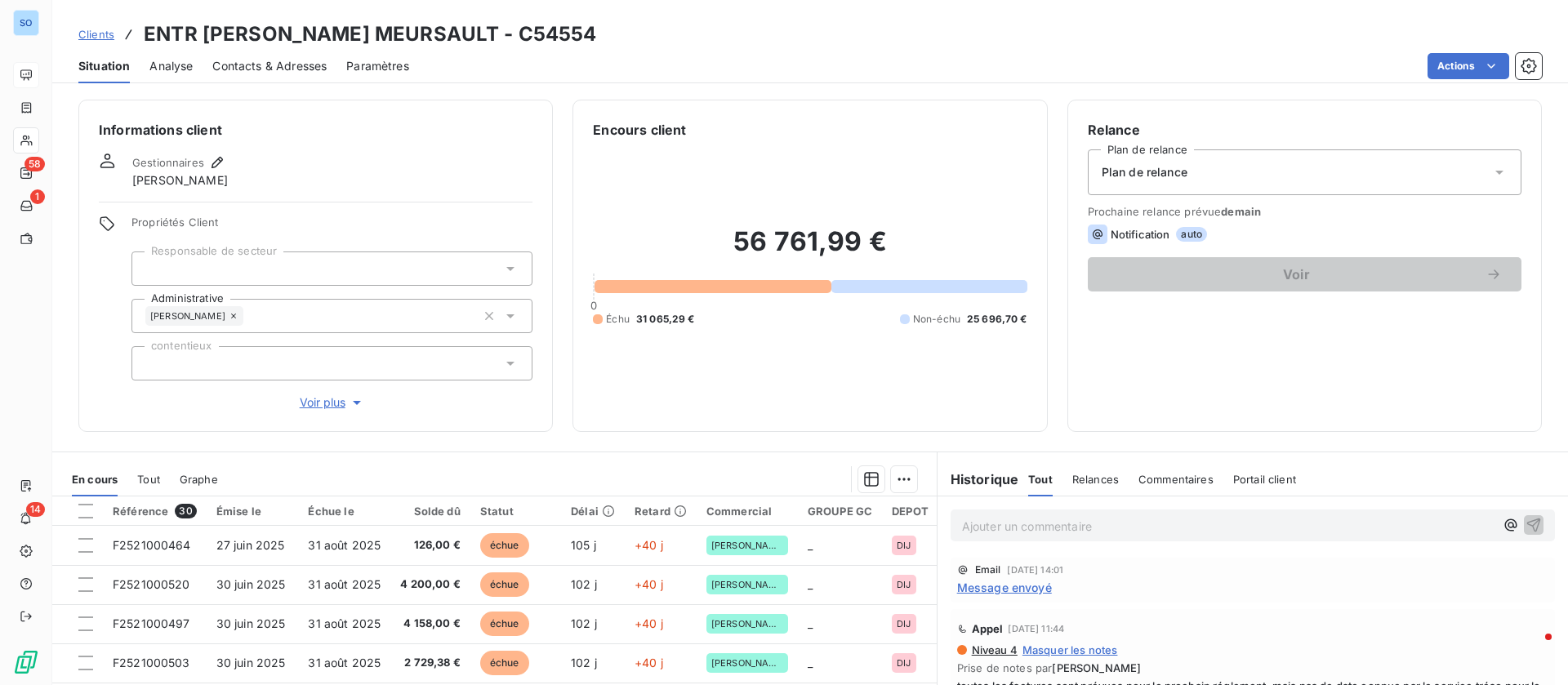
click at [264, 54] on div "Contacts & Adresses" at bounding box center [269, 66] width 114 height 34
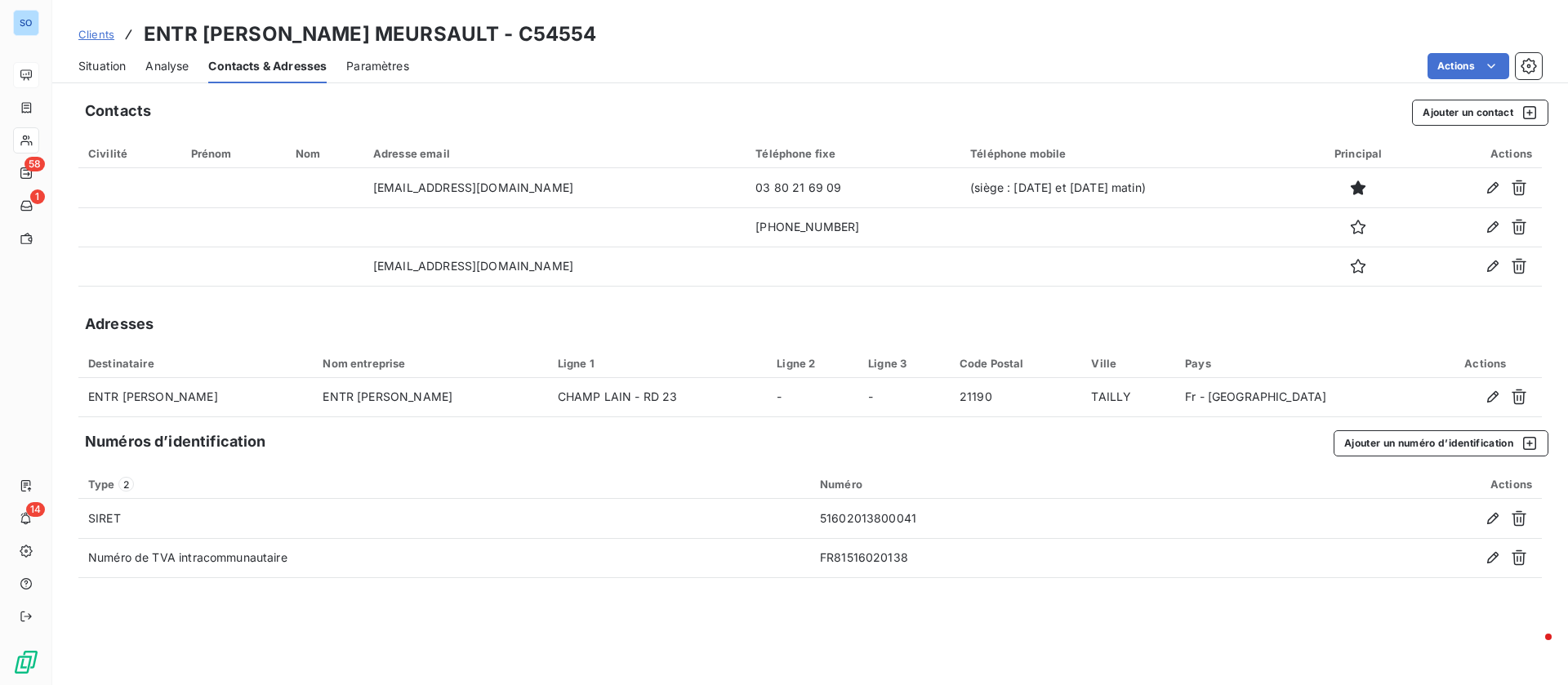
click at [119, 65] on span "Situation" at bounding box center [102, 66] width 48 height 16
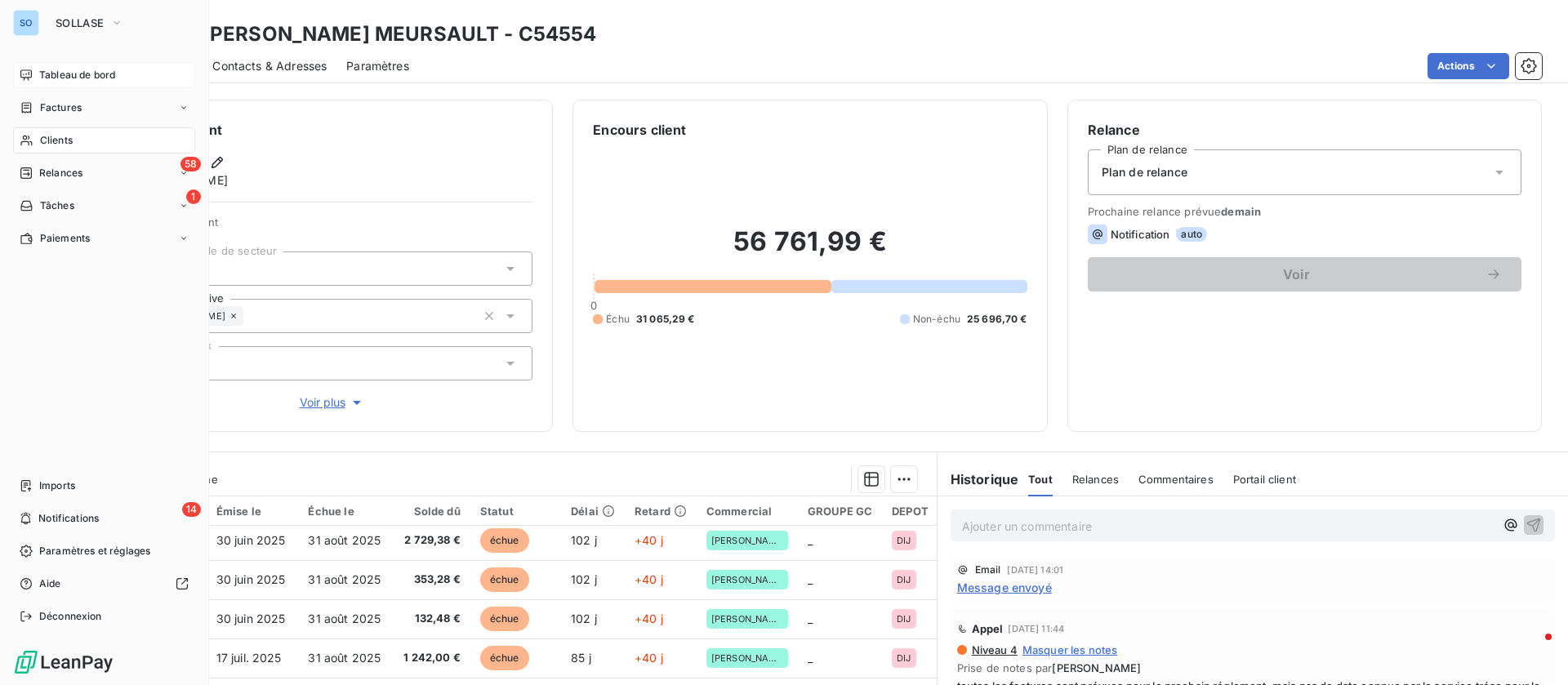
click at [48, 141] on span "Clients" at bounding box center [56, 141] width 32 height 14
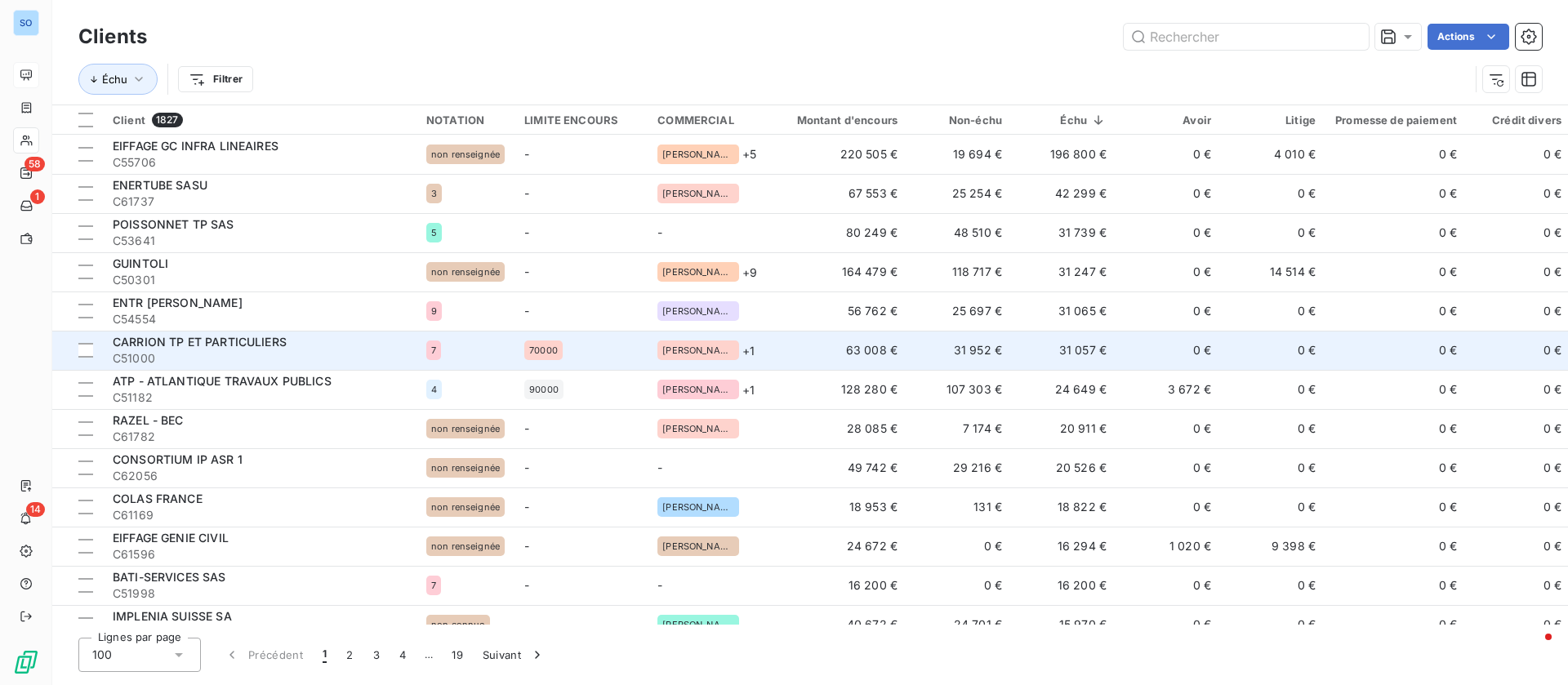
click at [269, 353] on span "C51000" at bounding box center [260, 359] width 294 height 16
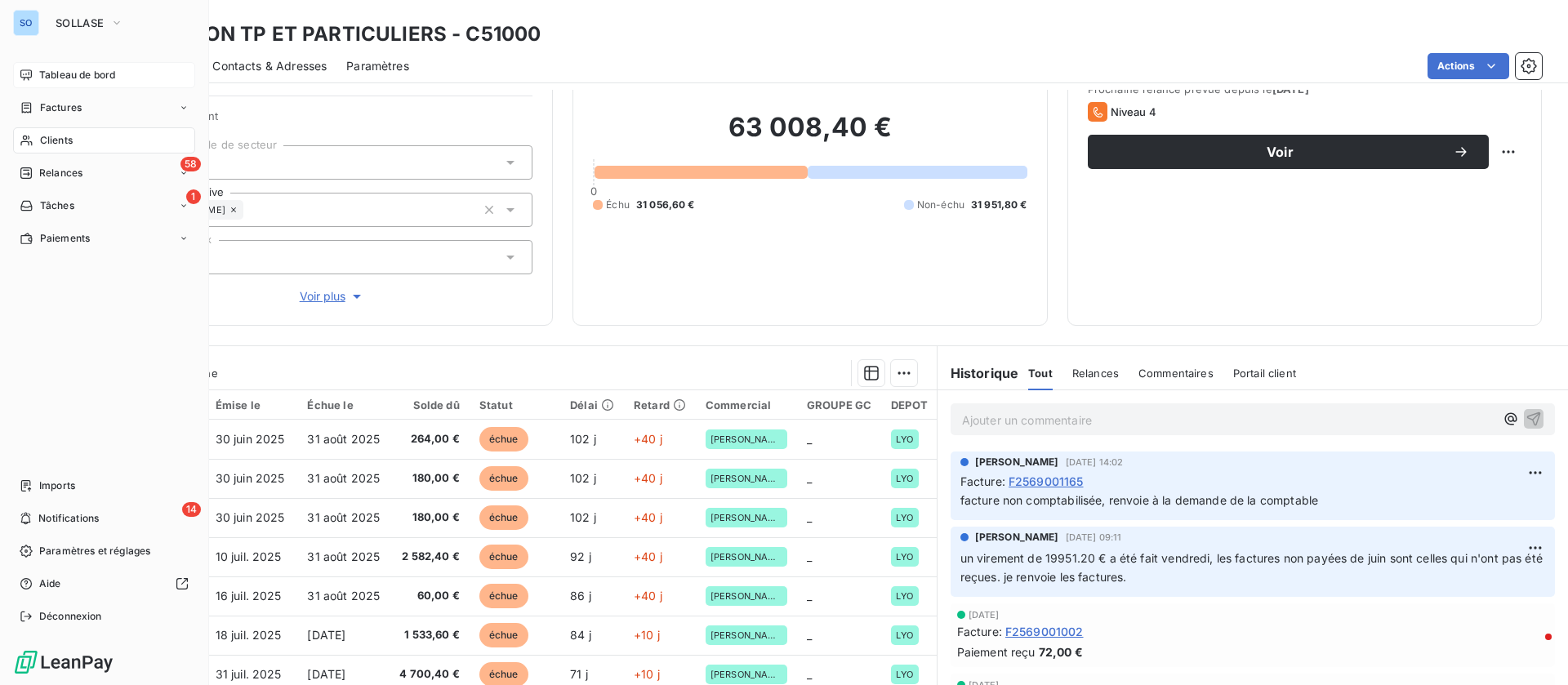
click at [68, 143] on span "Clients" at bounding box center [56, 141] width 32 height 14
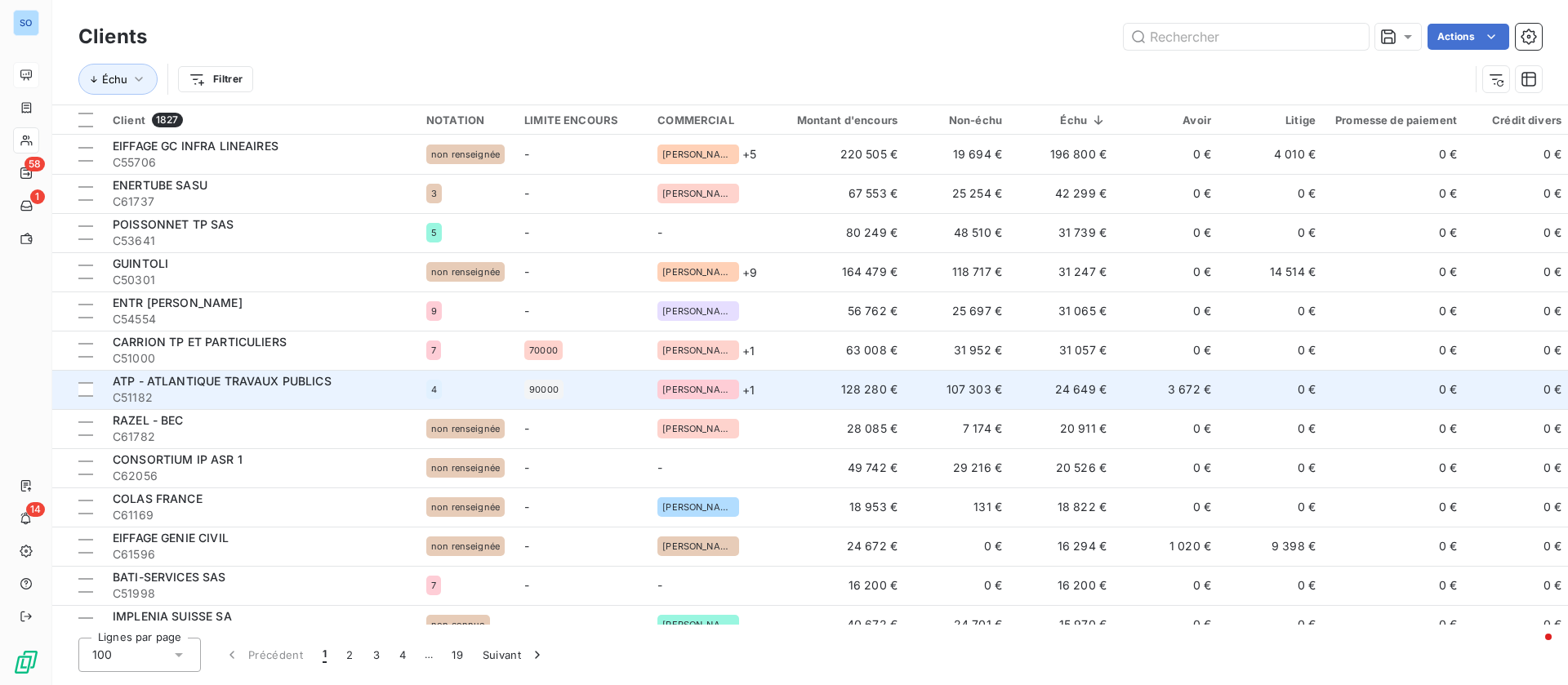
click at [895, 385] on td "128 280 €" at bounding box center [838, 388] width 141 height 39
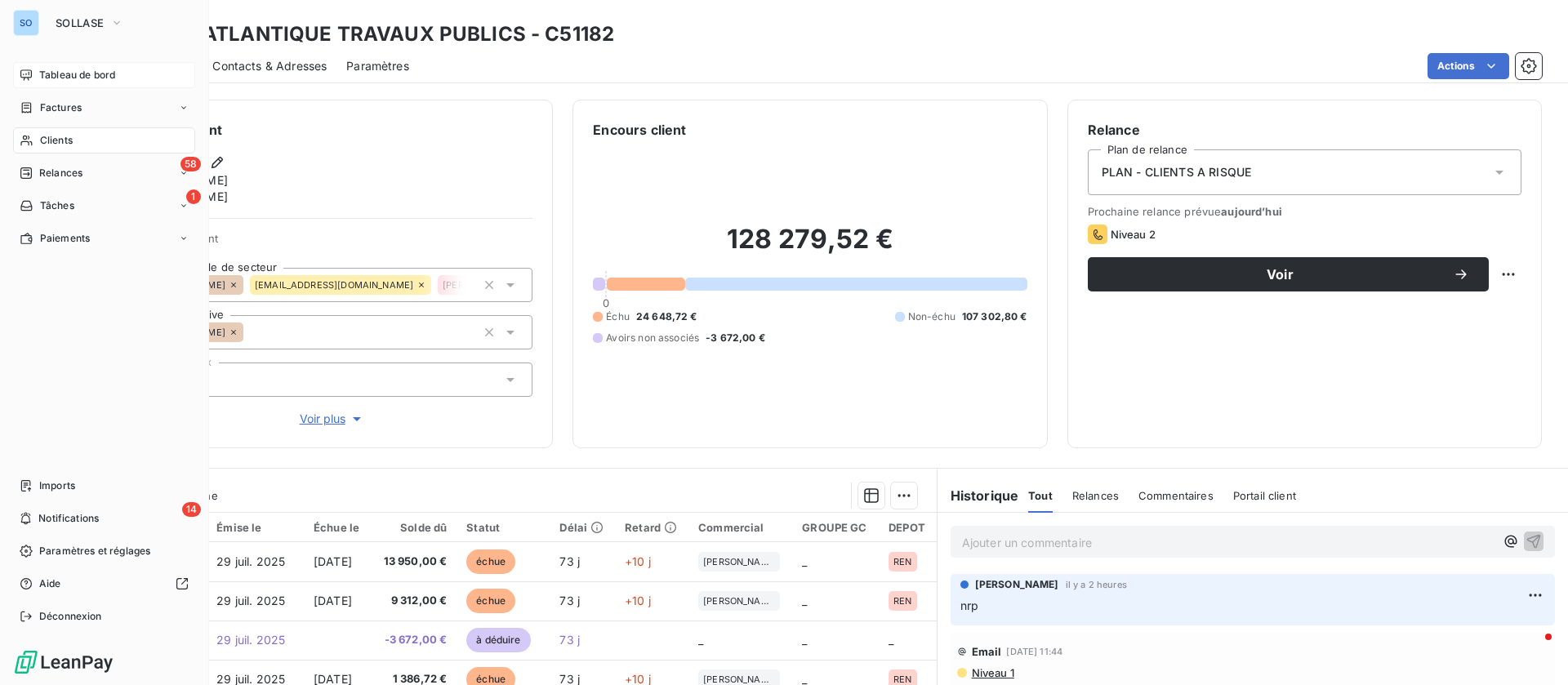
click at [82, 132] on div "Clients" at bounding box center [104, 140] width 182 height 26
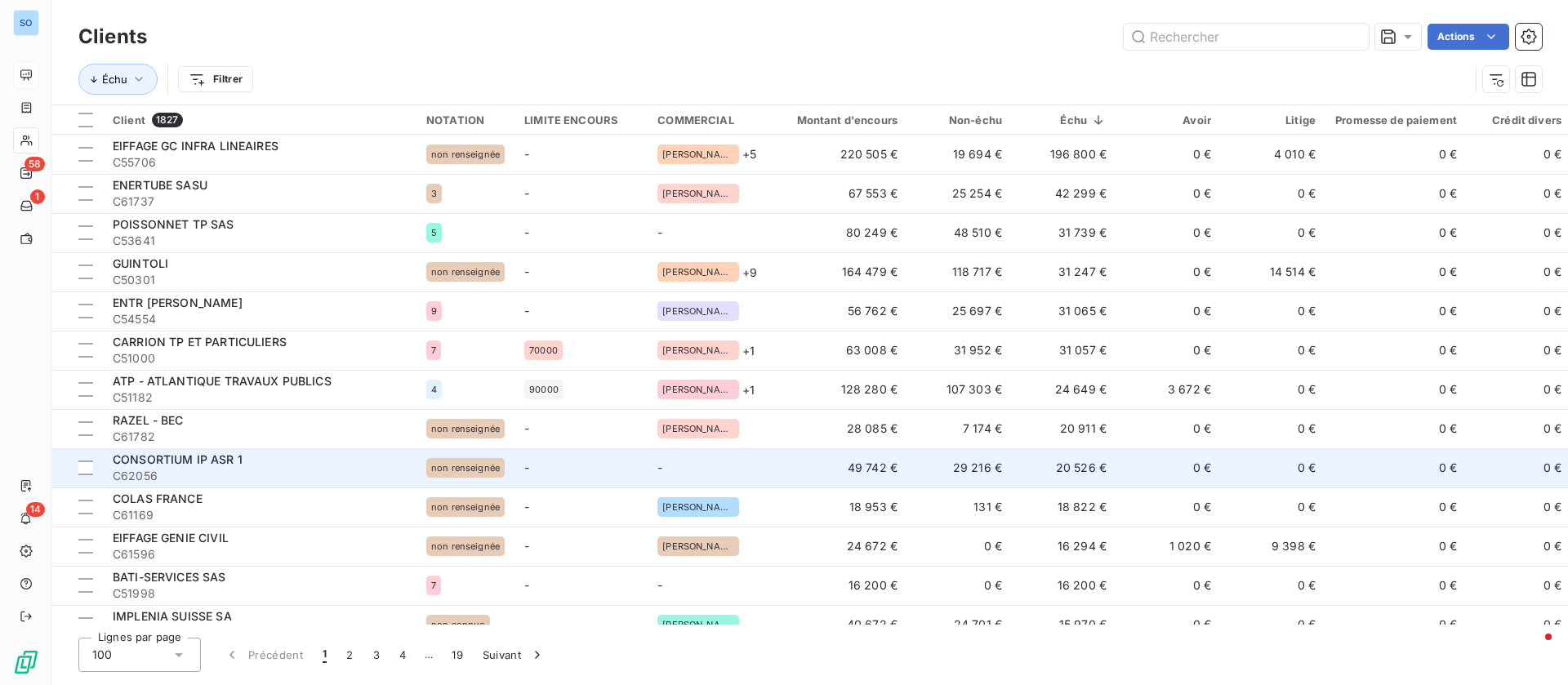
click at [1137, 455] on td "0 €" at bounding box center [1169, 467] width 105 height 39
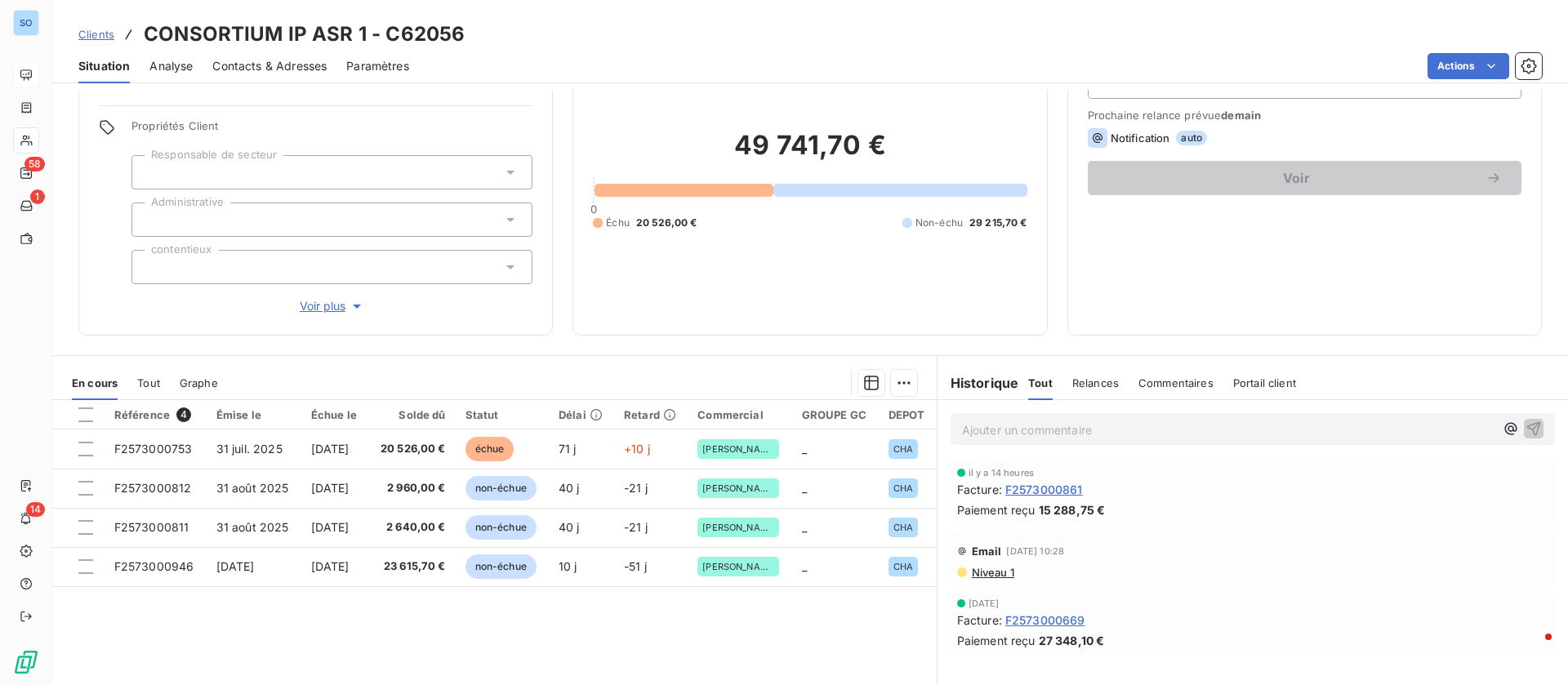
scroll to position [123, 0]
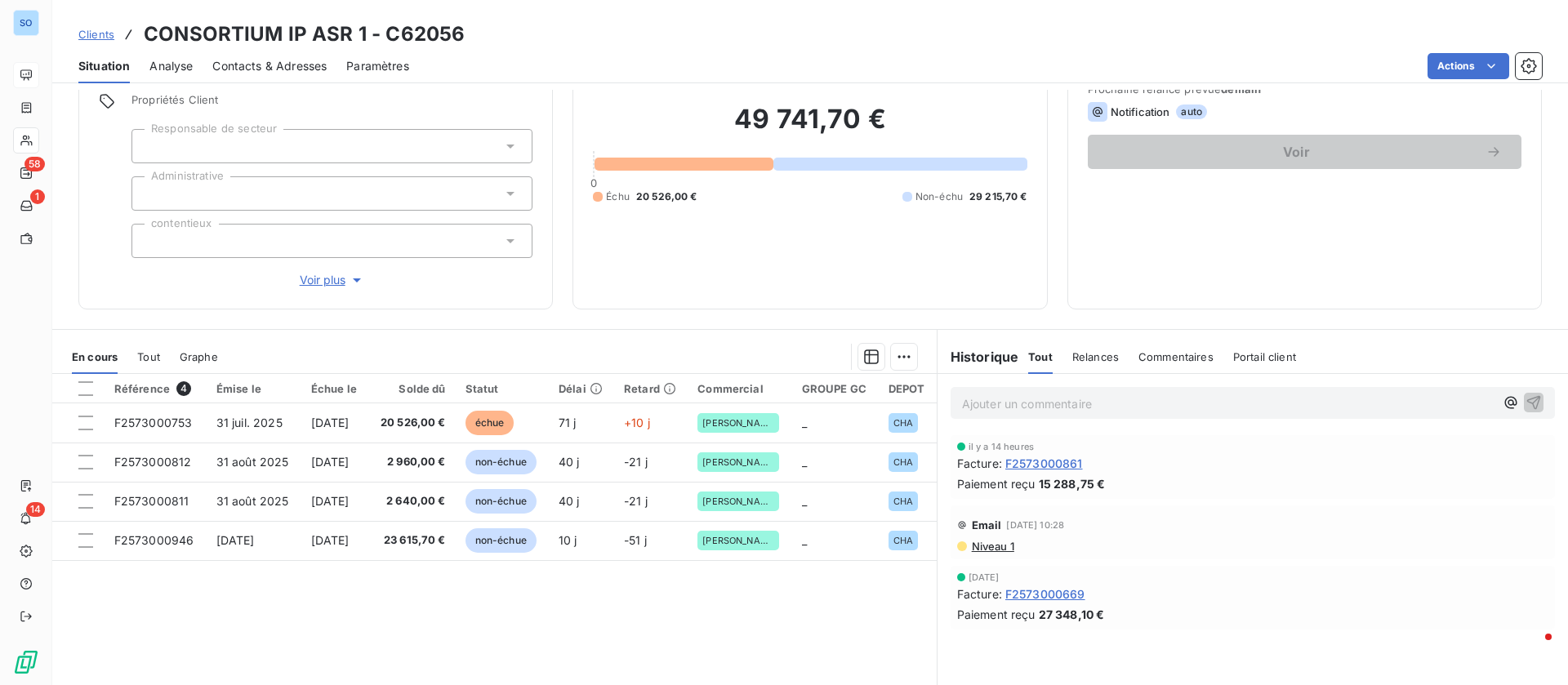
click at [976, 547] on span "Niveau 1" at bounding box center [991, 546] width 44 height 13
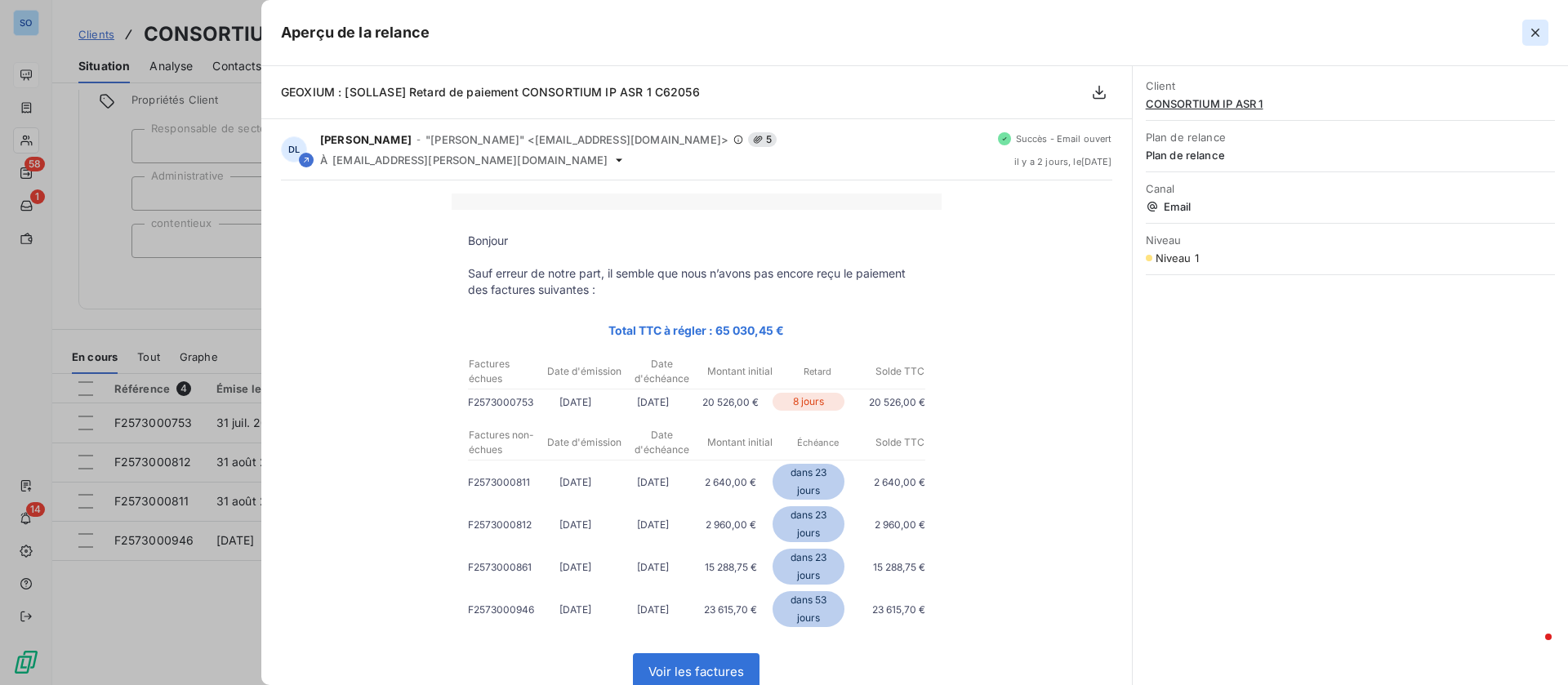
click at [1536, 30] on icon "button" at bounding box center [1535, 32] width 16 height 16
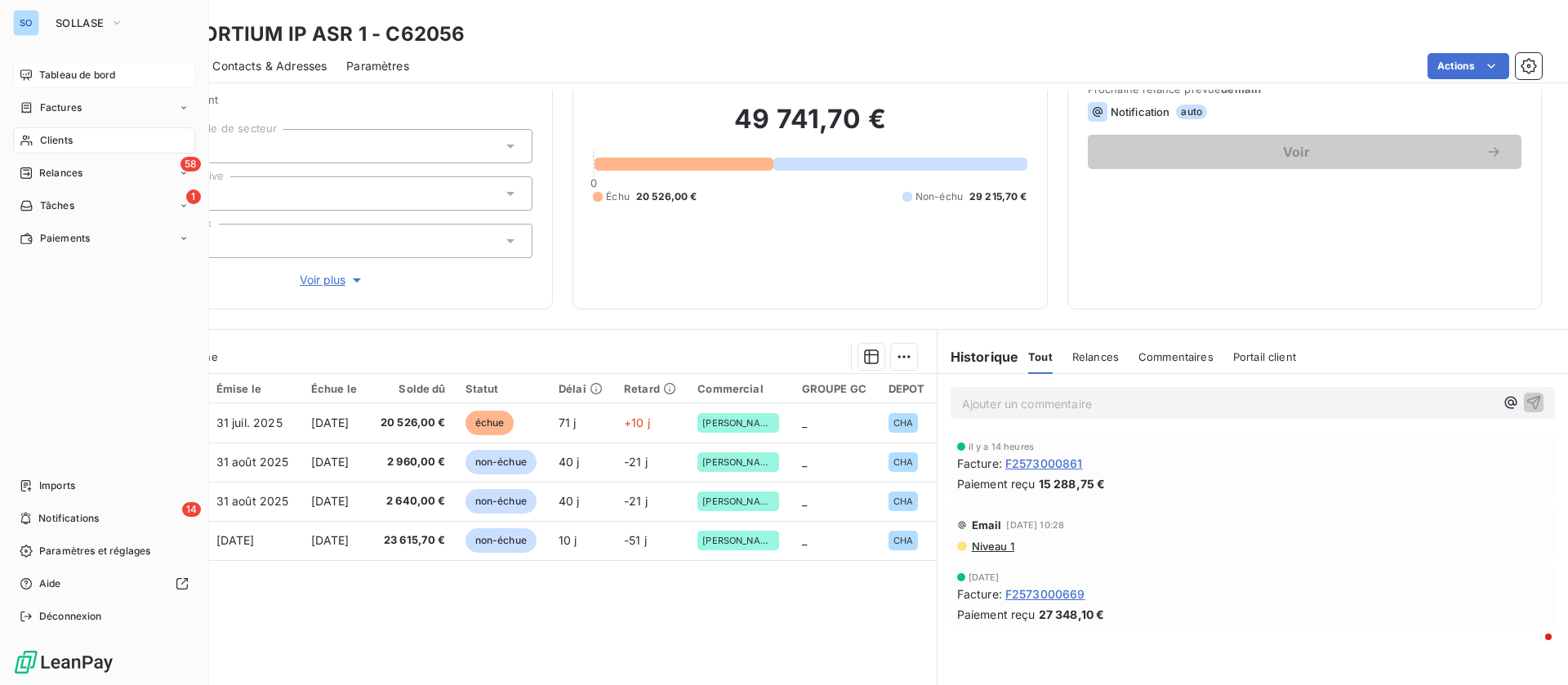
click at [60, 142] on span "Clients" at bounding box center [56, 141] width 32 height 14
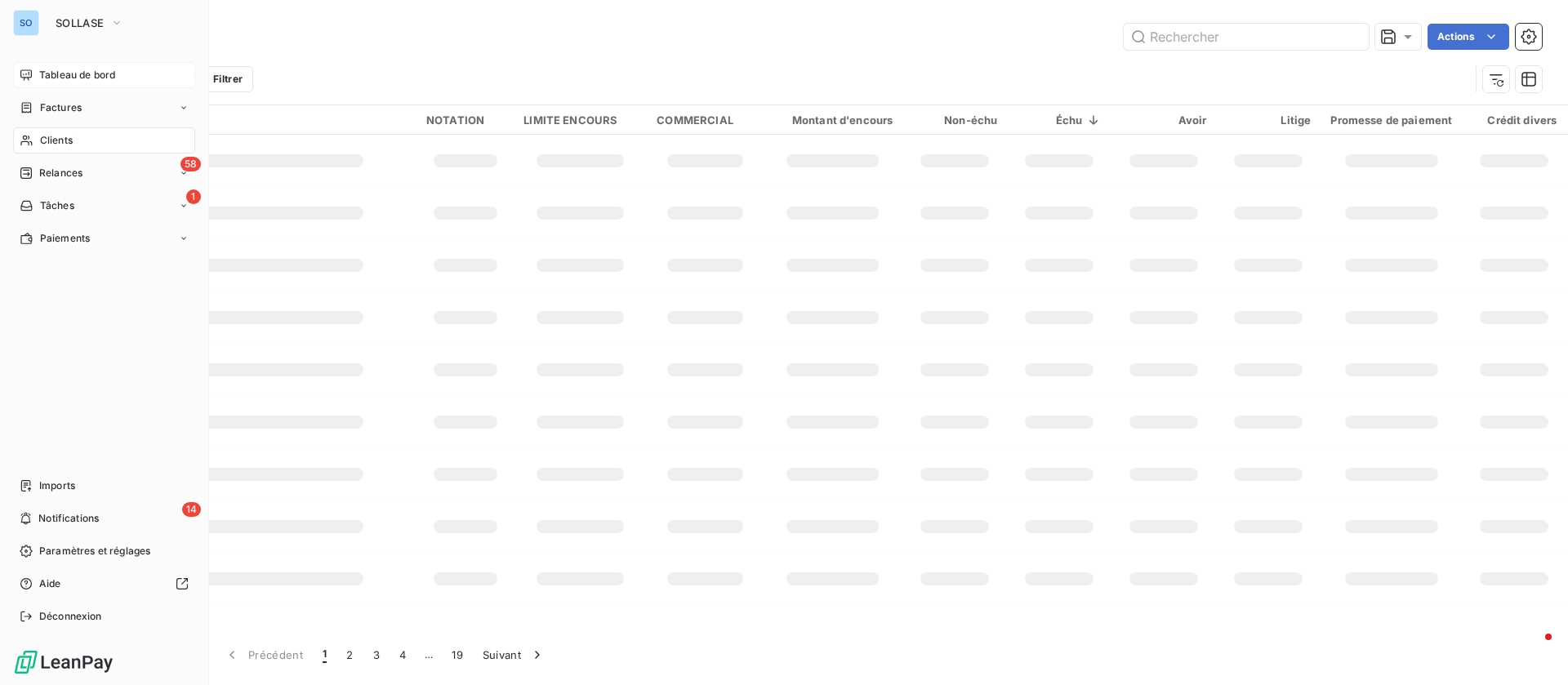
click at [71, 78] on span "Tableau de bord" at bounding box center [77, 75] width 76 height 14
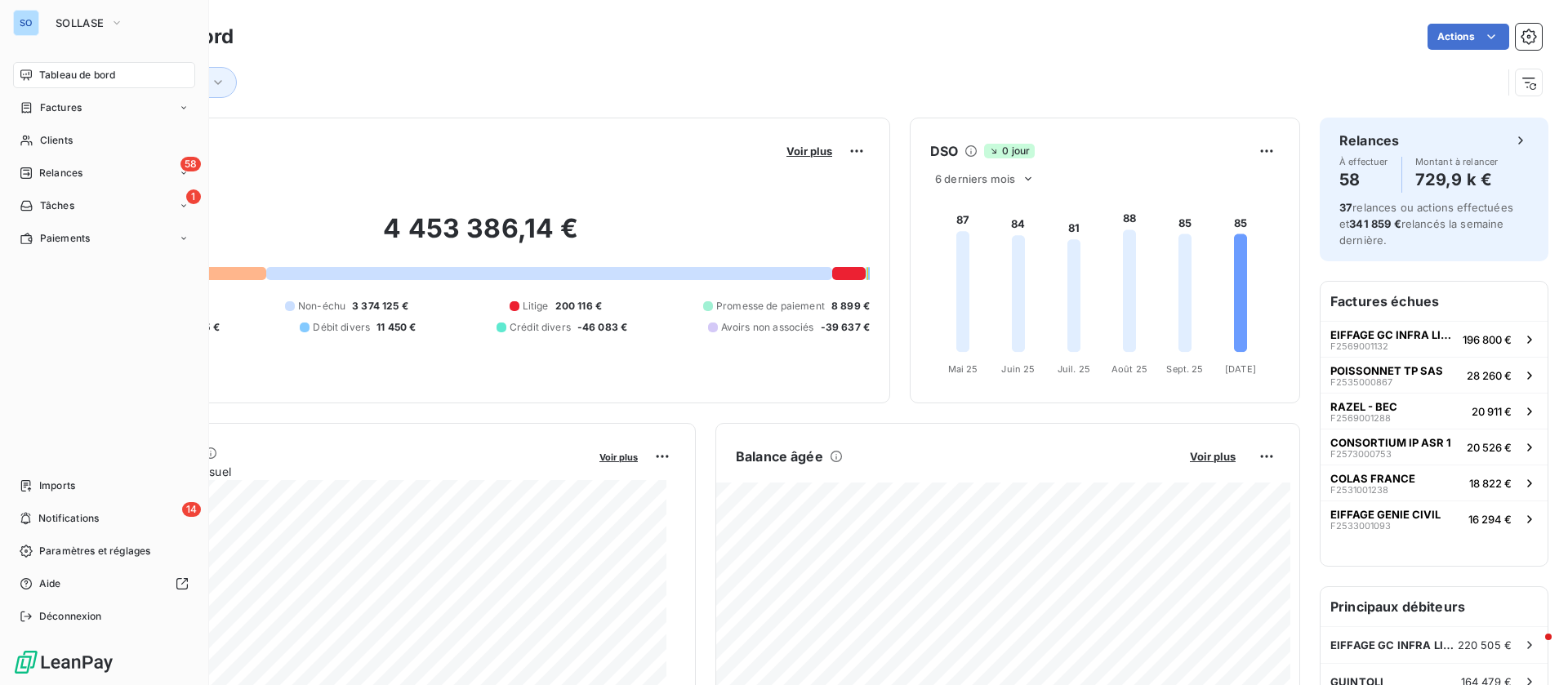
click at [109, 72] on span "Tableau de bord" at bounding box center [77, 75] width 76 height 14
click at [69, 130] on div "Clients" at bounding box center [104, 140] width 182 height 26
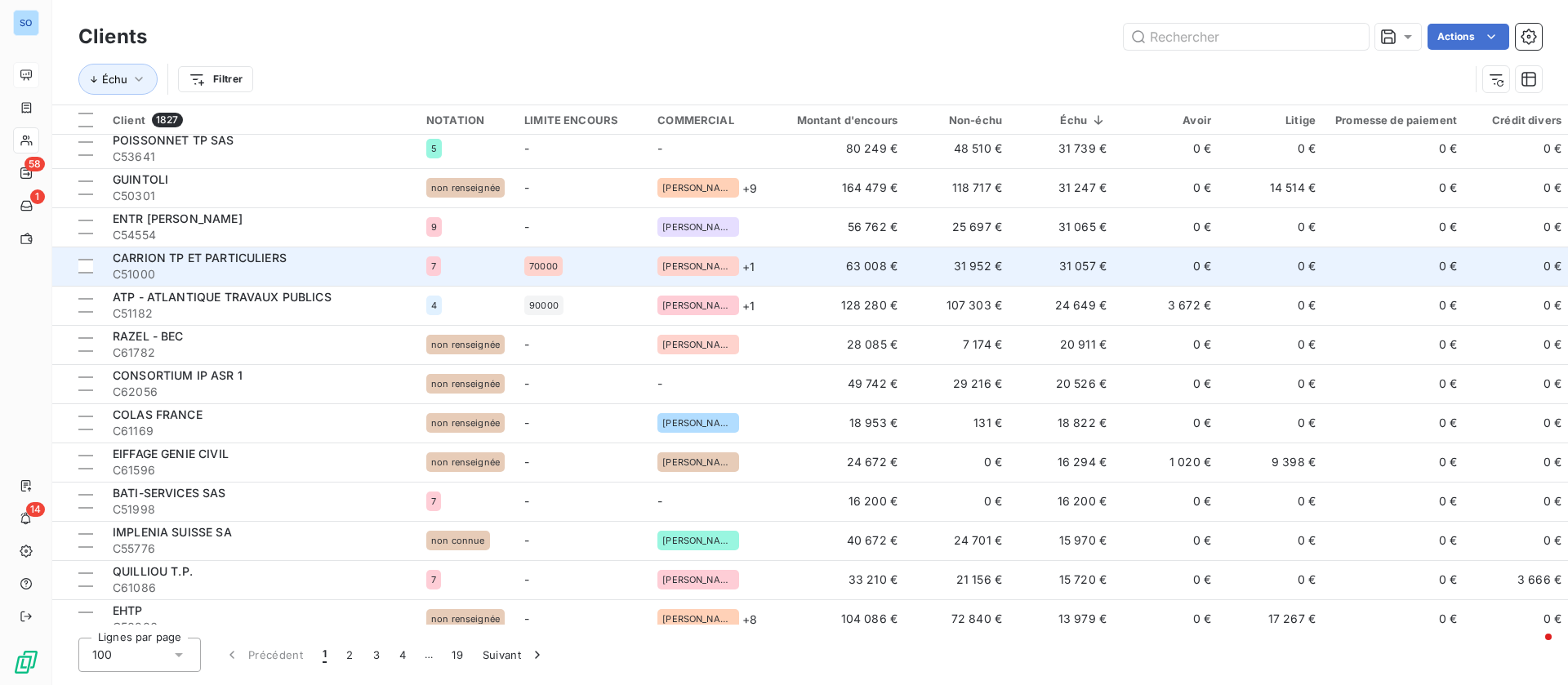
scroll to position [123, 0]
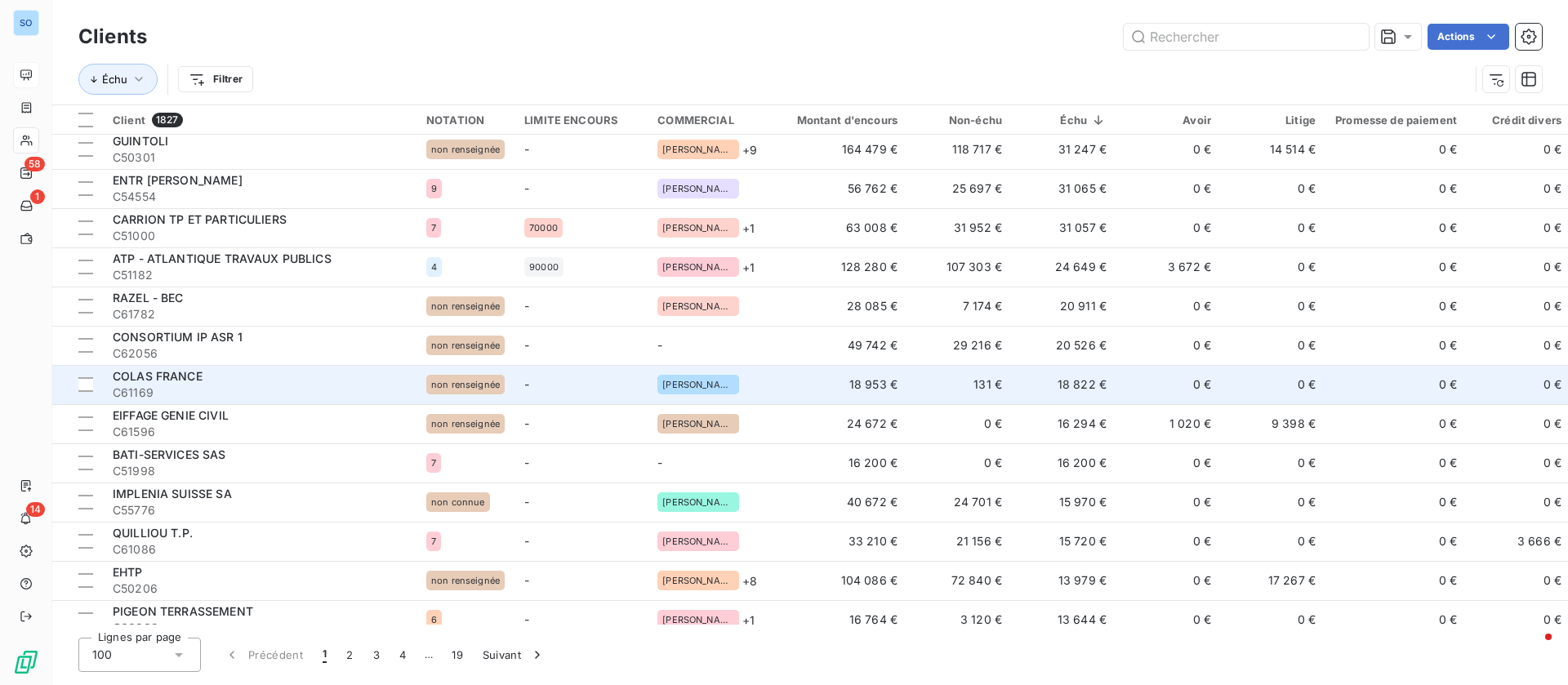
click at [1137, 388] on td "0 €" at bounding box center [1169, 384] width 105 height 39
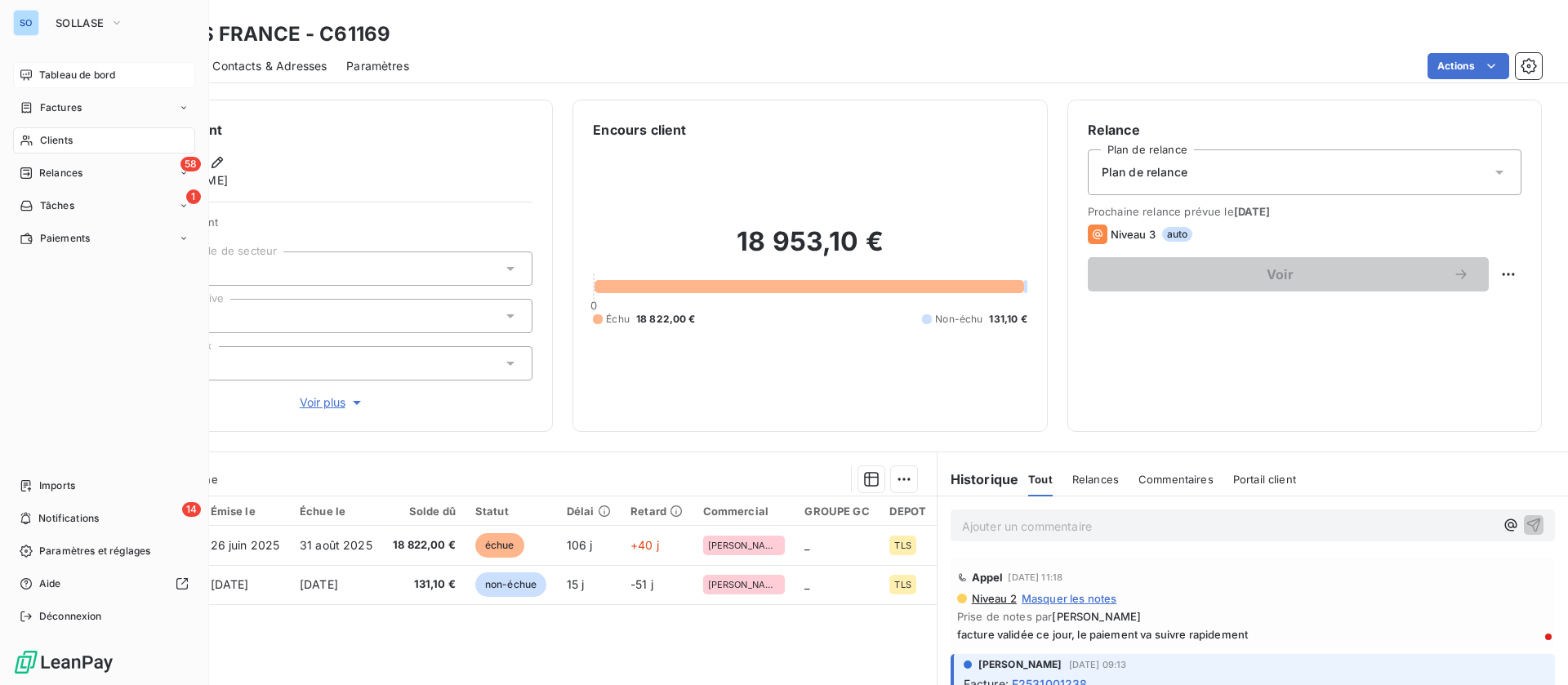
click at [75, 143] on div "Clients" at bounding box center [104, 140] width 182 height 26
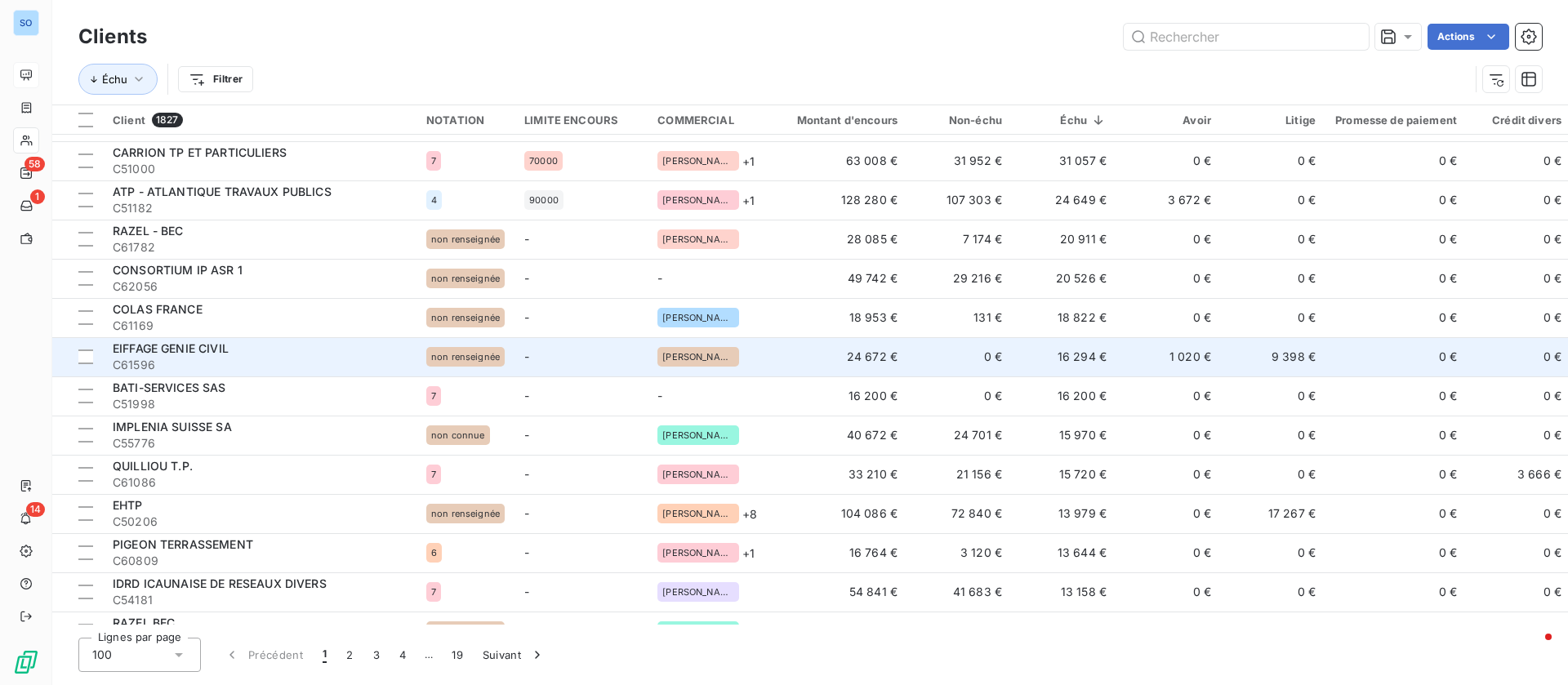
scroll to position [245, 0]
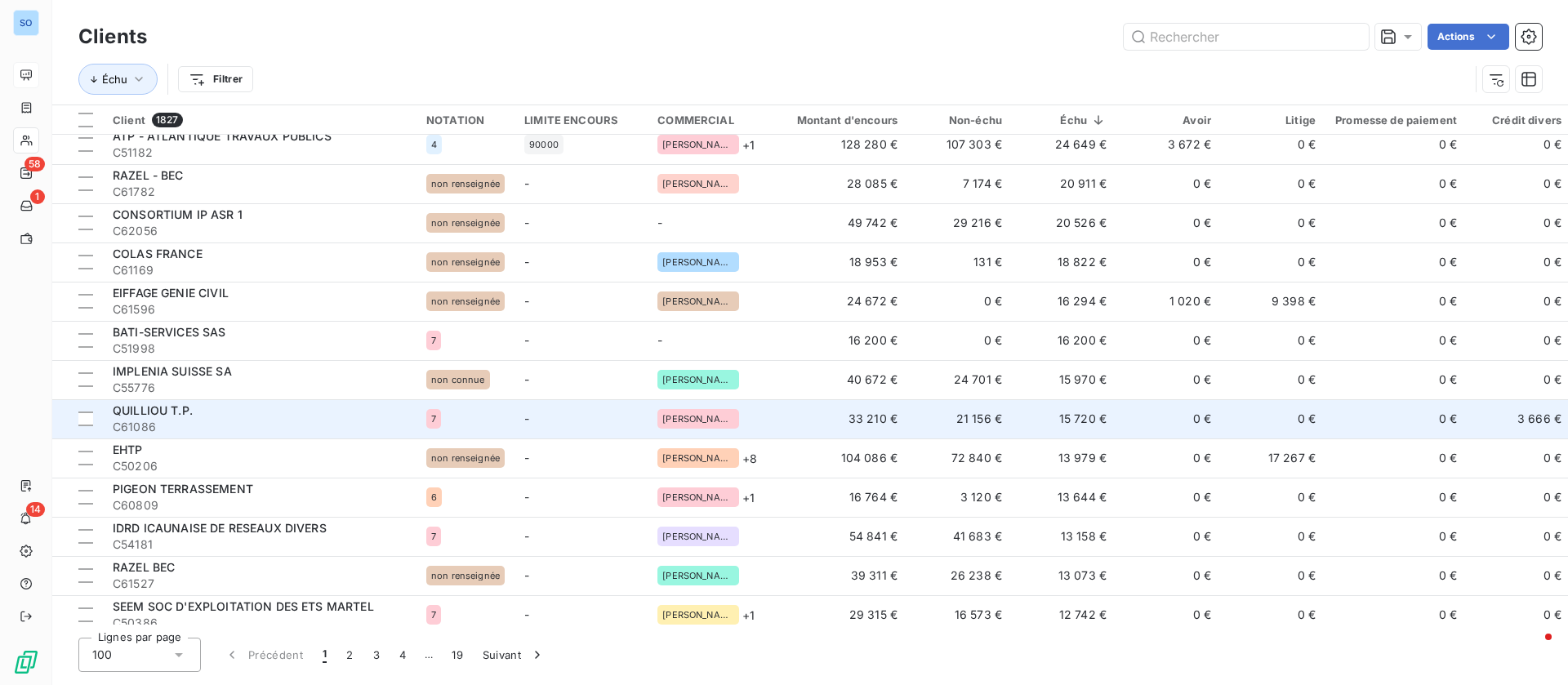
click at [928, 422] on td "21 156 €" at bounding box center [960, 418] width 105 height 39
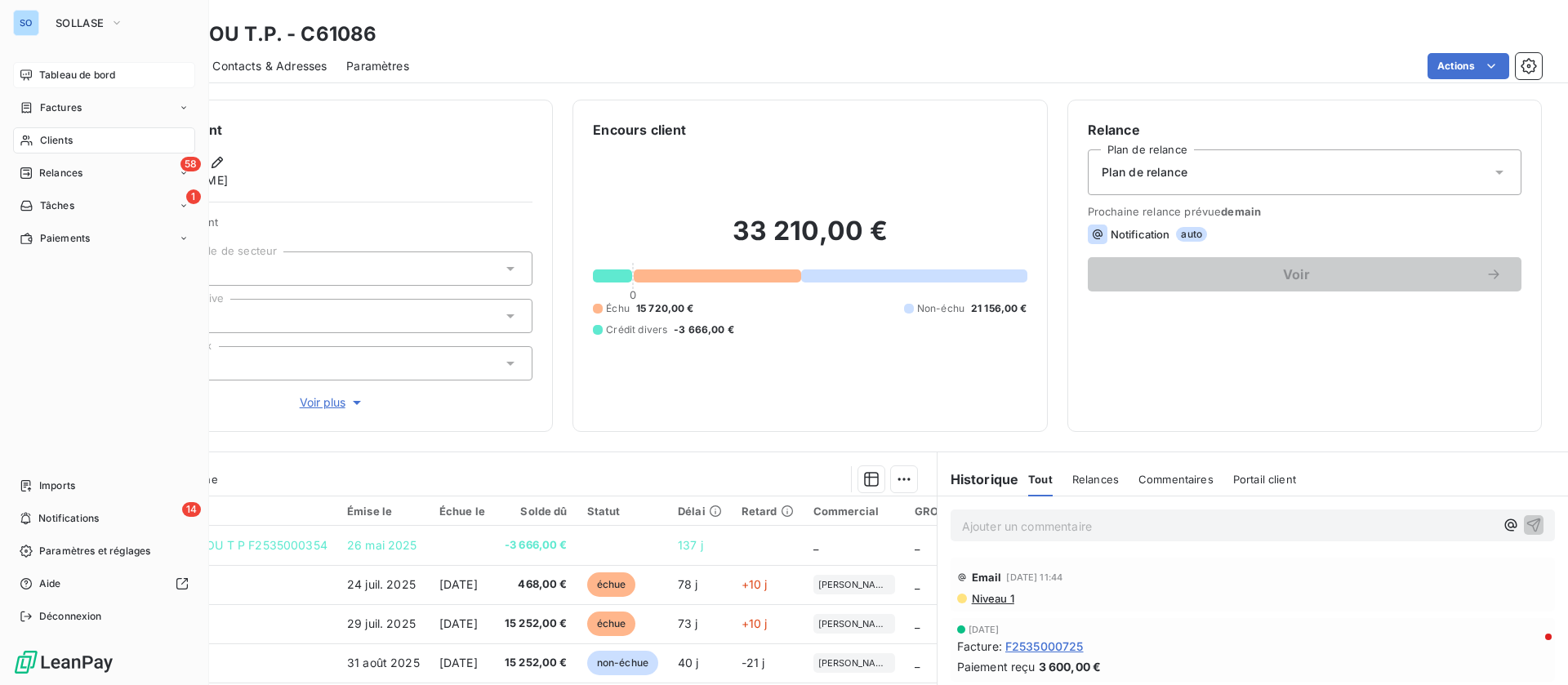
click at [42, 142] on span "Clients" at bounding box center [56, 141] width 32 height 14
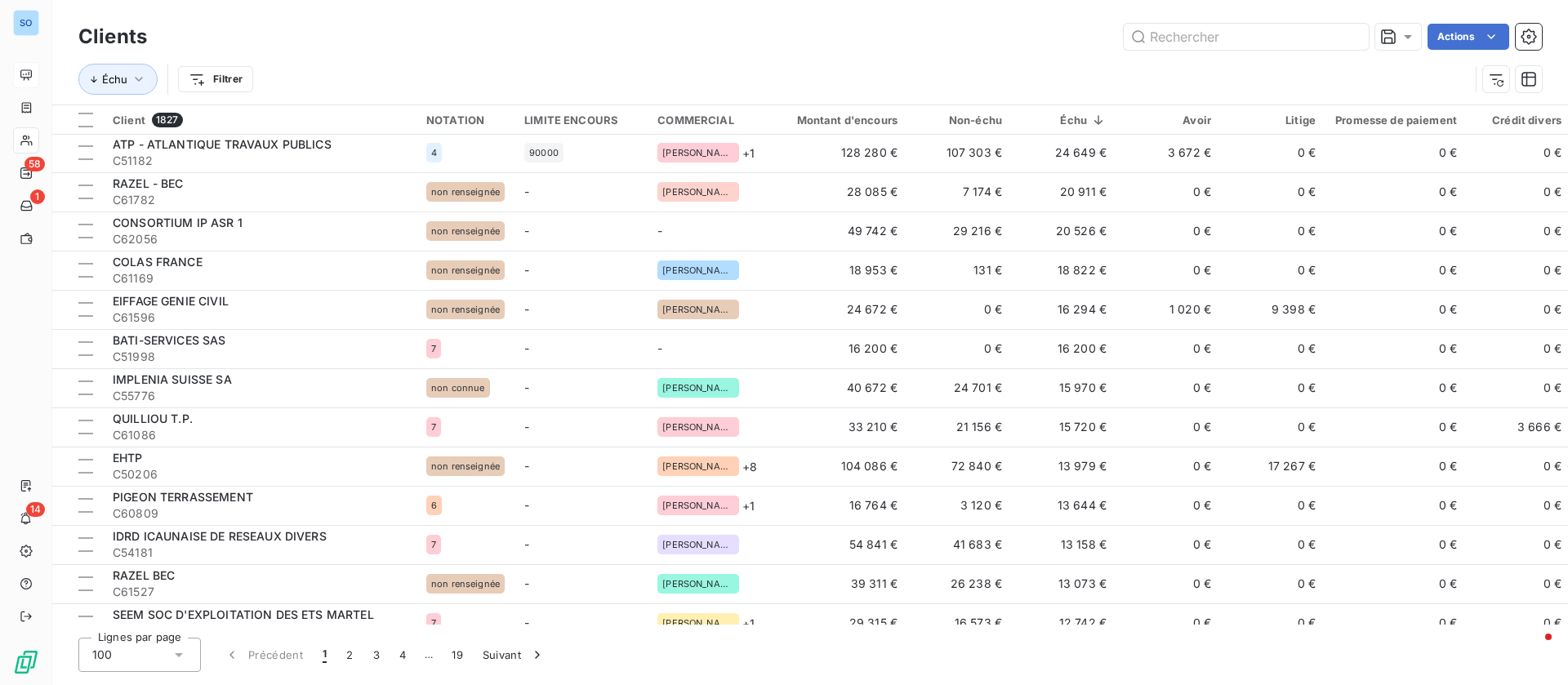
scroll to position [245, 0]
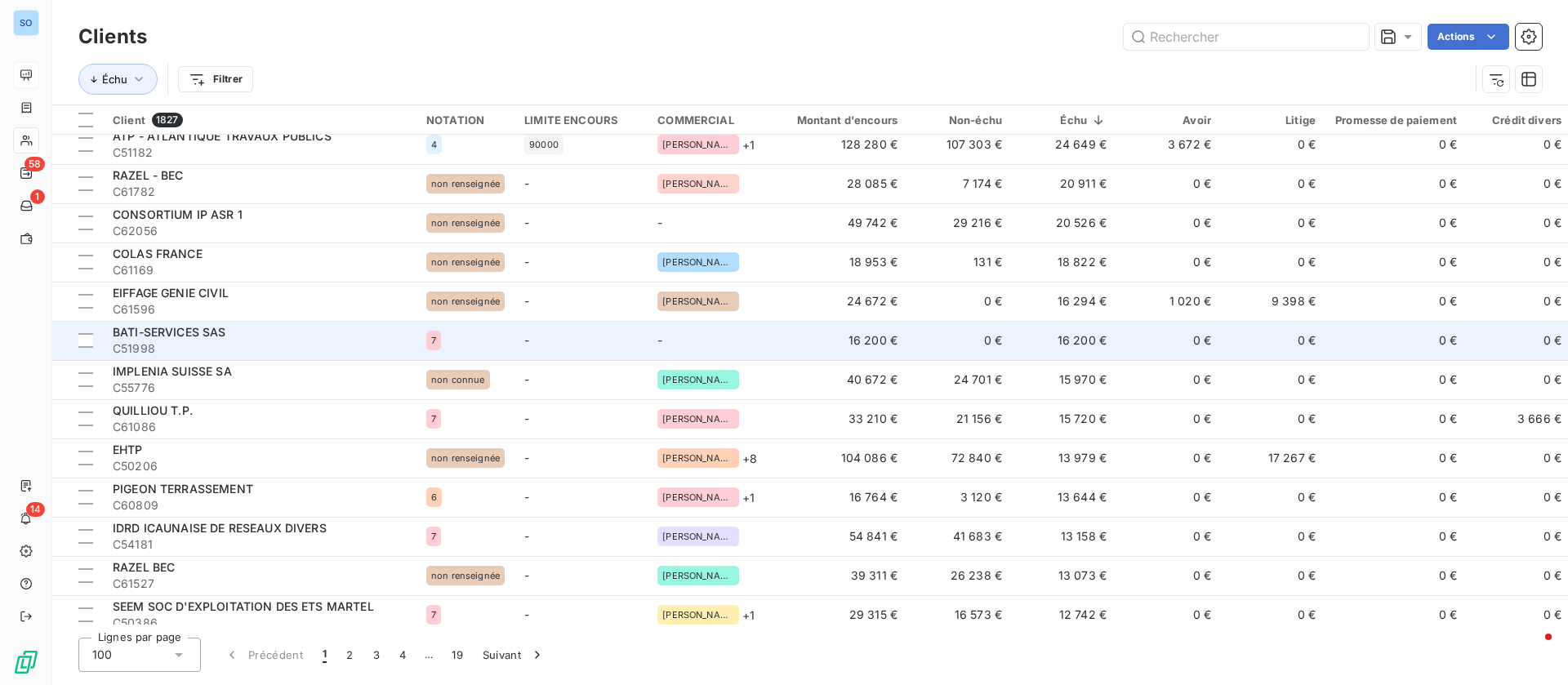
click at [208, 335] on span "BATI-SERVICES SAS" at bounding box center [169, 332] width 114 height 14
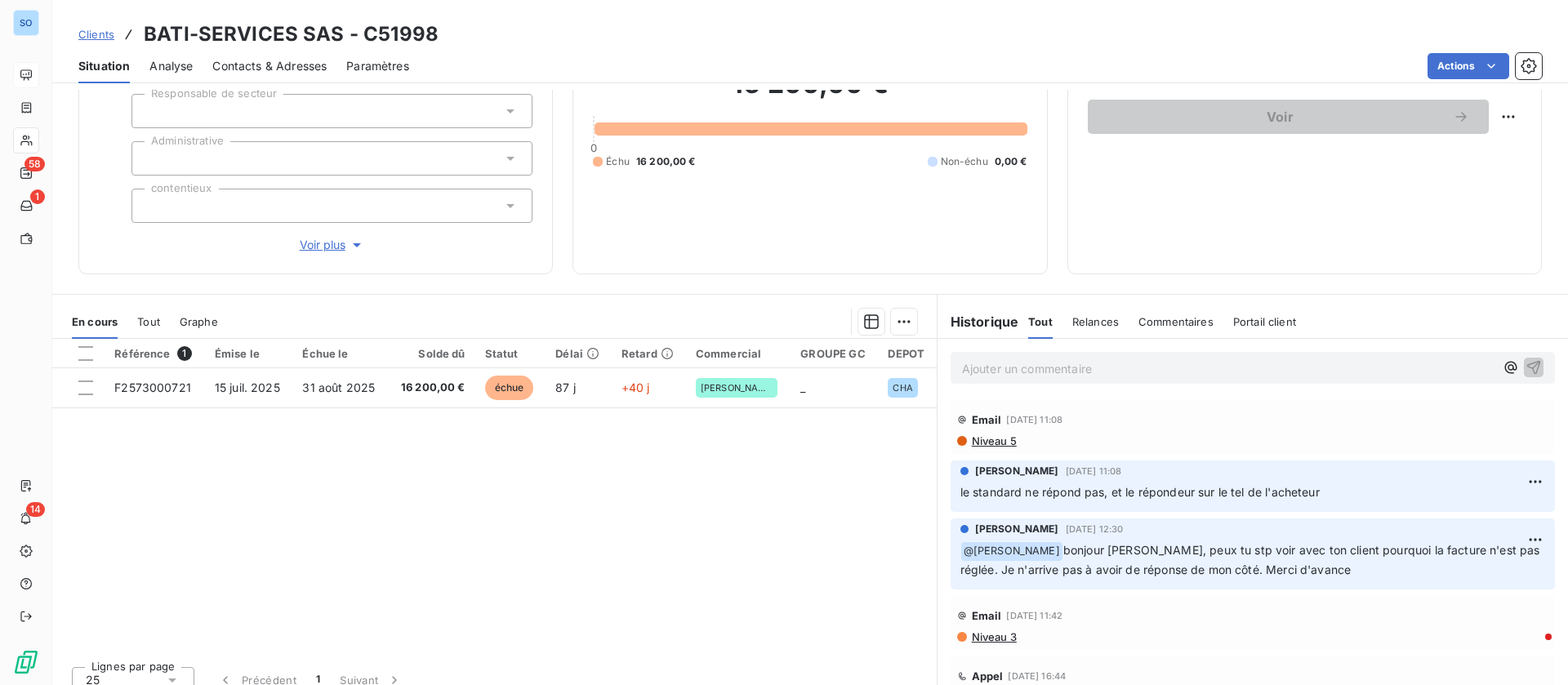
scroll to position [175, 0]
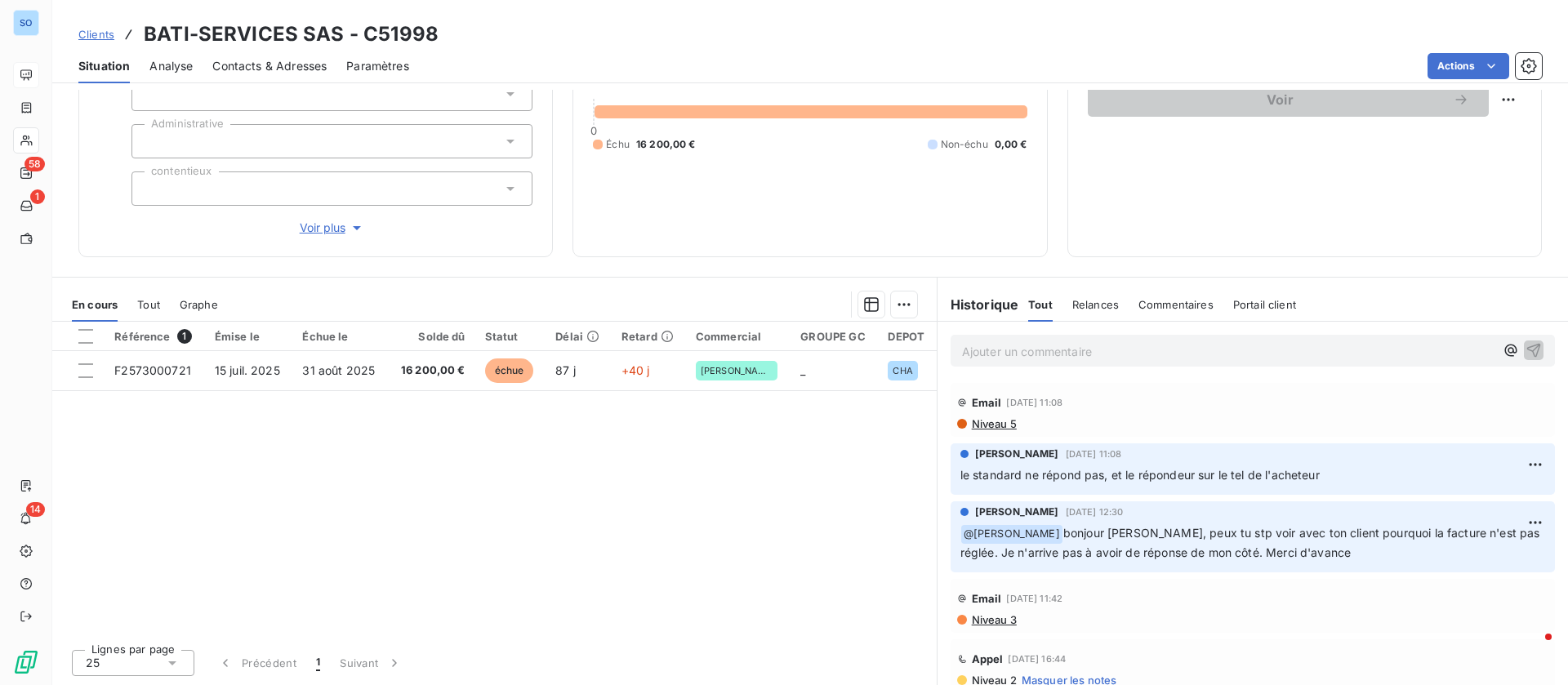
click at [971, 422] on span "Niveau 5" at bounding box center [993, 424] width 47 height 13
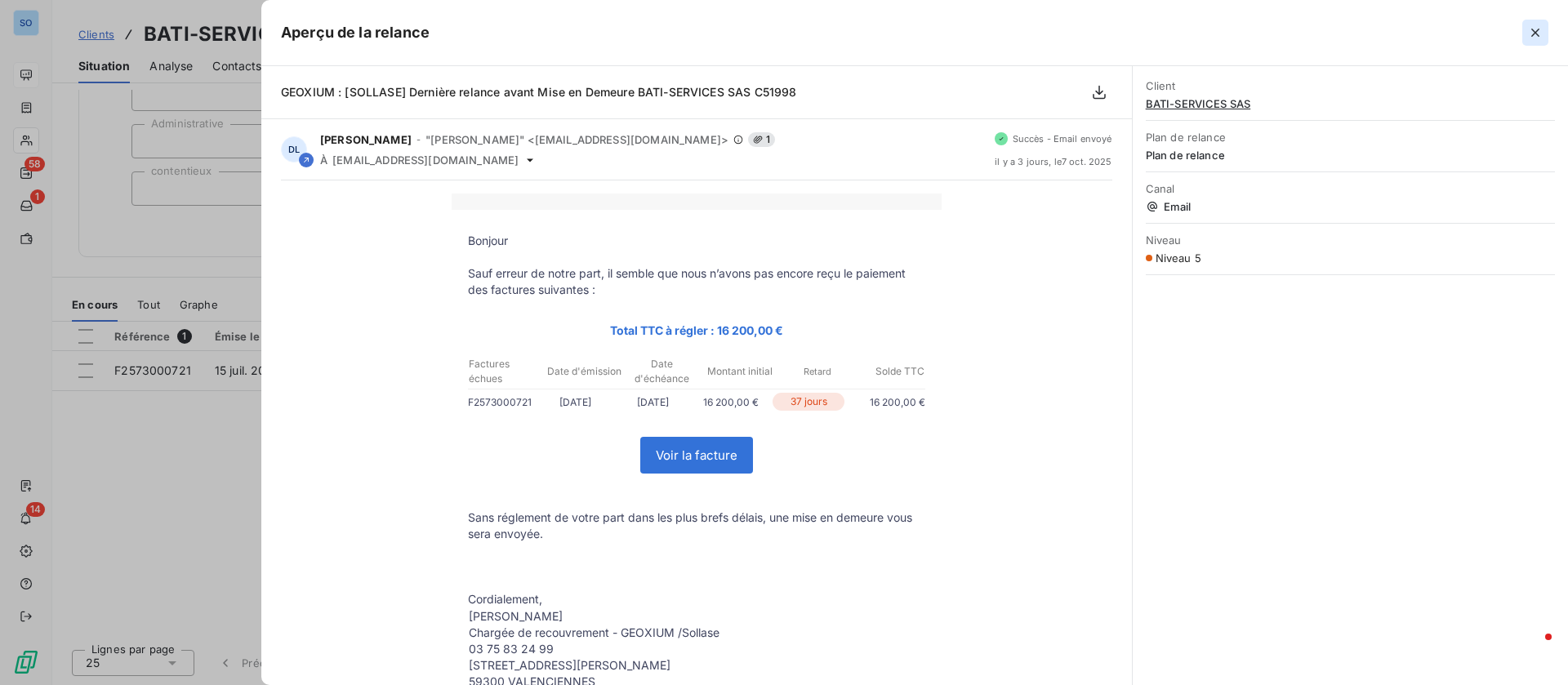
click at [1536, 30] on icon "button" at bounding box center [1535, 32] width 16 height 16
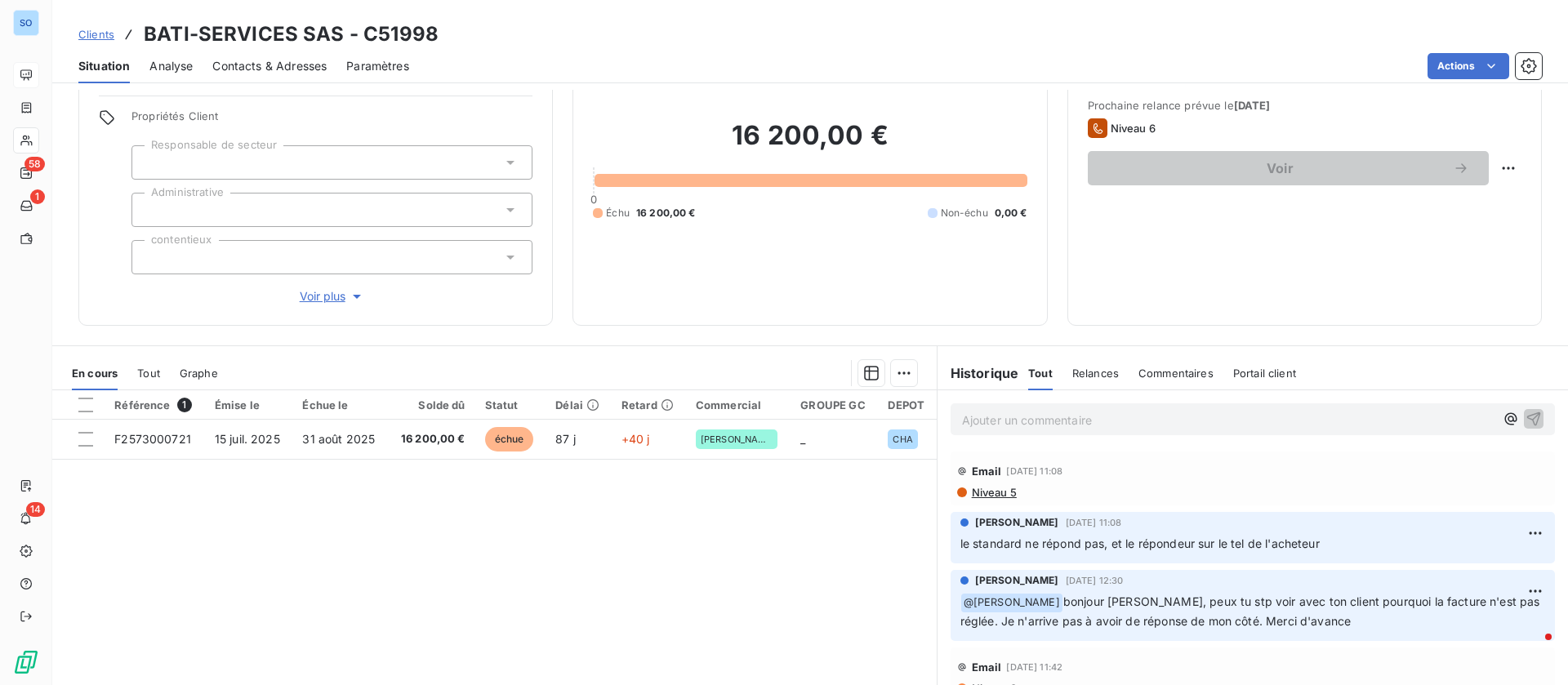
scroll to position [0, 0]
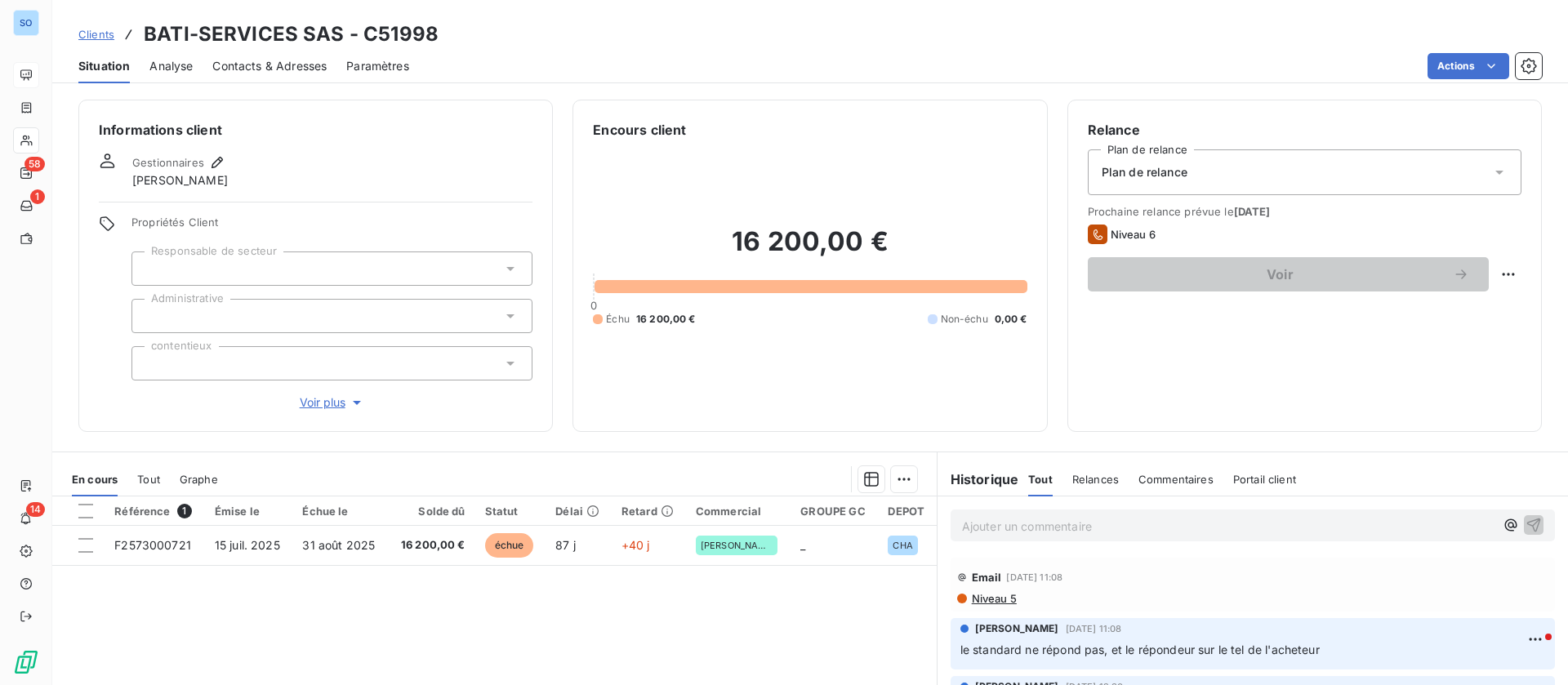
click at [259, 58] on span "Contacts & Adresses" at bounding box center [269, 66] width 114 height 16
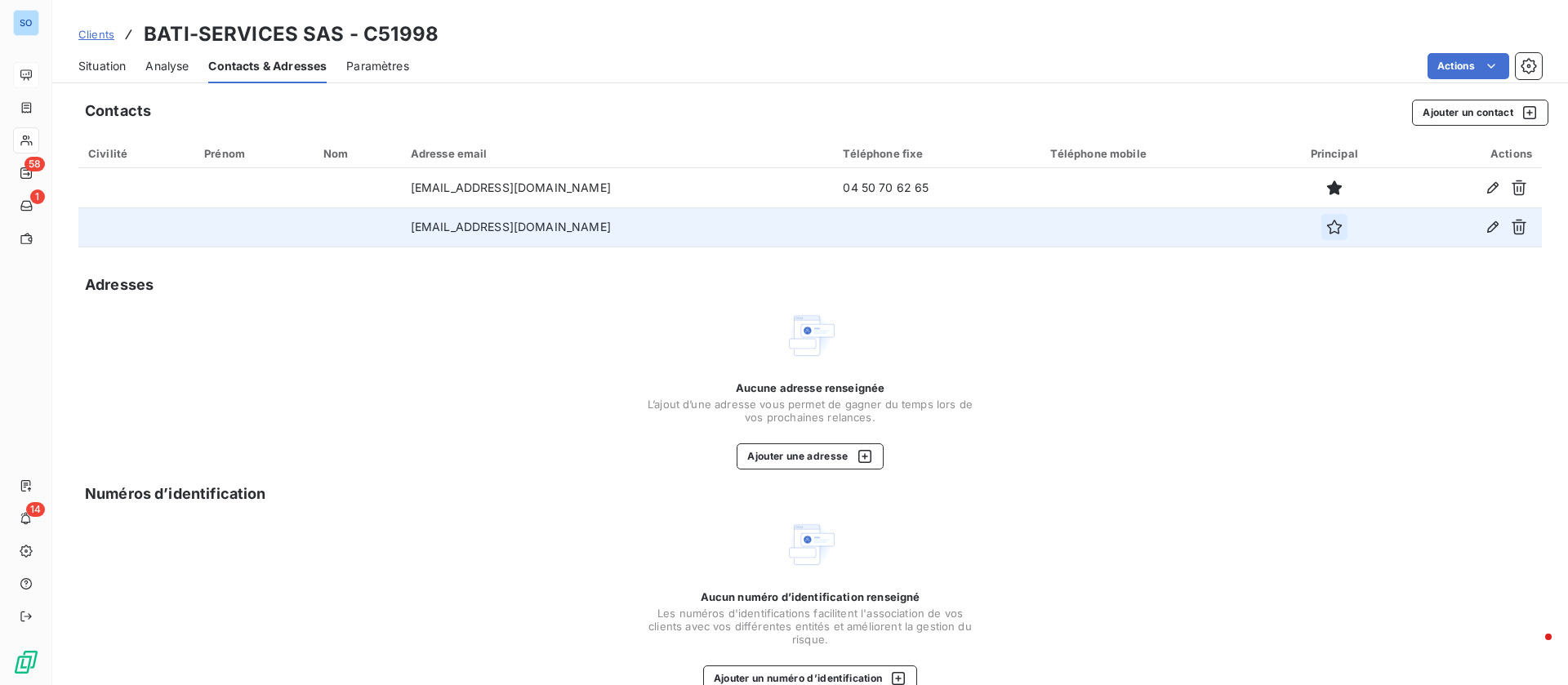
click at [1322, 223] on button "button" at bounding box center [1334, 226] width 26 height 26
click at [117, 70] on span "Situation" at bounding box center [102, 66] width 48 height 16
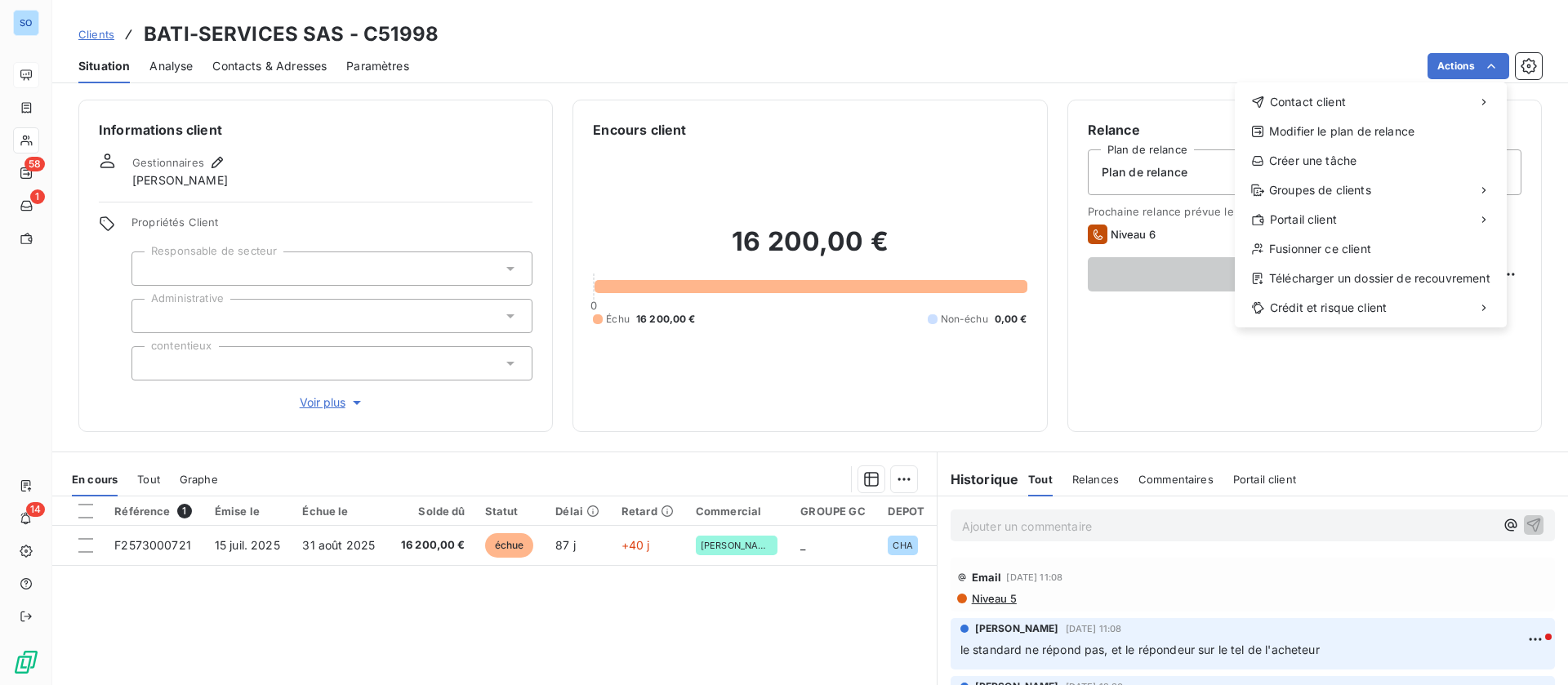
click at [989, 597] on html "SO 58 1 14 Clients BATI-SERVICES SAS - C51998 Situation Analyse Contacts & Adre…" at bounding box center [784, 342] width 1568 height 685
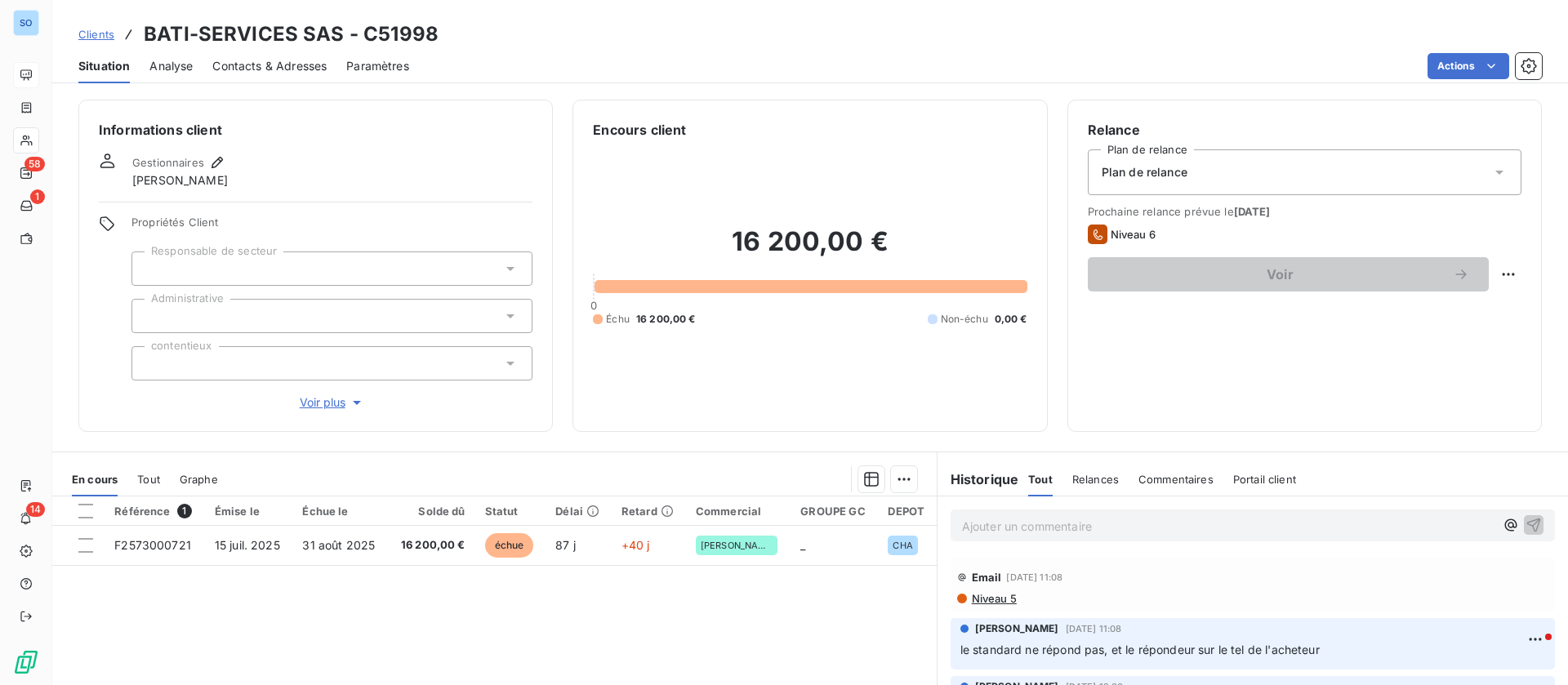
click at [981, 598] on span "Niveau 5" at bounding box center [993, 598] width 47 height 13
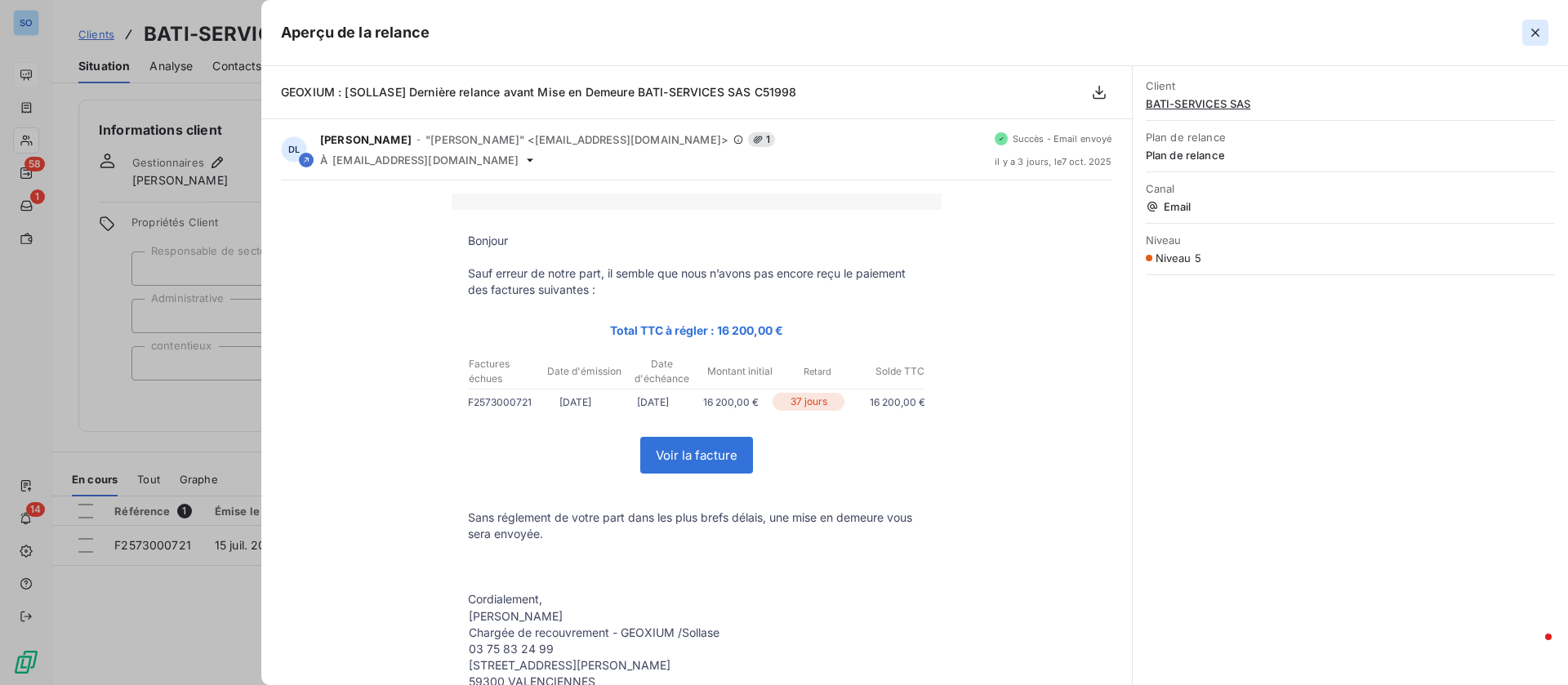
click at [1542, 34] on icon "button" at bounding box center [1535, 32] width 16 height 16
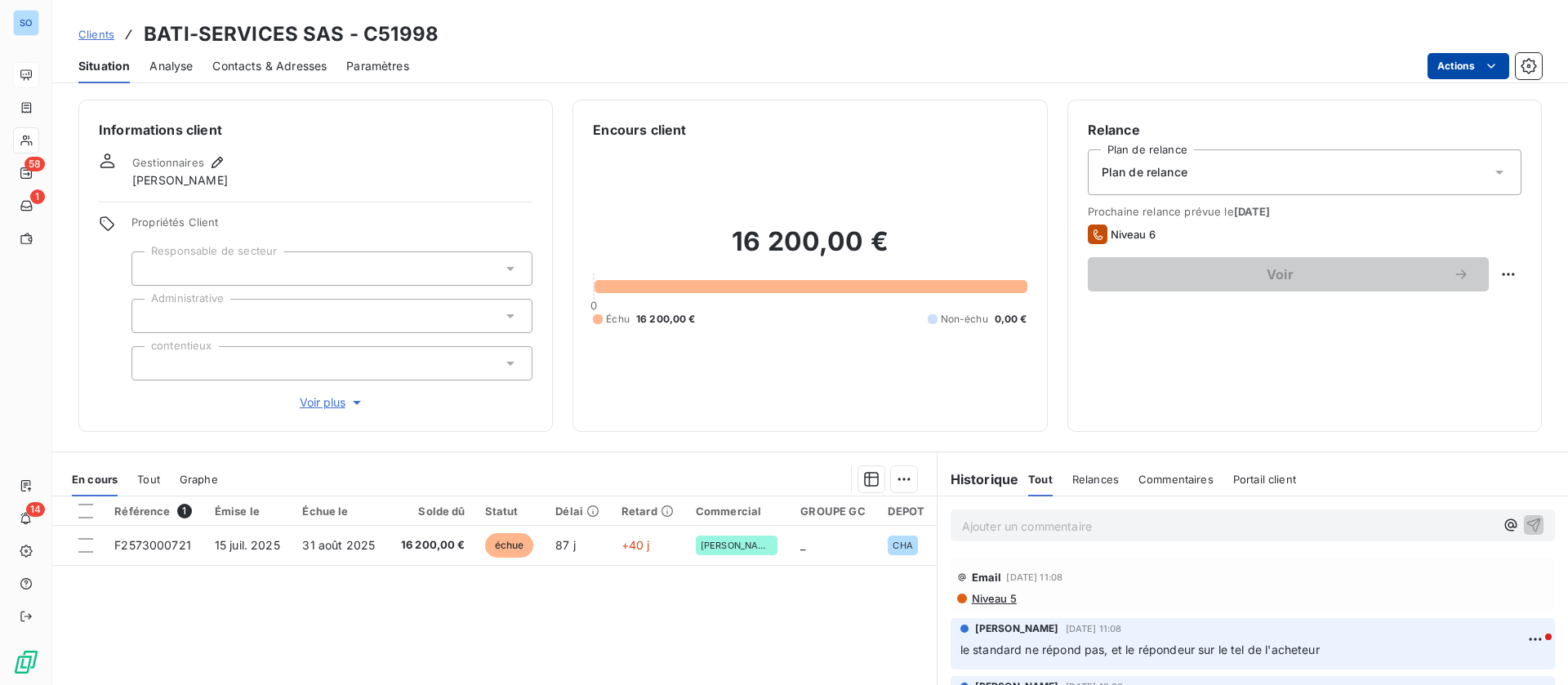
click at [1481, 62] on html "SO 58 1 14 Clients BATI-SERVICES SAS - C51998 Situation Analyse Contacts & Adre…" at bounding box center [784, 342] width 1568 height 685
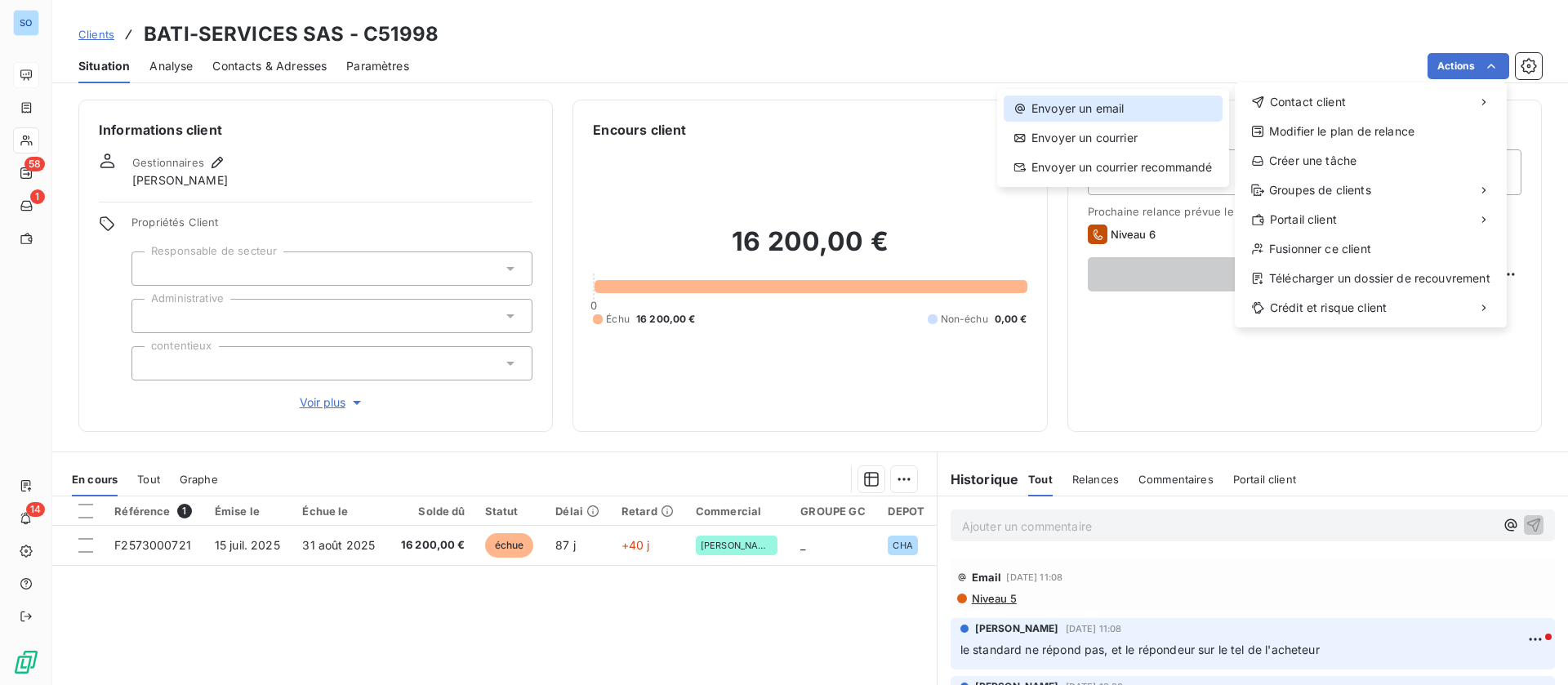
click at [1084, 110] on div "Envoyer un email" at bounding box center [1113, 108] width 219 height 26
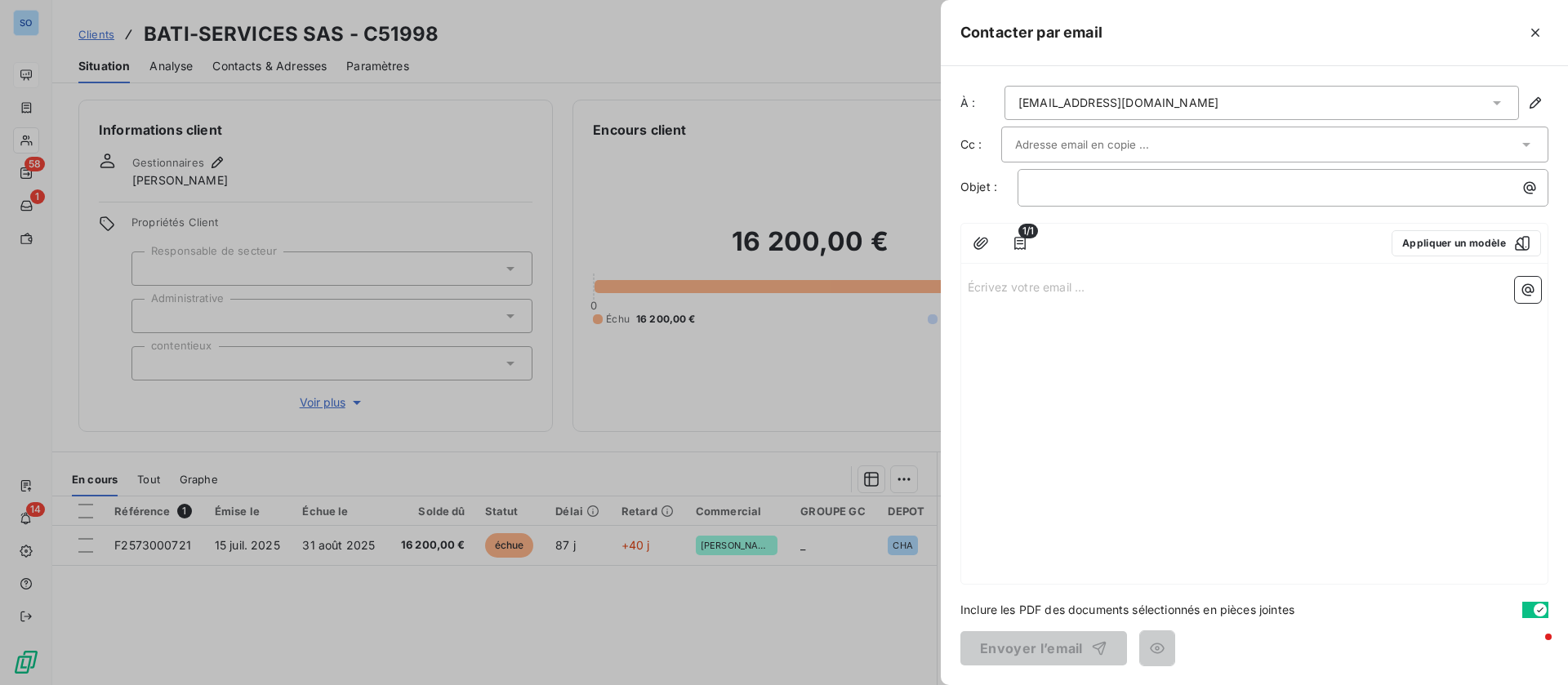
click at [1507, 96] on div "bati-services-thonon@outlook.fr" at bounding box center [1262, 103] width 515 height 34
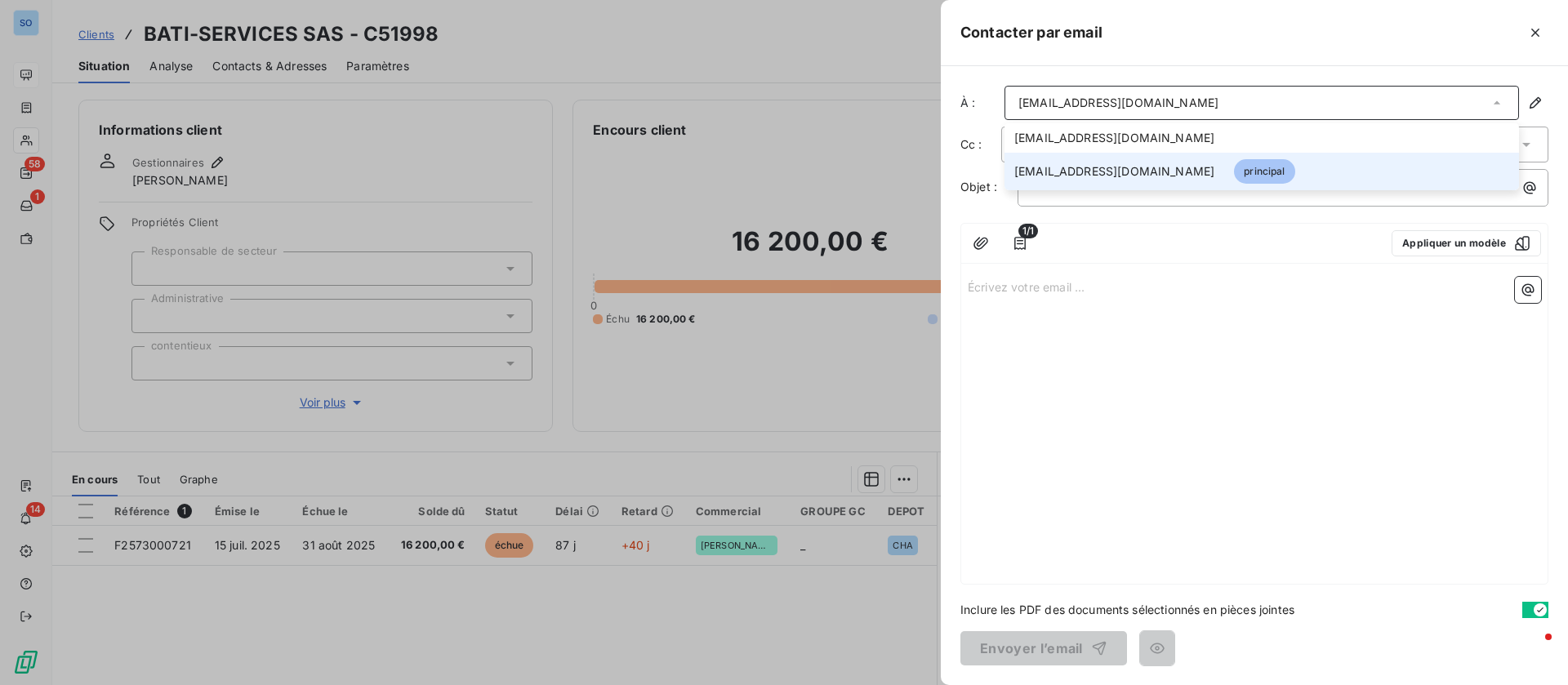
click at [1156, 173] on span "bati-services-thonon@outlook.fr" at bounding box center [1114, 171] width 200 height 16
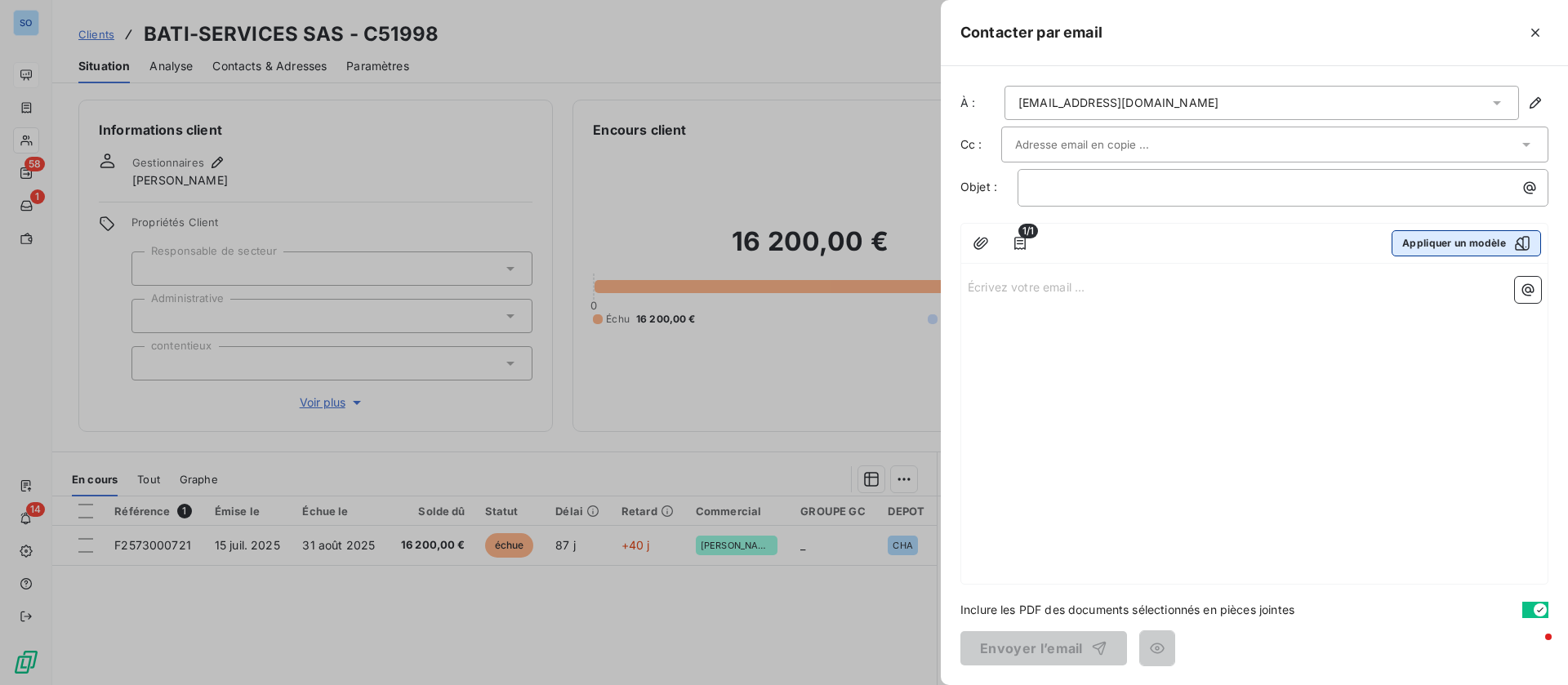
click at [1418, 255] on button "Appliquer un modèle" at bounding box center [1466, 243] width 150 height 26
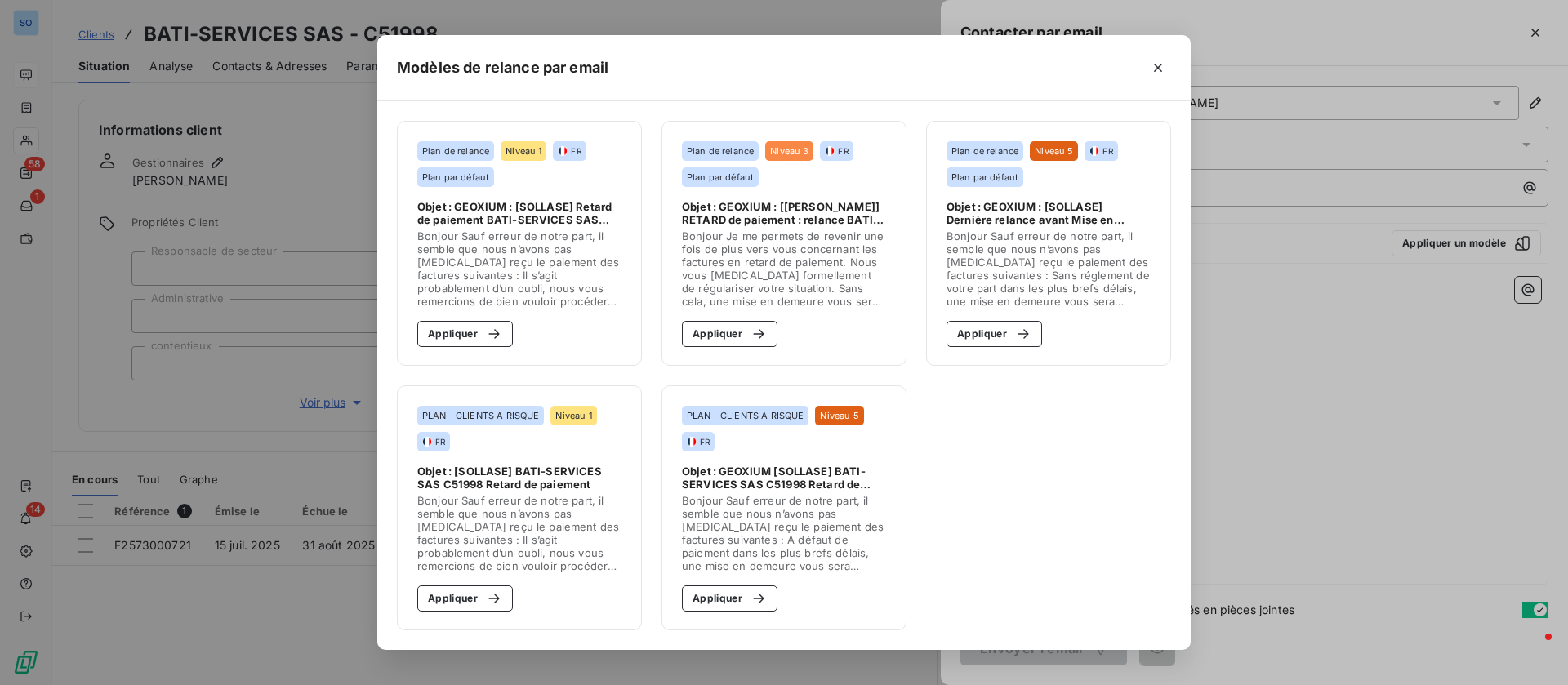
click at [779, 525] on span "Bonjour Sauf erreur de notre part, il semble que nous n’avons pas encore reçu l…" at bounding box center [784, 533] width 205 height 78
click at [757, 603] on icon "button" at bounding box center [759, 598] width 16 height 16
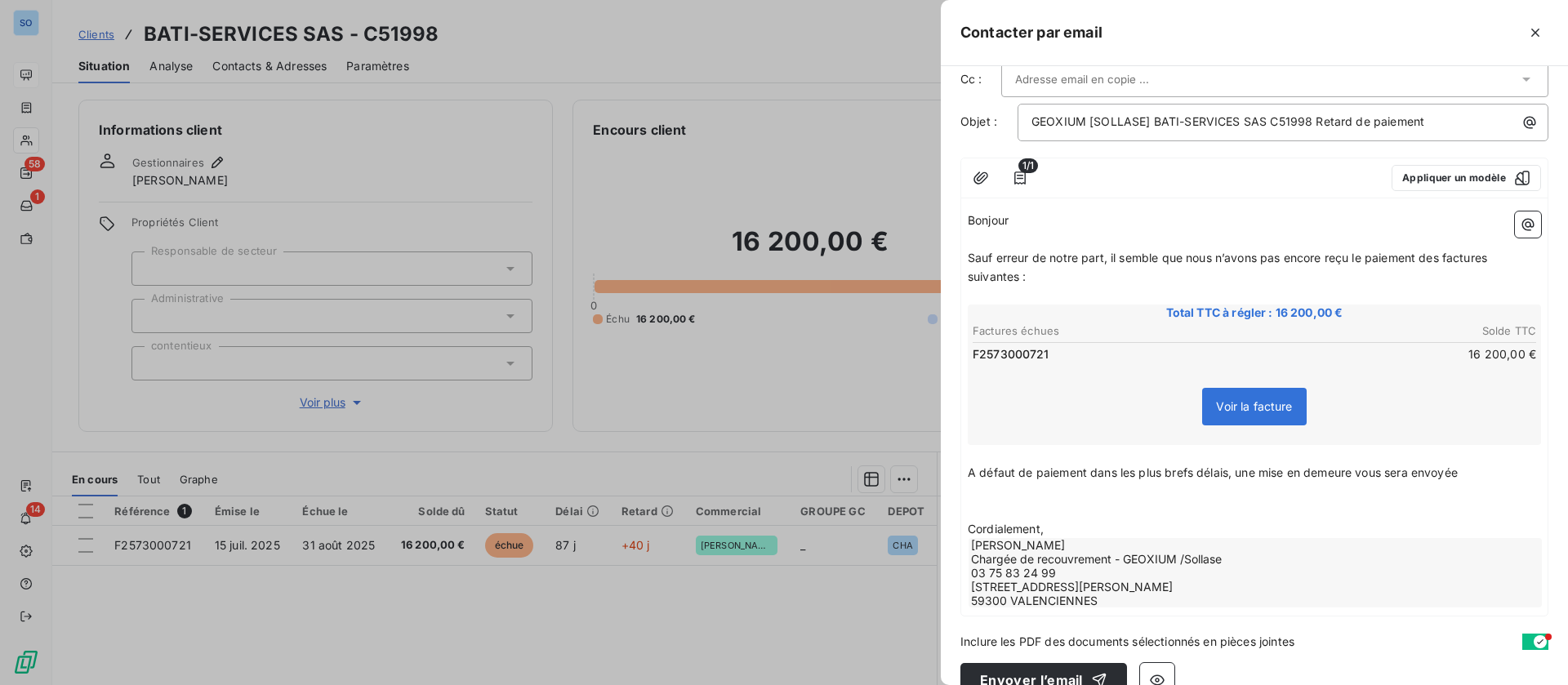
scroll to position [97, 0]
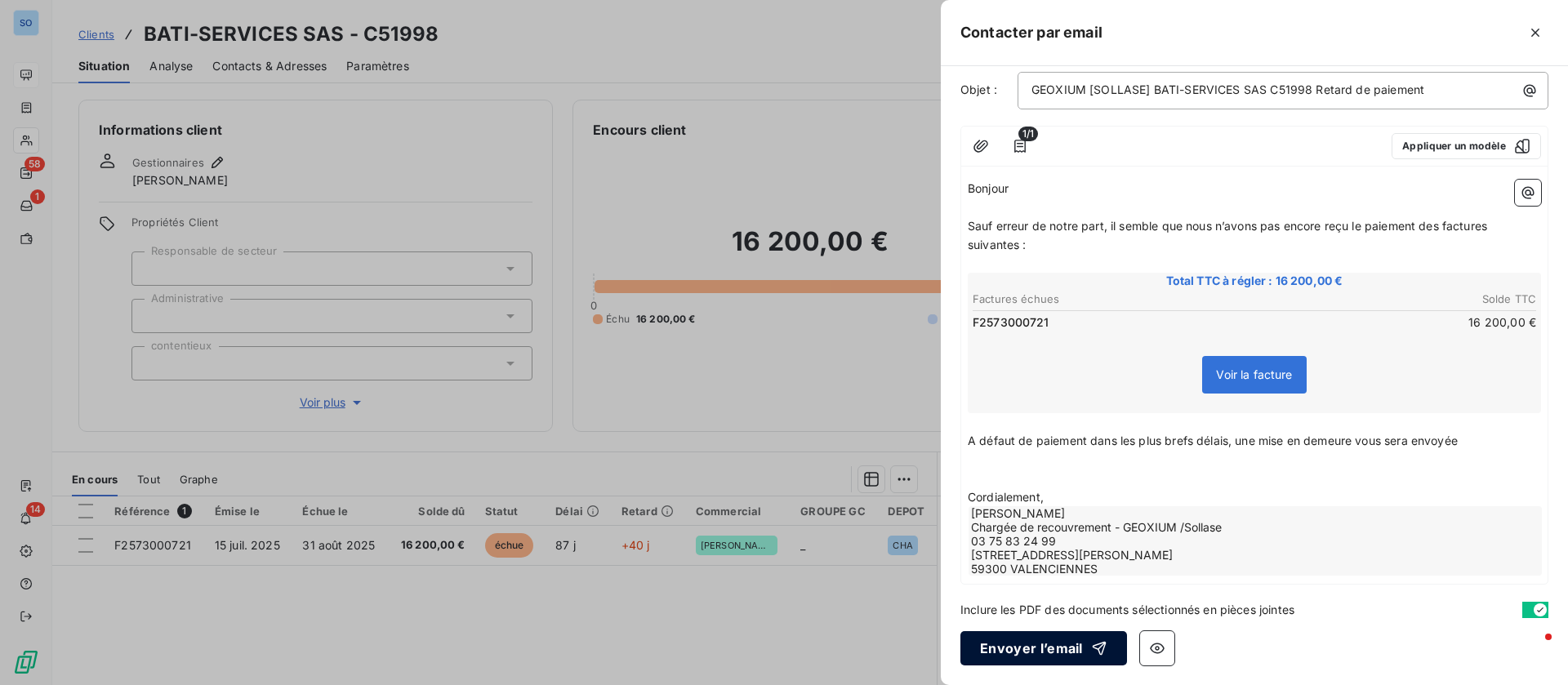
click at [1058, 652] on button "Envoyer l’email" at bounding box center [1044, 648] width 167 height 34
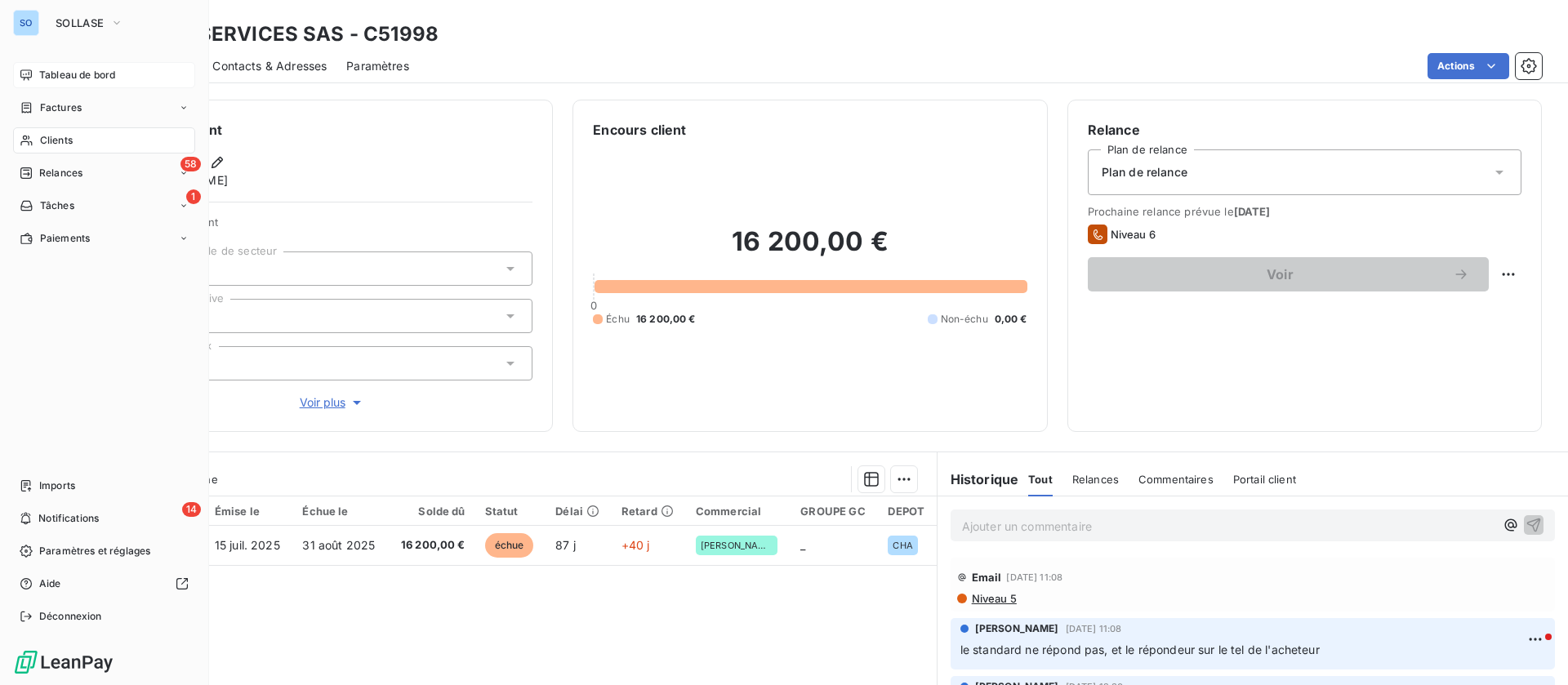
click at [105, 73] on span "Tableau de bord" at bounding box center [77, 75] width 76 height 14
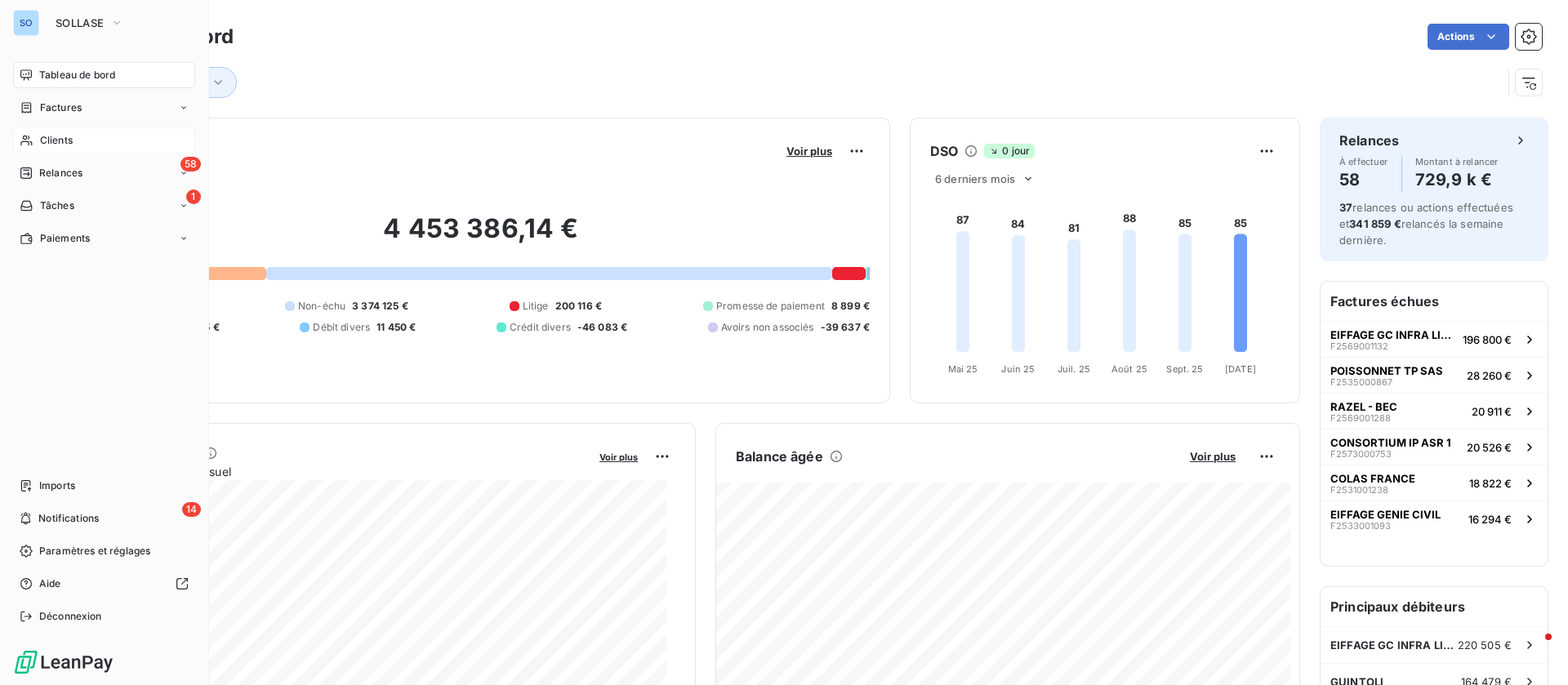
click at [70, 142] on span "Clients" at bounding box center [56, 141] width 32 height 14
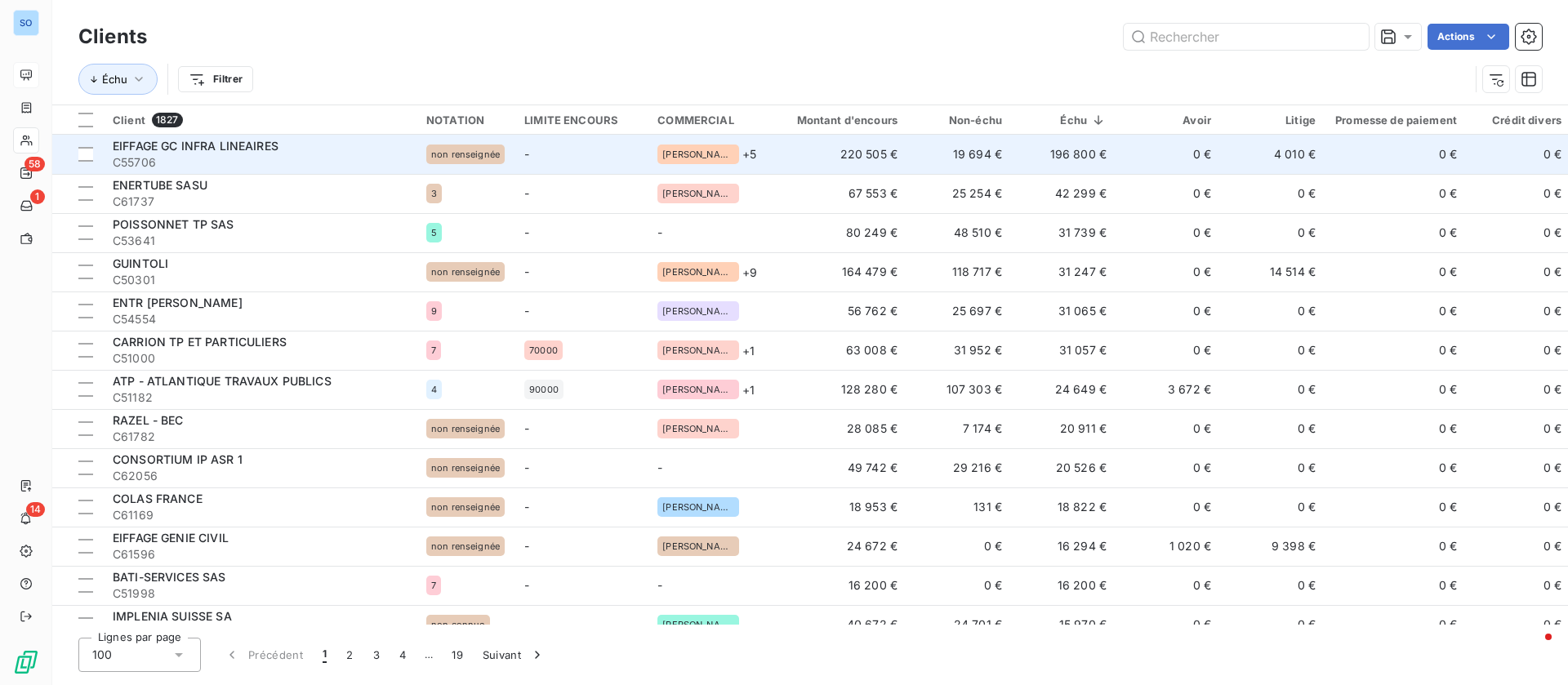
click at [835, 149] on td "220 505 €" at bounding box center [838, 154] width 141 height 39
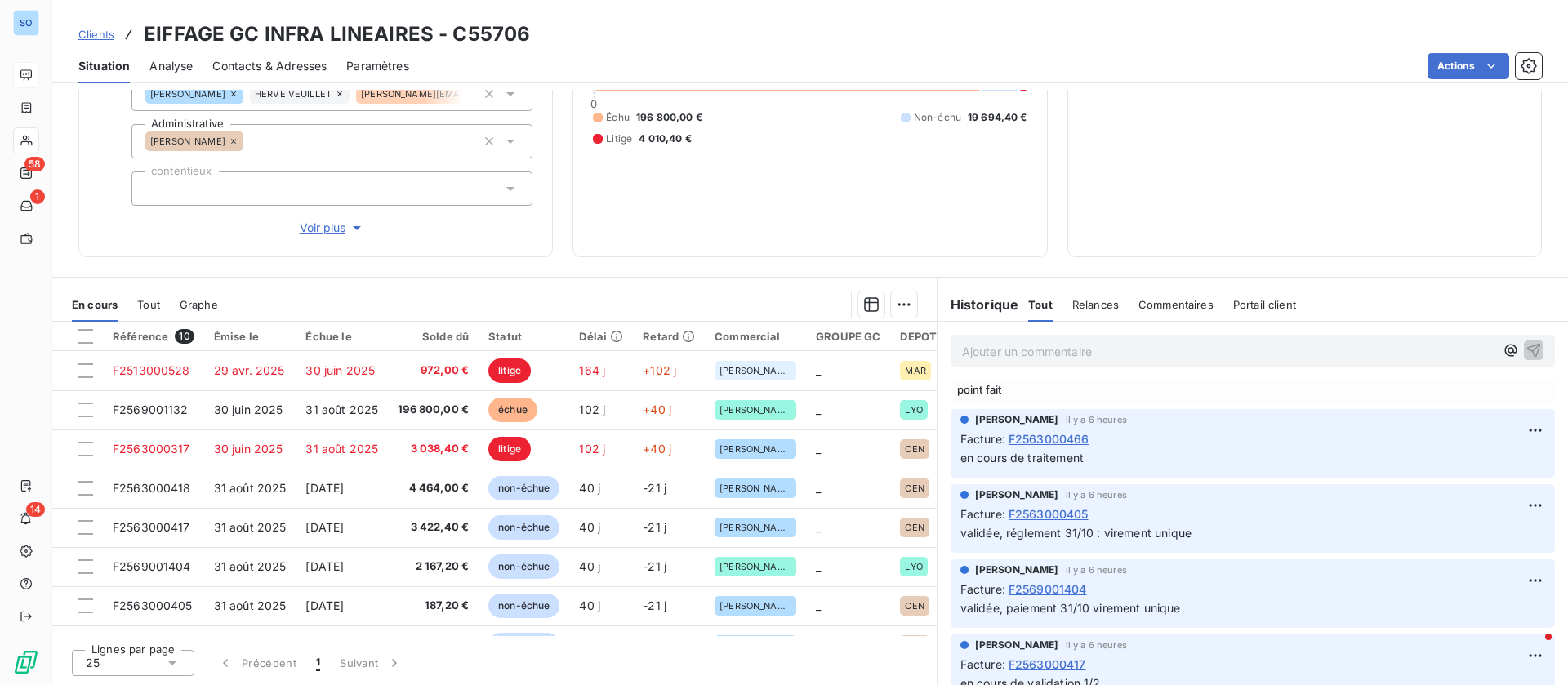
scroll to position [123, 0]
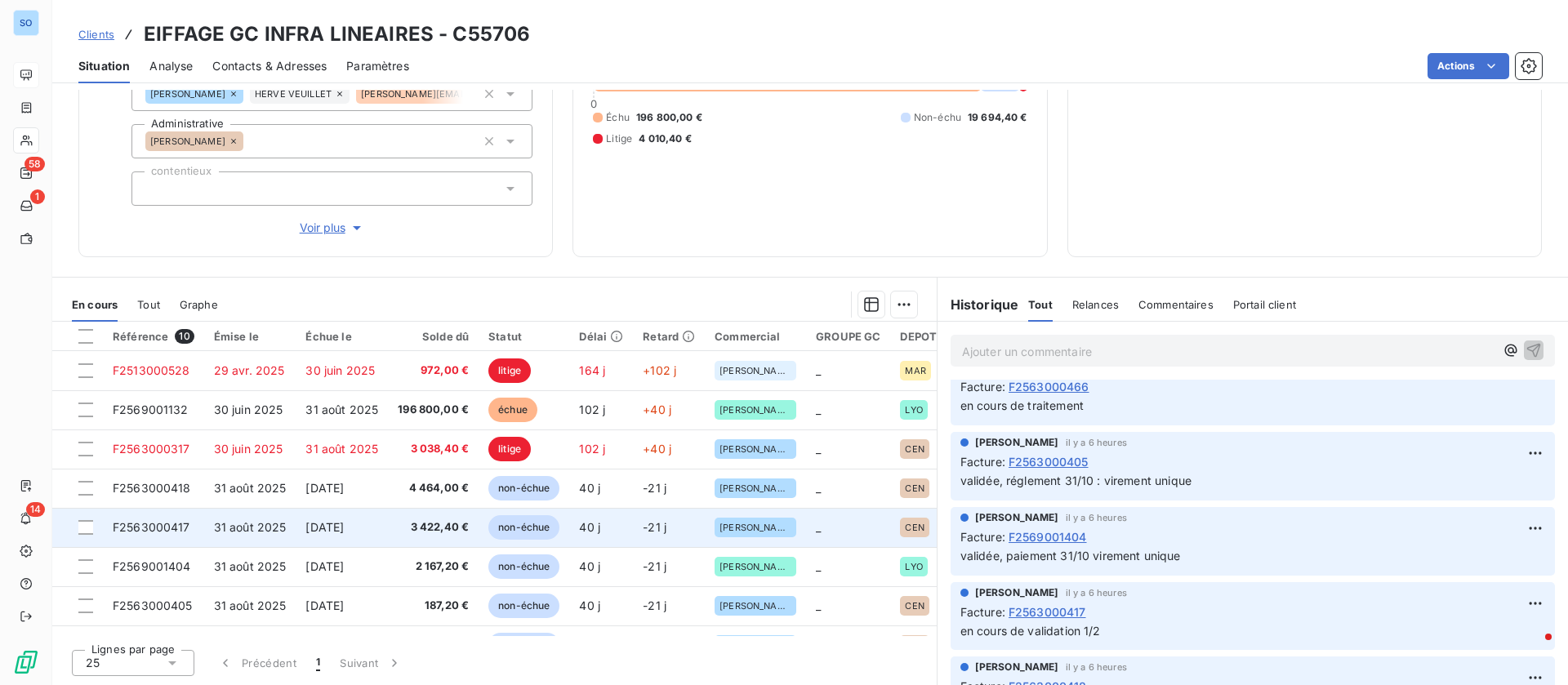
click at [286, 517] on td "31 août 2025" at bounding box center [251, 527] width 92 height 39
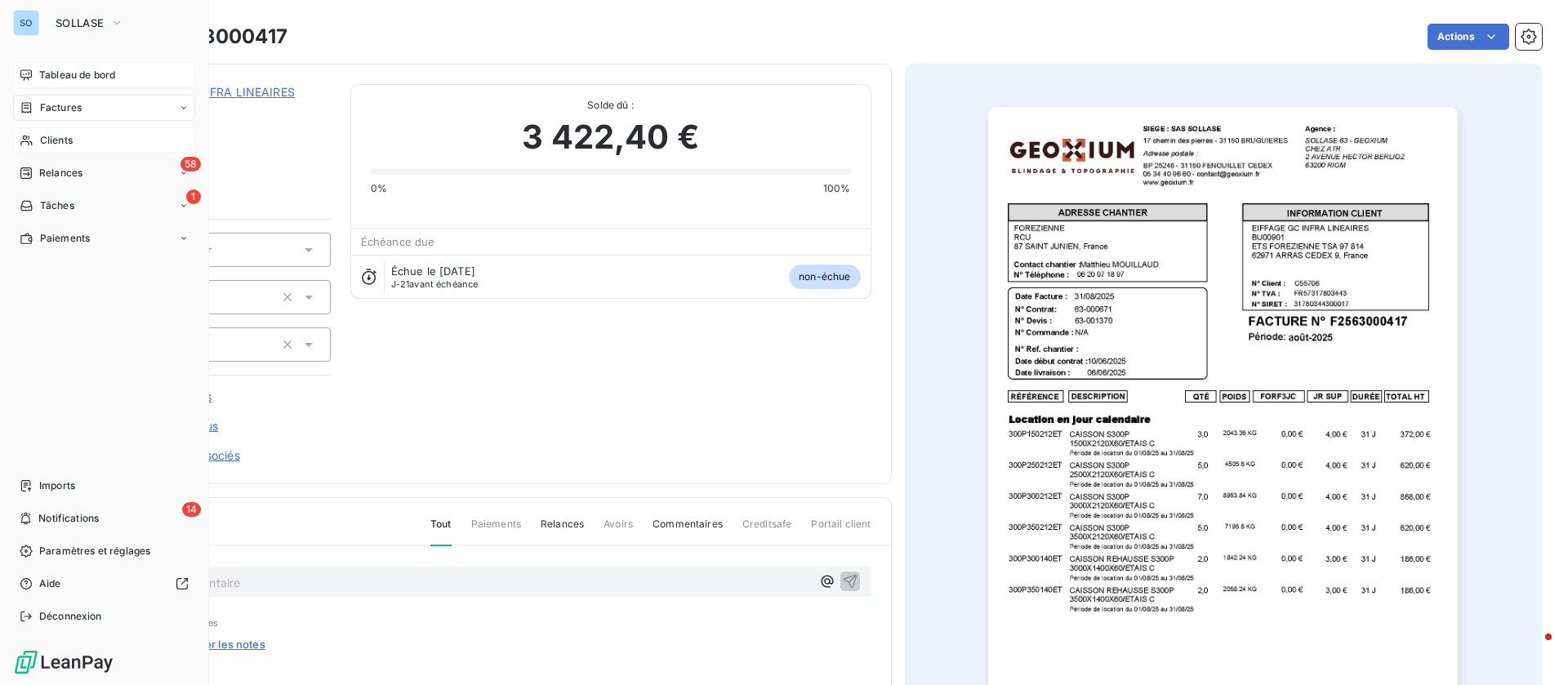
click at [50, 68] on span "Tableau de bord" at bounding box center [77, 75] width 76 height 14
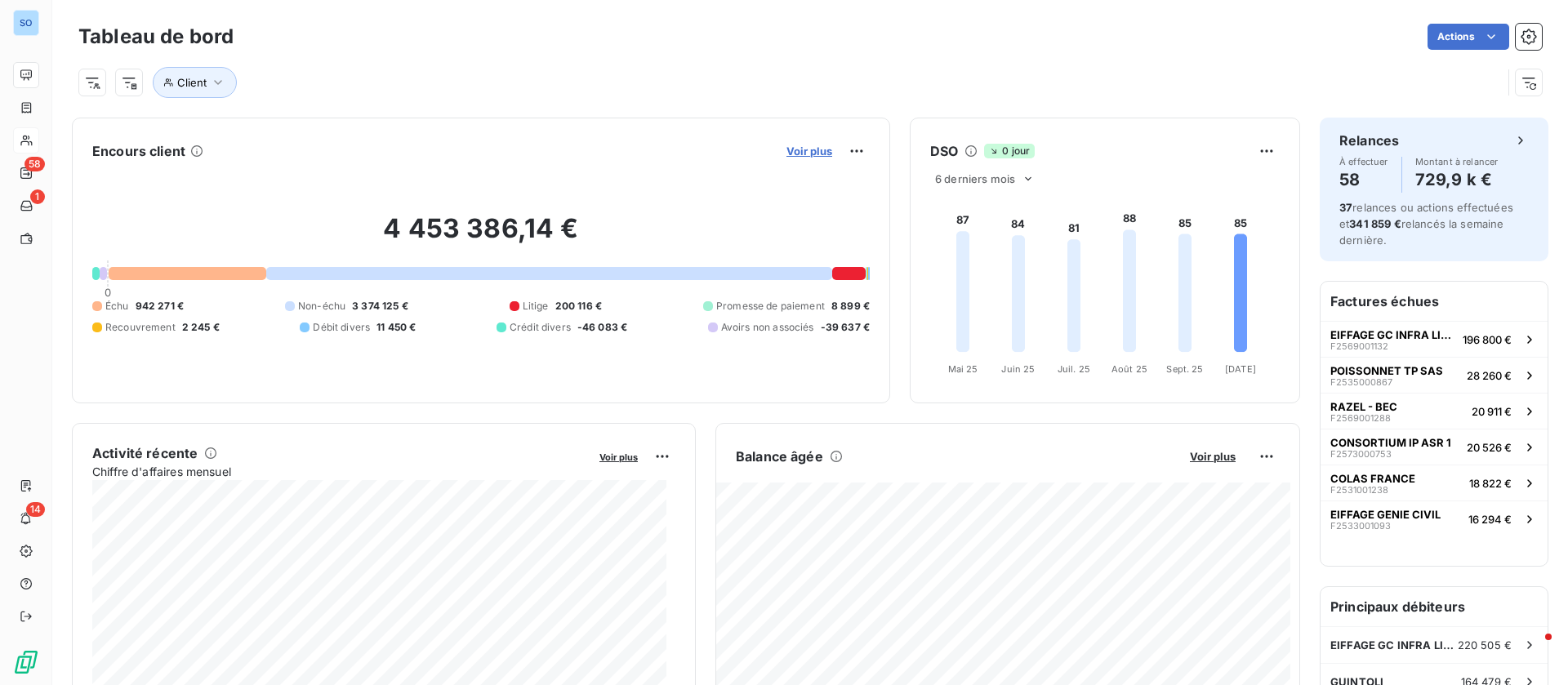
click at [787, 149] on span "Voir plus" at bounding box center [809, 151] width 46 height 13
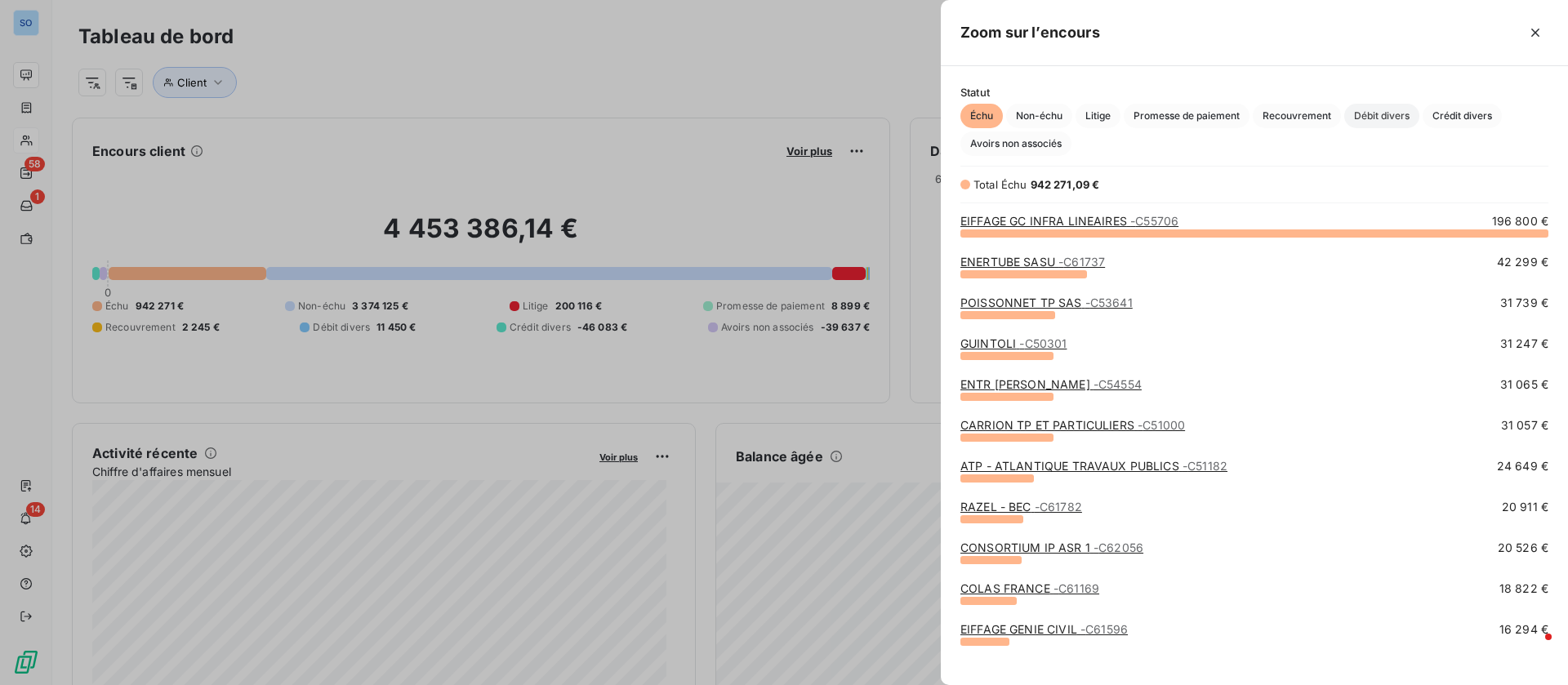
scroll to position [434, 608]
click at [1459, 112] on span "Crédit divers" at bounding box center [1462, 115] width 79 height 24
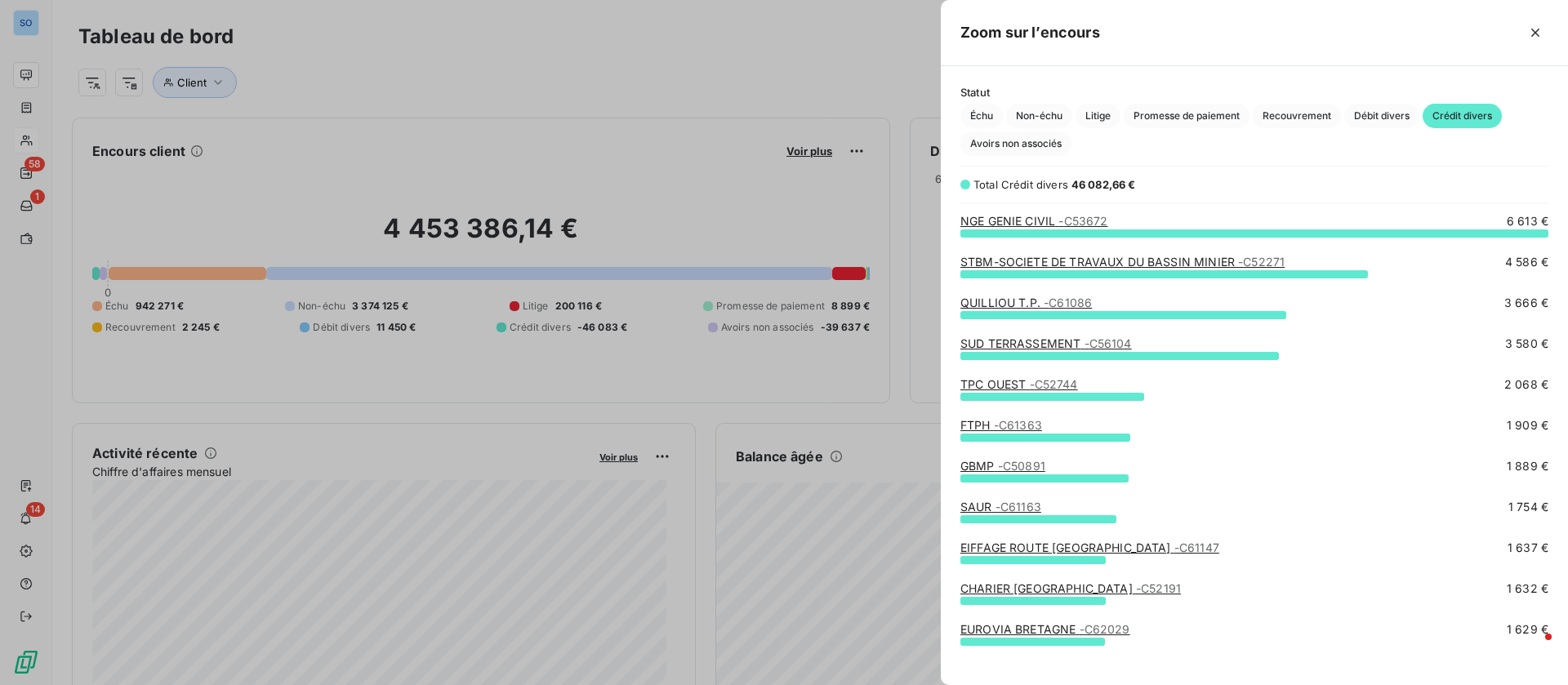
click at [1086, 301] on span "- C61086" at bounding box center [1067, 302] width 48 height 14
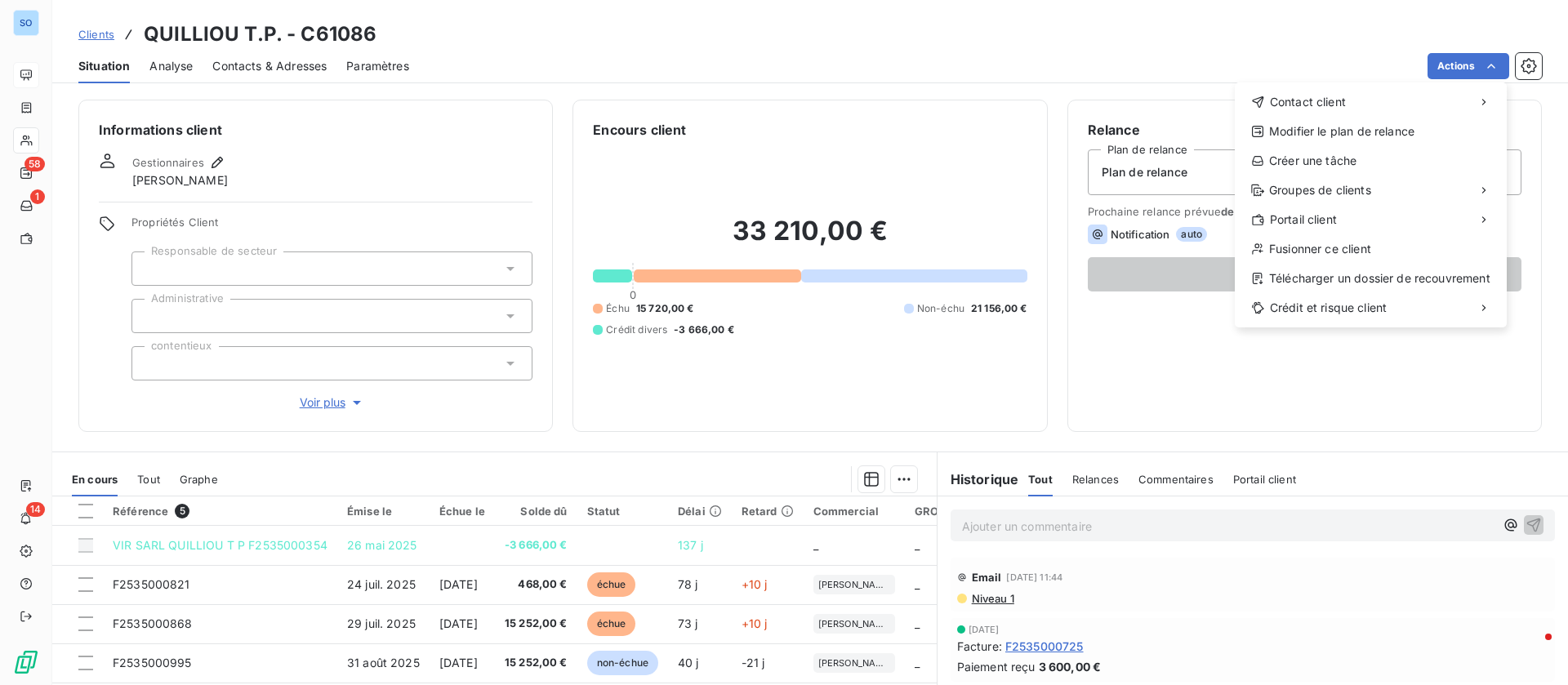
click at [735, 140] on html "SO 58 1 14 Clients QUILLIOU T.P. - C61086 Situation Analyse Contacts & Adresses…" at bounding box center [784, 342] width 1568 height 685
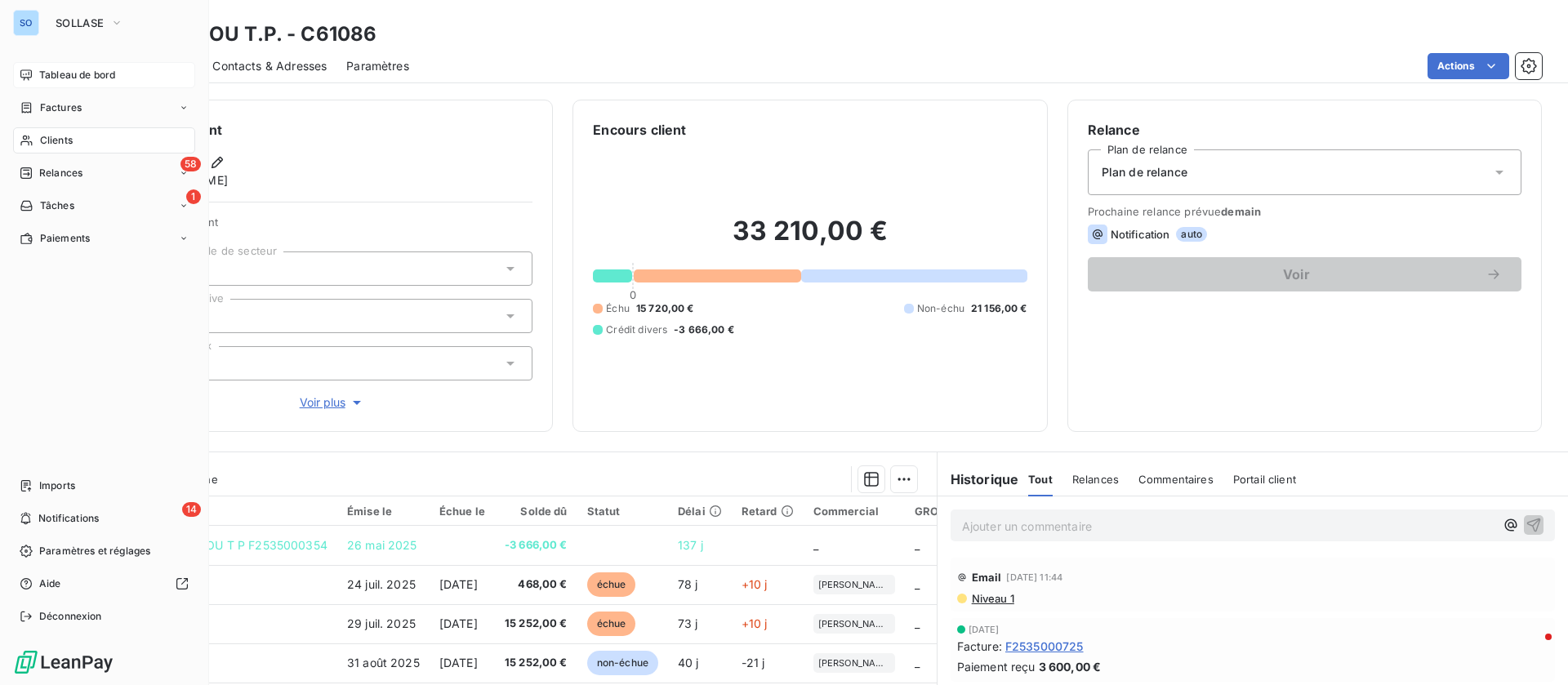
click at [85, 68] on span "Tableau de bord" at bounding box center [77, 75] width 76 height 14
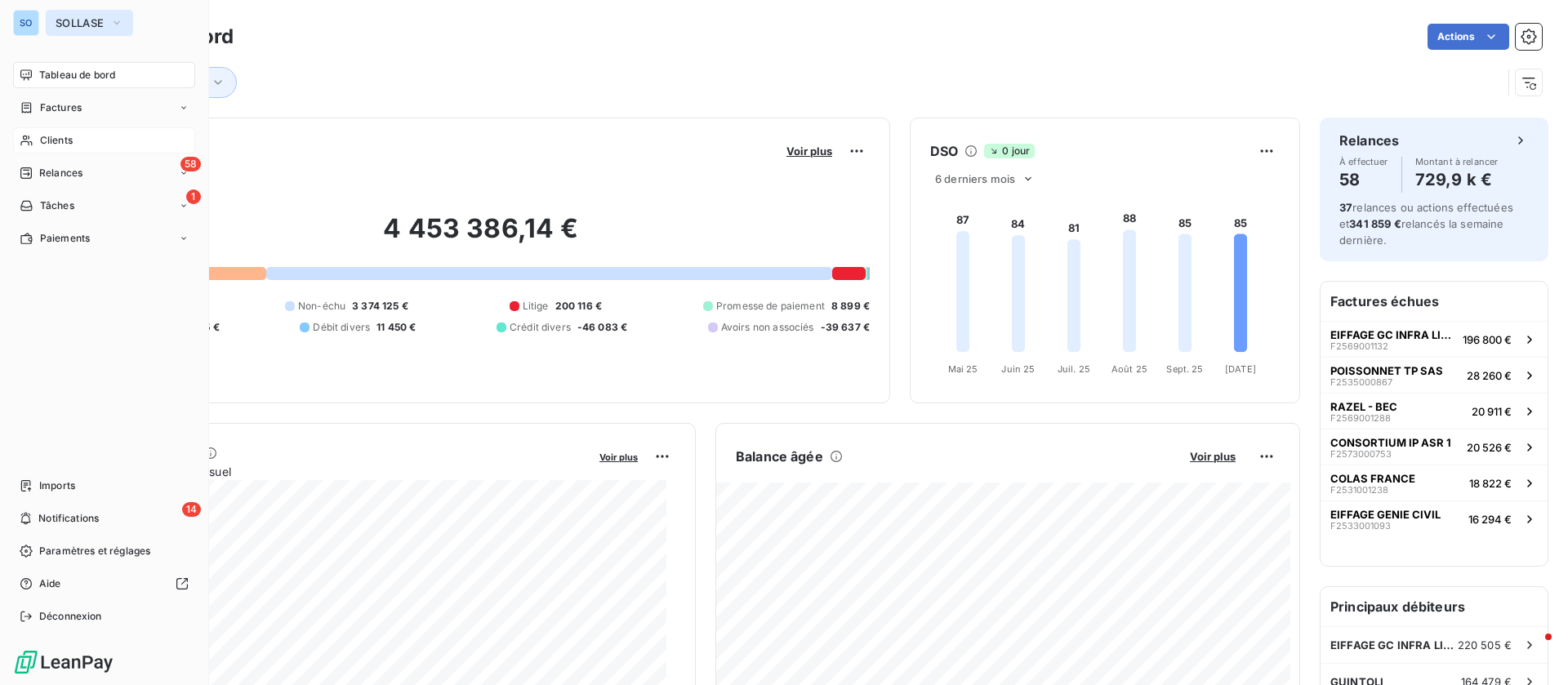
click at [57, 22] on span "SOLLASE" at bounding box center [79, 23] width 48 height 13
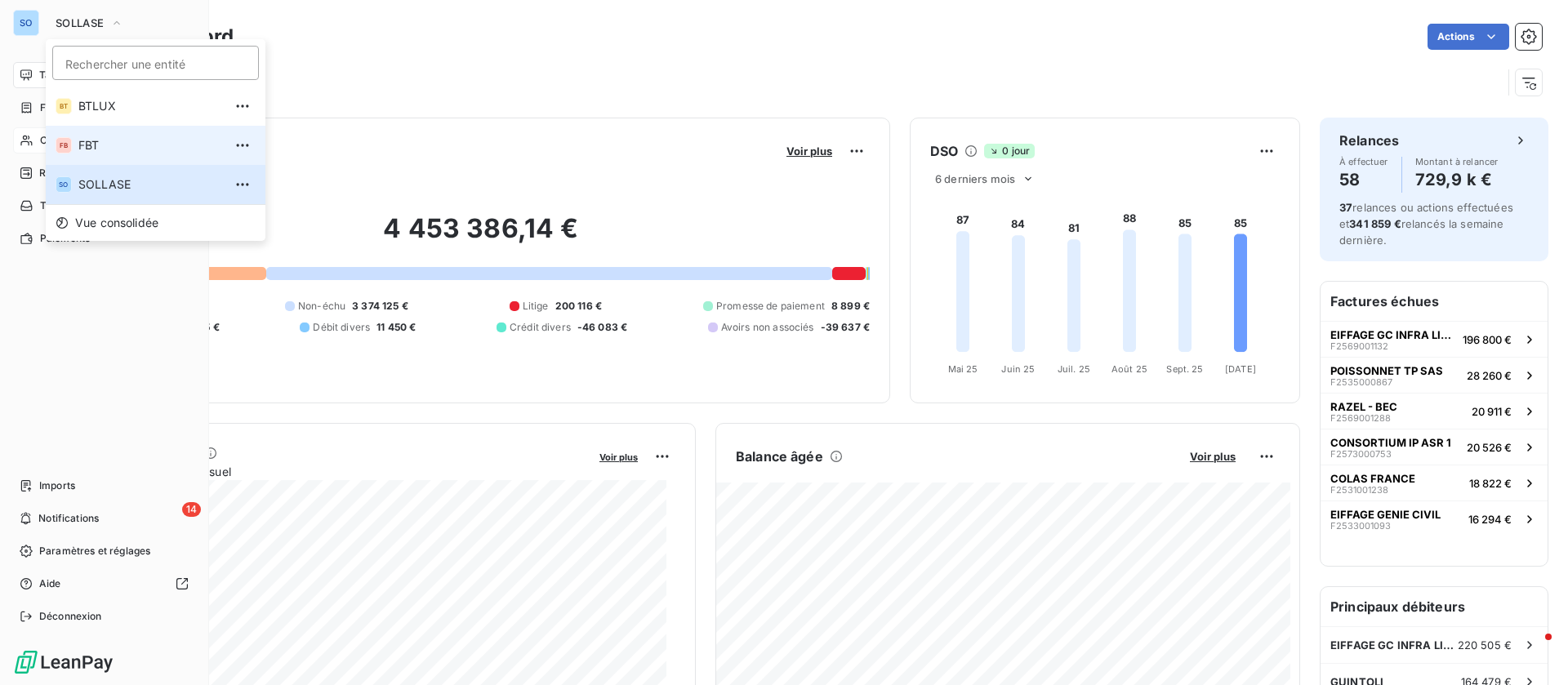
click at [95, 152] on span "FBT" at bounding box center [150, 145] width 144 height 16
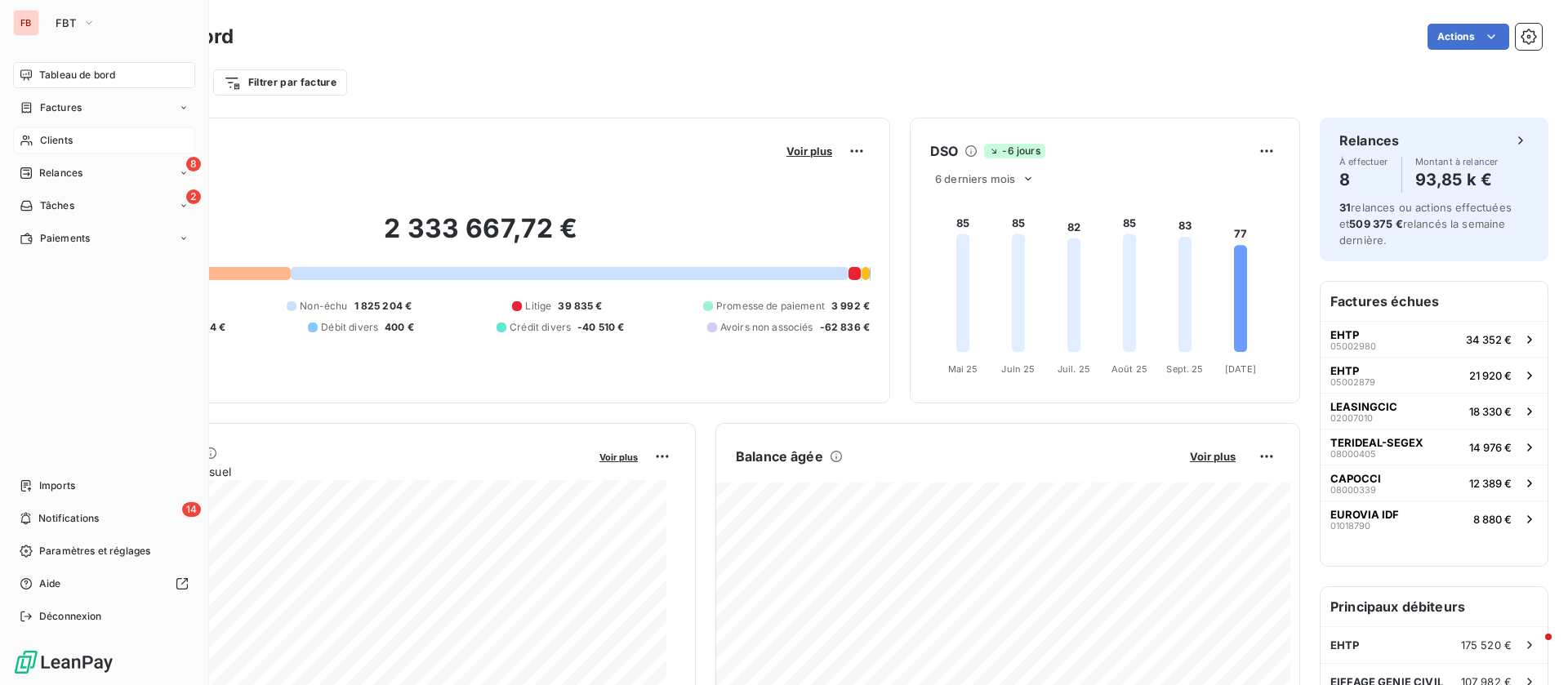
click at [68, 142] on span "Clients" at bounding box center [56, 141] width 32 height 14
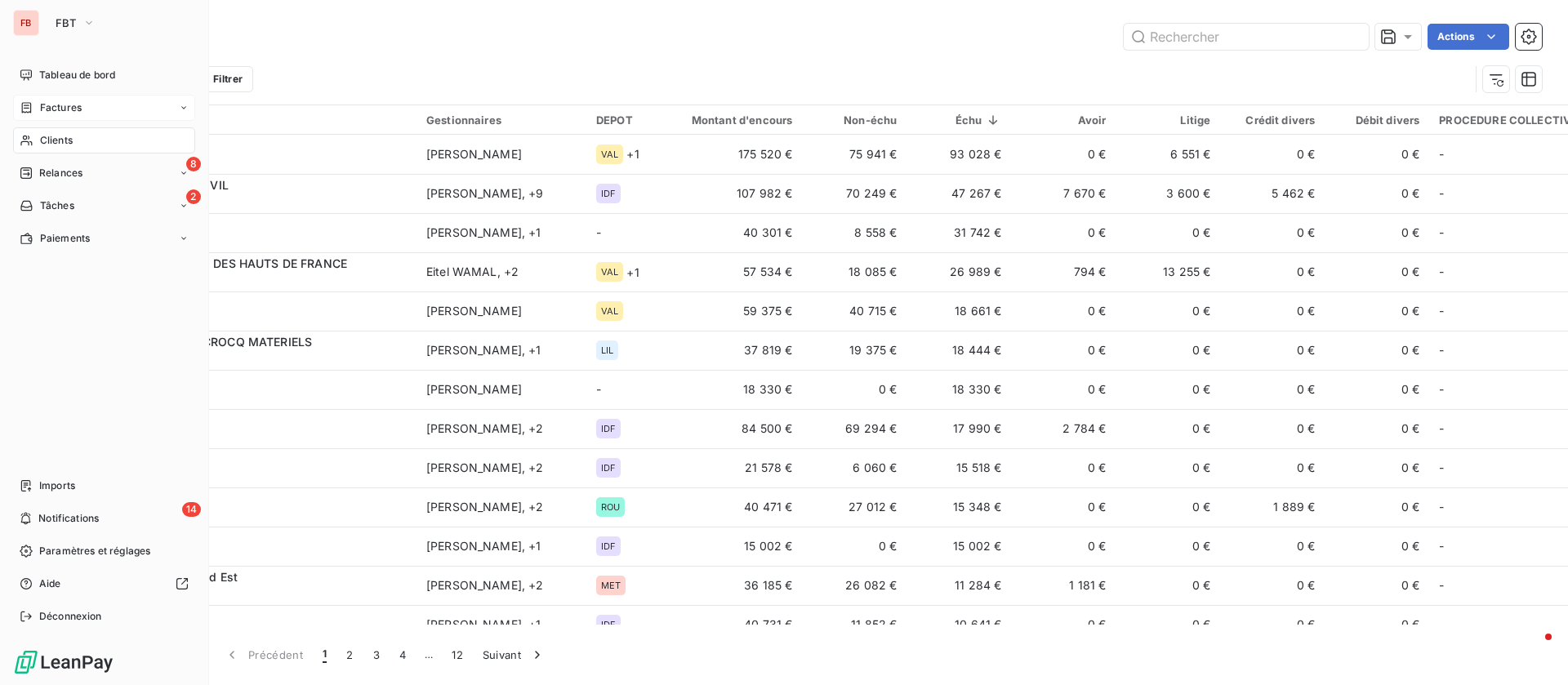
click at [34, 104] on div "Factures" at bounding box center [50, 107] width 62 height 14
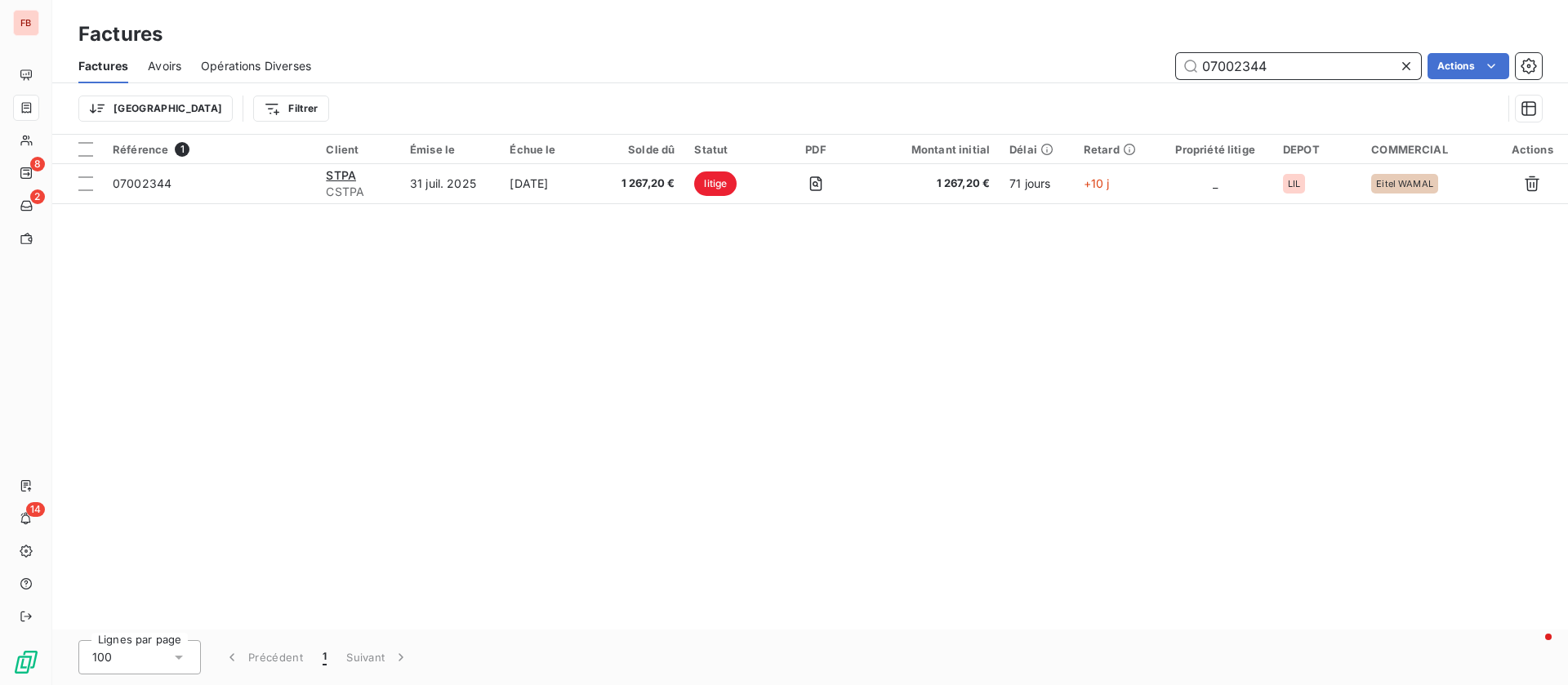
drag, startPoint x: 1176, startPoint y: 59, endPoint x: 1075, endPoint y: 56, distance: 101.0
click at [1075, 56] on div "07002344 Actions" at bounding box center [936, 66] width 1211 height 26
paste input "1019305"
type input "01019305"
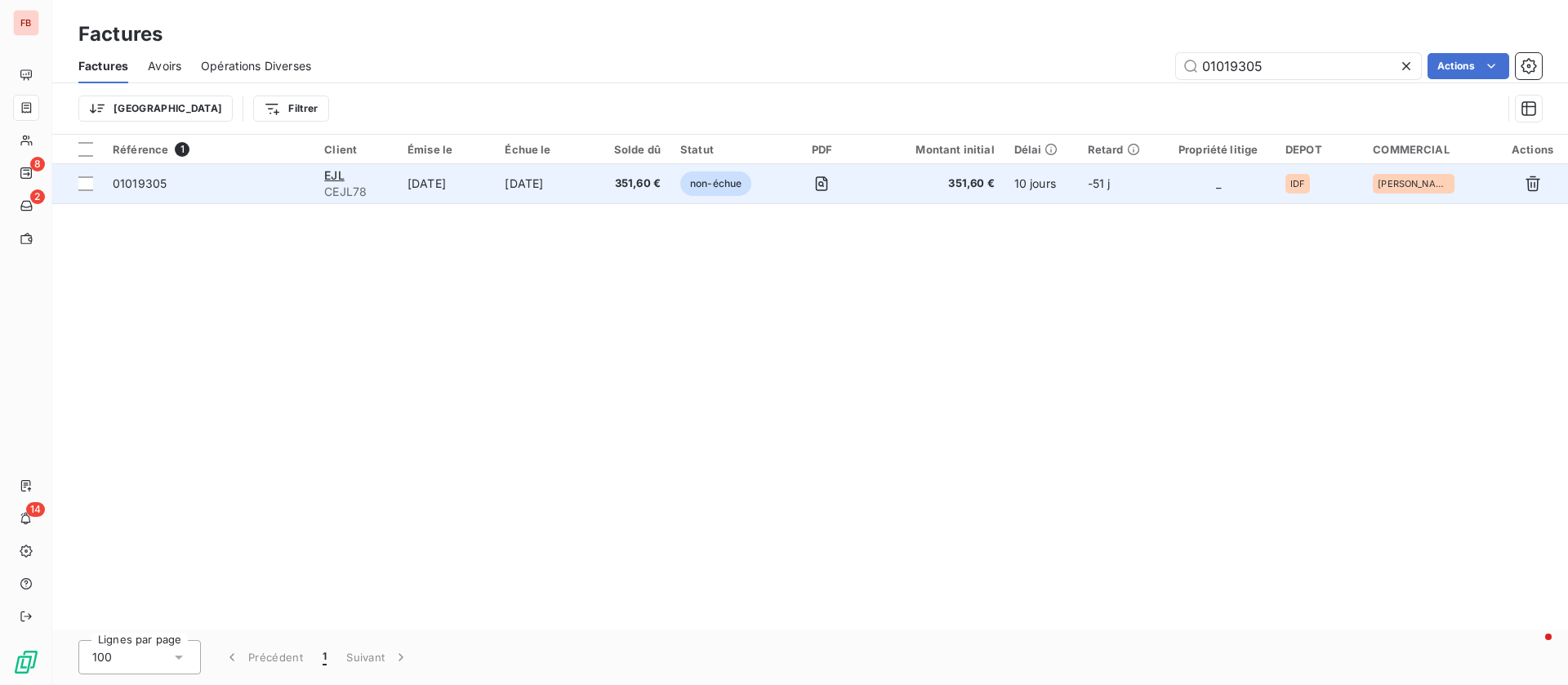
click at [462, 194] on td "[DATE]" at bounding box center [446, 183] width 97 height 39
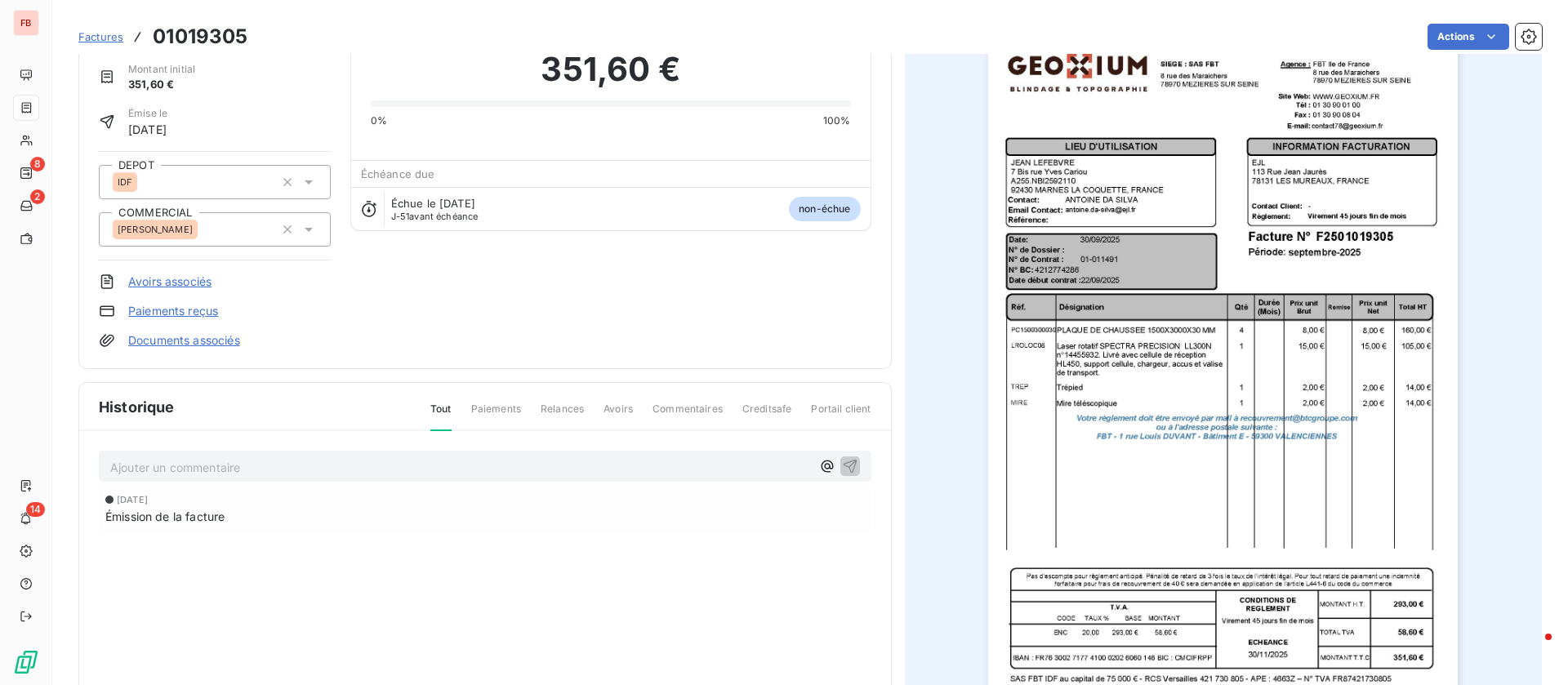
scroll to position [171, 0]
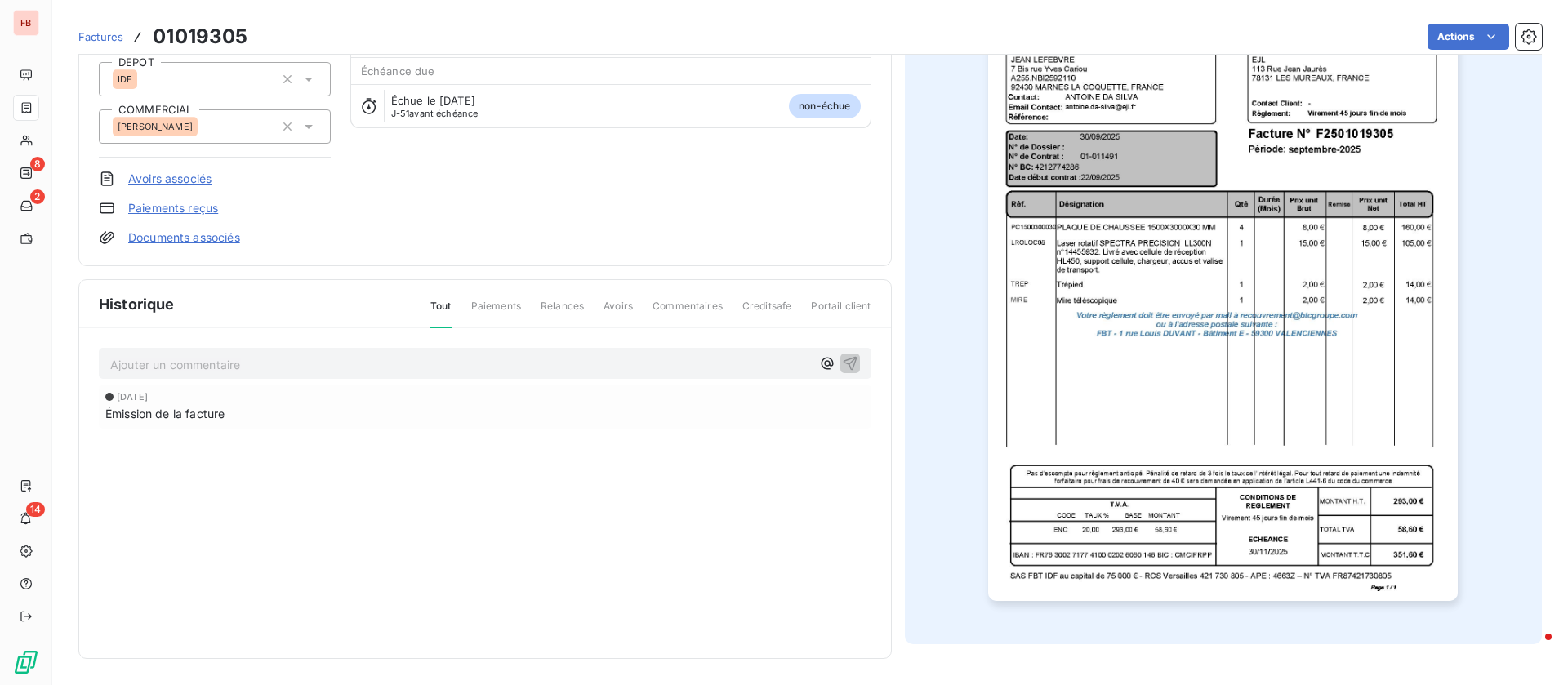
click at [232, 357] on p "Ajouter un commentaire ﻿" at bounding box center [460, 364] width 700 height 21
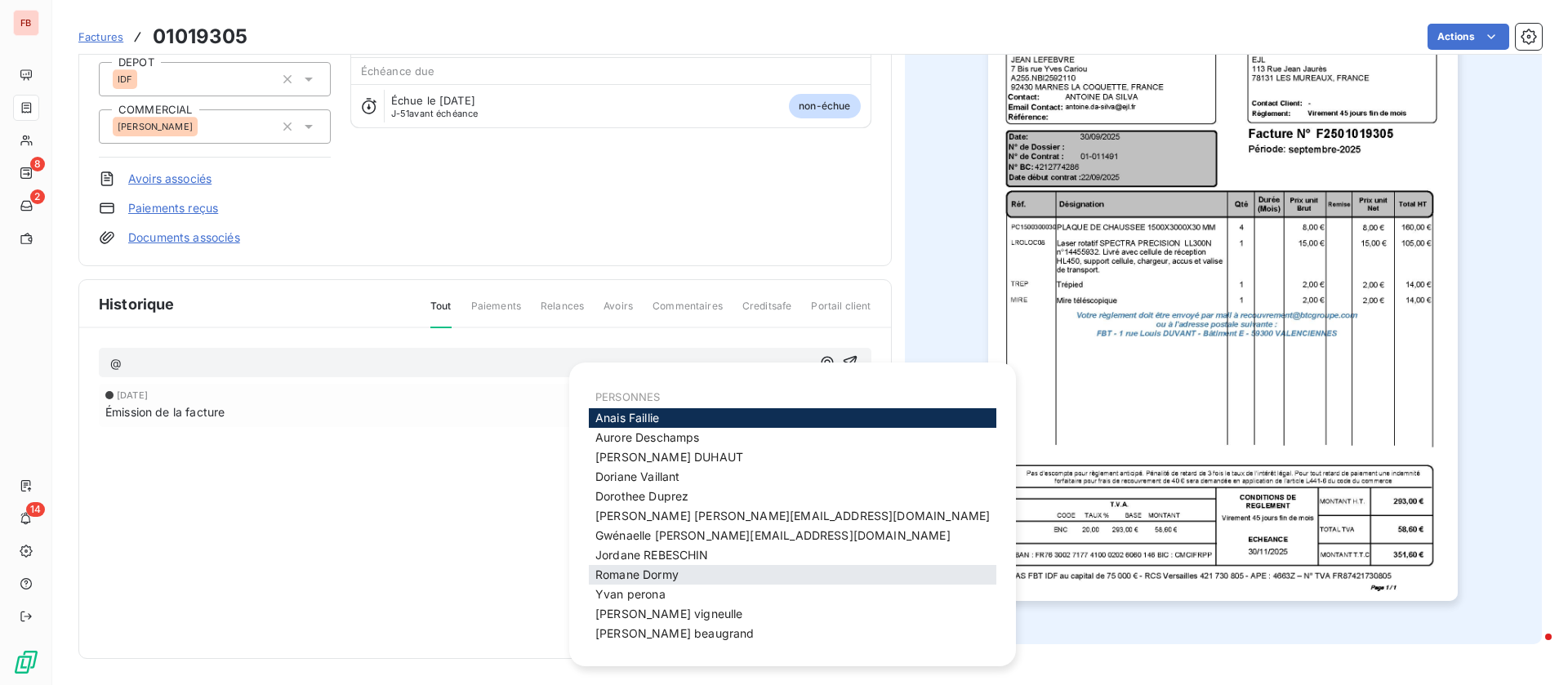
click at [654, 578] on span "Romane Dormy" at bounding box center [637, 574] width 83 height 14
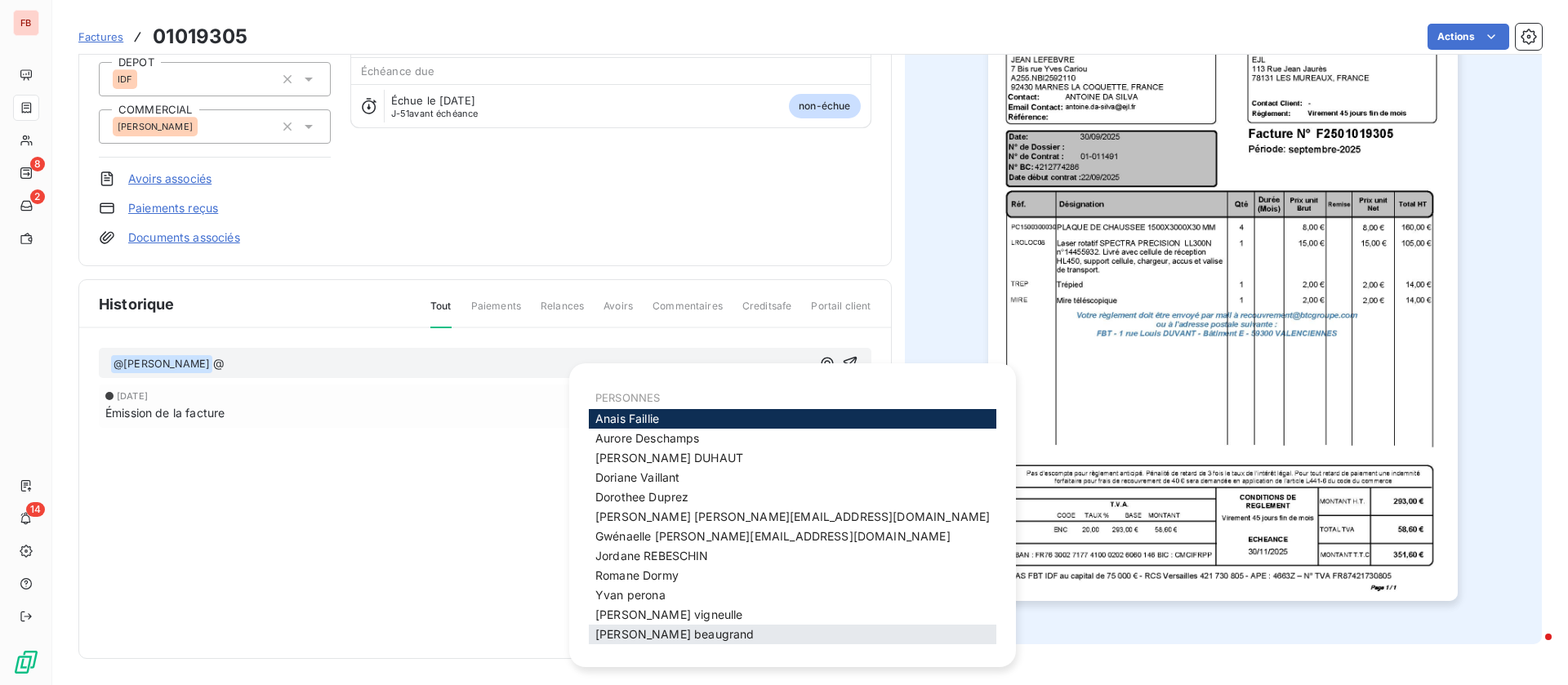
click at [652, 631] on span "olivier beaugrand" at bounding box center [675, 634] width 159 height 14
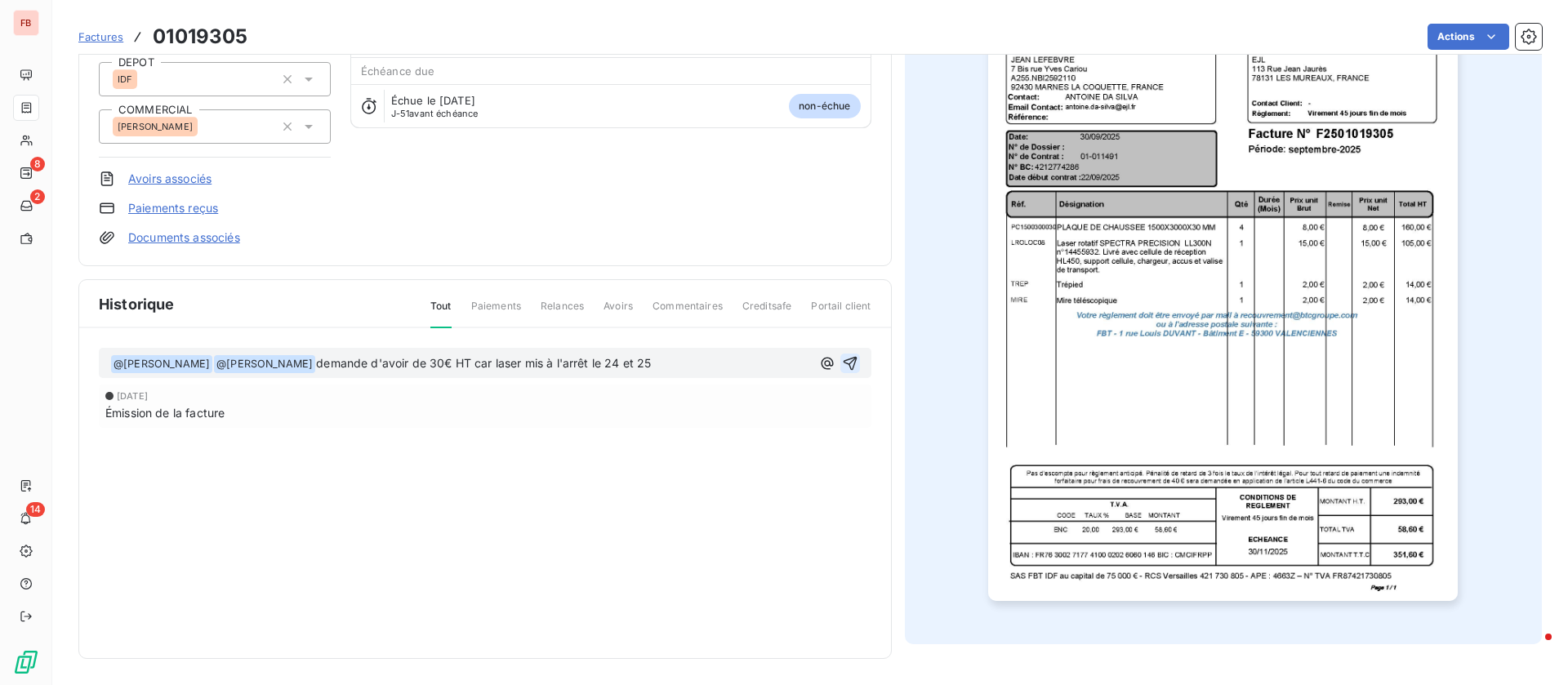
click at [842, 361] on icon "button" at bounding box center [850, 363] width 16 height 16
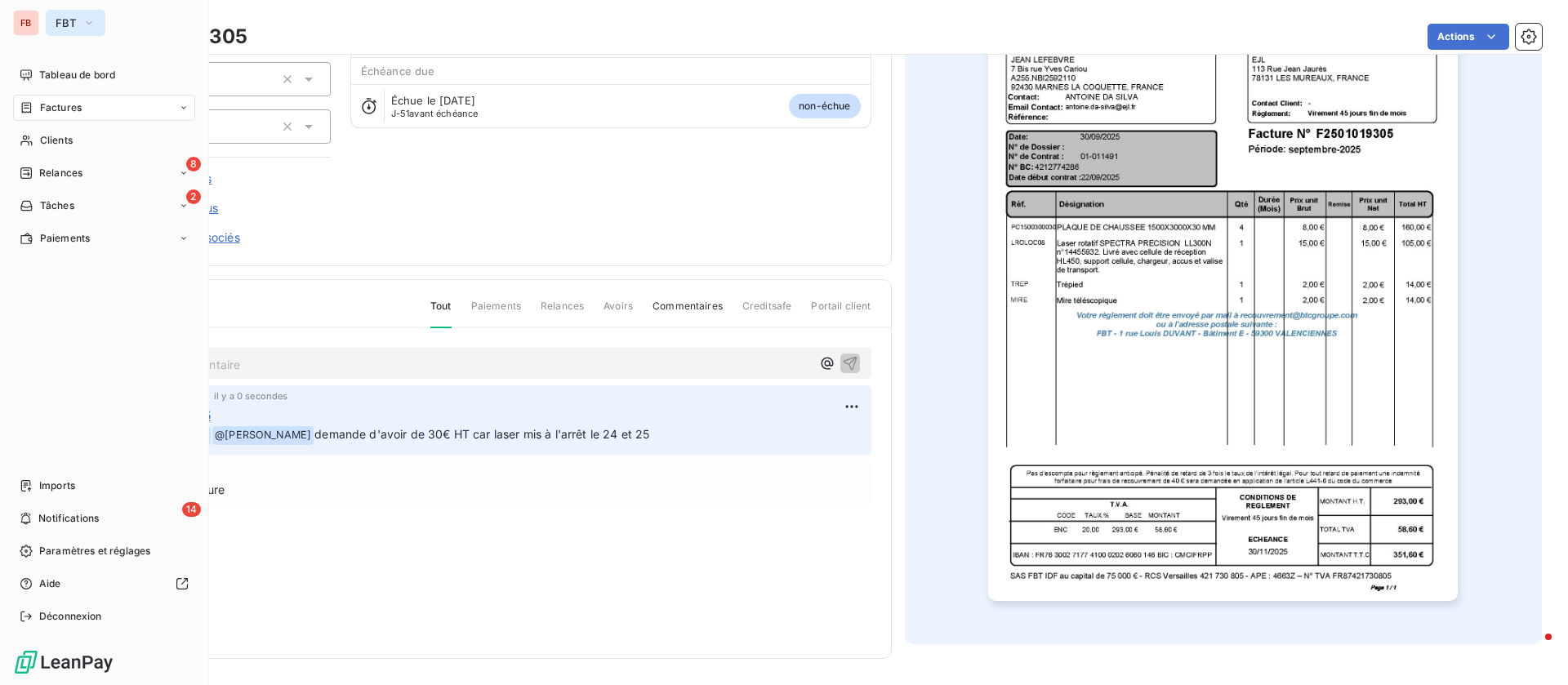
drag, startPoint x: 74, startPoint y: 22, endPoint x: 78, endPoint y: 32, distance: 10.8
click at [75, 22] on span "FBT" at bounding box center [66, 23] width 21 height 13
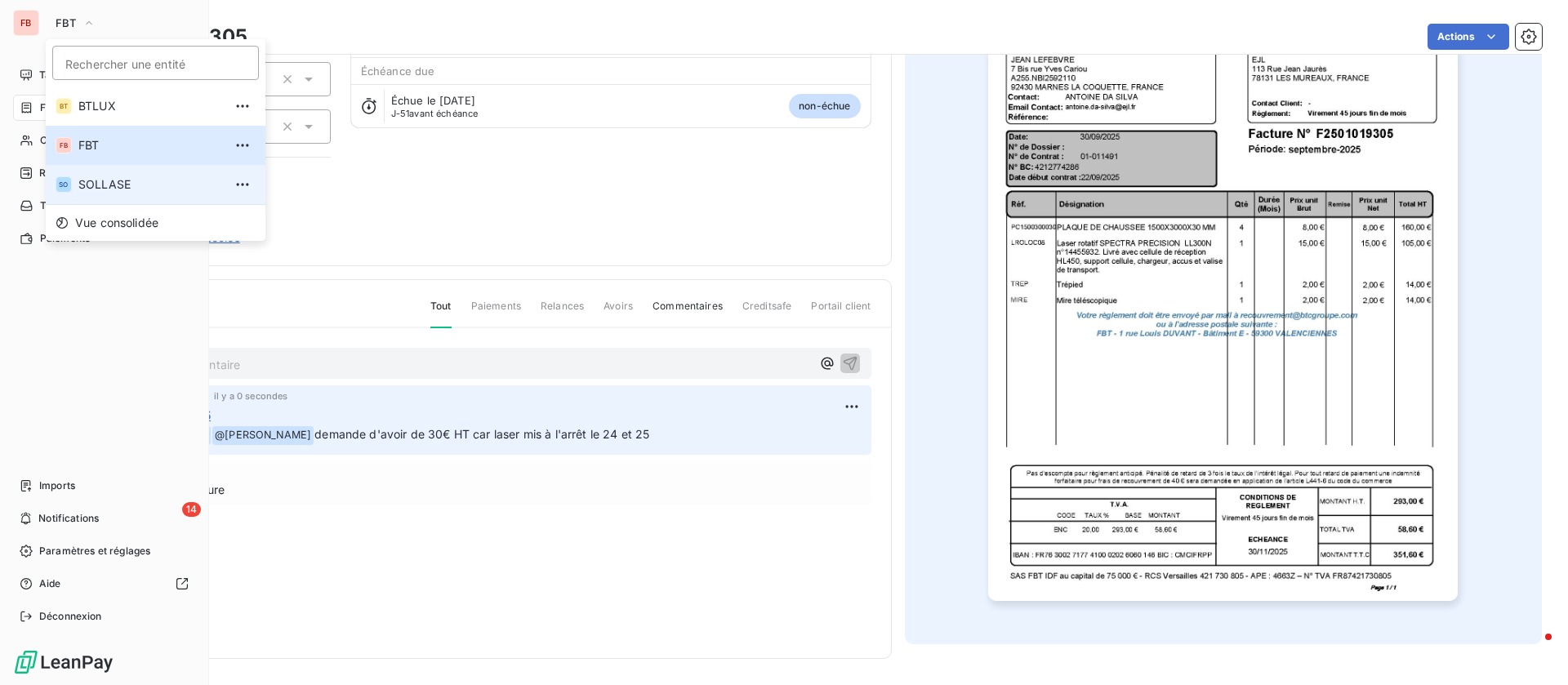
click at [97, 178] on span "SOLLASE" at bounding box center [150, 185] width 144 height 16
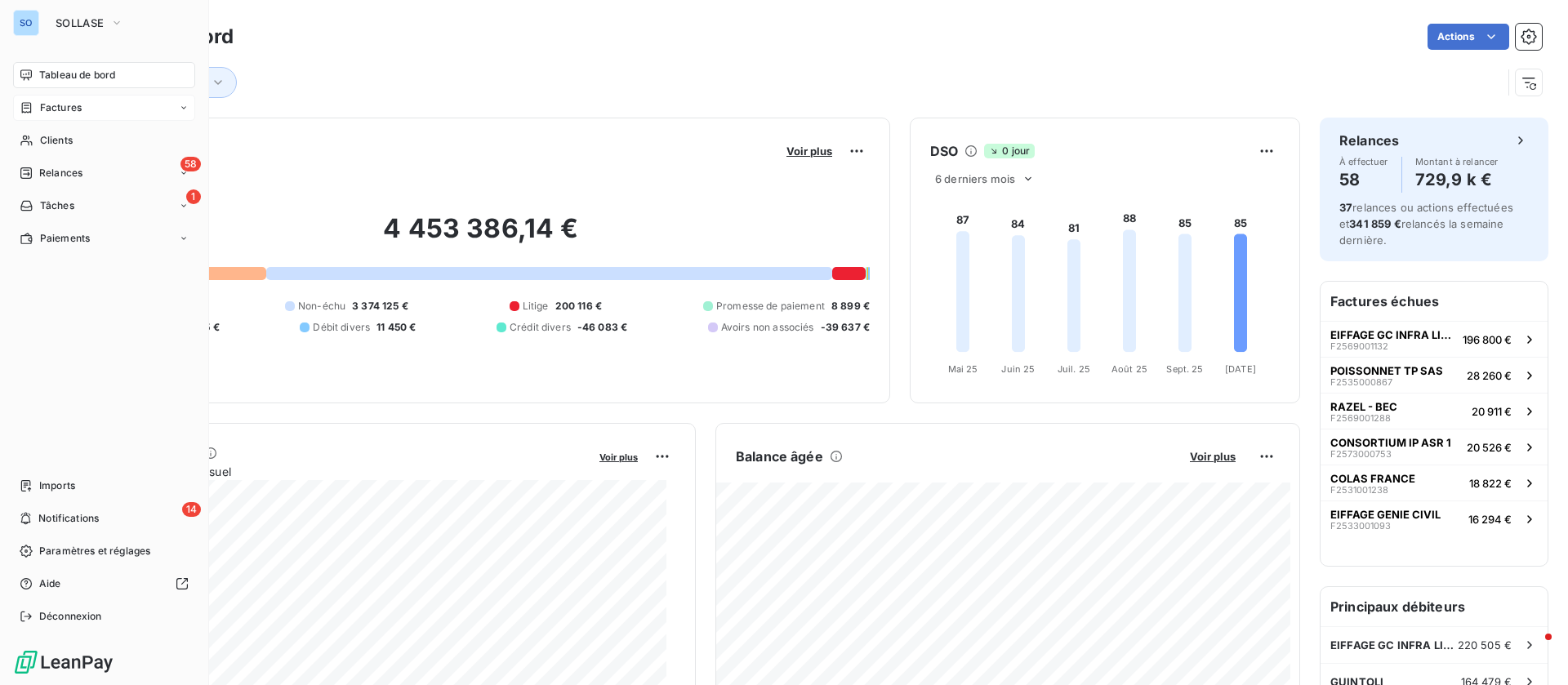
click at [46, 105] on span "Factures" at bounding box center [60, 107] width 41 height 14
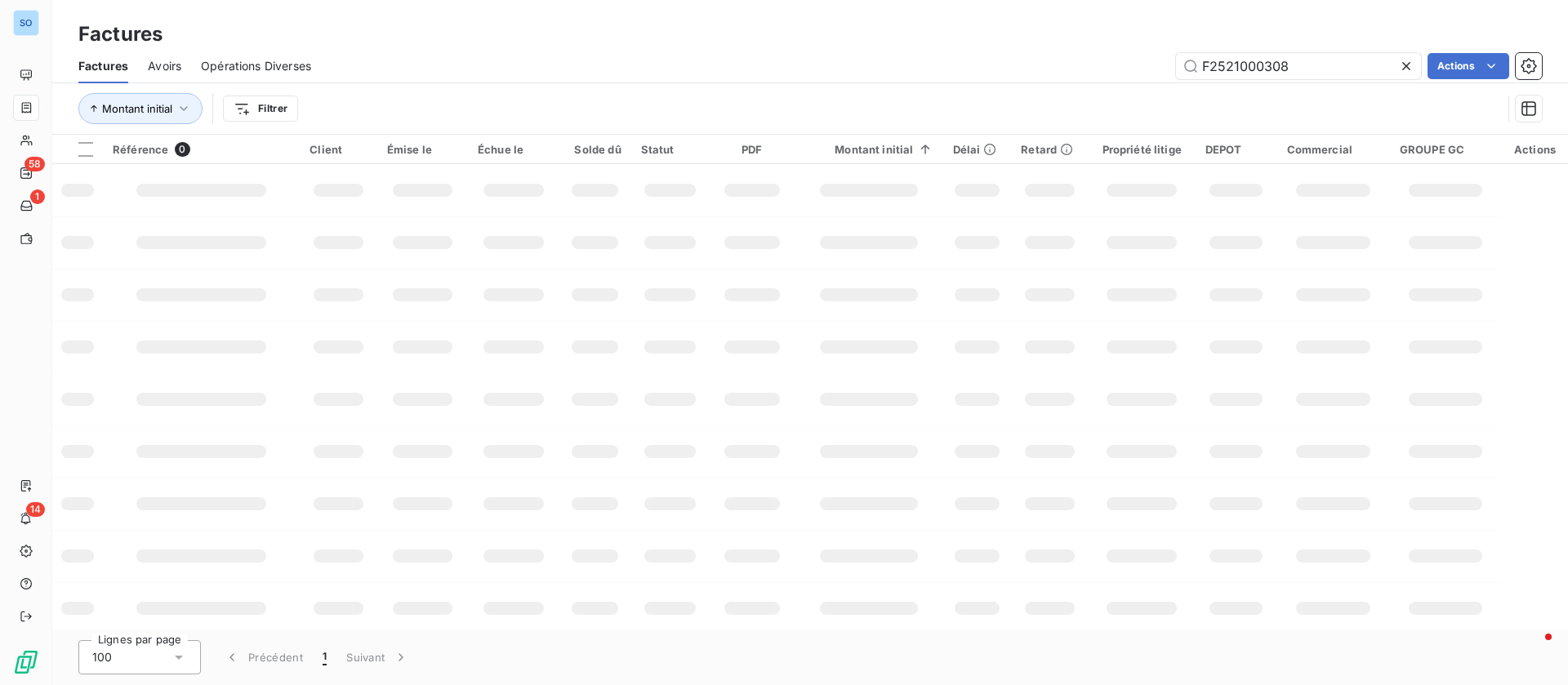
drag, startPoint x: 1289, startPoint y: 59, endPoint x: 1085, endPoint y: 67, distance: 204.2
click at [1085, 67] on div "F2521000308 Actions" at bounding box center [936, 66] width 1211 height 26
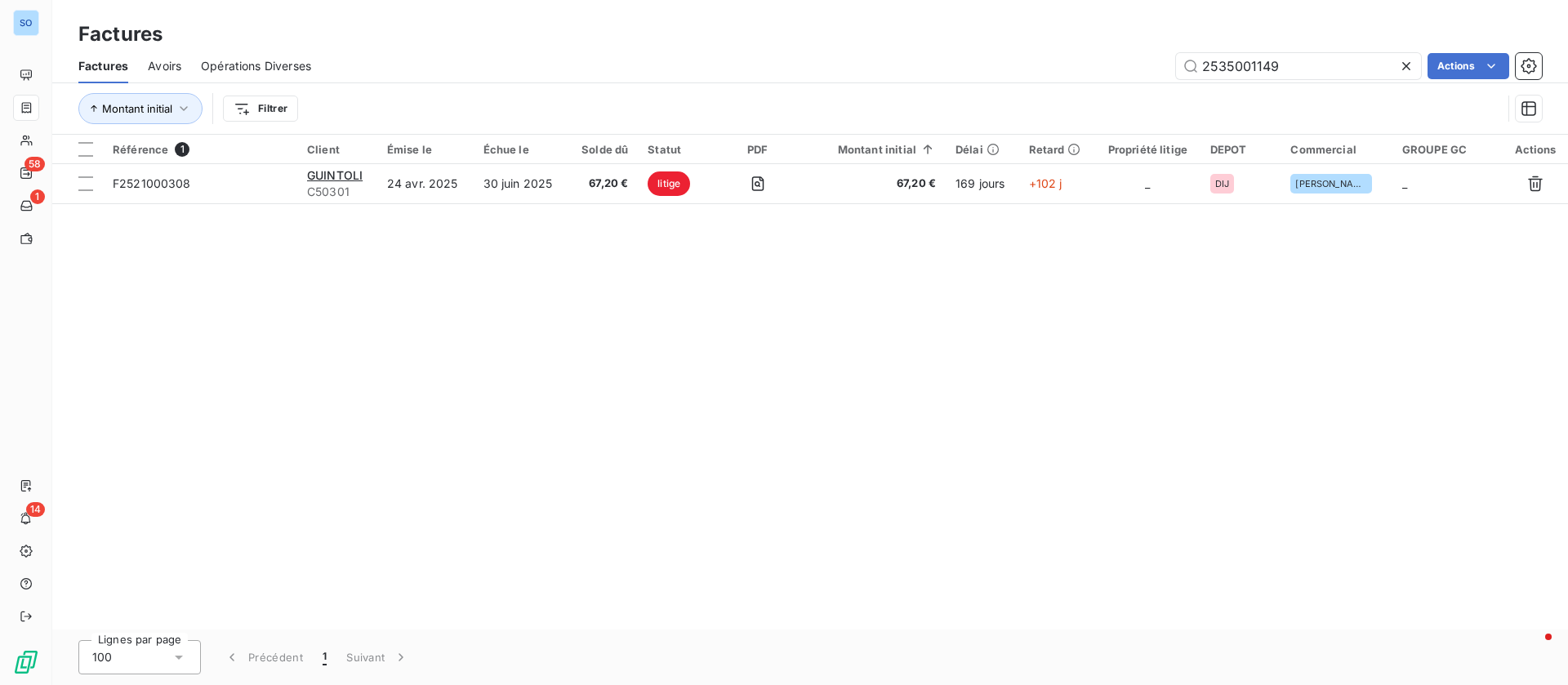
type input "2535001149"
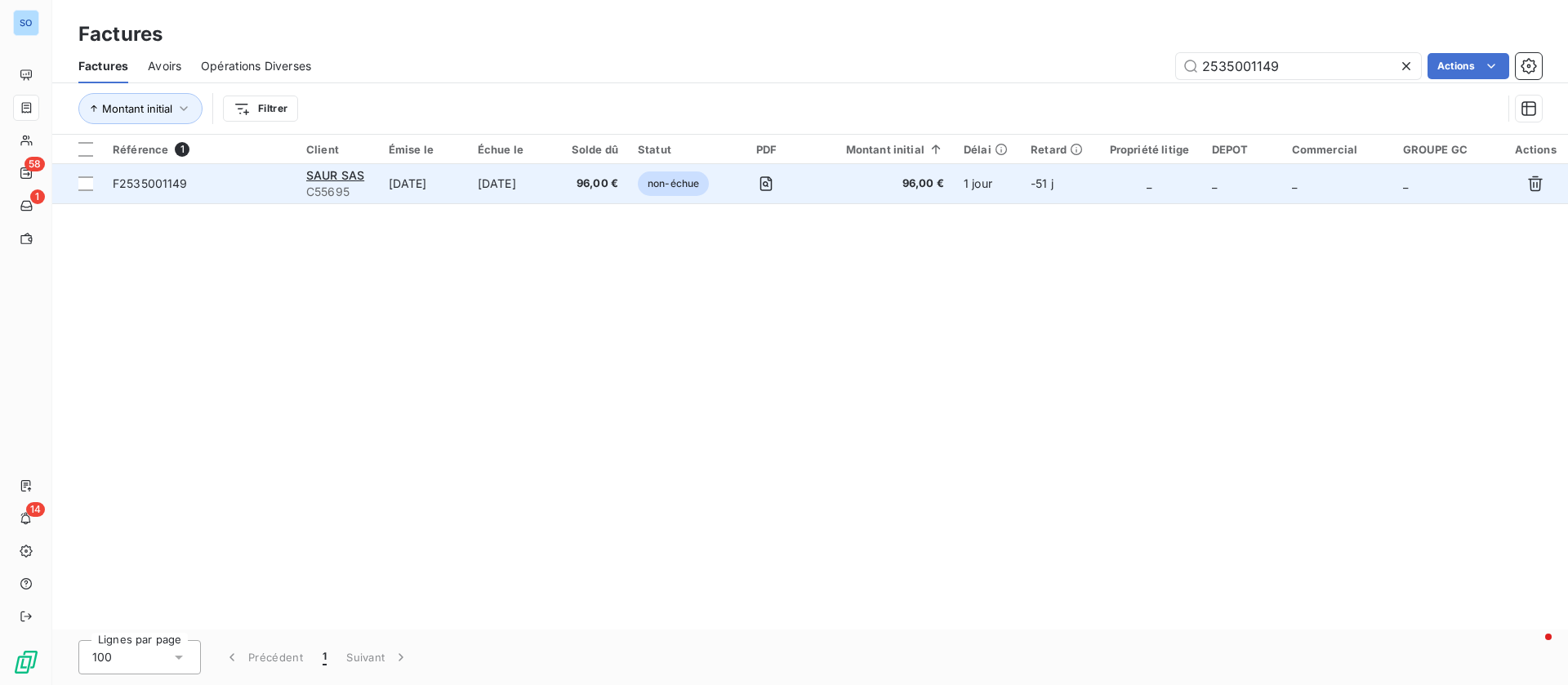
click at [463, 175] on td "[DATE]" at bounding box center [423, 183] width 89 height 39
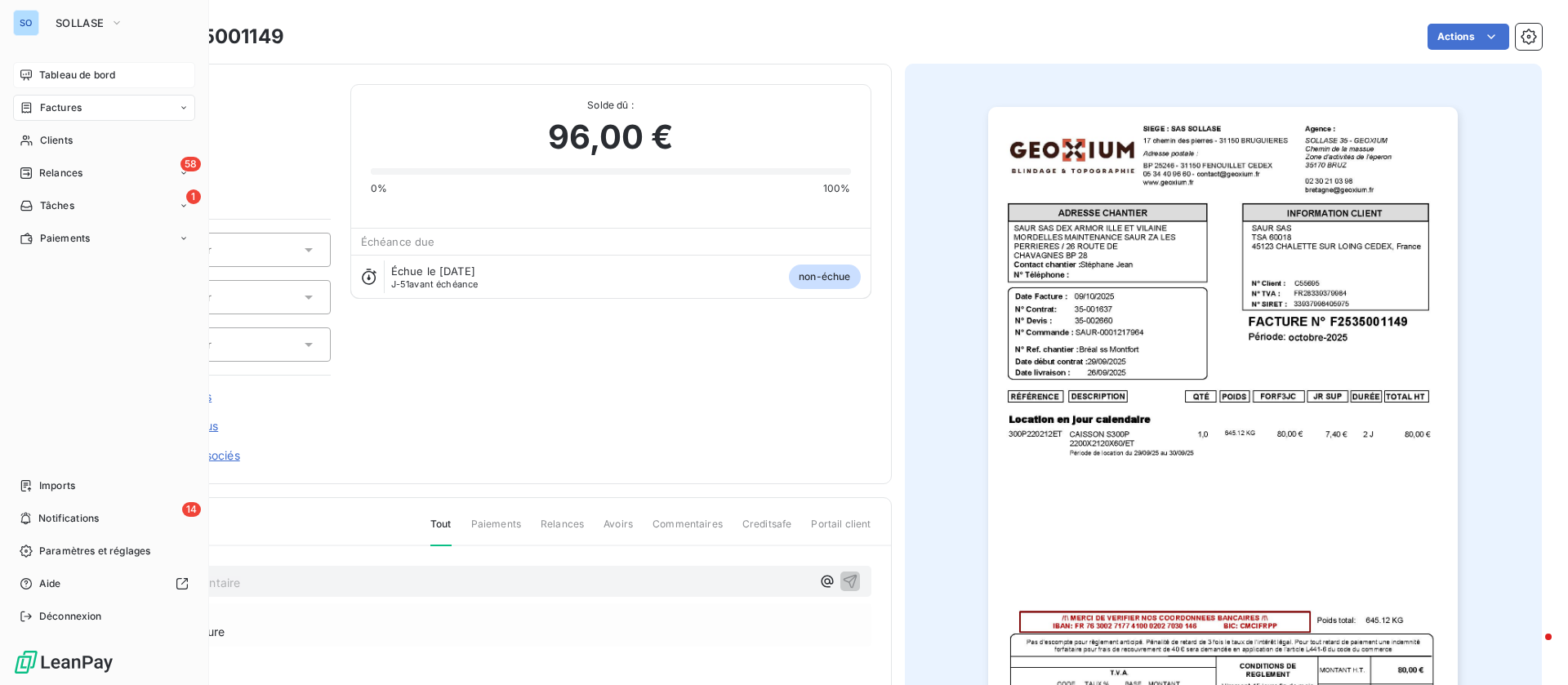
click at [79, 83] on div "Tableau de bord" at bounding box center [104, 75] width 182 height 26
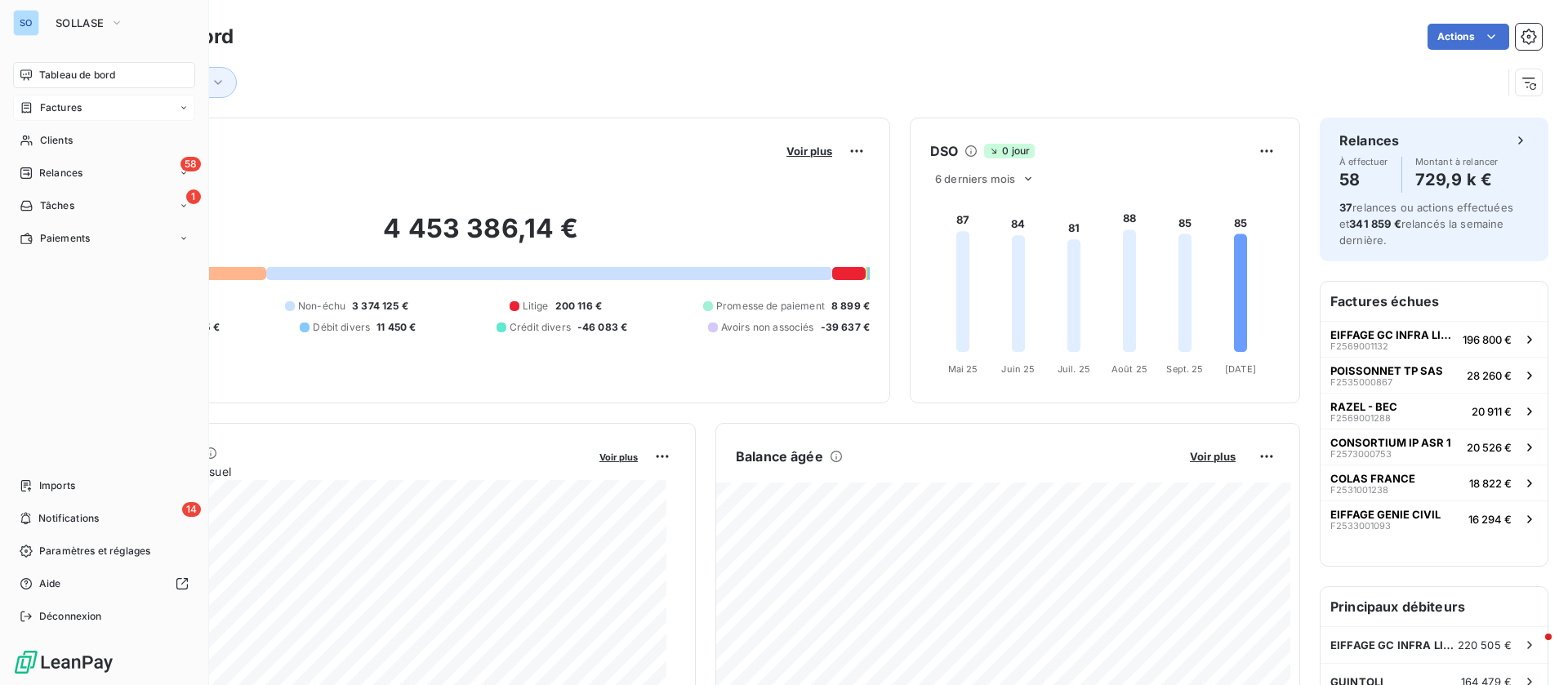
drag, startPoint x: 50, startPoint y: 86, endPoint x: 39, endPoint y: 75, distance: 15.6
click at [39, 75] on span "Tableau de bord" at bounding box center [77, 75] width 76 height 14
click at [48, 114] on span "Factures" at bounding box center [60, 107] width 41 height 14
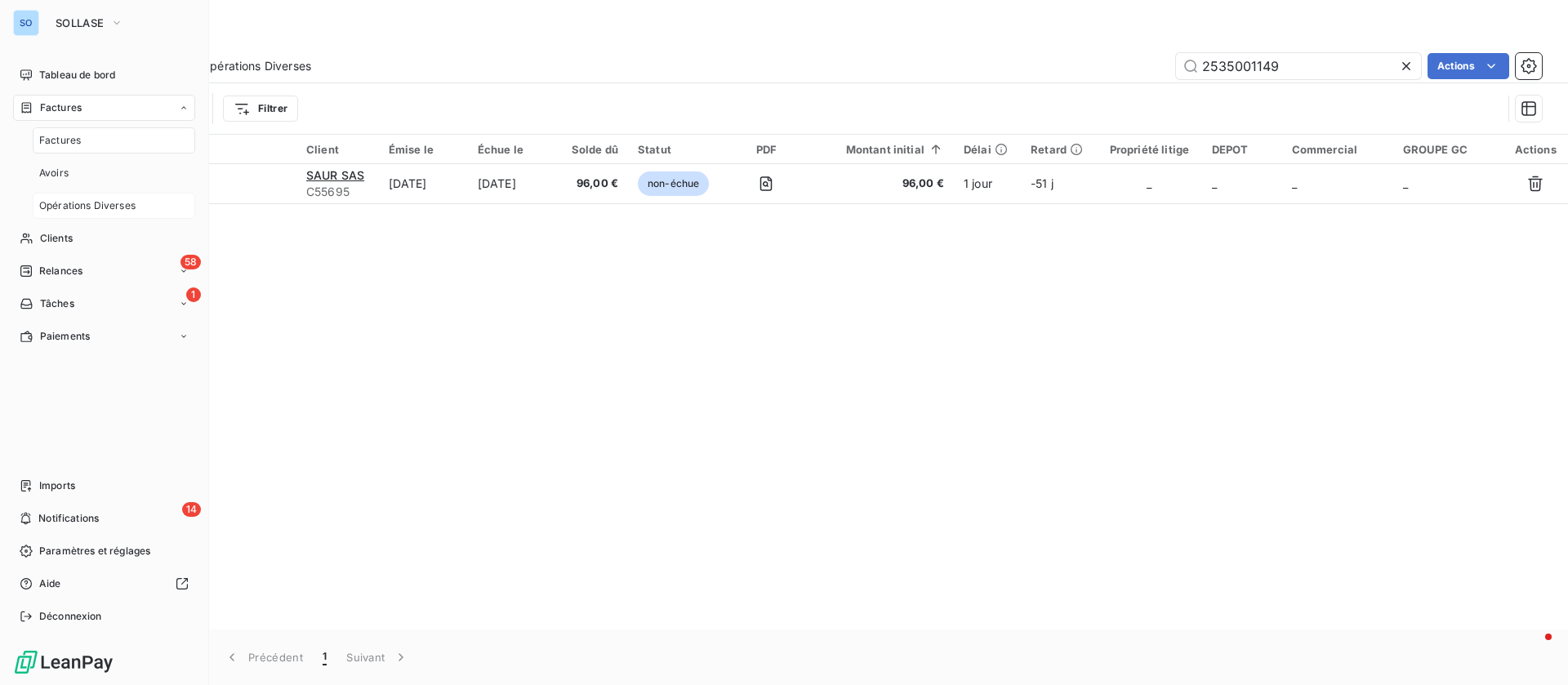
click at [91, 198] on span "Opérations Diverses" at bounding box center [87, 206] width 96 height 14
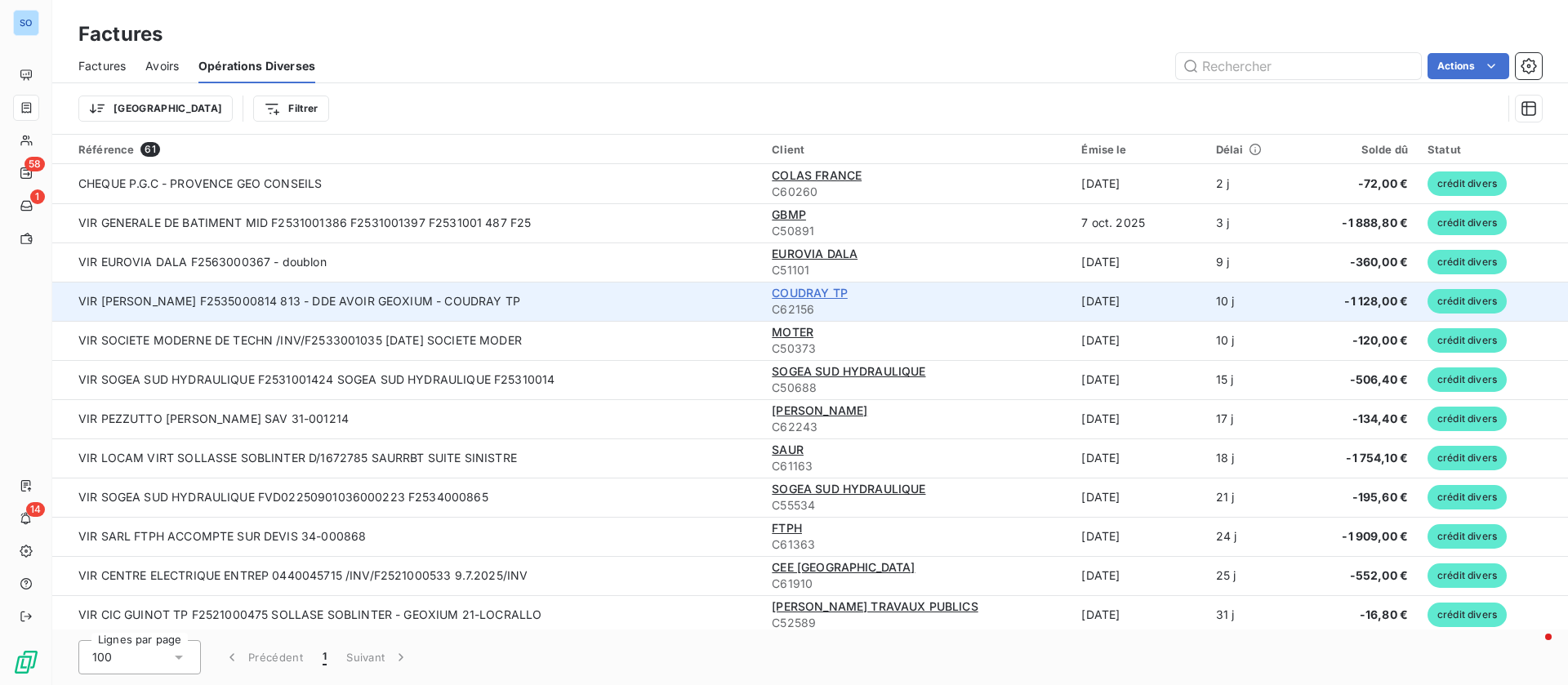
click at [815, 291] on span "COUDRAY TP" at bounding box center [809, 292] width 76 height 14
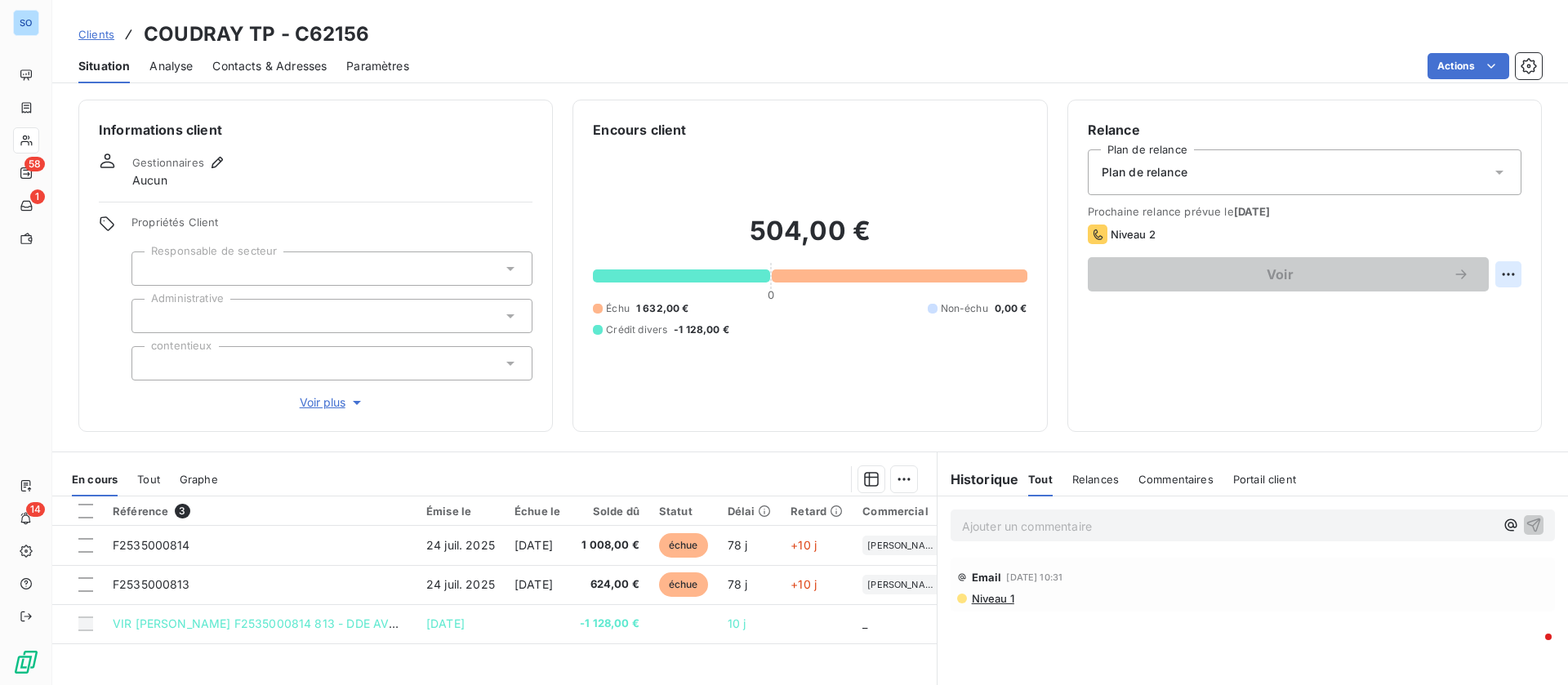
click at [1483, 271] on html "SO 58 1 14 Clients COUDRAY TP - C62156 Situation Analyse Contacts & Adresses Pa…" at bounding box center [784, 342] width 1568 height 685
click at [1376, 313] on div "Replanifier cette action" at bounding box center [1422, 310] width 146 height 26
select select "9"
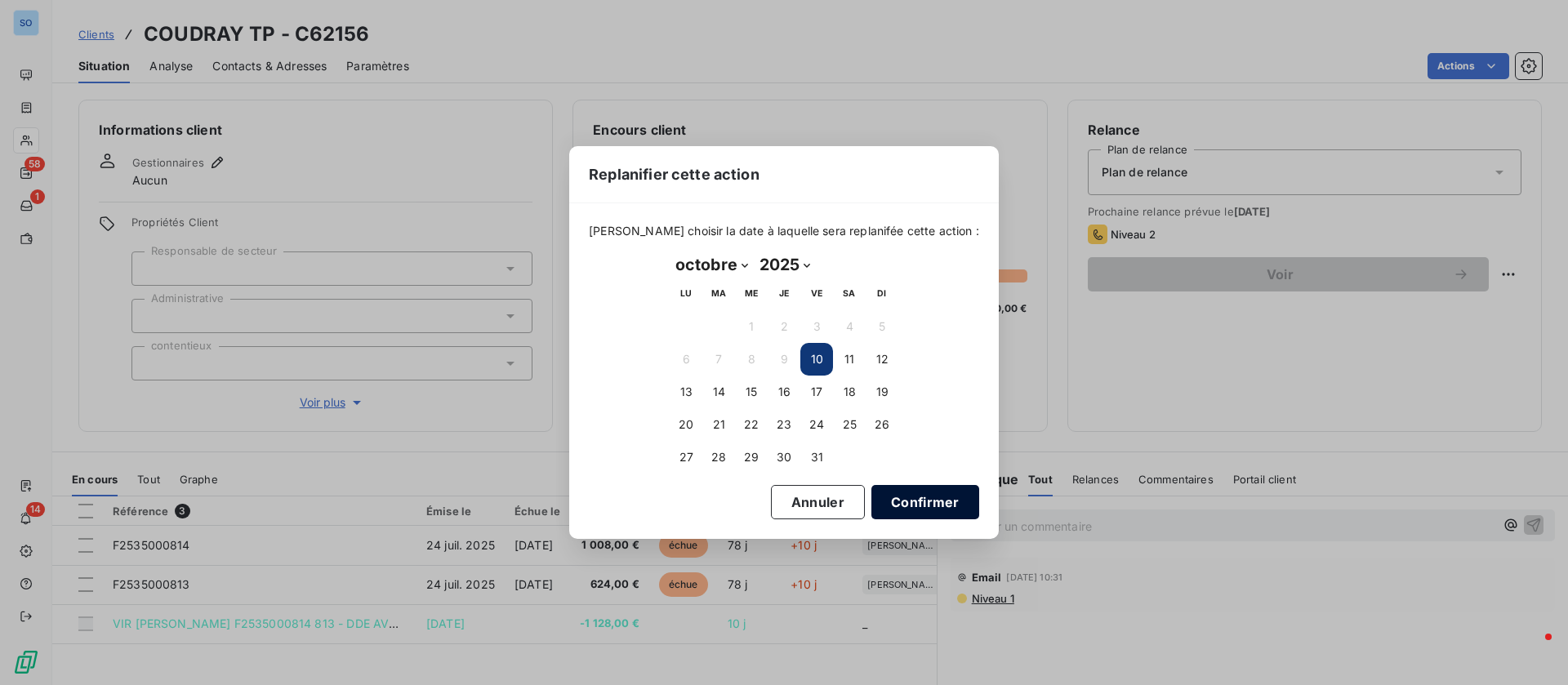
click at [922, 498] on button "Confirmer" at bounding box center [925, 502] width 108 height 34
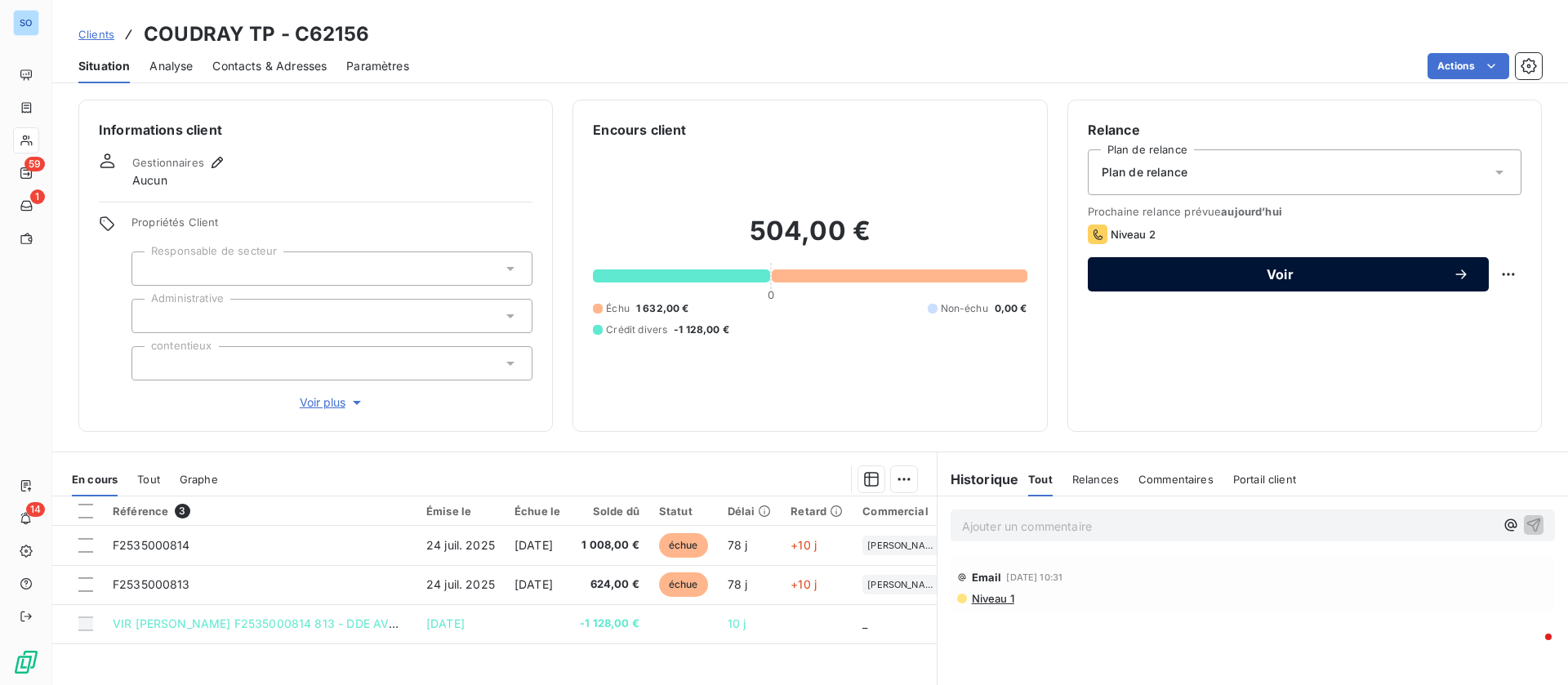
click at [1229, 285] on button "Voir" at bounding box center [1288, 274] width 401 height 34
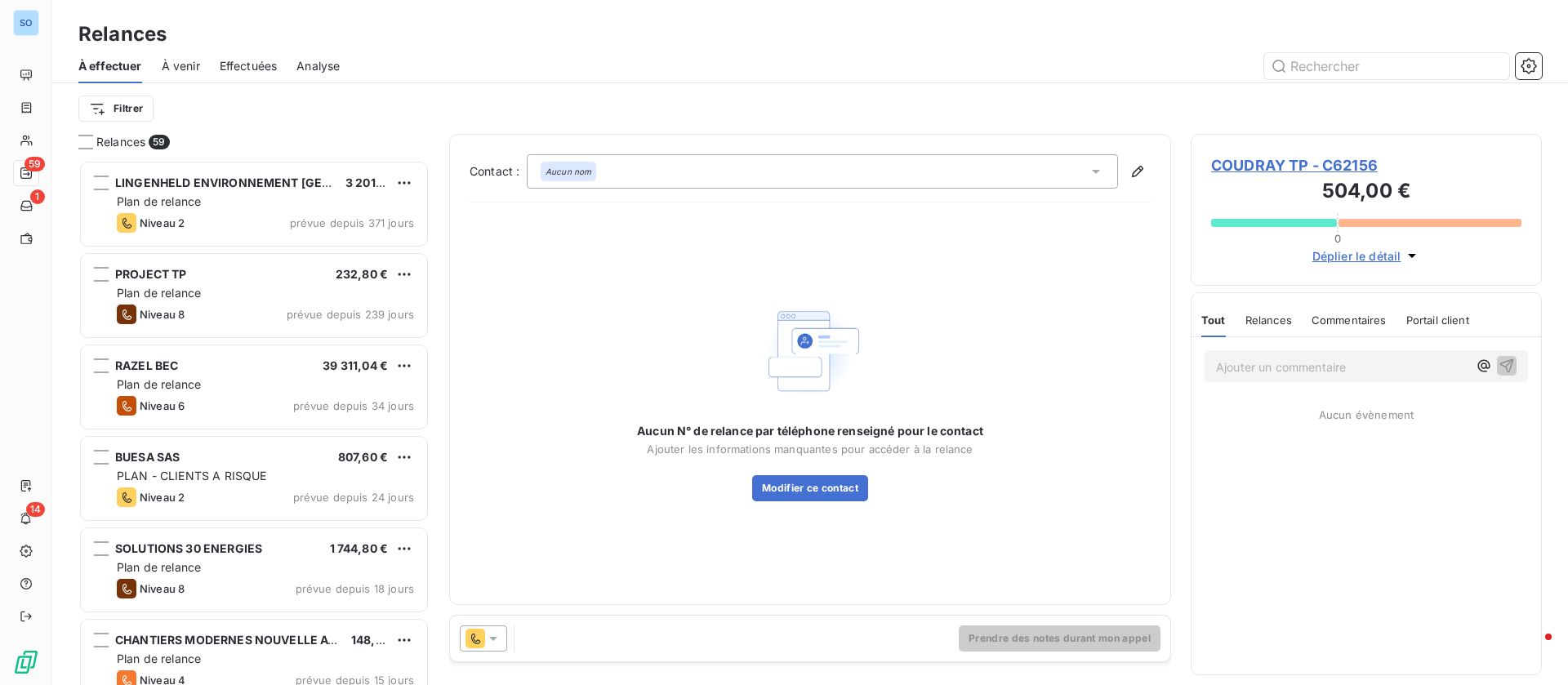
scroll to position [507, 333]
click at [861, 169] on div "Aucun nom" at bounding box center [822, 171] width 591 height 34
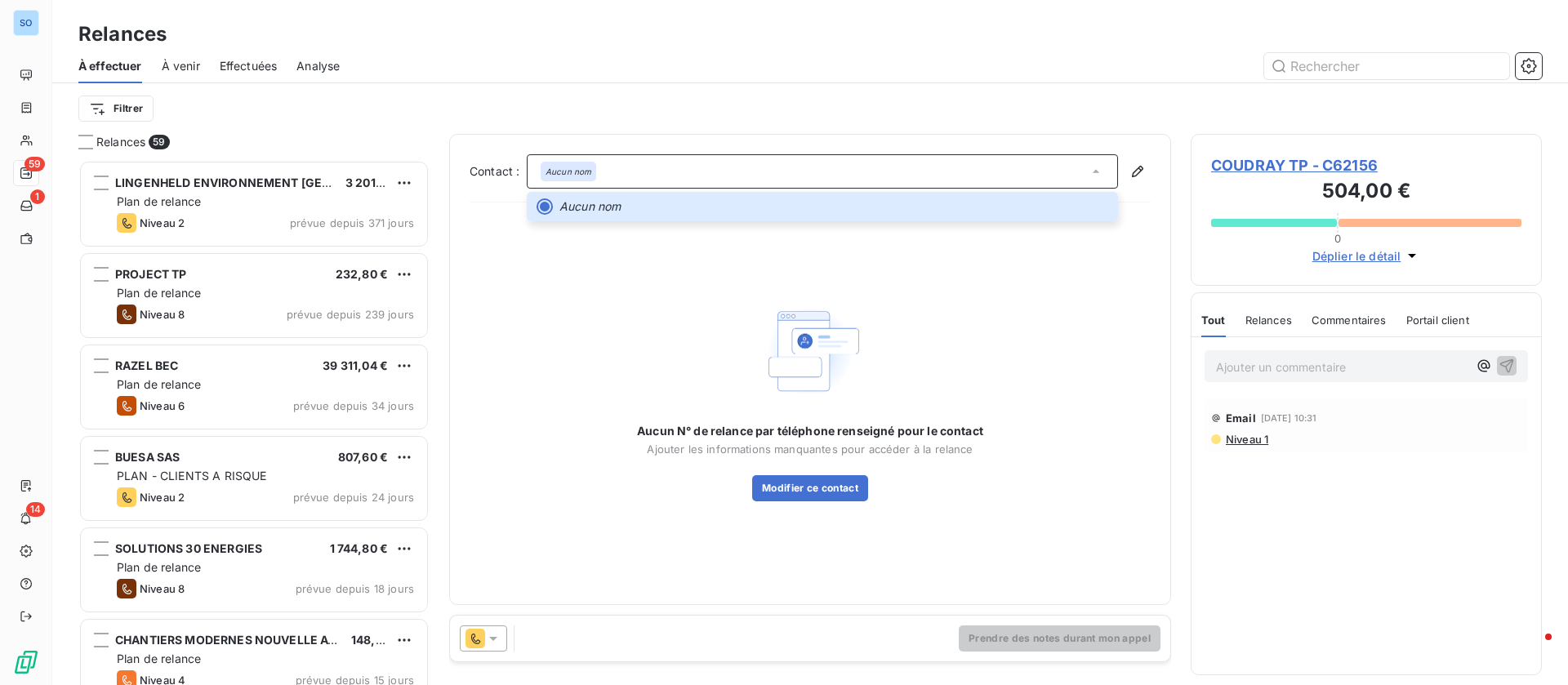
click at [1099, 172] on icon at bounding box center [1095, 171] width 6 height 4
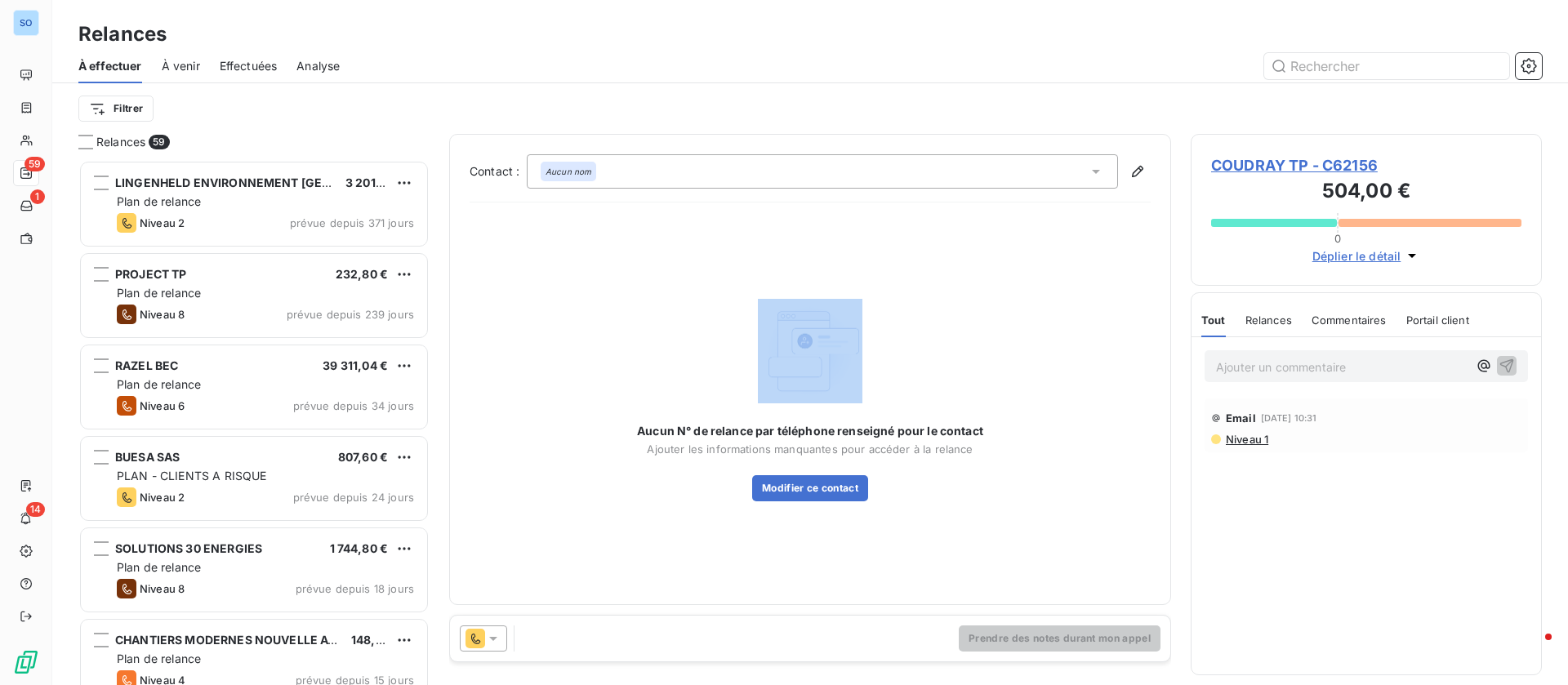
click at [1099, 172] on icon at bounding box center [1096, 171] width 16 height 16
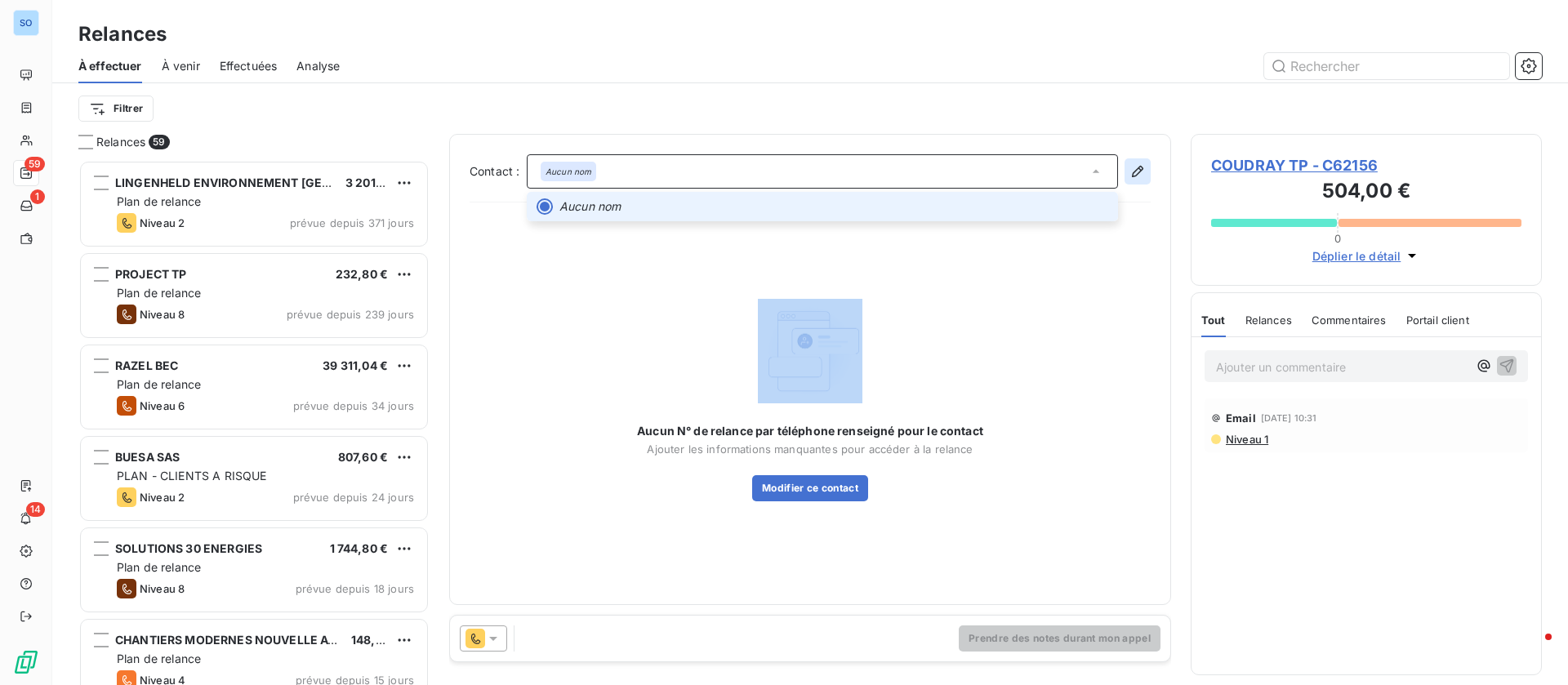
click at [1127, 172] on button "button" at bounding box center [1137, 171] width 26 height 26
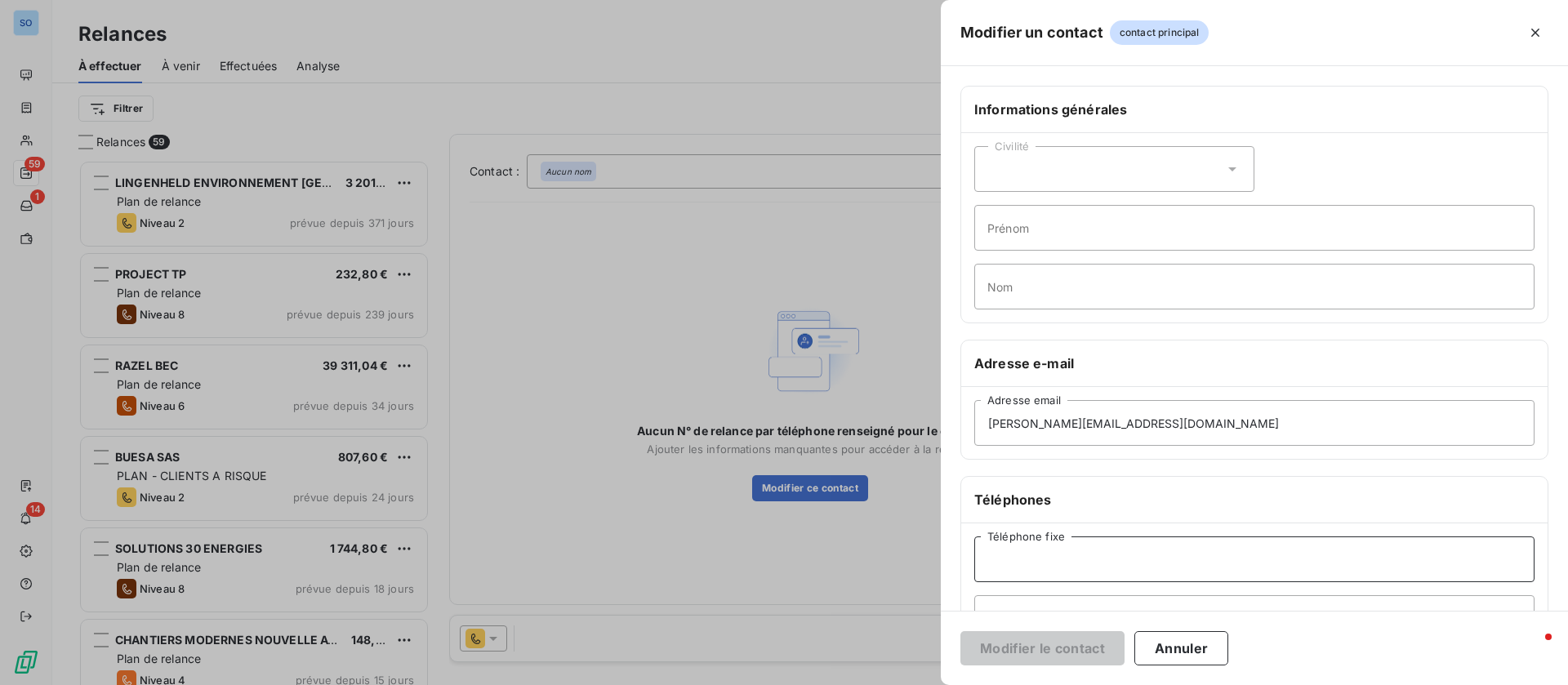
click at [1083, 562] on input "Téléphone fixe" at bounding box center [1254, 559] width 561 height 46
paste input "02 99 39 15 47"
type input "02 99 39 15 47"
click at [1064, 651] on button "Modifier le contact" at bounding box center [1043, 648] width 164 height 34
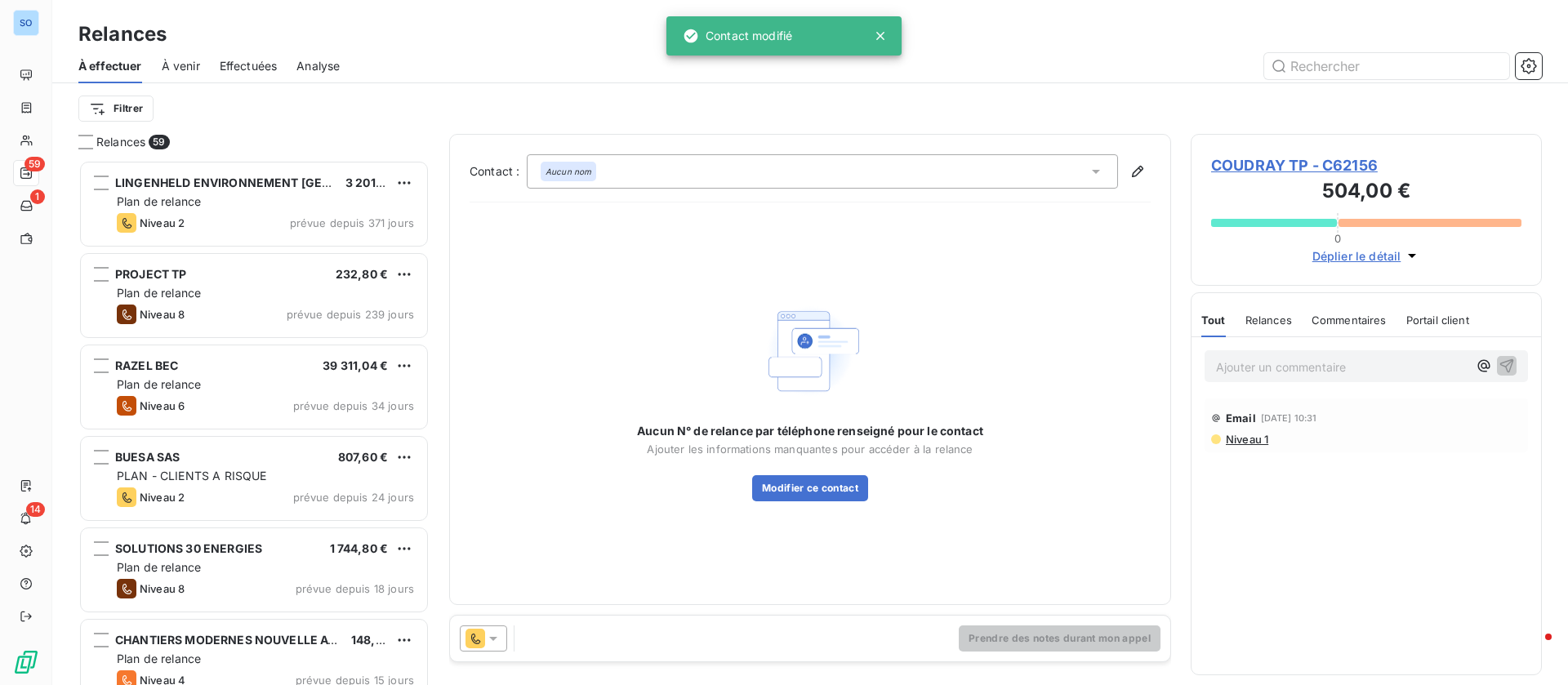
click at [1088, 169] on icon at bounding box center [1096, 171] width 16 height 16
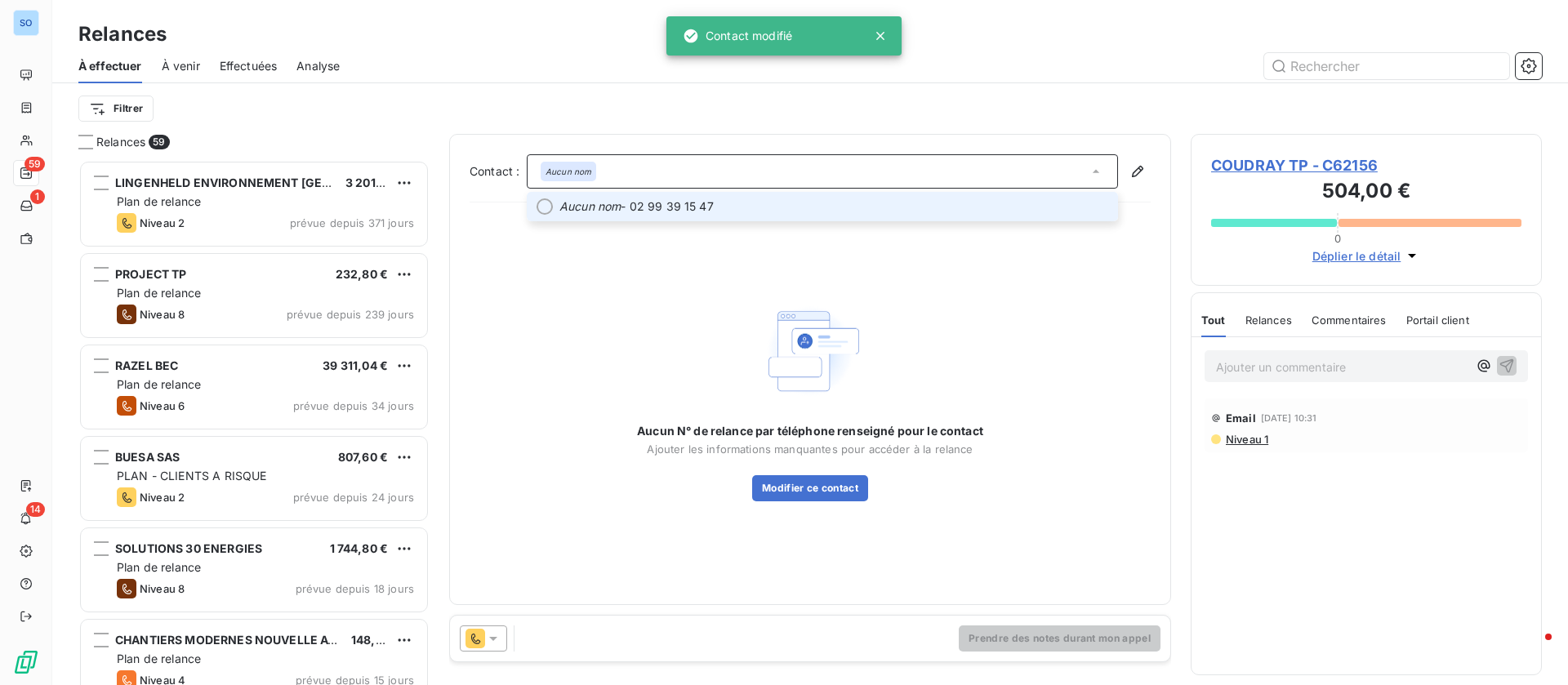
click at [816, 224] on div "Aucun N° de relance par téléphone renseigné pour le contact Ajouter les informa…" at bounding box center [810, 400] width 681 height 370
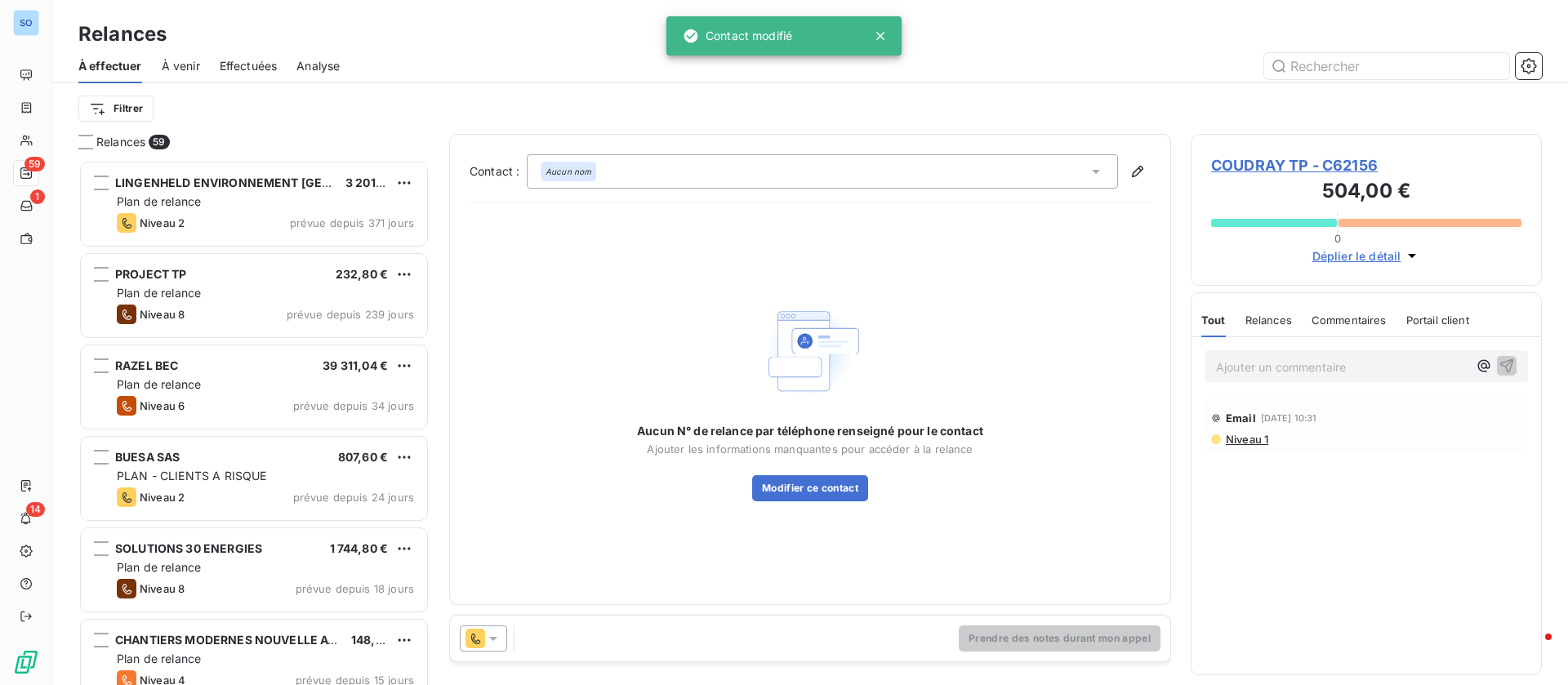
click at [994, 180] on div "Aucun nom" at bounding box center [822, 171] width 591 height 34
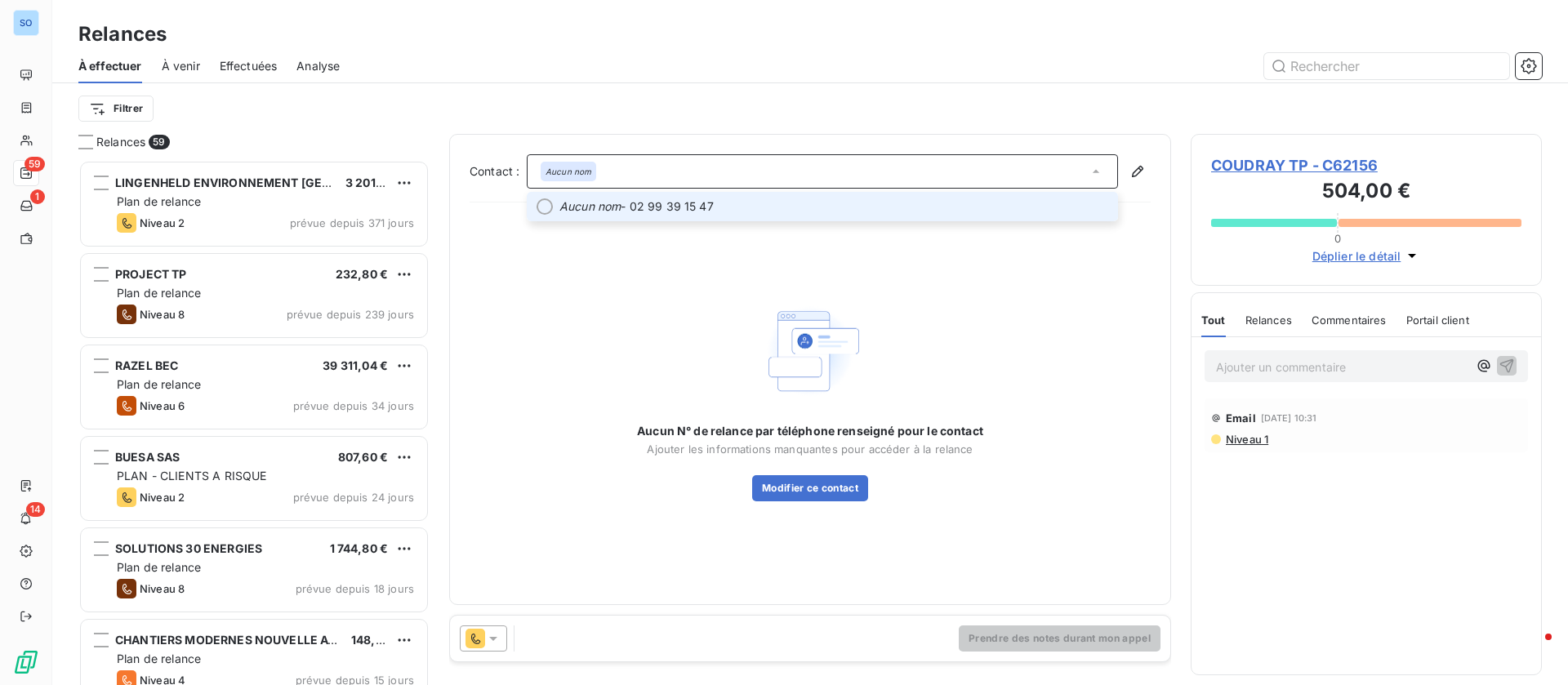
click at [721, 223] on div "Aucun N° de relance par téléphone renseigné pour le contact Ajouter les informa…" at bounding box center [810, 400] width 681 height 370
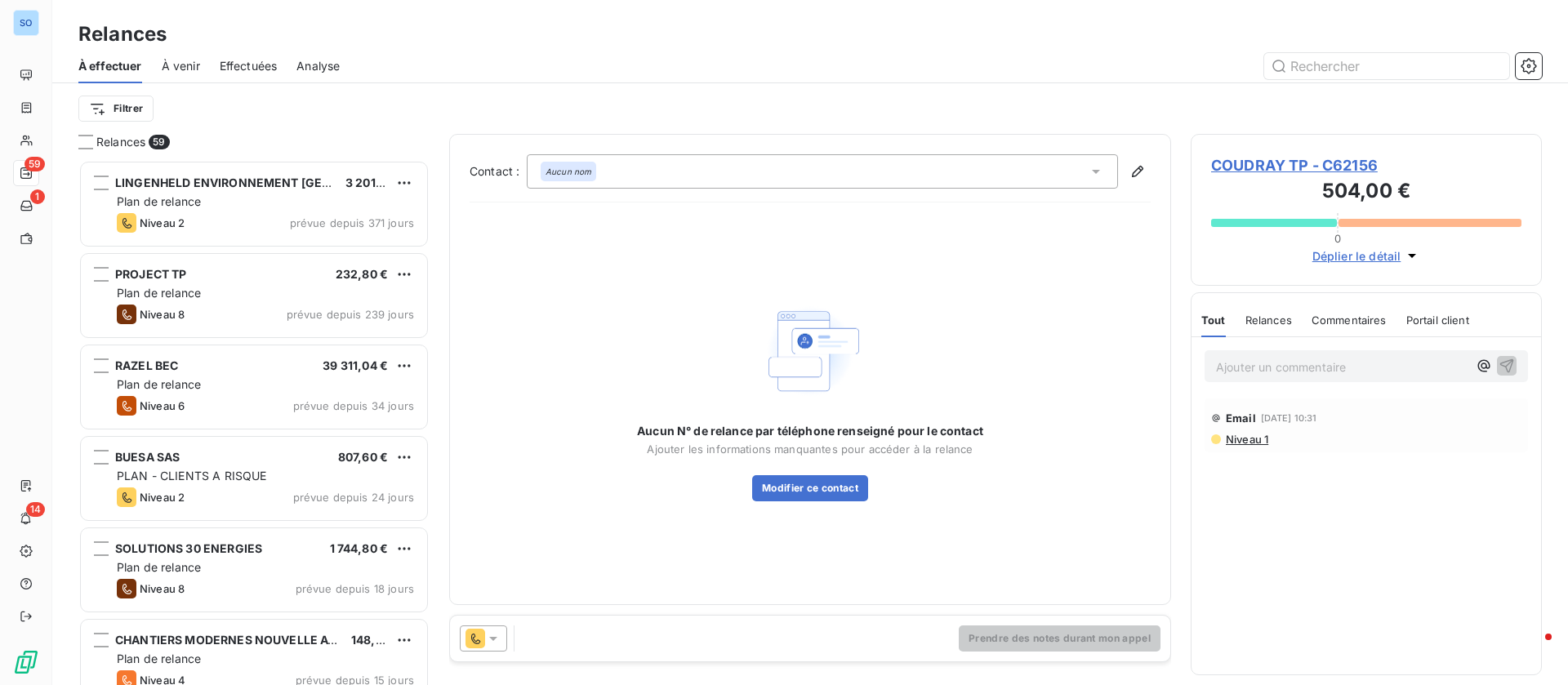
drag, startPoint x: 660, startPoint y: 183, endPoint x: 627, endPoint y: 190, distance: 33.7
click at [657, 182] on div "Aucun nom" at bounding box center [822, 171] width 591 height 34
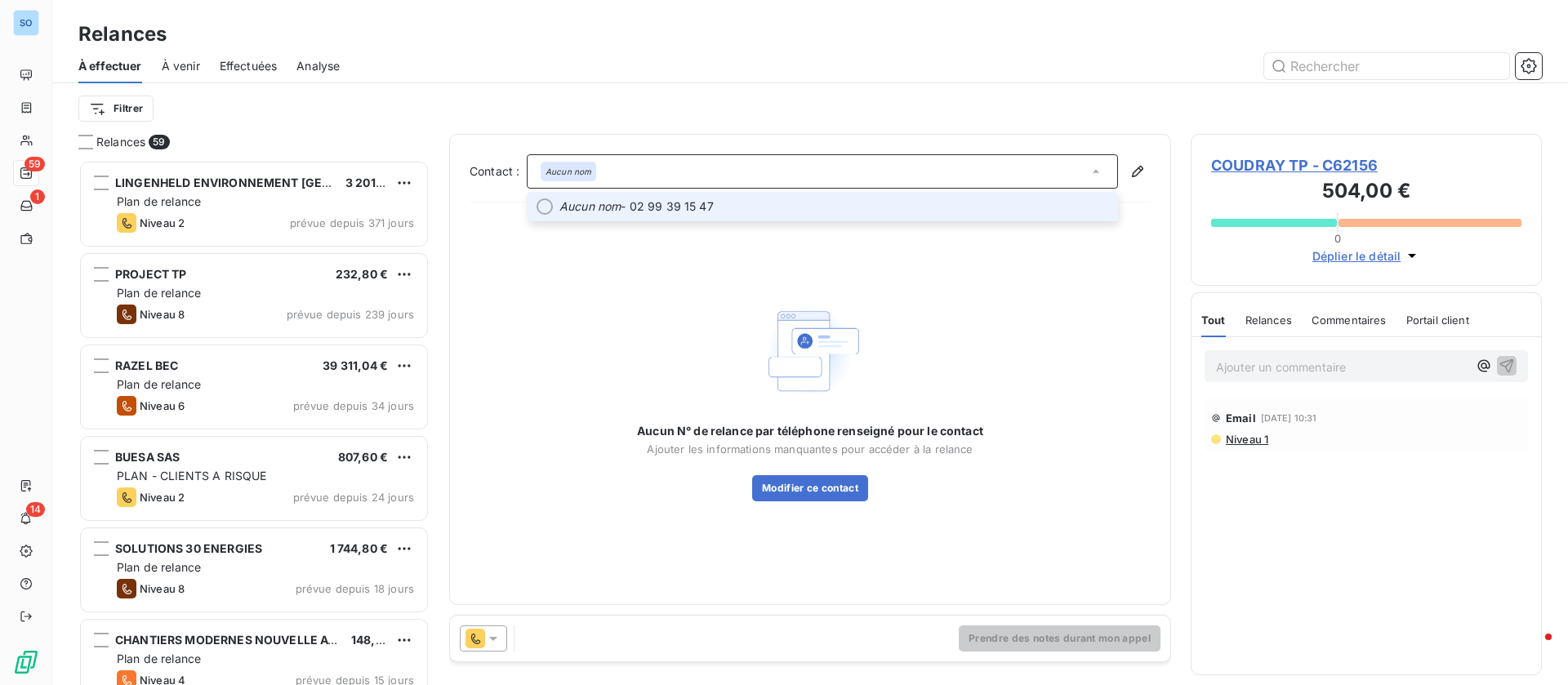
click at [612, 213] on em "Aucun nom" at bounding box center [590, 206] width 61 height 16
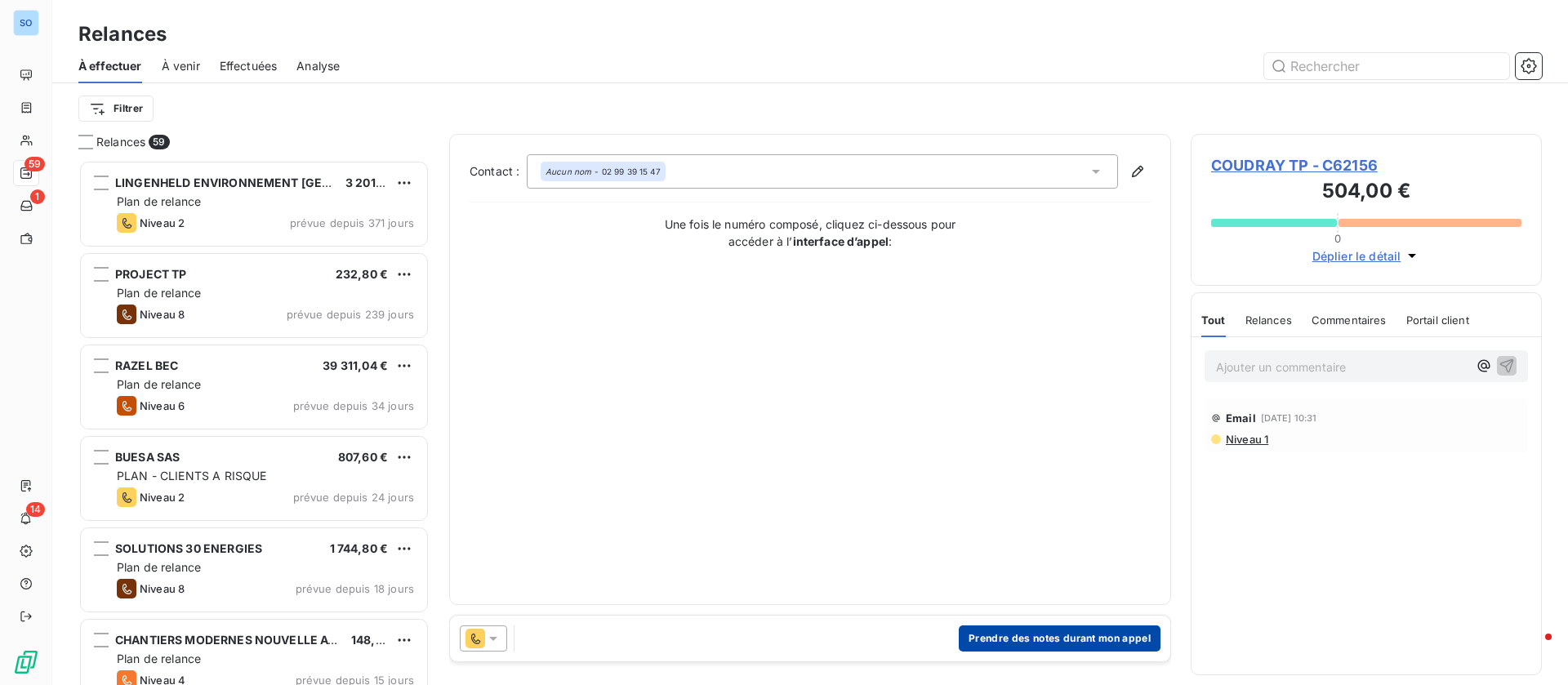
click at [993, 640] on button "Prendre des notes durant mon appel" at bounding box center [1060, 638] width 202 height 26
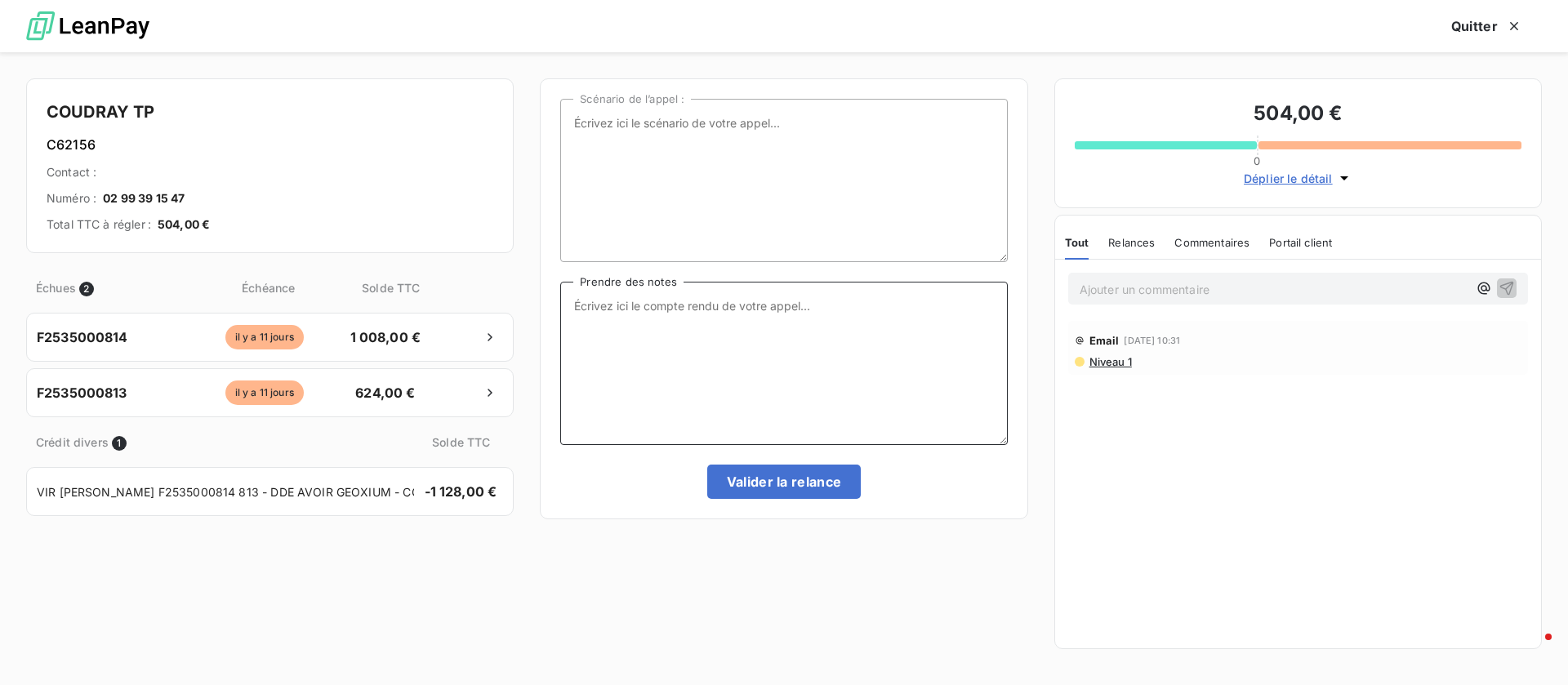
click at [889, 346] on textarea "Prendre des notes" at bounding box center [784, 363] width 447 height 163
click at [1310, 166] on div "Déplier le détail" at bounding box center [1298, 174] width 447 height 29
click at [1309, 178] on span "Déplier le détail" at bounding box center [1288, 178] width 89 height 17
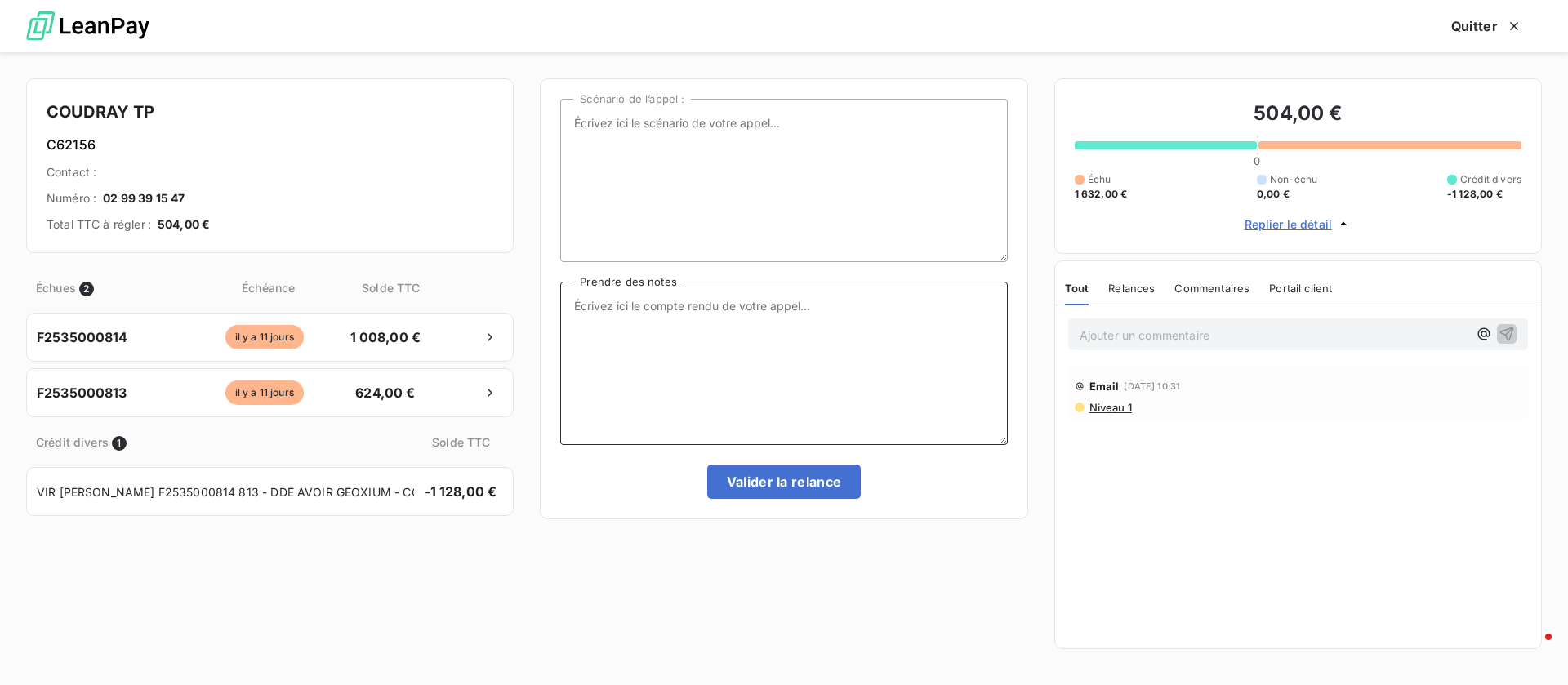
click at [761, 339] on textarea "Prendre des notes" at bounding box center [784, 363] width 447 height 163
type textarea "les 504€ vont etre réglés le 15/10"
click at [770, 476] on button "Valider la relance" at bounding box center [784, 482] width 154 height 34
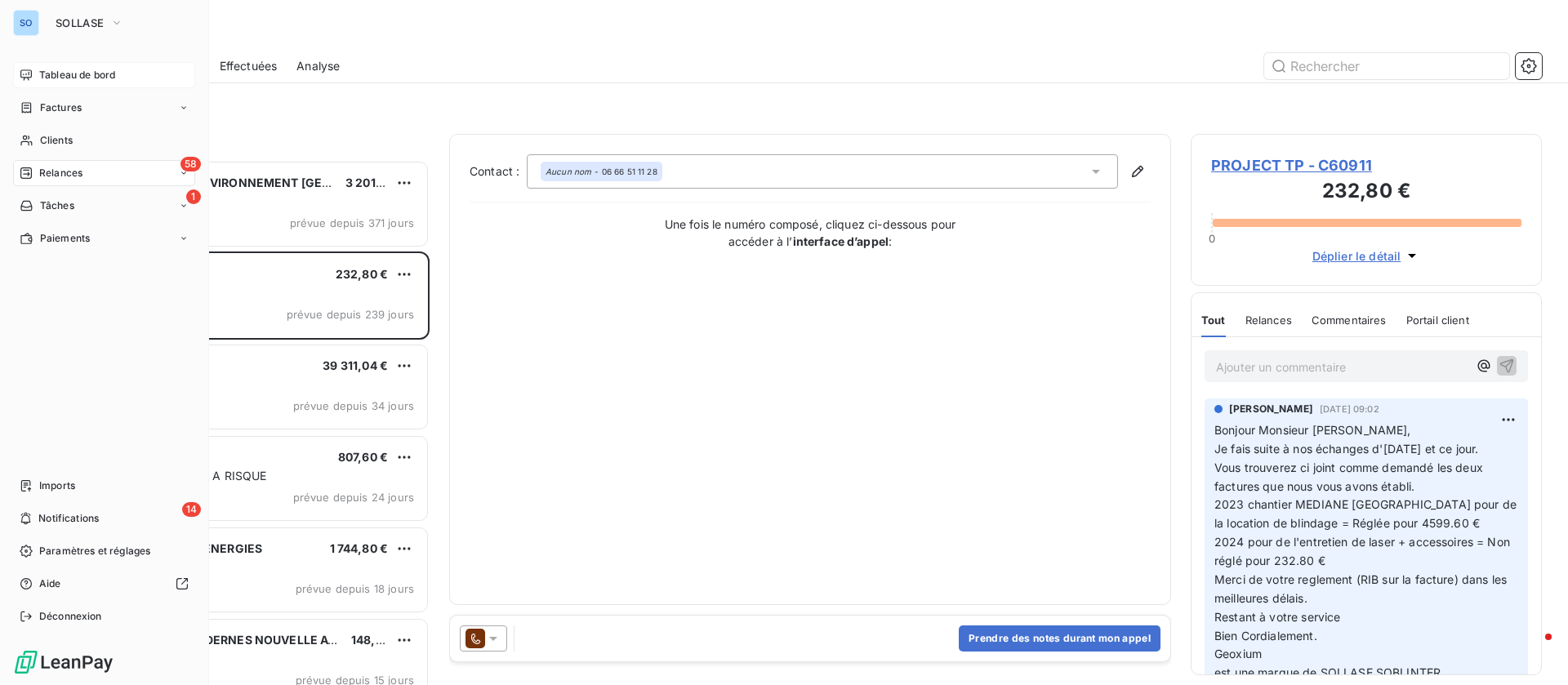
drag, startPoint x: 70, startPoint y: 68, endPoint x: 108, endPoint y: 65, distance: 38.1
click at [70, 68] on span "Tableau de bord" at bounding box center [77, 75] width 76 height 14
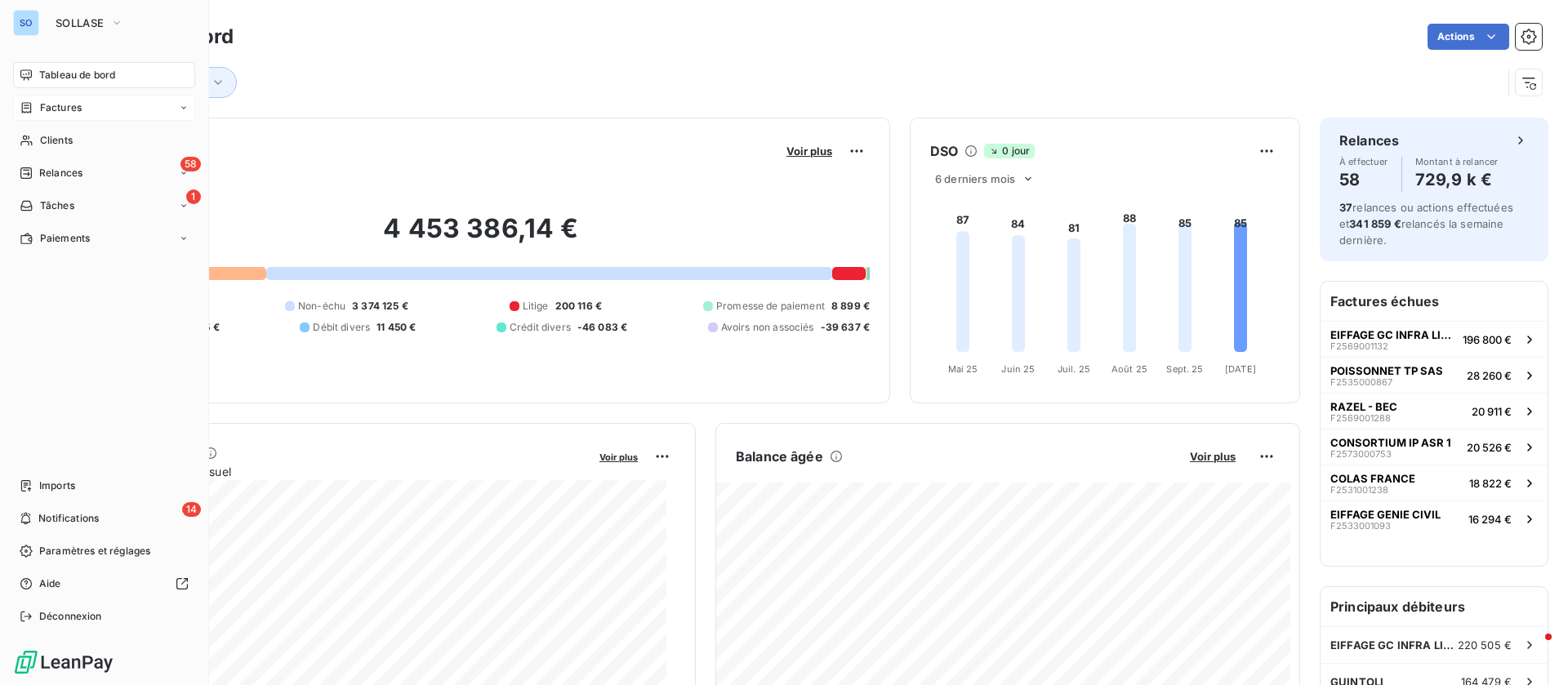
click at [31, 96] on div "Factures" at bounding box center [104, 107] width 182 height 26
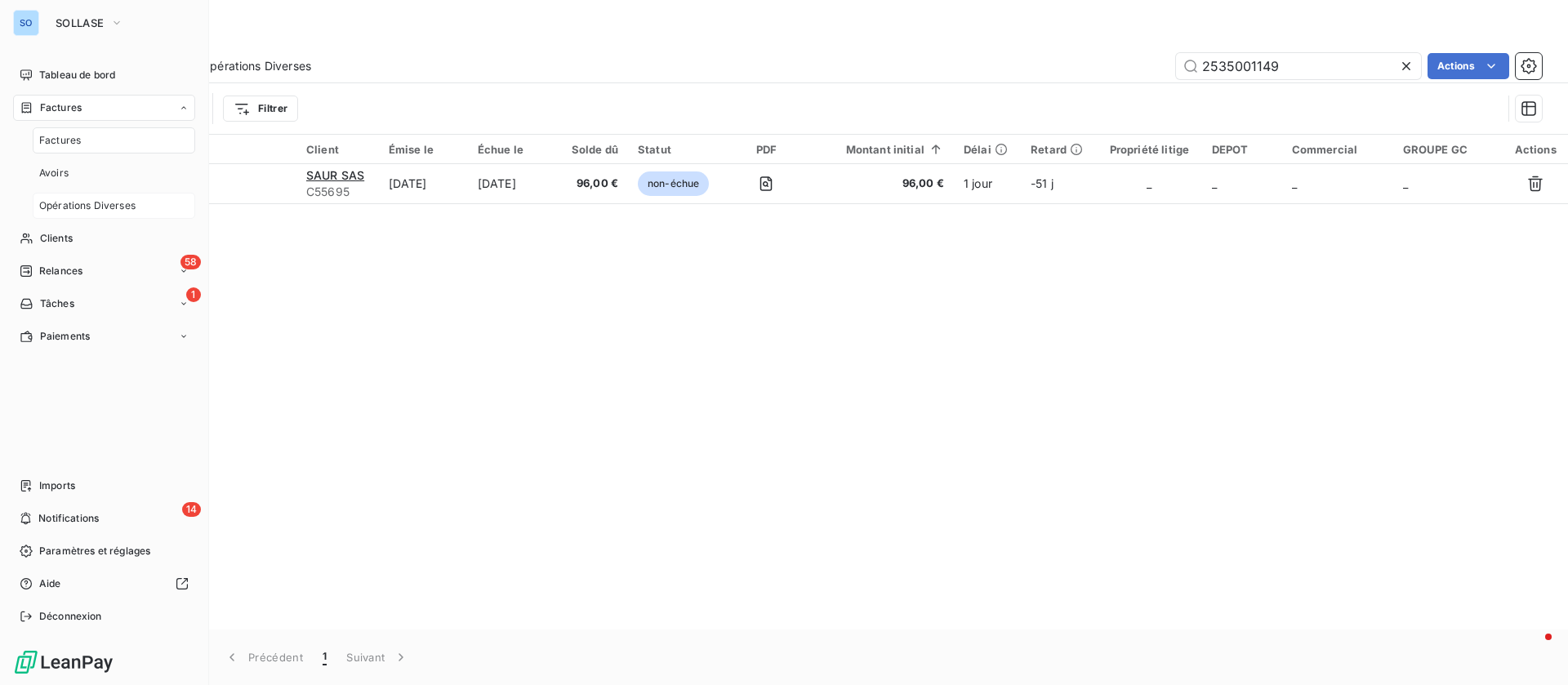
click at [59, 210] on span "Opérations Diverses" at bounding box center [87, 206] width 96 height 14
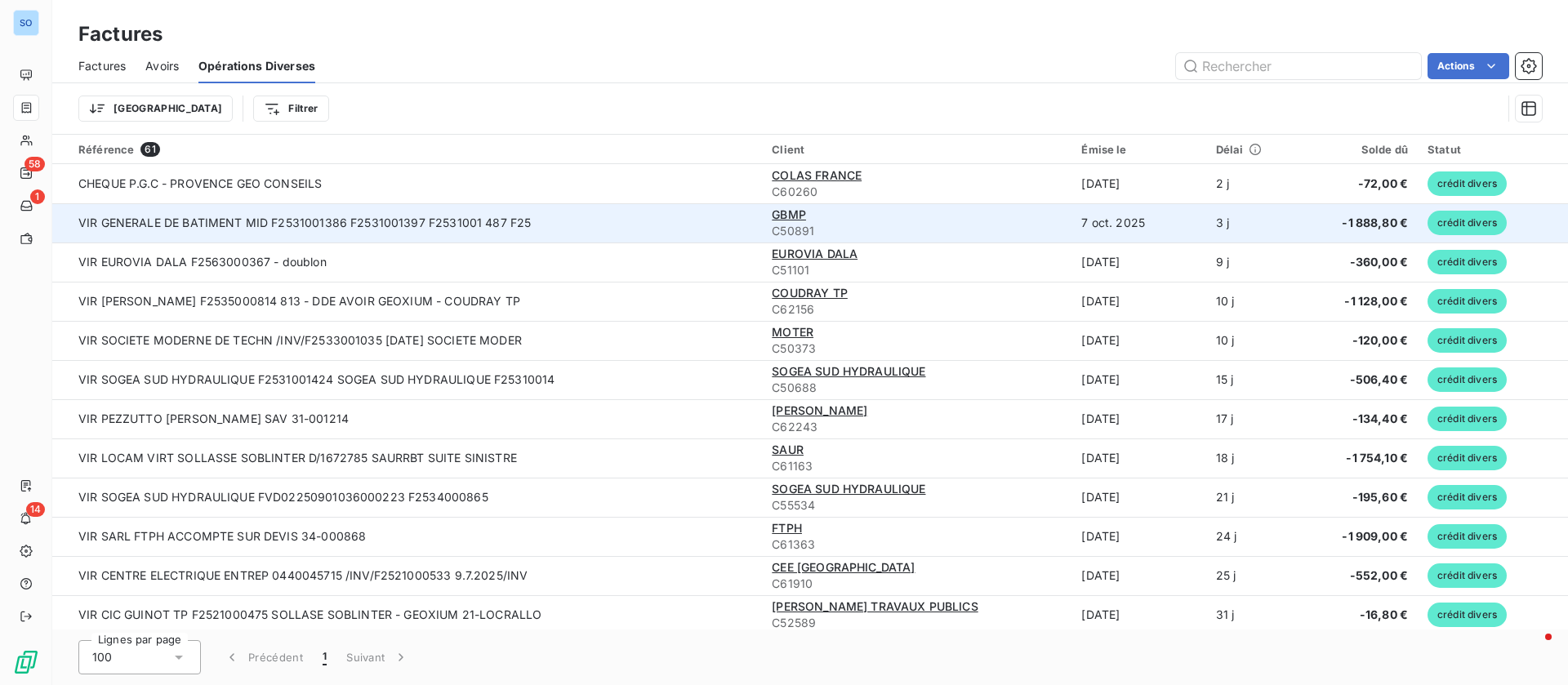
click at [813, 206] on div "GBMP" at bounding box center [916, 215] width 290 height 16
click at [796, 210] on span "GBMP" at bounding box center [789, 214] width 34 height 14
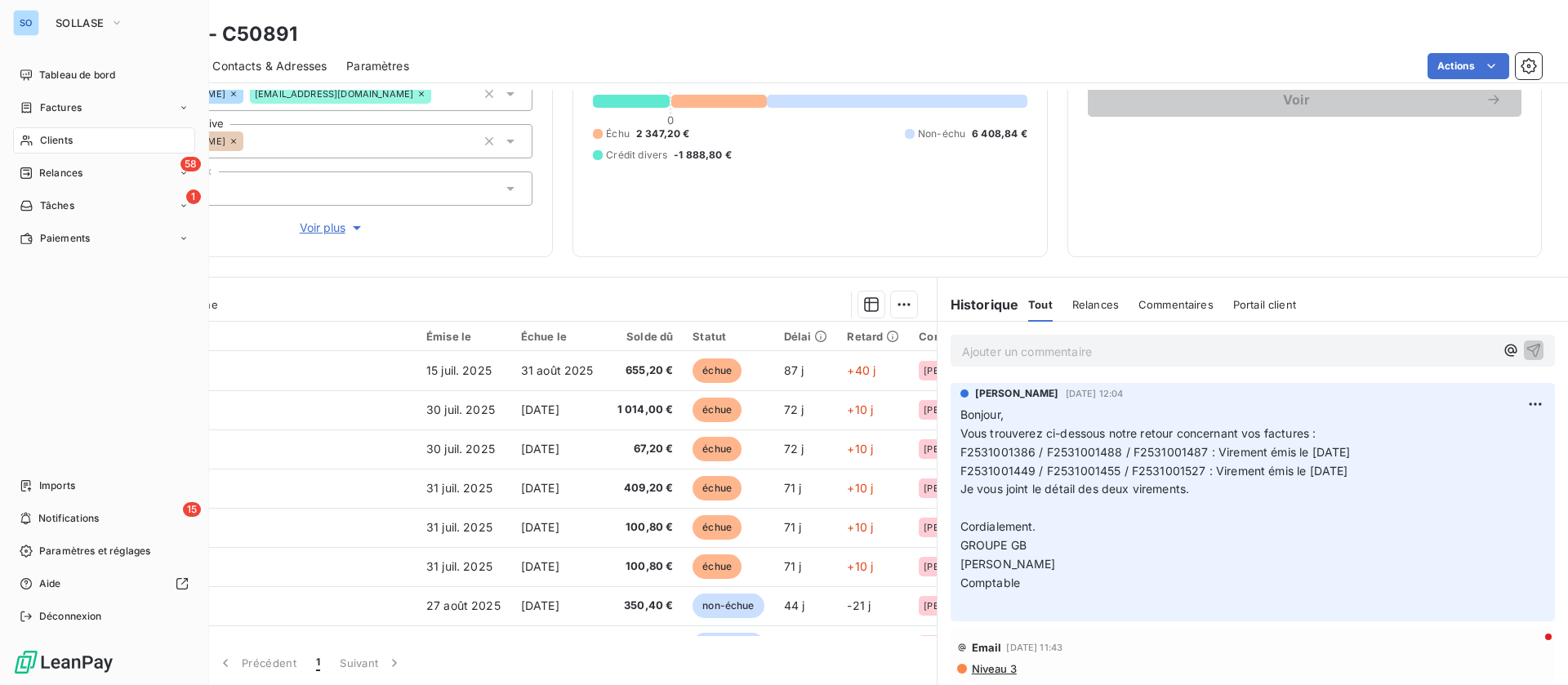
click at [36, 139] on div "Clients" at bounding box center [104, 140] width 182 height 26
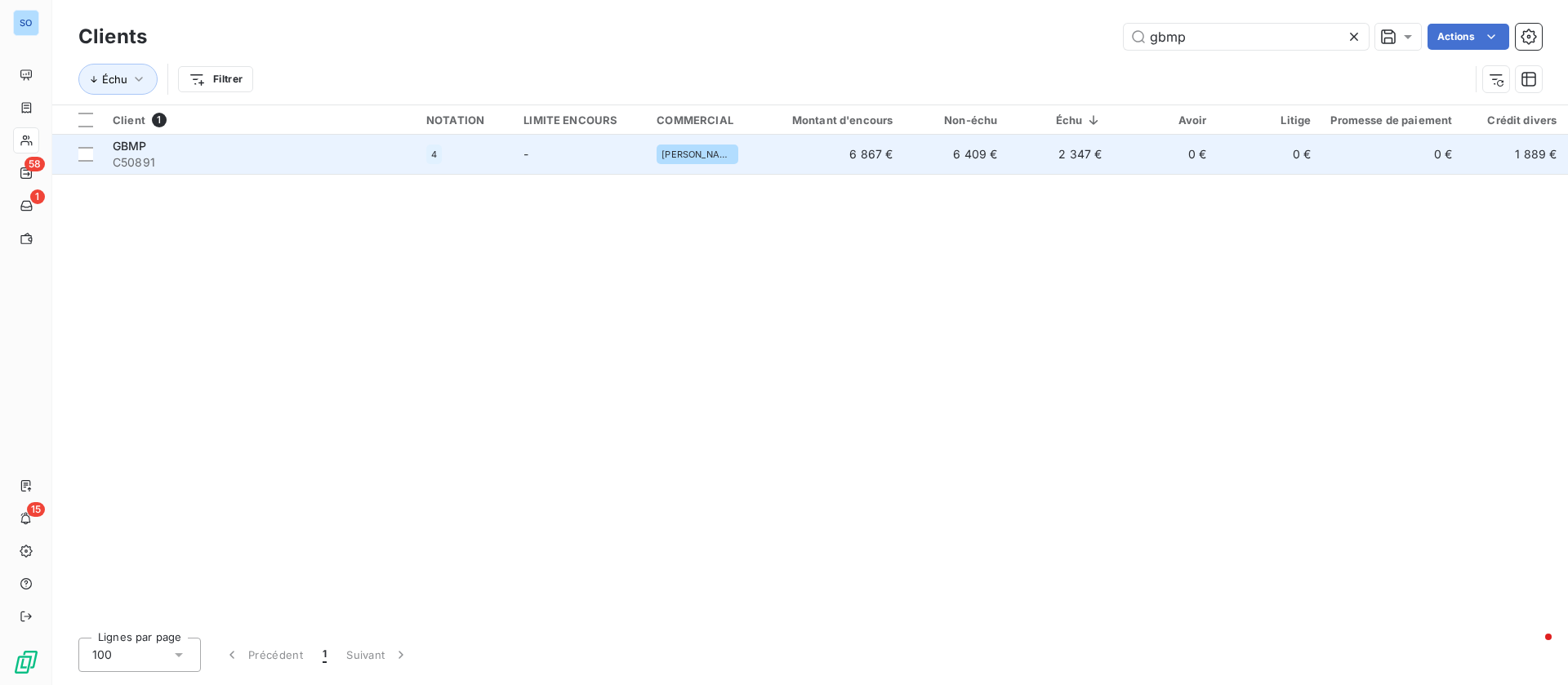
type input "gbmp"
click at [902, 158] on td "6 409 €" at bounding box center [954, 154] width 105 height 39
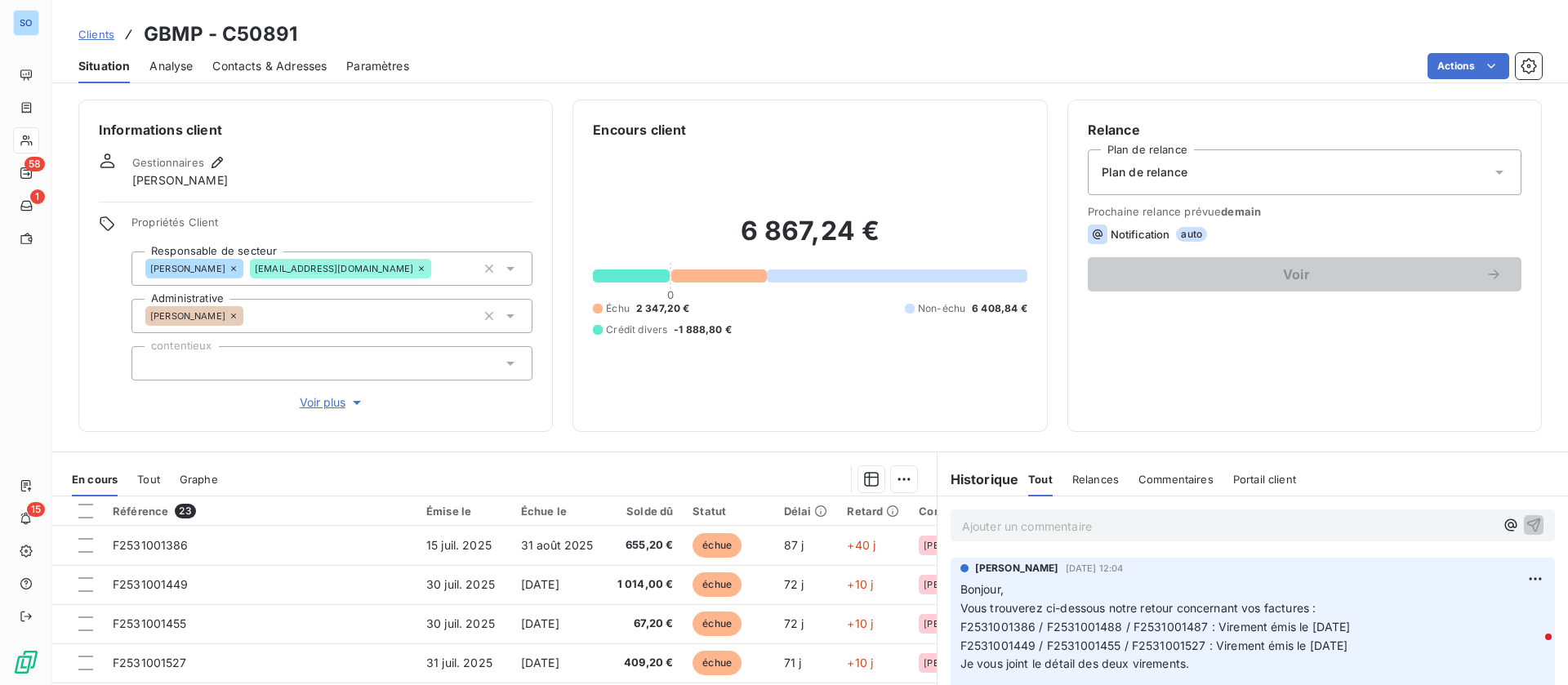
click at [1018, 525] on p "Ajouter un commentaire ﻿" at bounding box center [1227, 526] width 533 height 21
click at [1526, 525] on icon "button" at bounding box center [1534, 525] width 16 height 16
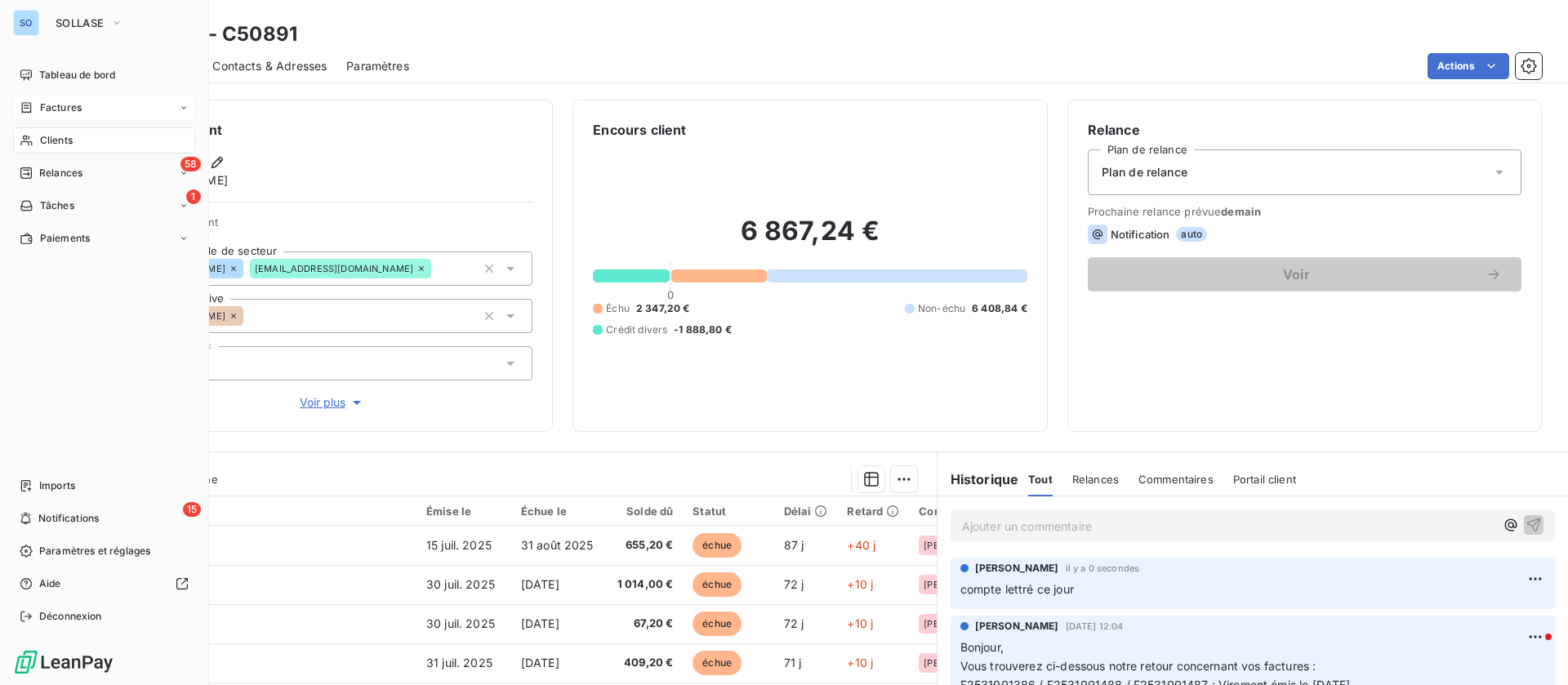
click at [65, 103] on span "Factures" at bounding box center [60, 107] width 41 height 14
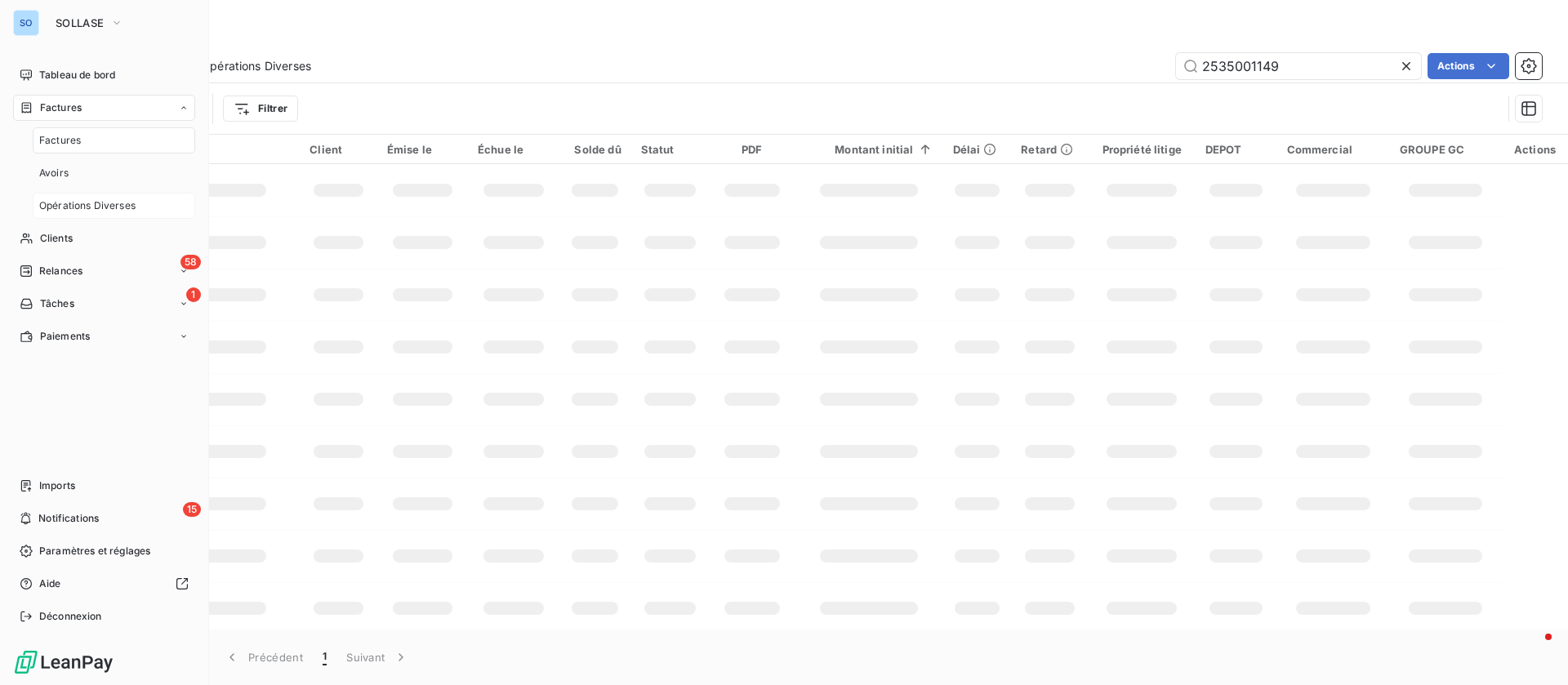
click at [77, 205] on span "Opérations Diverses" at bounding box center [87, 206] width 96 height 14
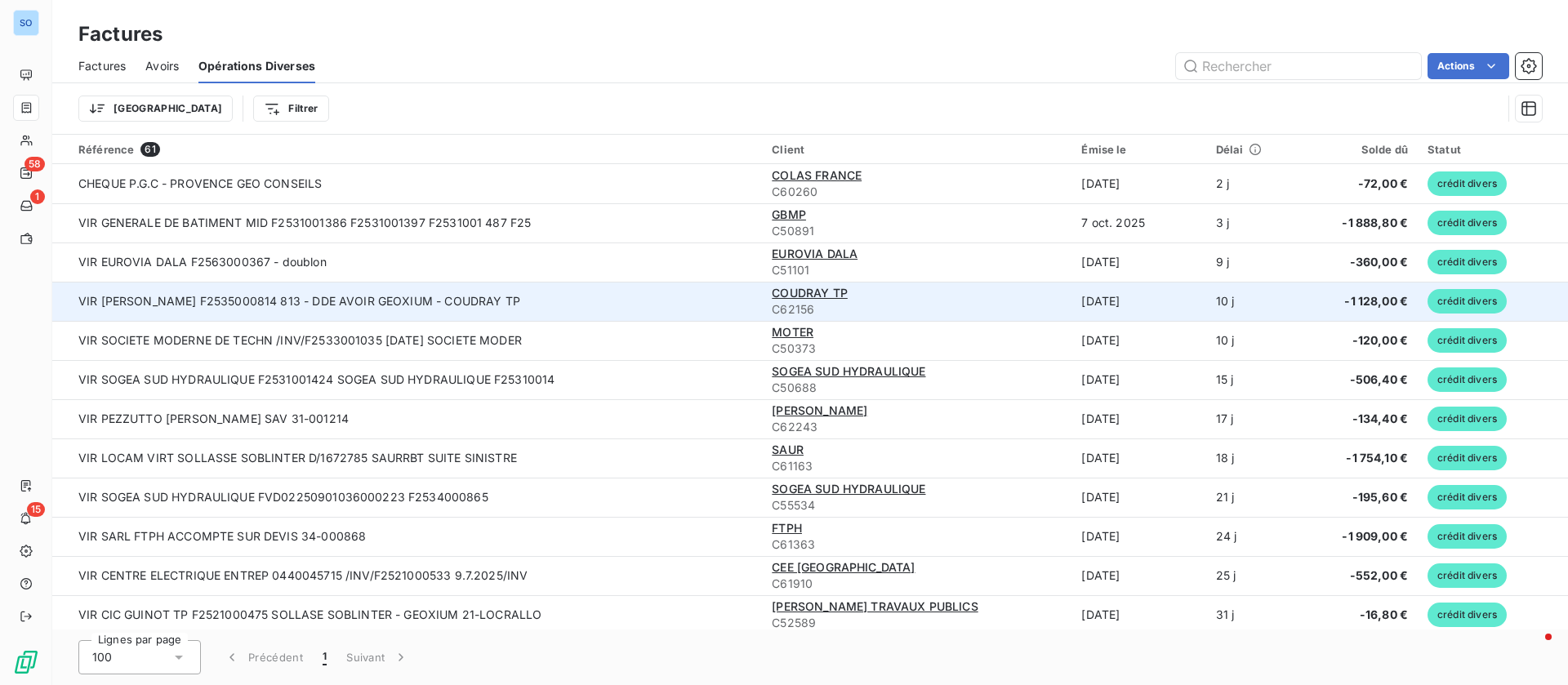
click at [909, 301] on span "C62156" at bounding box center [916, 309] width 290 height 16
click at [336, 303] on td "VIR COUDRAY HENRY F2535000814 813 - DDE AVOIR GEOXIUM - COUDRAY TP" at bounding box center [406, 301] width 709 height 39
click at [797, 288] on span "COUDRAY TP" at bounding box center [809, 292] width 76 height 14
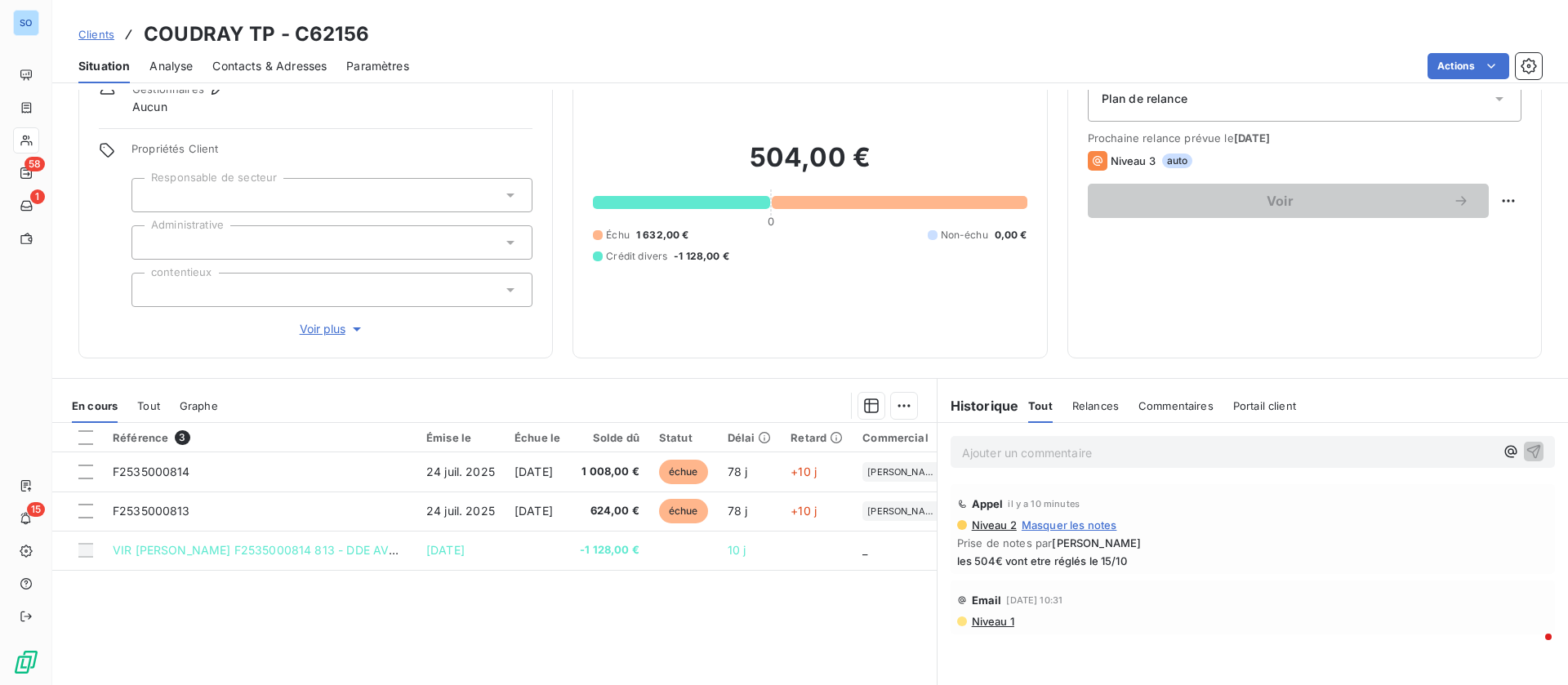
scroll to position [123, 0]
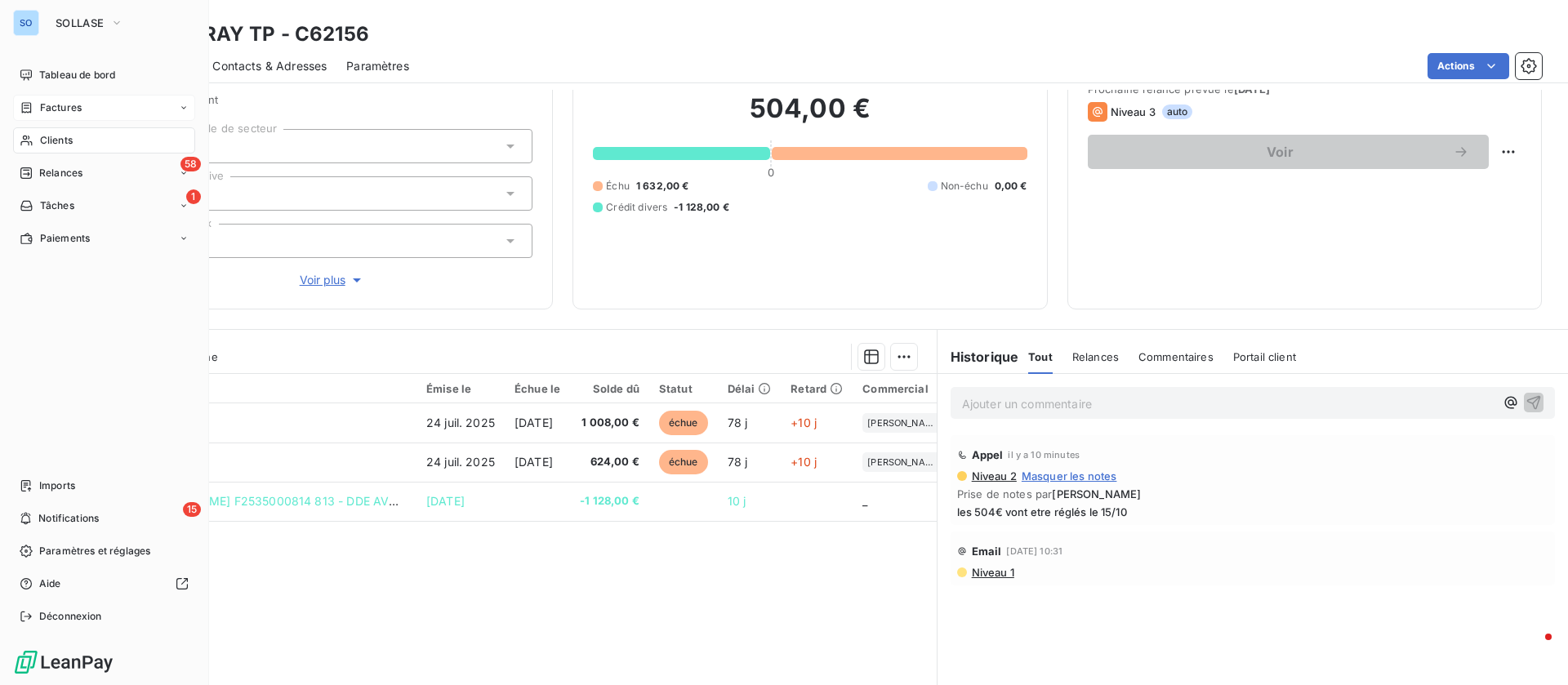
click at [74, 95] on div "Factures" at bounding box center [104, 107] width 182 height 26
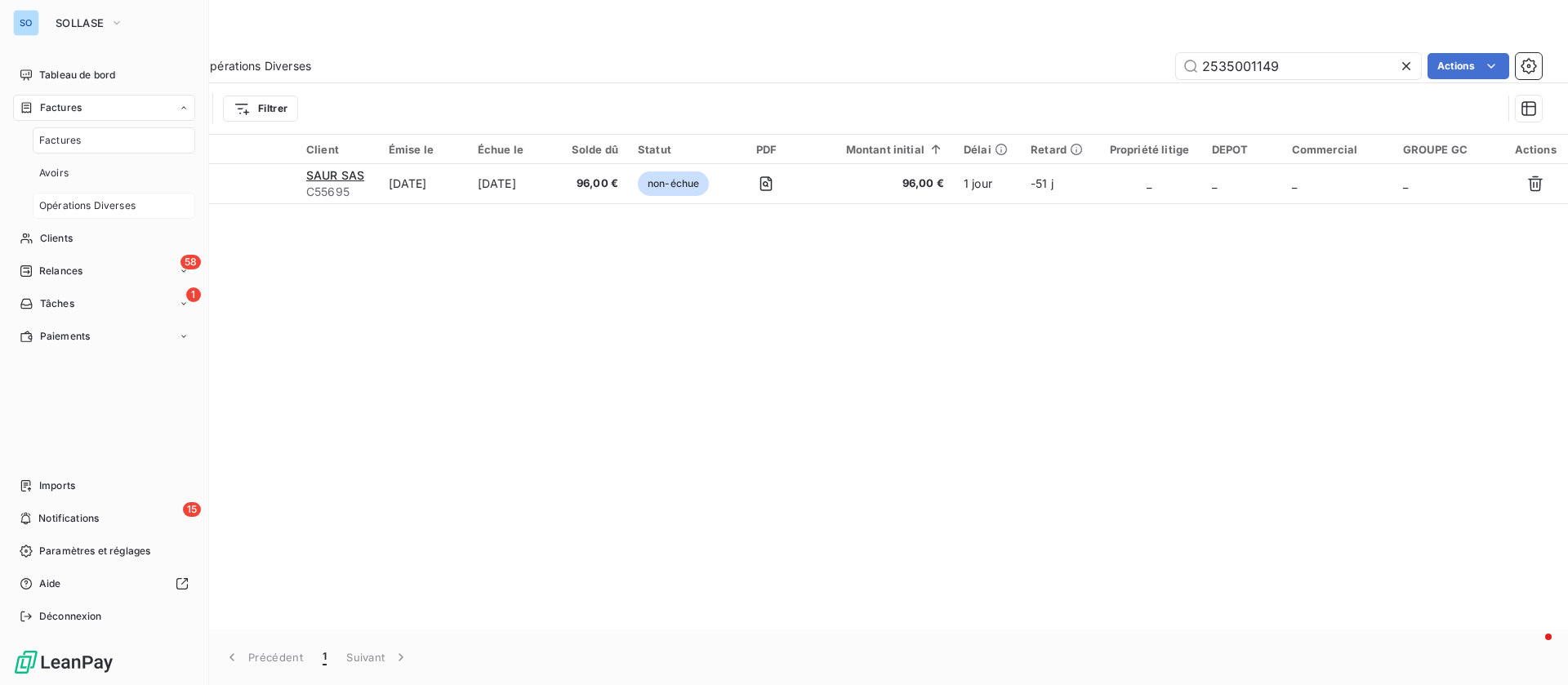
click at [83, 202] on span "Opérations Diverses" at bounding box center [87, 206] width 96 height 14
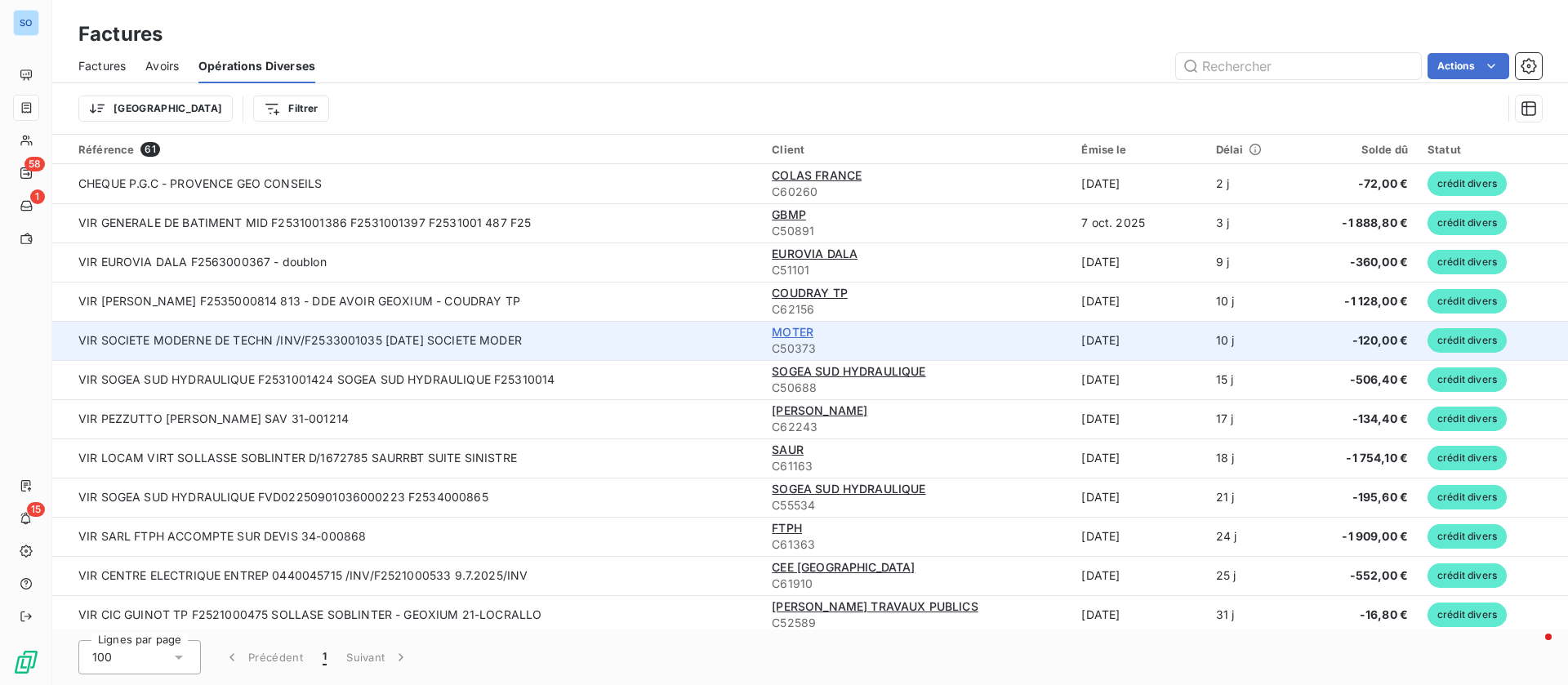
click at [806, 327] on span "MOTER" at bounding box center [792, 332] width 41 height 14
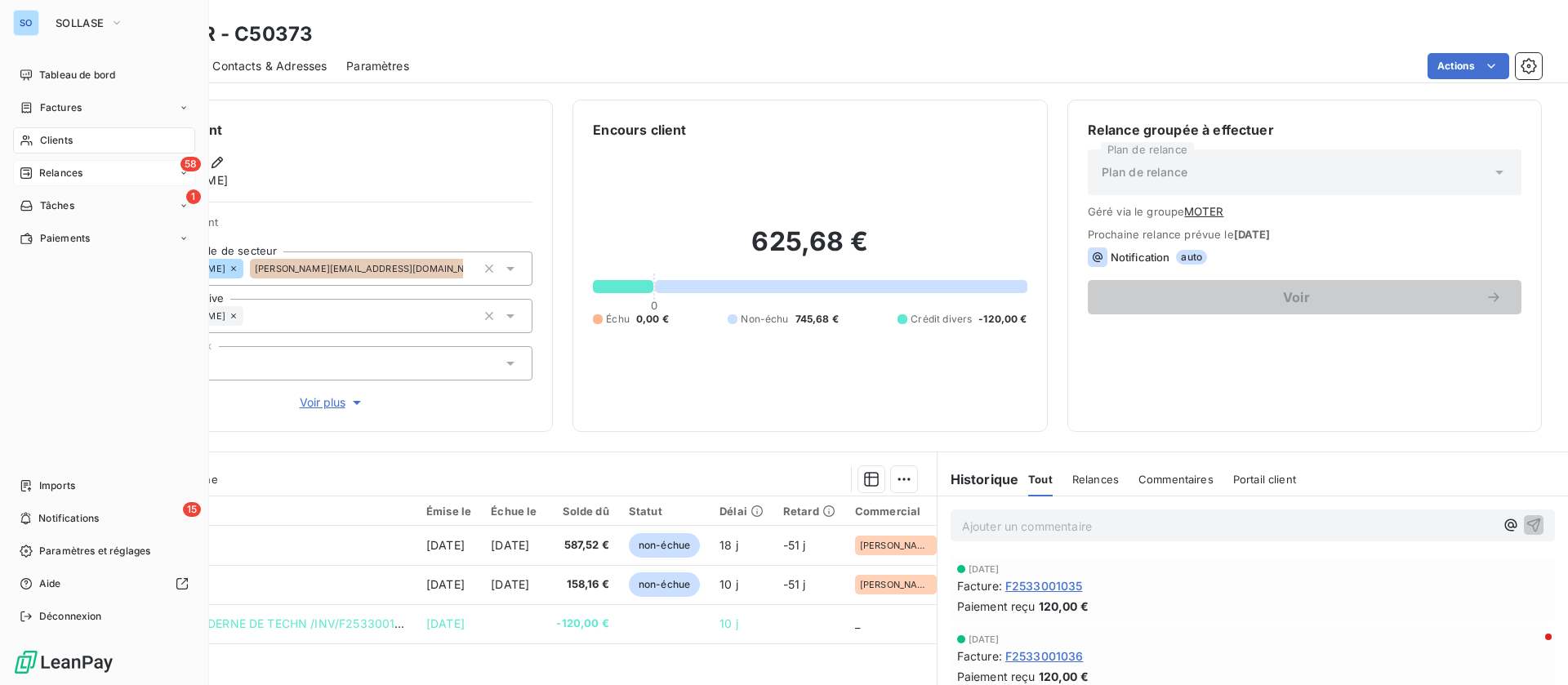
click at [35, 166] on div "Relances" at bounding box center [51, 173] width 63 height 14
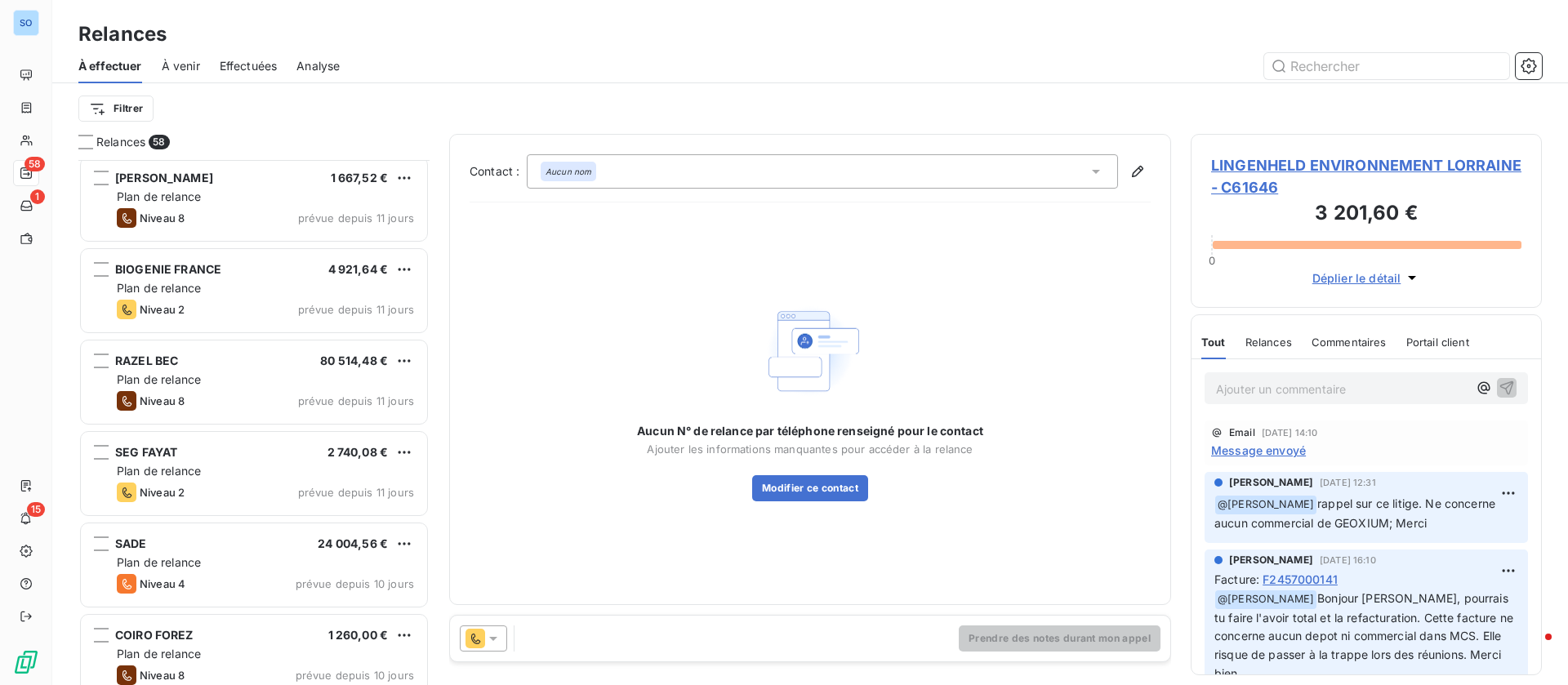
scroll to position [1226, 0]
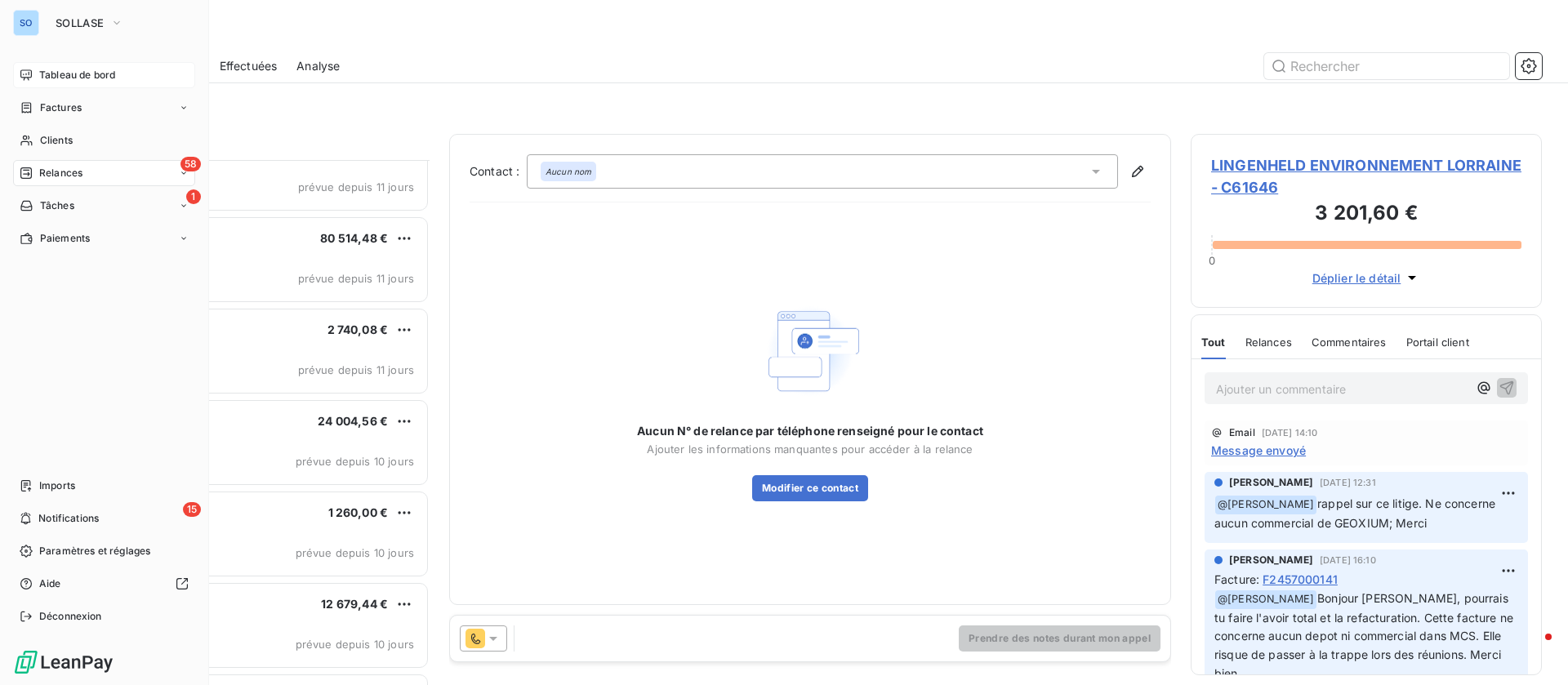
click at [46, 66] on div "Tableau de bord" at bounding box center [104, 75] width 182 height 26
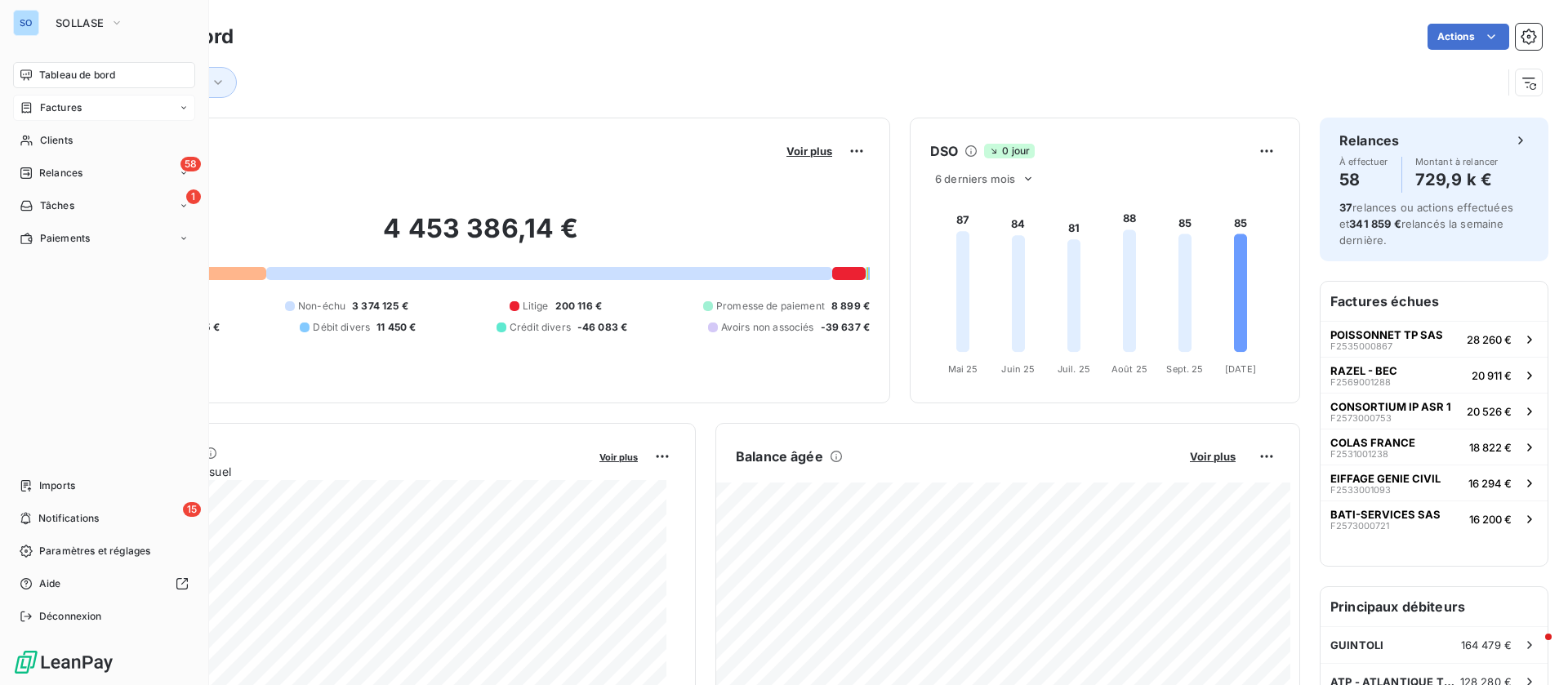
click at [76, 114] on span "Factures" at bounding box center [60, 107] width 41 height 14
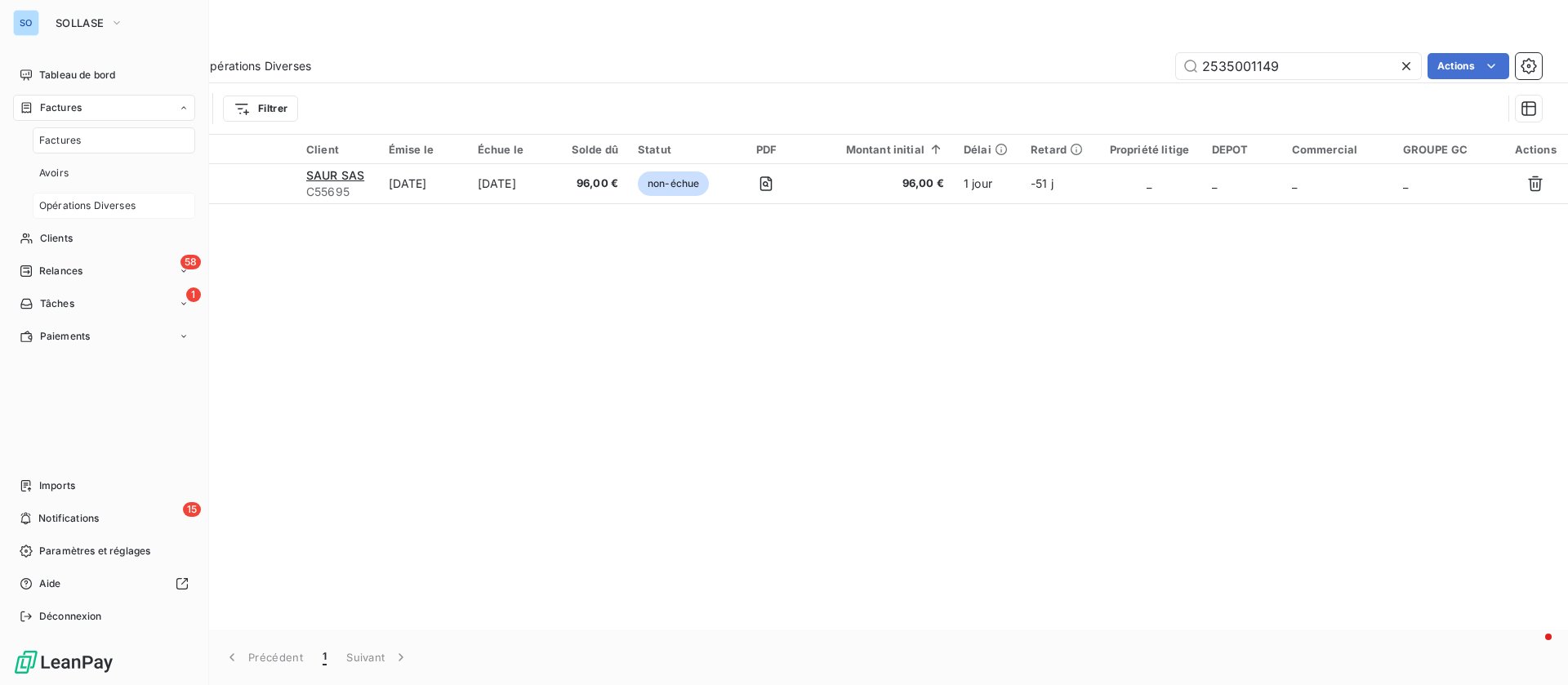
click at [115, 198] on span "Opérations Diverses" at bounding box center [87, 206] width 96 height 14
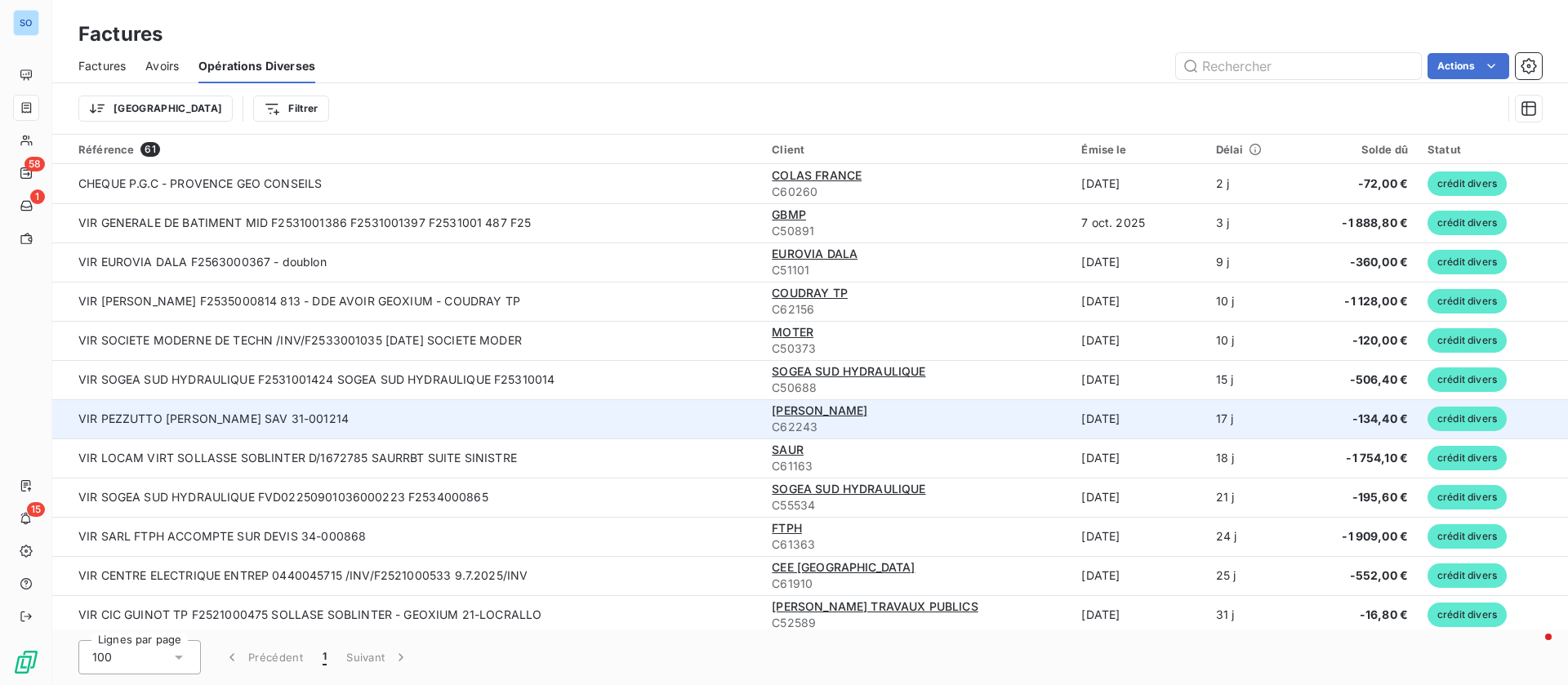
click at [386, 422] on td "VIR PEZZUTTO ALEXANDRE DEVIS SAV 31-001214" at bounding box center [406, 418] width 709 height 39
click at [821, 407] on span "PEZZUTTO ALEXANDRE" at bounding box center [819, 410] width 96 height 14
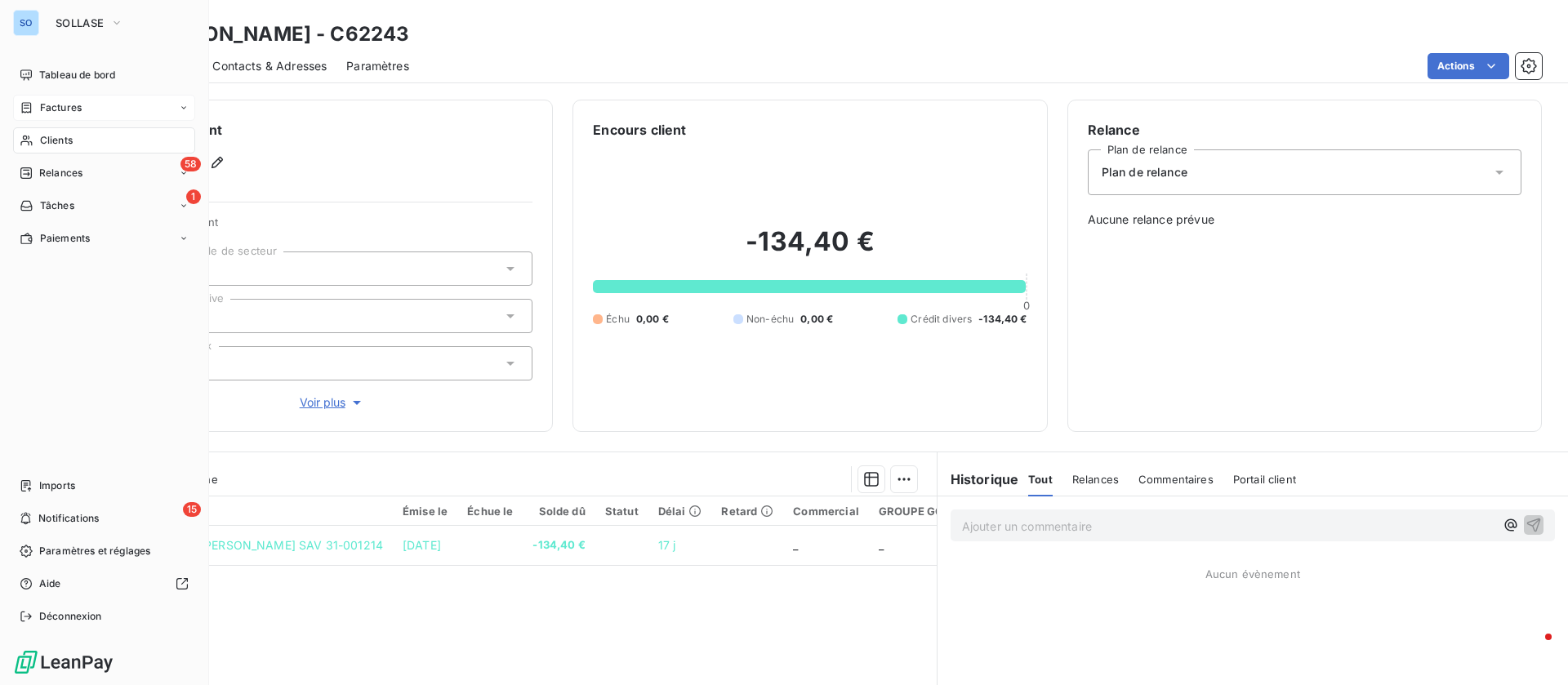
click at [61, 106] on span "Factures" at bounding box center [60, 107] width 41 height 14
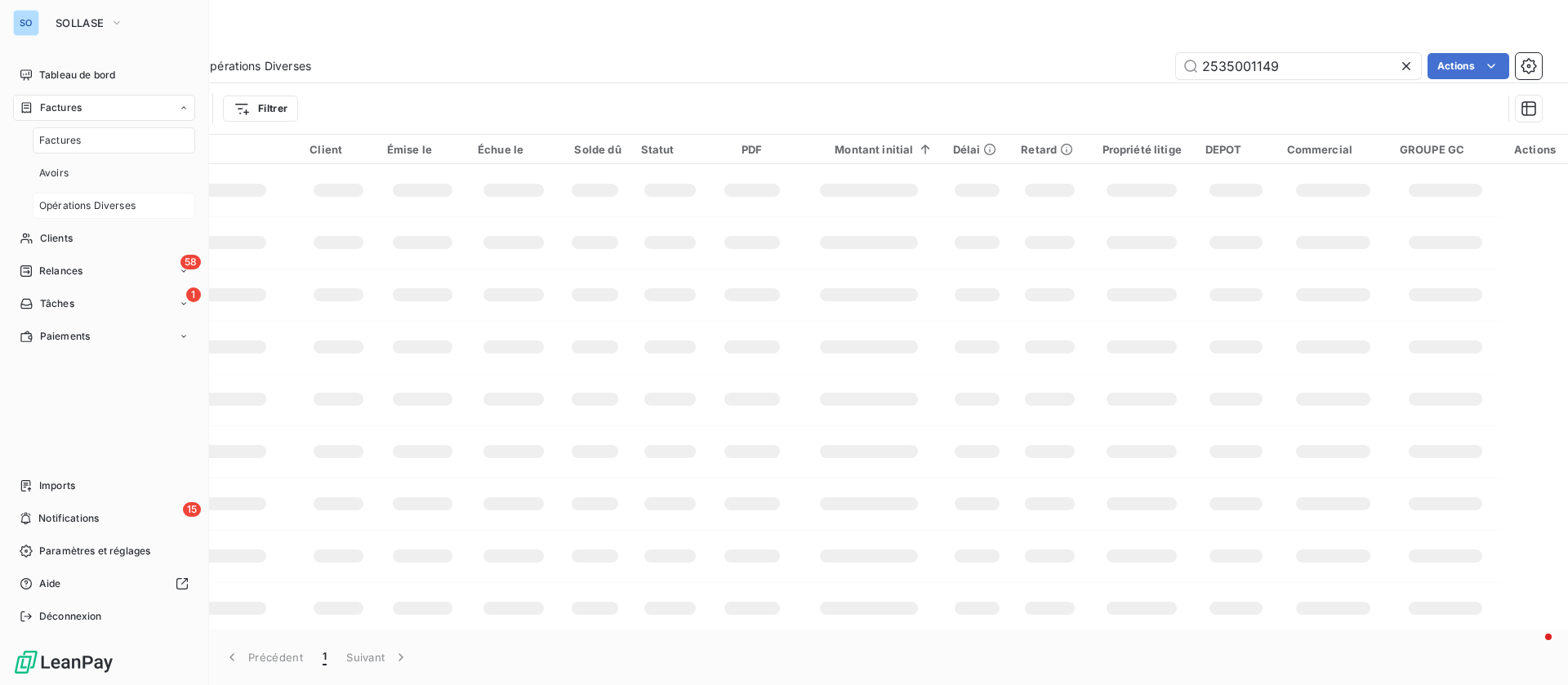
click at [75, 200] on span "Opérations Diverses" at bounding box center [87, 206] width 96 height 14
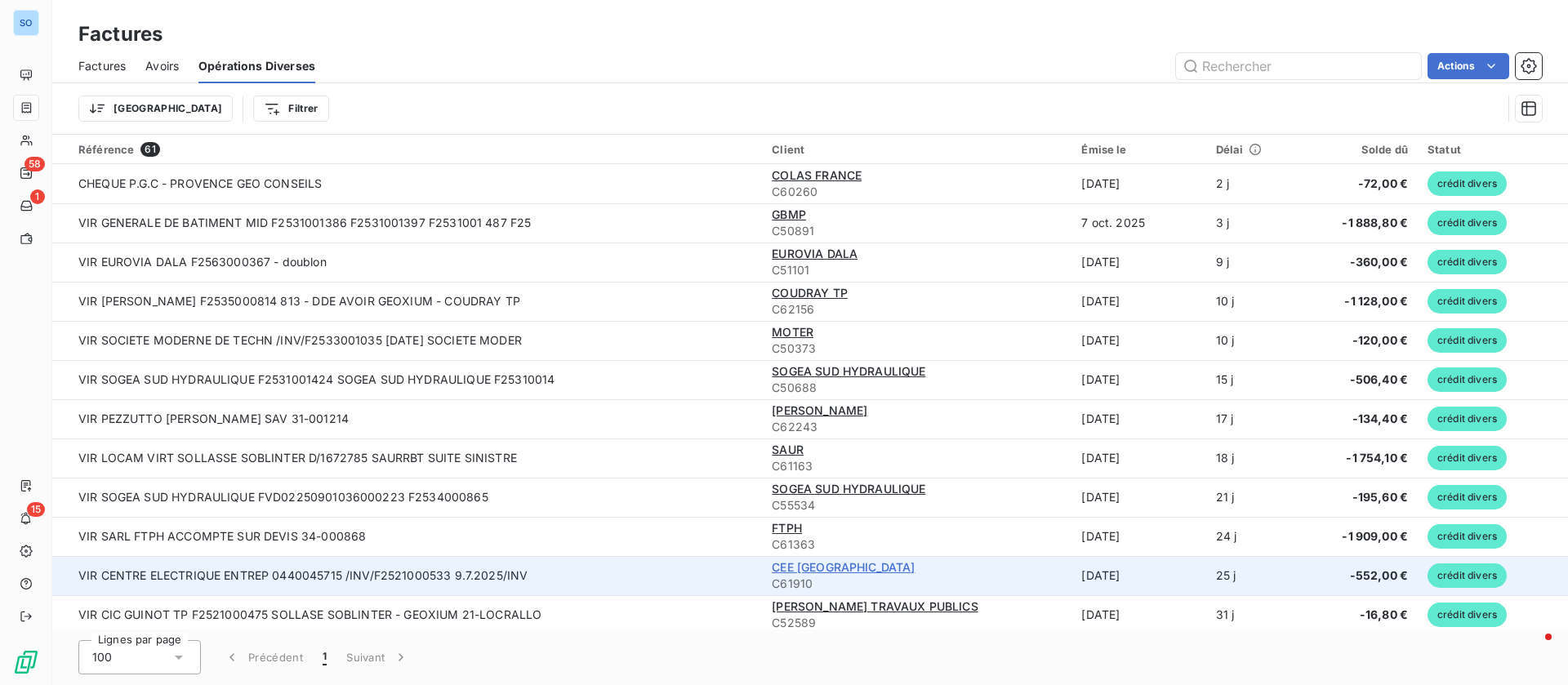
click at [830, 570] on span "CEE VAL DE LOIRE" at bounding box center [843, 567] width 143 height 14
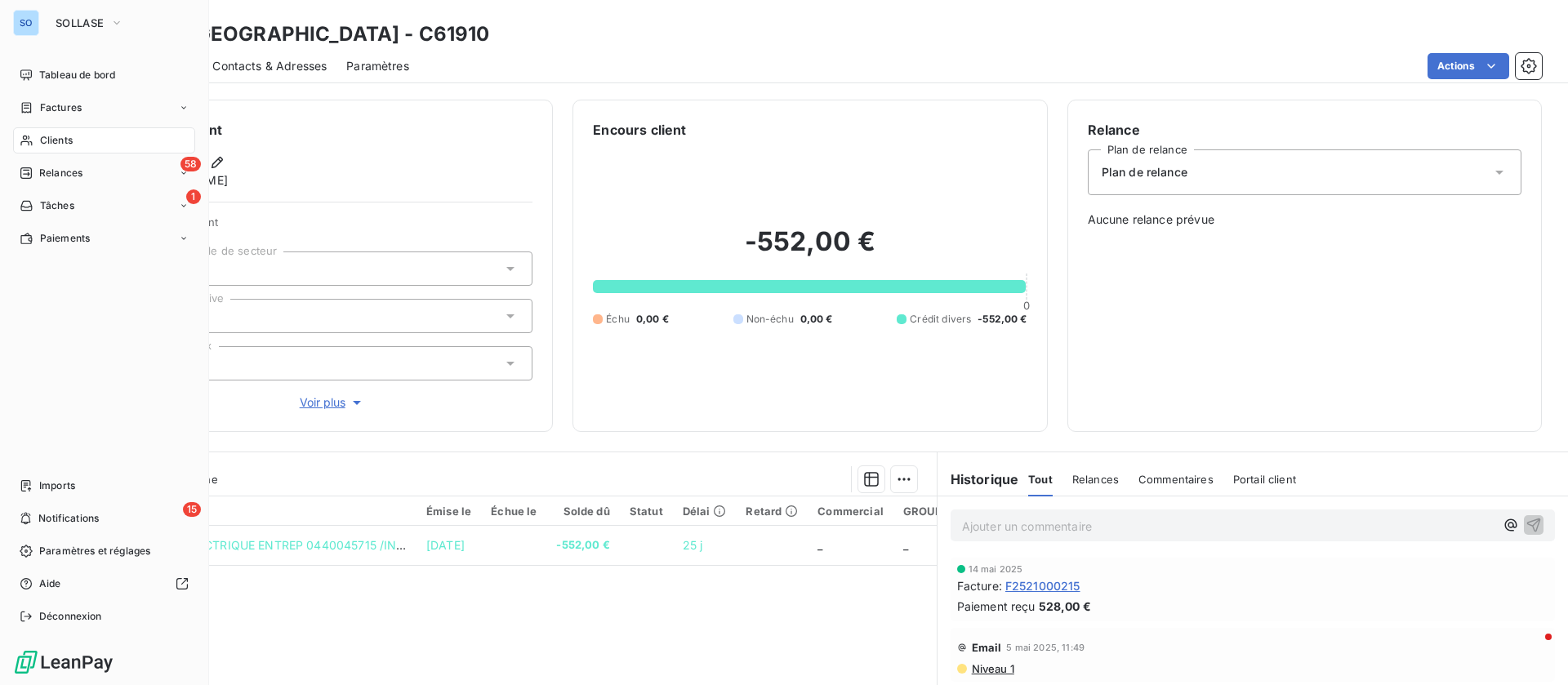
click at [57, 134] on span "Clients" at bounding box center [56, 141] width 32 height 14
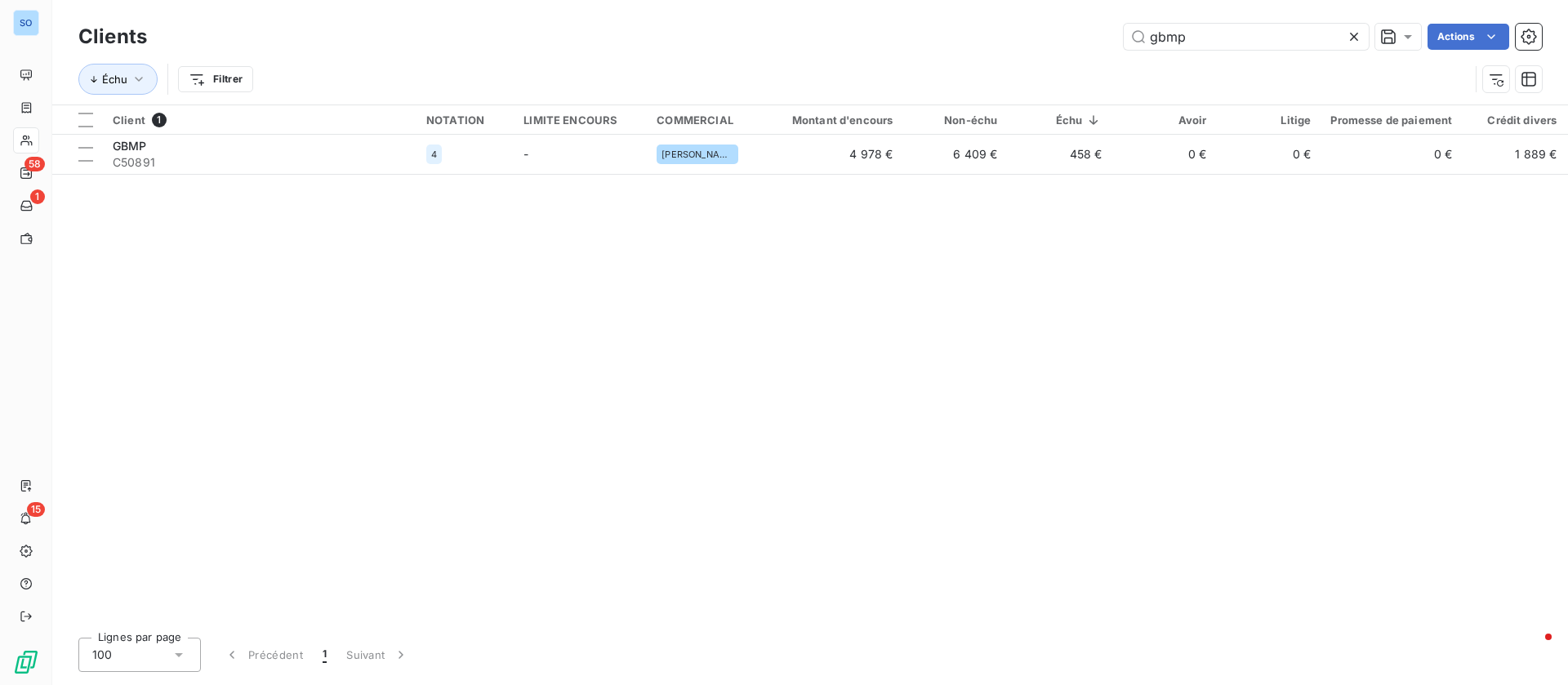
drag, startPoint x: 1248, startPoint y: 32, endPoint x: 978, endPoint y: 31, distance: 270.0
click at [978, 31] on div "gbmp Actions" at bounding box center [854, 36] width 1375 height 26
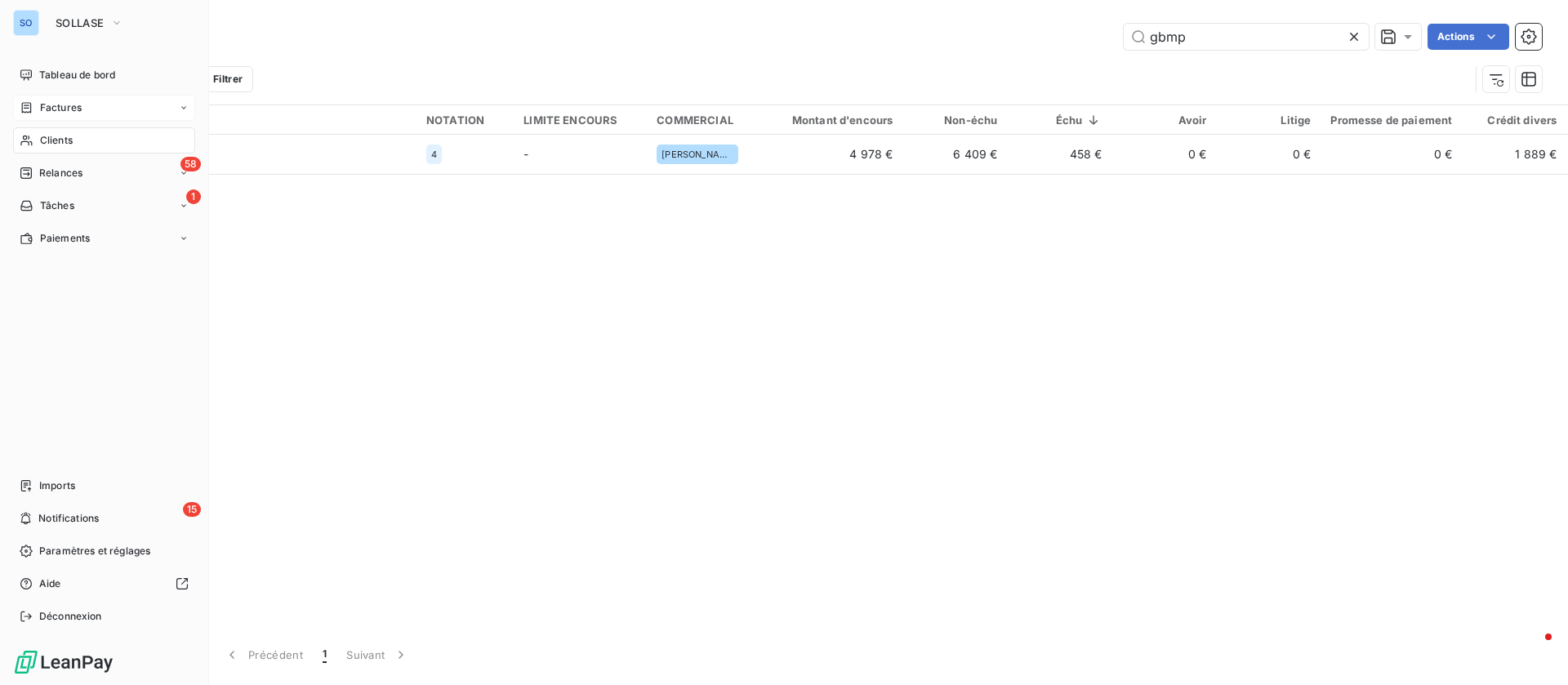
click at [95, 111] on div "Factures" at bounding box center [104, 107] width 182 height 26
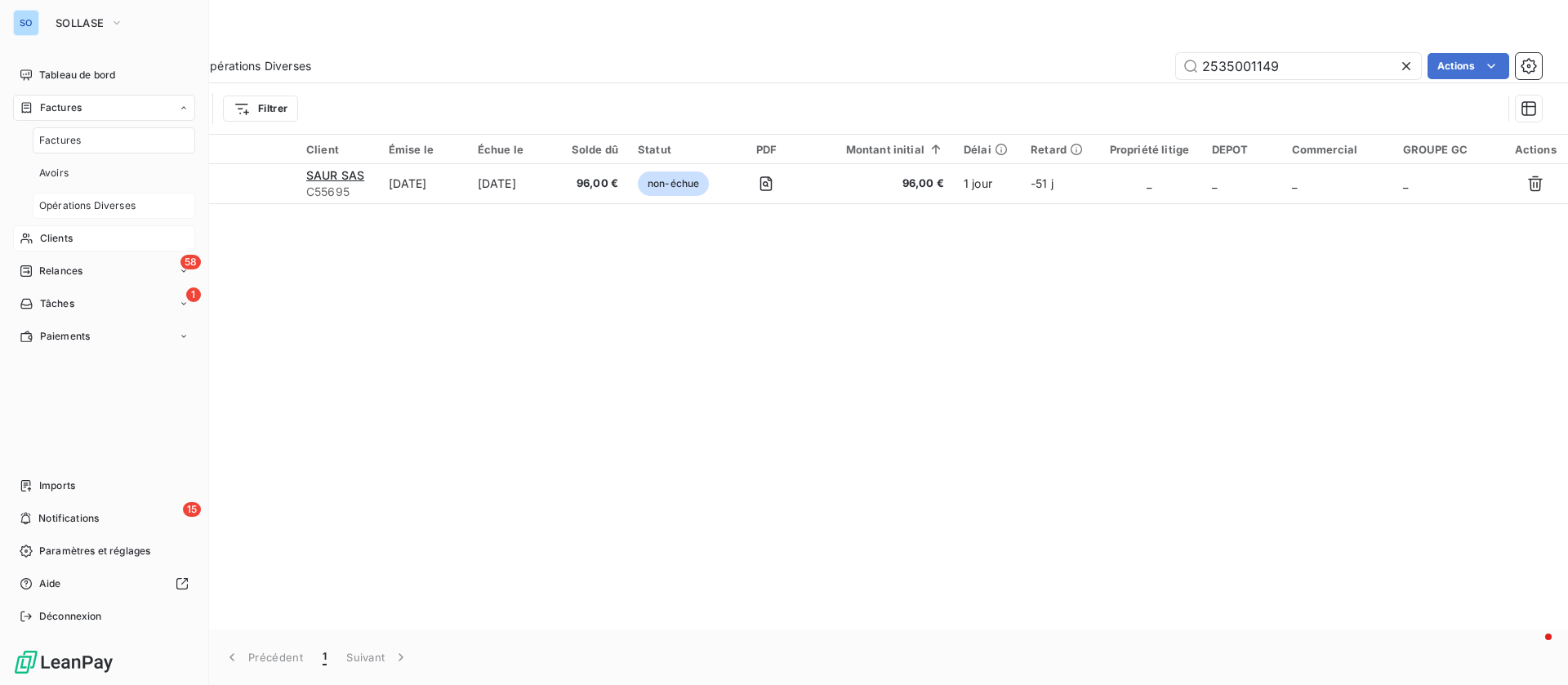
click at [87, 203] on span "Opérations Diverses" at bounding box center [87, 206] width 96 height 14
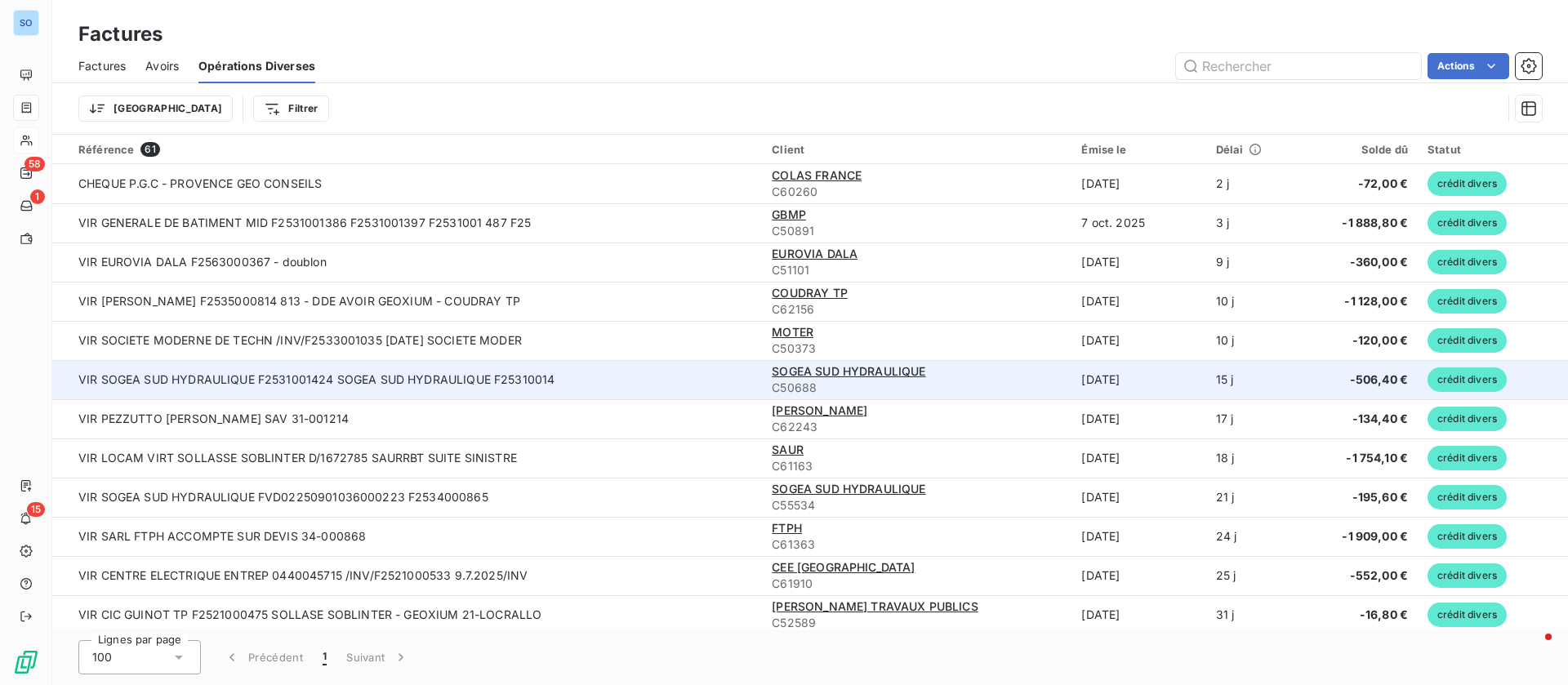
scroll to position [123, 0]
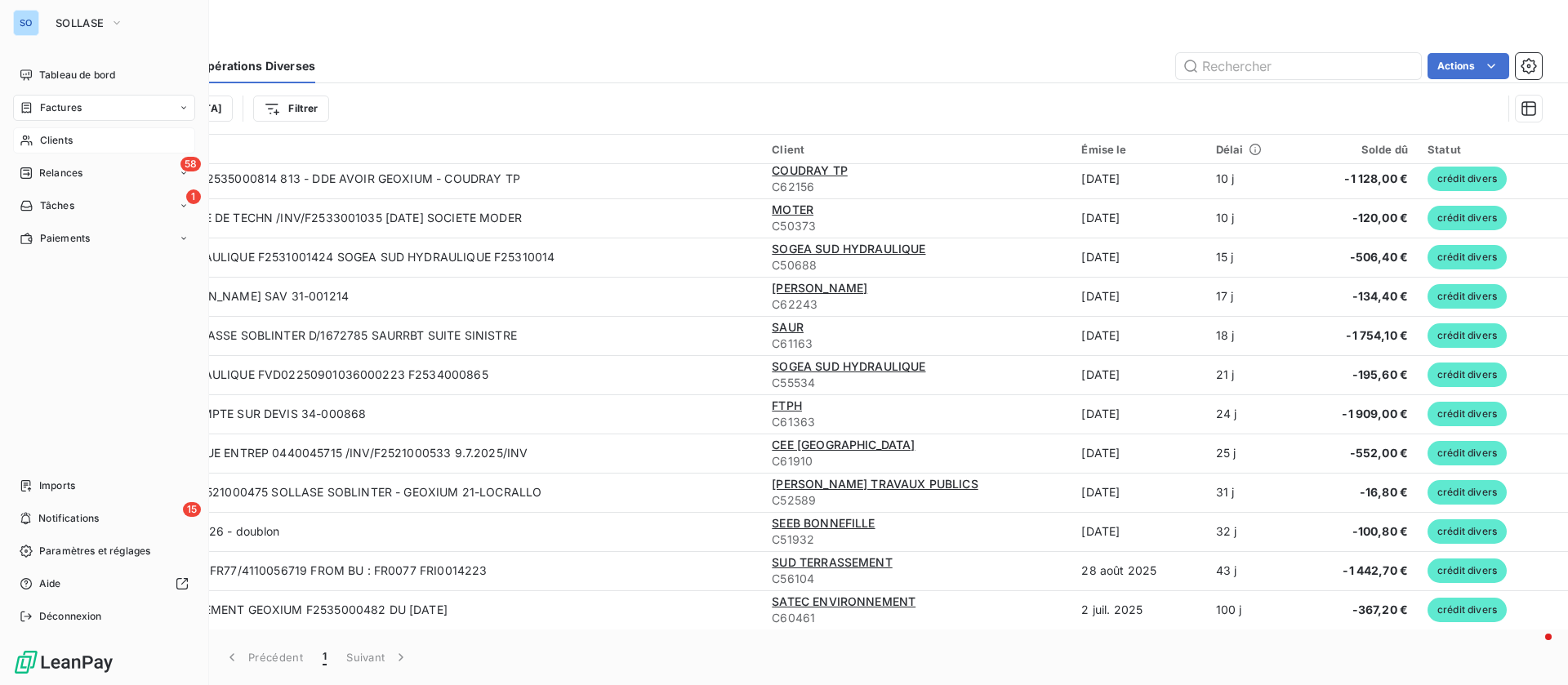
click at [49, 139] on span "Clients" at bounding box center [56, 141] width 32 height 14
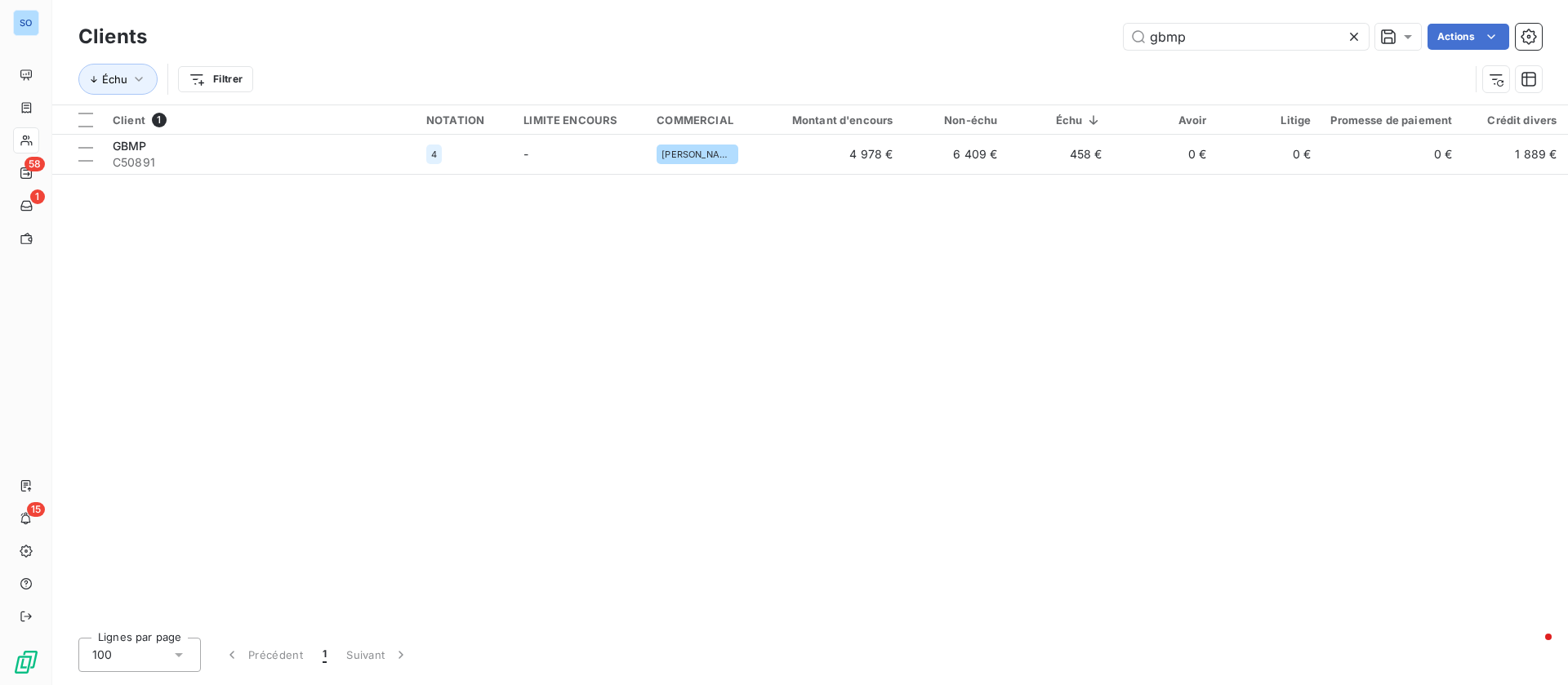
drag, startPoint x: 1205, startPoint y: 30, endPoint x: 1020, endPoint y: 31, distance: 185.0
click at [1020, 31] on div "gbmp Actions" at bounding box center [854, 36] width 1375 height 26
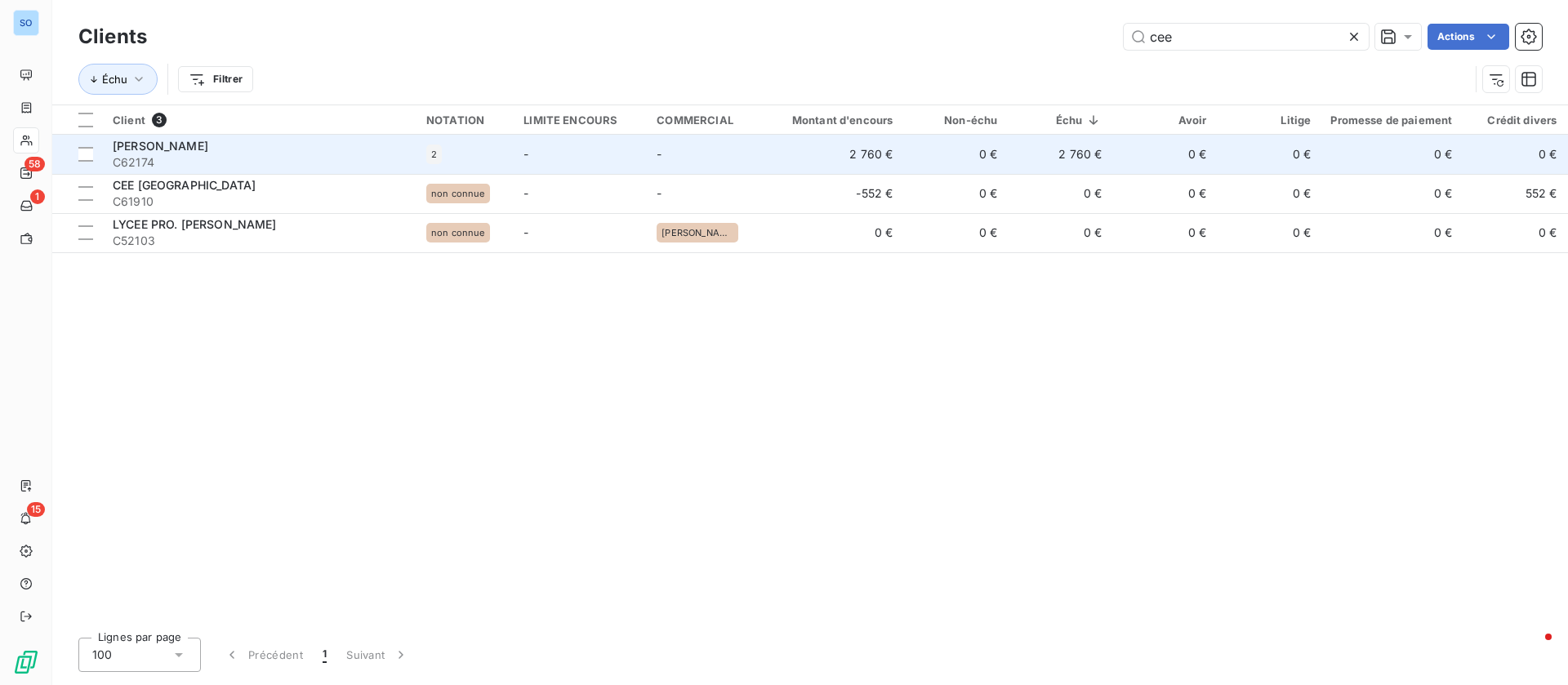
type input "cee"
click at [825, 144] on td "2 760 €" at bounding box center [833, 154] width 141 height 39
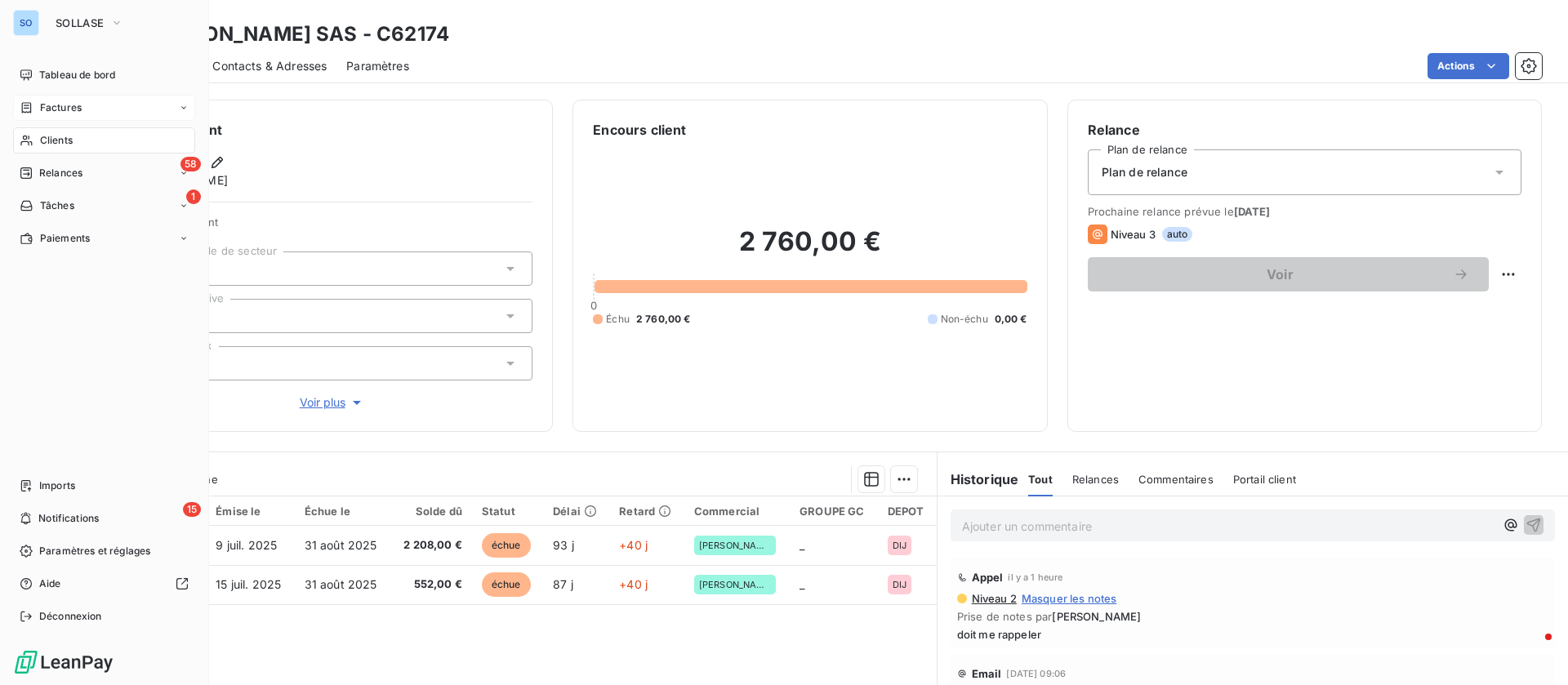
click at [56, 102] on span "Factures" at bounding box center [60, 107] width 41 height 14
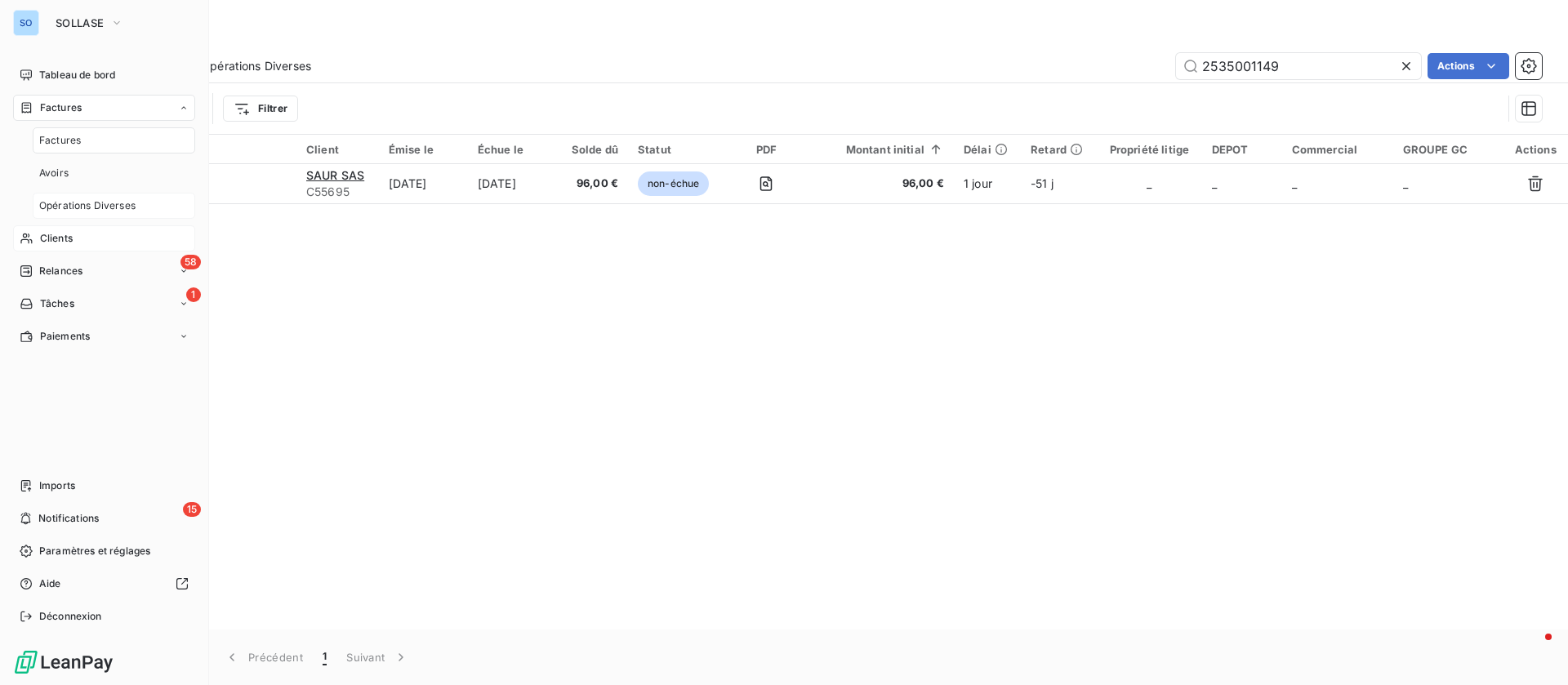
click at [85, 203] on span "Opérations Diverses" at bounding box center [87, 206] width 96 height 14
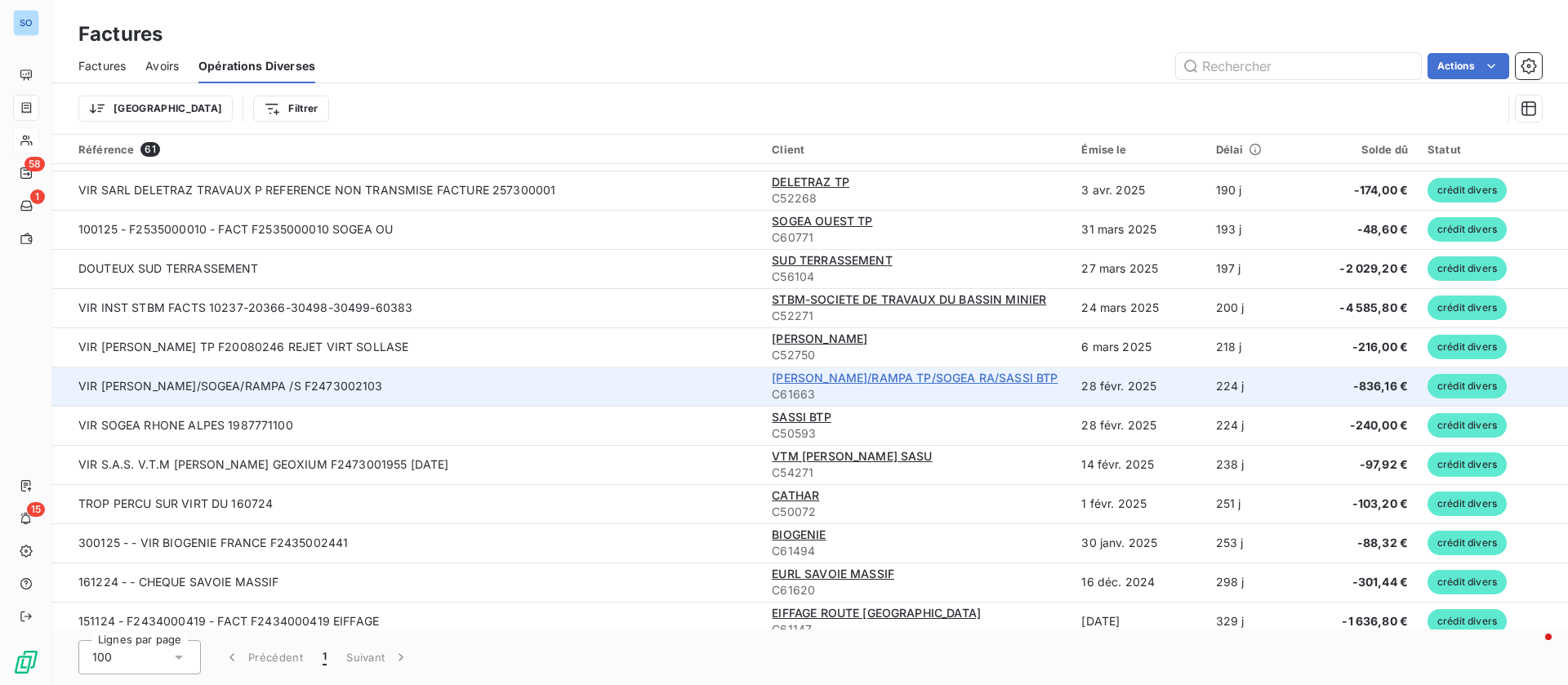
scroll to position [1102, 0]
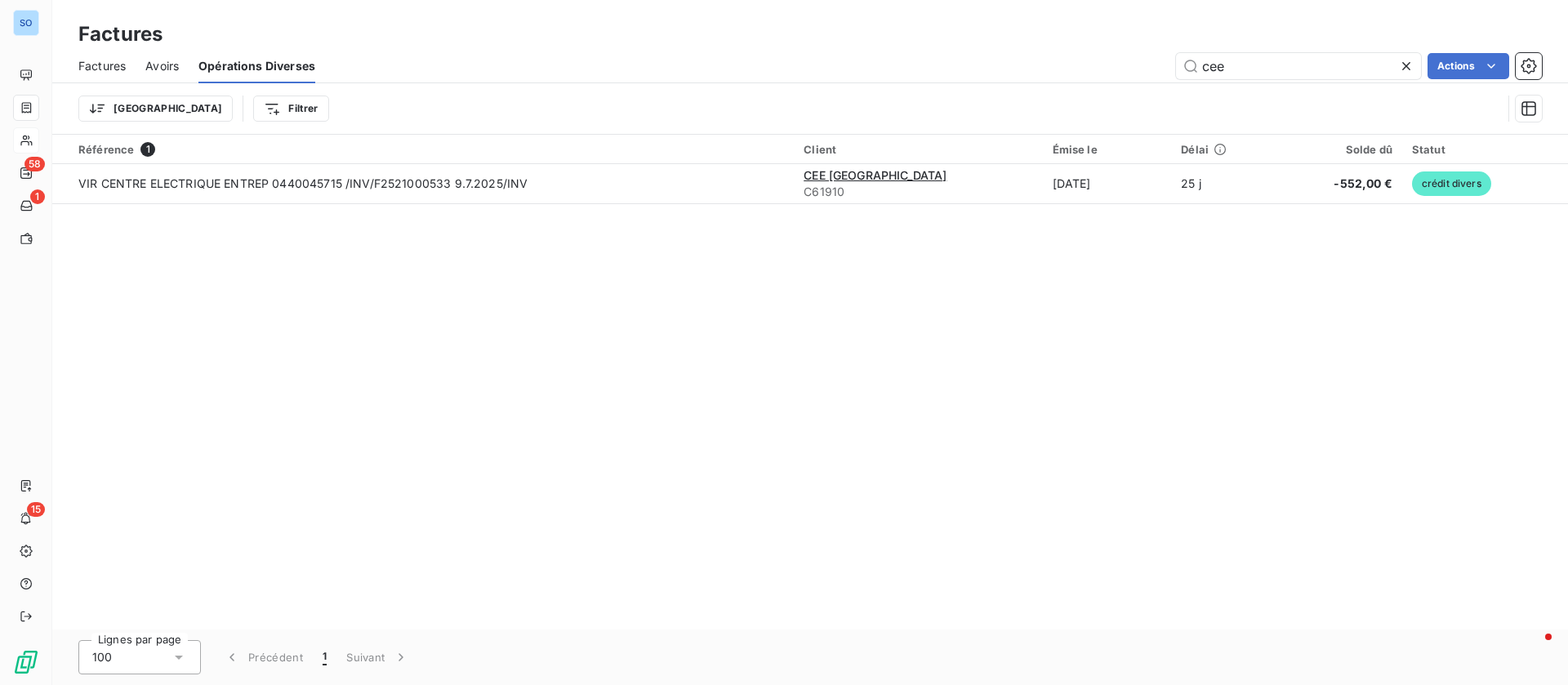
type input "cee"
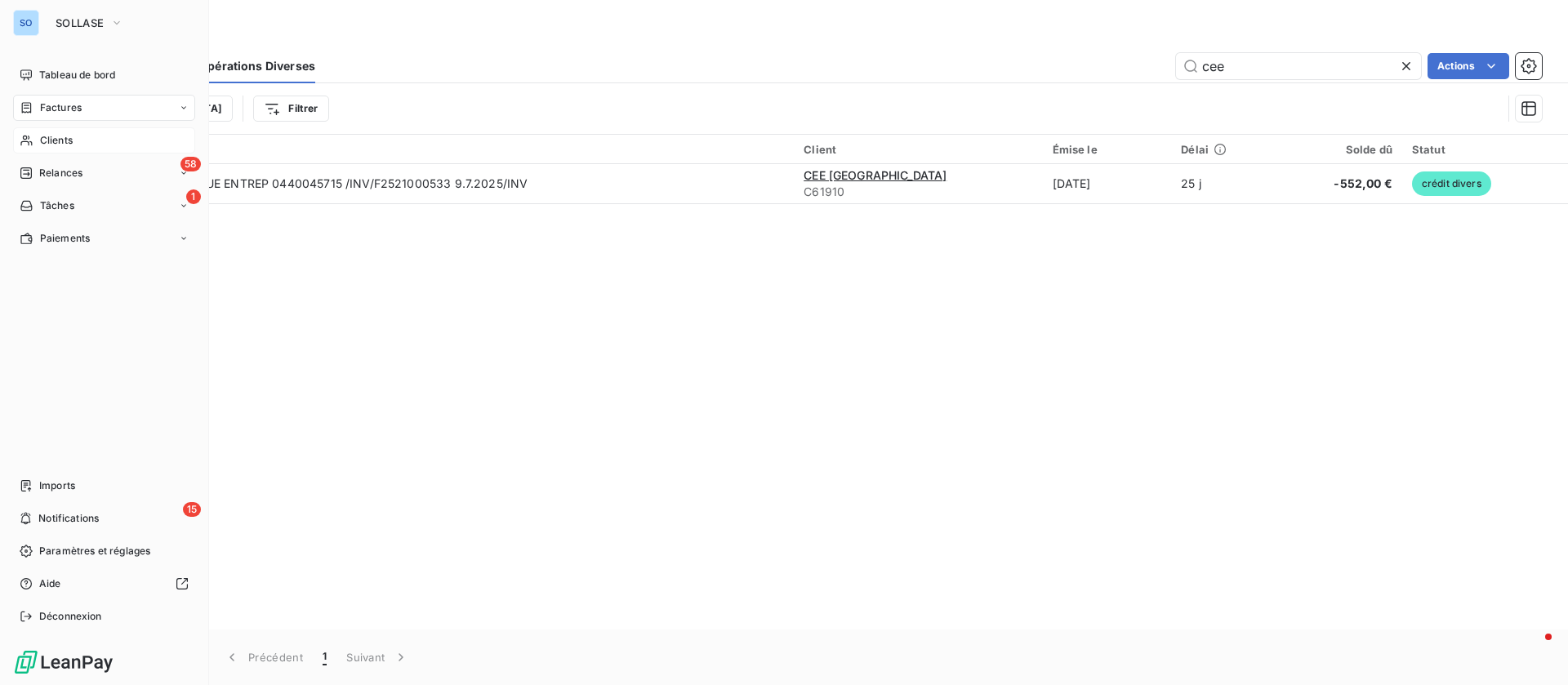
click at [60, 135] on span "Clients" at bounding box center [56, 141] width 32 height 14
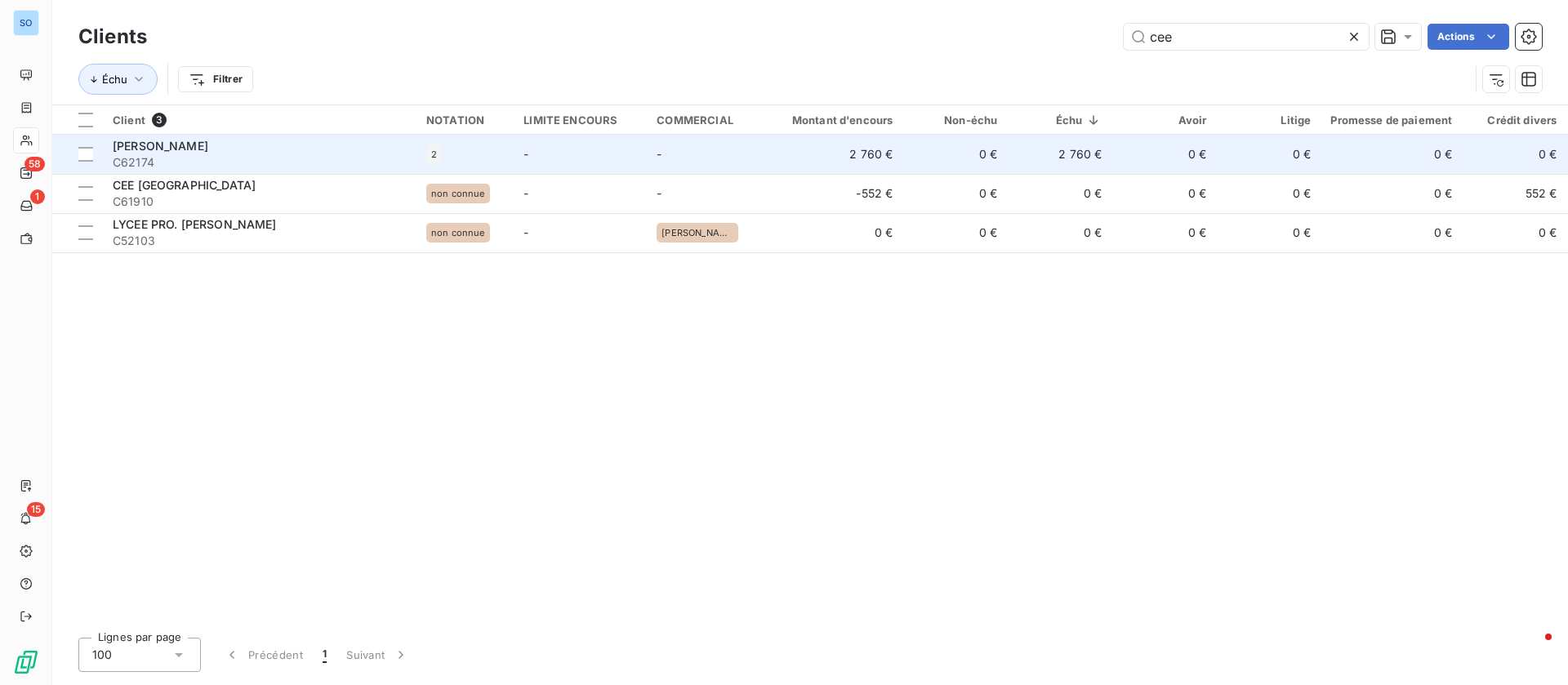
click at [212, 159] on span "C62174" at bounding box center [260, 162] width 294 height 16
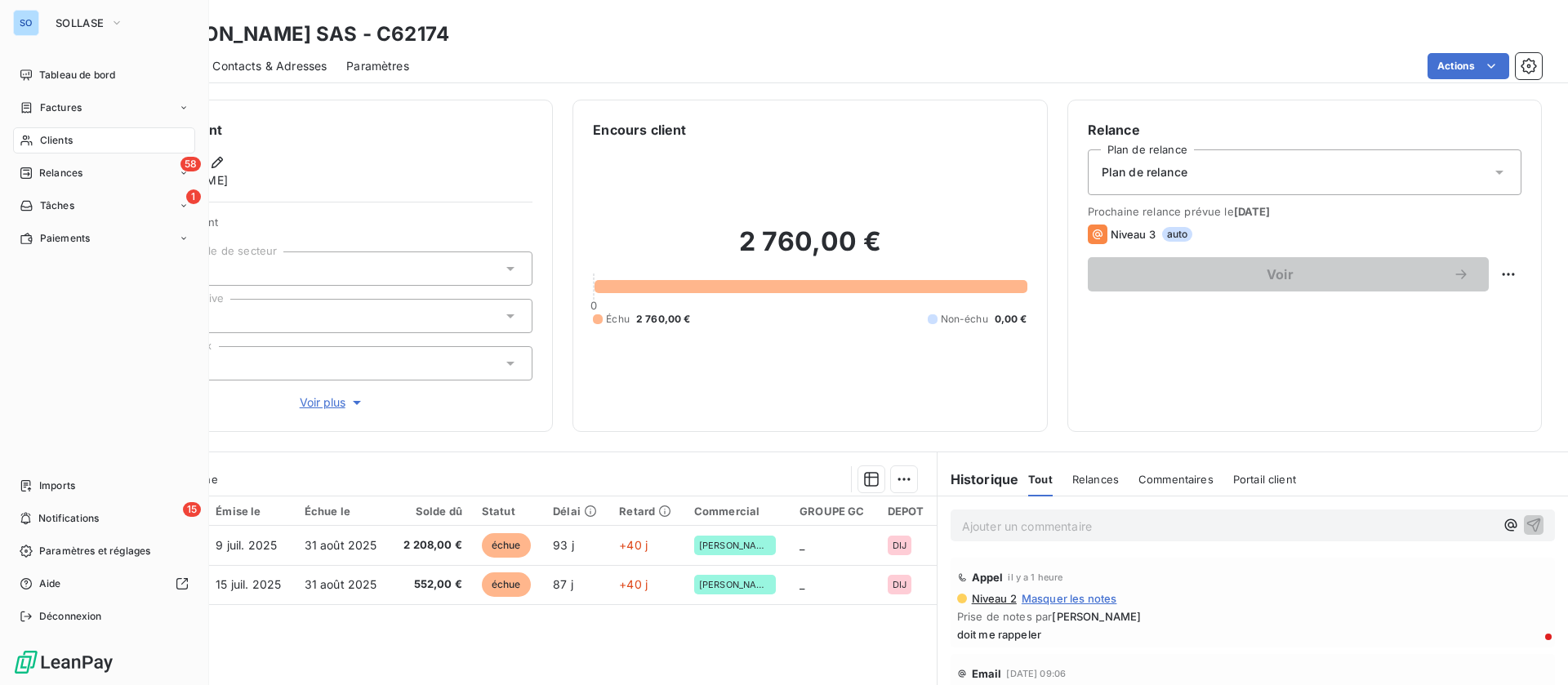
click at [41, 138] on span "Clients" at bounding box center [56, 141] width 32 height 14
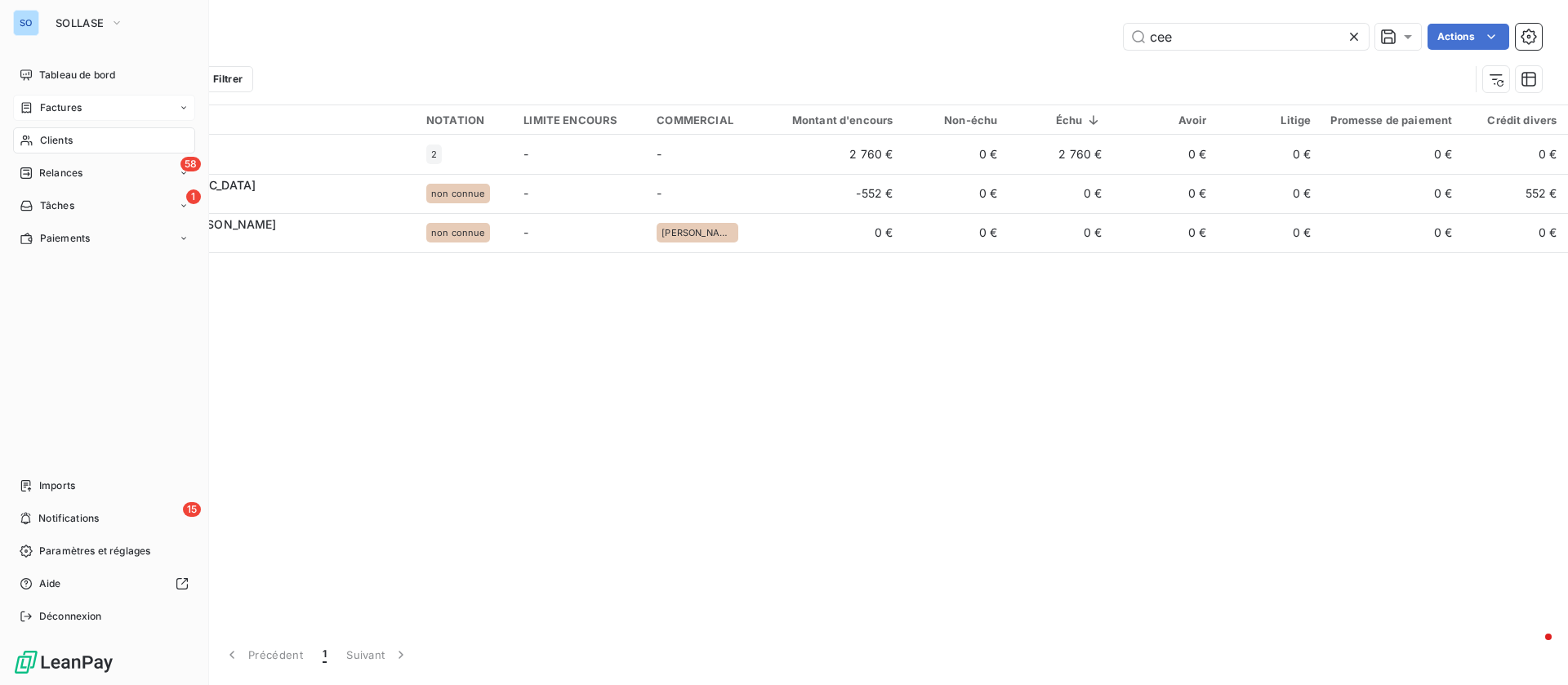
click at [53, 104] on span "Factures" at bounding box center [60, 107] width 41 height 14
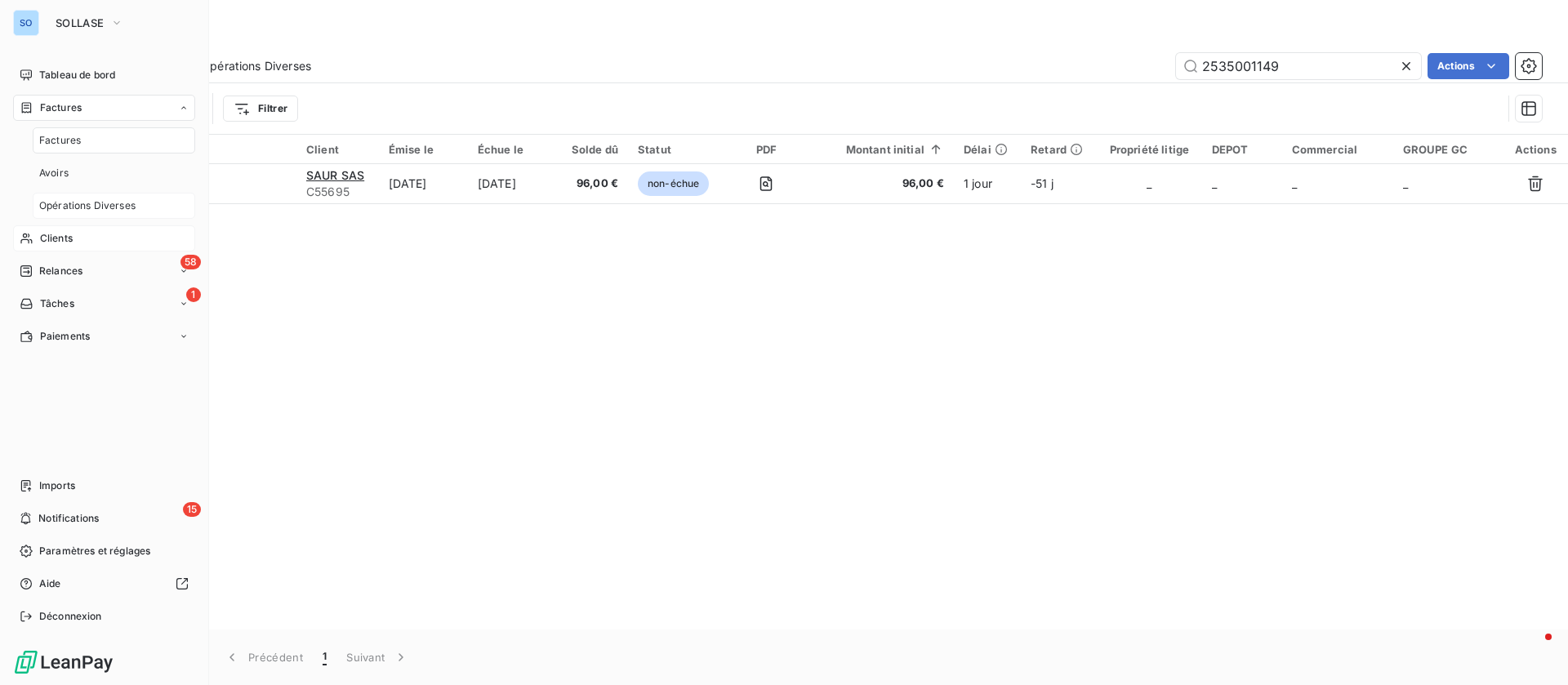
click at [96, 203] on span "Opérations Diverses" at bounding box center [87, 206] width 96 height 14
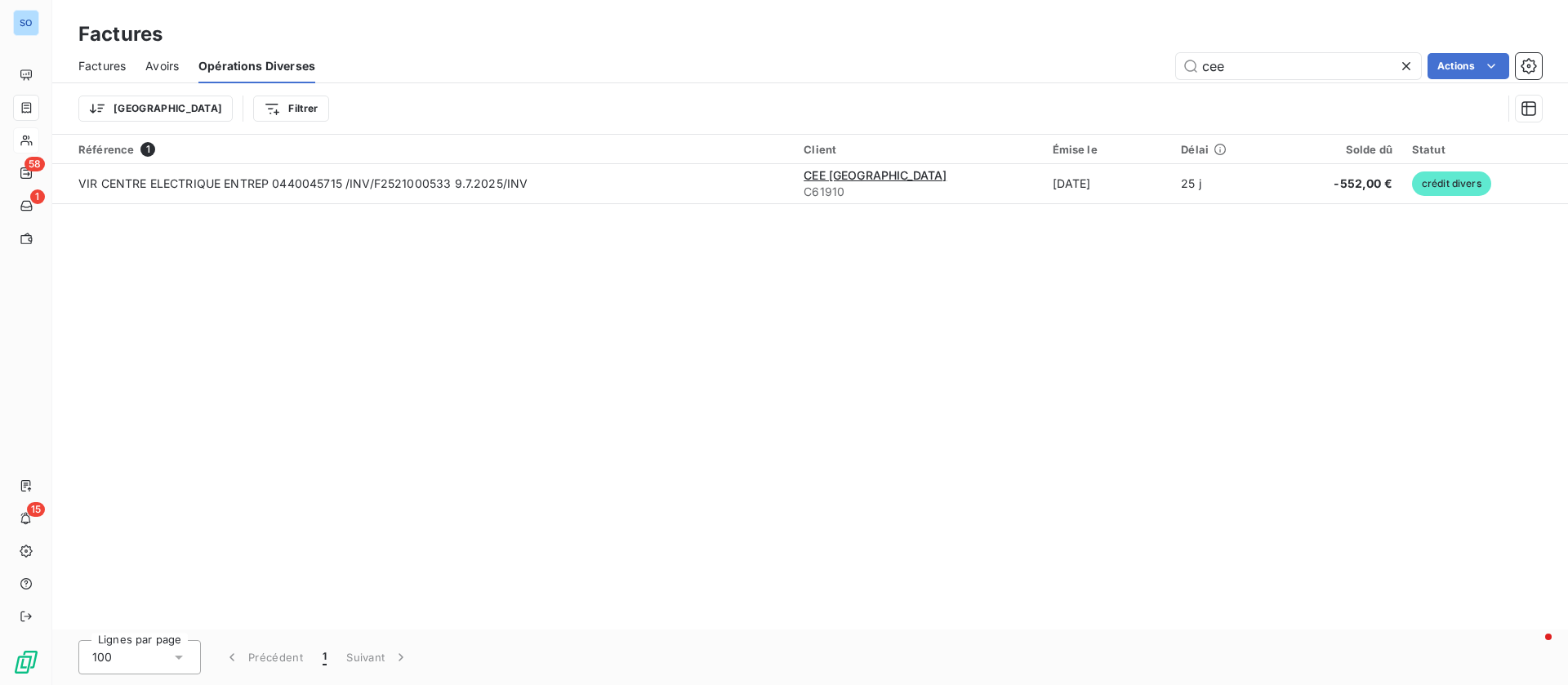
click at [1413, 63] on icon at bounding box center [1406, 66] width 16 height 16
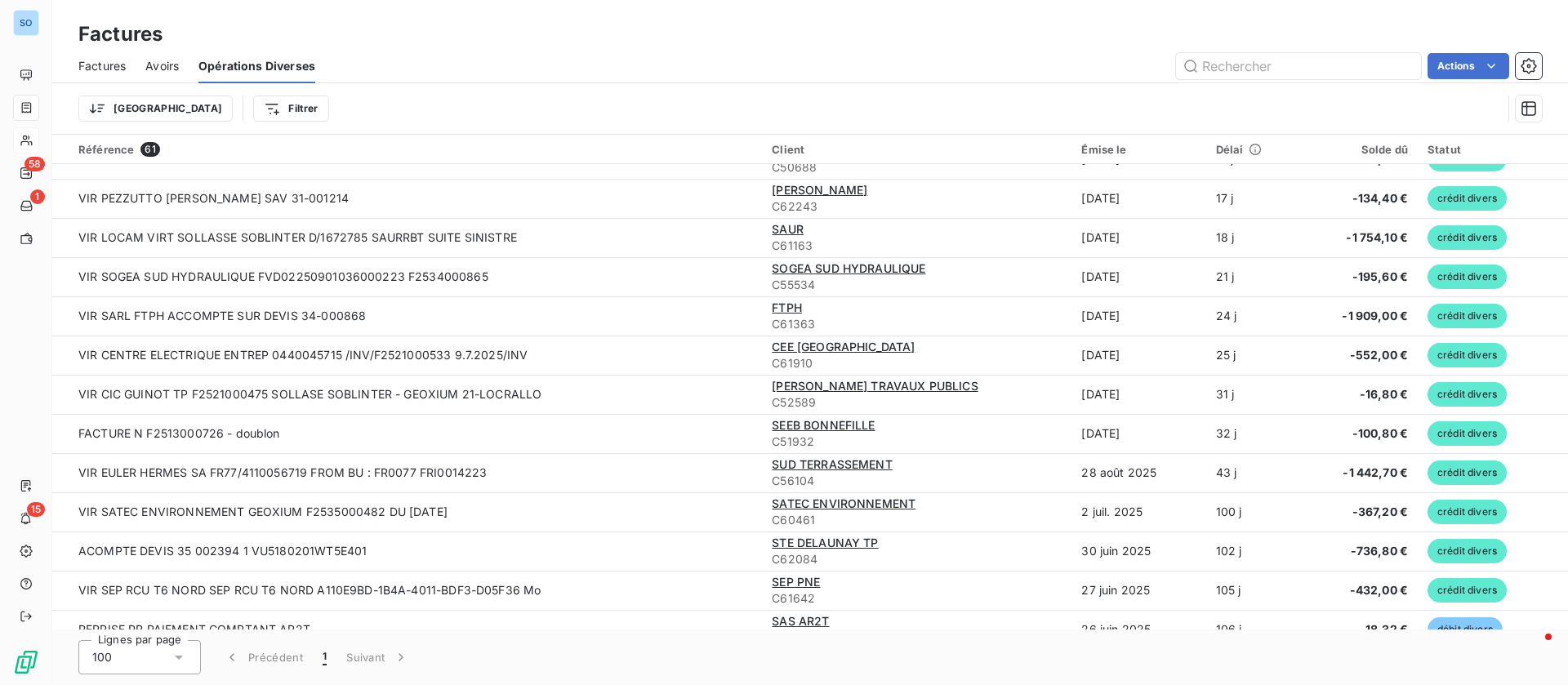
scroll to position [245, 0]
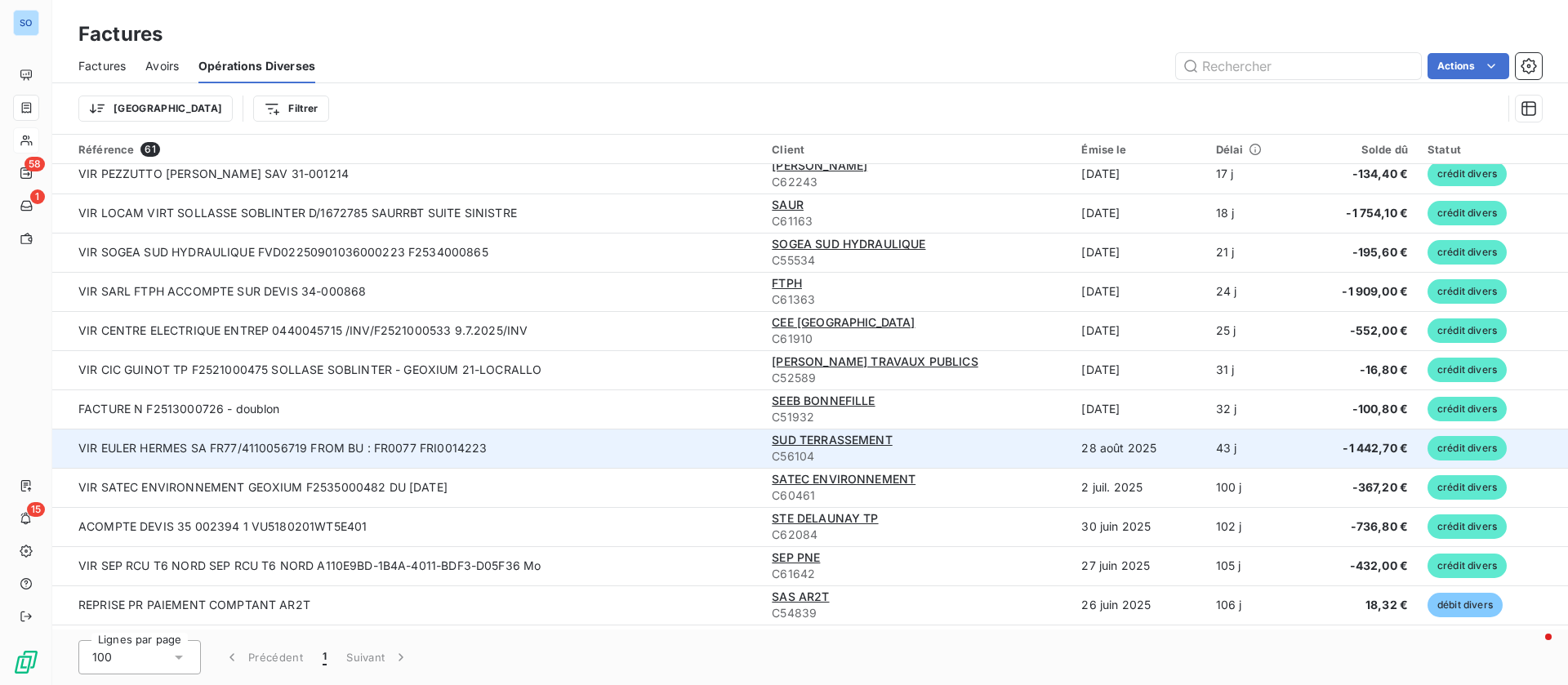
click at [609, 438] on td "VIR EULER HERMES SA FR77/4110056719 FROM BU : FR0077 FRI0014223" at bounding box center [406, 448] width 709 height 39
click at [420, 431] on td "VIR EULER HERMES SA FR77/4110056719 FROM BU : FR0077 FRI0014223" at bounding box center [406, 448] width 709 height 39
click at [113, 443] on td "VIR EULER HERMES SA FR77/4110056719 FROM BU : FR0077 FRI0014223" at bounding box center [406, 448] width 709 height 39
click at [1443, 442] on span "crédit divers" at bounding box center [1467, 448] width 79 height 24
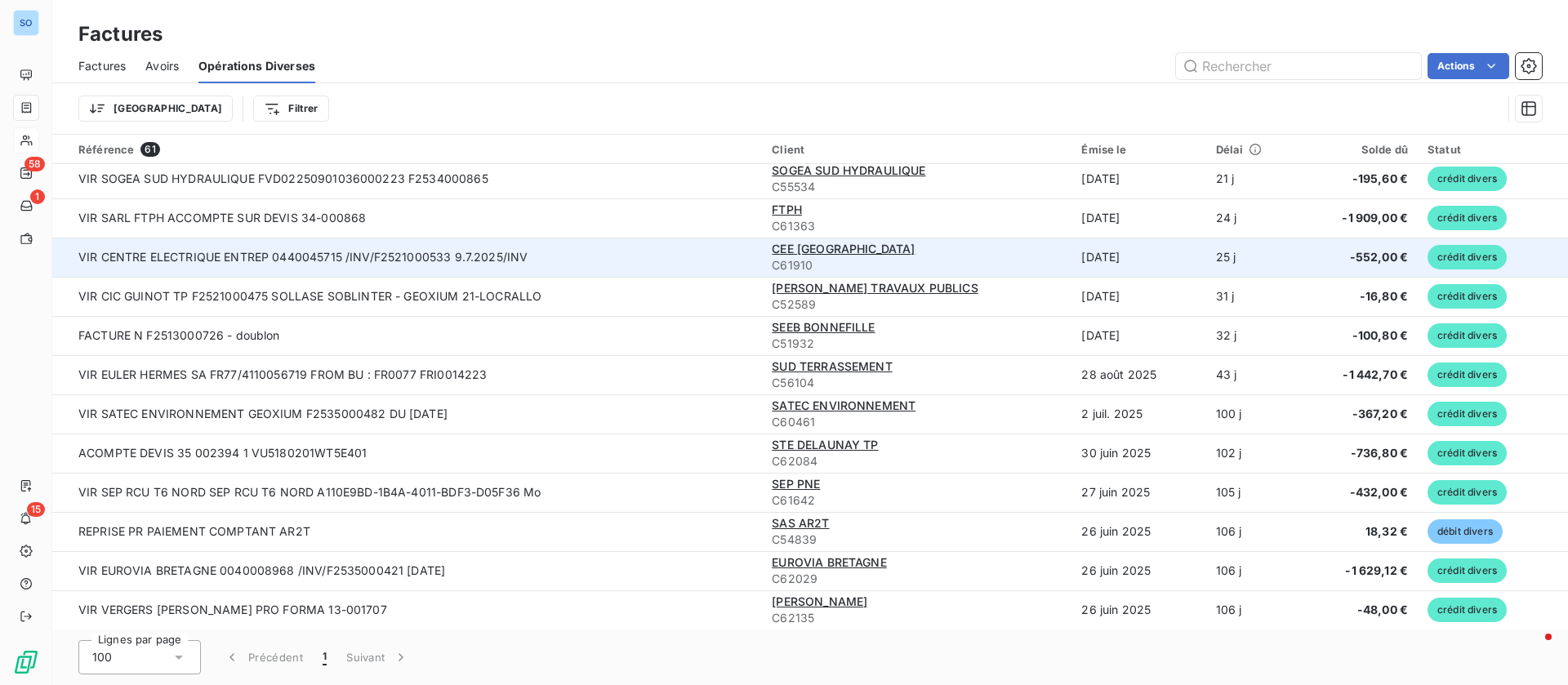
scroll to position [368, 0]
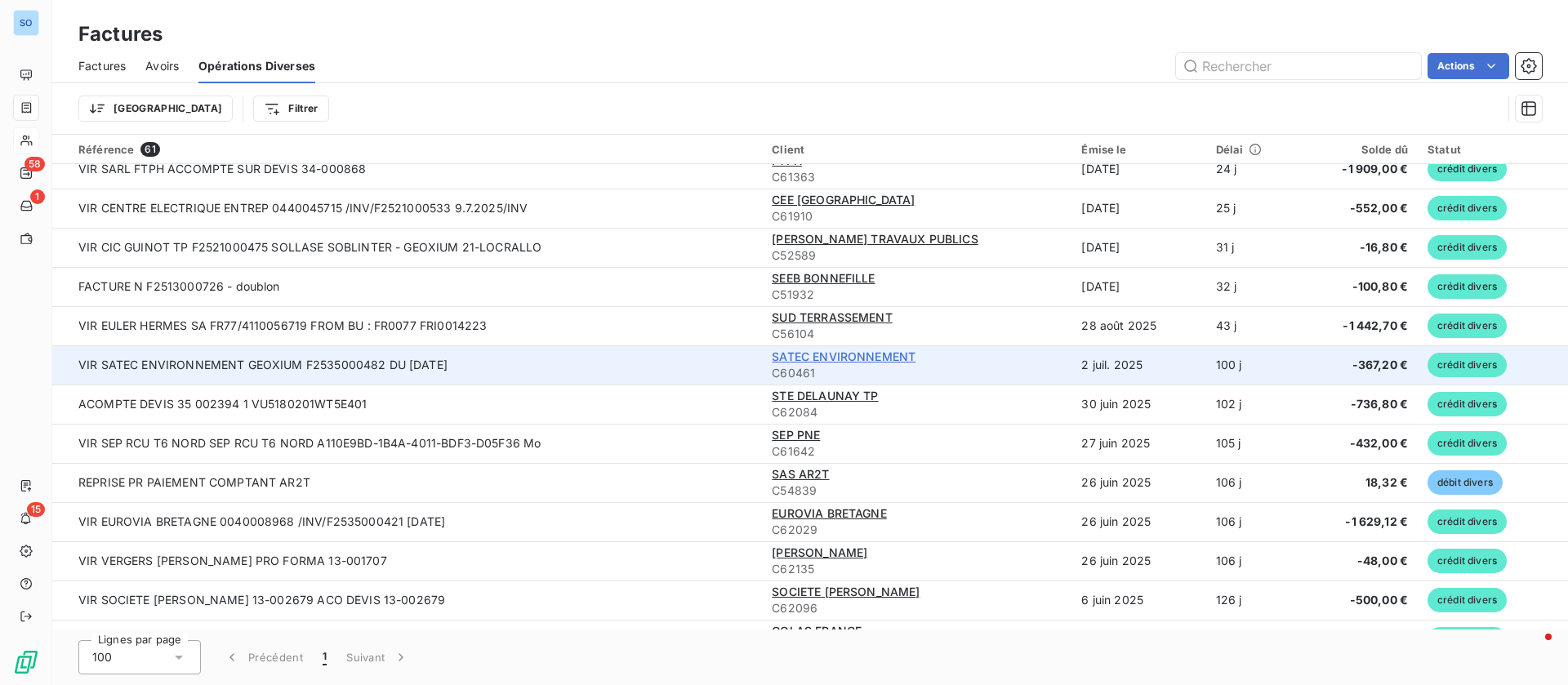
click at [898, 360] on span "SATEC ENVIRONNEMENT" at bounding box center [843, 356] width 143 height 14
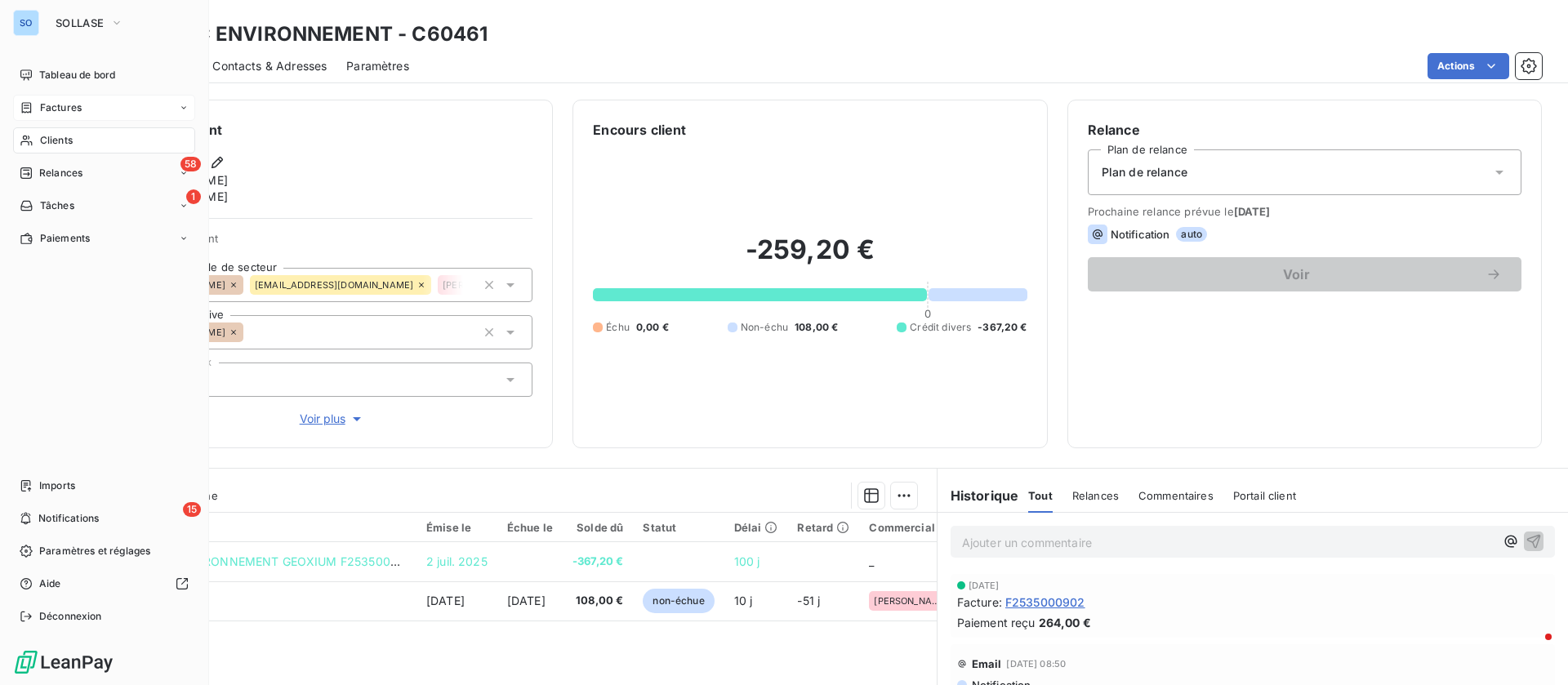
click at [24, 105] on icon at bounding box center [26, 107] width 14 height 13
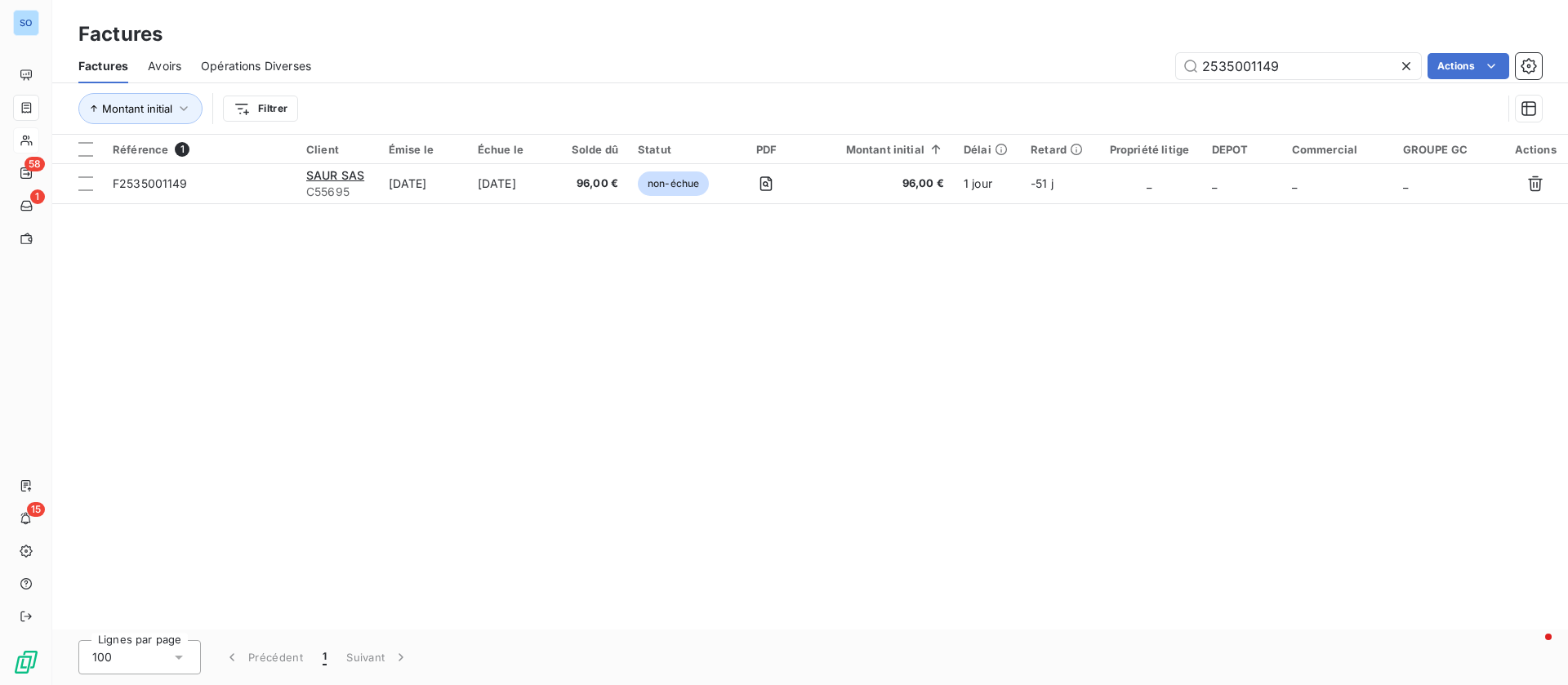
drag, startPoint x: 1235, startPoint y: 55, endPoint x: 1089, endPoint y: 55, distance: 146.0
click at [1089, 55] on div "2535001149 Actions" at bounding box center [936, 66] width 1211 height 26
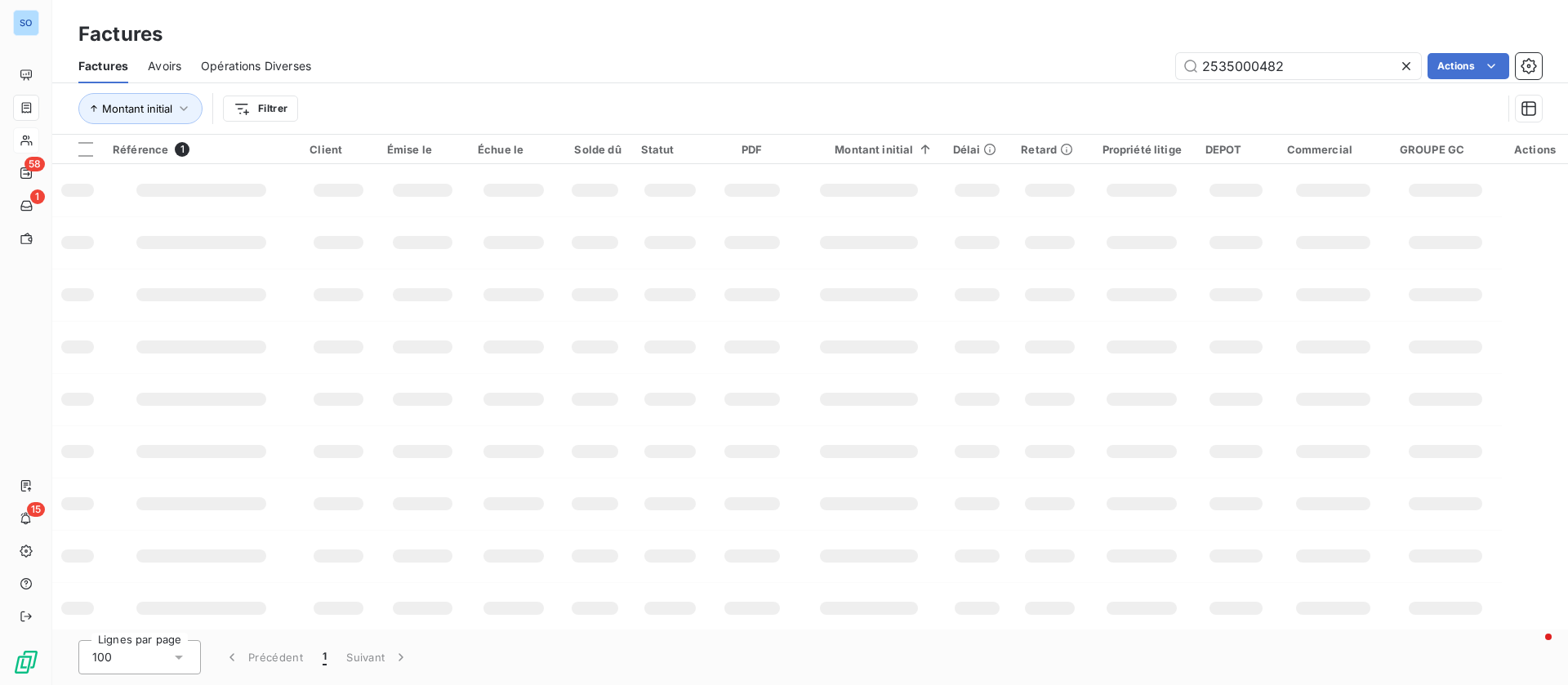
type input "2535000482"
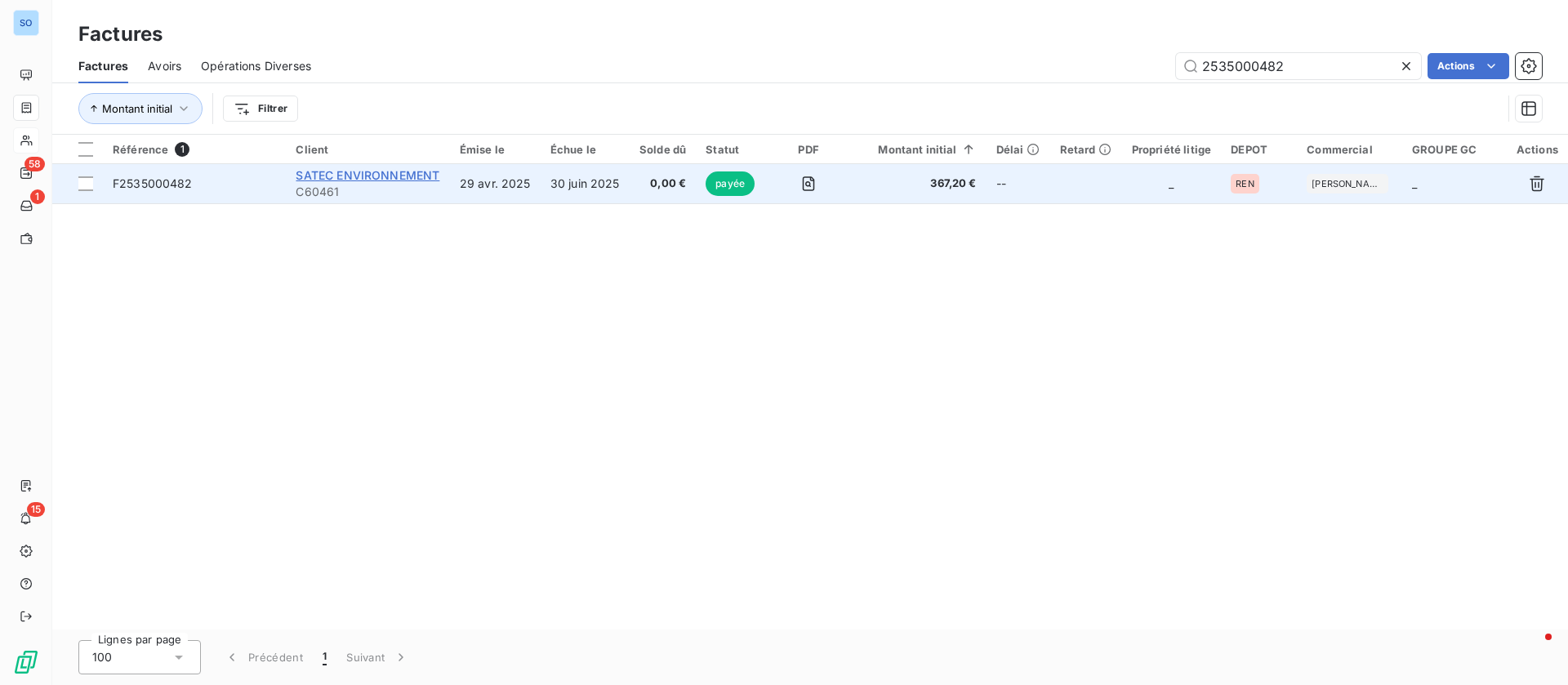
click at [378, 172] on span "SATEC ENVIRONNEMENT" at bounding box center [367, 175] width 143 height 14
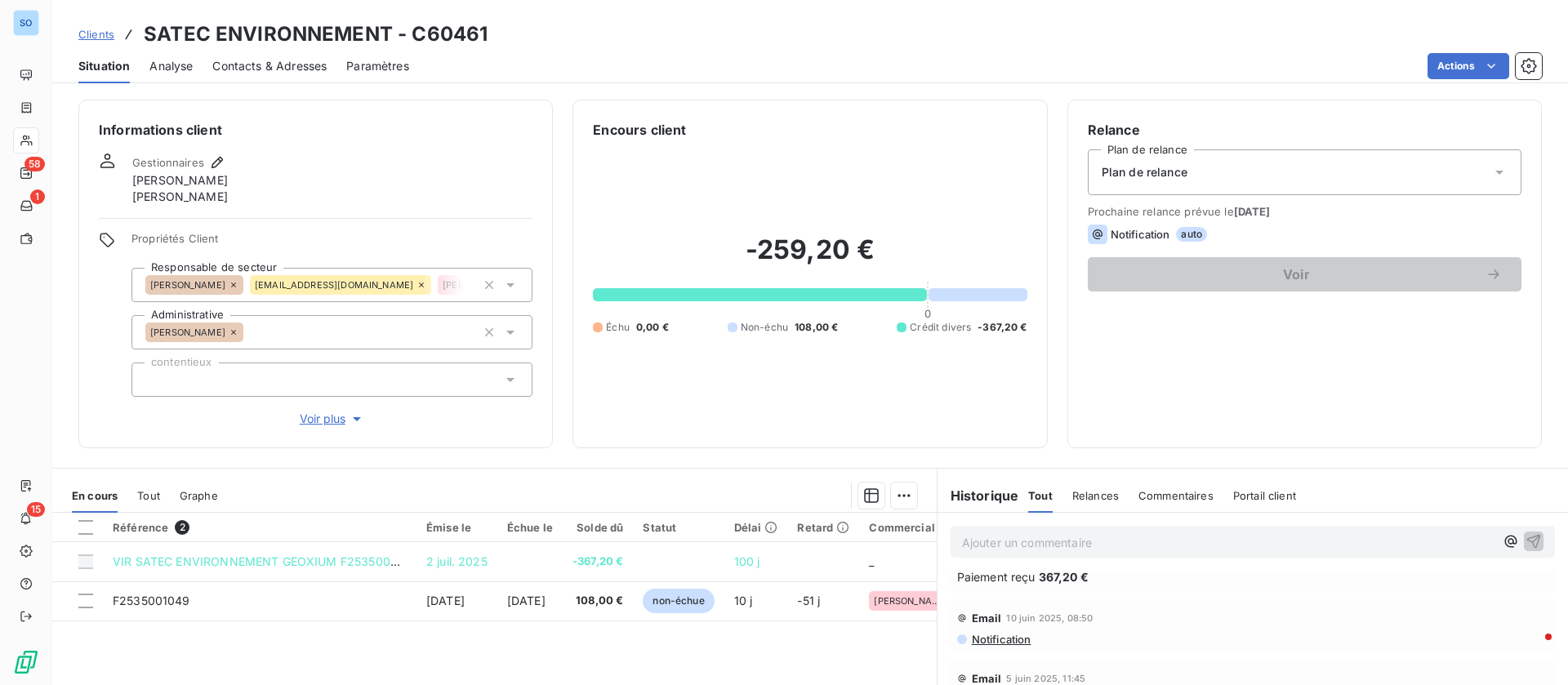
scroll to position [245, 0]
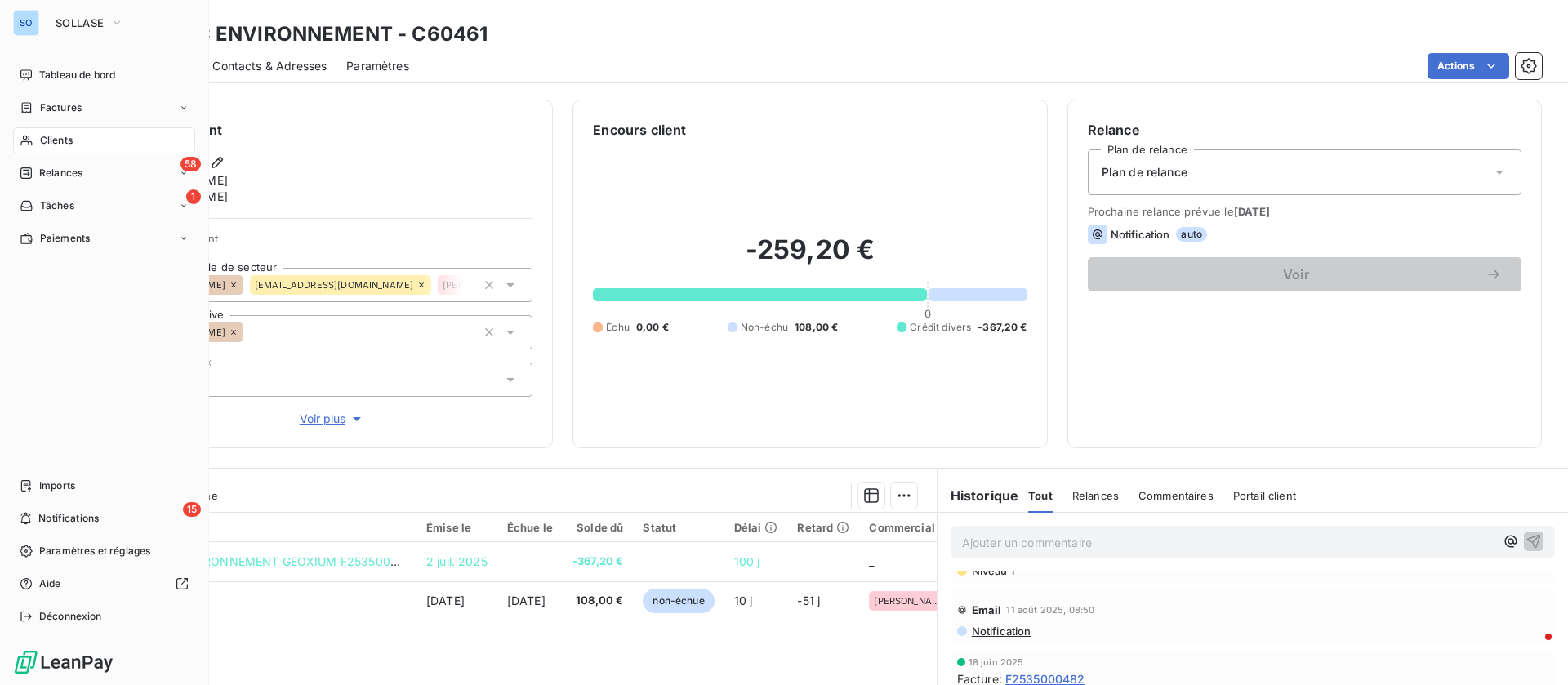
click at [69, 133] on span "Clients" at bounding box center [56, 141] width 32 height 14
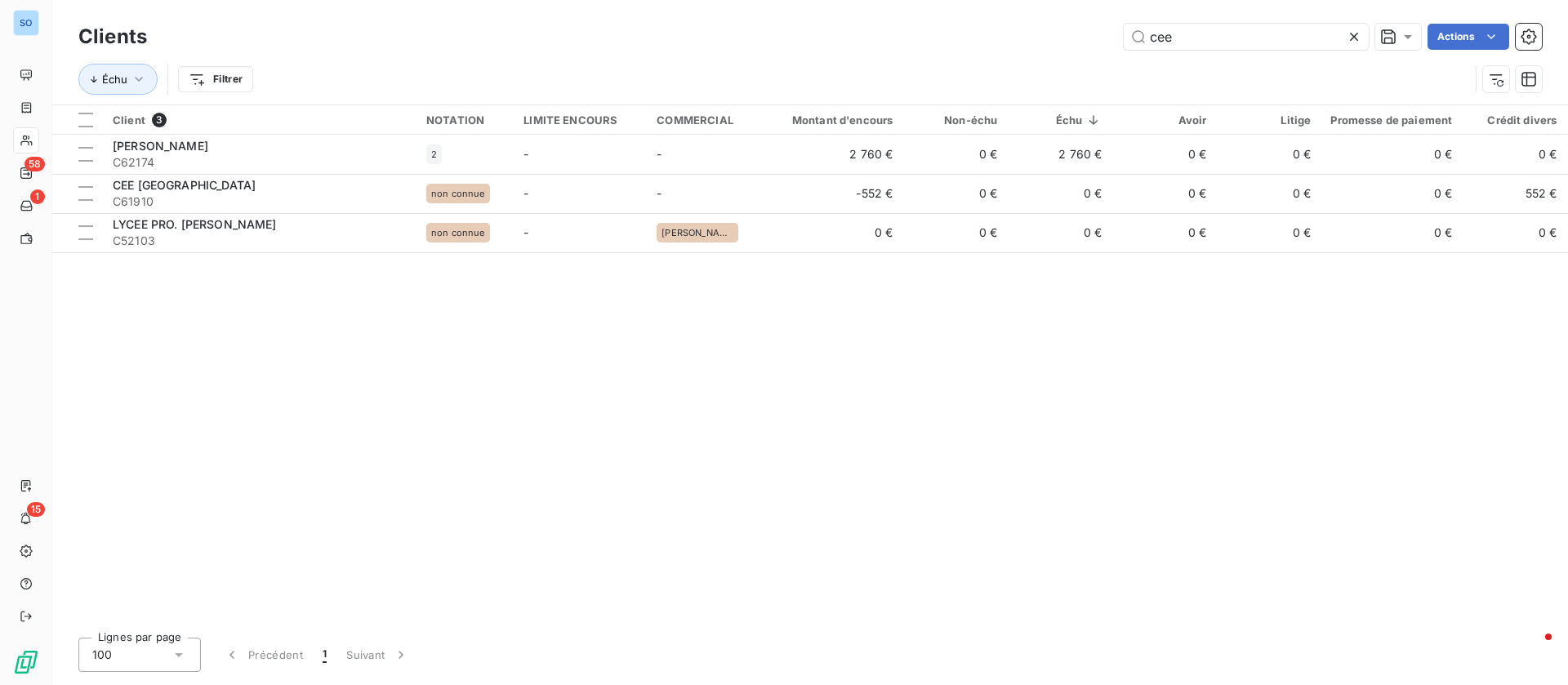
drag, startPoint x: 1199, startPoint y: 32, endPoint x: 999, endPoint y: 32, distance: 200.0
click at [999, 32] on div "cee Actions" at bounding box center [854, 36] width 1375 height 26
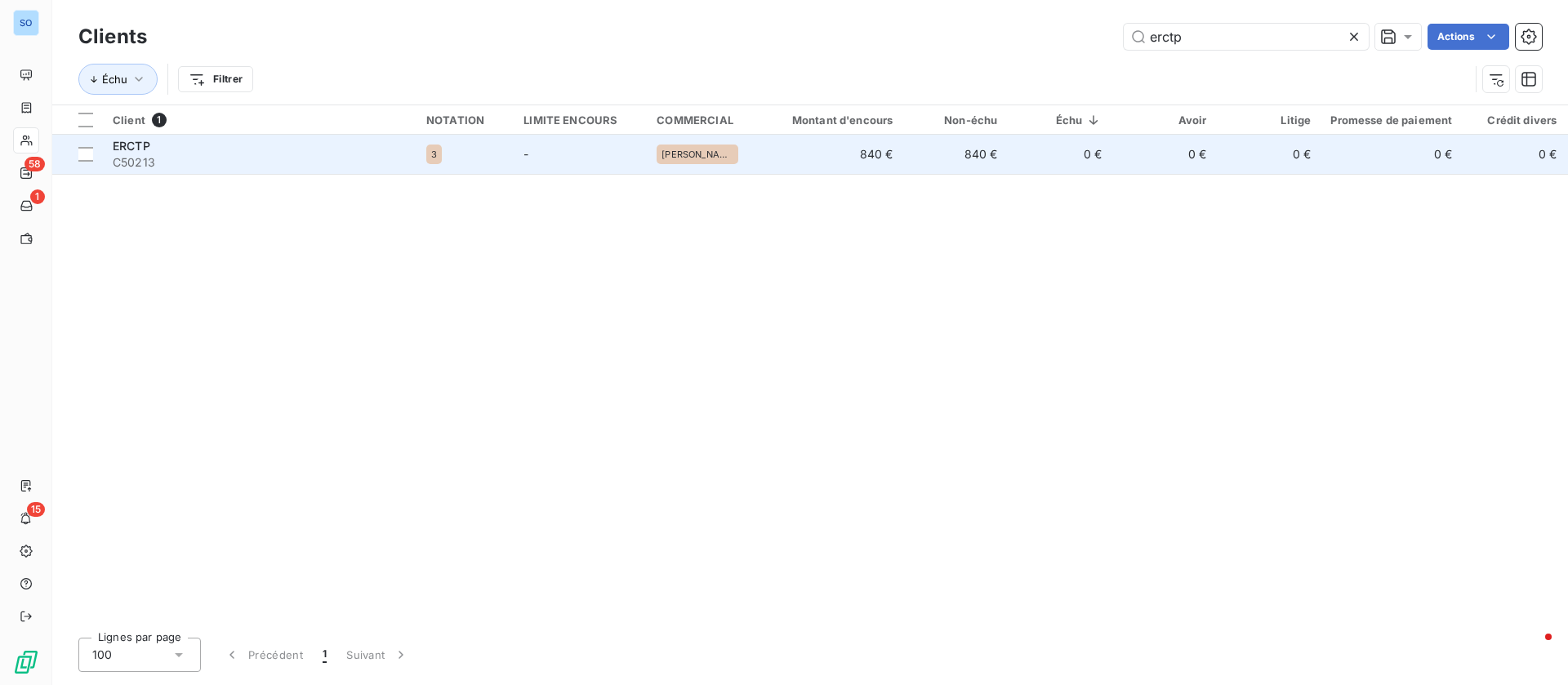
type input "erctp"
click at [283, 158] on span "C50213" at bounding box center [260, 162] width 294 height 16
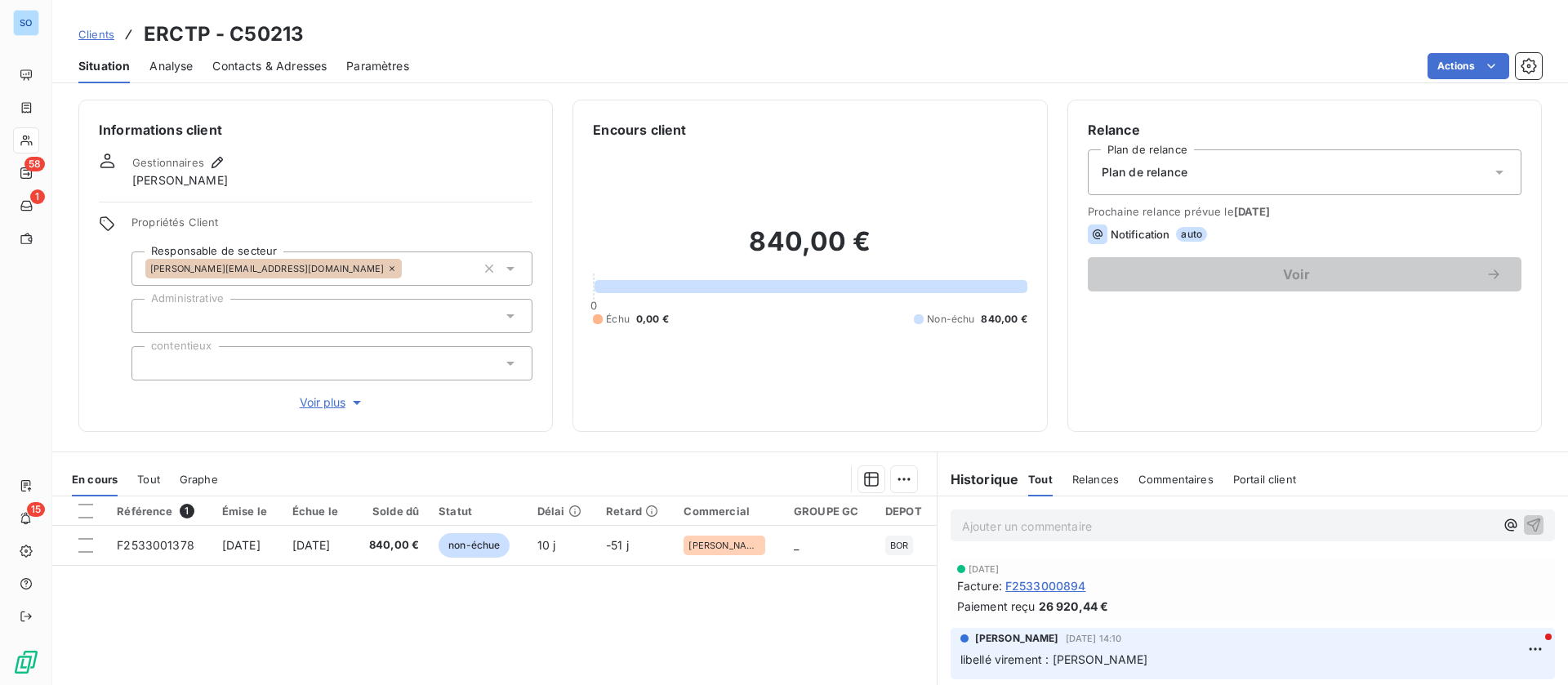
click at [302, 59] on span "Contacts & Adresses" at bounding box center [269, 66] width 114 height 16
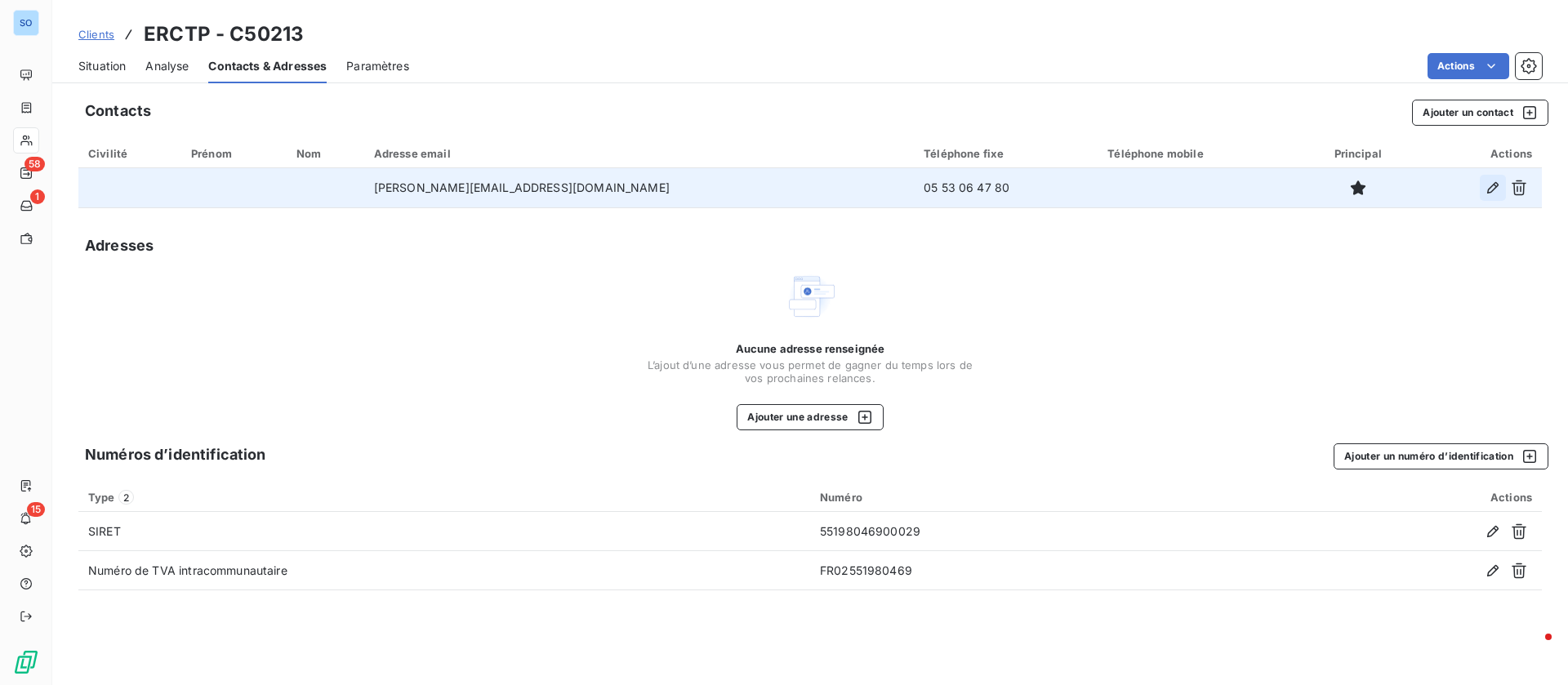
click at [1490, 179] on icon "button" at bounding box center [1492, 187] width 16 height 16
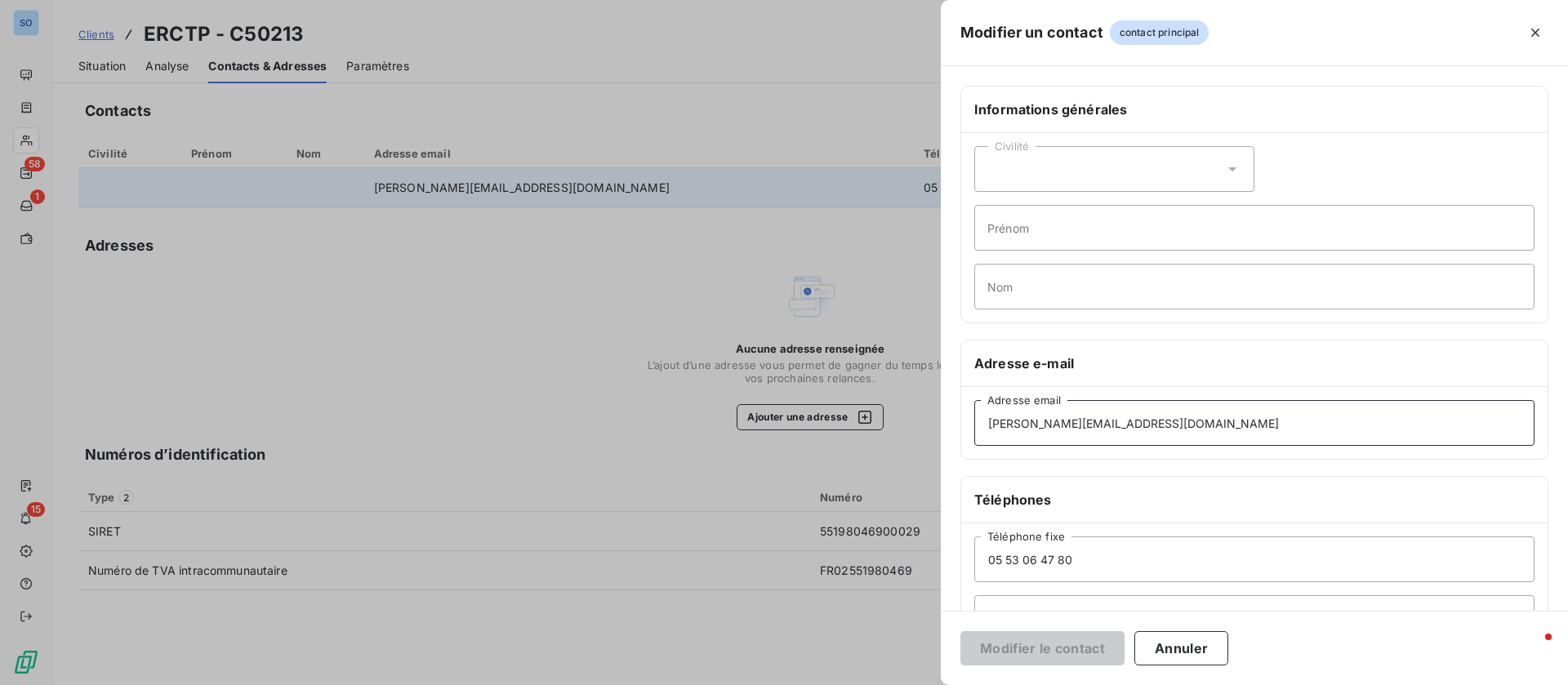
drag, startPoint x: 1134, startPoint y: 427, endPoint x: 926, endPoint y: 417, distance: 208.2
click at [933, 684] on div "Modifier un contact contact principal Informations générales Civilité Prénom No…" at bounding box center [784, 685] width 1568 height 0
paste input "comptafour.s0330"
type input "comptafour.s0330@erctp.fr"
click at [1034, 644] on button "Modifier le contact" at bounding box center [1043, 648] width 164 height 34
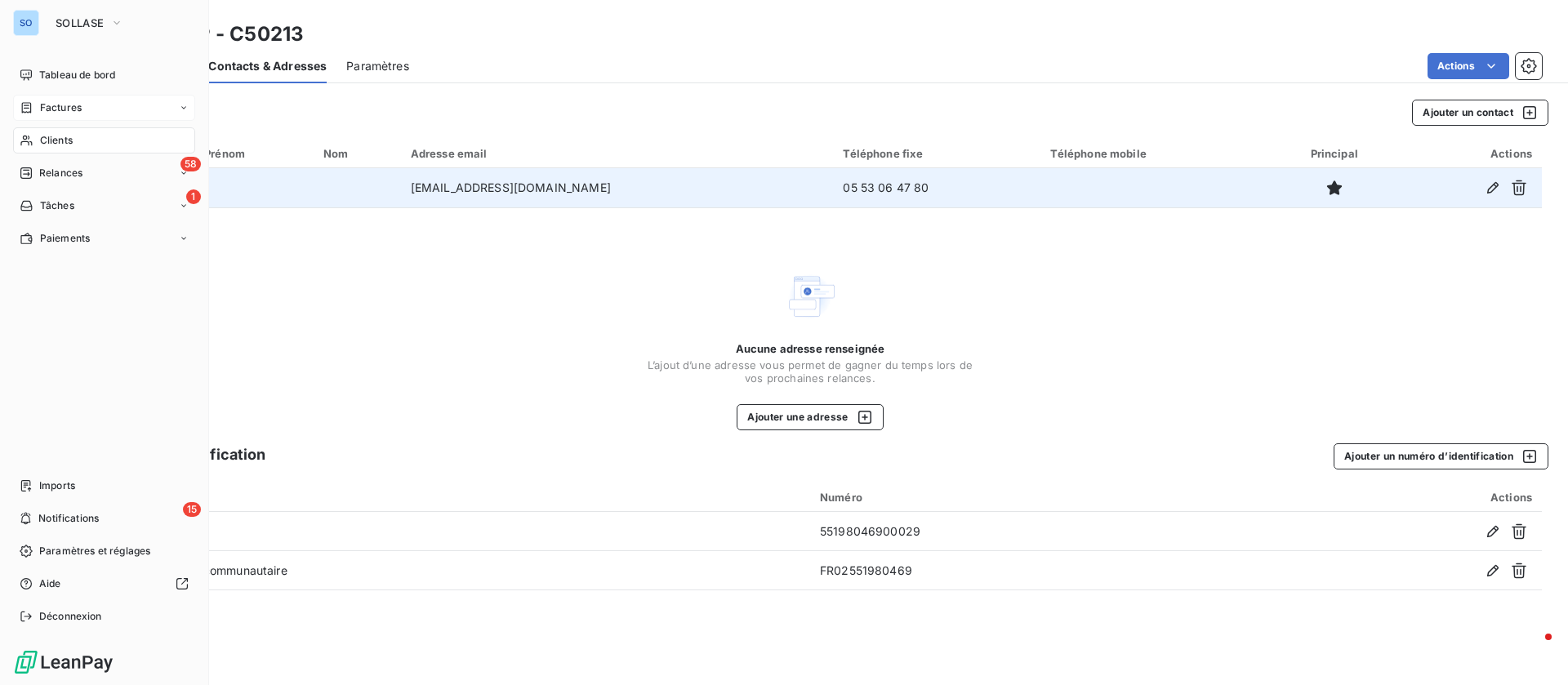
click at [87, 101] on div "Factures" at bounding box center [104, 107] width 182 height 26
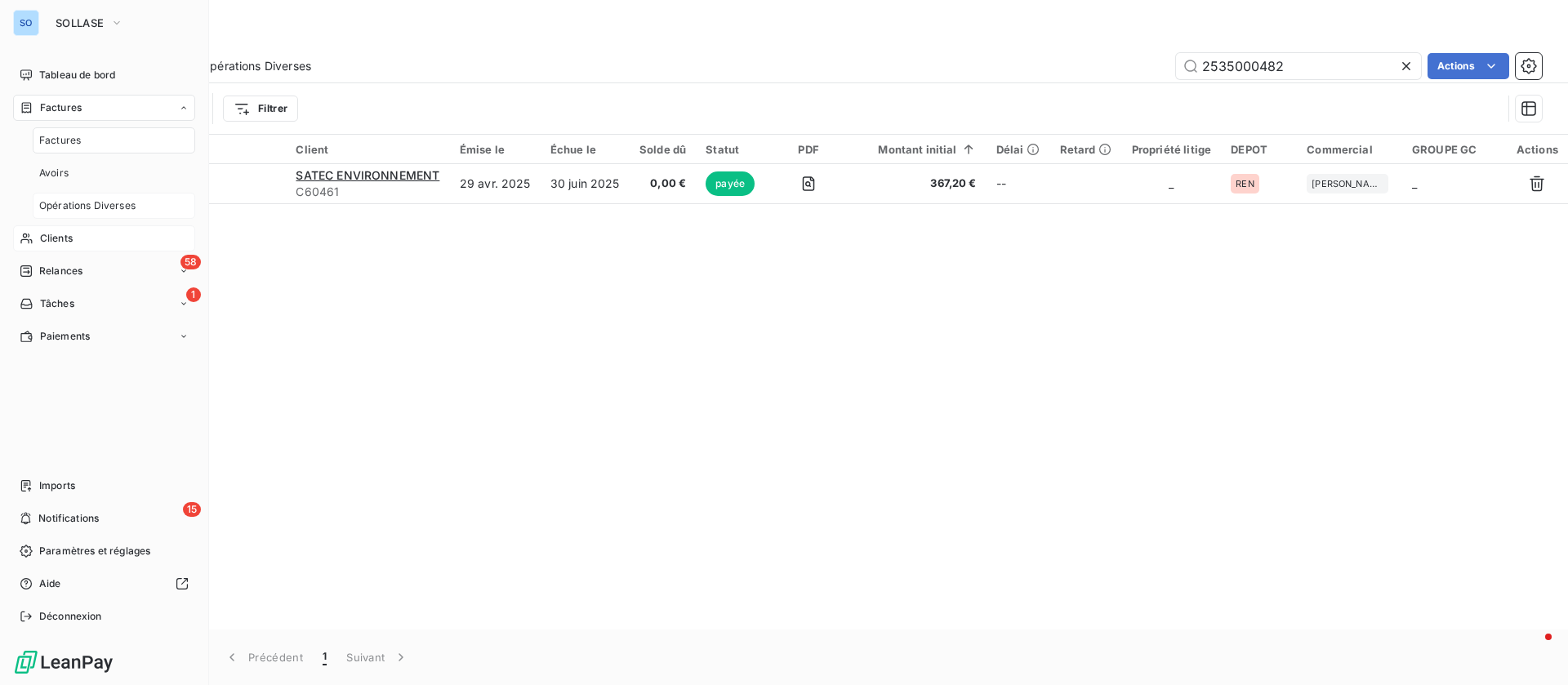
click at [88, 200] on span "Opérations Diverses" at bounding box center [87, 206] width 96 height 14
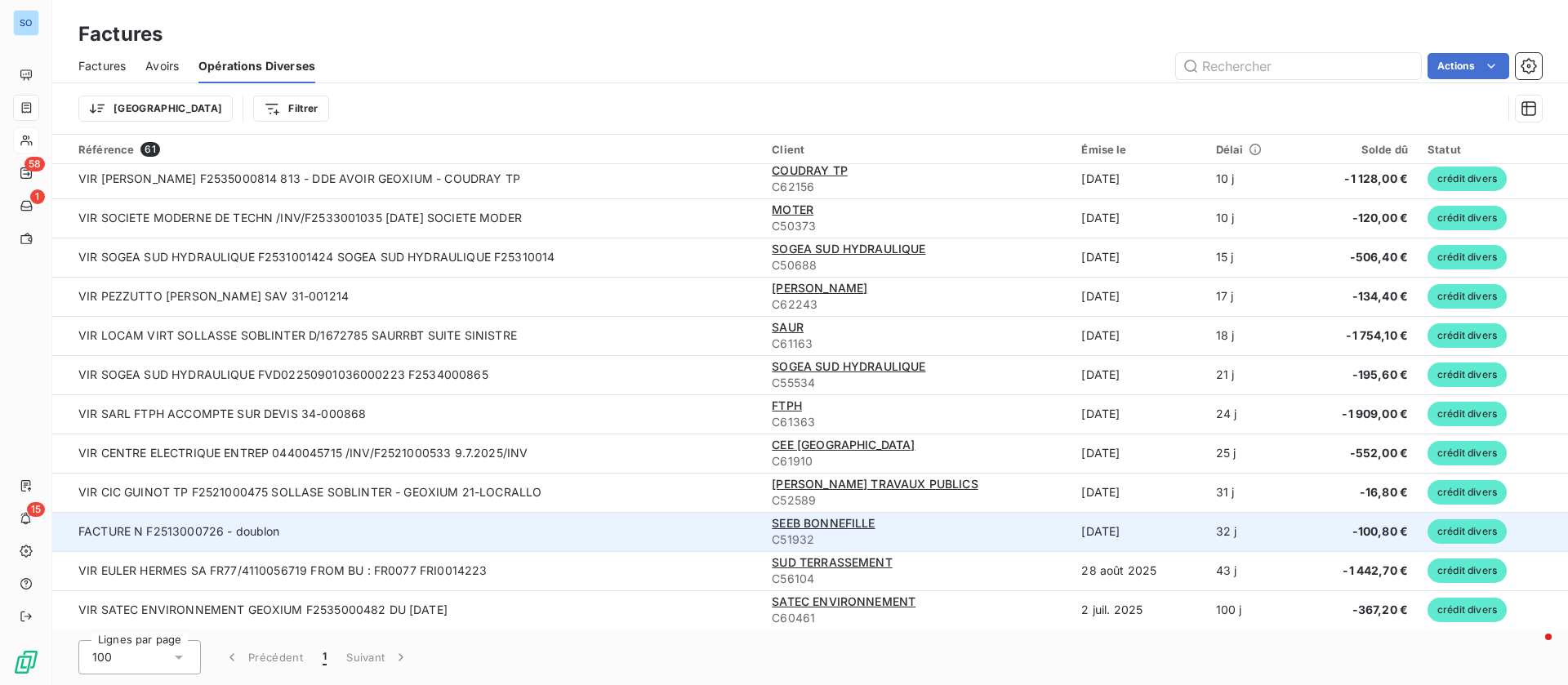
scroll to position [245, 0]
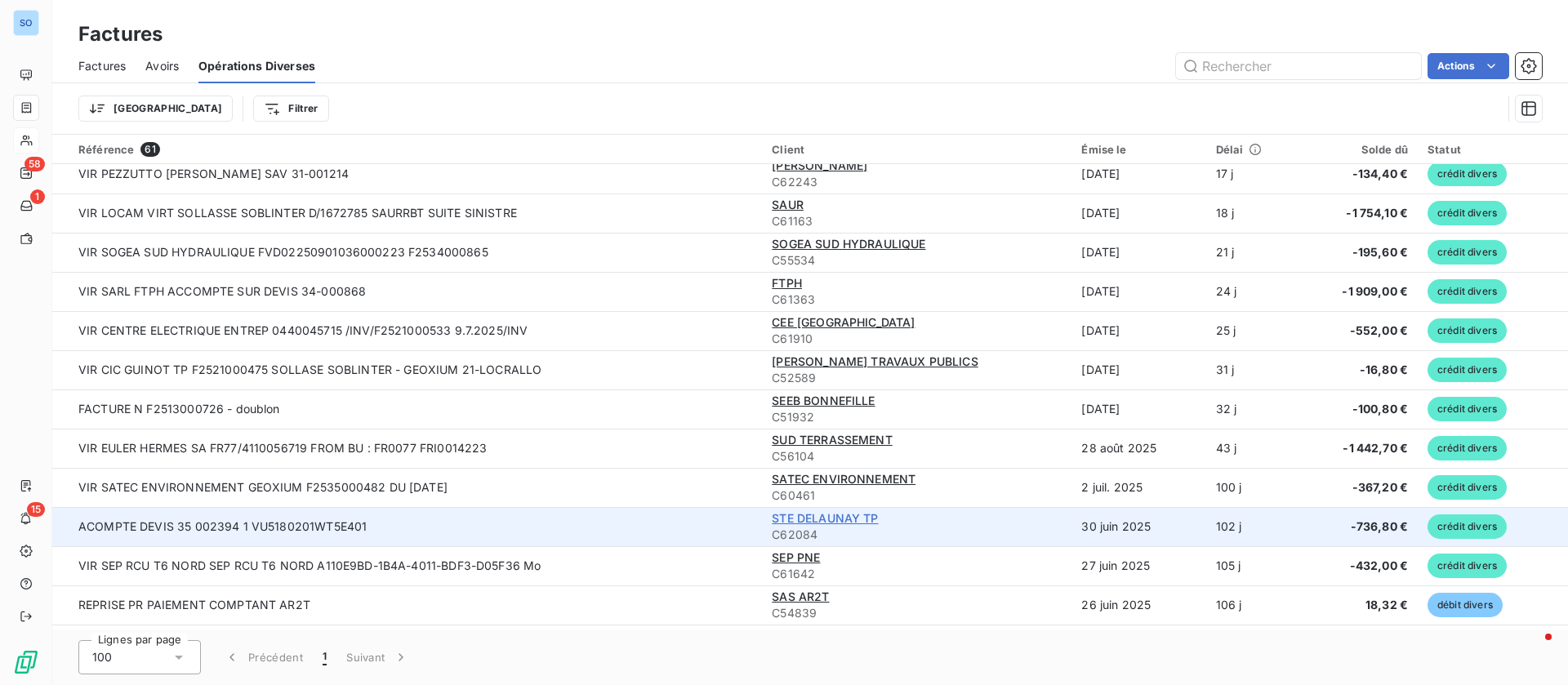
click at [834, 515] on span "STE DELAUNAY TP" at bounding box center [825, 517] width 106 height 14
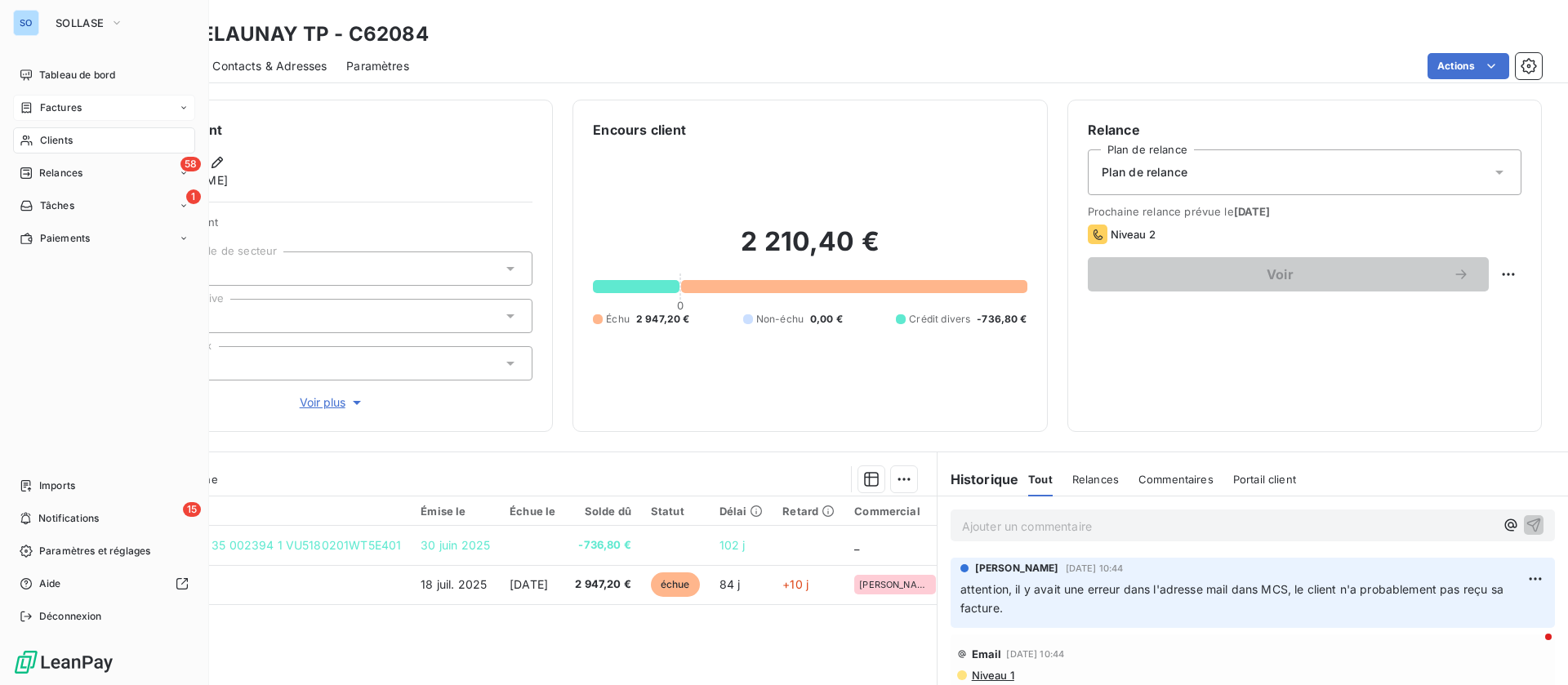
click at [49, 106] on span "Factures" at bounding box center [60, 107] width 41 height 14
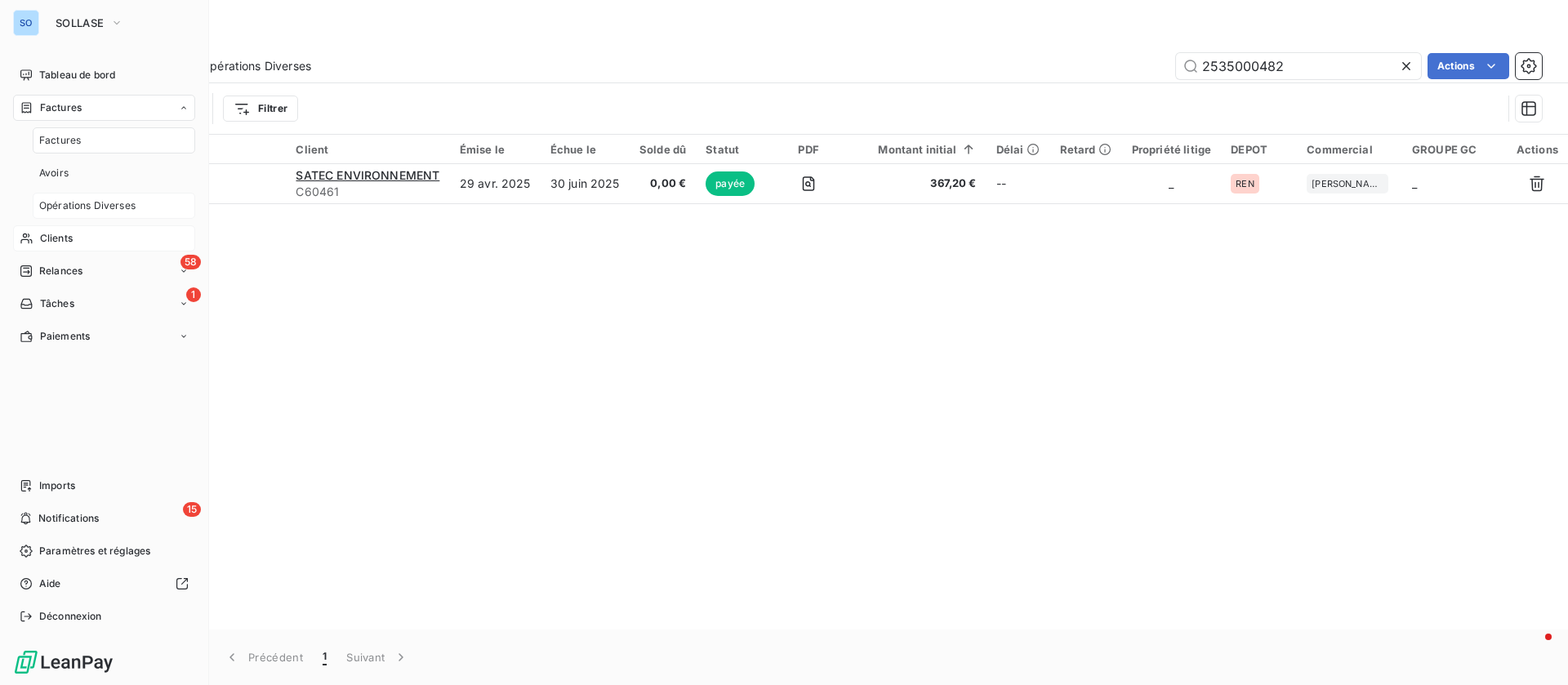
click at [75, 208] on span "Opérations Diverses" at bounding box center [87, 206] width 96 height 14
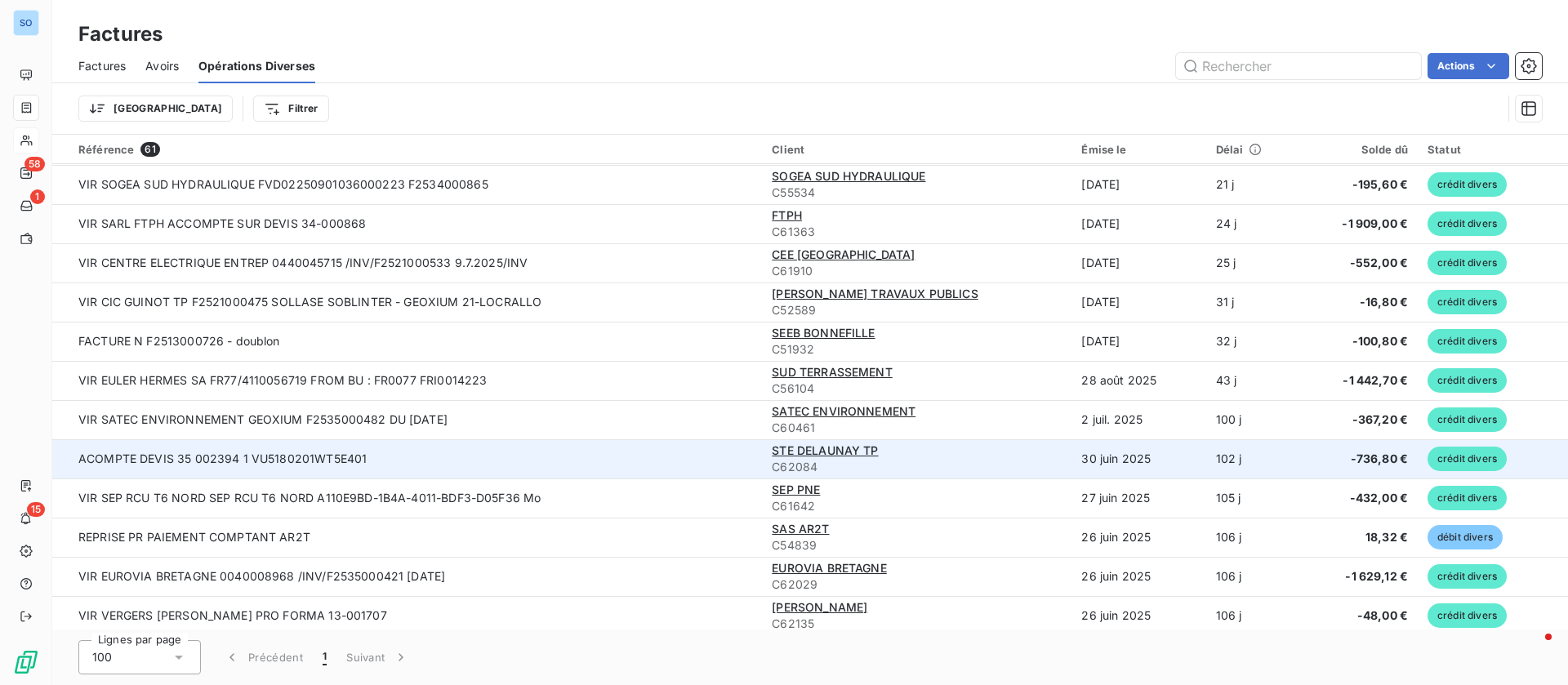
scroll to position [368, 0]
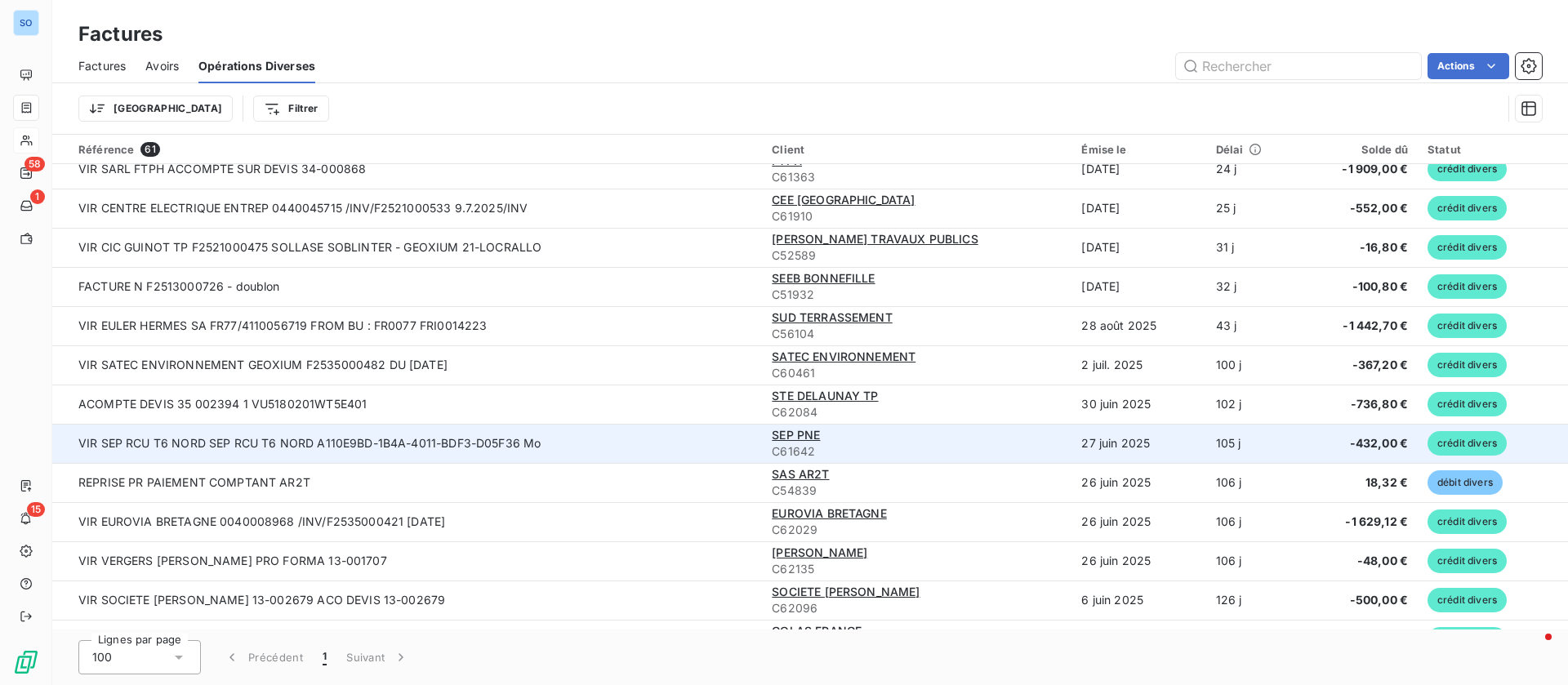
click at [569, 443] on td "VIR SEP RCU T6 NORD SEP RCU T6 NORD A110E9BD-1B4A-4011-BDF3-D05F36 Mo" at bounding box center [406, 443] width 709 height 39
click at [789, 437] on span "SEP PNE" at bounding box center [795, 434] width 48 height 14
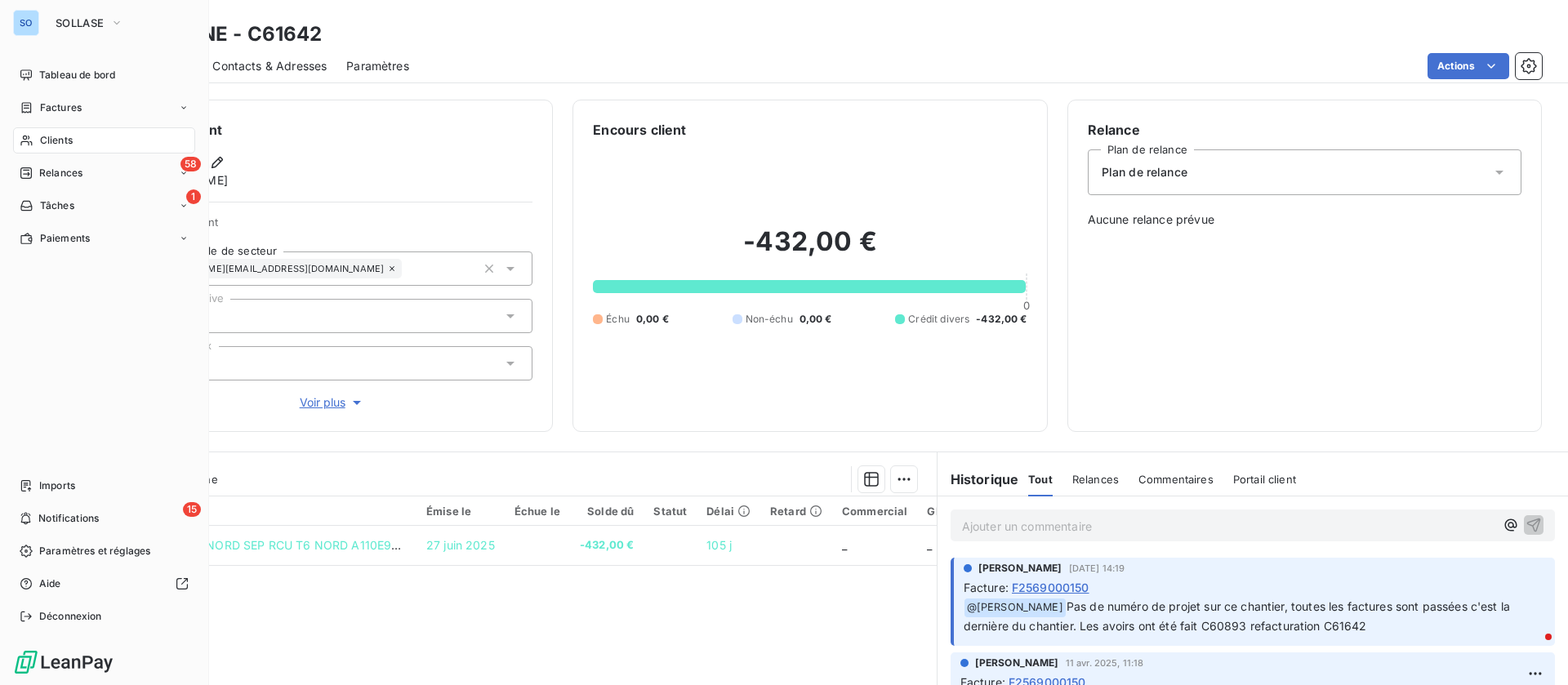
click at [58, 140] on span "Clients" at bounding box center [56, 141] width 32 height 14
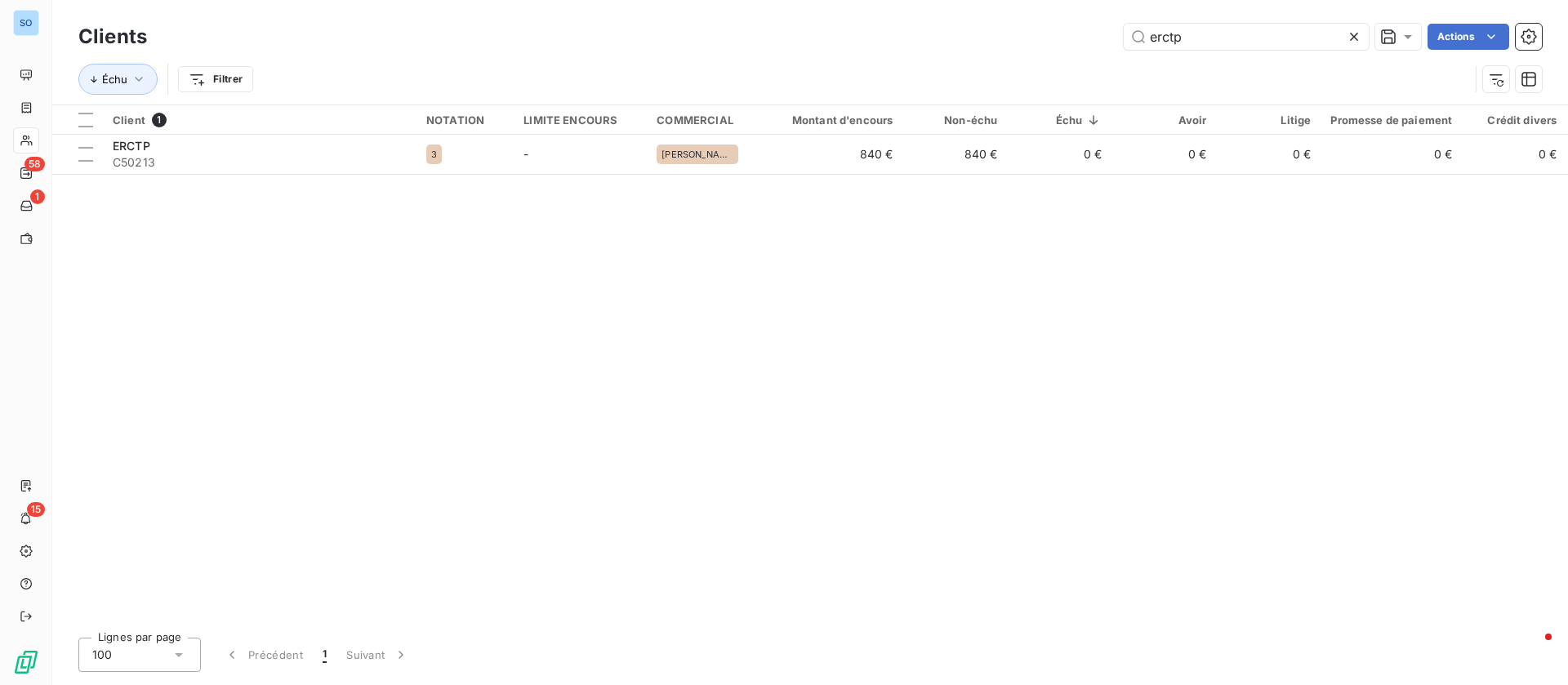
drag, startPoint x: 1215, startPoint y: 31, endPoint x: 980, endPoint y: 42, distance: 235.3
click at [980, 42] on div "erctp Actions" at bounding box center [854, 36] width 1375 height 26
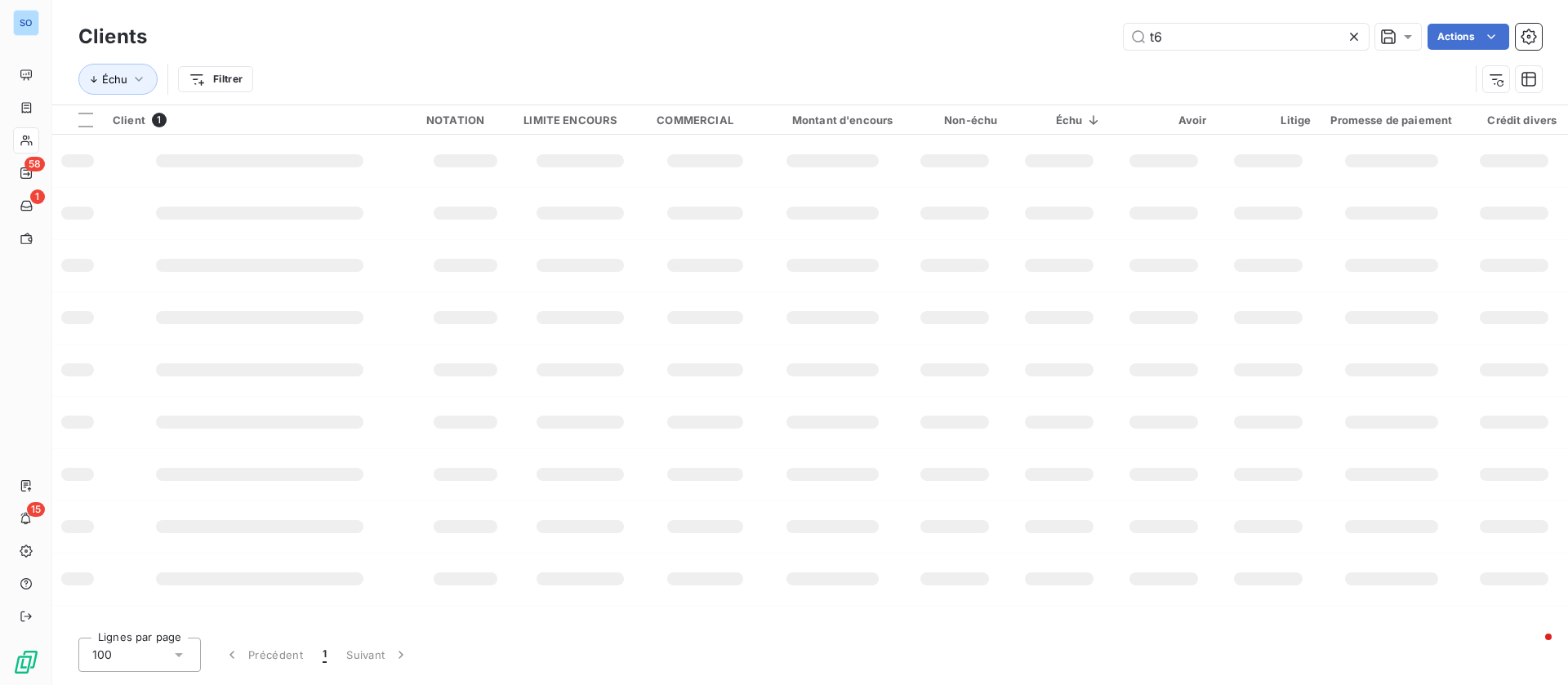
type input "t6"
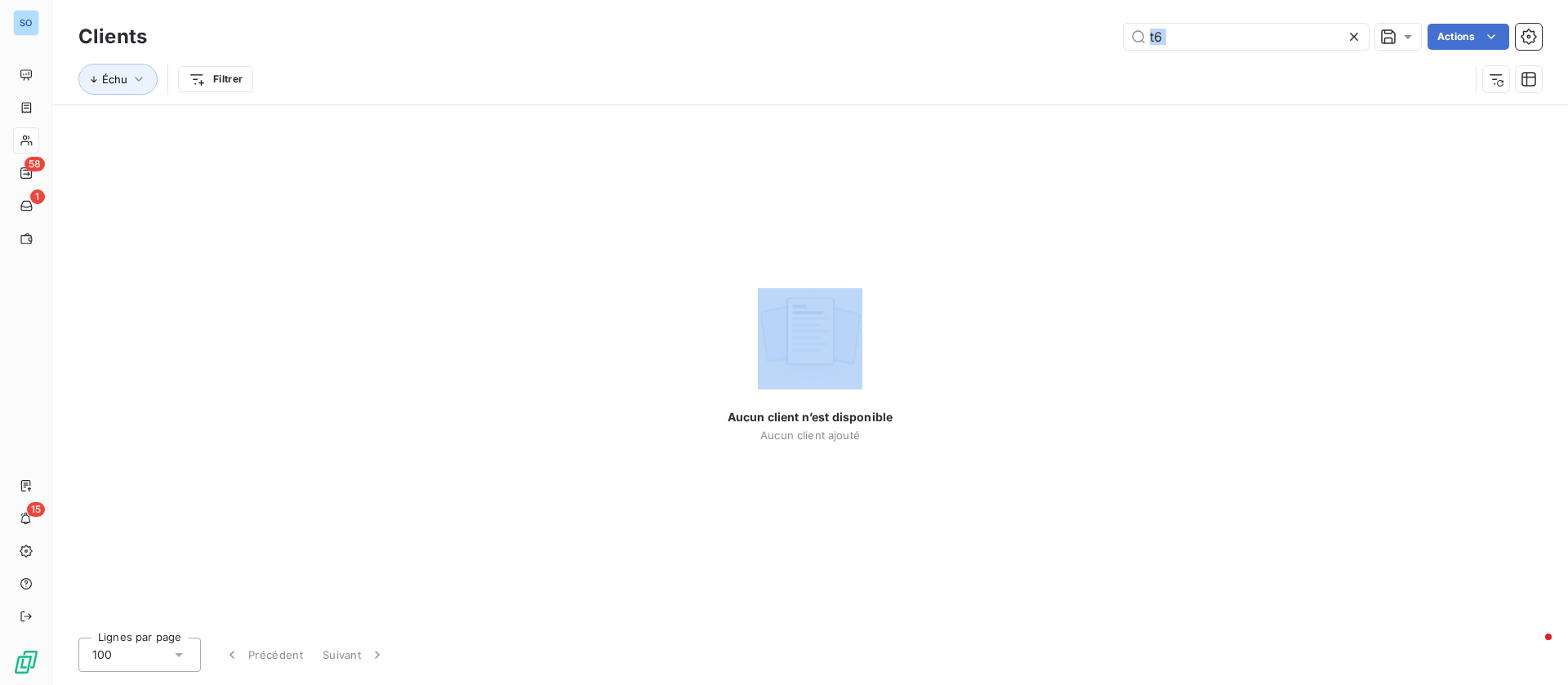
drag, startPoint x: 1271, startPoint y: 56, endPoint x: 1090, endPoint y: 23, distance: 184.0
click at [1090, 23] on div "Clients t6 Actions Échu Filtrer" at bounding box center [810, 62] width 1463 height 85
click at [1362, 38] on div at bounding box center [1356, 36] width 23 height 26
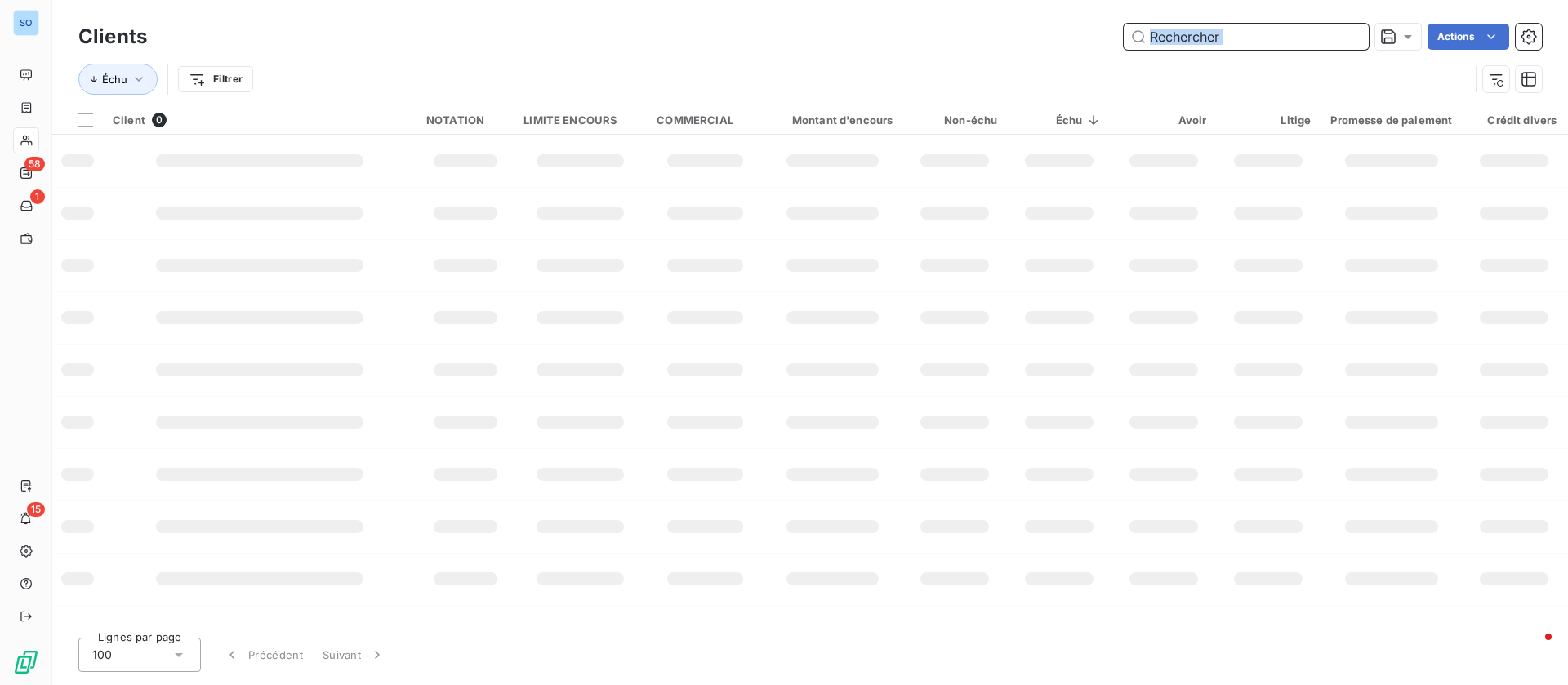
click at [1346, 34] on input "text" at bounding box center [1246, 36] width 245 height 26
click at [1253, 32] on input "text" at bounding box center [1246, 36] width 245 height 26
type input "sep"
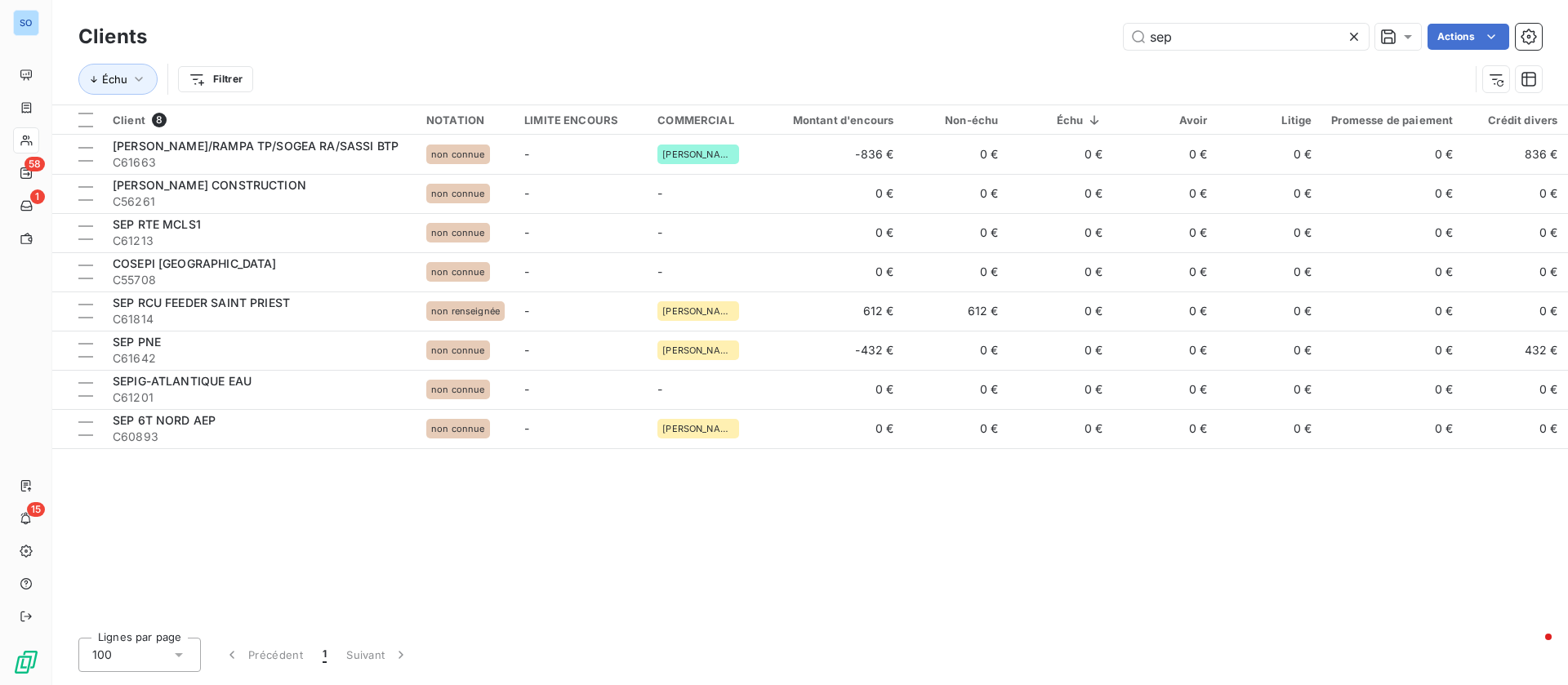
drag, startPoint x: 852, startPoint y: 625, endPoint x: 951, endPoint y: 622, distance: 99.0
click at [951, 622] on div "Clients sep Actions Échu Filtrer Client 8 NOTATION LIMITE ENCOURS COMMERCIAL Mo…" at bounding box center [810, 342] width 1516 height 685
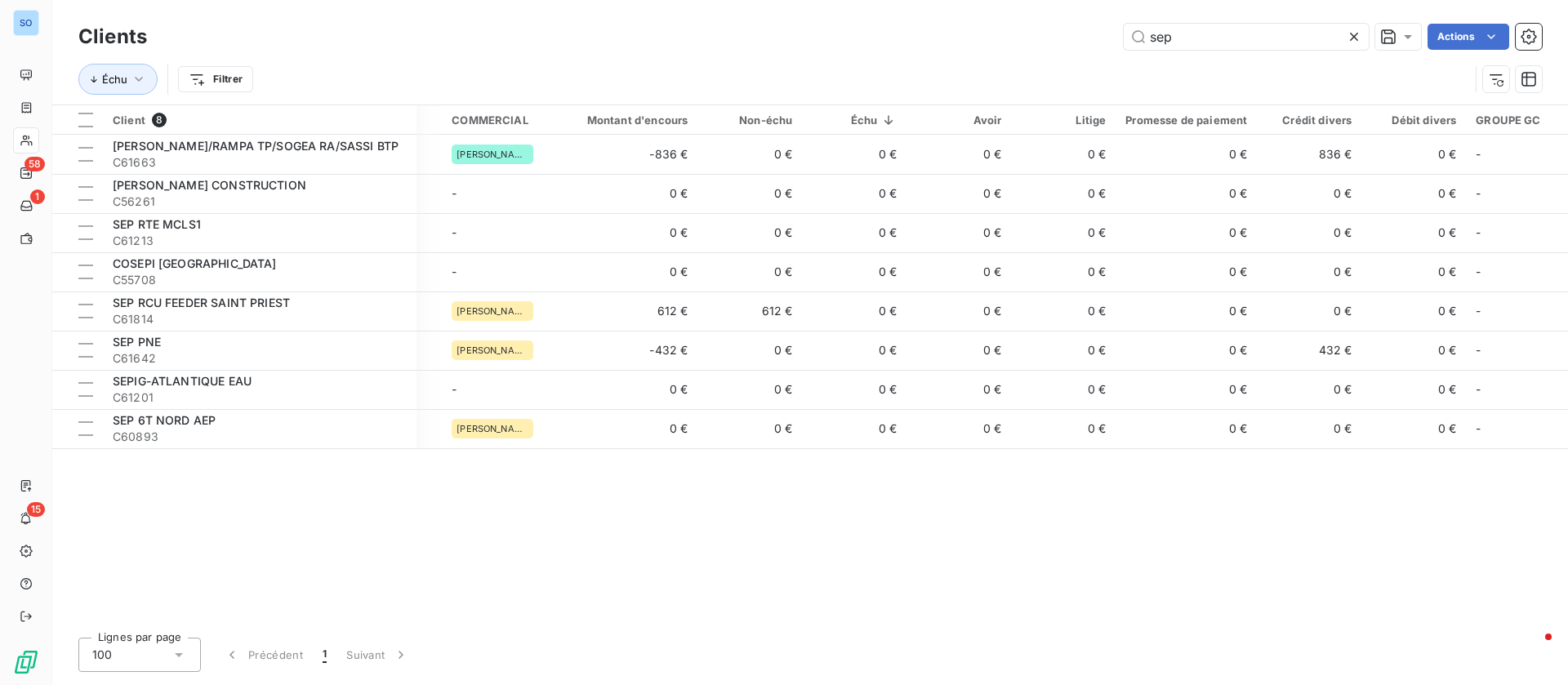
scroll to position [0, 294]
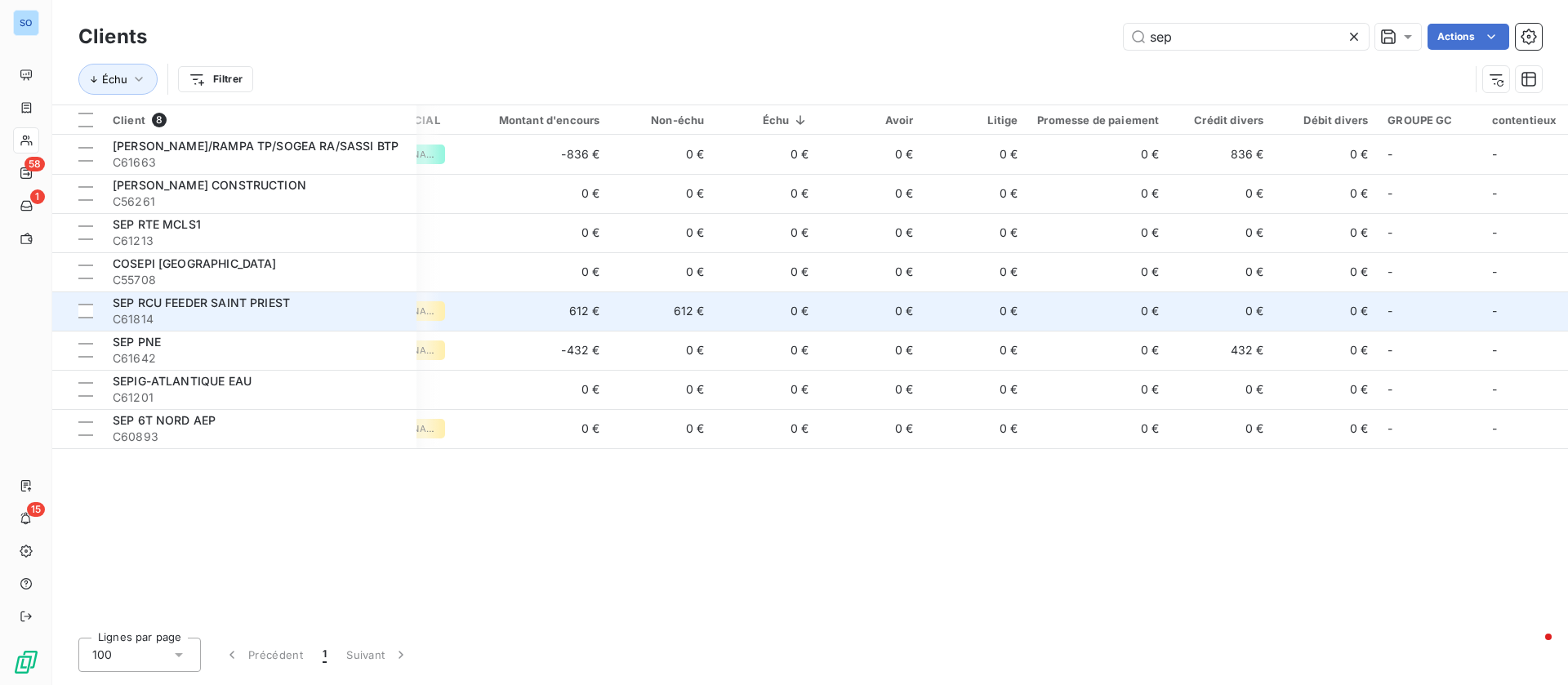
click at [697, 303] on td "612 €" at bounding box center [661, 310] width 105 height 39
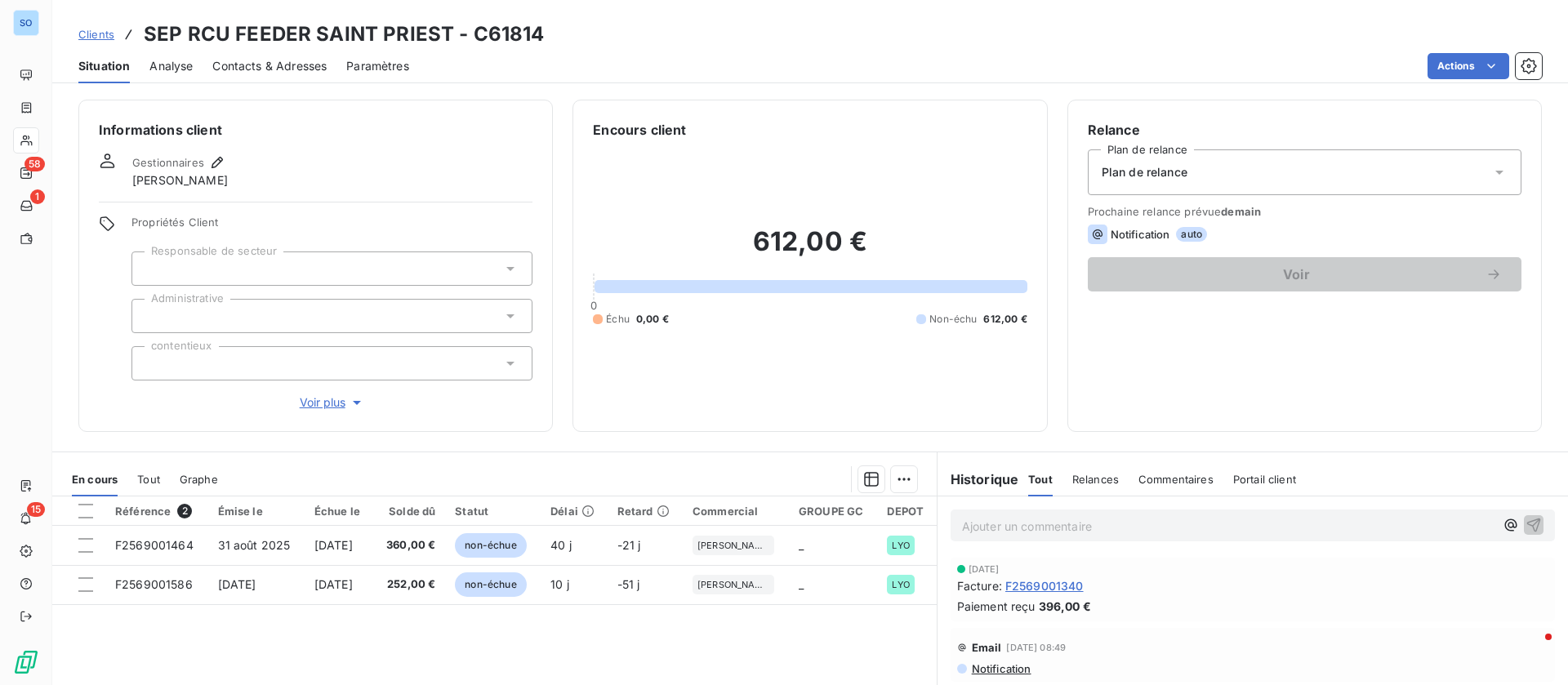
click at [106, 34] on span "Clients" at bounding box center [96, 34] width 36 height 13
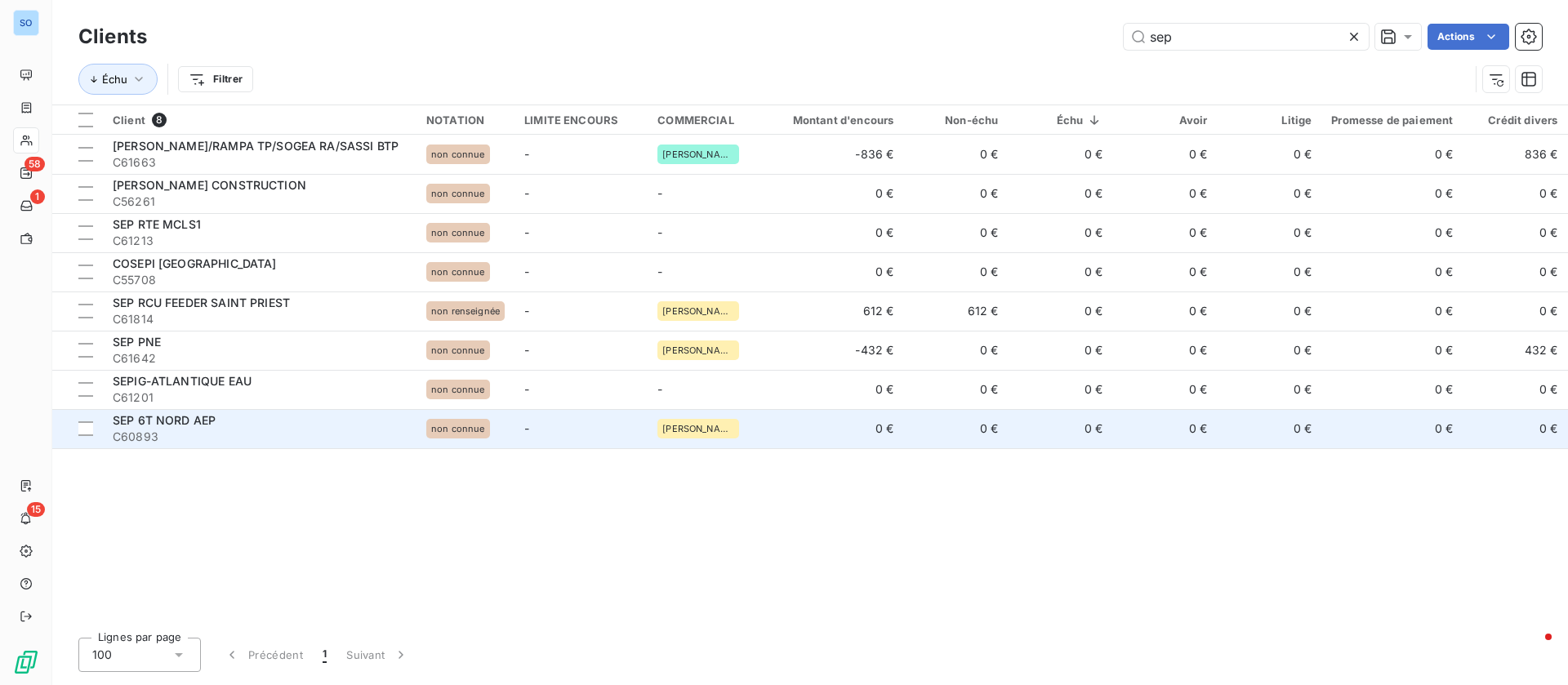
click at [950, 426] on td "0 €" at bounding box center [955, 428] width 105 height 39
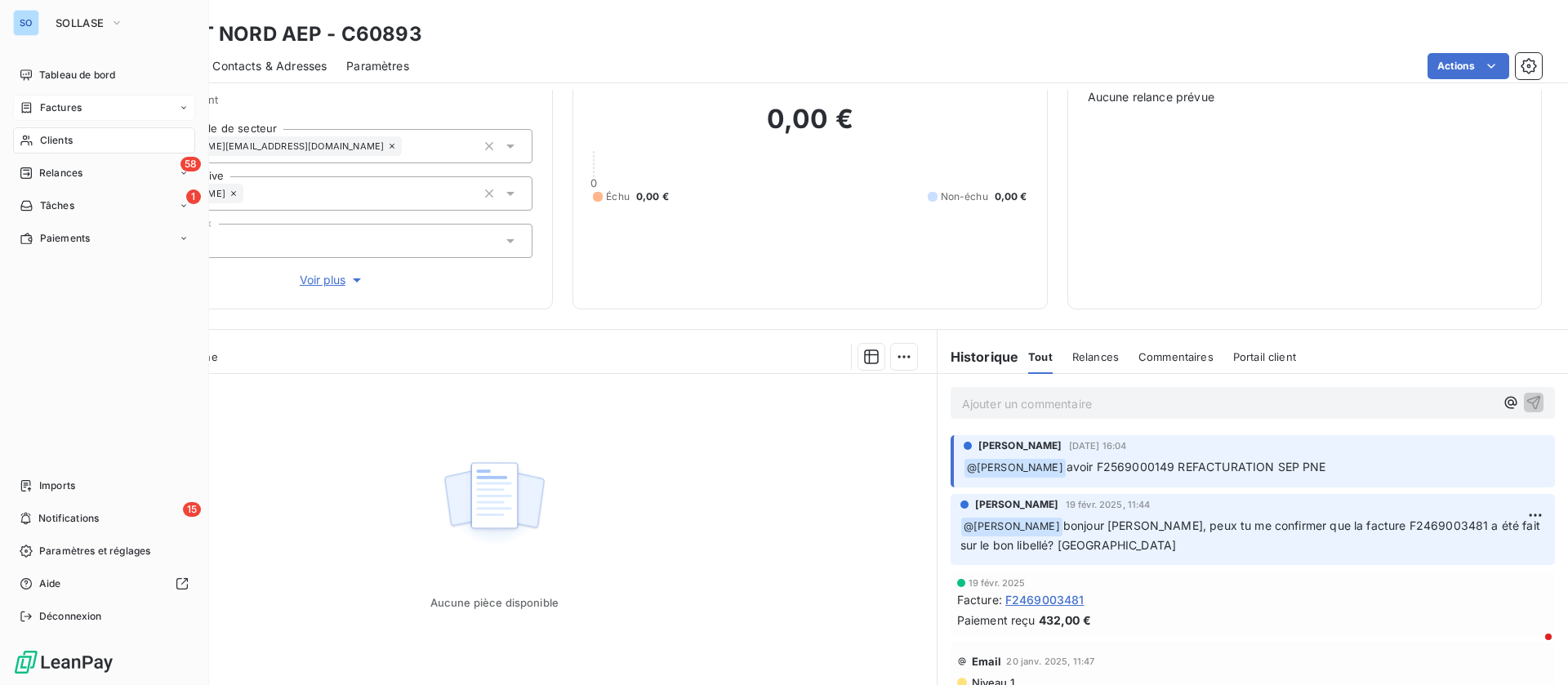
click at [47, 100] on span "Factures" at bounding box center [60, 107] width 41 height 14
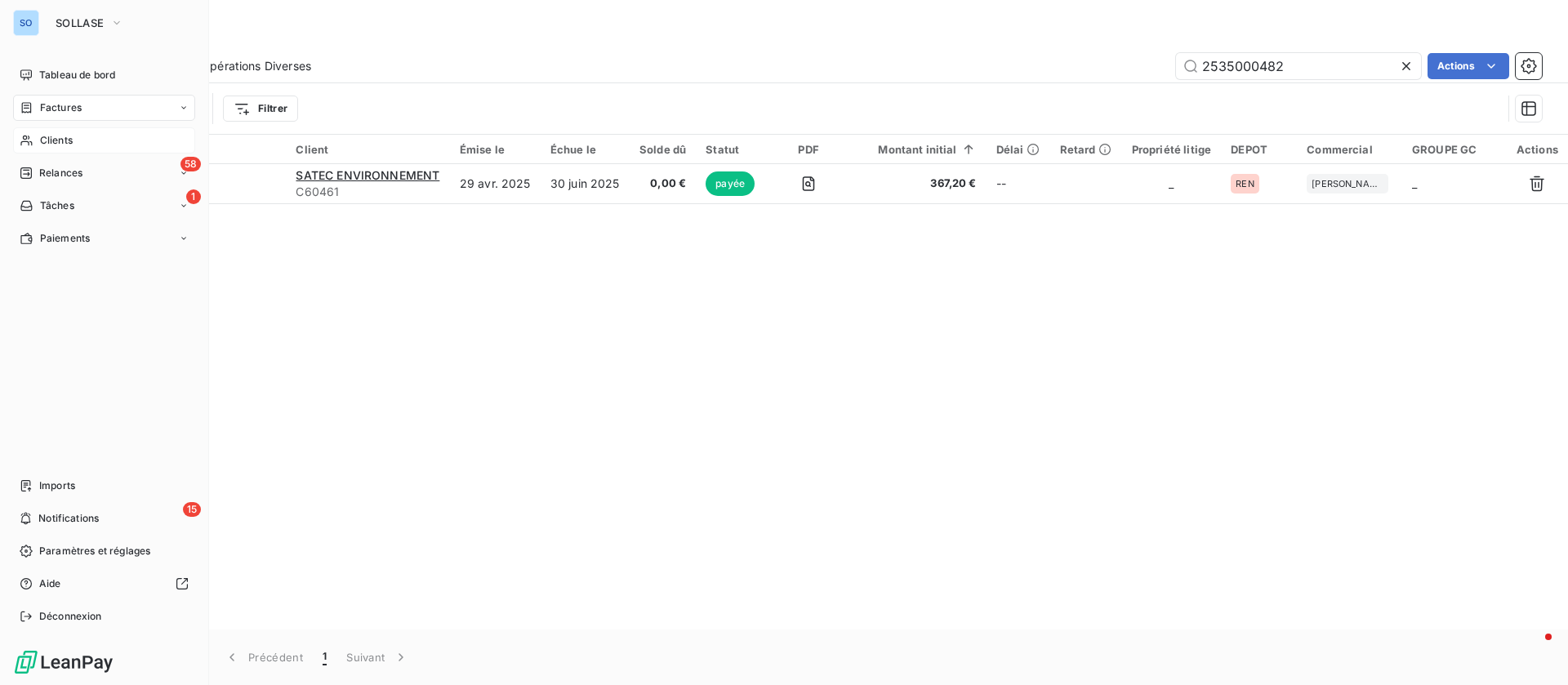
click at [54, 142] on span "Clients" at bounding box center [56, 141] width 32 height 14
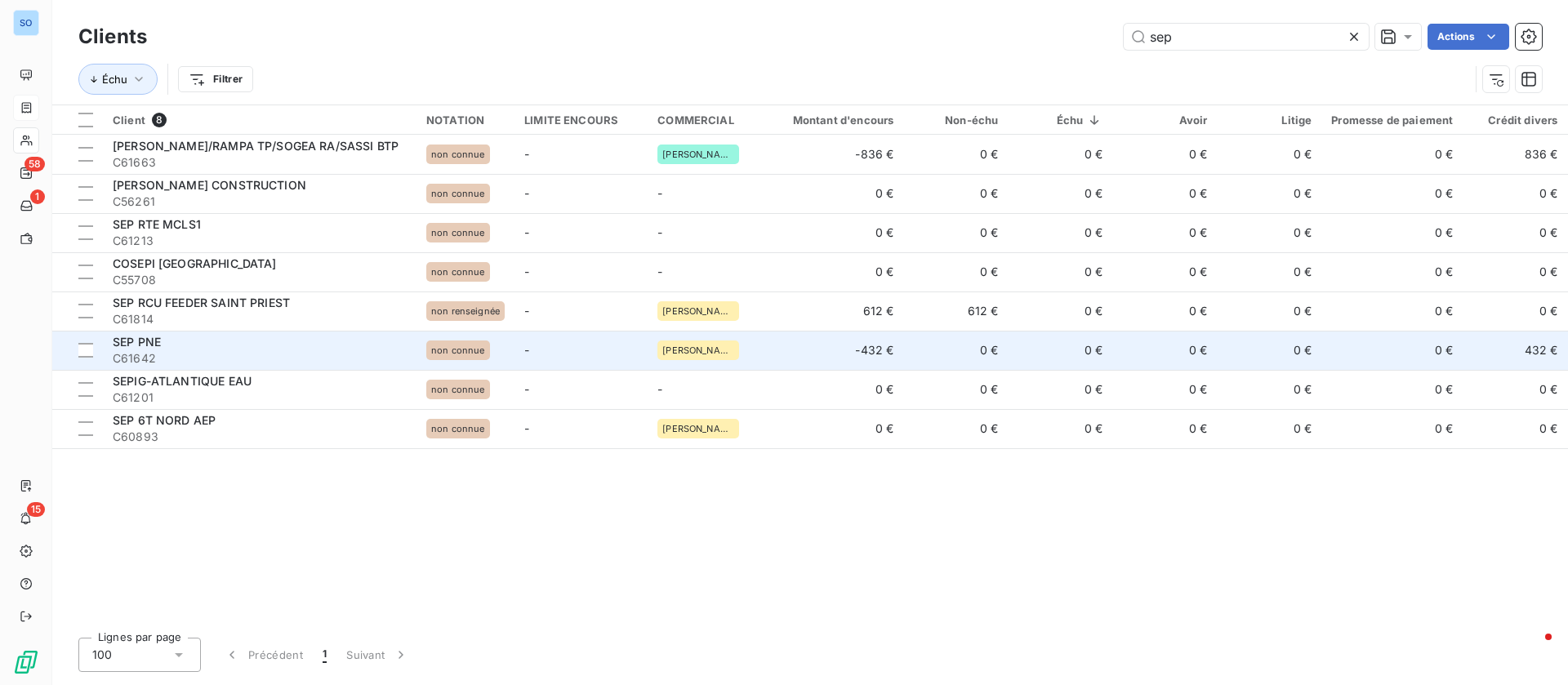
click at [907, 345] on td "0 €" at bounding box center [955, 350] width 105 height 39
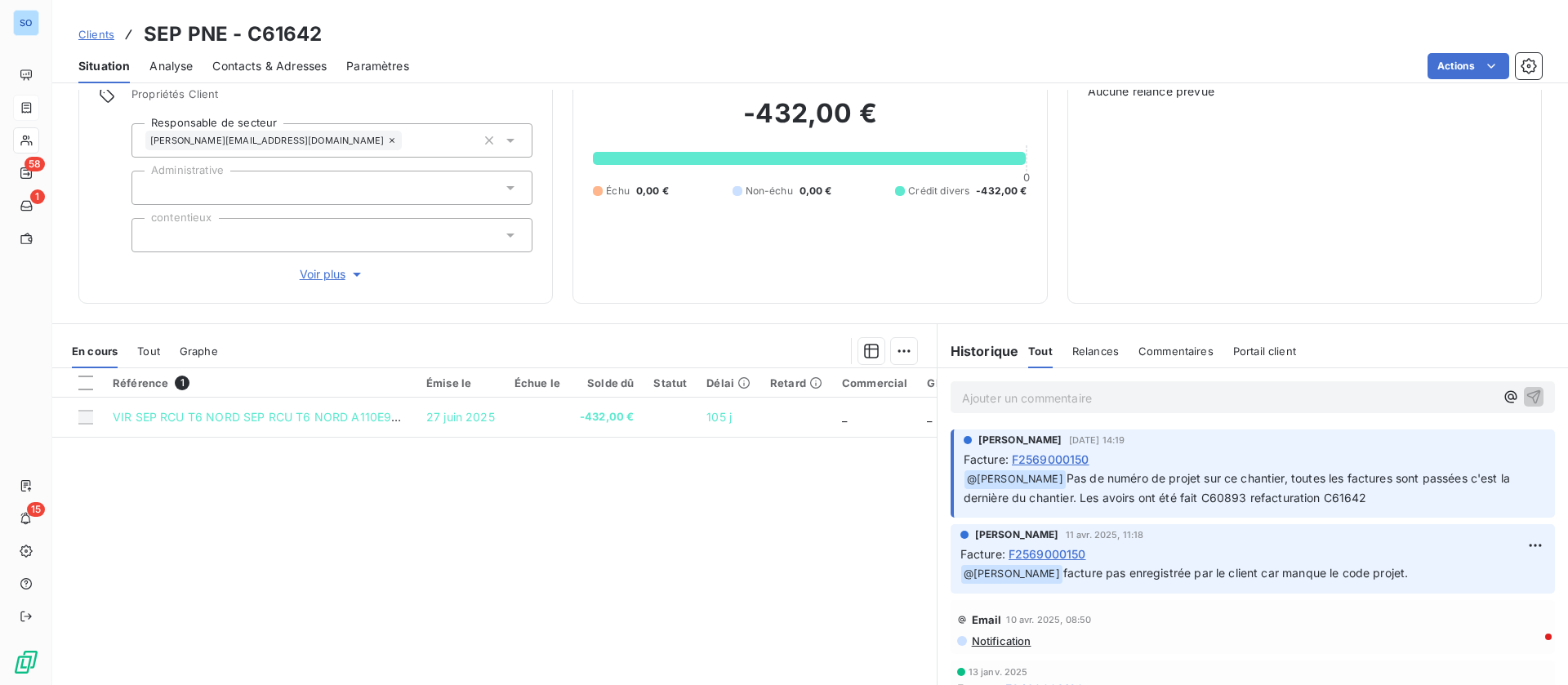
scroll to position [175, 0]
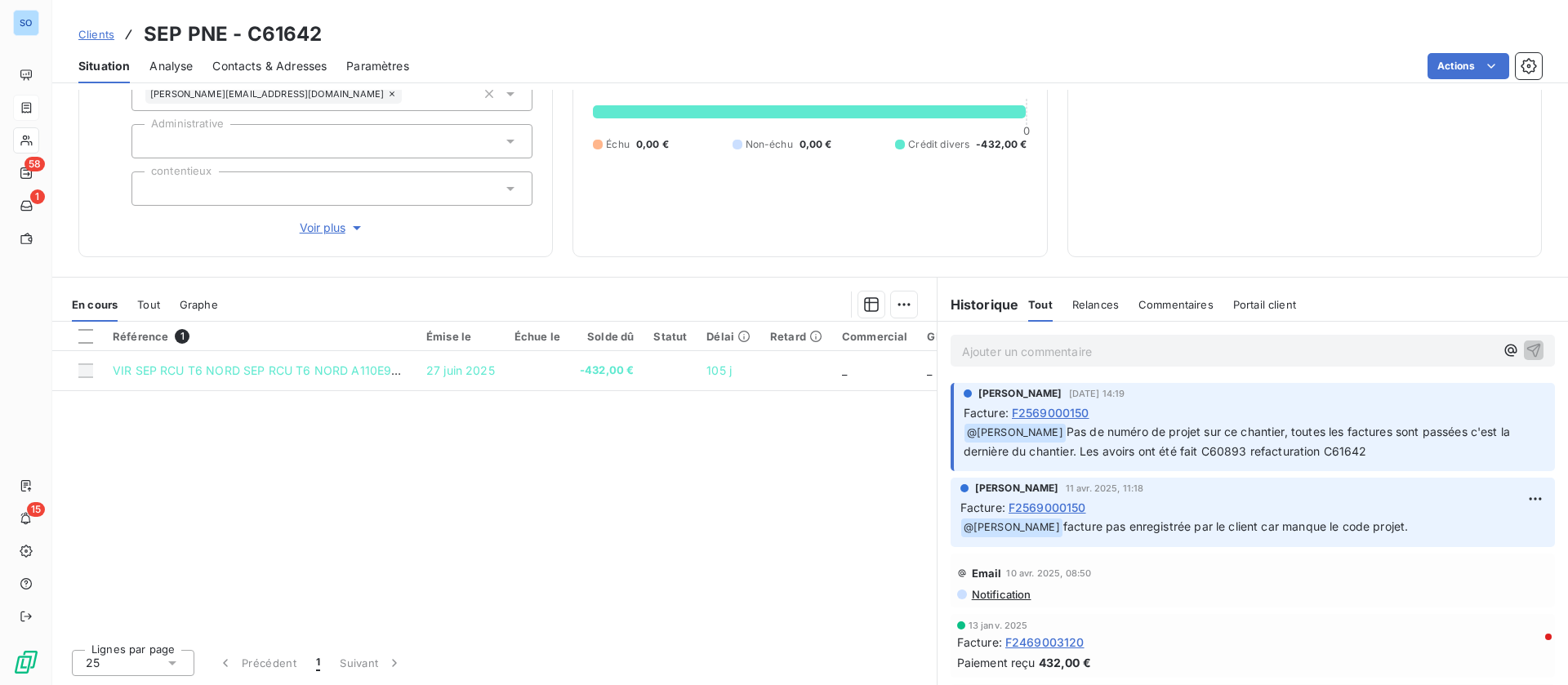
click at [1046, 645] on span "F2469003120" at bounding box center [1044, 642] width 79 height 17
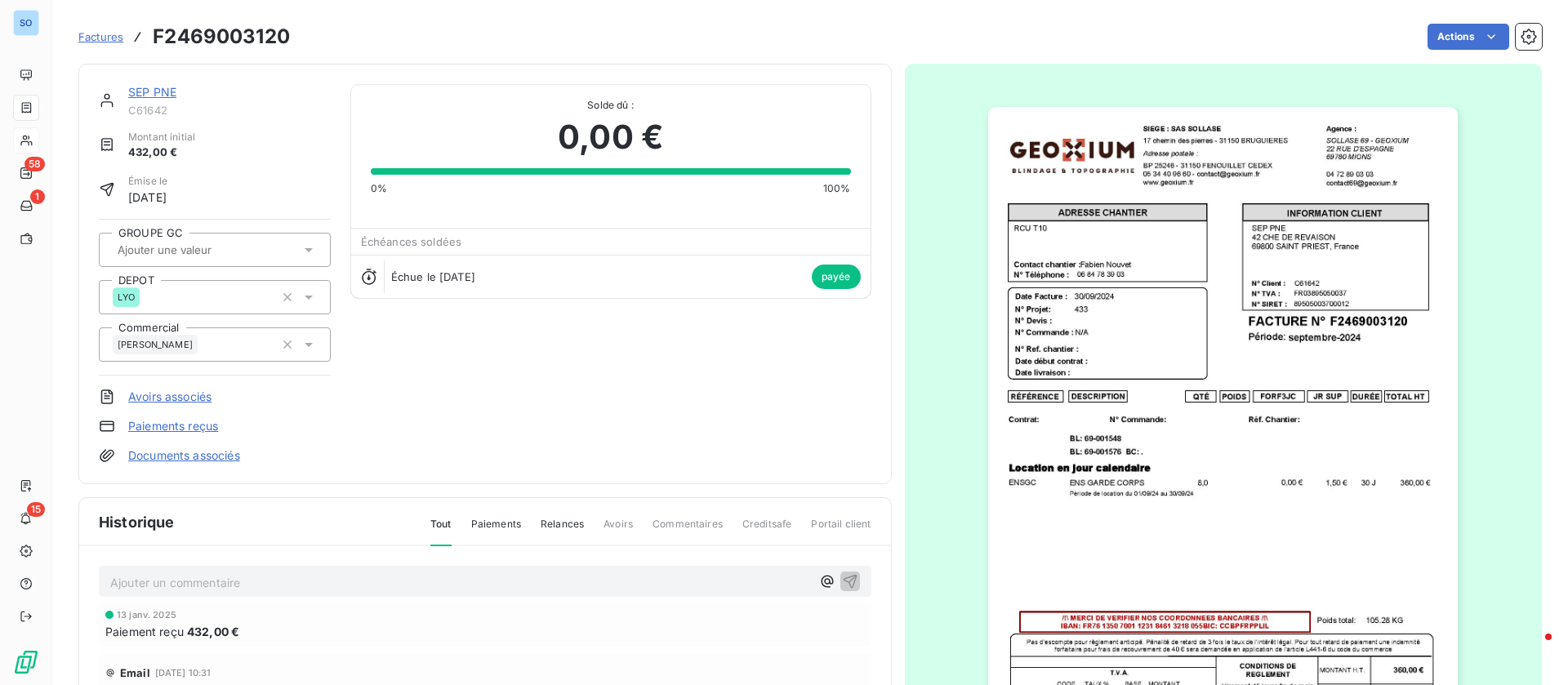
click at [169, 89] on link "SEP PNE" at bounding box center [151, 91] width 48 height 14
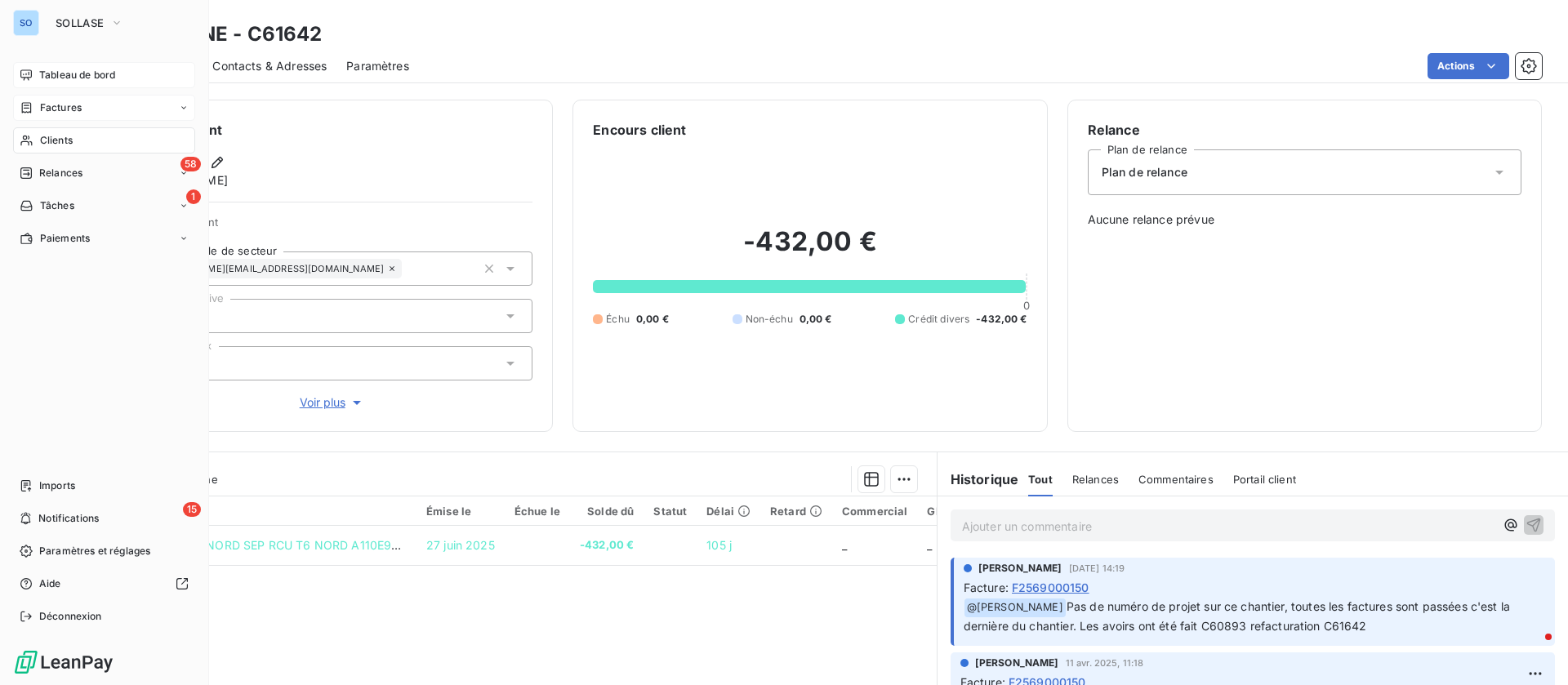
click at [65, 74] on span "Tableau de bord" at bounding box center [77, 75] width 76 height 14
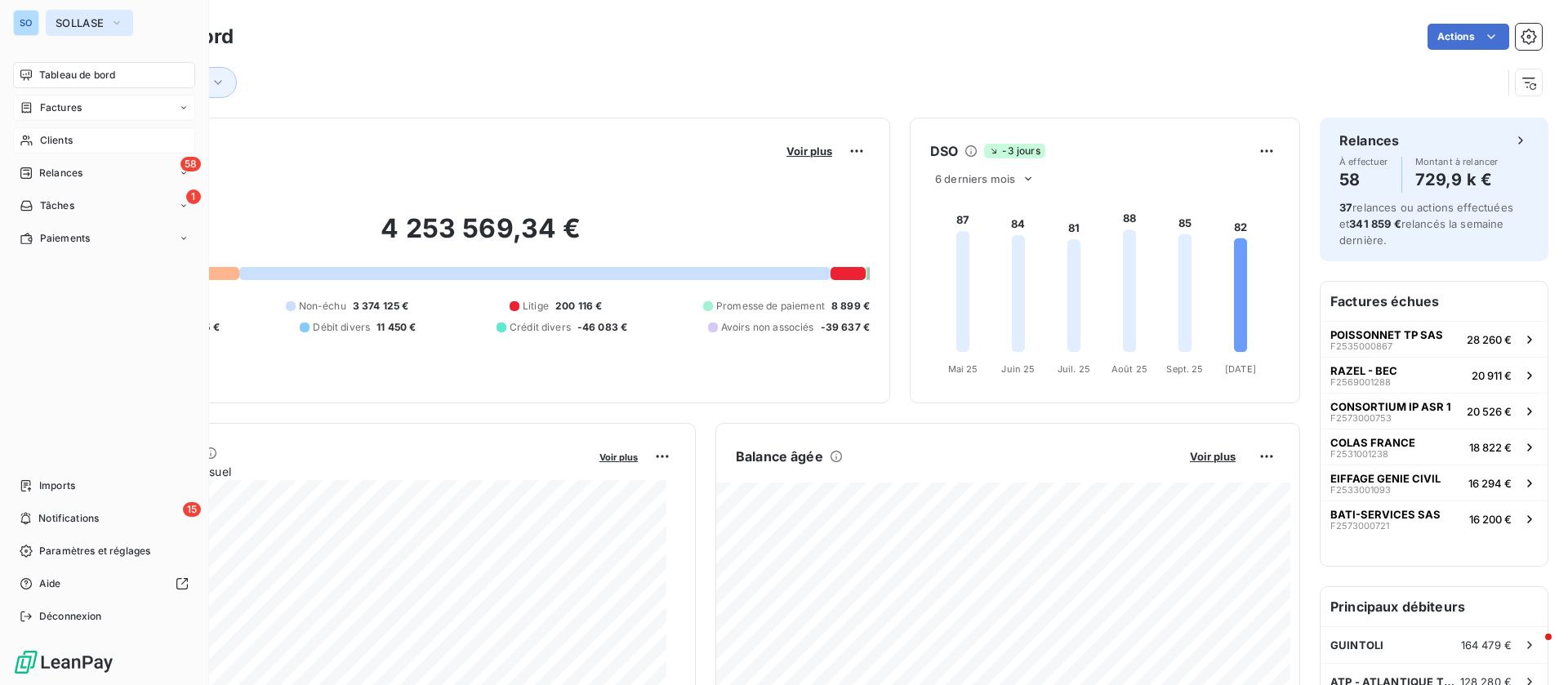
click at [96, 28] on span "SOLLASE" at bounding box center [79, 23] width 48 height 13
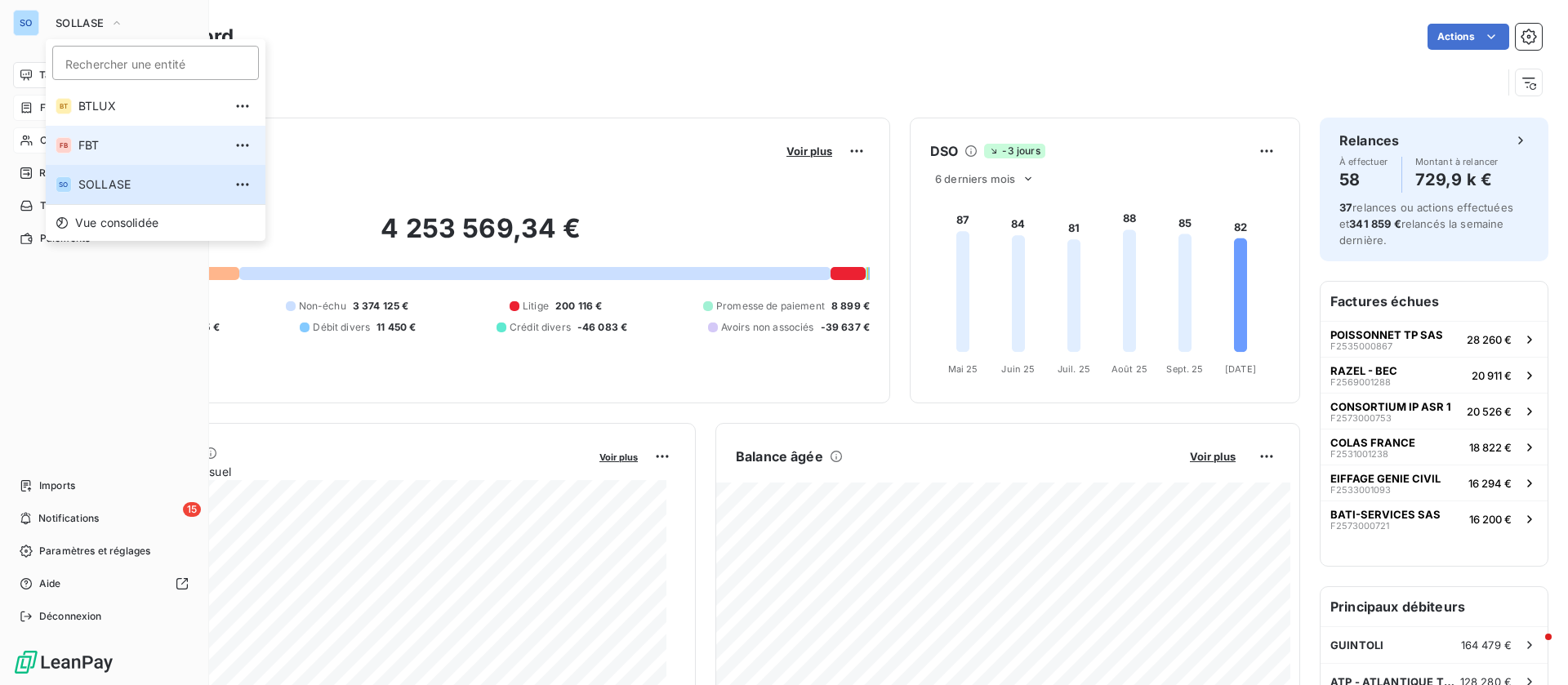
click at [119, 137] on span "FBT" at bounding box center [150, 145] width 144 height 16
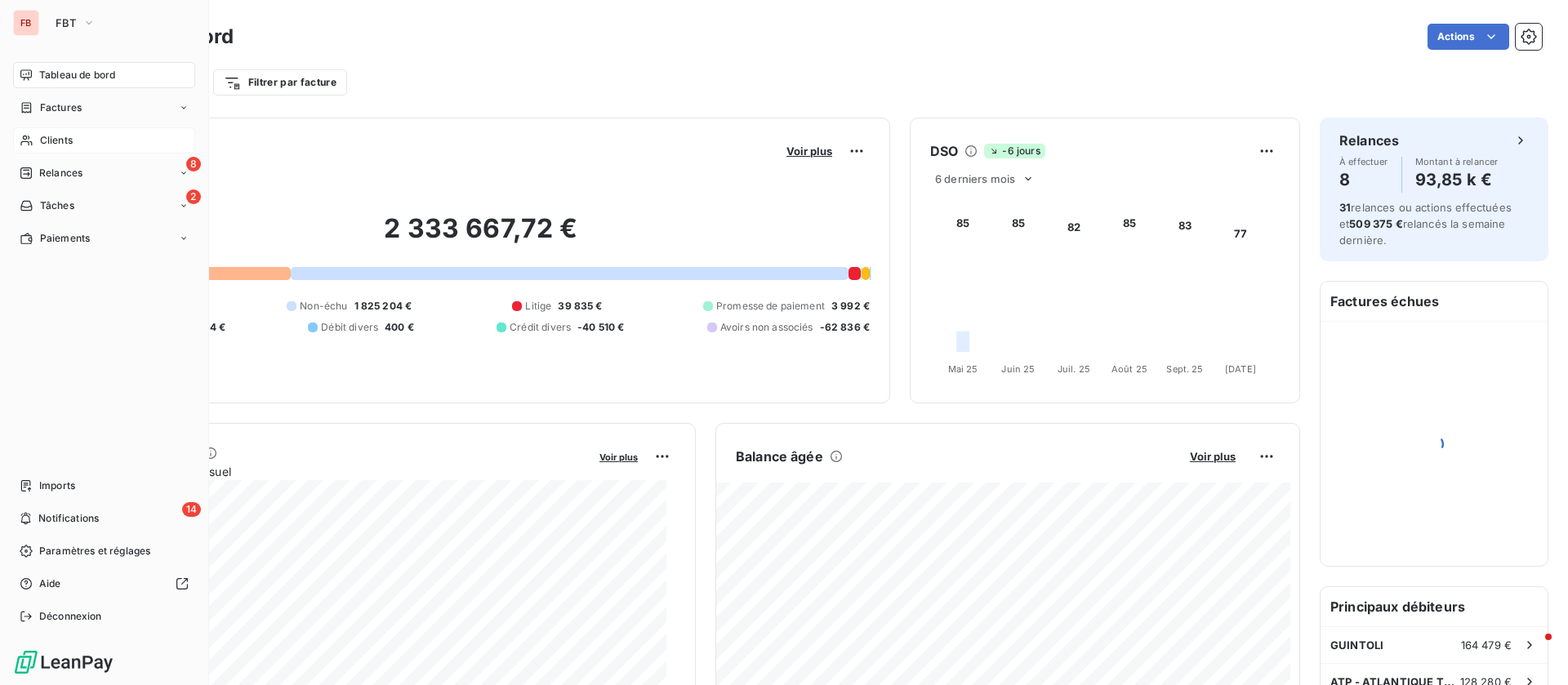
click at [69, 137] on span "Clients" at bounding box center [56, 141] width 32 height 14
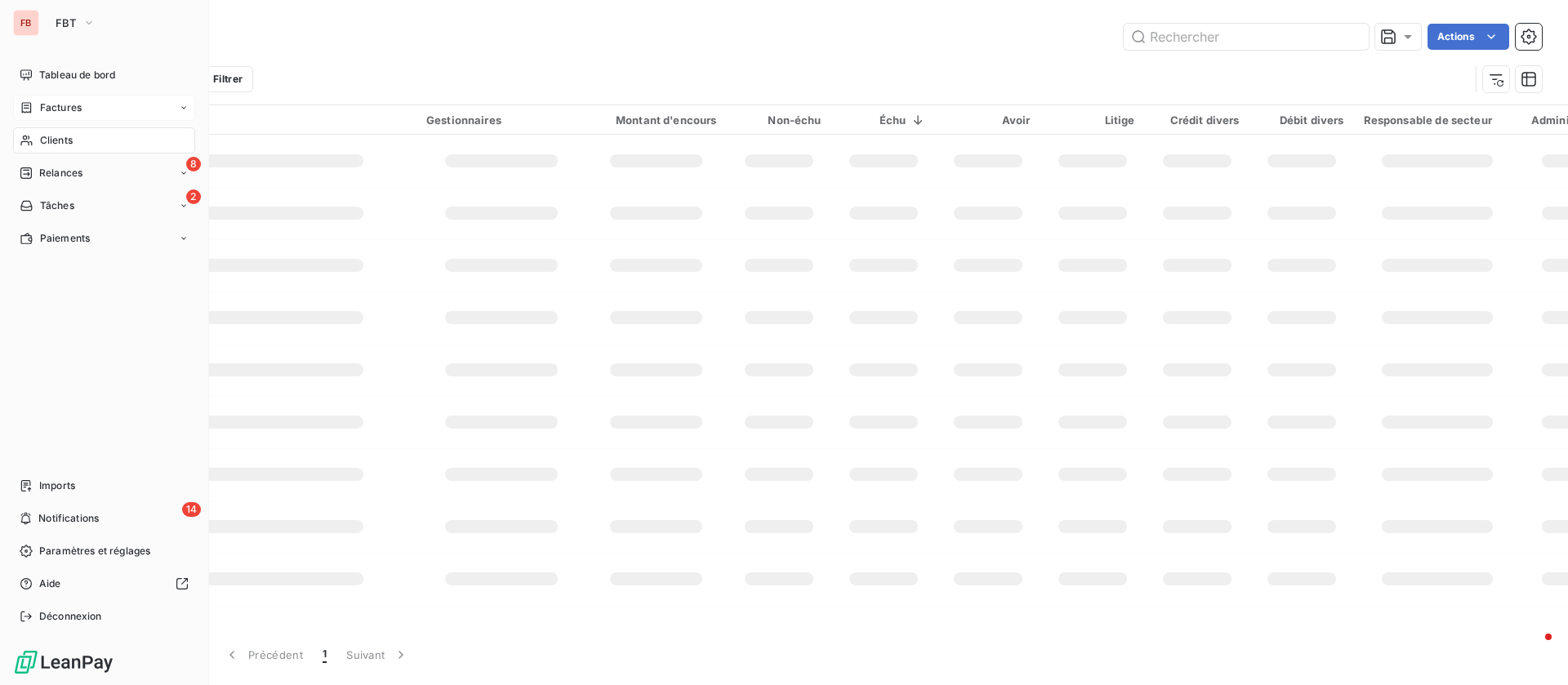
click at [74, 109] on span "Factures" at bounding box center [60, 107] width 41 height 14
type input "sep"
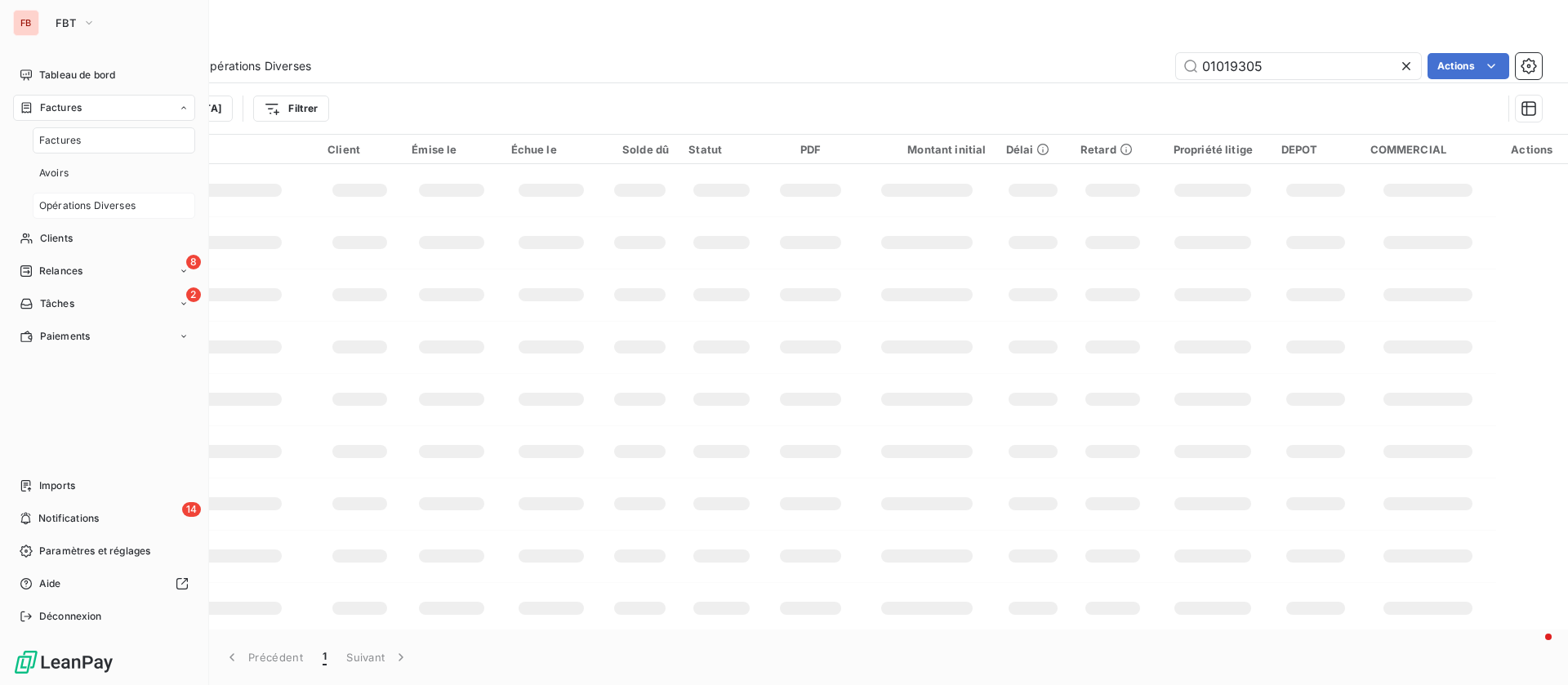
click at [123, 196] on div "Opérations Diverses" at bounding box center [114, 206] width 162 height 26
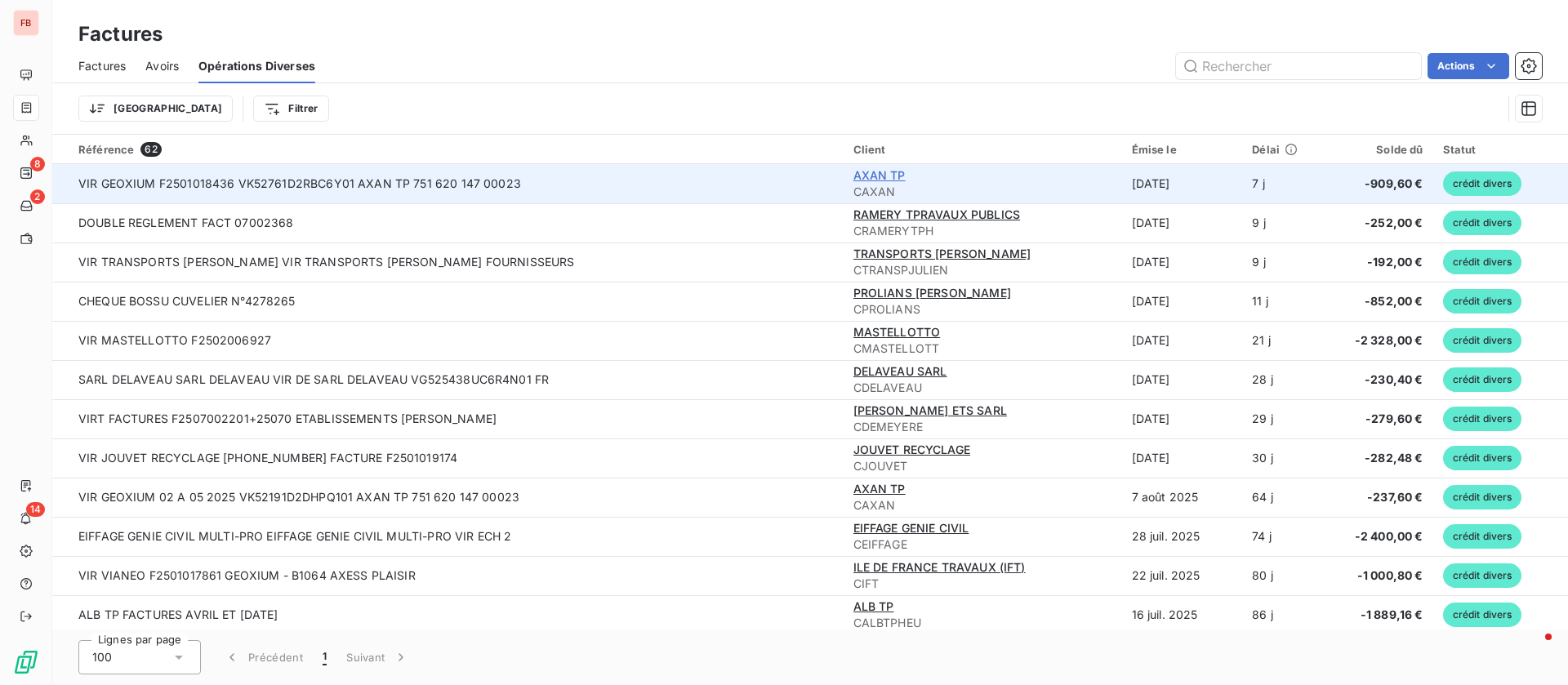
click at [853, 171] on span "AXAN TP" at bounding box center [880, 175] width 52 height 14
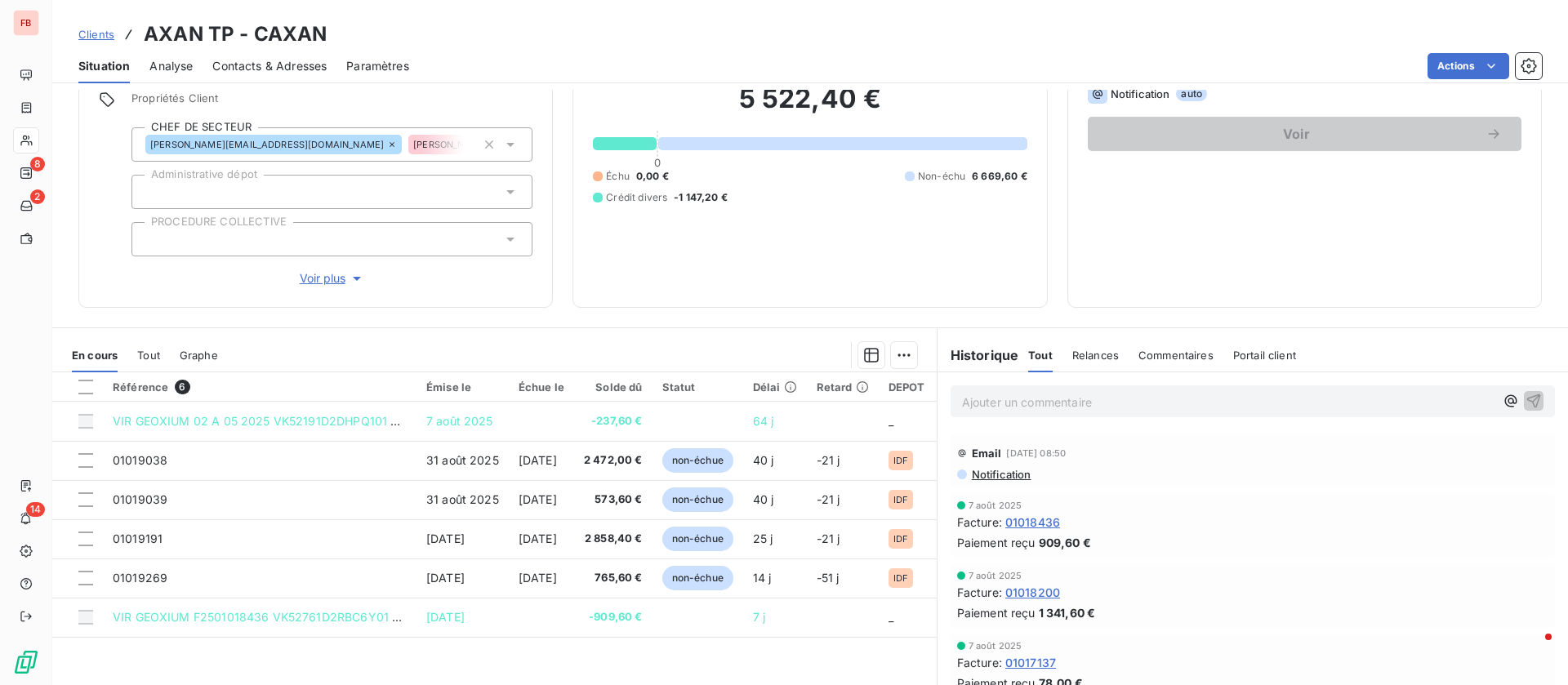
scroll to position [191, 0]
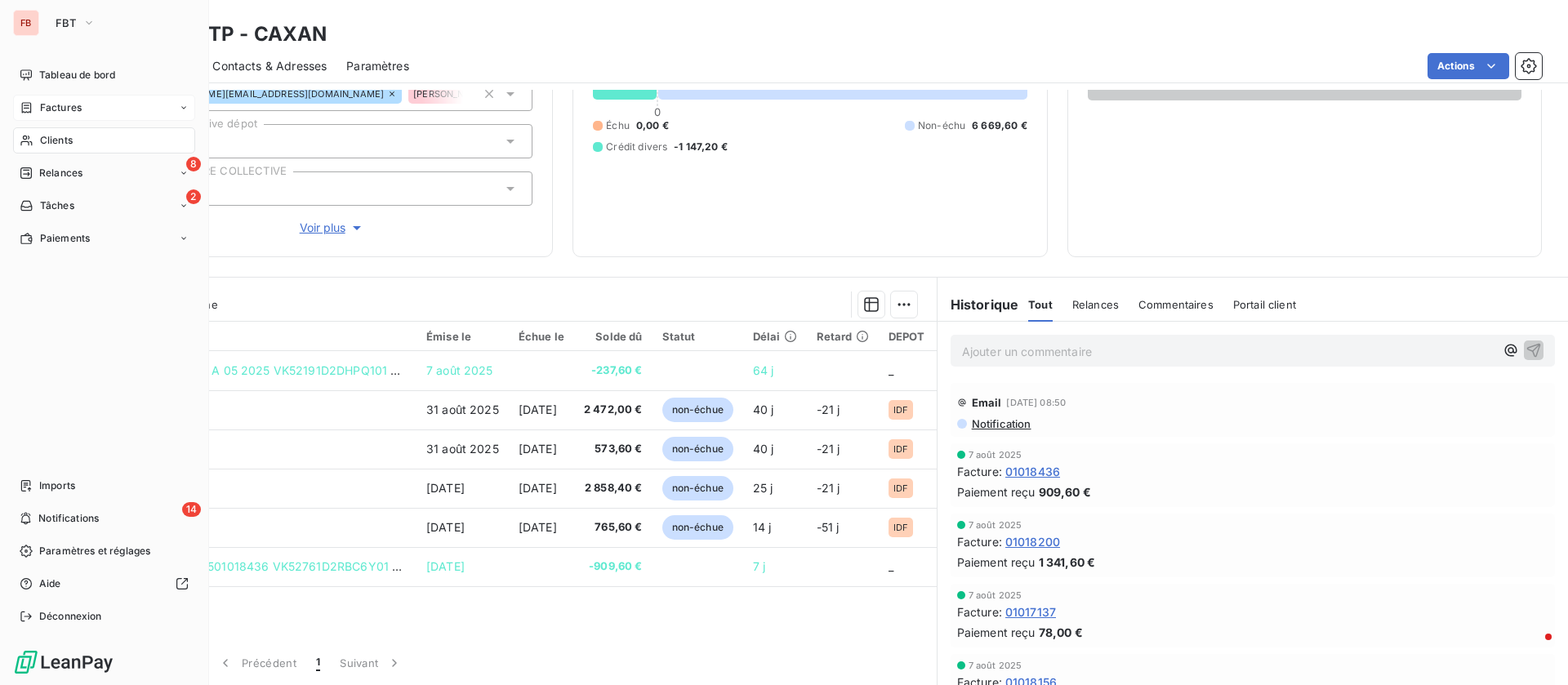
click at [70, 108] on span "Factures" at bounding box center [60, 107] width 41 height 14
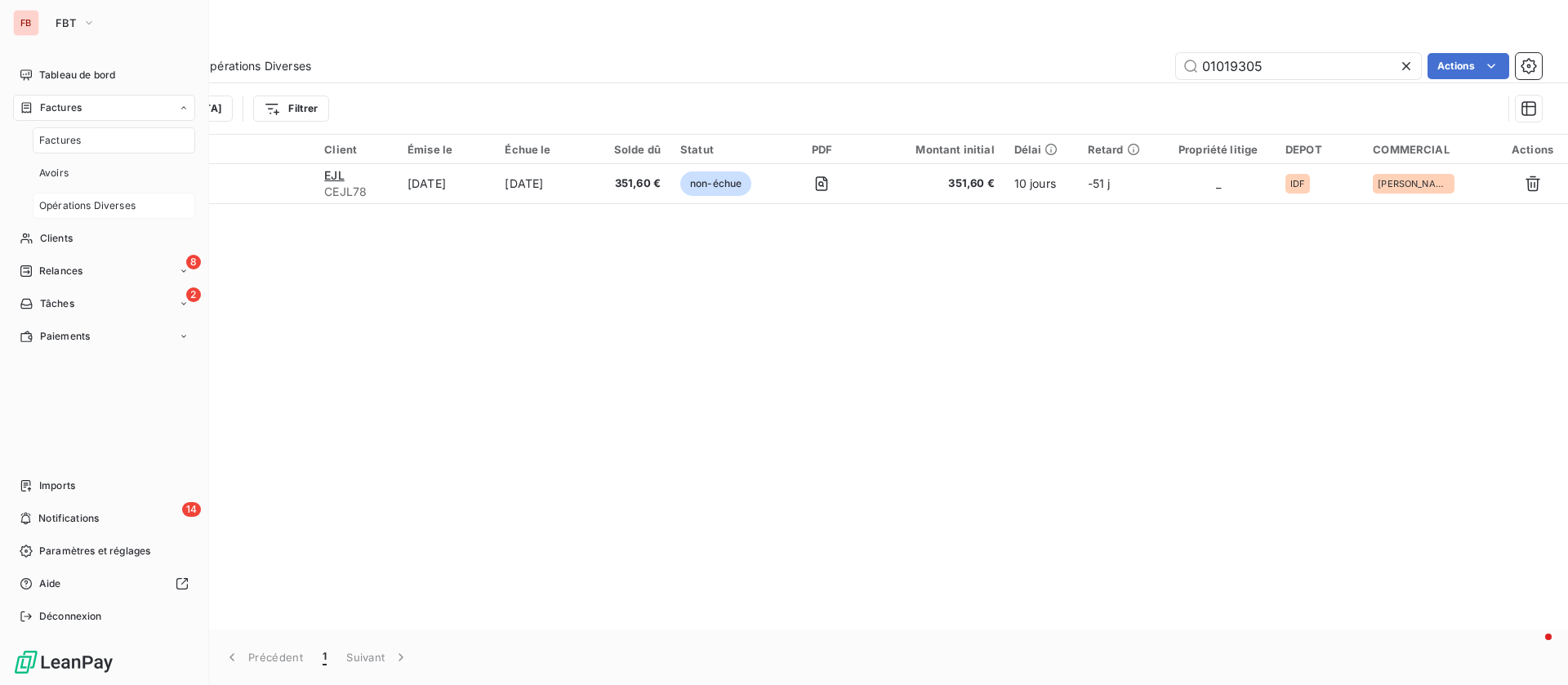
click at [109, 198] on span "Opérations Diverses" at bounding box center [87, 206] width 96 height 14
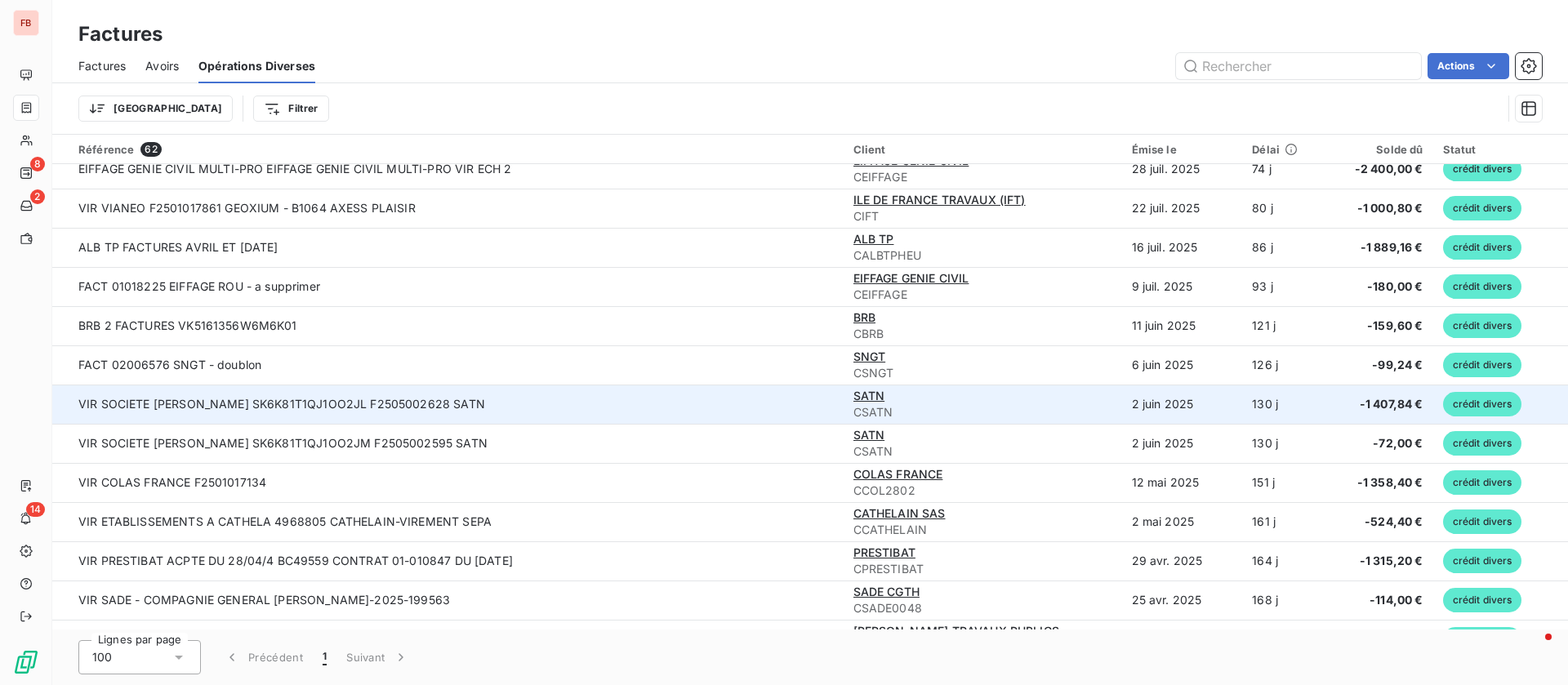
scroll to position [490, 0]
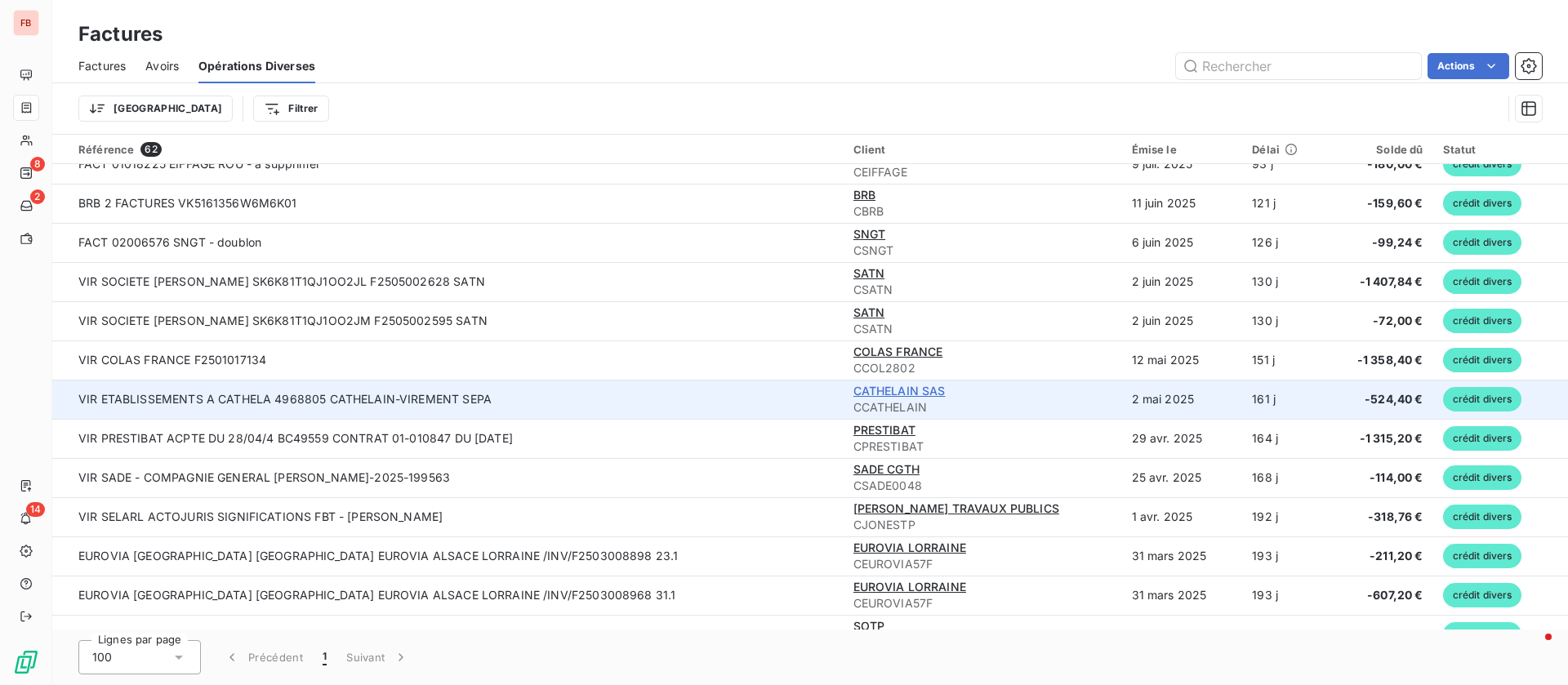
click at [853, 388] on span "CATHELAIN SAS" at bounding box center [899, 390] width 92 height 14
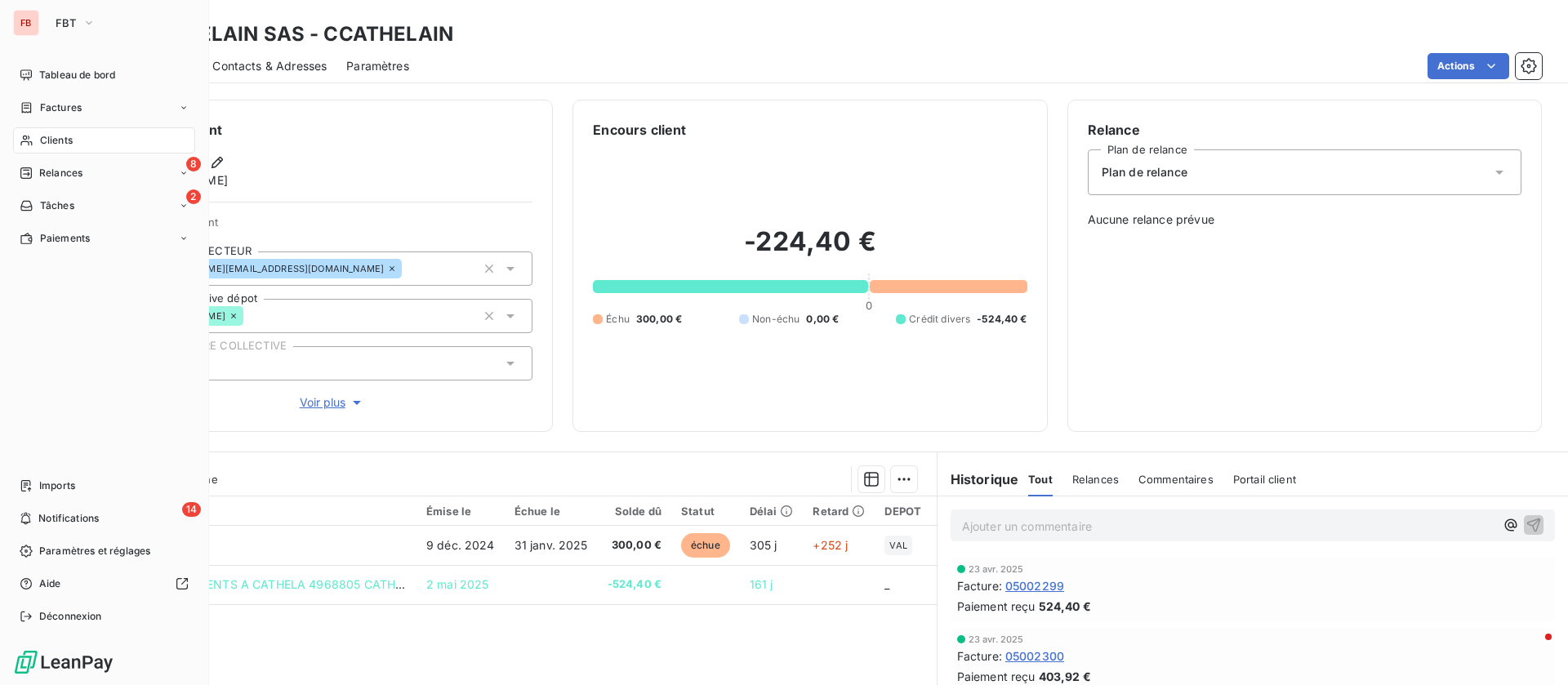
click at [50, 139] on span "Clients" at bounding box center [56, 141] width 32 height 14
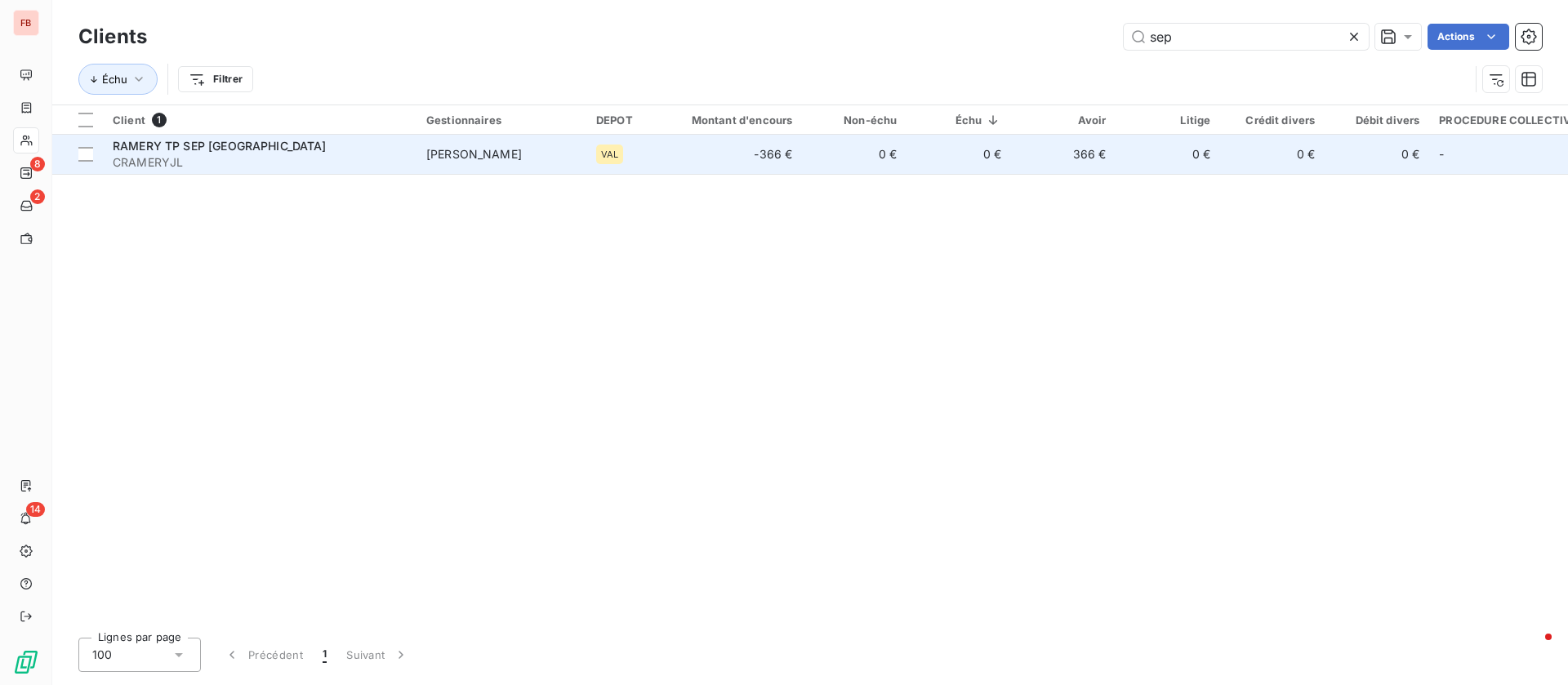
click at [176, 160] on span "CRAMERYJL" at bounding box center [260, 162] width 294 height 16
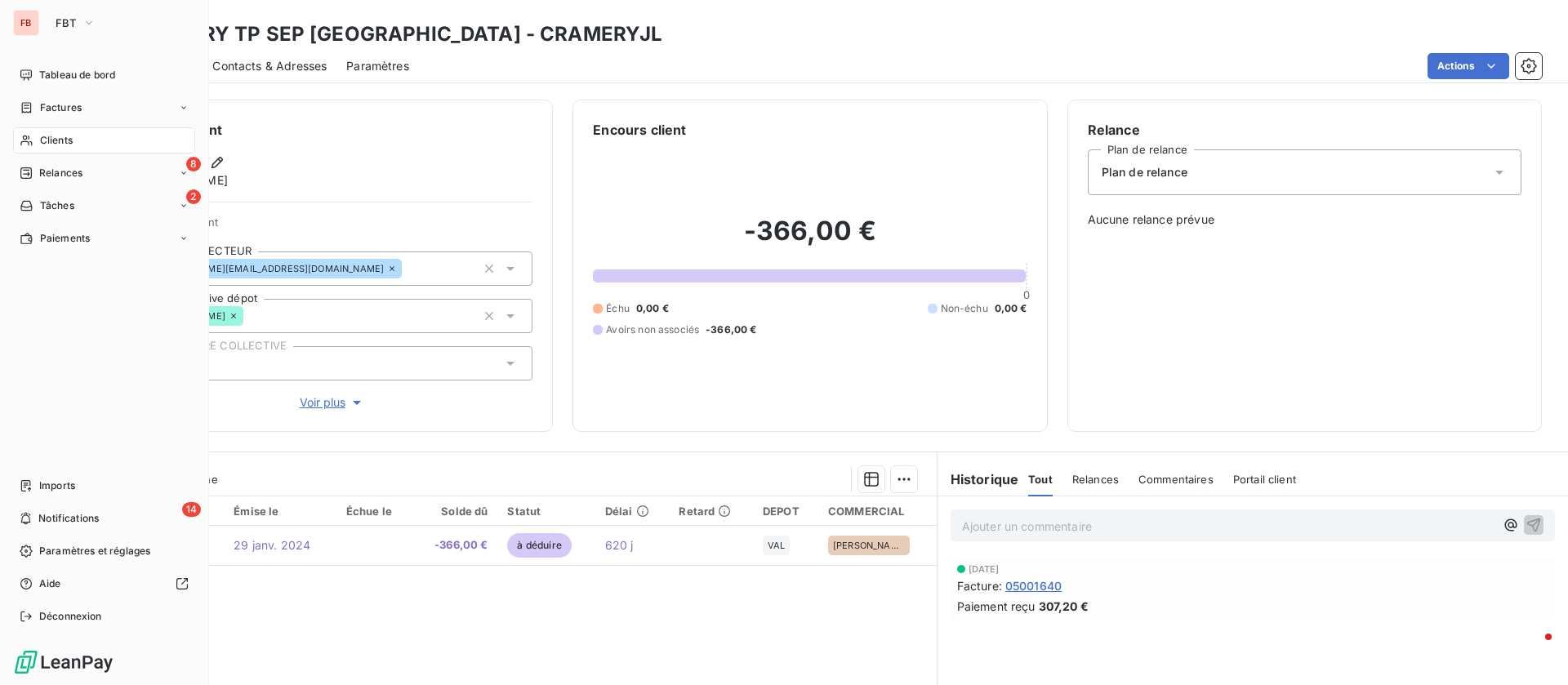
click at [67, 130] on div "Clients" at bounding box center [104, 140] width 182 height 26
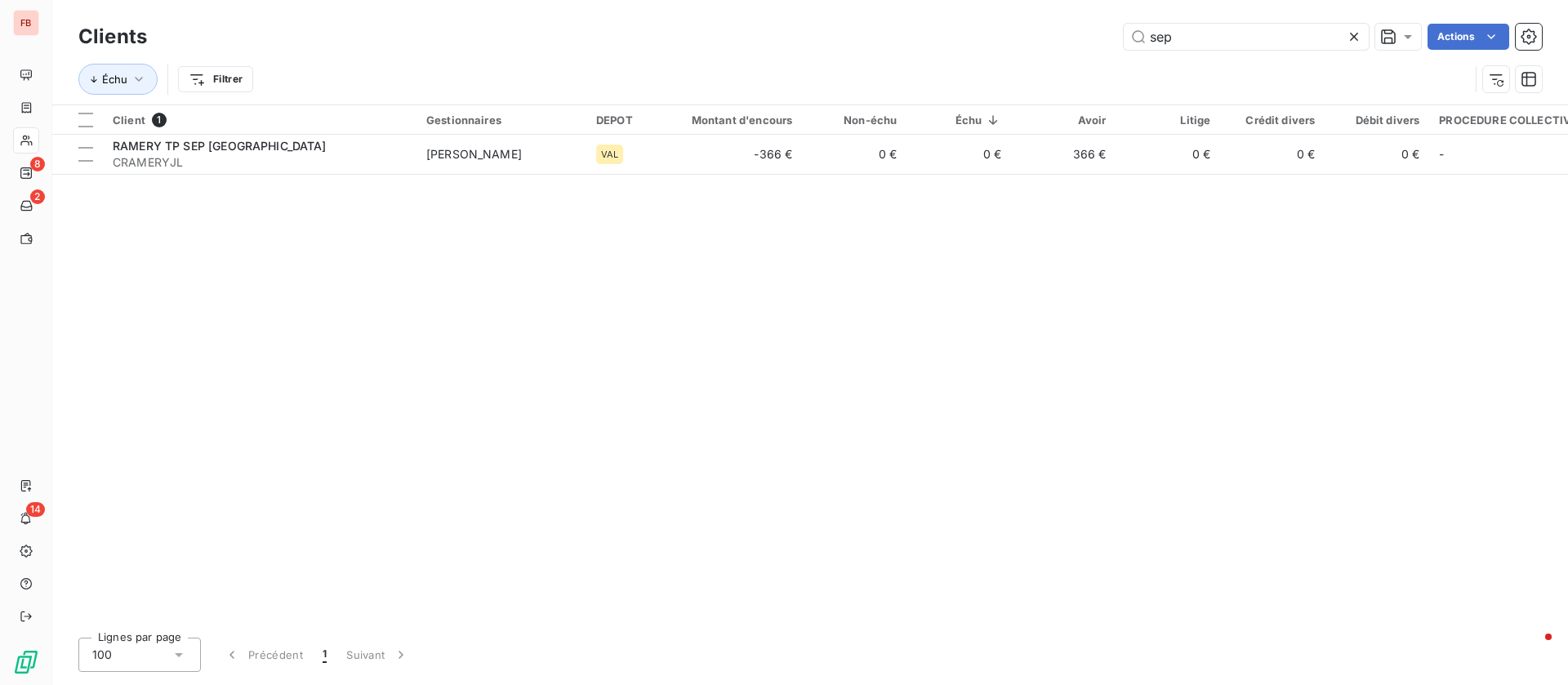
drag, startPoint x: 1211, startPoint y: 37, endPoint x: 1094, endPoint y: 35, distance: 117.0
click at [1094, 35] on div "sep Actions" at bounding box center [854, 36] width 1375 height 26
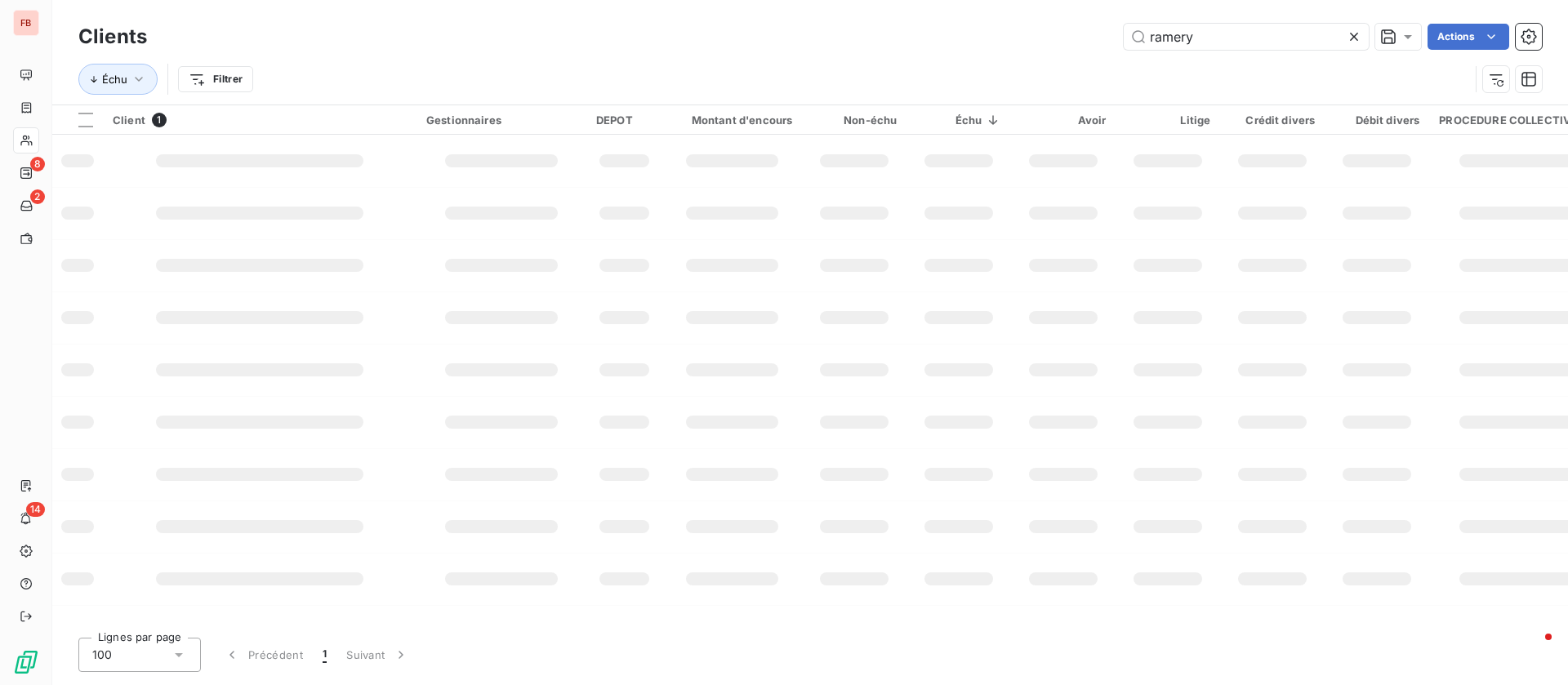
type input "ramery"
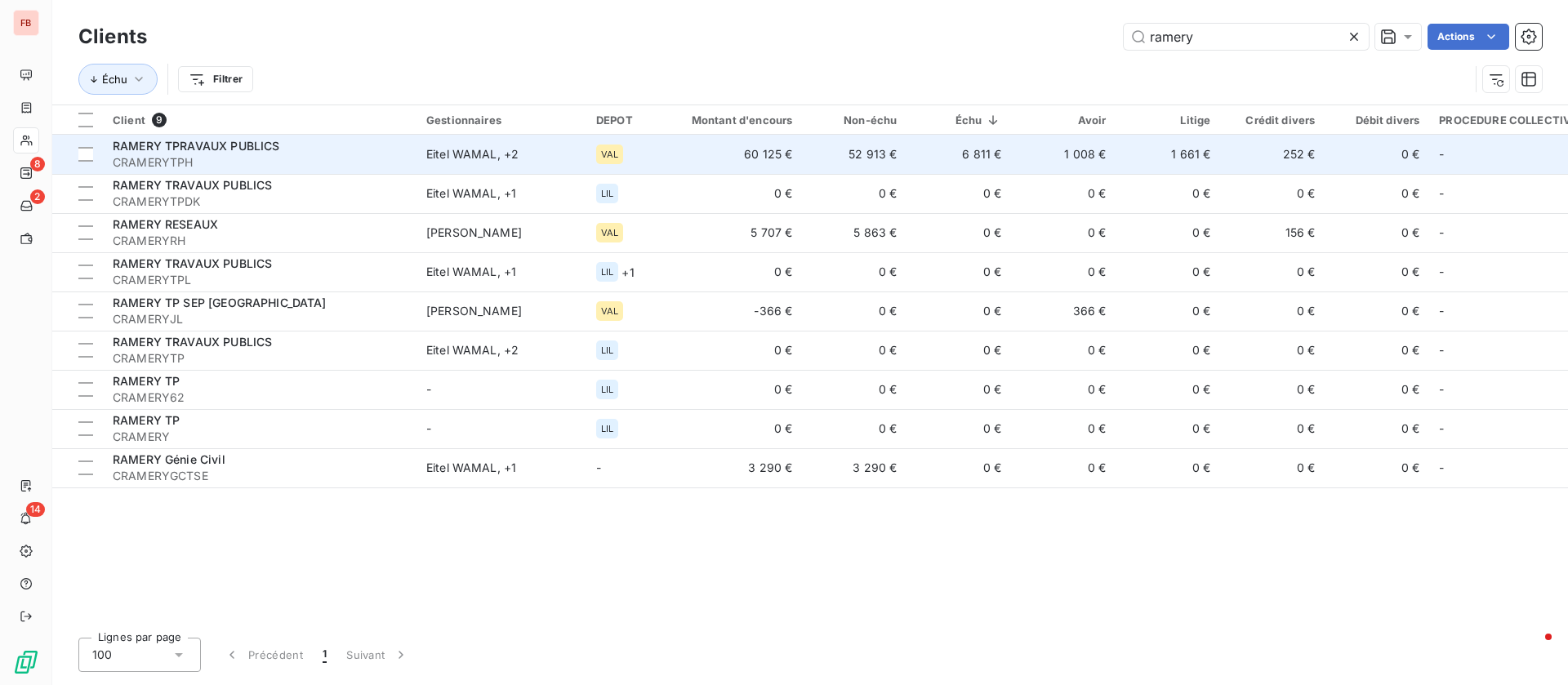
click at [859, 161] on td "52 913 €" at bounding box center [854, 154] width 105 height 39
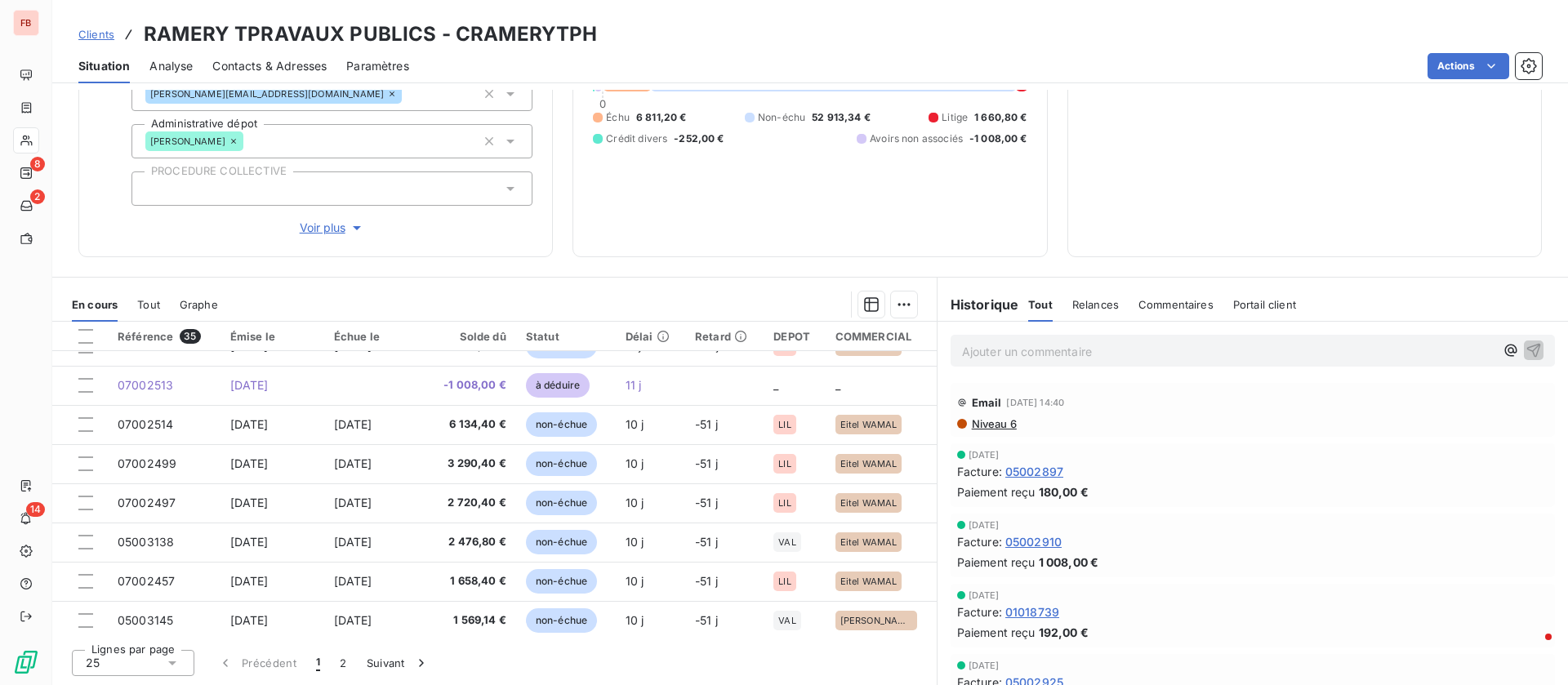
scroll to position [696, 0]
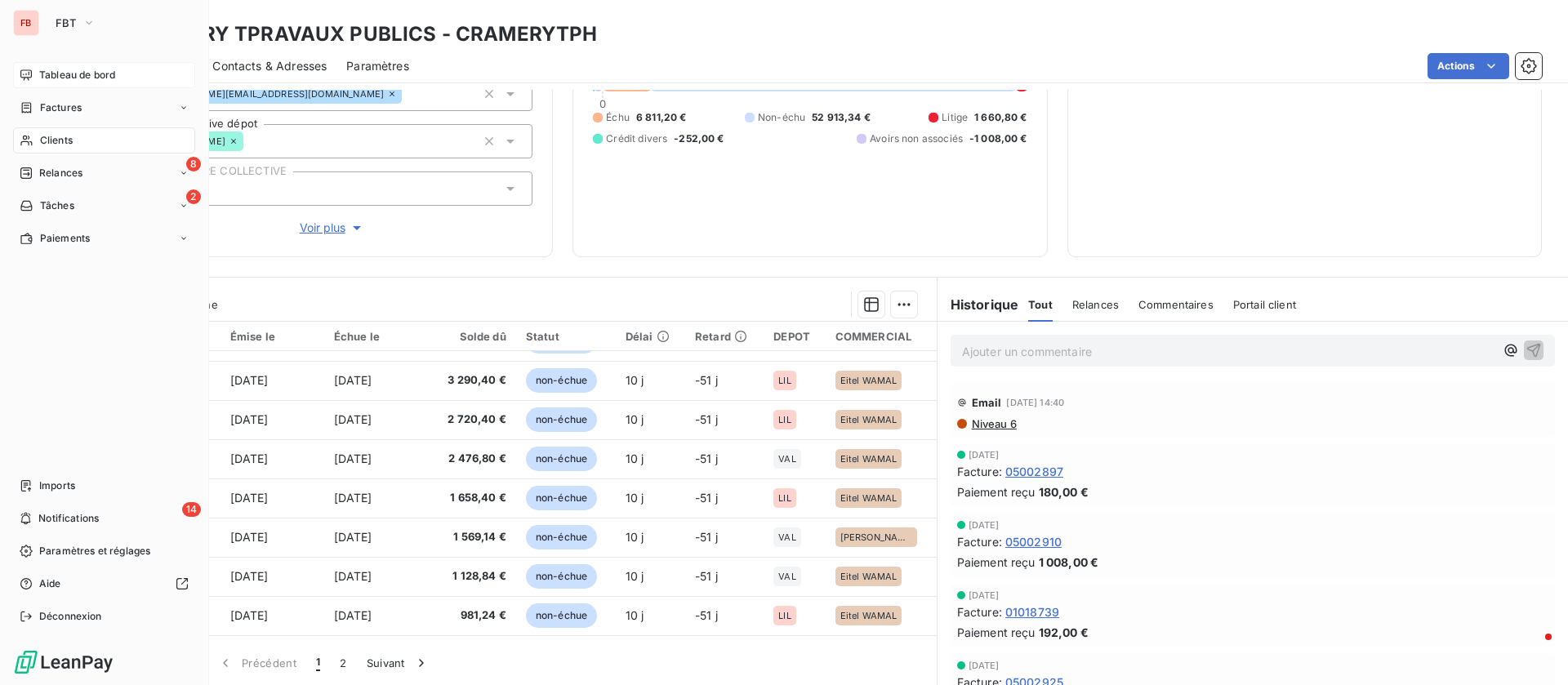
click at [19, 65] on div "Tableau de bord" at bounding box center [104, 75] width 182 height 26
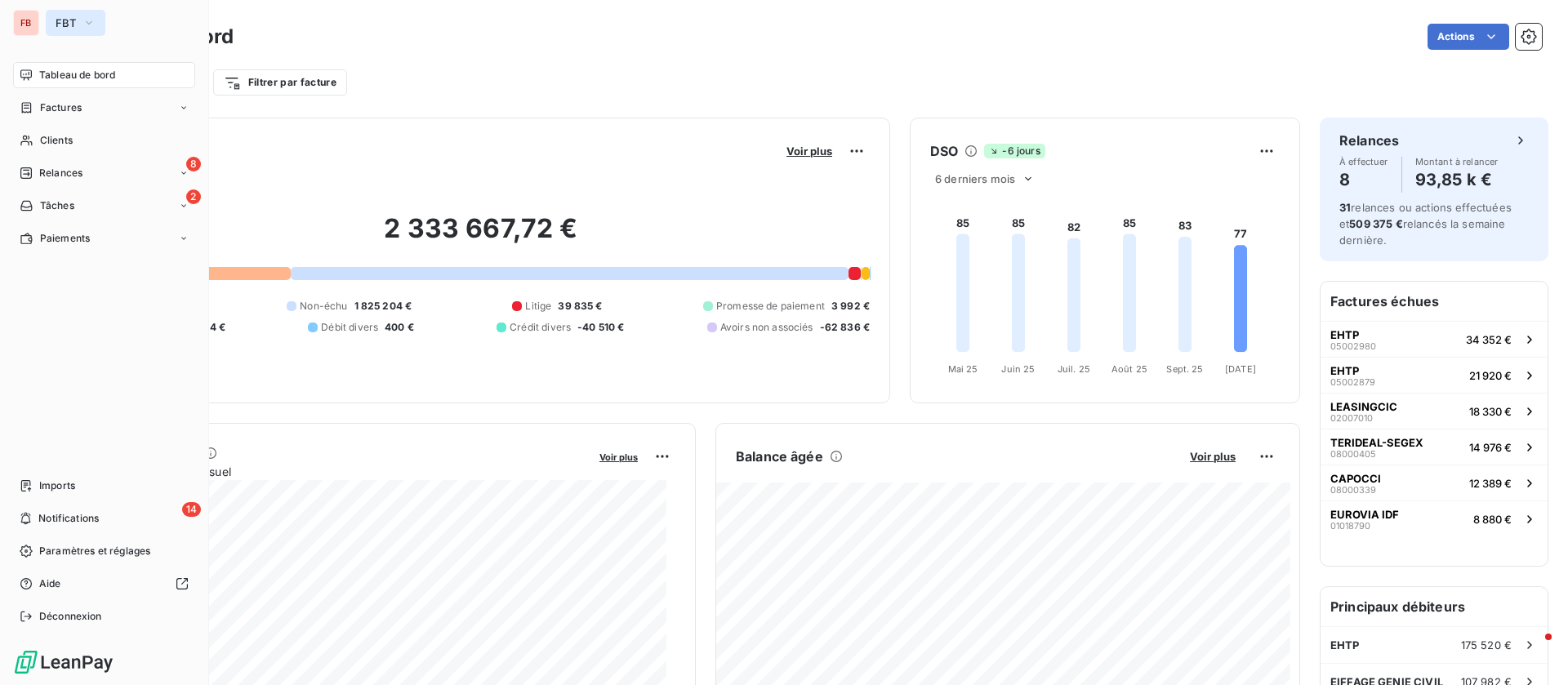
click at [88, 16] on icon "button" at bounding box center [89, 23] width 13 height 16
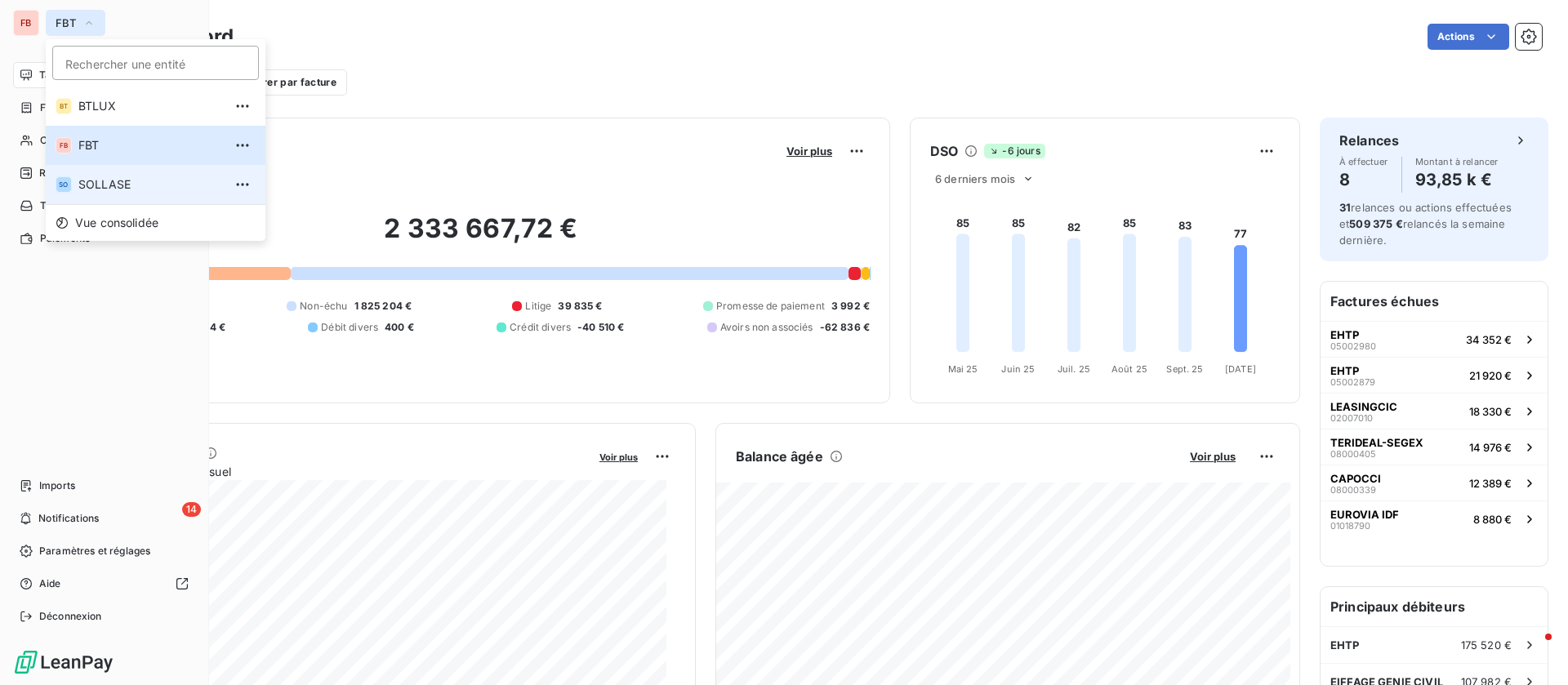
click at [129, 172] on li "SO SOLLASE" at bounding box center [156, 184] width 220 height 39
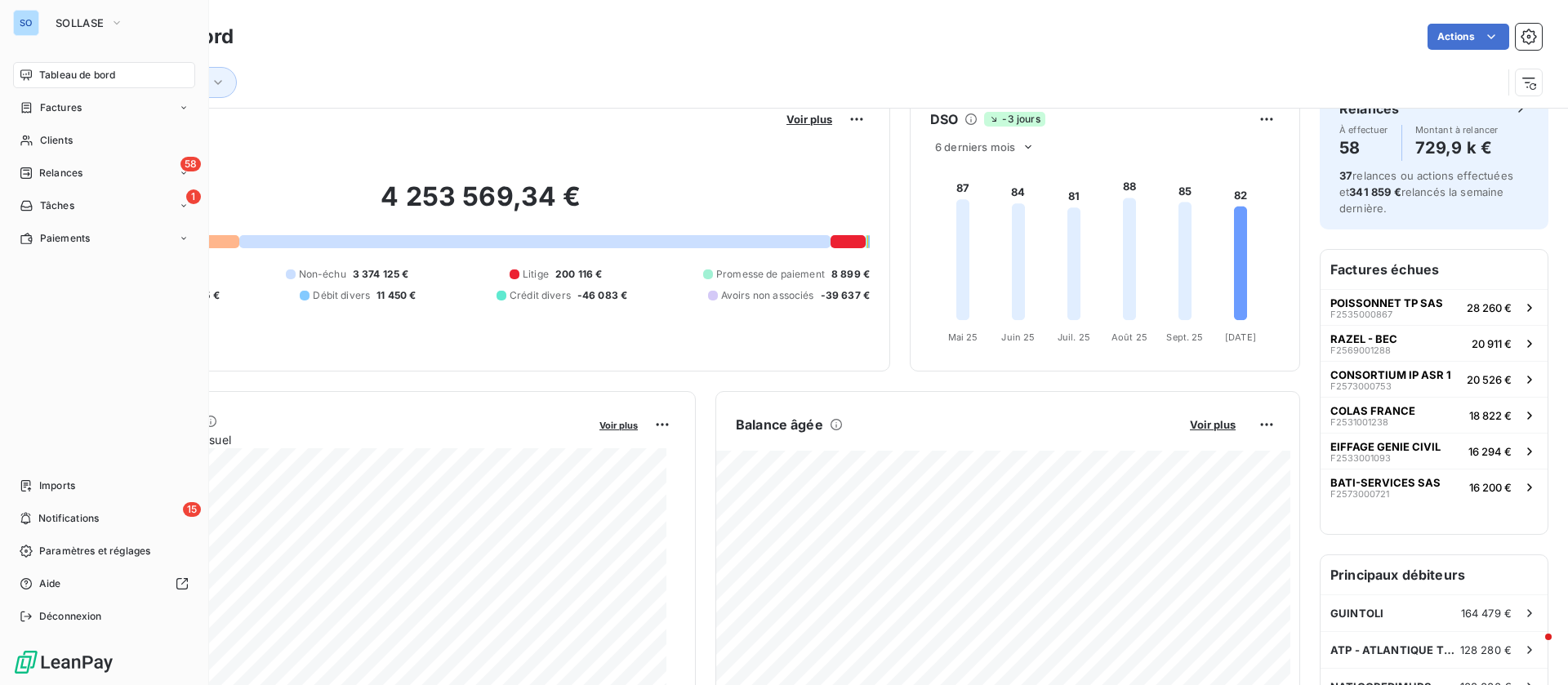
scroll to position [1, 0]
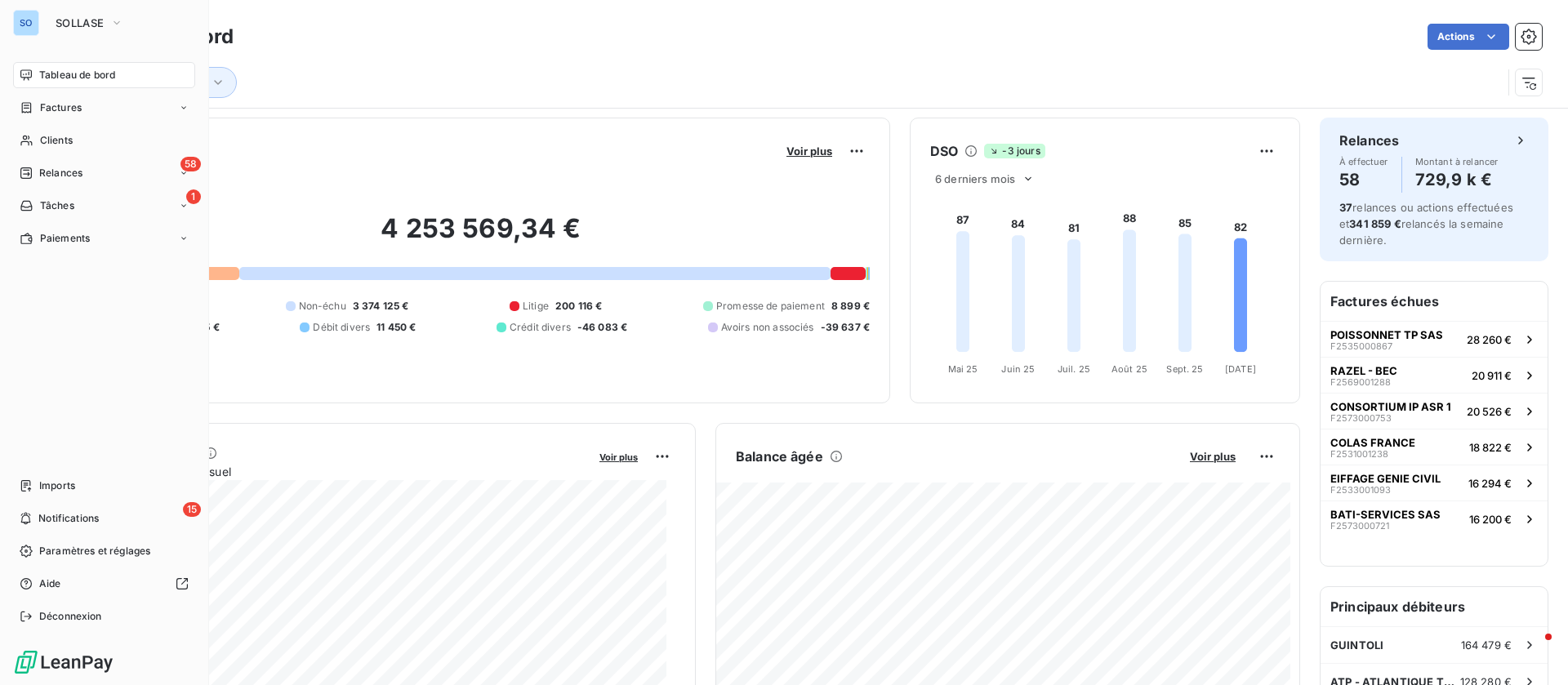
click at [279, 361] on div "4 253 569,34 € 0 Échu 742 454 € Non-échu 3 374 125 € Litige 200 116 € Promesse …" at bounding box center [480, 273] width 778 height 219
click at [106, 96] on div "Factures" at bounding box center [104, 107] width 182 height 26
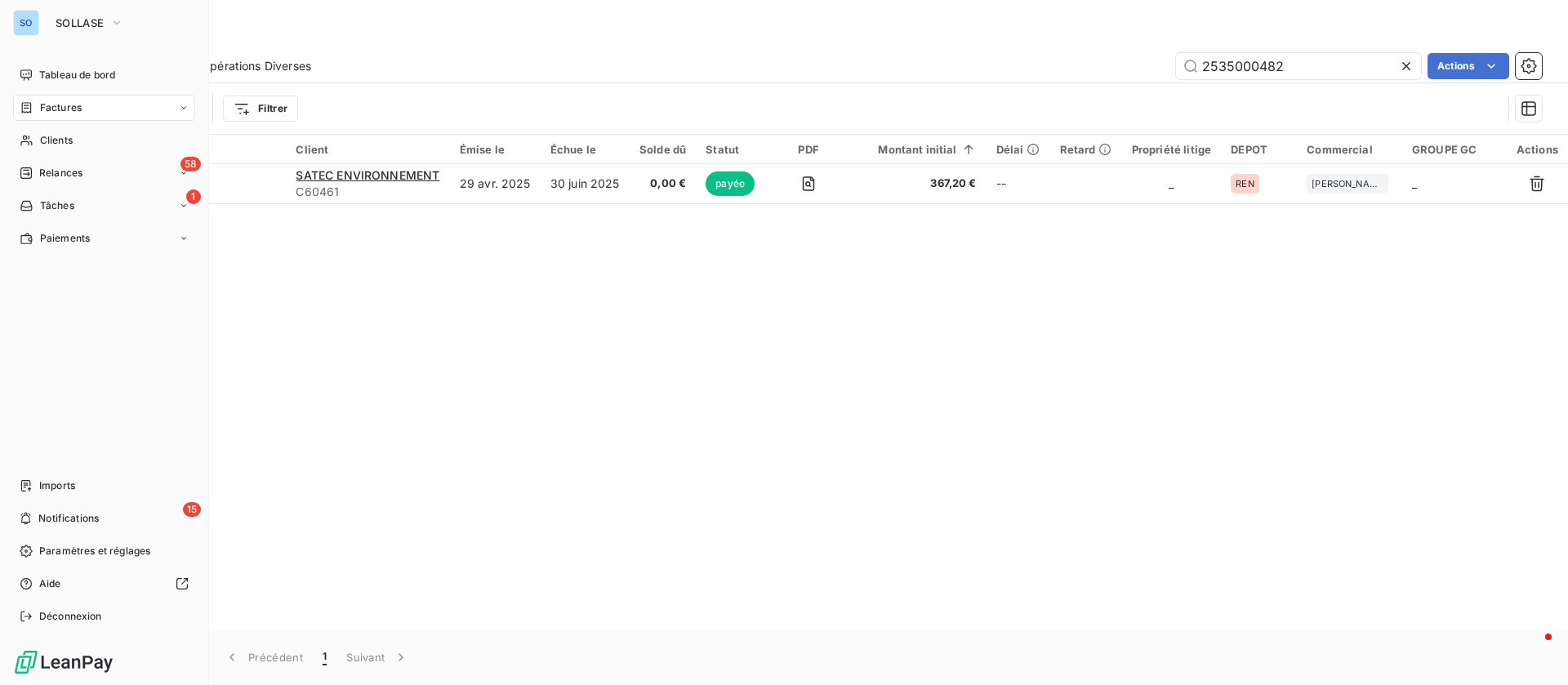
click at [74, 98] on div "Factures" at bounding box center [104, 107] width 182 height 26
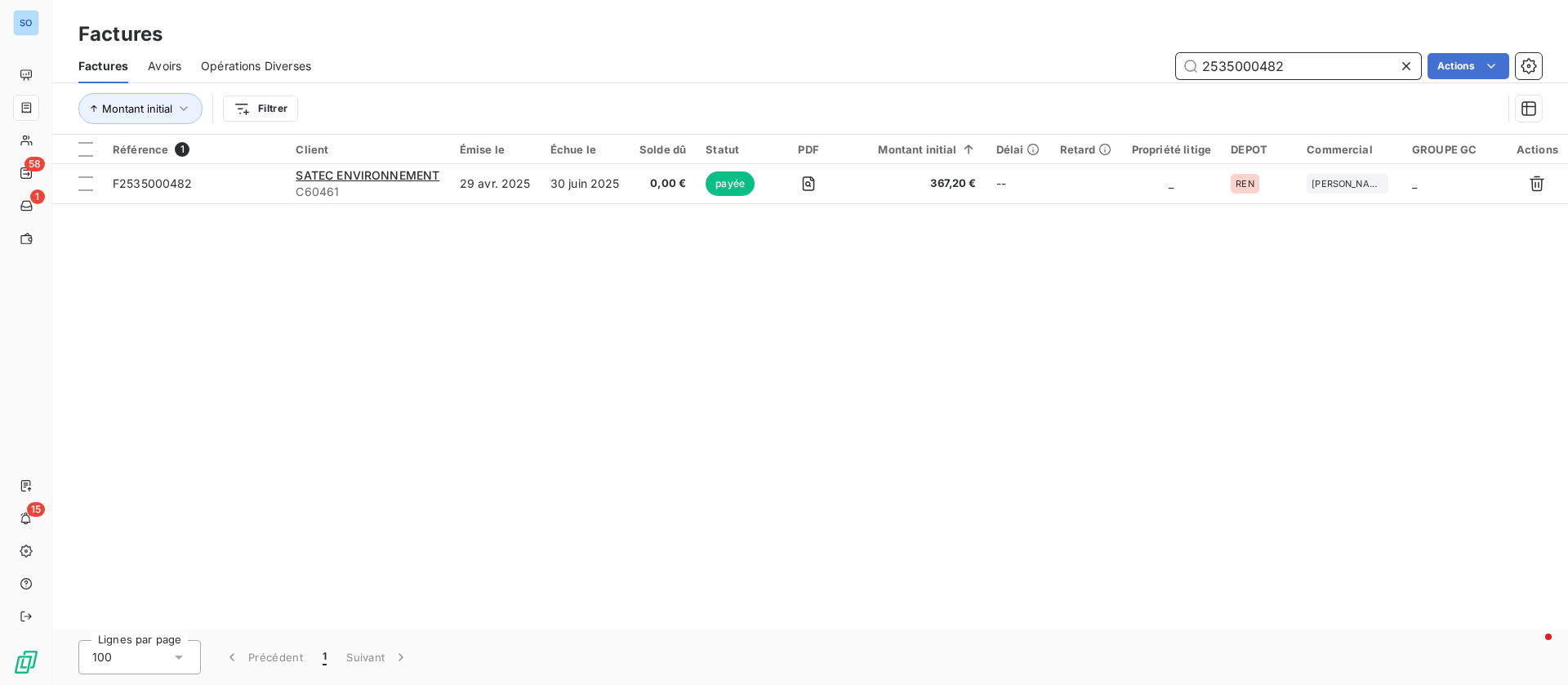
drag, startPoint x: 1333, startPoint y: 65, endPoint x: 880, endPoint y: 58, distance: 453.1
click at [880, 58] on div "2535000482 Actions" at bounding box center [936, 66] width 1211 height 26
type input "razel"
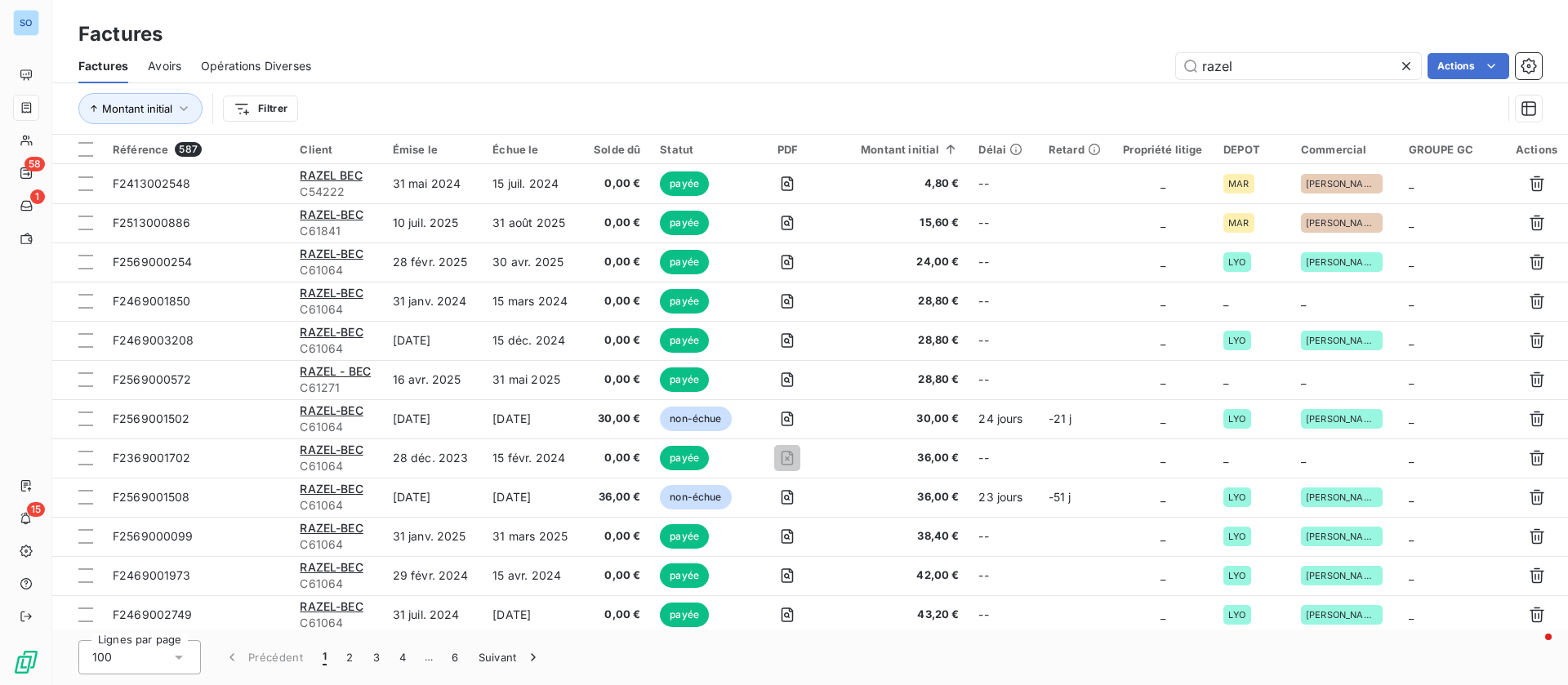
click at [247, 112] on html "SO 58 1 15 Factures Factures Avoirs Opérations Diverses razel Actions Montant i…" at bounding box center [784, 342] width 1568 height 685
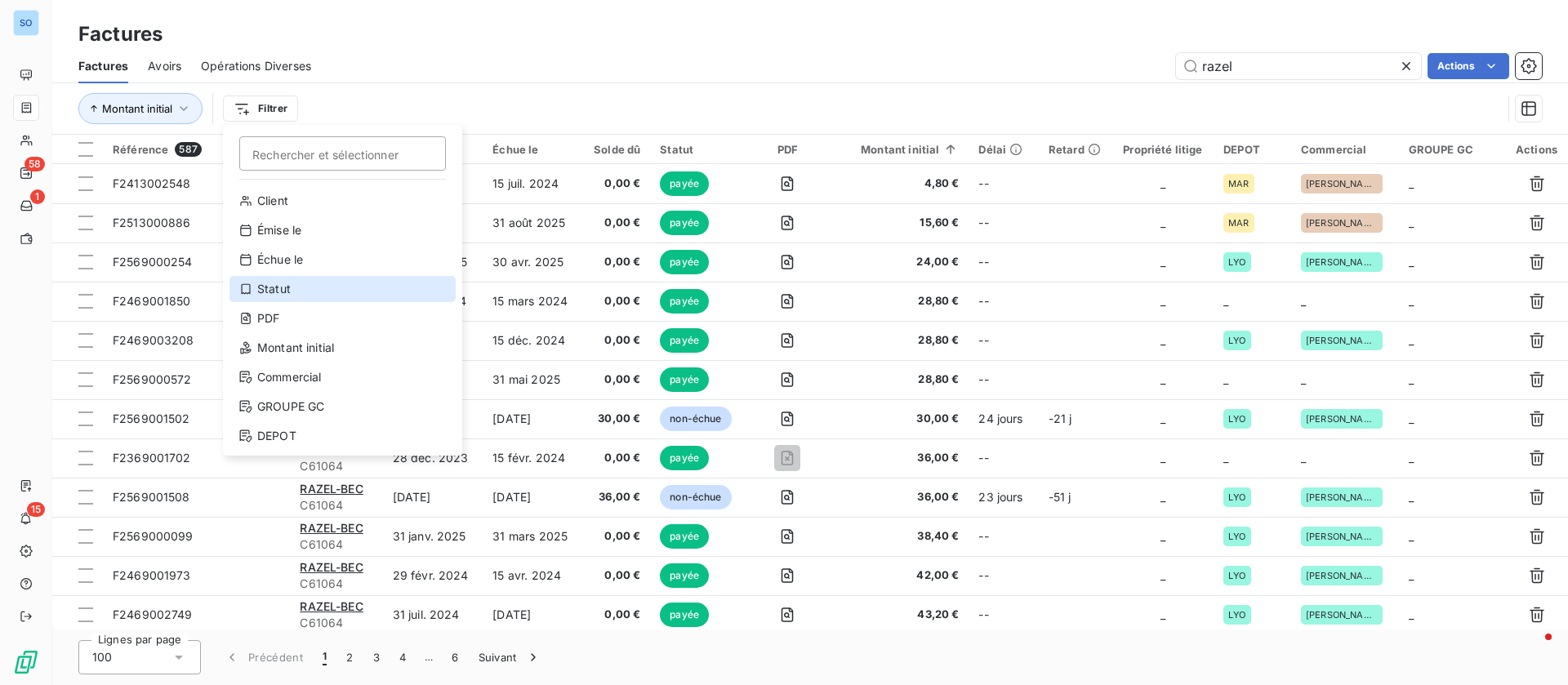
click at [294, 286] on div "Statut" at bounding box center [342, 288] width 226 height 26
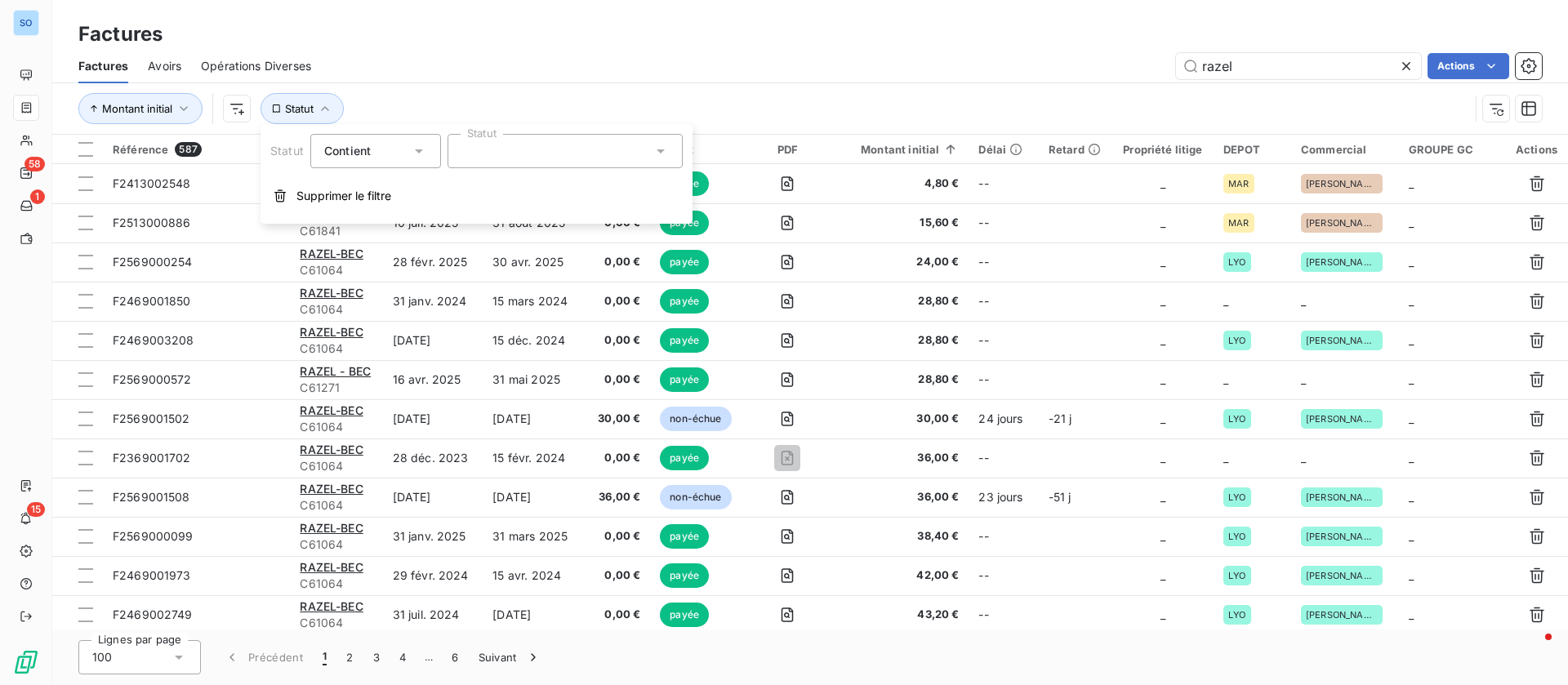
click at [538, 146] on div at bounding box center [565, 151] width 235 height 34
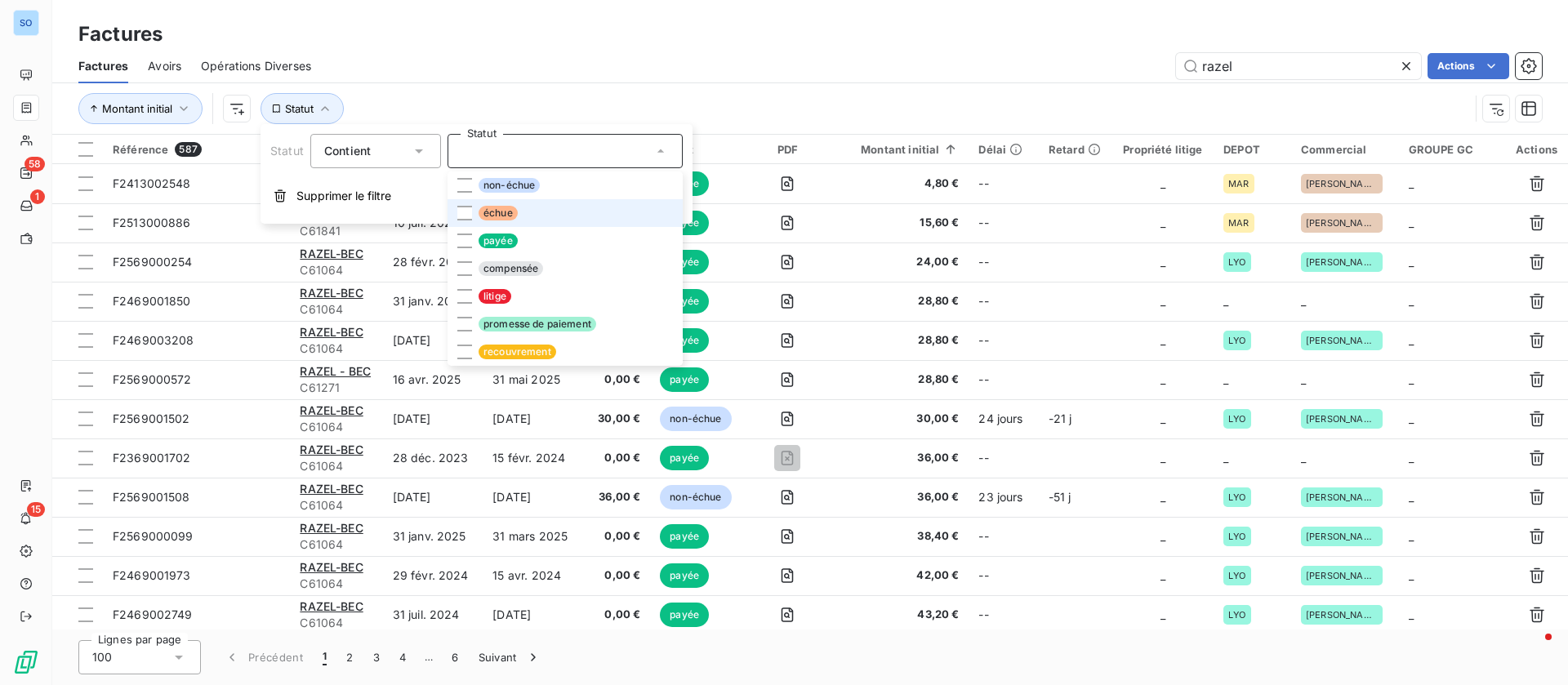
click at [514, 207] on span "échue" at bounding box center [497, 213] width 39 height 14
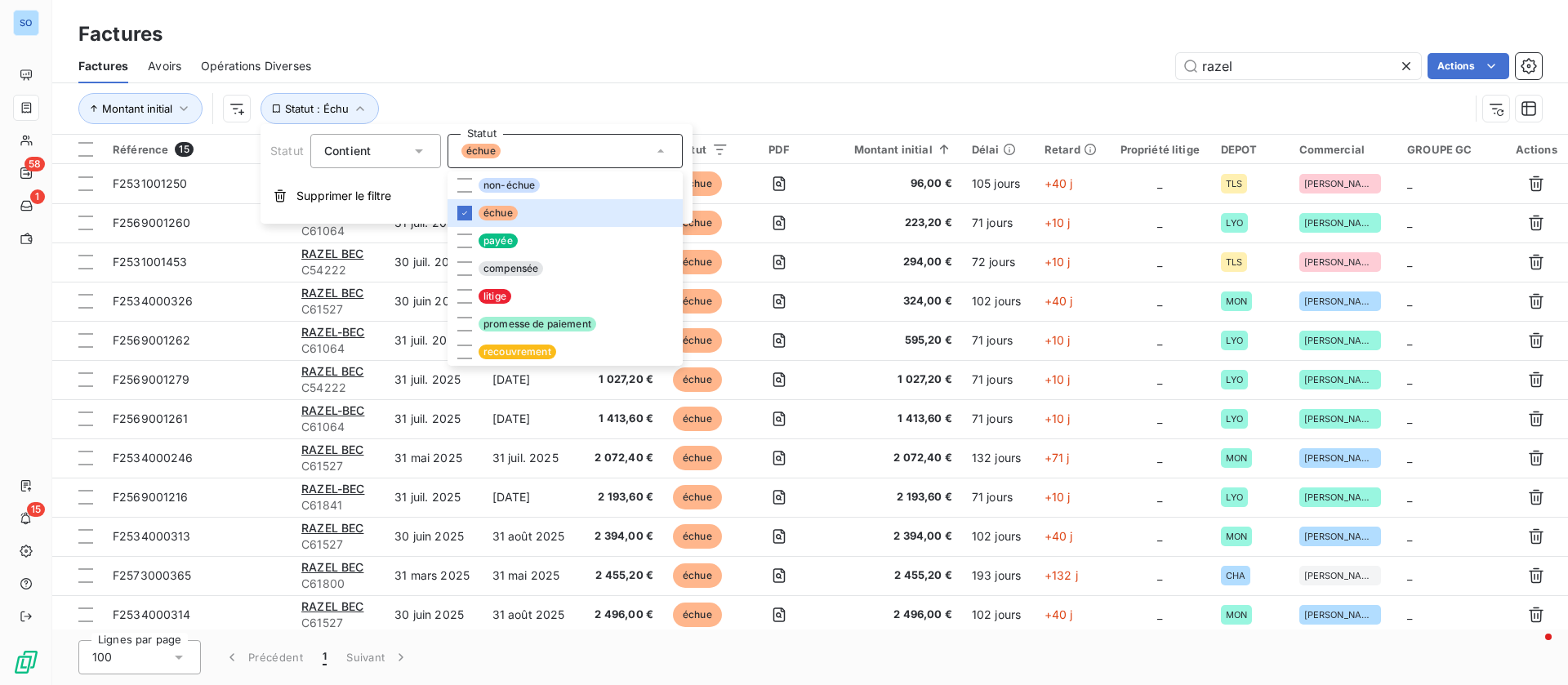
click at [917, 71] on div "razel Actions" at bounding box center [936, 66] width 1211 height 26
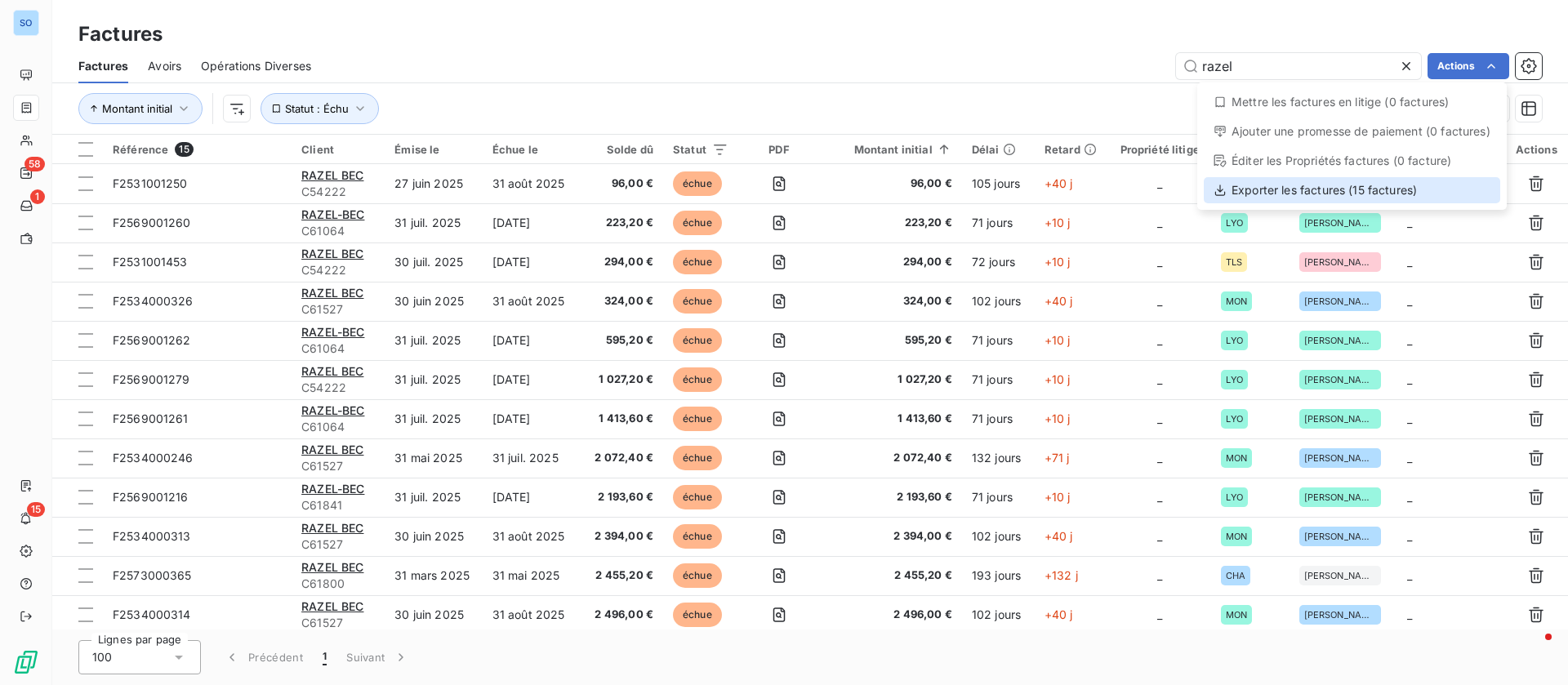
click at [1356, 189] on div "Exporter les factures (15 factures)" at bounding box center [1352, 190] width 296 height 26
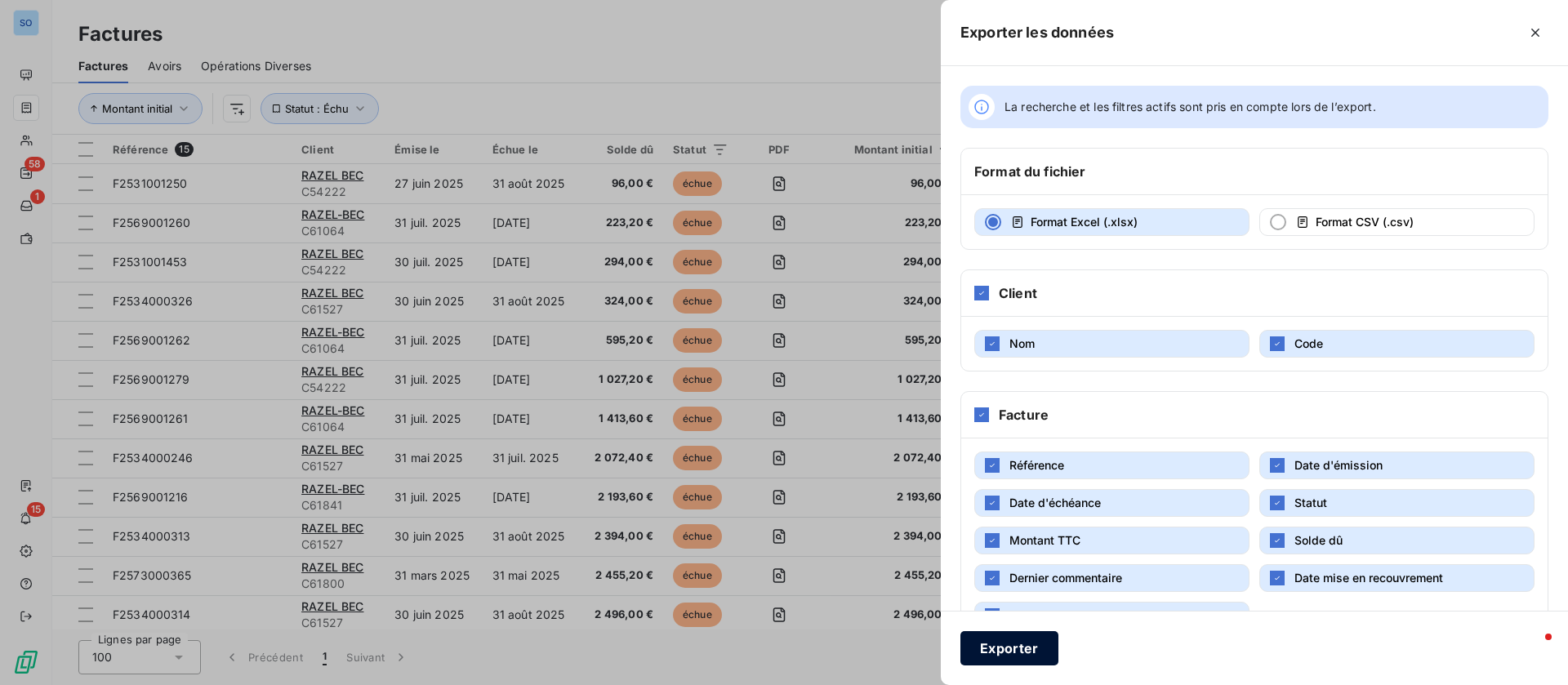
click at [1015, 654] on button "Exporter" at bounding box center [1009, 648] width 98 height 34
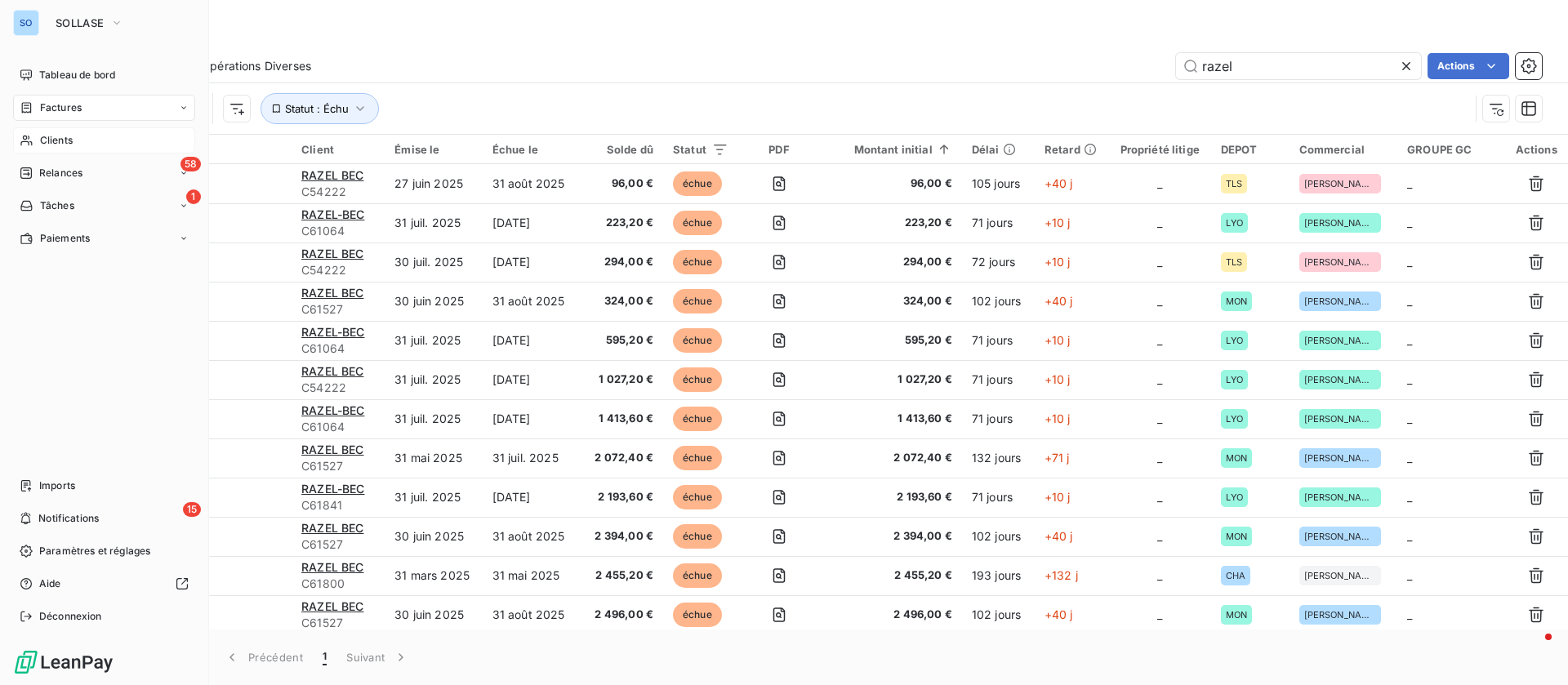
click at [52, 152] on div "Clients" at bounding box center [104, 140] width 182 height 26
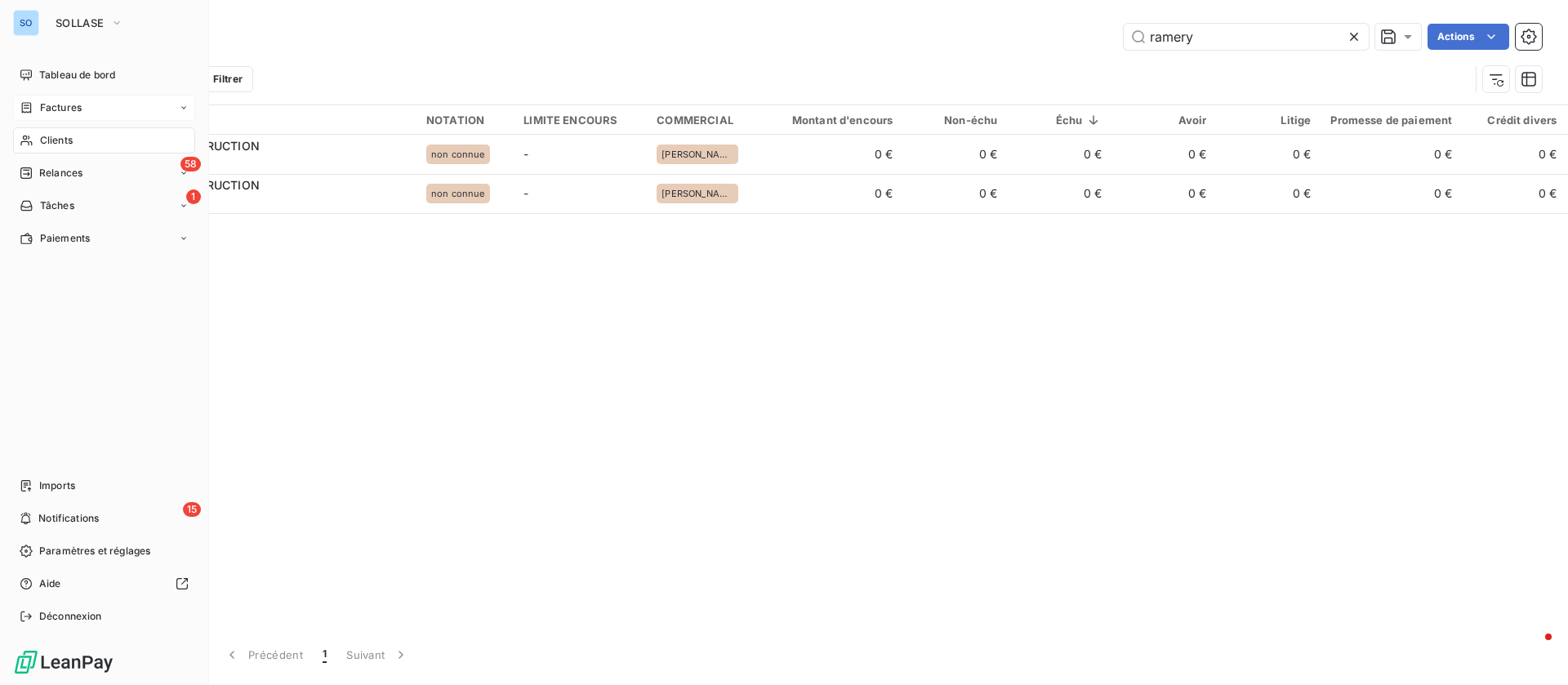
click at [48, 109] on span "Factures" at bounding box center [60, 107] width 41 height 14
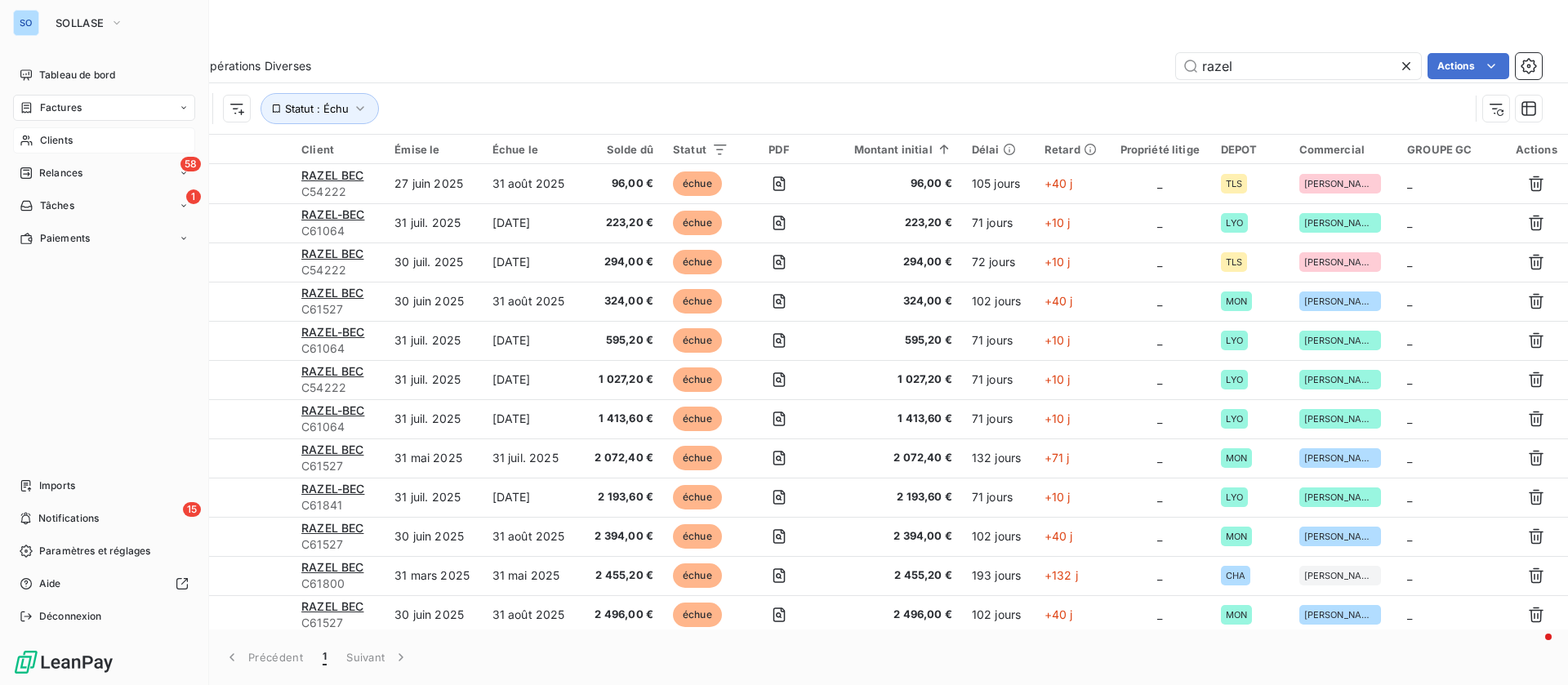
click at [35, 137] on div "Clients" at bounding box center [104, 140] width 182 height 26
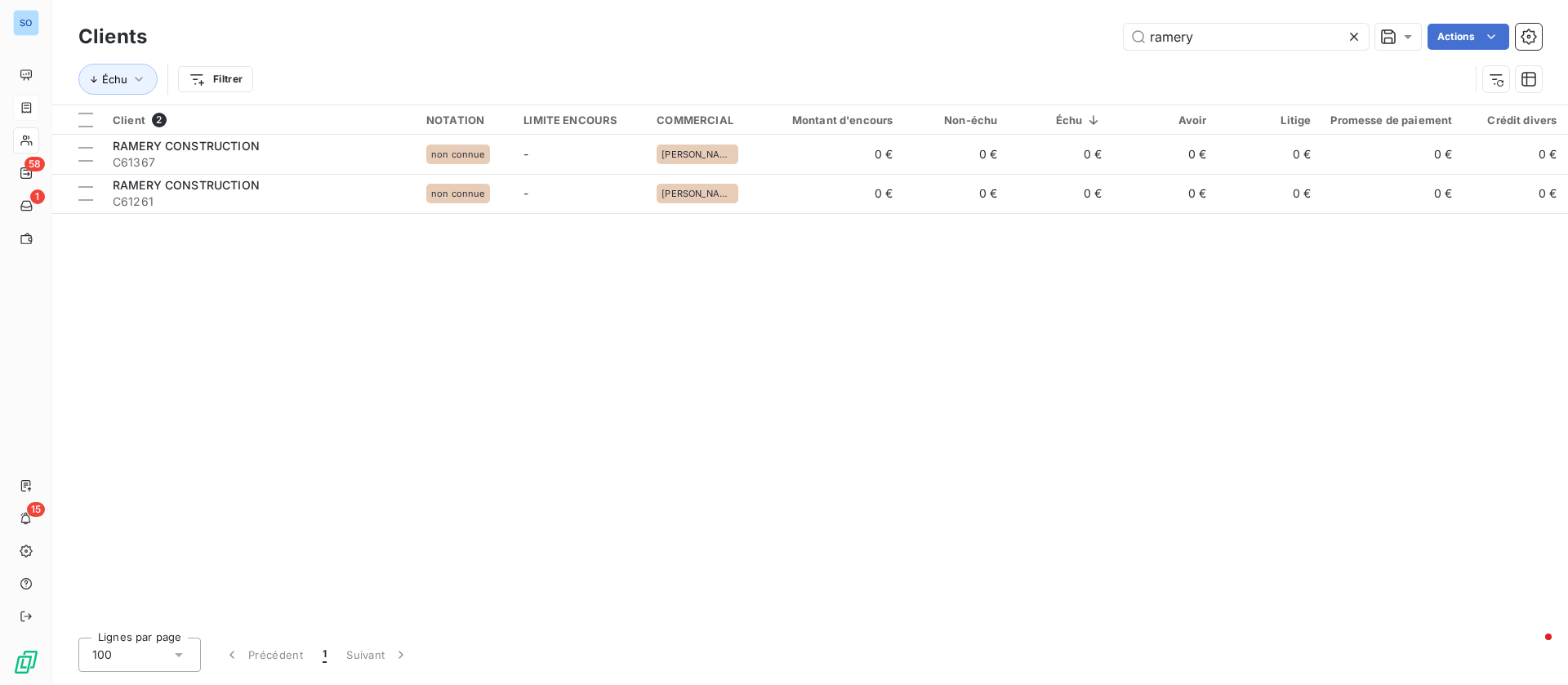
drag, startPoint x: 1265, startPoint y: 44, endPoint x: 984, endPoint y: 42, distance: 281.0
click at [984, 42] on div "ramery Actions" at bounding box center [854, 36] width 1375 height 26
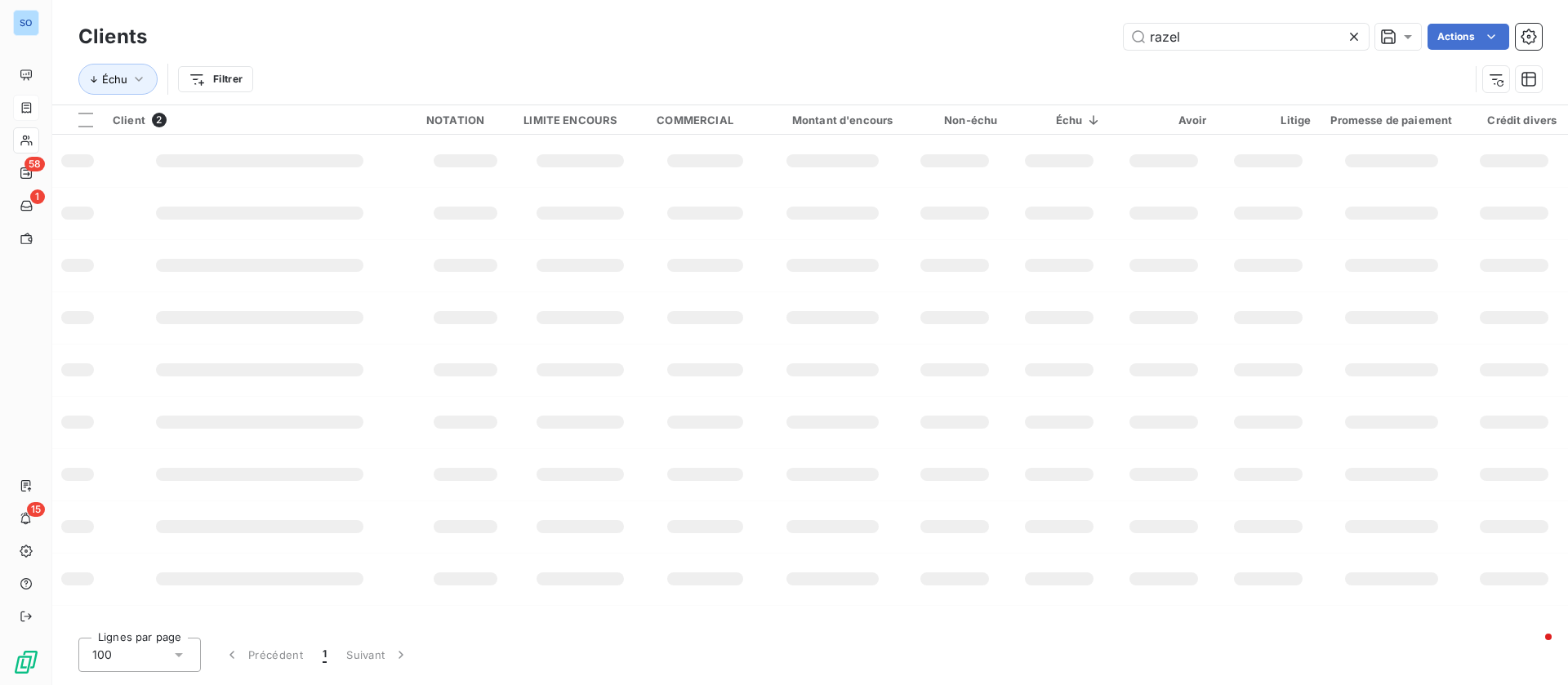
type input "razel"
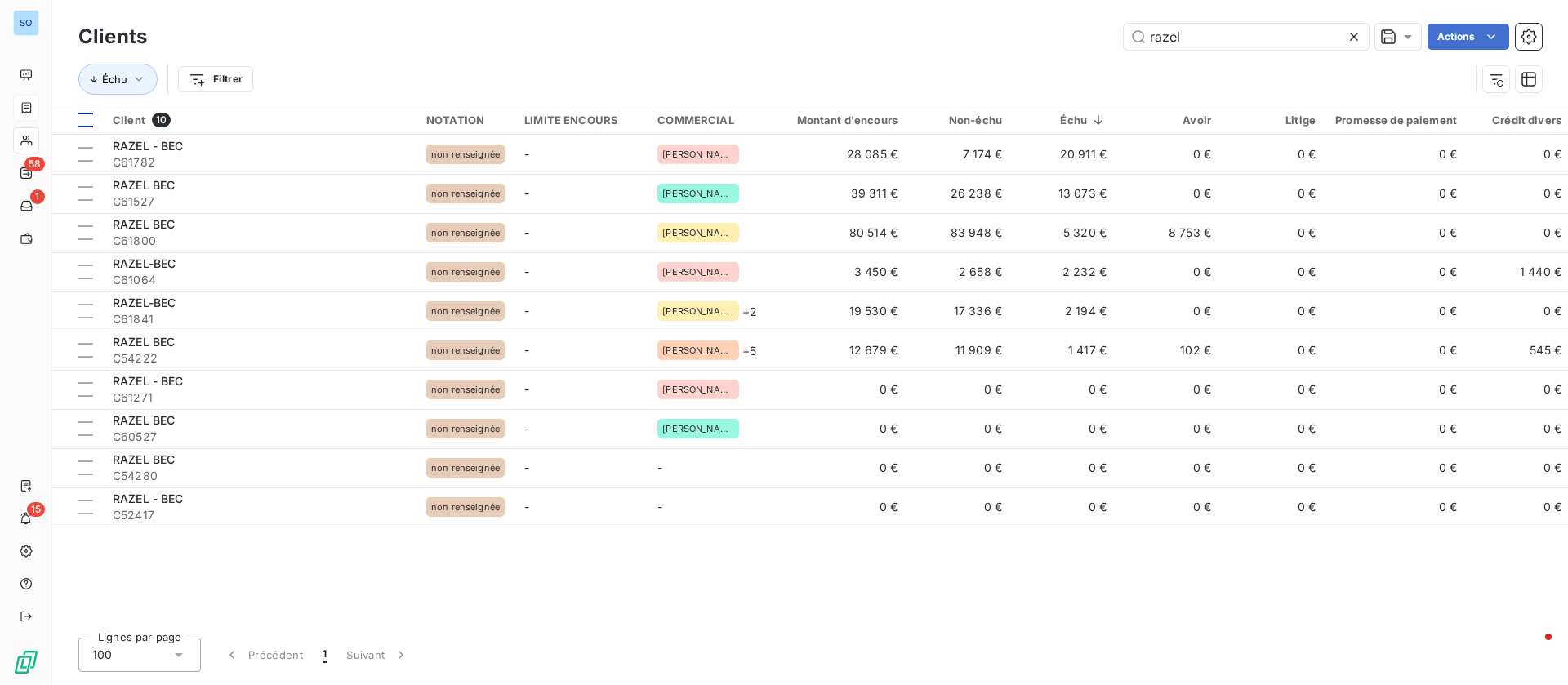
click at [88, 116] on div at bounding box center [86, 120] width 14 height 14
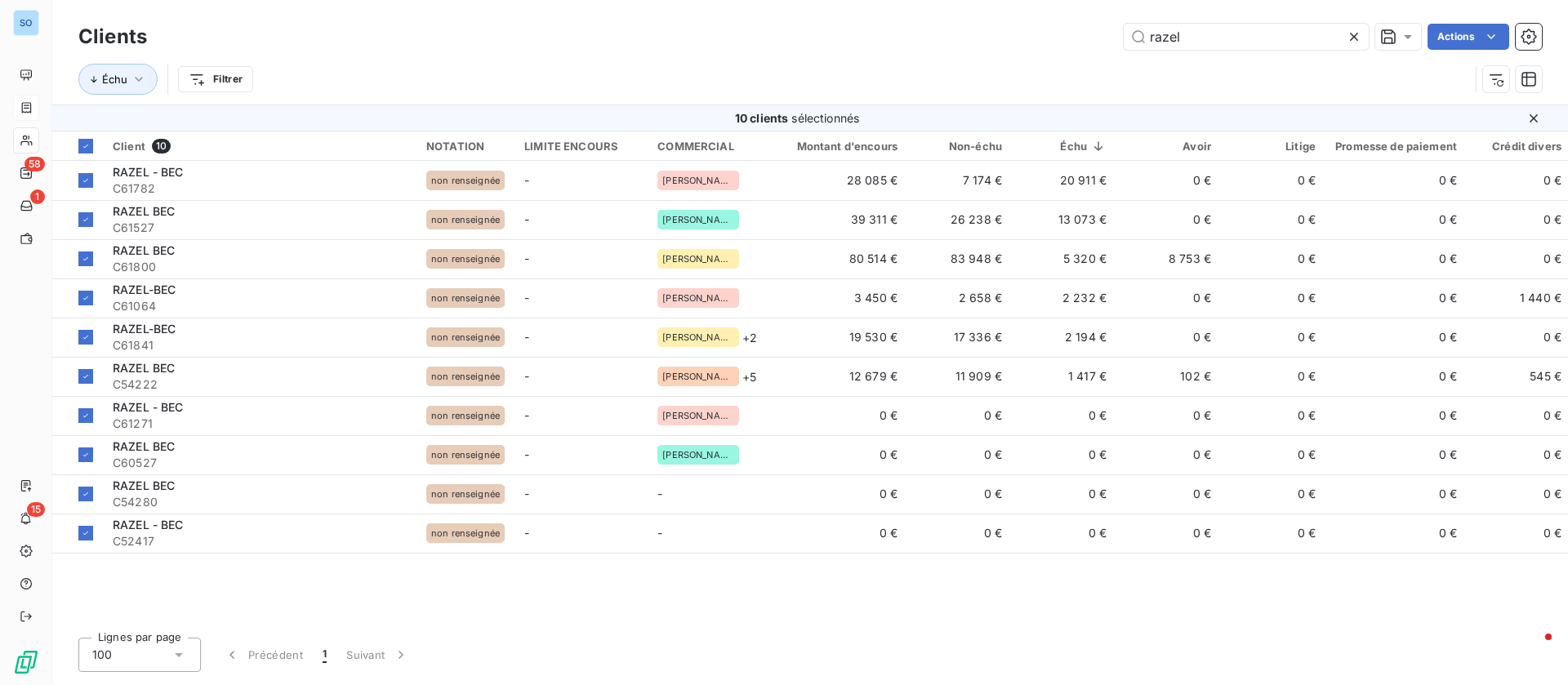
click at [1481, 33] on html "SO 58 1 15 Clients razel Actions Échu Filtrer 10 clients sélectionnés Client 10…" at bounding box center [784, 342] width 1568 height 685
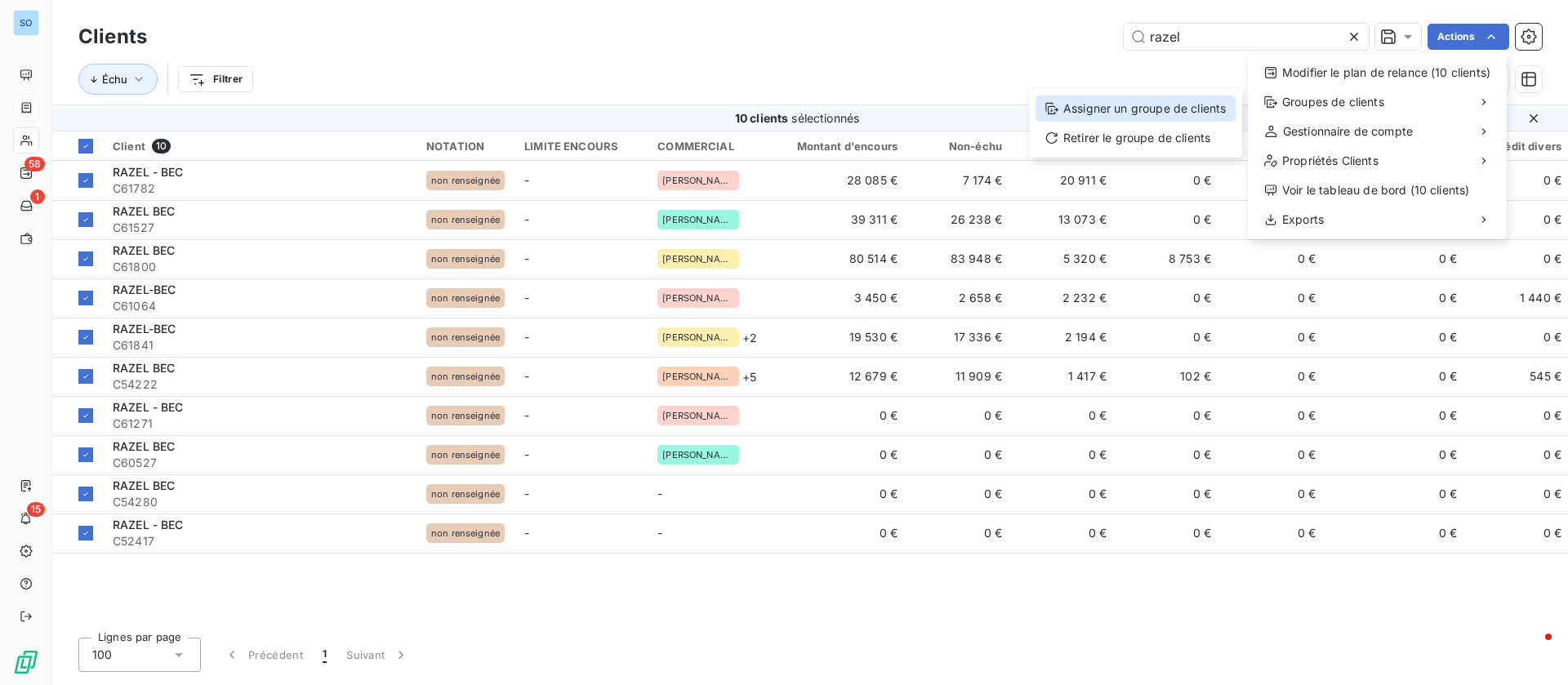
click at [1122, 105] on div "Assigner un groupe de clients" at bounding box center [1135, 108] width 200 height 26
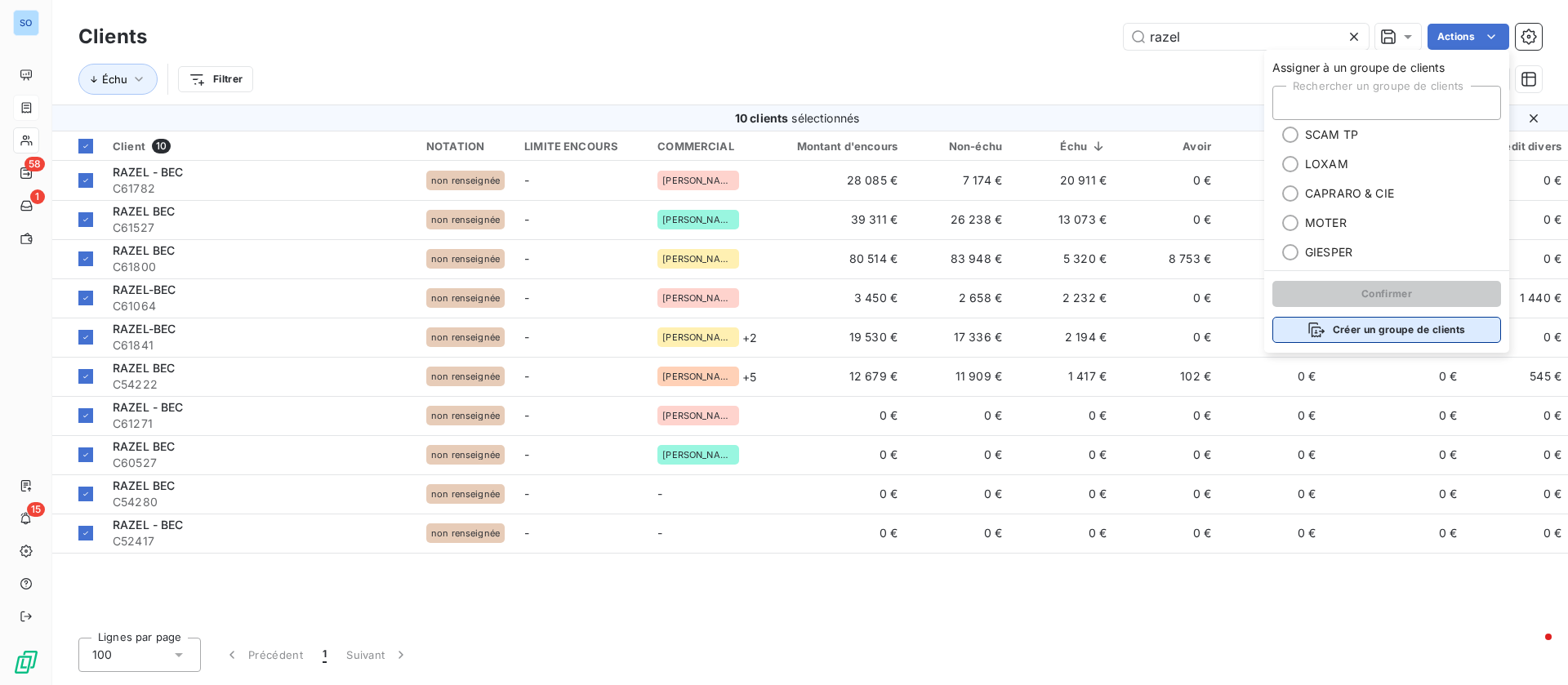
click at [1375, 332] on button "Créer un groupe de clients" at bounding box center [1387, 330] width 229 height 26
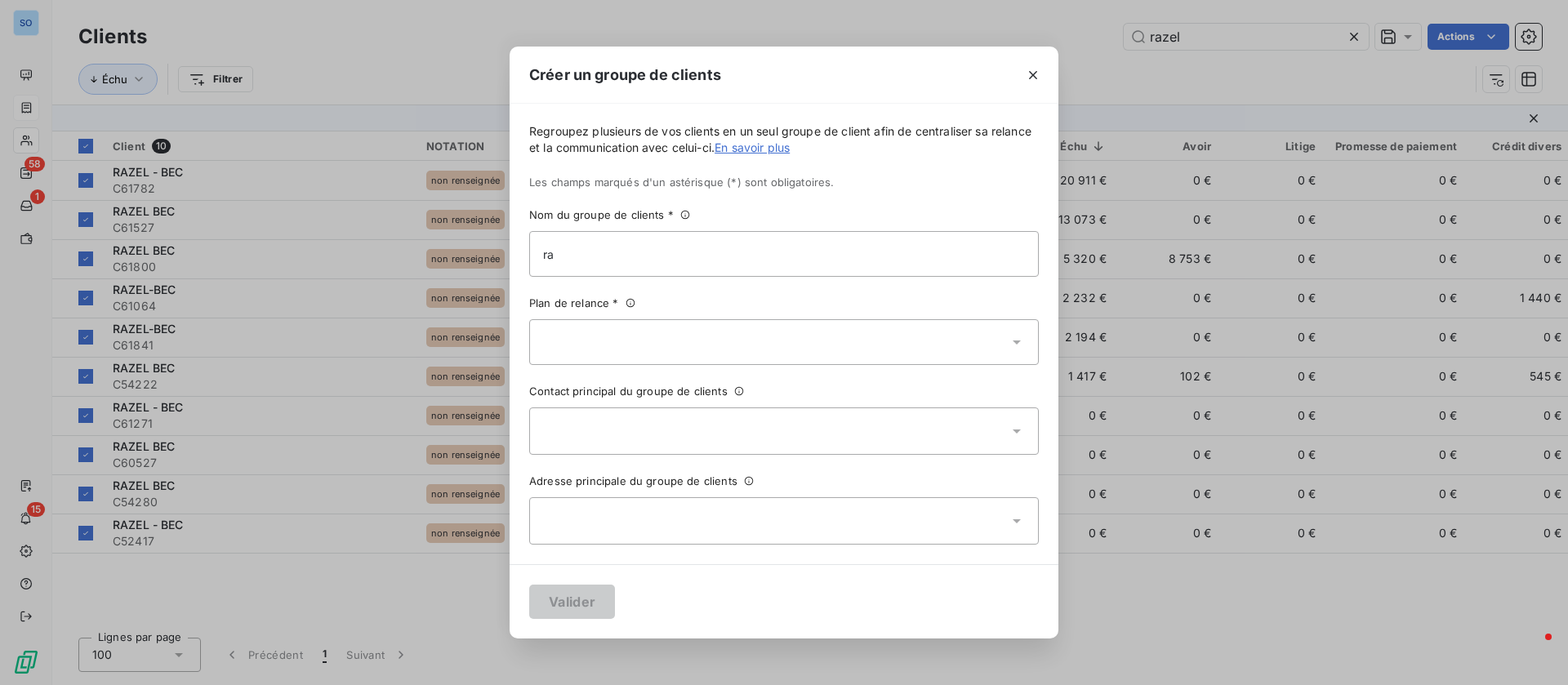
type input "r"
type input "RAZEL BEC"
click at [798, 343] on div at bounding box center [783, 342] width 509 height 46
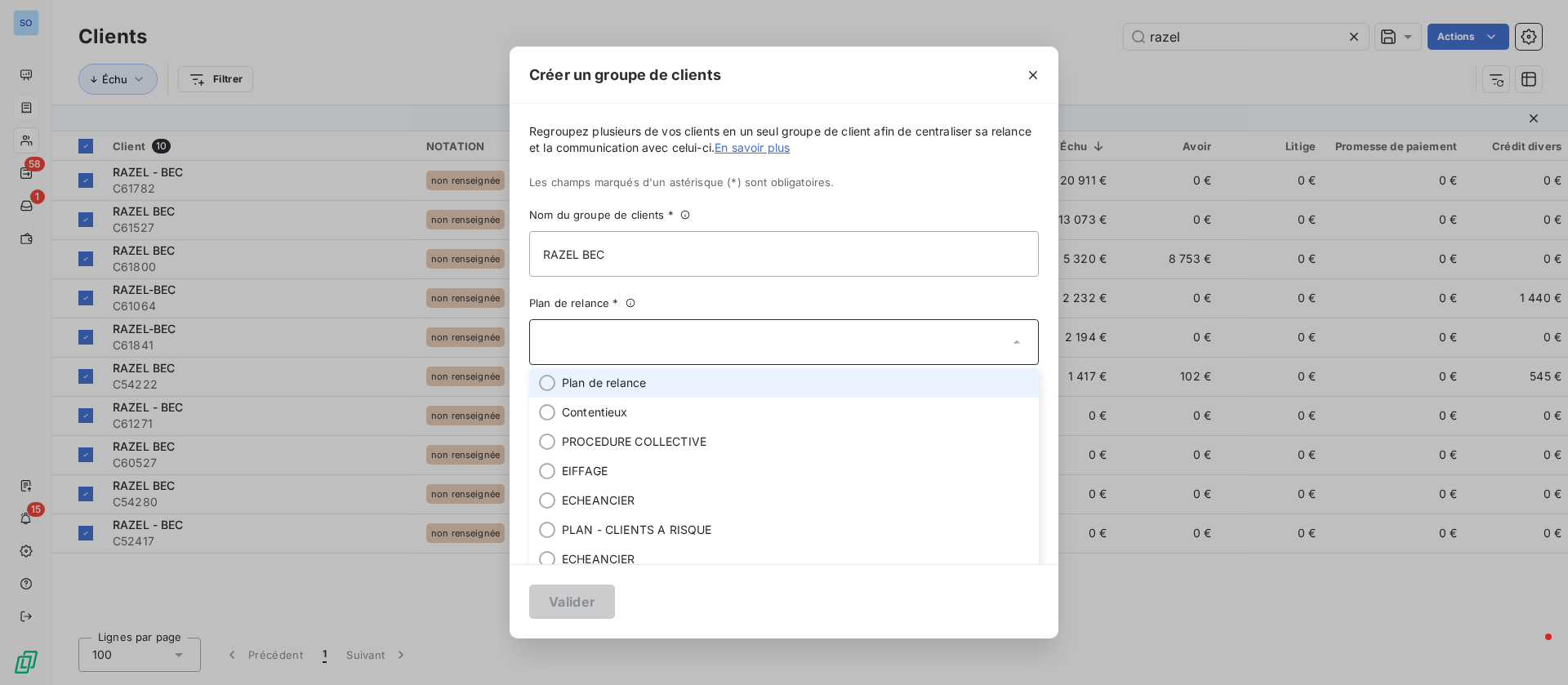
click at [600, 388] on span "Plan de relance" at bounding box center [603, 383] width 84 height 16
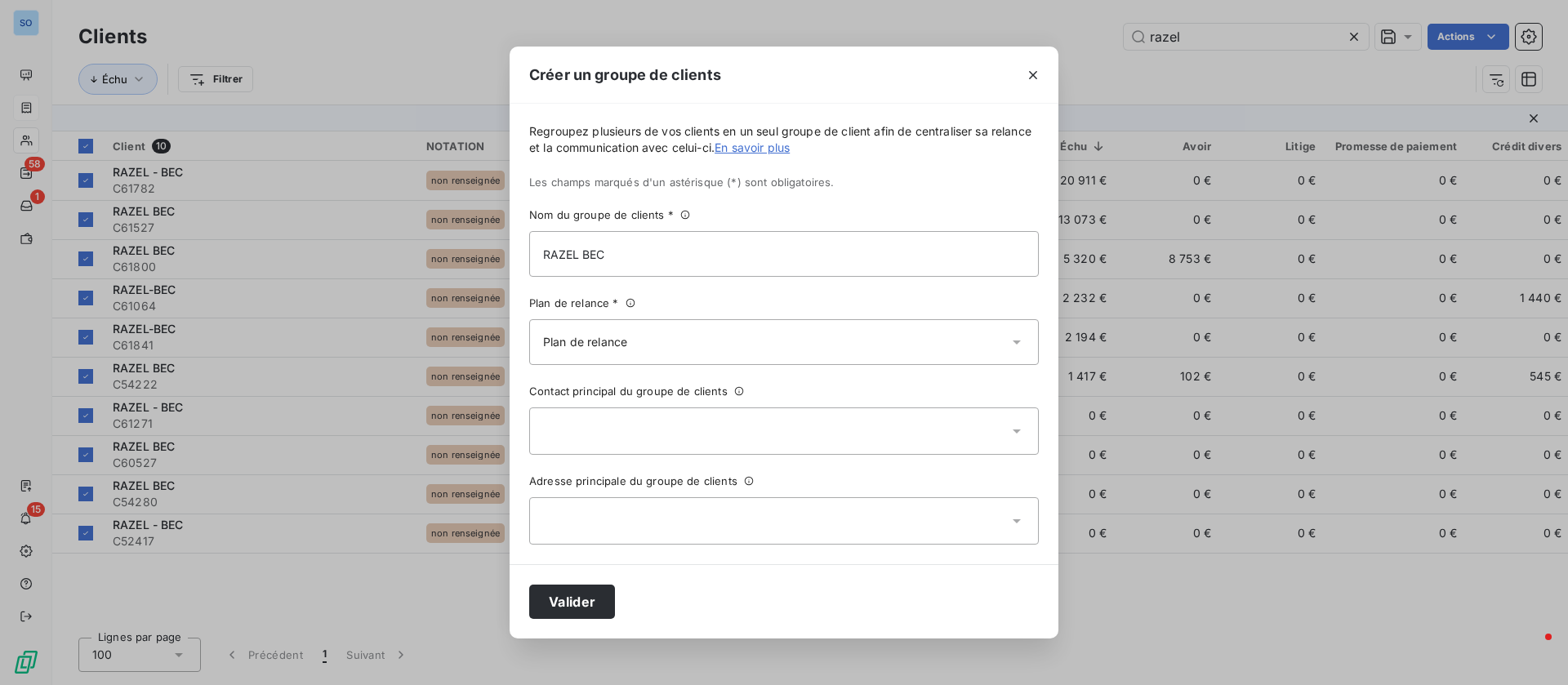
click at [585, 417] on div at bounding box center [783, 431] width 509 height 48
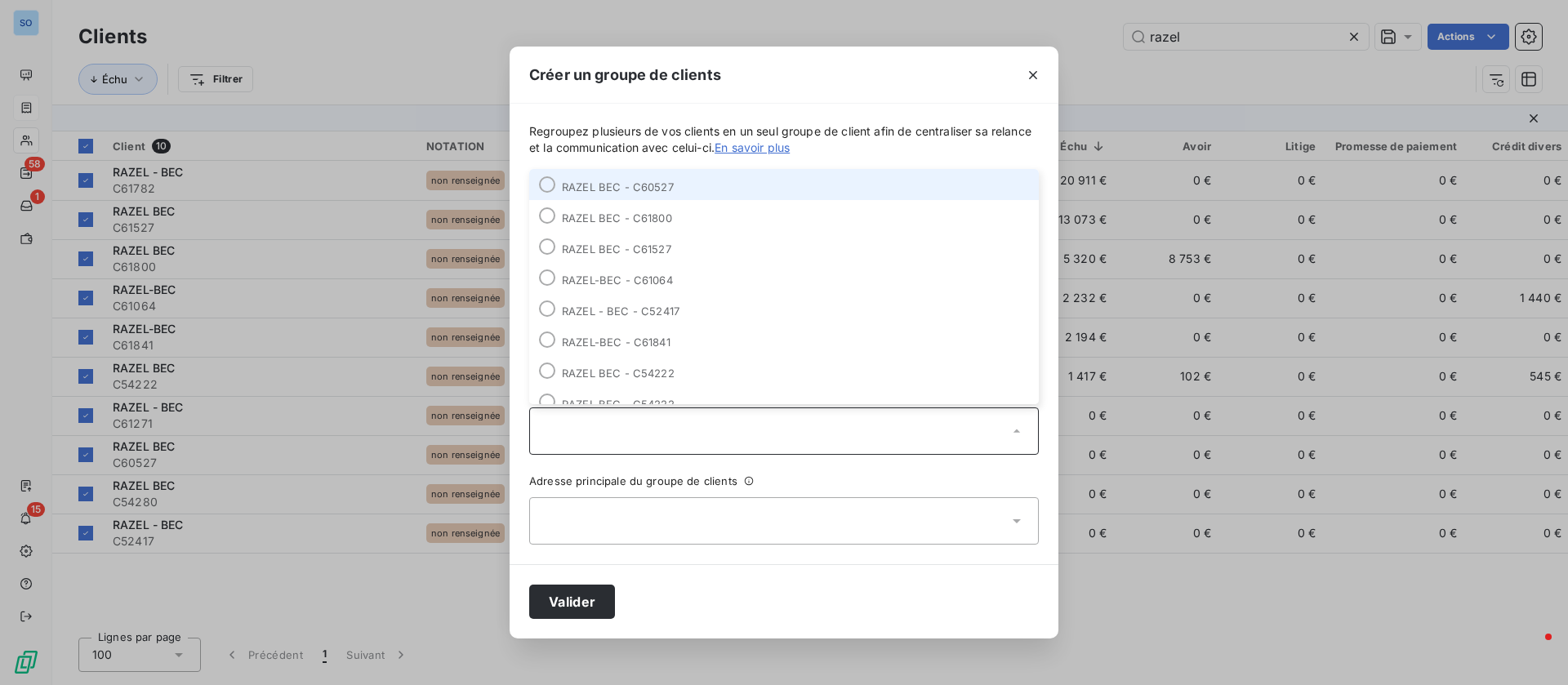
click at [675, 188] on li "RAZEL BEC - C60527" at bounding box center [783, 185] width 509 height 31
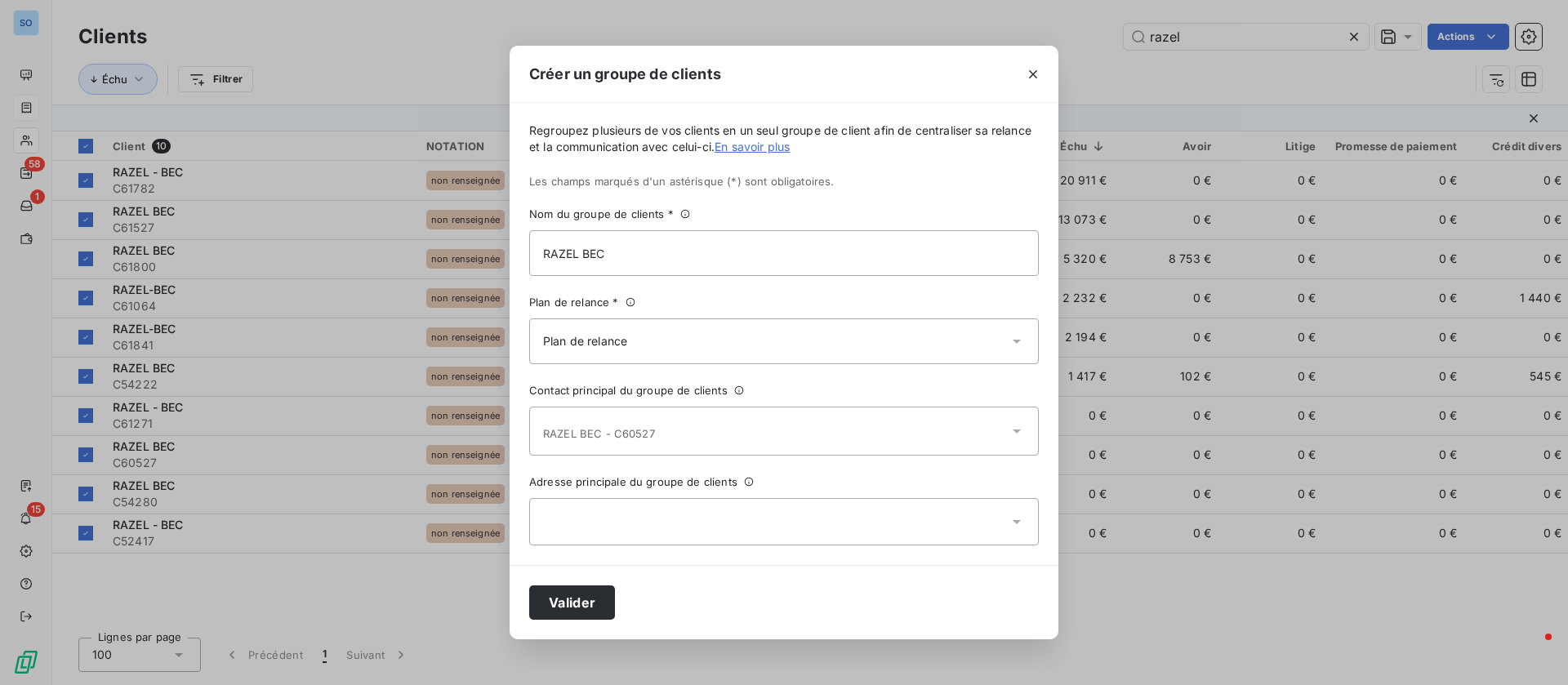
click at [783, 520] on div at bounding box center [783, 522] width 509 height 48
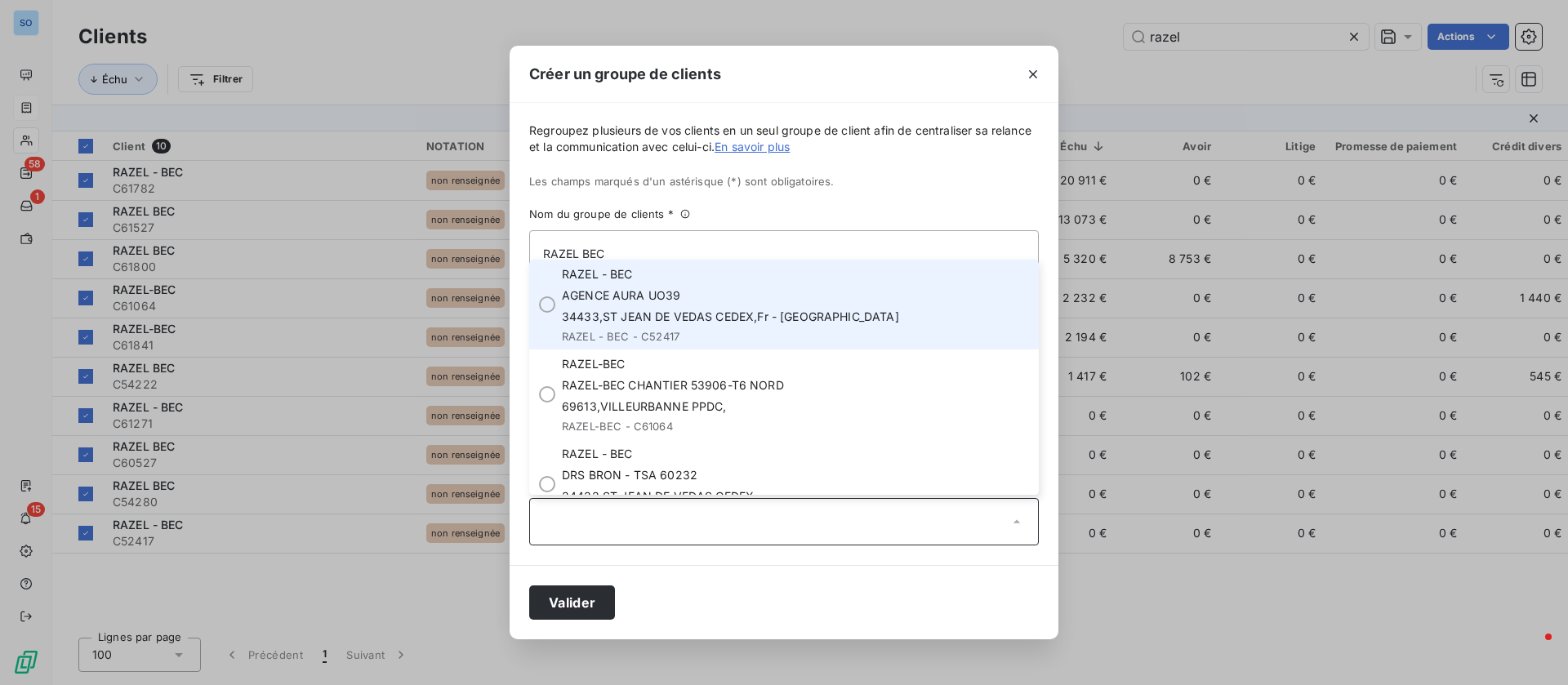
click at [708, 305] on div "RAZEL - BEC AGENCE AURA UO39 34433 , ST JEAN DE VEDAS CEDEX , Fr - France RAZEL…" at bounding box center [730, 304] width 337 height 77
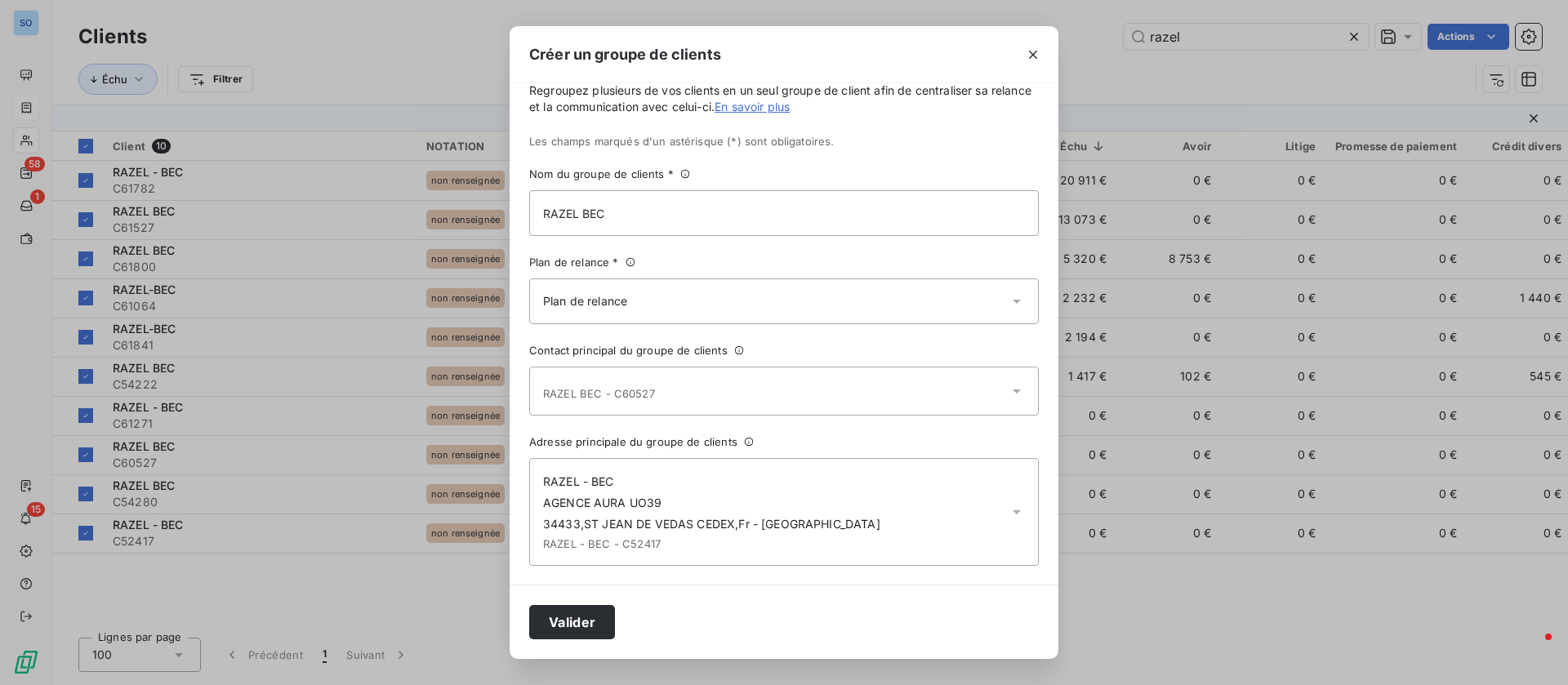
scroll to position [22, 0]
click at [569, 614] on button "Valider" at bounding box center [571, 622] width 86 height 34
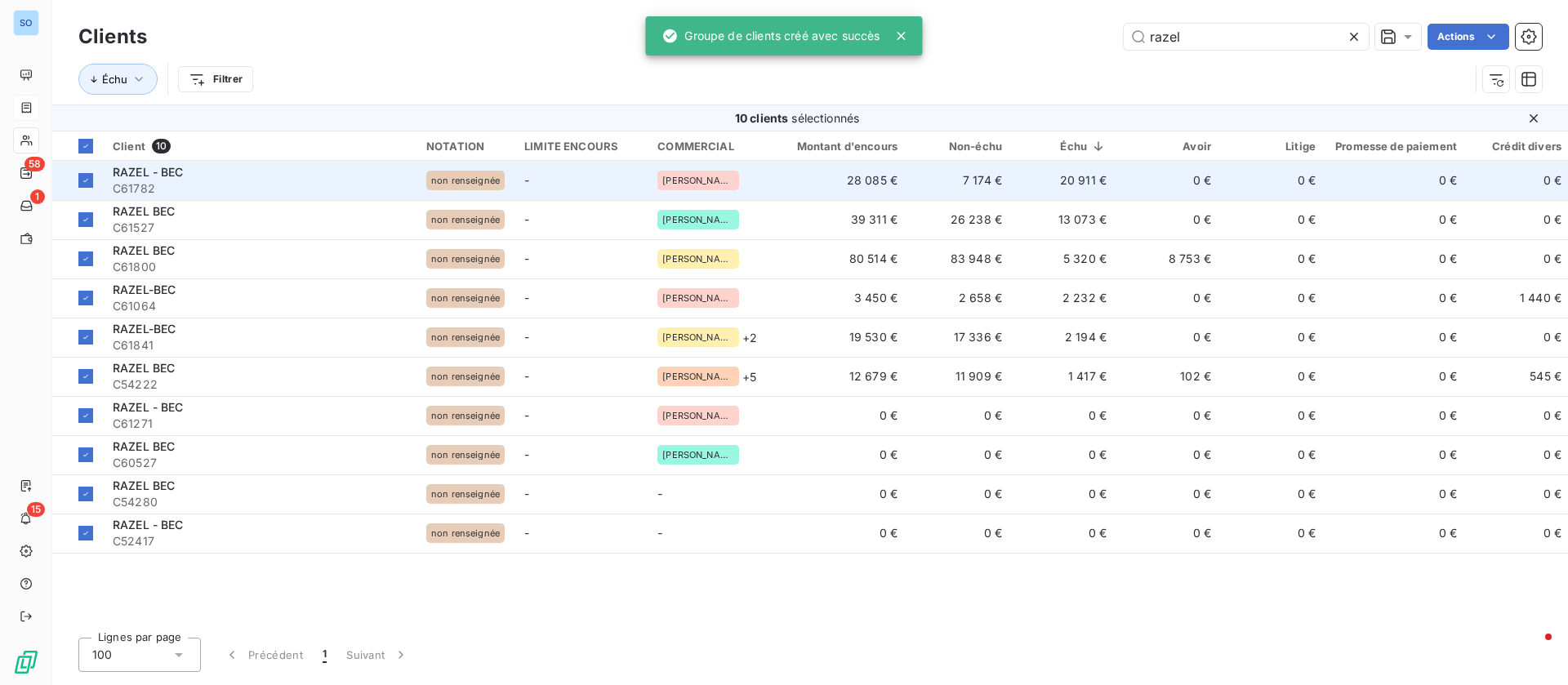
click at [284, 182] on span "C61782" at bounding box center [260, 188] width 294 height 16
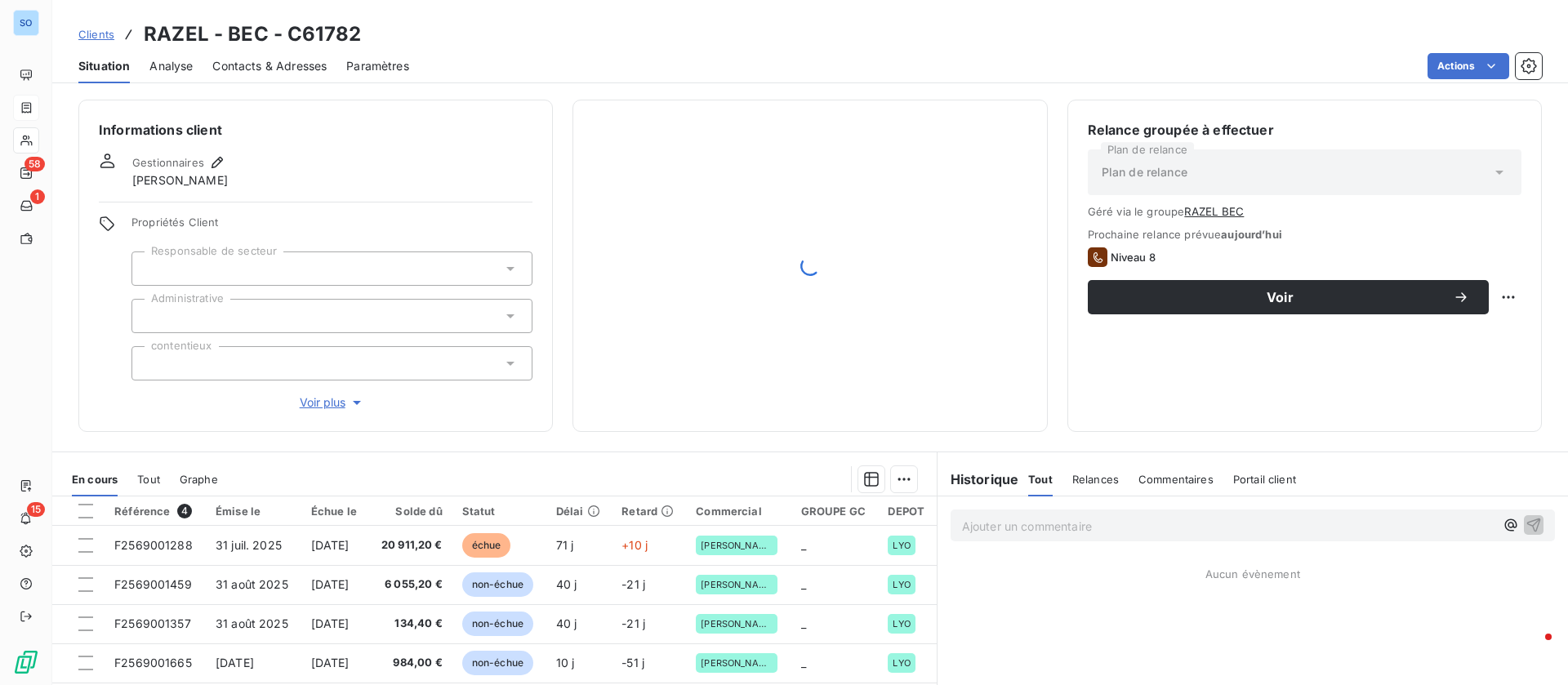
click at [273, 68] on span "Contacts & Adresses" at bounding box center [269, 66] width 114 height 16
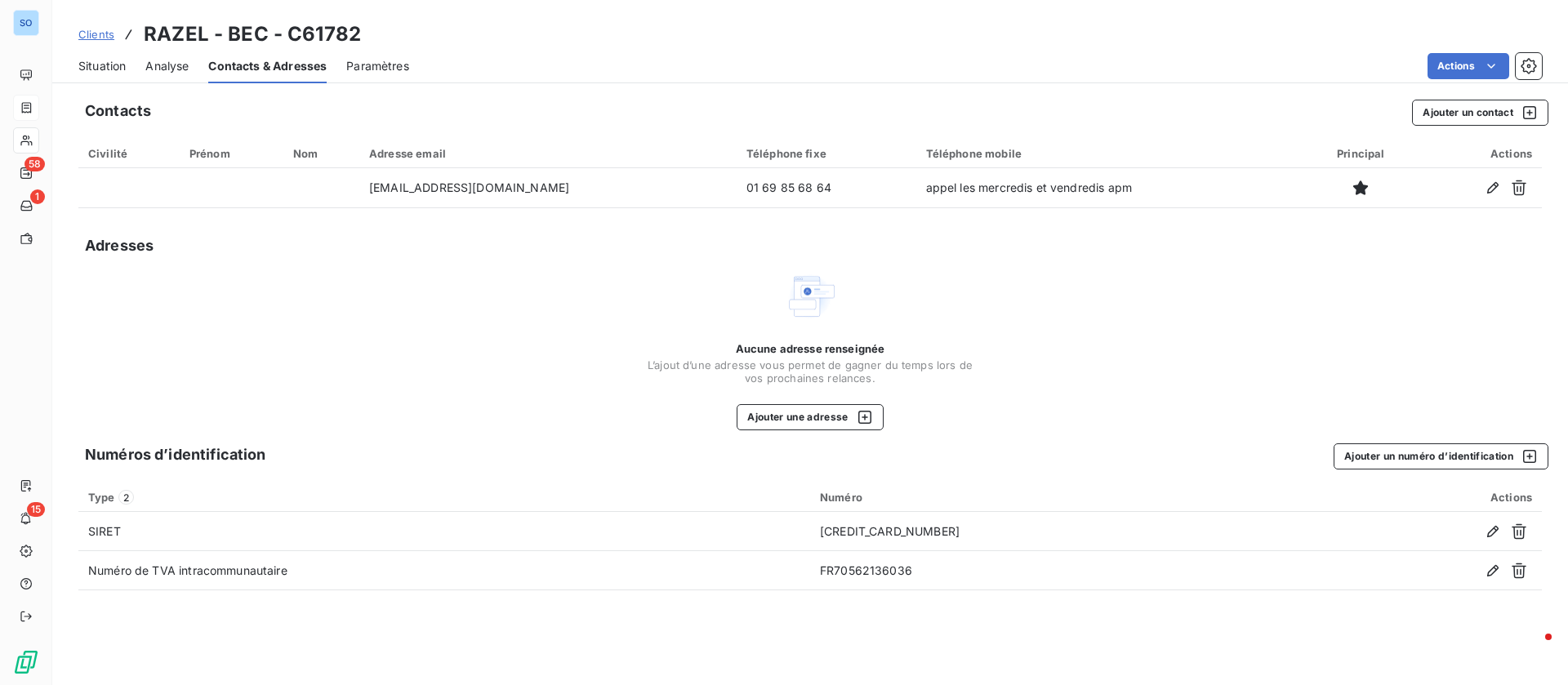
click at [116, 65] on span "Situation" at bounding box center [102, 66] width 48 height 16
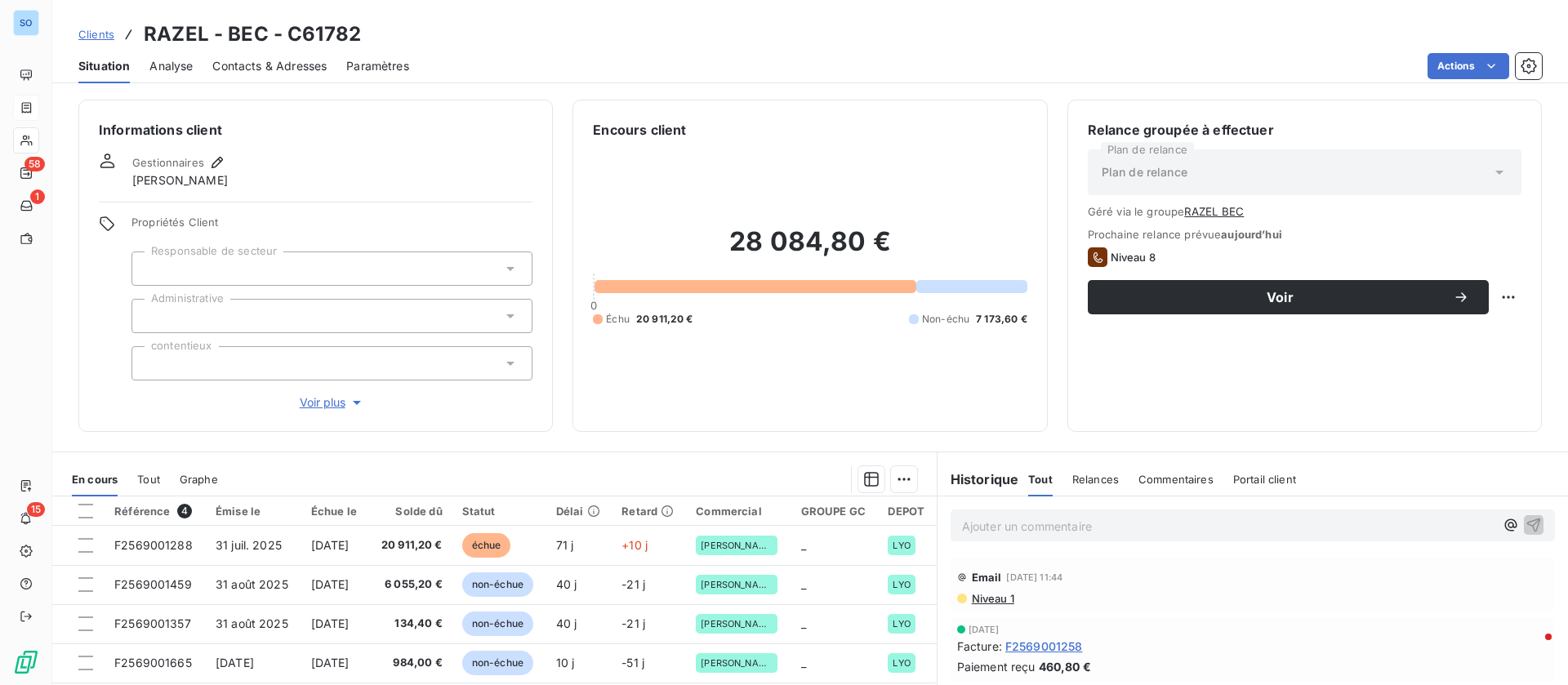
click at [1210, 214] on button "RAZEL BEC" at bounding box center [1214, 211] width 59 height 13
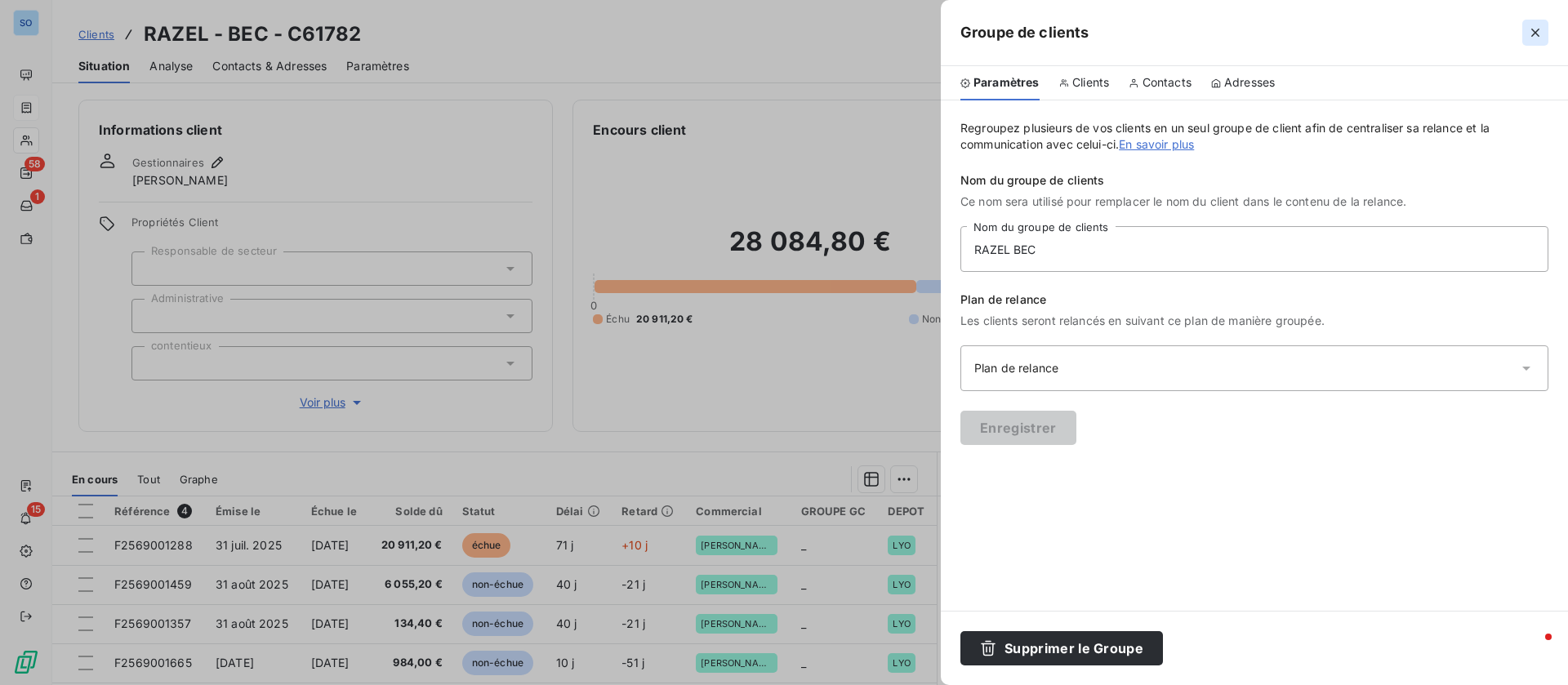
drag, startPoint x: 1531, startPoint y: 32, endPoint x: 1532, endPoint y: 41, distance: 9.1
click at [1532, 33] on icon "button" at bounding box center [1535, 32] width 16 height 16
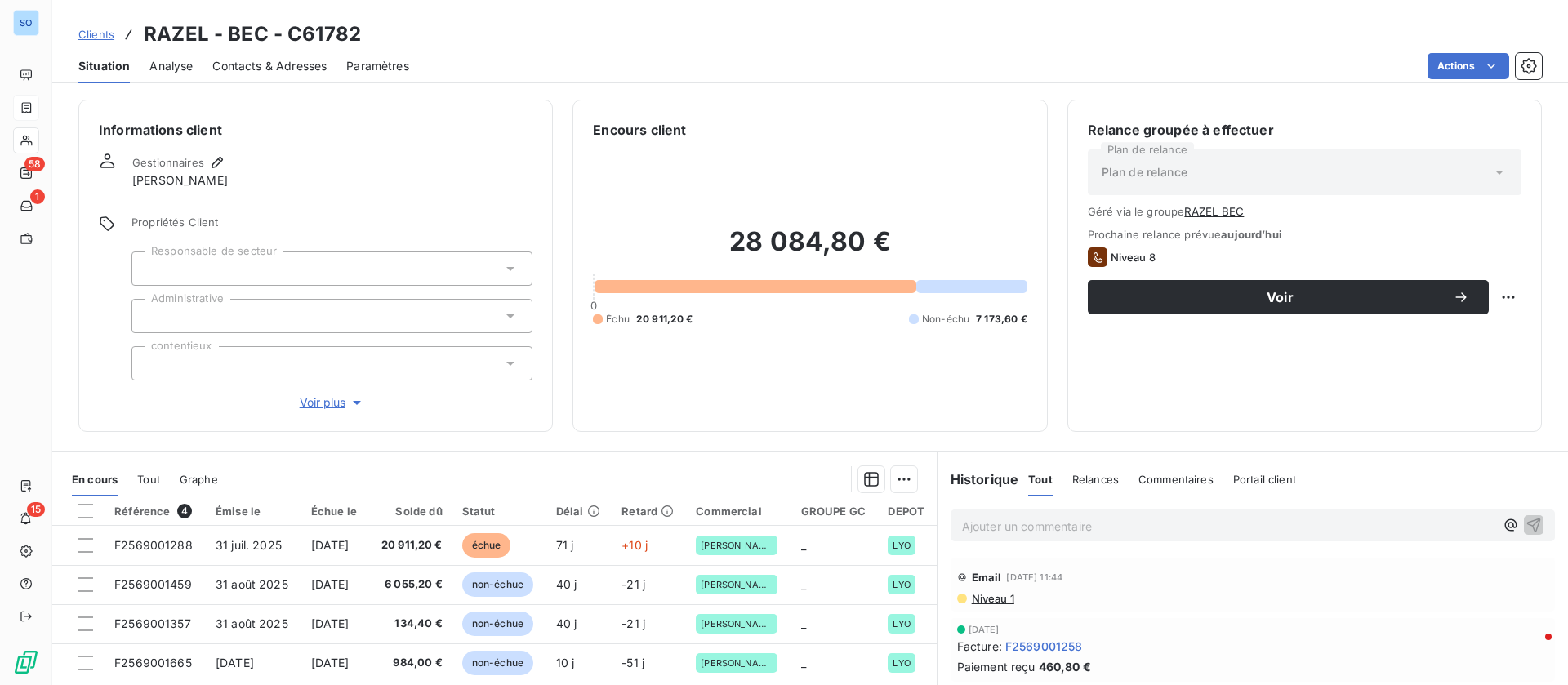
click at [1070, 527] on p "Ajouter un commentaire ﻿" at bounding box center [1227, 526] width 533 height 21
click at [1526, 521] on icon "button" at bounding box center [1534, 525] width 16 height 16
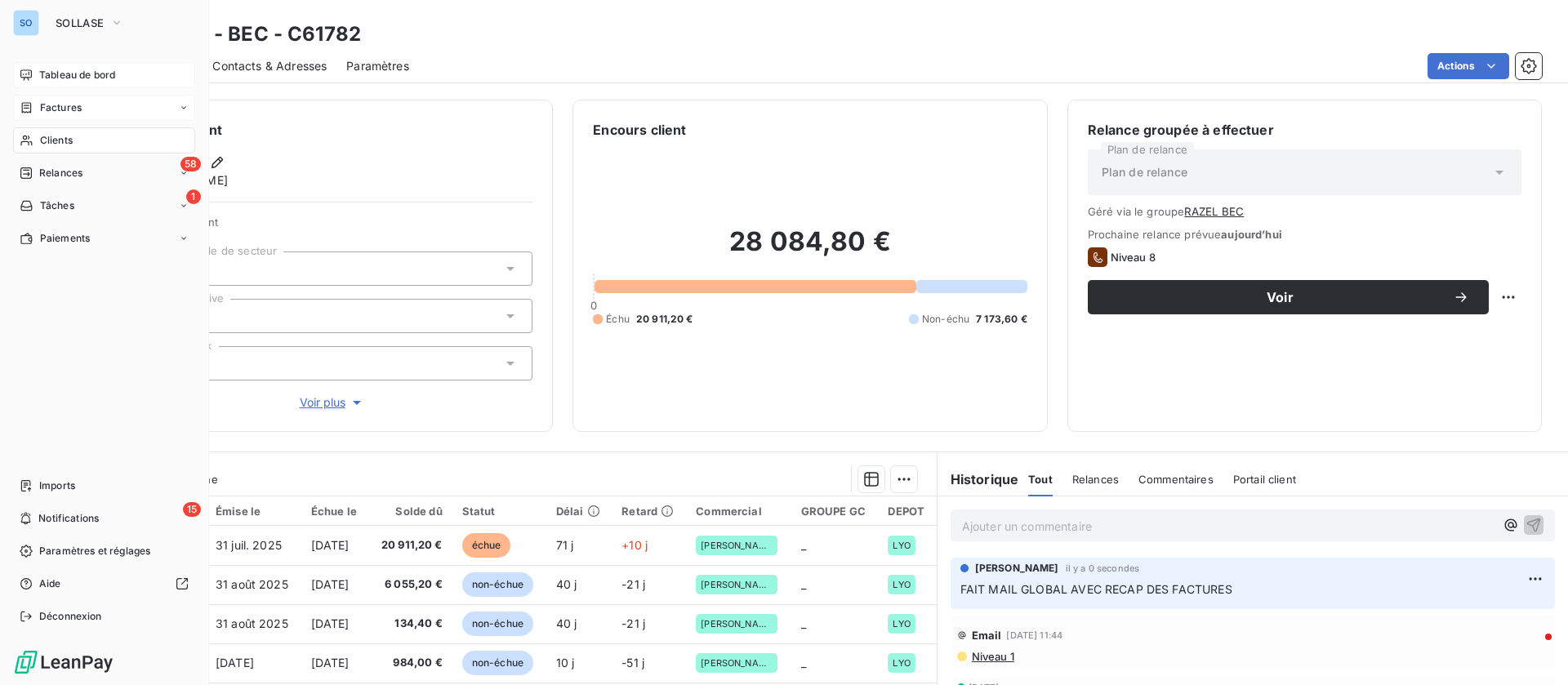
click at [50, 72] on span "Tableau de bord" at bounding box center [77, 75] width 76 height 14
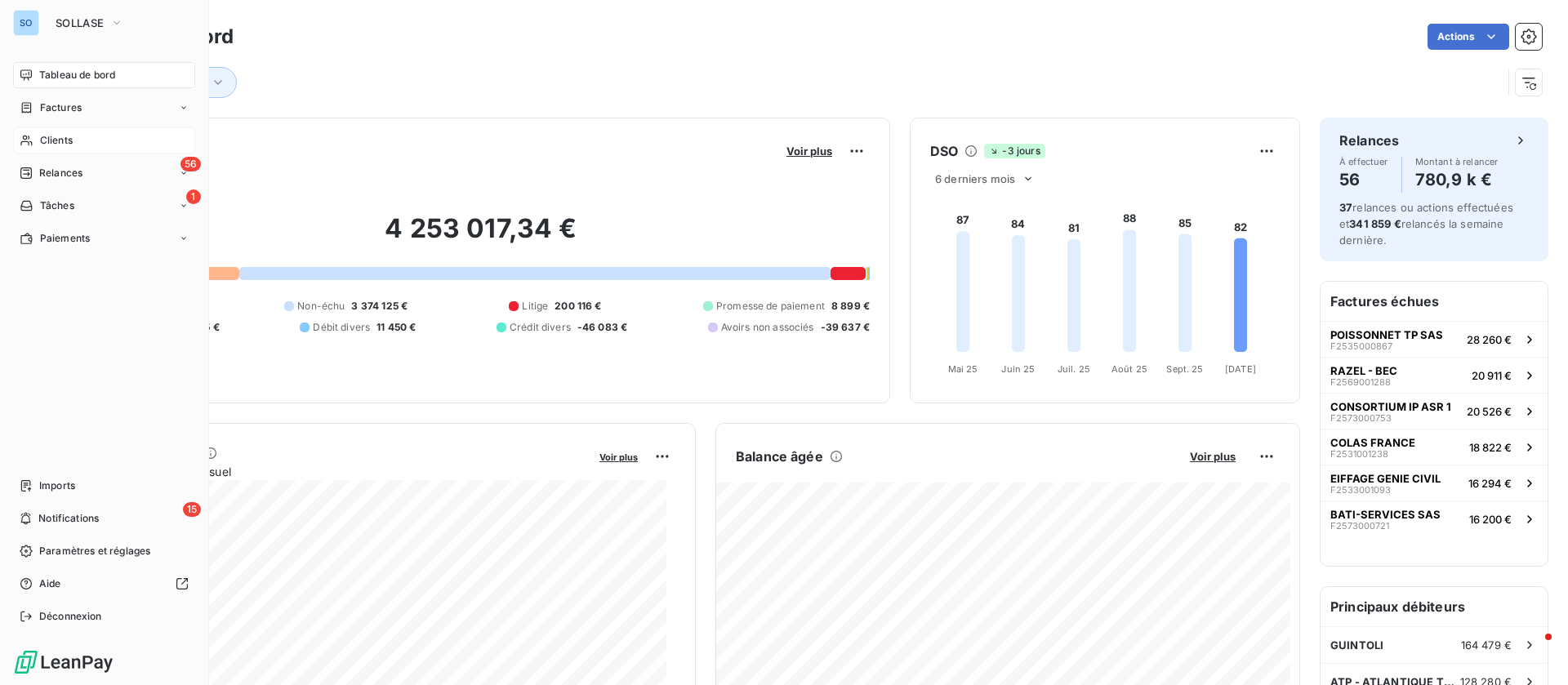
click at [68, 129] on div "Clients" at bounding box center [104, 140] width 182 height 26
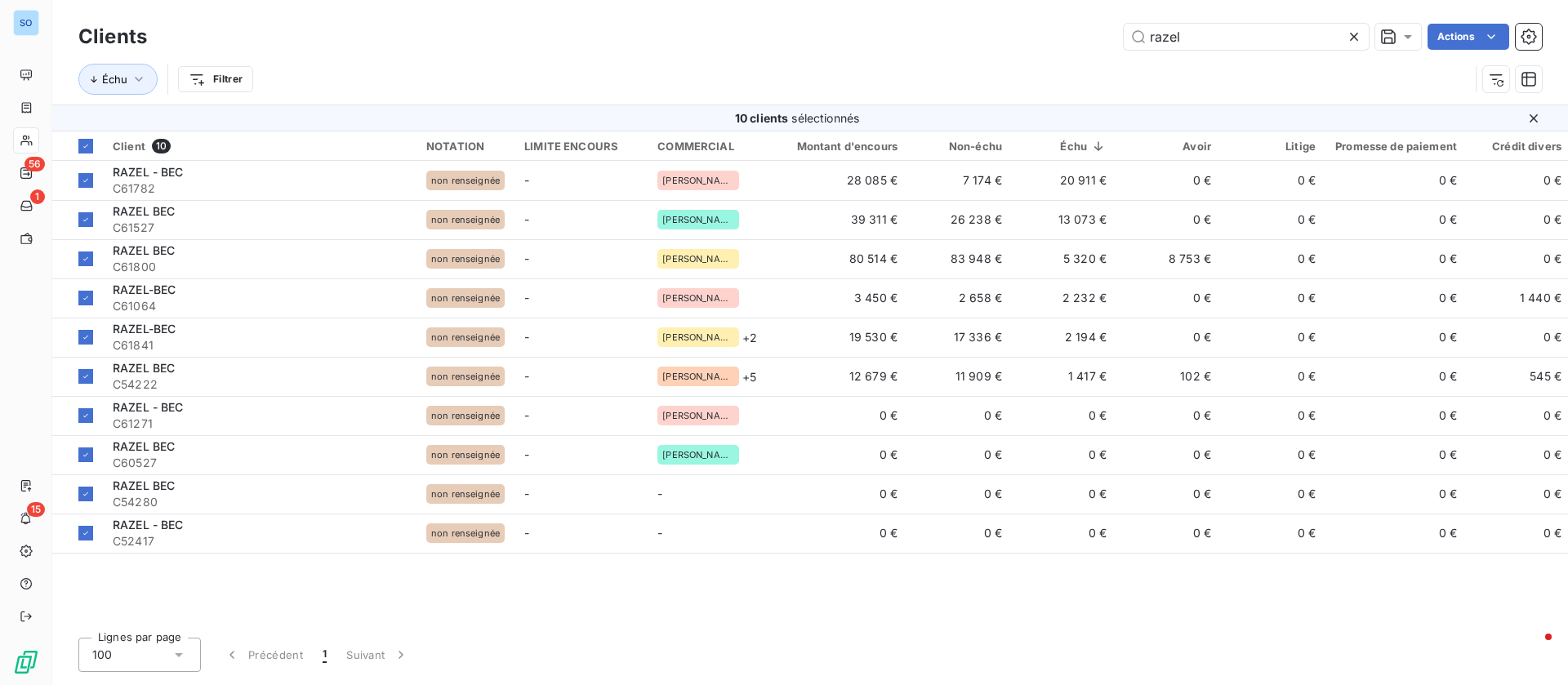
drag, startPoint x: 1217, startPoint y: 43, endPoint x: 1058, endPoint y: 39, distance: 159.1
click at [1058, 39] on div "razel Actions" at bounding box center [854, 36] width 1375 height 26
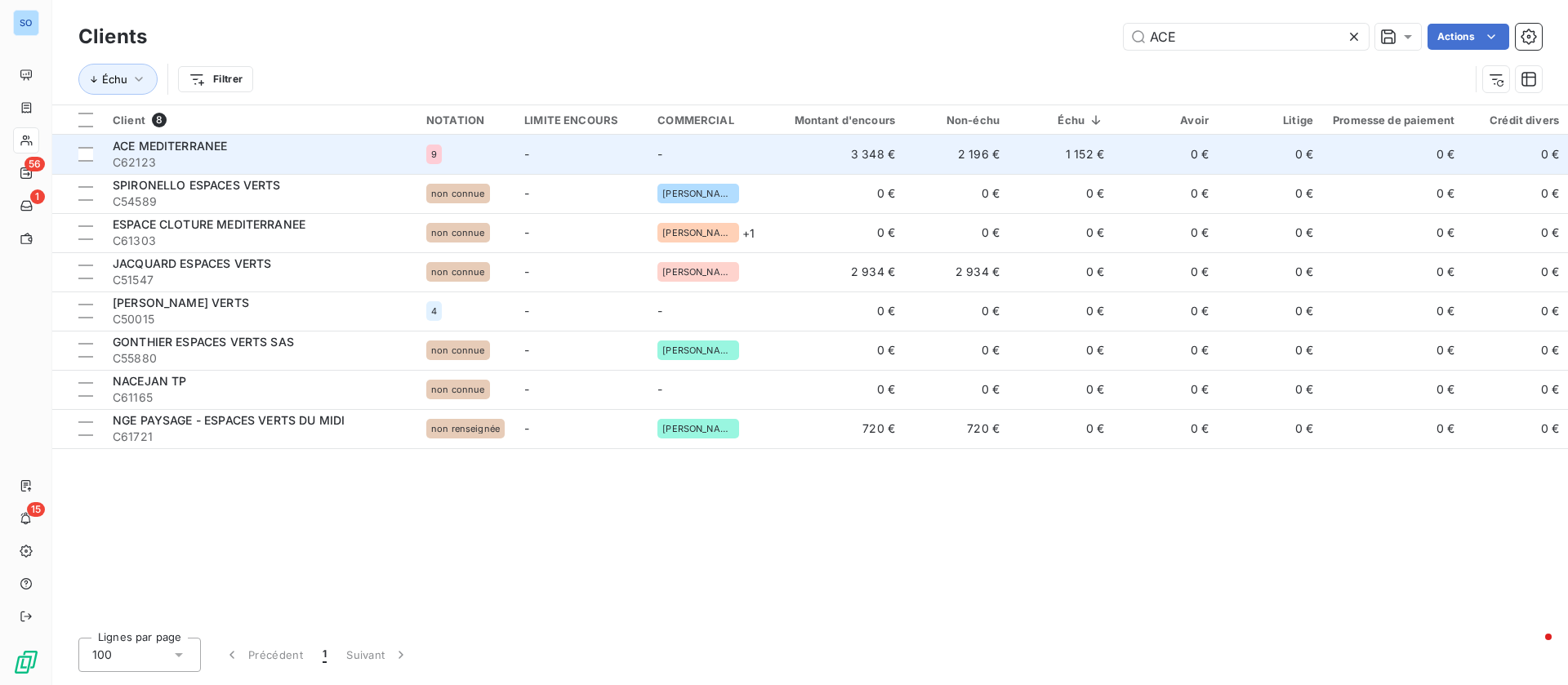
type input "ACE"
click at [287, 152] on div "ACE MEDITERRANEE" at bounding box center [260, 146] width 294 height 16
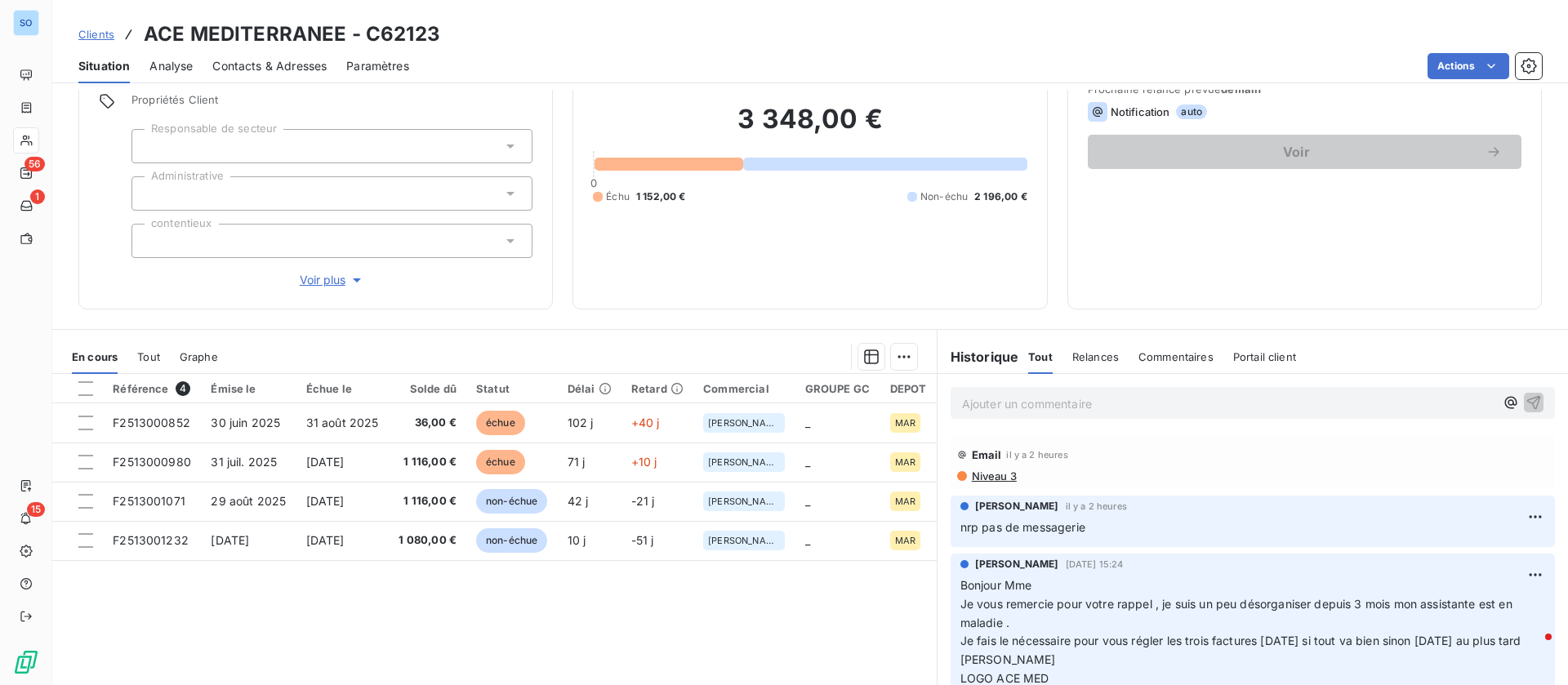
click at [981, 477] on span "Niveau 3" at bounding box center [993, 476] width 47 height 13
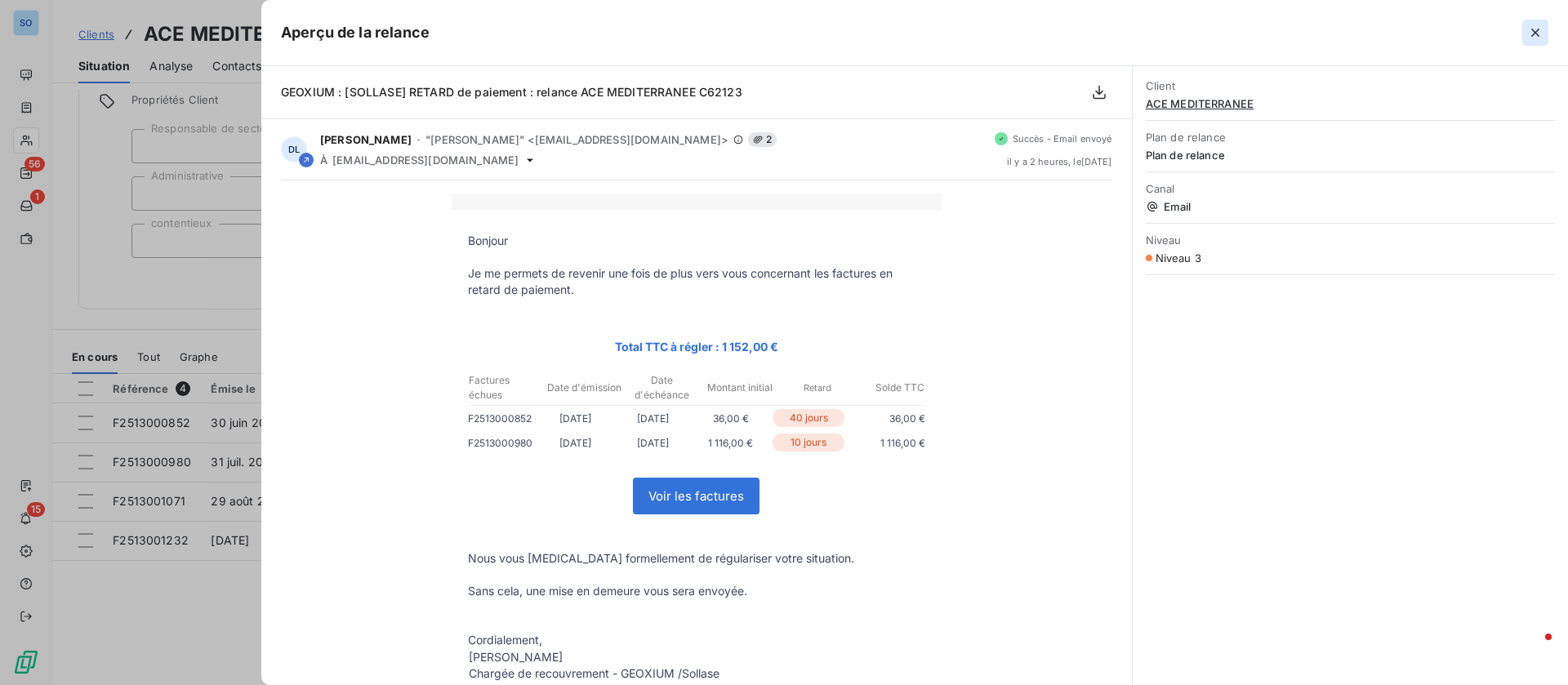
click at [1535, 25] on icon "button" at bounding box center [1535, 32] width 16 height 16
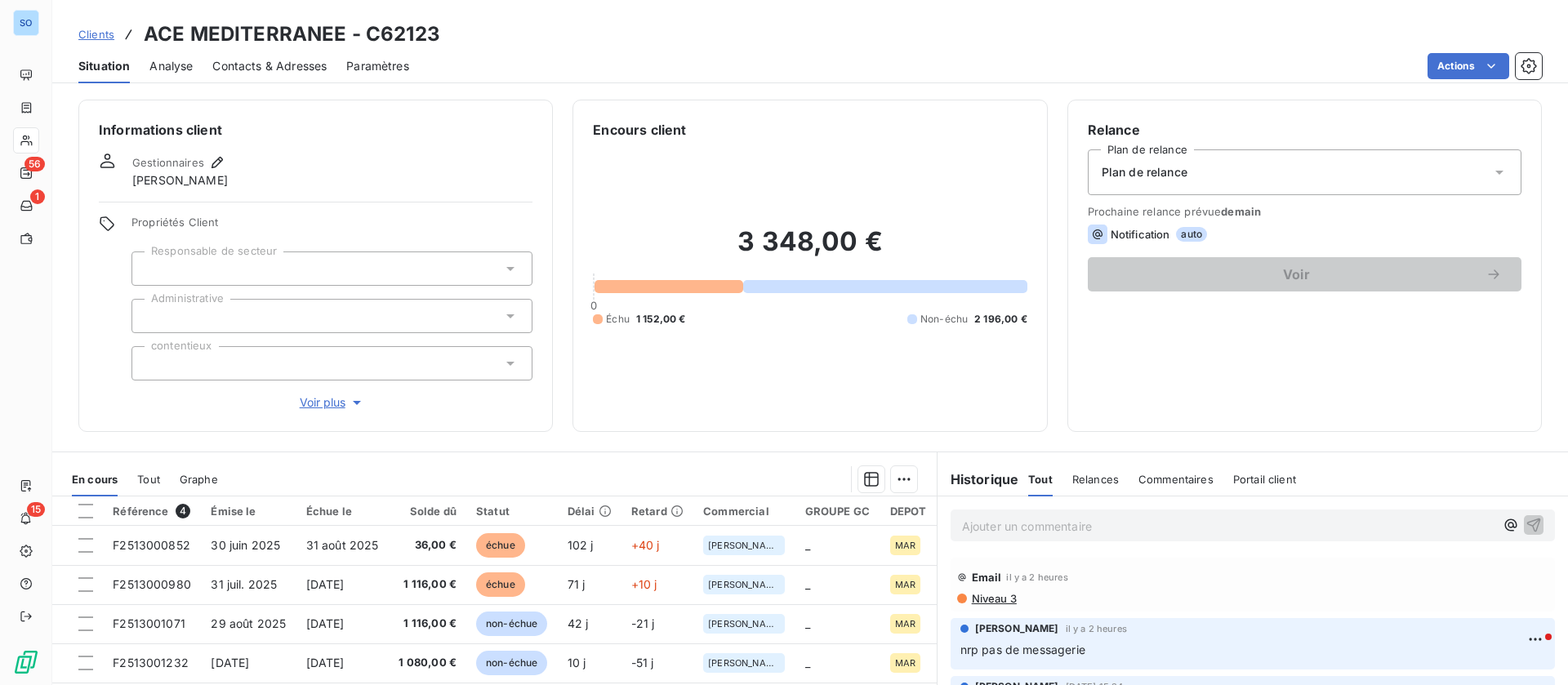
click at [1057, 532] on p "Ajouter un commentaire ﻿" at bounding box center [1227, 526] width 533 height 21
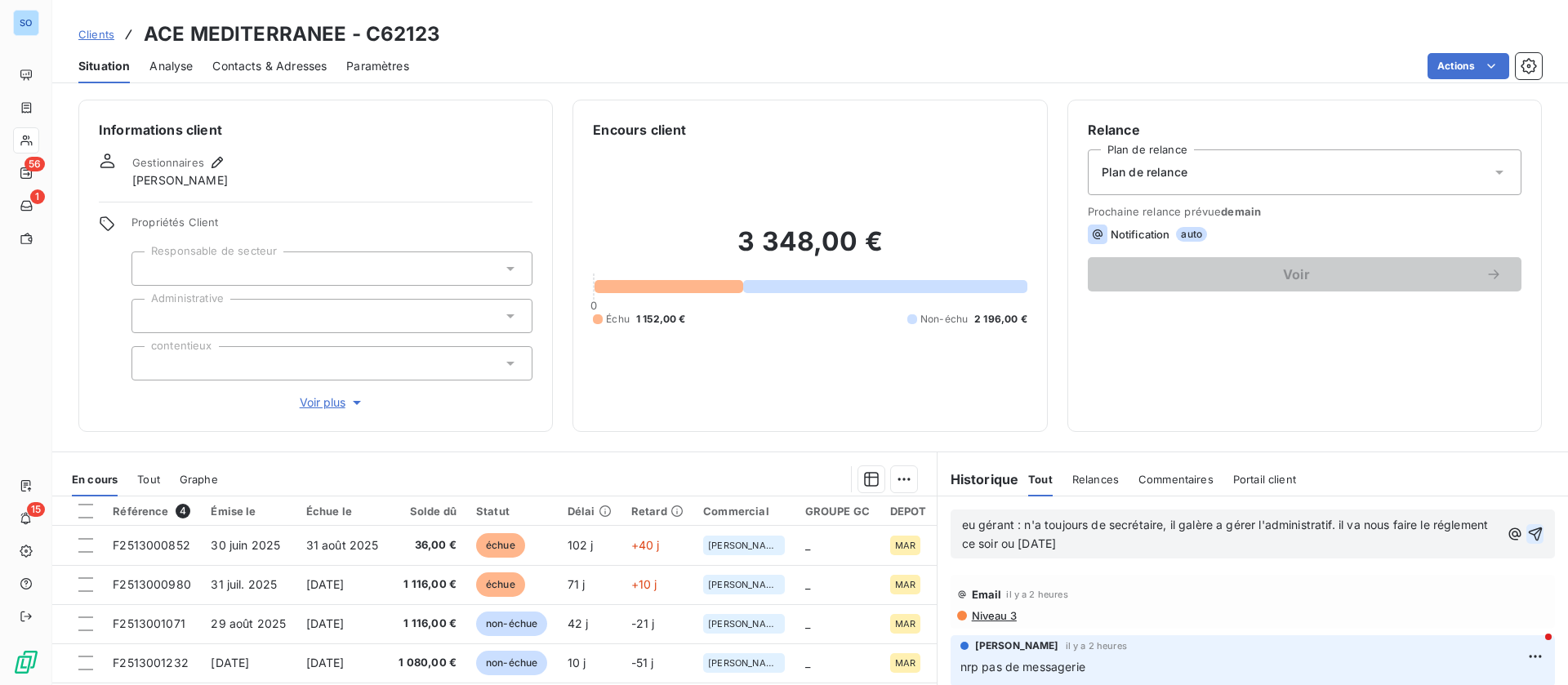
click at [1527, 533] on icon "button" at bounding box center [1535, 534] width 16 height 16
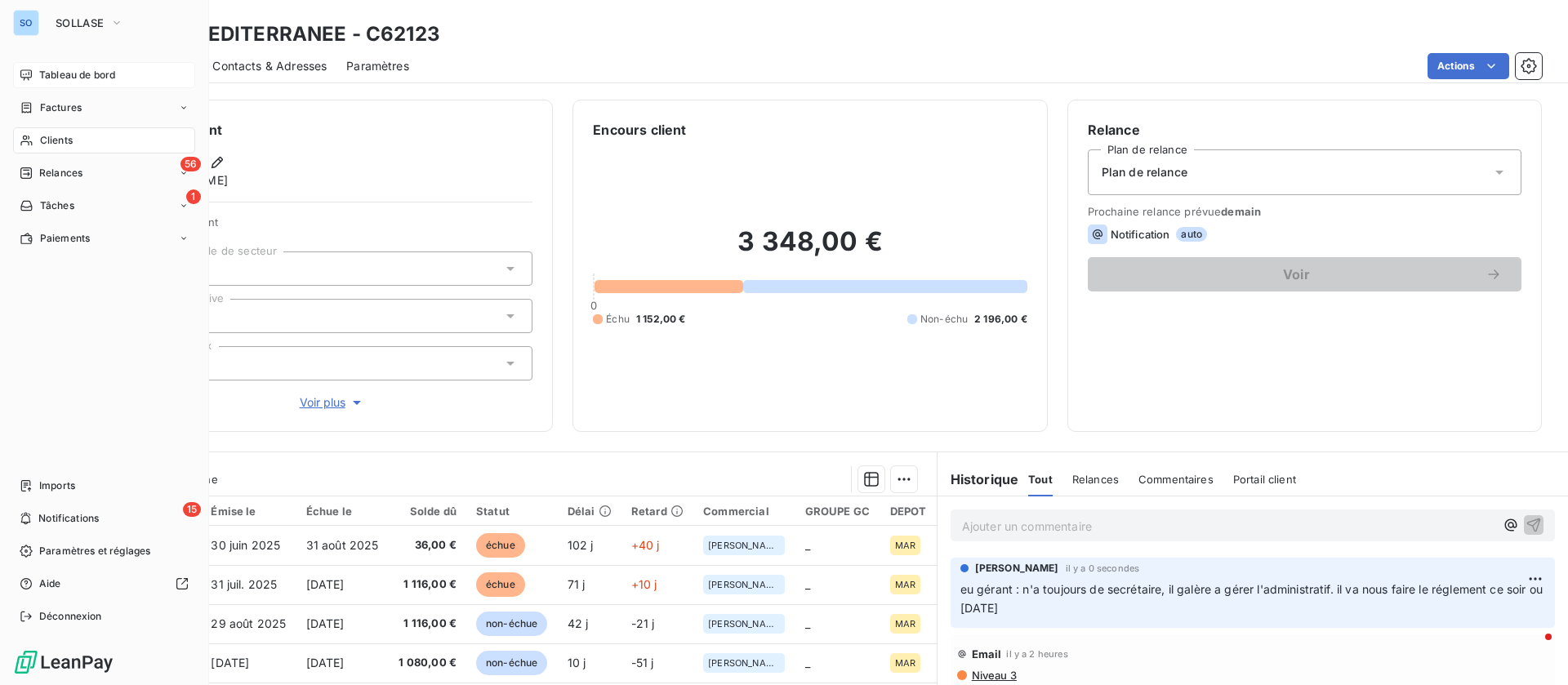
click at [31, 80] on icon at bounding box center [26, 75] width 13 height 13
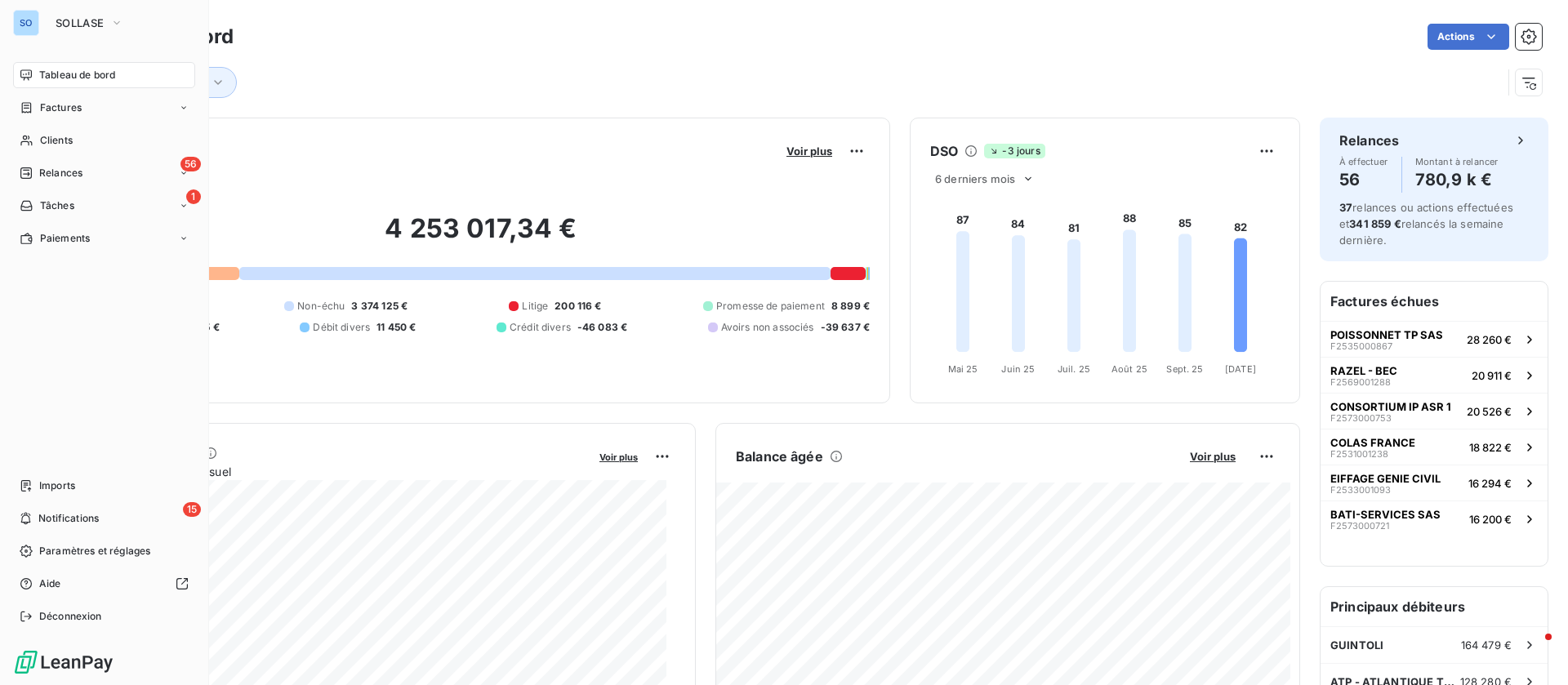
click at [100, 187] on nav "Tableau de bord Factures Clients 56 Relances 1 Tâches Paiements" at bounding box center [104, 157] width 182 height 189
click at [96, 169] on div "56 Relances" at bounding box center [104, 173] width 182 height 26
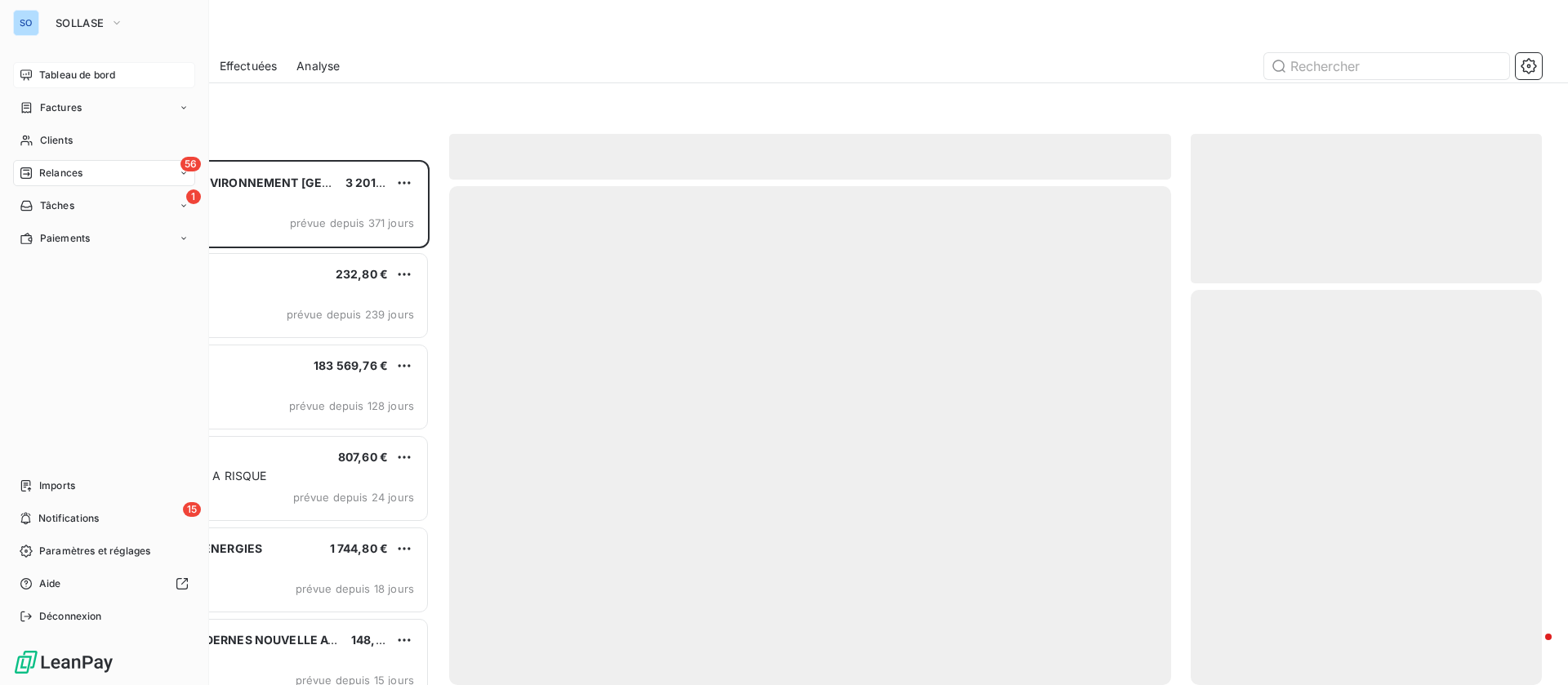
scroll to position [507, 333]
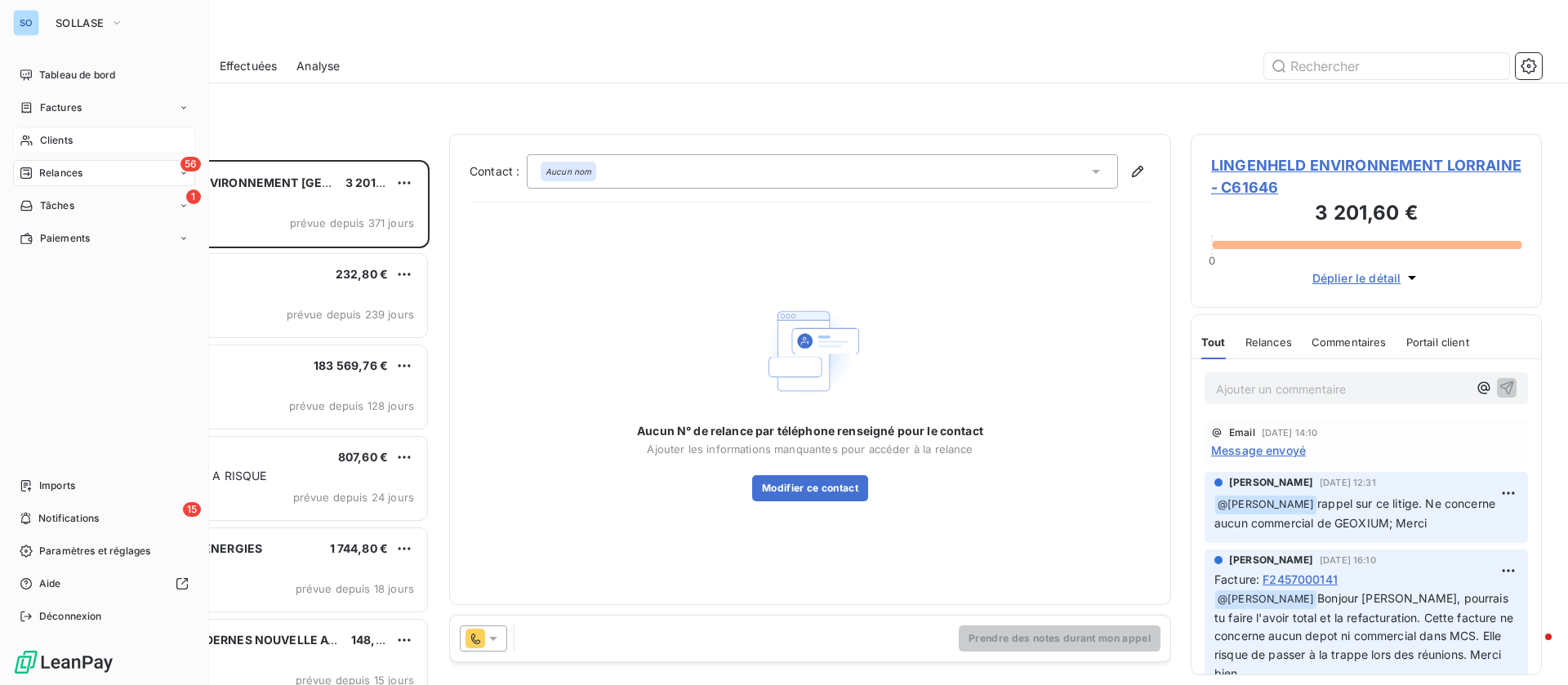
click at [80, 135] on div "Clients" at bounding box center [104, 140] width 182 height 26
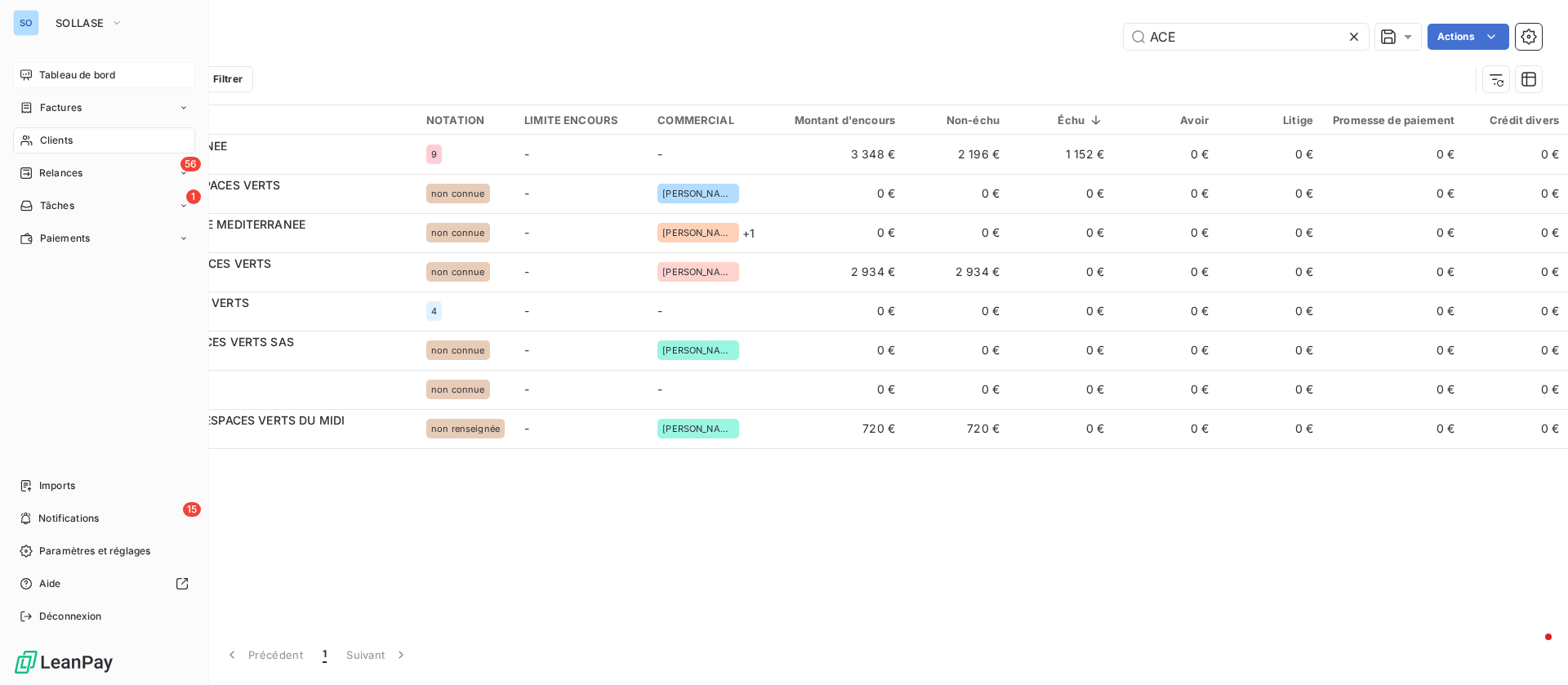
click at [56, 75] on span "Tableau de bord" at bounding box center [77, 75] width 76 height 14
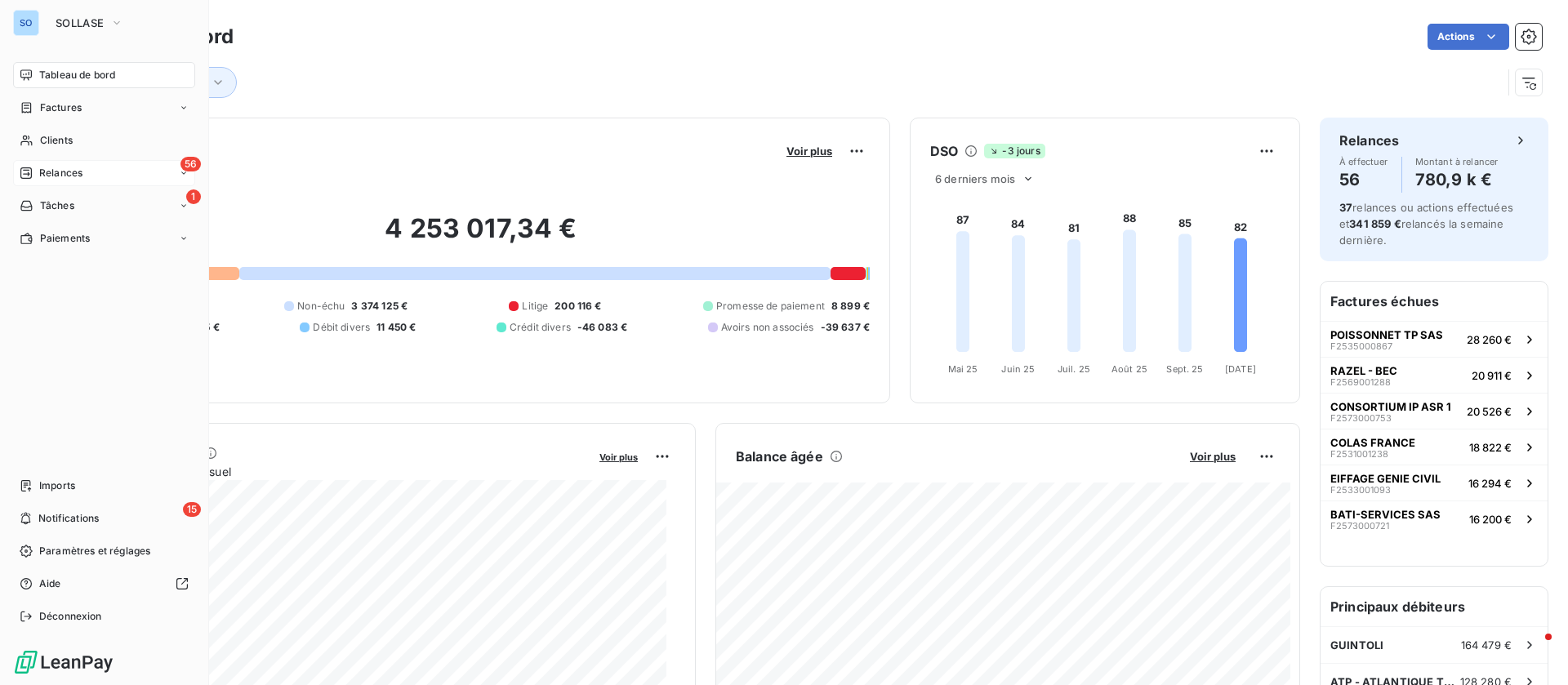
click at [44, 165] on div "56 Relances" at bounding box center [104, 173] width 182 height 26
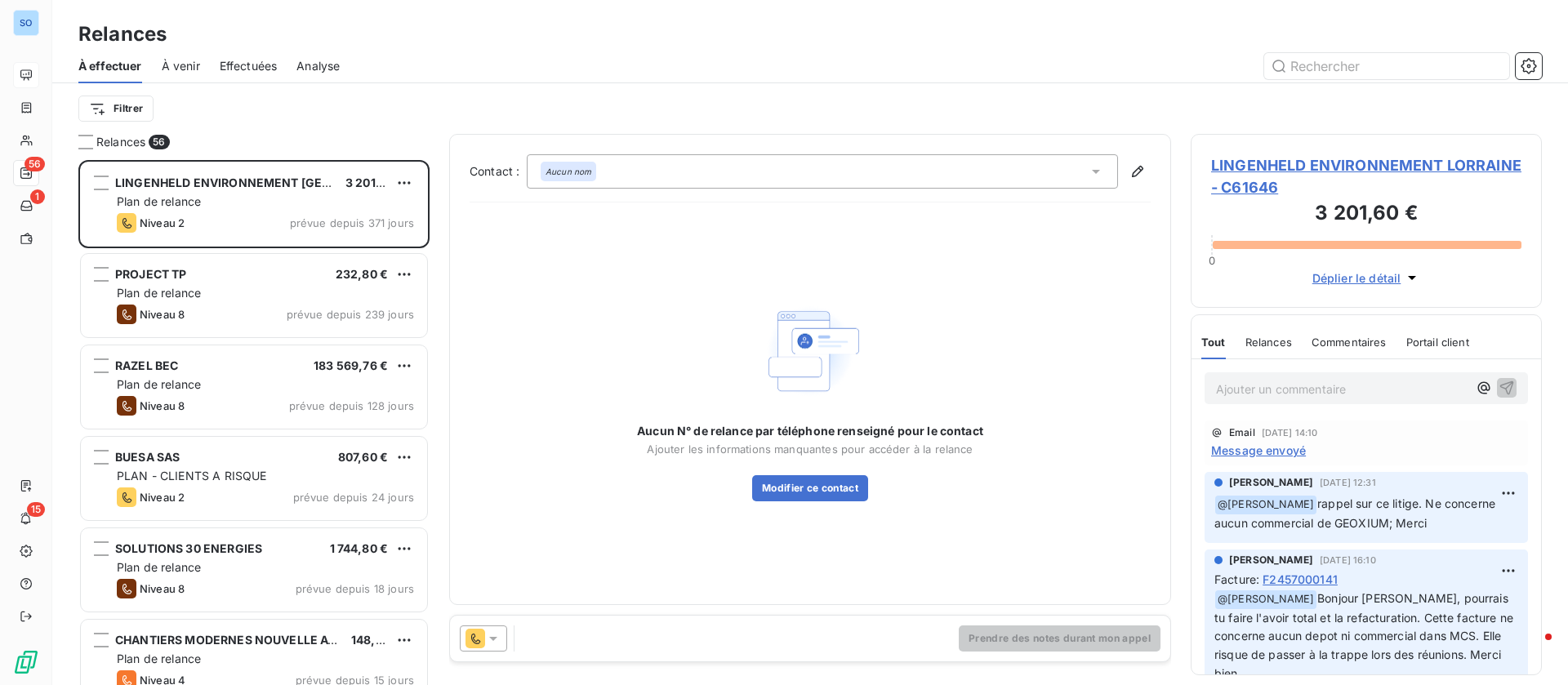
scroll to position [507, 333]
click at [257, 59] on div "Effectuées" at bounding box center [249, 66] width 58 height 34
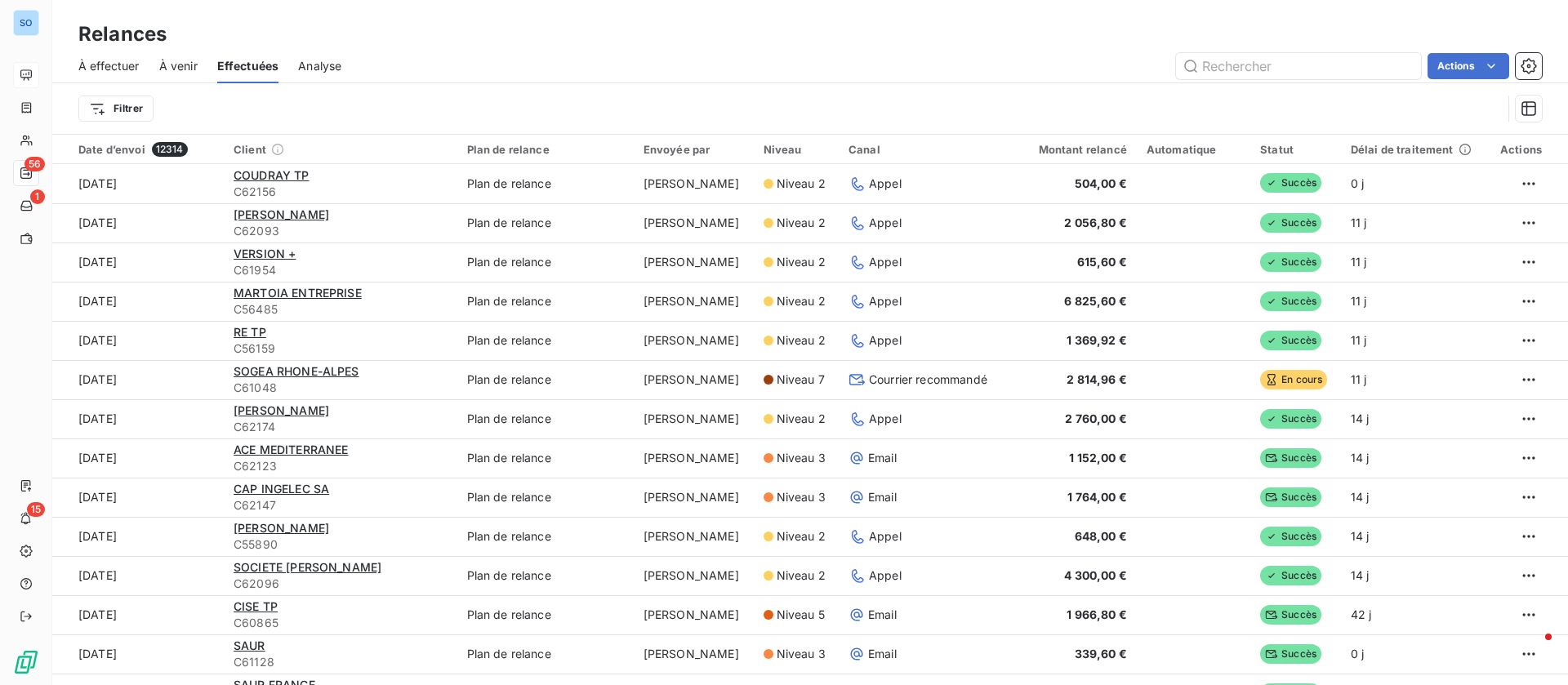
click at [321, 59] on span "Analyse" at bounding box center [320, 66] width 43 height 16
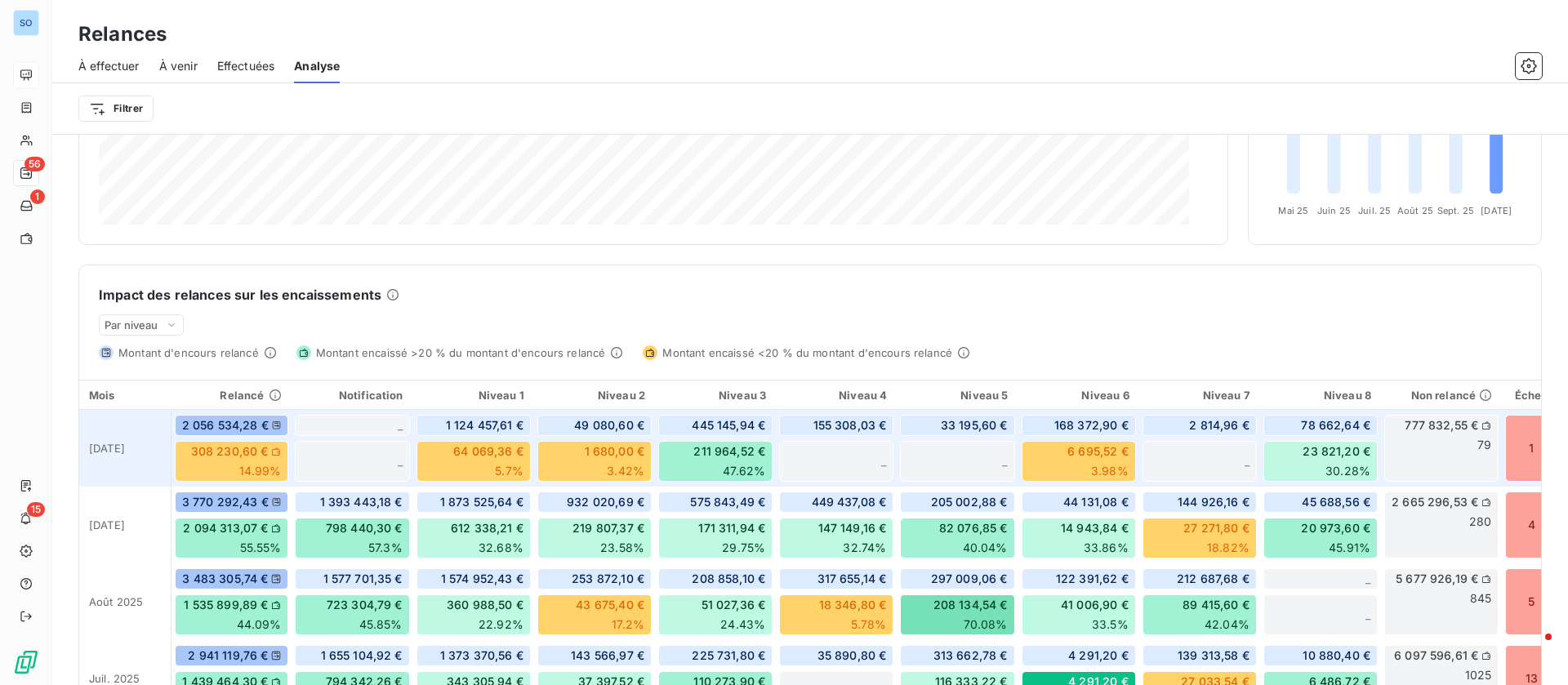
scroll to position [148, 0]
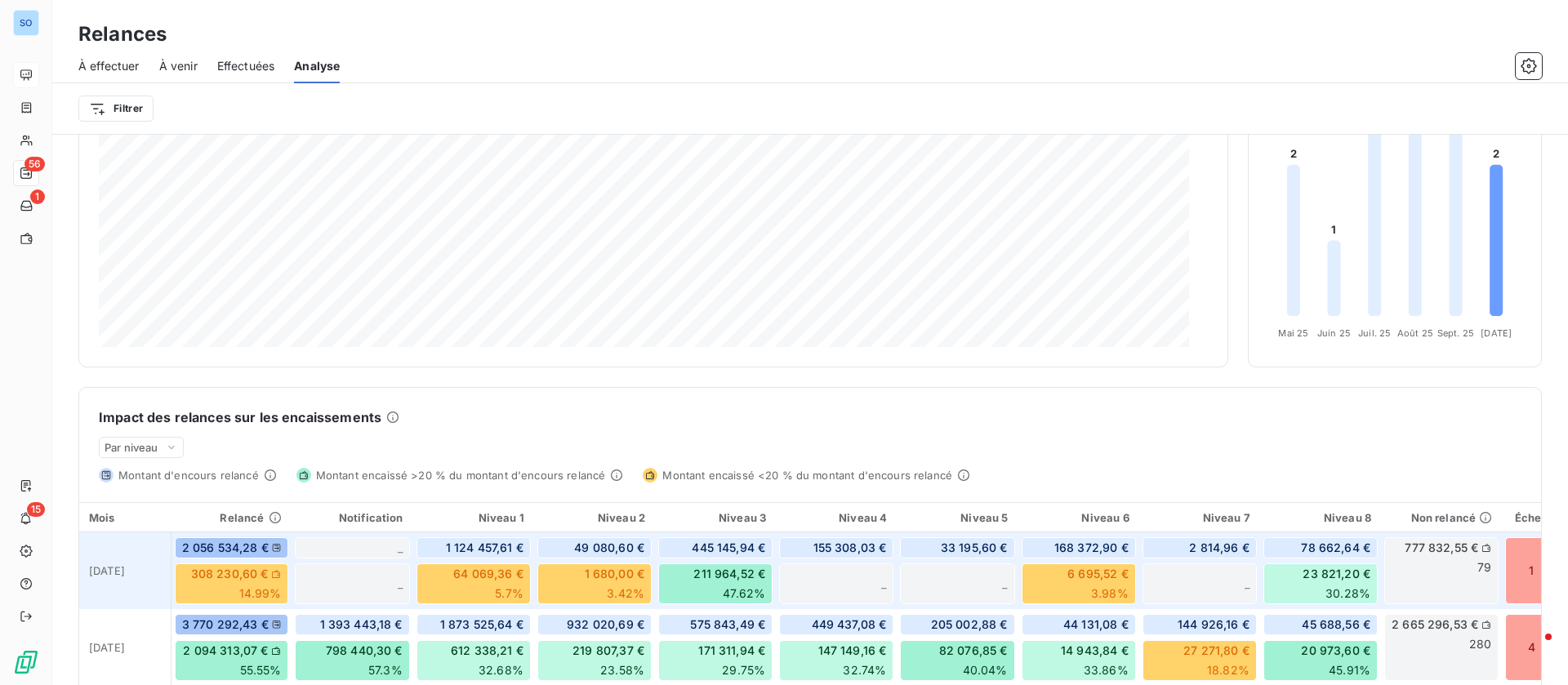
click at [1431, 547] on span "777 832,55 €" at bounding box center [1442, 548] width 74 height 16
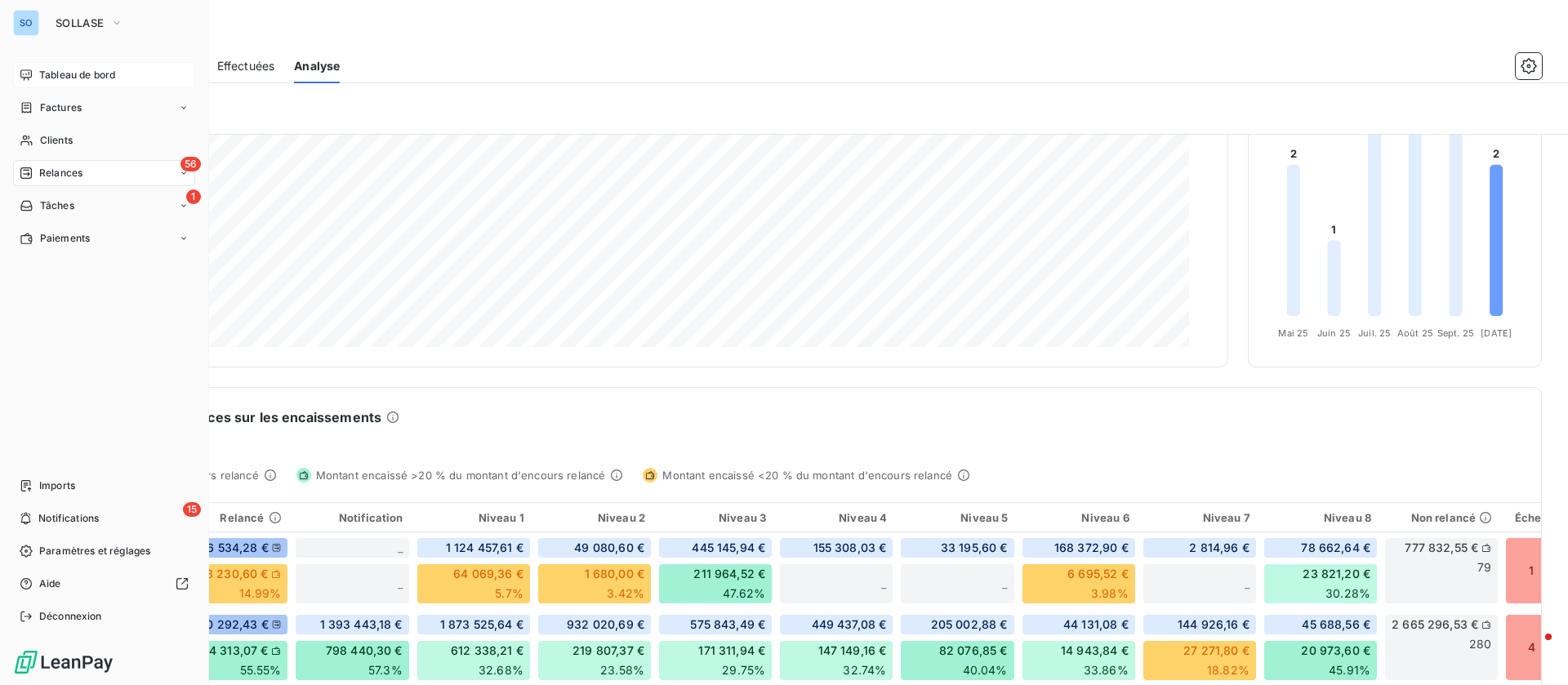
click at [46, 73] on span "Tableau de bord" at bounding box center [77, 75] width 76 height 14
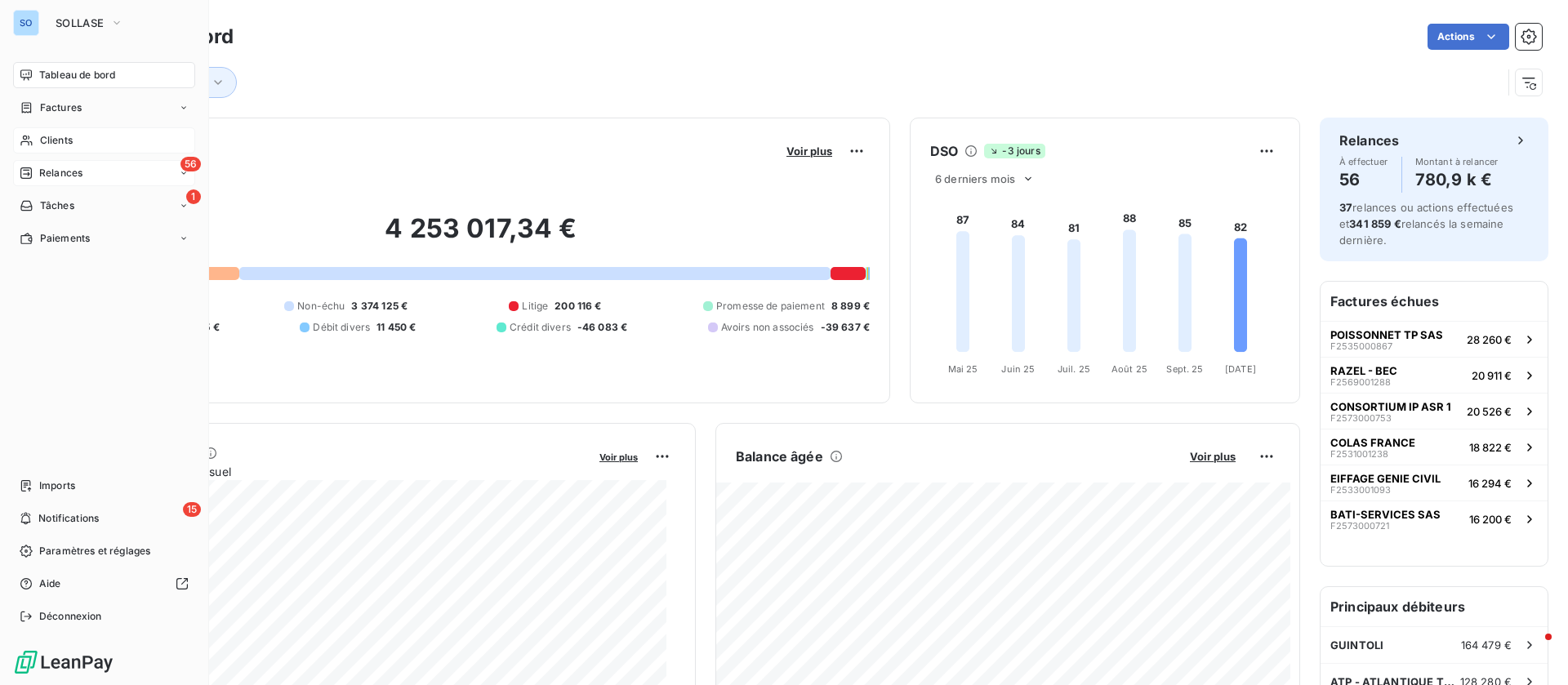
click at [87, 142] on div "Clients" at bounding box center [104, 140] width 182 height 26
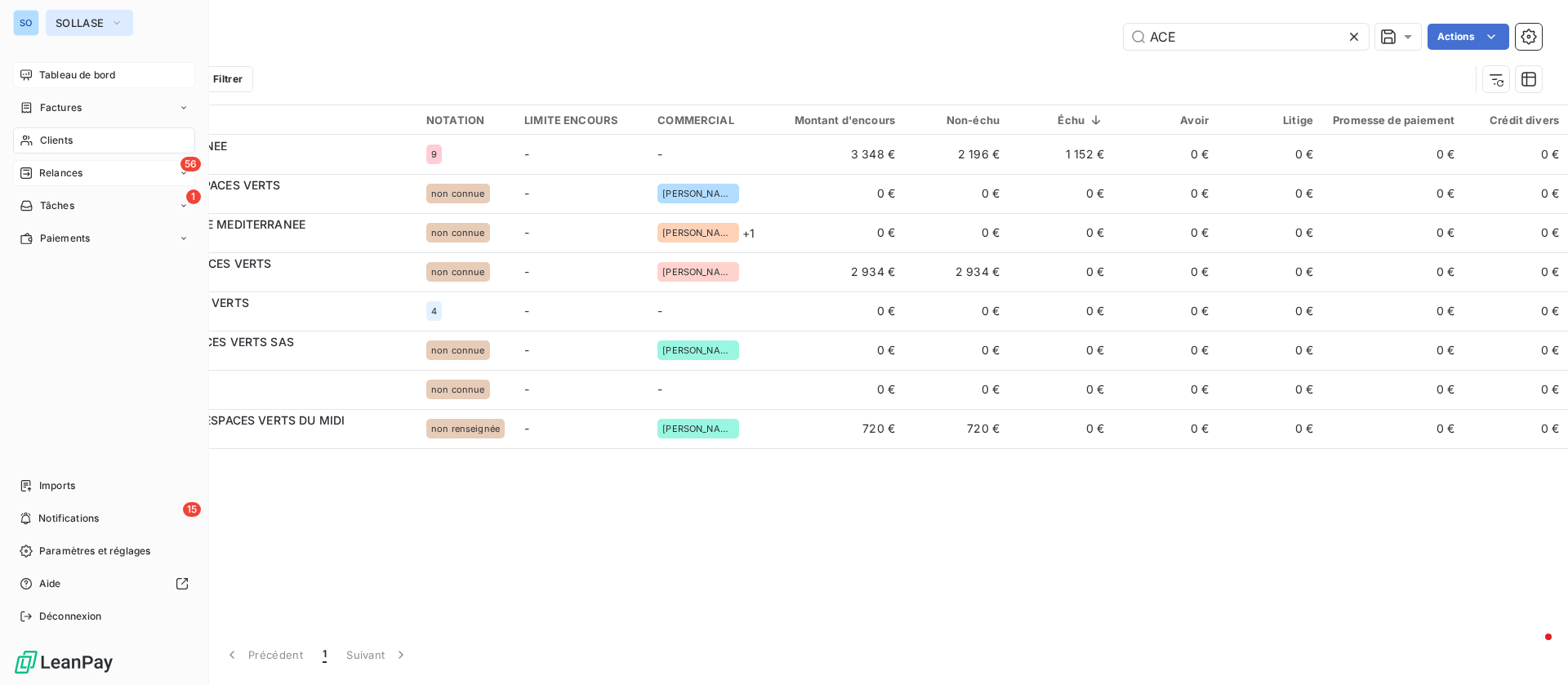
click at [67, 25] on span "SOLLASE" at bounding box center [79, 23] width 48 height 13
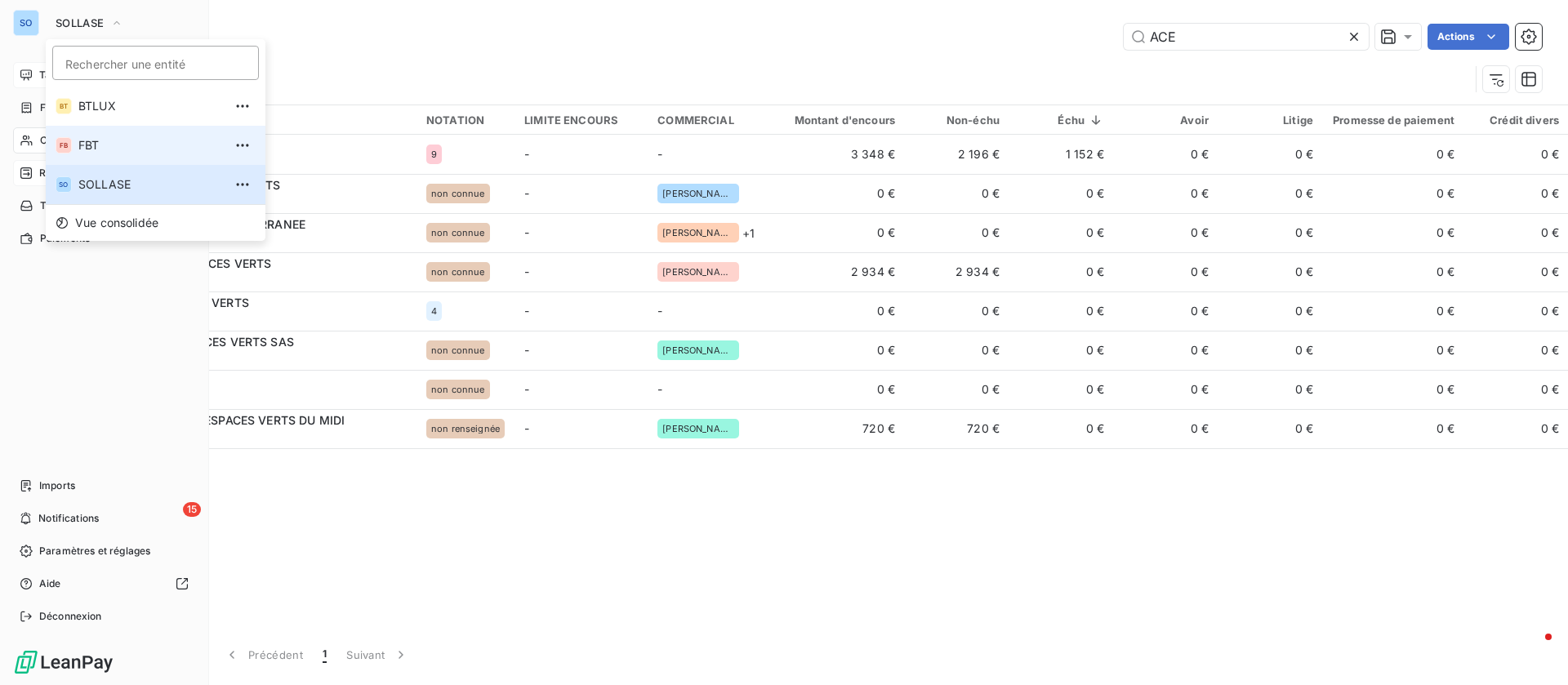
click at [105, 133] on li "FB FBT" at bounding box center [156, 145] width 220 height 39
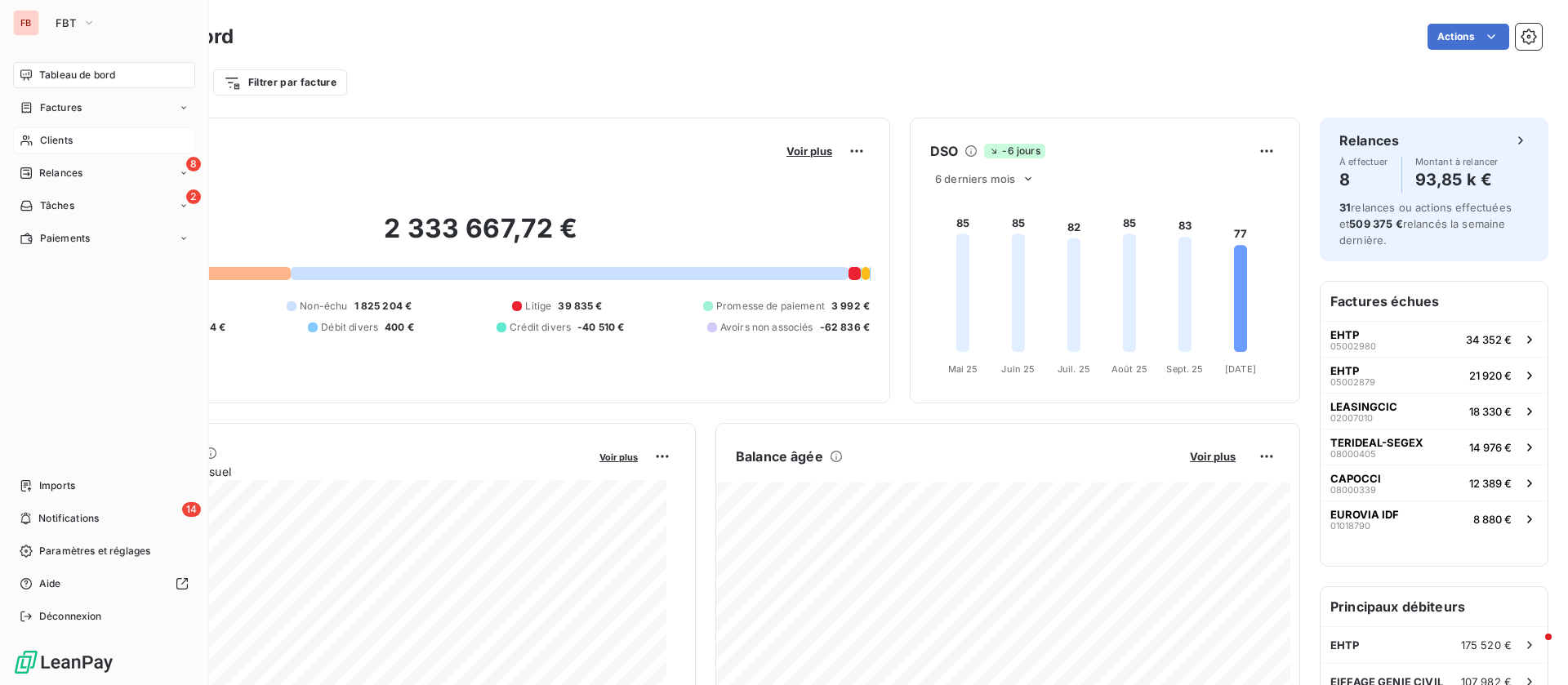
click at [72, 145] on span "Clients" at bounding box center [56, 141] width 32 height 14
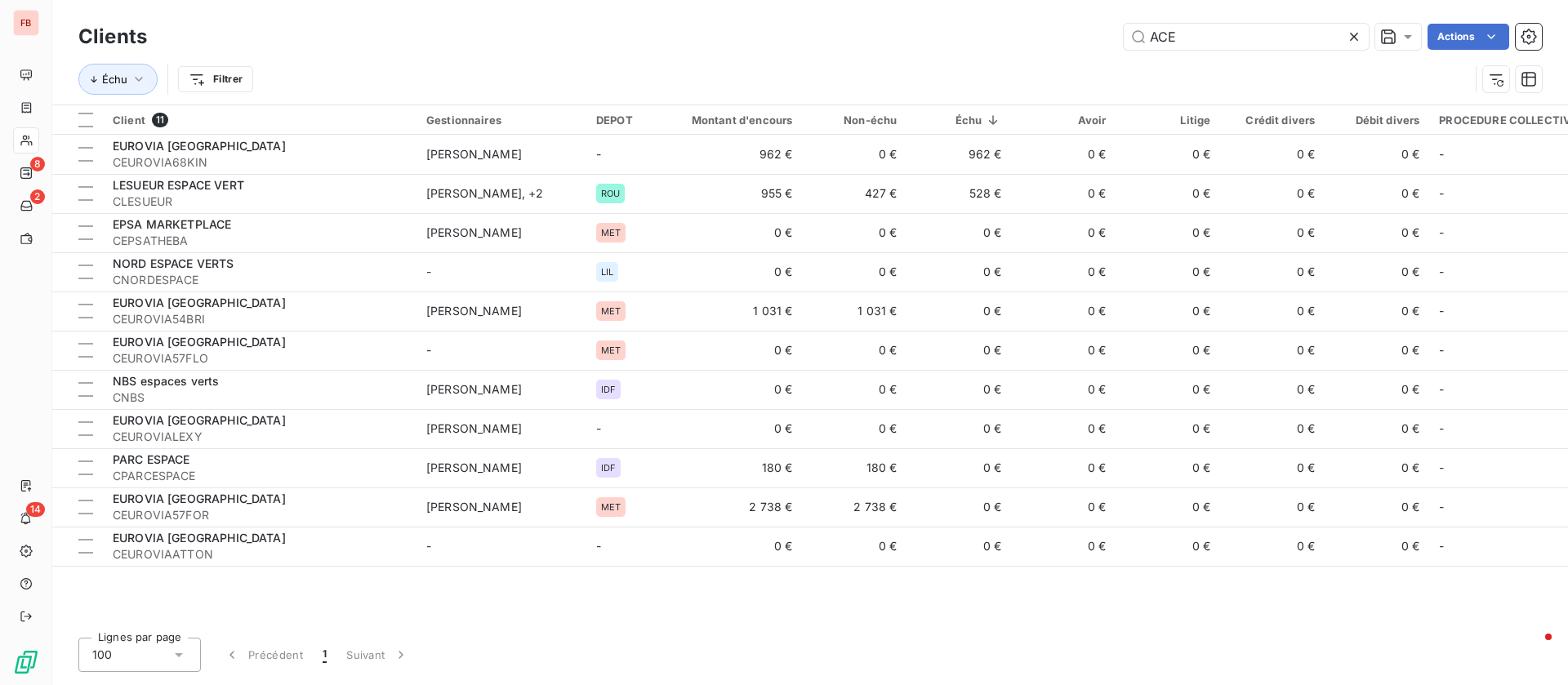
drag, startPoint x: 1199, startPoint y: 32, endPoint x: 1004, endPoint y: 44, distance: 195.4
click at [1004, 43] on div "ACE Actions" at bounding box center [854, 36] width 1375 height 26
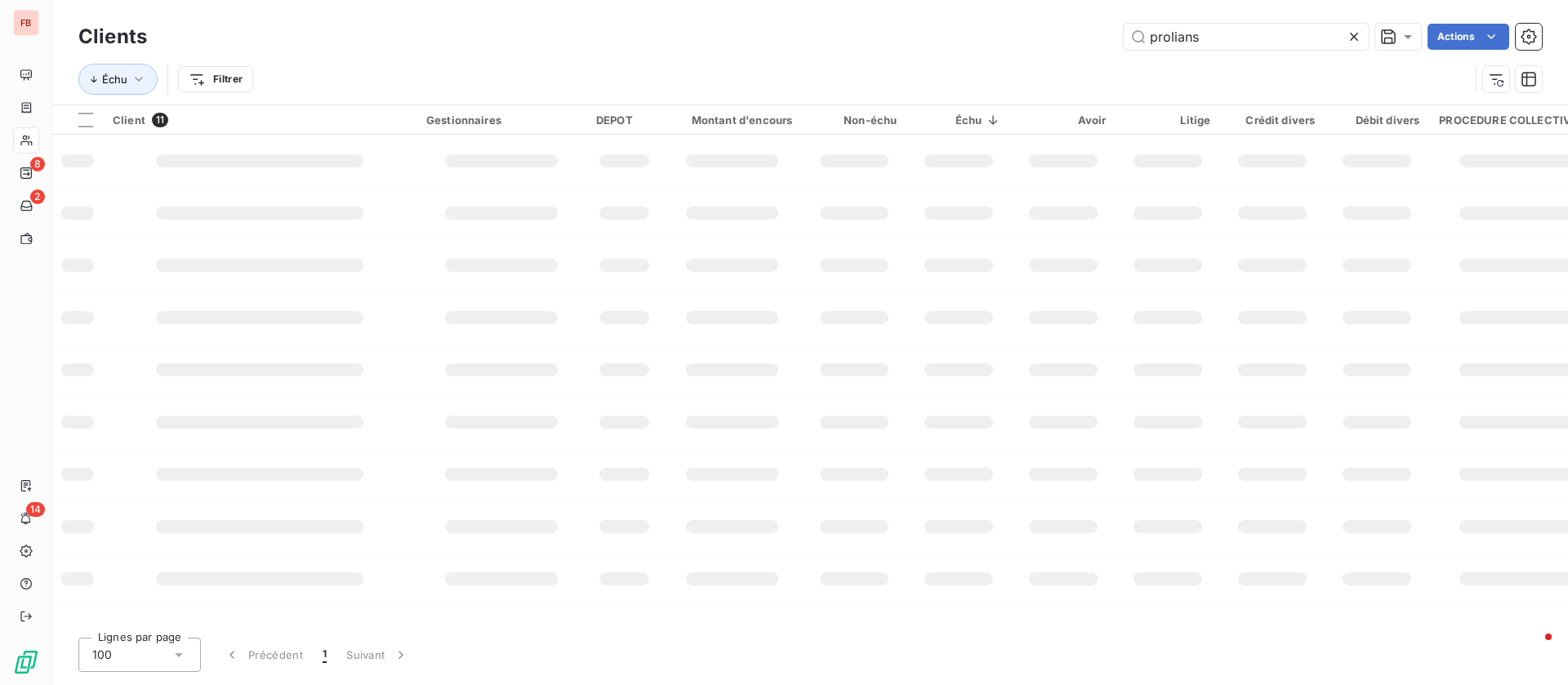
type input "prolians"
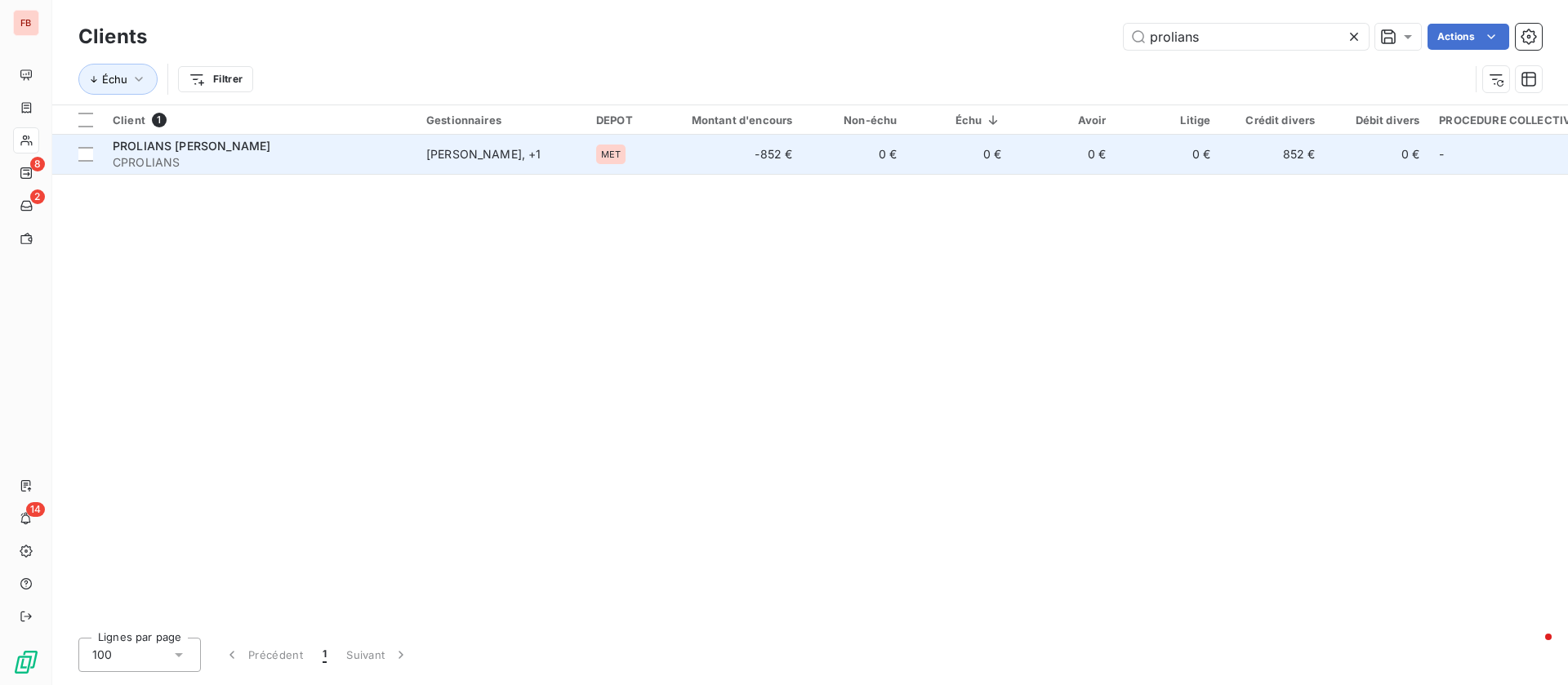
click at [900, 142] on td "0 €" at bounding box center [854, 154] width 105 height 39
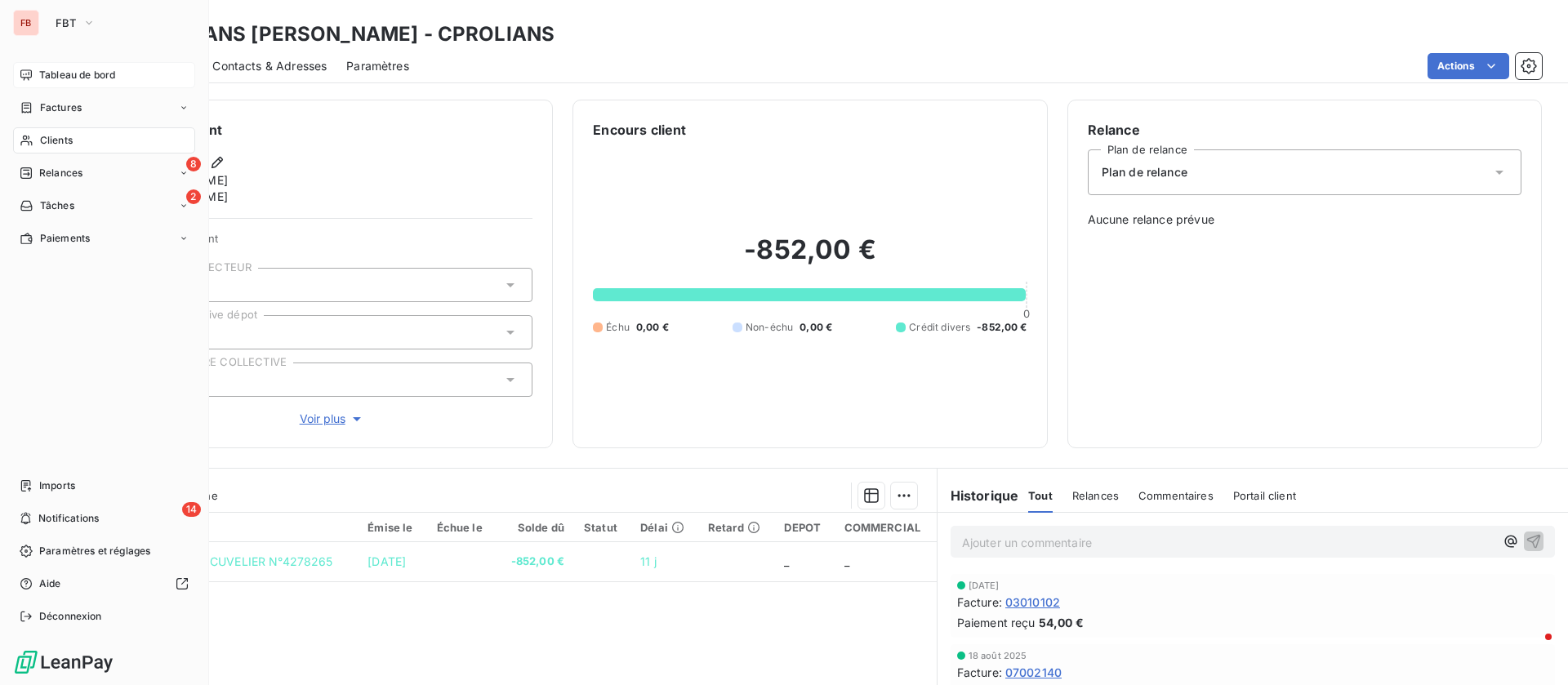
click at [46, 62] on div "Tableau de bord" at bounding box center [104, 75] width 182 height 26
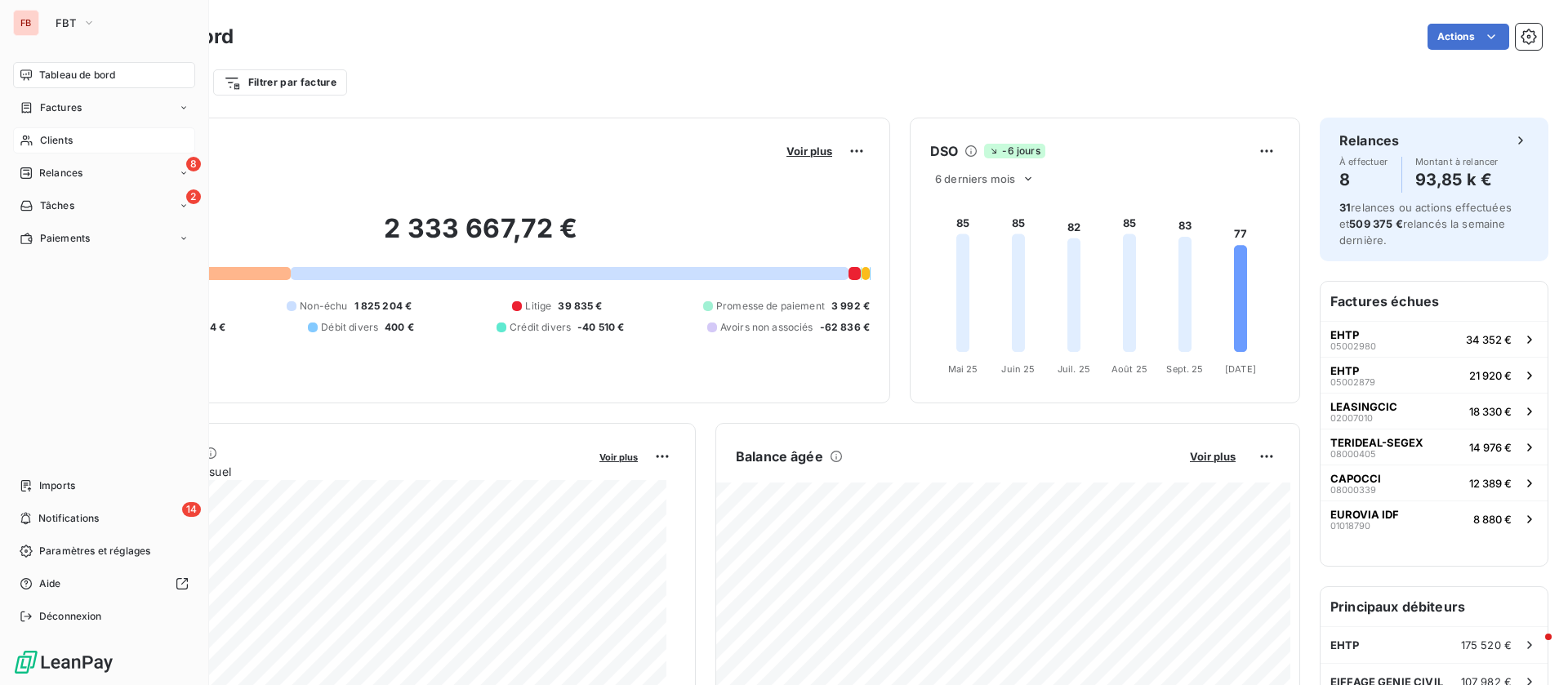
click at [31, 142] on icon at bounding box center [26, 141] width 12 height 11
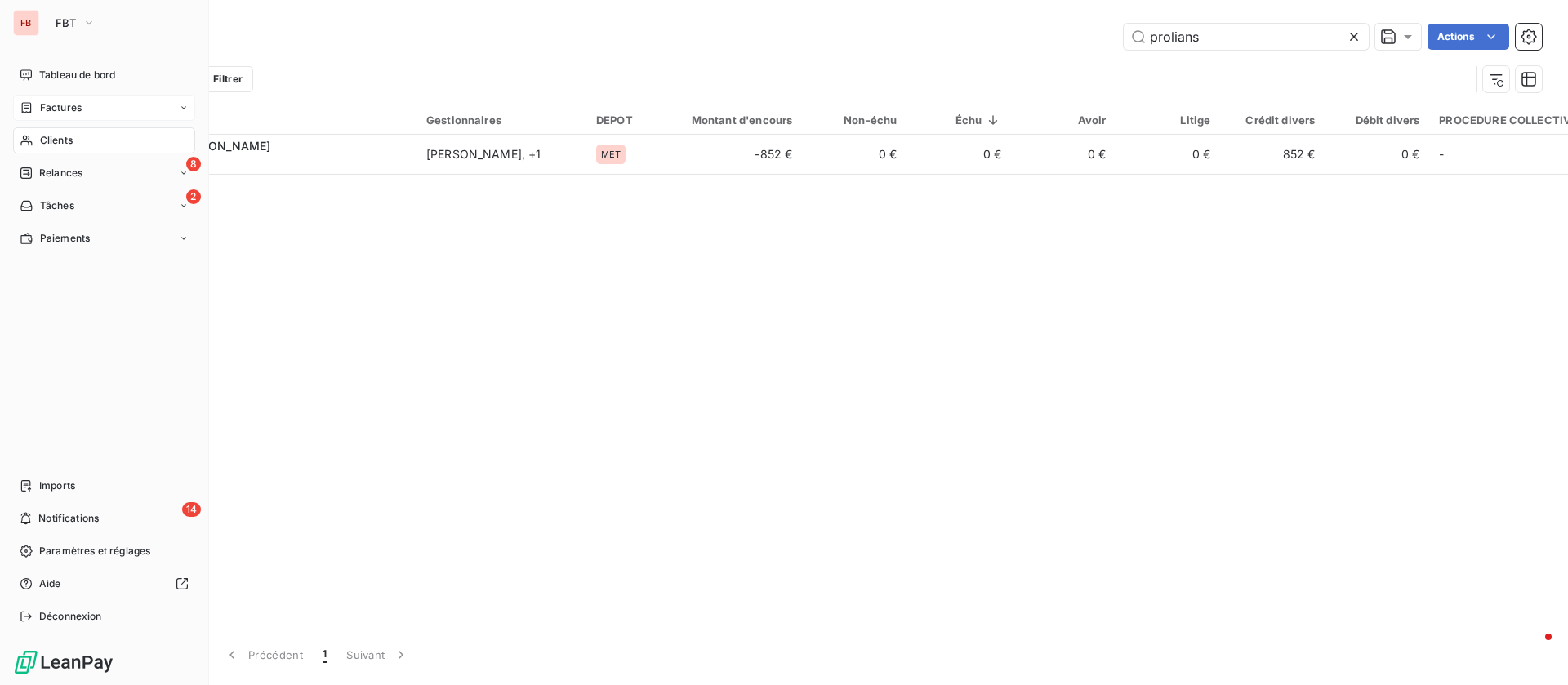
click at [82, 103] on div "Factures" at bounding box center [104, 107] width 182 height 26
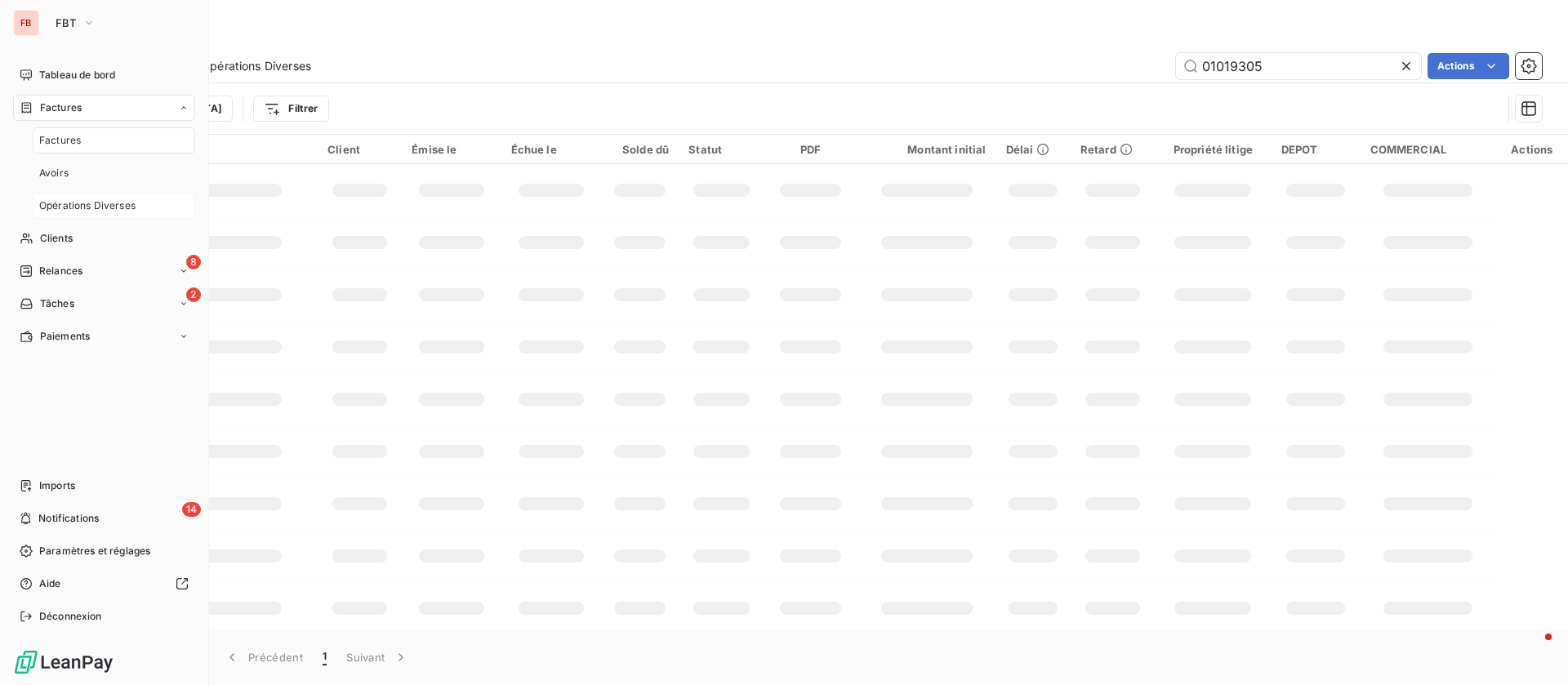
click at [109, 202] on span "Opérations Diverses" at bounding box center [87, 206] width 96 height 14
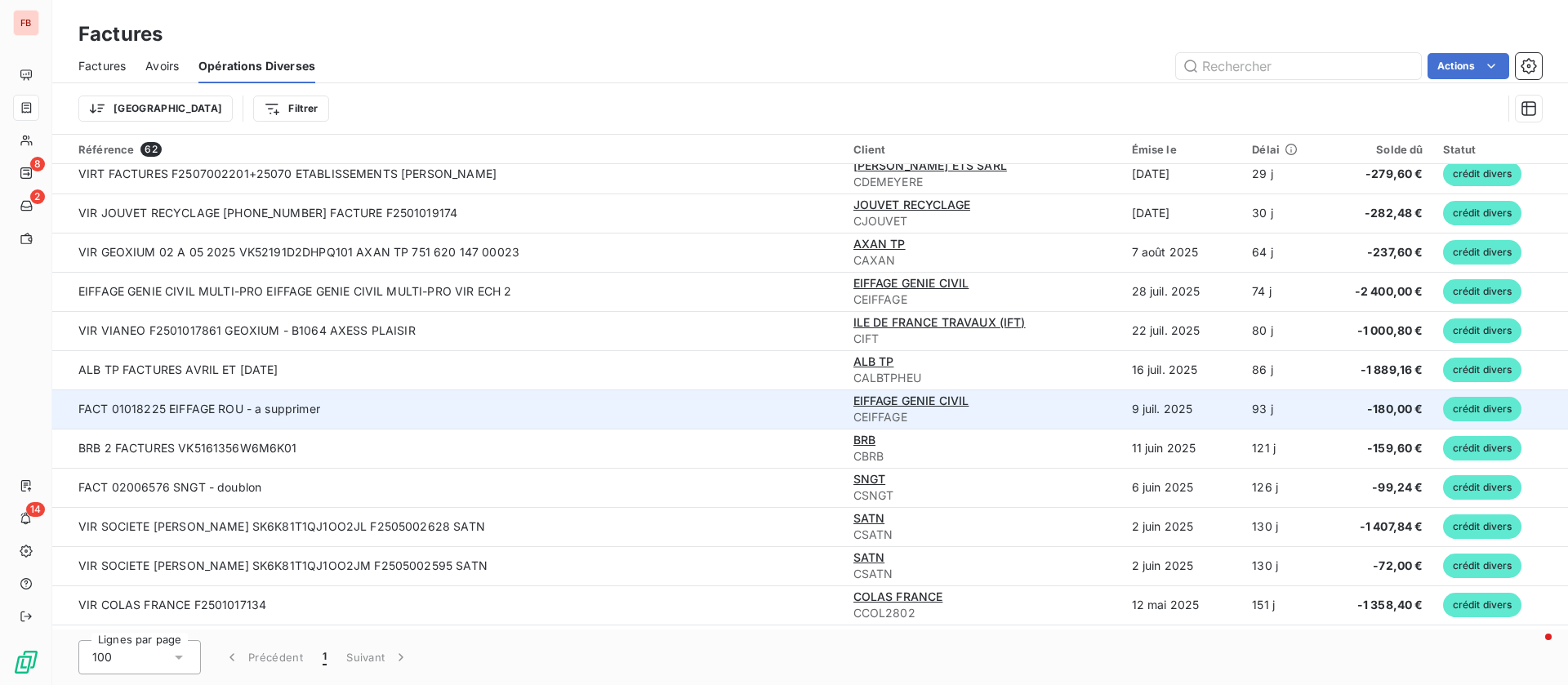
scroll to position [368, 0]
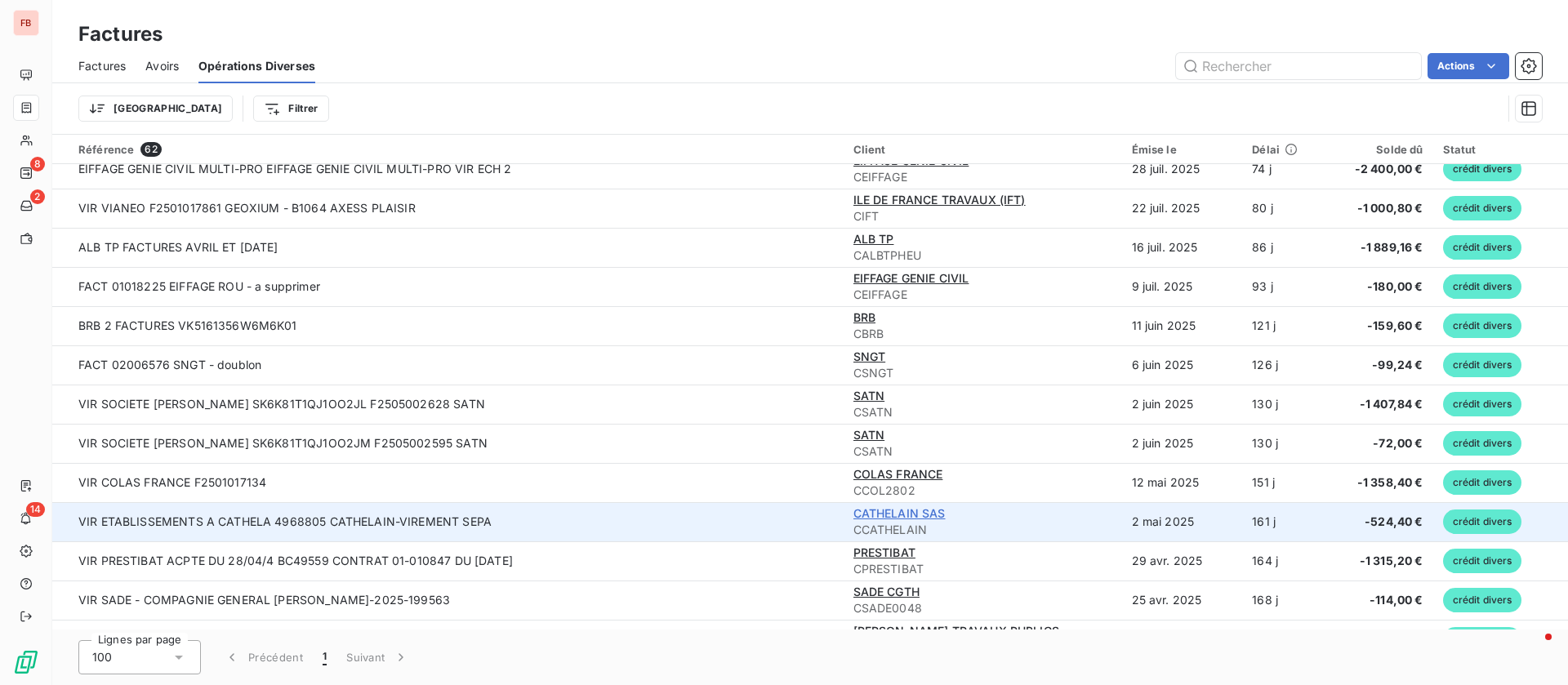
click at [853, 509] on span "CATHELAIN SAS" at bounding box center [899, 513] width 92 height 14
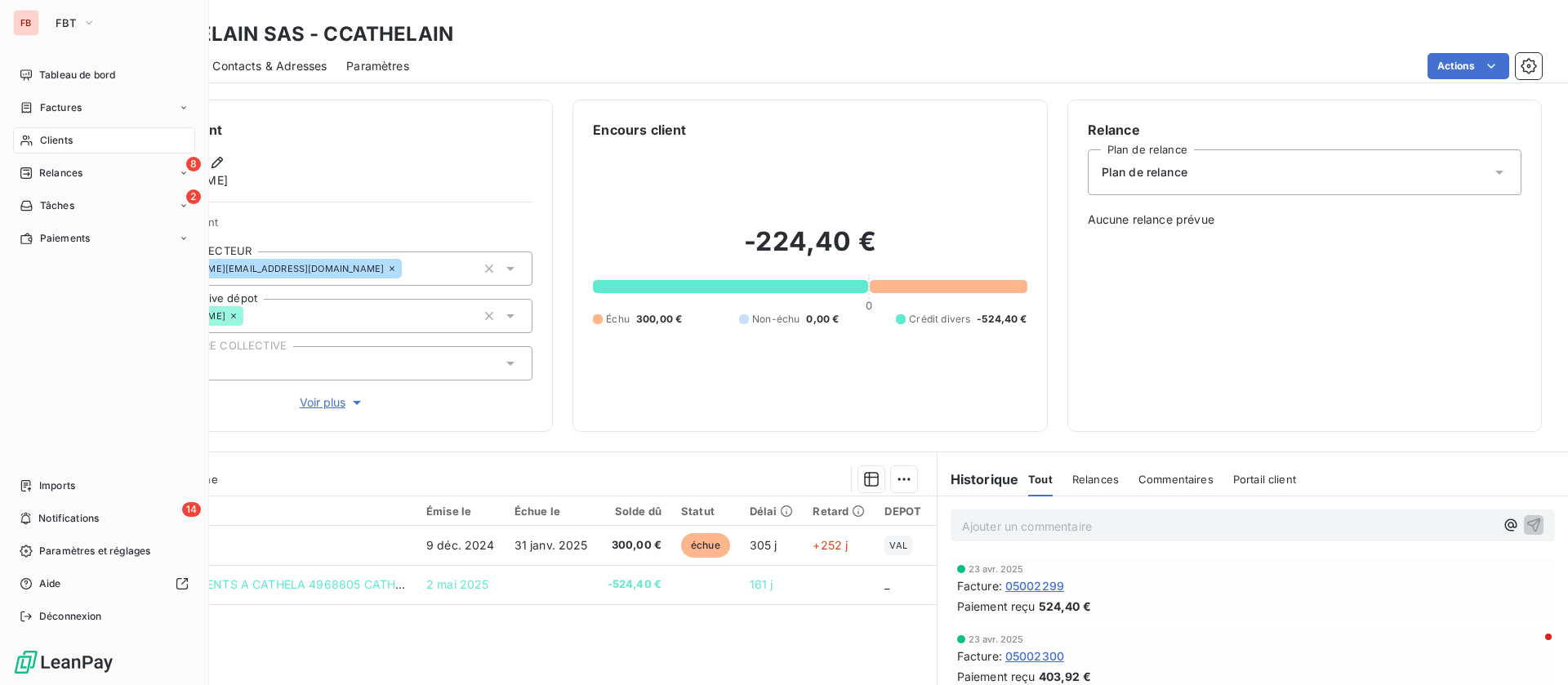
click at [87, 136] on div "Clients" at bounding box center [104, 140] width 182 height 26
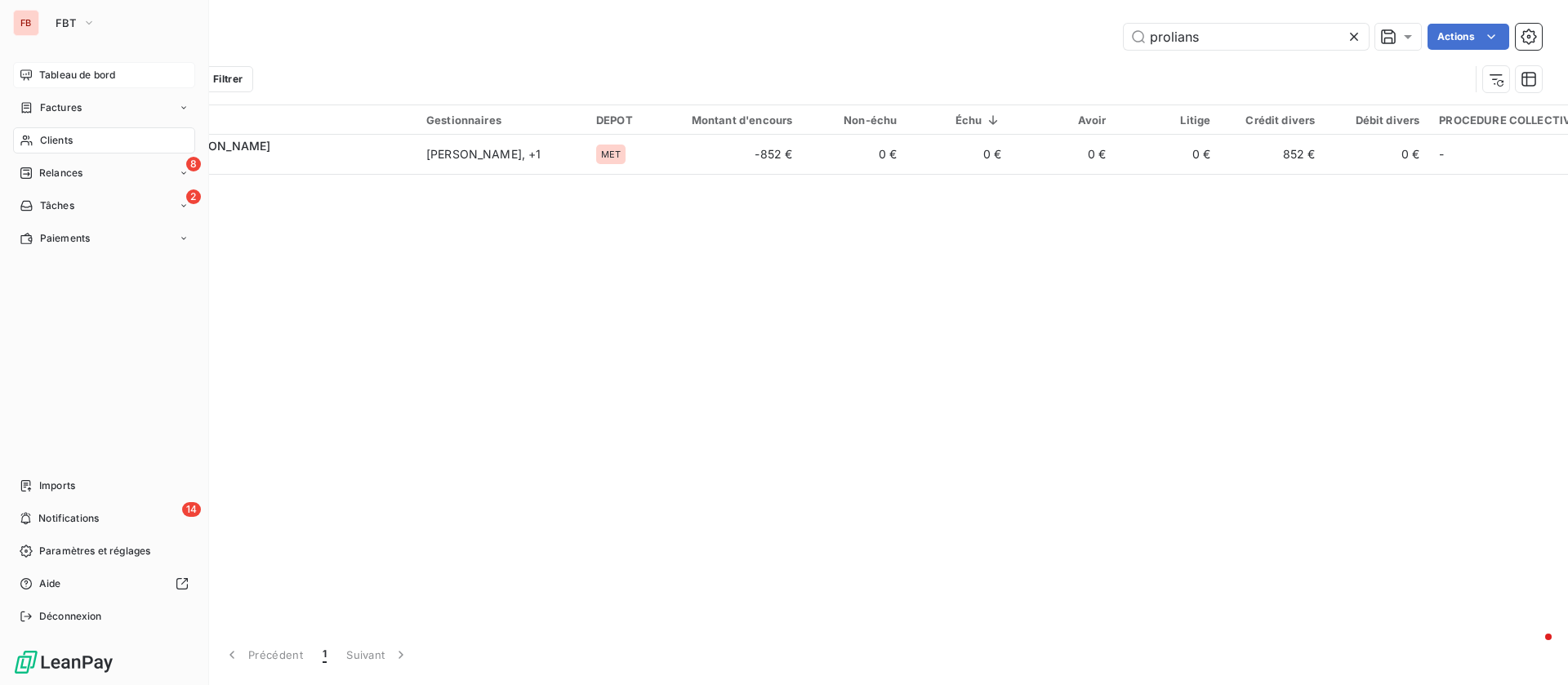
click at [50, 70] on span "Tableau de bord" at bounding box center [77, 75] width 76 height 14
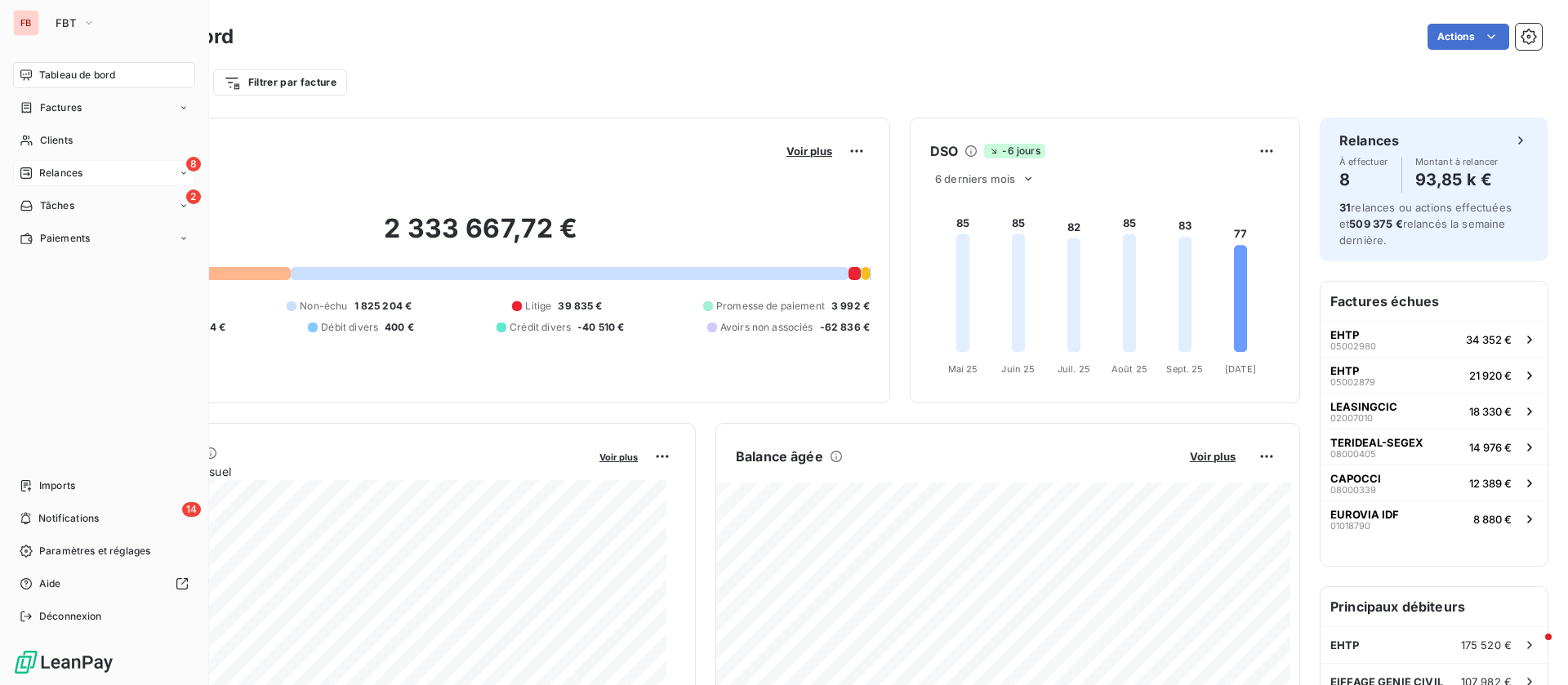
click at [71, 170] on span "Relances" at bounding box center [60, 173] width 43 height 14
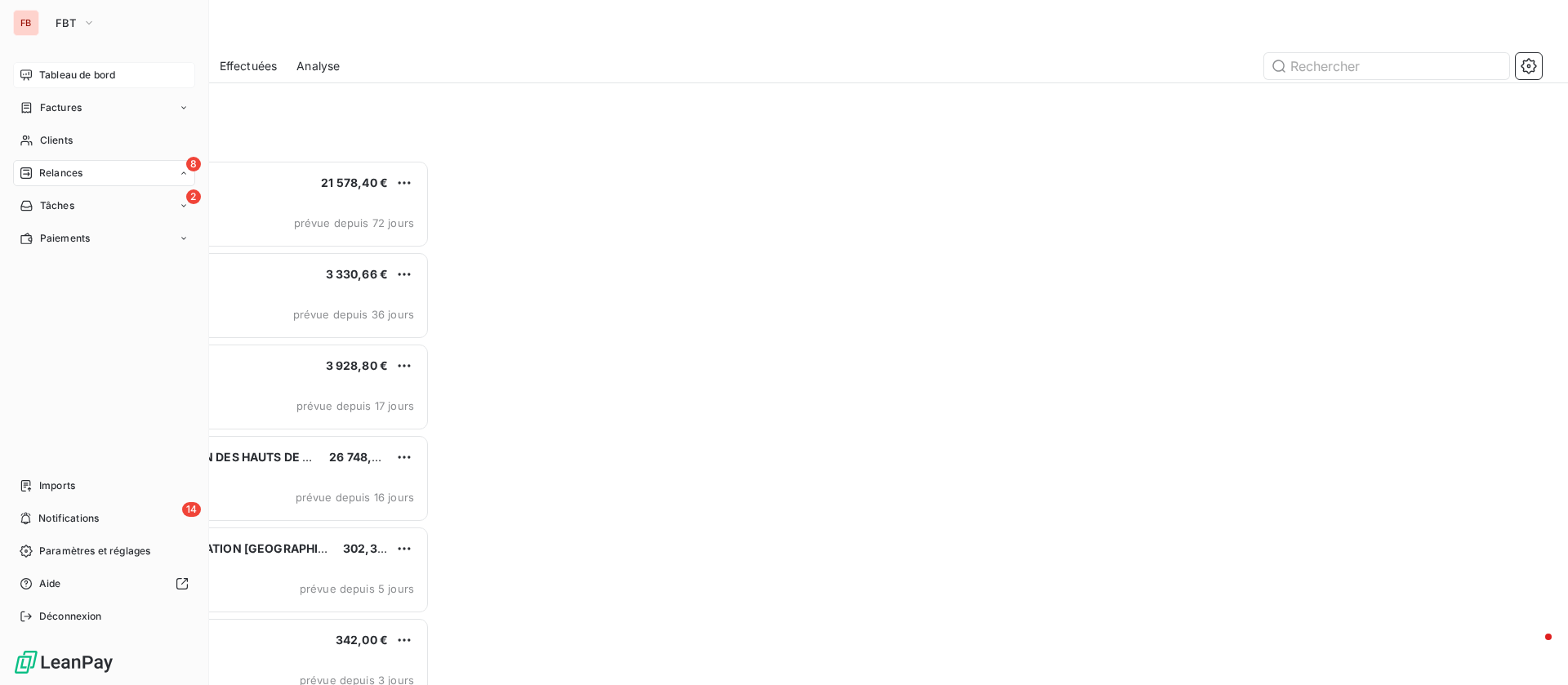
scroll to position [507, 333]
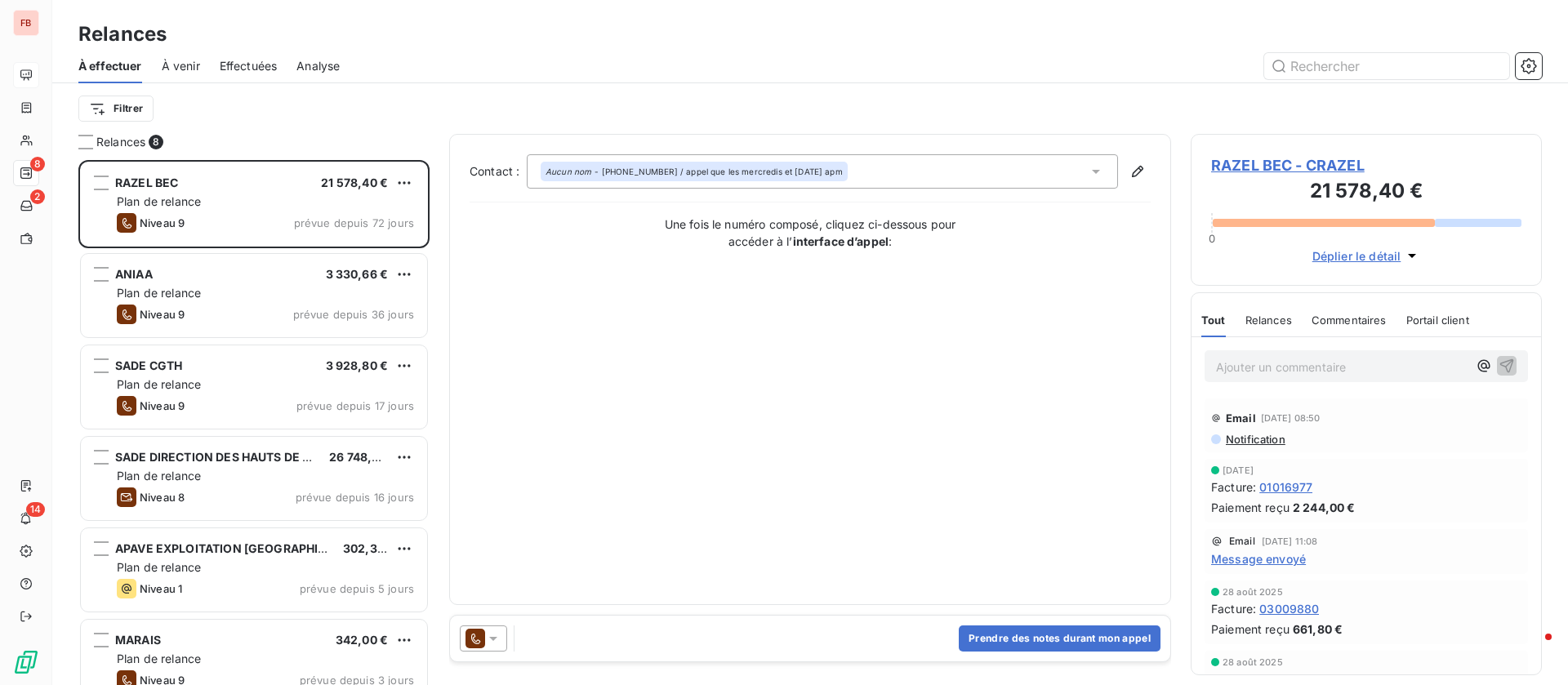
click at [249, 73] on div "Effectuées" at bounding box center [249, 66] width 58 height 34
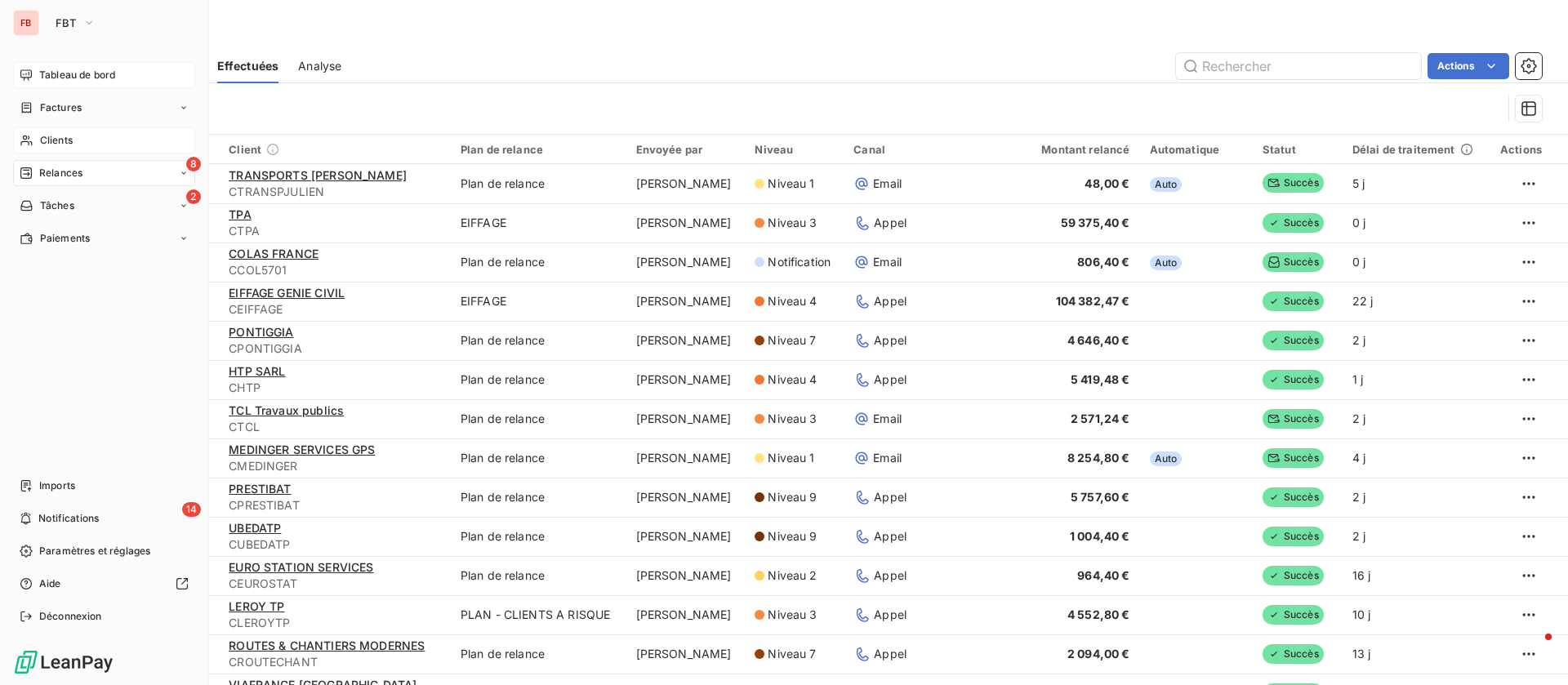
click at [75, 134] on div "Clients" at bounding box center [104, 140] width 182 height 26
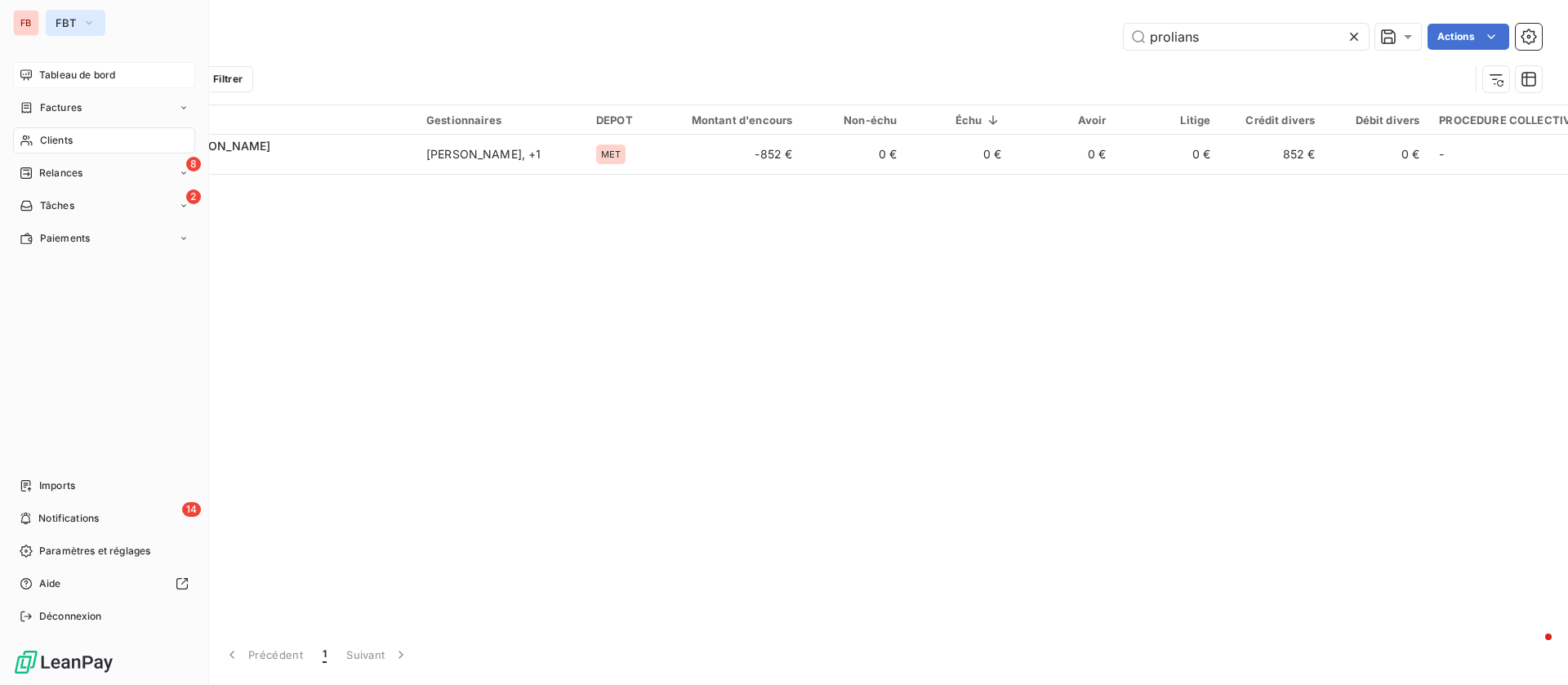
click at [73, 23] on span "FBT" at bounding box center [66, 23] width 21 height 13
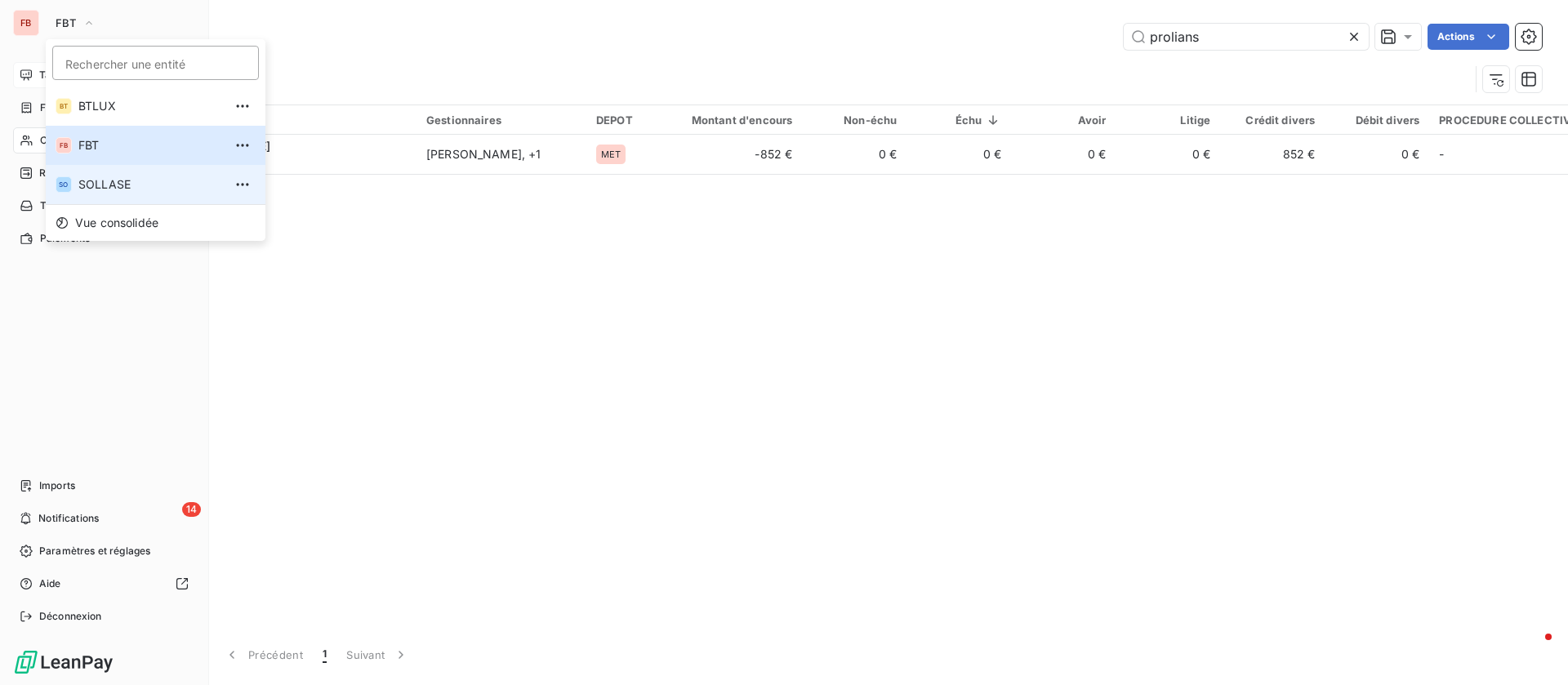
click at [111, 176] on li "SO SOLLASE" at bounding box center [156, 184] width 220 height 39
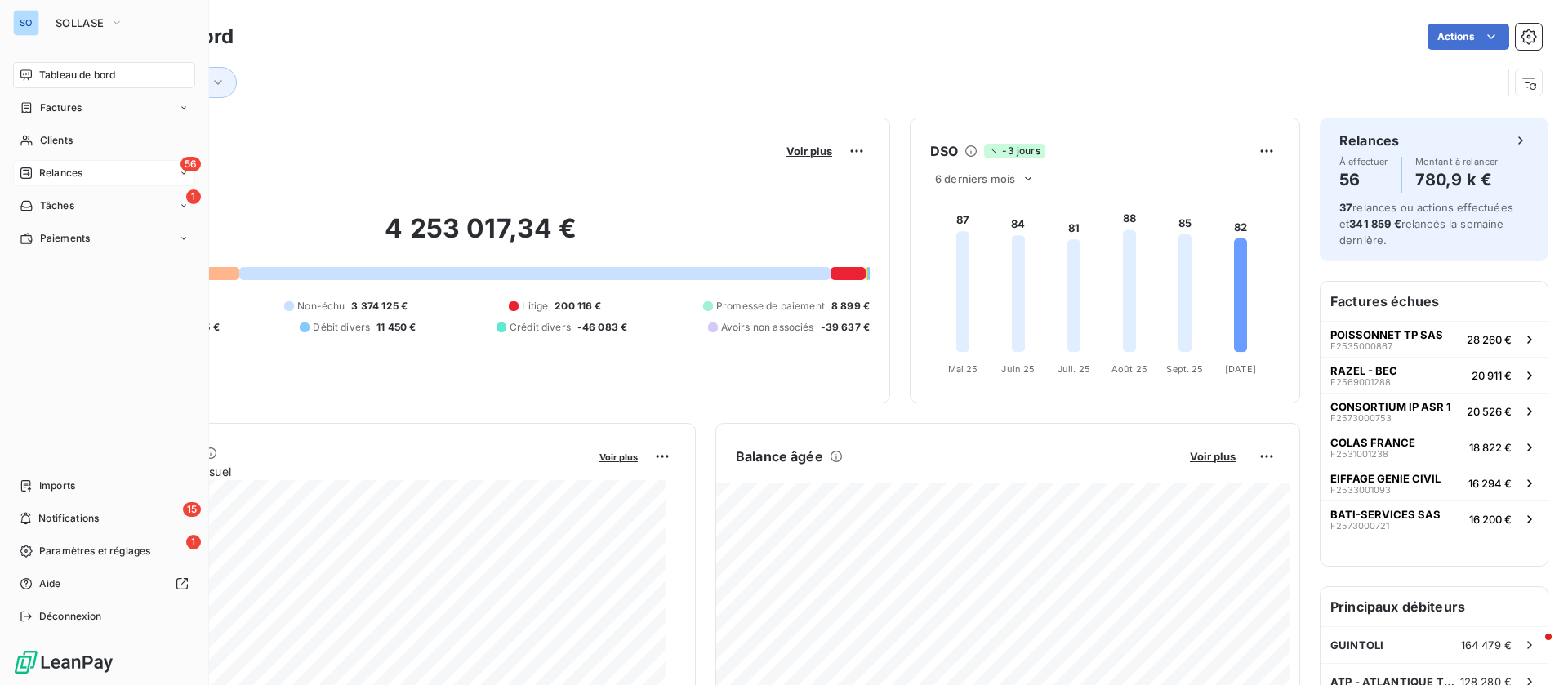
click at [74, 163] on div "56 Relances" at bounding box center [104, 173] width 182 height 26
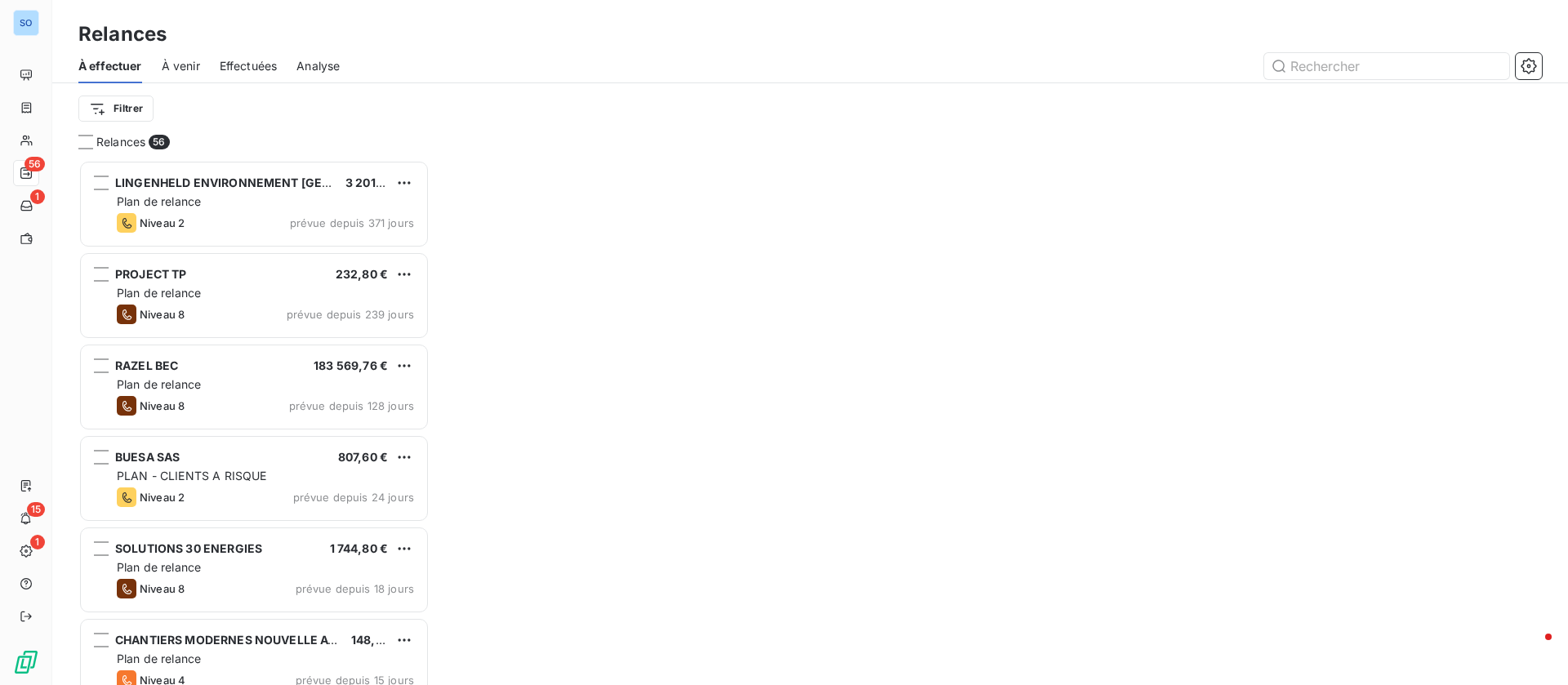
scroll to position [507, 333]
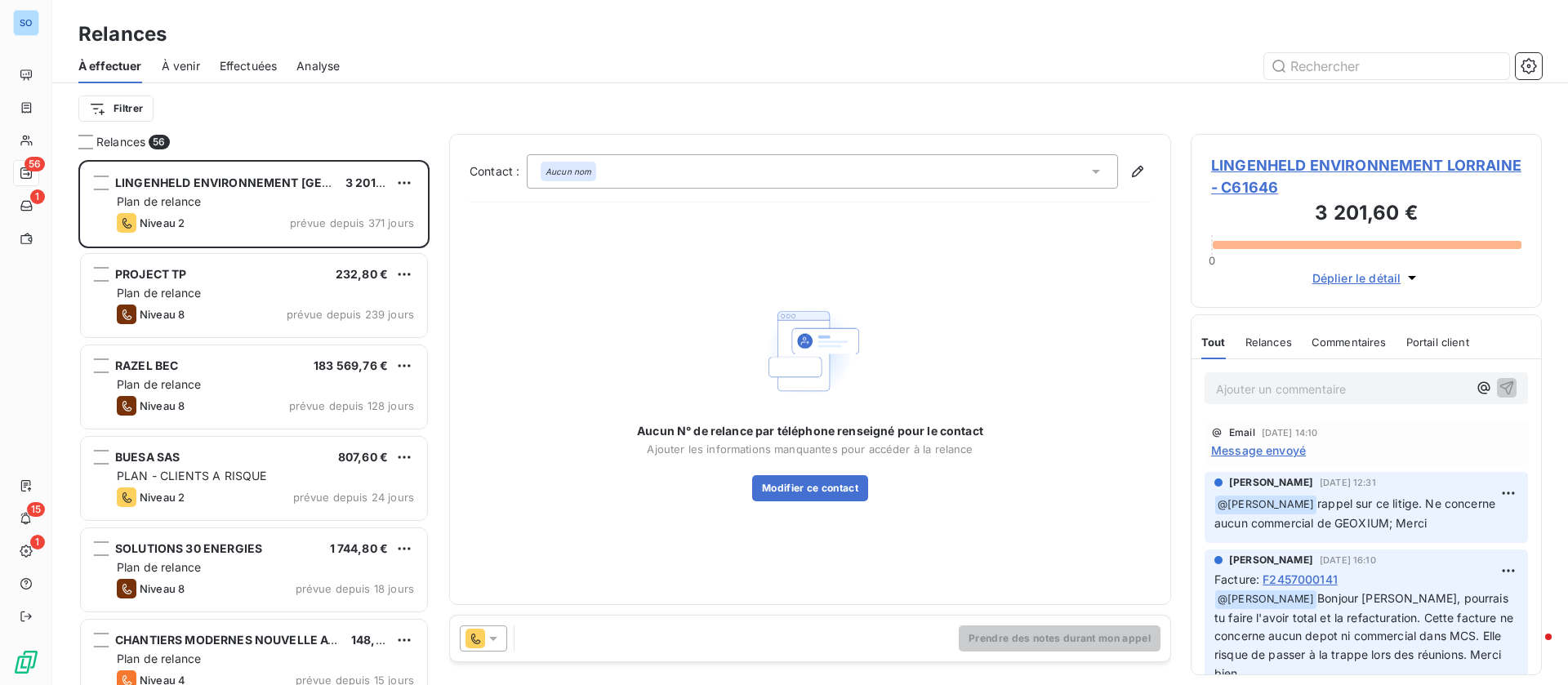
click at [254, 69] on span "Effectuées" at bounding box center [249, 66] width 58 height 16
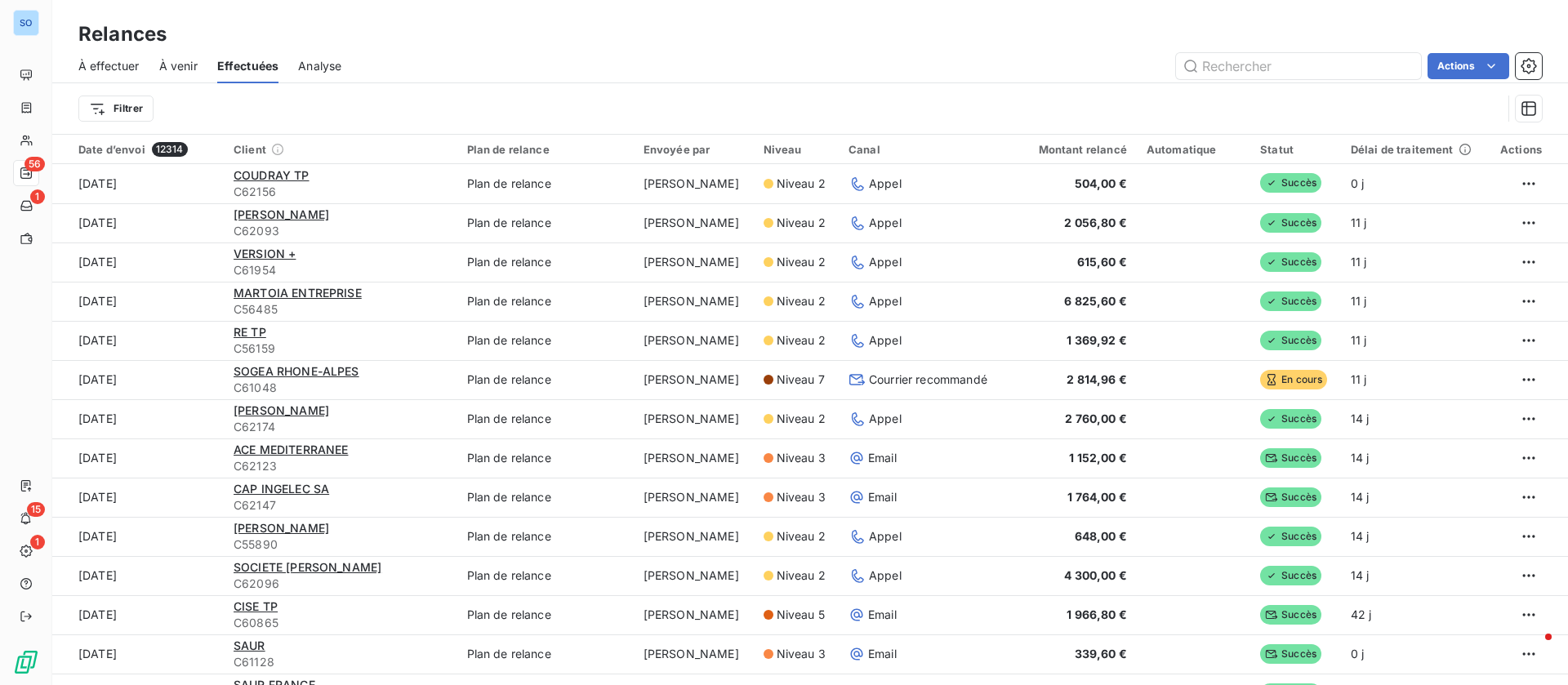
click at [93, 105] on html "SO 56 1 15 1 Relances À effectuer À venir Effectuées Analyse Actions Filtrer Da…" at bounding box center [784, 342] width 1568 height 685
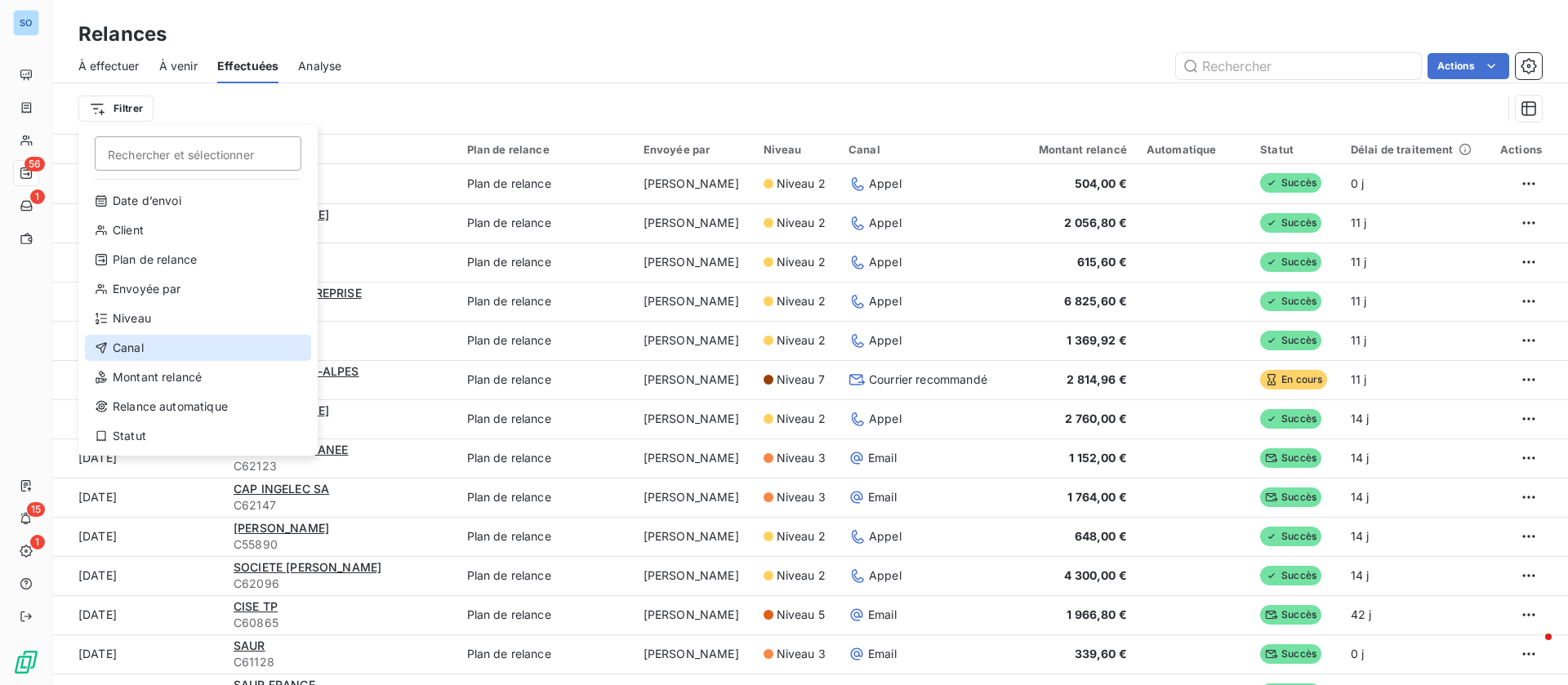
click at [164, 343] on div "Canal" at bounding box center [197, 348] width 226 height 26
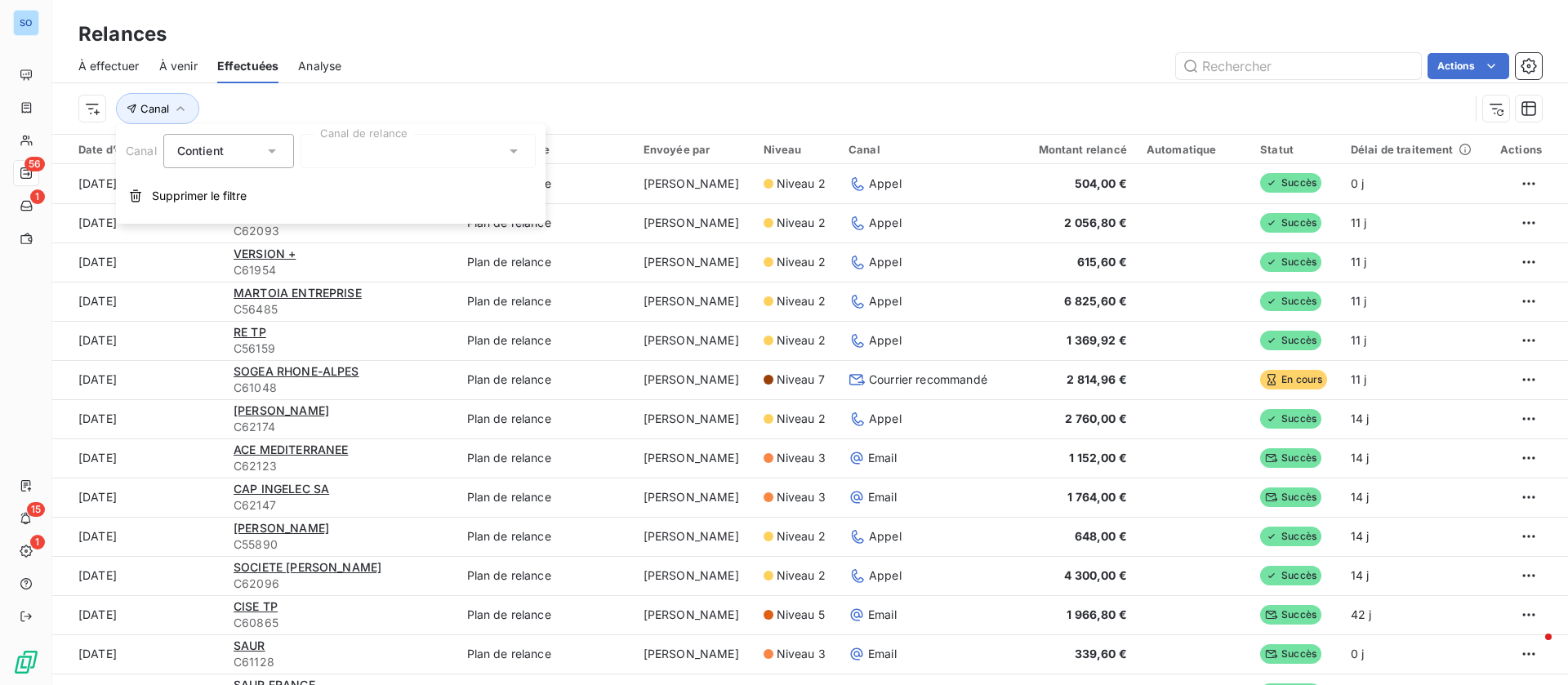
click at [374, 149] on div at bounding box center [417, 151] width 235 height 34
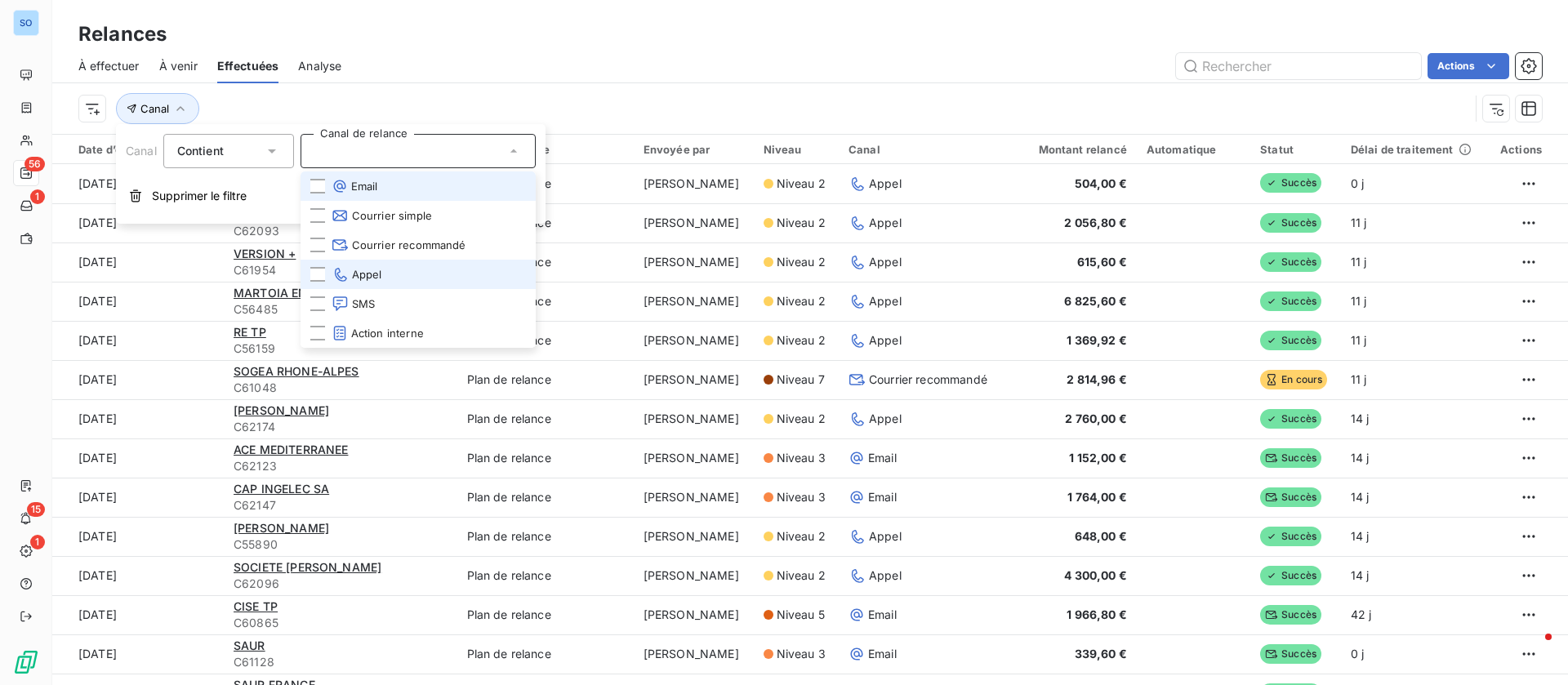
click at [378, 272] on span "Appel" at bounding box center [357, 274] width 50 height 16
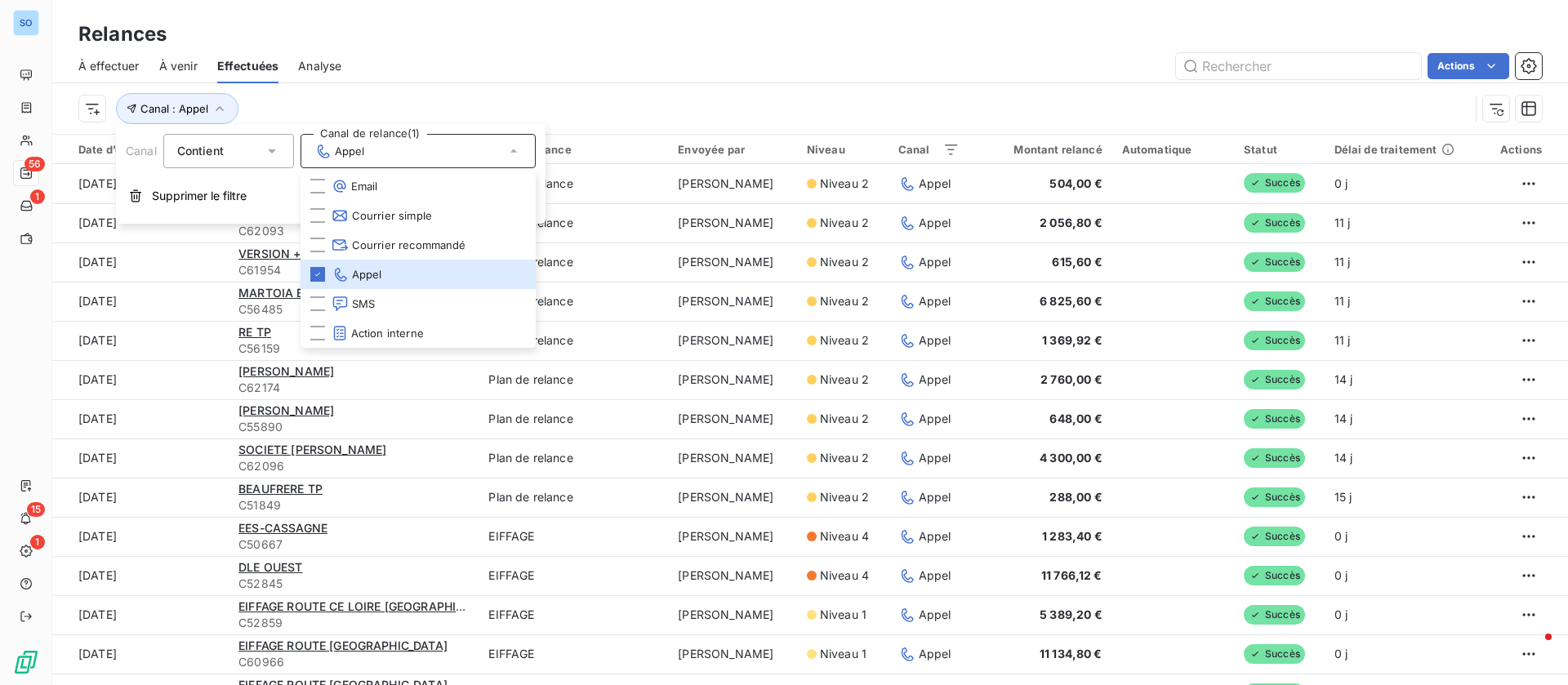
click at [588, 59] on div "Actions" at bounding box center [952, 66] width 1181 height 26
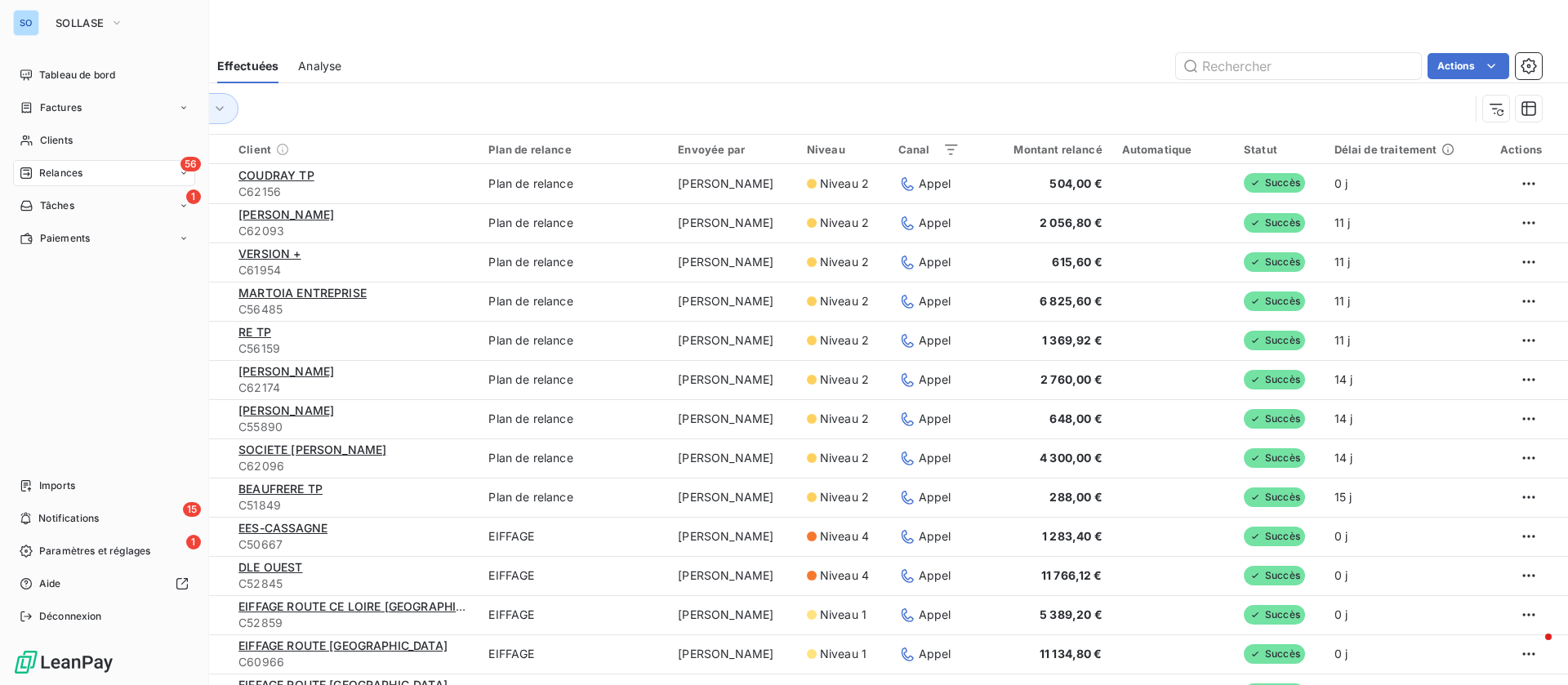
click at [33, 57] on div "SO SOLLASE Tableau de bord Factures Clients 56 Relances 1 Tâches Paiements Impo…" at bounding box center [105, 342] width 209 height 685
click at [50, 71] on span "Tableau de bord" at bounding box center [77, 75] width 76 height 14
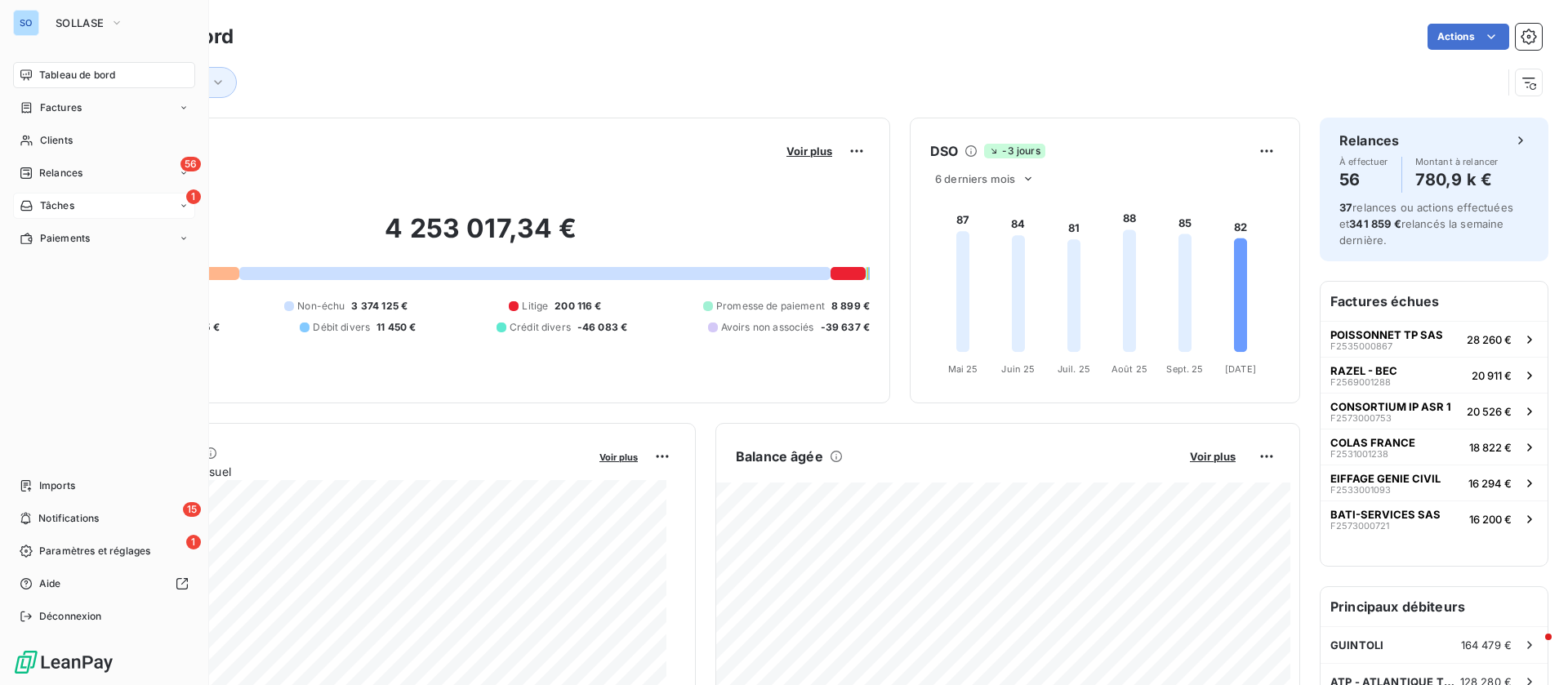
click at [68, 205] on span "Tâches" at bounding box center [57, 206] width 34 height 14
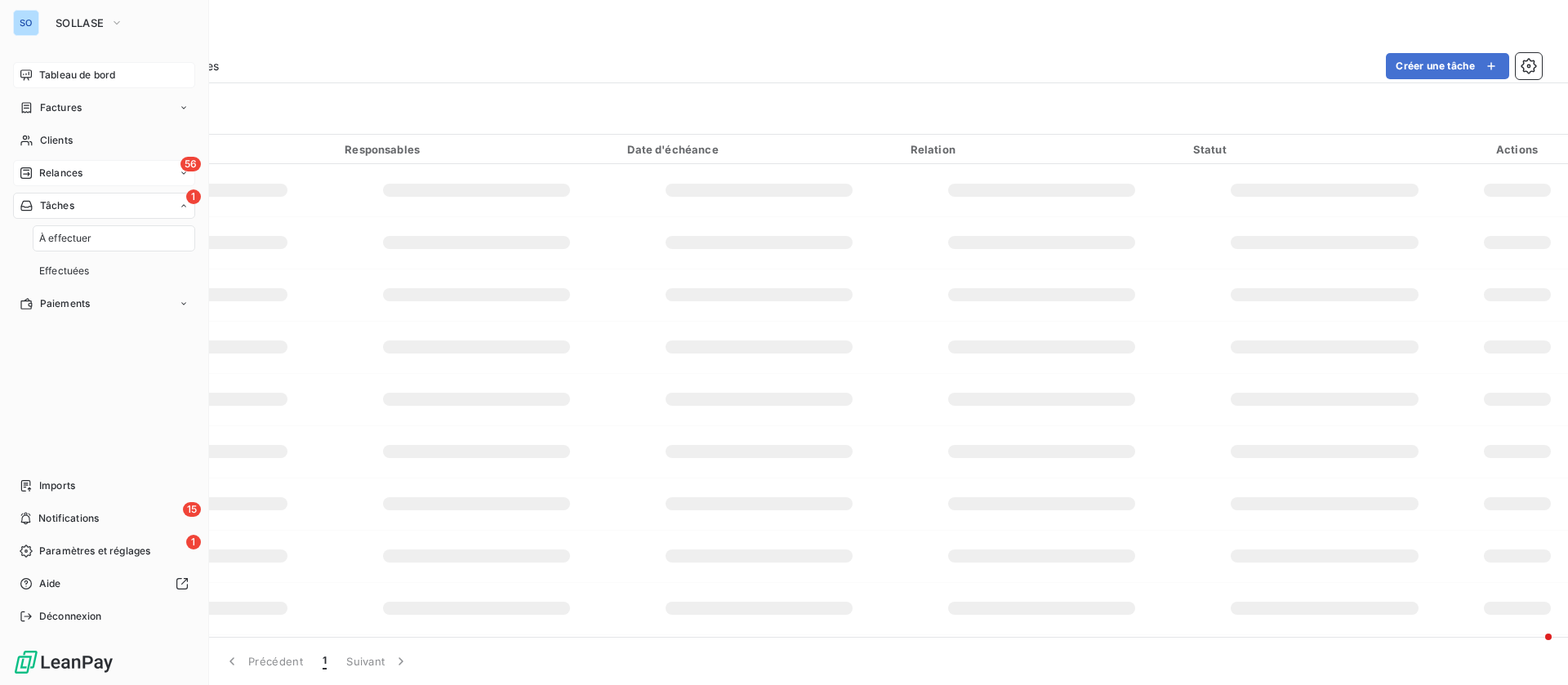
click at [77, 178] on span "Relances" at bounding box center [60, 173] width 43 height 14
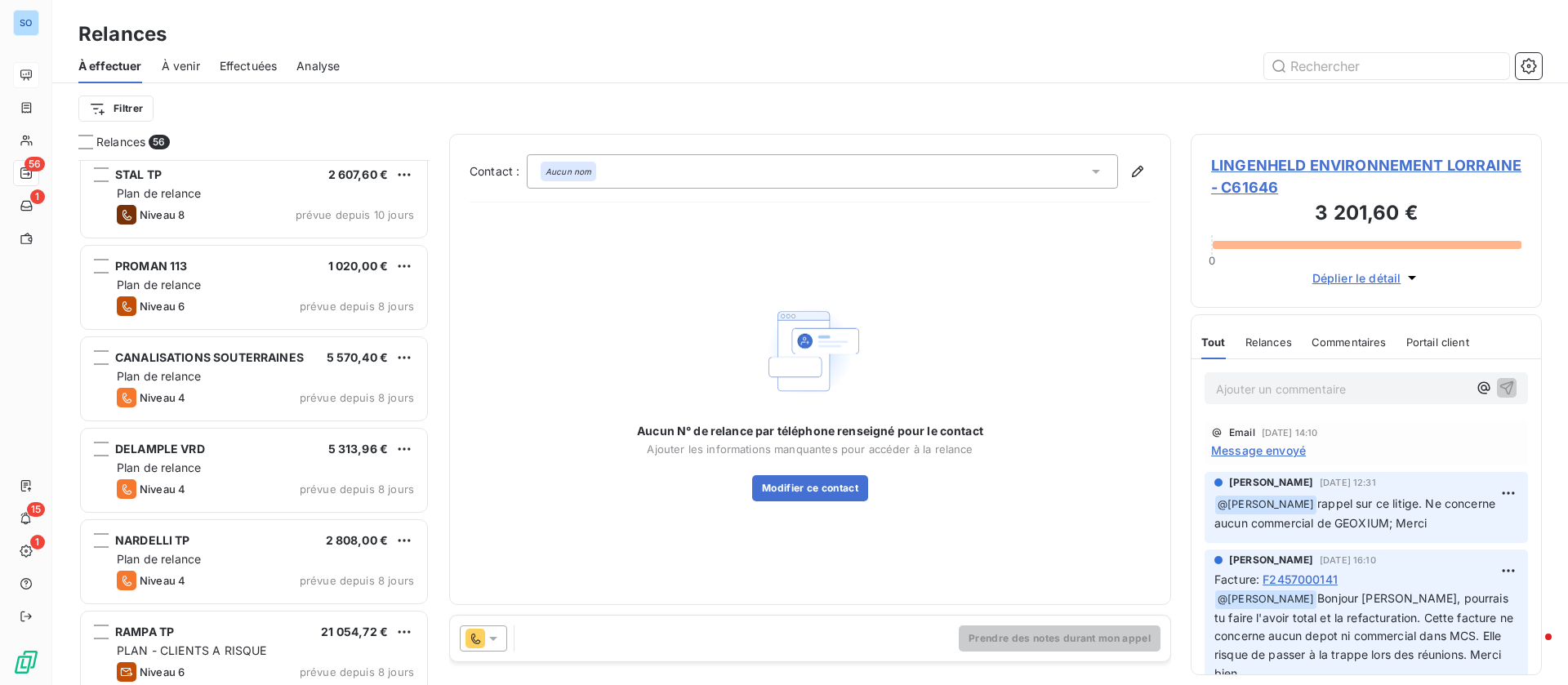
scroll to position [1961, 0]
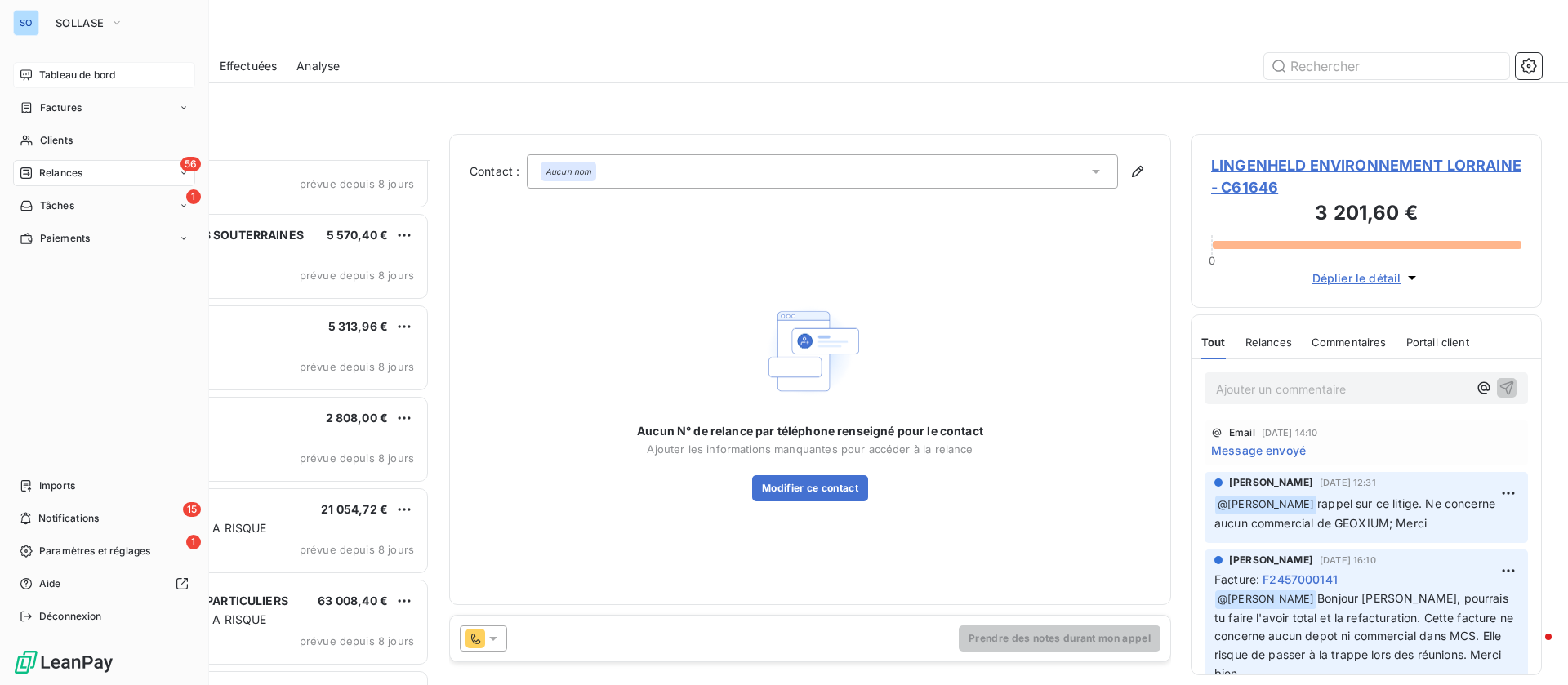
click at [64, 78] on span "Tableau de bord" at bounding box center [77, 75] width 76 height 14
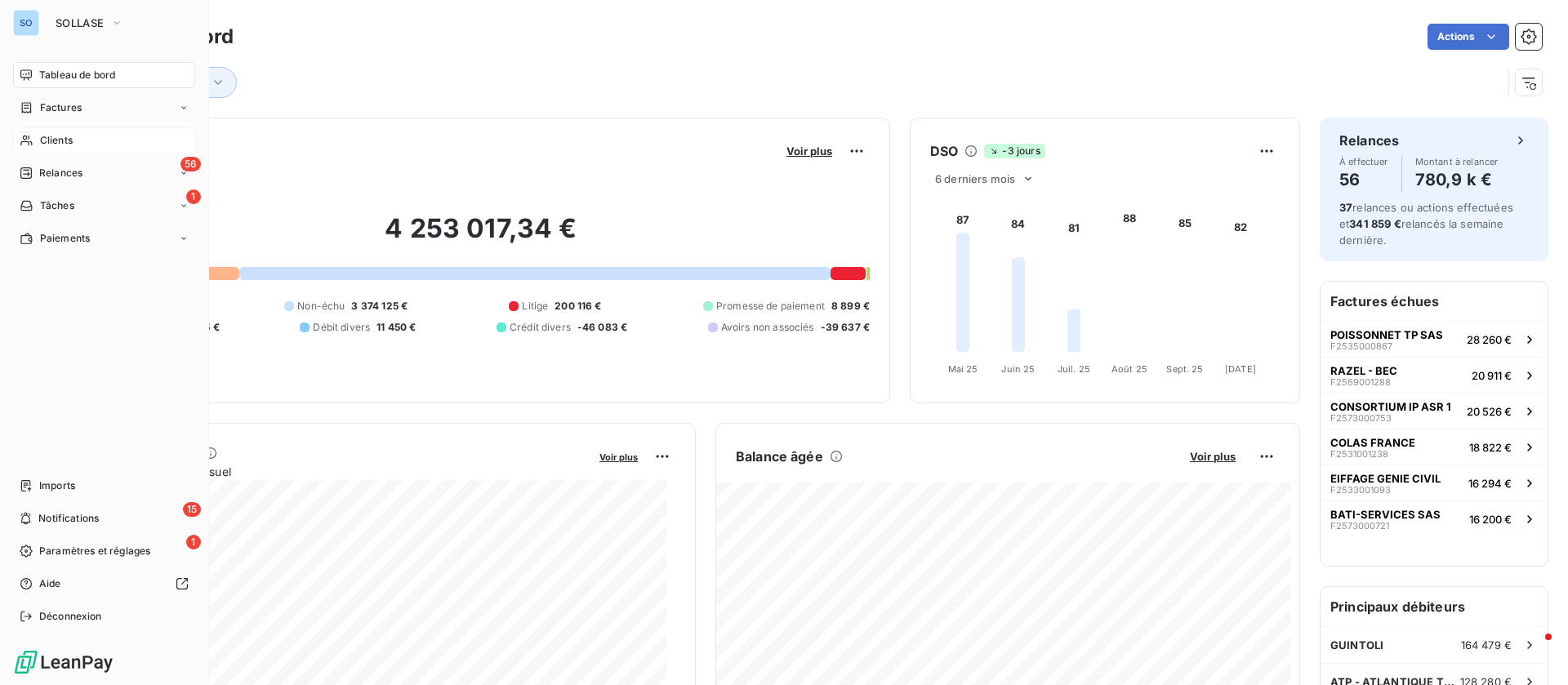
click at [35, 143] on div "Clients" at bounding box center [104, 140] width 182 height 26
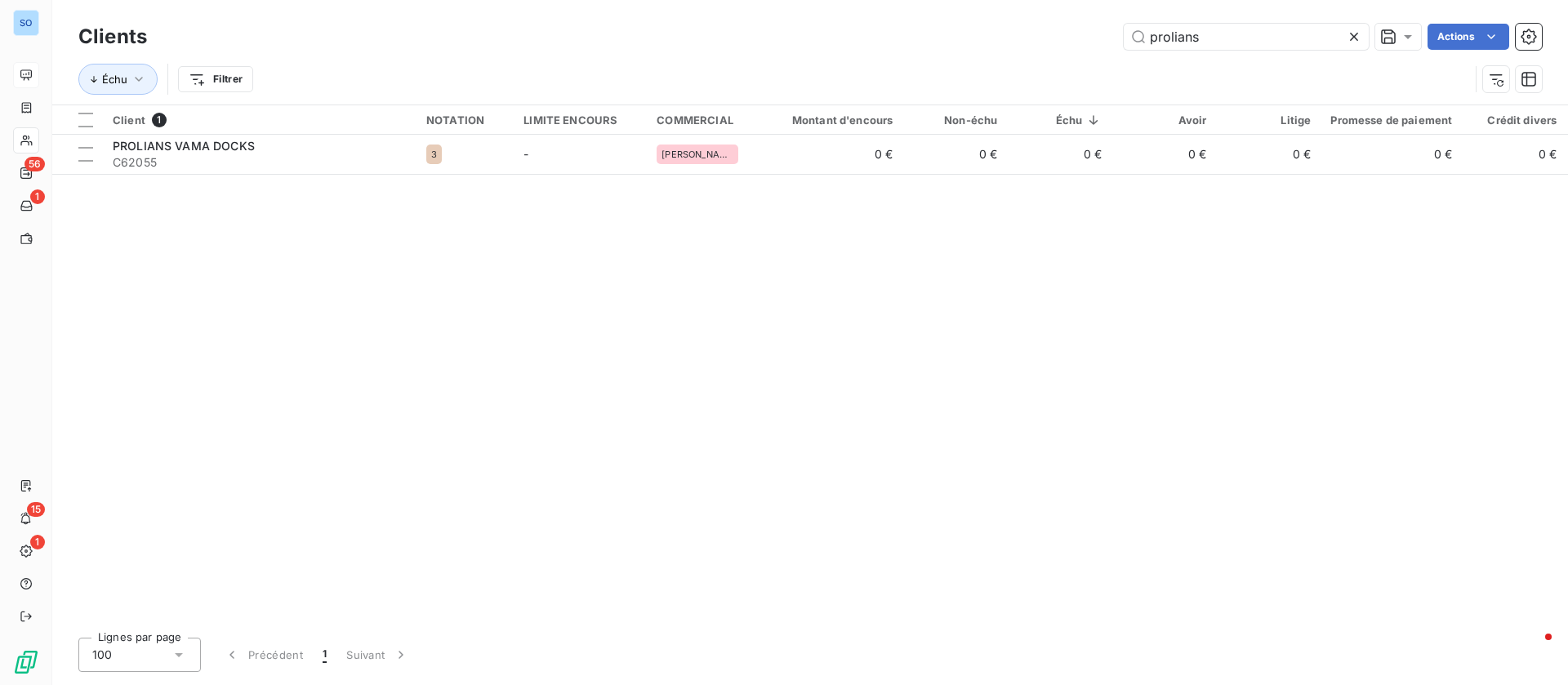
click at [1358, 38] on icon at bounding box center [1354, 37] width 16 height 16
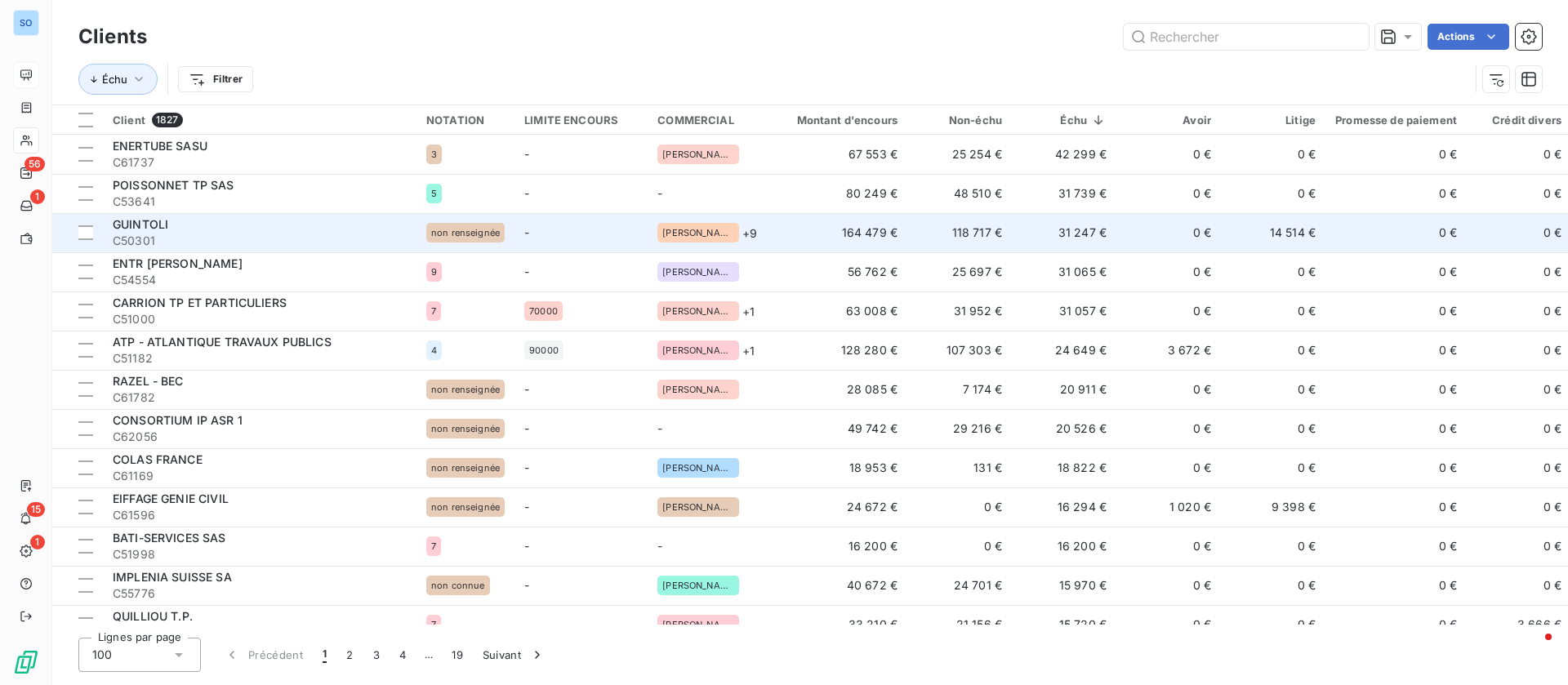
click at [1117, 226] on td "0 €" at bounding box center [1169, 232] width 105 height 39
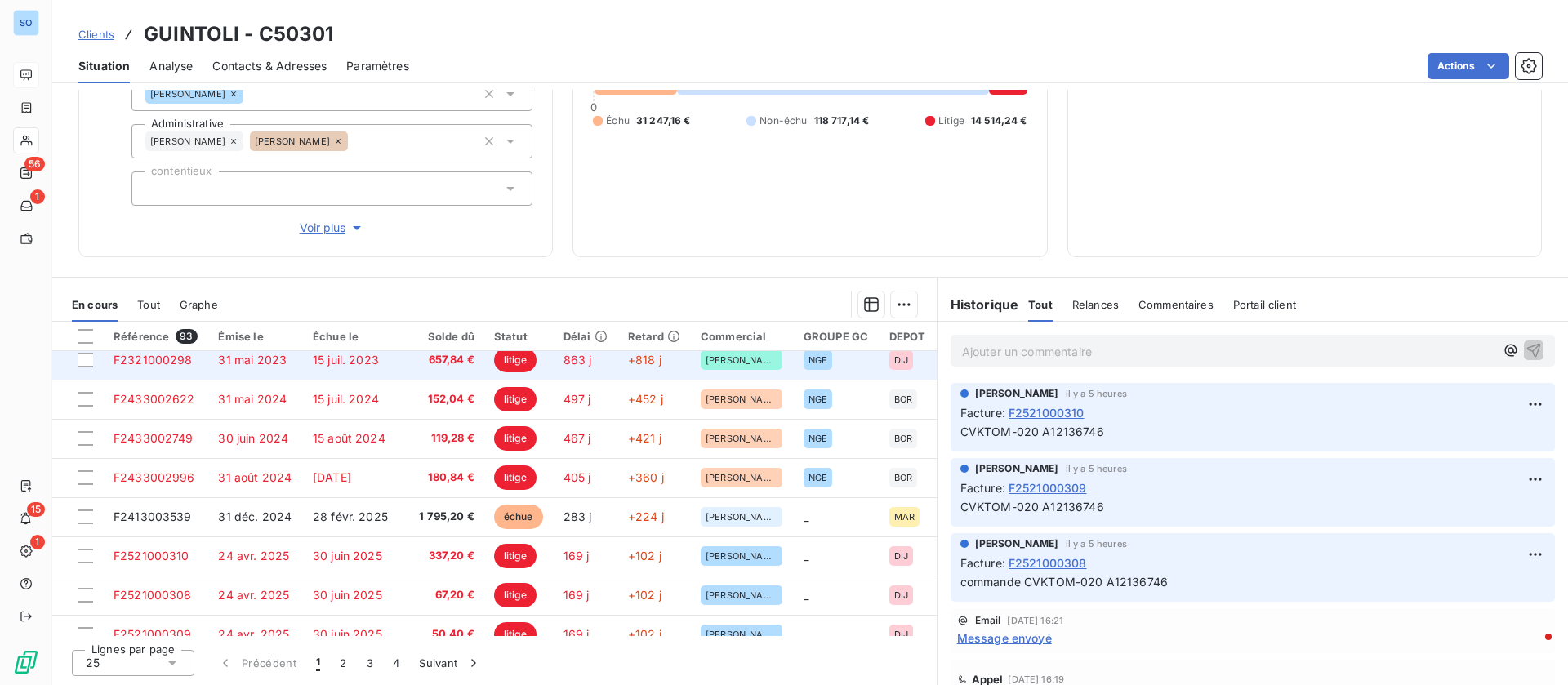
scroll to position [123, 0]
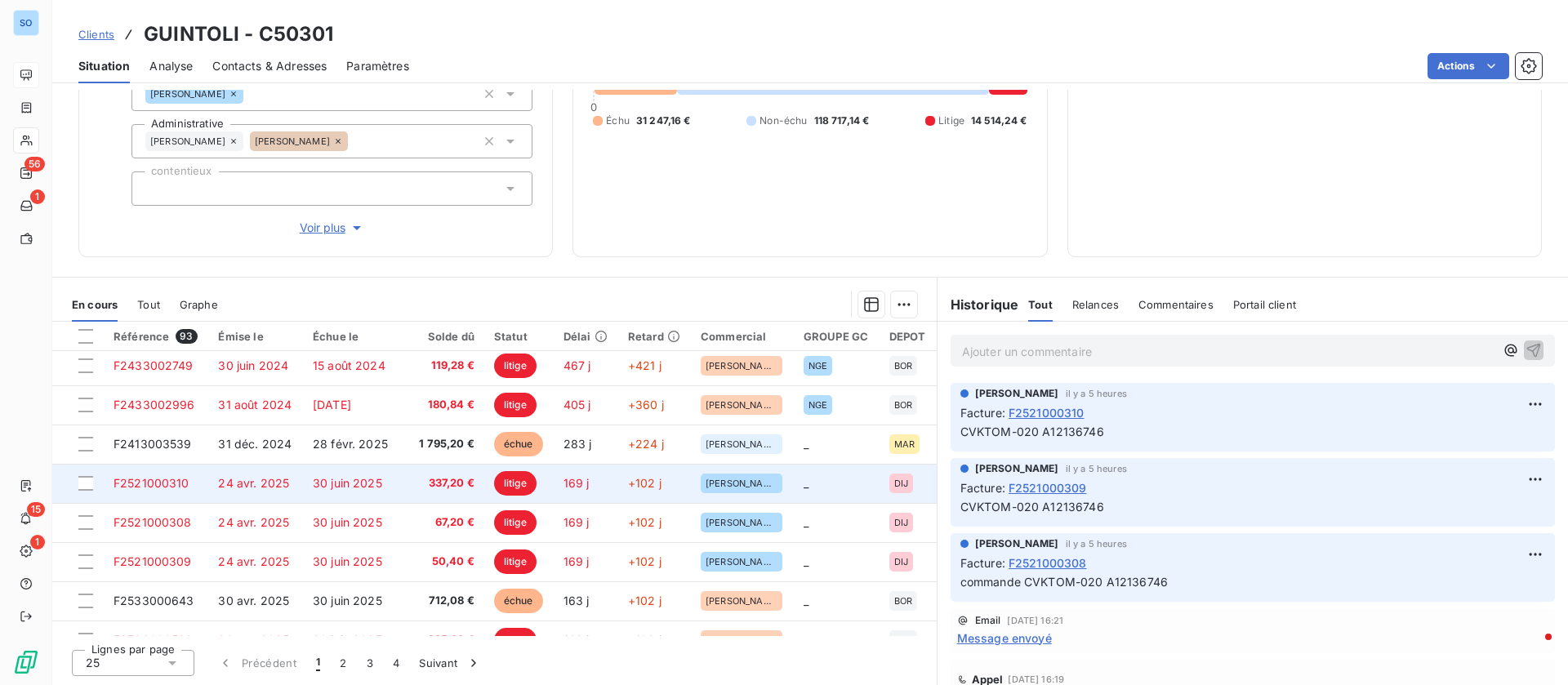
click at [331, 491] on td "30 juin 2025" at bounding box center [351, 483] width 96 height 39
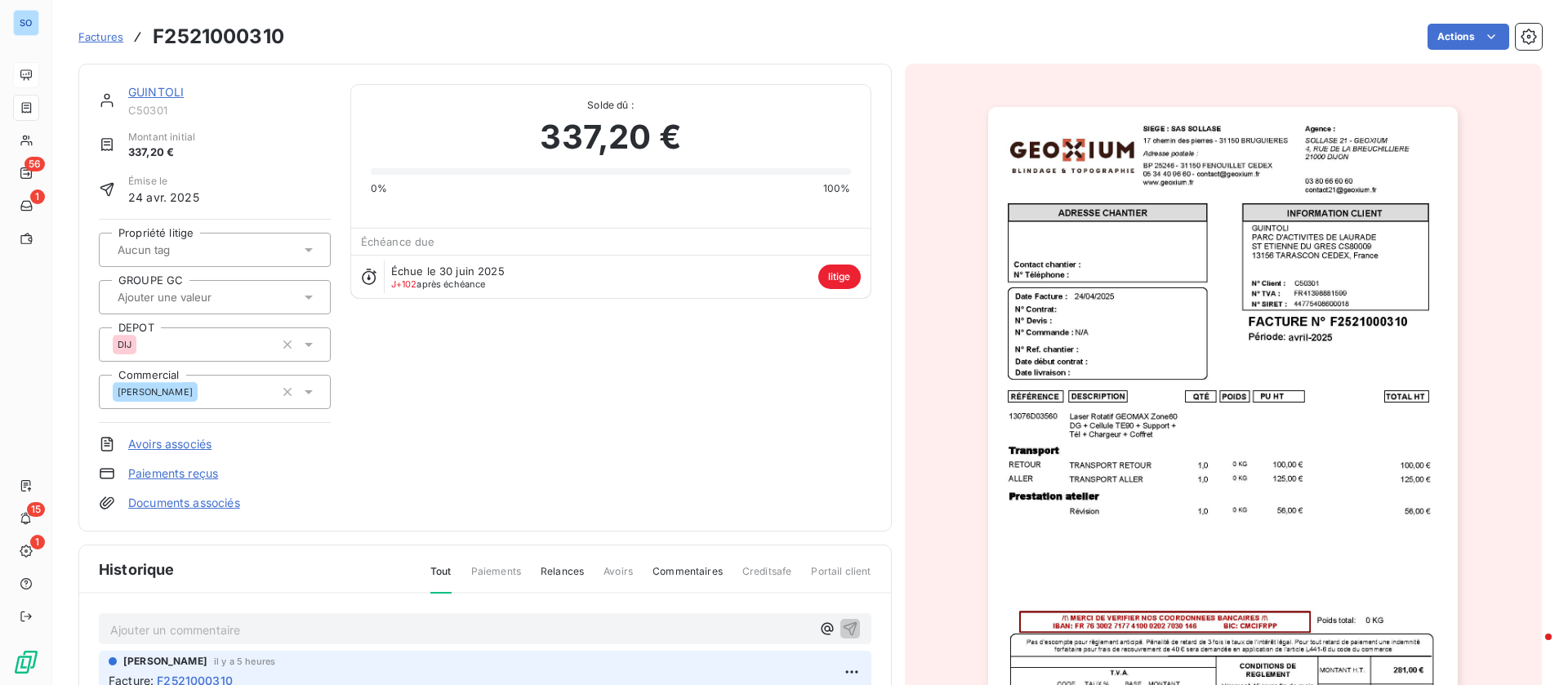
click at [1307, 267] on img "button" at bounding box center [1222, 440] width 469 height 665
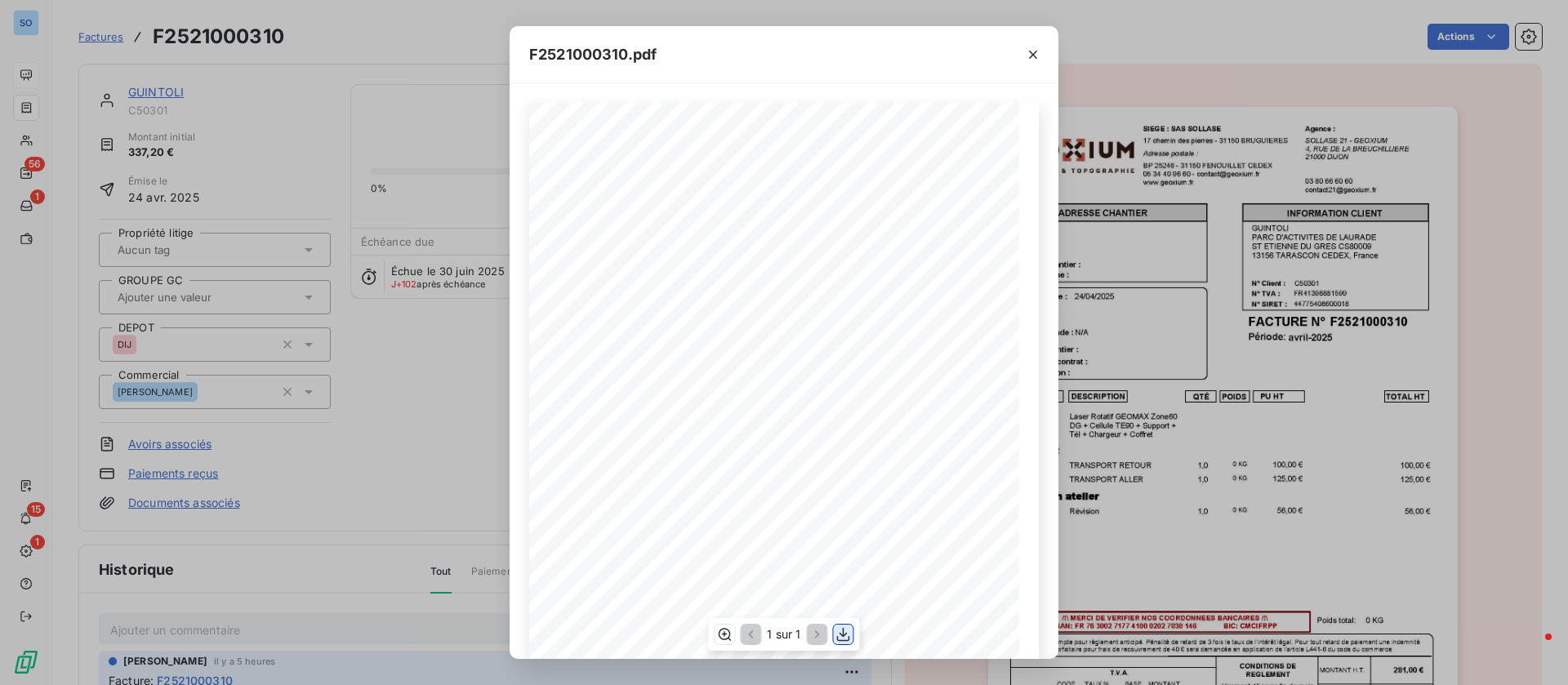
click at [847, 636] on icon "button" at bounding box center [843, 635] width 16 height 16
click at [144, 89] on div "F2521000310.pdf QTÉ RÉFÉRENCE TOTAL HT PU HT POIDS DESCRIPTION Laser Rotatif GE…" at bounding box center [784, 342] width 1568 height 685
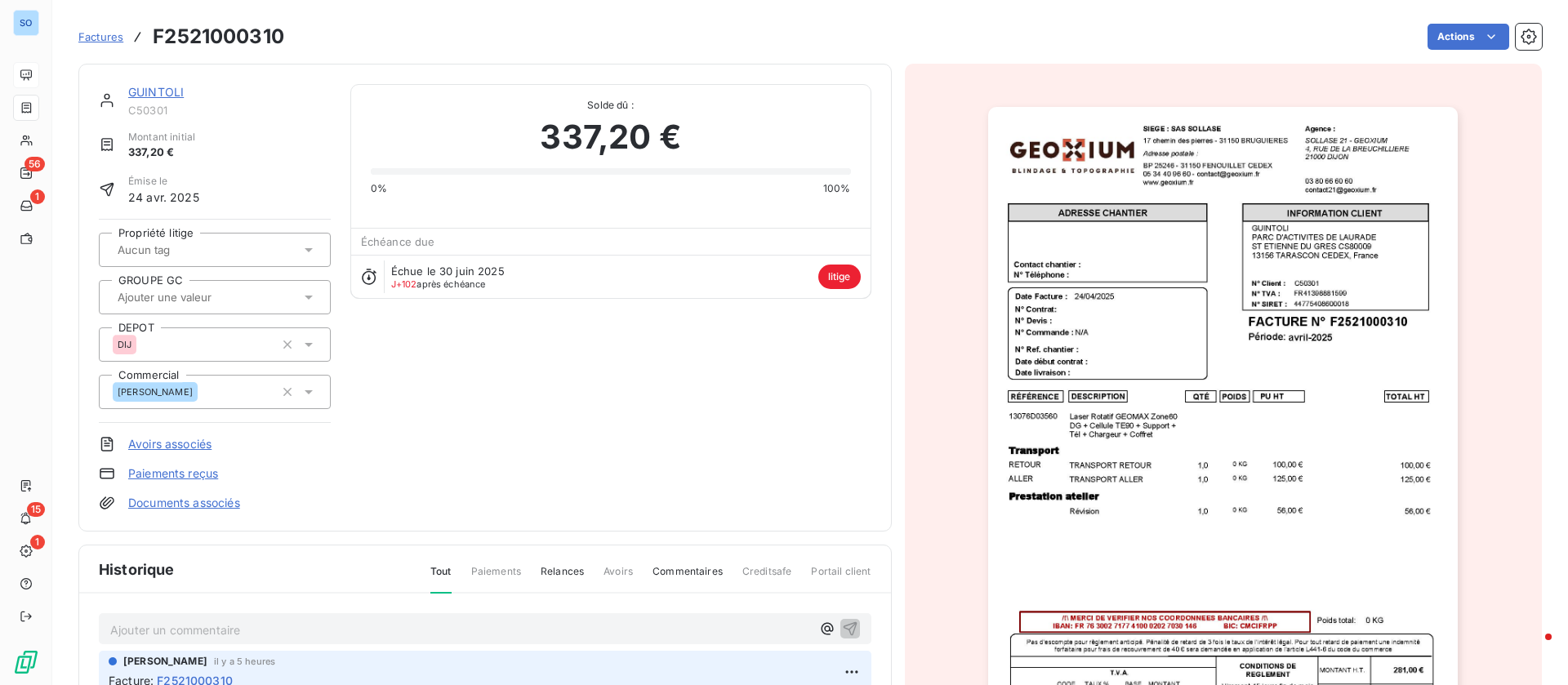
click at [163, 88] on link "GUINTOLI" at bounding box center [156, 91] width 56 height 14
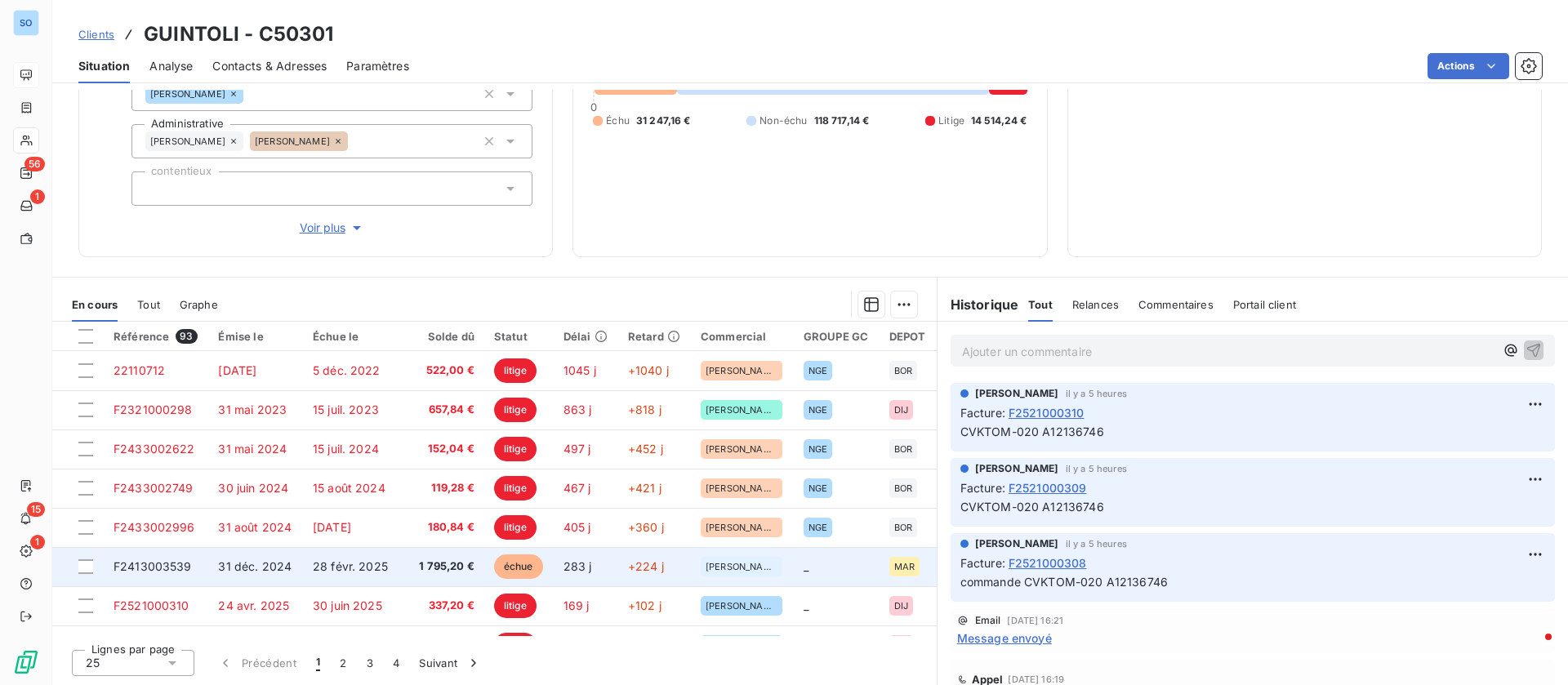
scroll to position [123, 0]
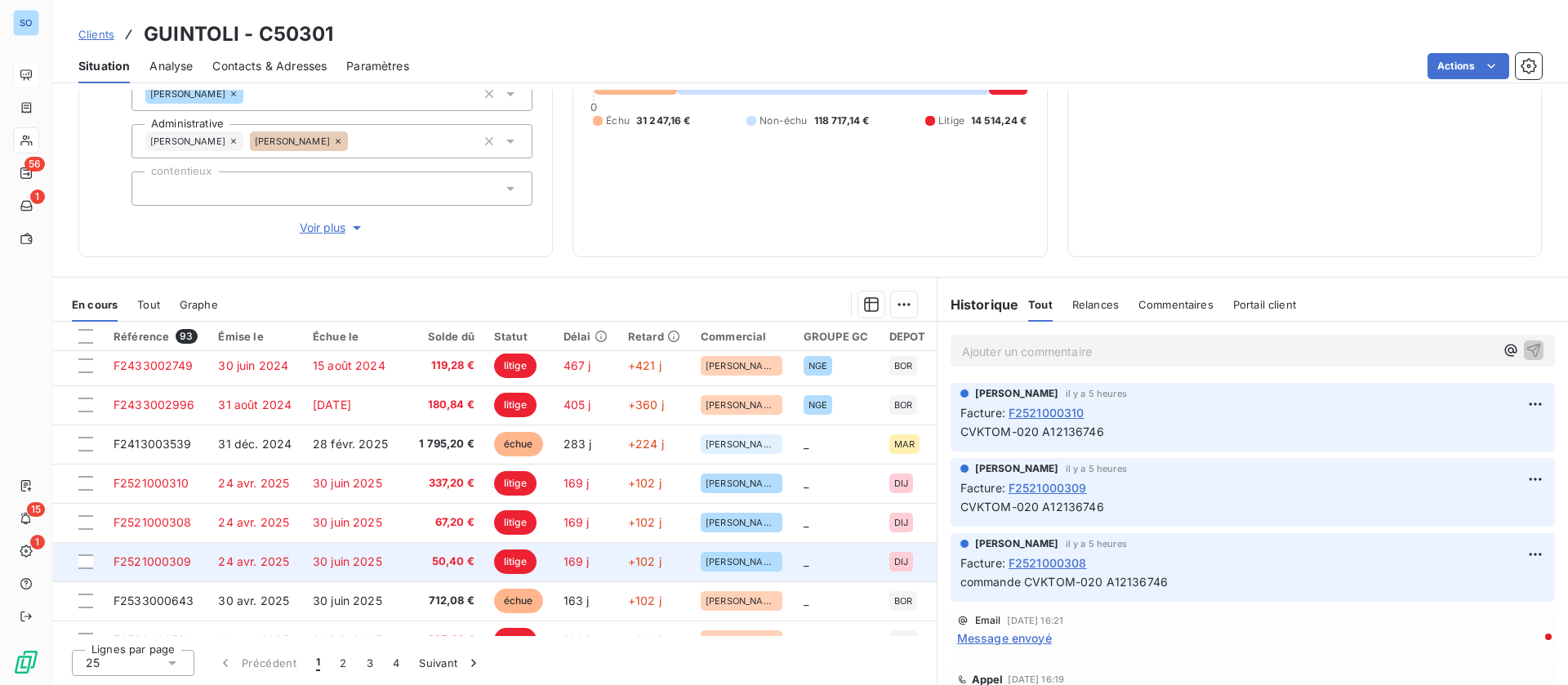
click at [273, 554] on span "24 avr. 2025" at bounding box center [253, 561] width 71 height 14
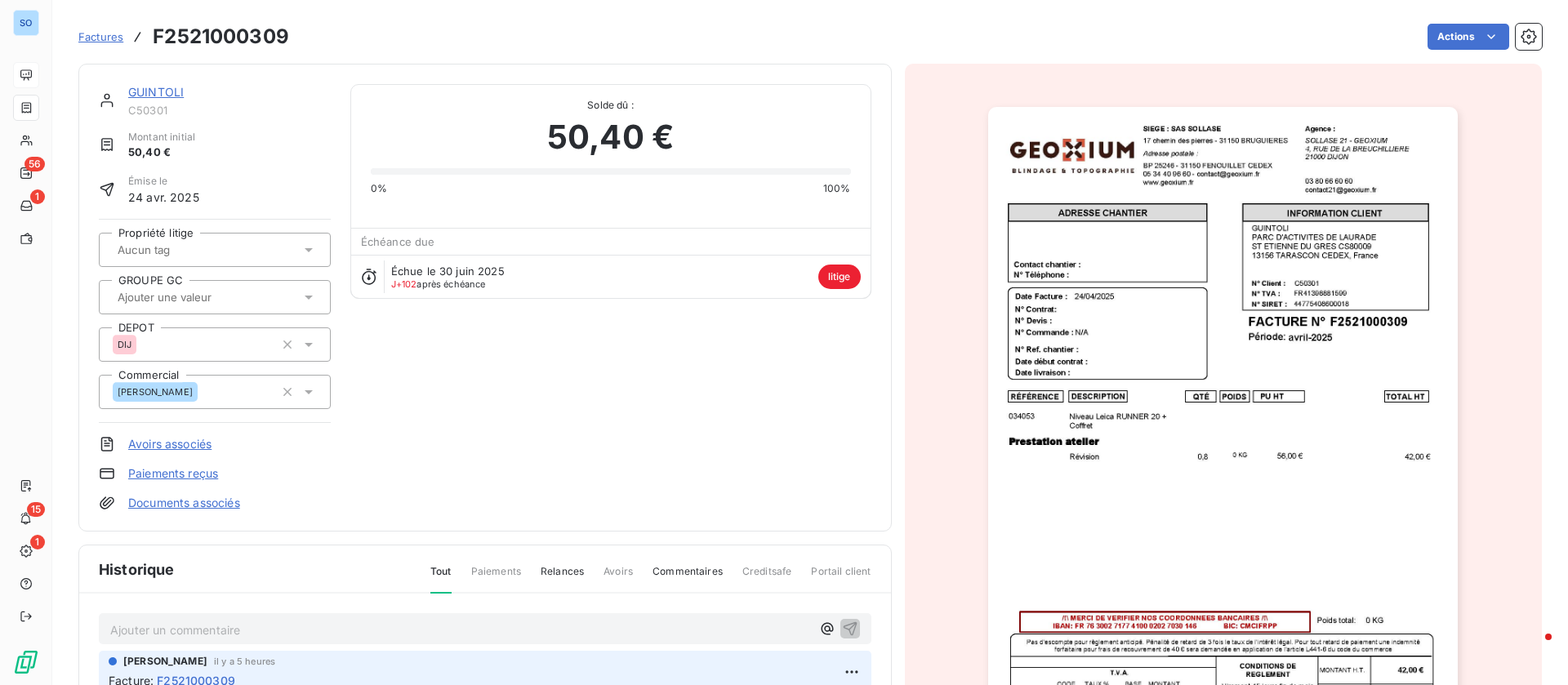
click at [1212, 405] on img "button" at bounding box center [1222, 440] width 469 height 665
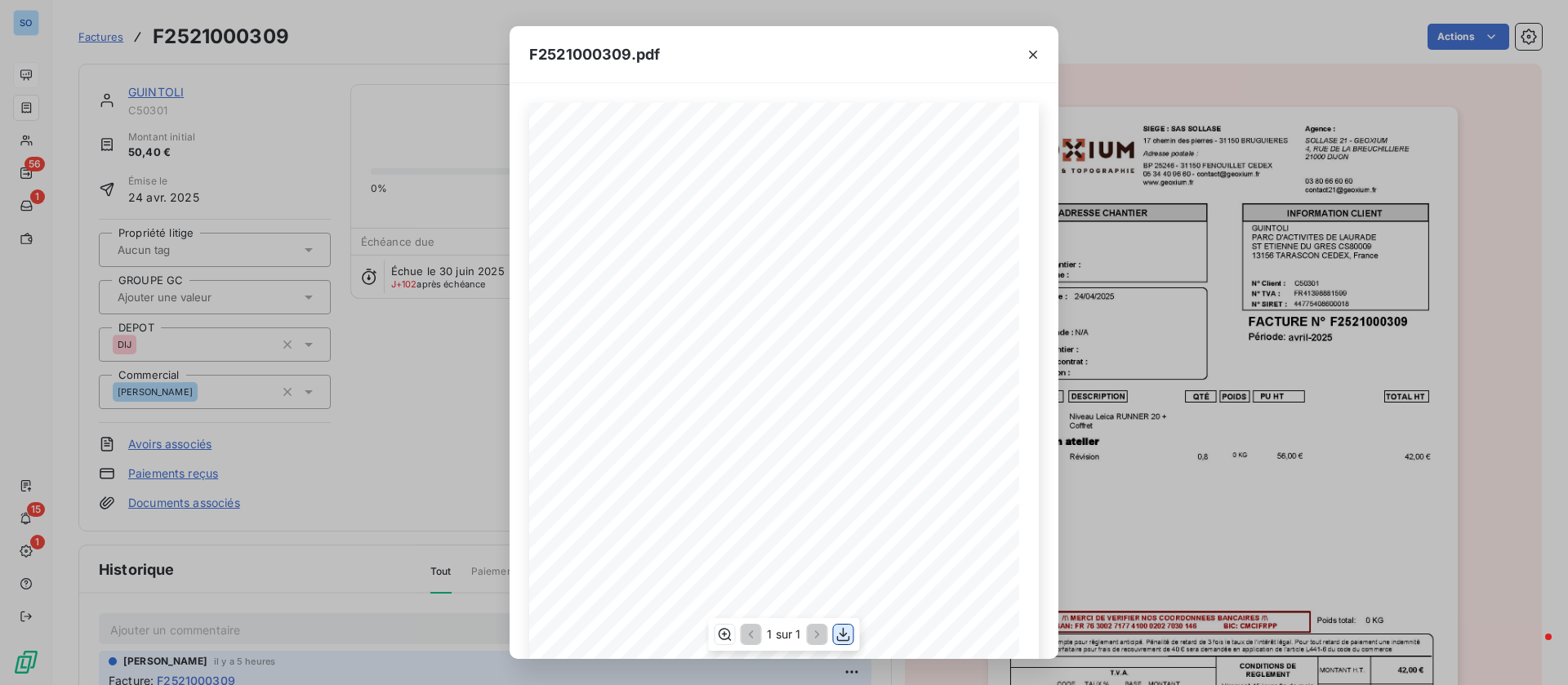
click at [843, 630] on icon "button" at bounding box center [843, 635] width 16 height 16
click at [302, 472] on div "F2521000309.pdf QTÉ RÉFÉRENCE TOTAL HT PU HT POIDS DESCRIPTION Niveau Leica RUN…" at bounding box center [784, 342] width 1568 height 685
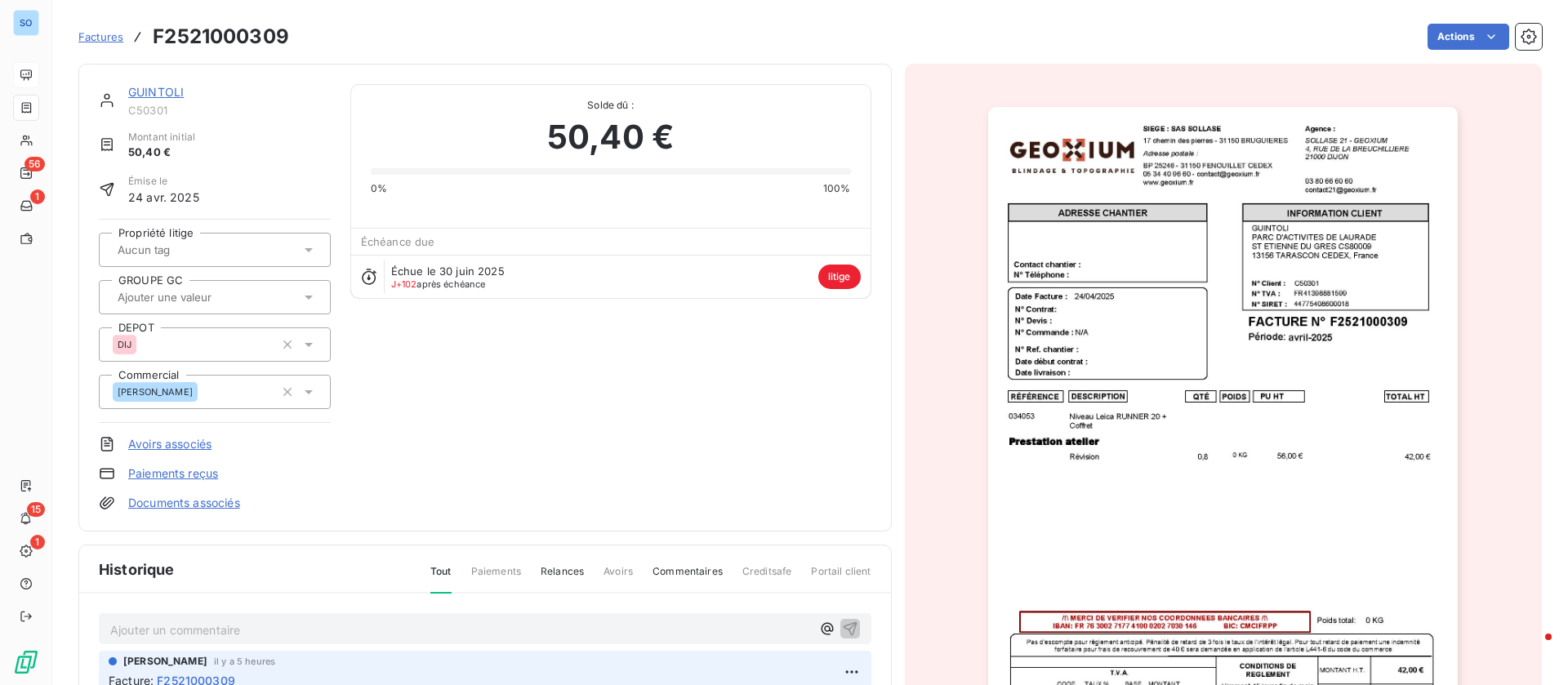
click at [151, 92] on link "GUINTOLI" at bounding box center [156, 91] width 56 height 14
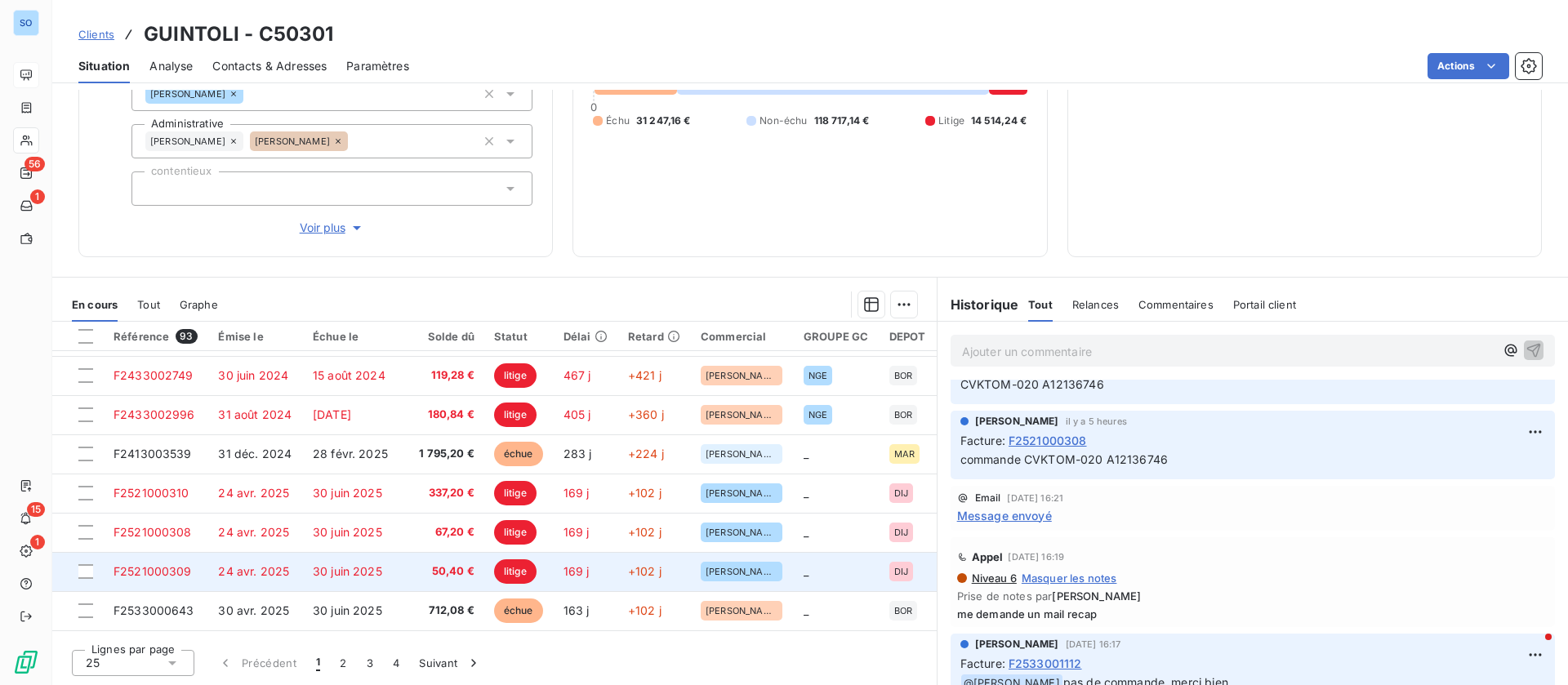
scroll to position [123, 0]
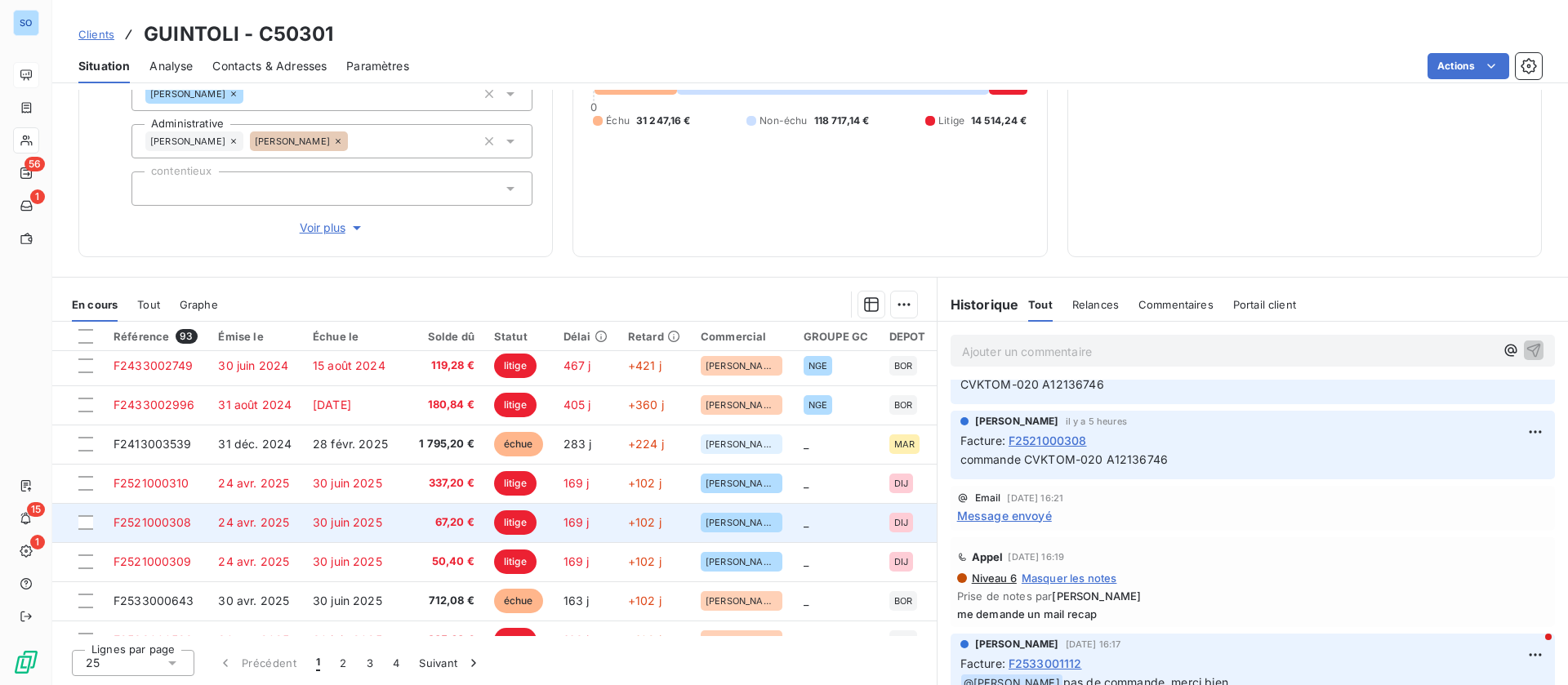
click at [260, 533] on td "24 avr. 2025" at bounding box center [255, 522] width 95 height 39
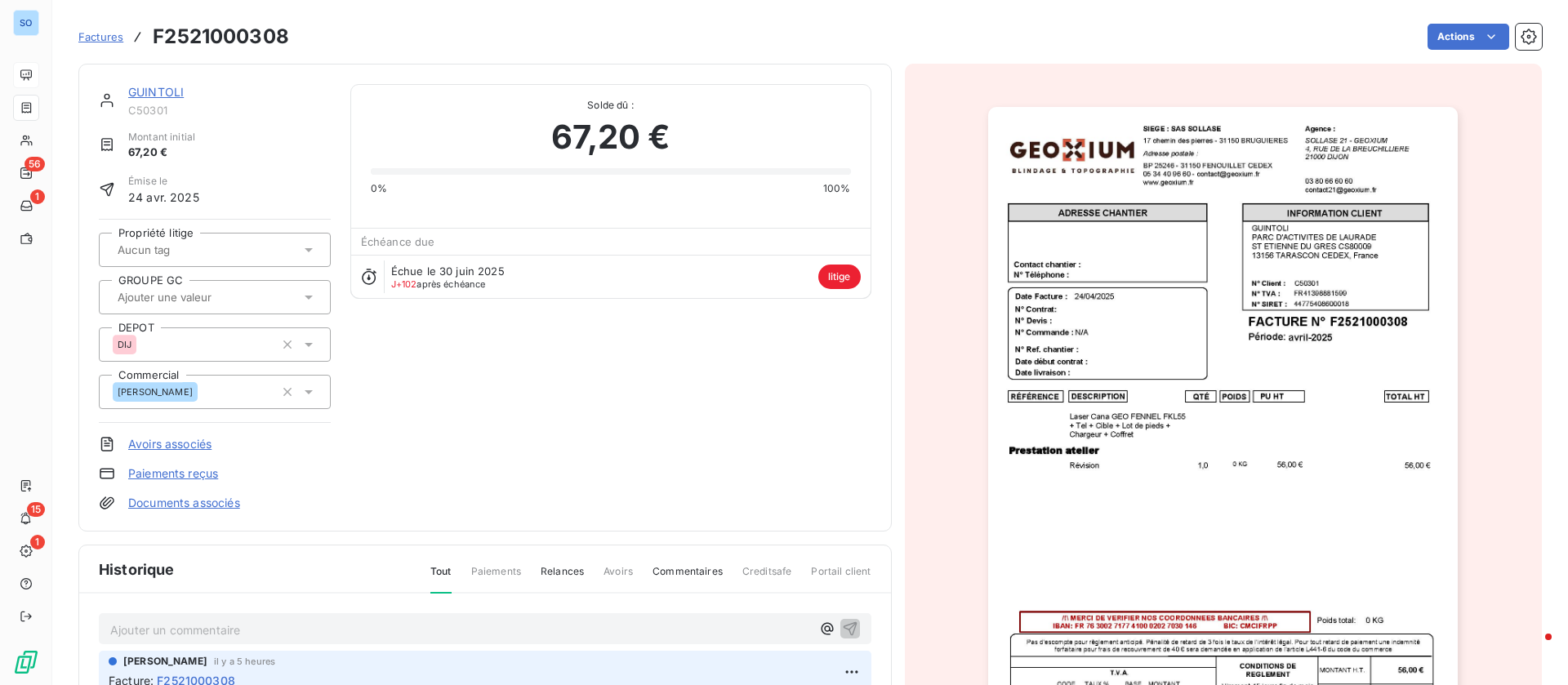
click at [1190, 465] on img "button" at bounding box center [1222, 440] width 469 height 665
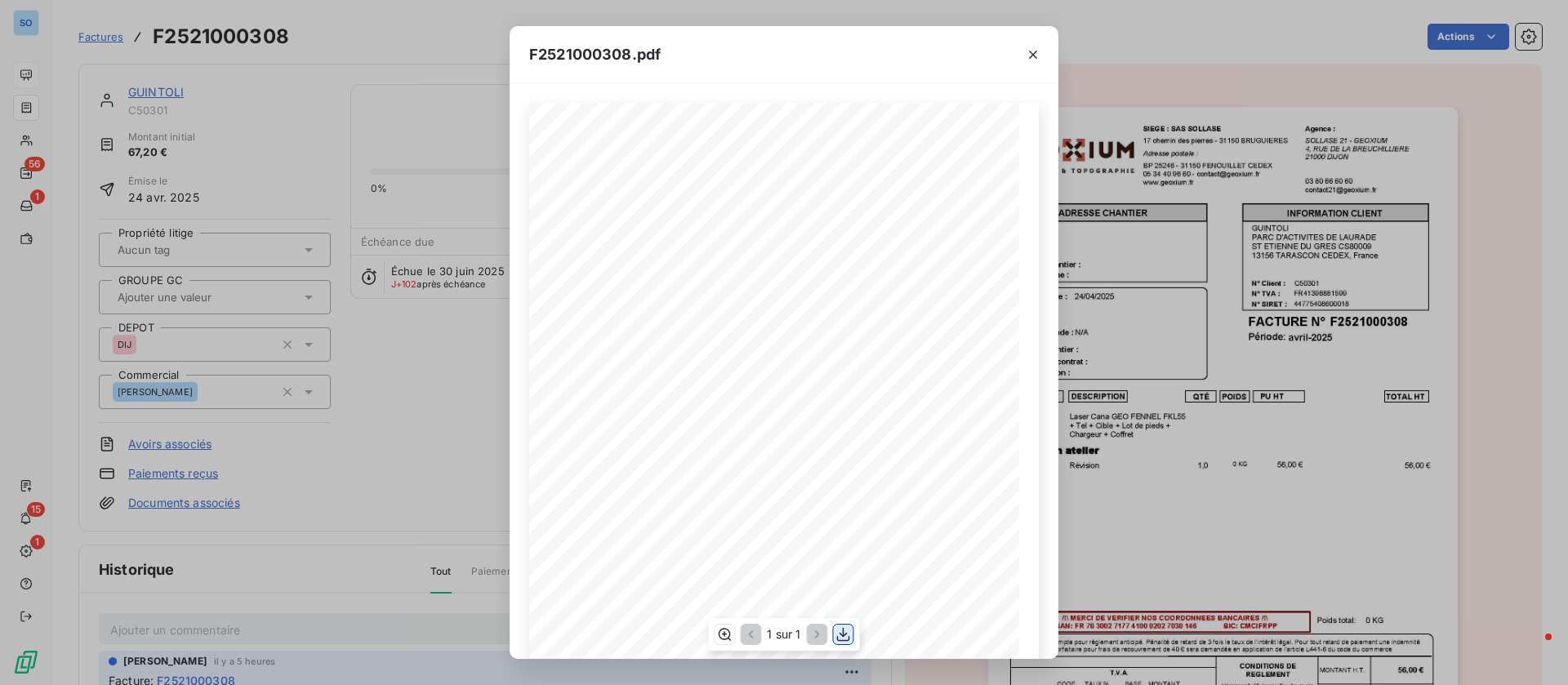
click at [839, 630] on icon "button" at bounding box center [843, 635] width 16 height 16
click at [150, 86] on div "F2521000308.pdf QTÉ RÉFÉRENCE TOTAL HT PU HT POIDS DESCRIPTION Laser Cana [PERS…" at bounding box center [784, 342] width 1568 height 685
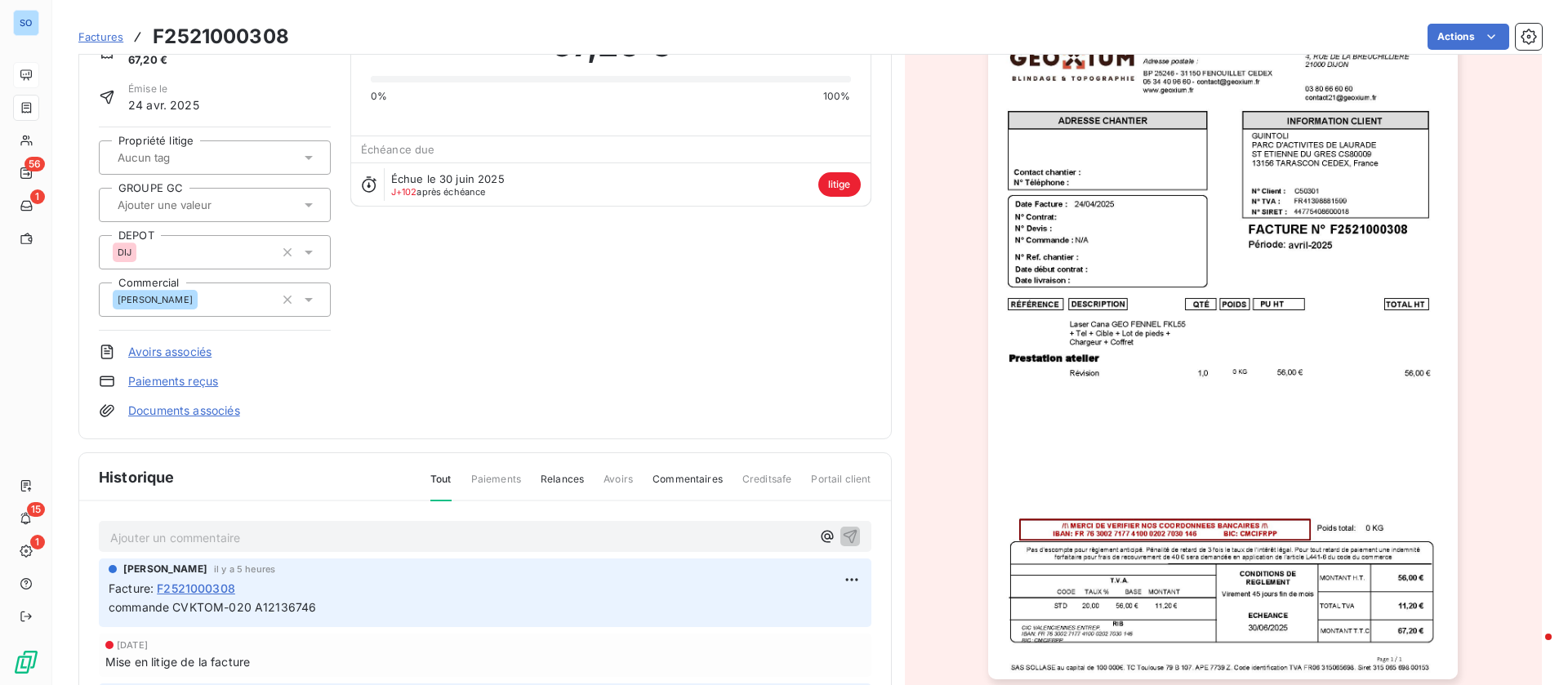
scroll to position [123, 0]
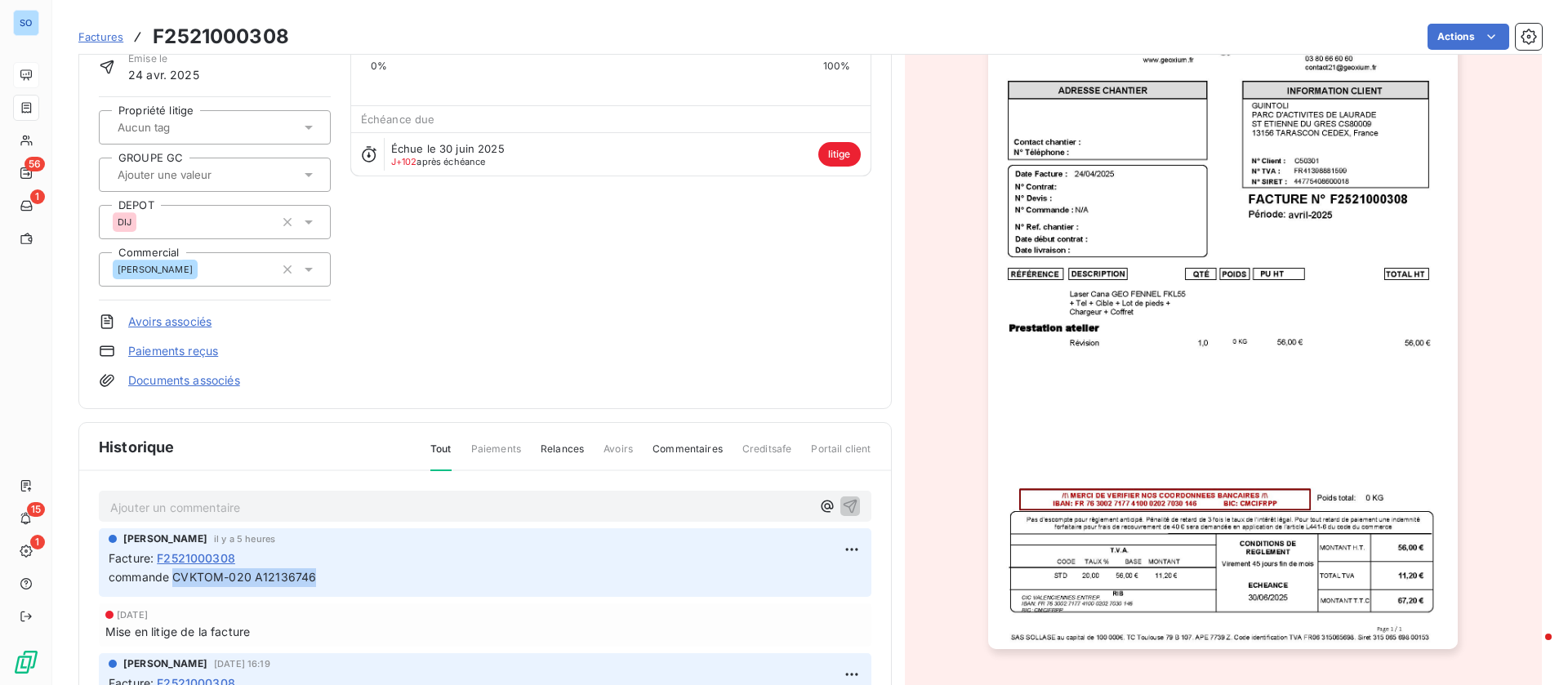
drag, startPoint x: 311, startPoint y: 575, endPoint x: 178, endPoint y: 579, distance: 133.1
click at [178, 579] on span "commande CVKTOM-020 A12136746" at bounding box center [213, 576] width 207 height 14
copy span "CVKTOM-020 A12136746"
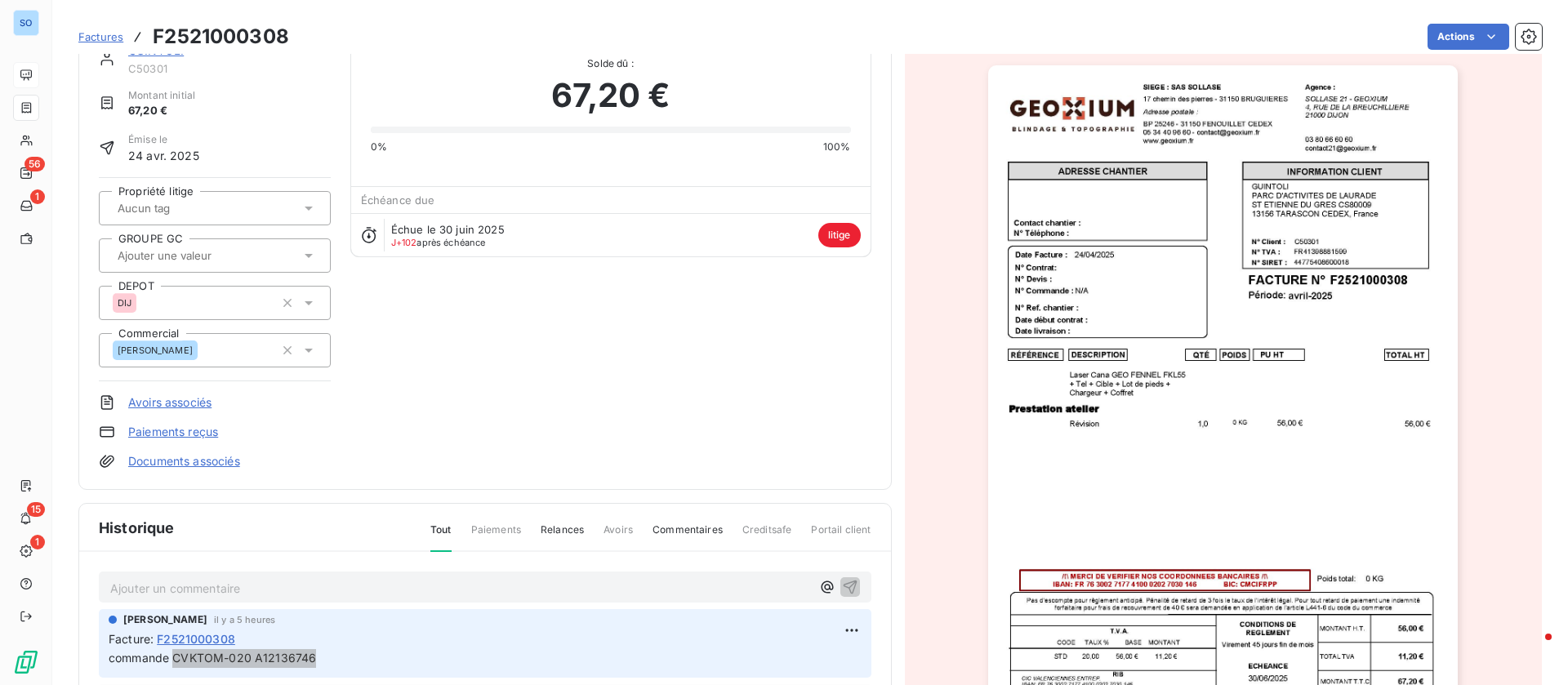
scroll to position [0, 0]
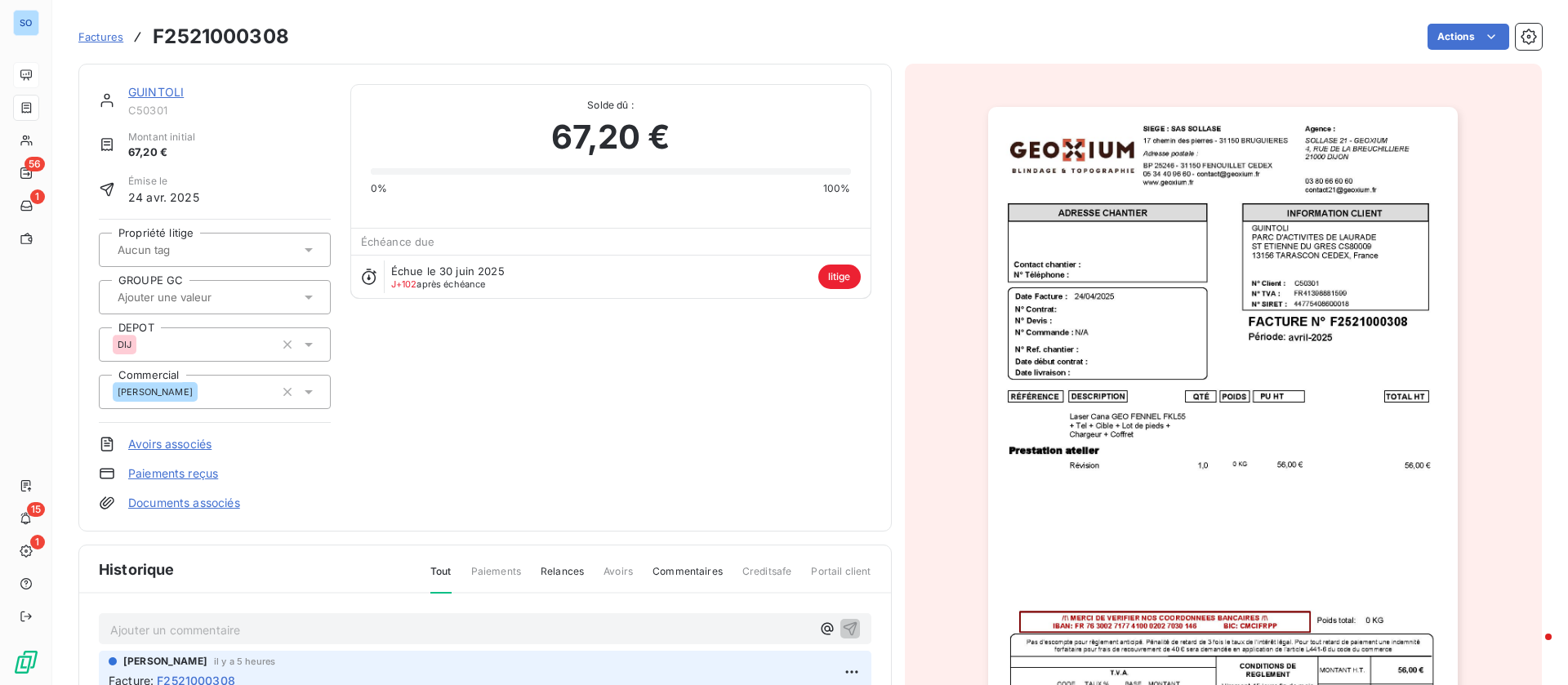
click at [161, 87] on link "GUINTOLI" at bounding box center [156, 91] width 56 height 14
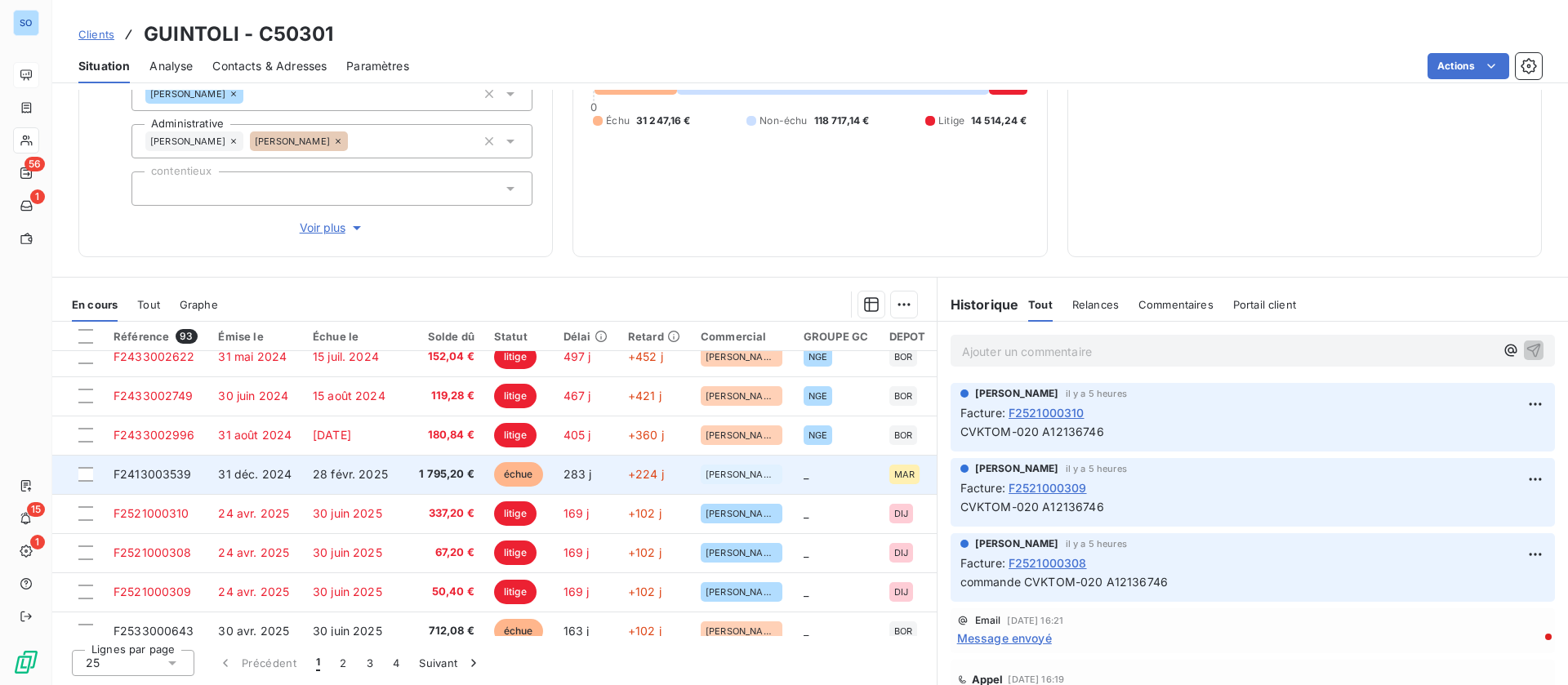
scroll to position [123, 0]
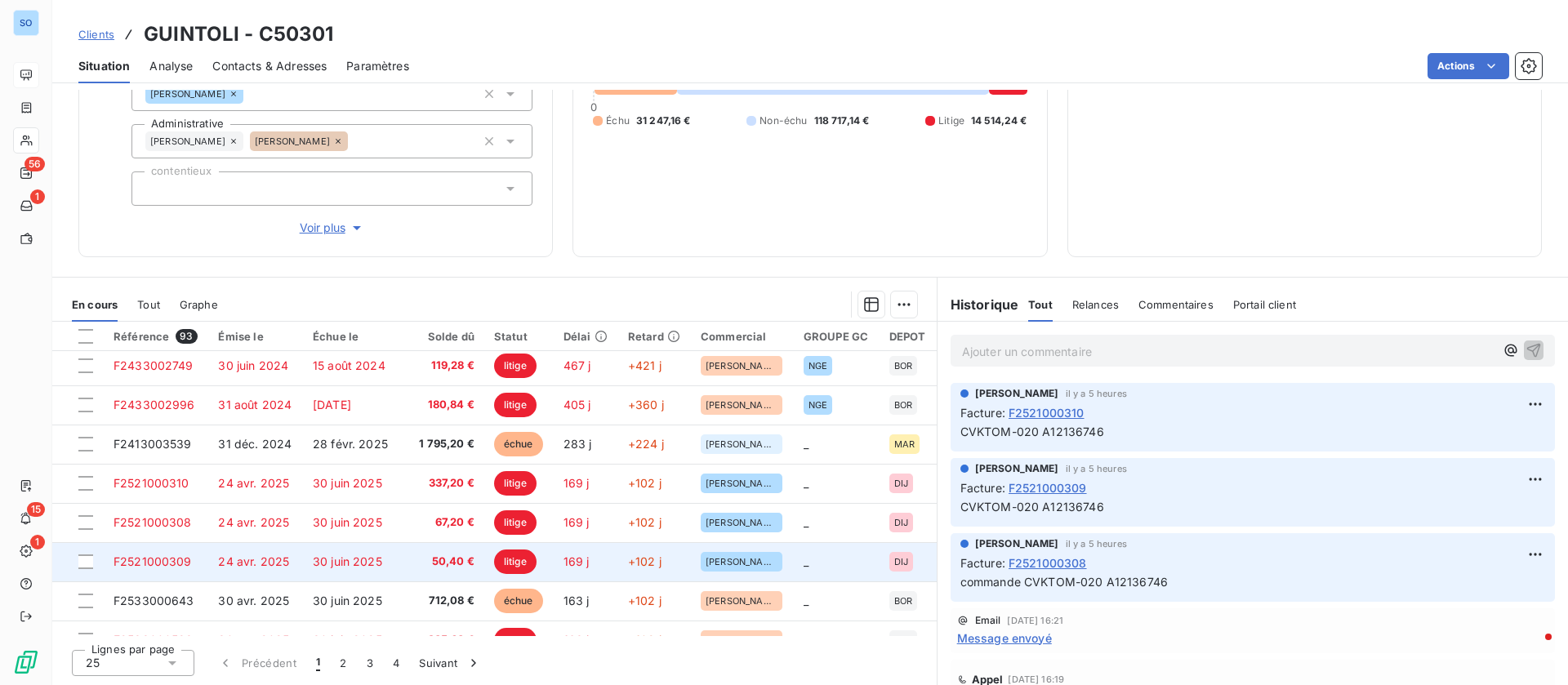
click at [319, 561] on span "30 juin 2025" at bounding box center [347, 561] width 69 height 14
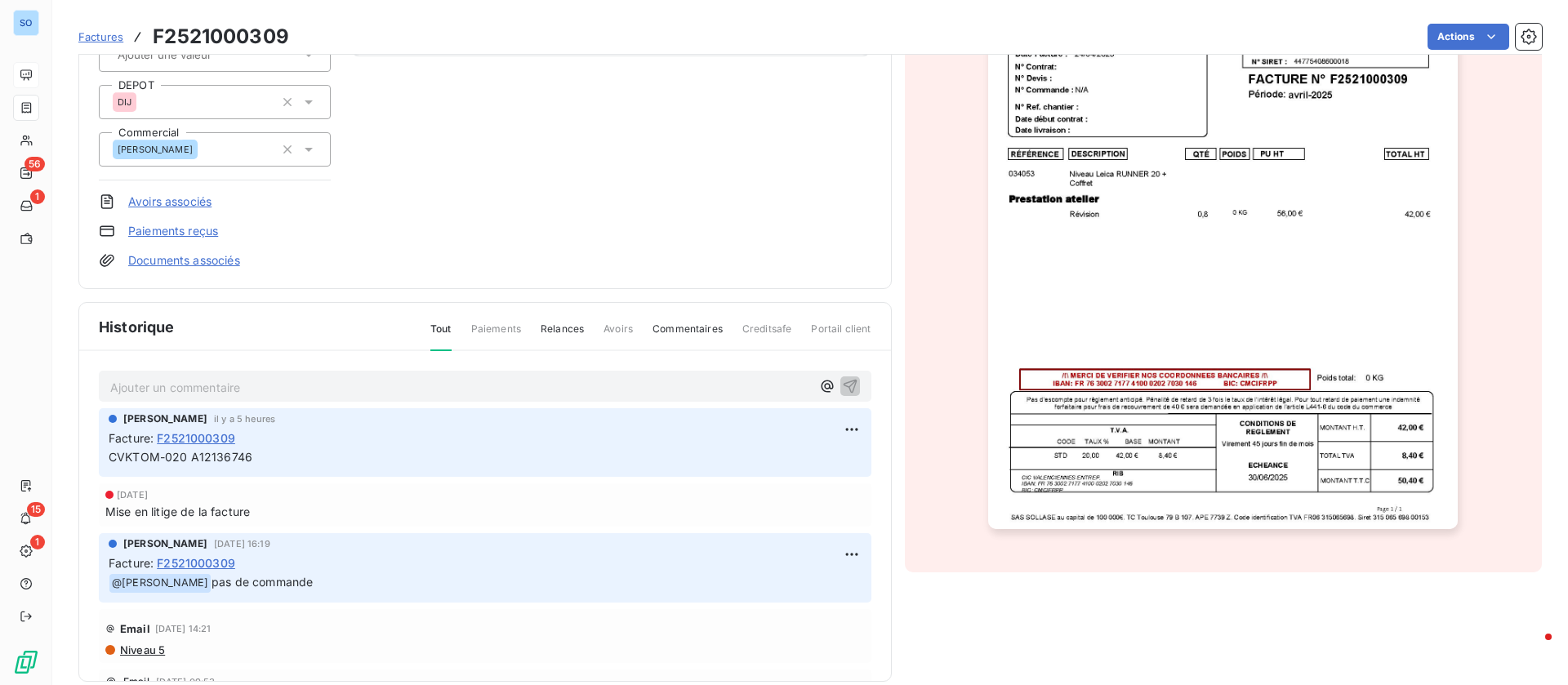
scroll to position [246, 0]
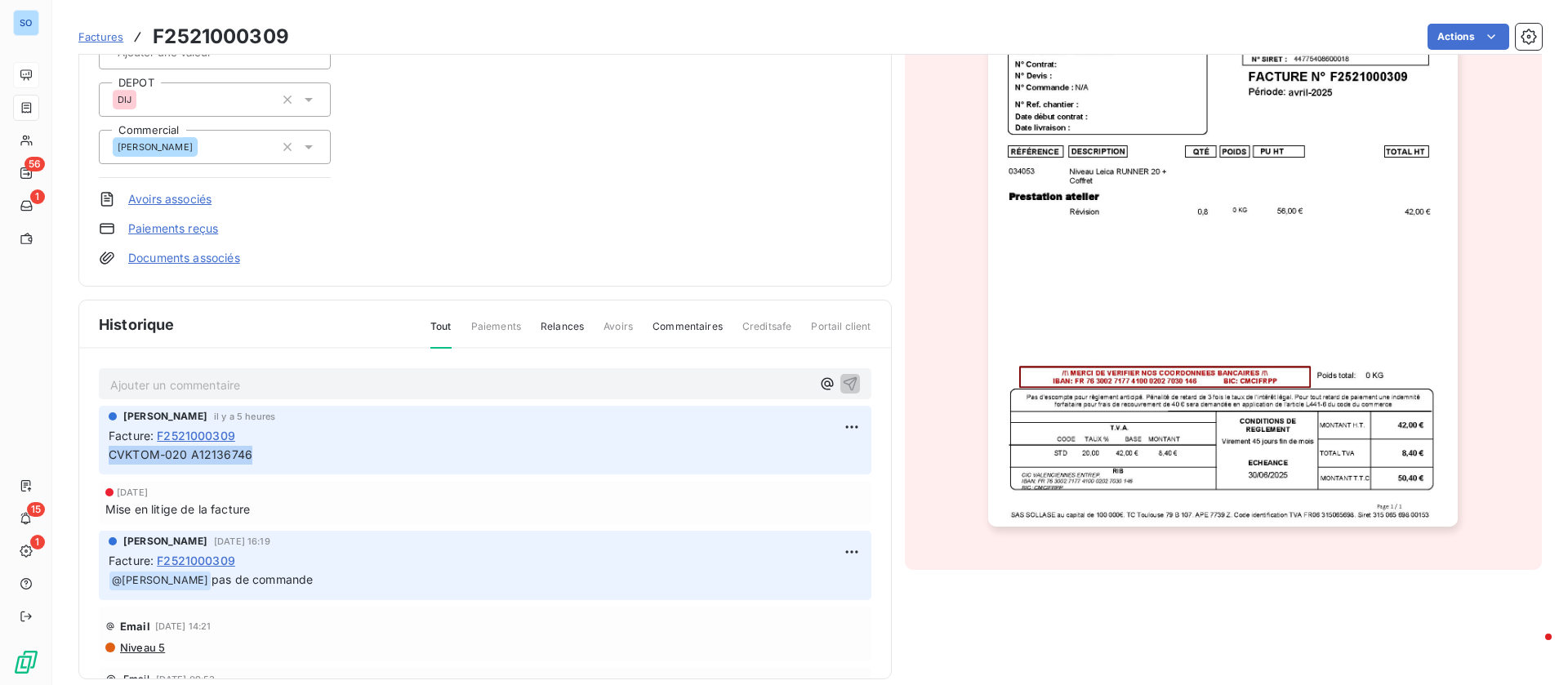
drag, startPoint x: 256, startPoint y: 451, endPoint x: 103, endPoint y: 457, distance: 153.1
click at [103, 457] on div "[PERSON_NAME] il y a 5 heures Facture : F2521000309 CVKTOM-020 A12136746" at bounding box center [485, 440] width 772 height 68
copy span "CVKTOM-020 A12136746"
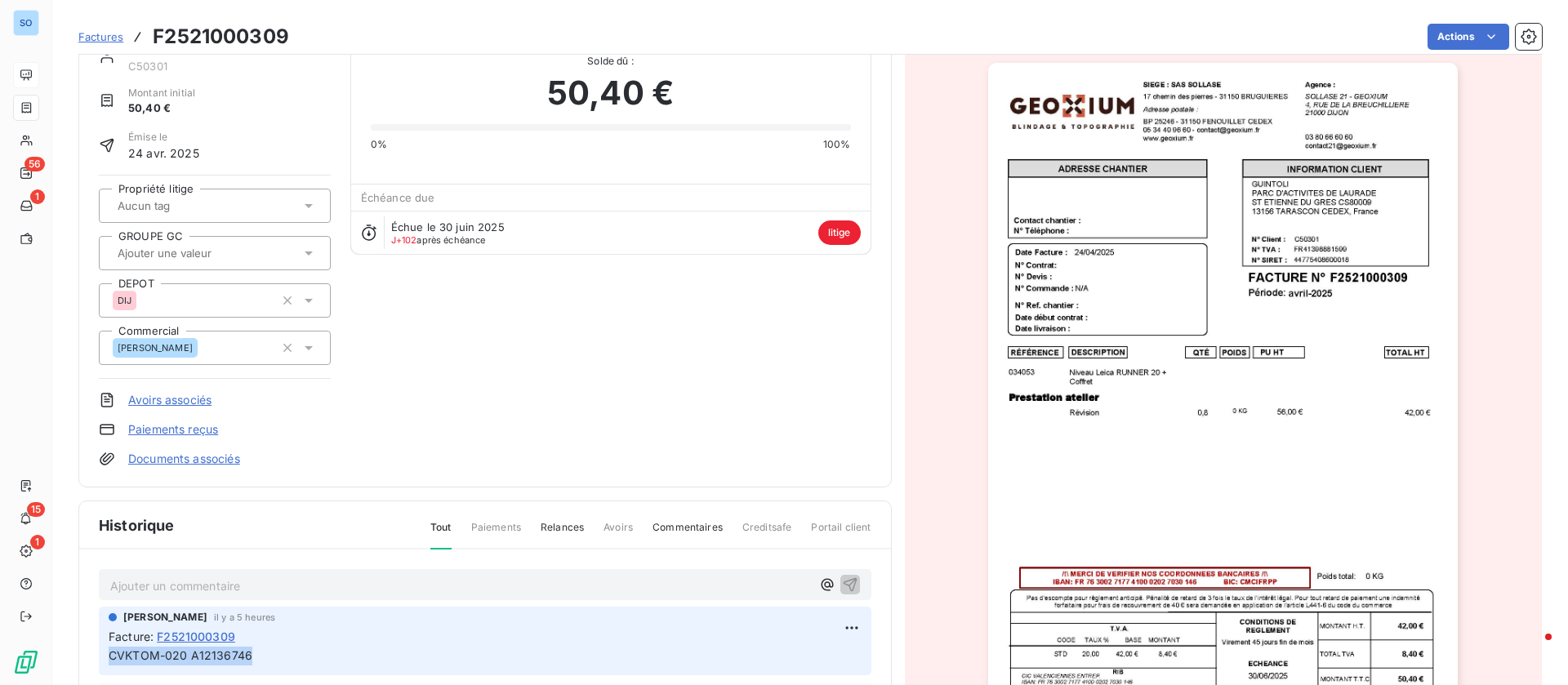
scroll to position [0, 0]
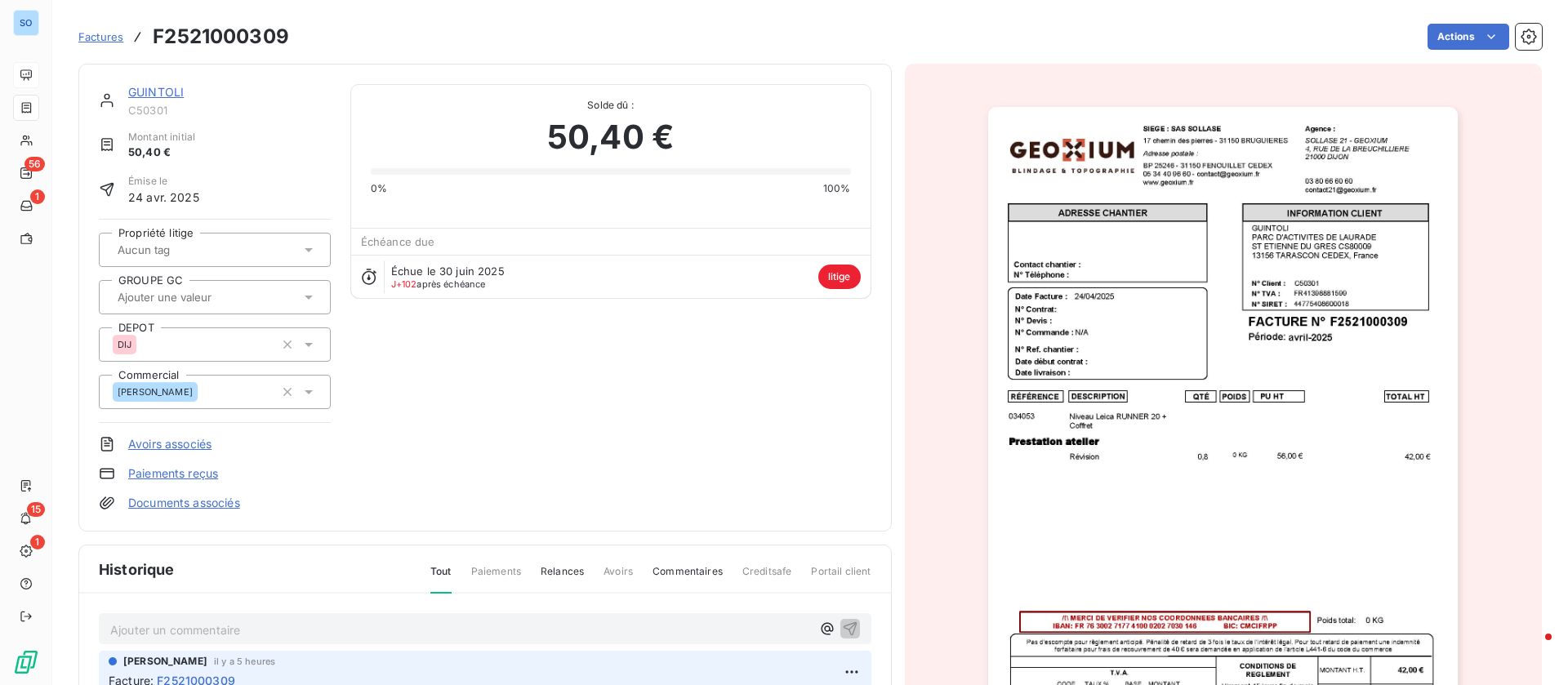
click at [172, 93] on link "GUINTOLI" at bounding box center [156, 91] width 56 height 14
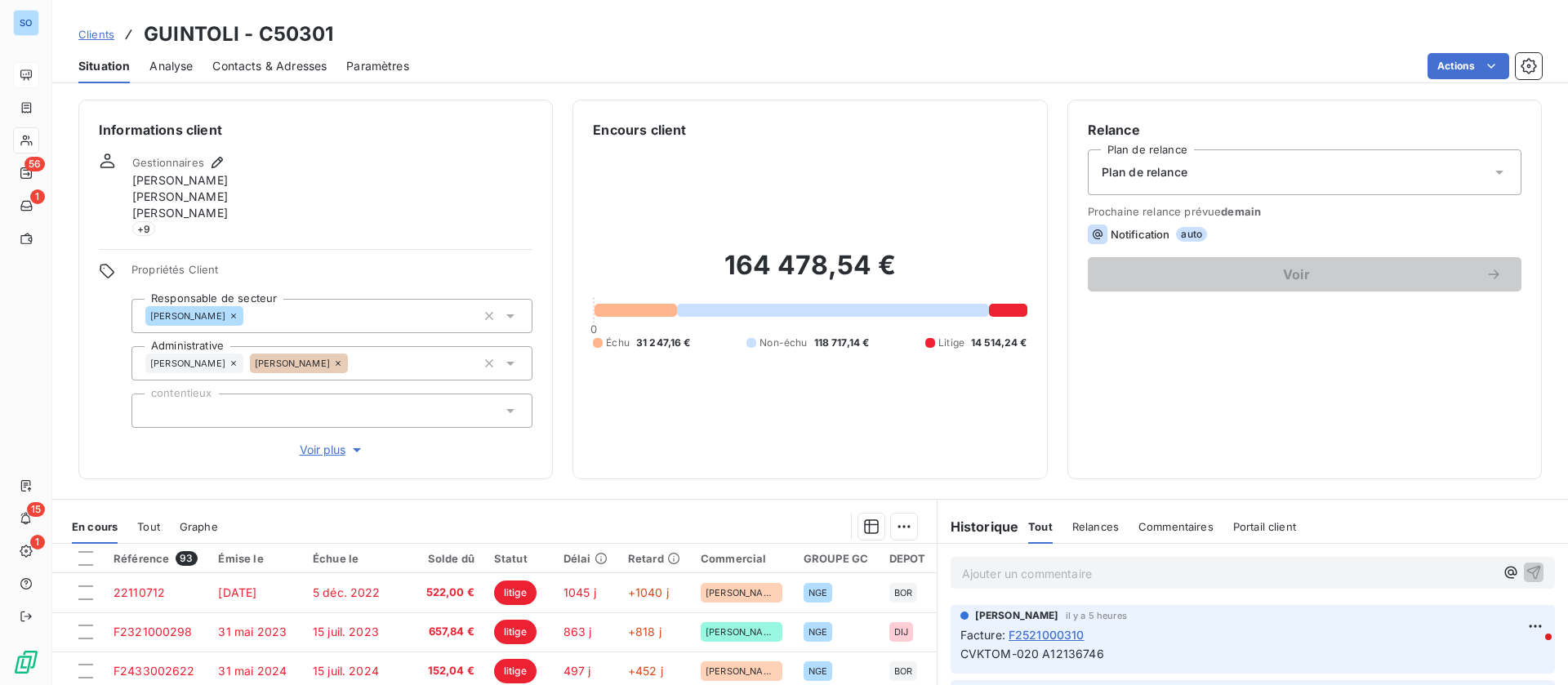
scroll to position [222, 0]
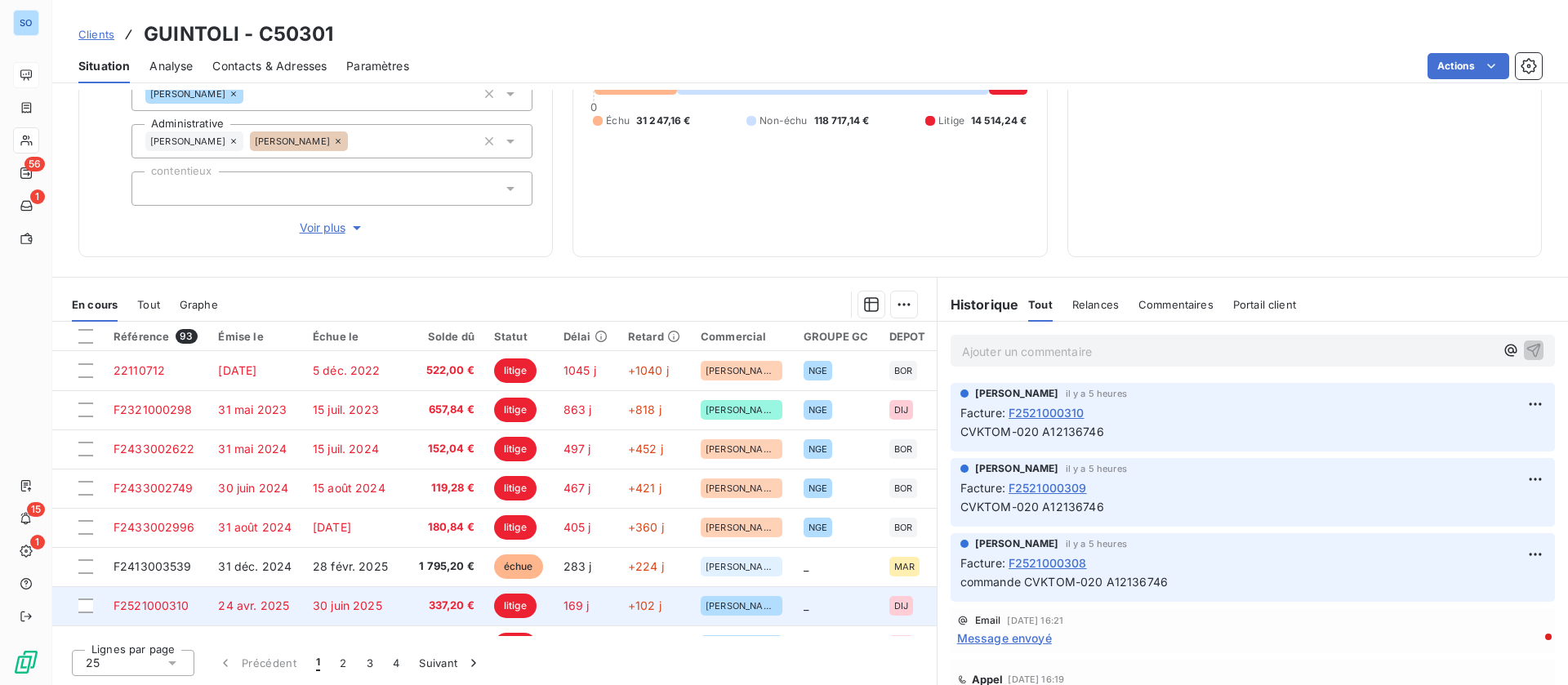
click at [239, 607] on span "24 avr. 2025" at bounding box center [253, 605] width 71 height 14
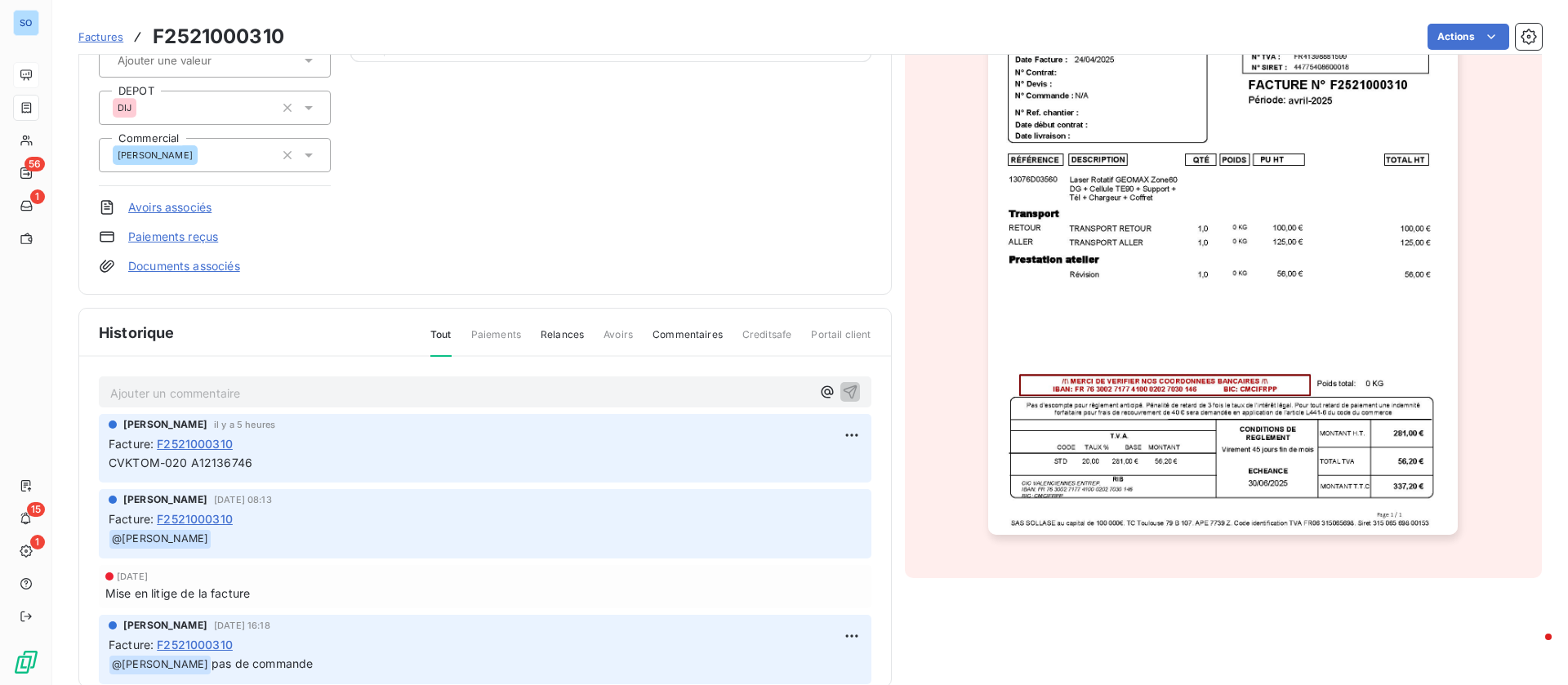
scroll to position [246, 0]
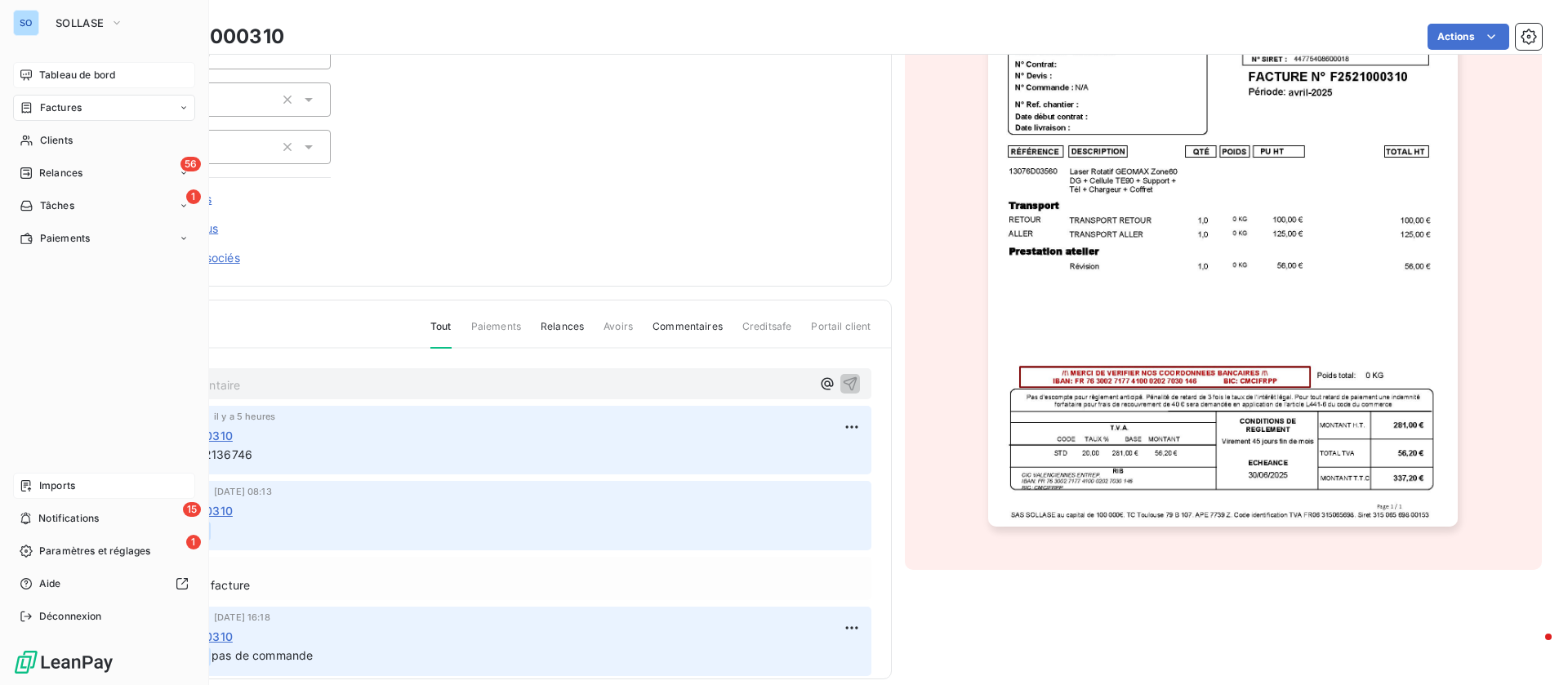
click at [81, 479] on div "Imports" at bounding box center [104, 486] width 182 height 26
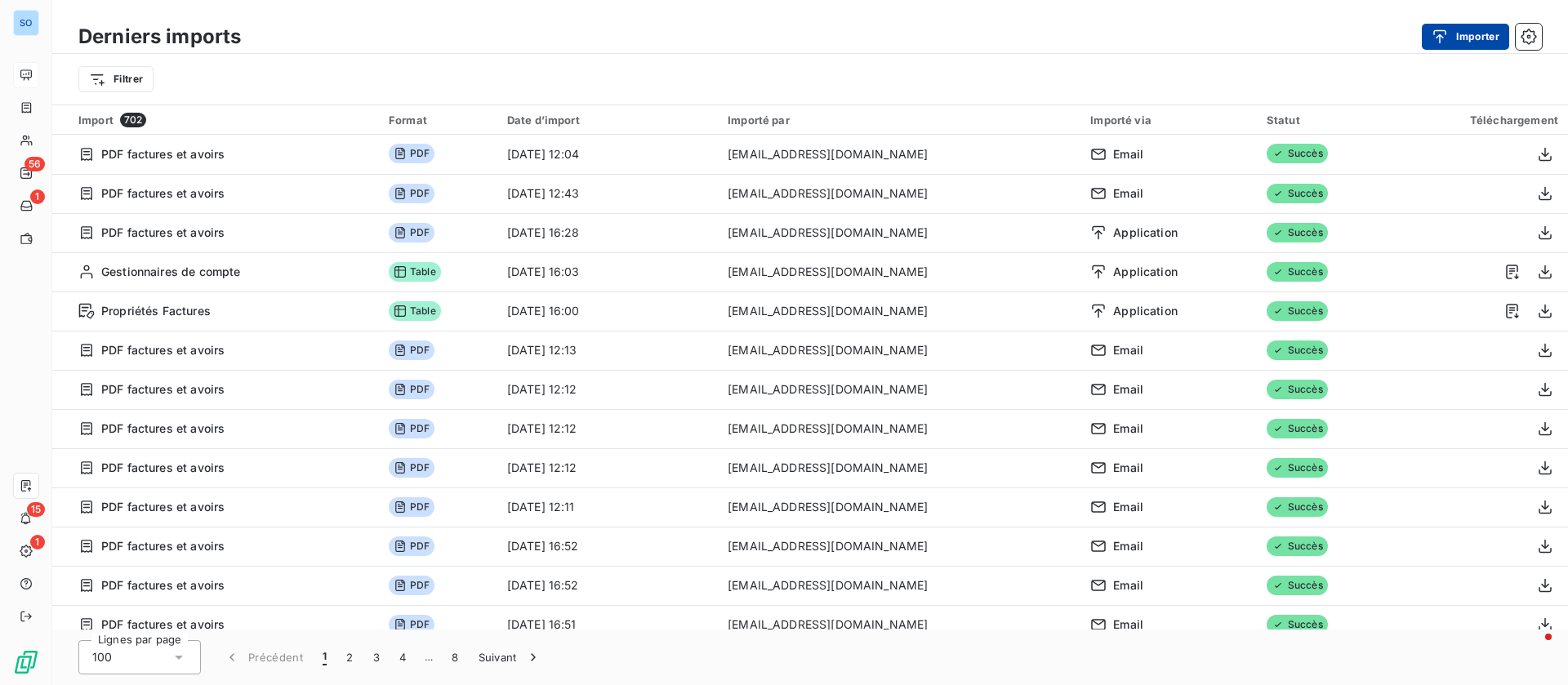
click at [1473, 40] on button "Importer" at bounding box center [1465, 36] width 87 height 26
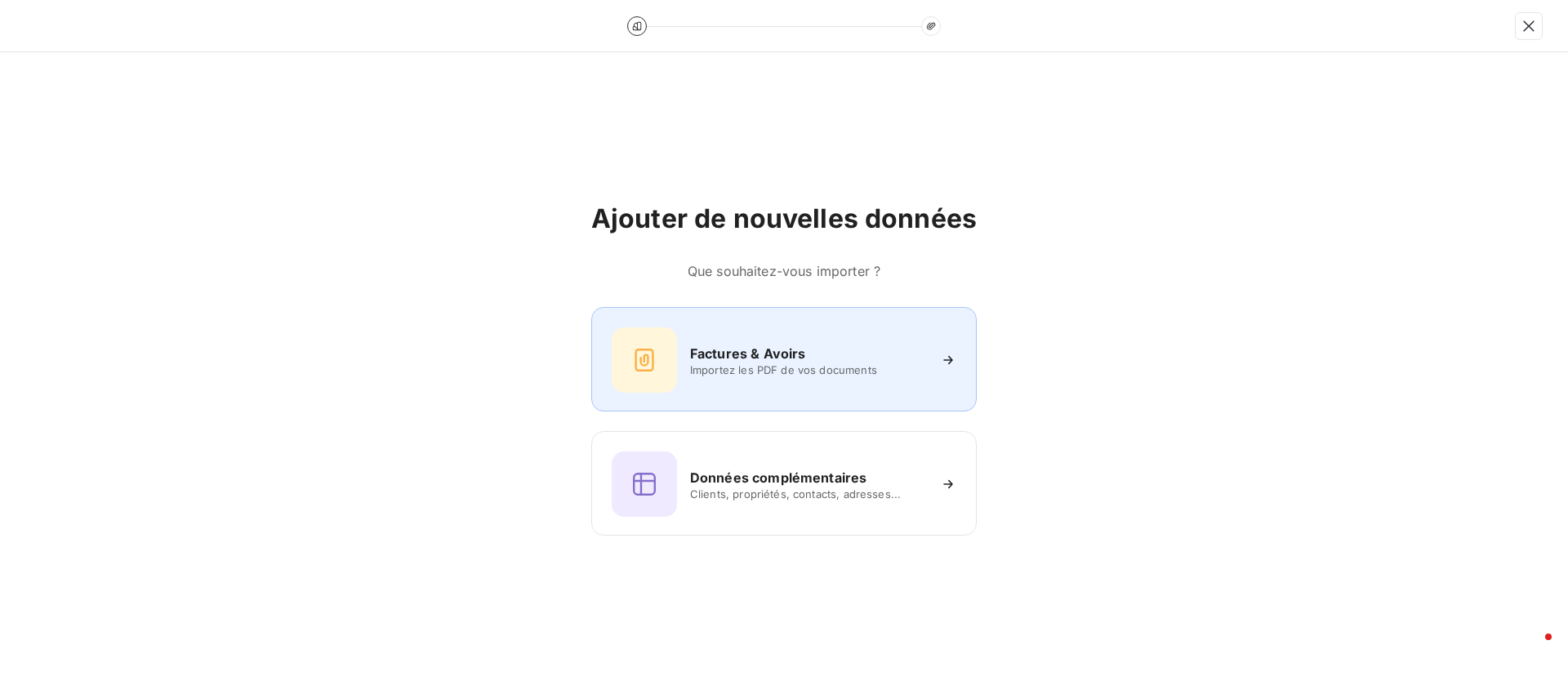
click at [817, 365] on span "Importez les PDF de vos documents" at bounding box center [808, 370] width 237 height 13
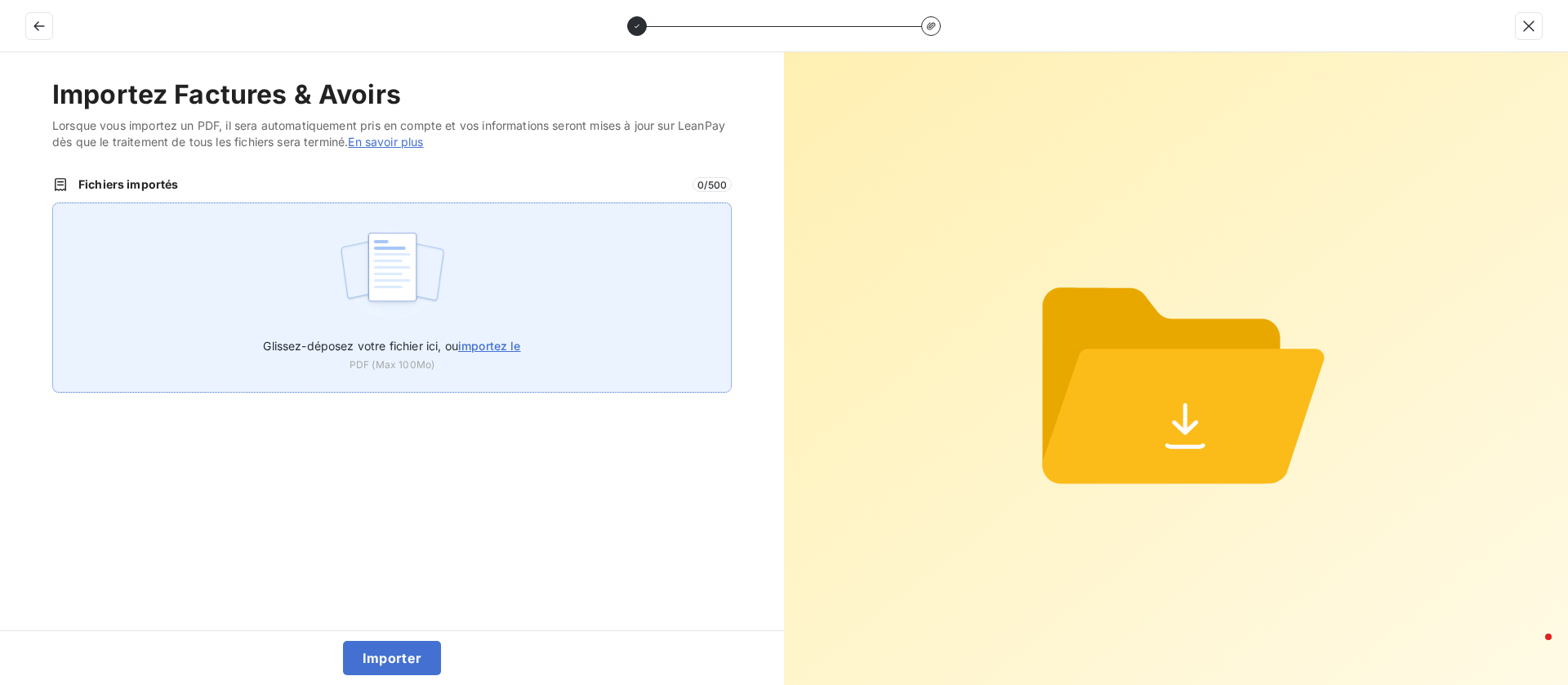
click at [506, 352] on span "importez le" at bounding box center [489, 345] width 63 height 14
click at [53, 204] on input "Glissez-déposez votre fichier ici, ou importez le" at bounding box center [52, 203] width 1 height 1
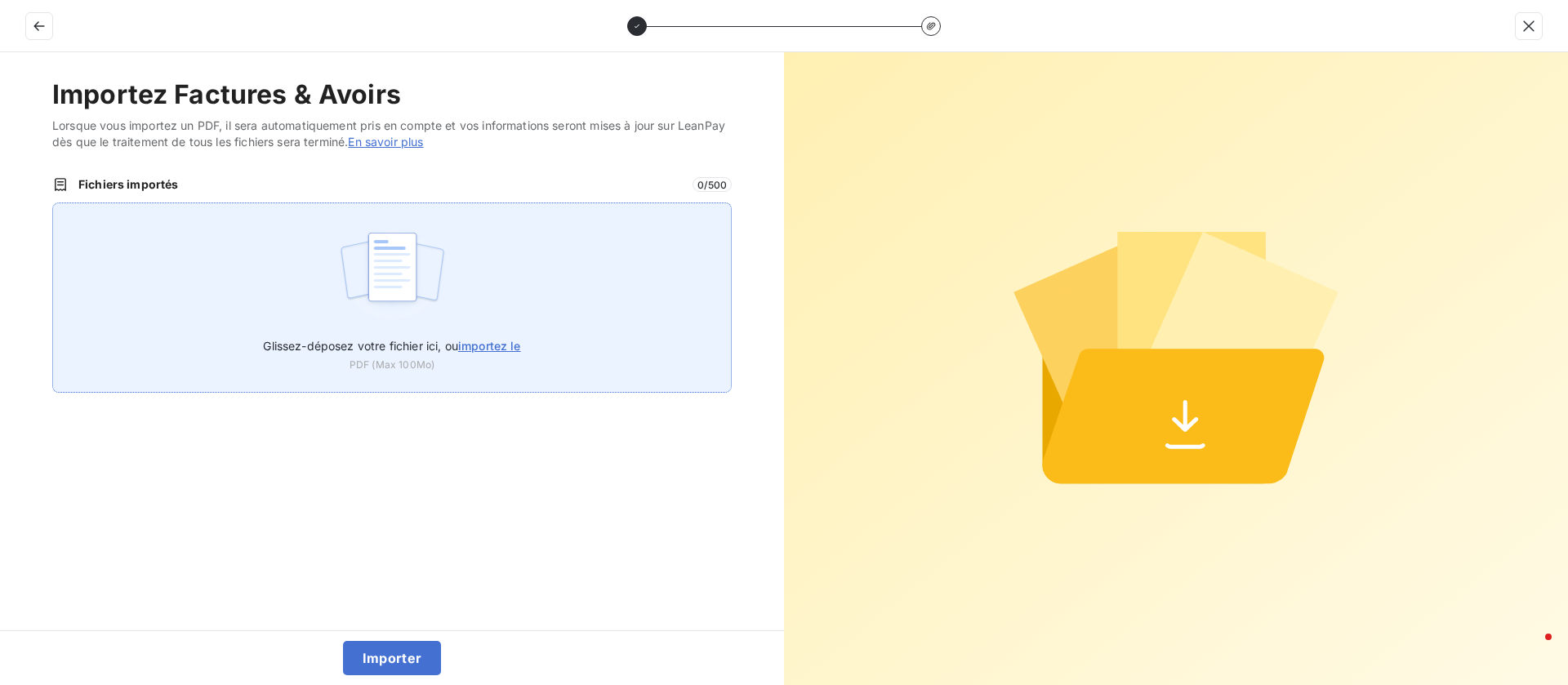
type input "C:\fakepath\F2521000310.pdf"
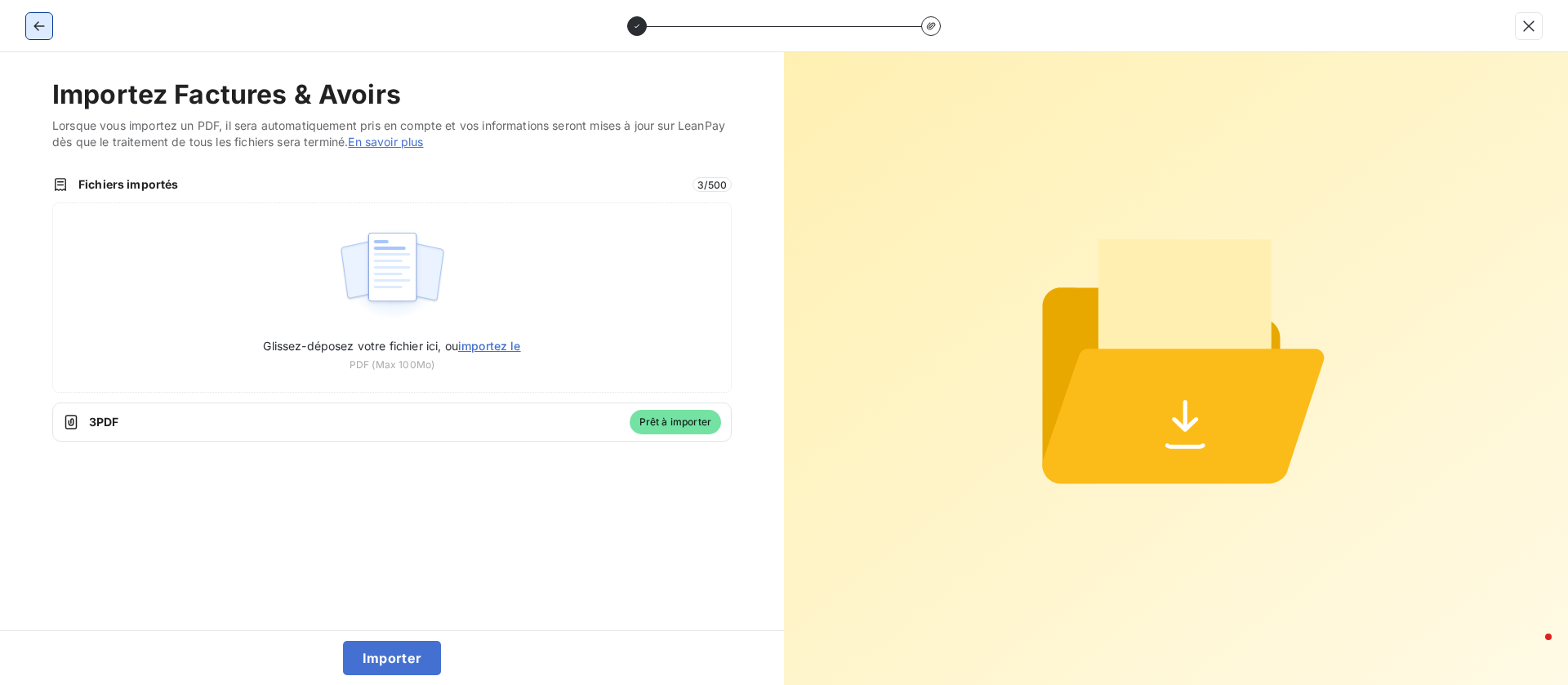
click at [40, 26] on icon "button" at bounding box center [39, 26] width 16 height 16
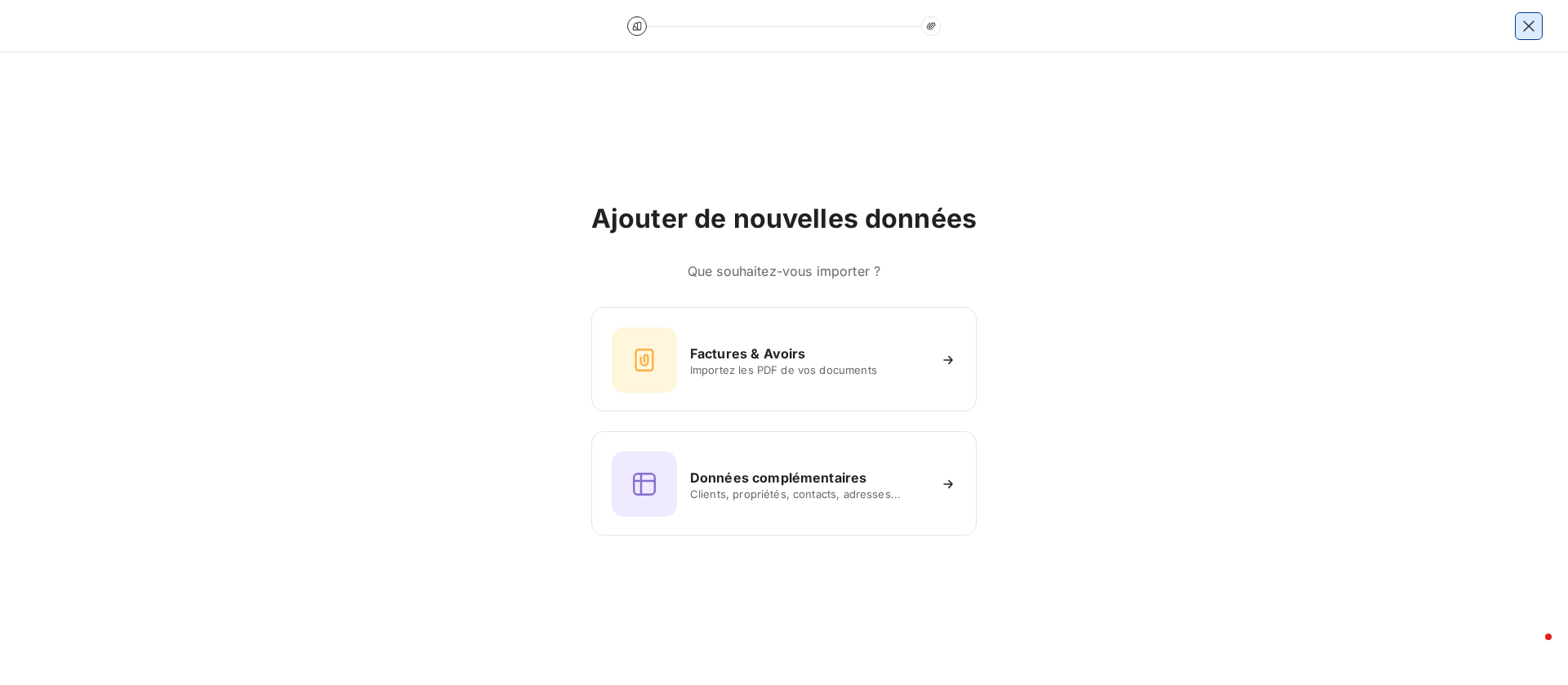
click at [1534, 18] on icon "button" at bounding box center [1528, 26] width 16 height 16
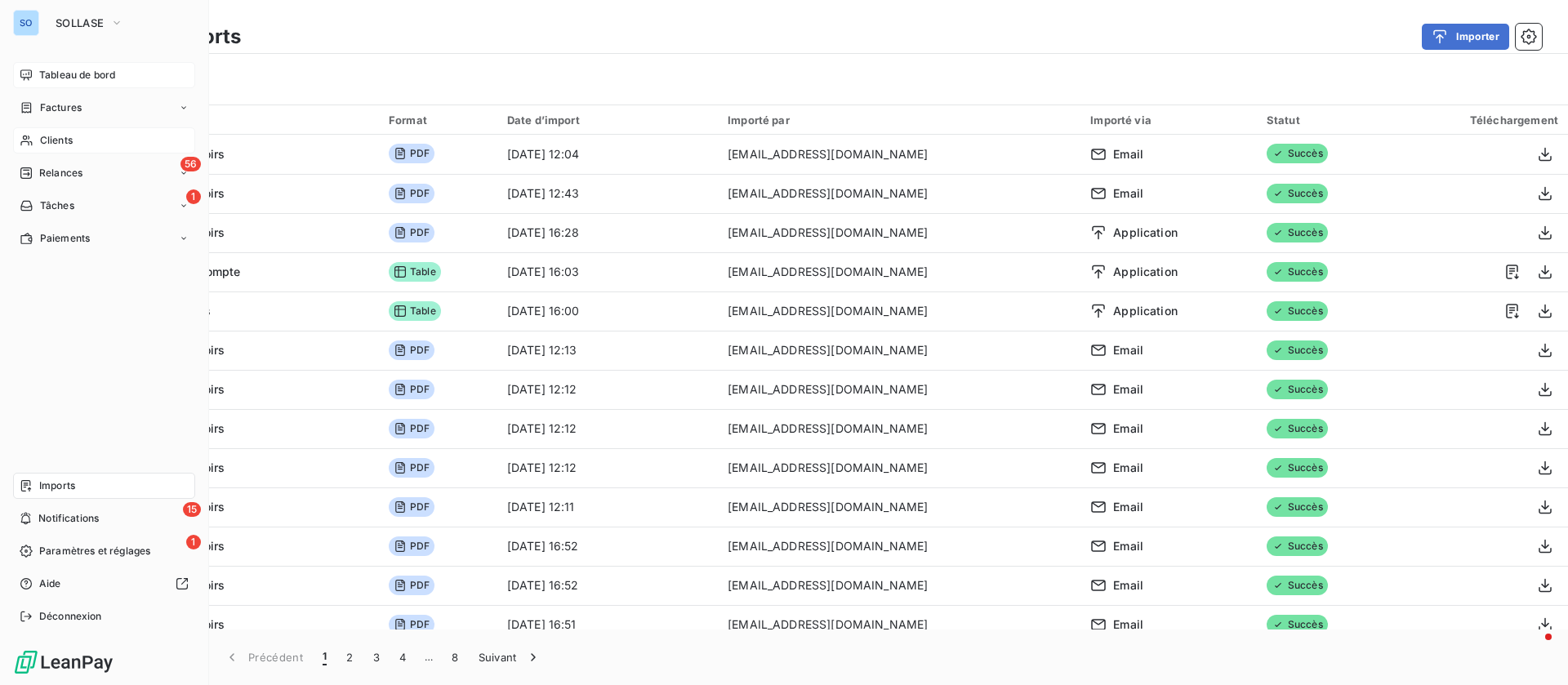
click at [56, 138] on span "Clients" at bounding box center [56, 141] width 32 height 14
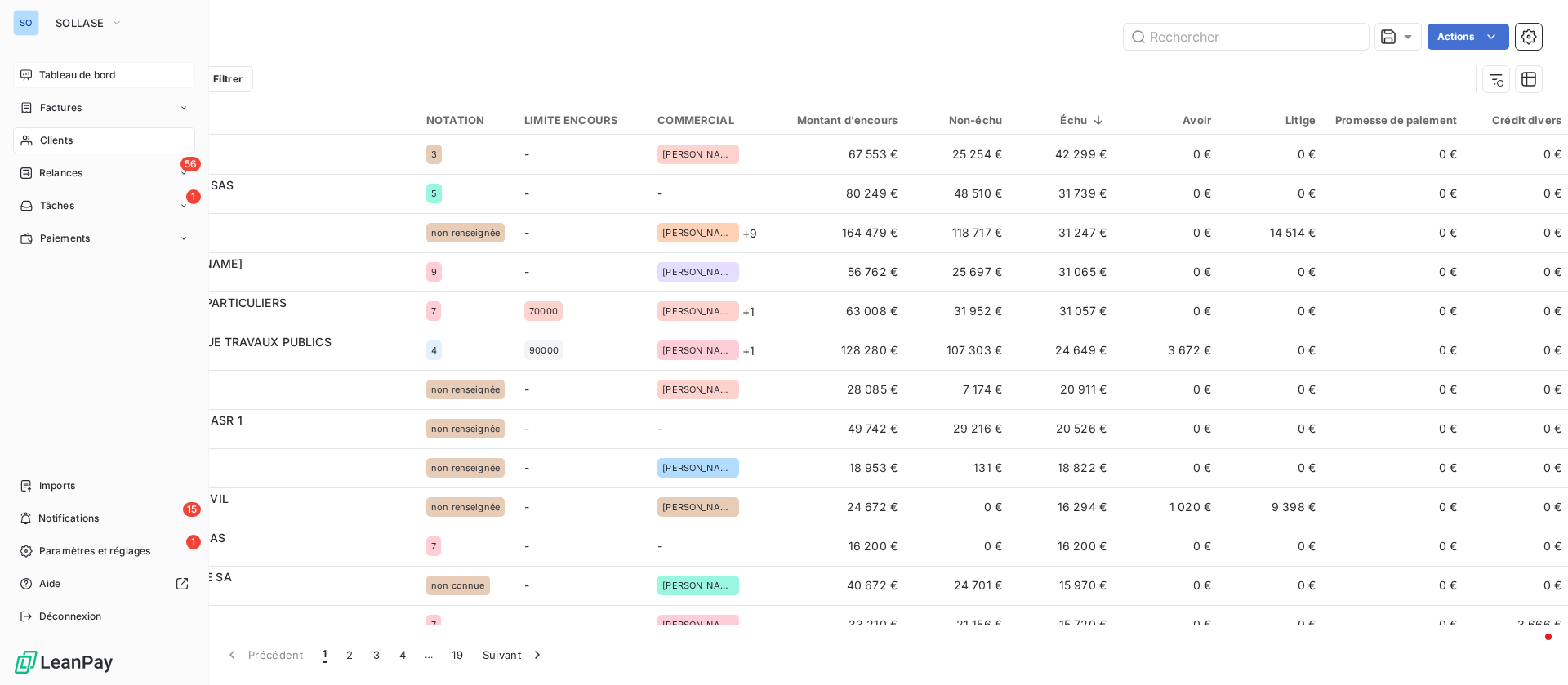
click at [57, 137] on span "Clients" at bounding box center [56, 141] width 32 height 14
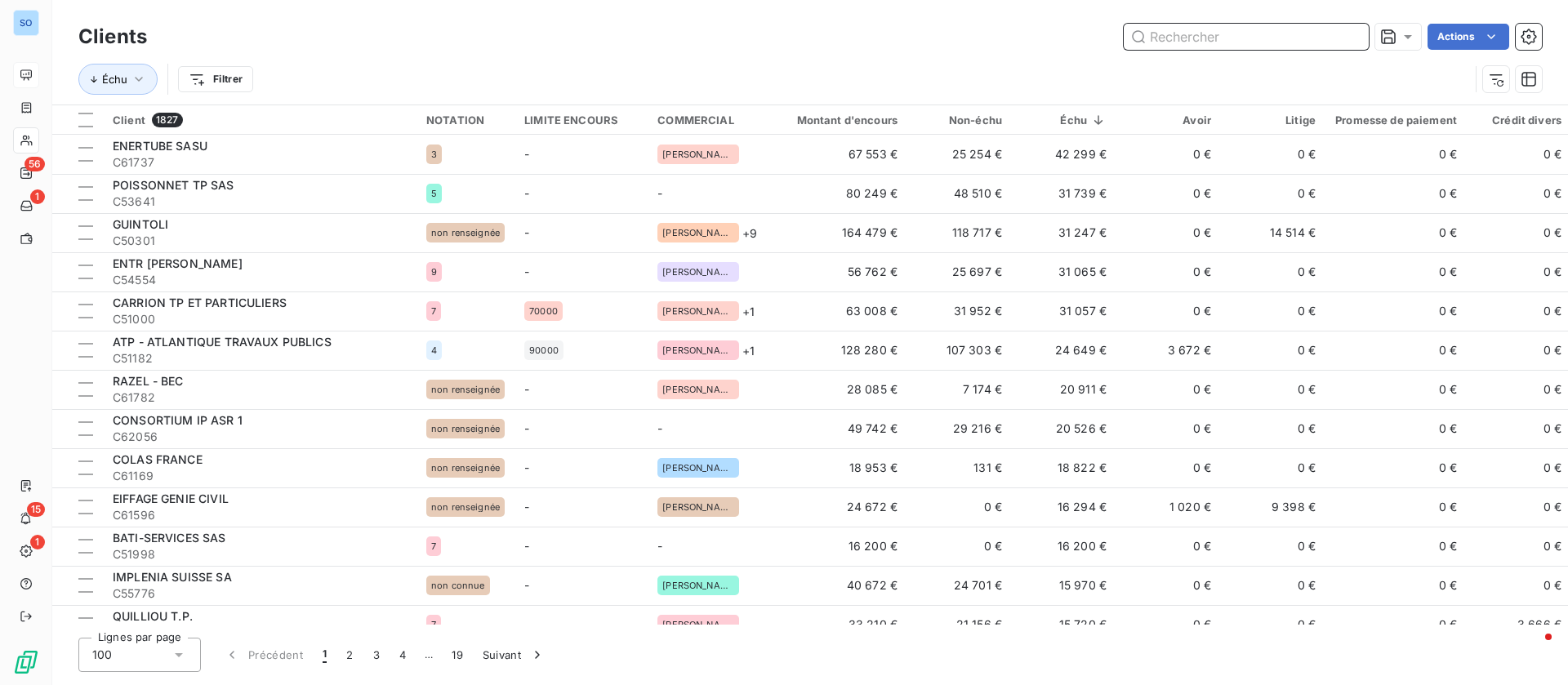
click at [1308, 32] on input "text" at bounding box center [1246, 36] width 245 height 26
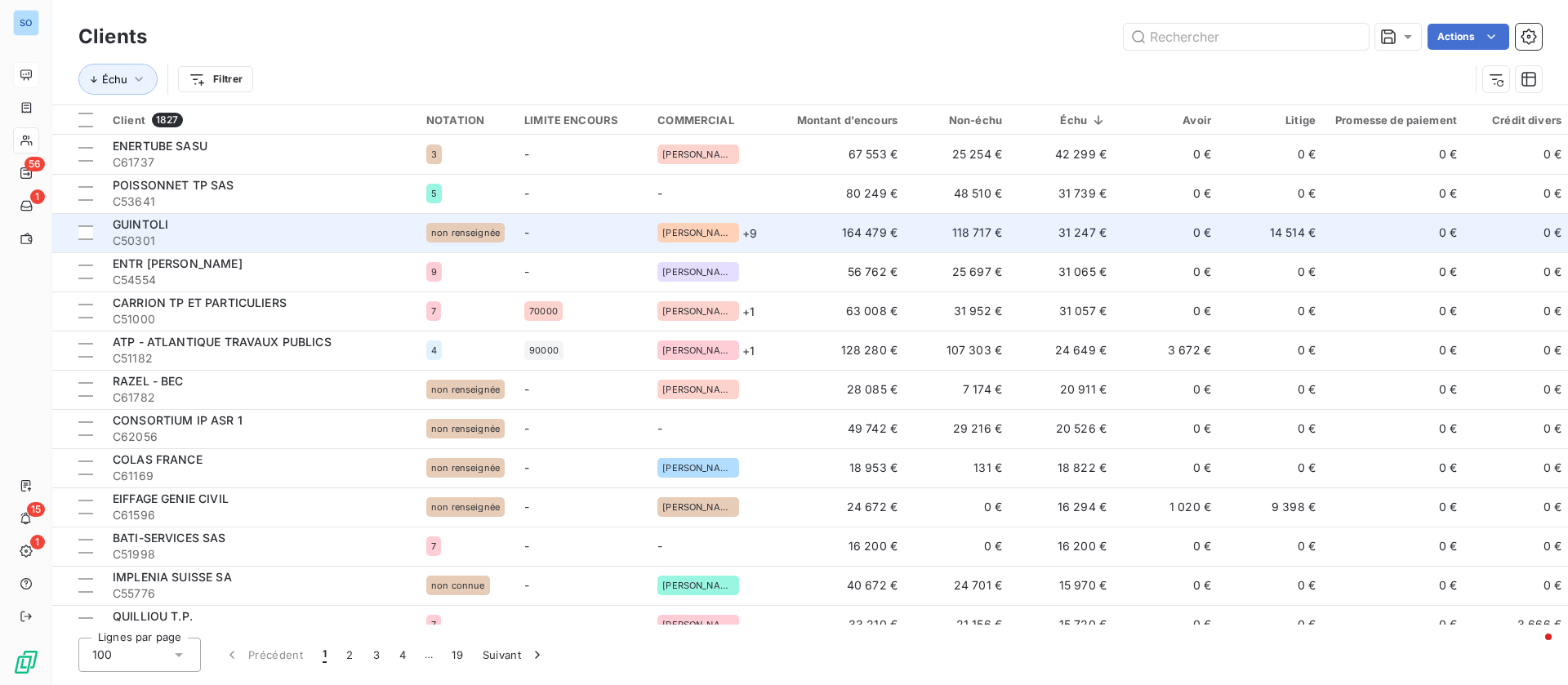
click at [186, 214] on td "GUINTOLI C50301" at bounding box center [260, 232] width 314 height 39
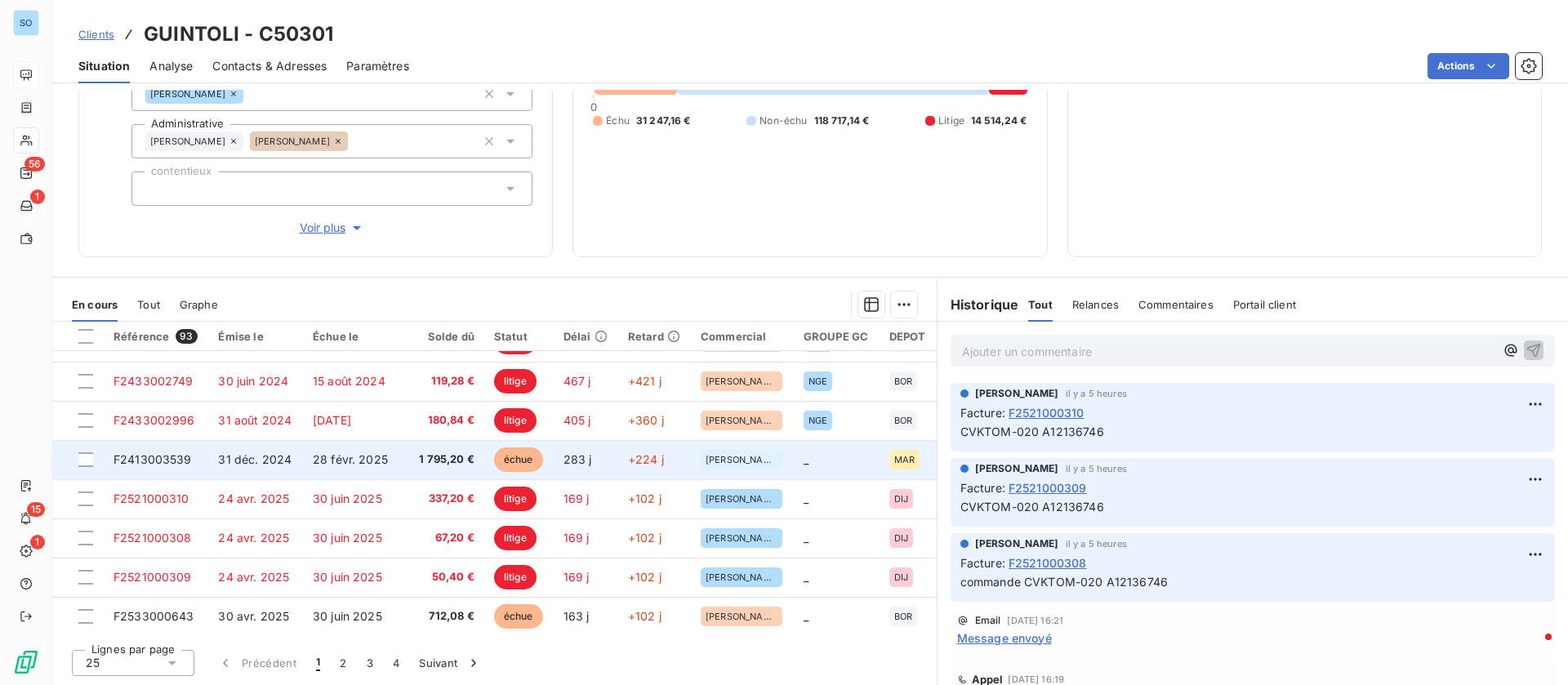
scroll to position [245, 0]
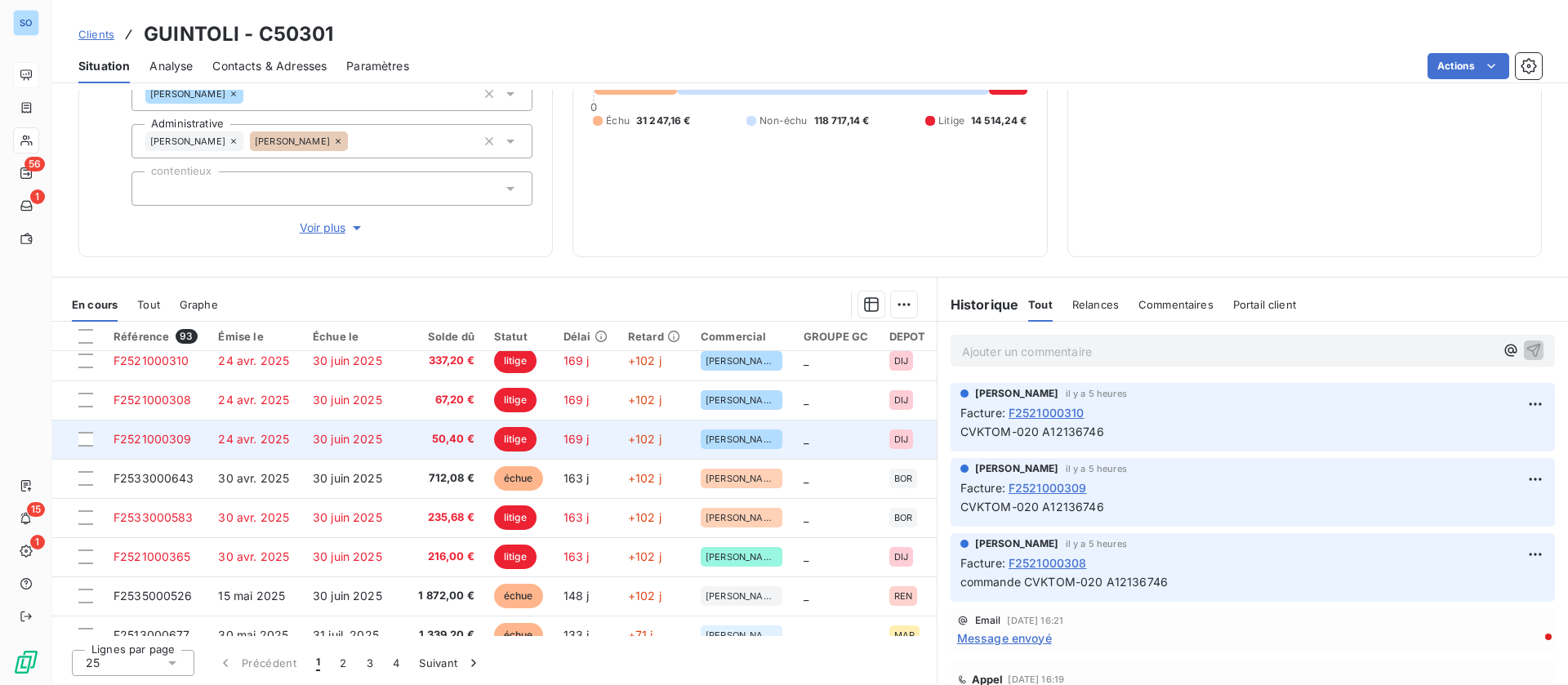
drag, startPoint x: 94, startPoint y: 439, endPoint x: 93, endPoint y: 423, distance: 16.0
click at [93, 438] on div at bounding box center [86, 439] width 15 height 14
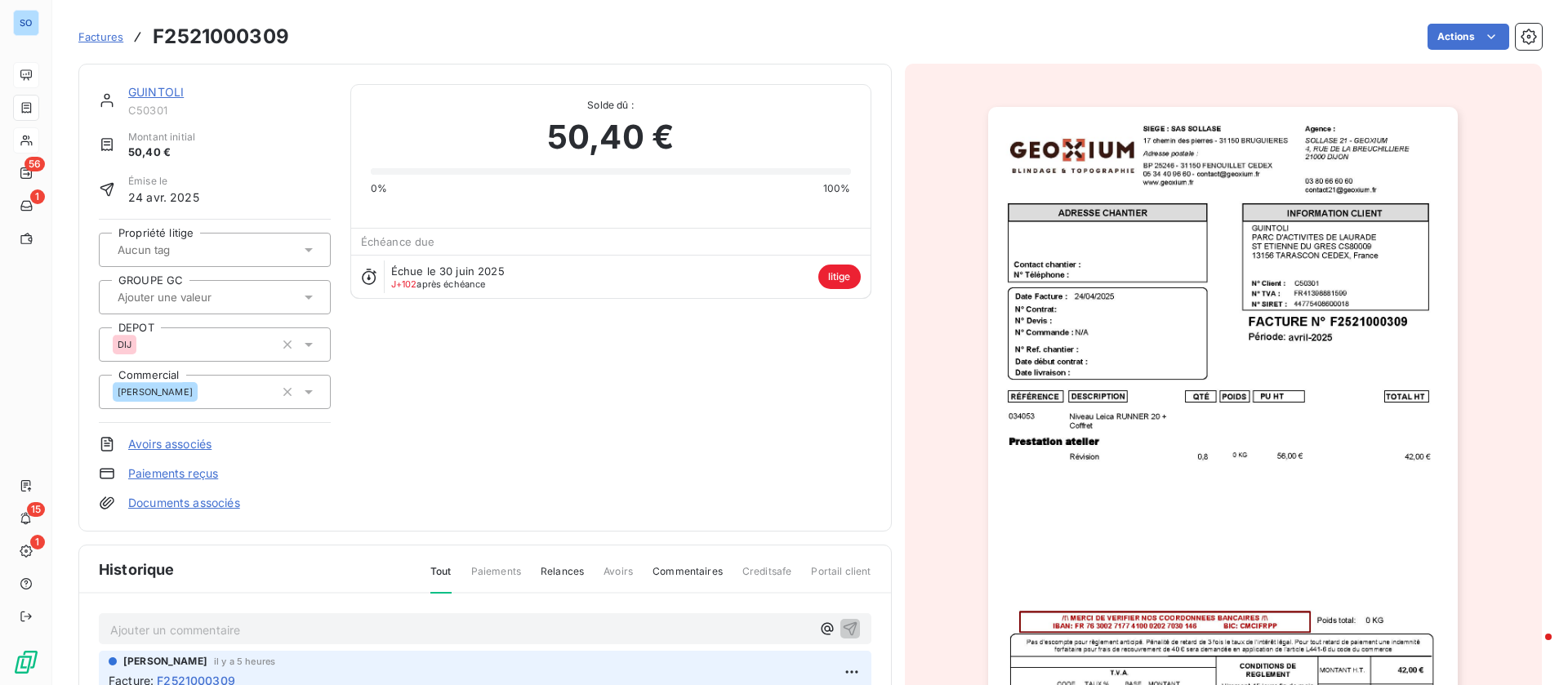
click at [142, 91] on link "GUINTOLI" at bounding box center [156, 91] width 56 height 14
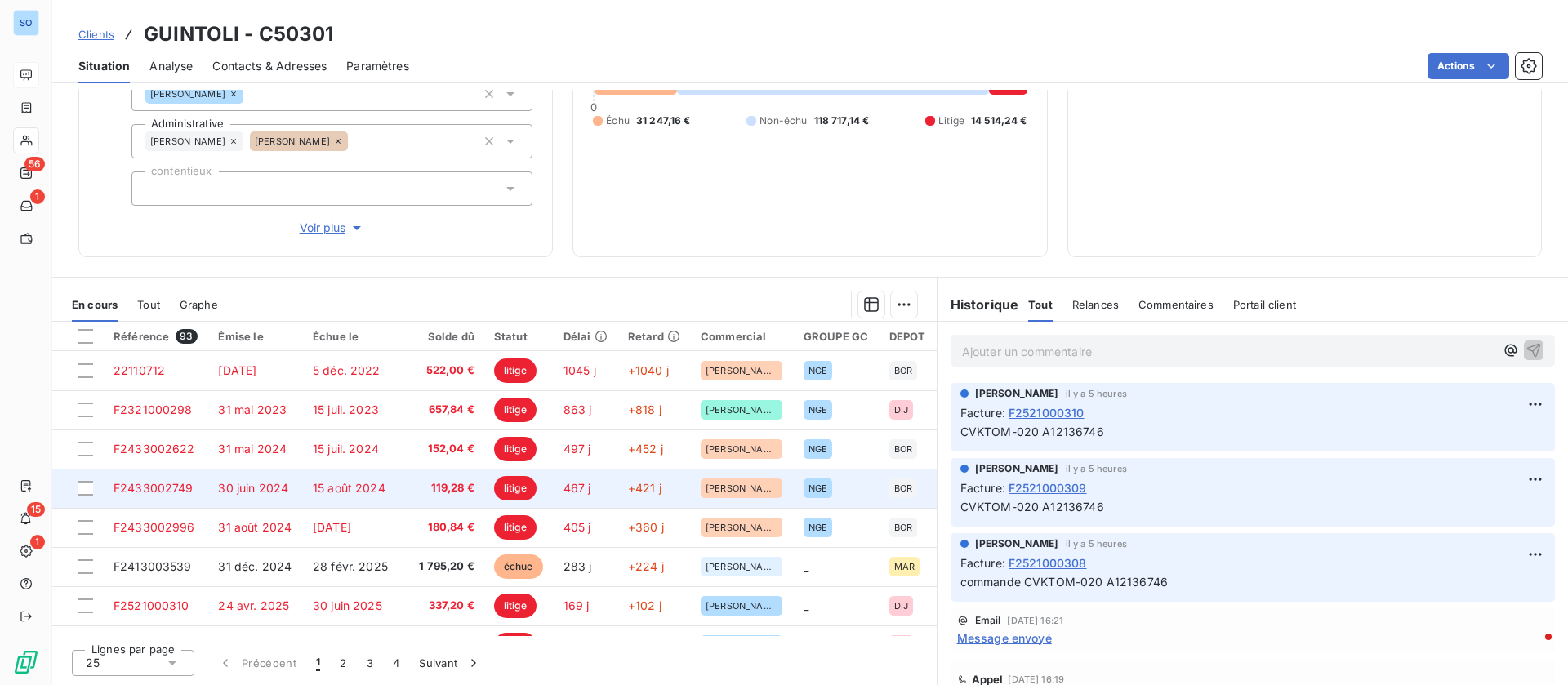
scroll to position [123, 0]
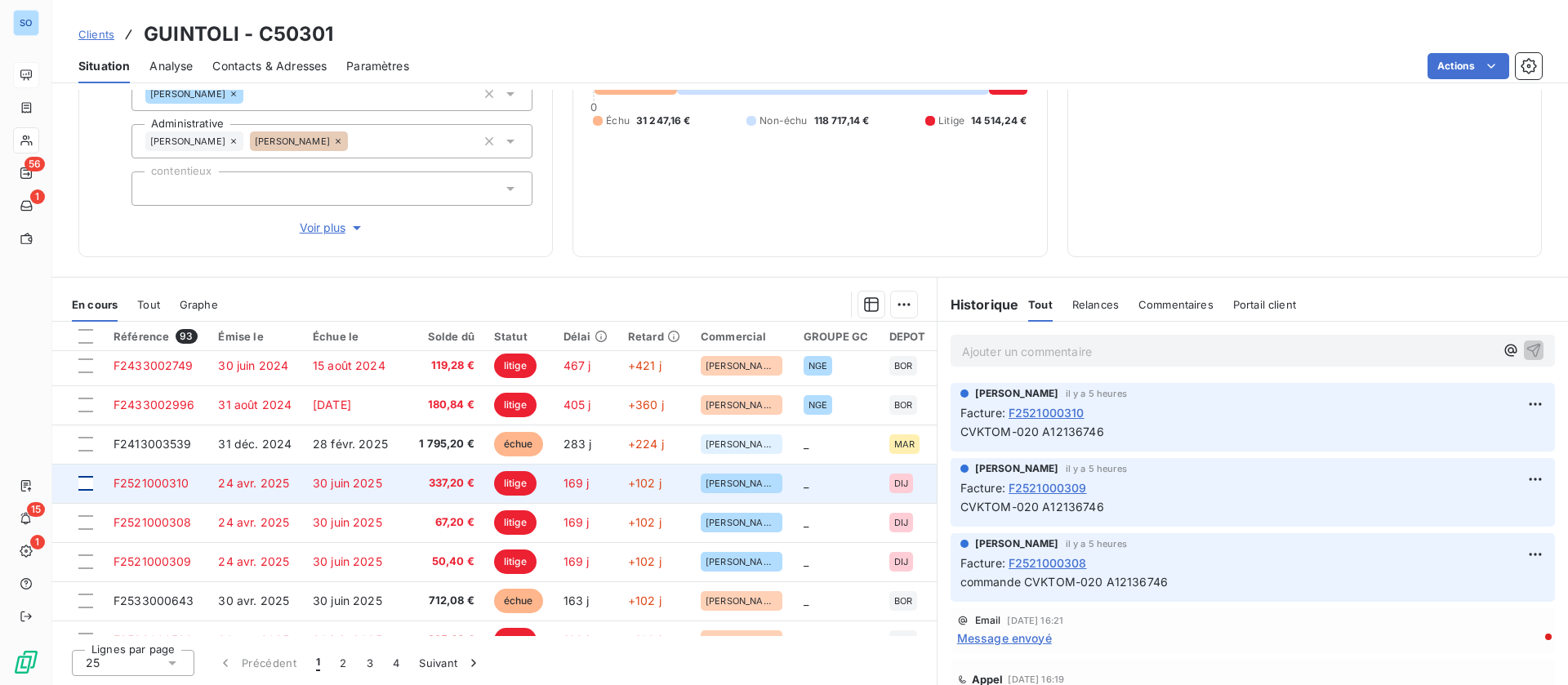
click at [84, 481] on div at bounding box center [86, 483] width 14 height 14
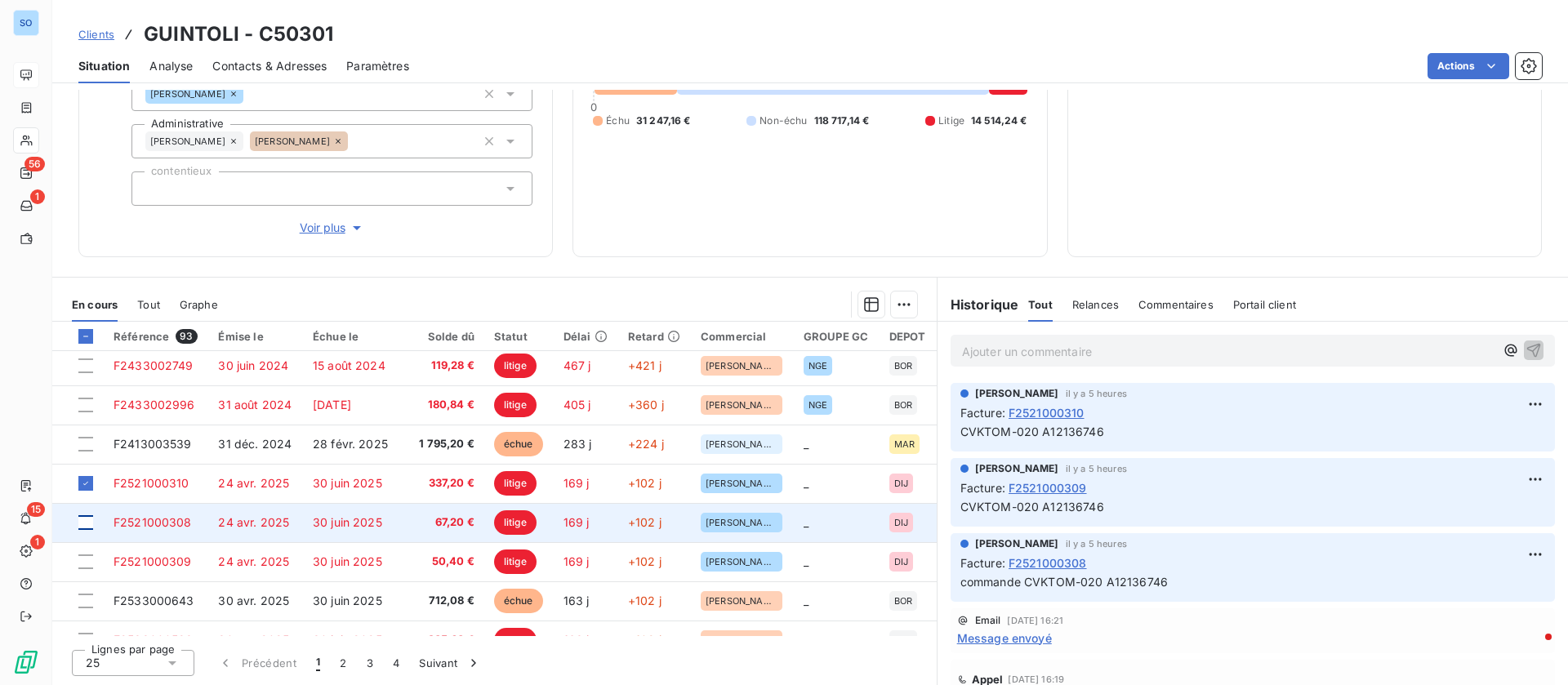
click at [84, 521] on div at bounding box center [86, 523] width 14 height 14
click at [87, 519] on icon at bounding box center [86, 522] width 10 height 10
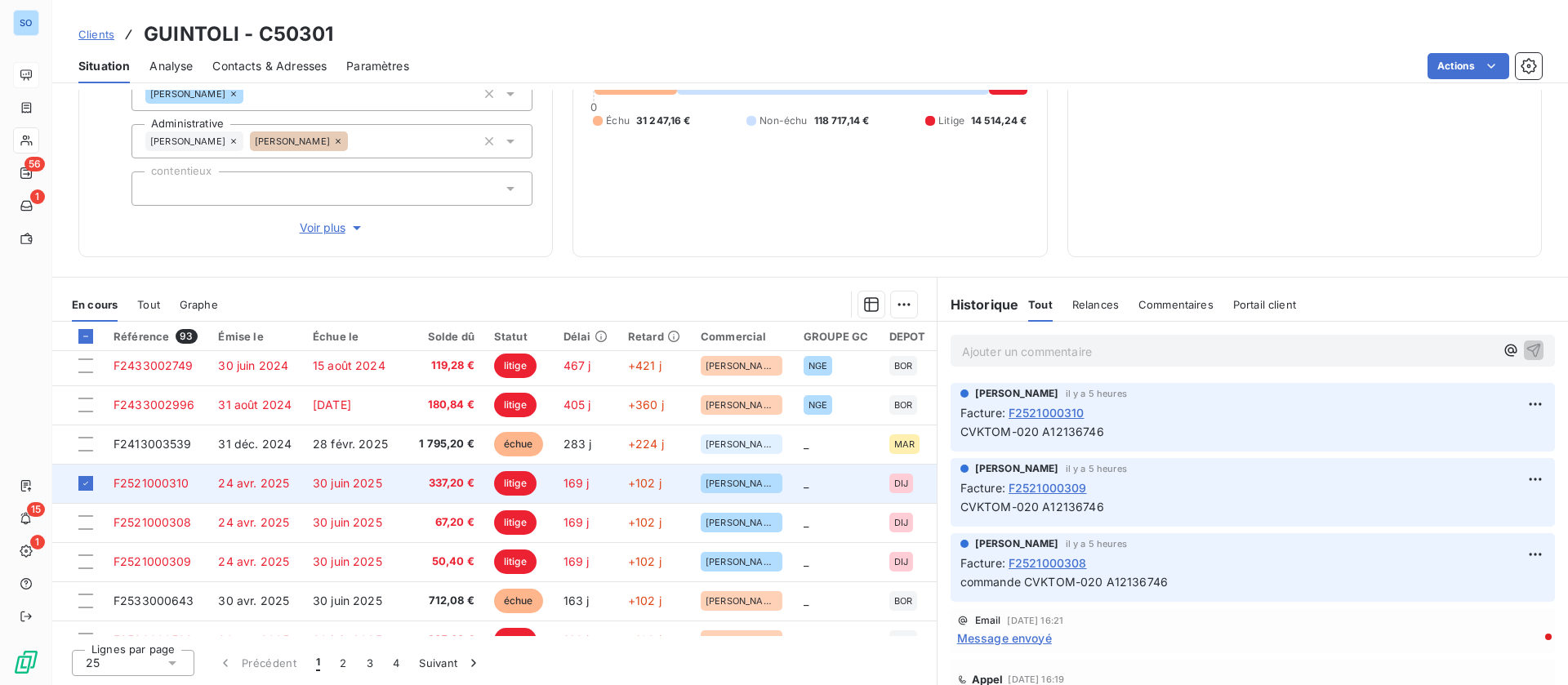
drag, startPoint x: 174, startPoint y: 482, endPoint x: 213, endPoint y: 479, distance: 39.1
click at [178, 482] on span "F2521000310" at bounding box center [151, 482] width 76 height 14
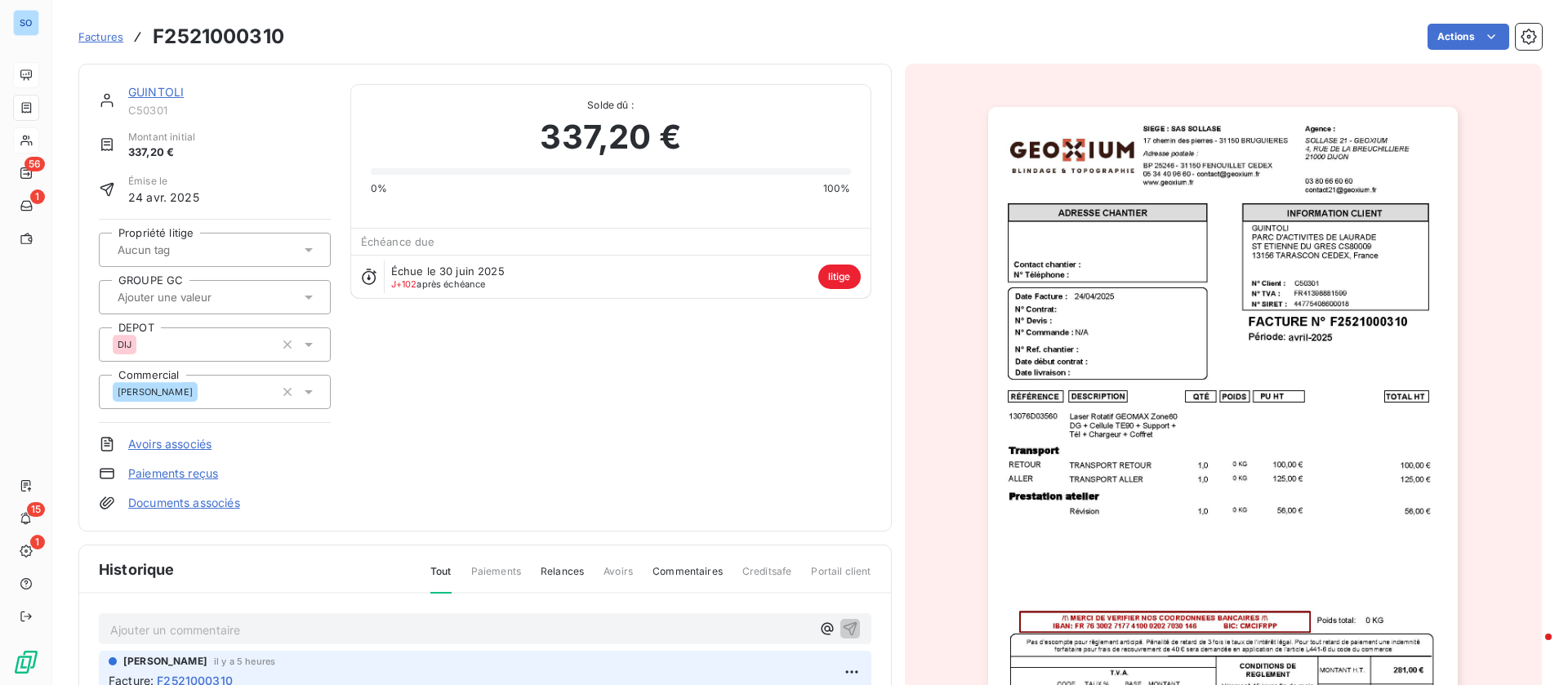
click at [1449, 44] on html "SO 56 1 15 1 Factures F2521000310 Actions GUINTOLI C50301 Montant initial 337,2…" at bounding box center [784, 342] width 1568 height 685
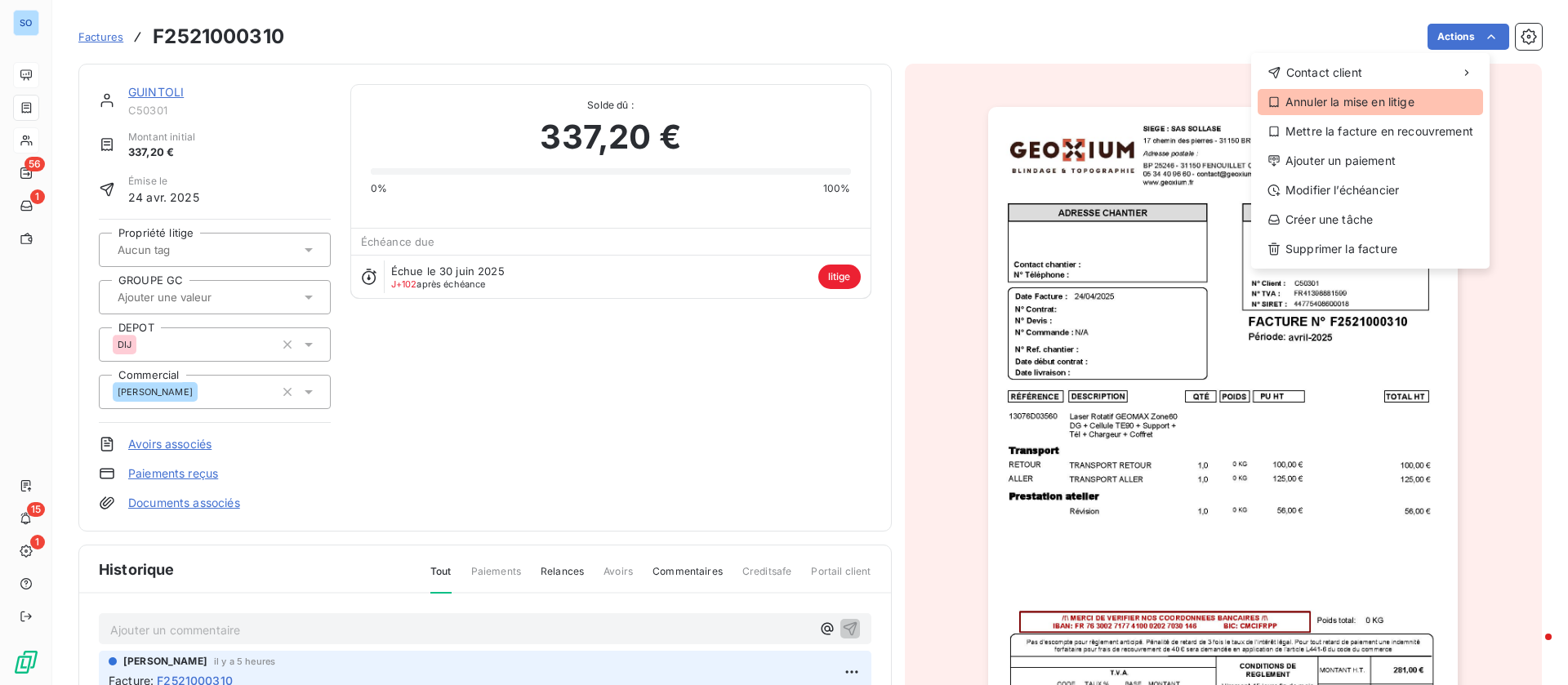
click at [1388, 97] on div "Annuler la mise en litige" at bounding box center [1370, 102] width 225 height 26
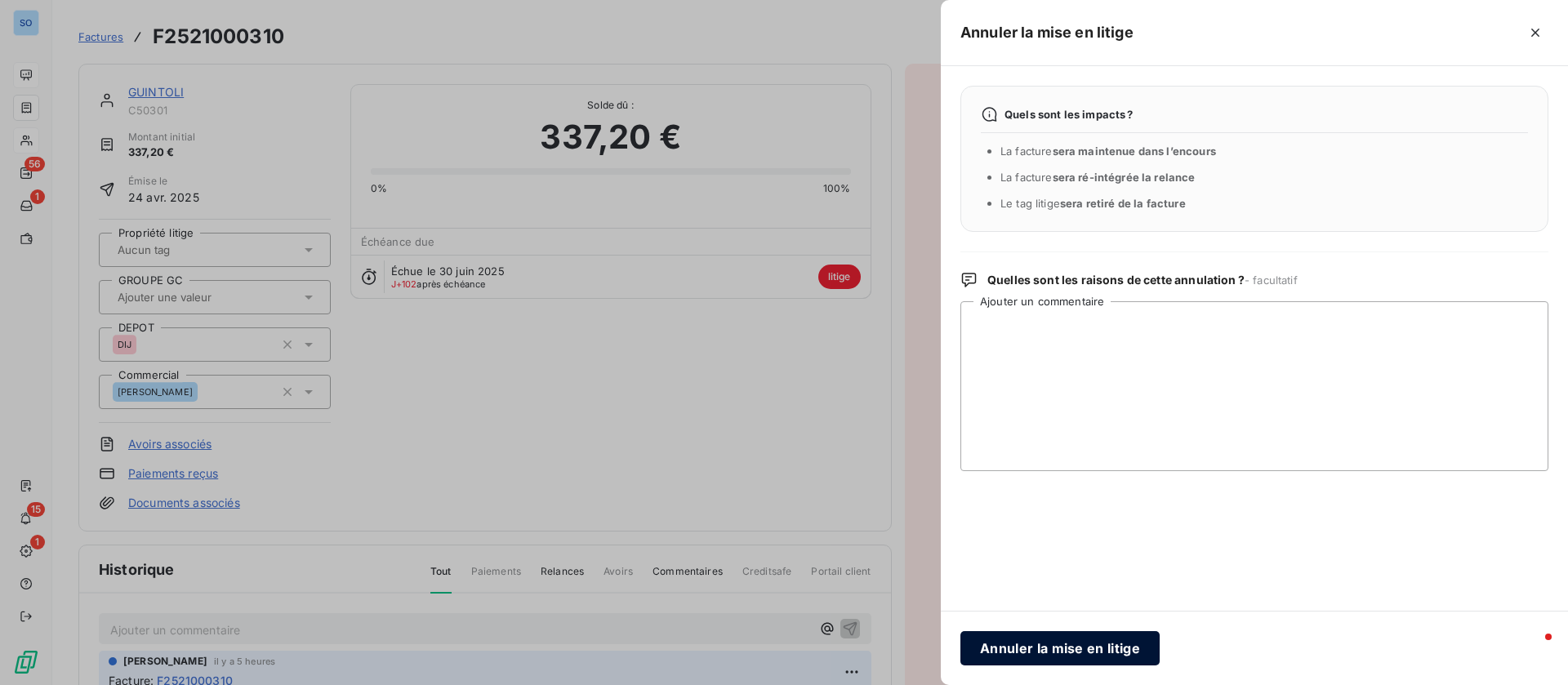
click at [1065, 635] on button "Annuler la mise en litige" at bounding box center [1060, 648] width 199 height 34
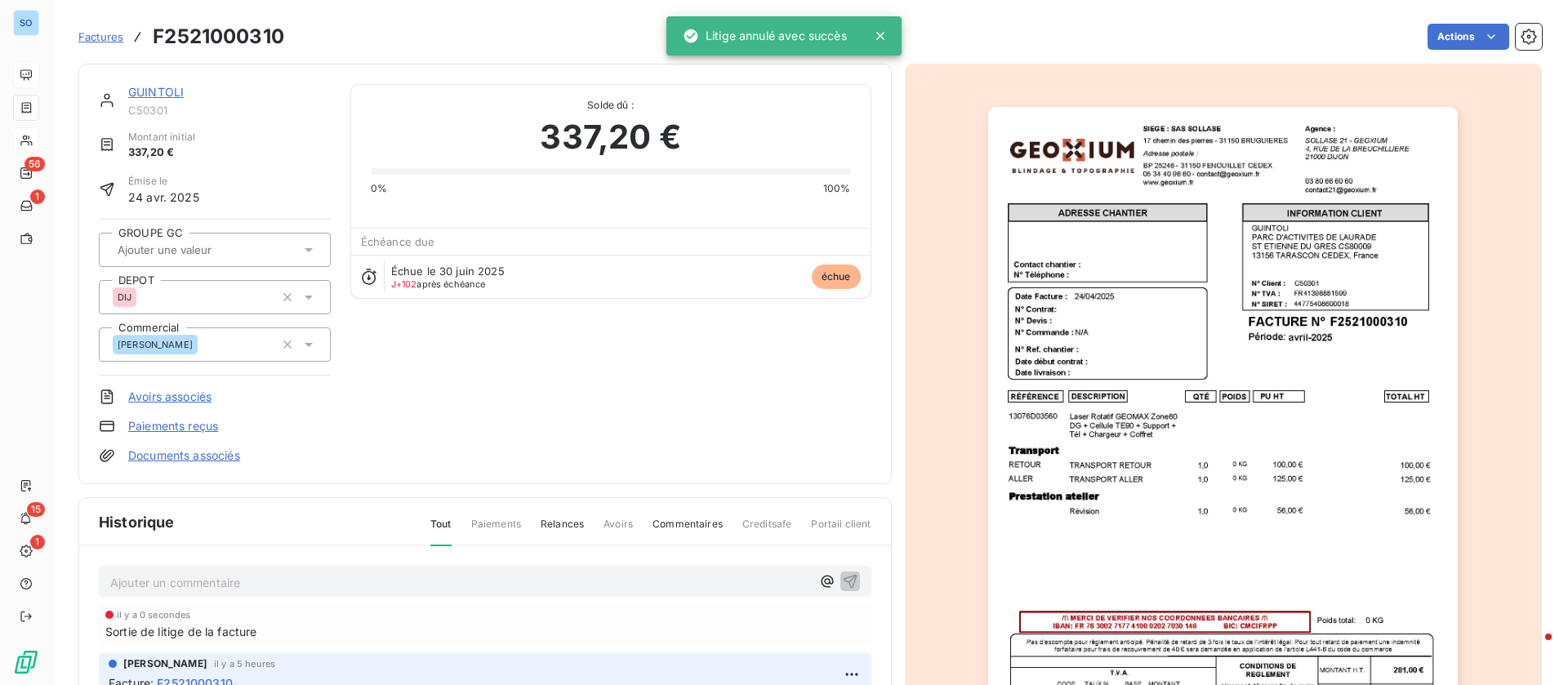
click at [152, 91] on link "GUINTOLI" at bounding box center [156, 91] width 56 height 14
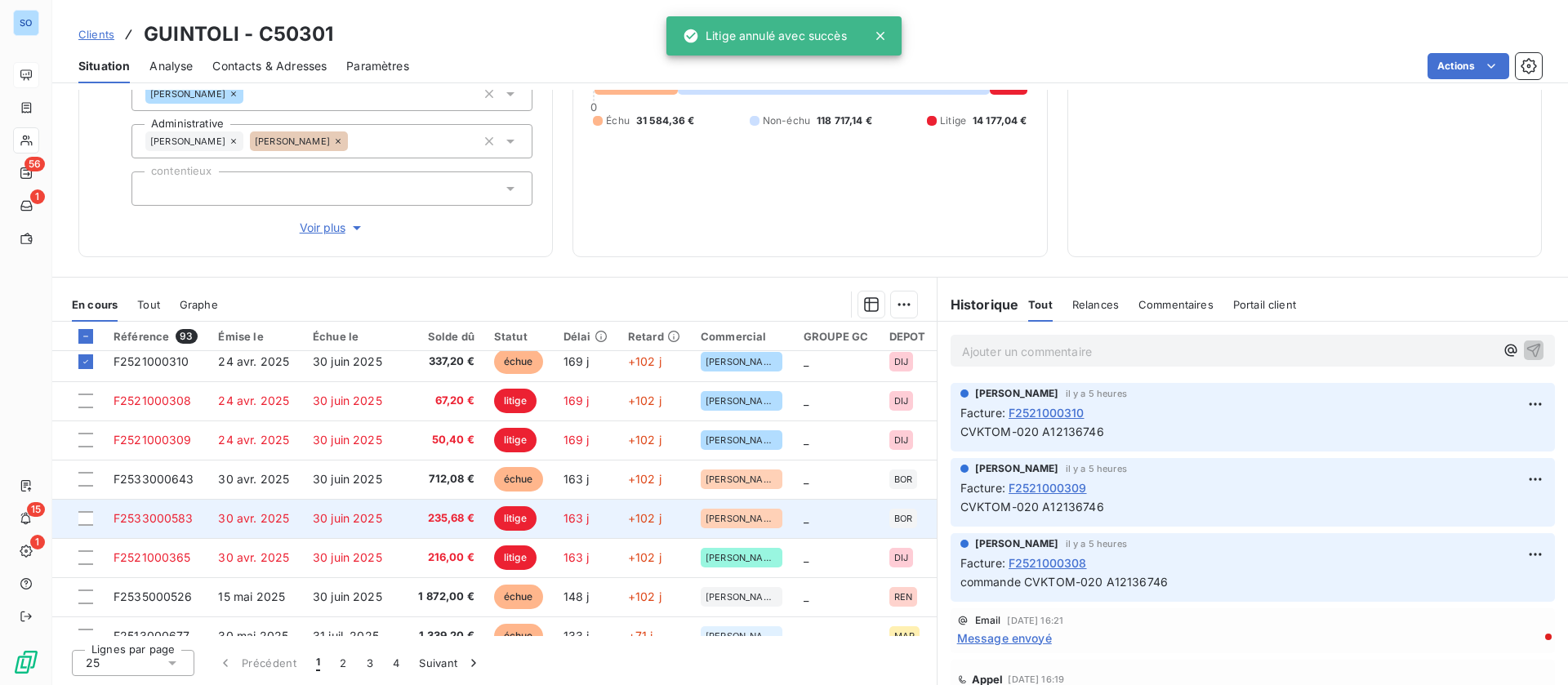
scroll to position [245, 0]
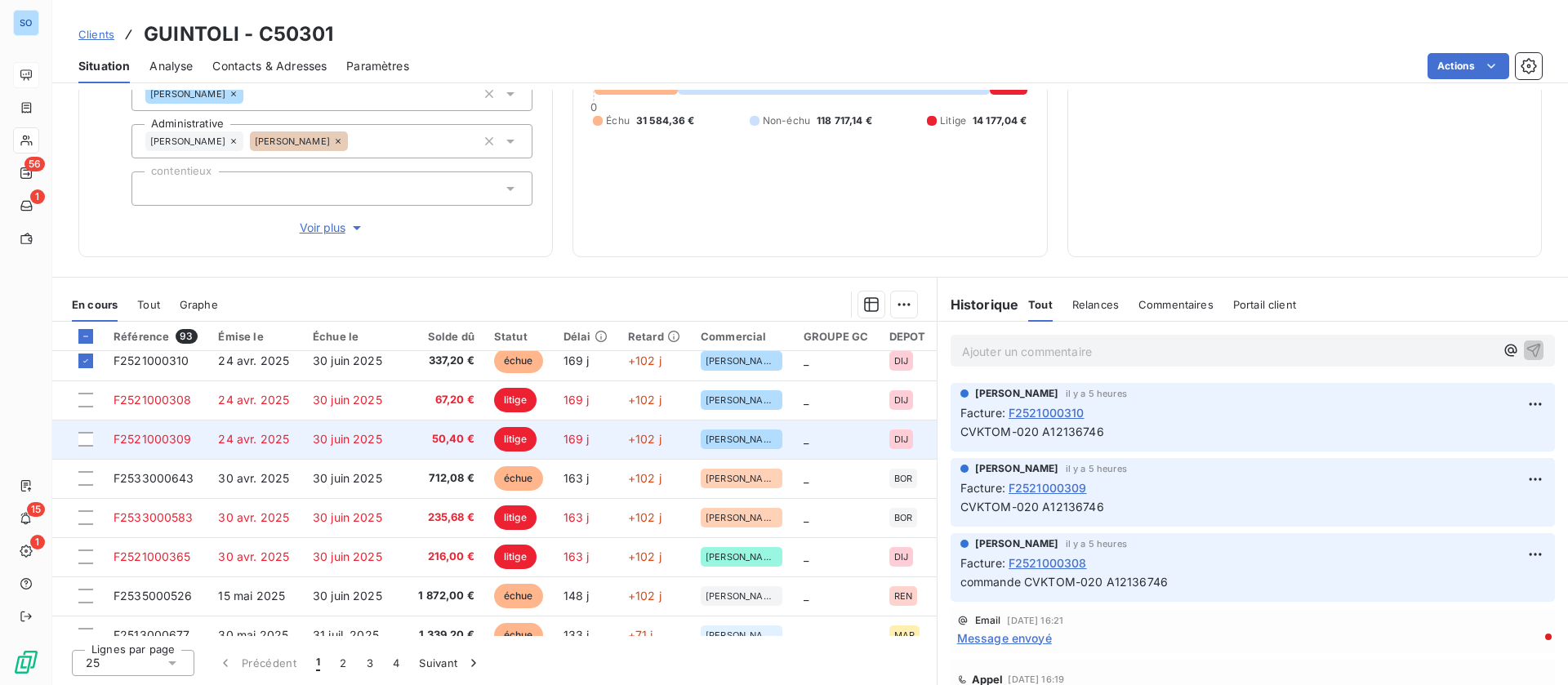
click at [269, 446] on td "24 avr. 2025" at bounding box center [255, 439] width 95 height 39
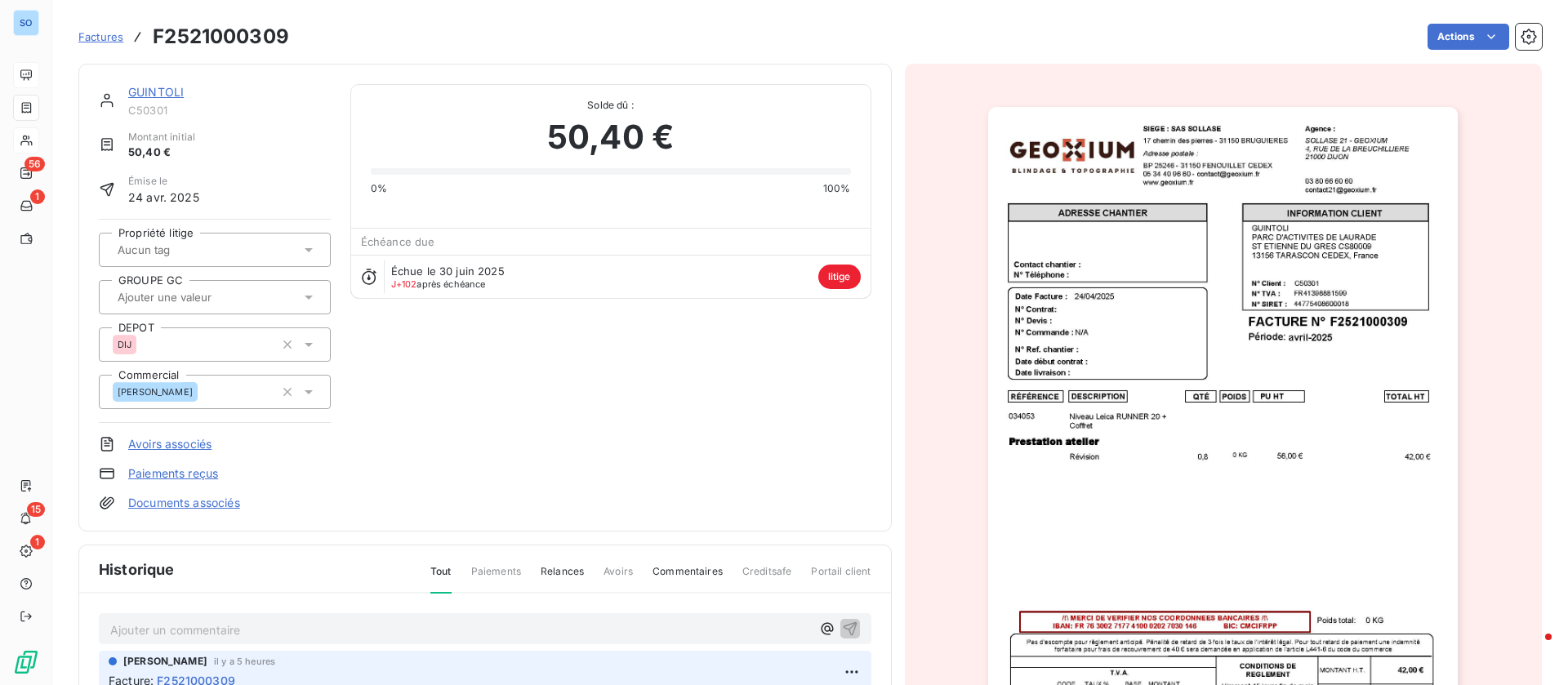
click at [1449, 35] on html "SO 56 1 15 1 Factures F2521000309 Actions GUINTOLI C50301 Montant initial 50,40…" at bounding box center [784, 342] width 1568 height 685
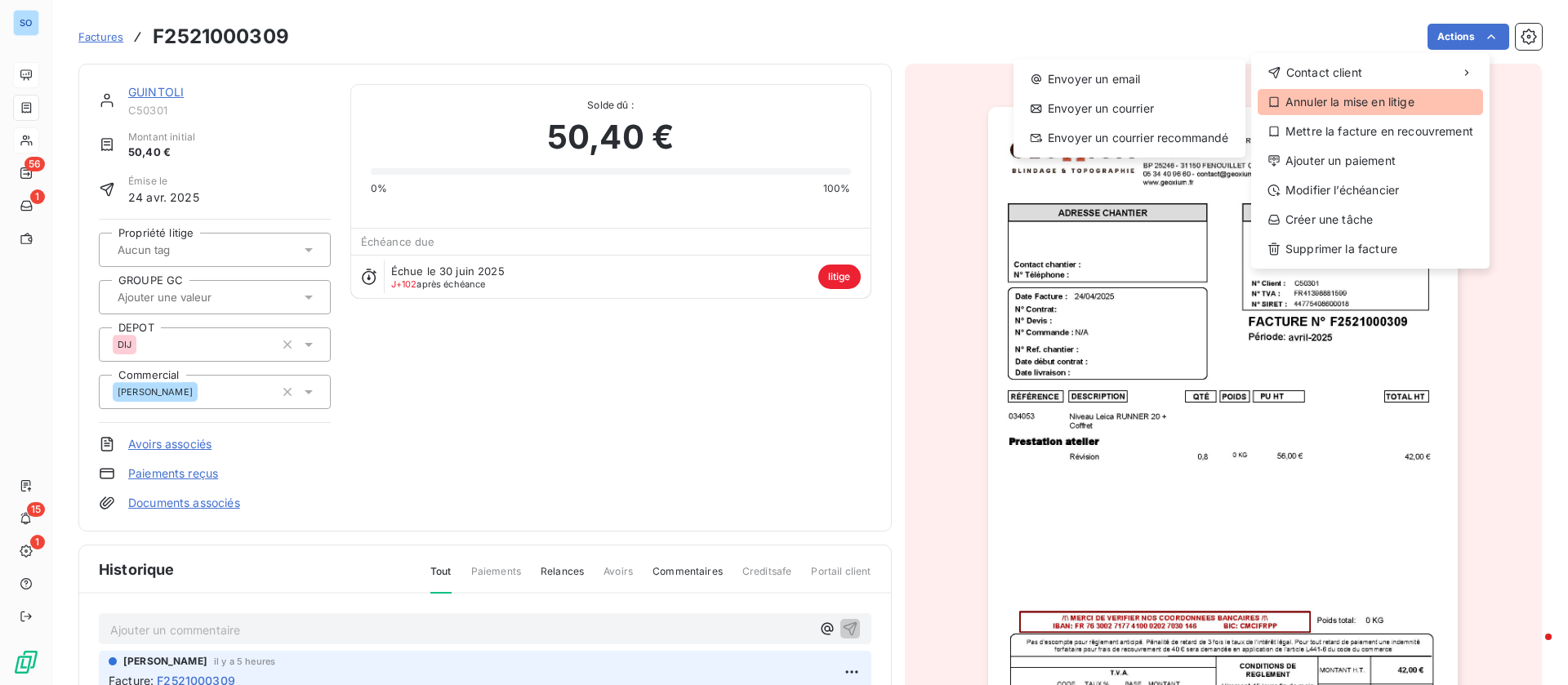
click at [1331, 108] on div "Annuler la mise en litige" at bounding box center [1370, 102] width 225 height 26
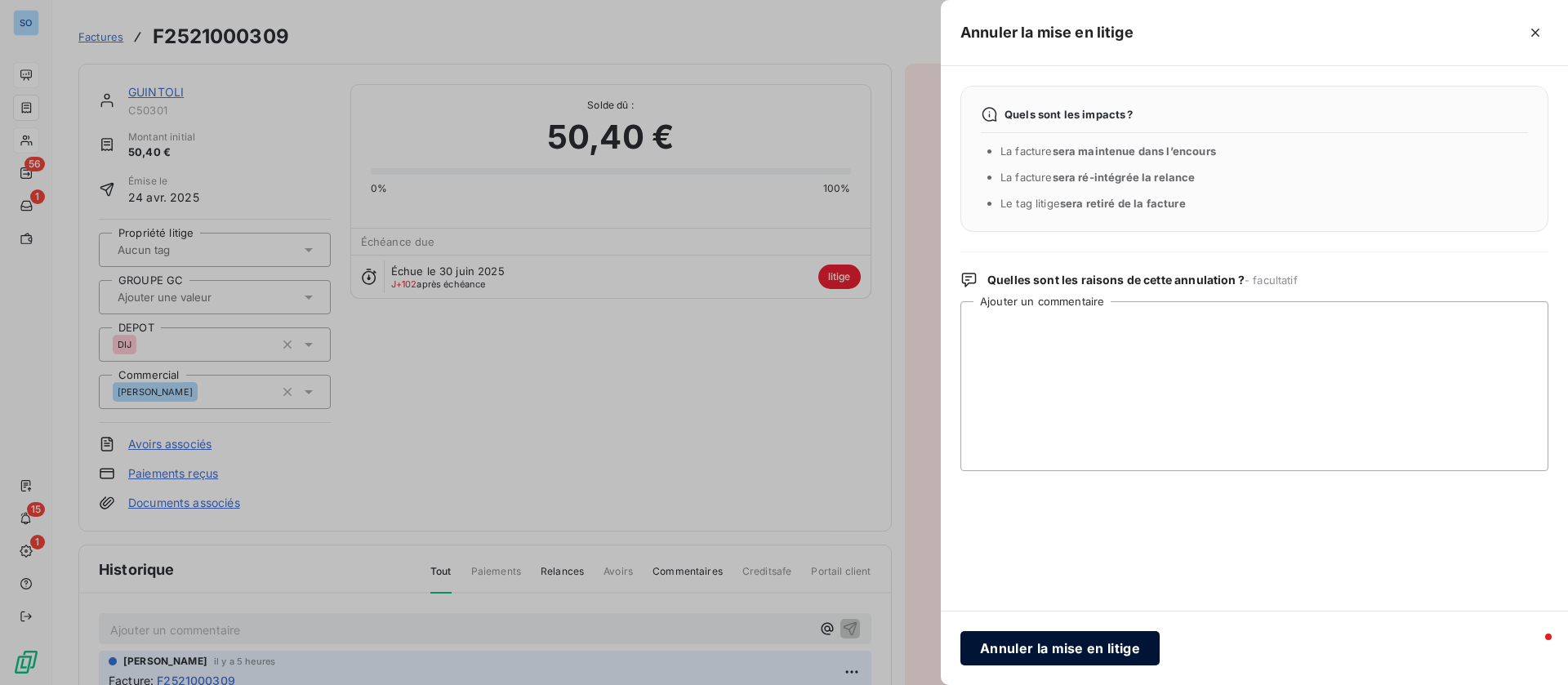
click at [1051, 639] on button "Annuler la mise en litige" at bounding box center [1060, 648] width 199 height 34
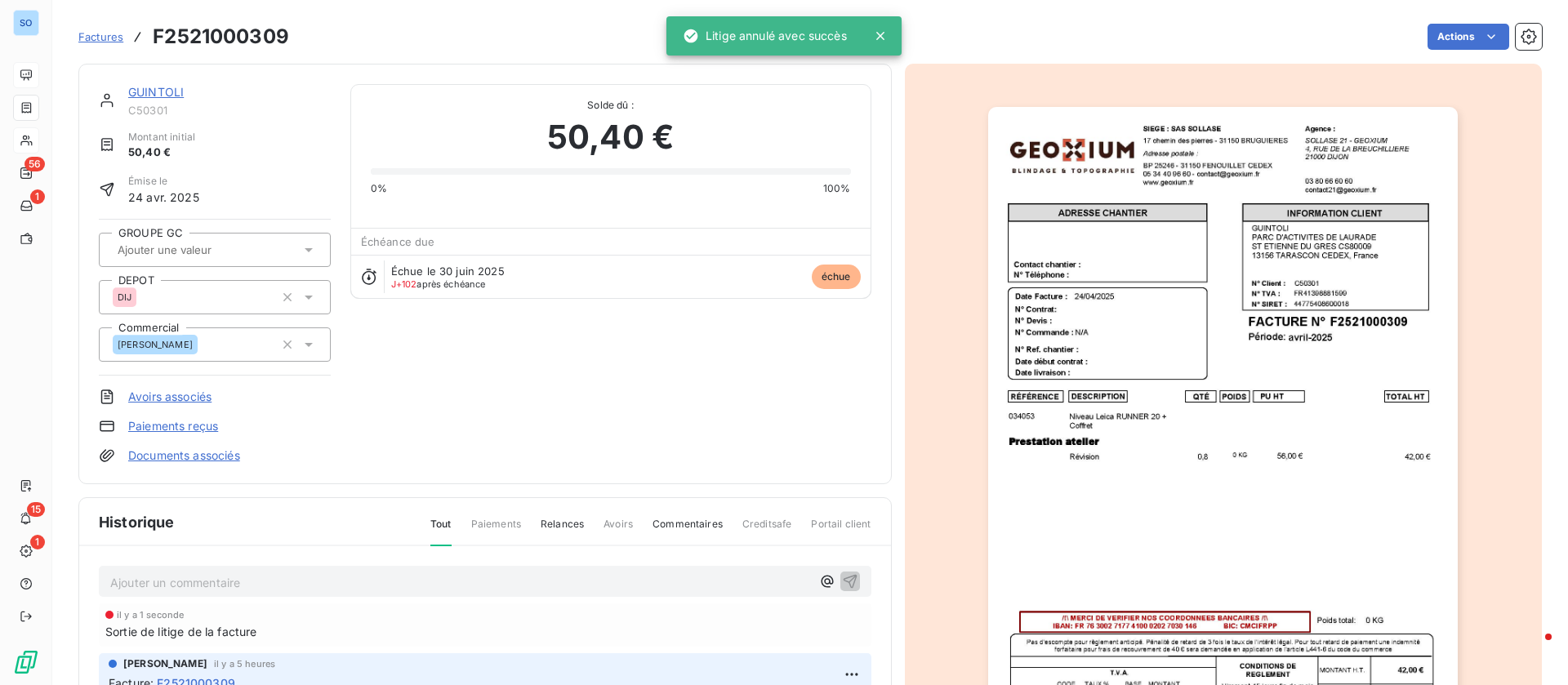
click at [176, 98] on link "GUINTOLI" at bounding box center [156, 91] width 56 height 14
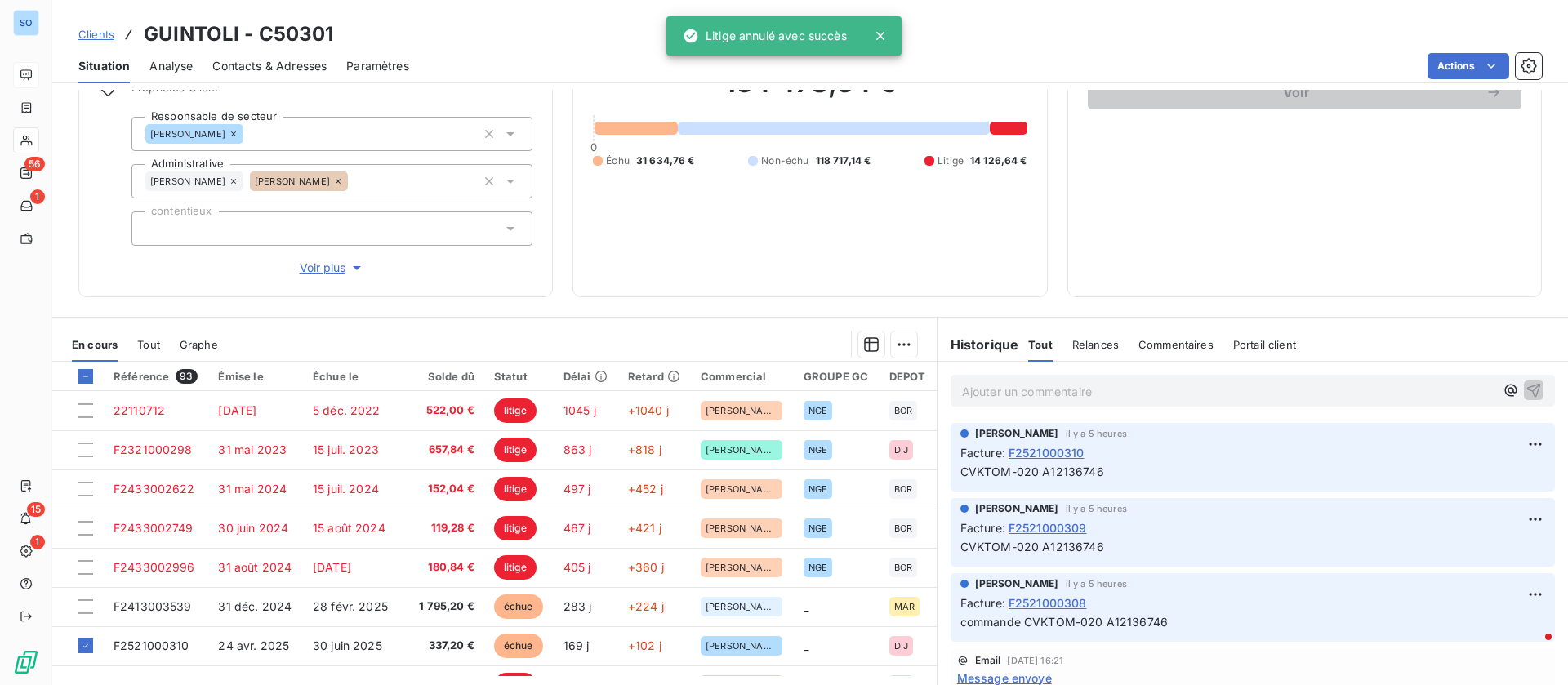
scroll to position [222, 0]
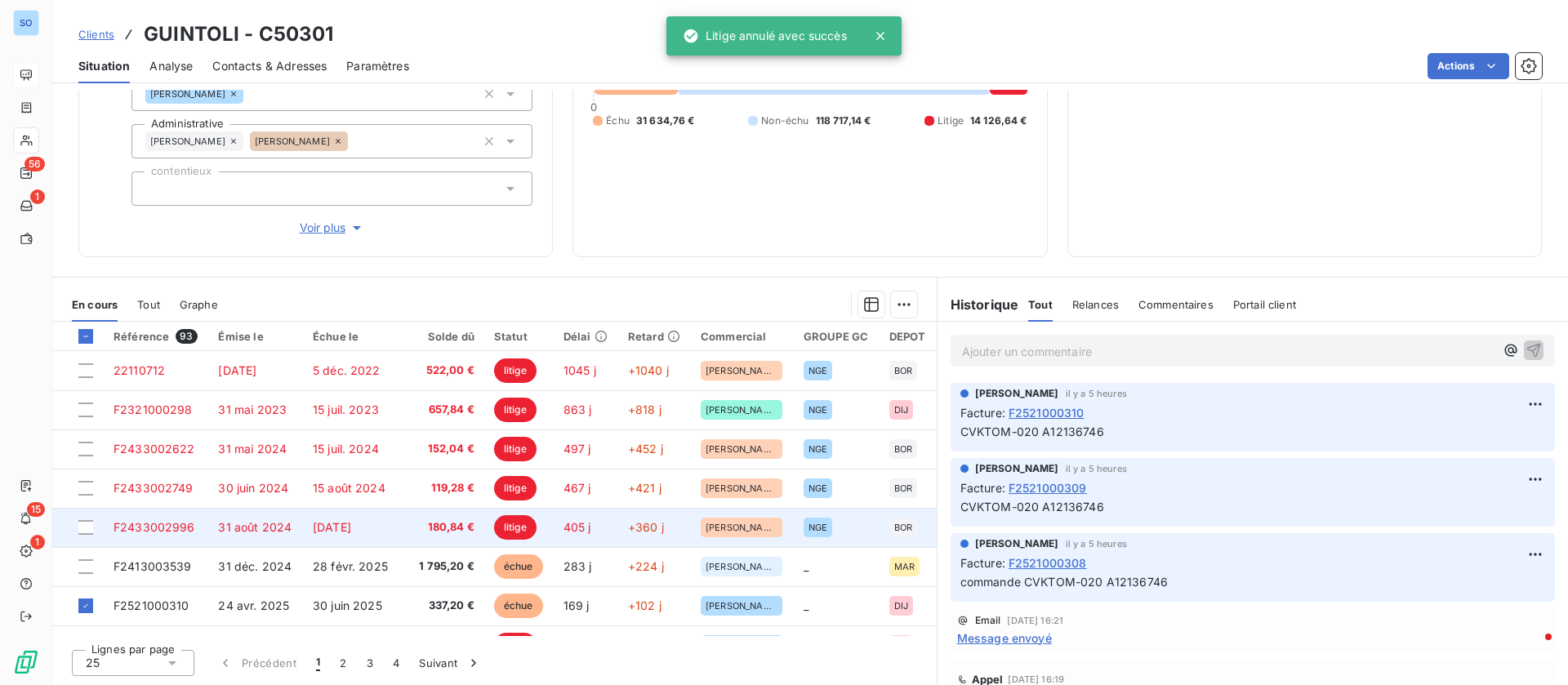
click at [334, 526] on span "[DATE]" at bounding box center [332, 526] width 39 height 14
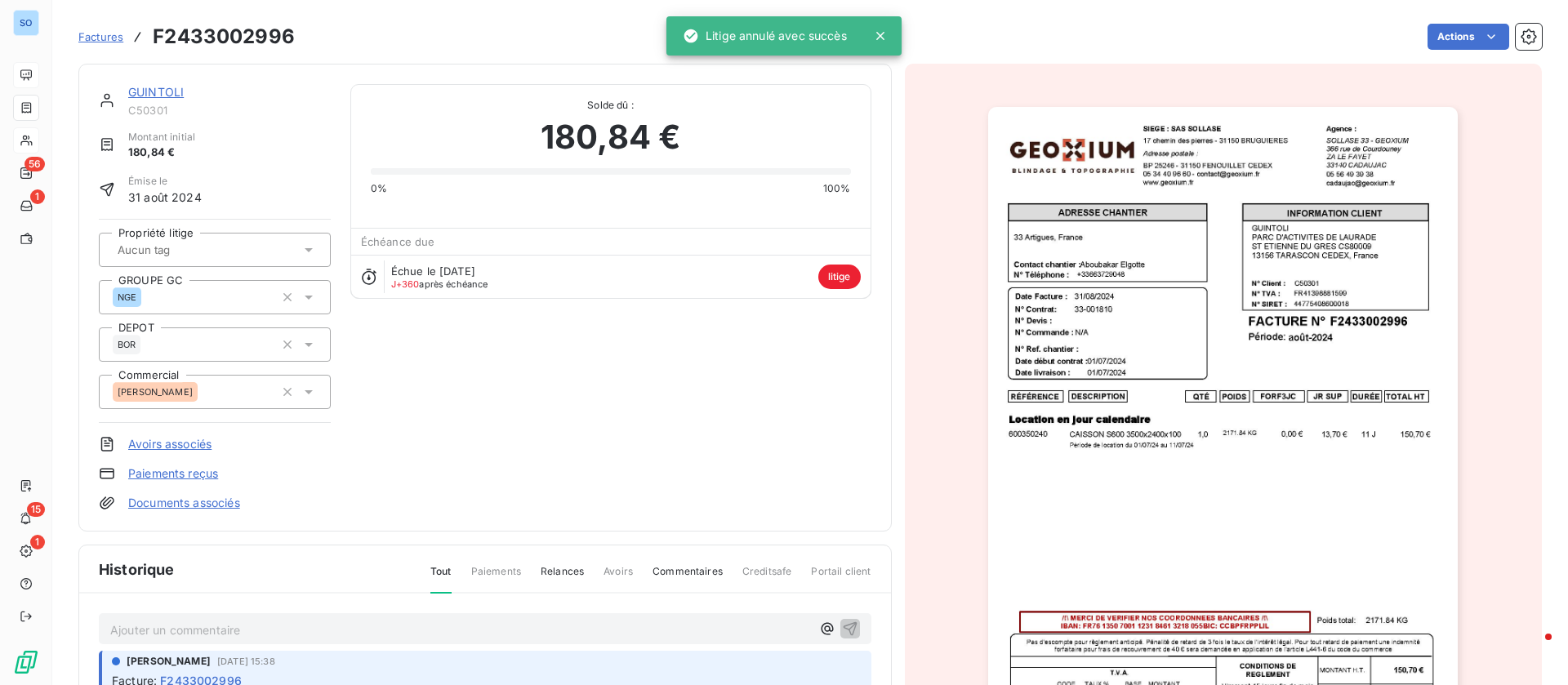
click at [157, 87] on link "GUINTOLI" at bounding box center [156, 91] width 56 height 14
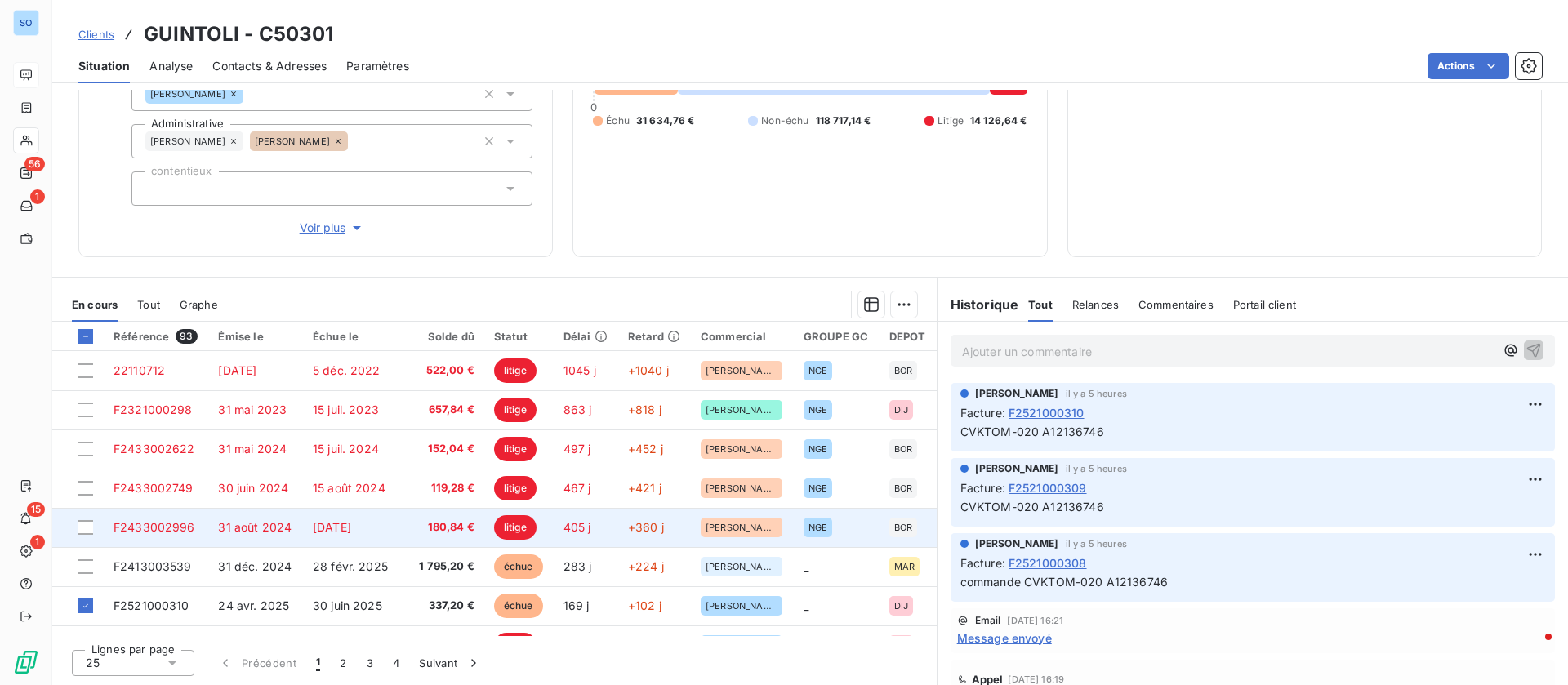
scroll to position [245, 0]
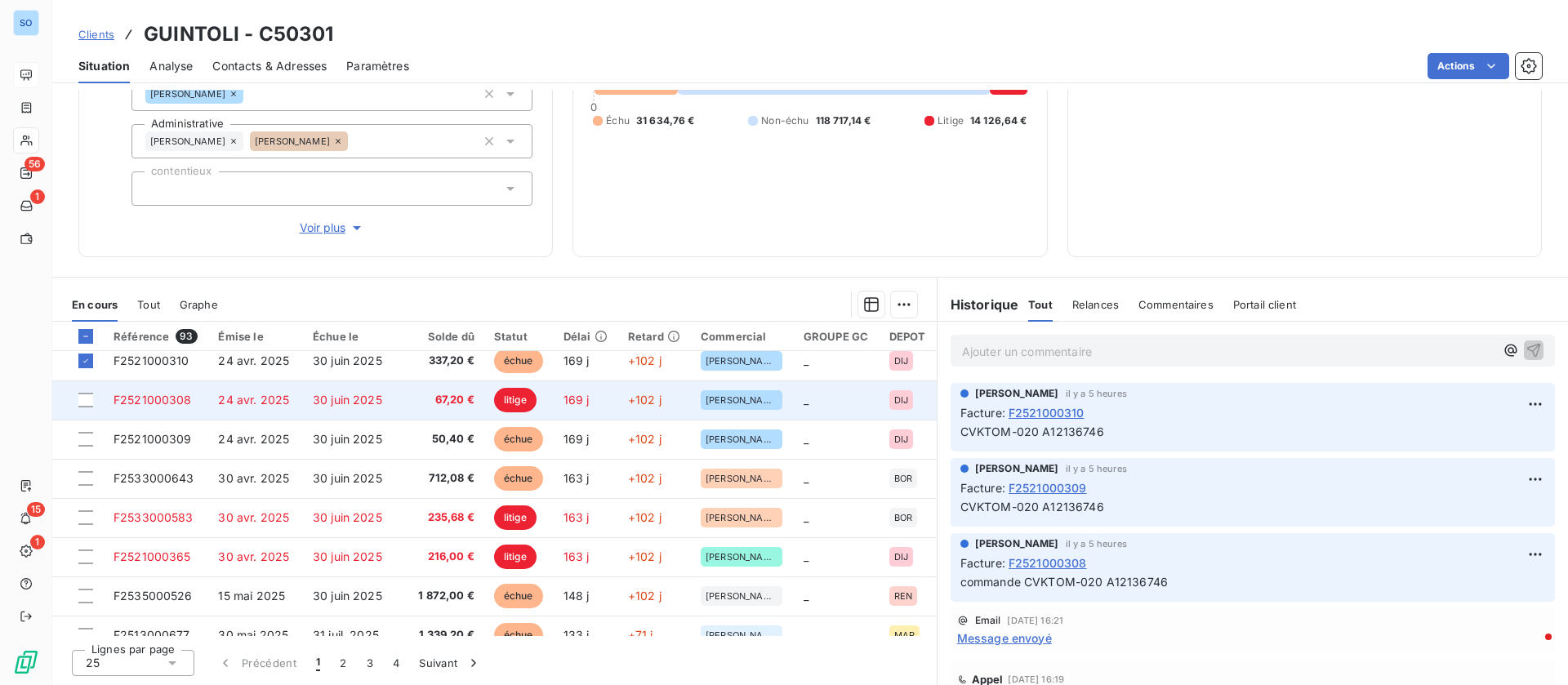
click at [270, 396] on span "24 avr. 2025" at bounding box center [253, 399] width 71 height 14
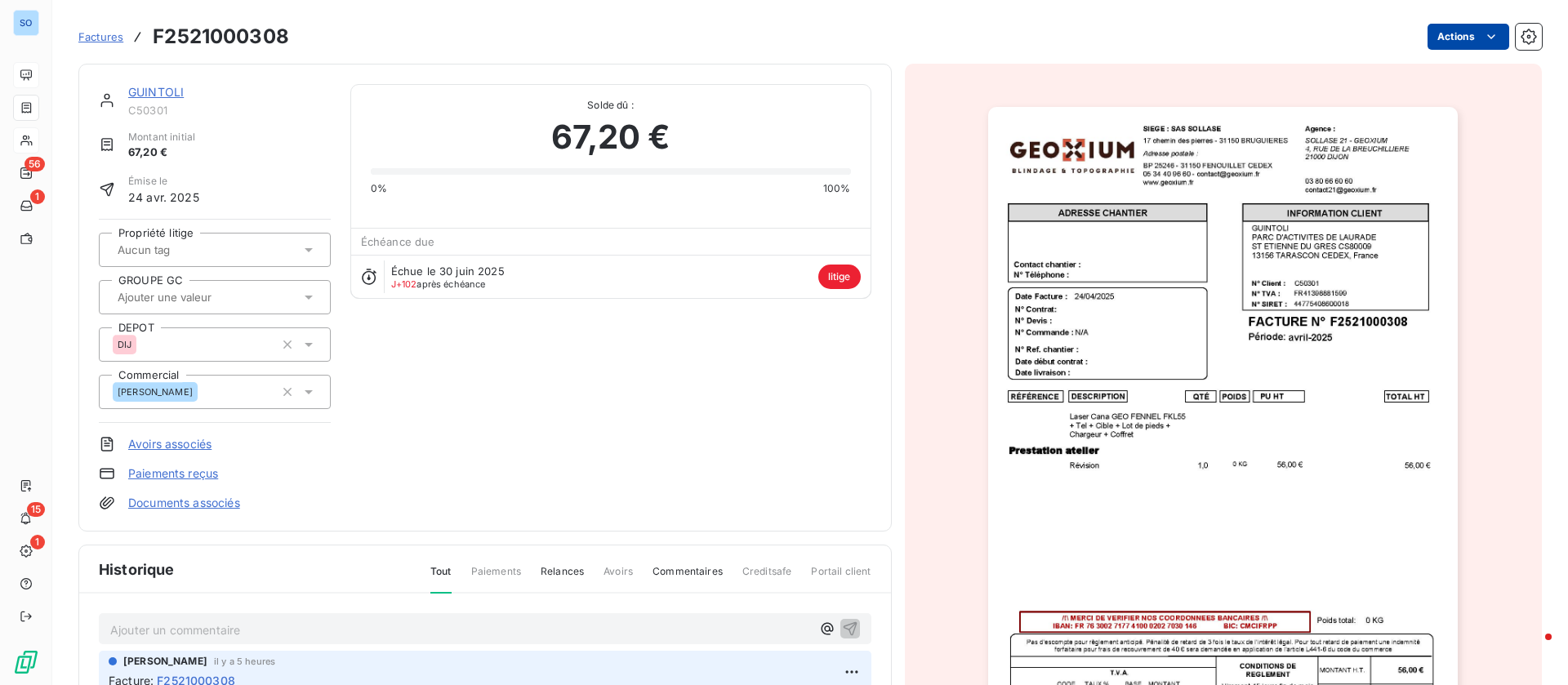
click at [1414, 39] on html "SO 56 1 15 1 Factures F2521000308 Actions GUINTOLI C50301 Montant initial 67,20…" at bounding box center [784, 342] width 1568 height 685
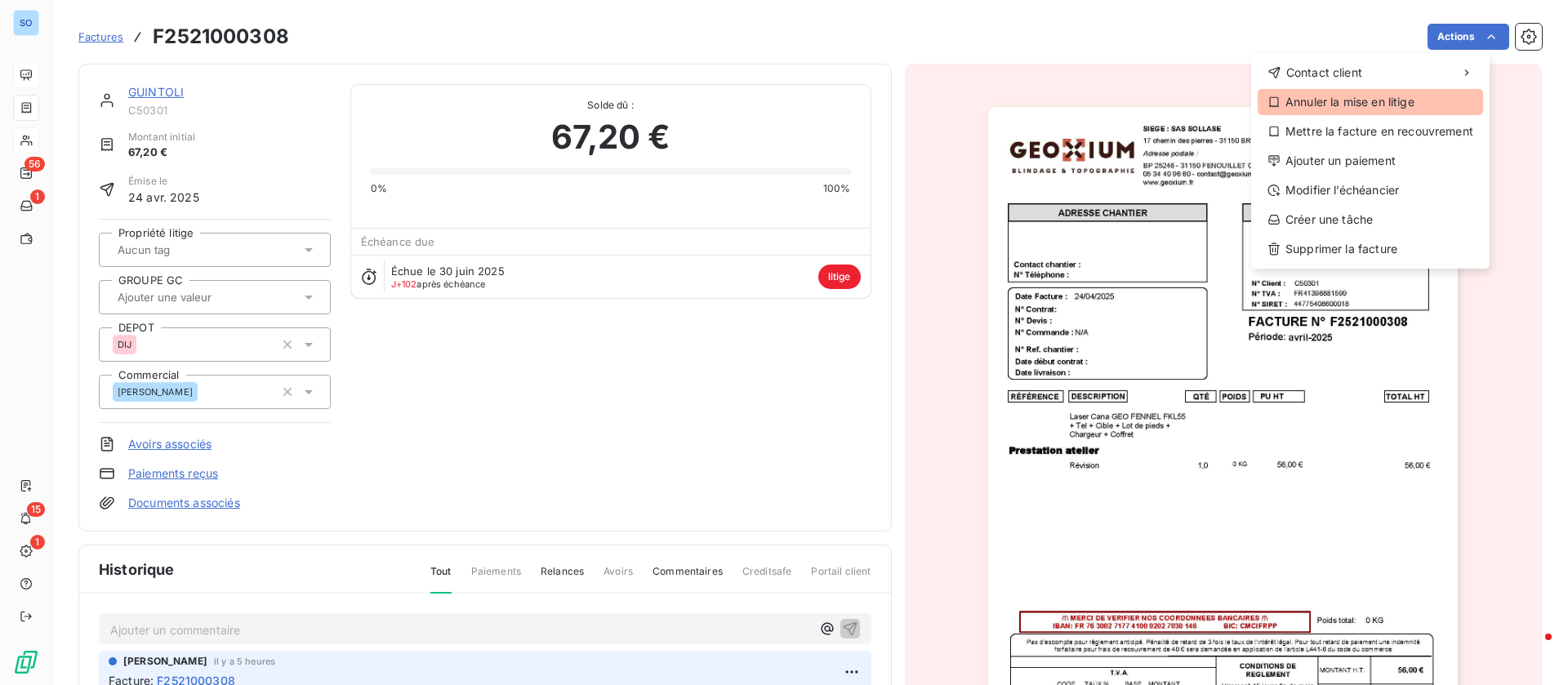
click at [1371, 99] on div "Annuler la mise en litige" at bounding box center [1370, 102] width 225 height 26
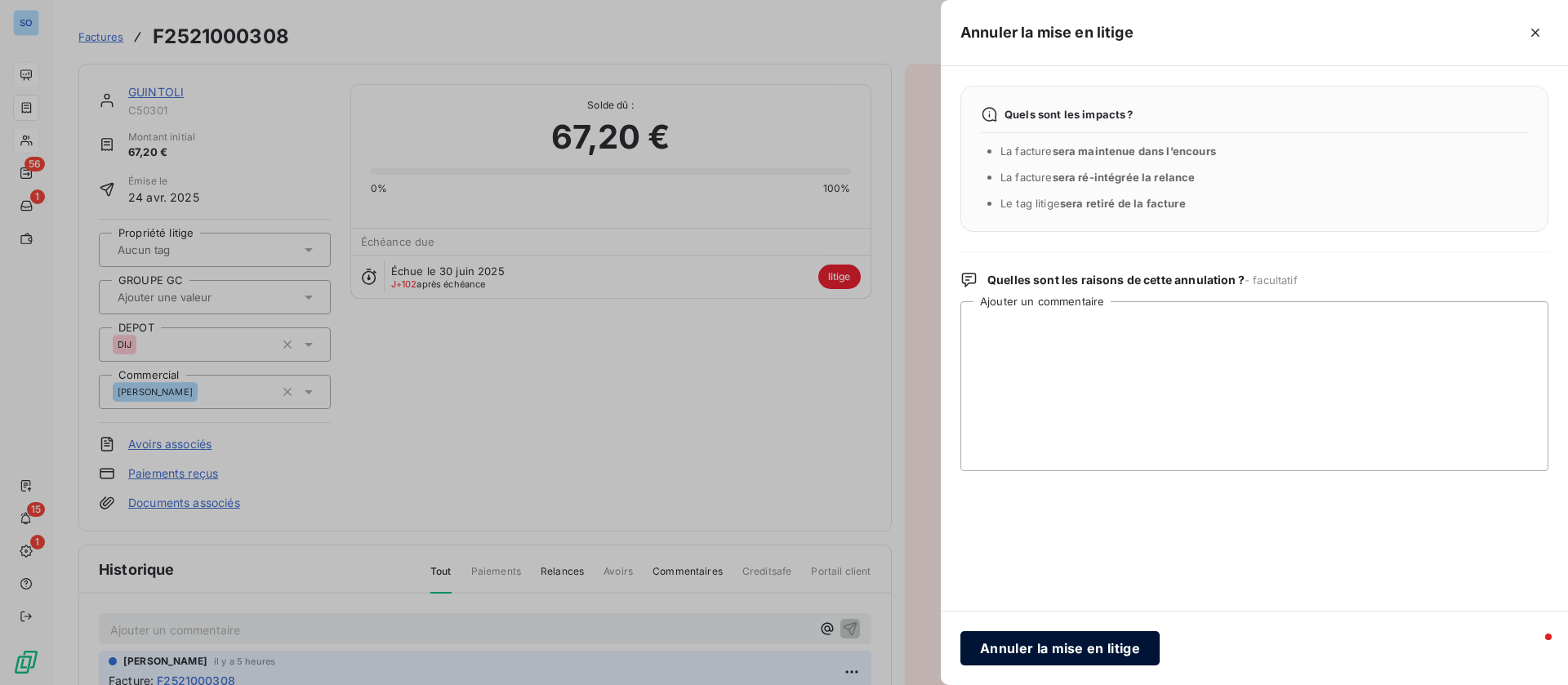
click at [997, 640] on button "Annuler la mise en litige" at bounding box center [1060, 648] width 199 height 34
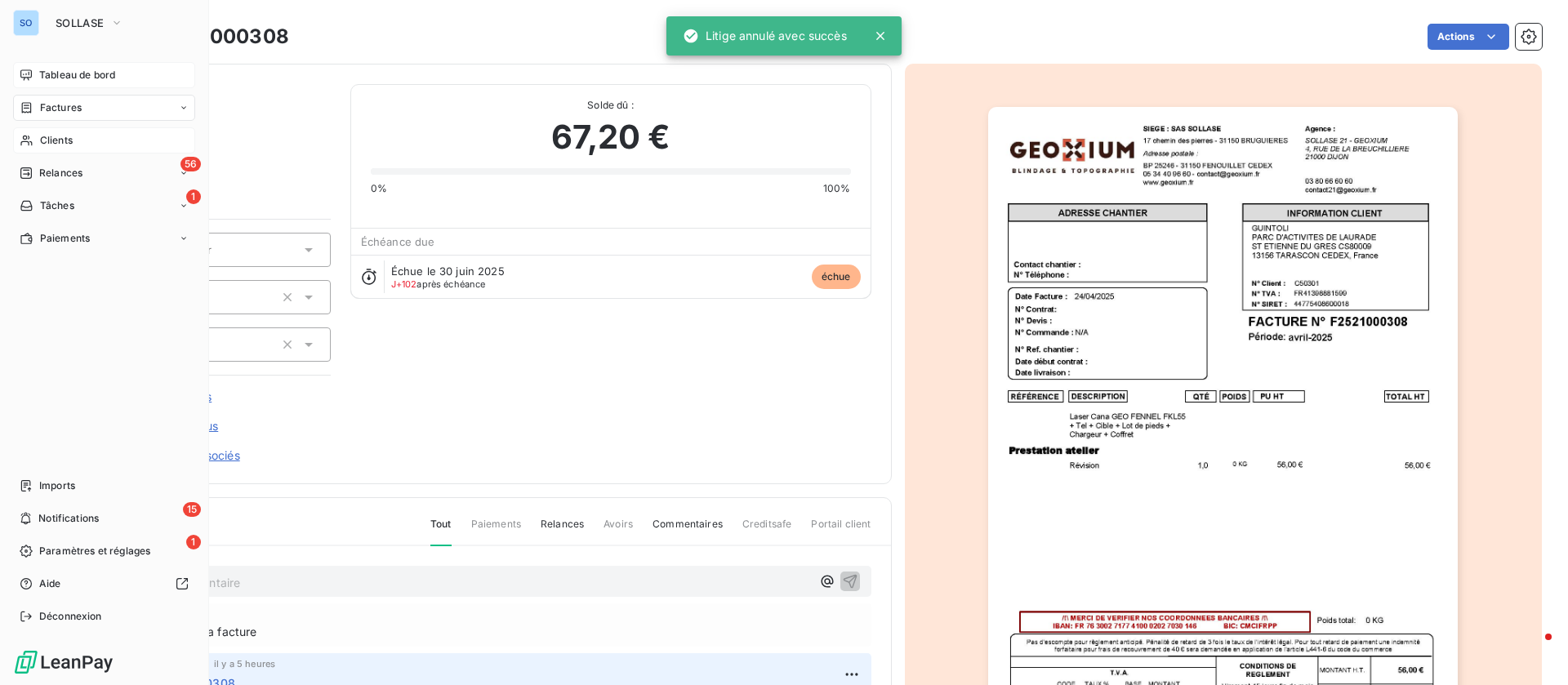
click at [57, 68] on span "Tableau de bord" at bounding box center [77, 75] width 76 height 14
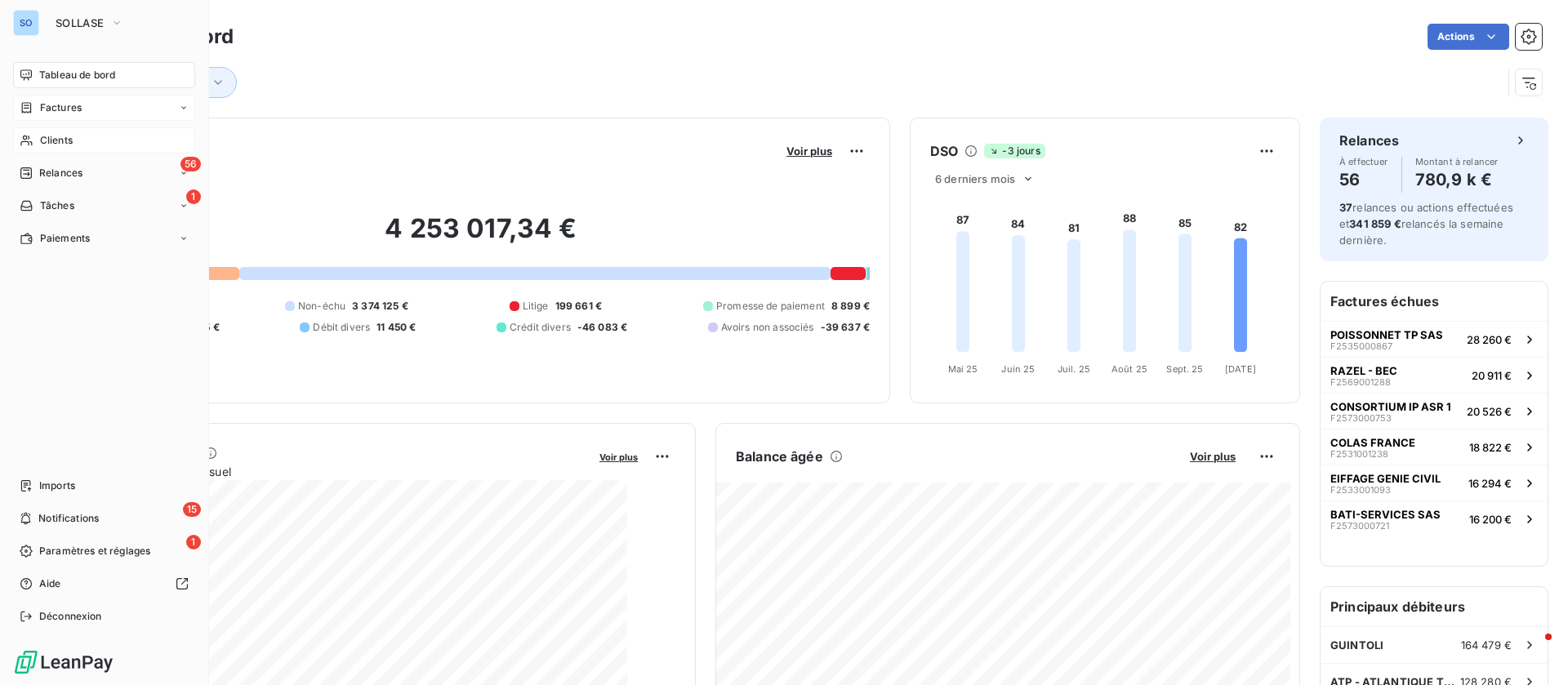
click at [40, 117] on div "Factures" at bounding box center [104, 107] width 182 height 26
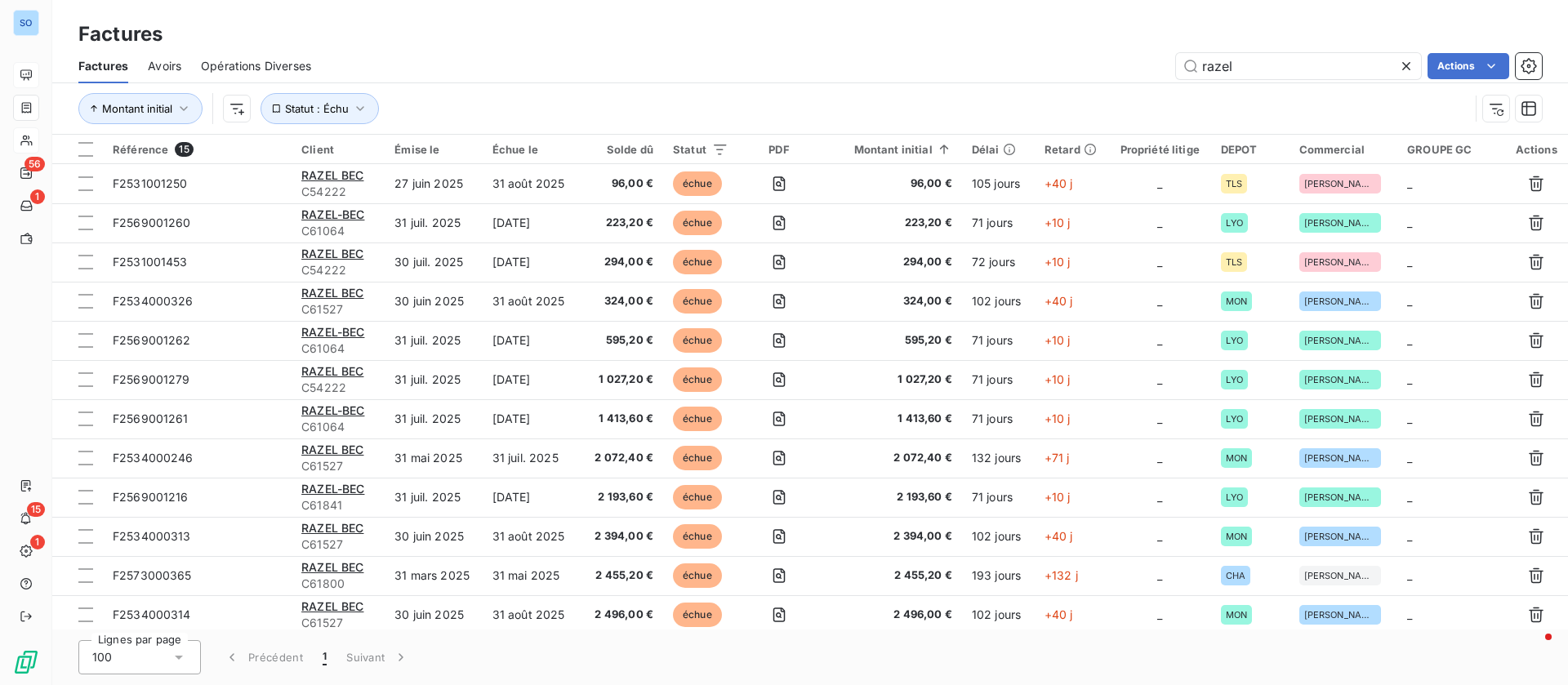
drag, startPoint x: 1166, startPoint y: 58, endPoint x: 1105, endPoint y: 59, distance: 61.0
click at [1106, 59] on div "razel Actions" at bounding box center [936, 66] width 1211 height 26
type input "2535000634"
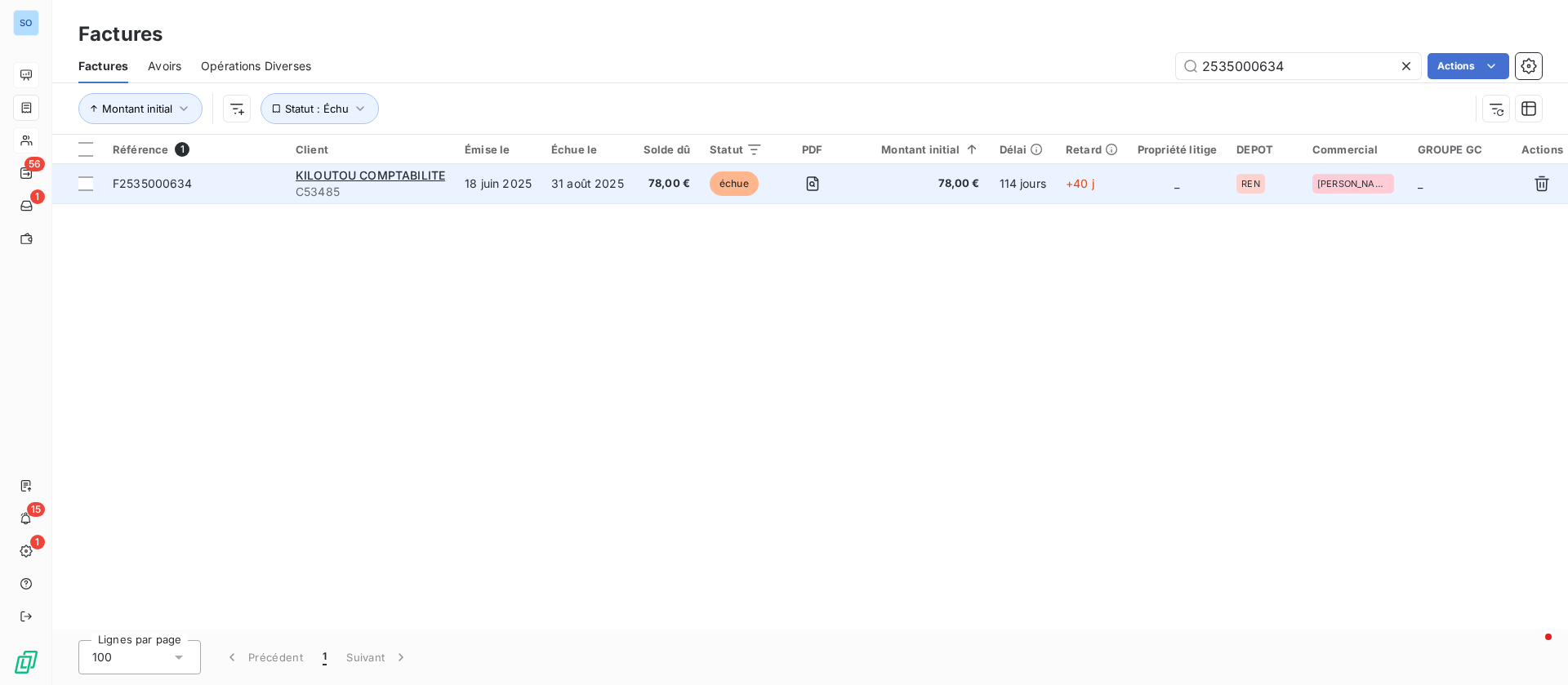
click at [495, 183] on td "18 juin 2025" at bounding box center [498, 183] width 87 height 39
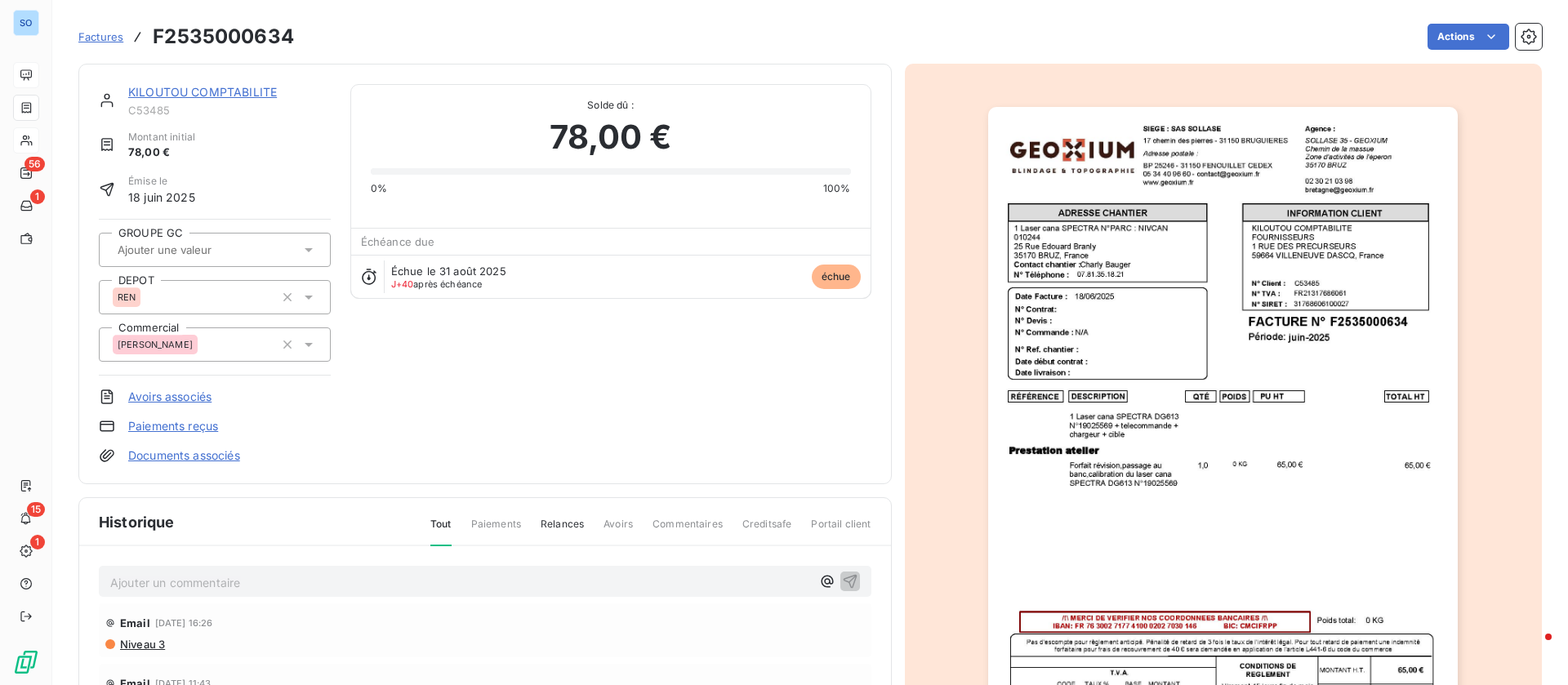
click at [320, 580] on p "Ajouter un commentaire ﻿" at bounding box center [460, 582] width 700 height 21
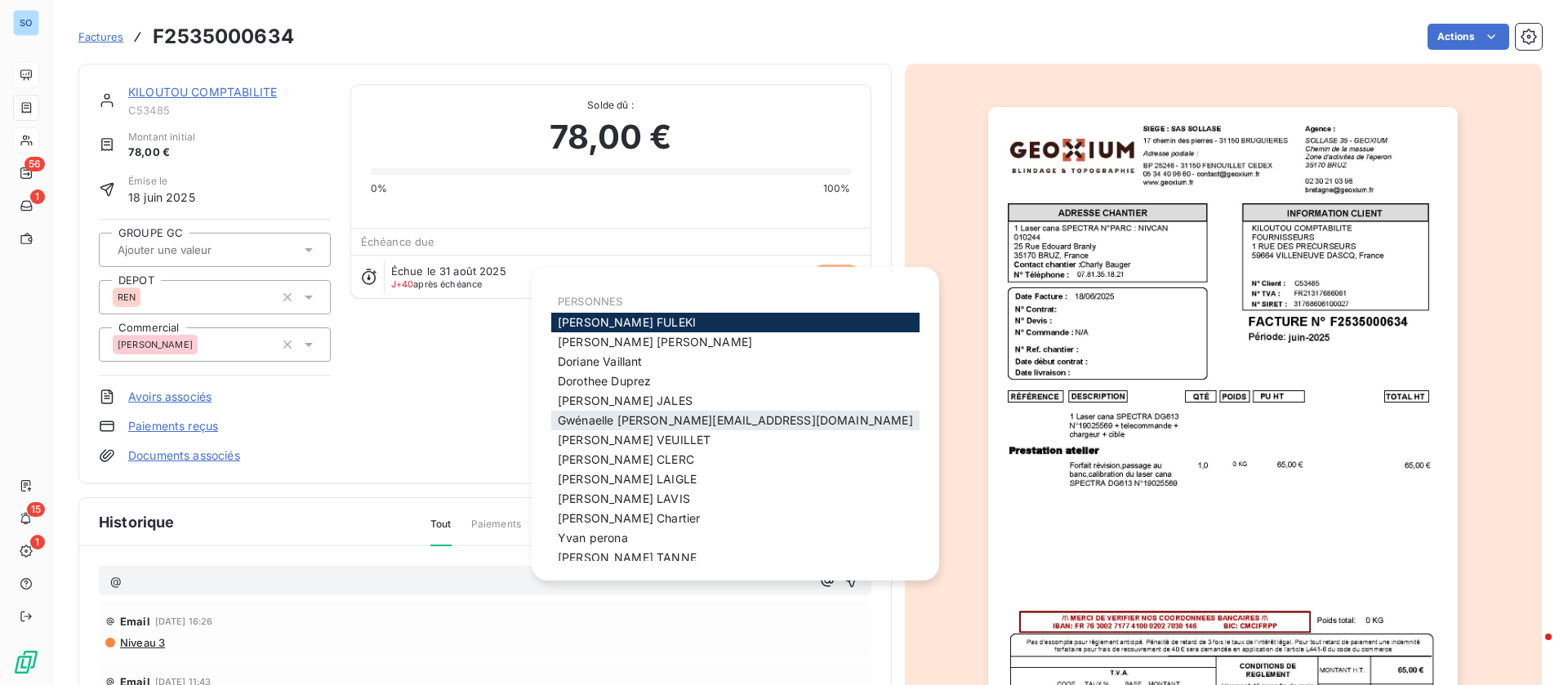
scroll to position [30, 0]
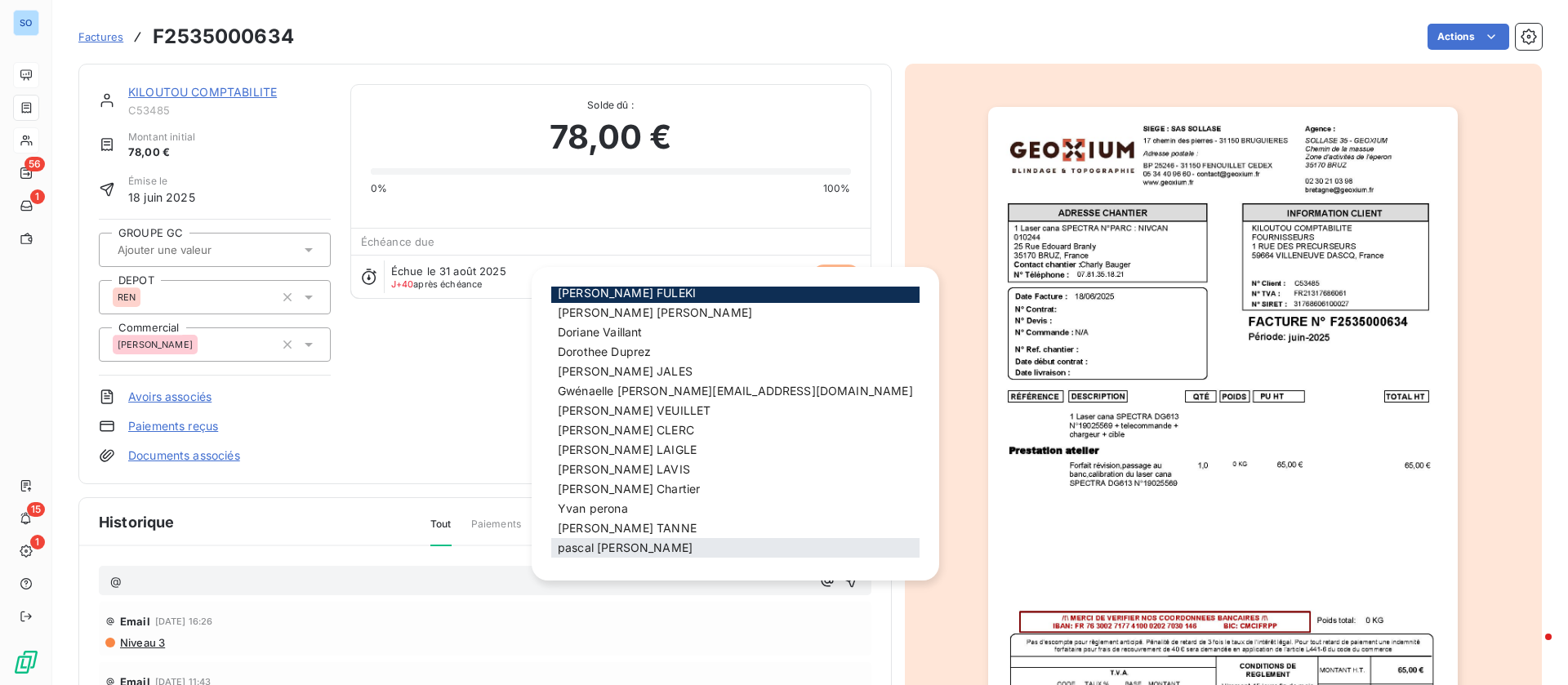
click at [645, 544] on div "[PERSON_NAME]" at bounding box center [735, 548] width 369 height 20
drag, startPoint x: 628, startPoint y: 549, endPoint x: 604, endPoint y: 546, distance: 24.2
click at [627, 549] on span "[PERSON_NAME]" at bounding box center [625, 547] width 135 height 14
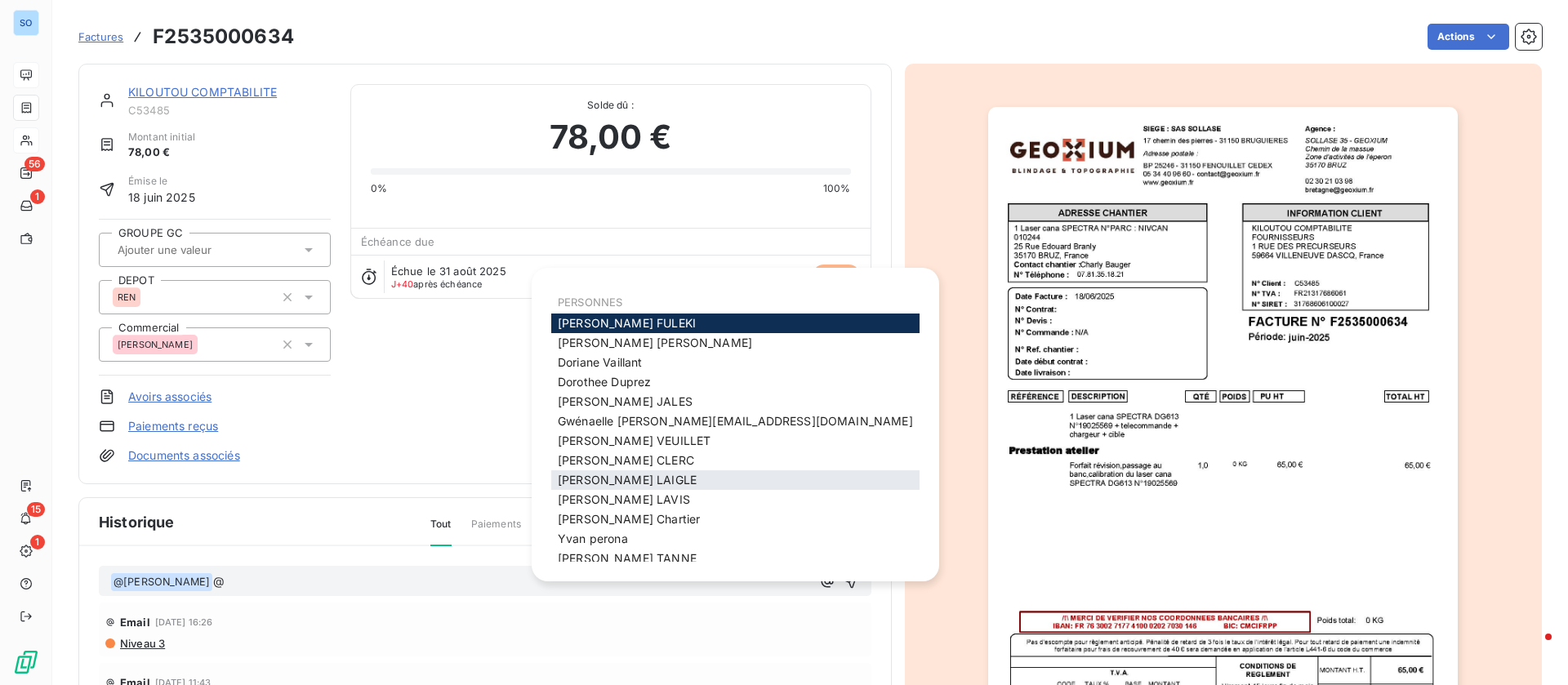
click at [634, 478] on span "[PERSON_NAME]" at bounding box center [627, 480] width 139 height 14
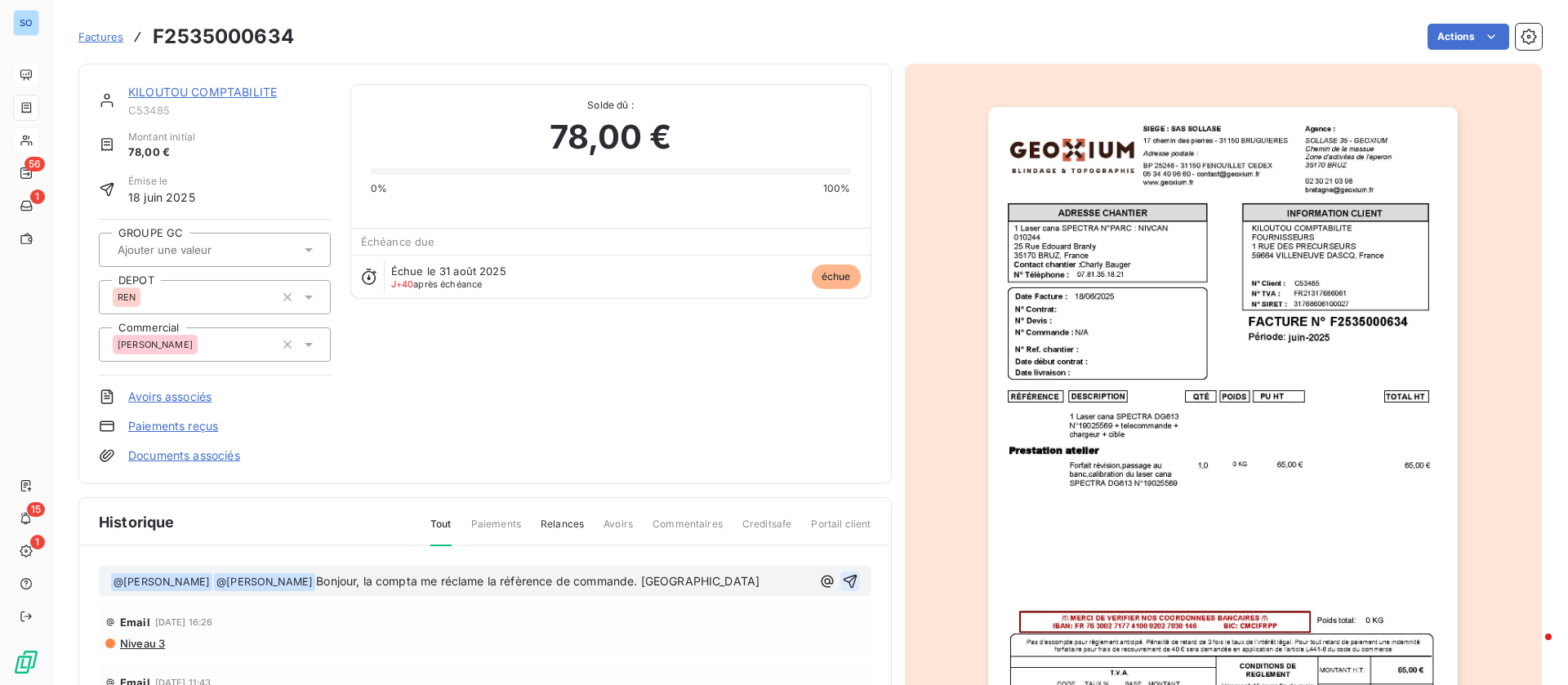
click at [843, 579] on icon "button" at bounding box center [849, 580] width 14 height 14
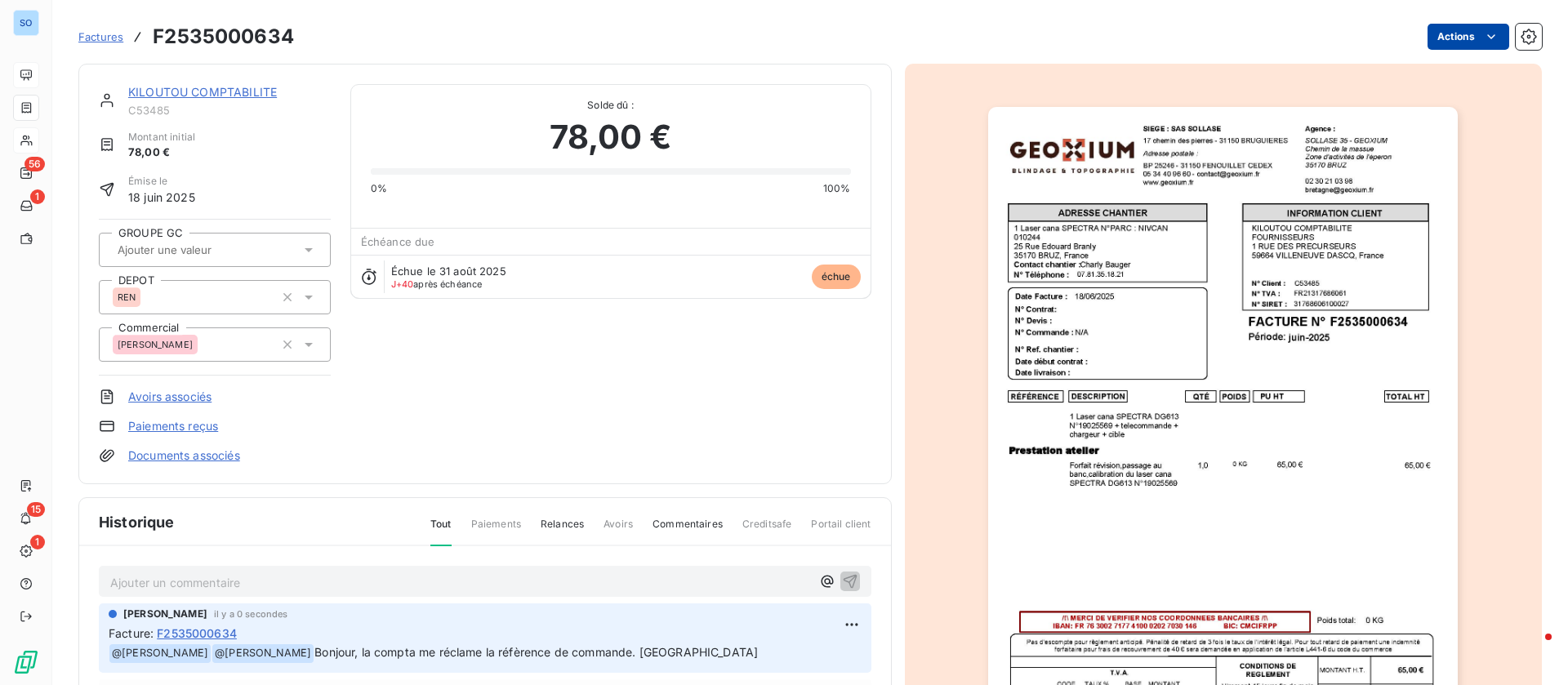
click at [1424, 41] on html "SO 56 1 15 1 Factures F2535000634 Actions KILOUTOU COMPTABILITE C53485 Montant …" at bounding box center [784, 342] width 1568 height 685
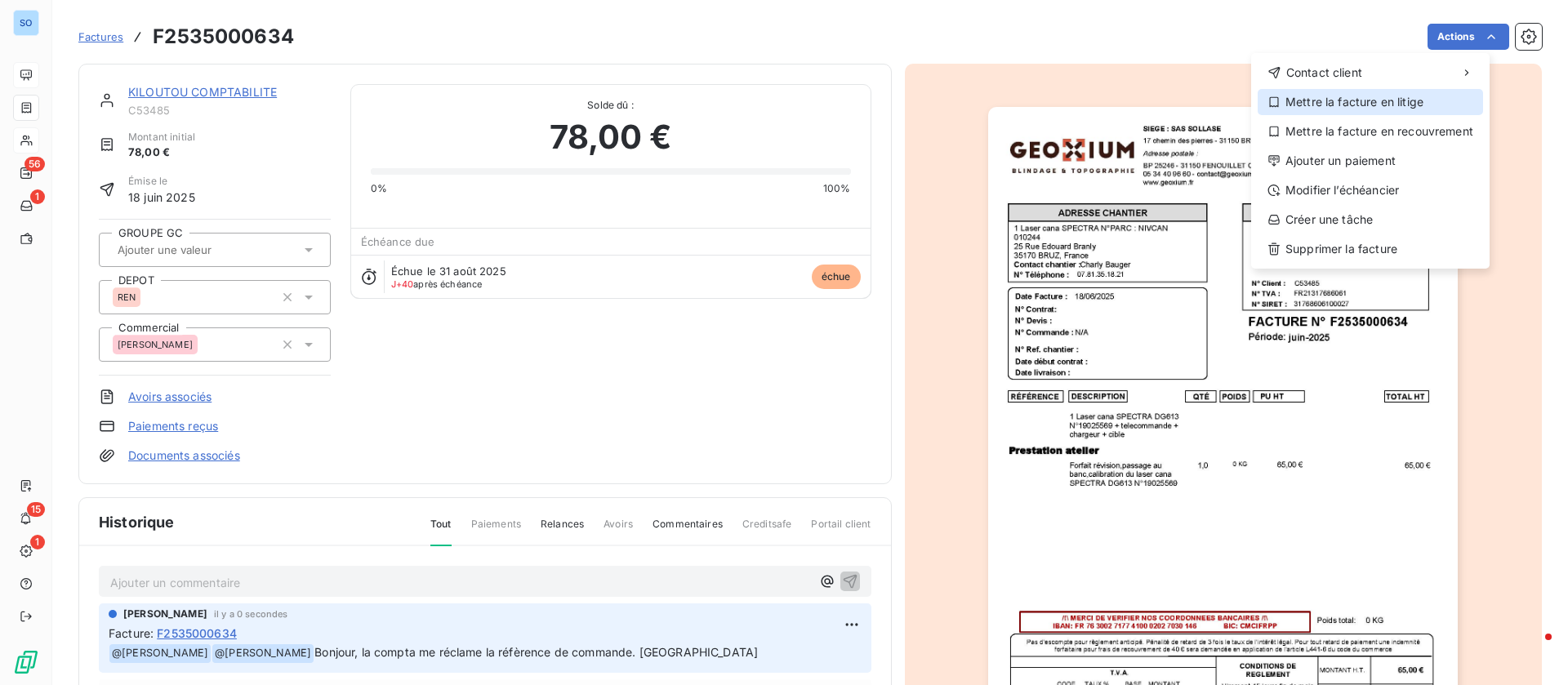
click at [1350, 99] on div "Mettre la facture en litige" at bounding box center [1370, 102] width 225 height 26
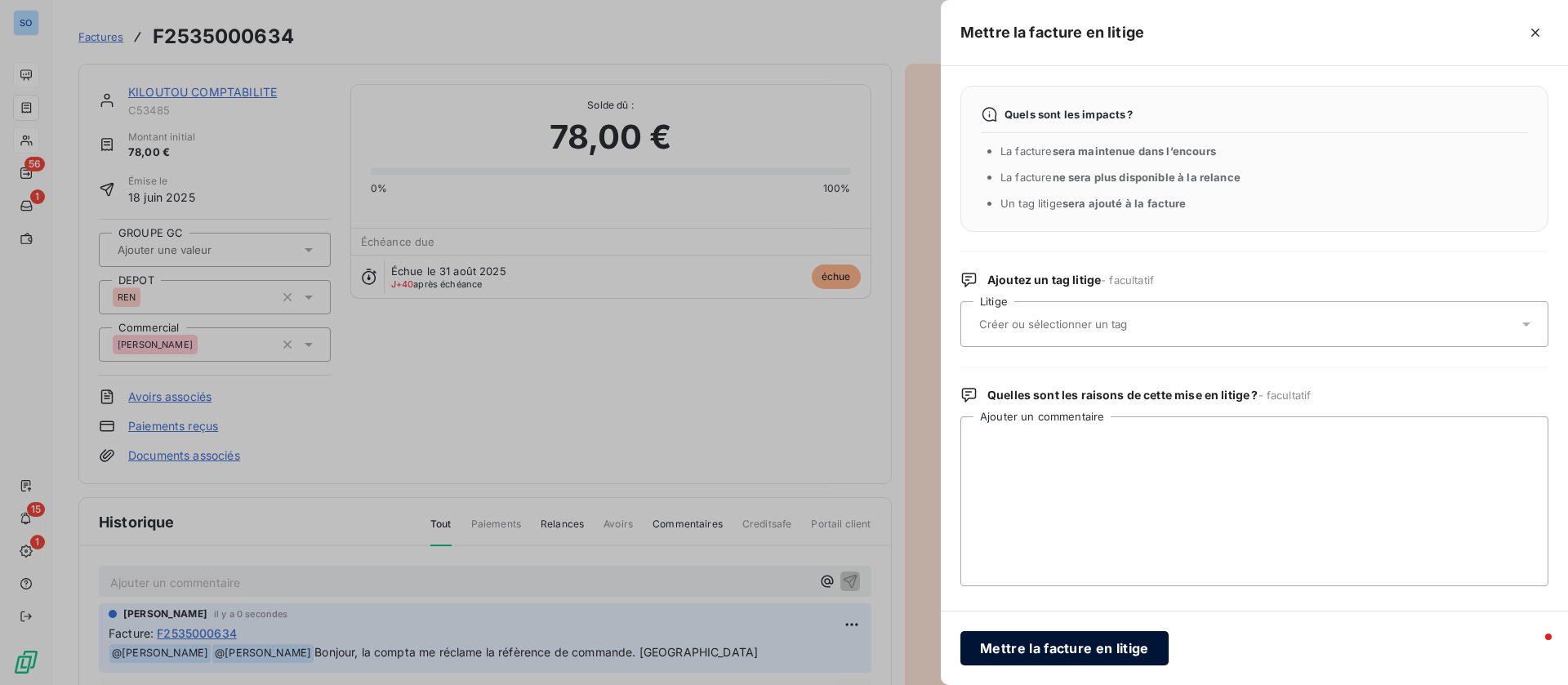
click at [1065, 648] on button "Mettre la facture en litige" at bounding box center [1064, 648] width 208 height 34
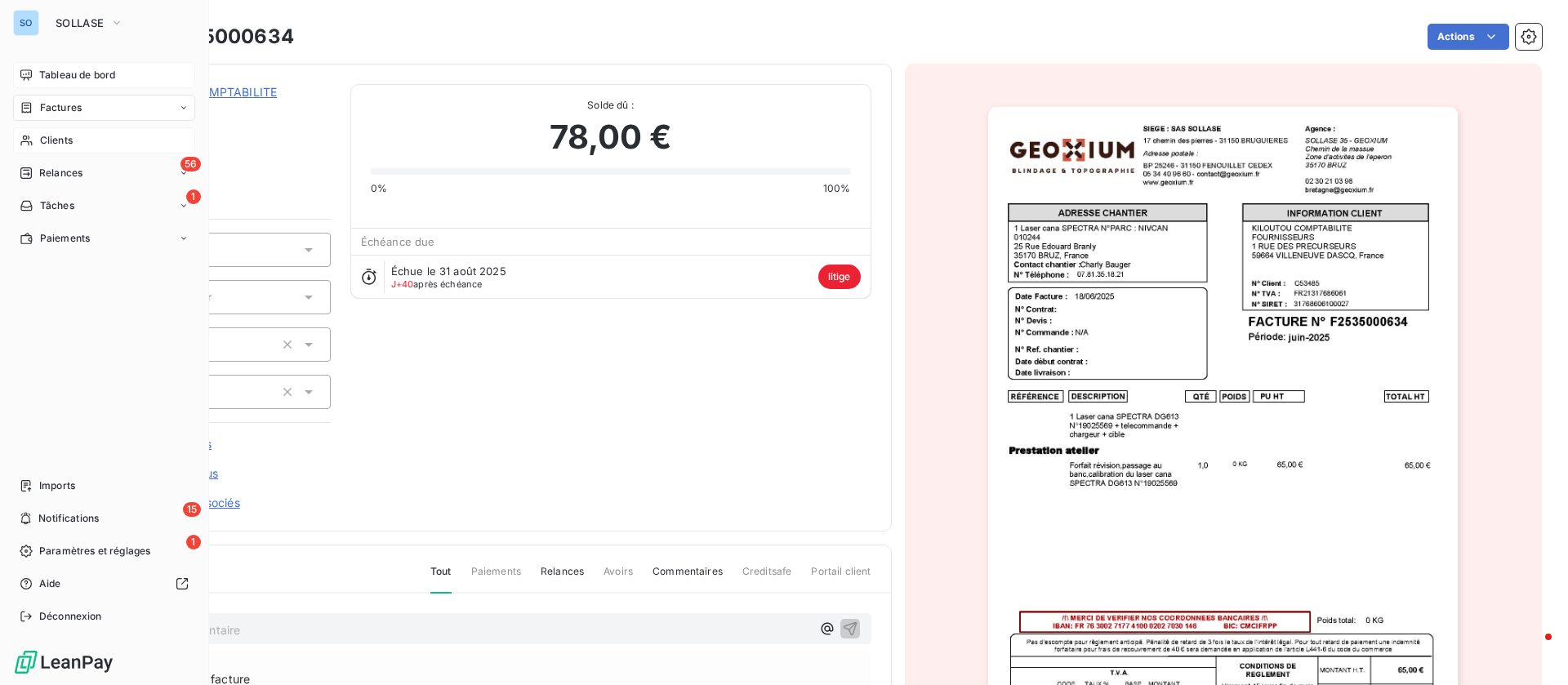
click at [48, 74] on span "Tableau de bord" at bounding box center [77, 75] width 76 height 14
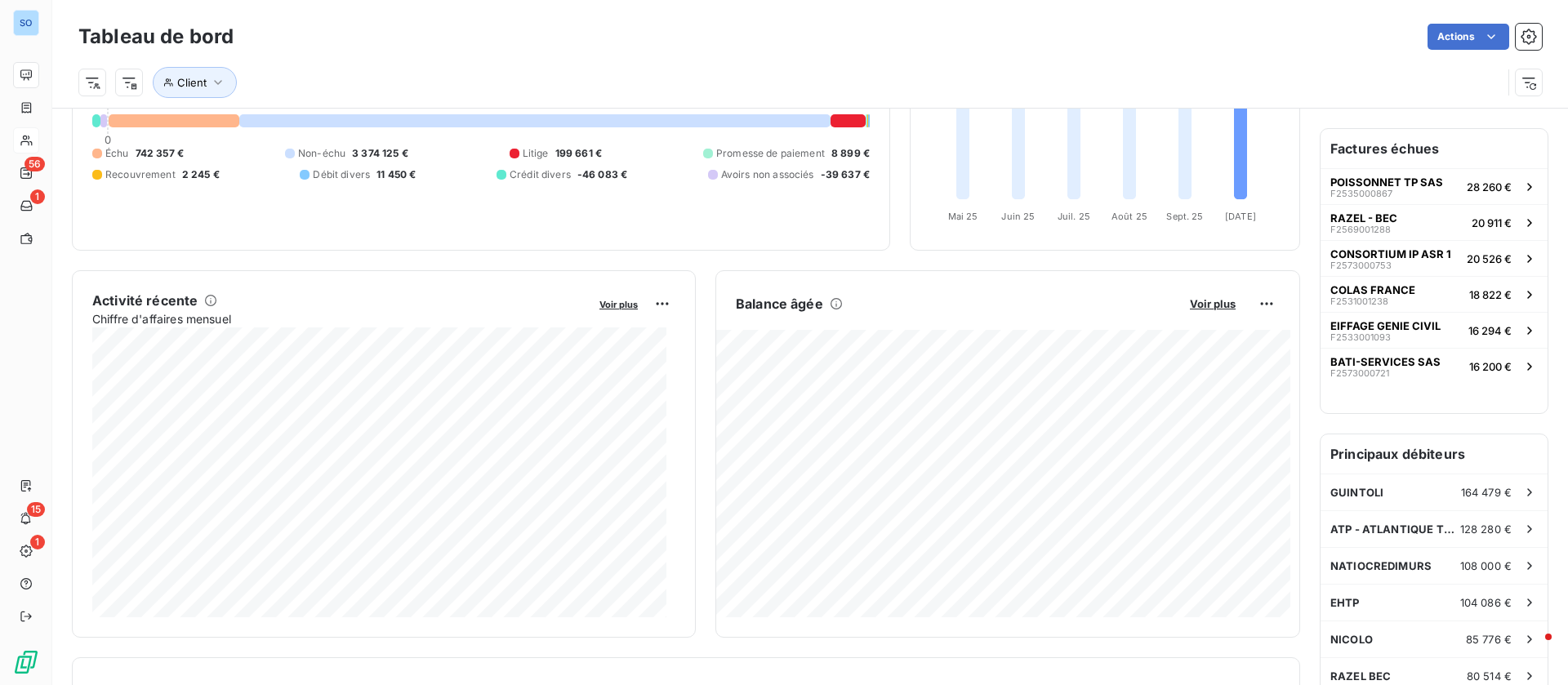
scroll to position [246, 0]
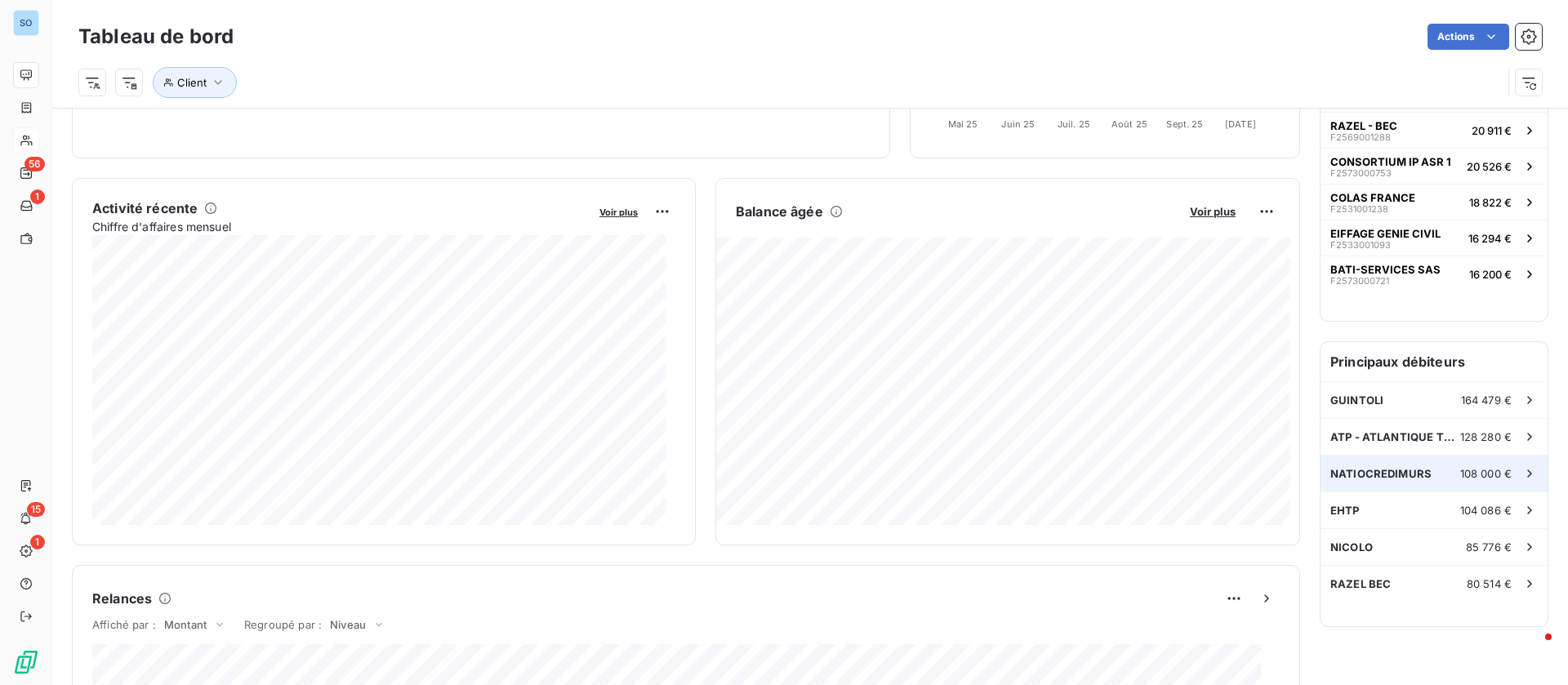
click at [1363, 483] on div "NATIOCREDIMURS 108 000 €" at bounding box center [1434, 474] width 227 height 36
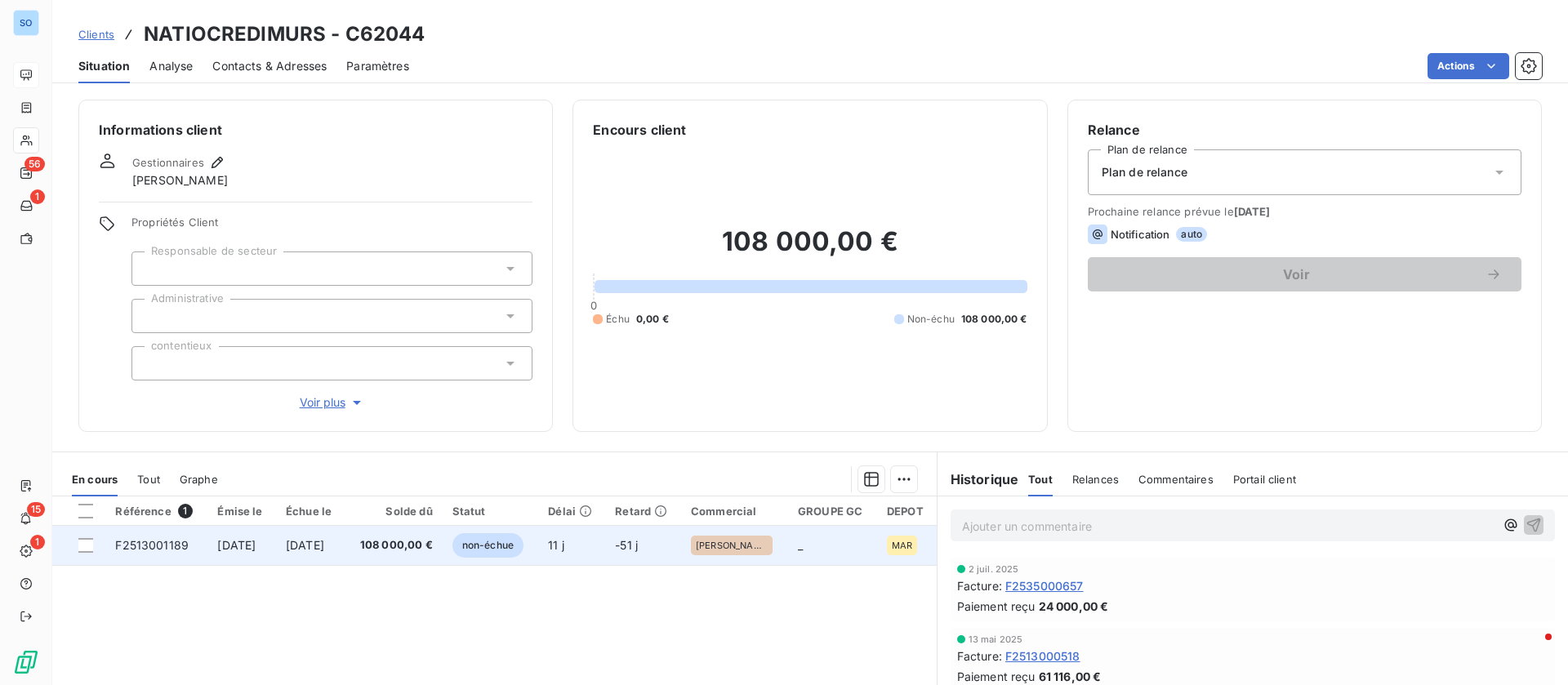
click at [305, 553] on td "[DATE]" at bounding box center [310, 545] width 69 height 39
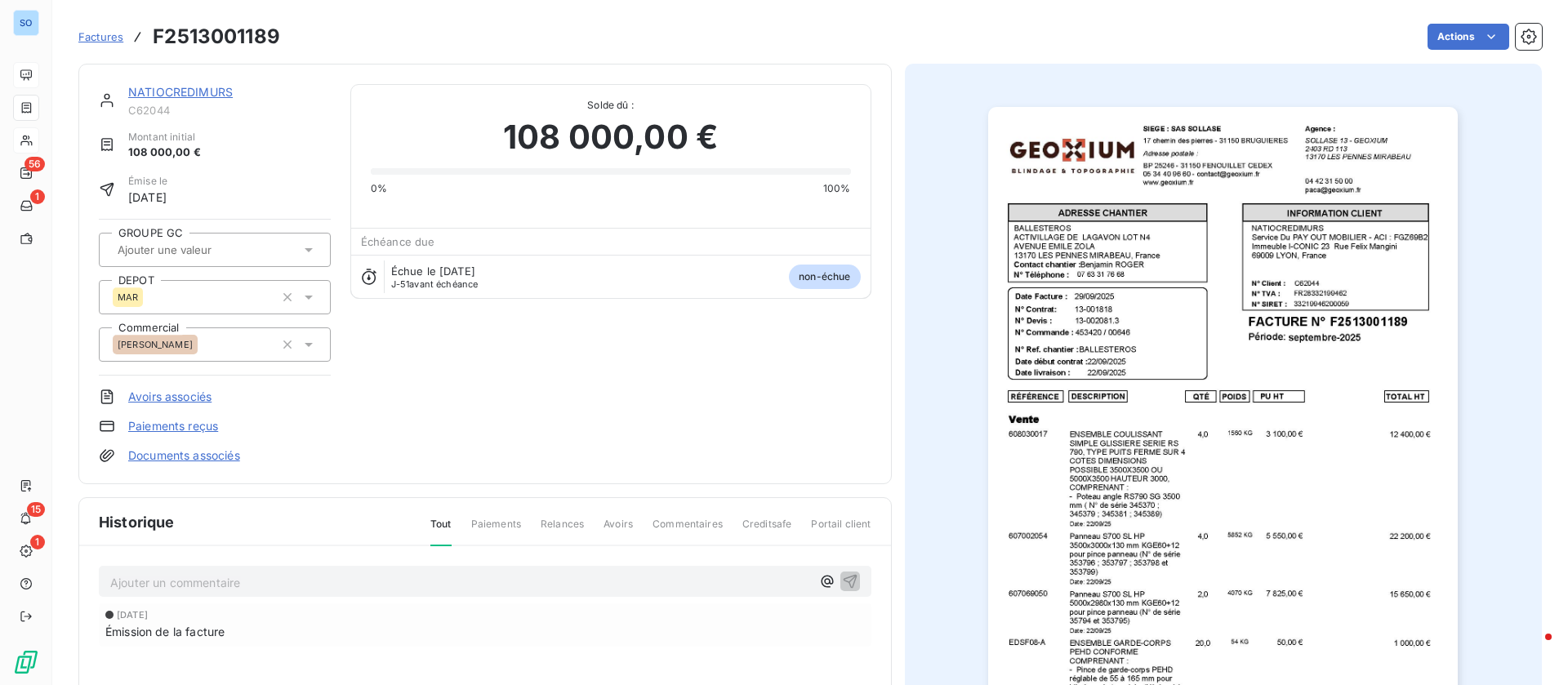
click at [198, 86] on link "NATIOCREDIMURS" at bounding box center [180, 91] width 105 height 14
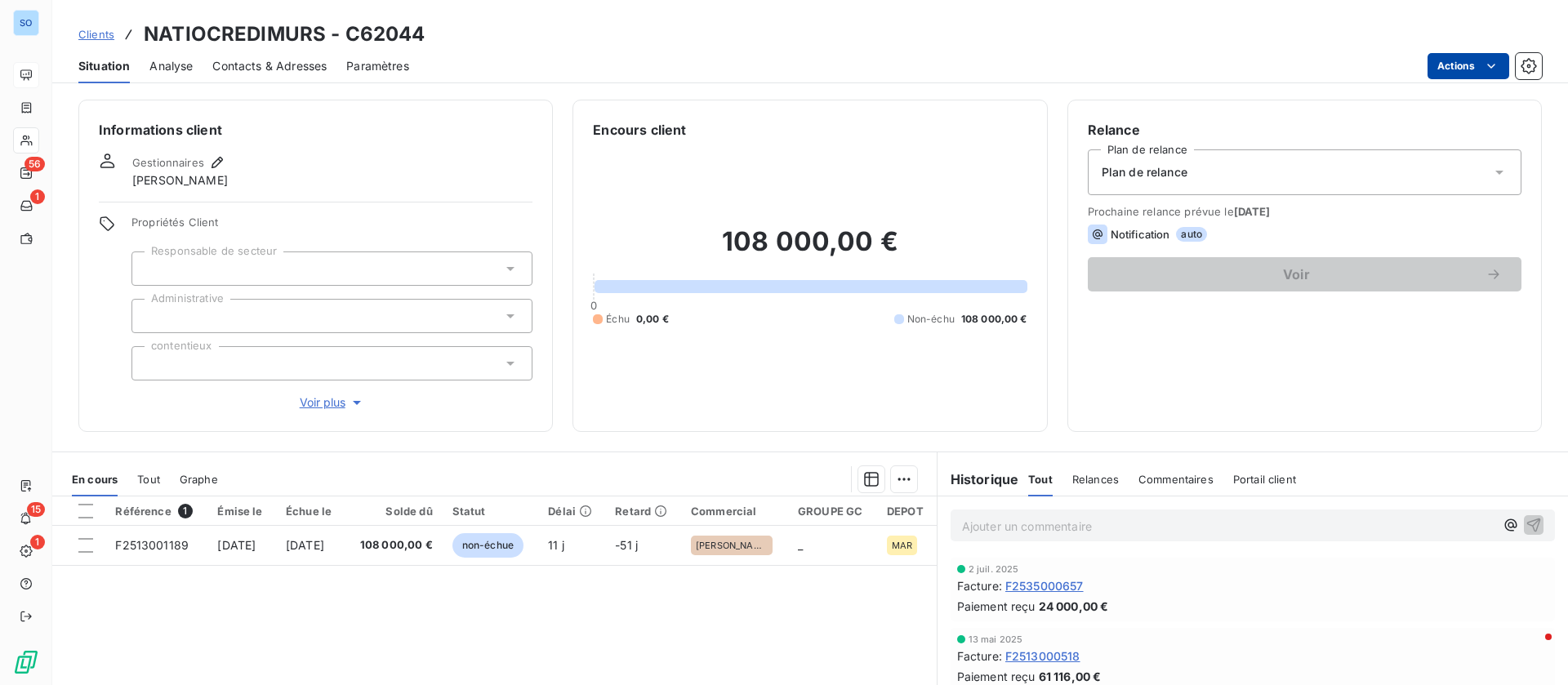
click at [1462, 59] on html "SO 56 1 15 1 Clients NATIOCREDIMURS - C62044 Situation Analyse Contacts & Adres…" at bounding box center [784, 342] width 1568 height 685
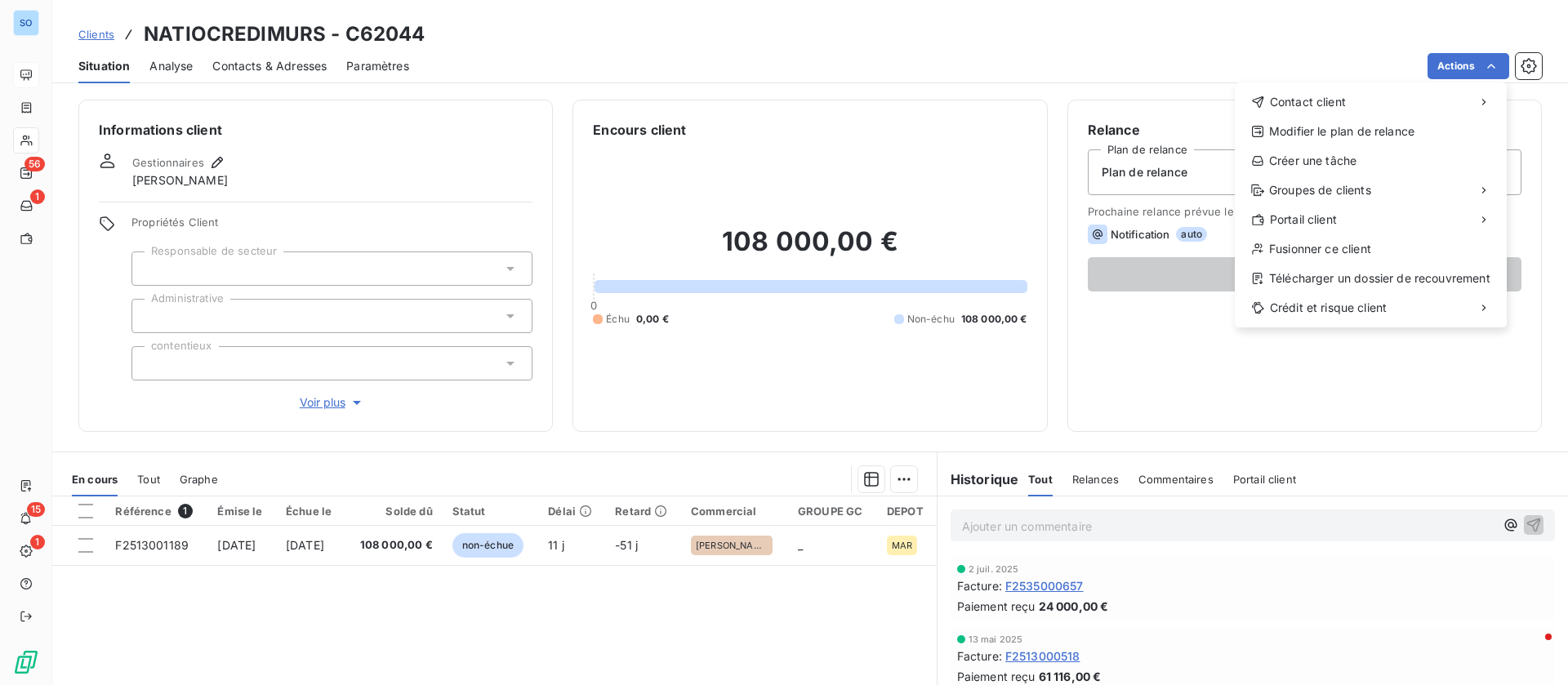
click at [294, 74] on html "SO 56 1 15 1 Clients NATIOCREDIMURS - C62044 Situation Analyse Contacts & Adres…" at bounding box center [784, 342] width 1568 height 685
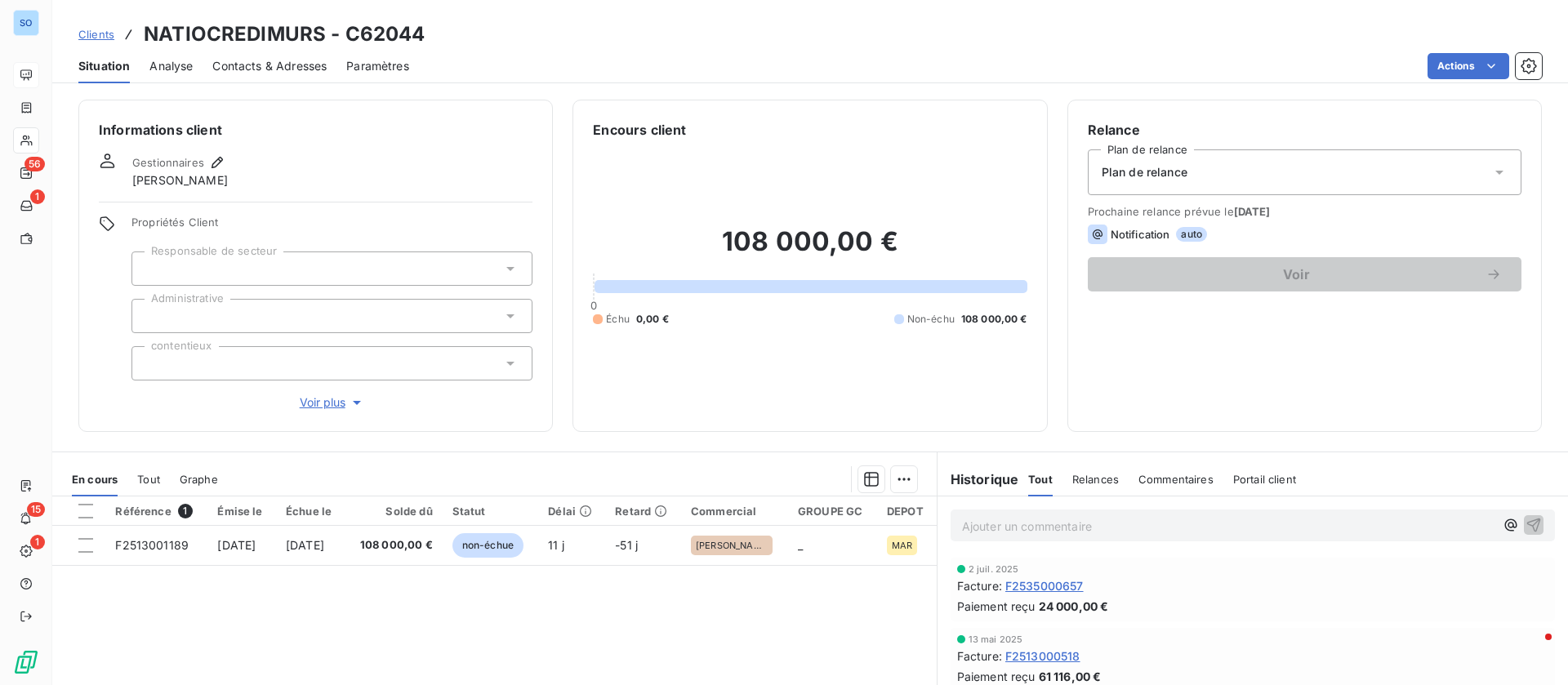
drag, startPoint x: 248, startPoint y: 66, endPoint x: 300, endPoint y: 77, distance: 53.2
click at [249, 67] on span "Contacts & Adresses" at bounding box center [269, 66] width 114 height 16
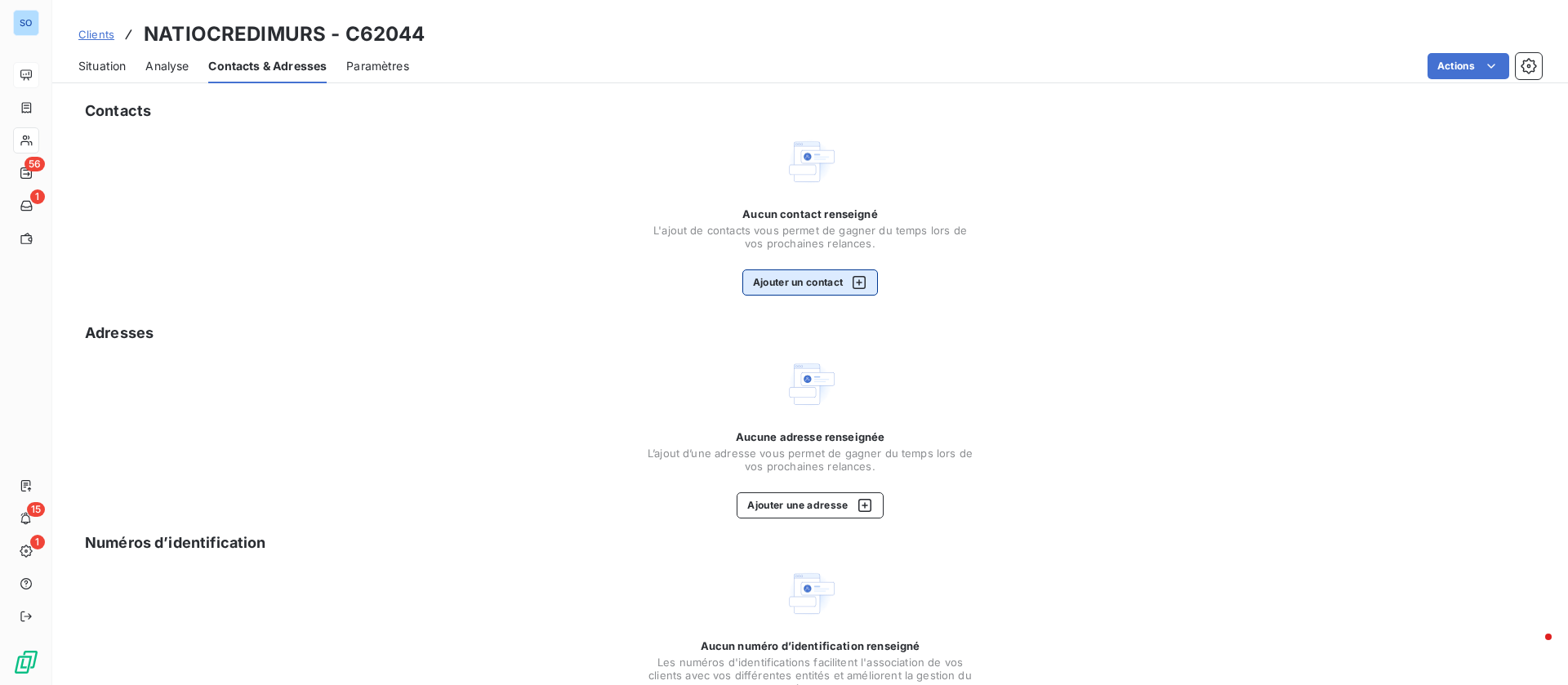
click at [785, 292] on button "Ajouter un contact" at bounding box center [810, 282] width 136 height 26
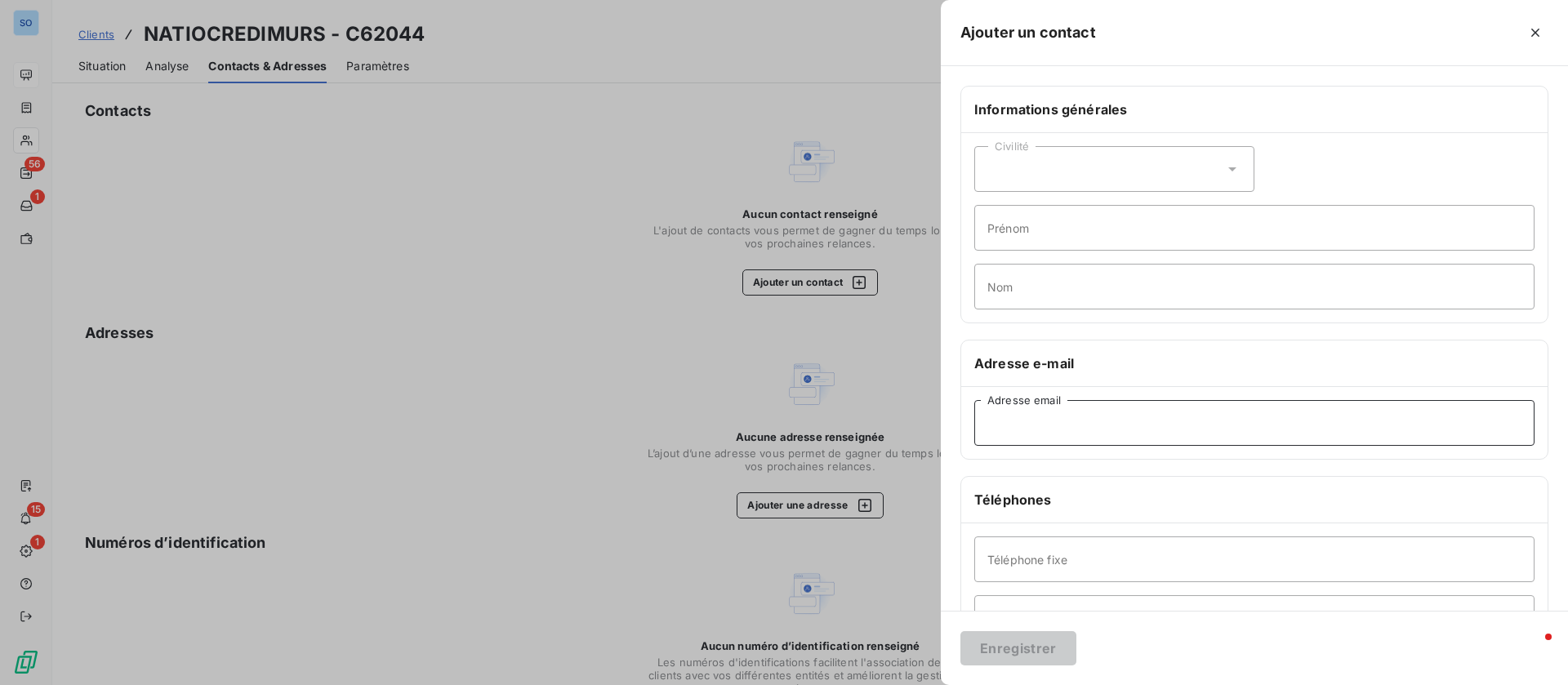
click at [1080, 424] on input "Adresse email" at bounding box center [1254, 423] width 561 height 46
paste input "[EMAIL_ADDRESS][PERSON_NAME][DOMAIN_NAME]"
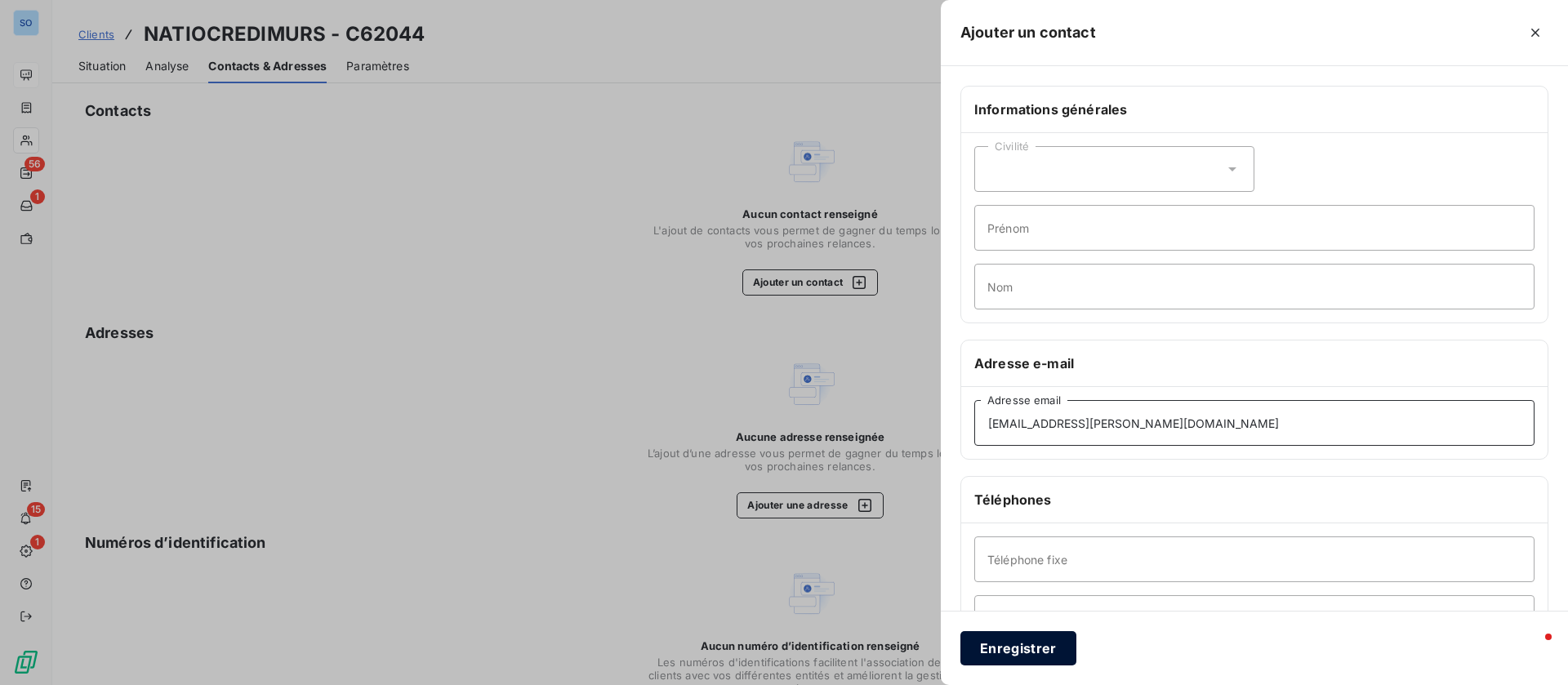
type input "[EMAIL_ADDRESS][PERSON_NAME][DOMAIN_NAME]"
click at [1021, 643] on button "Enregistrer" at bounding box center [1018, 648] width 116 height 34
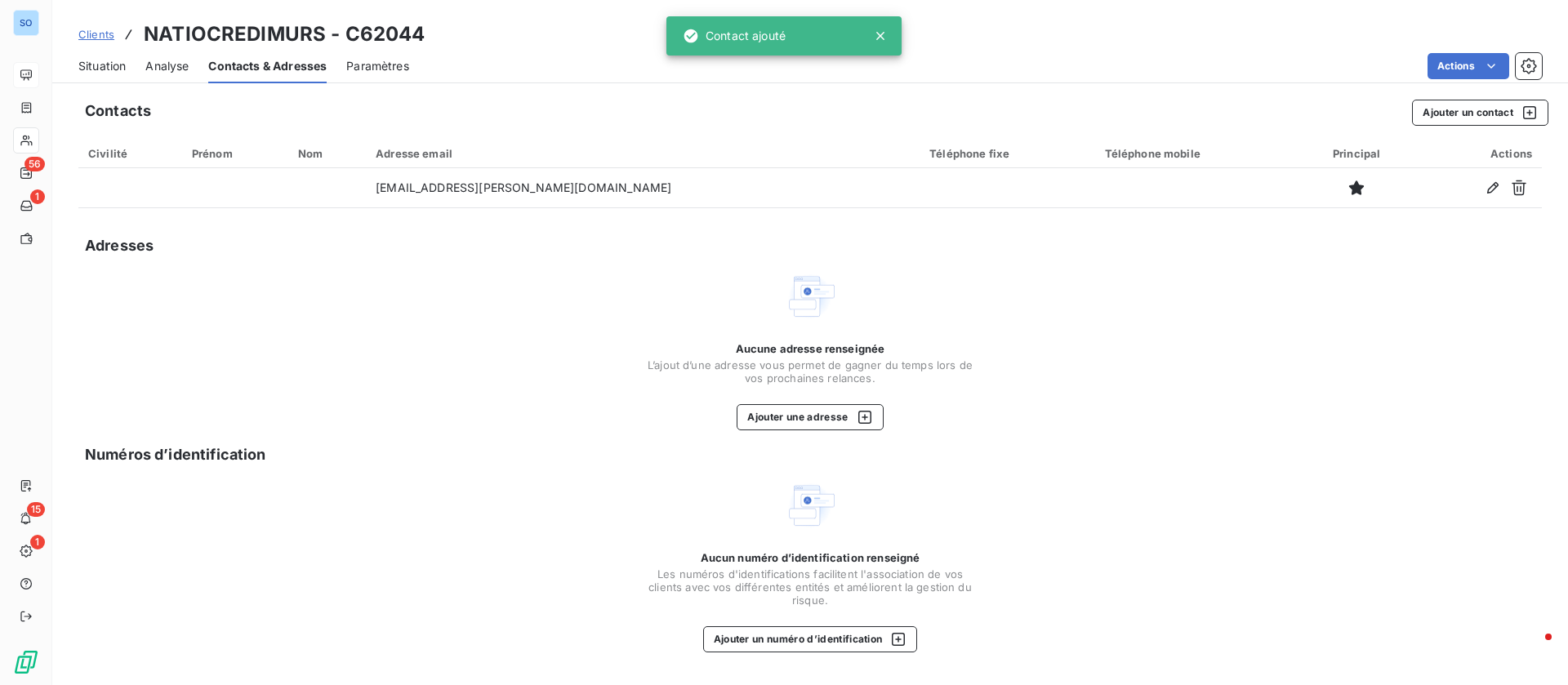
click at [116, 58] on span "Situation" at bounding box center [102, 66] width 48 height 16
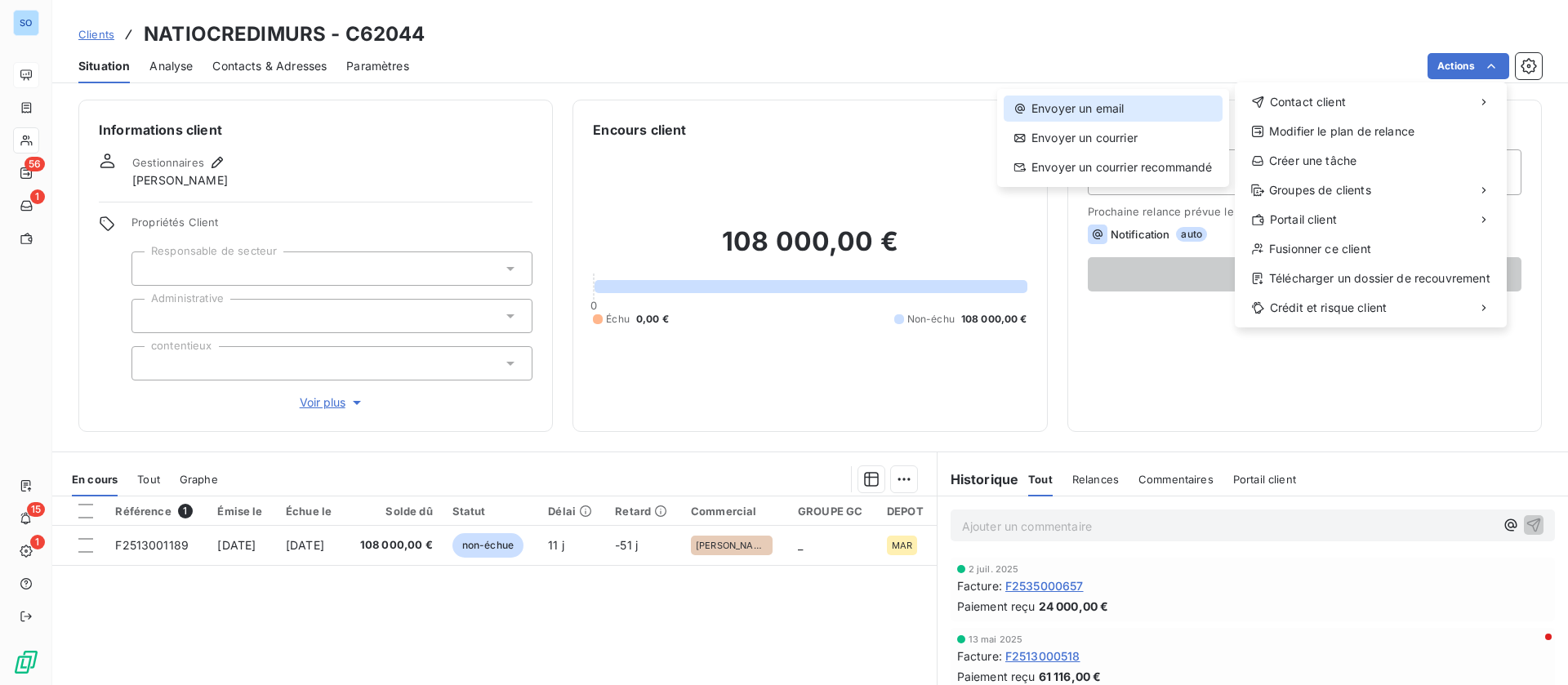
click at [1108, 107] on div "Envoyer un email" at bounding box center [1113, 108] width 219 height 26
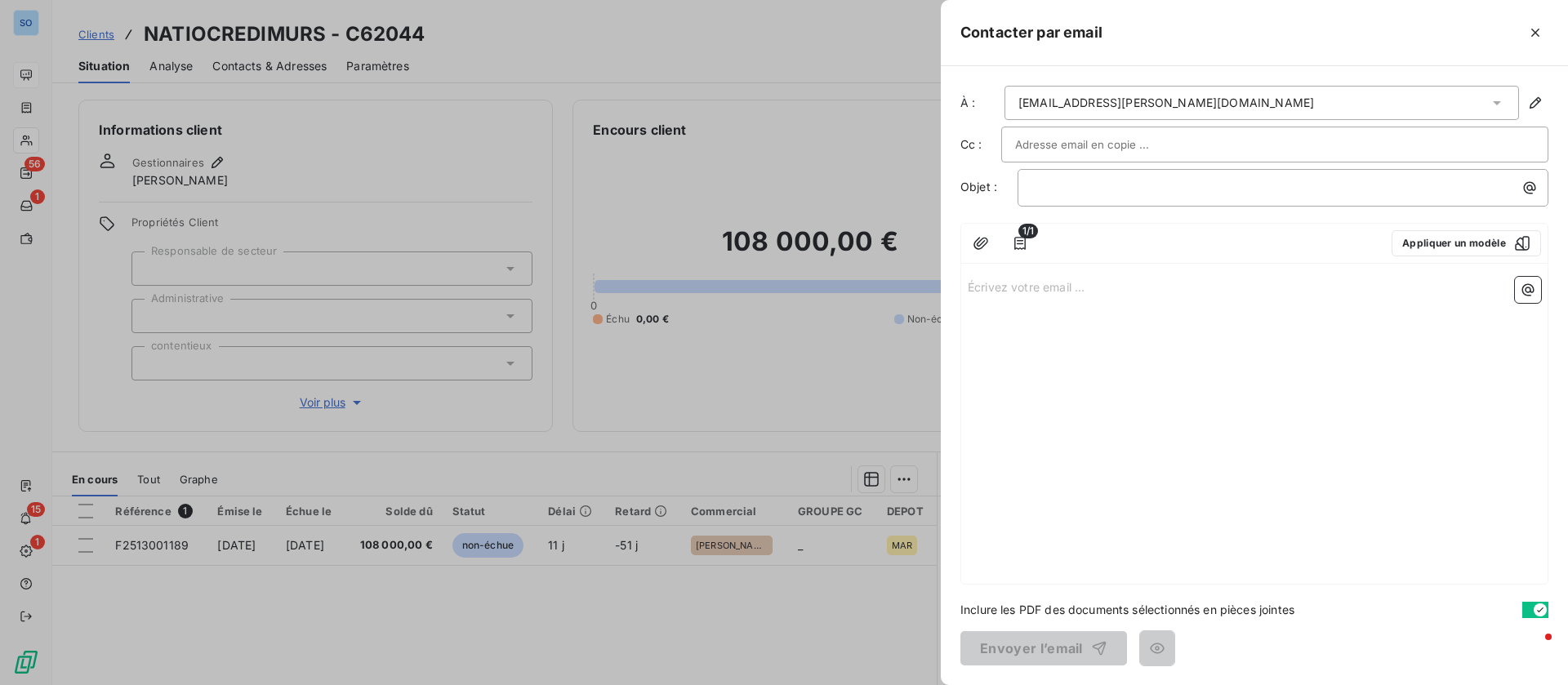
click at [1115, 200] on div "﻿" at bounding box center [1282, 188] width 531 height 38
click at [1118, 187] on p "﻿" at bounding box center [1286, 187] width 511 height 19
click at [435, 532] on div at bounding box center [784, 342] width 1568 height 685
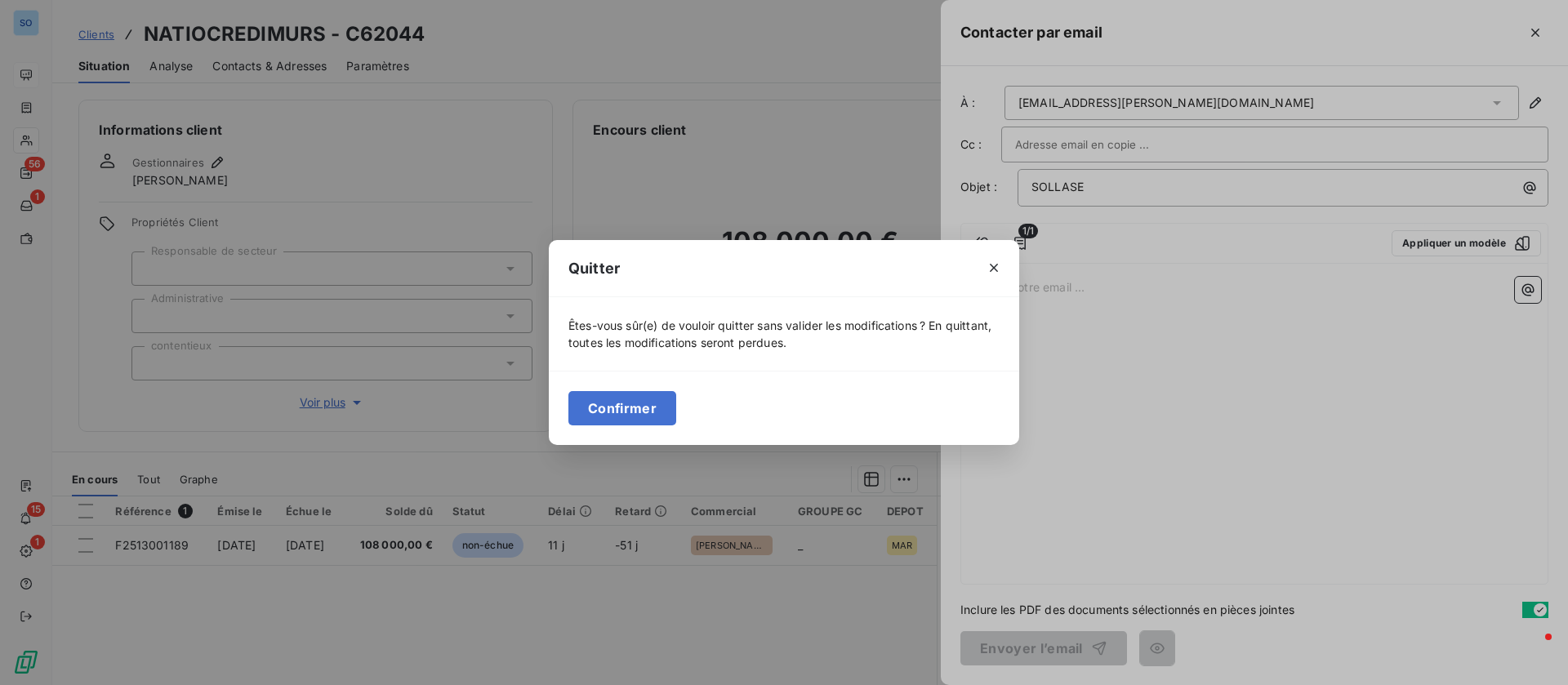
click at [655, 405] on button "Confirmer" at bounding box center [623, 408] width 108 height 34
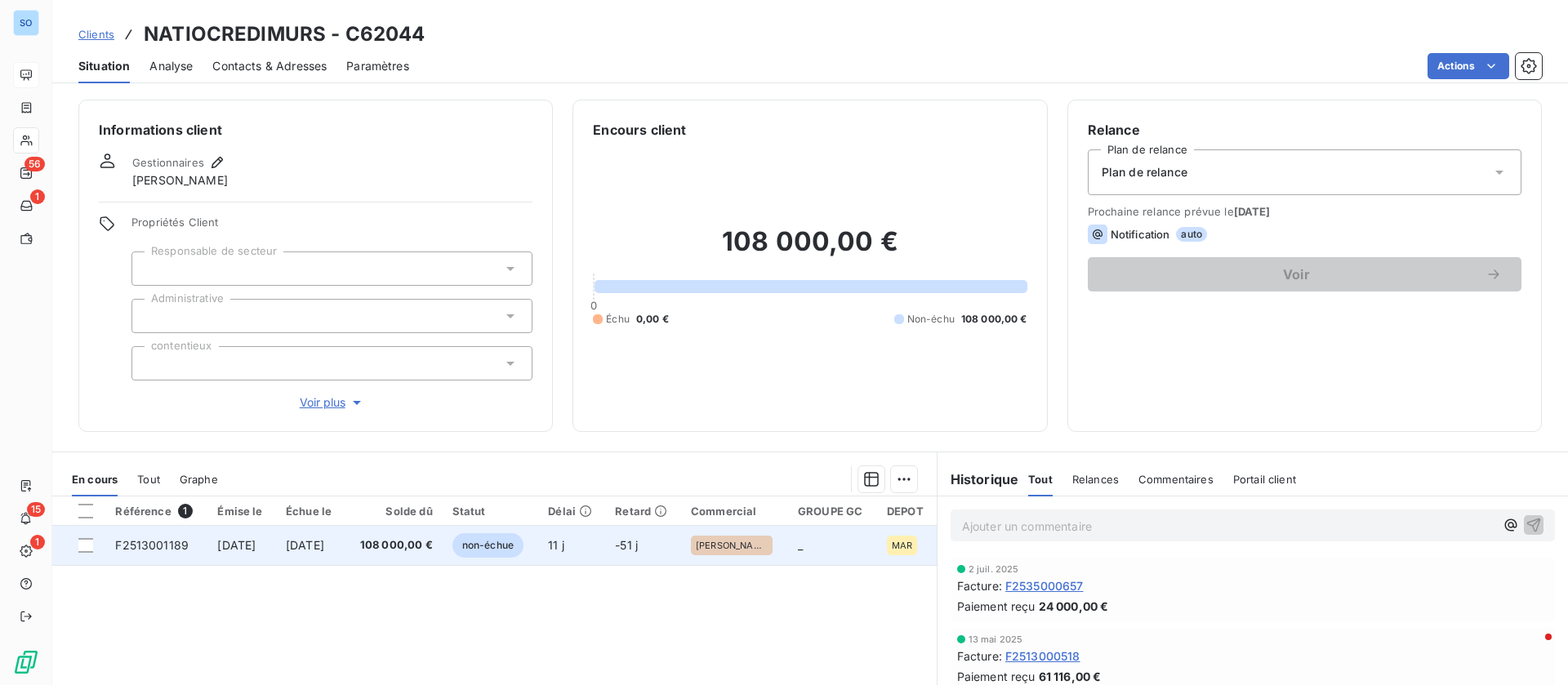
click at [524, 542] on span "non-échue" at bounding box center [488, 545] width 71 height 24
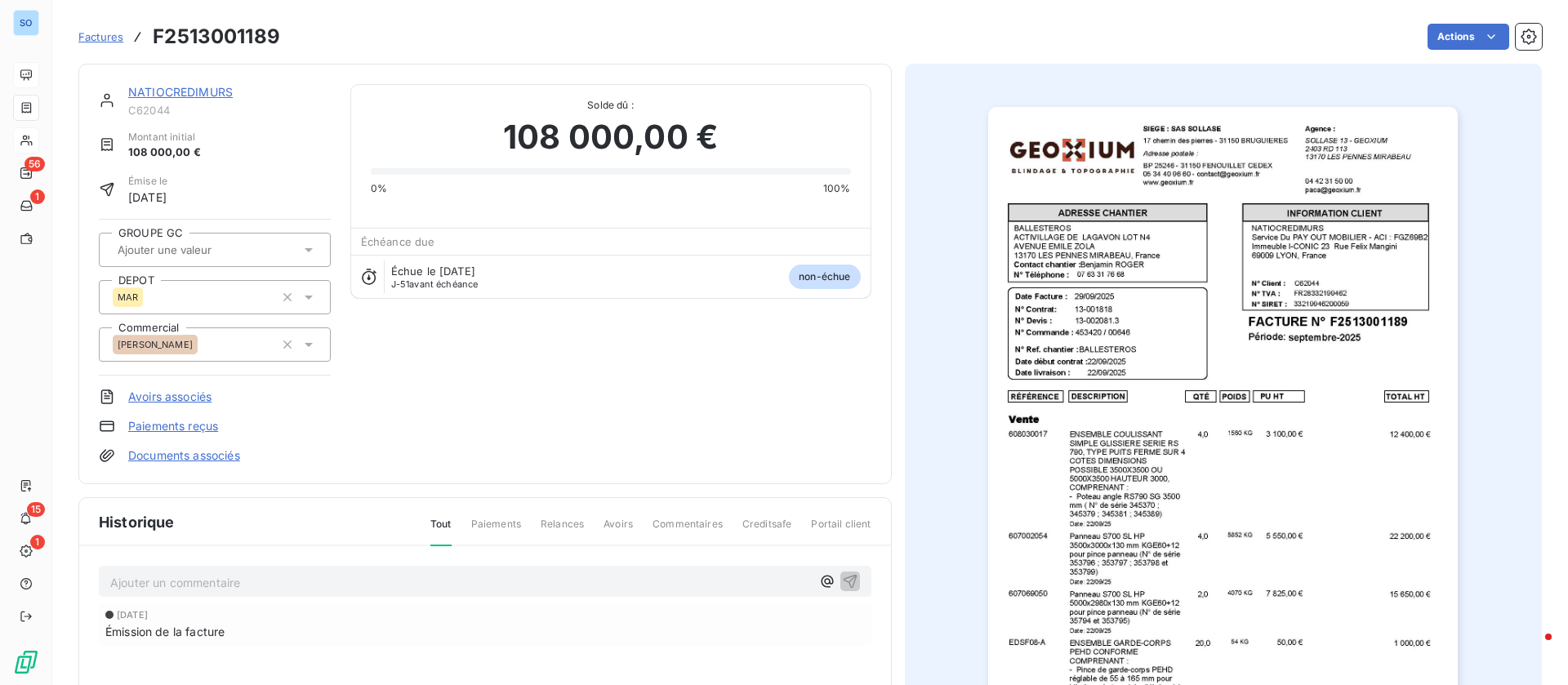
click at [1472, 50] on div "Factures F2513001189 Actions" at bounding box center [810, 37] width 1463 height 34
click at [1457, 39] on html "SO 56 1 15 1 Factures F2513001189 Actions NATIOCREDIMURS C62044 Montant initial…" at bounding box center [784, 342] width 1568 height 685
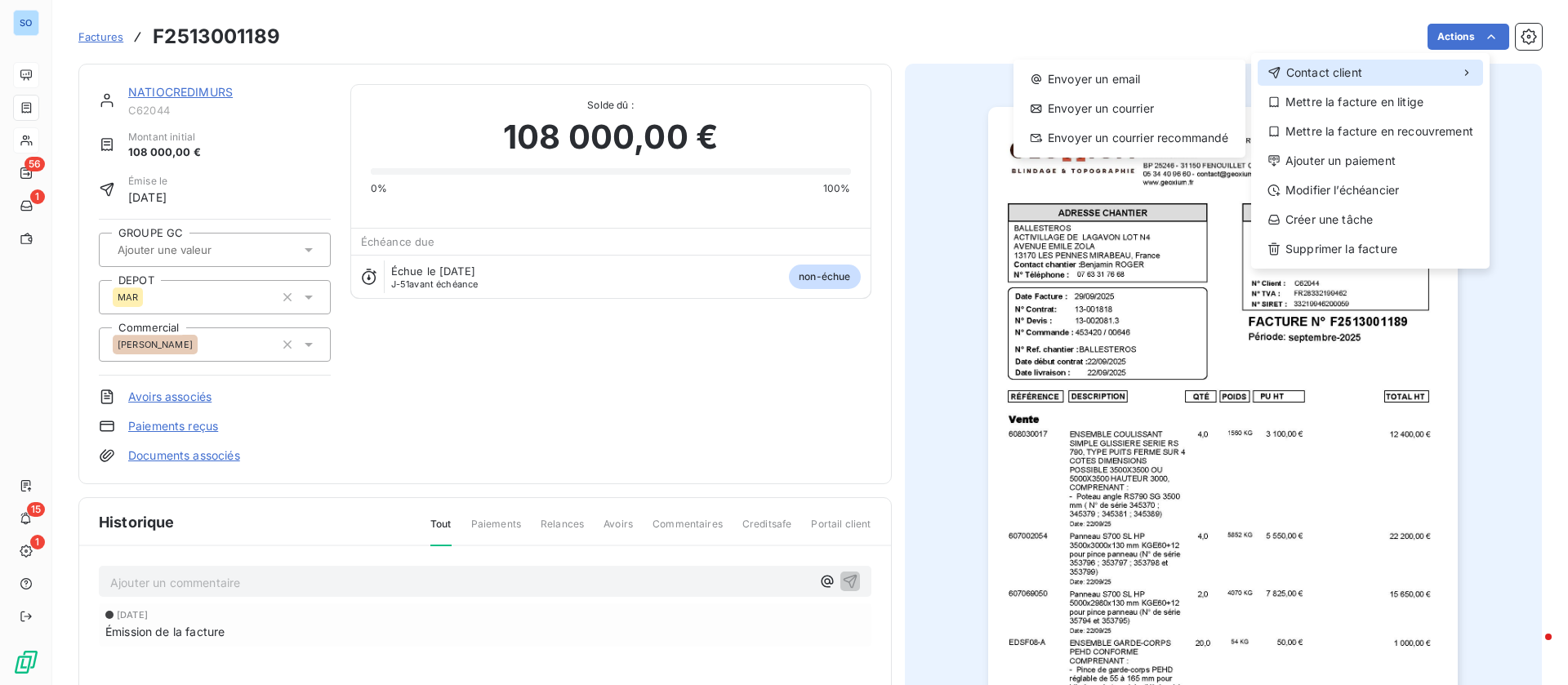
click at [1363, 66] on div "Contact client" at bounding box center [1370, 72] width 225 height 26
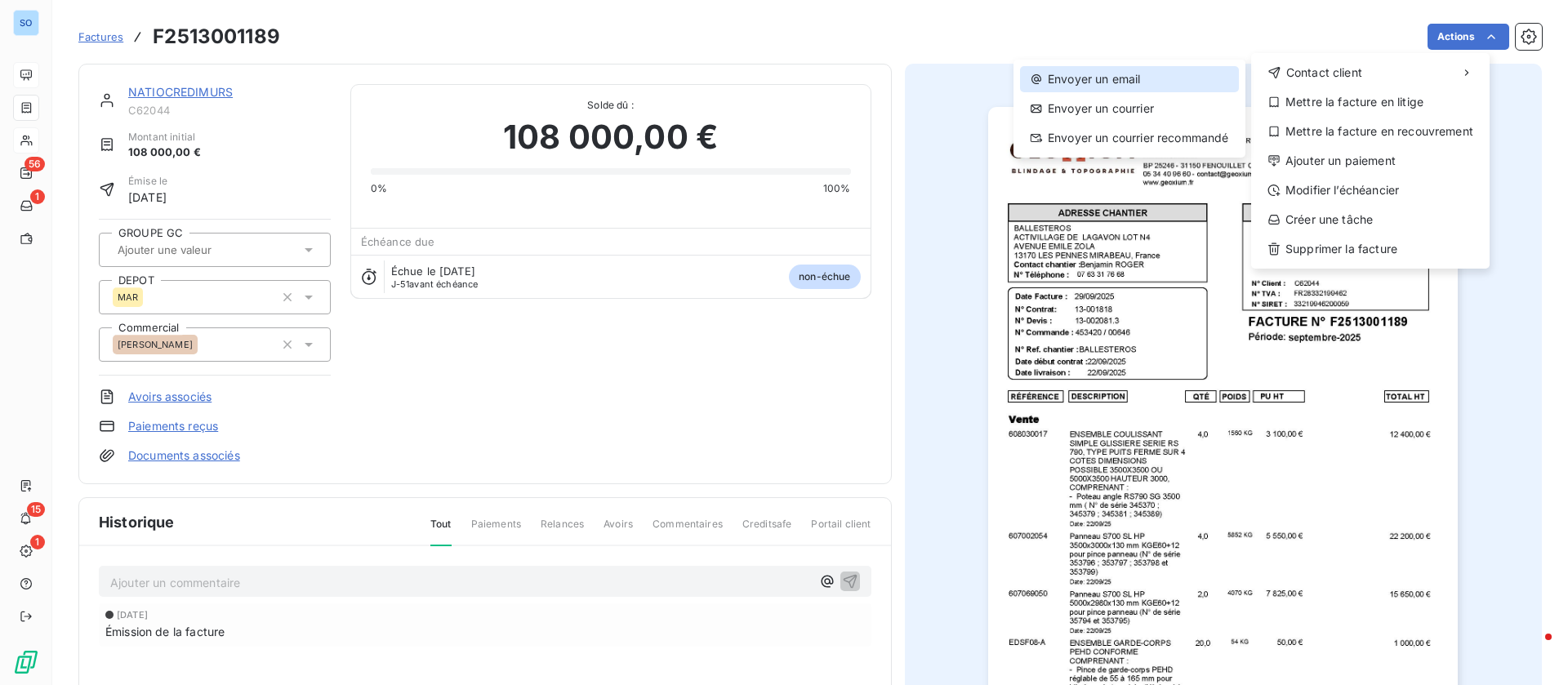
click at [1144, 72] on div "Envoyer un email" at bounding box center [1129, 78] width 219 height 26
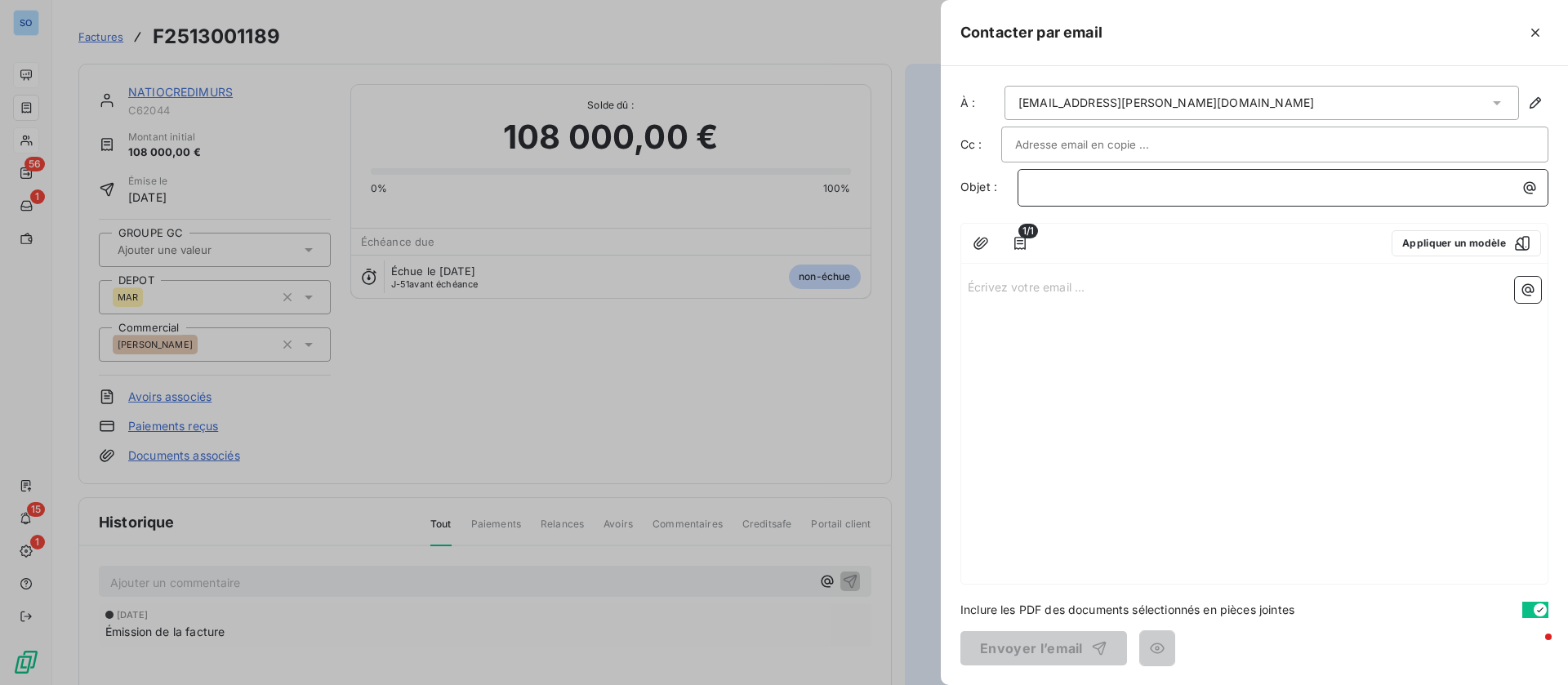
click at [1147, 178] on p "﻿" at bounding box center [1286, 187] width 511 height 19
click at [1237, 184] on span "sollase : facture leasing - ensemble coullissant" at bounding box center [1157, 186] width 252 height 14
click at [1253, 186] on span "sollase : facture leasing - ensemble coullissant" at bounding box center [1157, 186] width 252 height 14
click at [1093, 279] on p "Écrivez votre email ... ﻿" at bounding box center [1254, 286] width 573 height 19
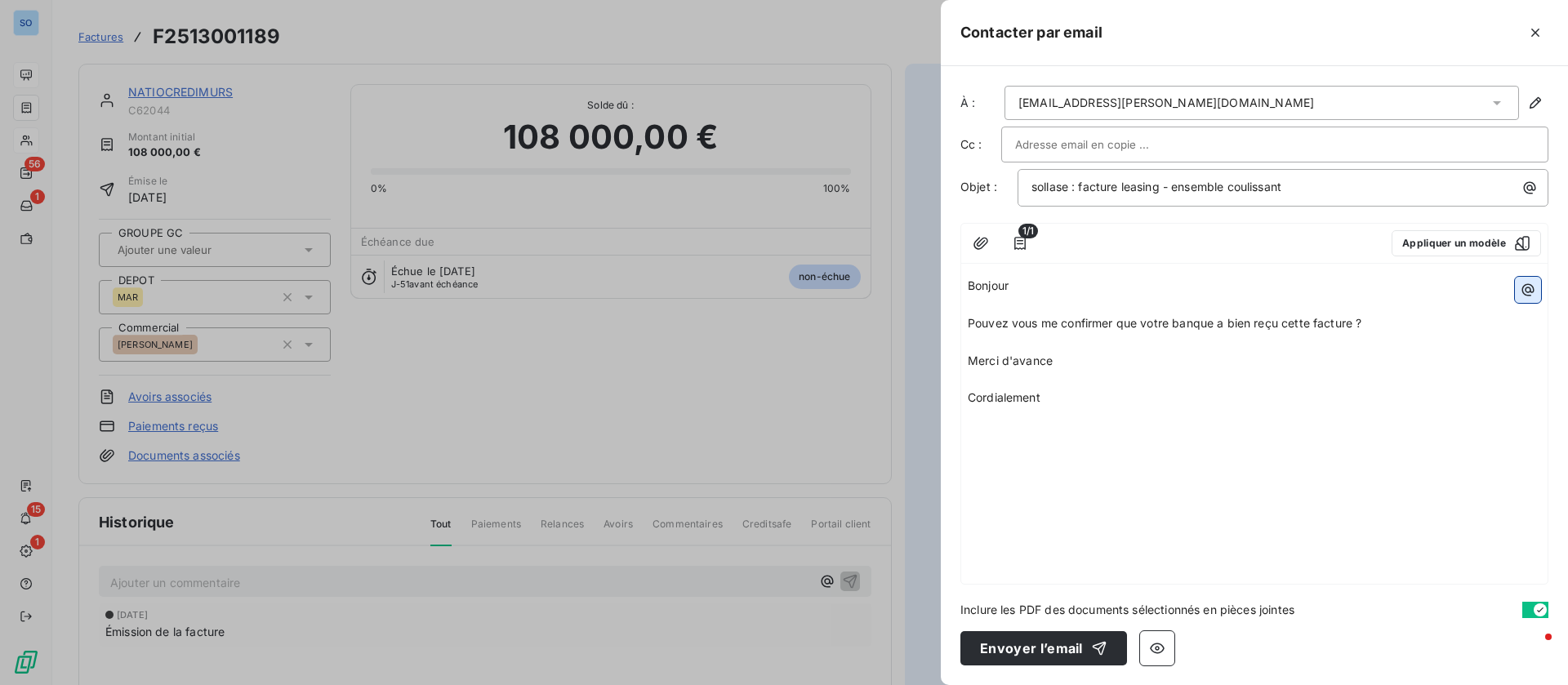
click at [1526, 293] on icon "button" at bounding box center [1527, 290] width 16 height 16
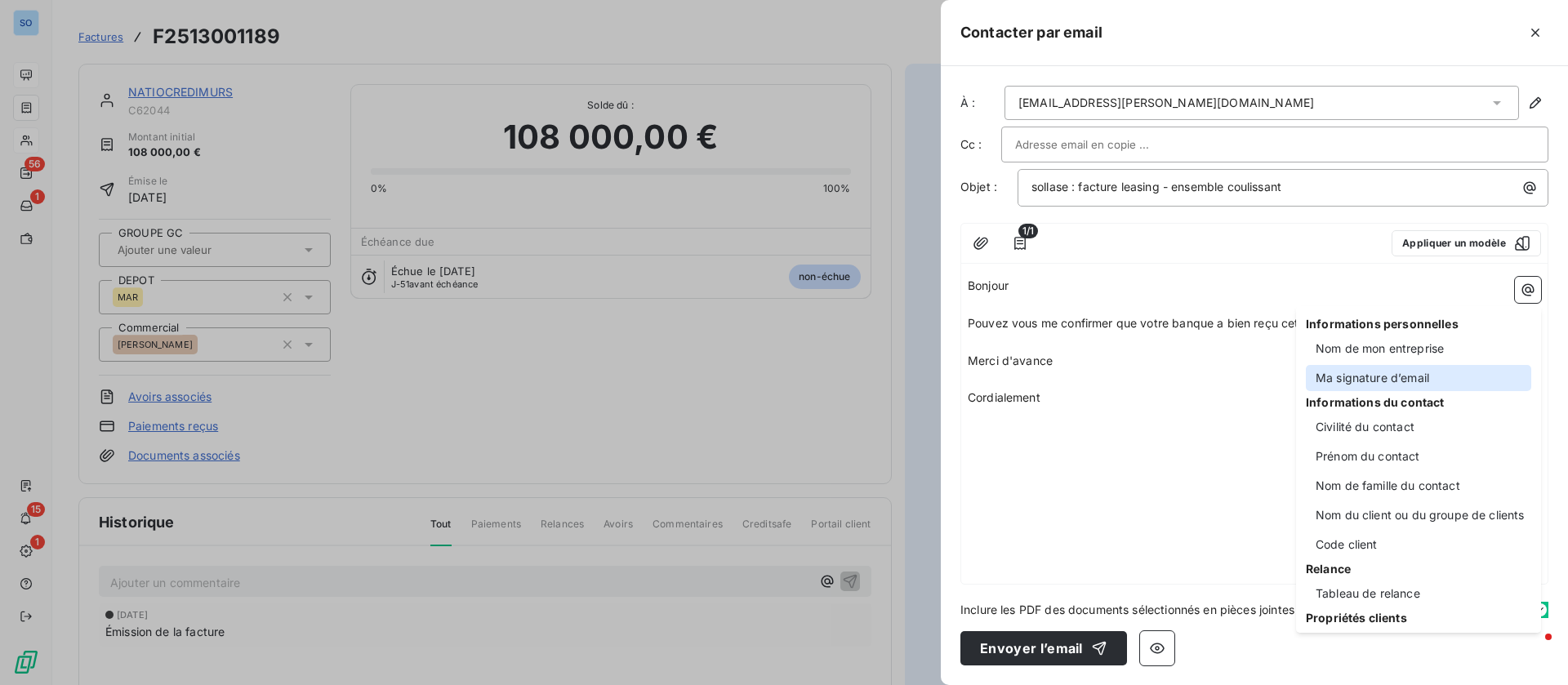
click at [1388, 372] on div "Ma signature d’email" at bounding box center [1418, 378] width 225 height 26
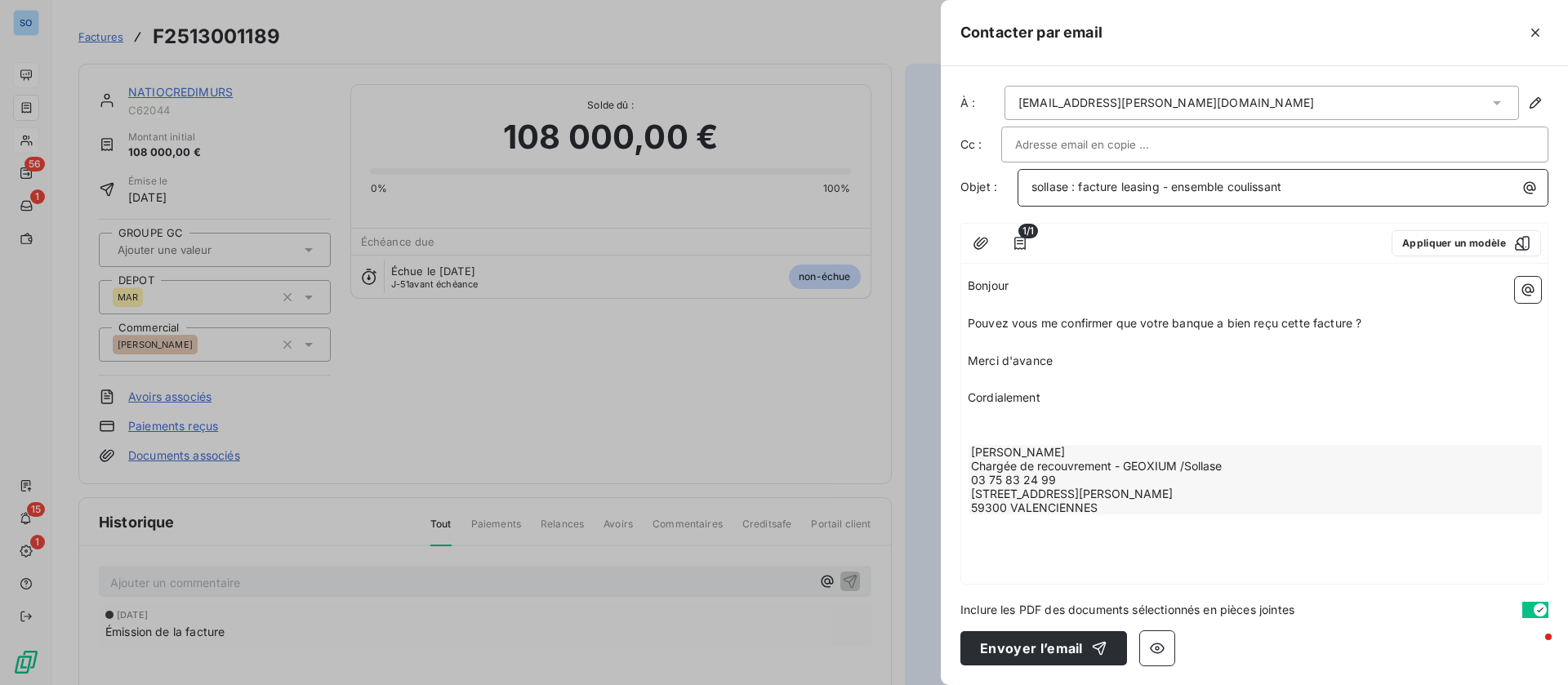
click at [1081, 188] on span "sollase : facture leasing - ensemble coulissant" at bounding box center [1155, 186] width 250 height 14
click at [1183, 153] on div at bounding box center [1274, 144] width 519 height 24
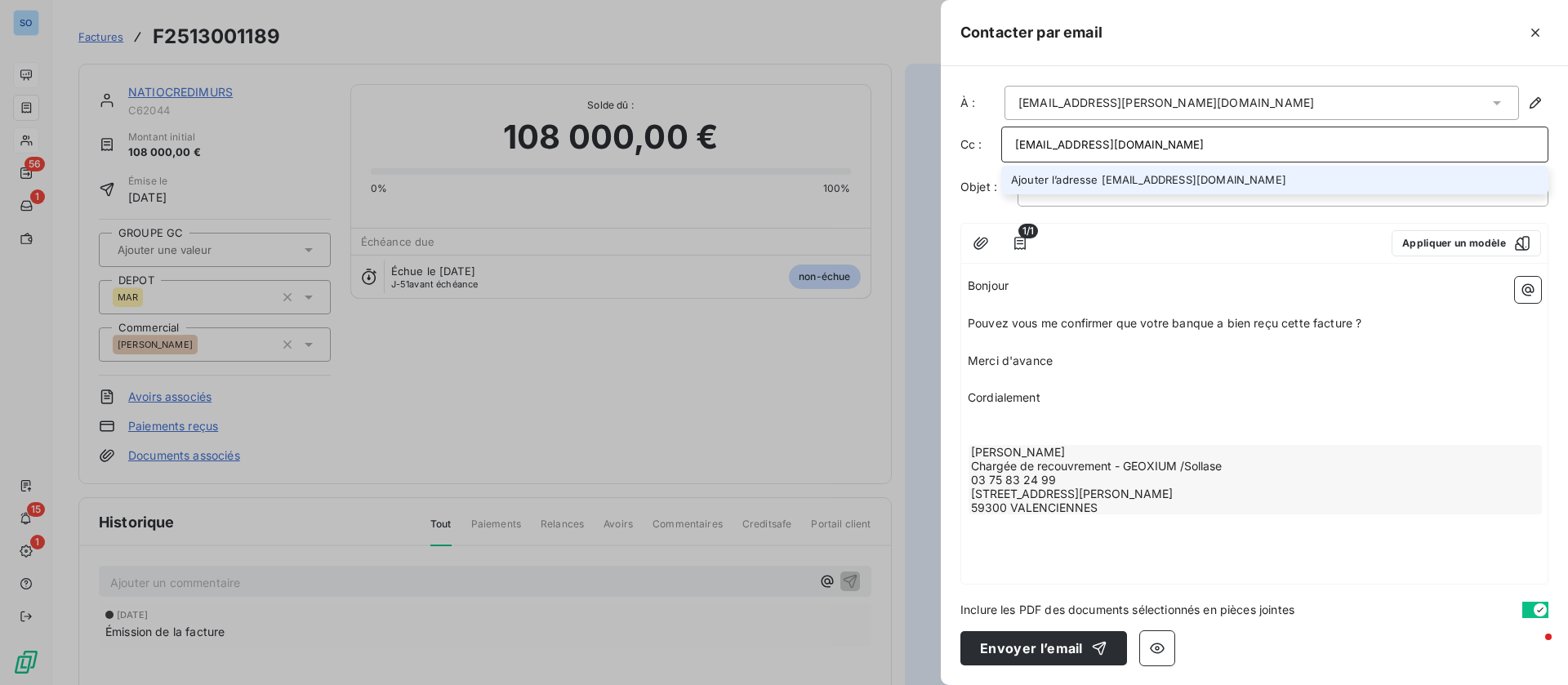
type input "[EMAIL_ADDRESS][DOMAIN_NAME]"
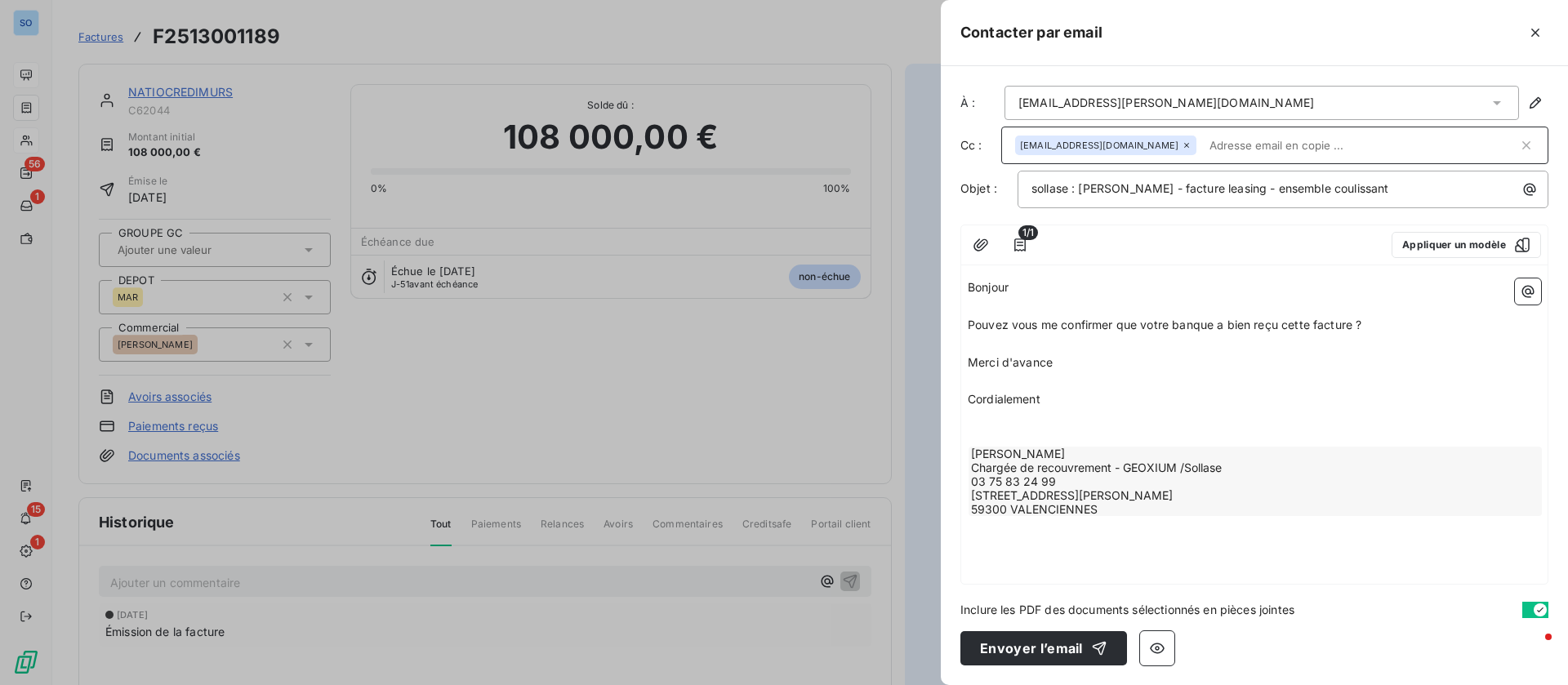
click at [1175, 263] on div "1/1 Appliquer un modèle" at bounding box center [1254, 245] width 587 height 40
click at [1023, 648] on button "Envoyer l’email" at bounding box center [1044, 648] width 167 height 34
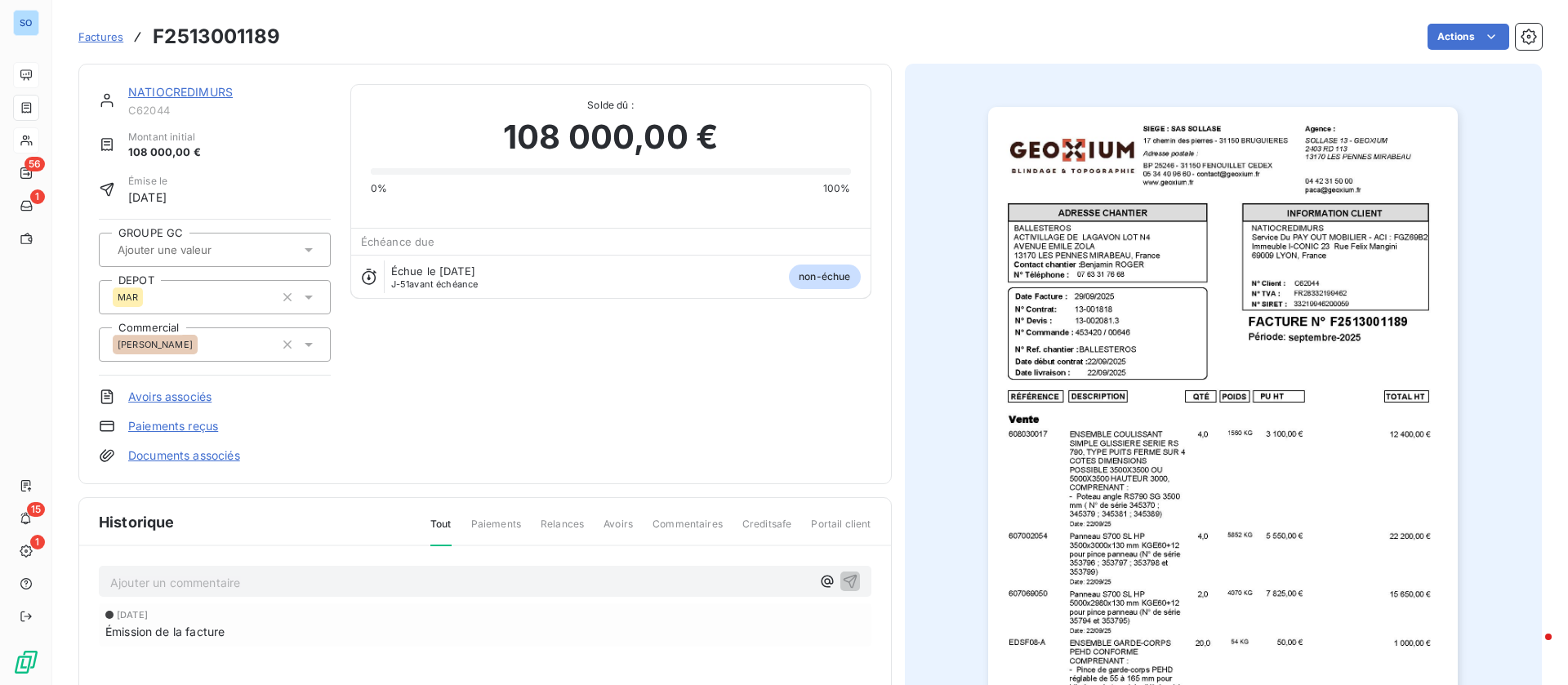
click at [196, 93] on link "NATIOCREDIMURS" at bounding box center [180, 91] width 105 height 14
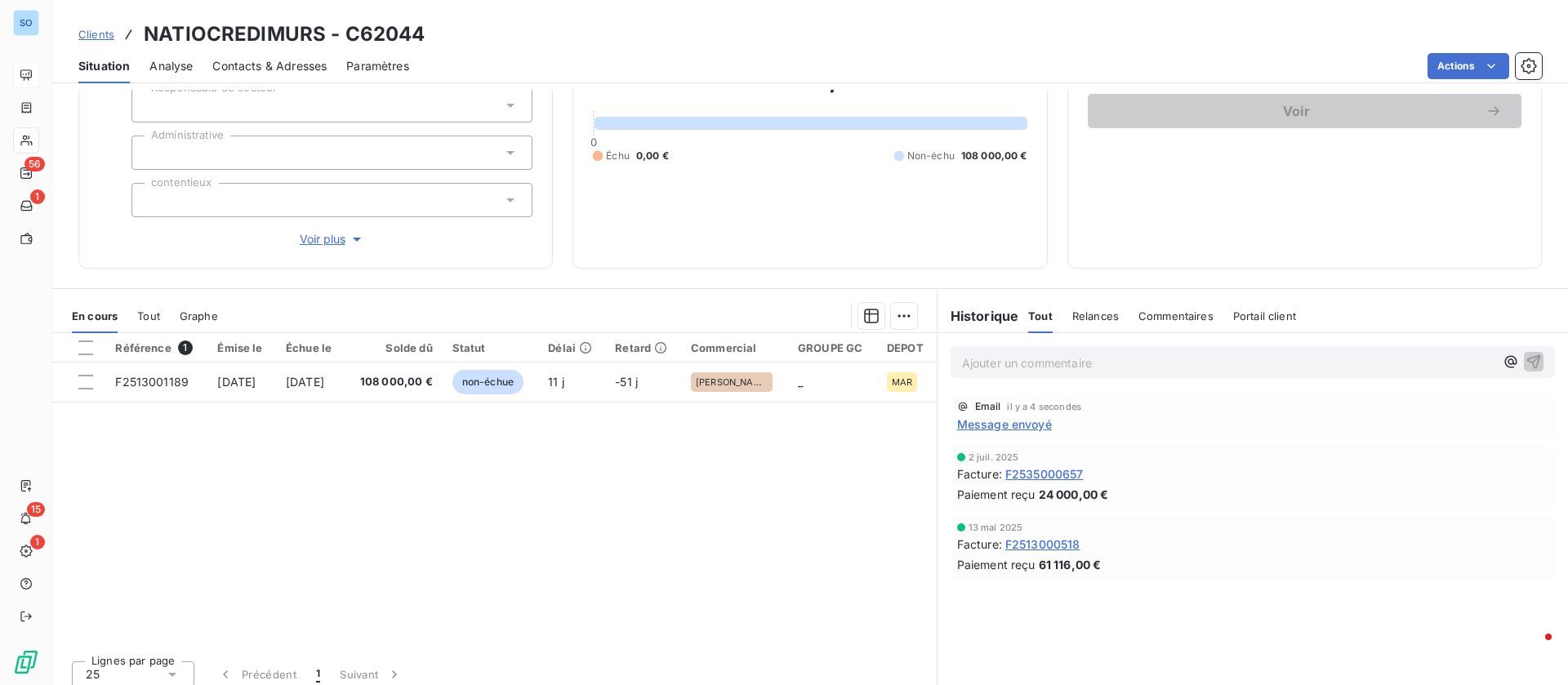
scroll to position [175, 0]
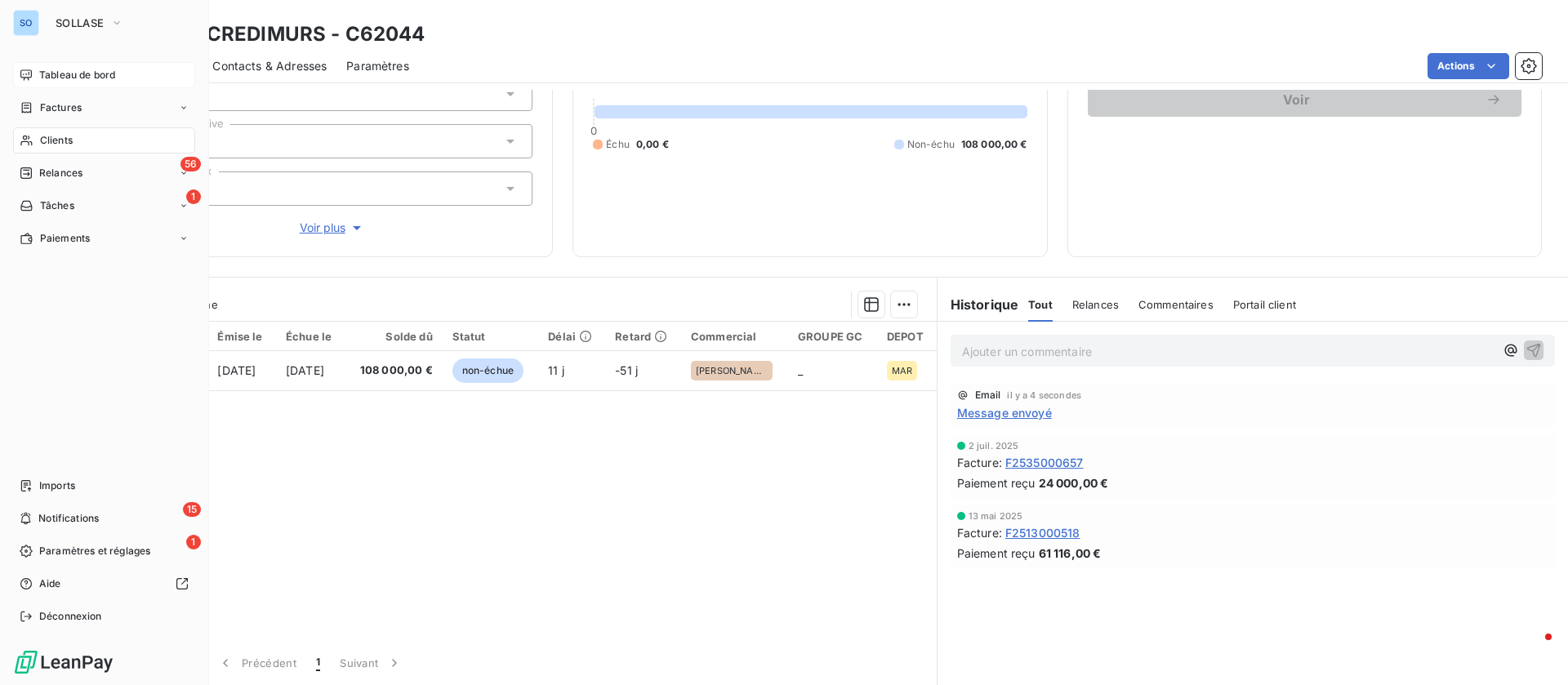
click at [31, 136] on icon at bounding box center [26, 141] width 14 height 13
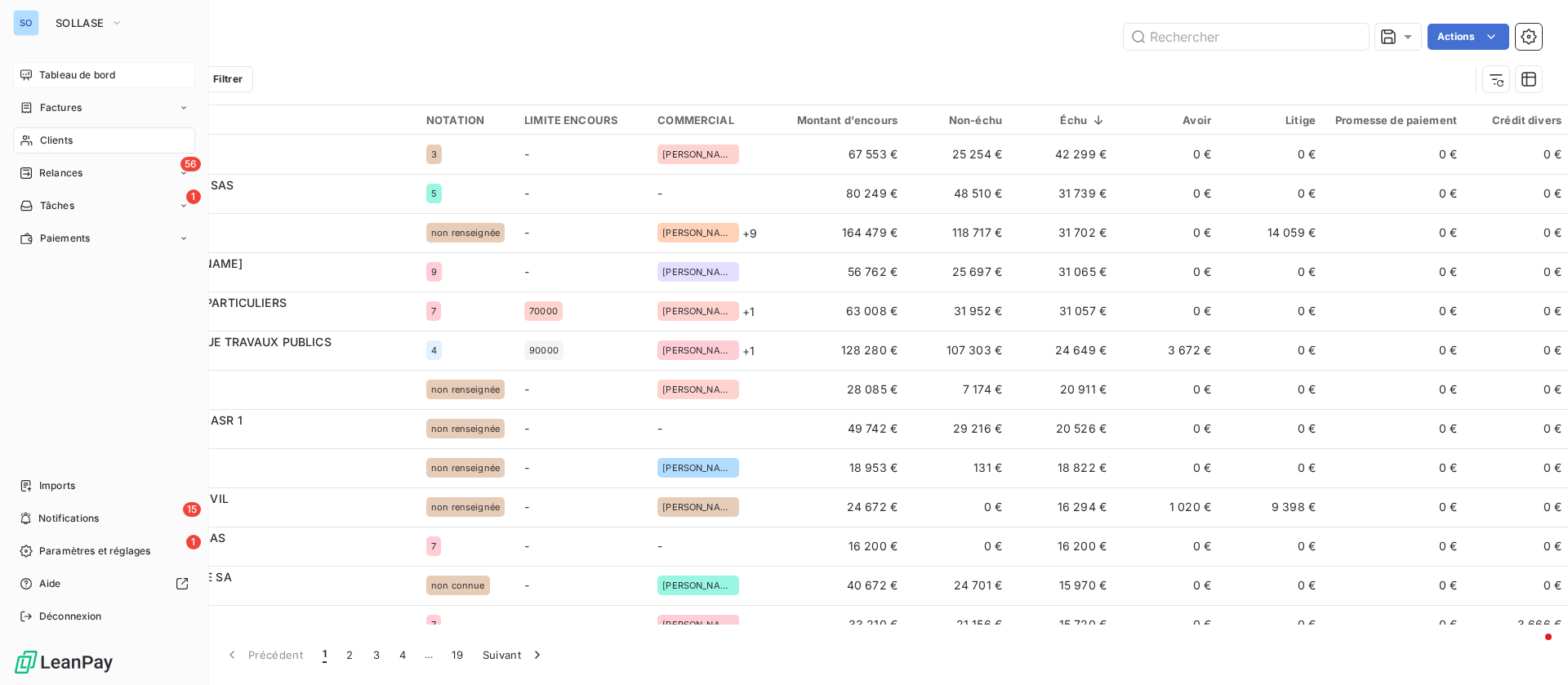
click at [59, 137] on span "Clients" at bounding box center [56, 141] width 32 height 14
click at [56, 68] on span "Tableau de bord" at bounding box center [77, 75] width 76 height 14
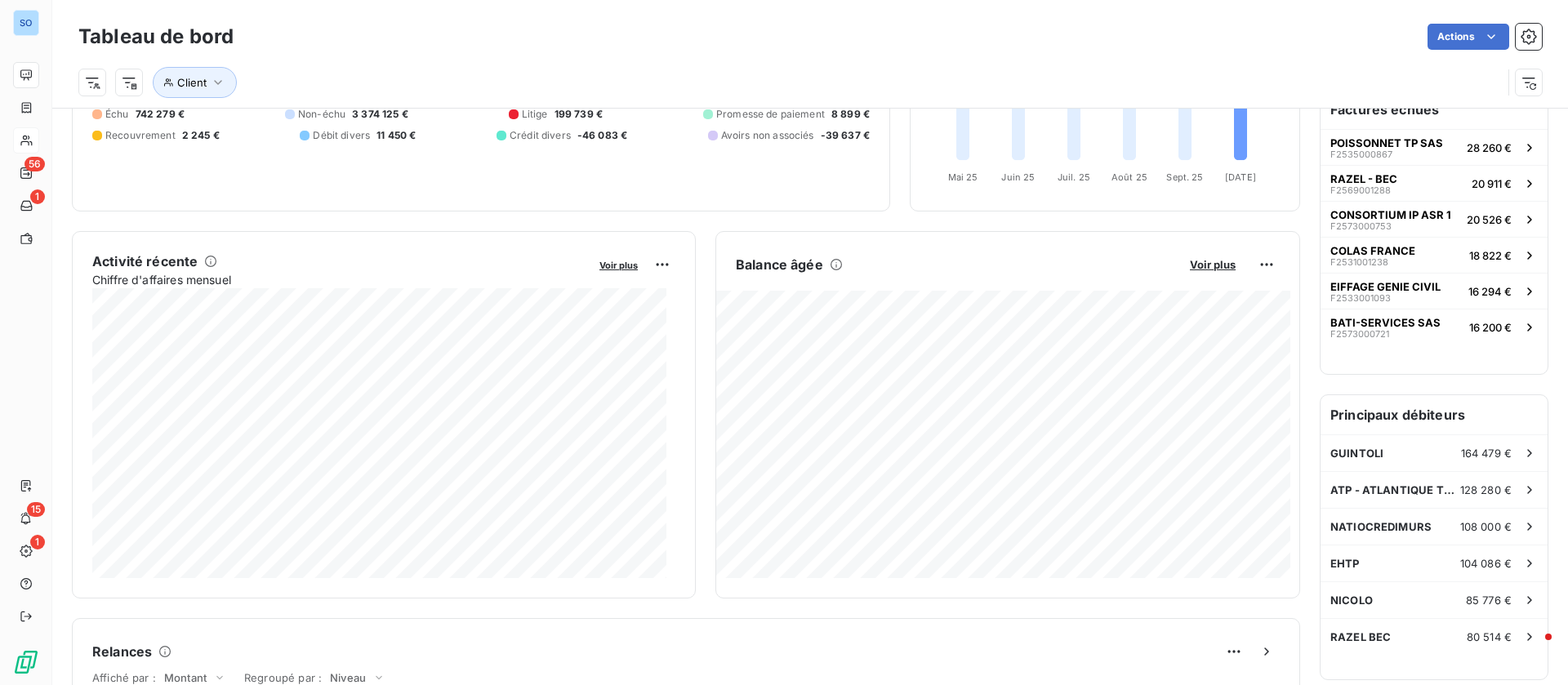
scroll to position [246, 0]
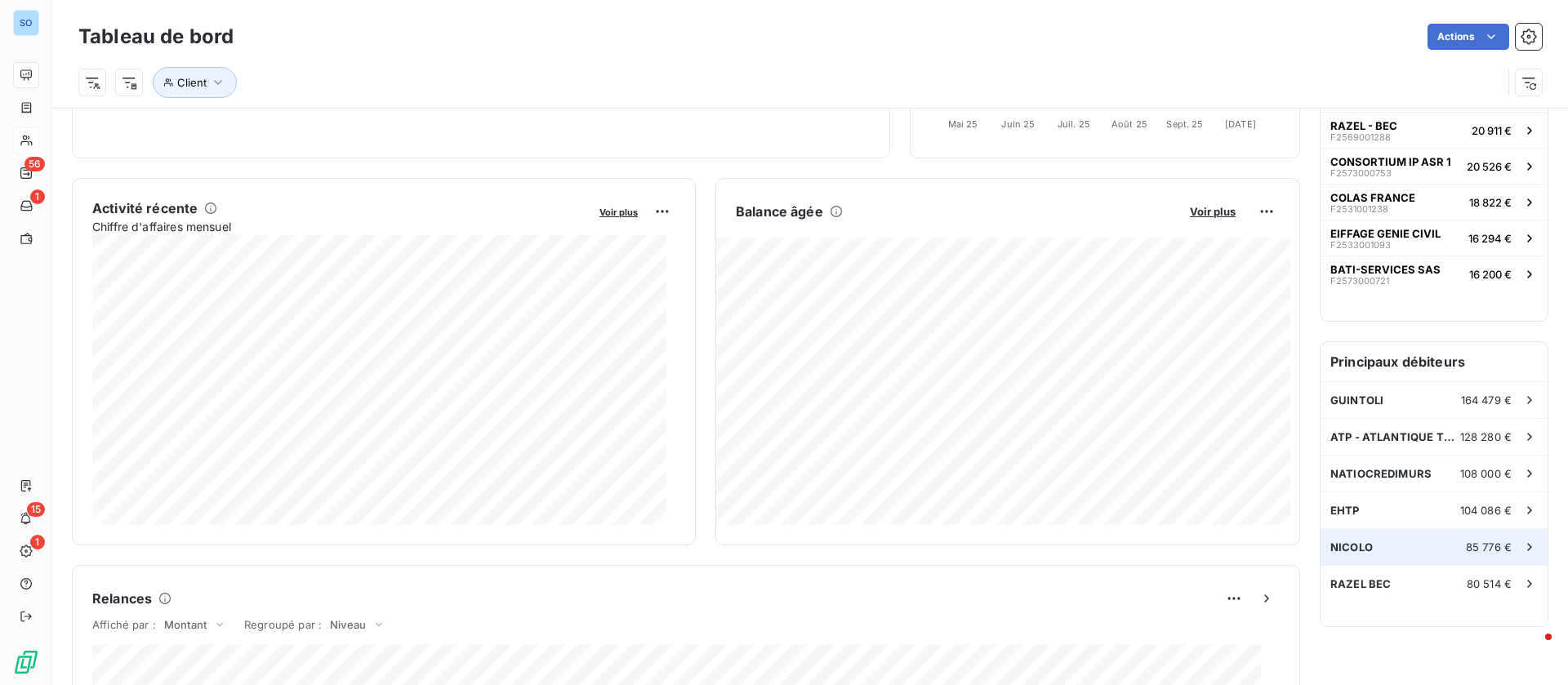
click at [1390, 543] on div "NICOLO 85 776 €" at bounding box center [1434, 547] width 227 height 36
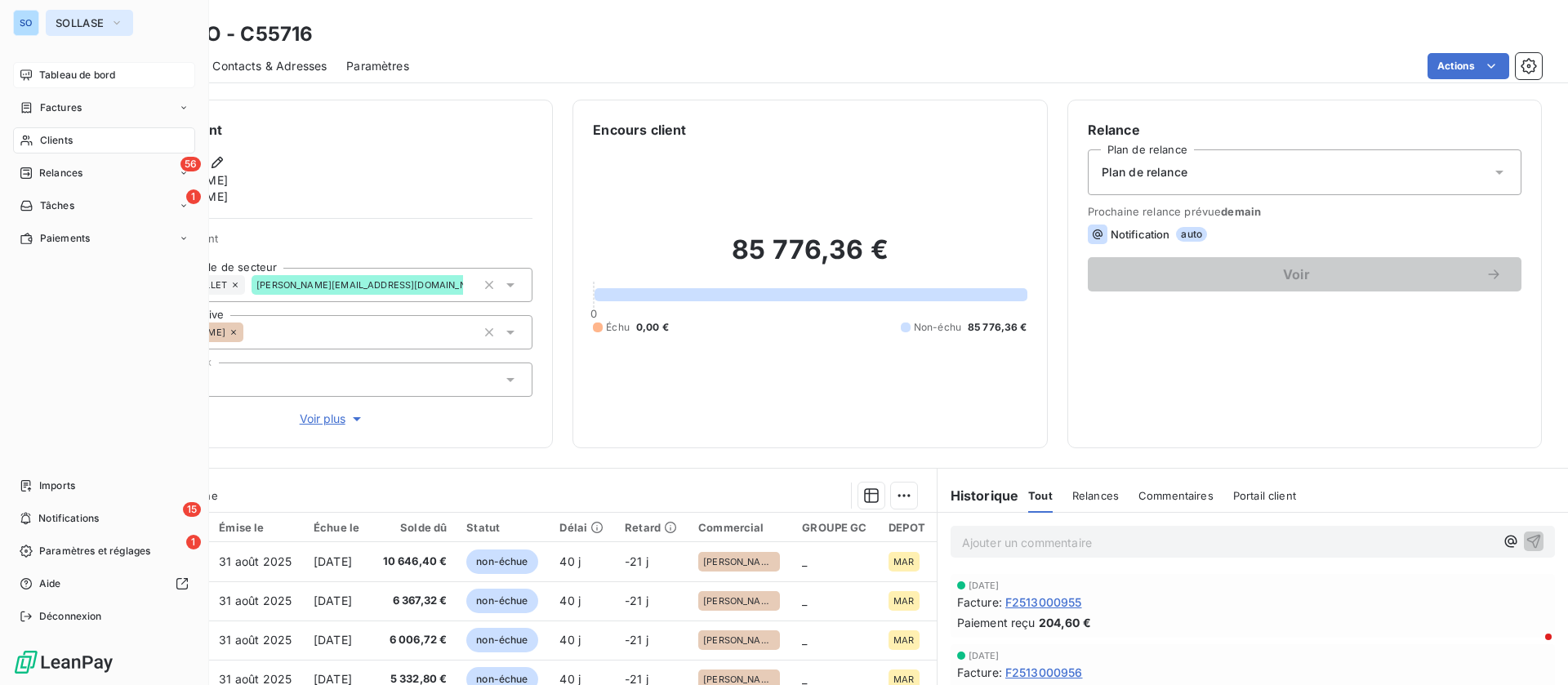
click at [72, 17] on span "SOLLASE" at bounding box center [79, 23] width 48 height 13
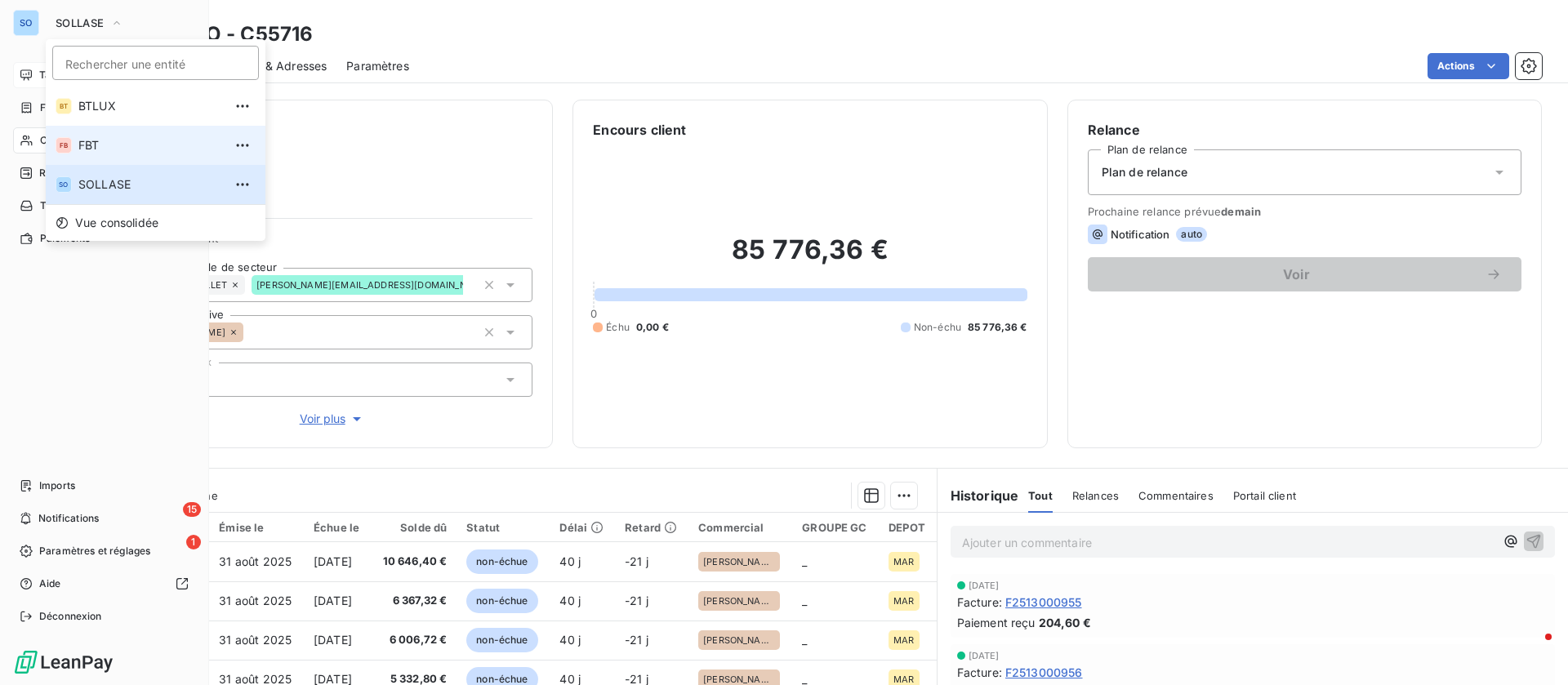
click at [126, 141] on span "FBT" at bounding box center [150, 145] width 144 height 16
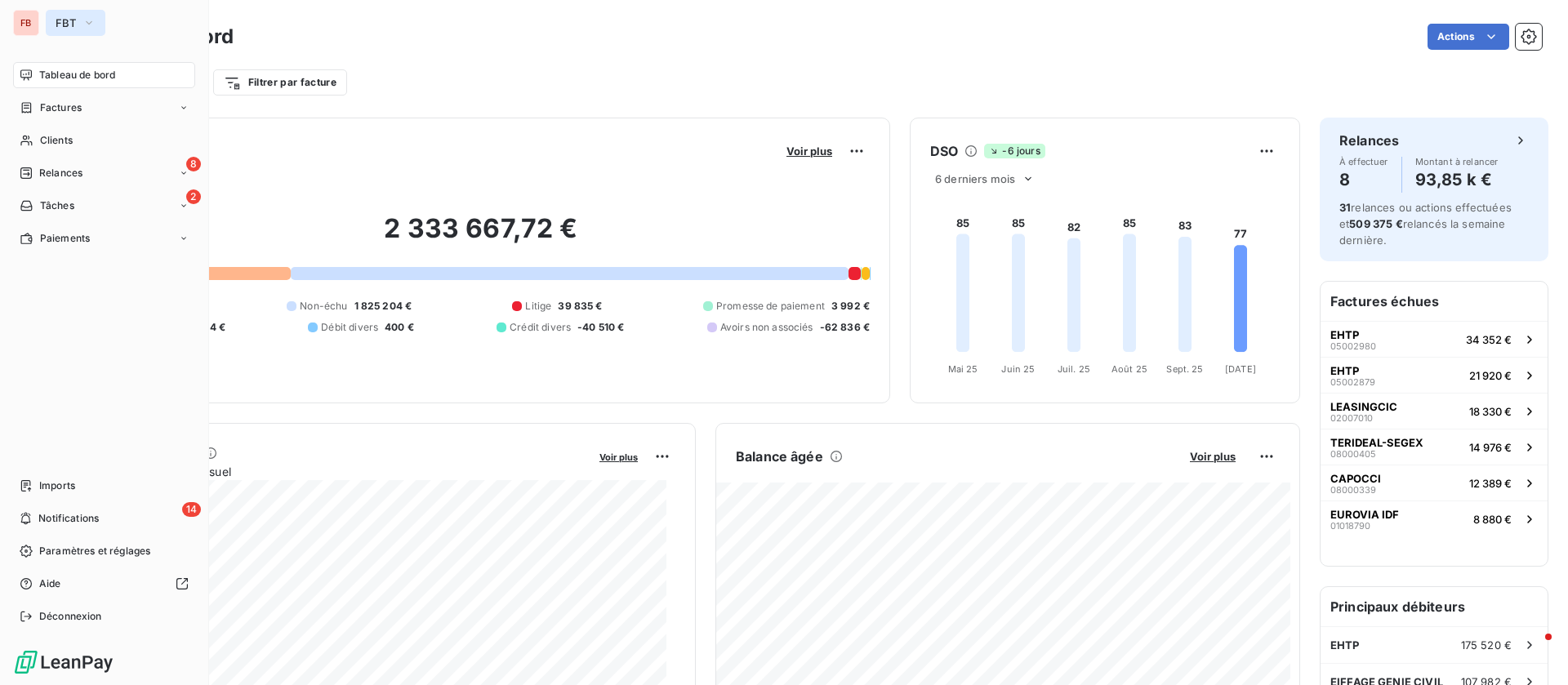
click at [70, 10] on button "FBT" at bounding box center [76, 23] width 59 height 26
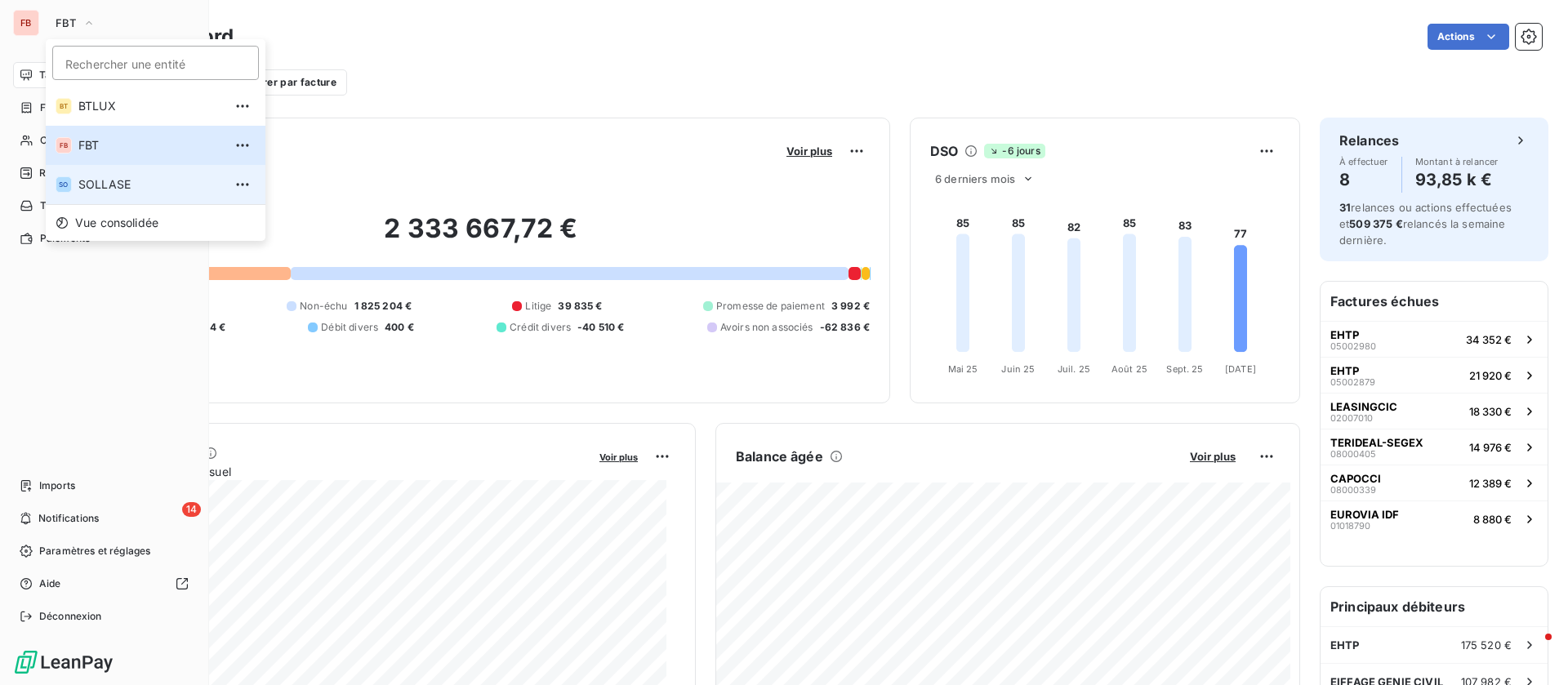
click at [101, 184] on span "SOLLASE" at bounding box center [150, 185] width 144 height 16
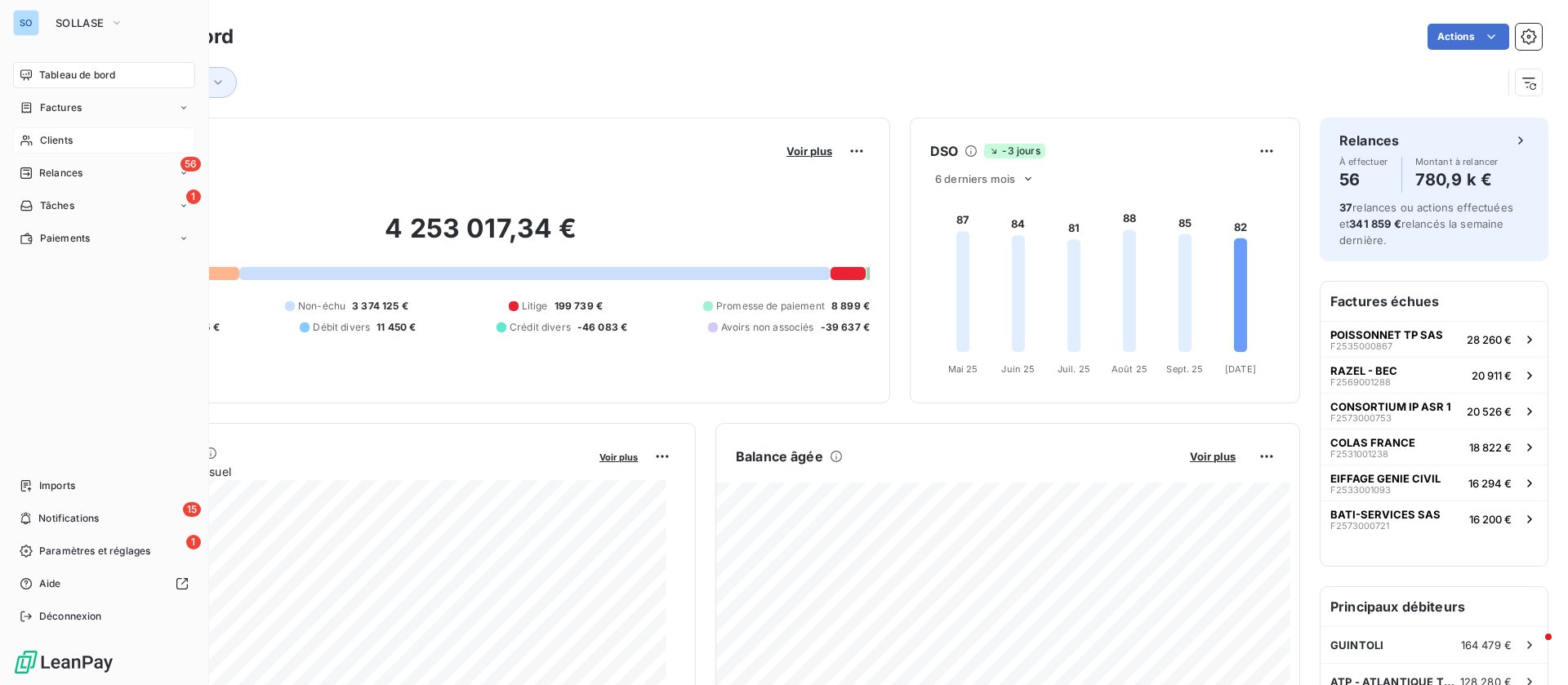
click at [57, 144] on span "Clients" at bounding box center [56, 141] width 32 height 14
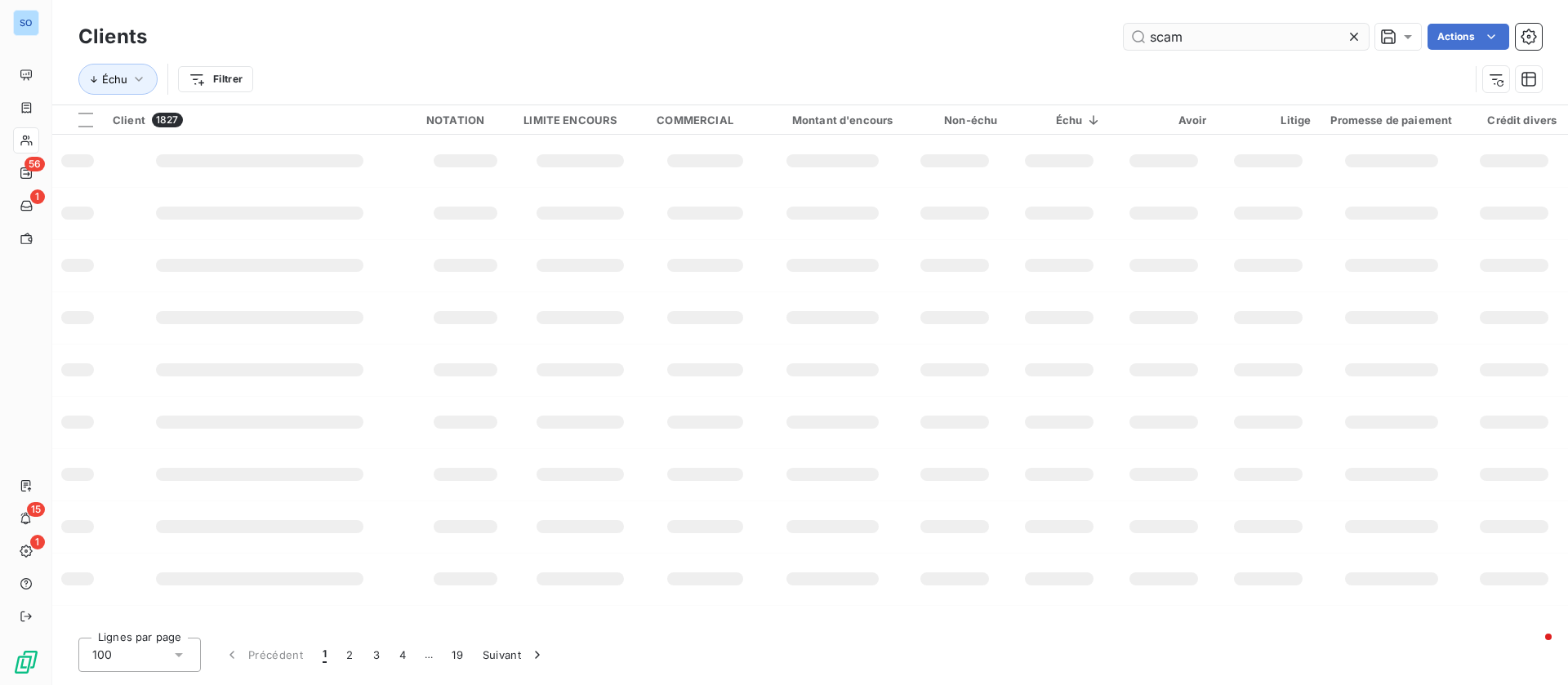
type input "scam"
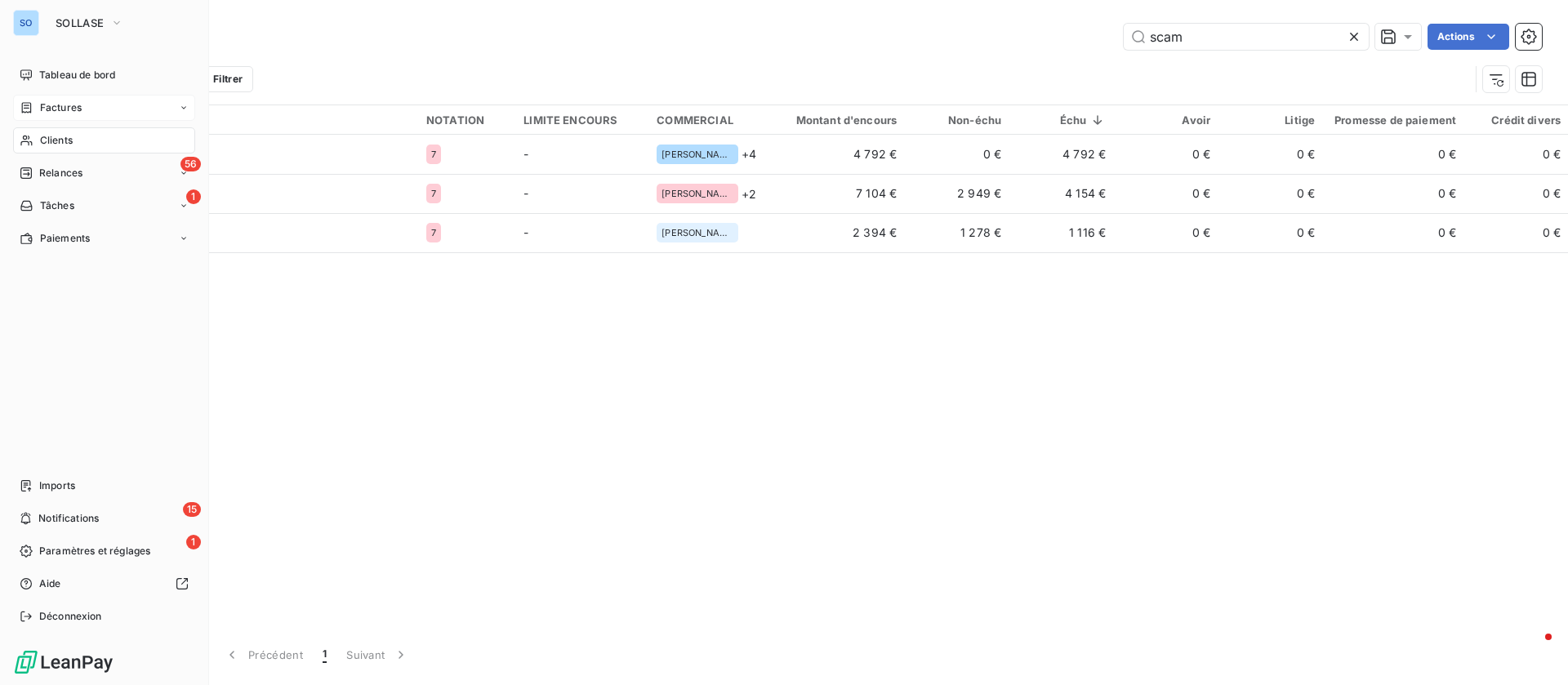
click at [49, 105] on span "Factures" at bounding box center [60, 107] width 41 height 14
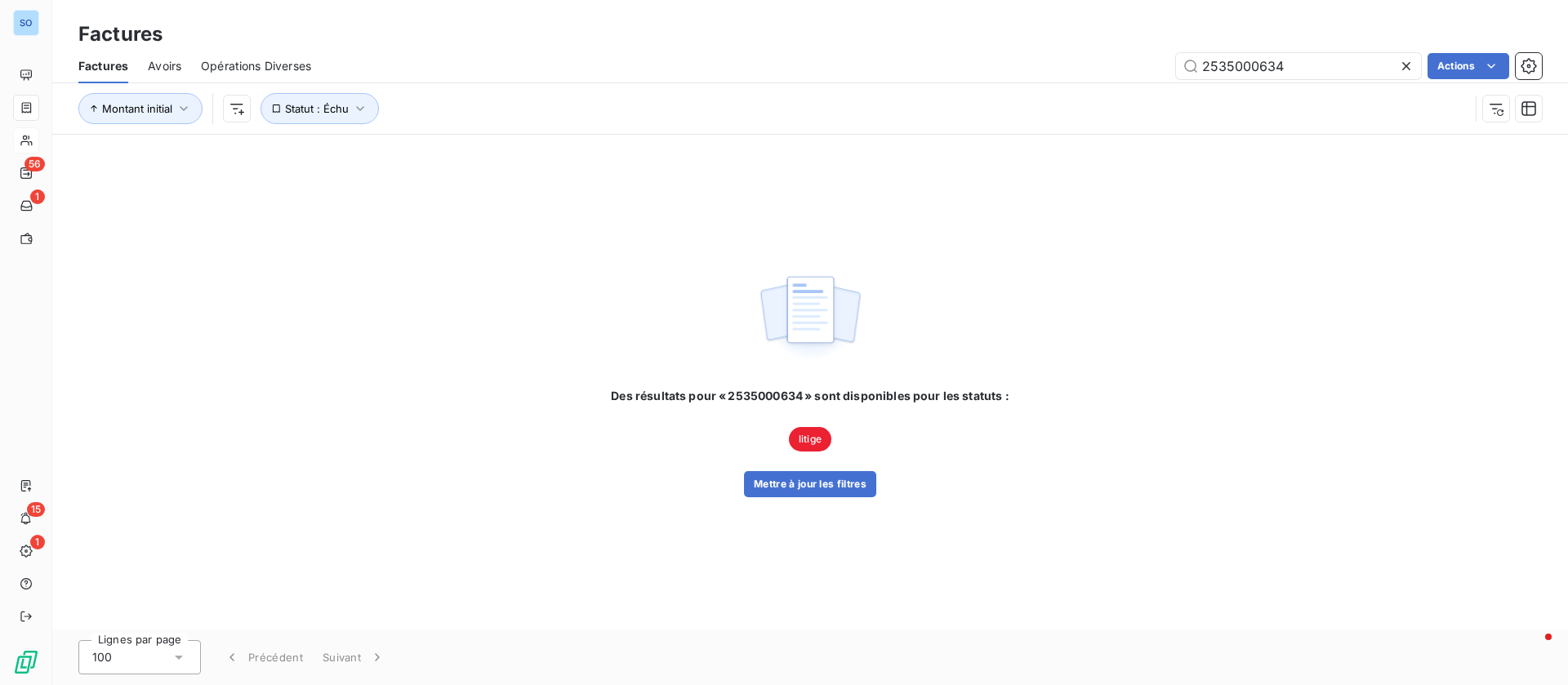
drag, startPoint x: 1297, startPoint y: 64, endPoint x: 1026, endPoint y: 50, distance: 271.4
click at [1026, 50] on div "Factures Avoirs Opérations Diverses 2535000634 Actions" at bounding box center [810, 66] width 1516 height 34
type input "scam"
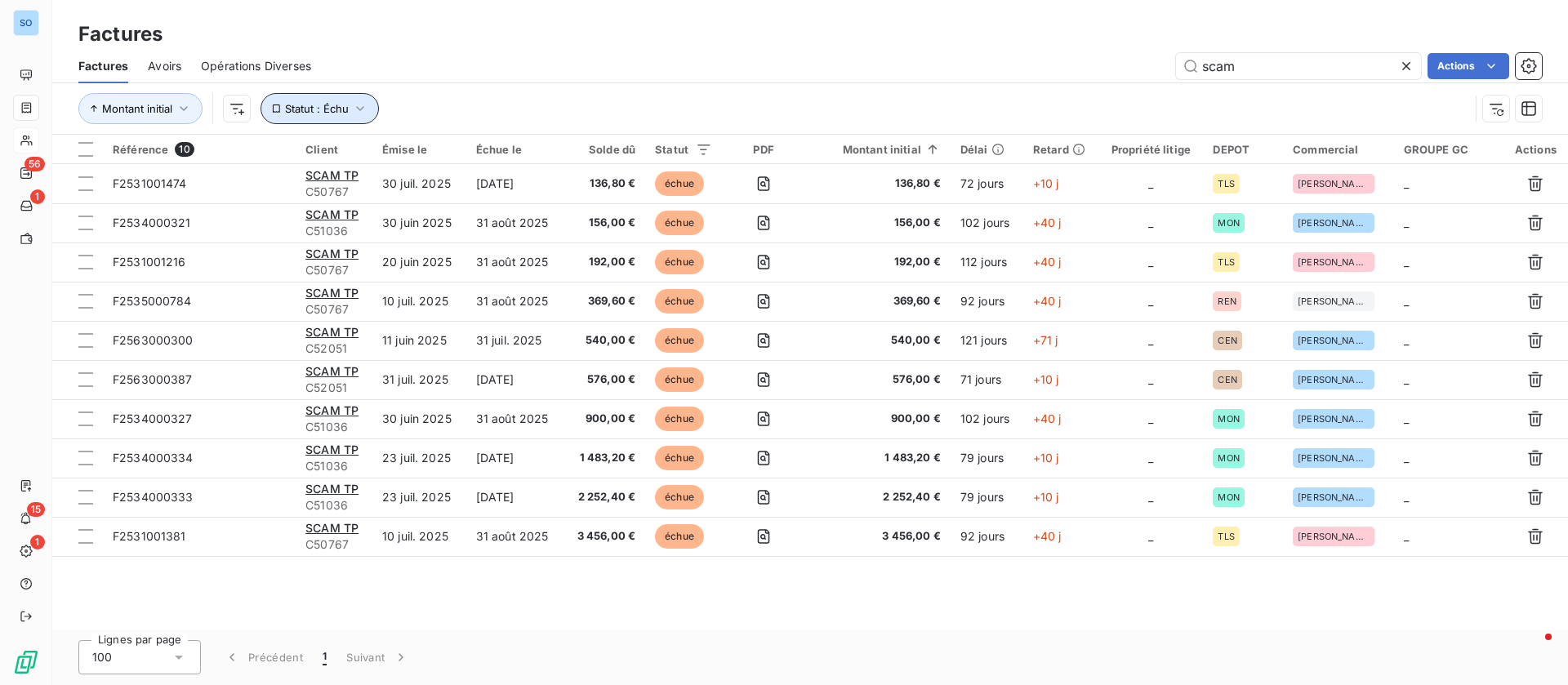
click at [357, 111] on icon "button" at bounding box center [360, 108] width 16 height 16
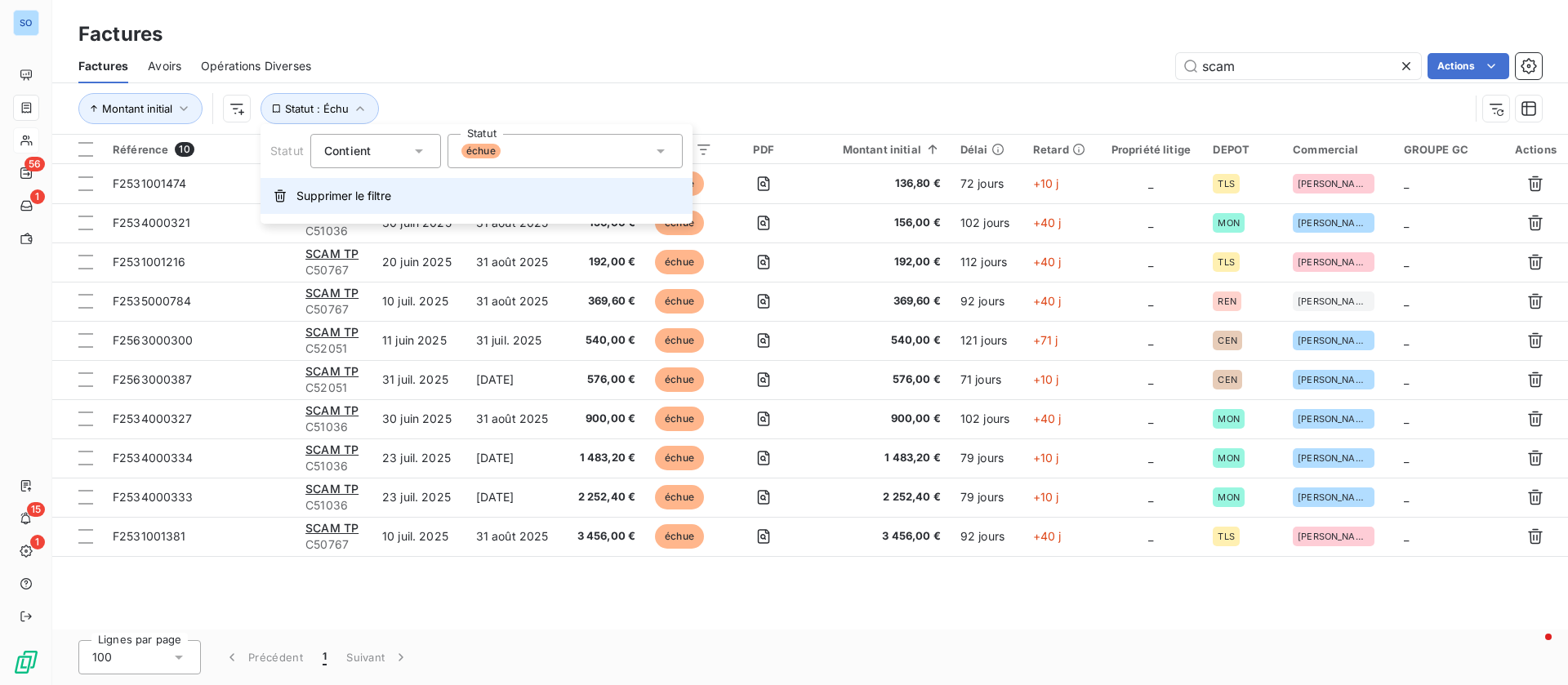
click at [316, 192] on span "Supprimer le filtre" at bounding box center [343, 196] width 95 height 16
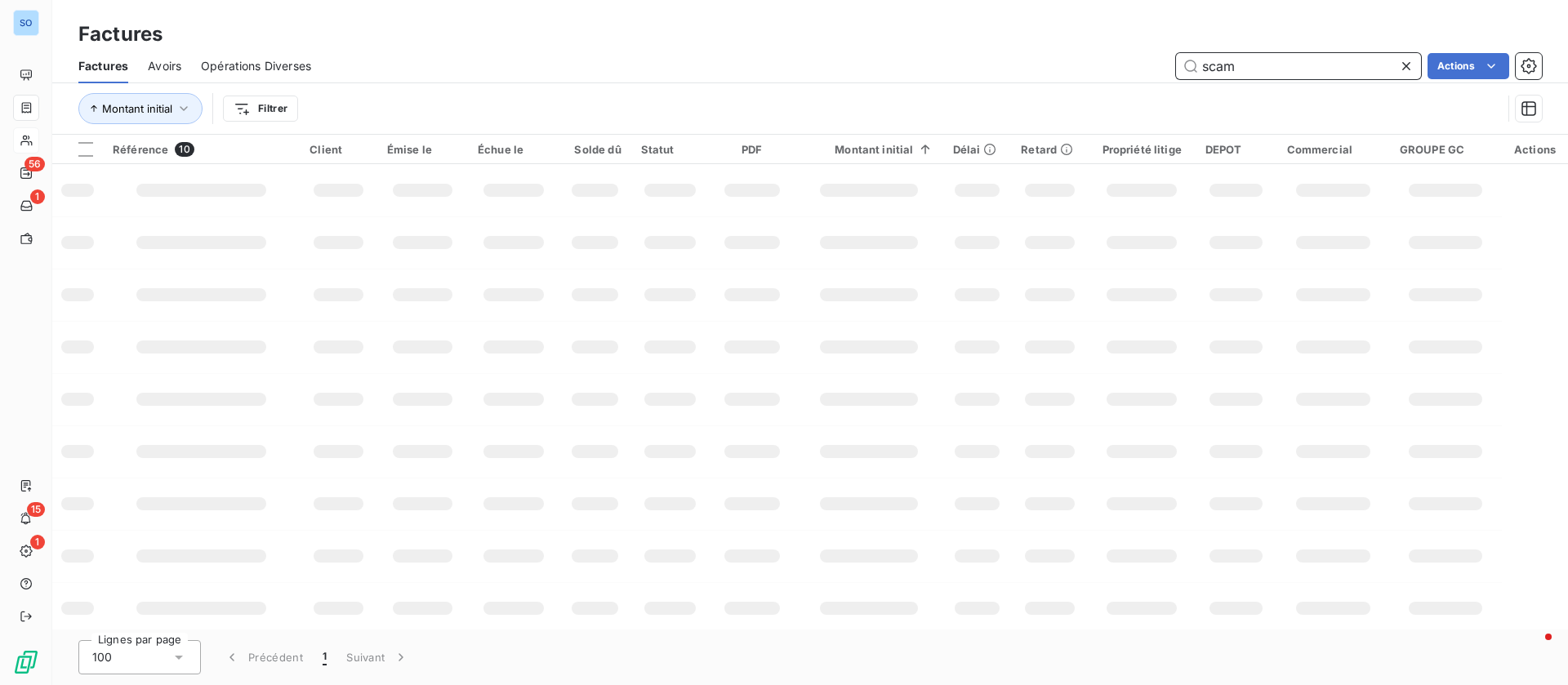
click at [1272, 59] on input "scam" at bounding box center [1299, 66] width 245 height 26
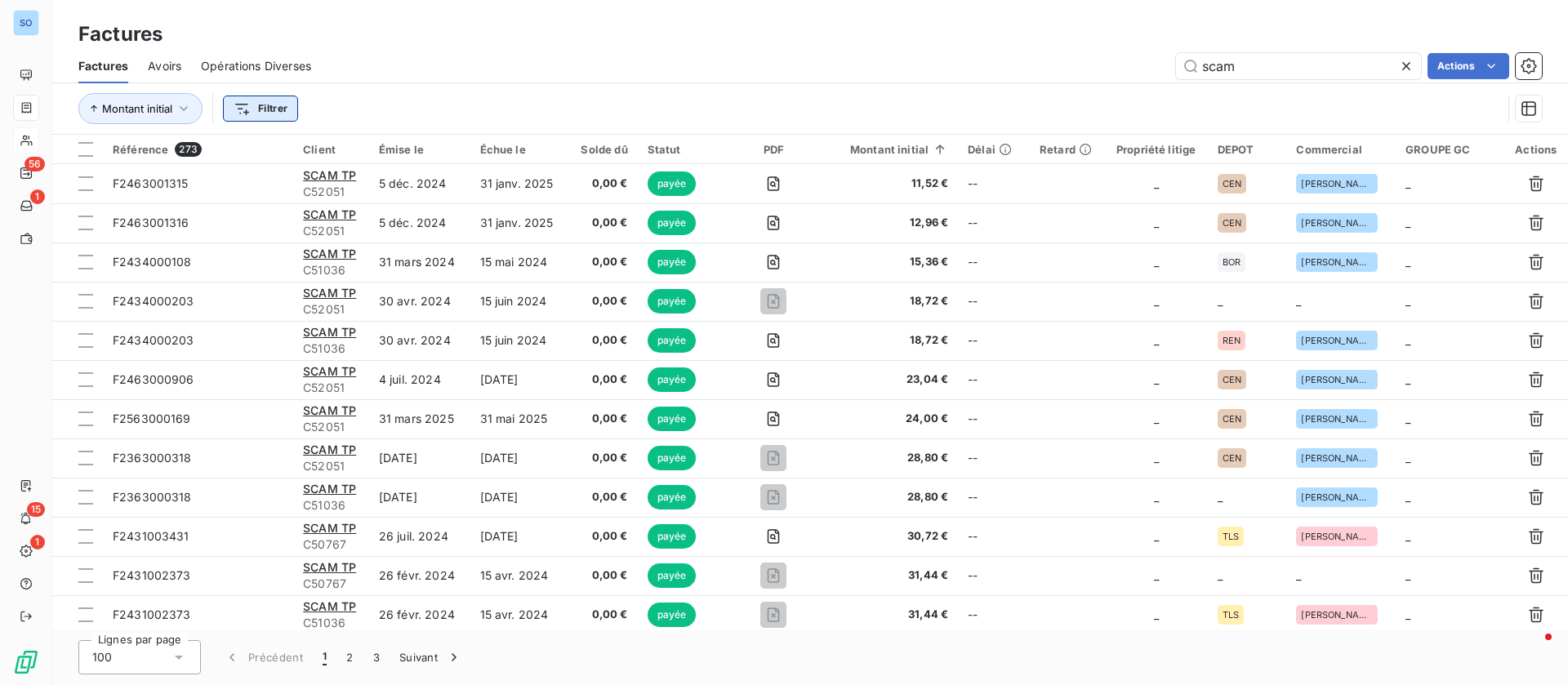
click at [280, 113] on html "SO 56 1 15 1 Factures Factures Avoirs Opérations Diverses scam Actions Montant …" at bounding box center [784, 342] width 1568 height 685
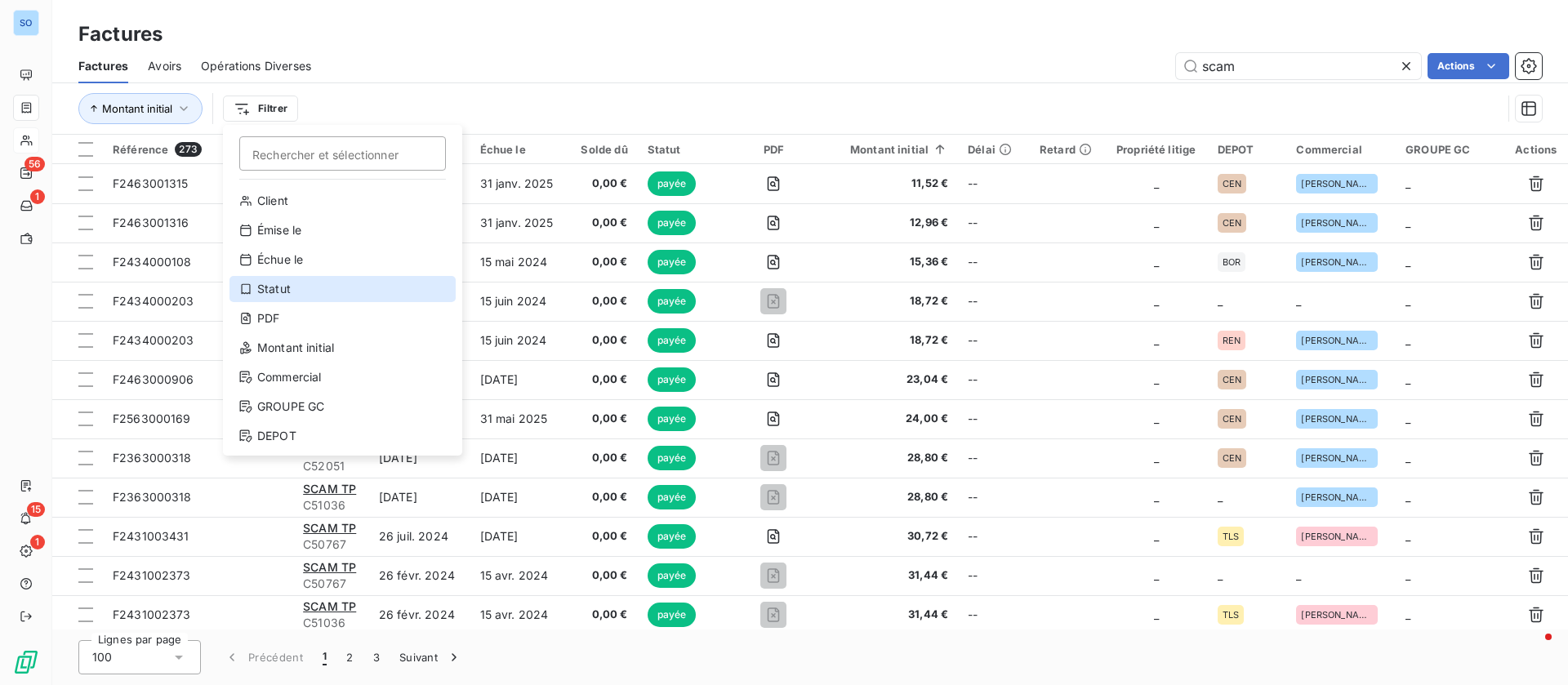
click at [301, 285] on div "Statut" at bounding box center [342, 288] width 226 height 26
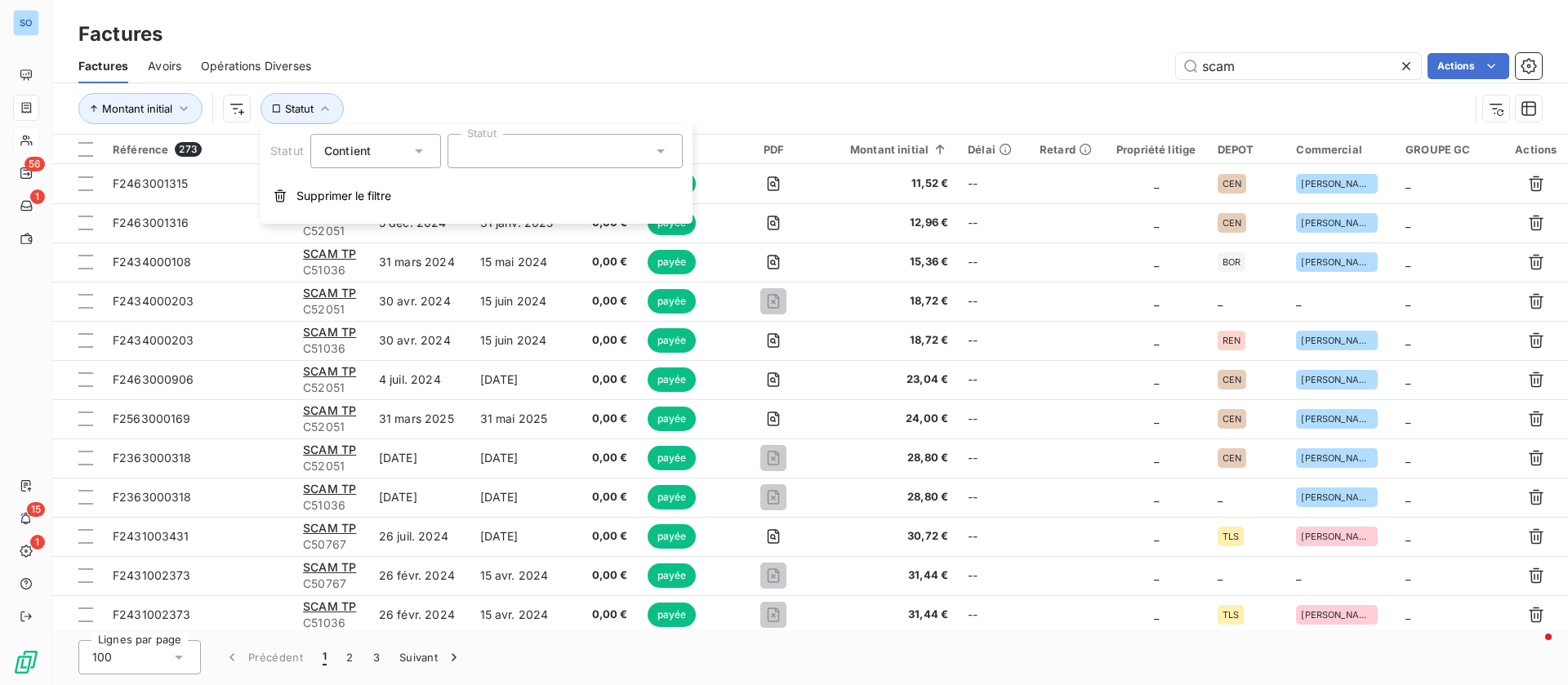
click at [492, 152] on div at bounding box center [565, 151] width 235 height 34
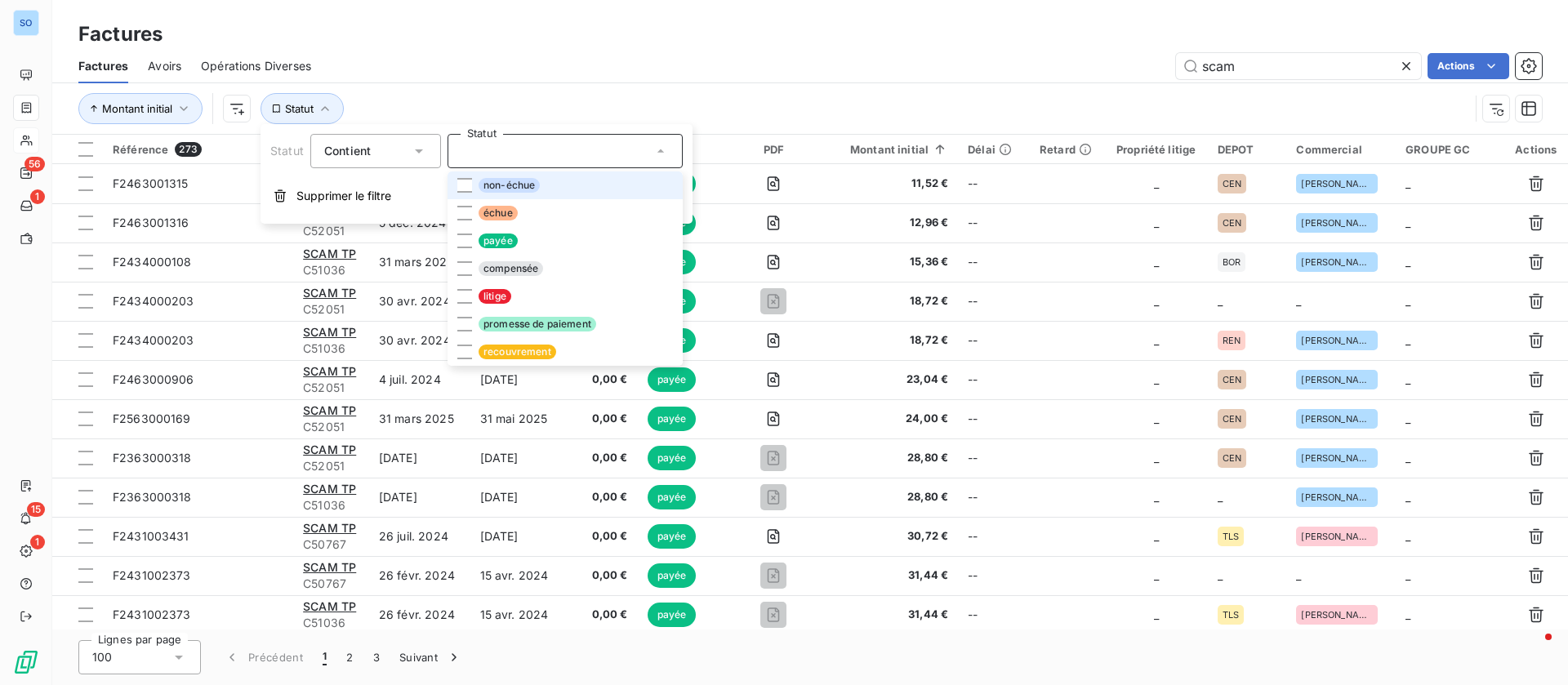
click at [493, 184] on span "non-échue" at bounding box center [509, 186] width 61 height 14
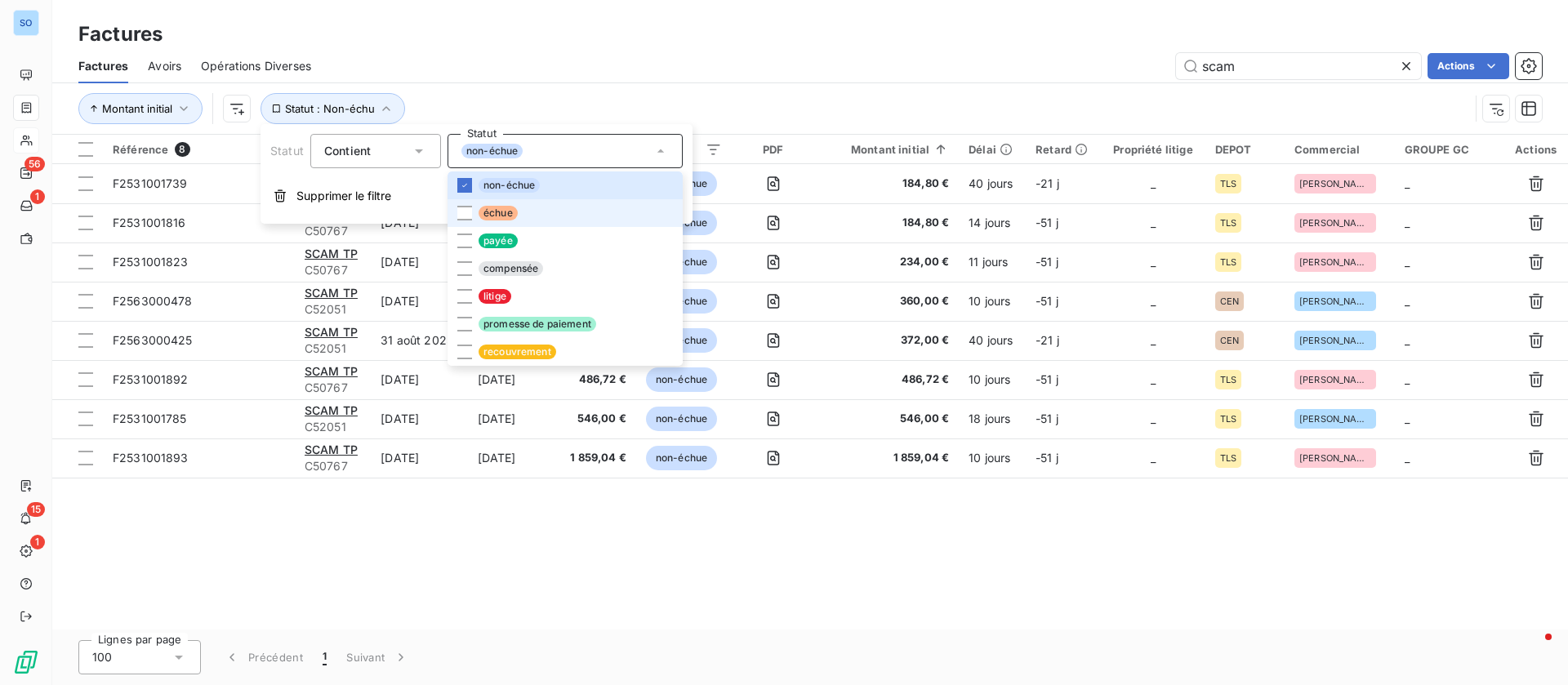
click at [493, 209] on span "échue" at bounding box center [497, 213] width 39 height 14
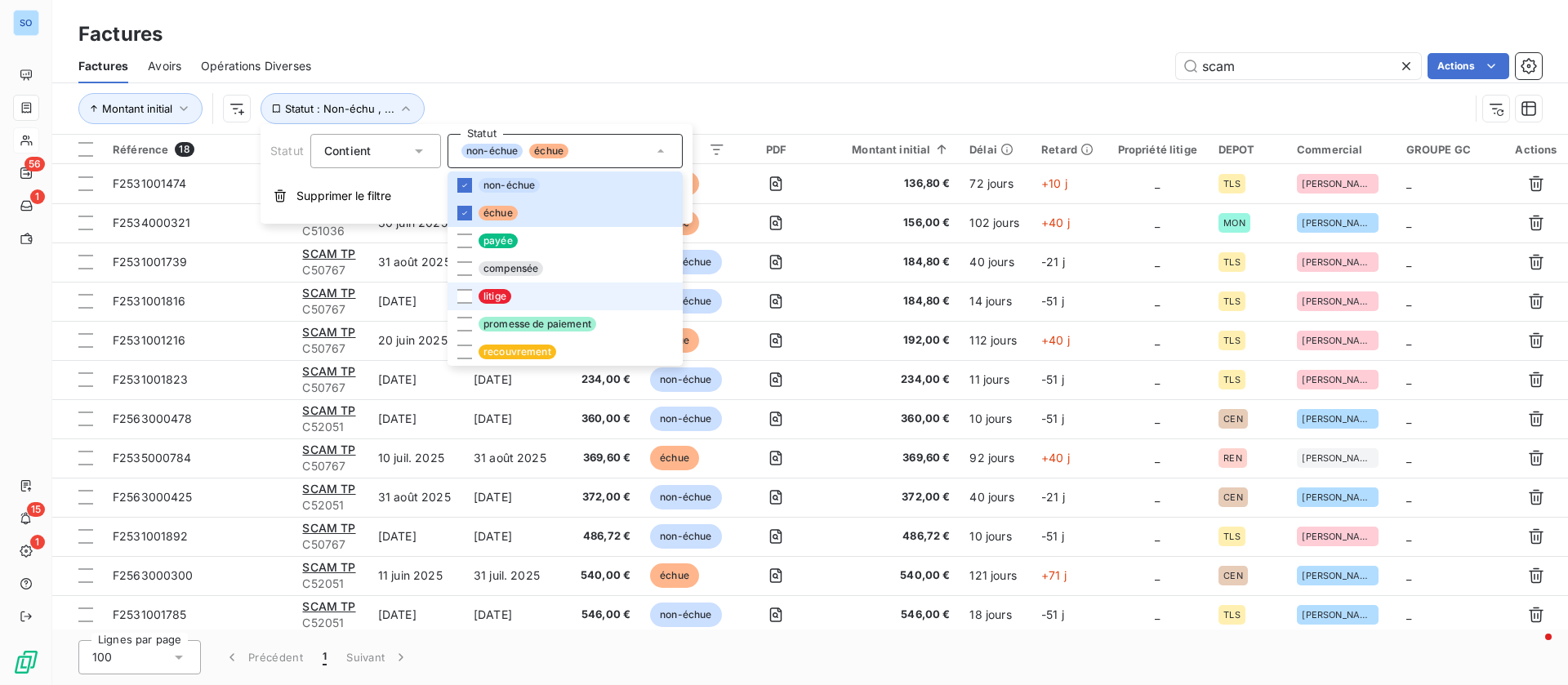
drag, startPoint x: 488, startPoint y: 295, endPoint x: 498, endPoint y: 283, distance: 15.6
click at [488, 297] on span "litige" at bounding box center [495, 297] width 32 height 14
click at [856, 79] on div "Factures Avoirs Opérations Diverses scam Actions" at bounding box center [810, 66] width 1516 height 34
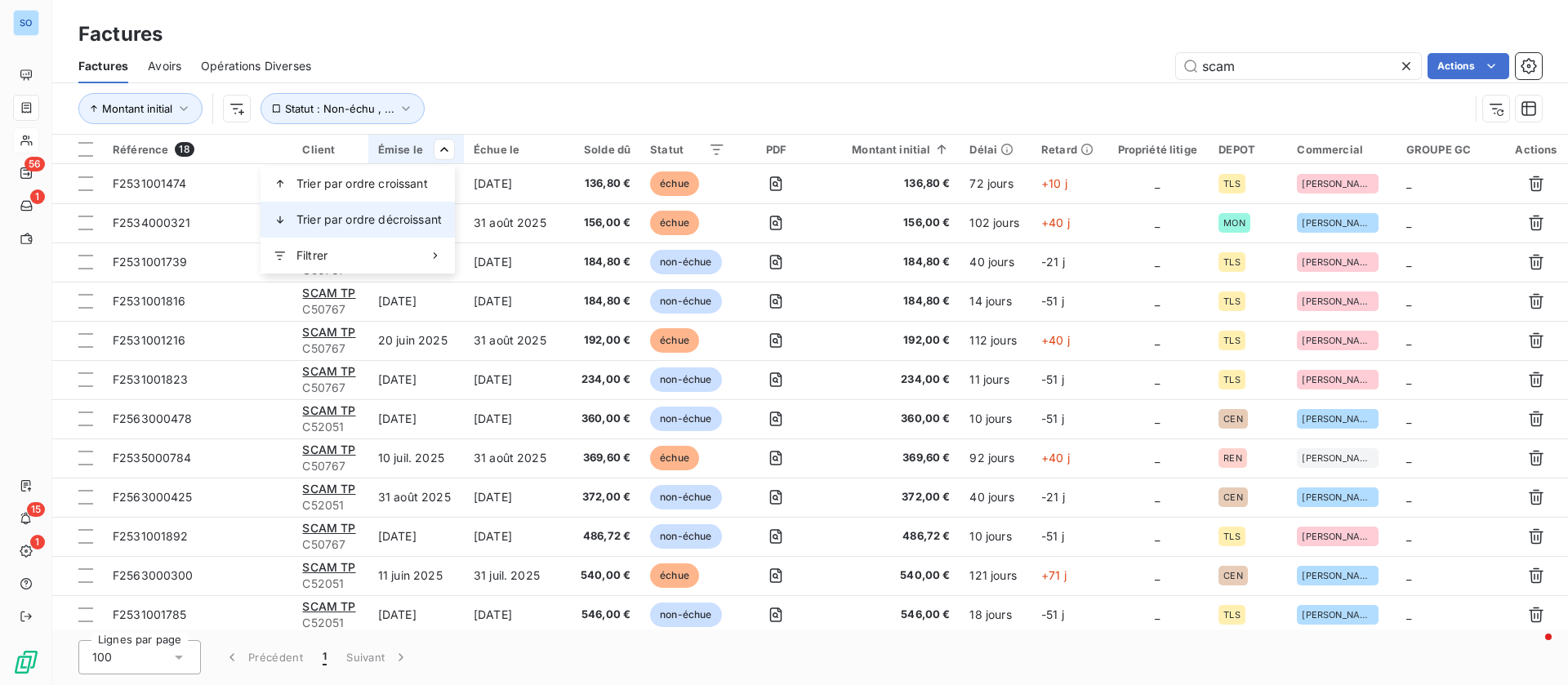
click at [399, 219] on span "Trier par ordre décroissant" at bounding box center [369, 220] width 145 height 16
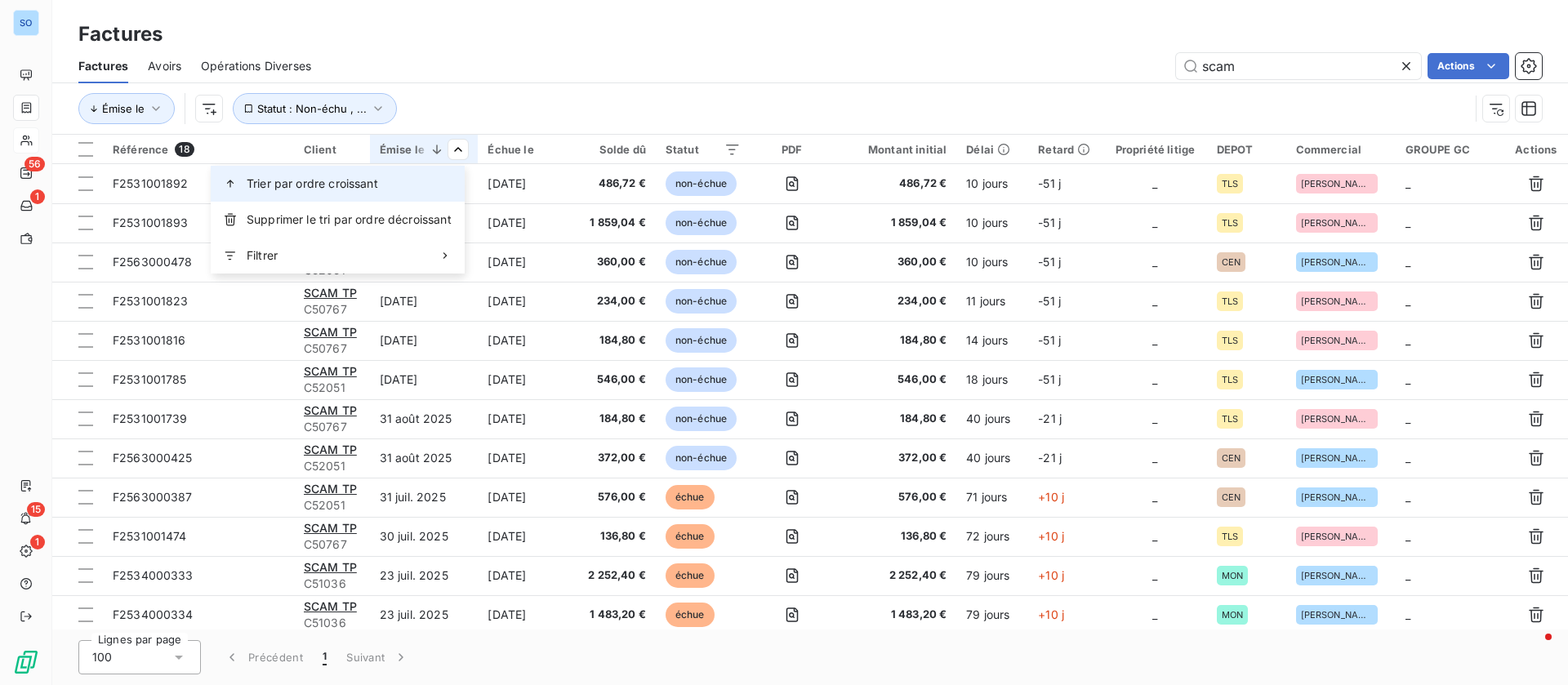
click at [382, 175] on div "Trier par ordre croissant" at bounding box center [338, 184] width 254 height 36
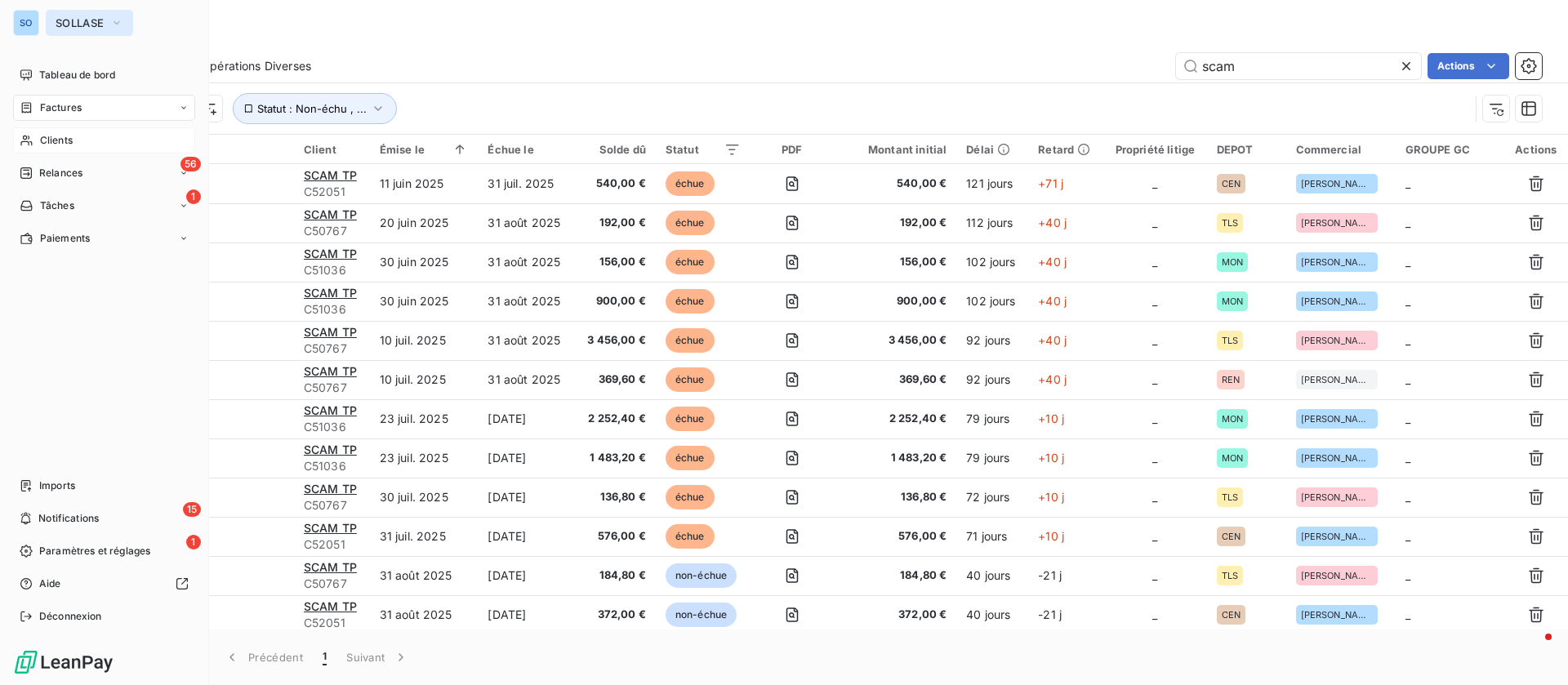
click at [91, 14] on button "SOLLASE" at bounding box center [89, 23] width 87 height 26
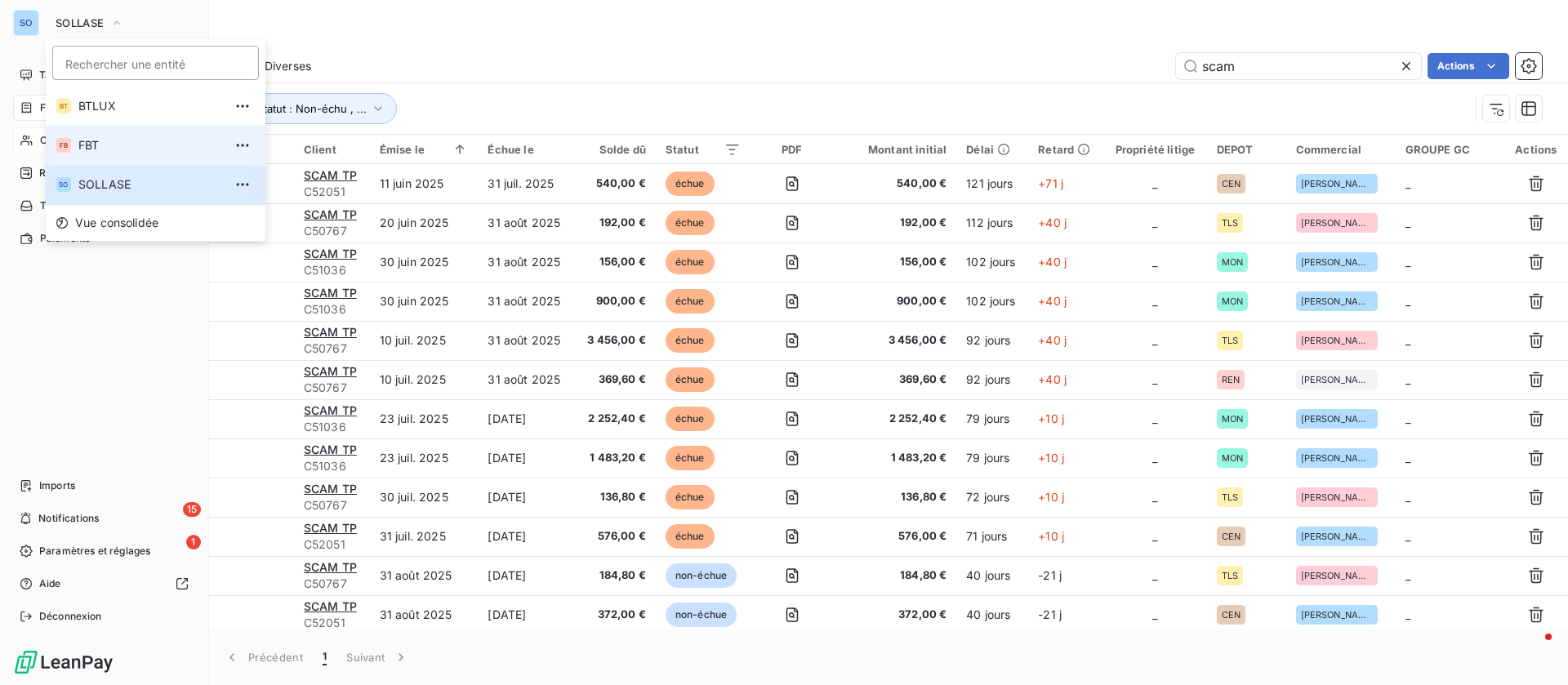
click at [128, 139] on span "FBT" at bounding box center [150, 145] width 144 height 16
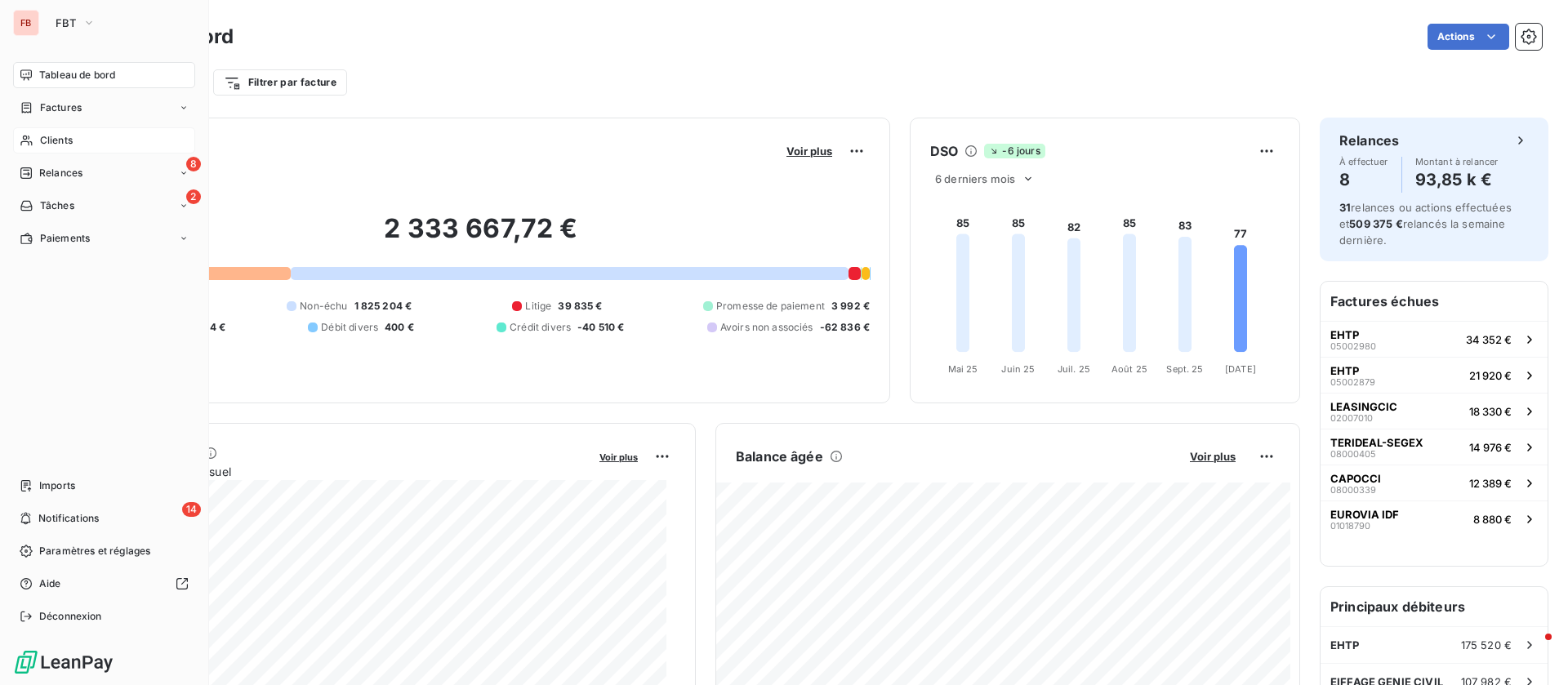
click at [31, 135] on icon at bounding box center [26, 141] width 14 height 13
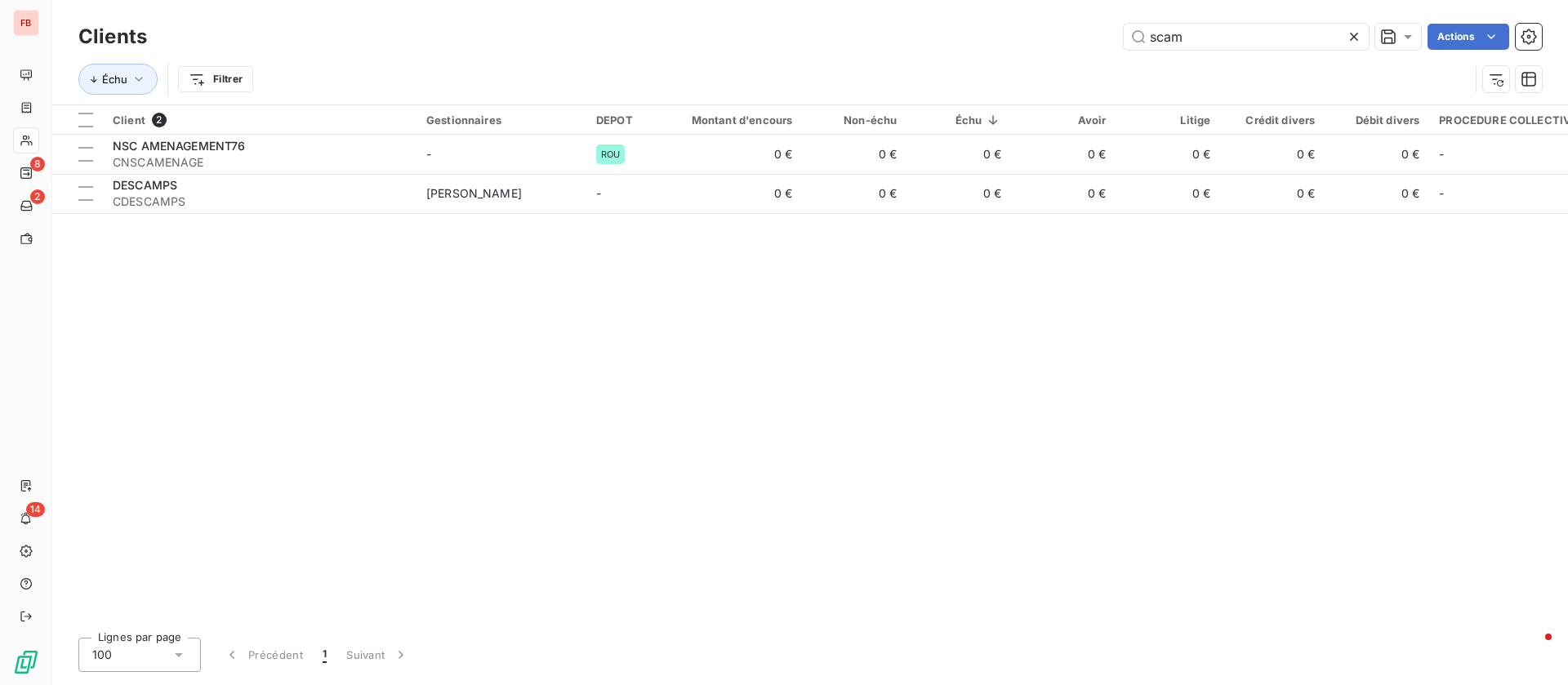
drag, startPoint x: 1206, startPoint y: 36, endPoint x: 979, endPoint y: 21, distance: 227.5
click at [979, 21] on div "Clients scam Actions" at bounding box center [810, 37] width 1463 height 34
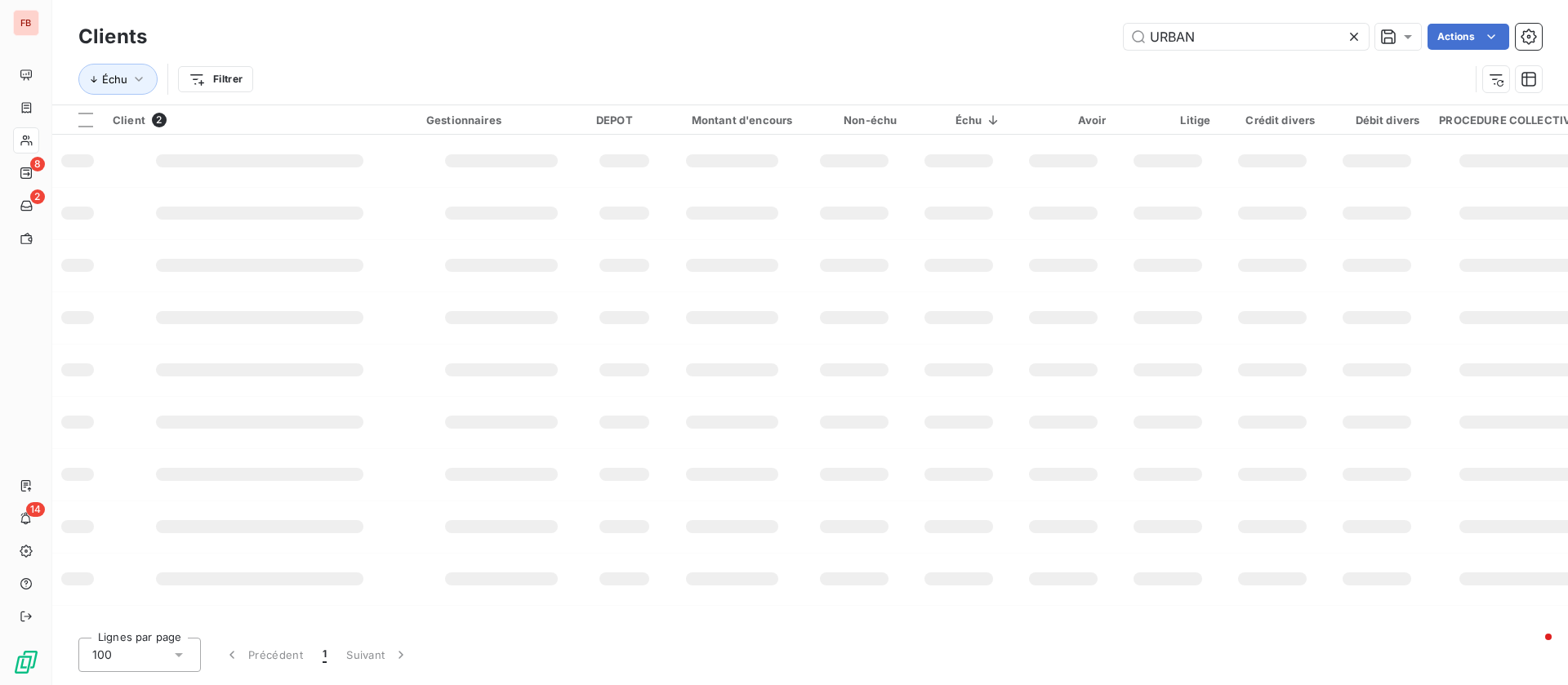
type input "URBAN"
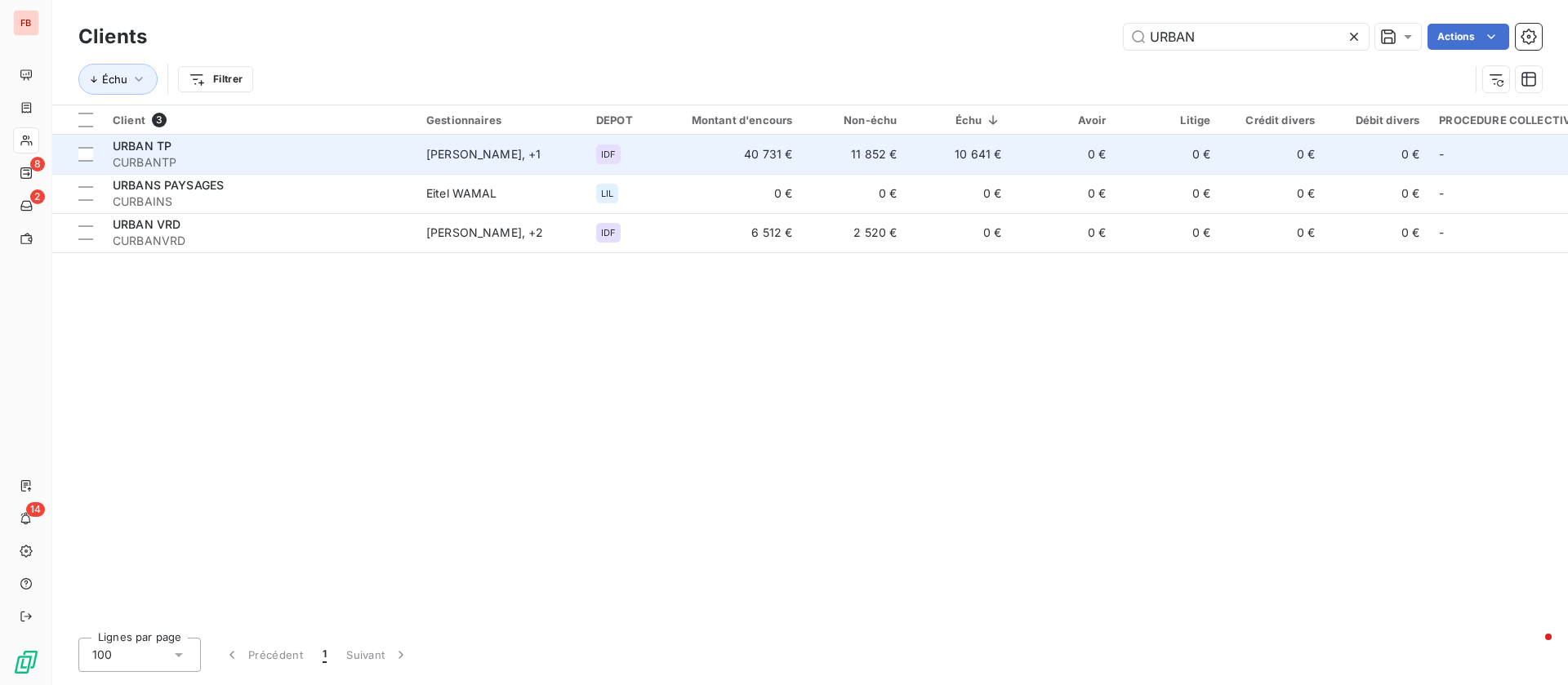
click at [965, 157] on td "10 641 €" at bounding box center [959, 154] width 105 height 39
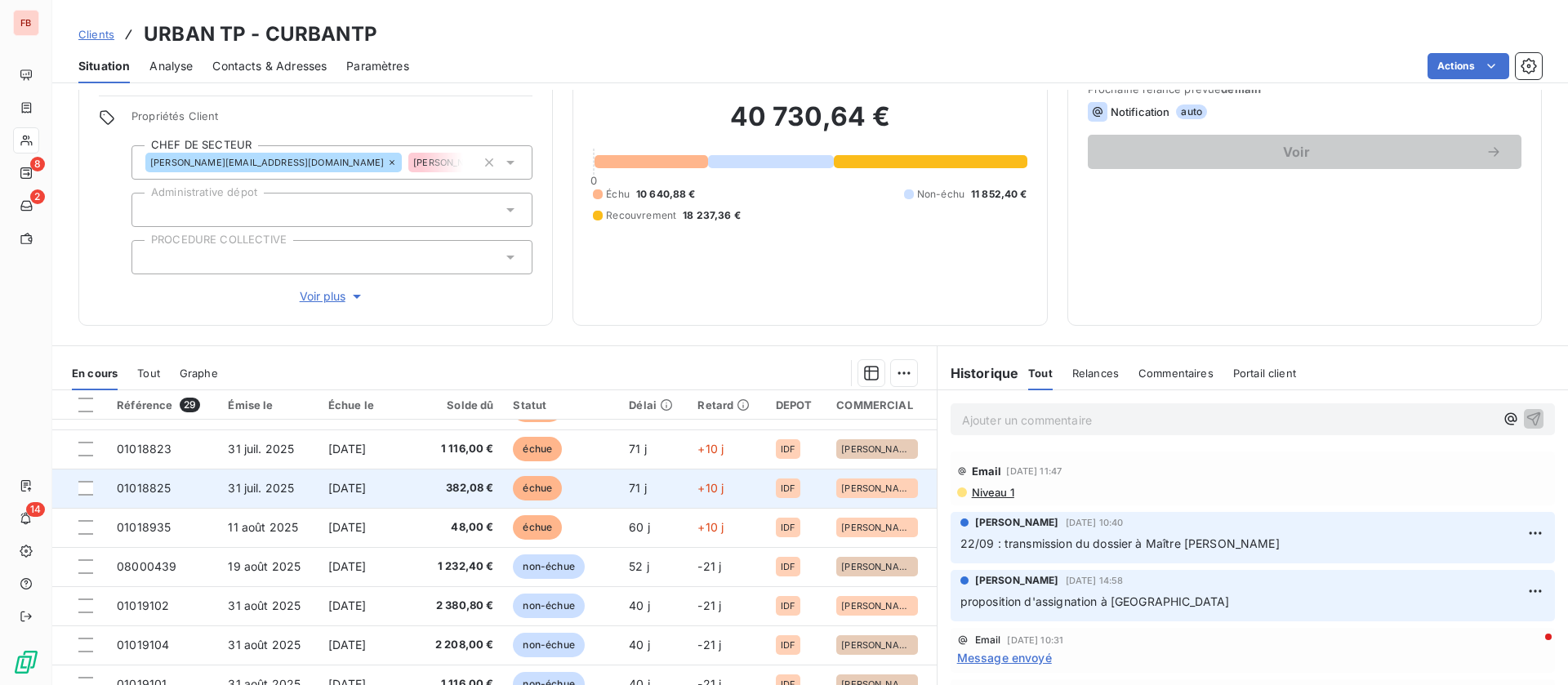
scroll to position [573, 0]
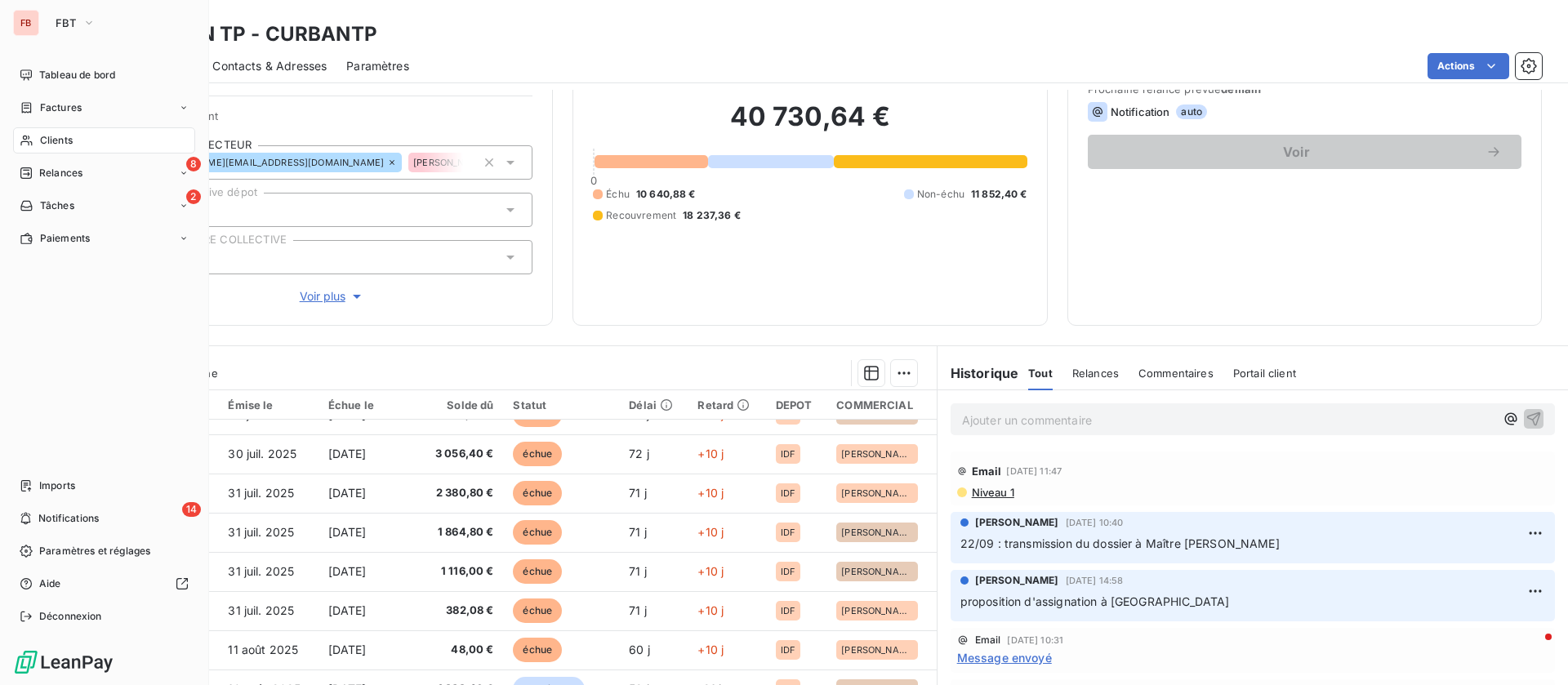
click at [56, 133] on span "Clients" at bounding box center [56, 141] width 32 height 14
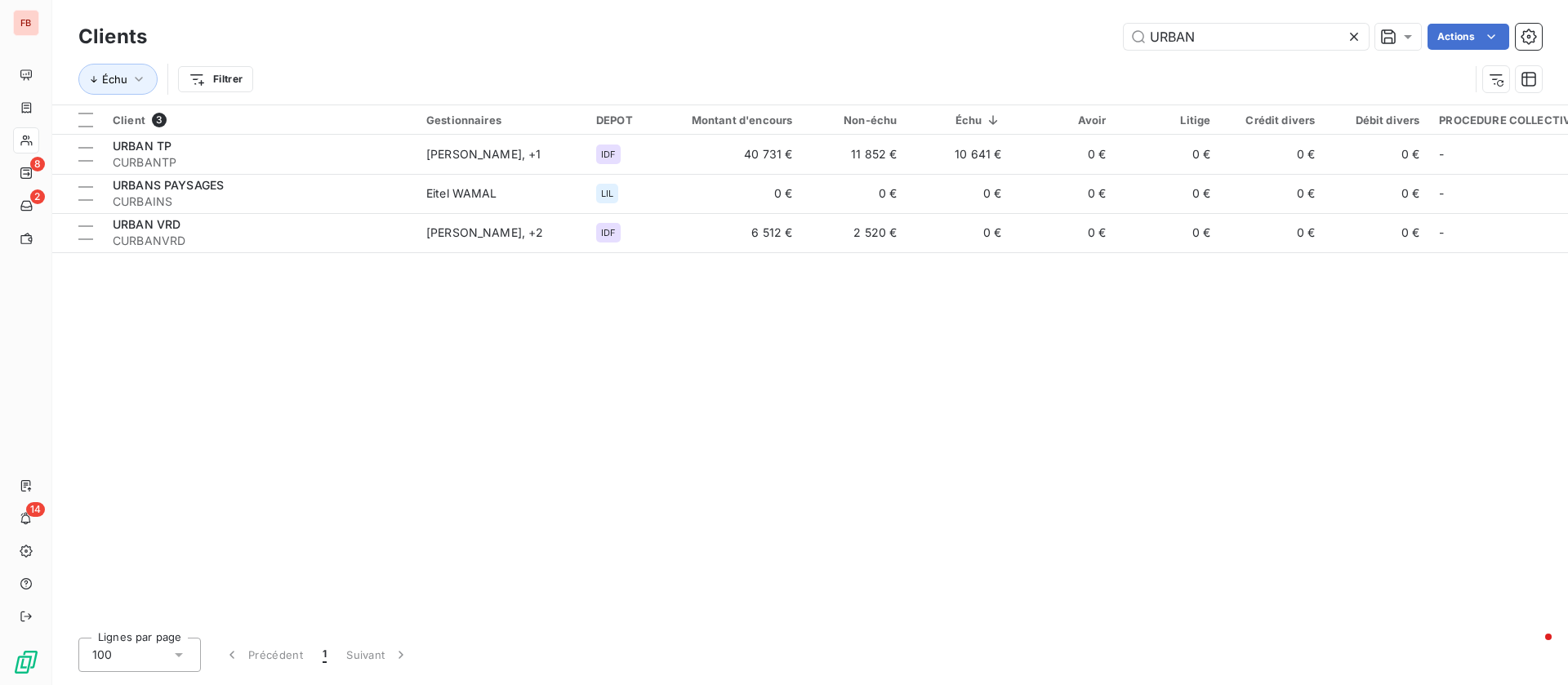
drag, startPoint x: 1216, startPoint y: 41, endPoint x: 987, endPoint y: 8, distance: 231.4
click at [987, 8] on div "Clients URBAN Actions Échu Filtrer" at bounding box center [810, 52] width 1516 height 105
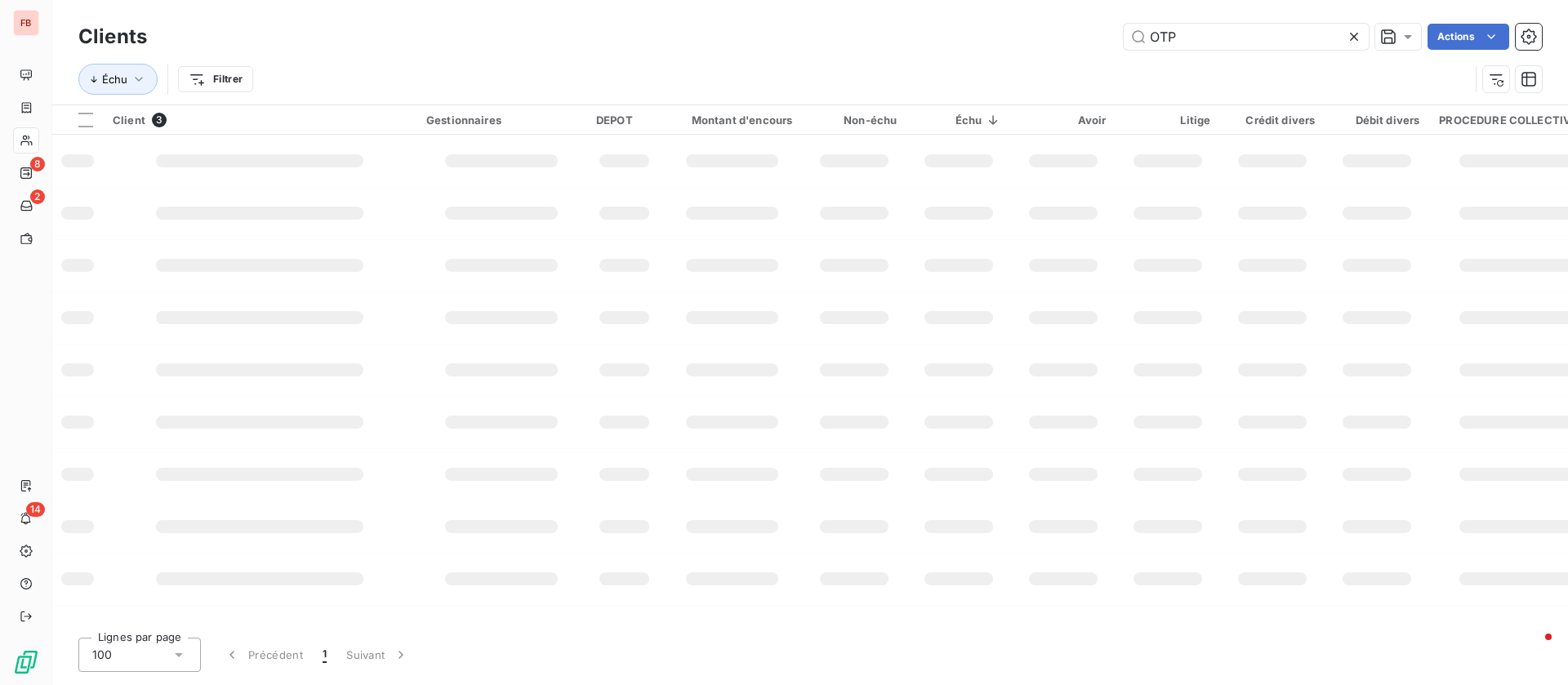
type input "OTP"
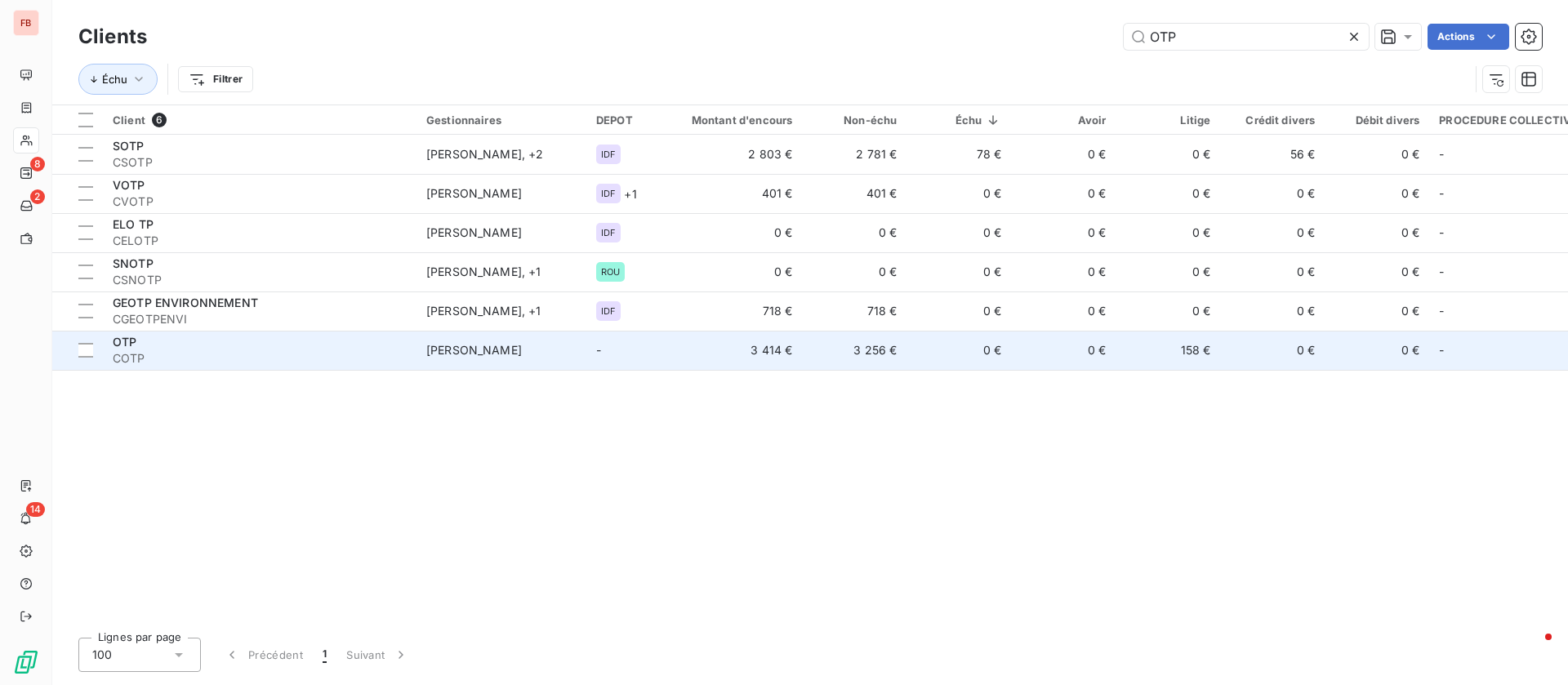
click at [1204, 359] on td "158 €" at bounding box center [1168, 350] width 105 height 39
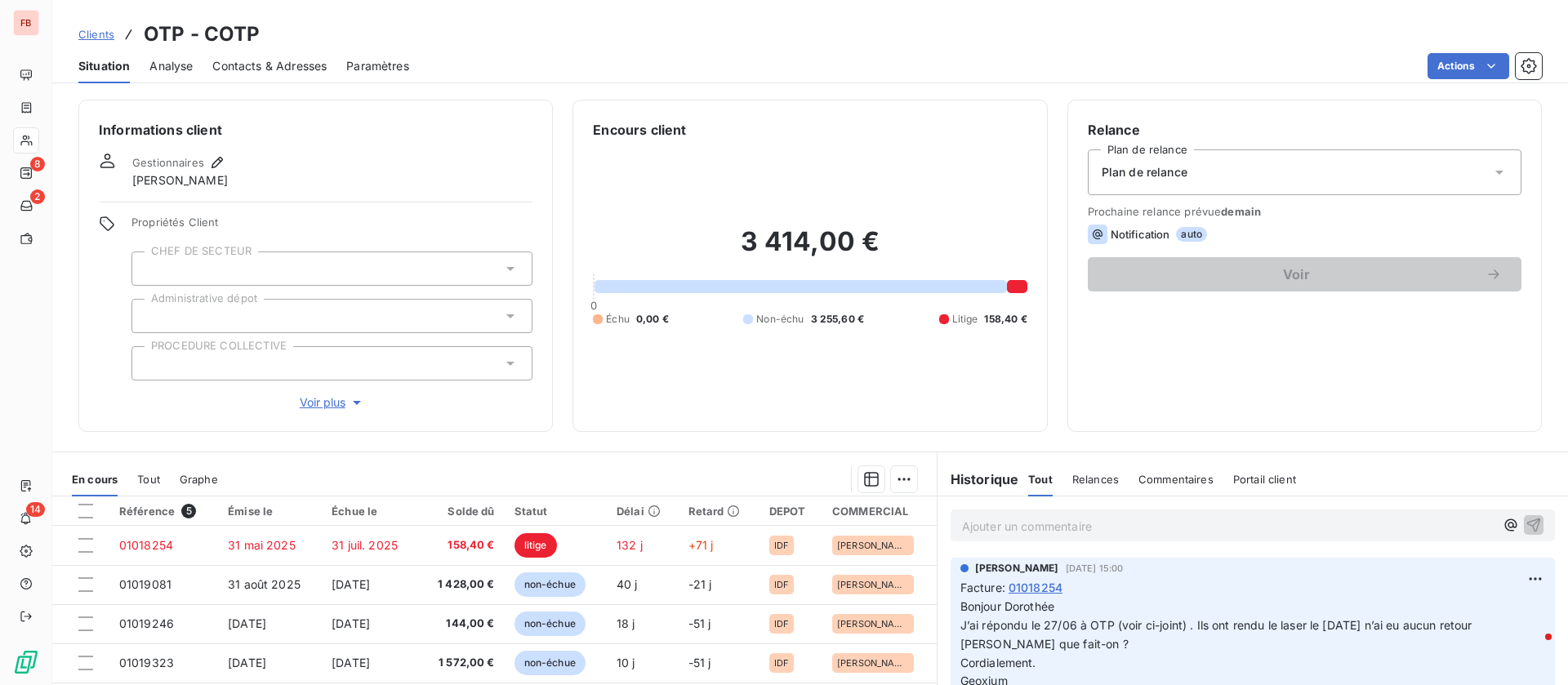
scroll to position [123, 0]
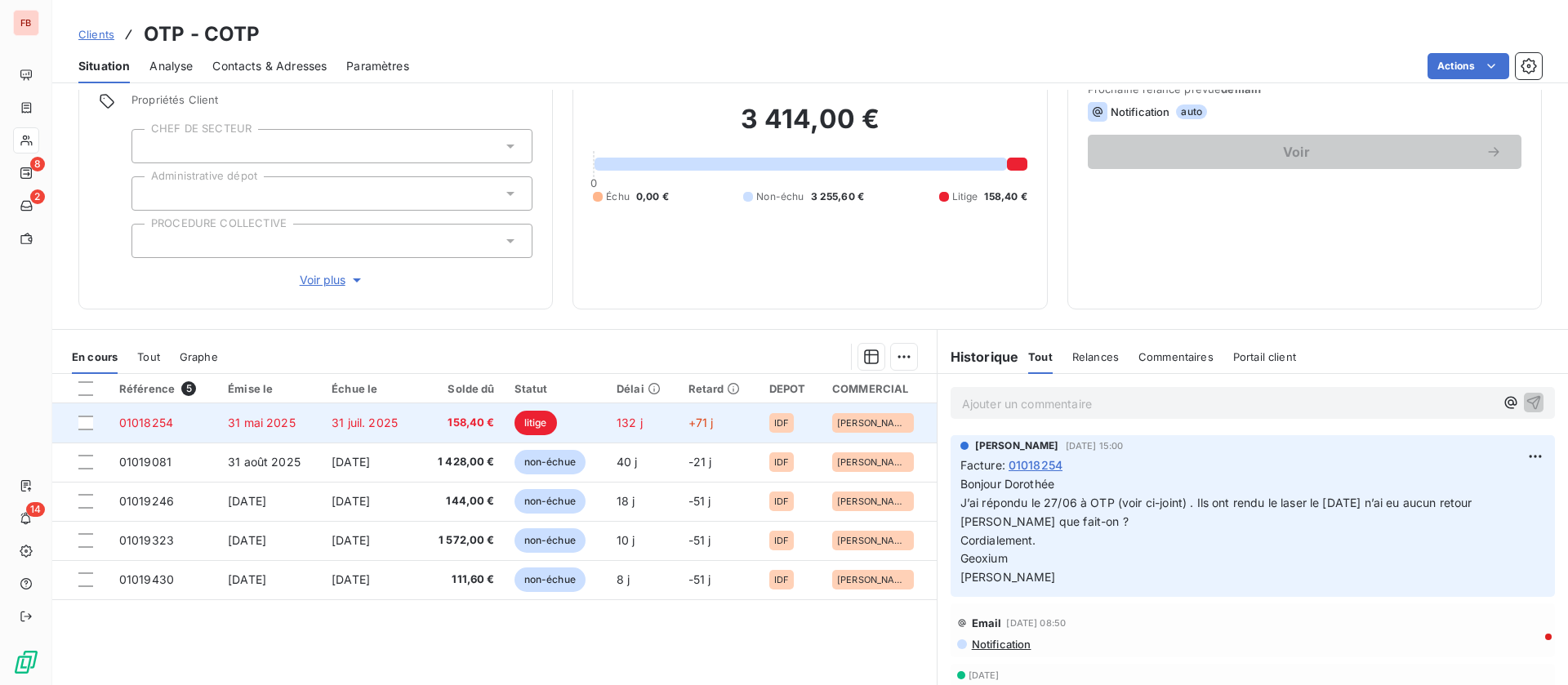
click at [274, 432] on td "31 mai 2025" at bounding box center [269, 423] width 104 height 39
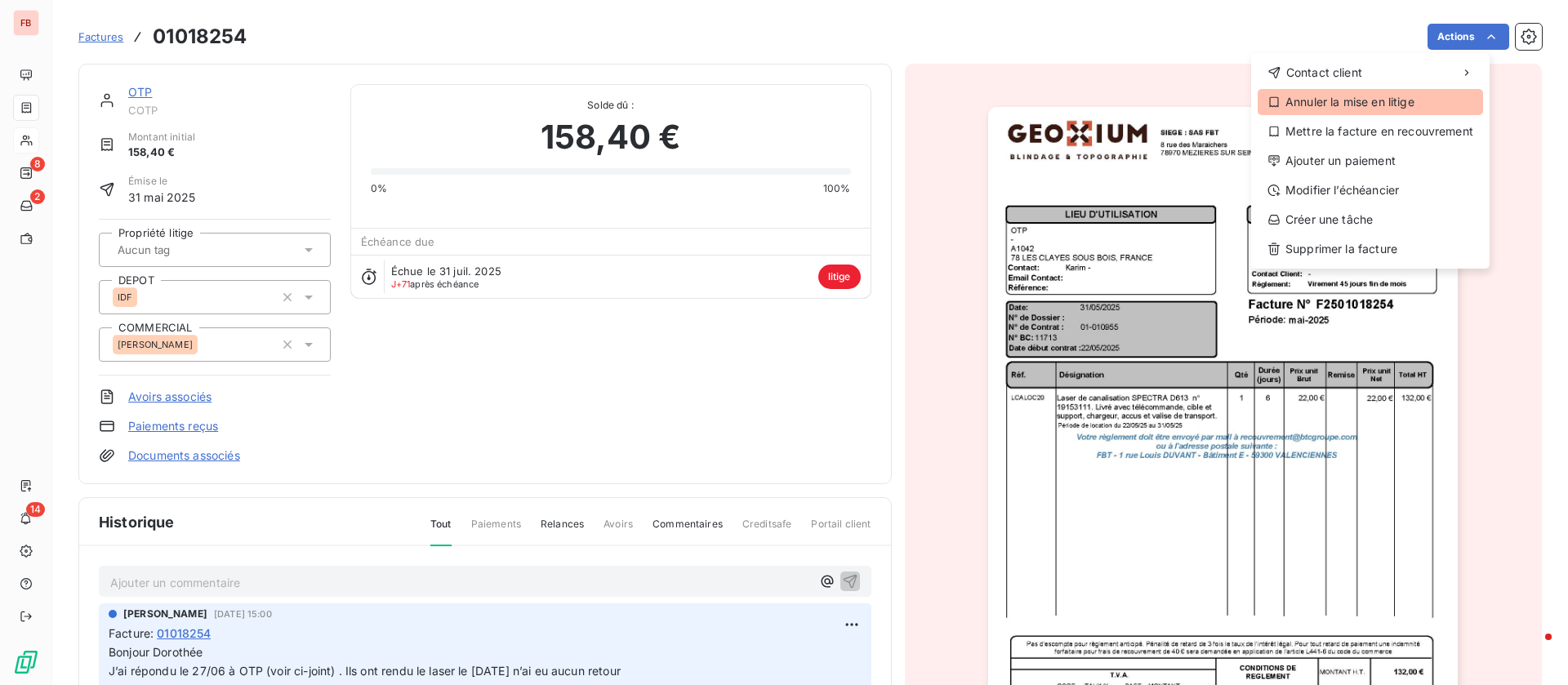
click at [1325, 96] on div "Annuler la mise en litige" at bounding box center [1370, 102] width 225 height 26
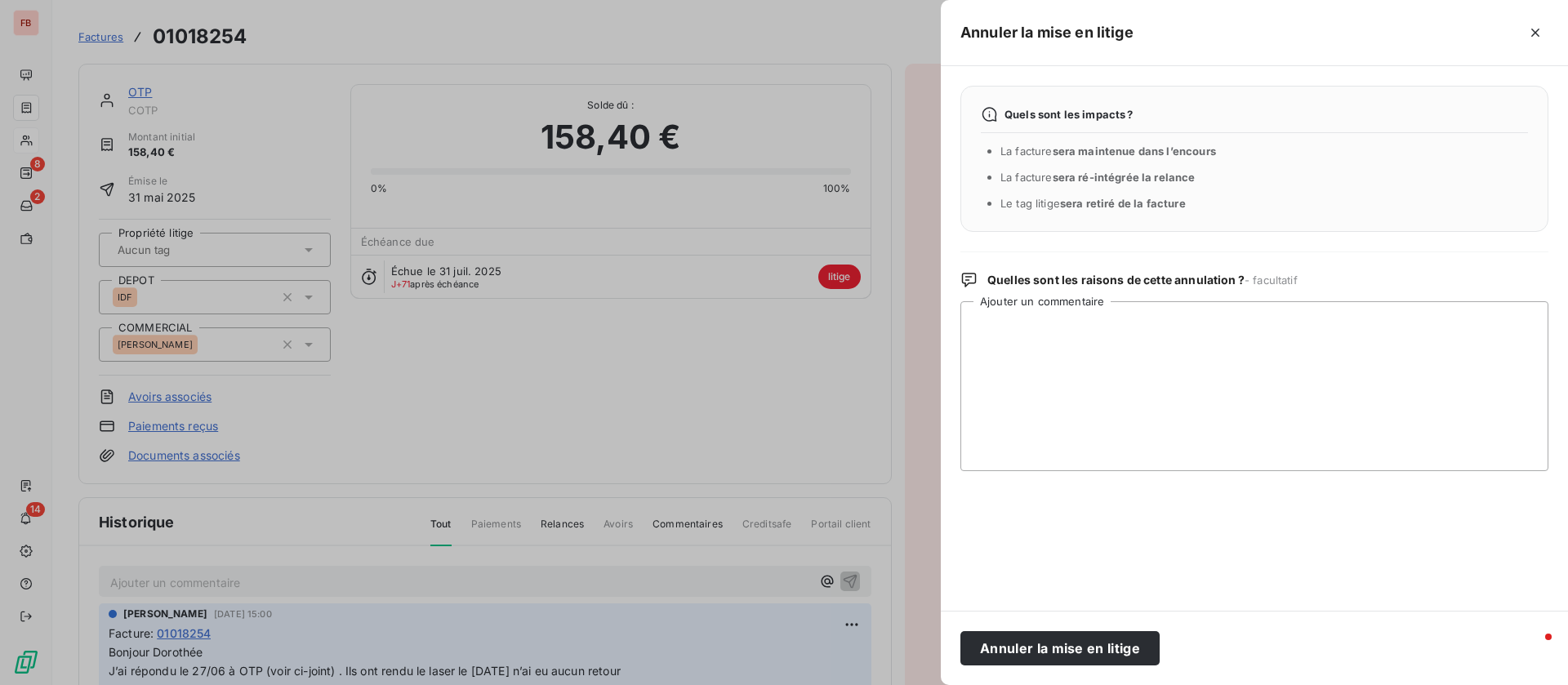
drag, startPoint x: 1070, startPoint y: 640, endPoint x: 585, endPoint y: 553, distance: 492.7
click at [1066, 641] on button "Annuler la mise en litige" at bounding box center [1060, 648] width 199 height 34
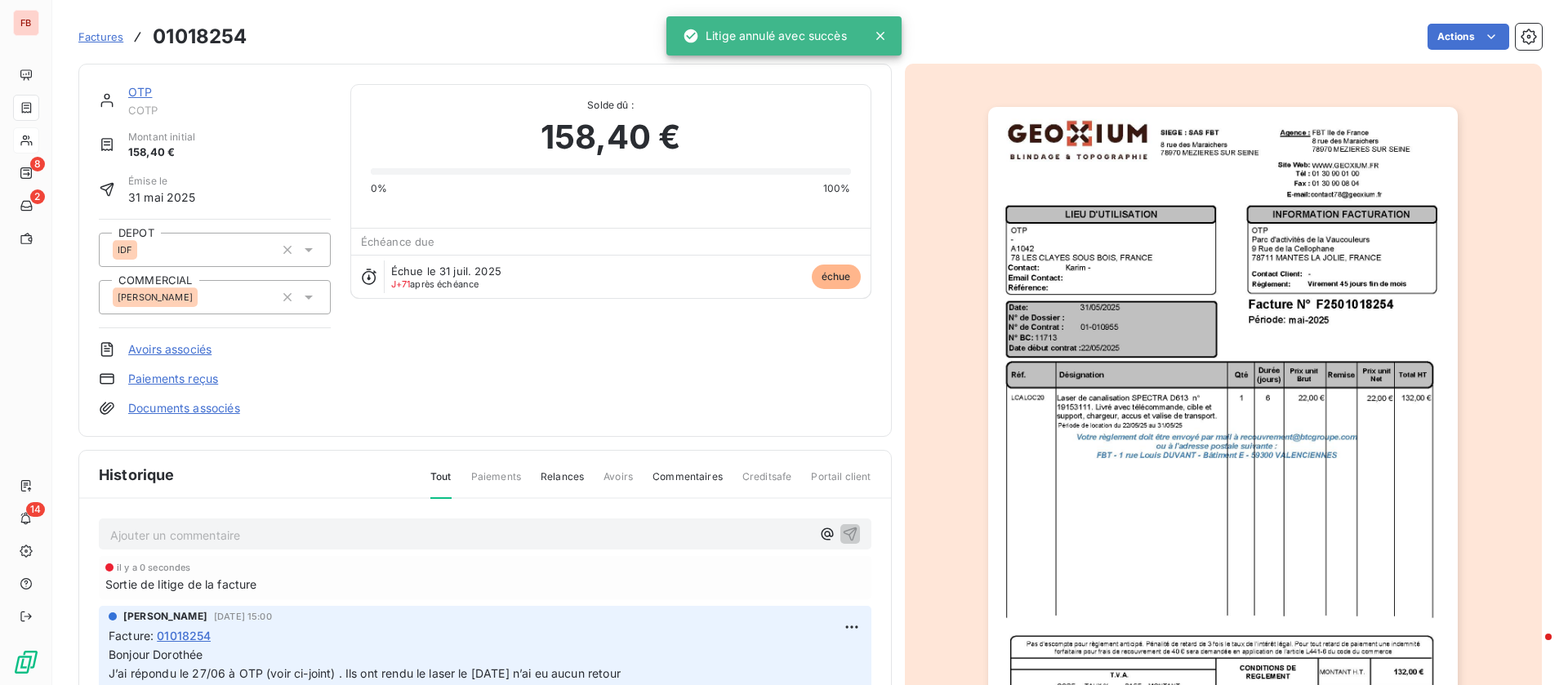
click at [296, 539] on p "Ajouter un commentaire ﻿" at bounding box center [460, 535] width 700 height 21
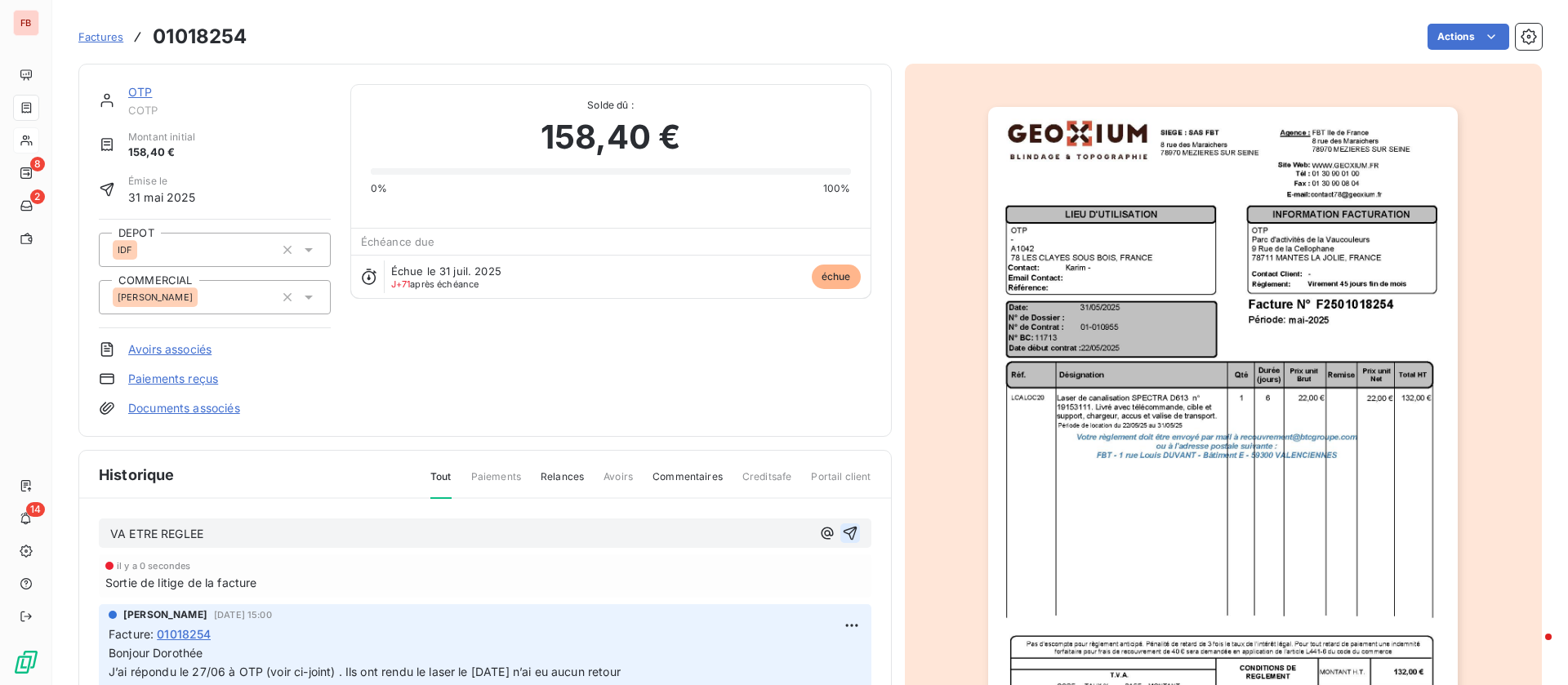
click at [842, 535] on icon "button" at bounding box center [850, 534] width 16 height 16
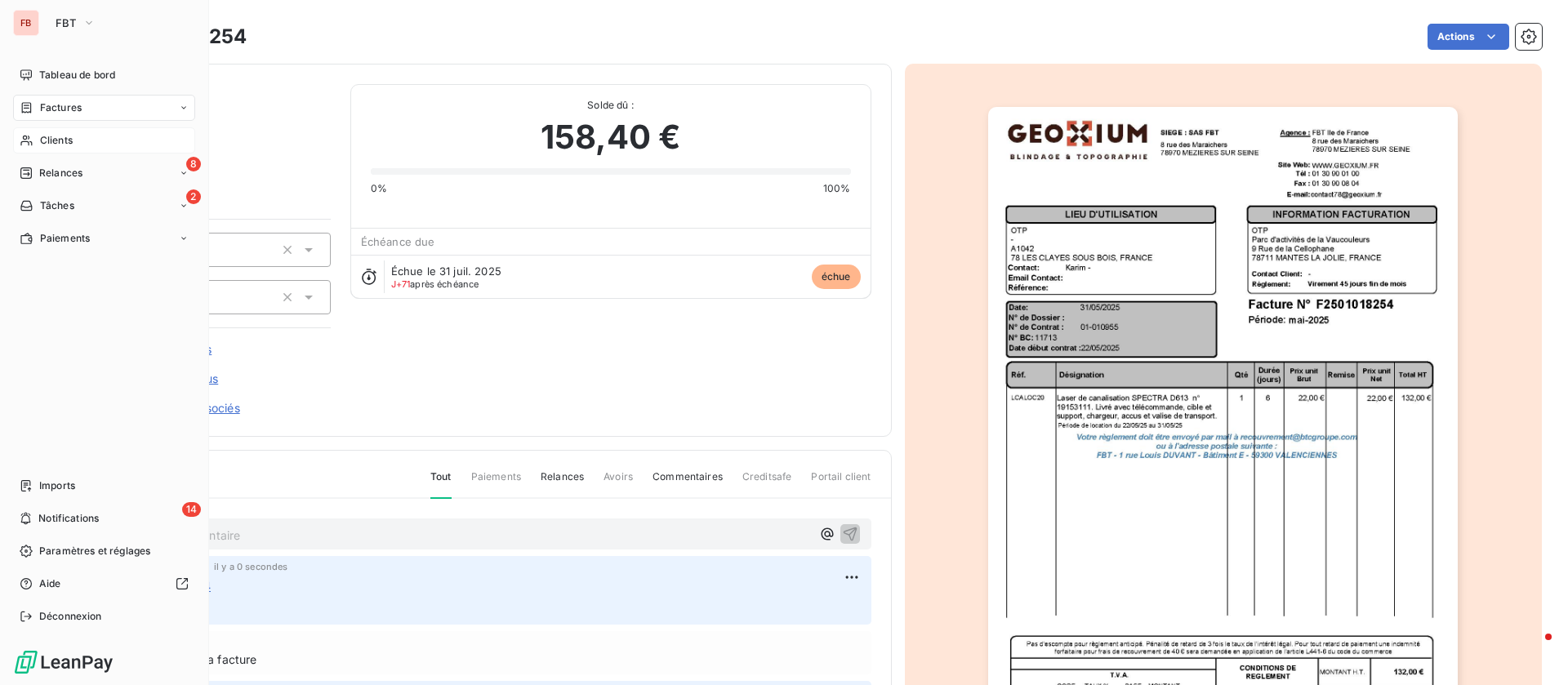
click at [47, 135] on span "Clients" at bounding box center [56, 141] width 32 height 14
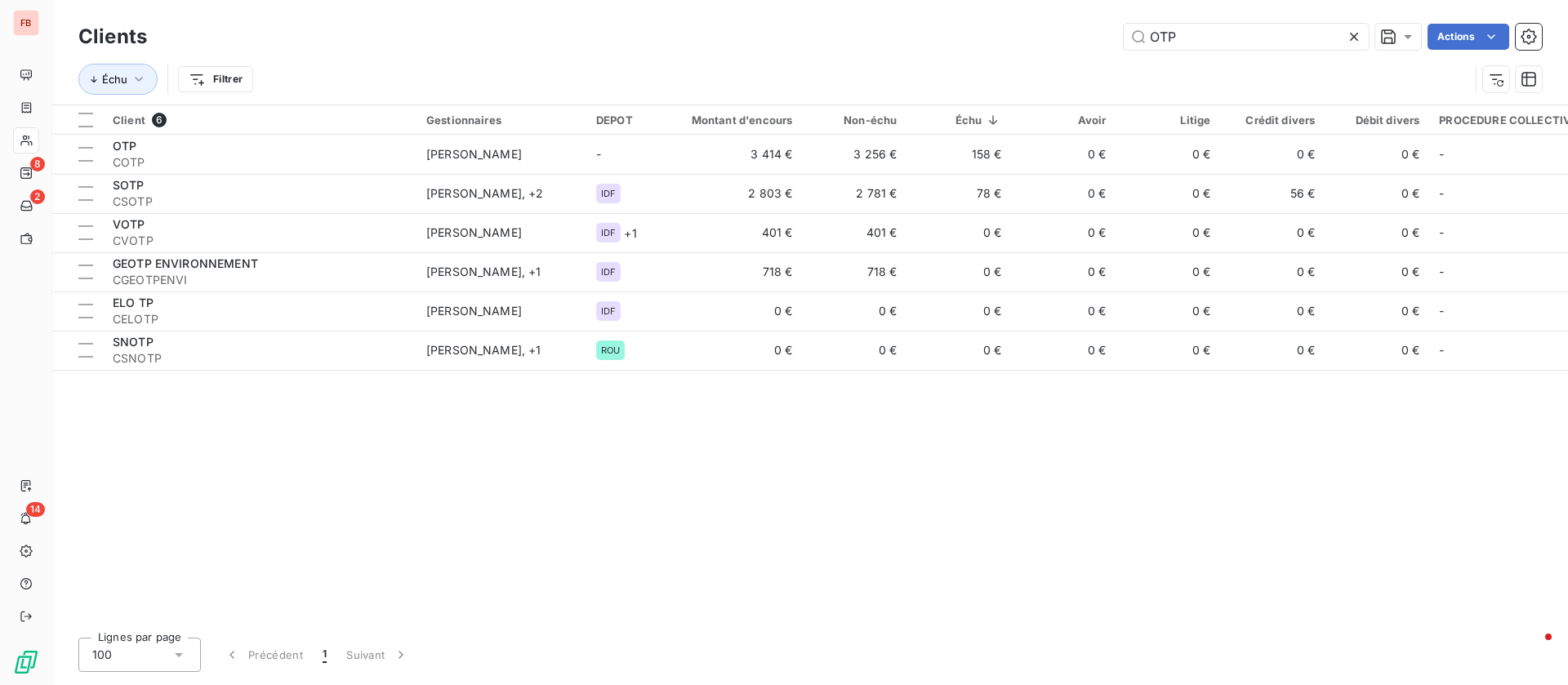
drag, startPoint x: 1223, startPoint y: 31, endPoint x: 985, endPoint y: 23, distance: 238.1
click at [985, 23] on div "OTP Actions" at bounding box center [854, 36] width 1375 height 26
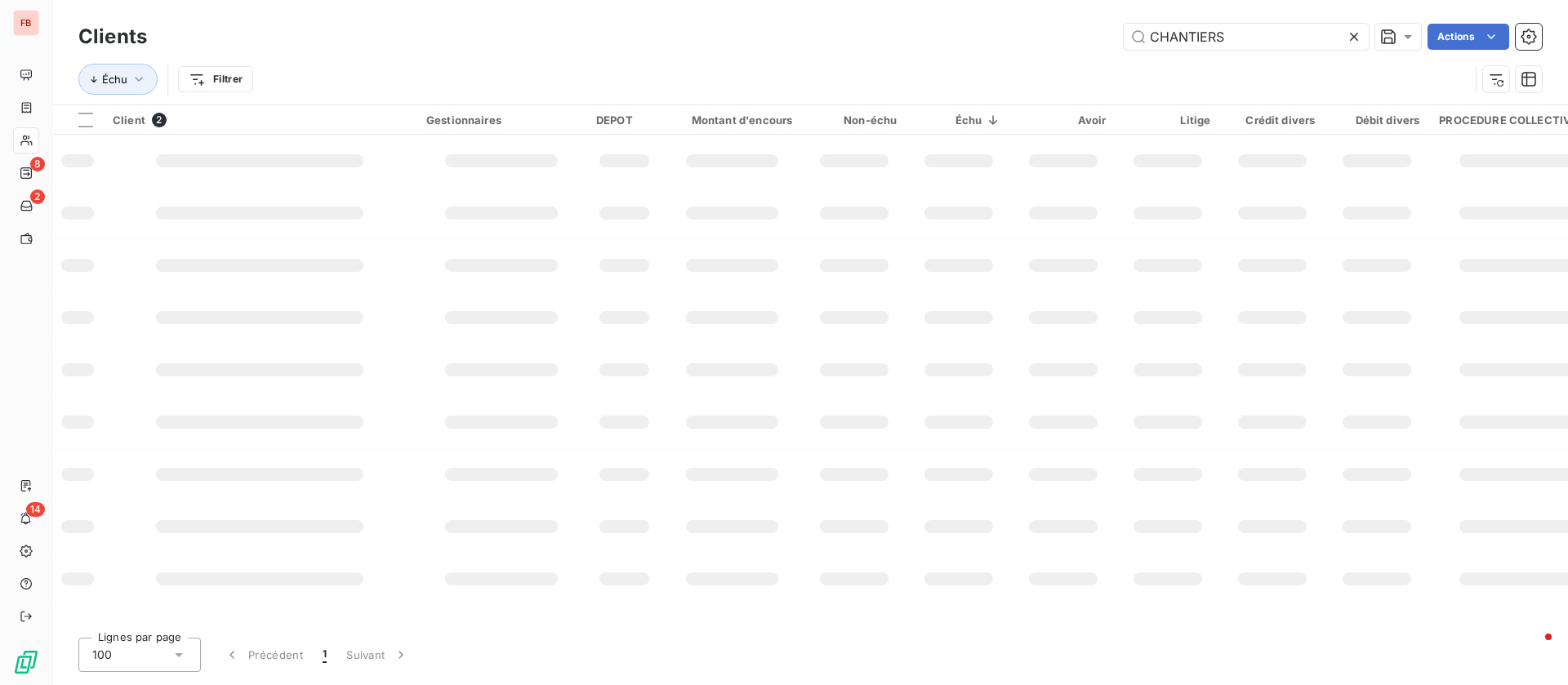
type input "CHANTIERS"
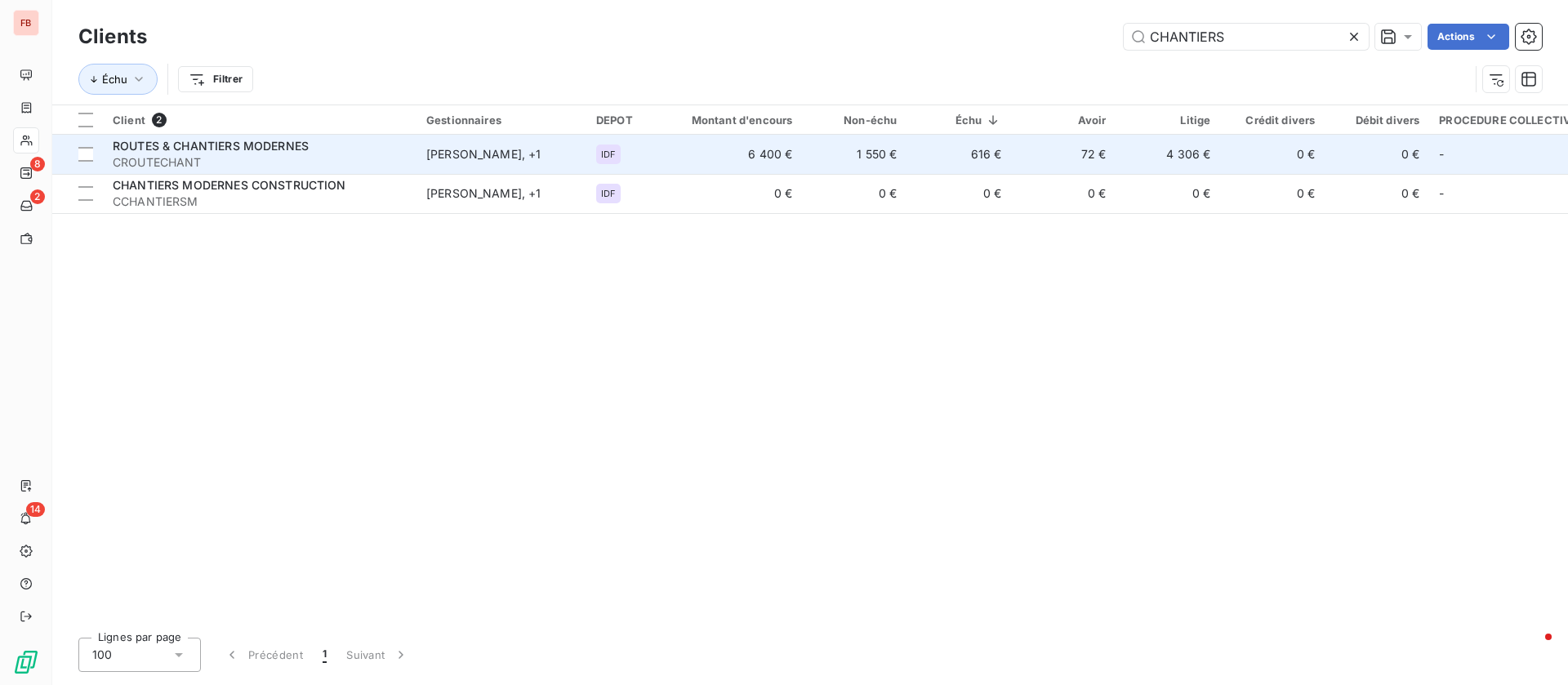
click at [362, 151] on div "ROUTES & CHANTIERS MODERNES" at bounding box center [260, 146] width 294 height 16
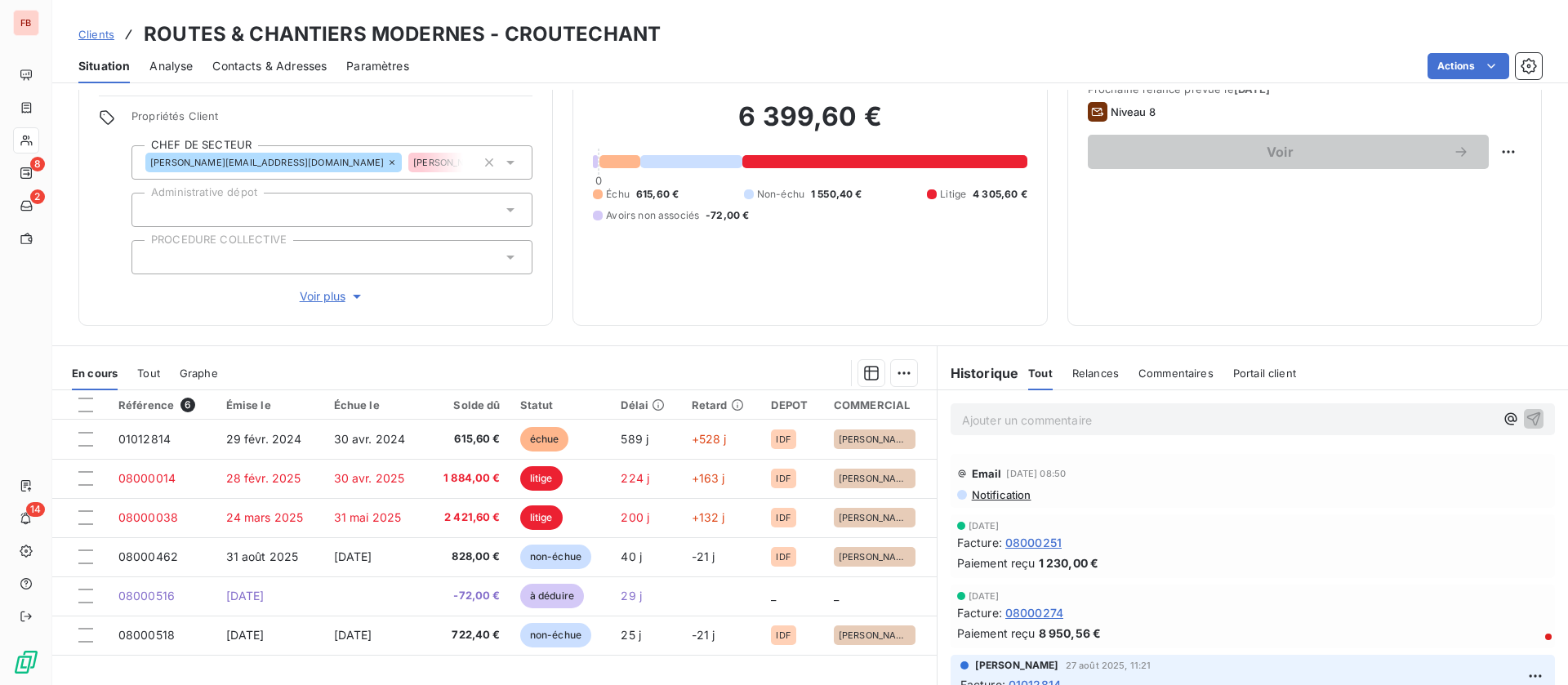
scroll to position [490, 0]
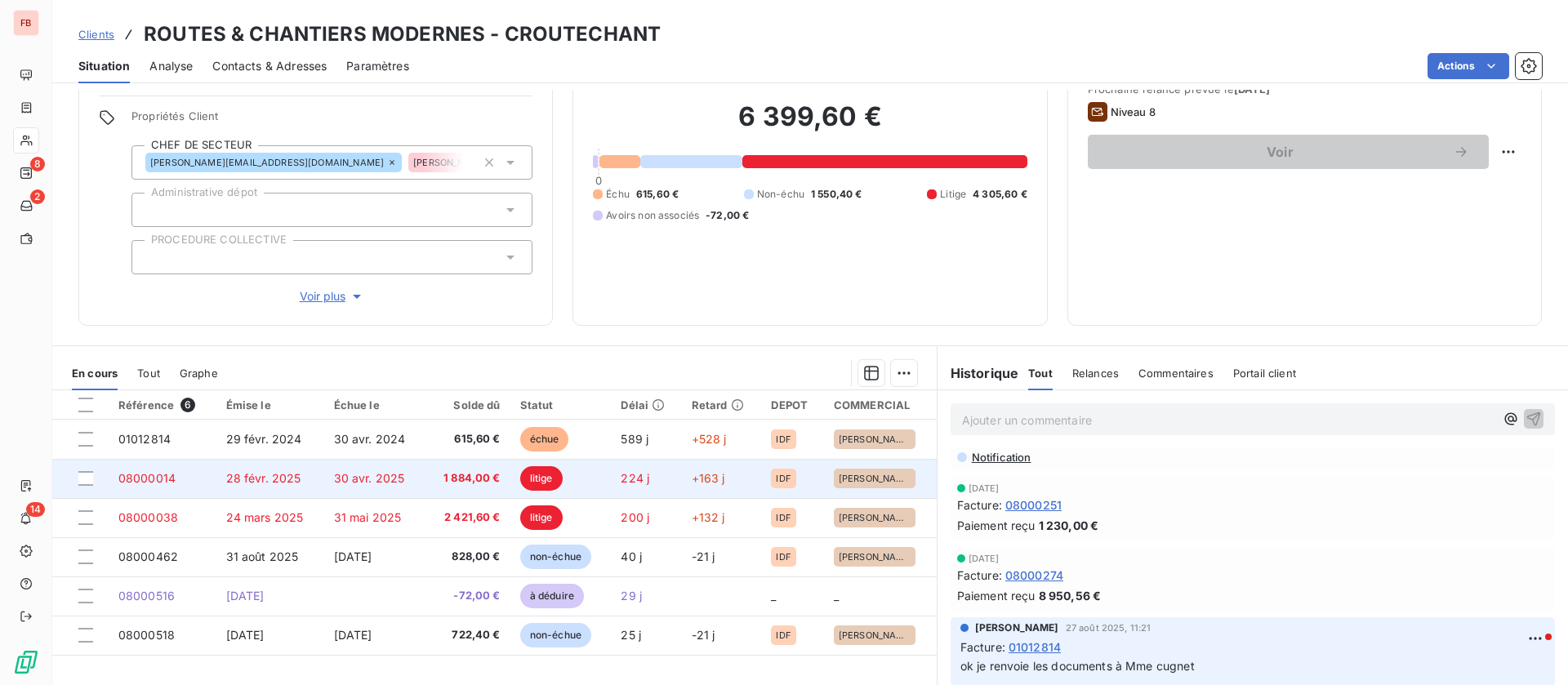
click at [352, 479] on span "30 avr. 2025" at bounding box center [369, 478] width 71 height 14
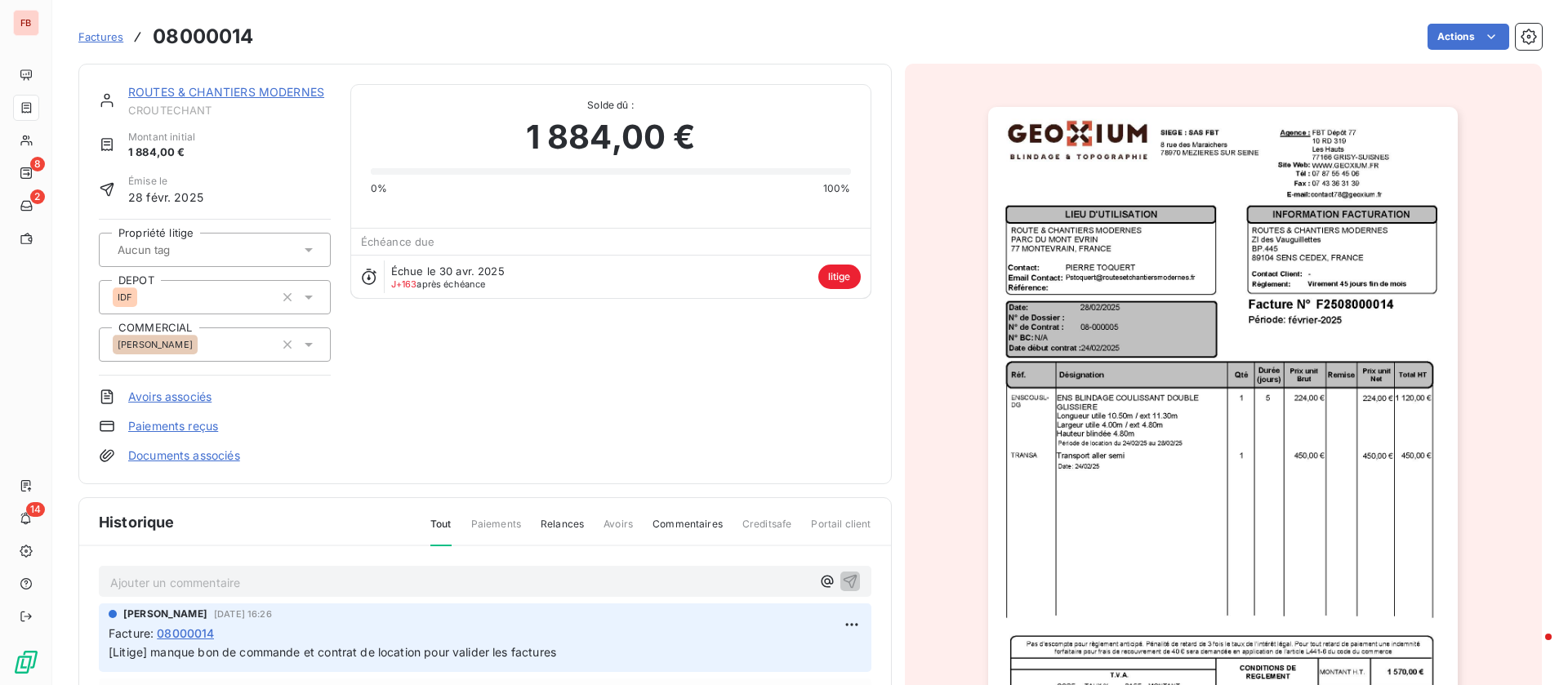
click at [206, 94] on link "ROUTES & CHANTIERS MODERNES" at bounding box center [225, 91] width 196 height 14
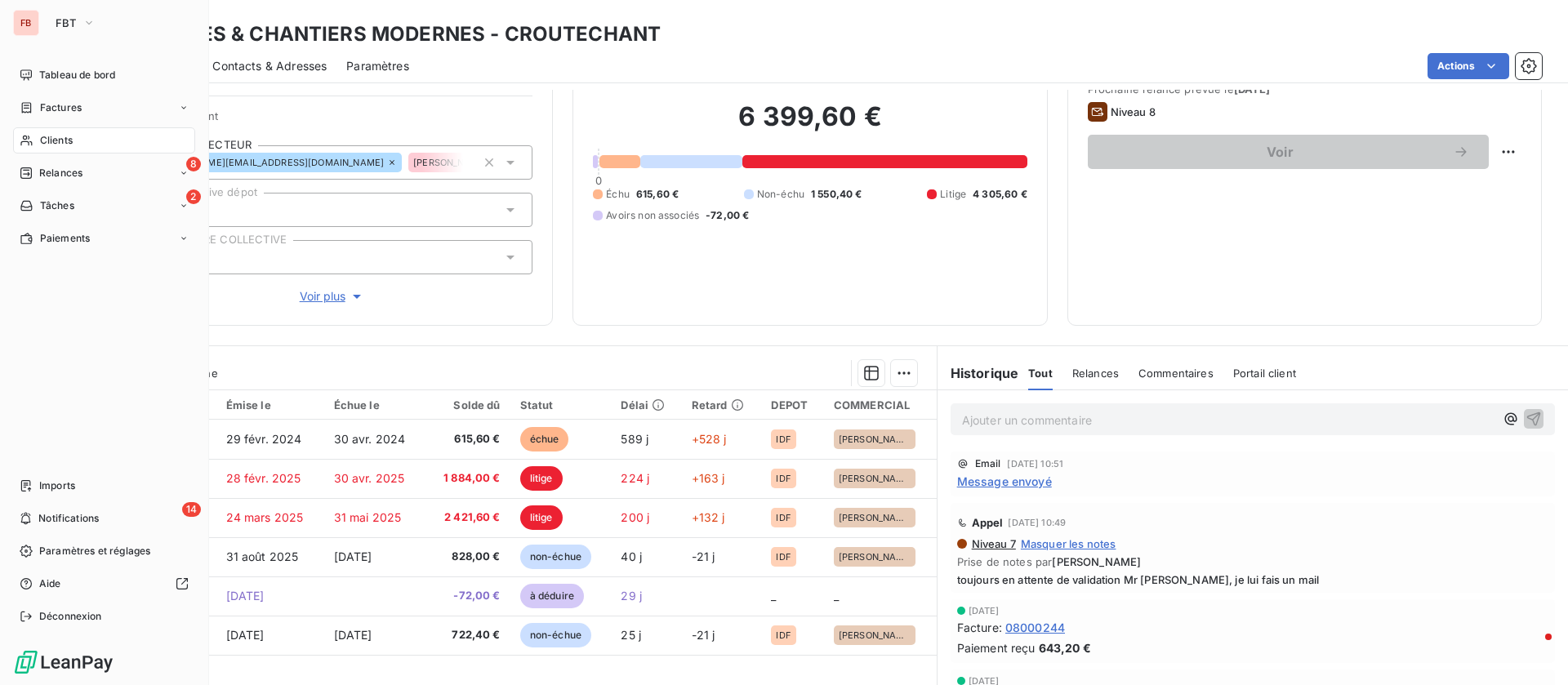
drag, startPoint x: 59, startPoint y: 108, endPoint x: 122, endPoint y: 125, distance: 65.3
click at [59, 108] on span "Factures" at bounding box center [60, 107] width 41 height 14
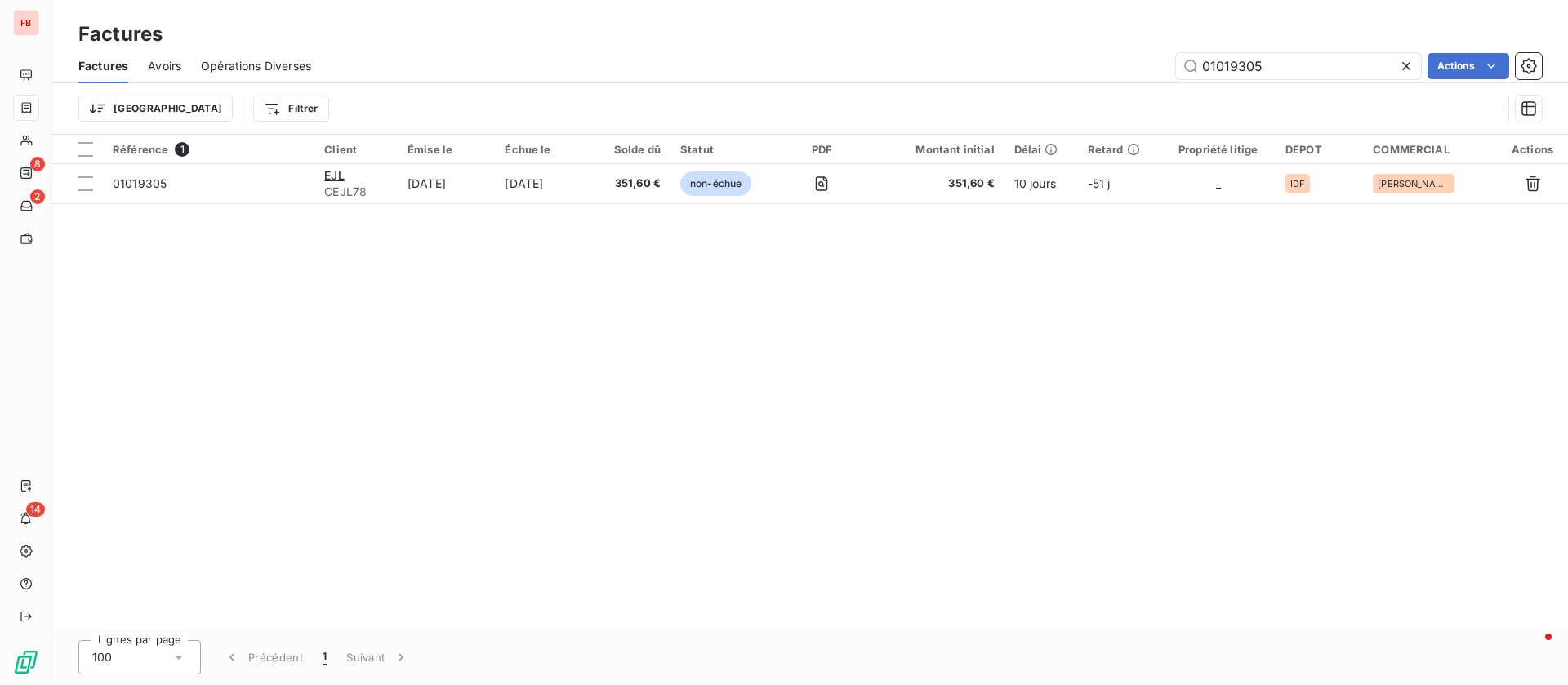
drag, startPoint x: 1301, startPoint y: 77, endPoint x: 1130, endPoint y: 58, distance: 172.1
click at [1130, 58] on div "01019305 Actions" at bounding box center [936, 66] width 1211 height 26
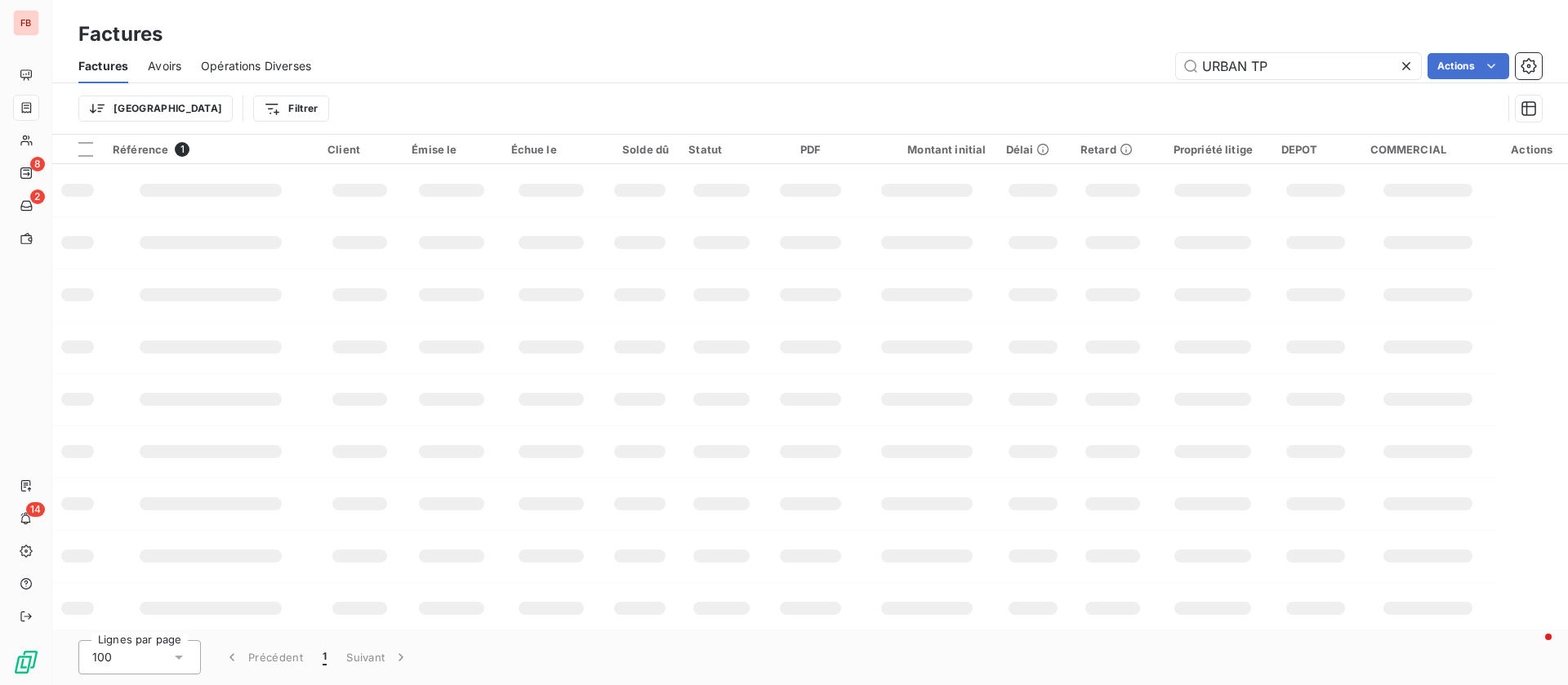
type input "URBAN TP"
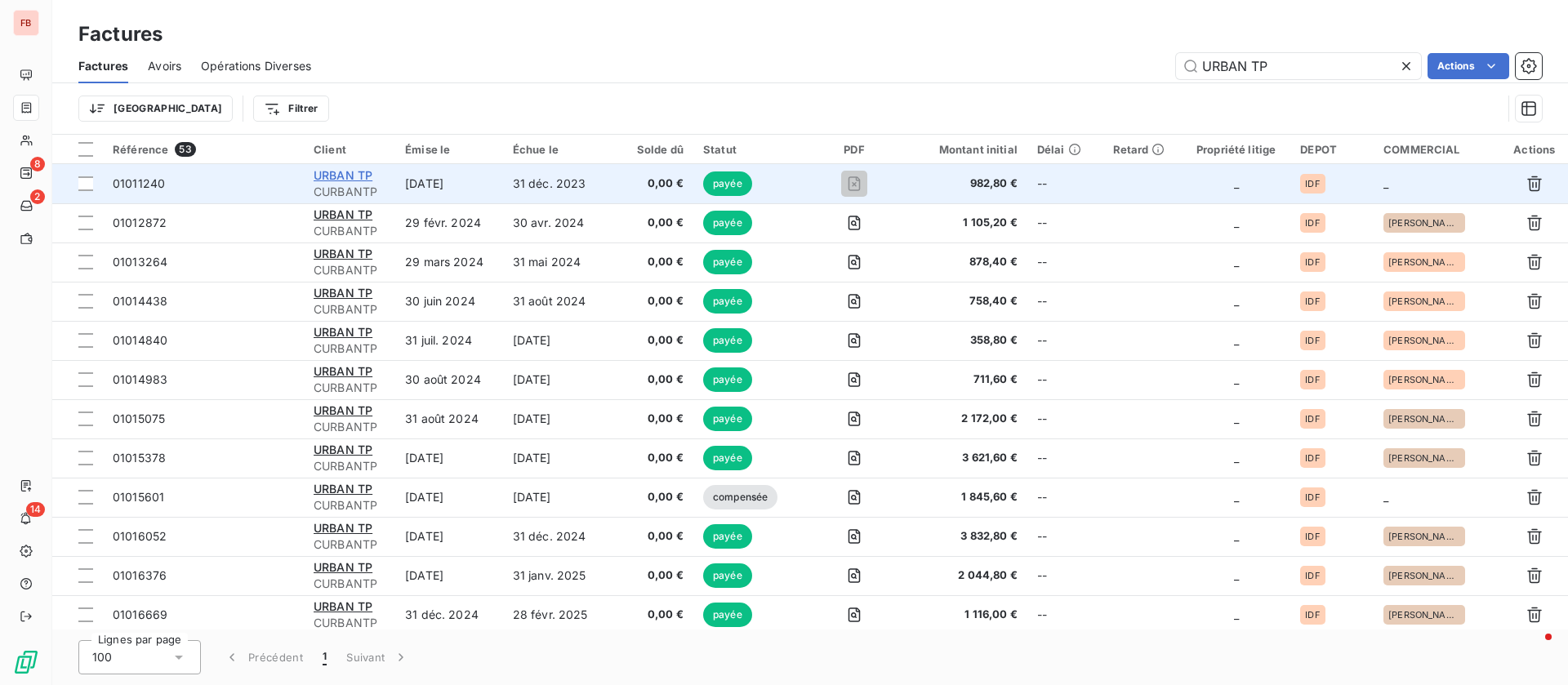
click at [348, 178] on span "URBAN TP" at bounding box center [342, 175] width 59 height 14
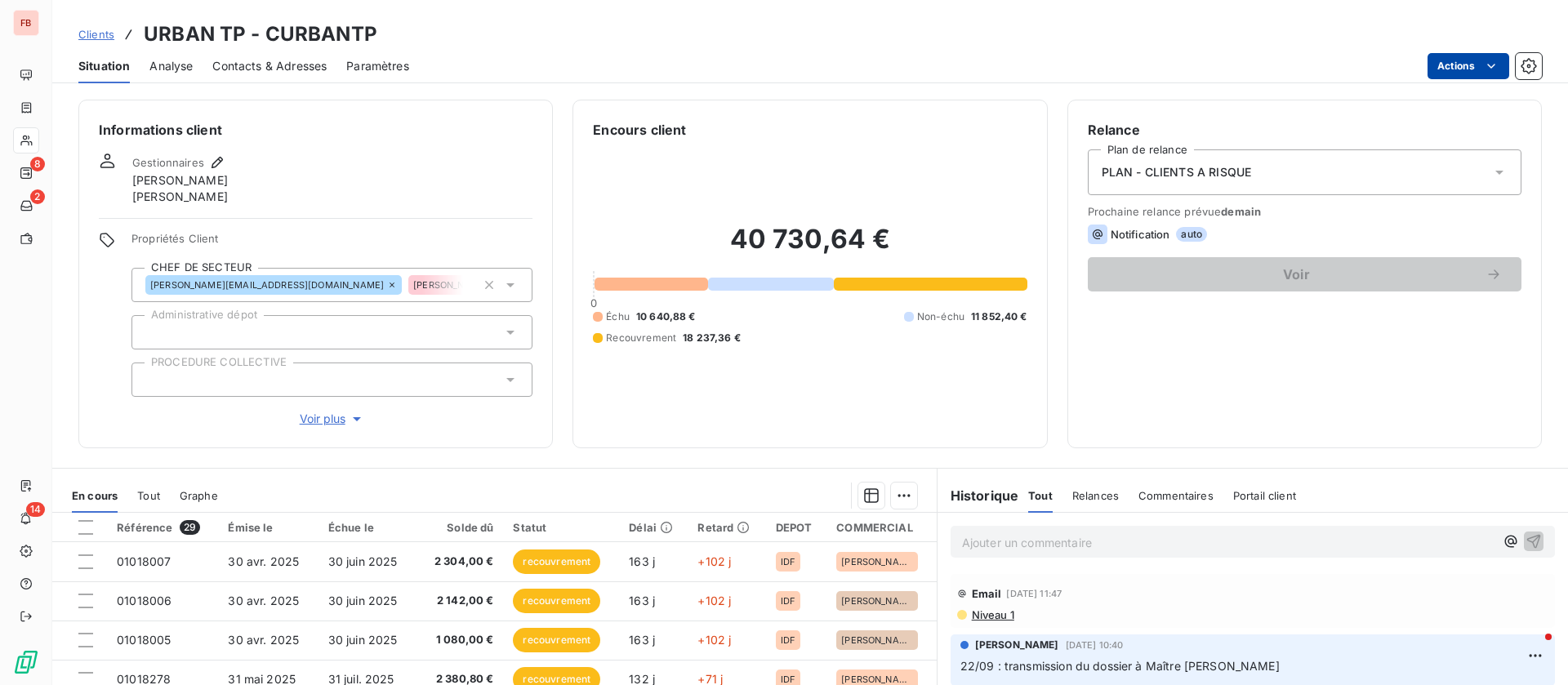
click at [1481, 73] on html "FB 8 2 14 Clients URBAN TP - CURBANTP Situation Analyse Contacts & Adresses Par…" at bounding box center [784, 342] width 1568 height 685
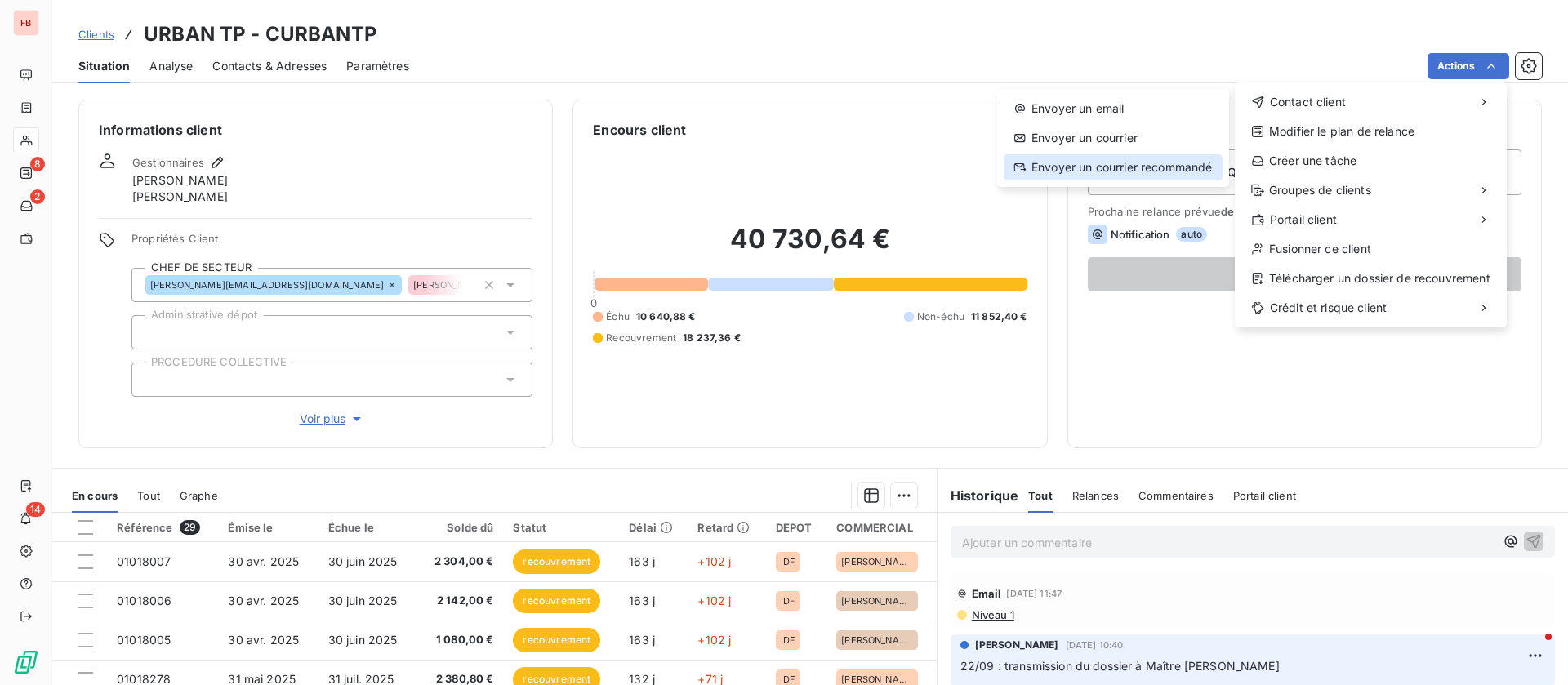
click at [1070, 164] on div "Envoyer un courrier recommandé" at bounding box center [1113, 167] width 219 height 26
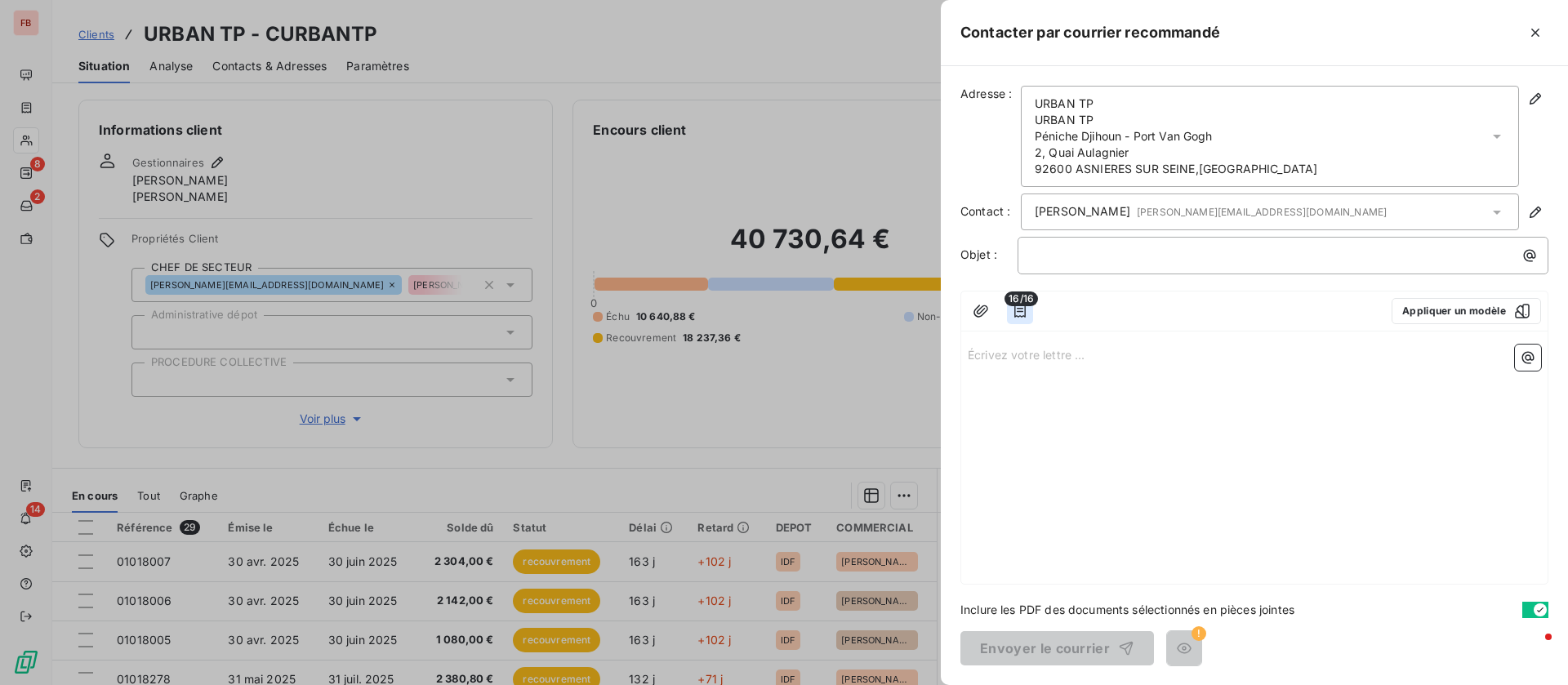
click at [1024, 310] on icon "button" at bounding box center [1020, 311] width 16 height 16
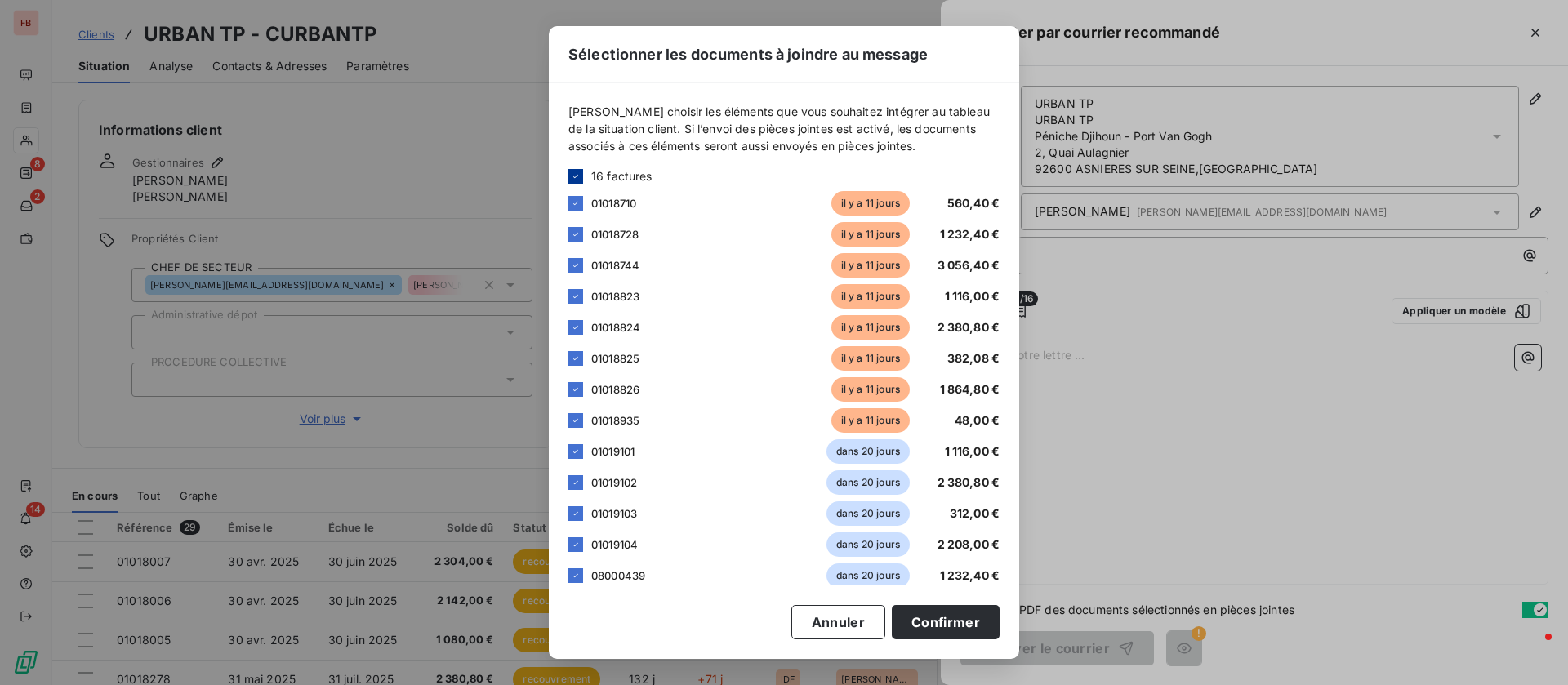
click at [571, 172] on icon at bounding box center [575, 176] width 10 height 10
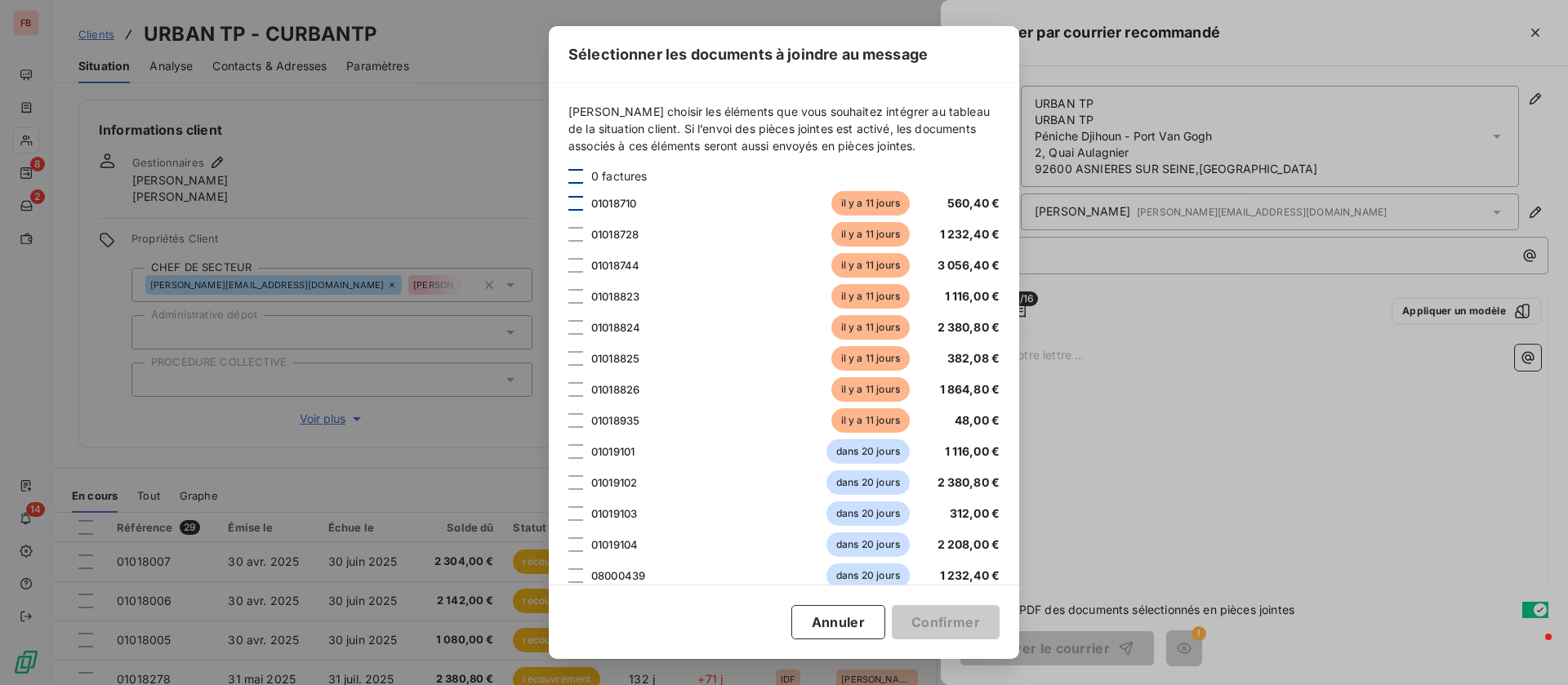
click at [577, 205] on div at bounding box center [576, 203] width 14 height 14
click at [577, 235] on div at bounding box center [576, 234] width 14 height 14
click at [579, 264] on div at bounding box center [576, 265] width 14 height 14
click at [580, 292] on div at bounding box center [576, 297] width 14 height 14
click at [579, 325] on div at bounding box center [576, 327] width 14 height 14
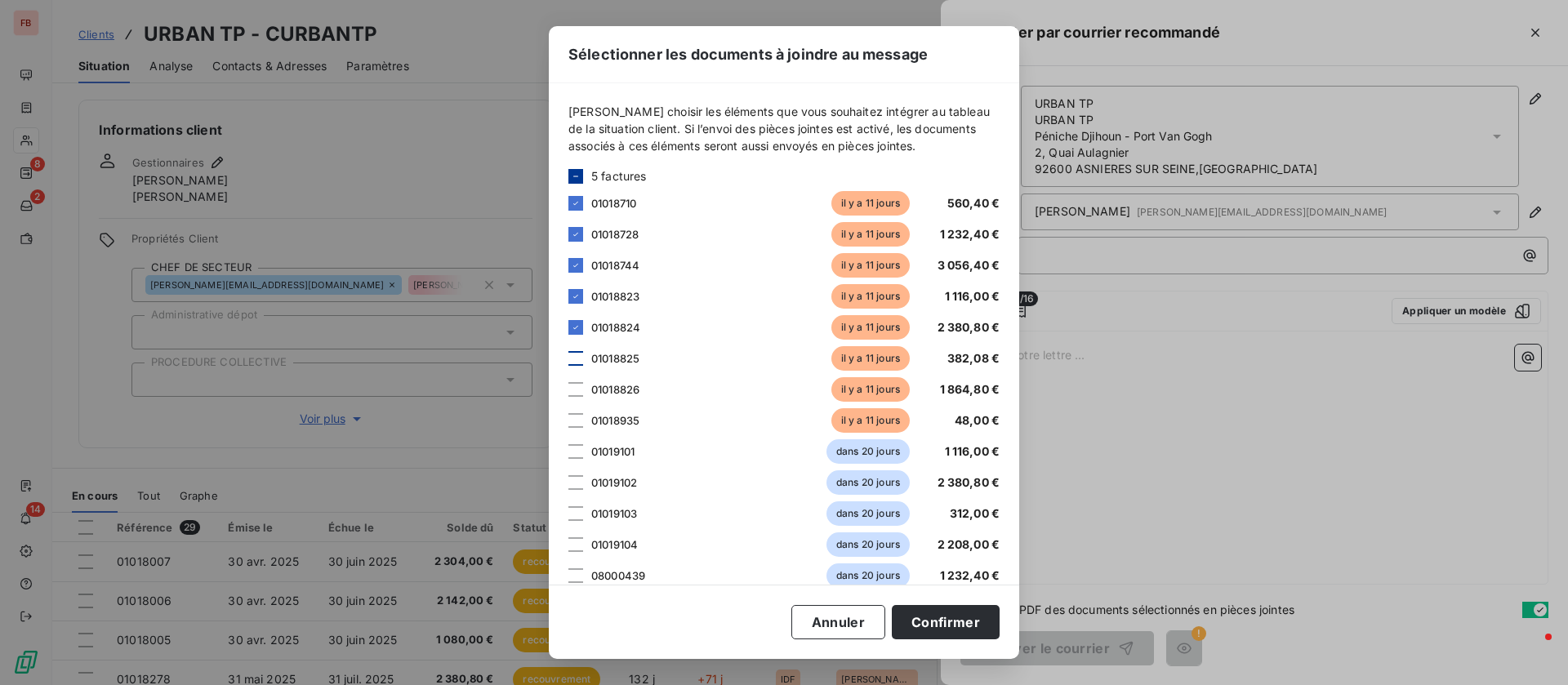
click at [577, 357] on div at bounding box center [576, 359] width 14 height 14
click at [577, 388] on div at bounding box center [576, 389] width 14 height 14
click at [573, 425] on div at bounding box center [576, 421] width 14 height 14
click at [946, 619] on button "Confirmer" at bounding box center [945, 622] width 108 height 34
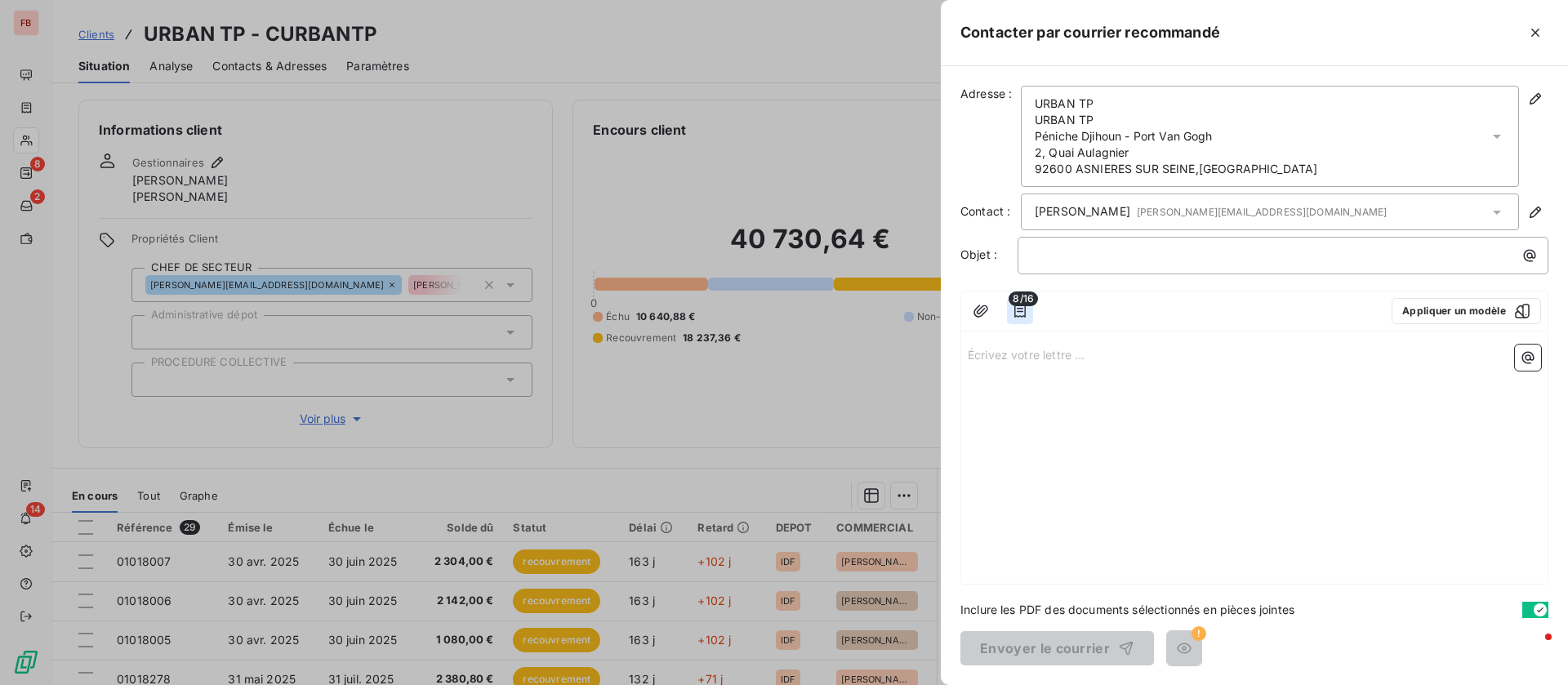
click at [1016, 317] on icon "button" at bounding box center [1020, 311] width 16 height 16
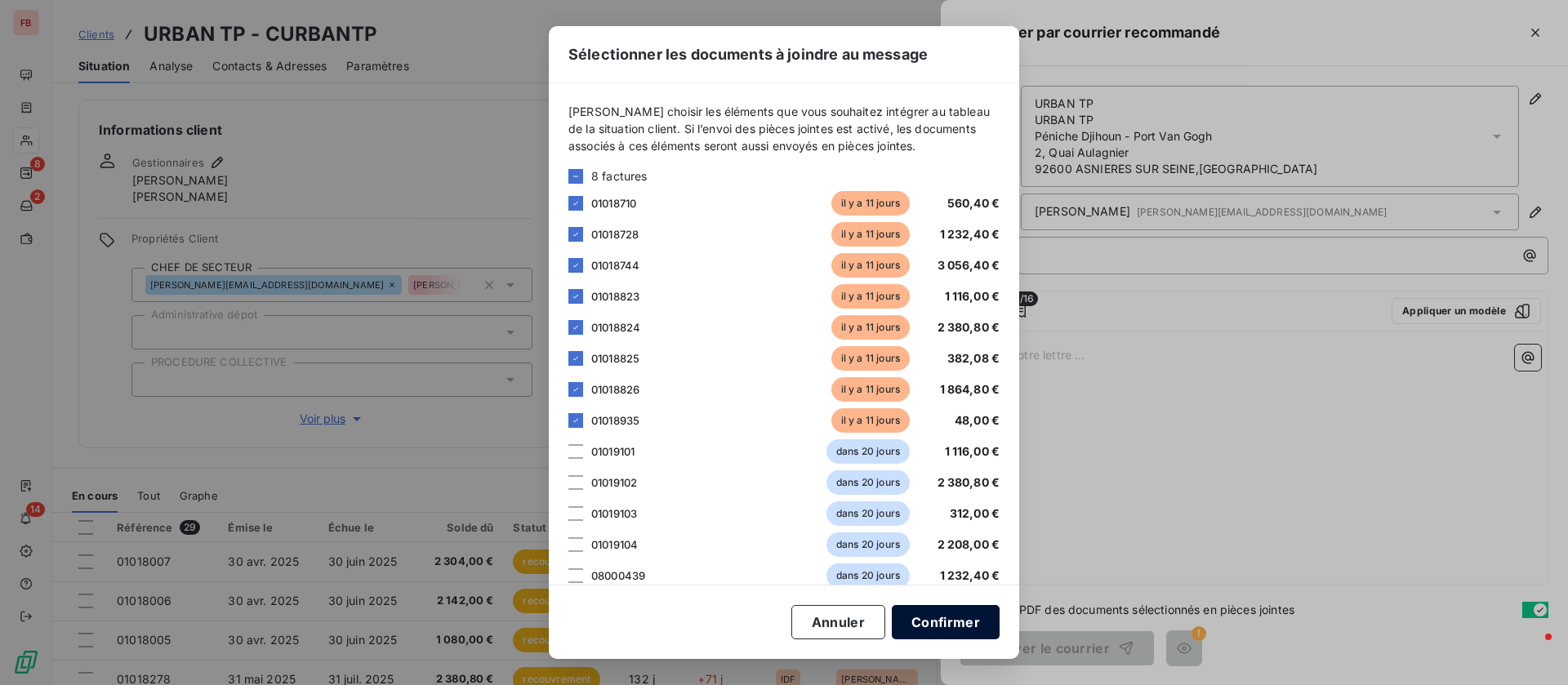
click at [952, 625] on button "Confirmer" at bounding box center [945, 622] width 108 height 34
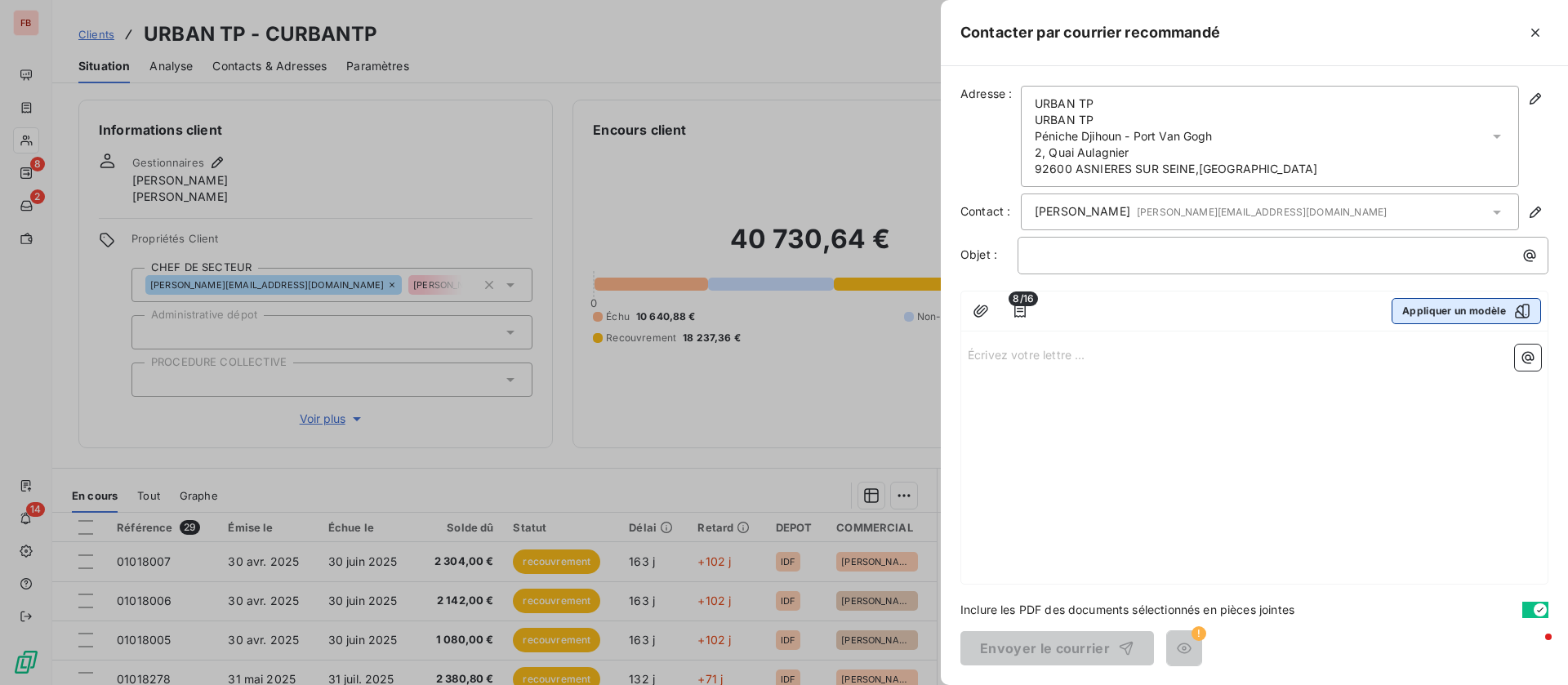
click at [1484, 312] on button "Appliquer un modèle" at bounding box center [1466, 311] width 150 height 26
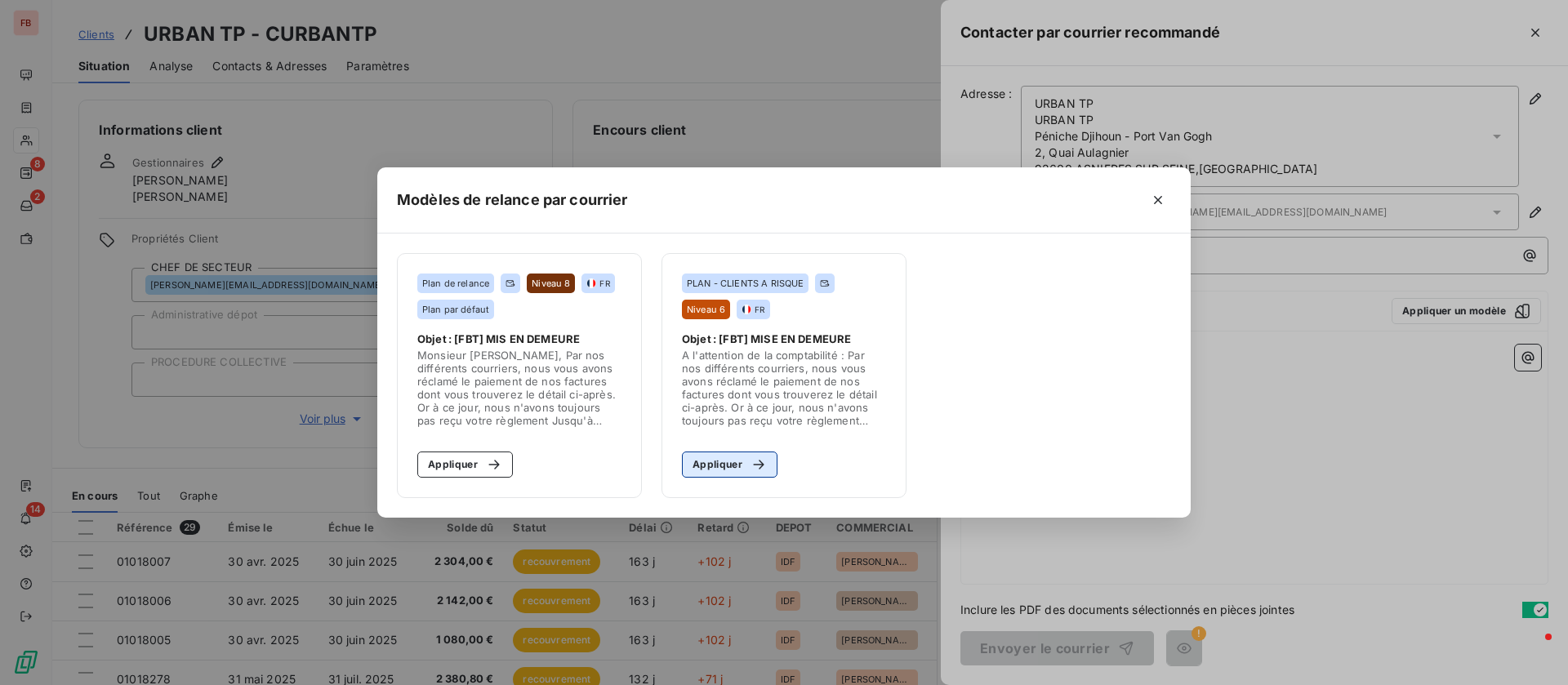
click at [730, 462] on button "Appliquer" at bounding box center [730, 464] width 96 height 26
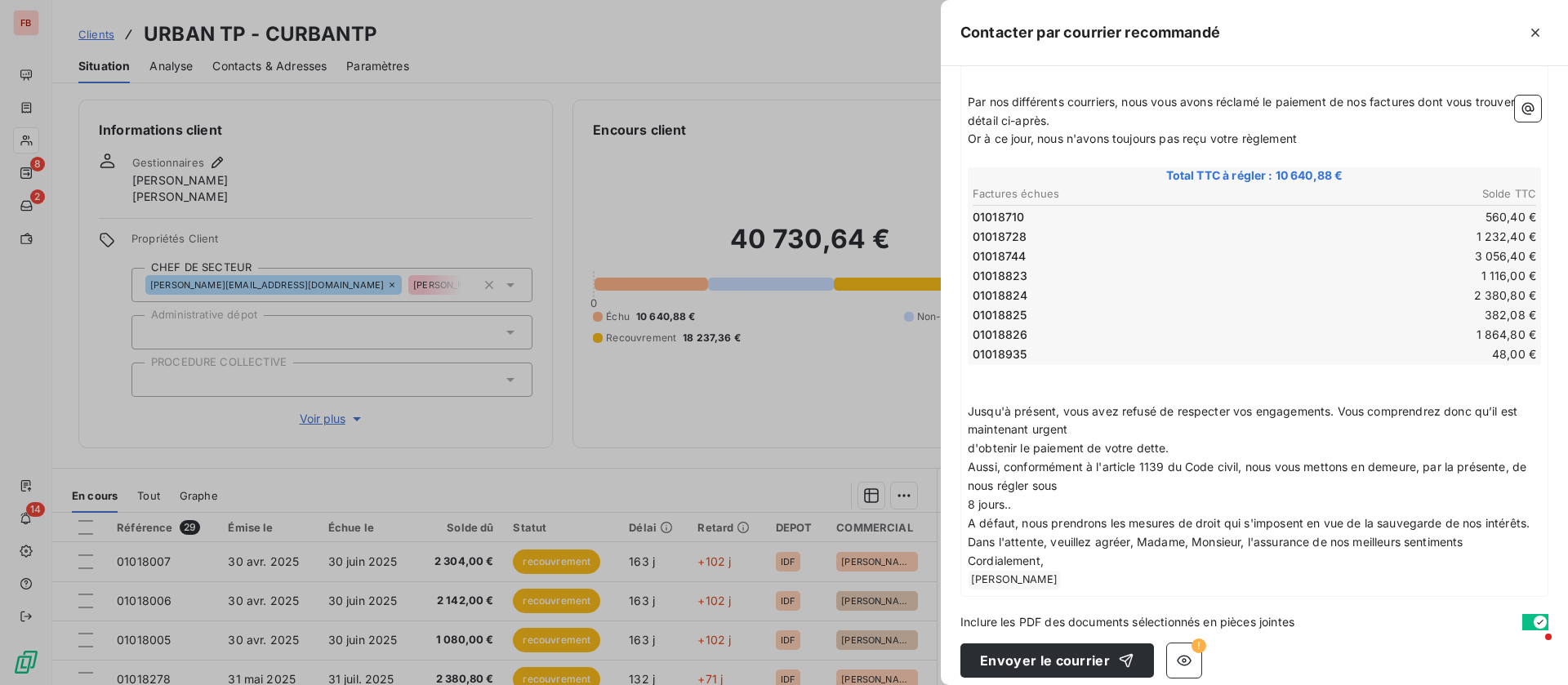
scroll to position [339, 0]
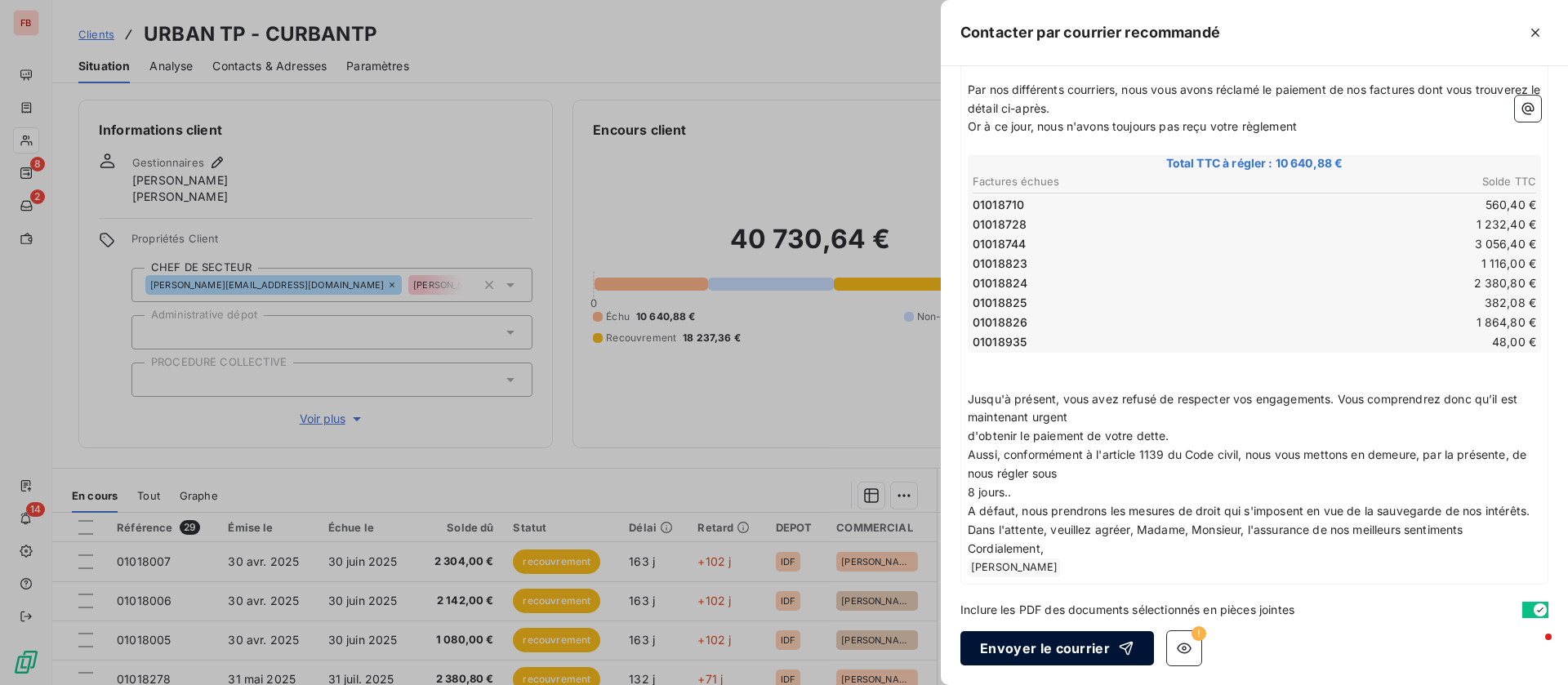
click at [1060, 652] on button "Envoyer le courrier" at bounding box center [1057, 648] width 194 height 34
